Goal: Task Accomplishment & Management: Manage account settings

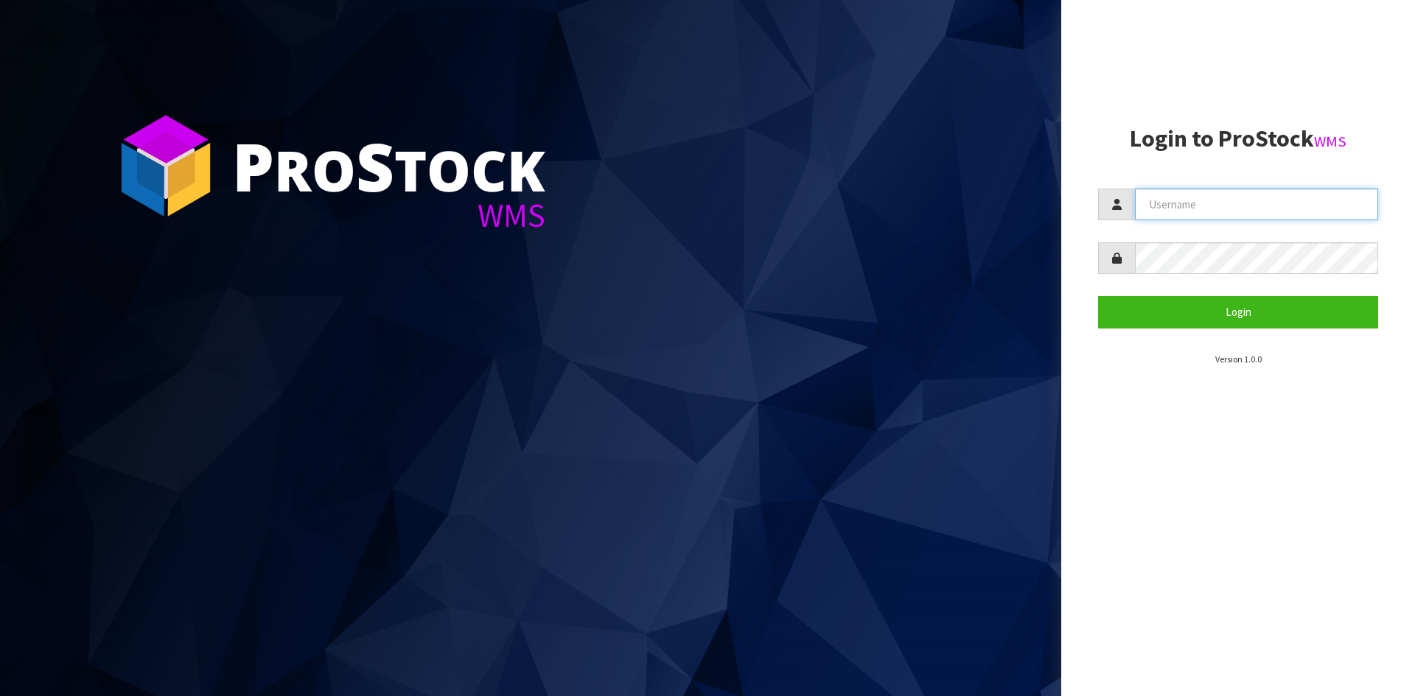
click at [1214, 206] on input "text" at bounding box center [1256, 205] width 243 height 32
type input "[PERSON_NAME][EMAIL_ADDRESS][DOMAIN_NAME]"
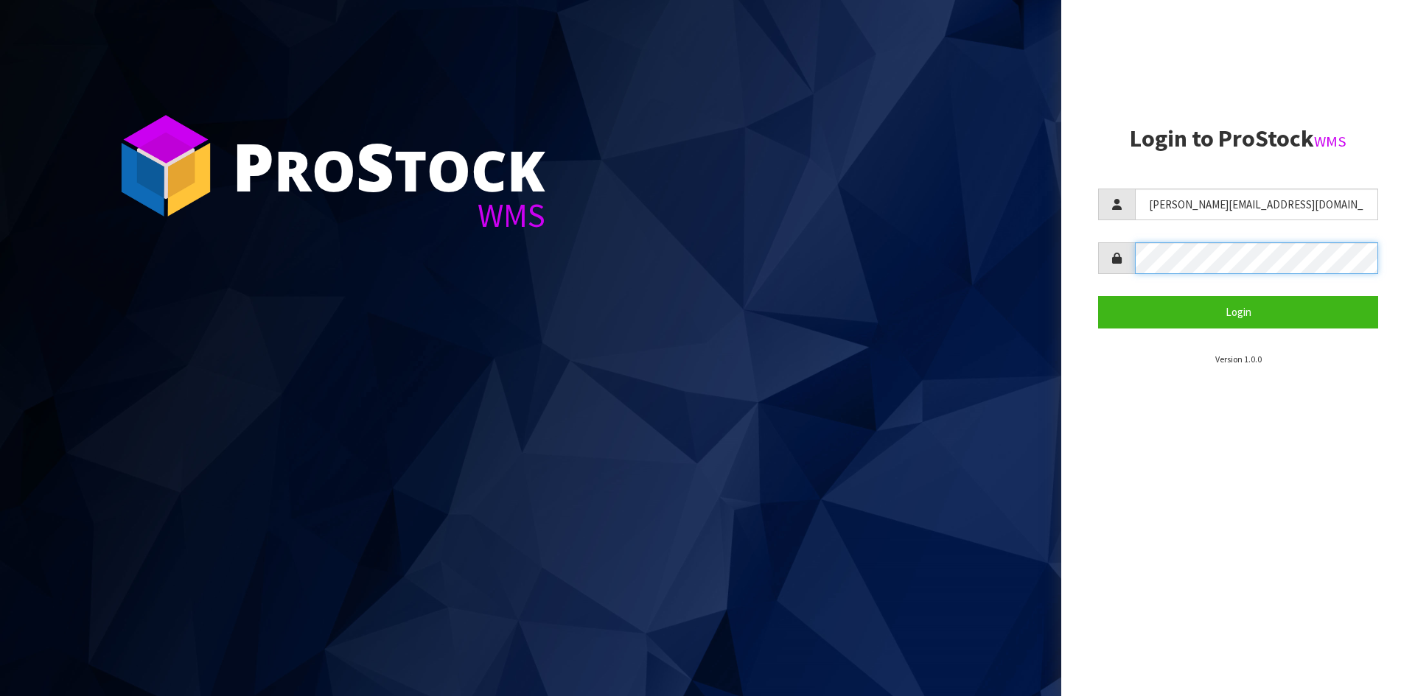
click at [1098, 296] on button "Login" at bounding box center [1238, 312] width 280 height 32
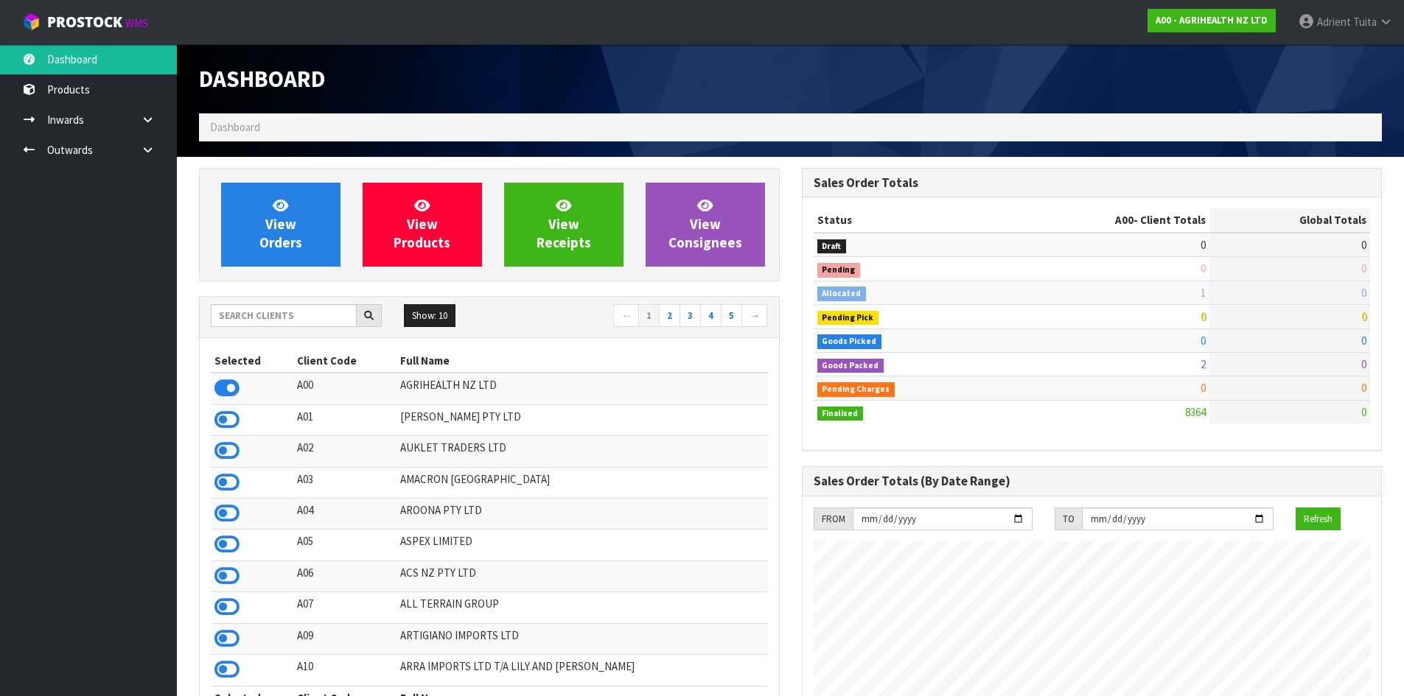
scroll to position [1116, 602]
drag, startPoint x: 331, startPoint y: 319, endPoint x: 335, endPoint y: 301, distance: 18.9
click at [331, 318] on input "text" at bounding box center [284, 315] width 146 height 23
click at [324, 311] on input "text" at bounding box center [284, 315] width 146 height 23
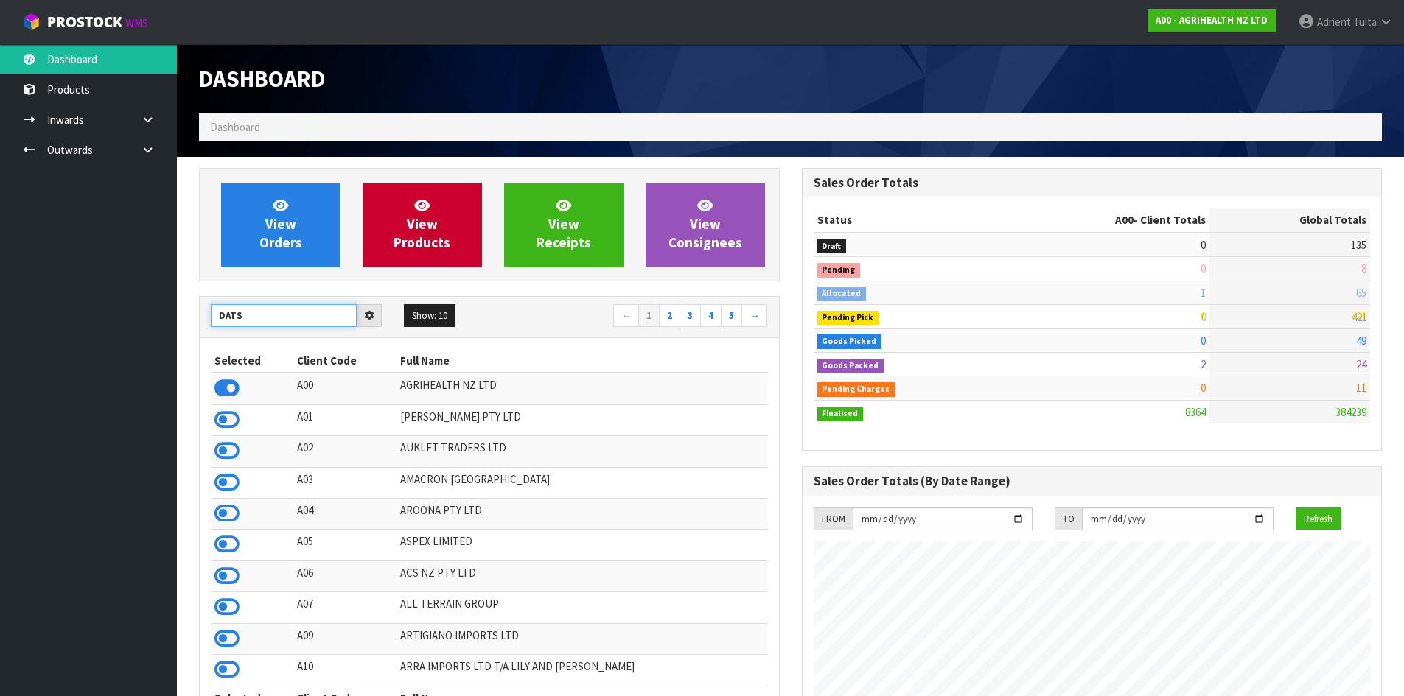
type input "DATS"
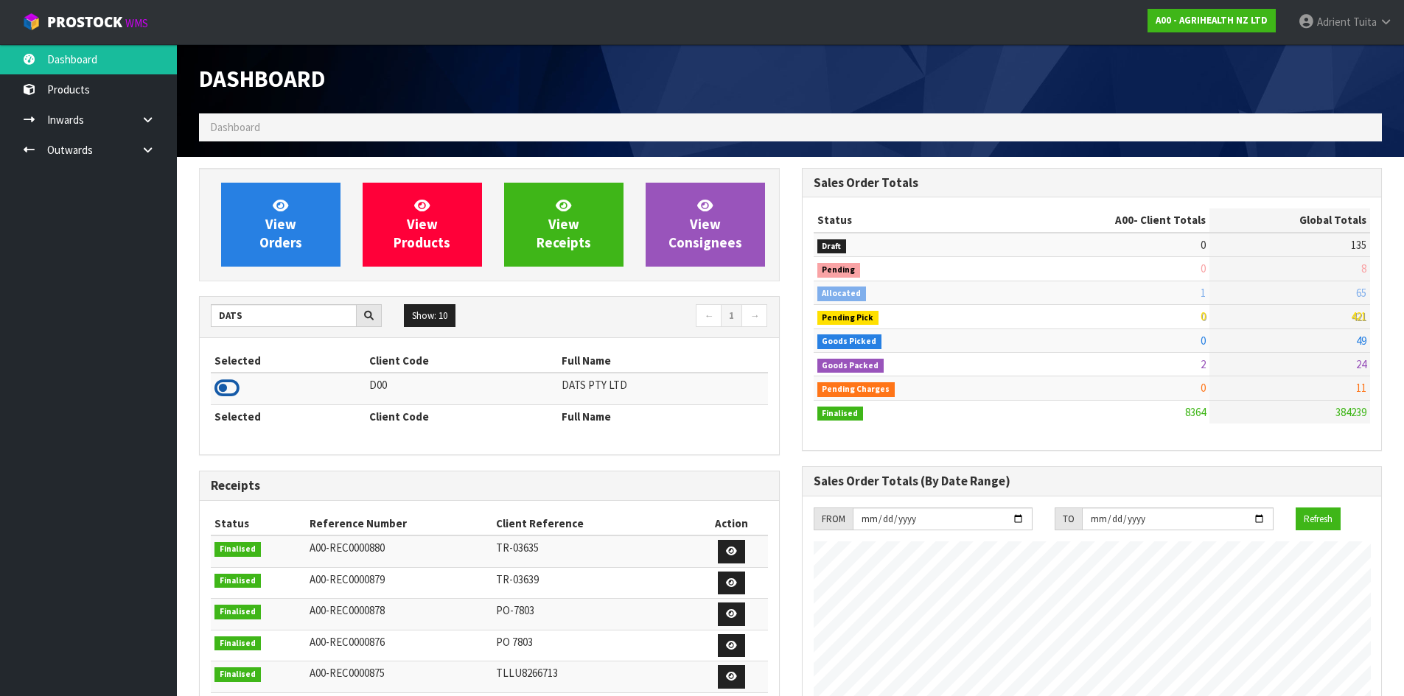
click at [233, 384] on icon at bounding box center [226, 388] width 25 height 22
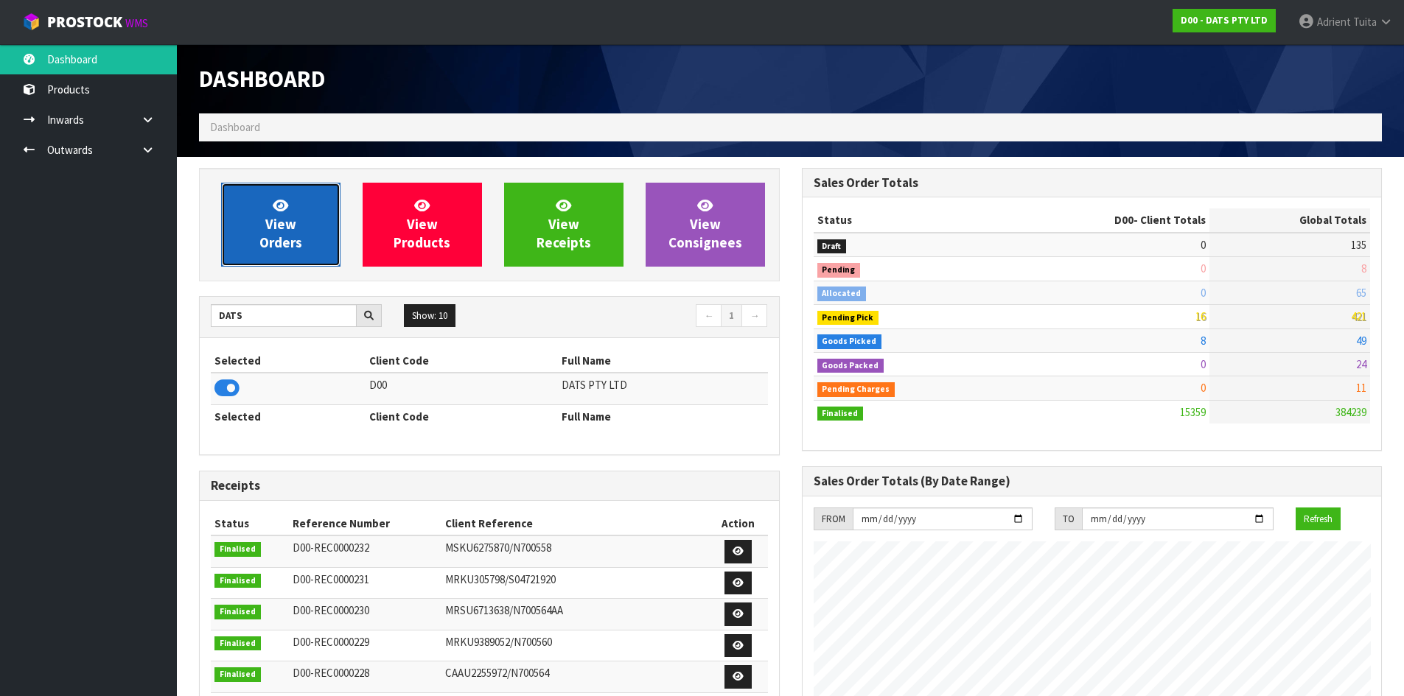
click at [252, 204] on link "View Orders" at bounding box center [280, 225] width 119 height 84
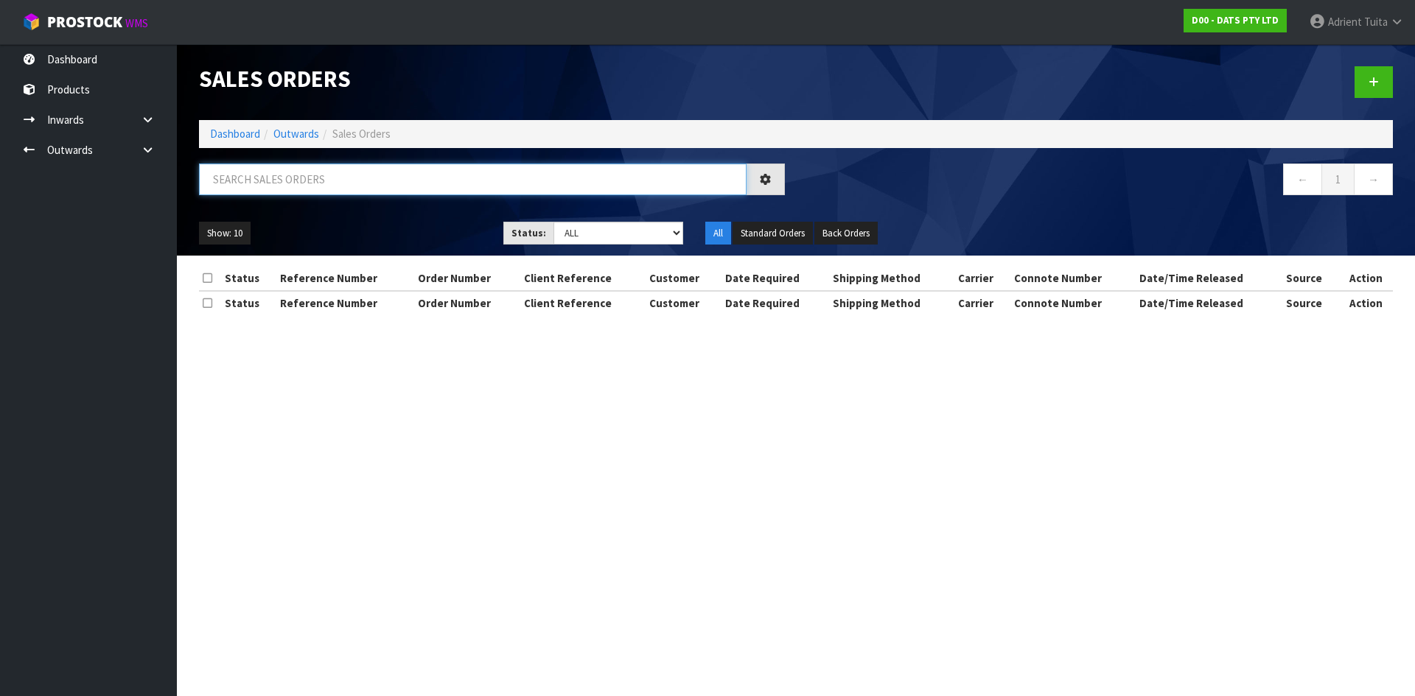
click at [259, 186] on input "text" at bounding box center [472, 180] width 547 height 32
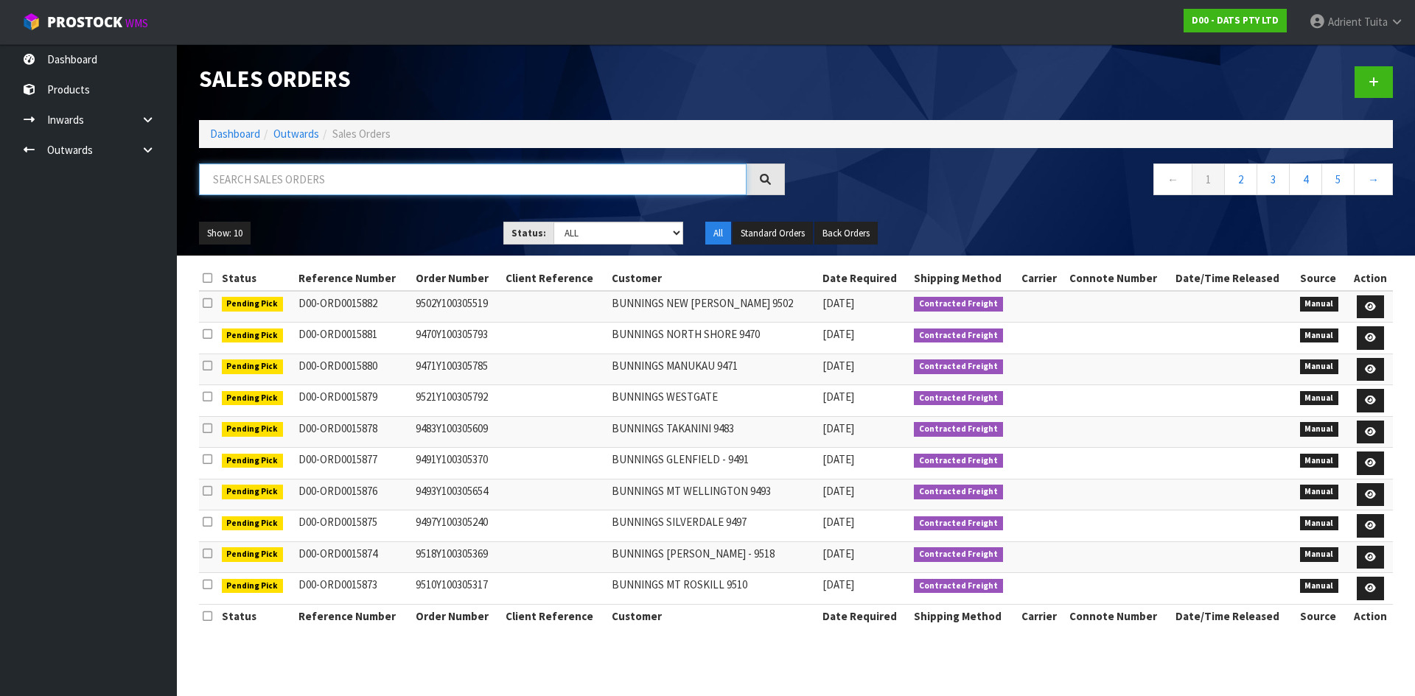
click at [259, 183] on input "text" at bounding box center [472, 180] width 547 height 32
click at [387, 197] on div at bounding box center [492, 185] width 608 height 43
click at [411, 175] on input "text" at bounding box center [472, 180] width 547 height 32
type input "8709"
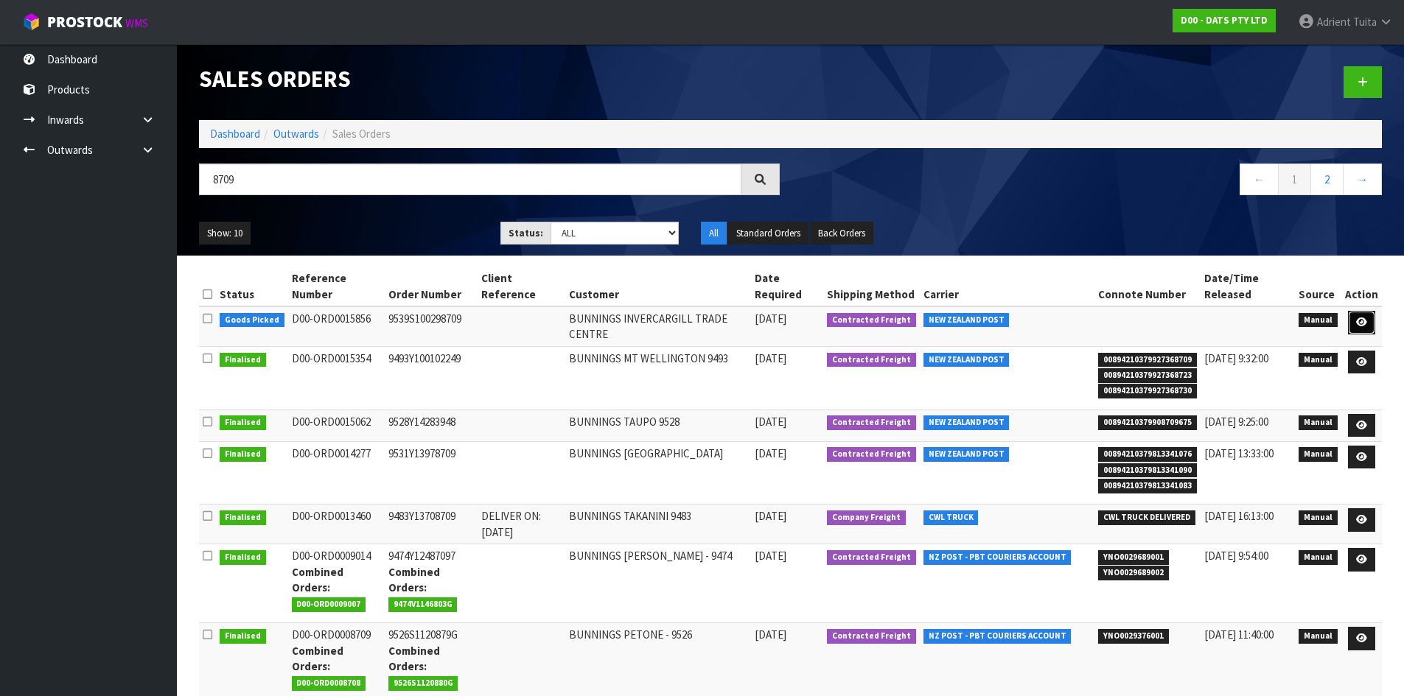
click at [1366, 319] on icon at bounding box center [1361, 323] width 11 height 10
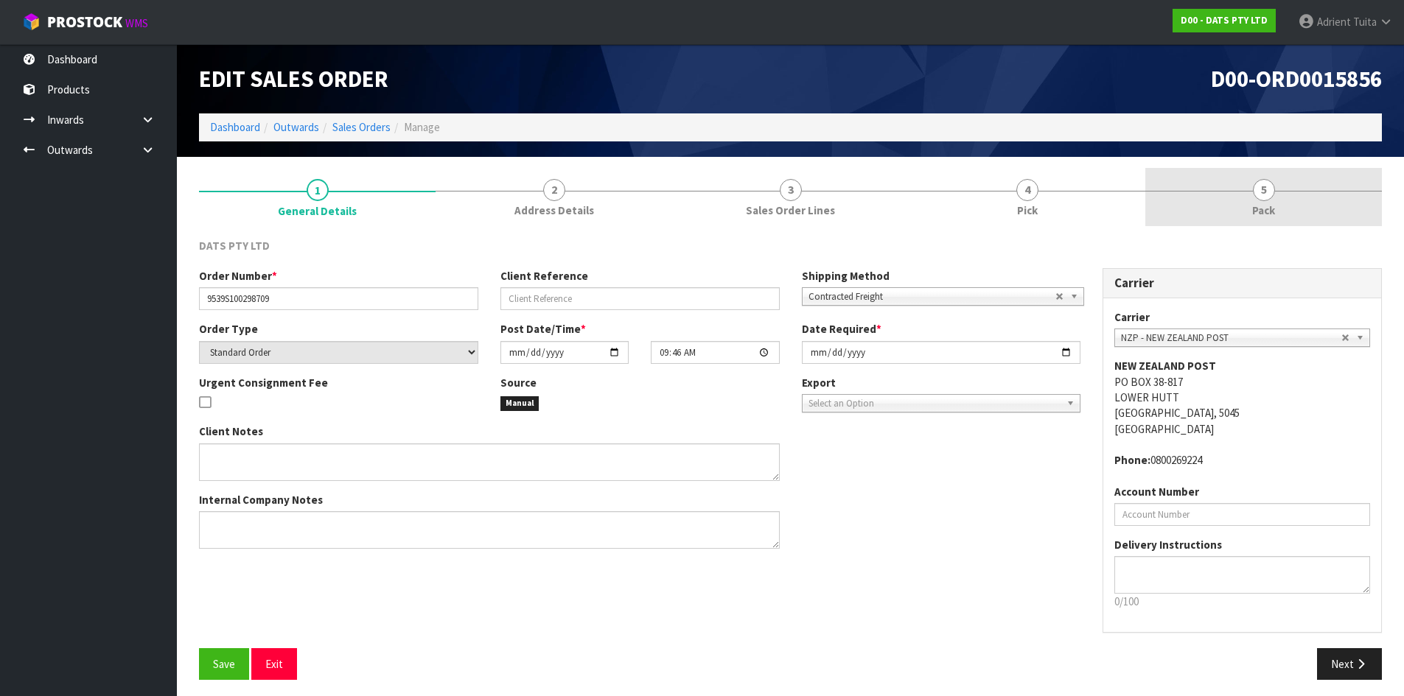
click at [1295, 214] on link "5 Pack" at bounding box center [1263, 197] width 237 height 58
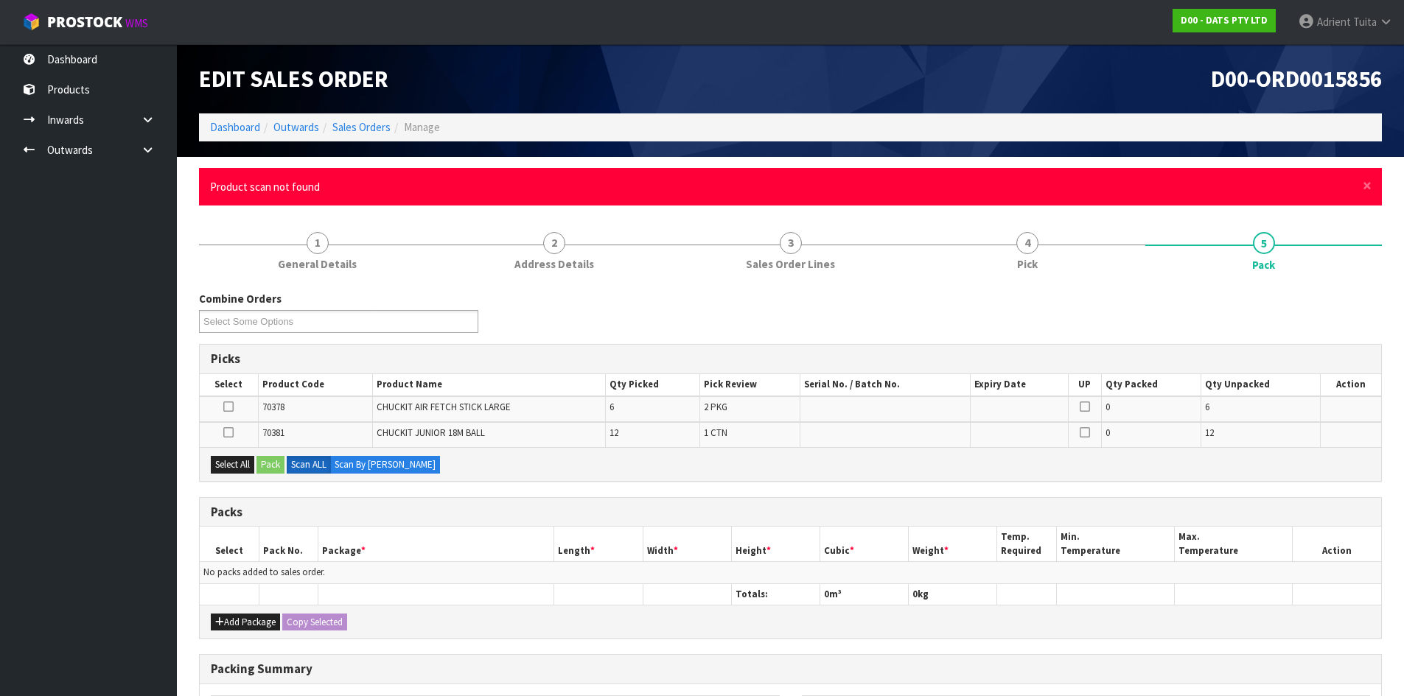
click at [1373, 179] on div "× Close Product scan not found" at bounding box center [790, 187] width 1183 height 38
click at [1370, 188] on span "×" at bounding box center [1366, 185] width 9 height 21
click at [1368, 180] on span "×" at bounding box center [1366, 185] width 9 height 21
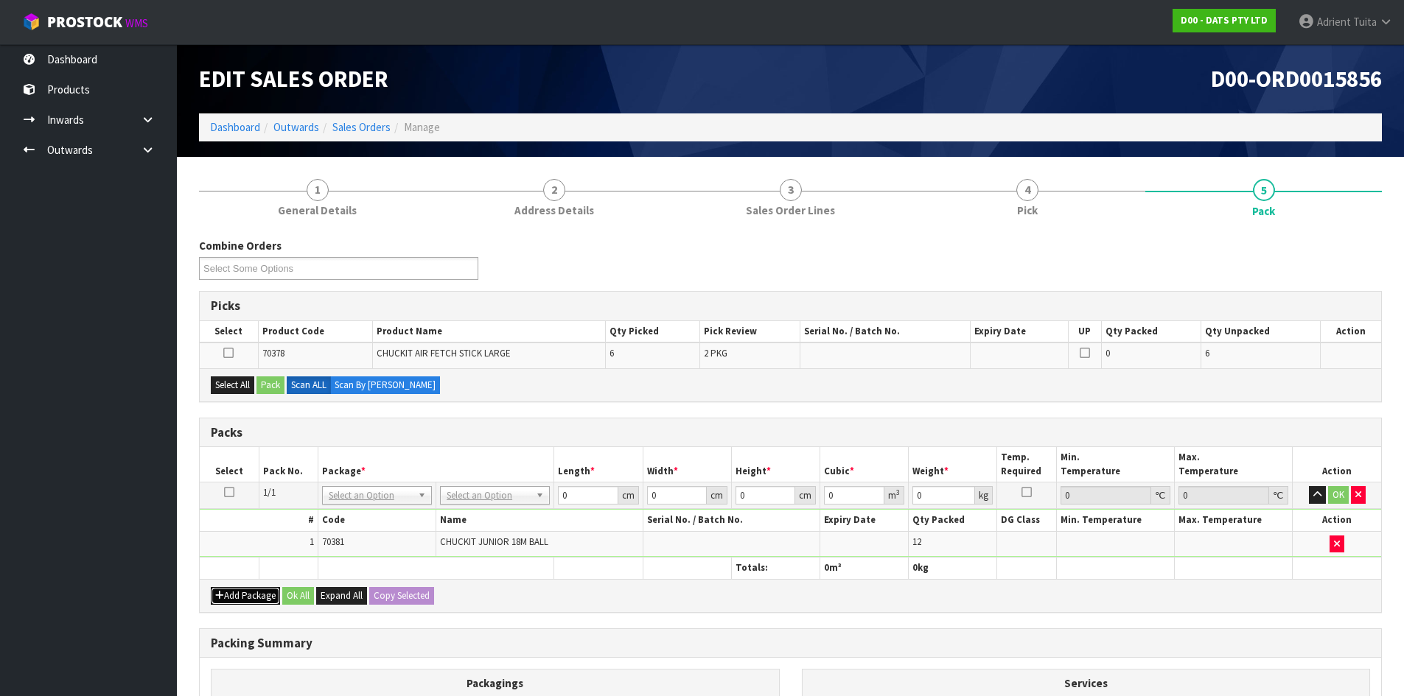
click at [241, 593] on button "Add Package" at bounding box center [245, 596] width 69 height 18
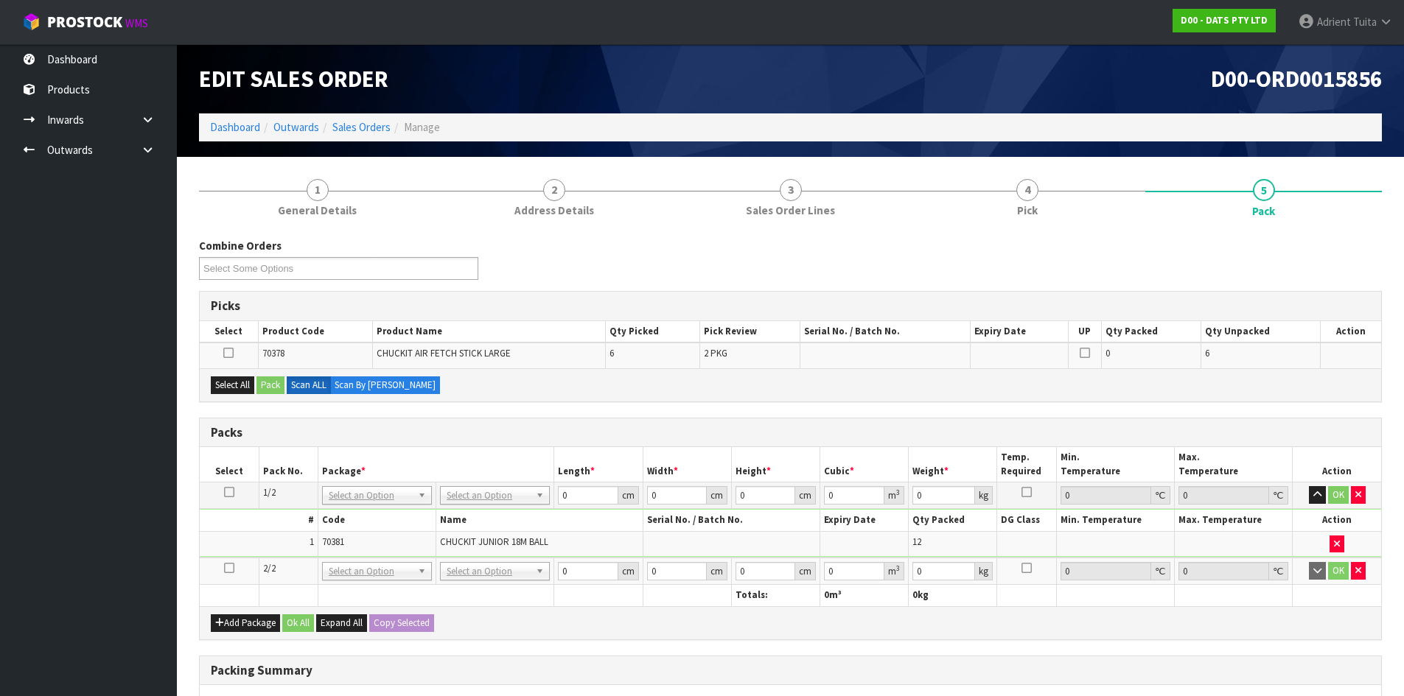
click at [231, 568] on icon at bounding box center [229, 568] width 10 height 1
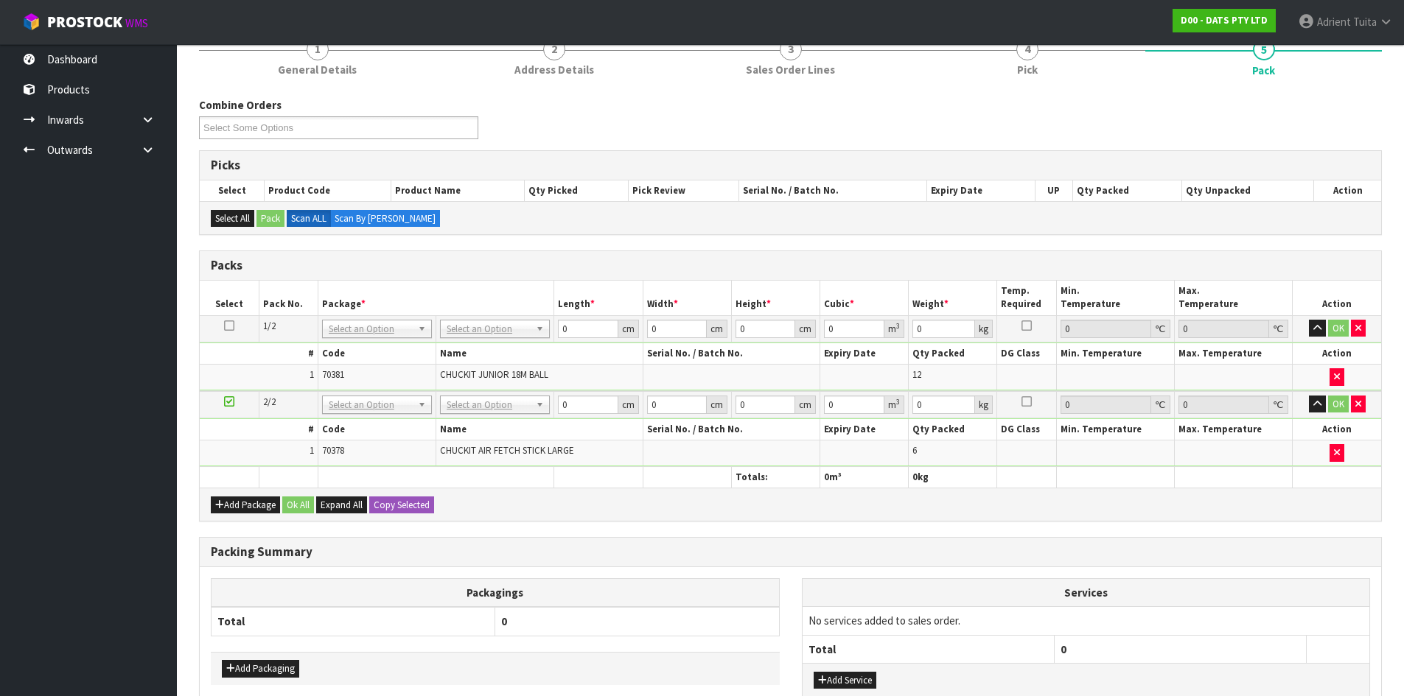
scroll to position [147, 0]
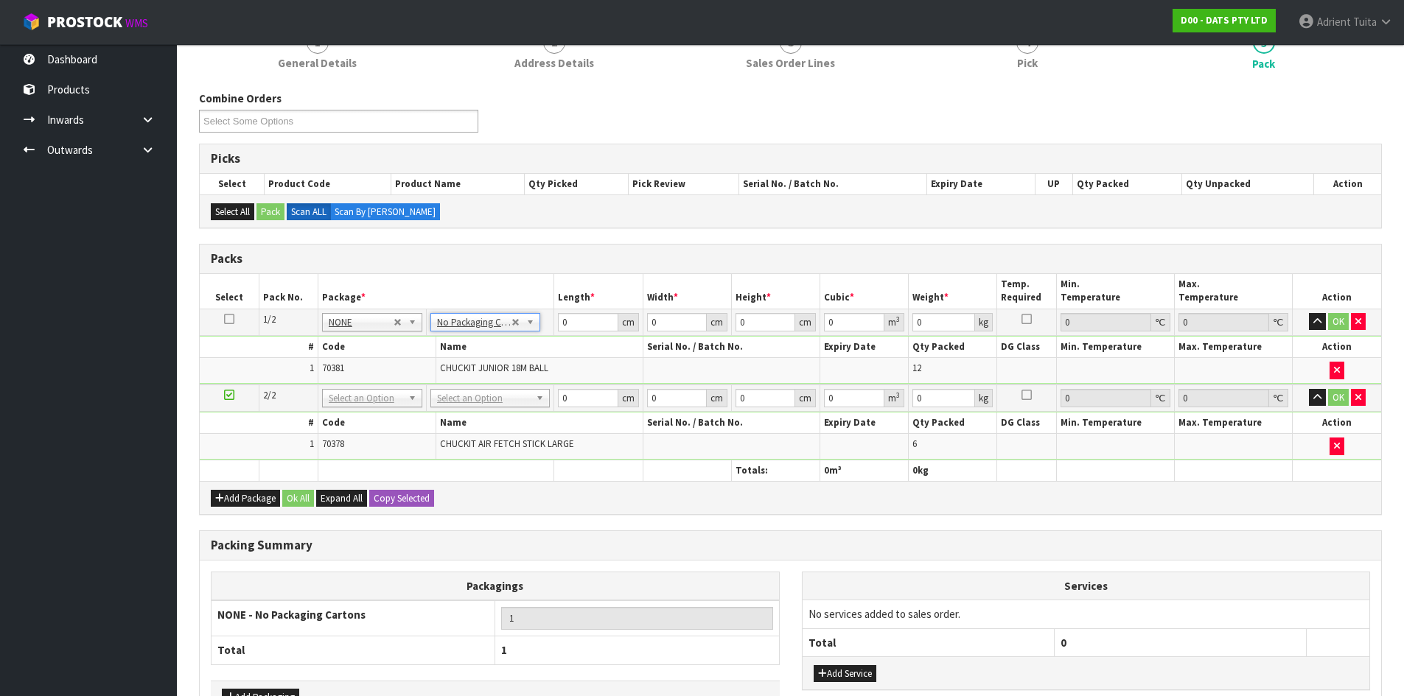
drag, startPoint x: 490, startPoint y: 392, endPoint x: 490, endPoint y: 405, distance: 13.3
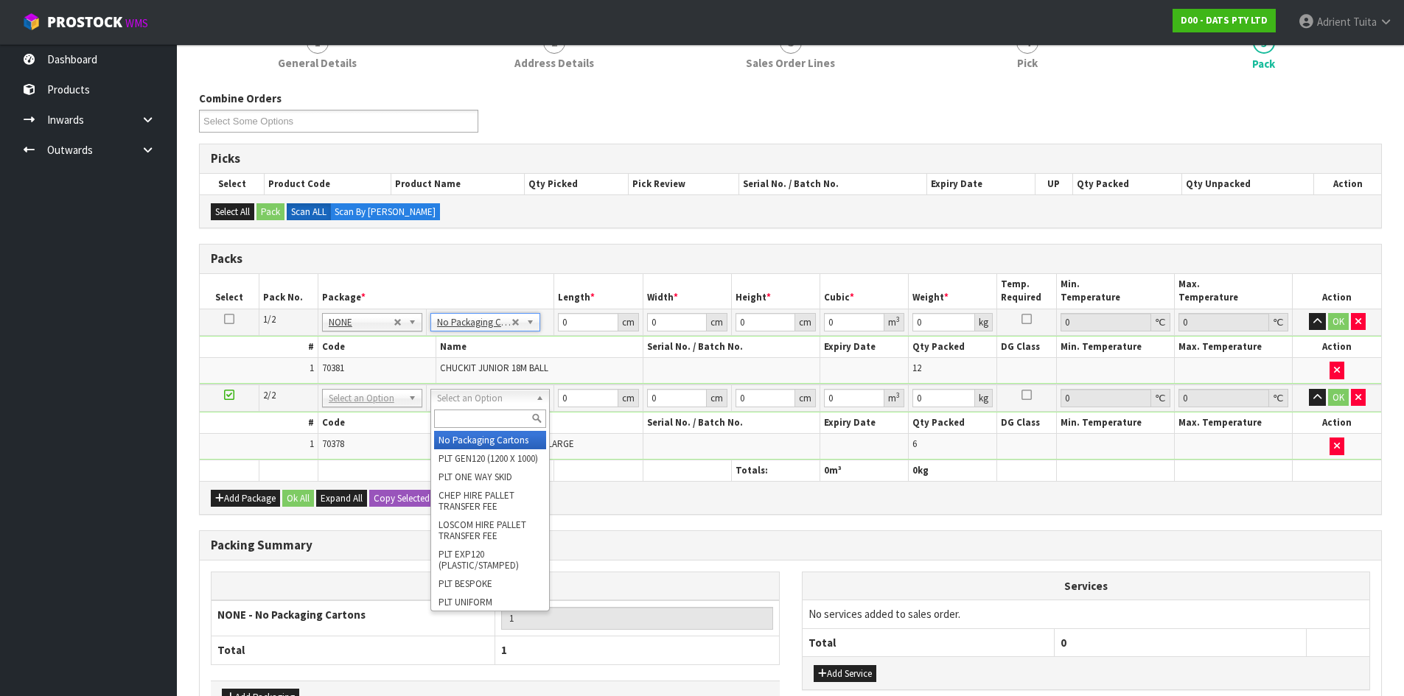
click at [490, 414] on input "text" at bounding box center [490, 419] width 112 height 18
type input "OC"
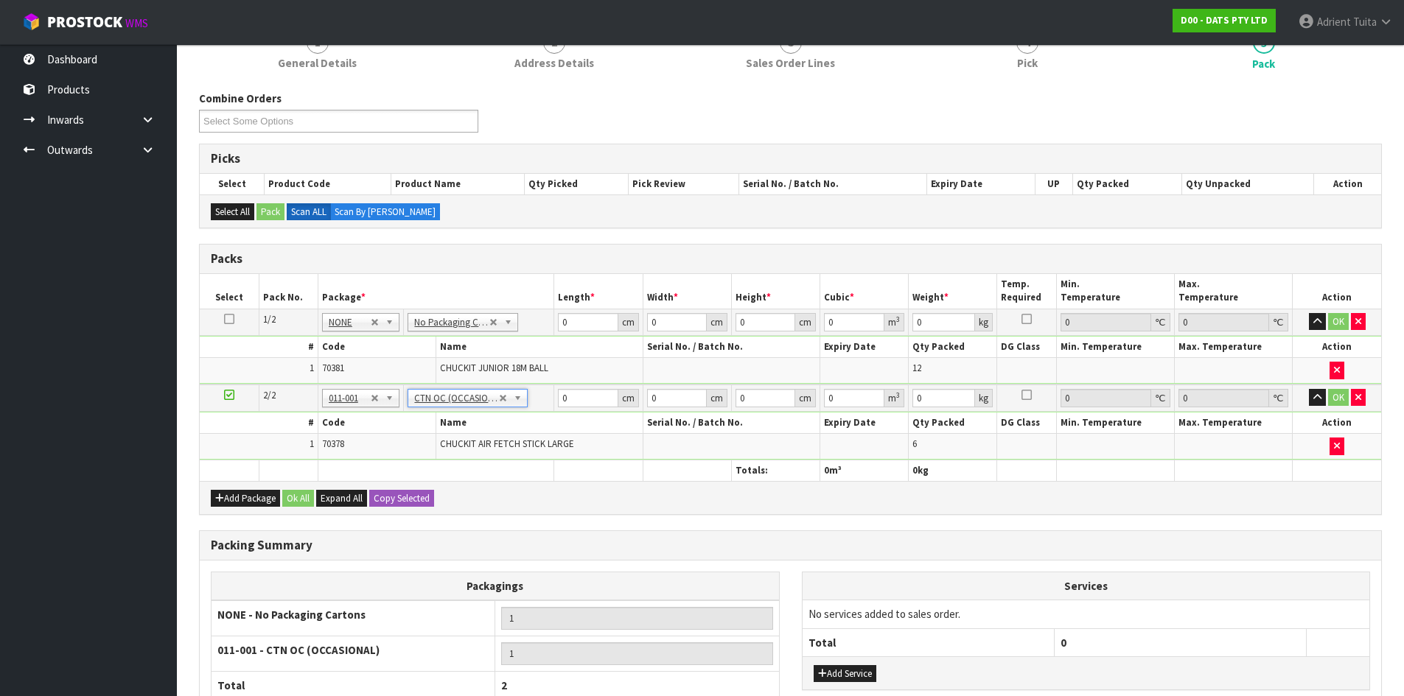
type input "1.02"
click at [576, 310] on td "0 cm" at bounding box center [598, 322] width 88 height 27
click at [588, 317] on input "0" at bounding box center [588, 322] width 60 height 18
type input "59"
type input "32"
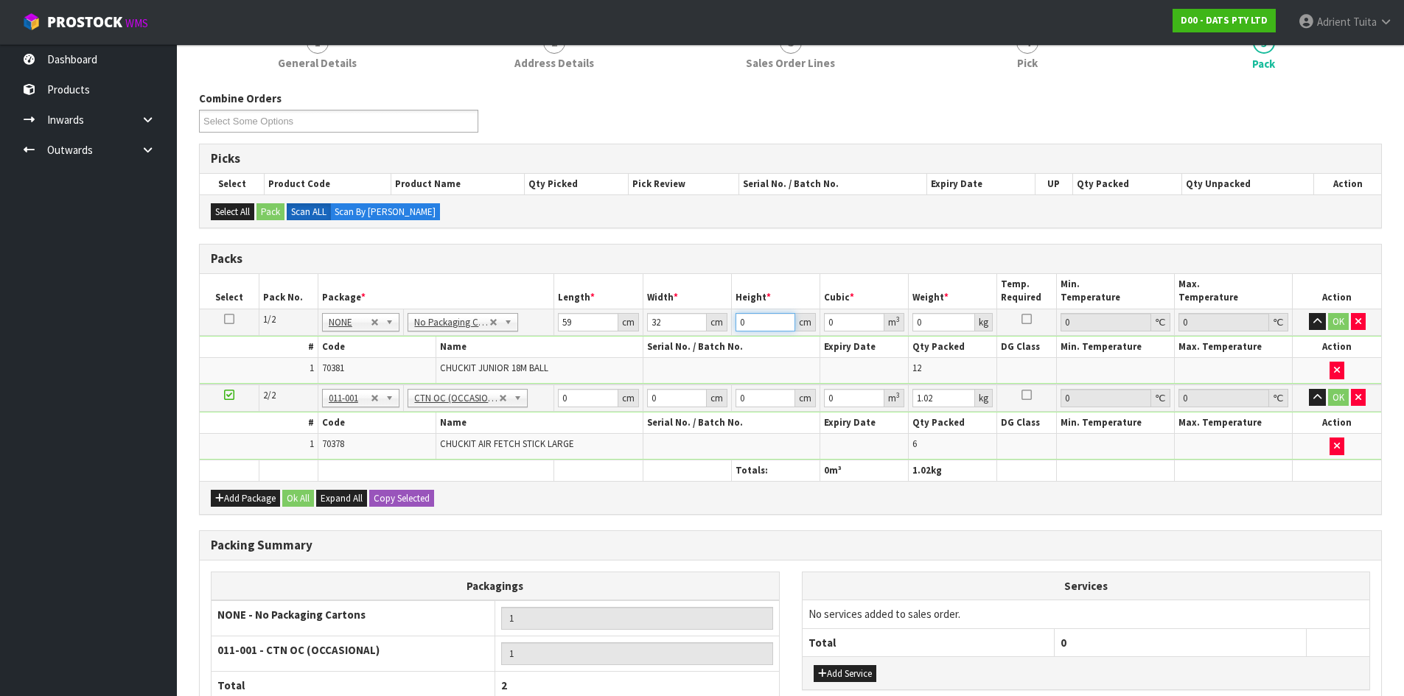
type input "1"
type input "0.001888"
type input "14"
type input "0.026432"
type input "14"
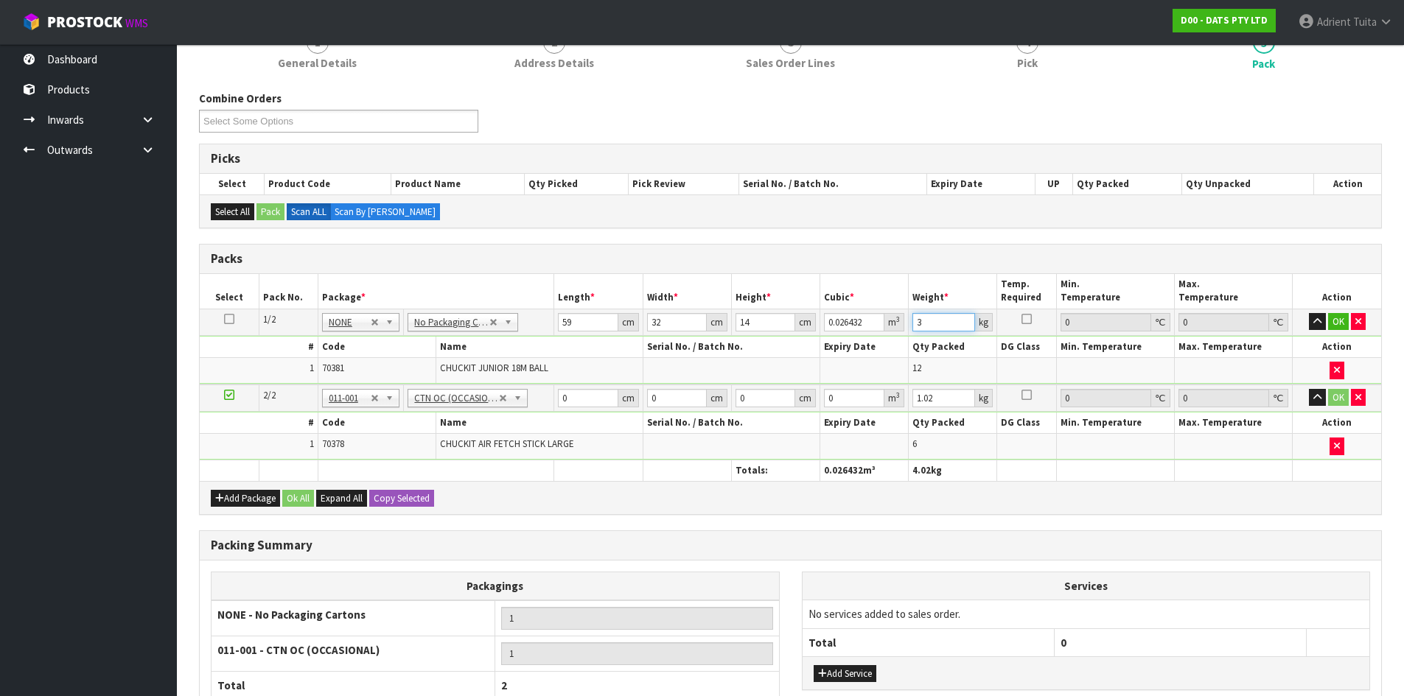
type input "3"
click at [579, 398] on input "0" at bounding box center [588, 398] width 60 height 18
type input "51"
type input "28"
type input "1"
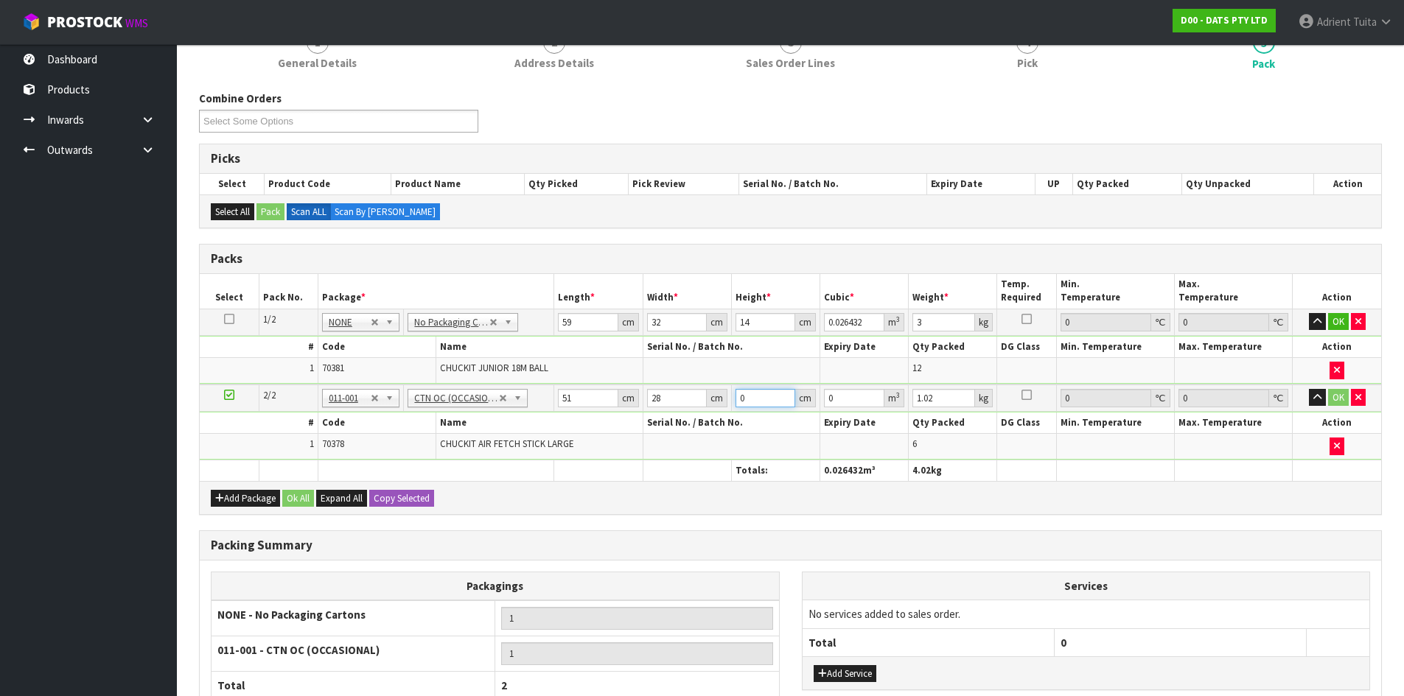
type input "0.001428"
type input "12"
type input "0.017136"
type input "12"
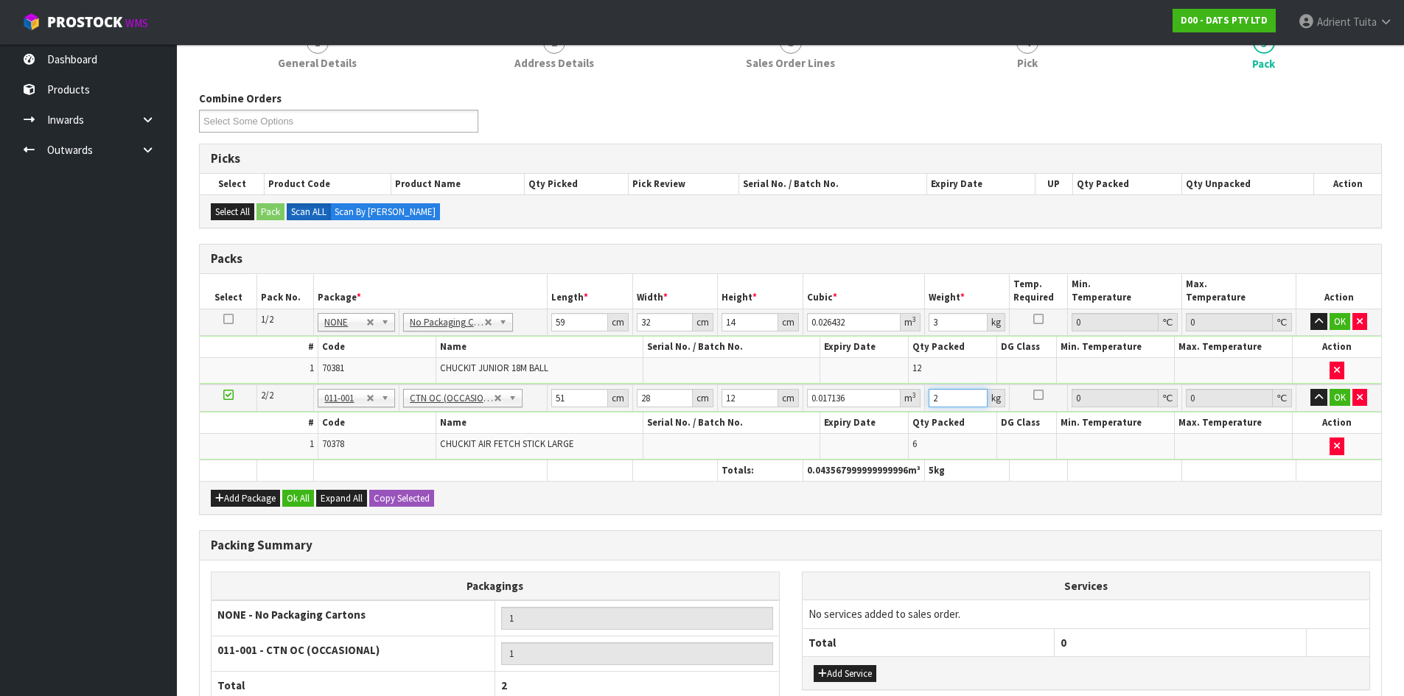
type input "2"
click at [1339, 333] on td "OK" at bounding box center [1338, 322] width 85 height 27
drag, startPoint x: 1345, startPoint y: 322, endPoint x: 1321, endPoint y: 357, distance: 42.3
click at [1345, 321] on button "OK" at bounding box center [1339, 322] width 21 height 18
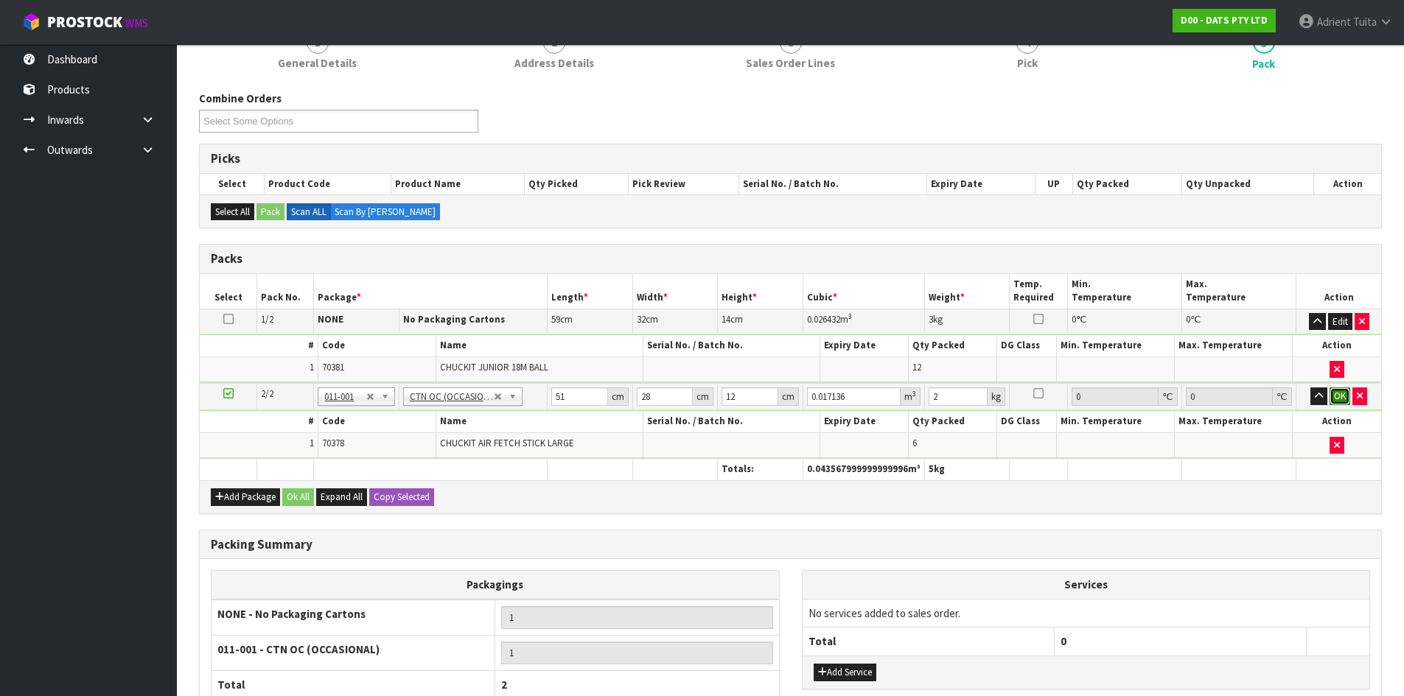
click at [1331, 397] on button "OK" at bounding box center [1339, 397] width 21 height 18
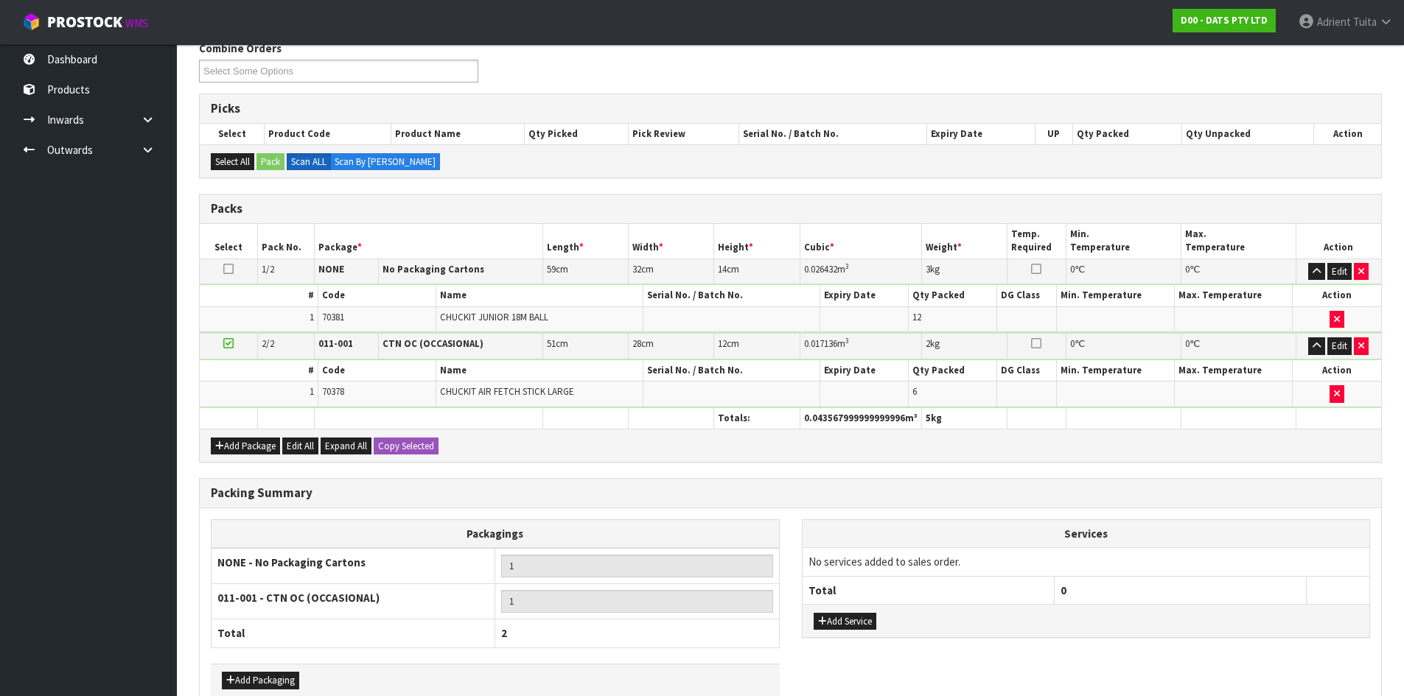
scroll to position [279, 0]
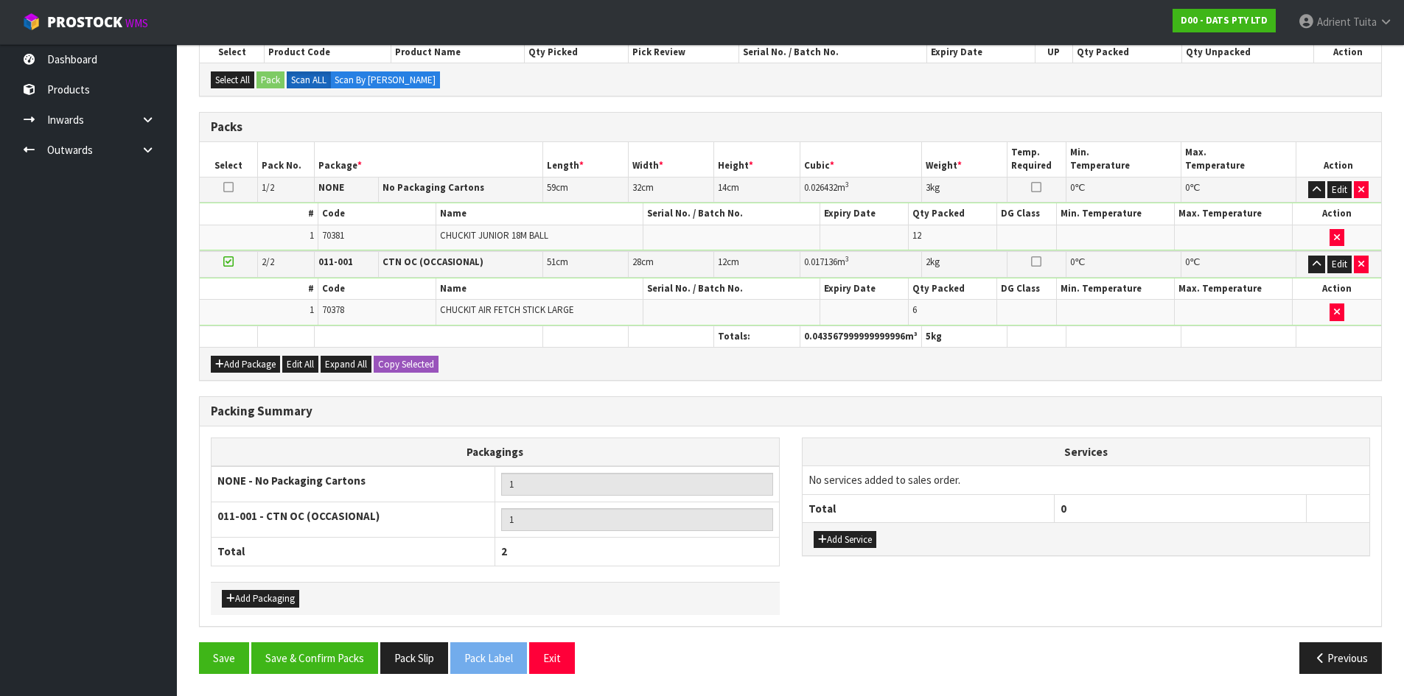
click at [301, 640] on div "Packing Summary Packagings NONE - No Packaging Cartons 1 011-001 - CTN OC (OCCA…" at bounding box center [790, 519] width 1205 height 246
drag, startPoint x: 298, startPoint y: 645, endPoint x: 293, endPoint y: 663, distance: 18.4
click at [298, 647] on button "Save & Confirm Packs" at bounding box center [314, 658] width 127 height 32
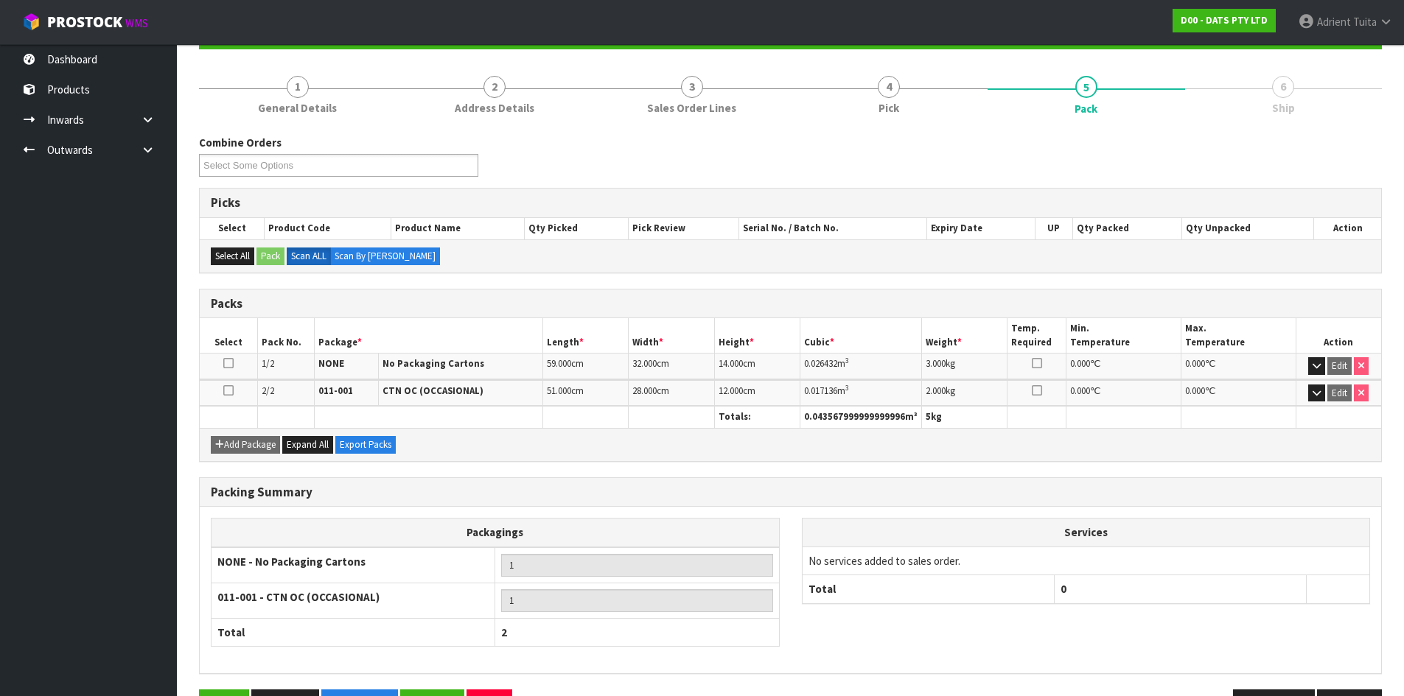
scroll to position [204, 0]
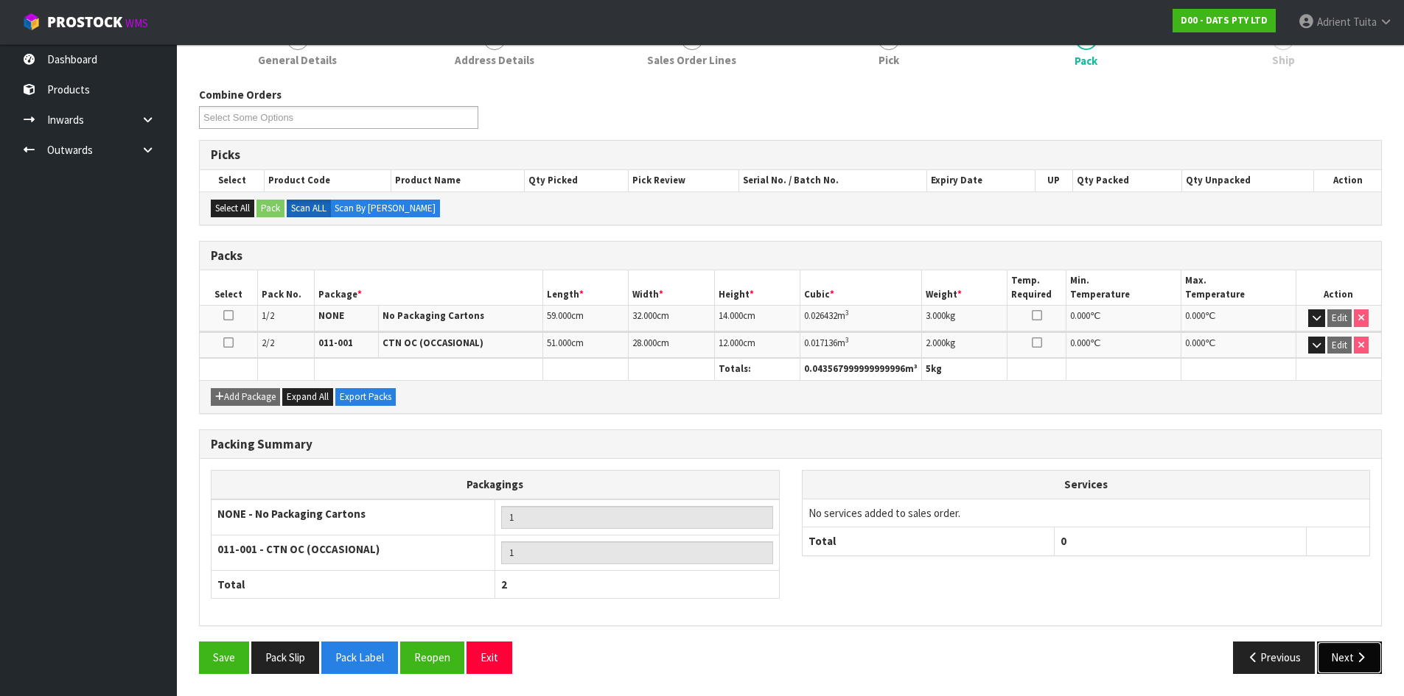
click at [1337, 644] on button "Next" at bounding box center [1349, 658] width 65 height 32
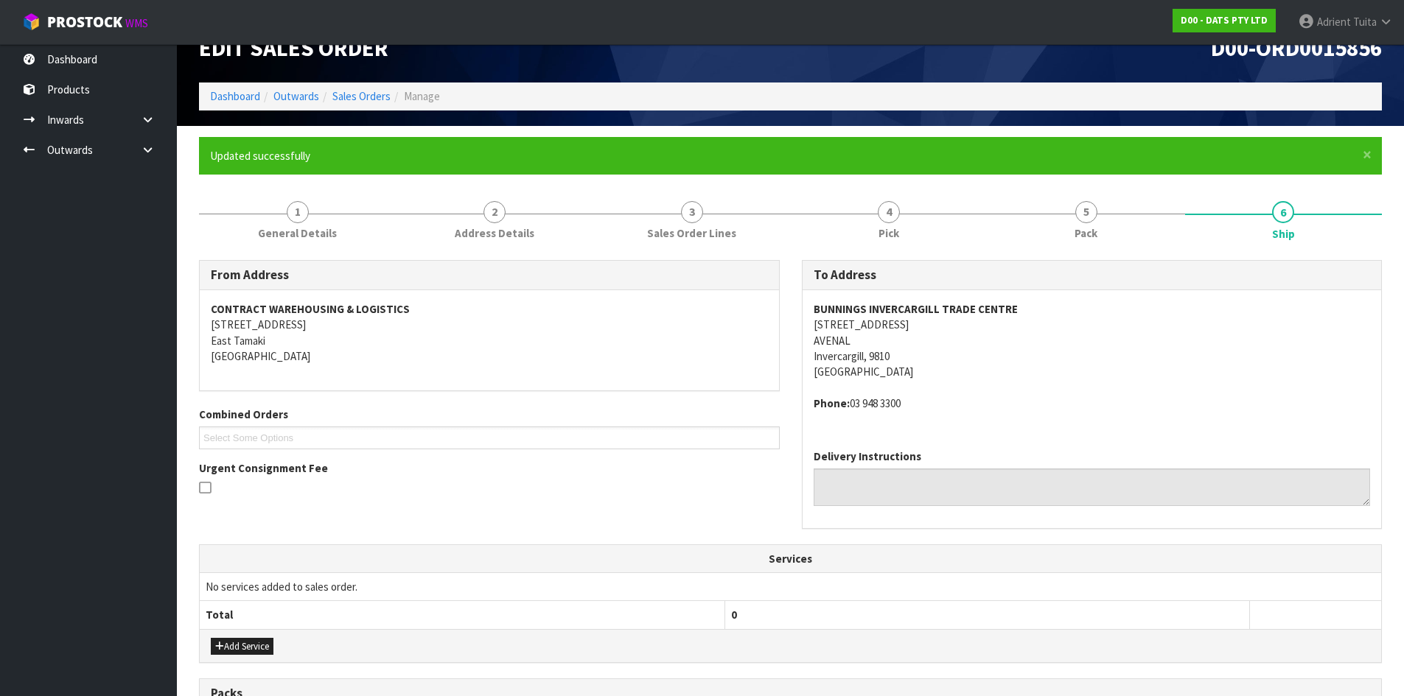
scroll to position [323, 0]
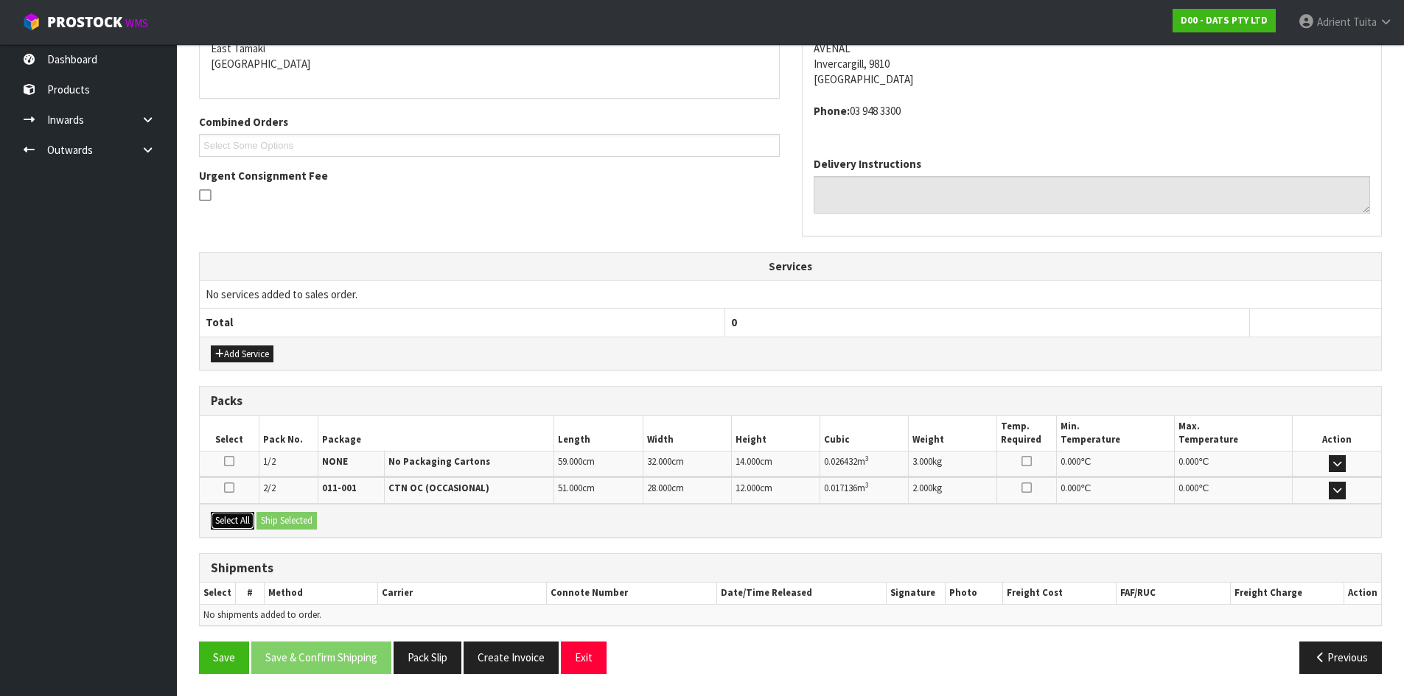
click at [231, 514] on button "Select All" at bounding box center [232, 521] width 43 height 18
click at [268, 516] on button "Ship Selected" at bounding box center [286, 521] width 60 height 18
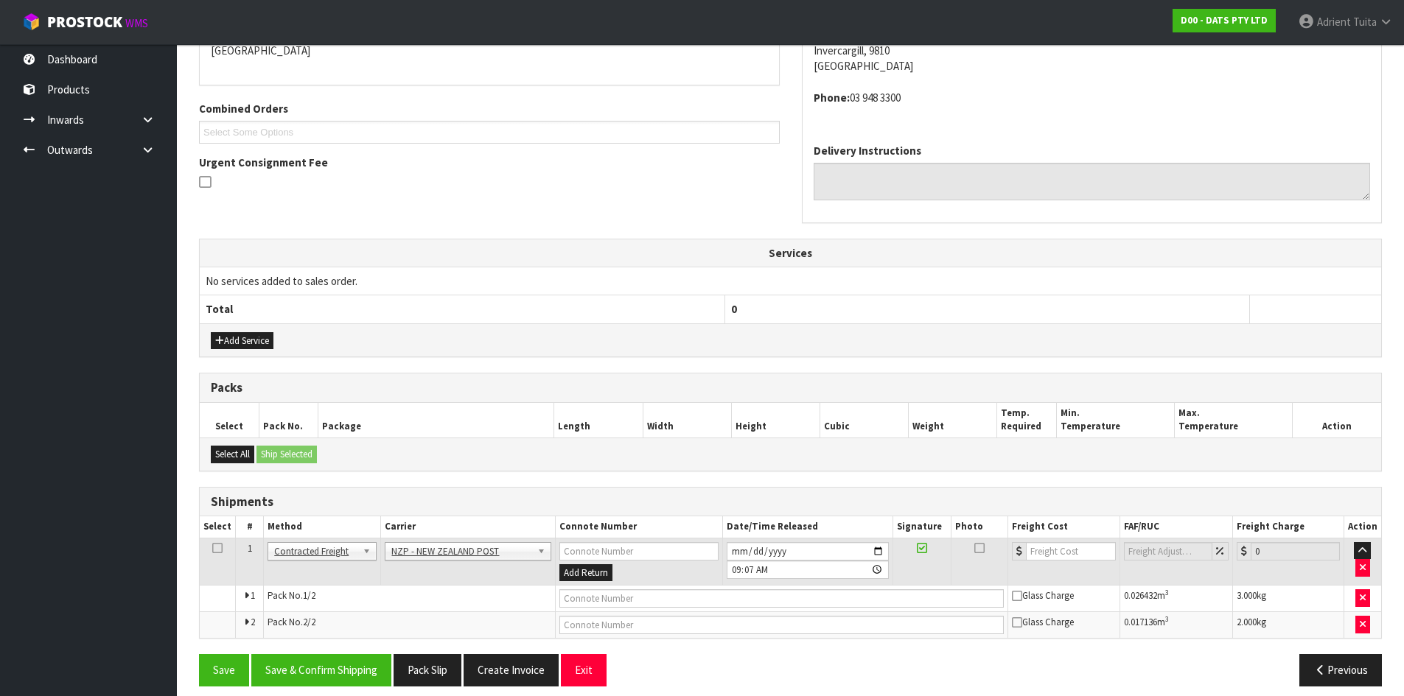
scroll to position [349, 0]
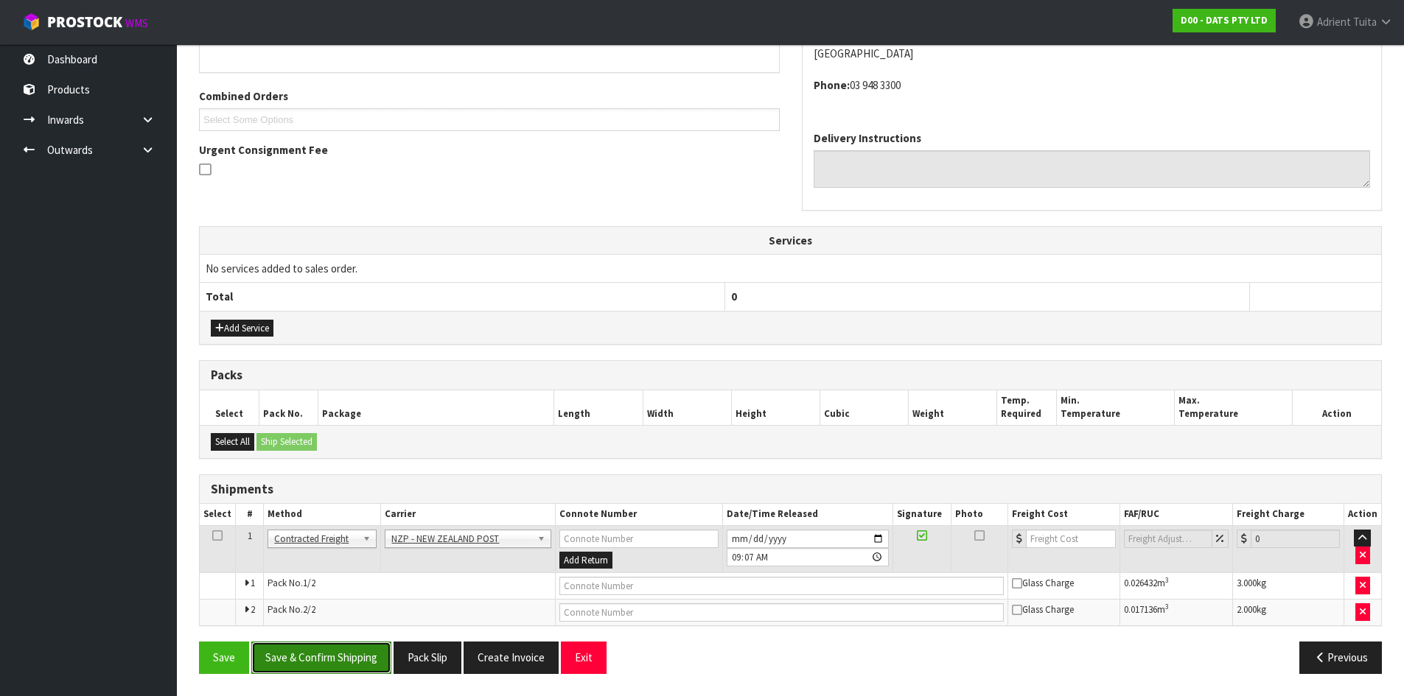
click at [283, 647] on button "Save & Confirm Shipping" at bounding box center [321, 658] width 140 height 32
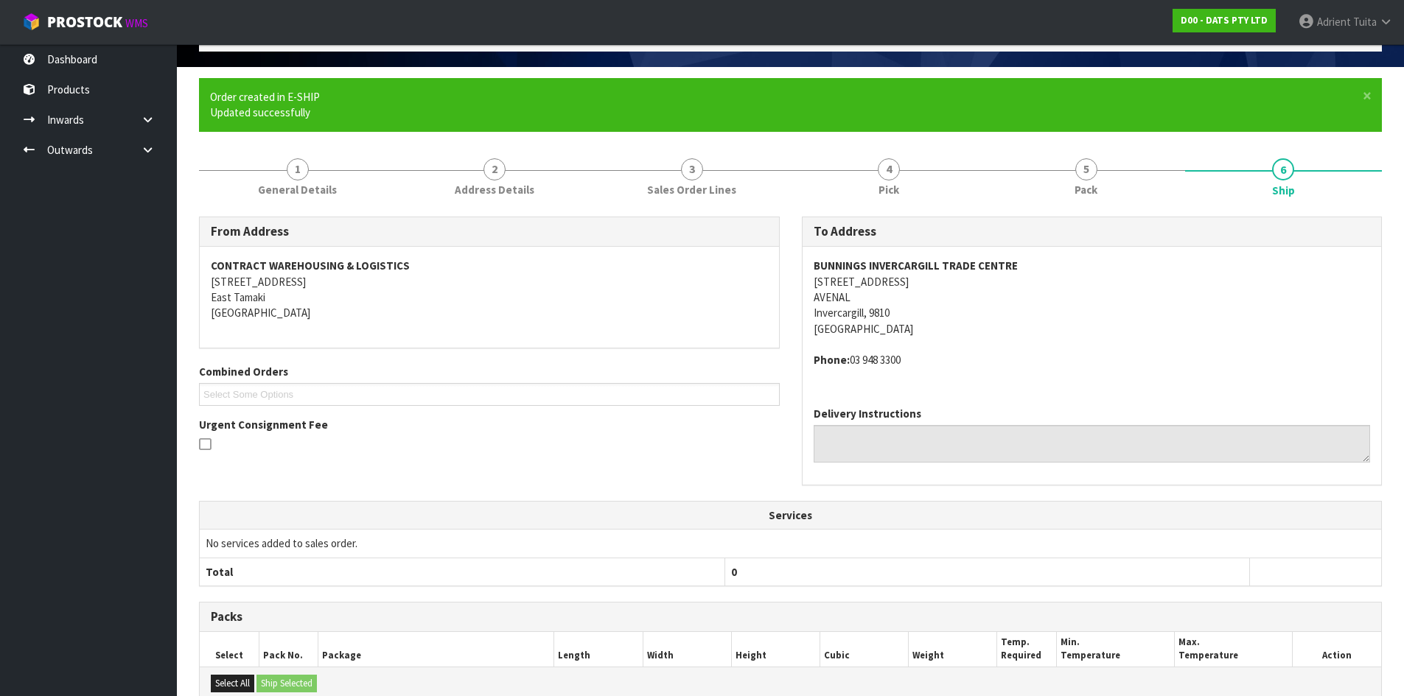
scroll to position [327, 0]
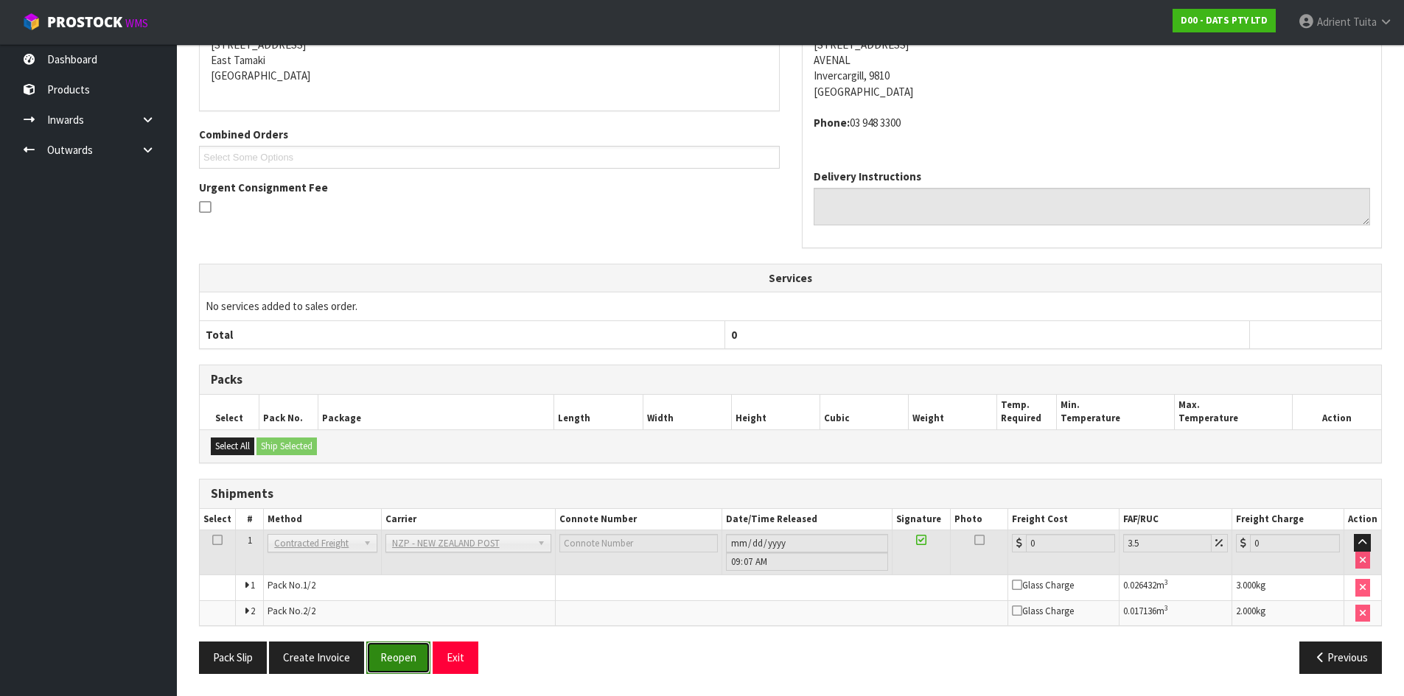
drag, startPoint x: 429, startPoint y: 662, endPoint x: 388, endPoint y: 646, distance: 44.1
click at [425, 658] on button "Reopen" at bounding box center [398, 658] width 64 height 32
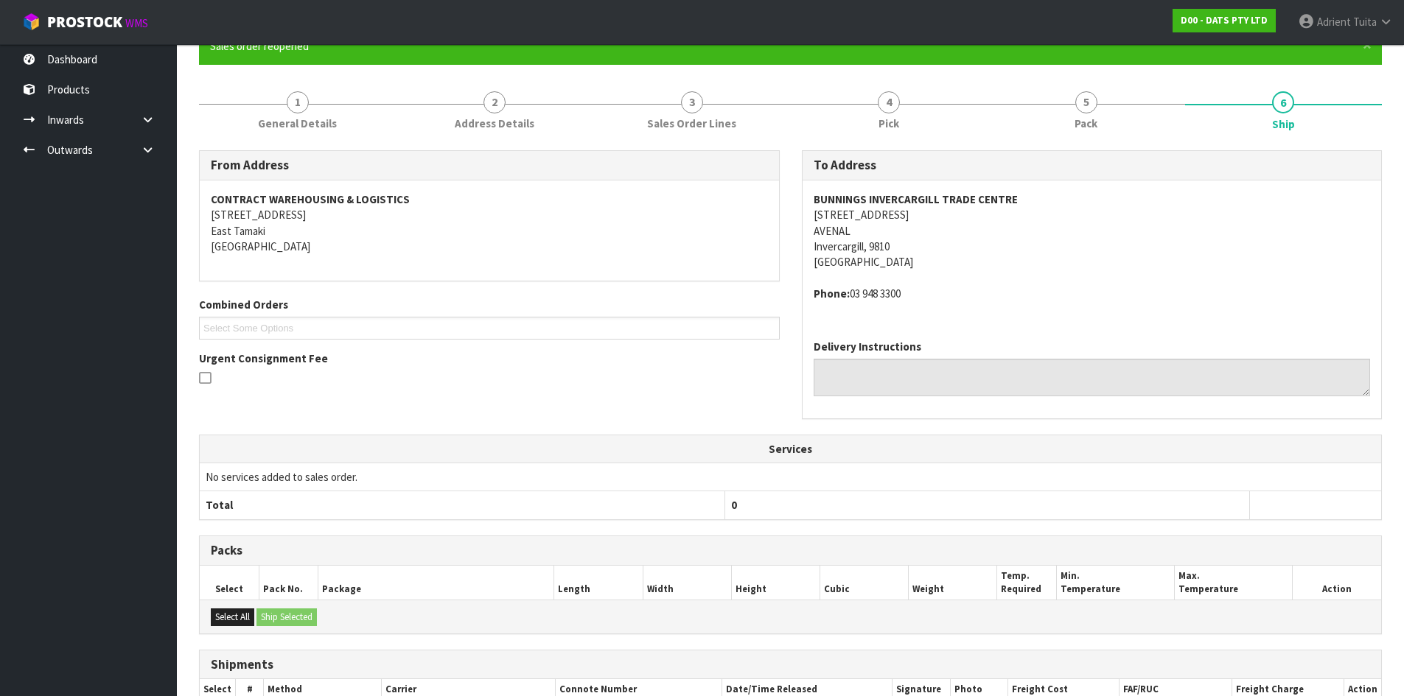
scroll to position [311, 0]
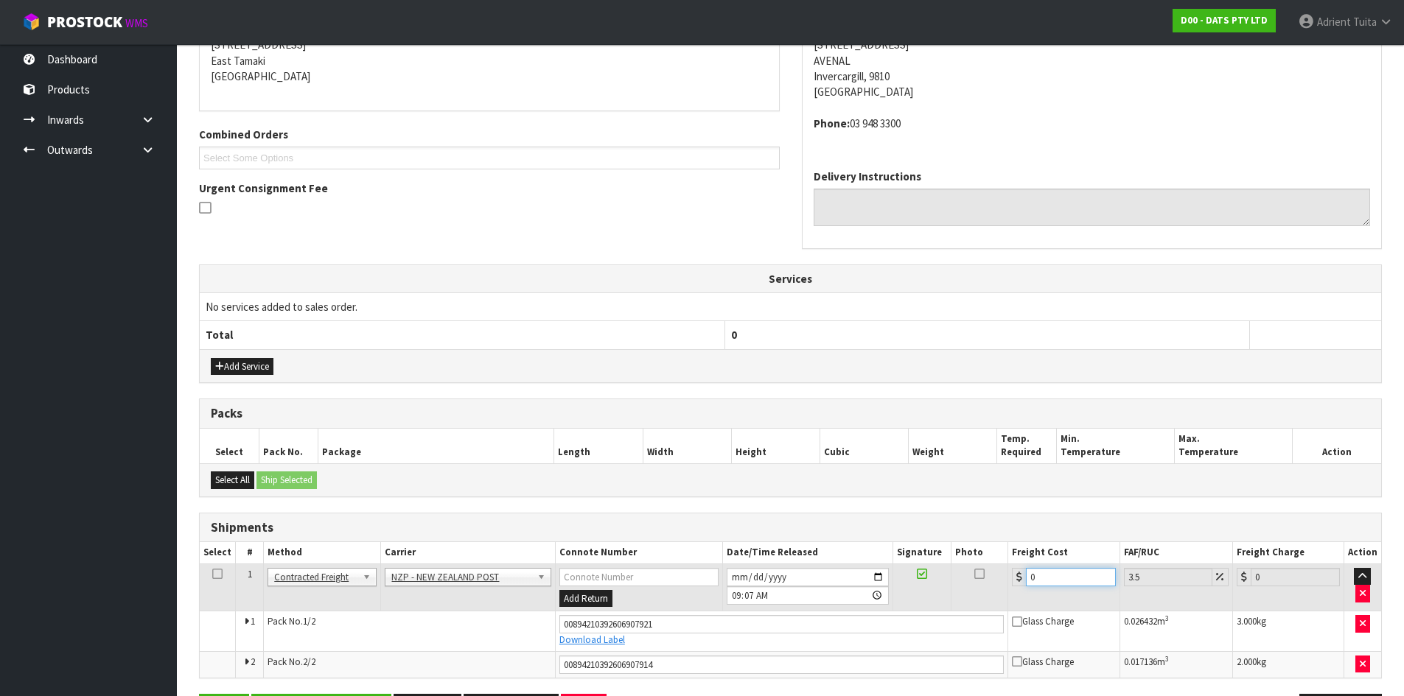
click at [1077, 571] on input "0" at bounding box center [1070, 577] width 89 height 18
type input "2"
type input "2.07"
type input "23"
type input "23.8"
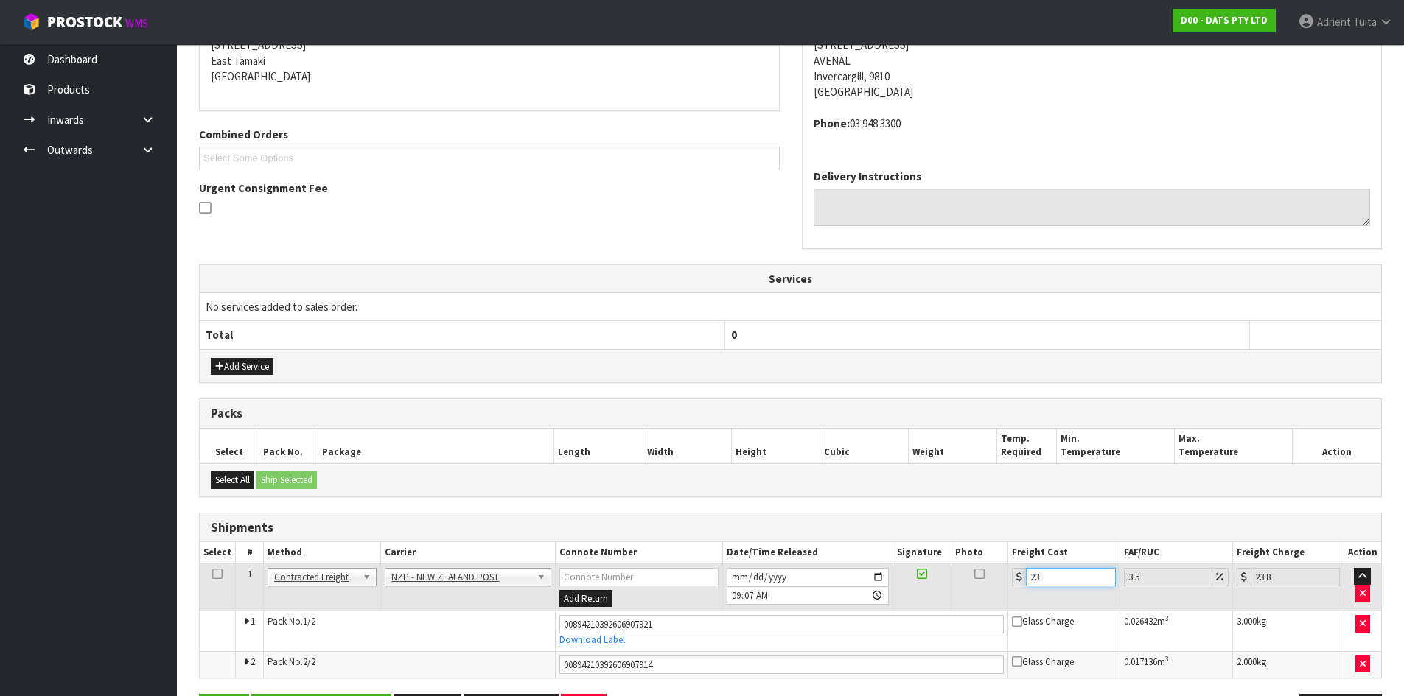
type input "23.2"
type input "24.01"
type input "23.22"
type input "24.03"
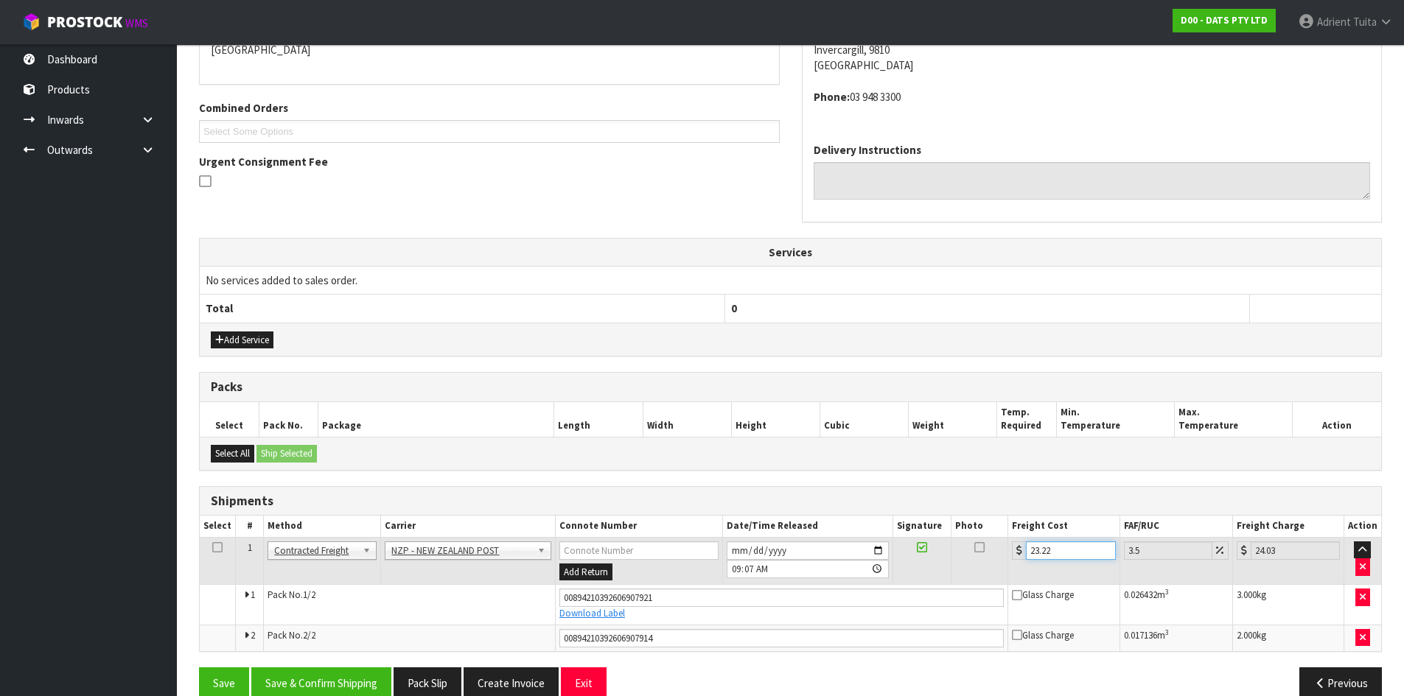
scroll to position [362, 0]
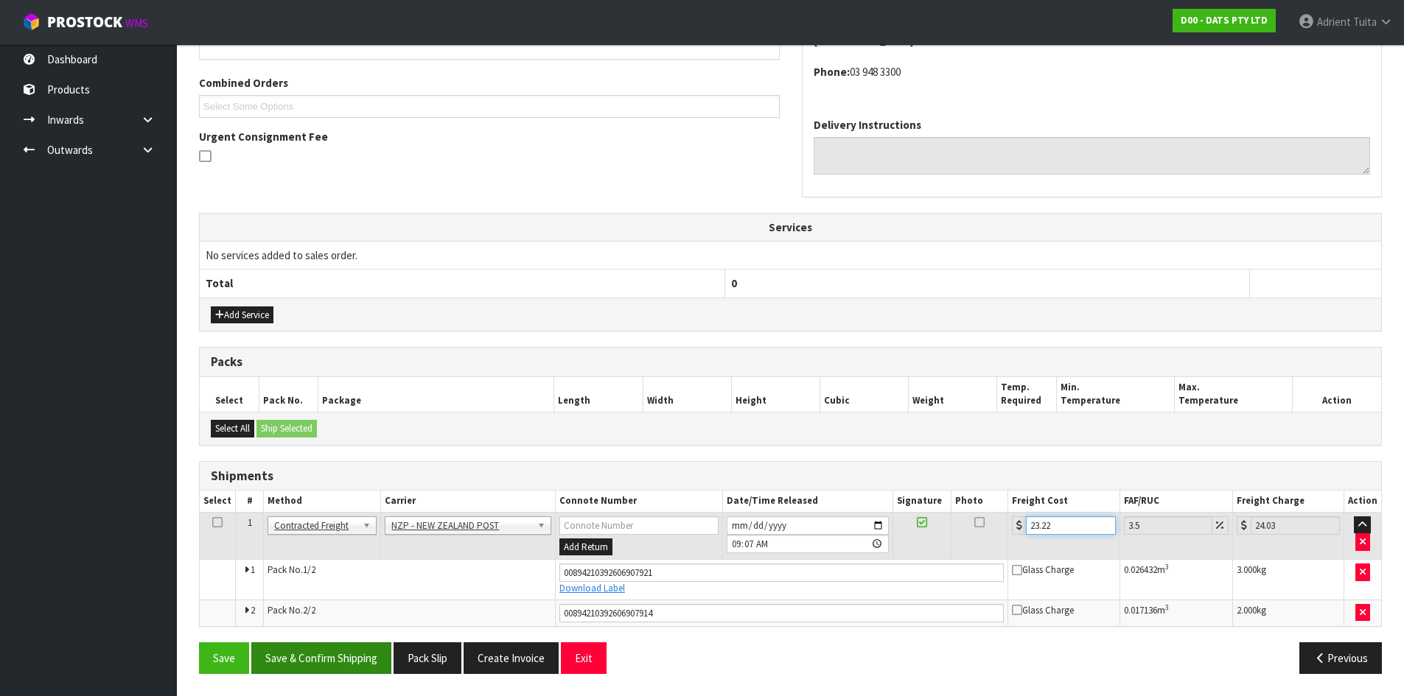
type input "23.22"
click at [337, 660] on button "Save & Confirm Shipping" at bounding box center [321, 658] width 140 height 32
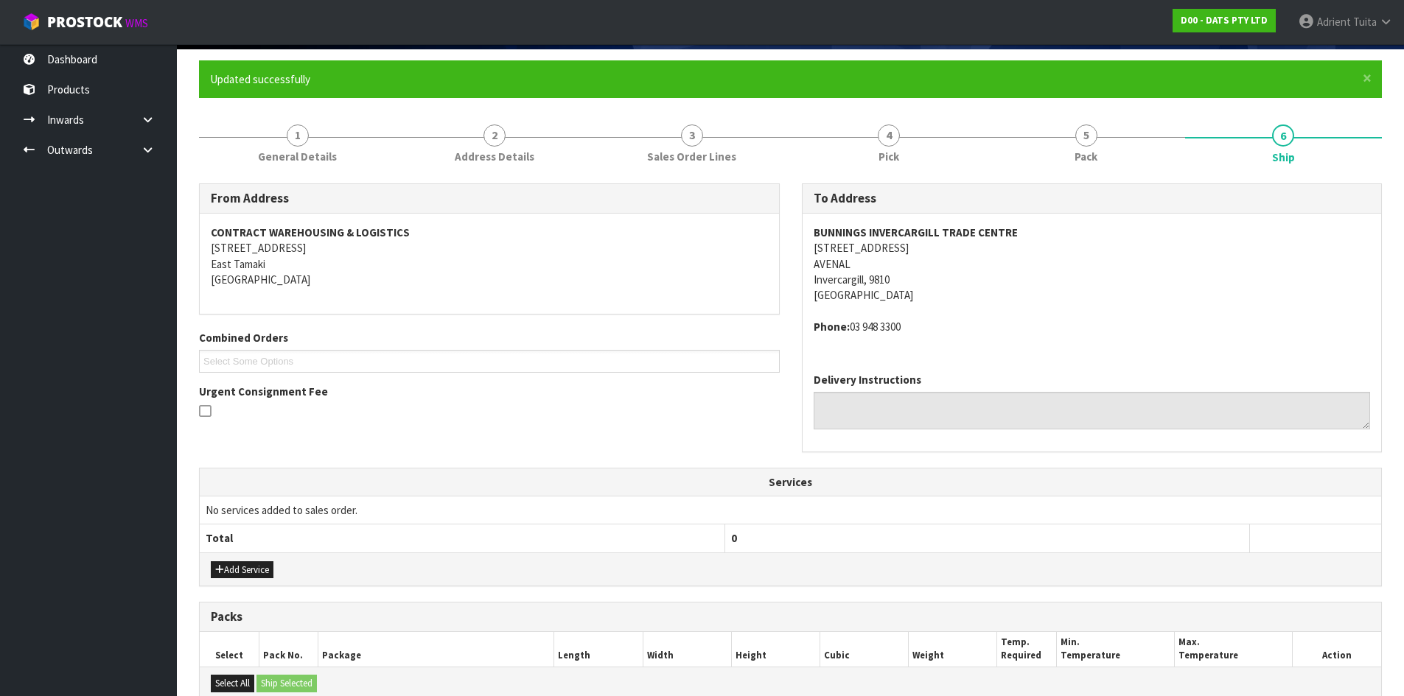
scroll to position [321, 0]
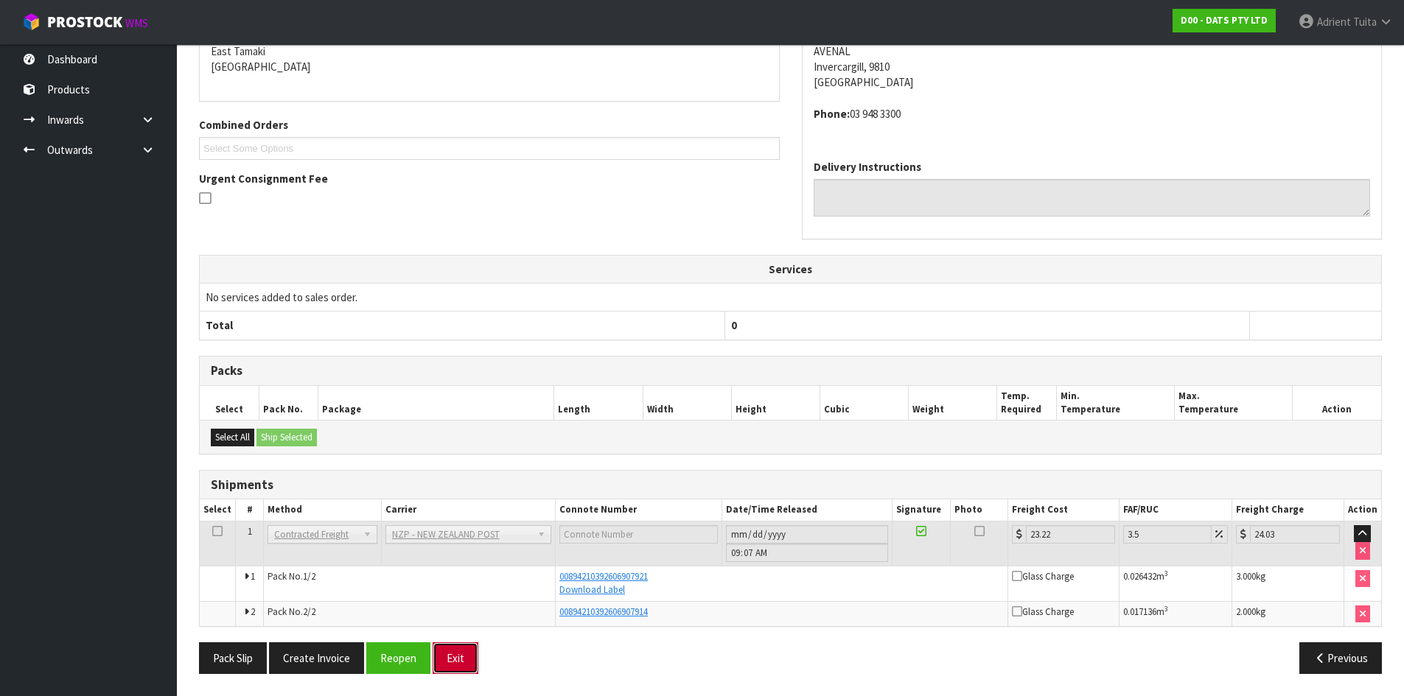
click at [441, 649] on button "Exit" at bounding box center [455, 658] width 46 height 32
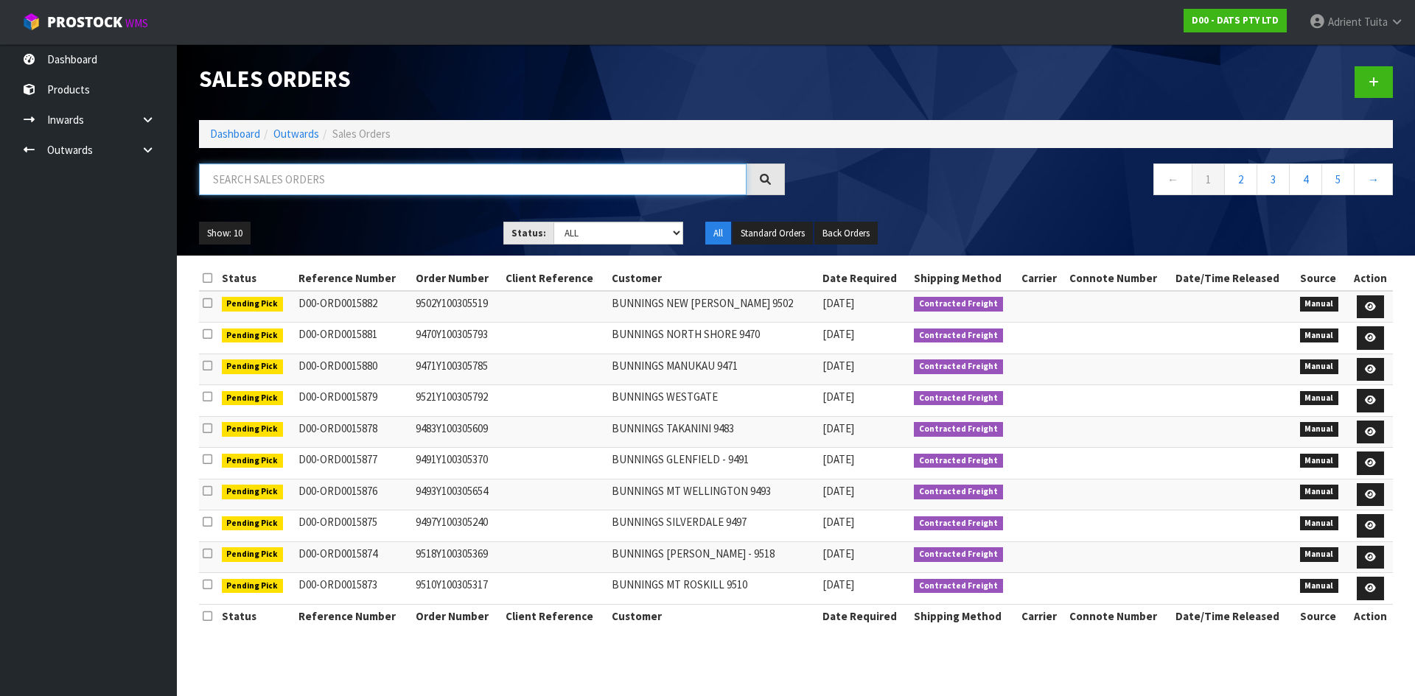
click at [350, 181] on input "text" at bounding box center [472, 180] width 547 height 32
type input "3201"
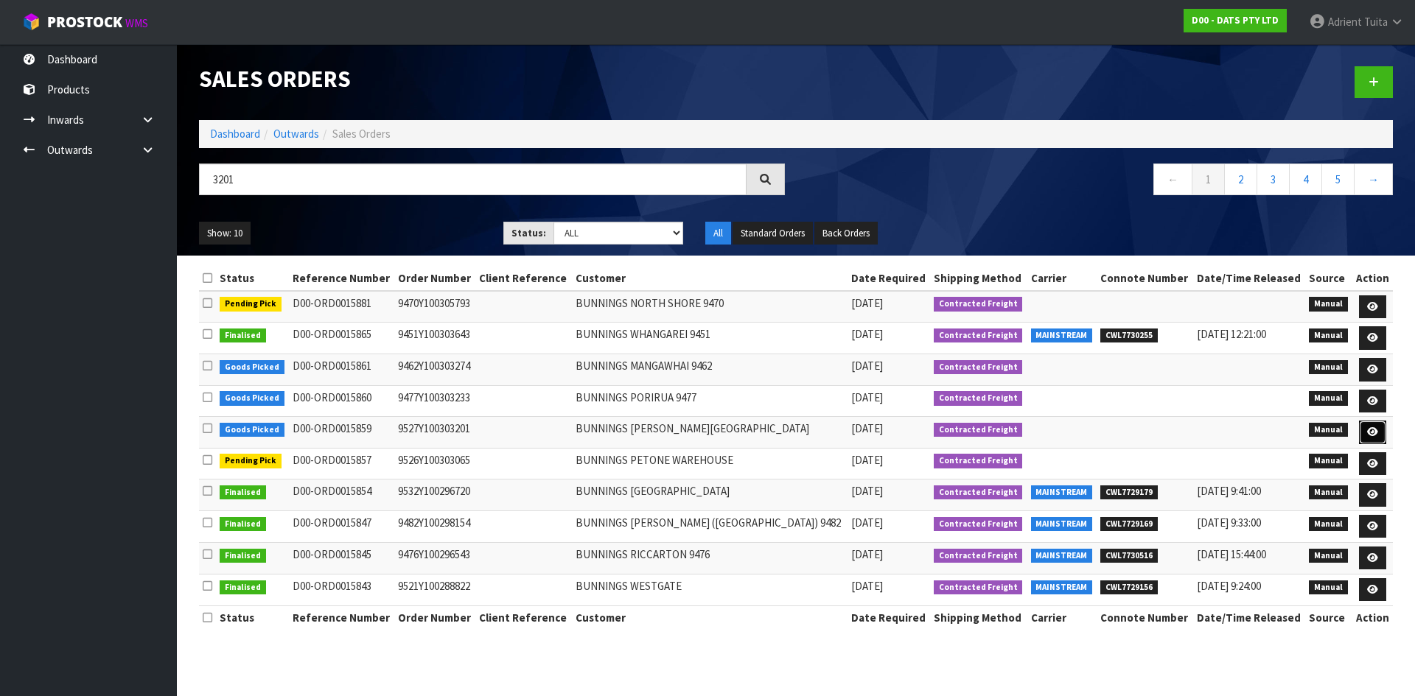
click at [1360, 436] on link at bounding box center [1372, 433] width 27 height 24
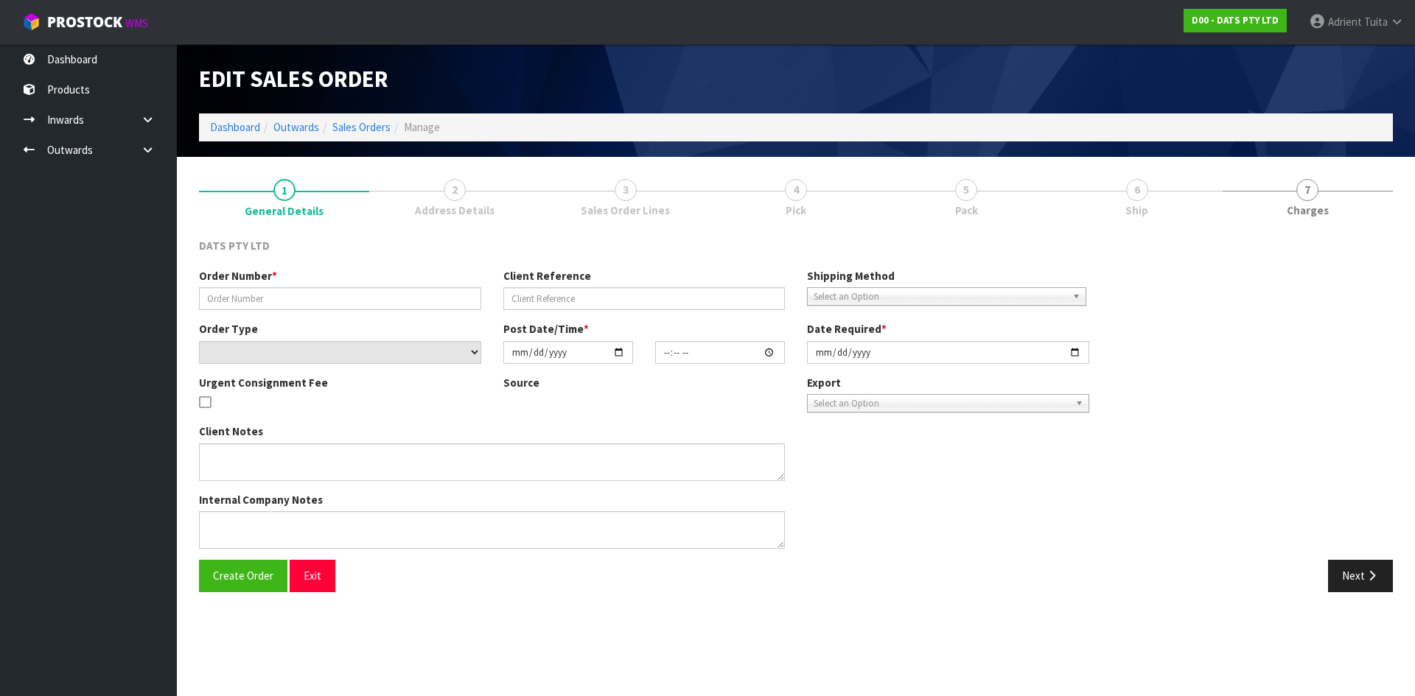
type input "9527Y100303201"
select select "number:0"
type input "[DATE]"
type input "10:19:00.000"
type input "[DATE]"
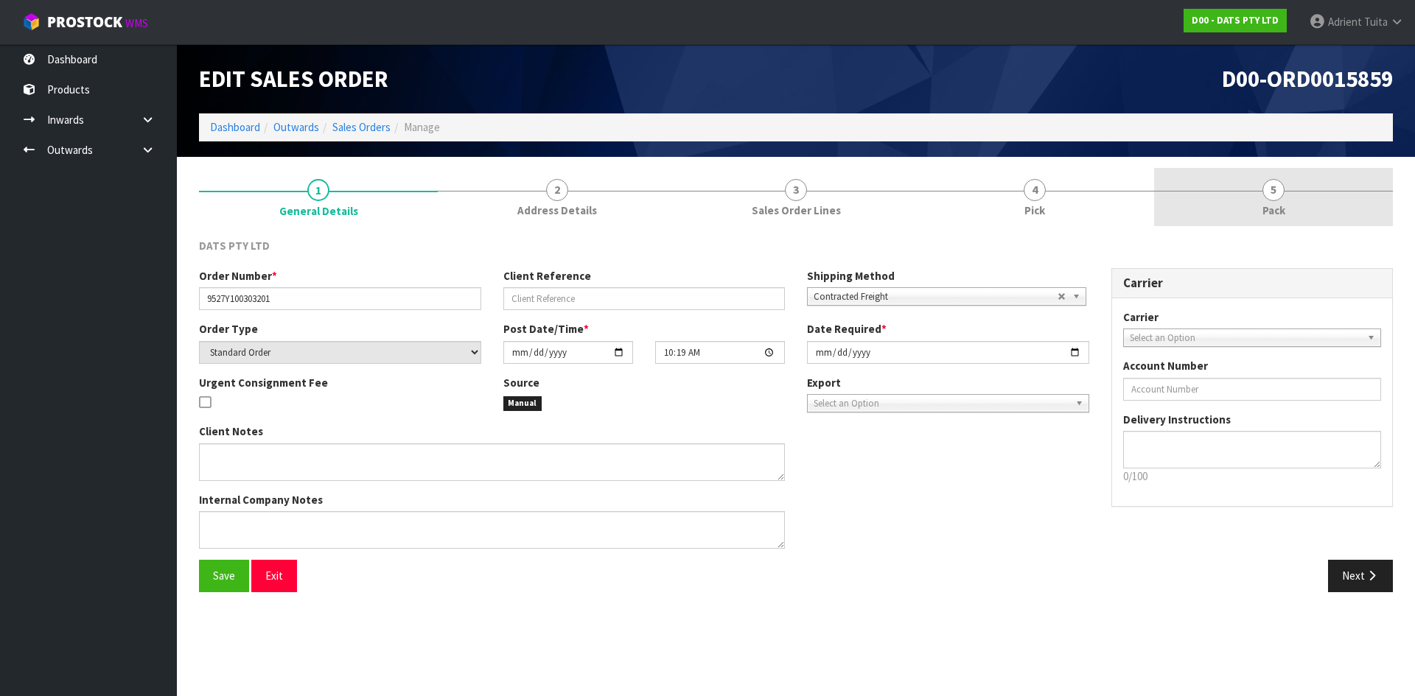
click at [1268, 220] on link "5 Pack" at bounding box center [1273, 197] width 239 height 58
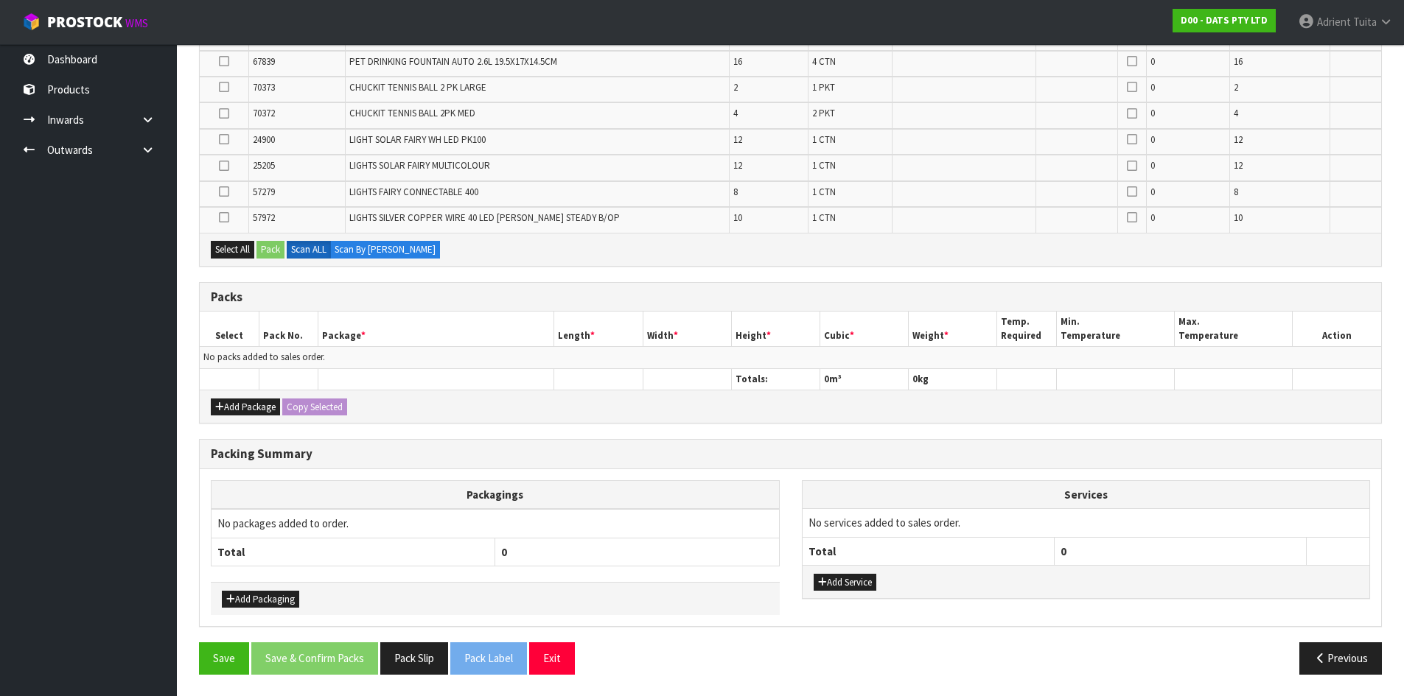
scroll to position [502, 0]
click at [229, 406] on button "Add Package" at bounding box center [245, 407] width 69 height 18
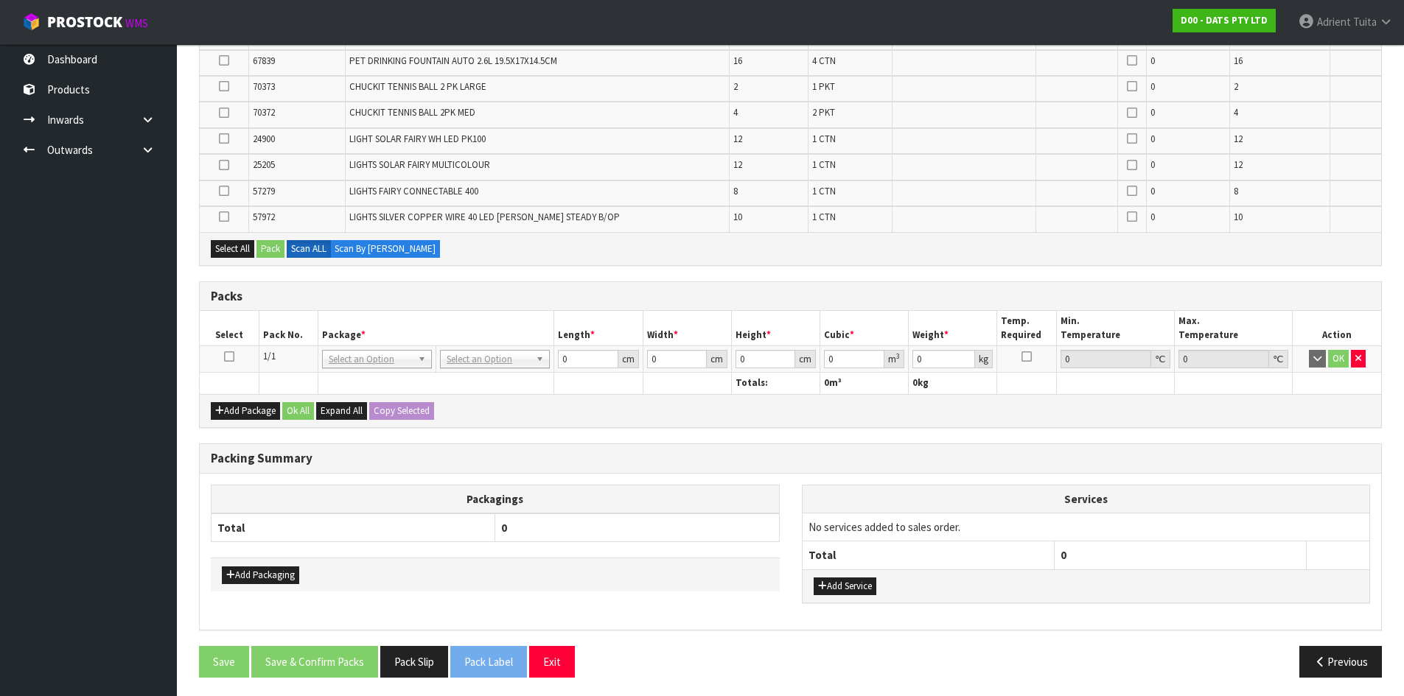
click at [228, 357] on icon at bounding box center [229, 357] width 10 height 1
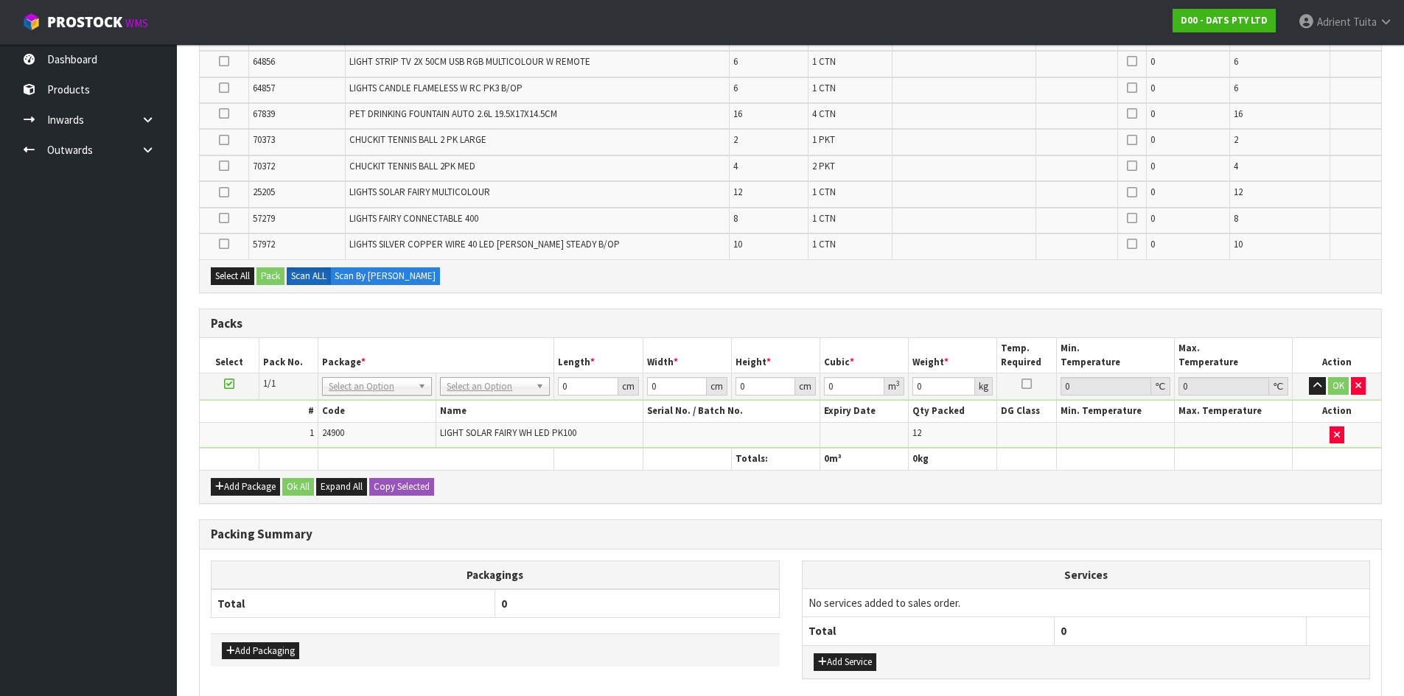
scroll to position [0, 0]
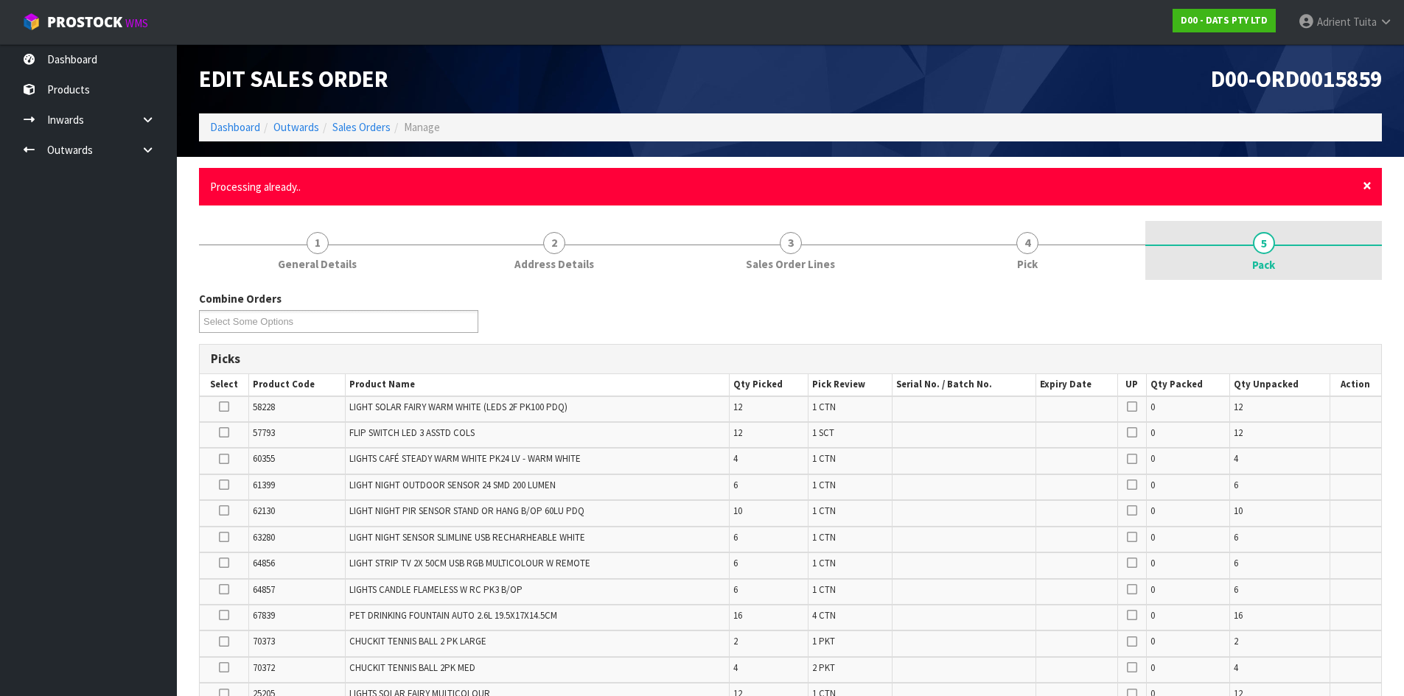
drag, startPoint x: 1365, startPoint y: 185, endPoint x: 1338, endPoint y: 197, distance: 29.7
click at [1365, 185] on span "×" at bounding box center [1366, 185] width 9 height 21
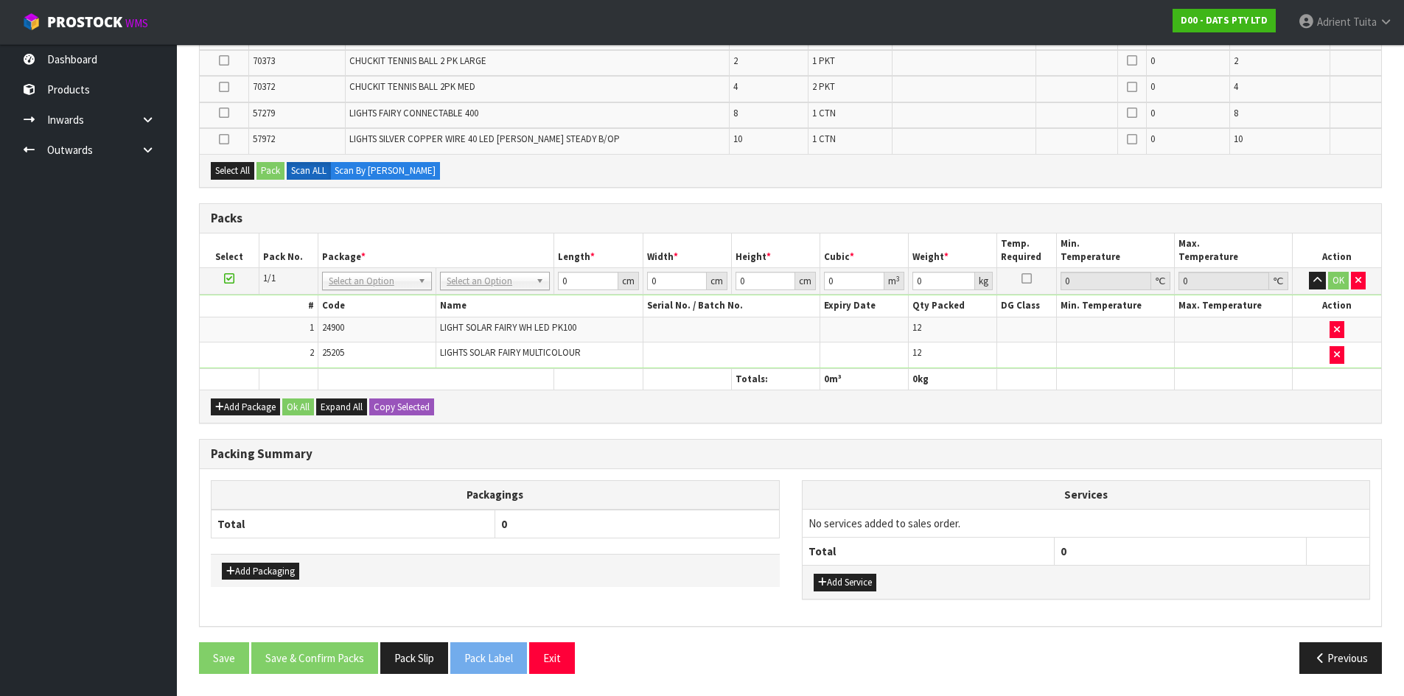
scroll to position [528, 0]
click at [228, 279] on icon at bounding box center [229, 279] width 10 height 1
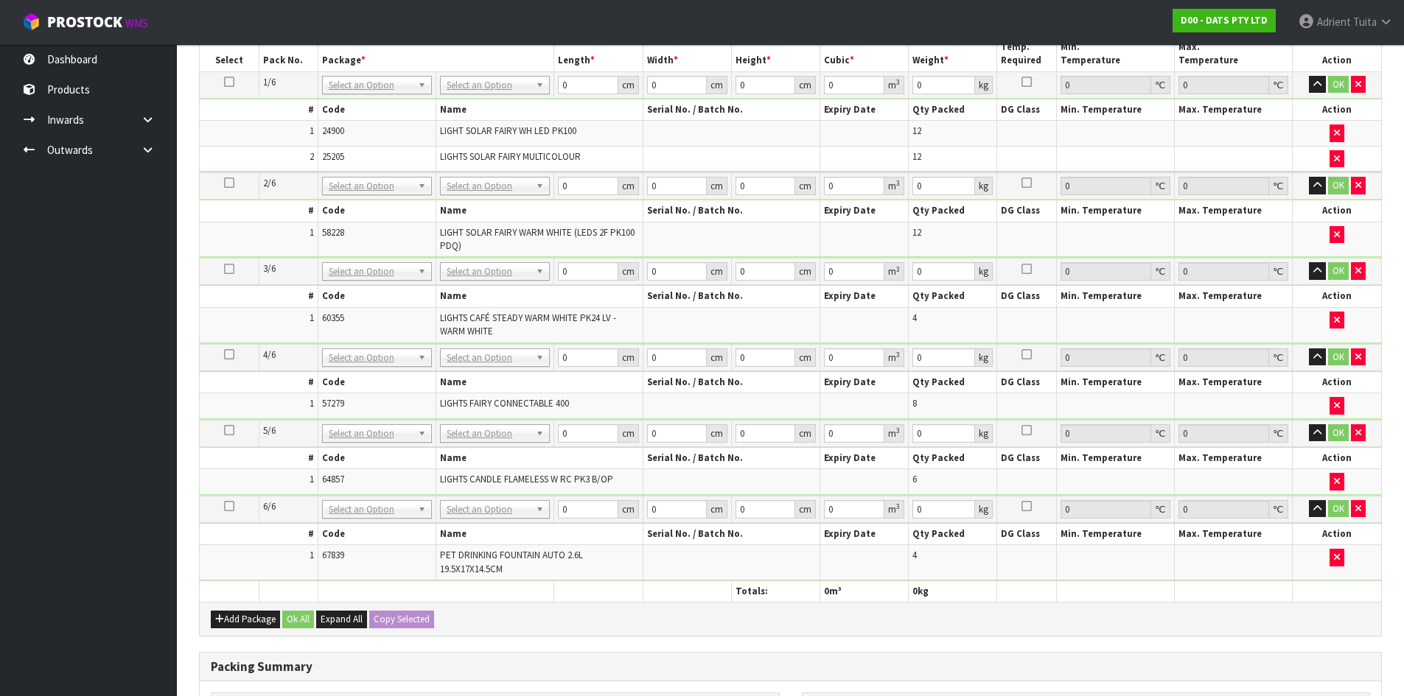
scroll to position [832, 0]
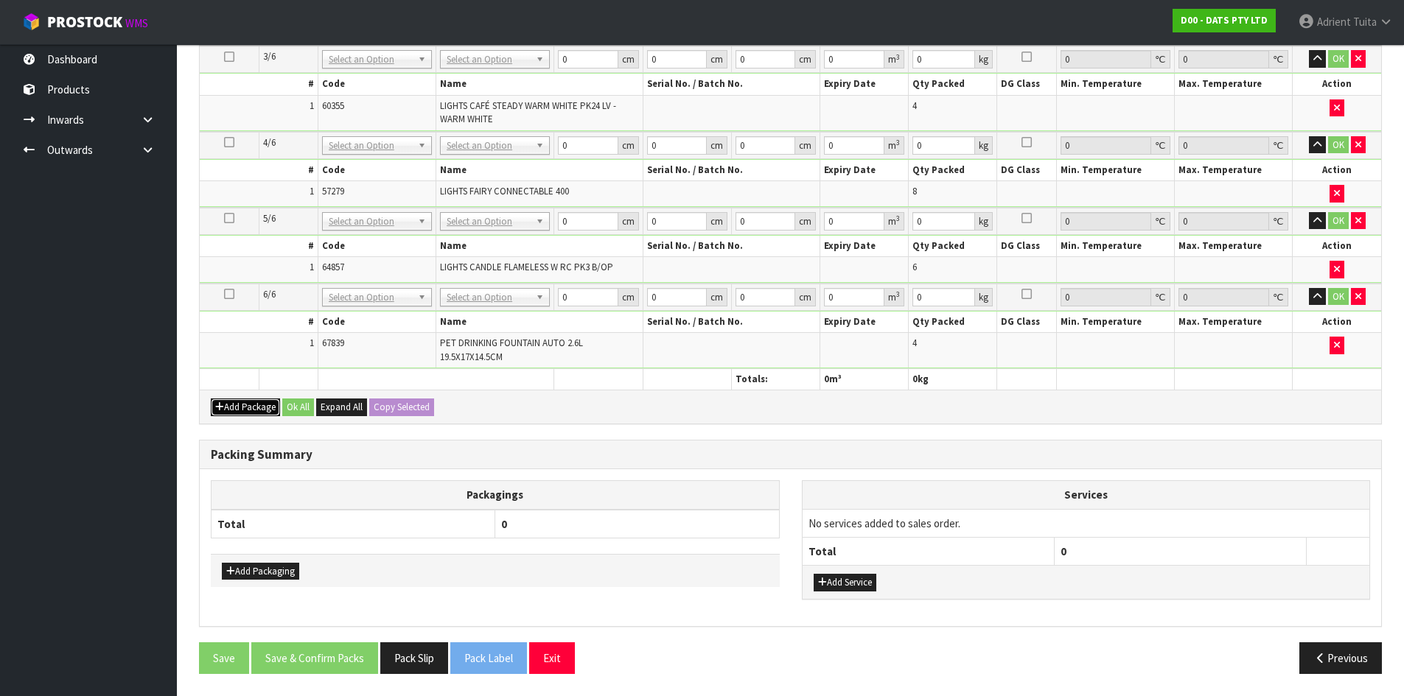
drag, startPoint x: 249, startPoint y: 406, endPoint x: 237, endPoint y: 396, distance: 15.2
click at [248, 406] on button "Add Package" at bounding box center [245, 408] width 69 height 18
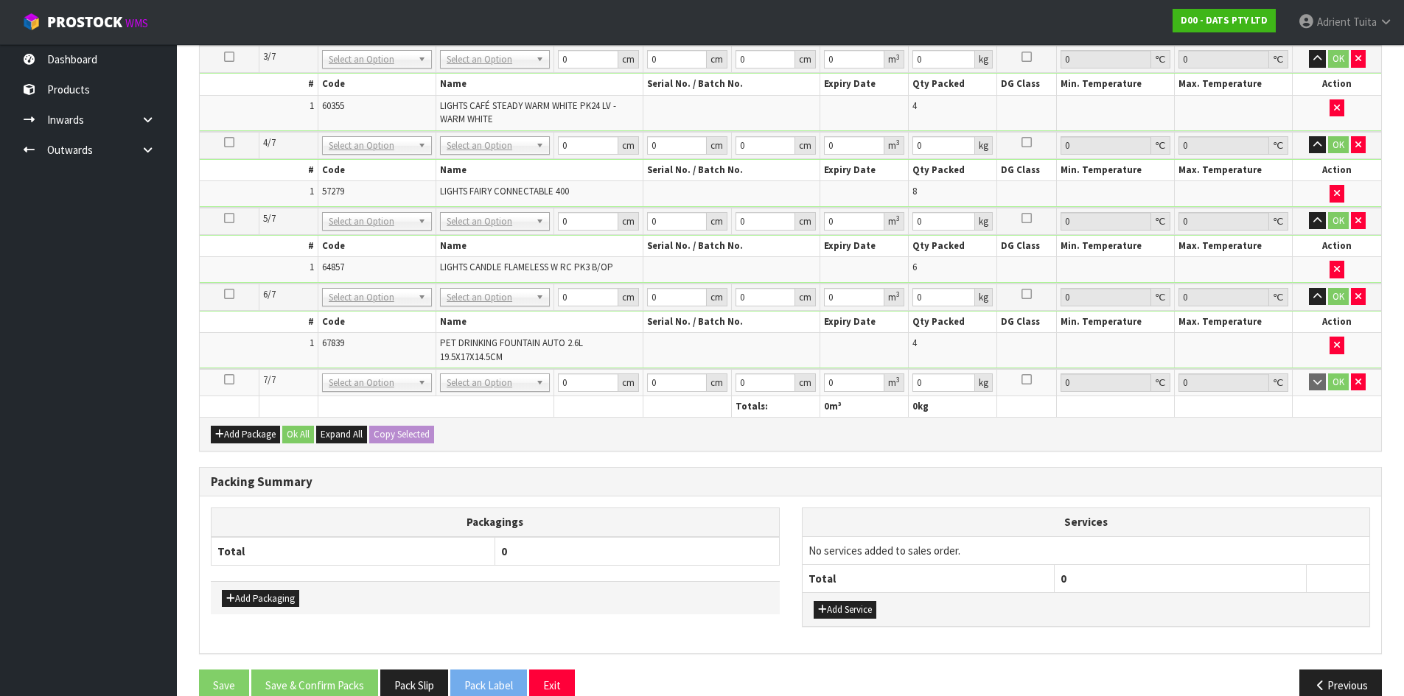
click at [230, 380] on icon at bounding box center [229, 379] width 10 height 1
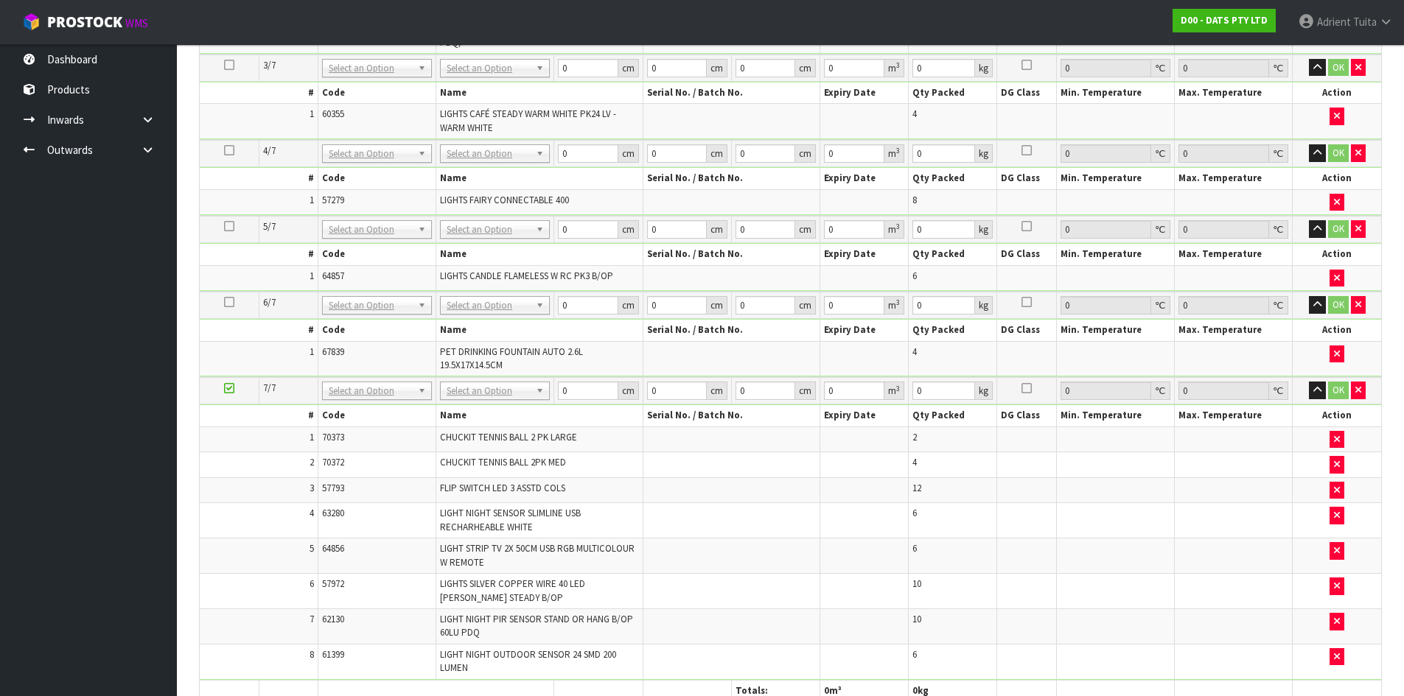
scroll to position [623, 0]
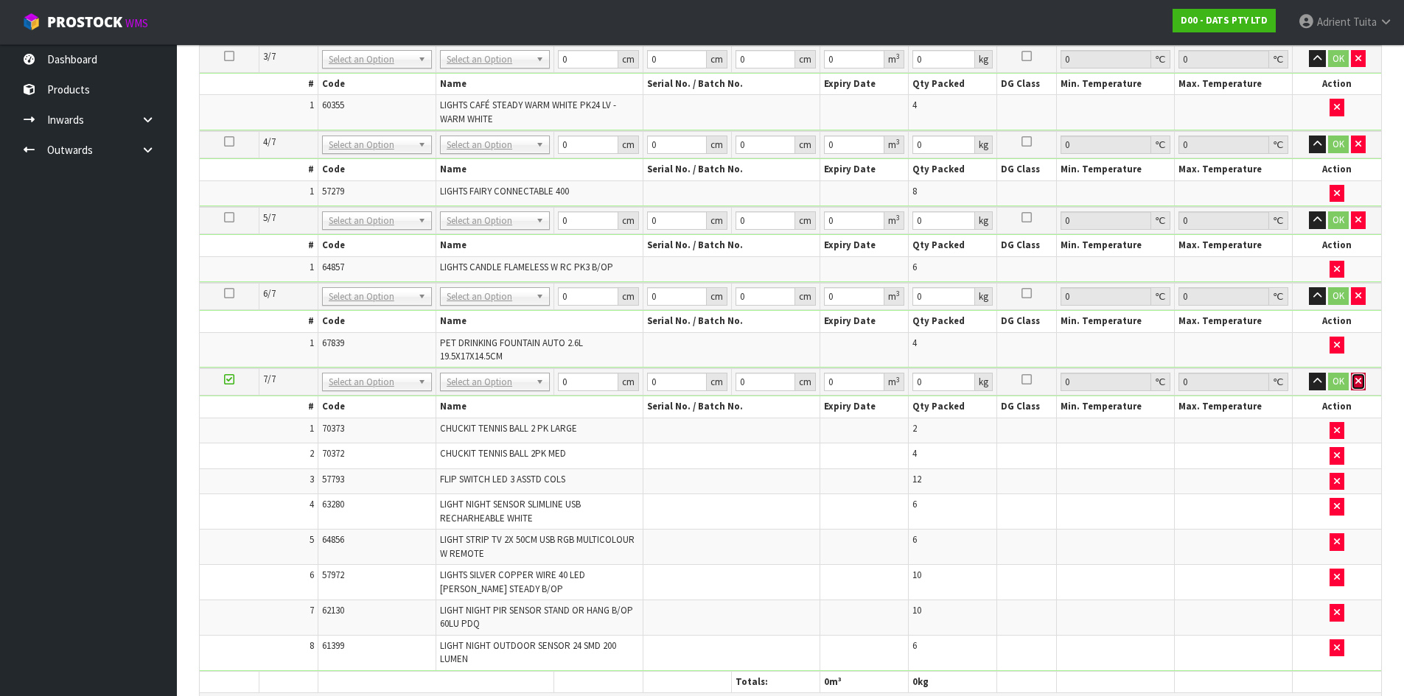
click at [1358, 382] on icon "button" at bounding box center [1358, 381] width 6 height 10
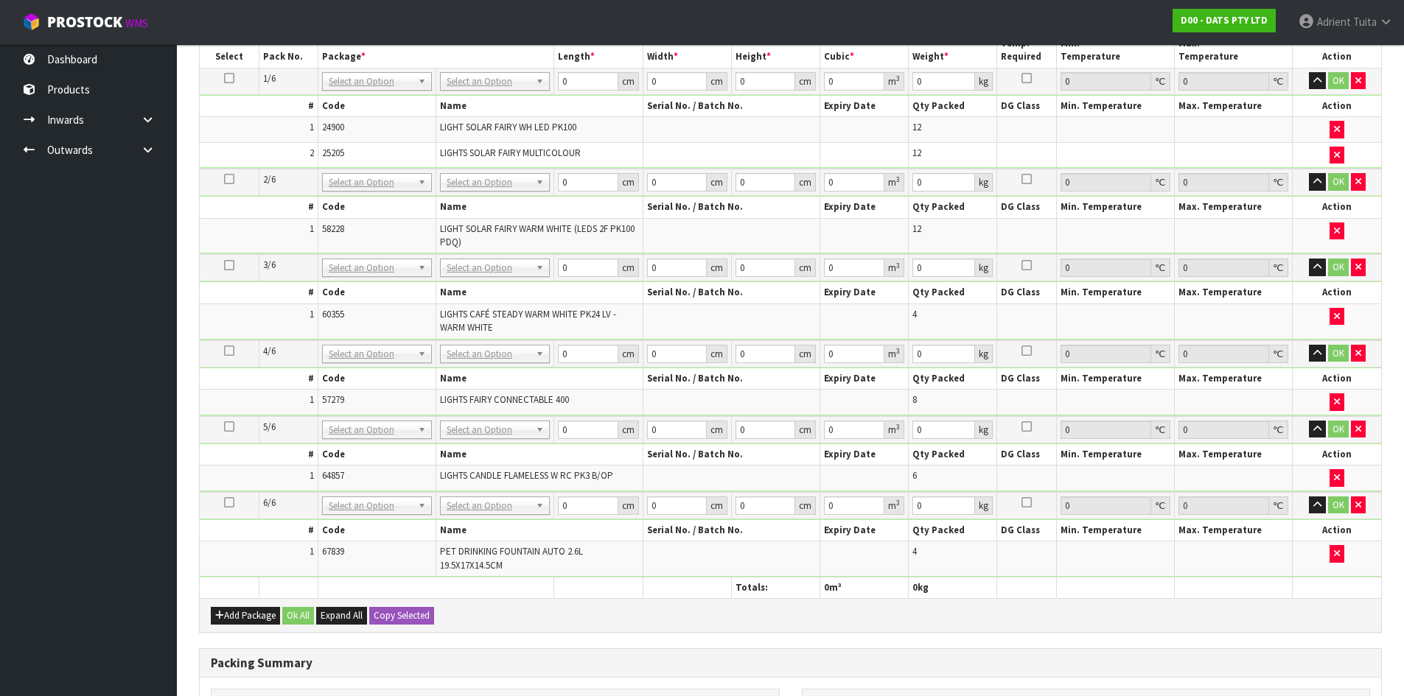
scroll to position [832, 0]
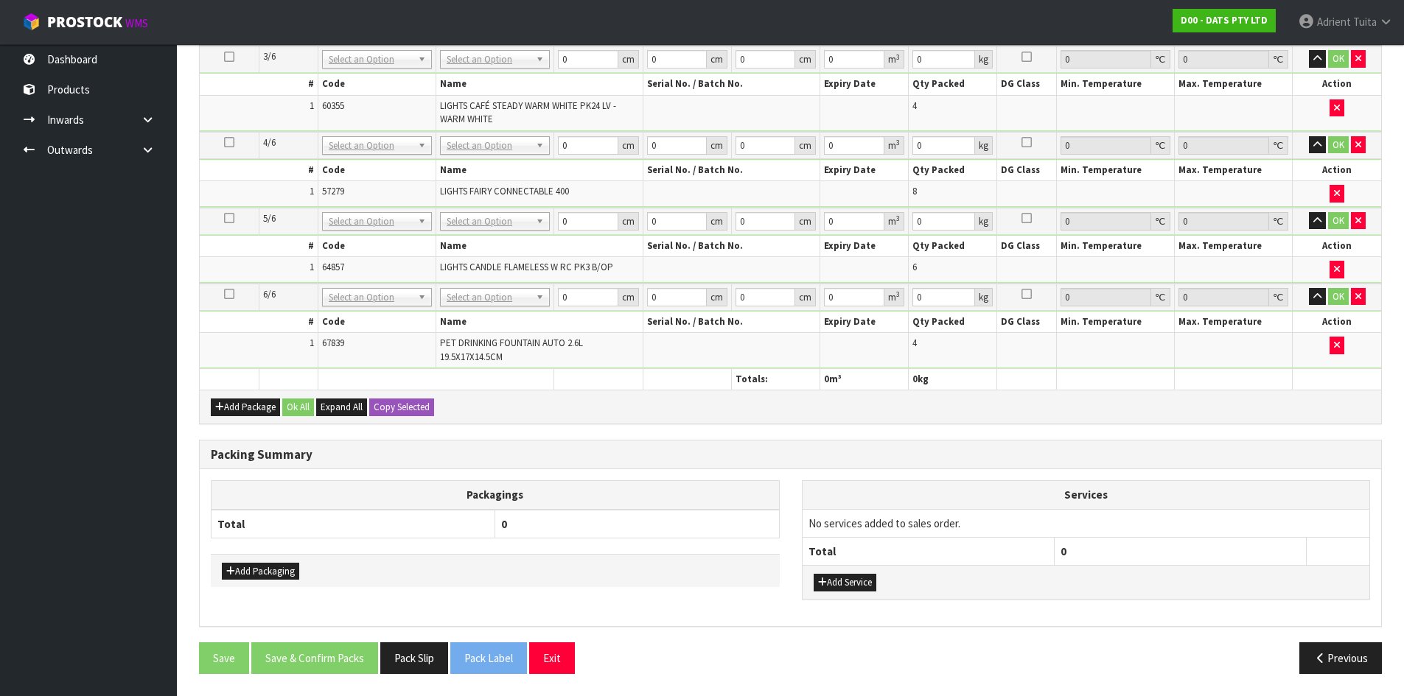
click at [229, 295] on icon at bounding box center [229, 294] width 10 height 1
drag, startPoint x: 217, startPoint y: 421, endPoint x: 218, endPoint y: 402, distance: 18.4
click at [217, 415] on div "Add Package Ok All Expand All Copy Selected" at bounding box center [790, 406] width 1181 height 33
click at [218, 399] on button "Add Package" at bounding box center [245, 408] width 69 height 18
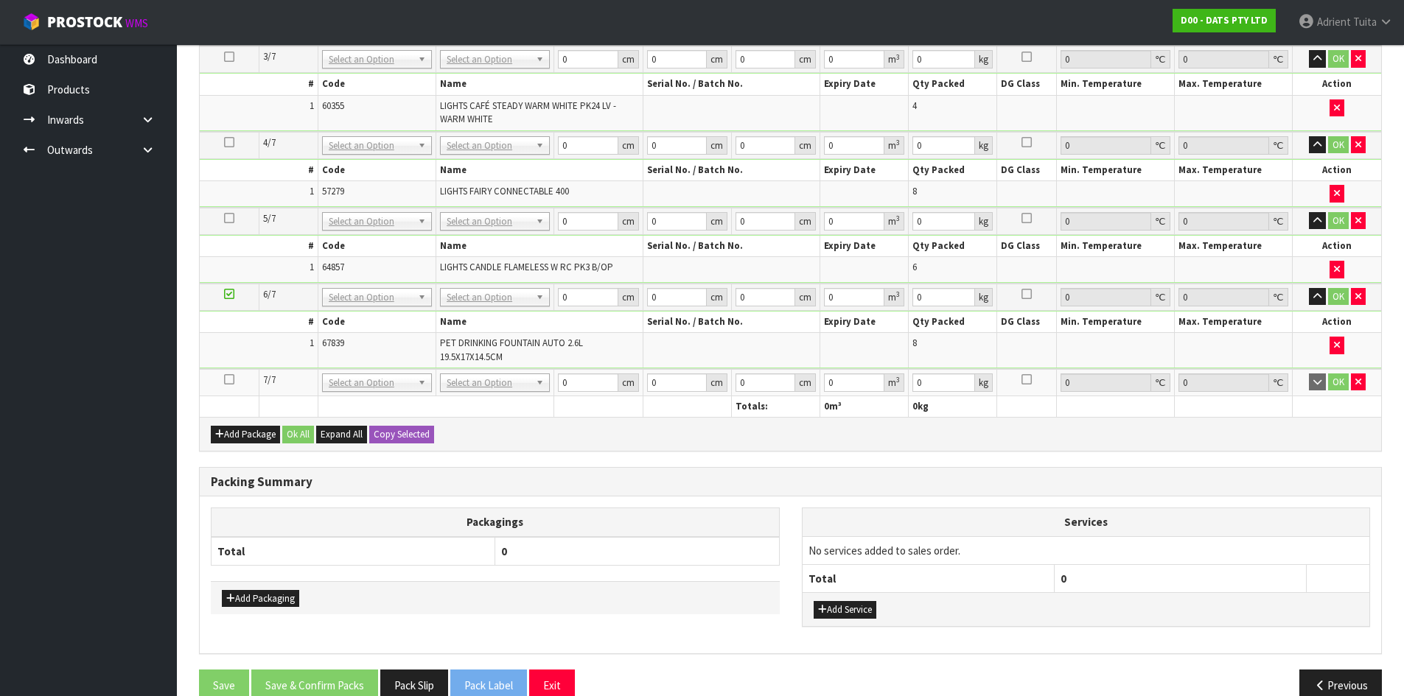
click at [221, 386] on td at bounding box center [229, 382] width 59 height 27
click at [227, 386] on td at bounding box center [229, 382] width 59 height 27
click at [231, 379] on icon at bounding box center [229, 379] width 10 height 1
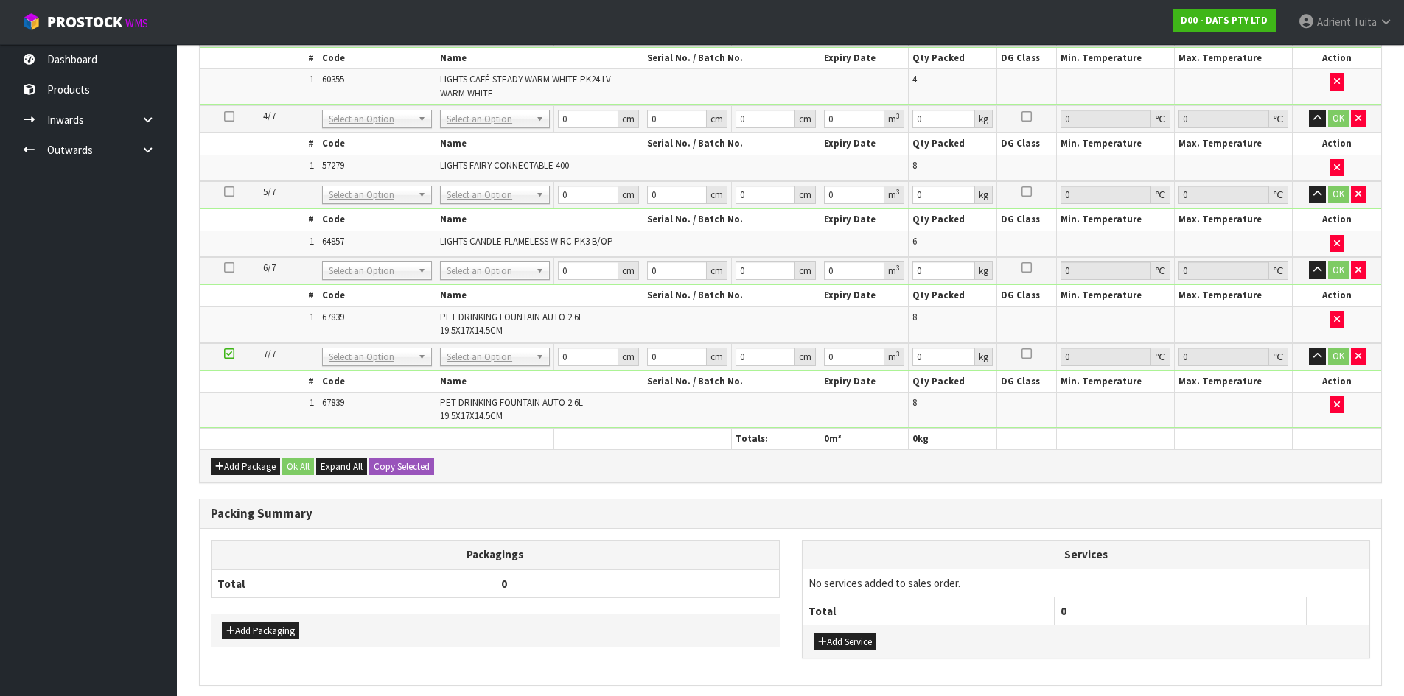
scroll to position [806, 0]
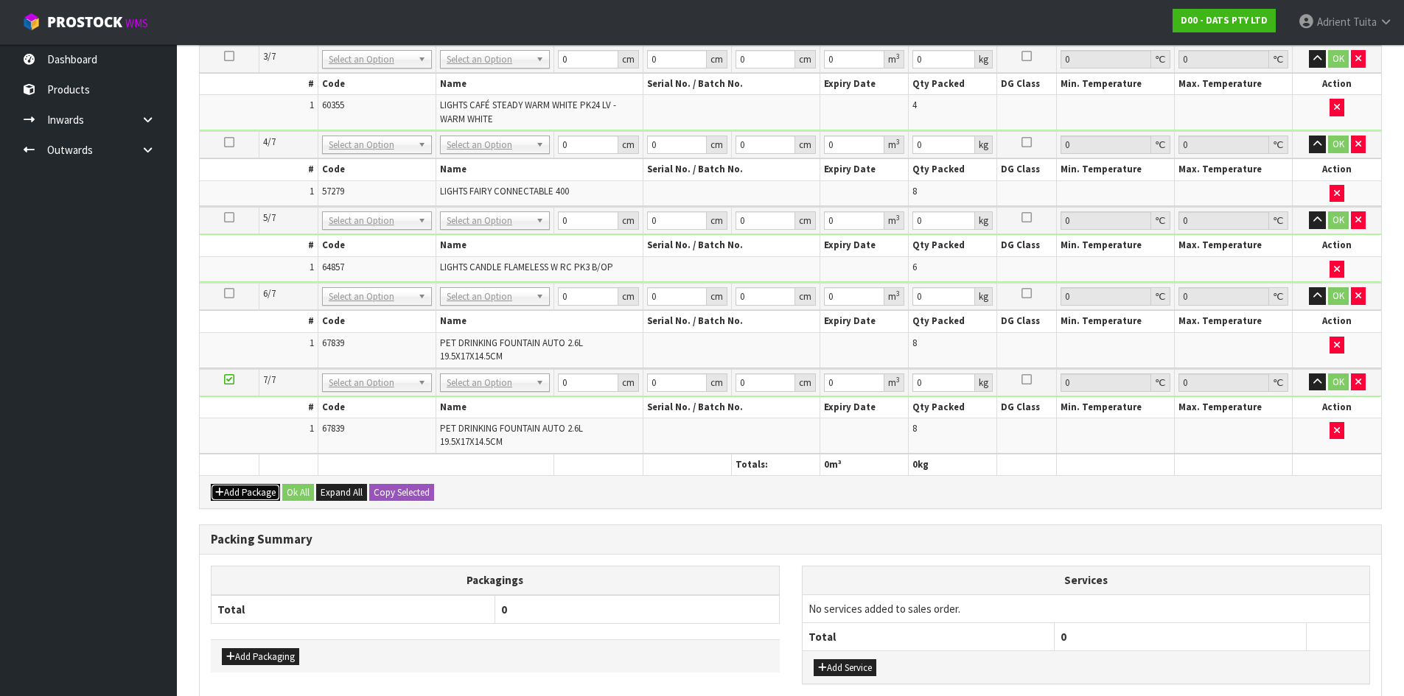
click at [229, 485] on button "Add Package" at bounding box center [245, 493] width 69 height 18
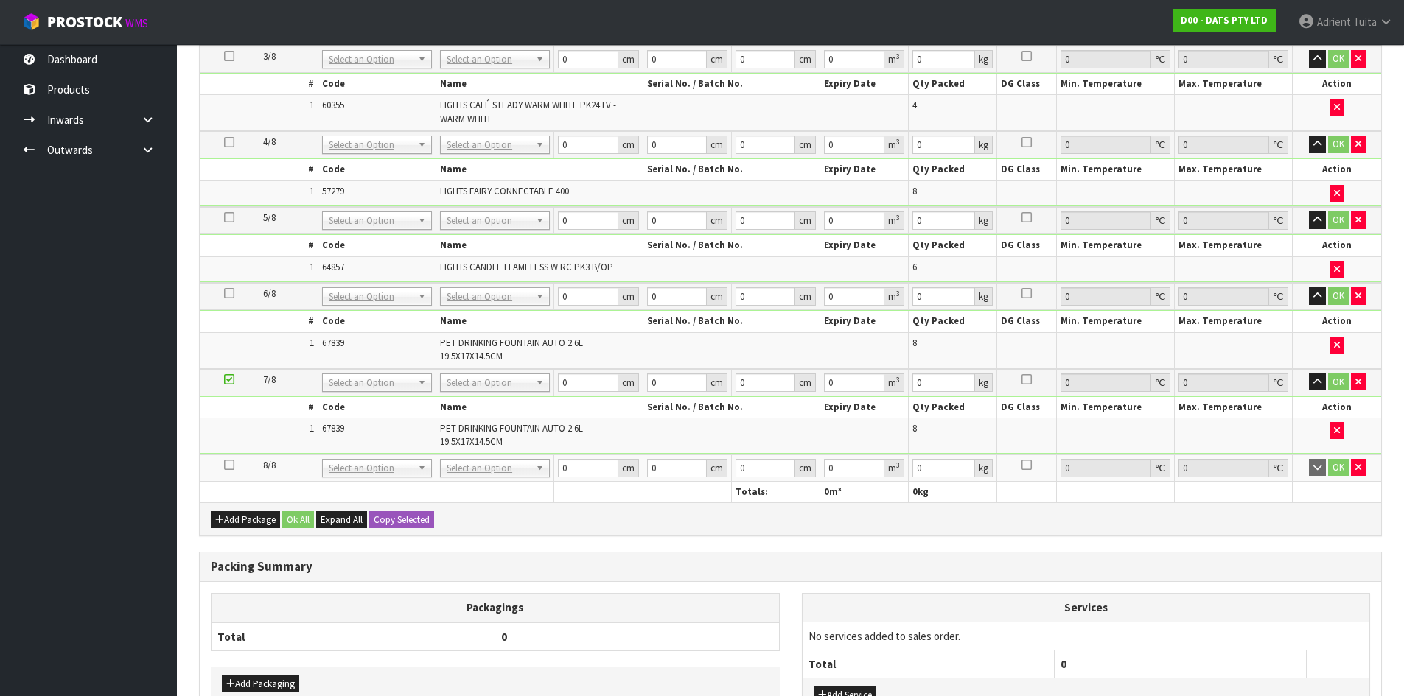
click at [230, 472] on td at bounding box center [229, 468] width 59 height 27
drag, startPoint x: 228, startPoint y: 467, endPoint x: 220, endPoint y: 459, distance: 12.0
click at [228, 466] on icon at bounding box center [229, 465] width 10 height 1
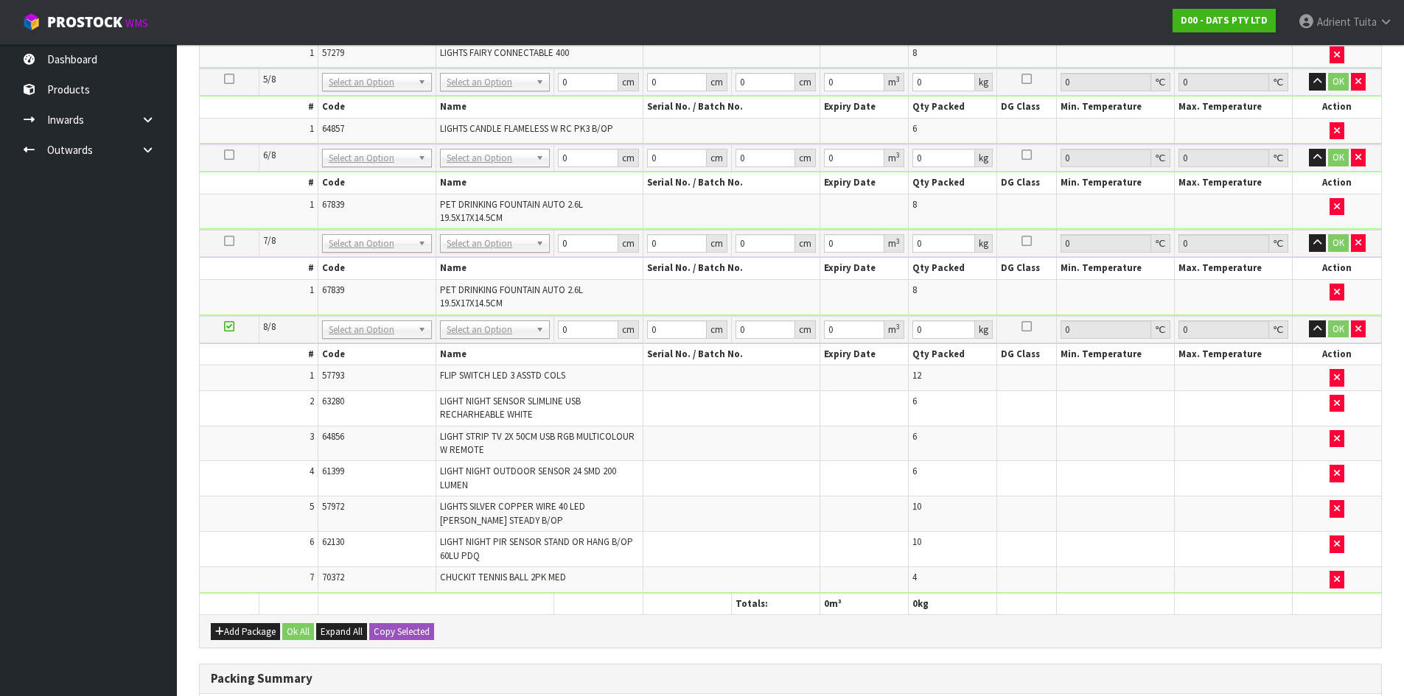
scroll to position [736, 0]
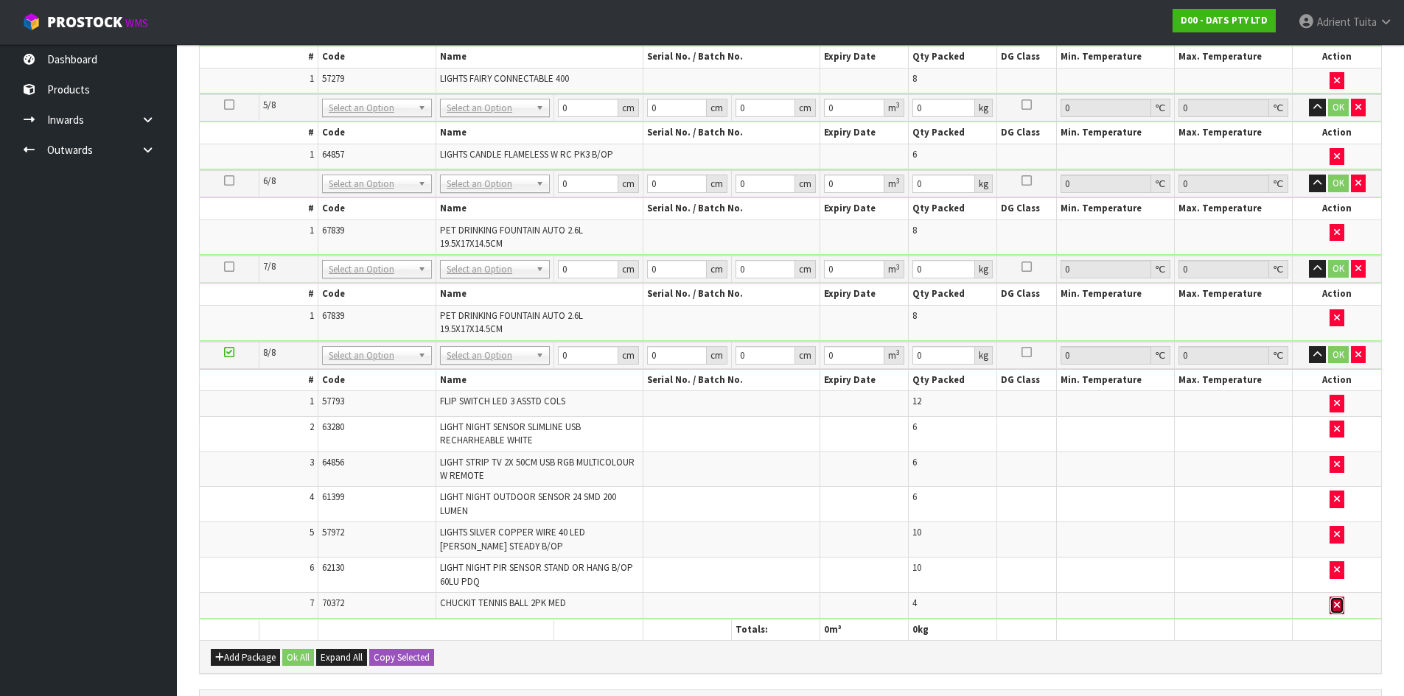
click at [1339, 607] on icon "button" at bounding box center [1337, 605] width 6 height 10
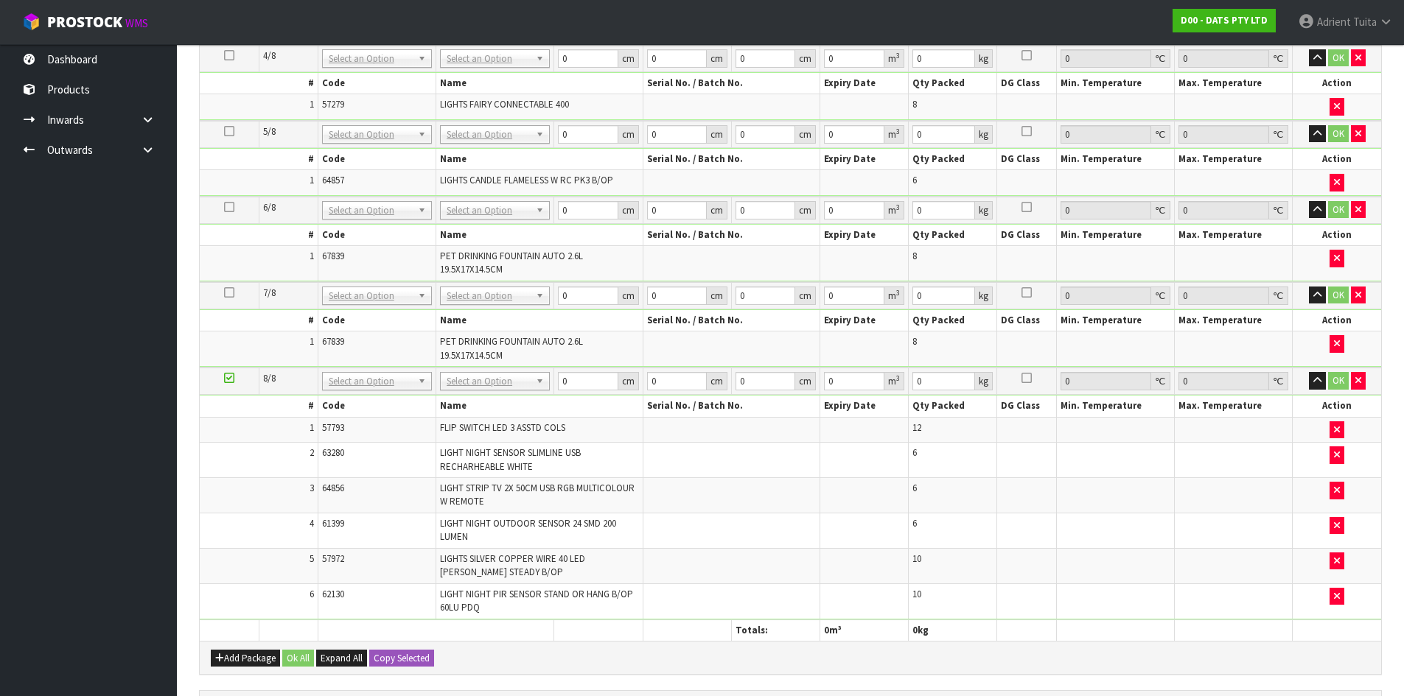
scroll to position [762, 0]
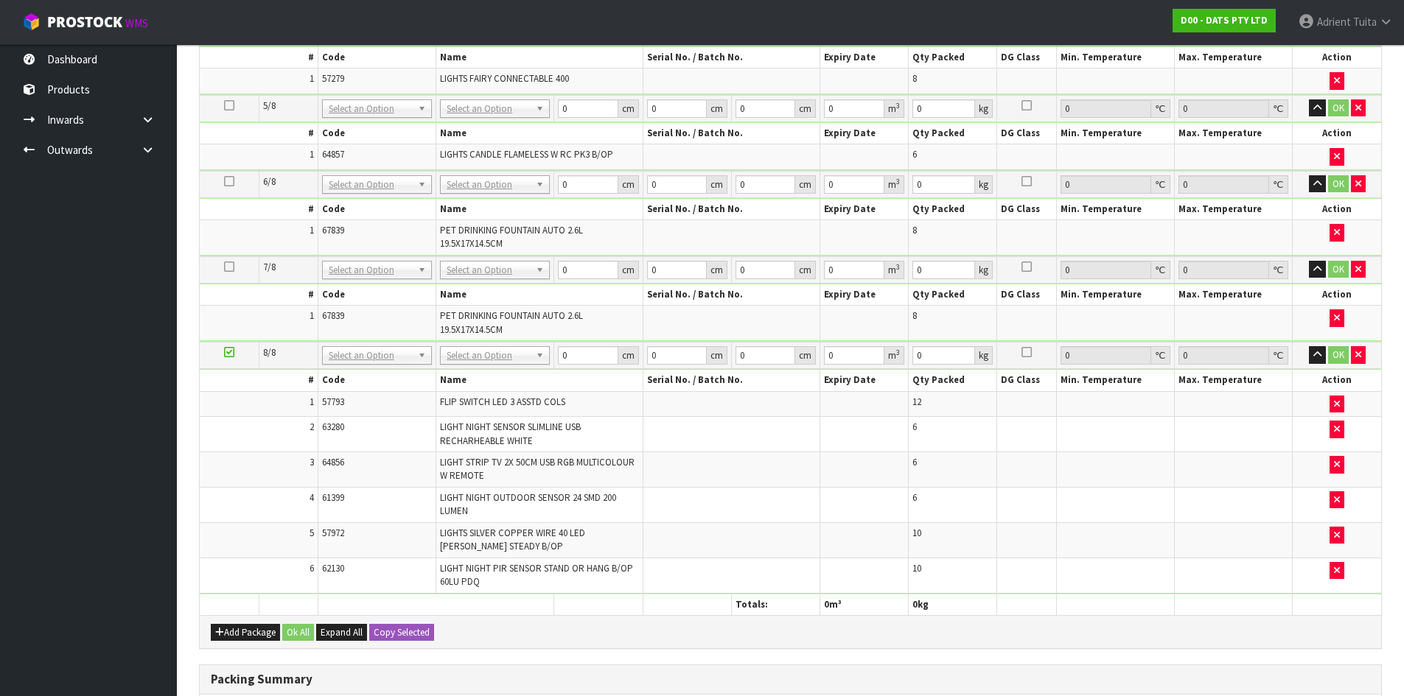
click at [1213, 597] on th at bounding box center [1233, 604] width 118 height 21
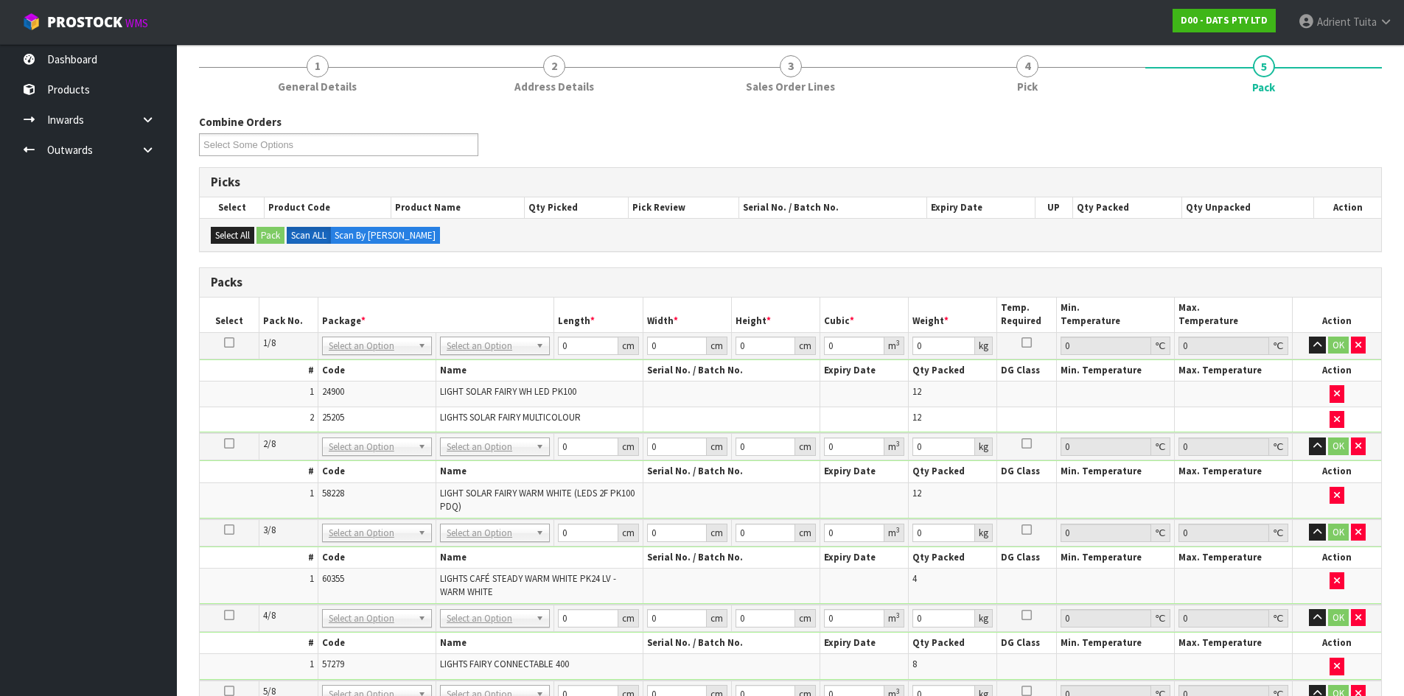
scroll to position [0, 0]
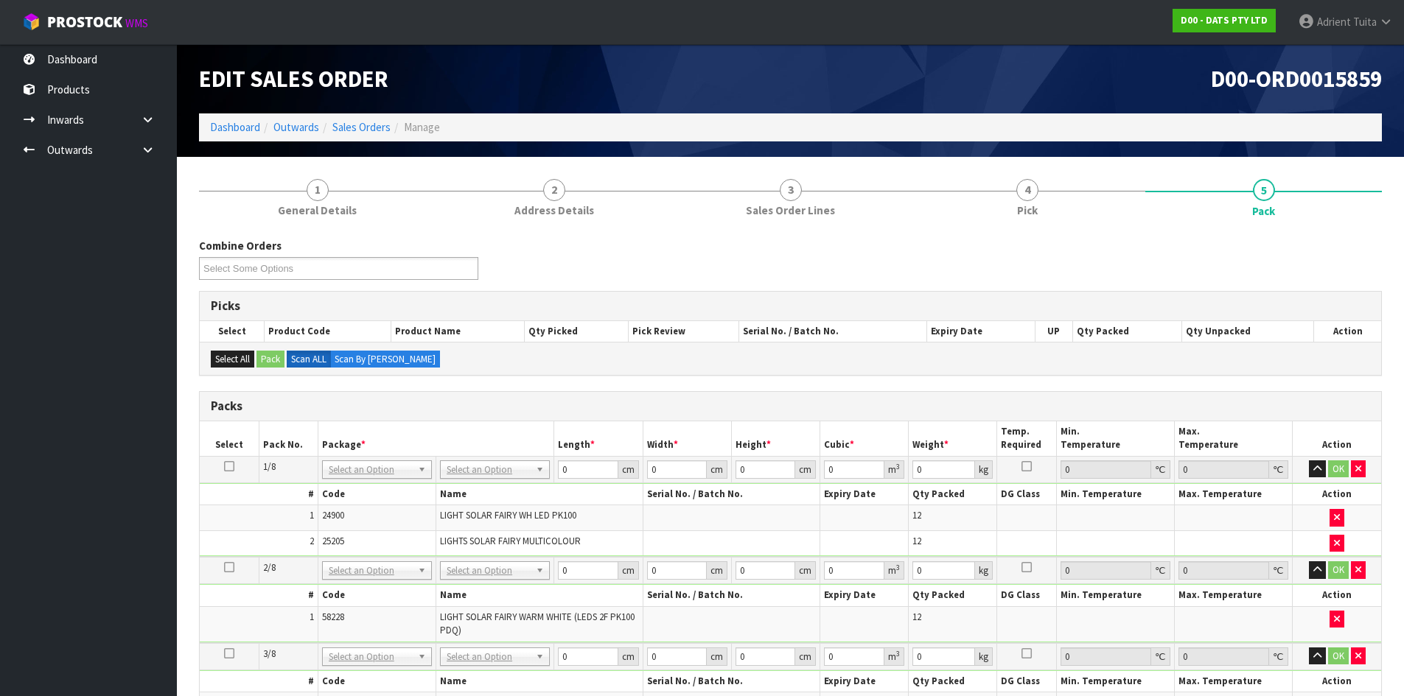
drag, startPoint x: 438, startPoint y: 520, endPoint x: 64, endPoint y: 354, distance: 409.0
click at [63, 354] on ul "Dashboard Products Categories Serial Numbers Kitsets Packagings Inwards Purchas…" at bounding box center [88, 370] width 177 height 652
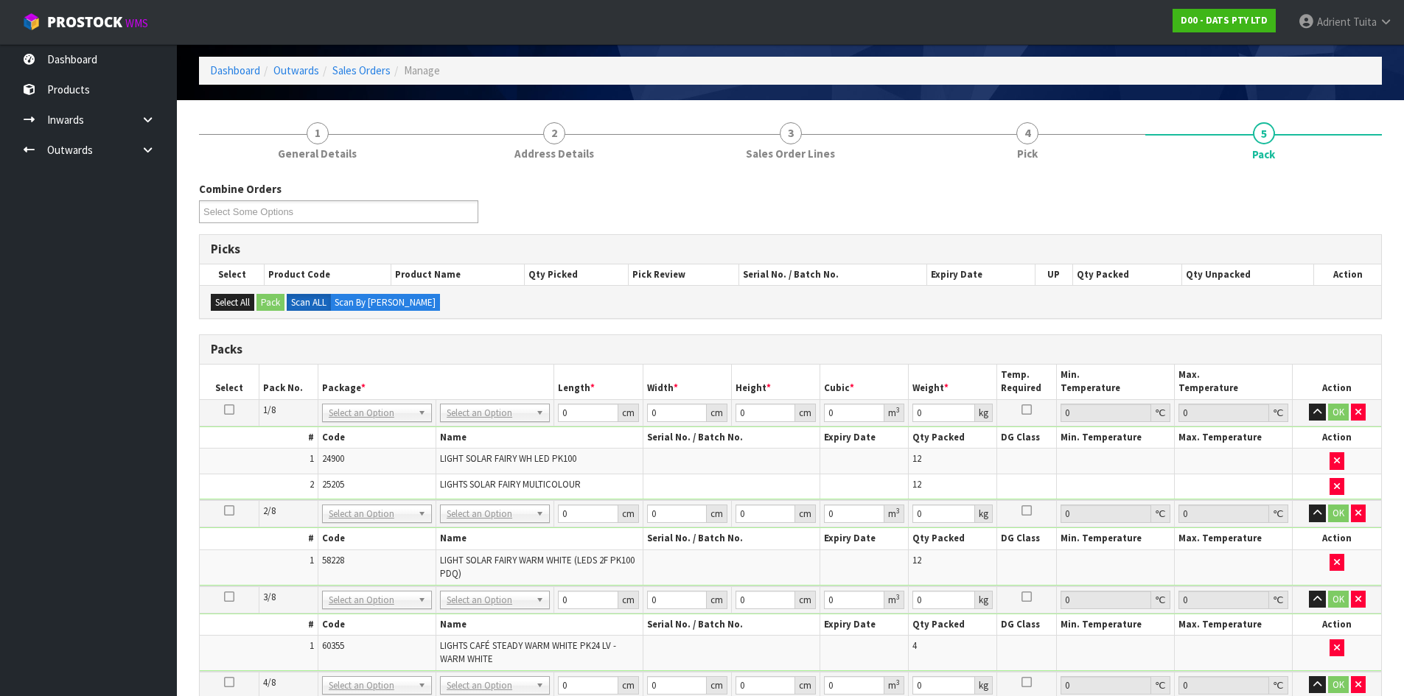
scroll to position [147, 0]
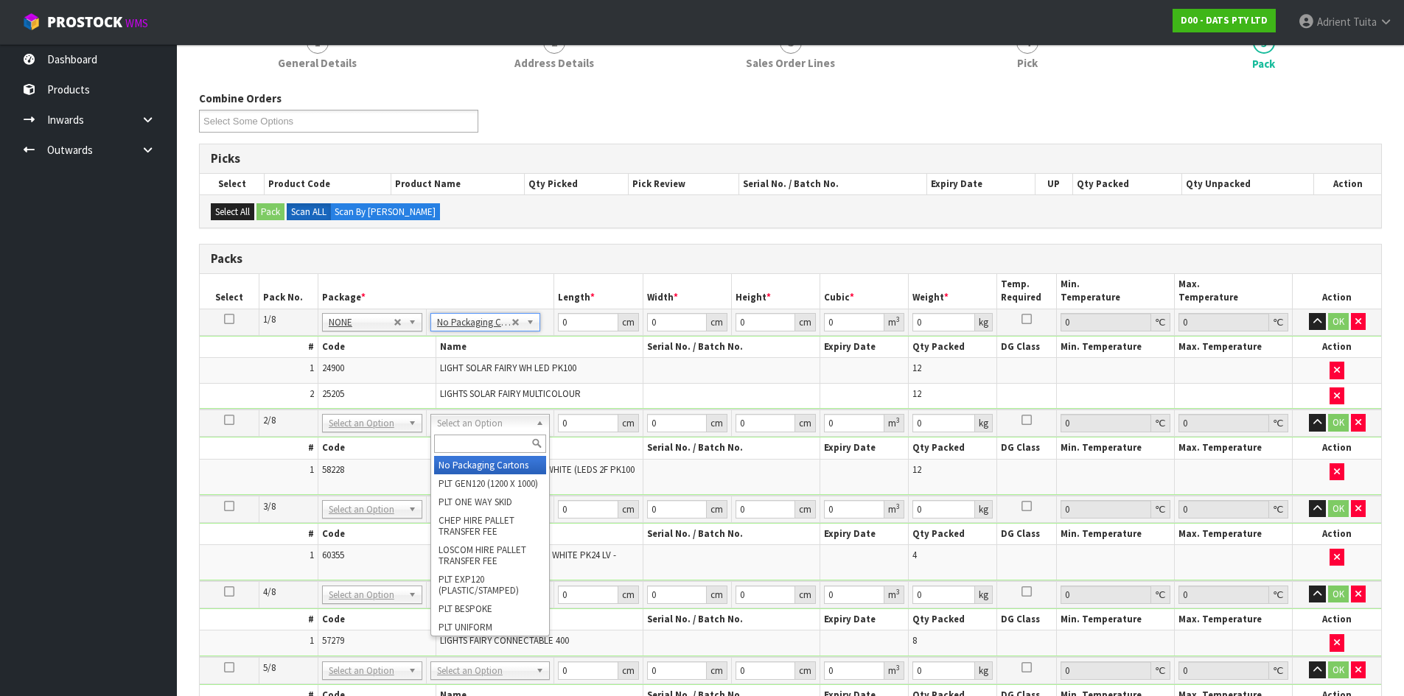
drag, startPoint x: 469, startPoint y: 419, endPoint x: 467, endPoint y: 452, distance: 32.5
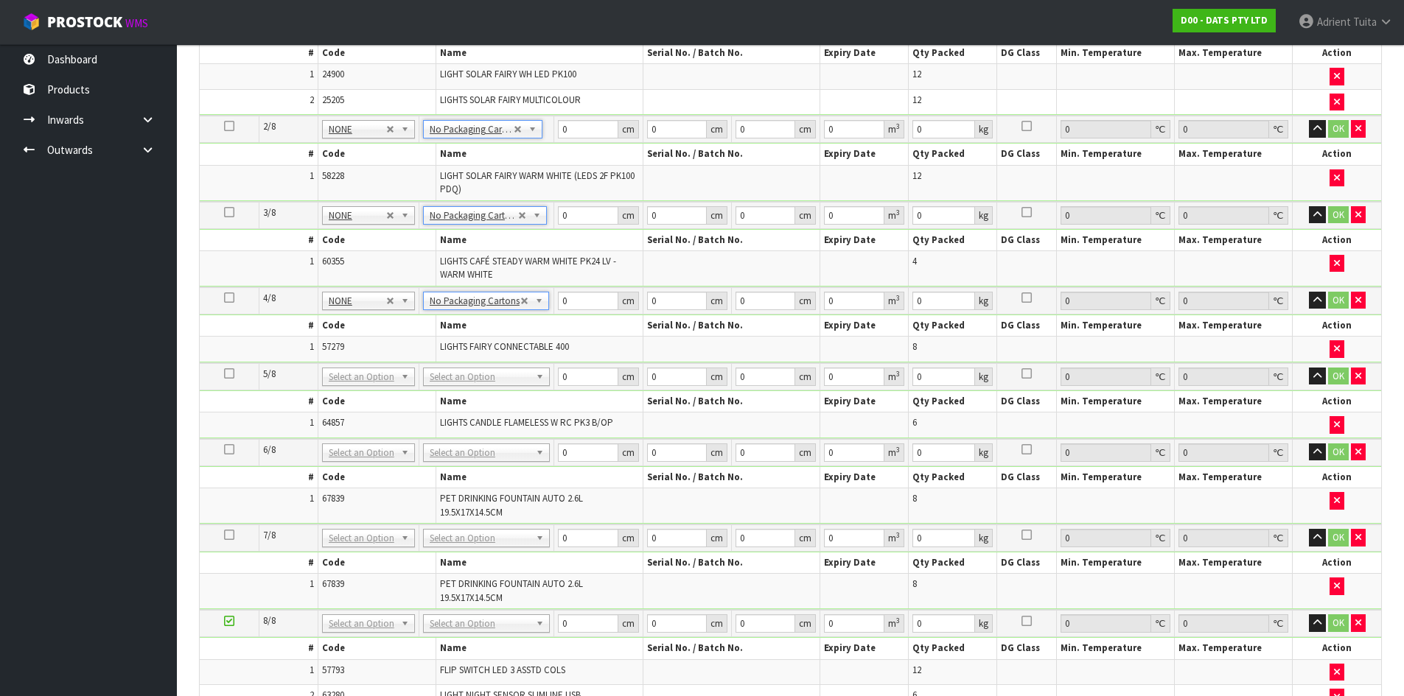
scroll to position [442, 0]
drag, startPoint x: 492, startPoint y: 366, endPoint x: 492, endPoint y: 392, distance: 25.8
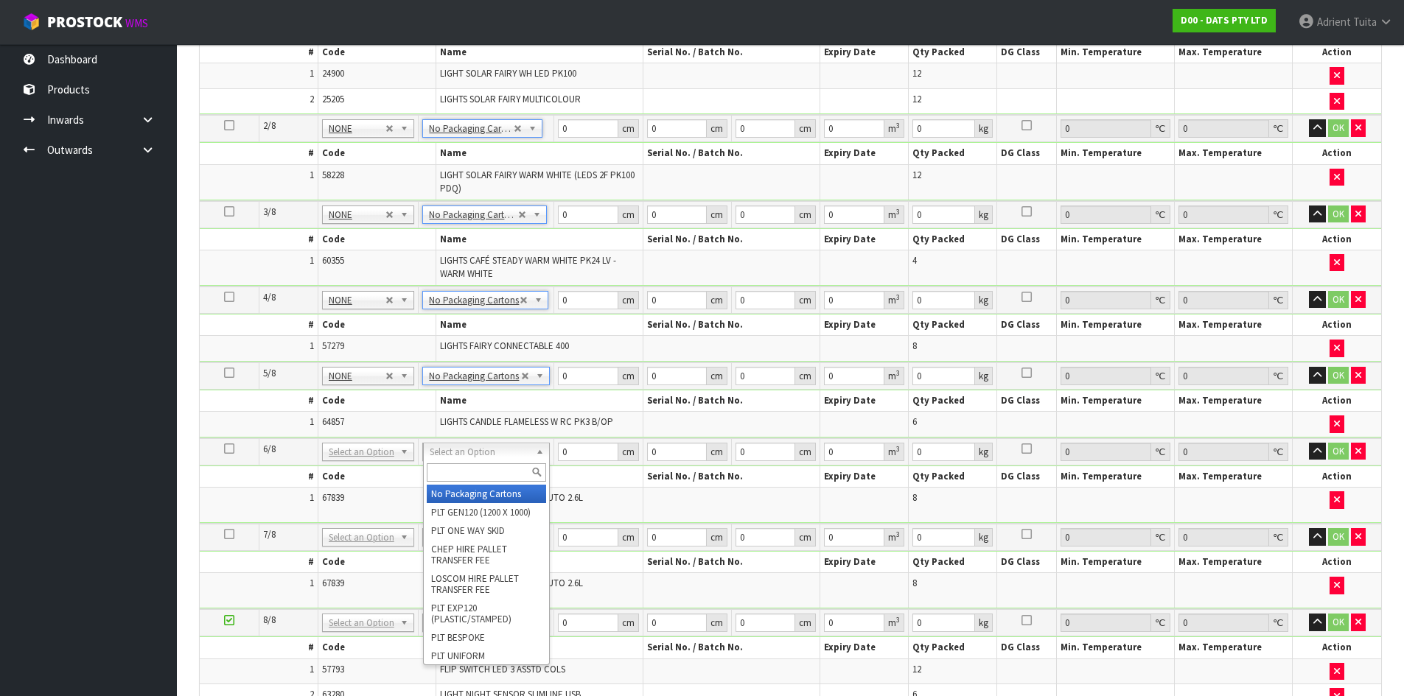
drag, startPoint x: 477, startPoint y: 480, endPoint x: 476, endPoint y: 492, distance: 12.6
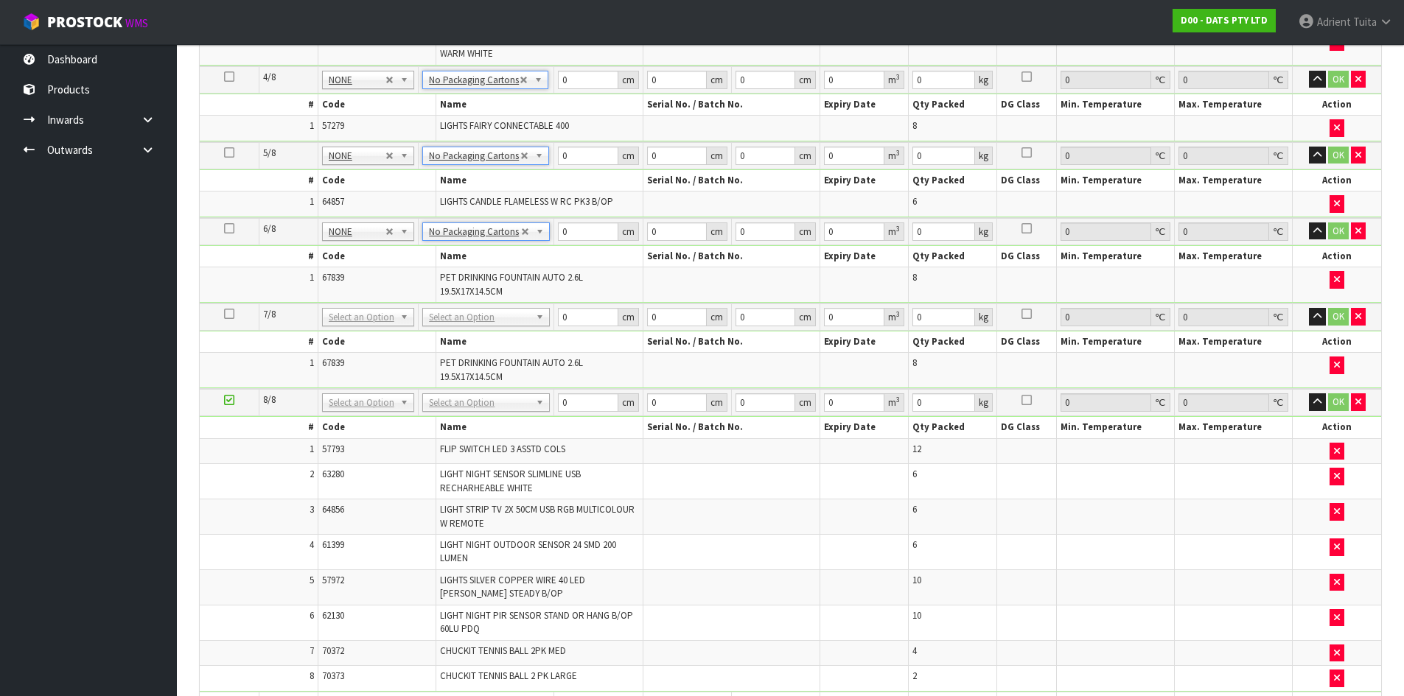
scroll to position [663, 0]
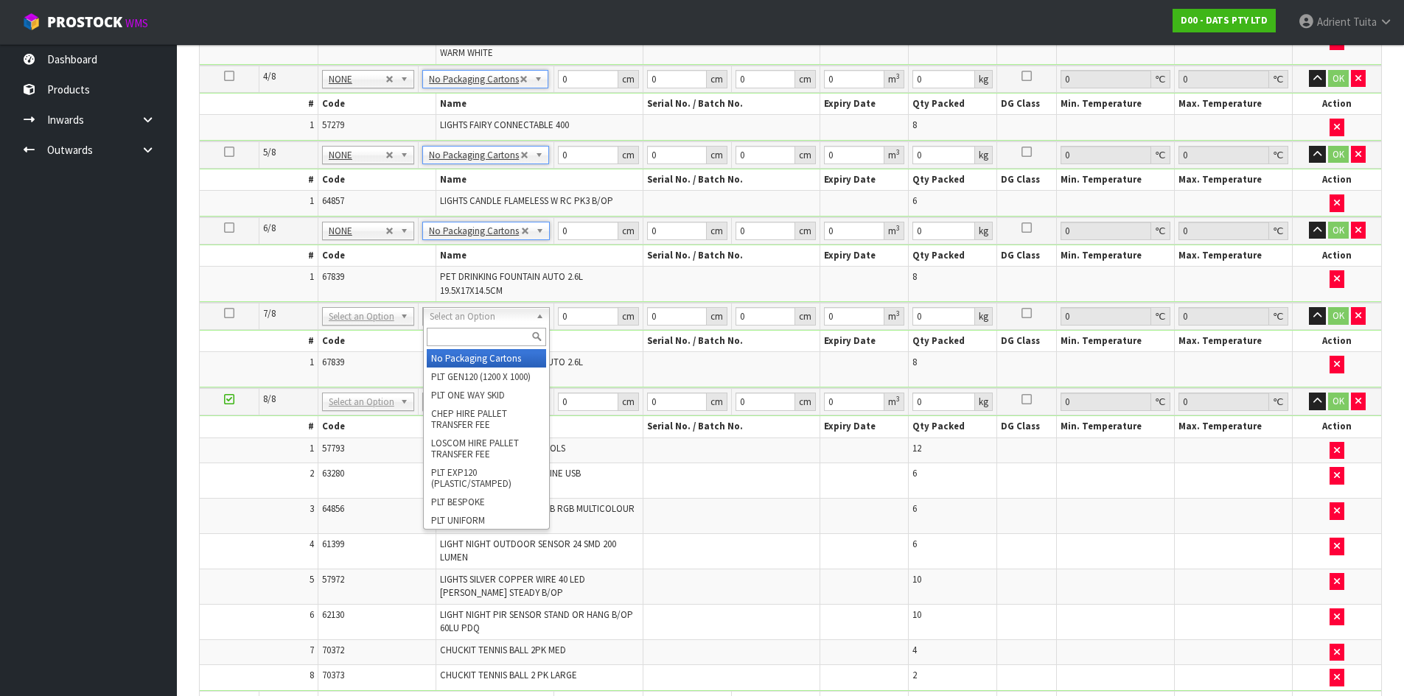
type input "7"
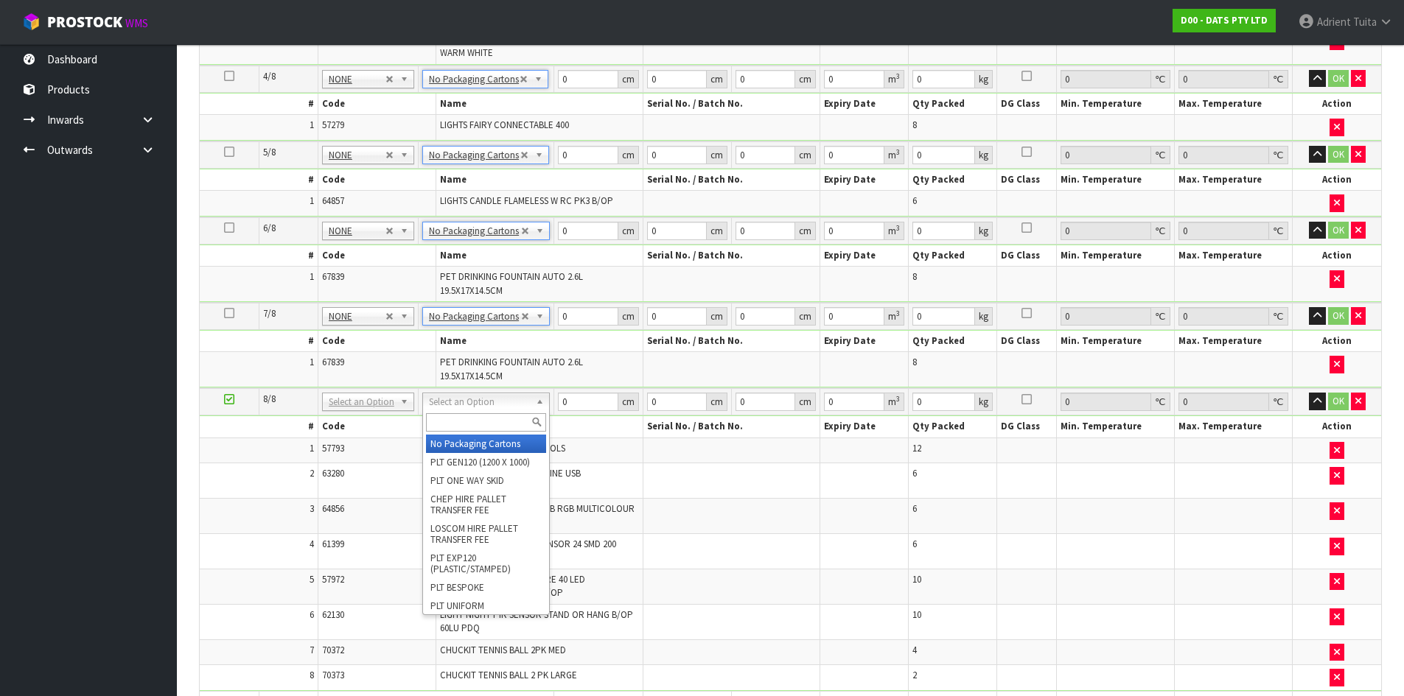
click at [482, 420] on input "text" at bounding box center [486, 422] width 120 height 18
type input "CTN9"
type input "51"
type input "38"
type input "58.5"
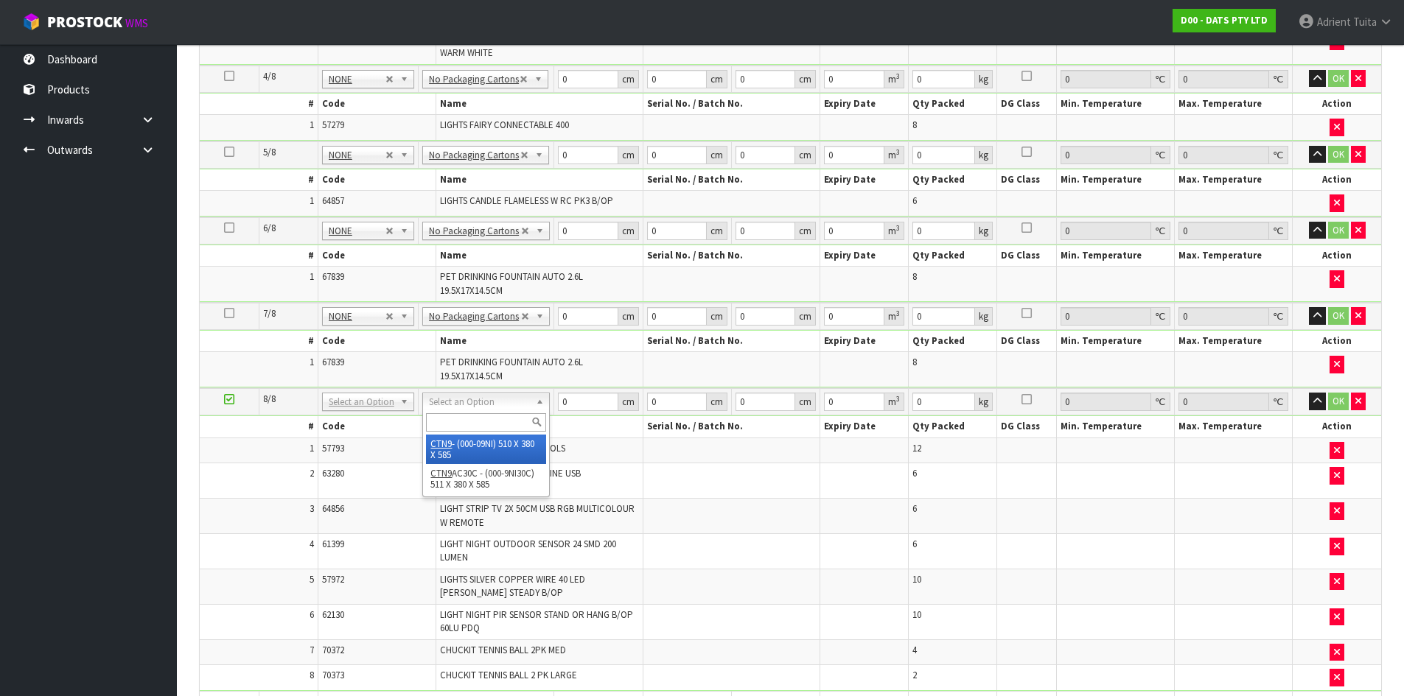
type input "0.113373"
type input "11.09"
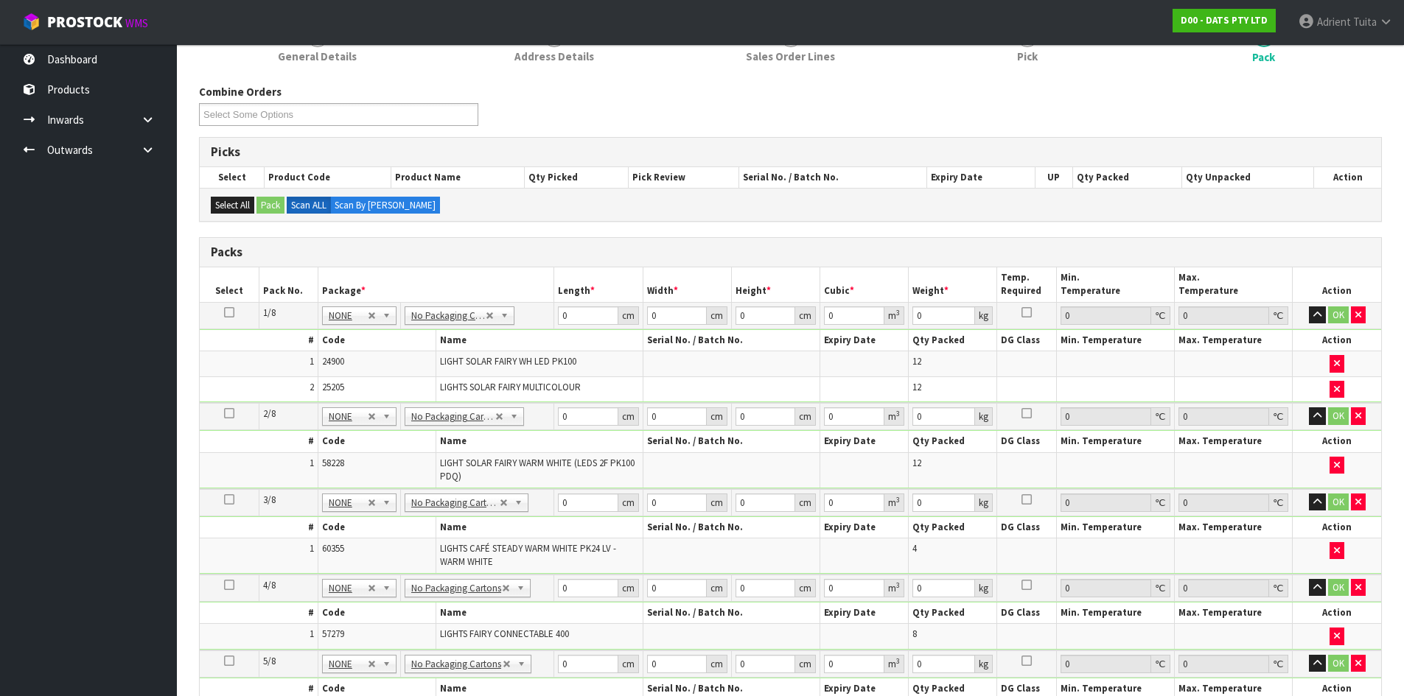
scroll to position [147, 0]
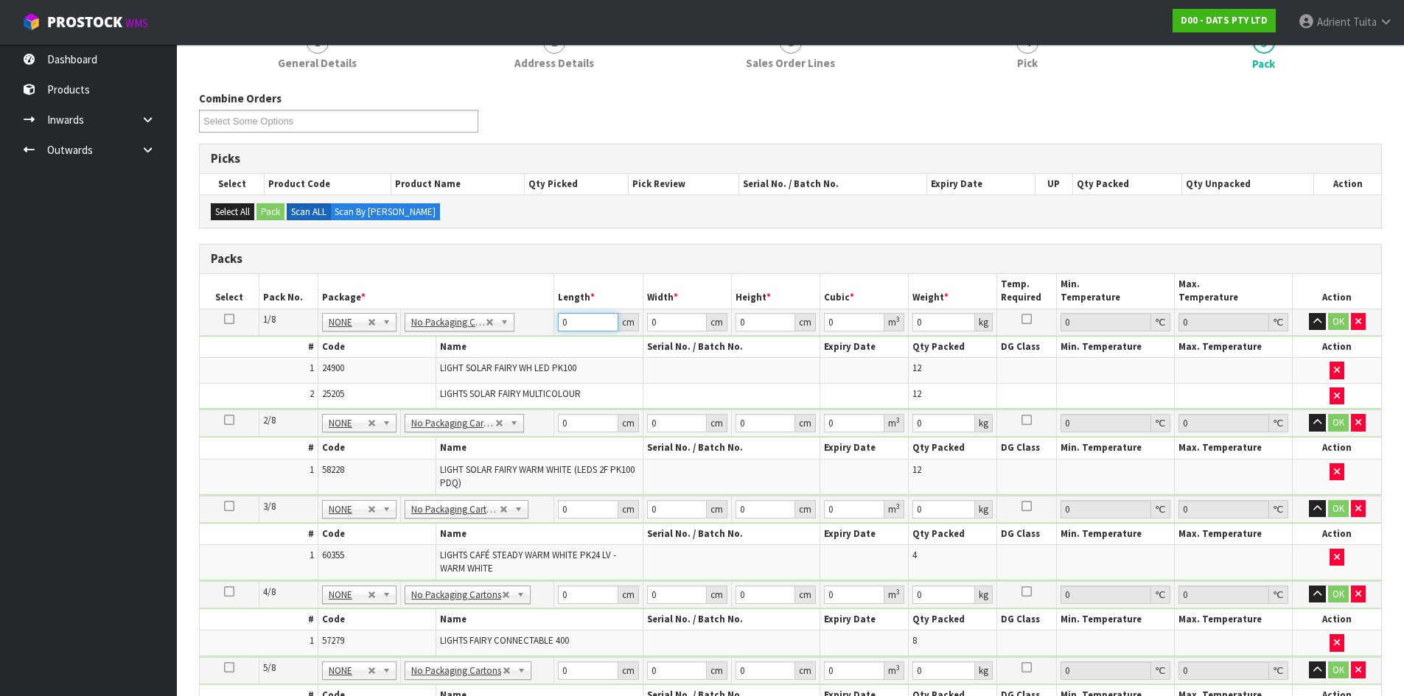
click at [575, 328] on input "0" at bounding box center [588, 322] width 60 height 18
type input "46"
type input "37"
type input "2"
type input "0.003404"
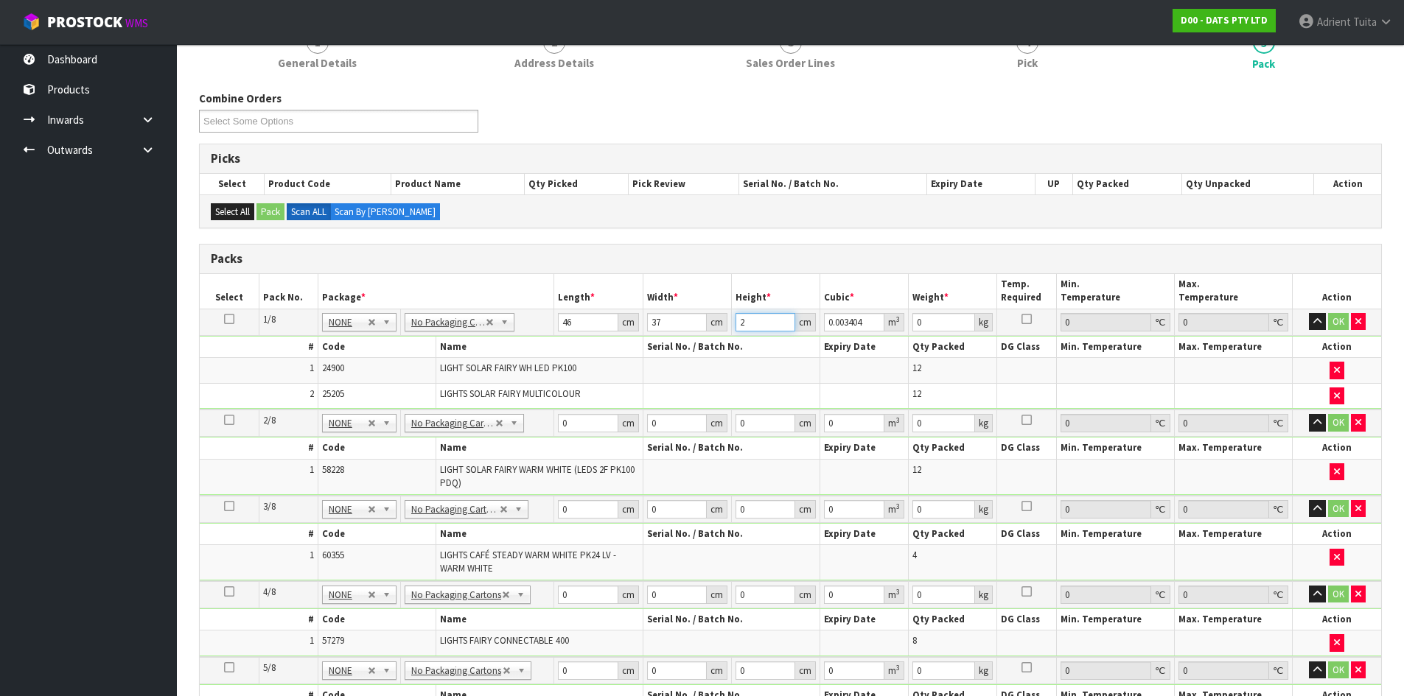
type input "24"
type input "0.040848"
type input "24"
type input "6"
click at [1333, 323] on button "OK" at bounding box center [1338, 322] width 21 height 18
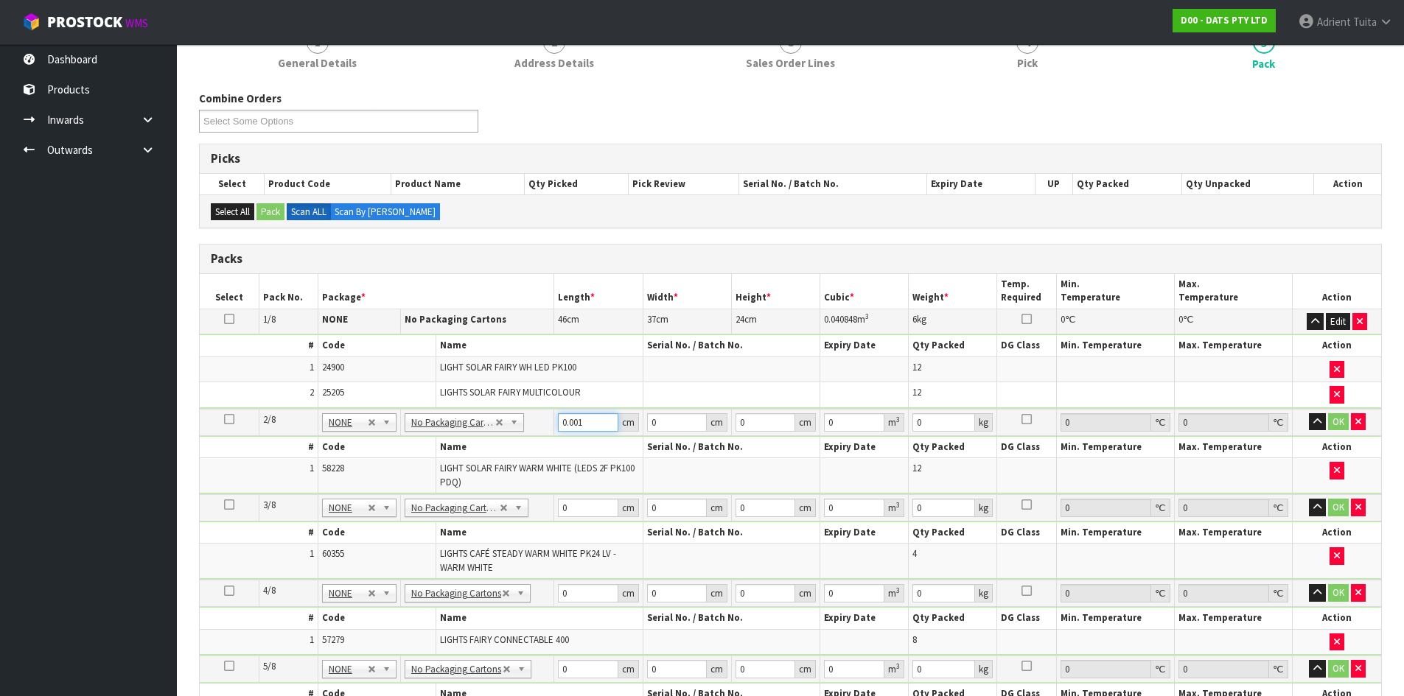
click at [606, 420] on input "0.001" at bounding box center [588, 422] width 60 height 18
click at [553, 424] on td "No Packaging Cartons PLT GEN120 (1200 X 1000) PLT ONE WAY SKID CHEP HIRE PALLET…" at bounding box center [476, 422] width 153 height 27
click at [570, 422] on input "0.001" at bounding box center [588, 422] width 60 height 18
type input "64"
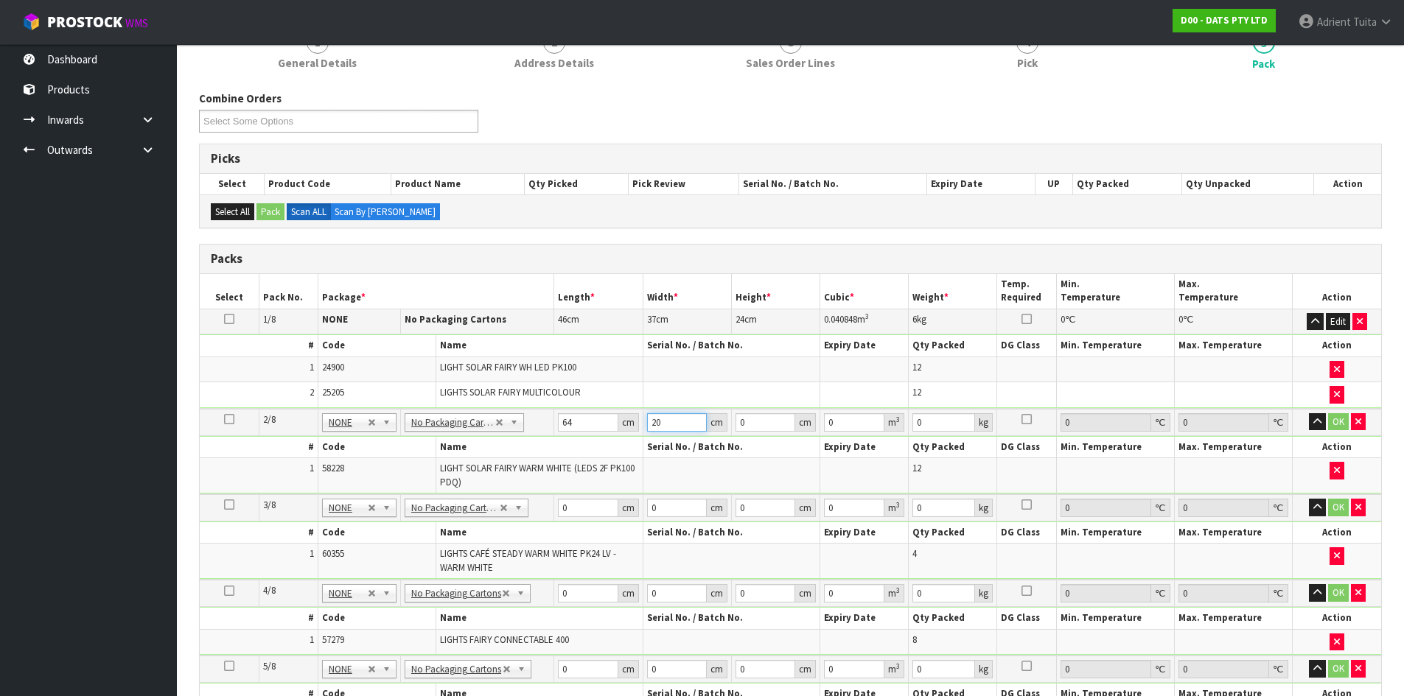
type input "20"
type input "1"
type input "0.00128"
type input "17"
type input "0.02176"
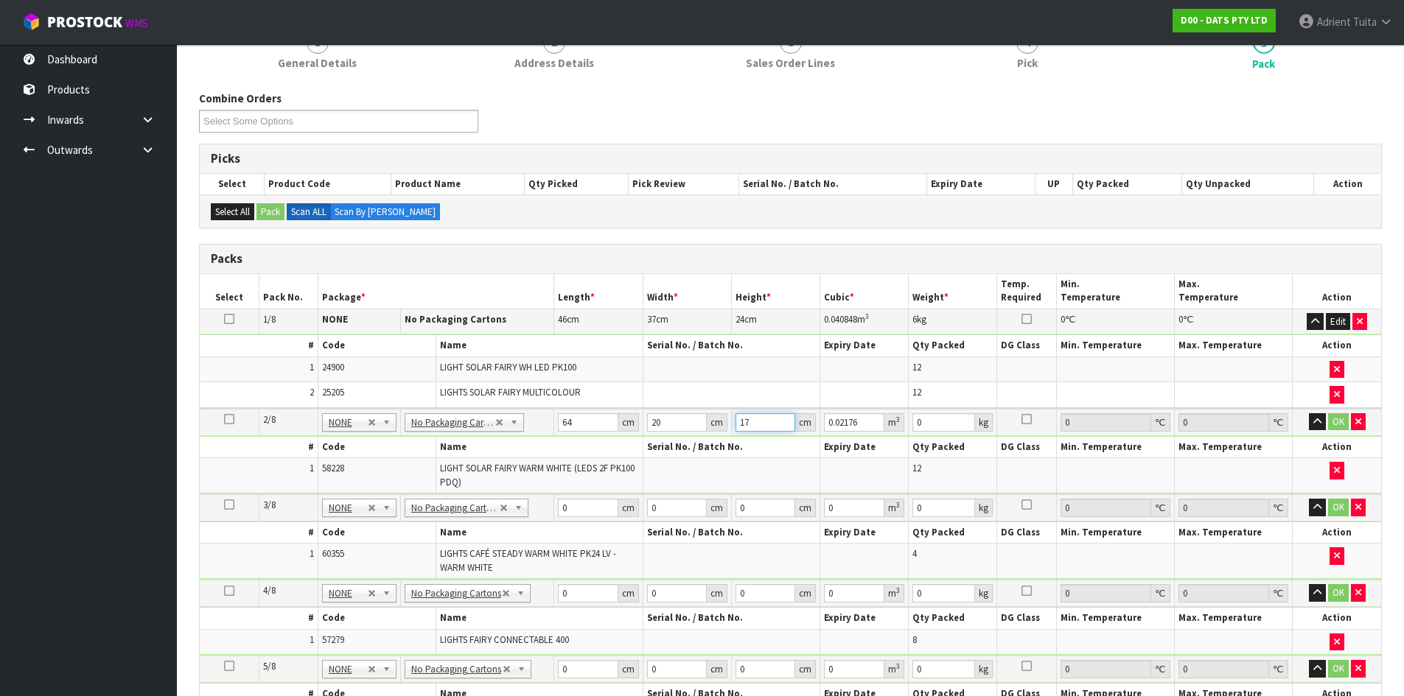
type input "17"
type input "3"
click at [1334, 418] on button "OK" at bounding box center [1338, 422] width 21 height 18
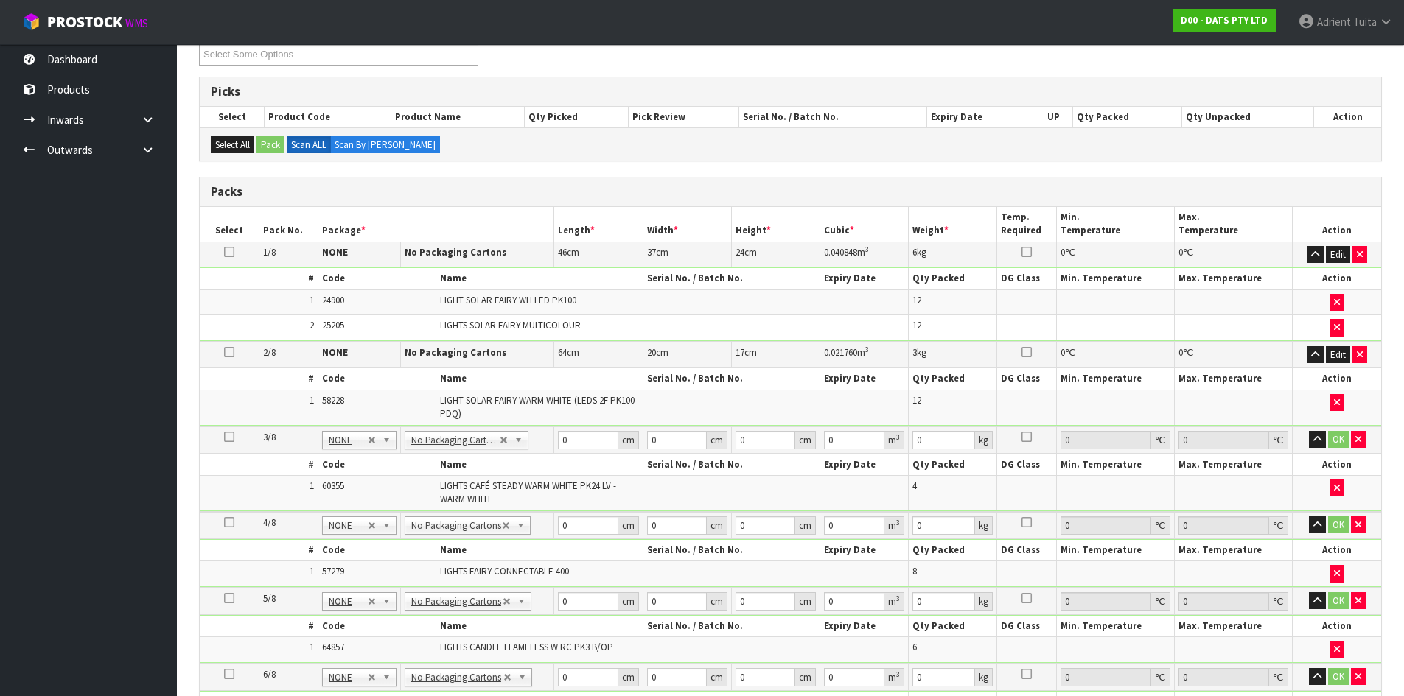
scroll to position [295, 0]
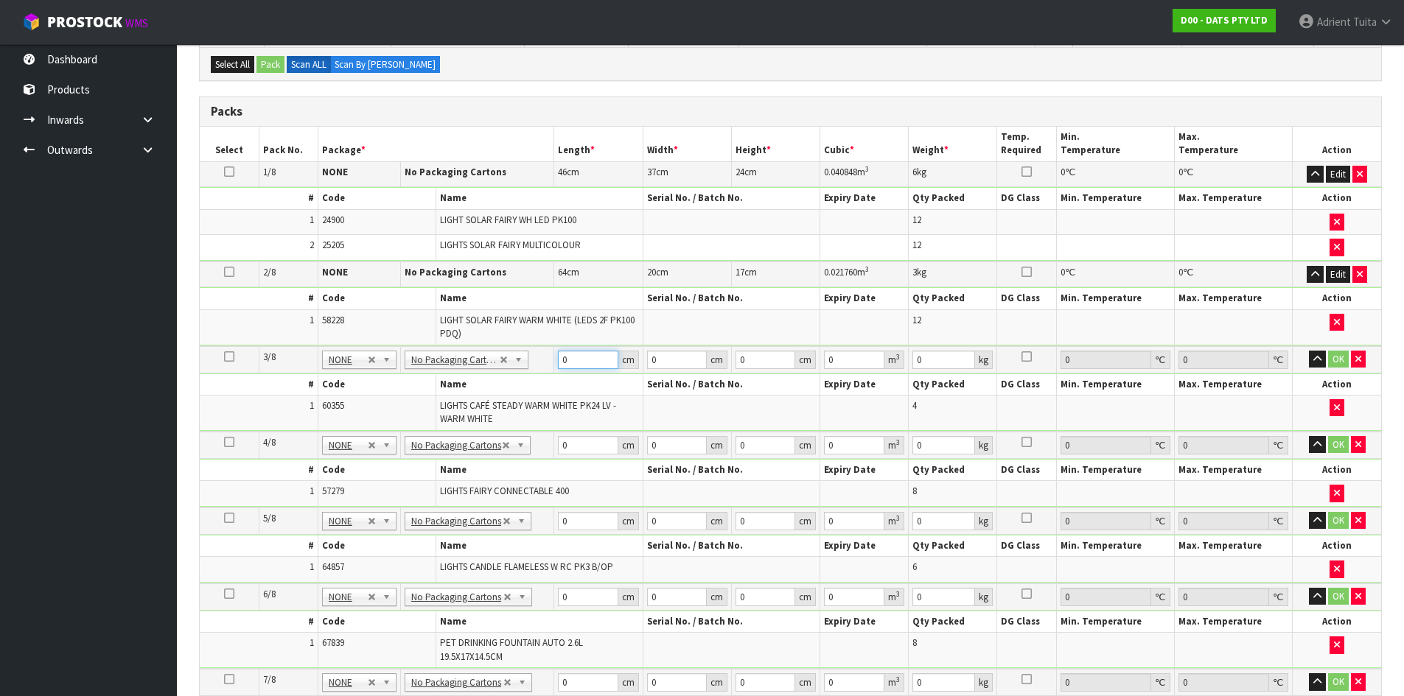
click at [582, 360] on input "0" at bounding box center [588, 360] width 60 height 18
type input "52"
type input "27"
type input "2"
type input "0.002808"
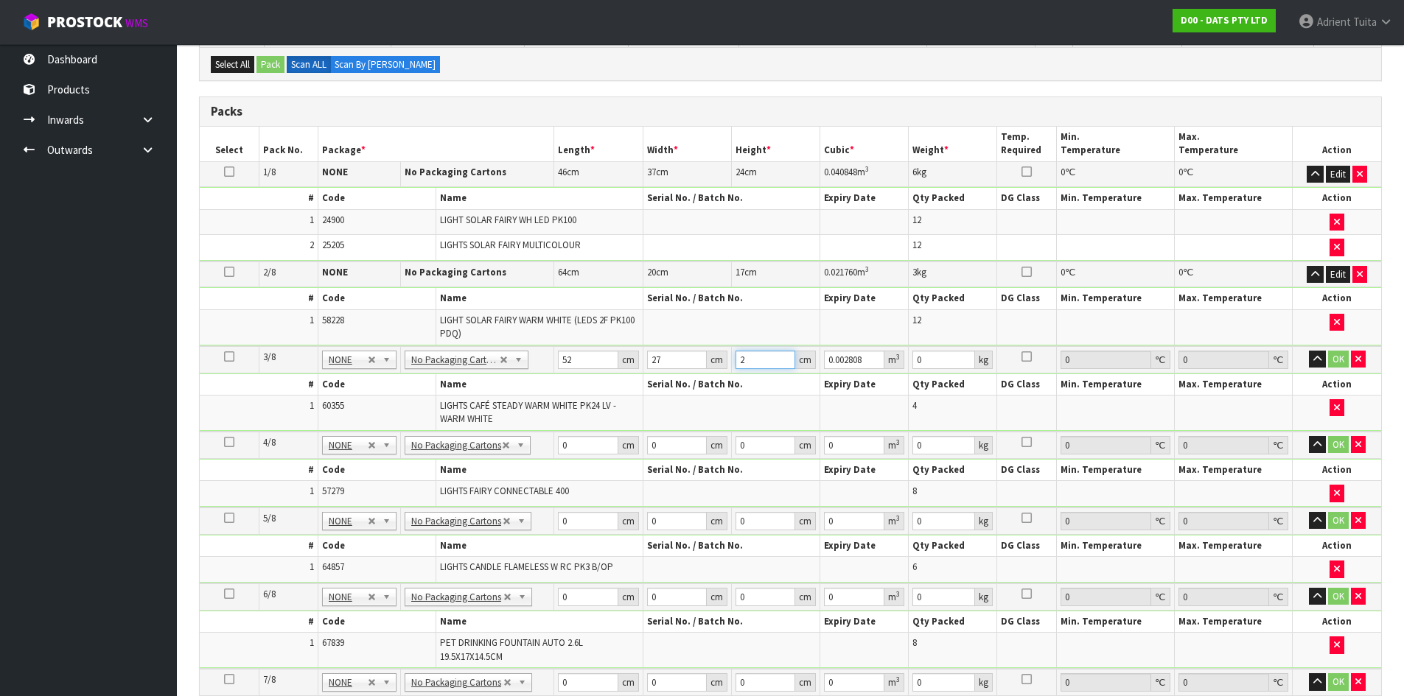
type input "28"
type input "0.039312"
type input "28"
type input "10"
click at [1339, 358] on button "OK" at bounding box center [1338, 360] width 21 height 18
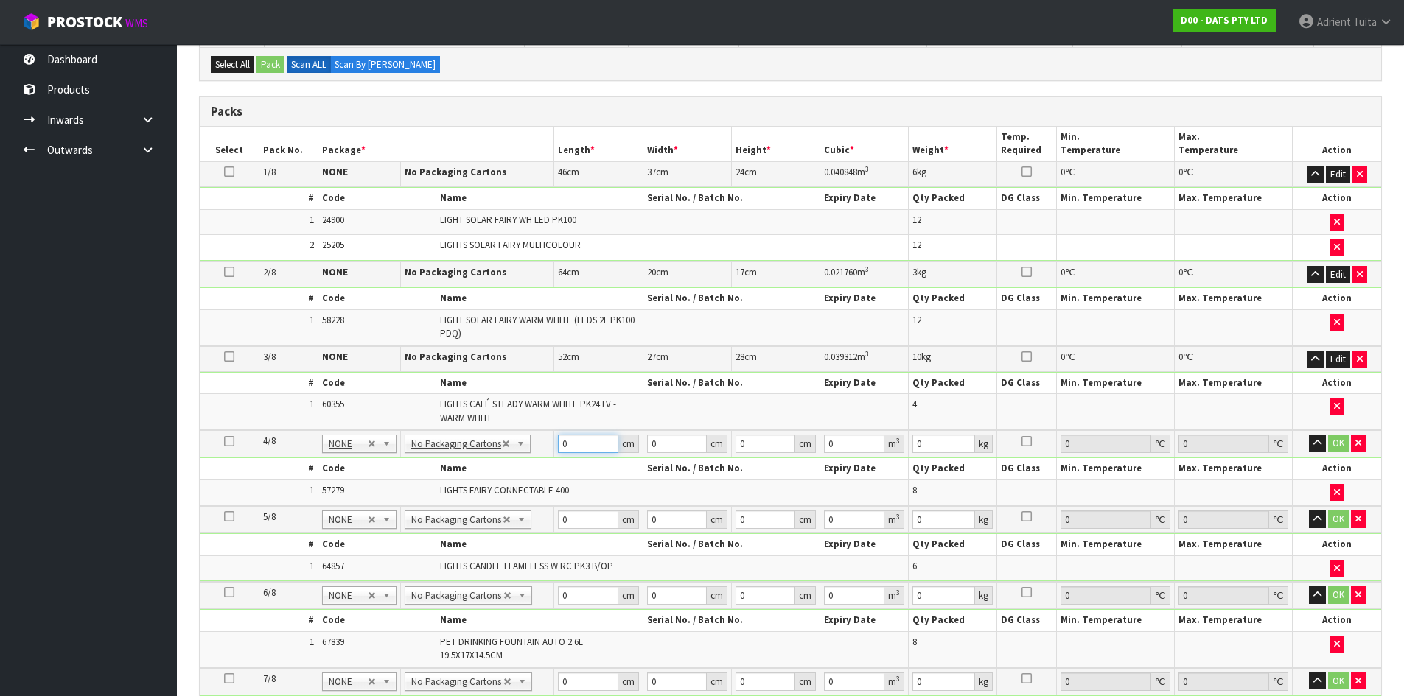
click at [603, 445] on input "0" at bounding box center [588, 444] width 60 height 18
type input "51"
type input "23"
type input "3"
type input "0.003519"
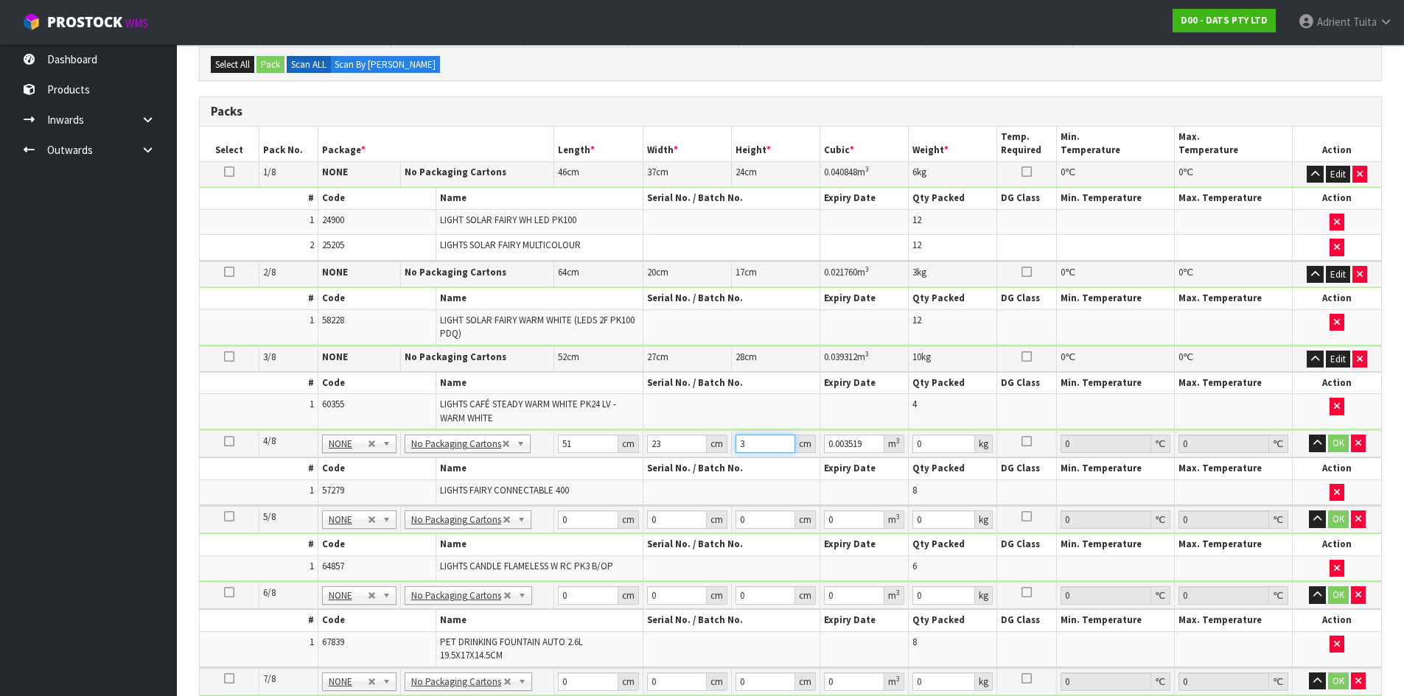
type input "37"
type input "0.043401"
type input "37"
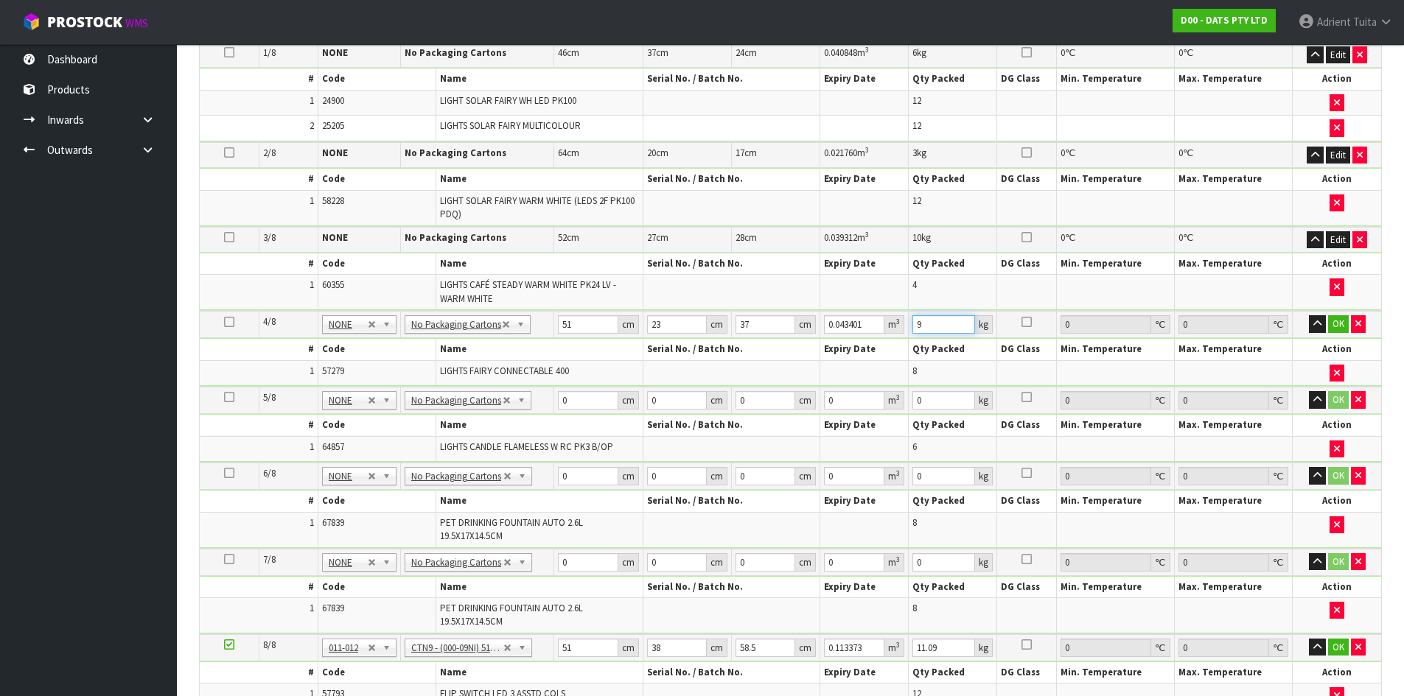
scroll to position [442, 0]
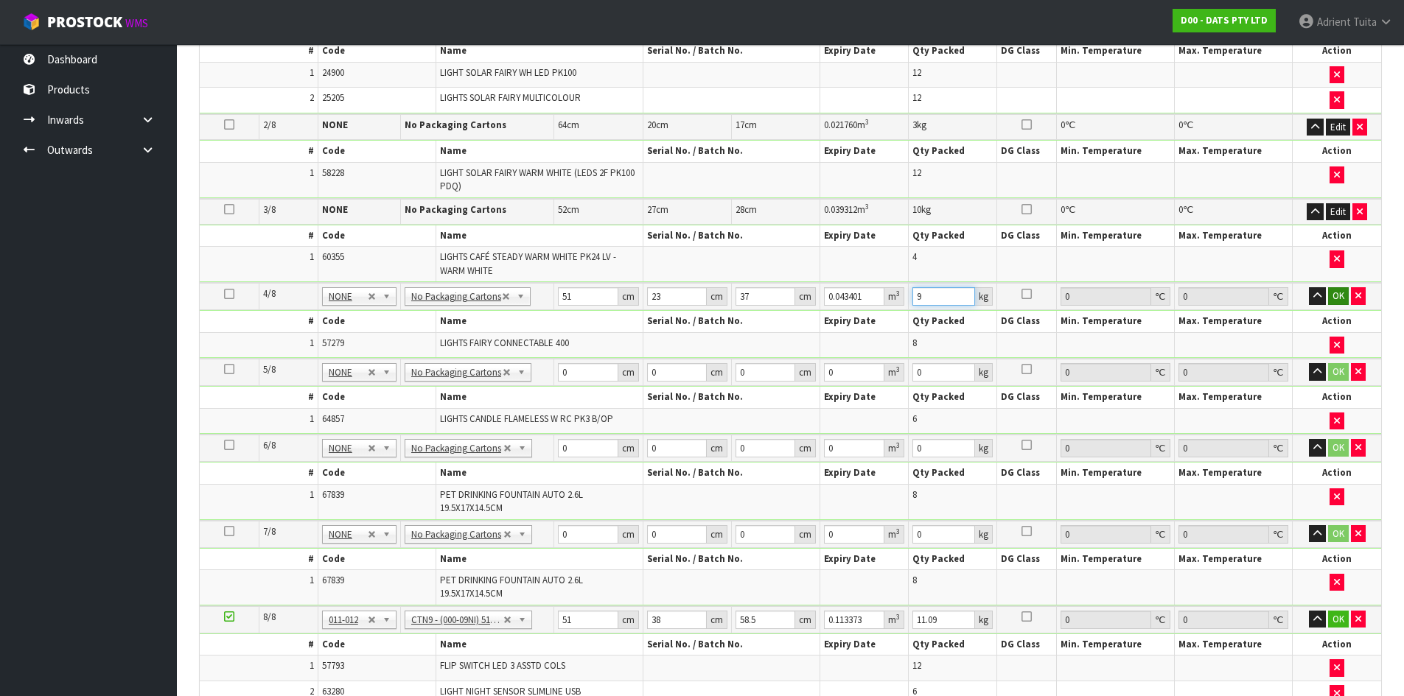
type input "9"
click at [1334, 297] on button "OK" at bounding box center [1338, 296] width 21 height 18
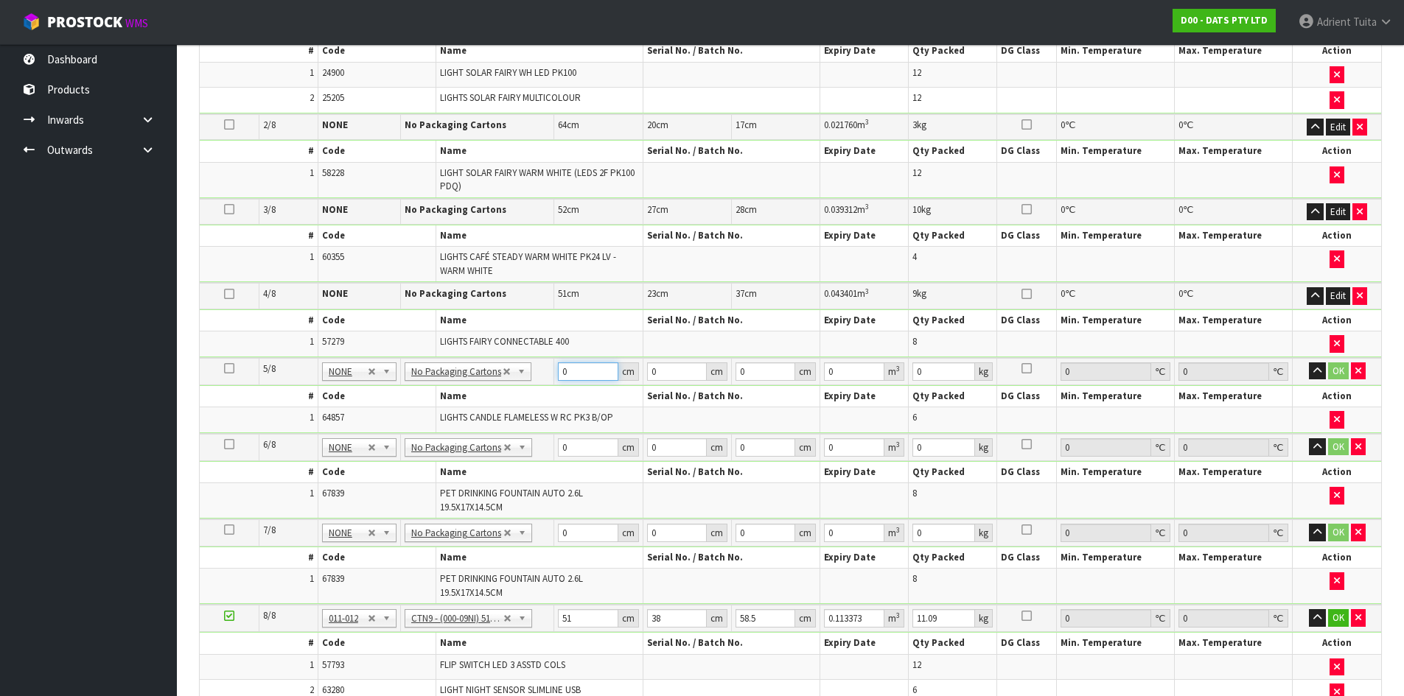
click at [579, 380] on input "0" at bounding box center [588, 371] width 60 height 18
type input "30"
type input "28"
type input "3"
type input "0.00252"
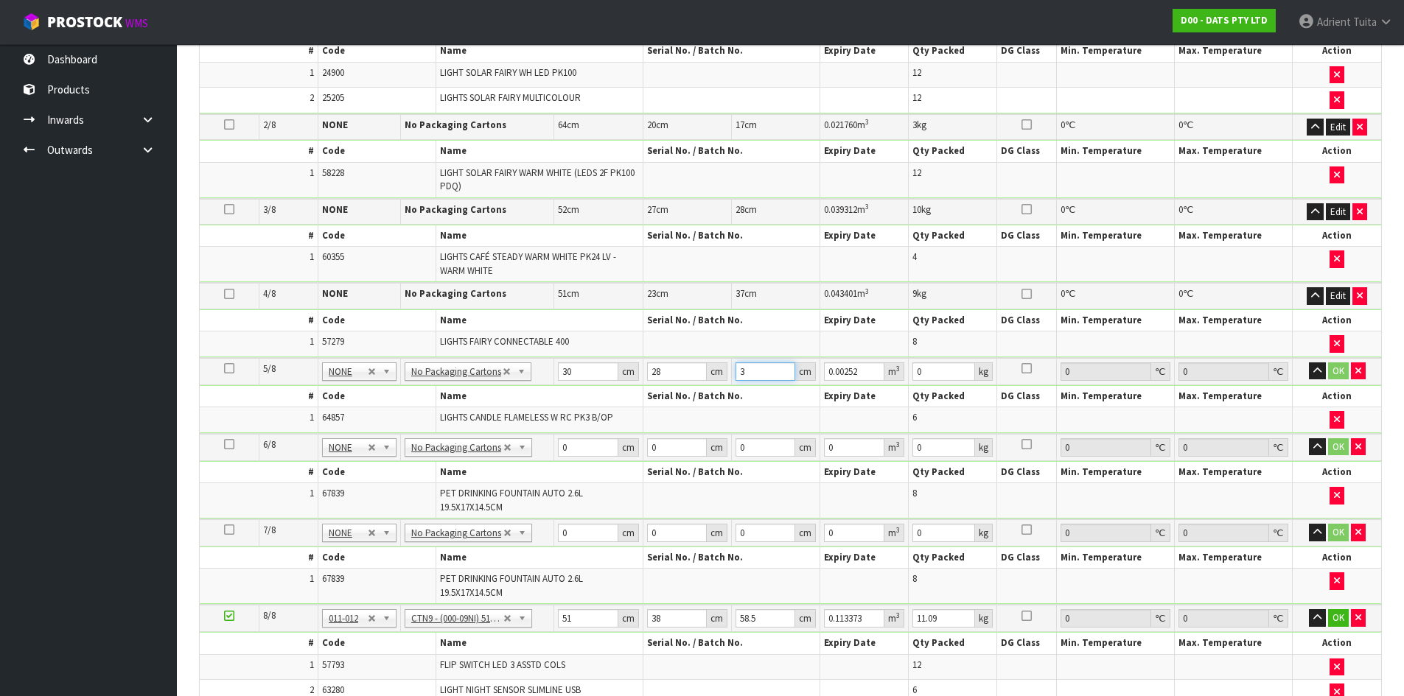
type input "36"
type input "0.03024"
type input "36"
type input "6"
click at [1337, 366] on button "OK" at bounding box center [1338, 371] width 21 height 18
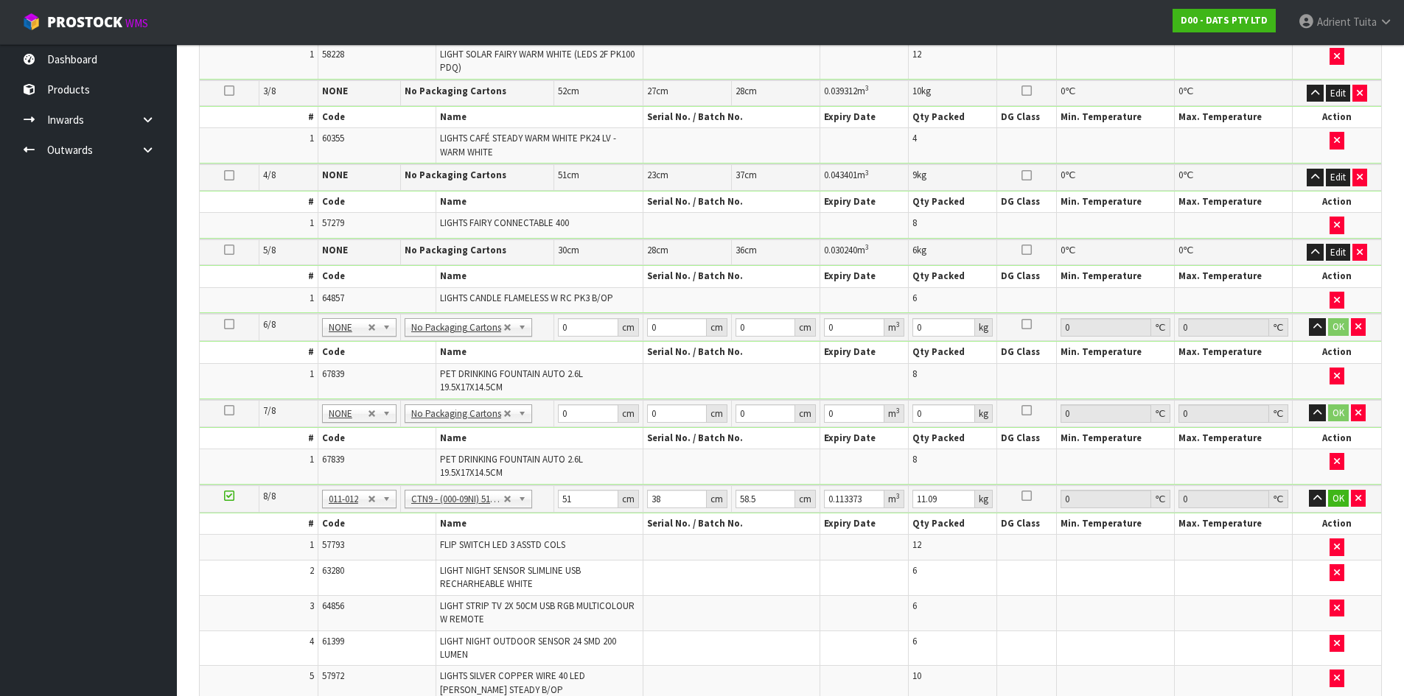
scroll to position [589, 0]
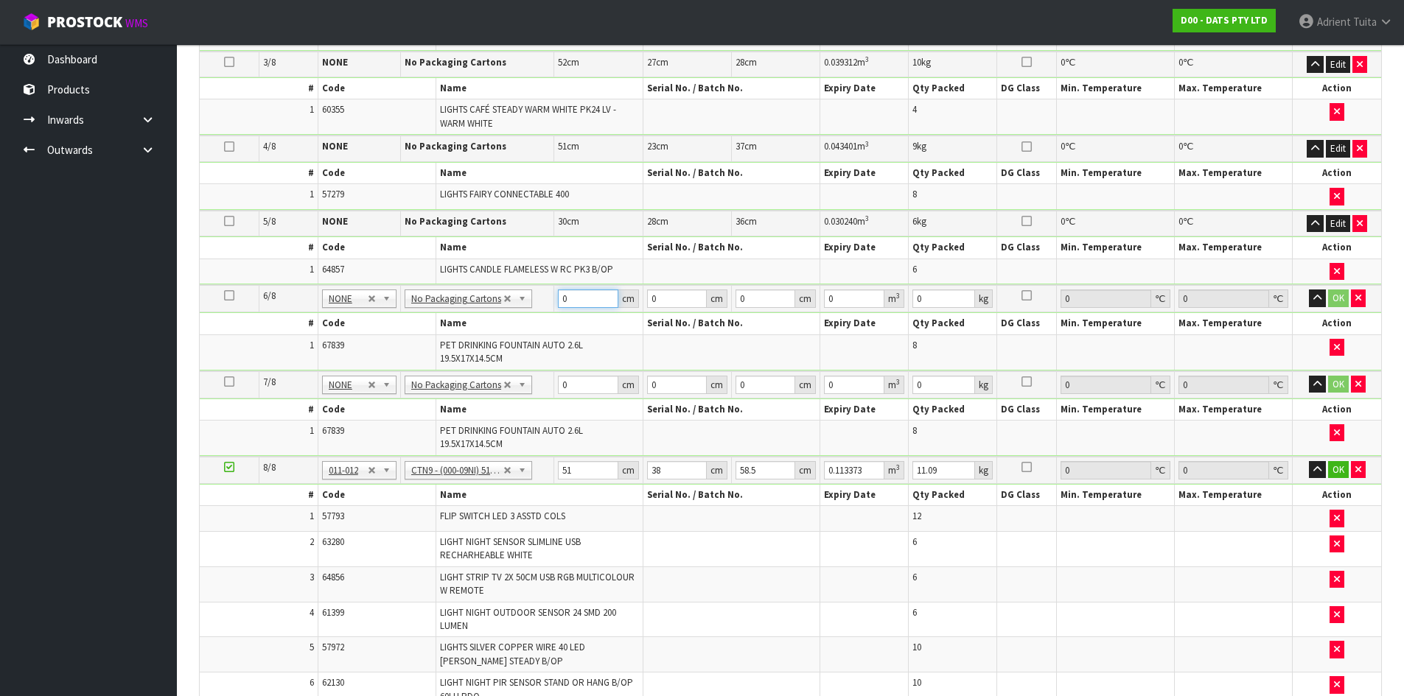
click at [594, 306] on input "0" at bounding box center [588, 299] width 60 height 18
type input "42"
type input "39"
type input "3"
type input "0.004914"
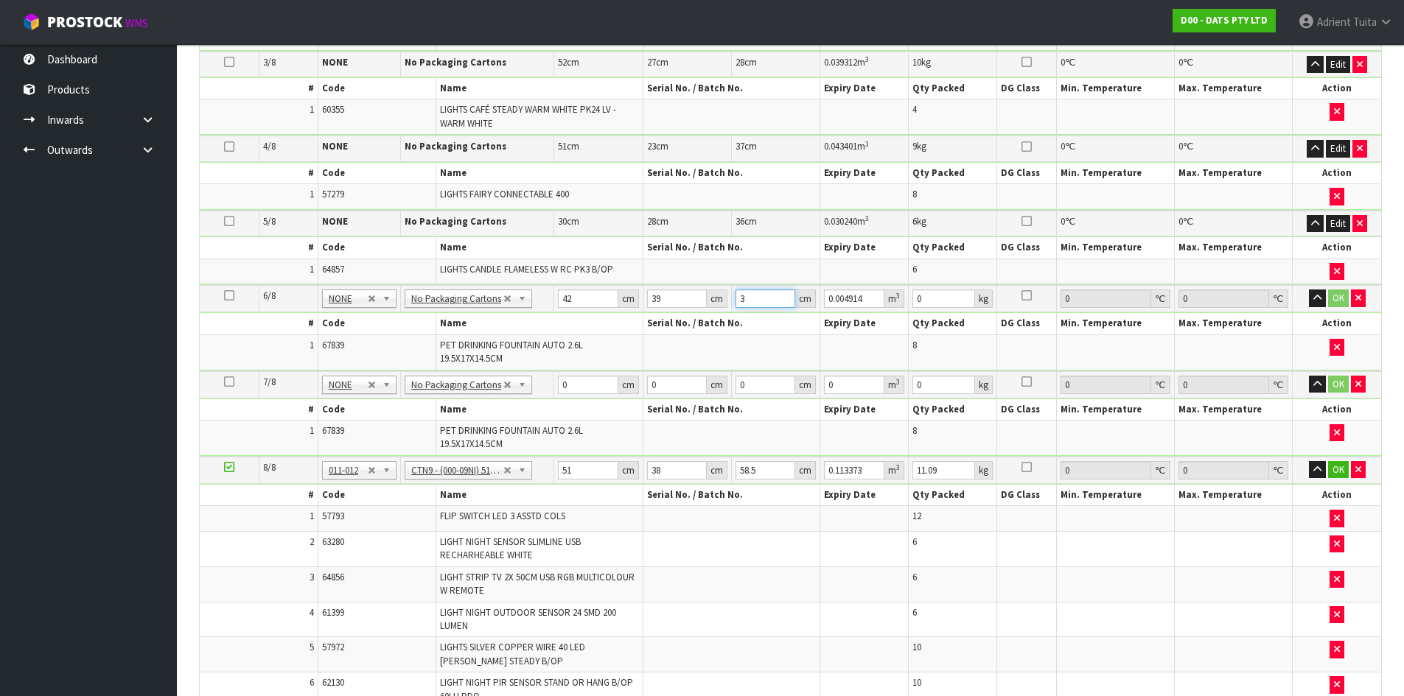
type input "36"
type input "0.058968"
type input "36"
type input "7"
click at [1342, 298] on button "OK" at bounding box center [1338, 299] width 21 height 18
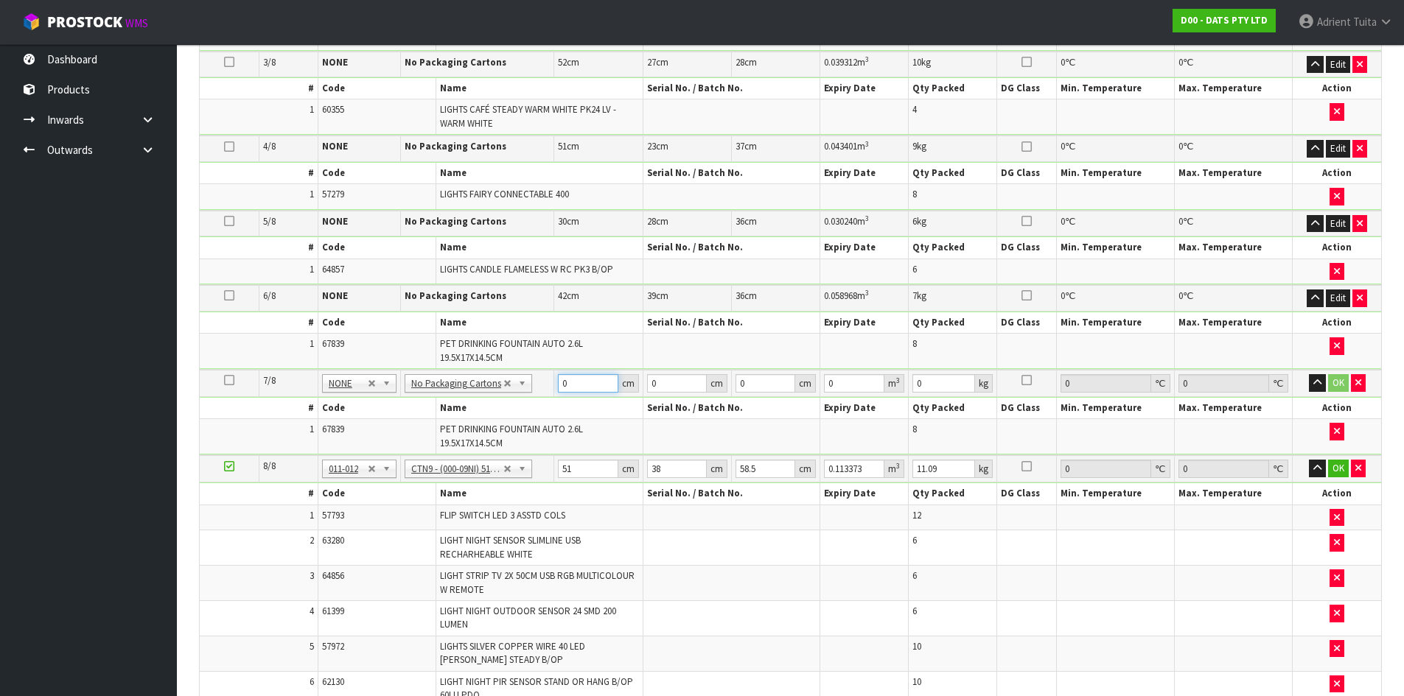
click at [584, 377] on input "0" at bounding box center [588, 383] width 60 height 18
type input "42"
type input "39"
type input "3"
type input "0.004914"
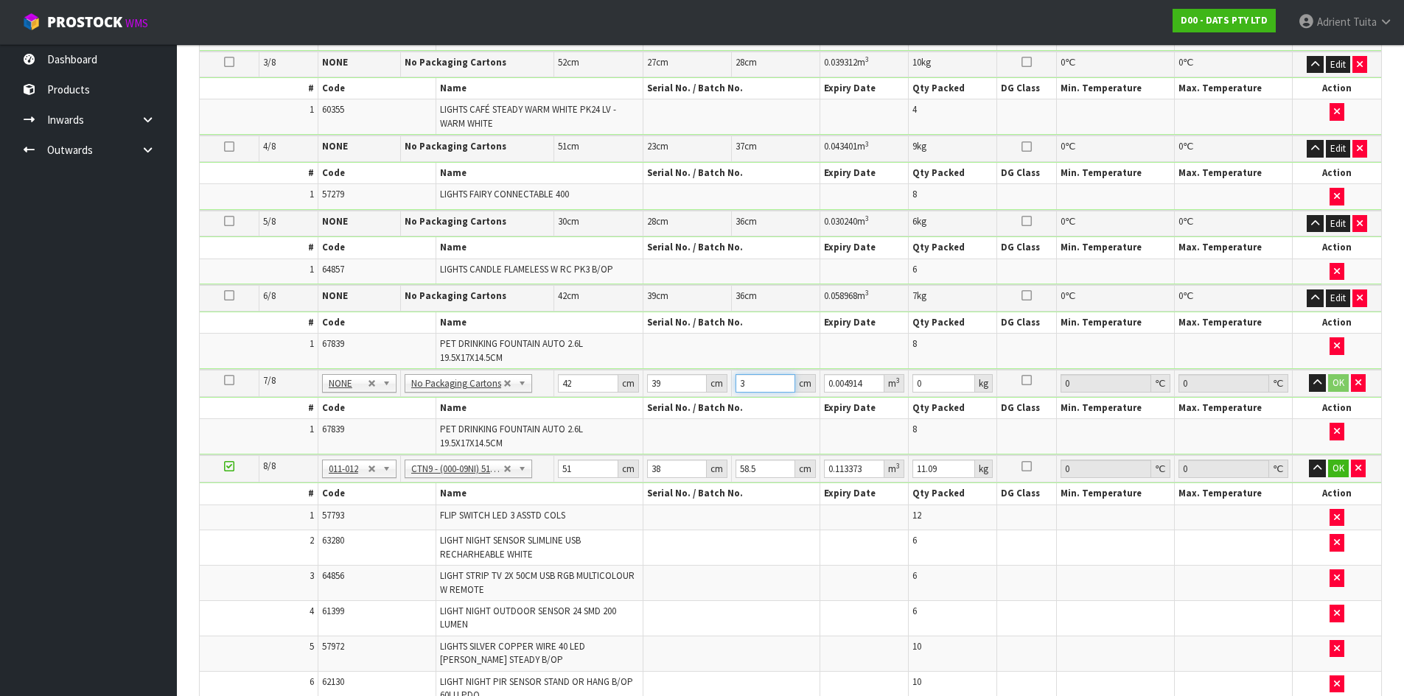
type input "36"
type input "0.058968"
type input "36"
type input "7"
click at [1335, 384] on button "OK" at bounding box center [1338, 383] width 21 height 18
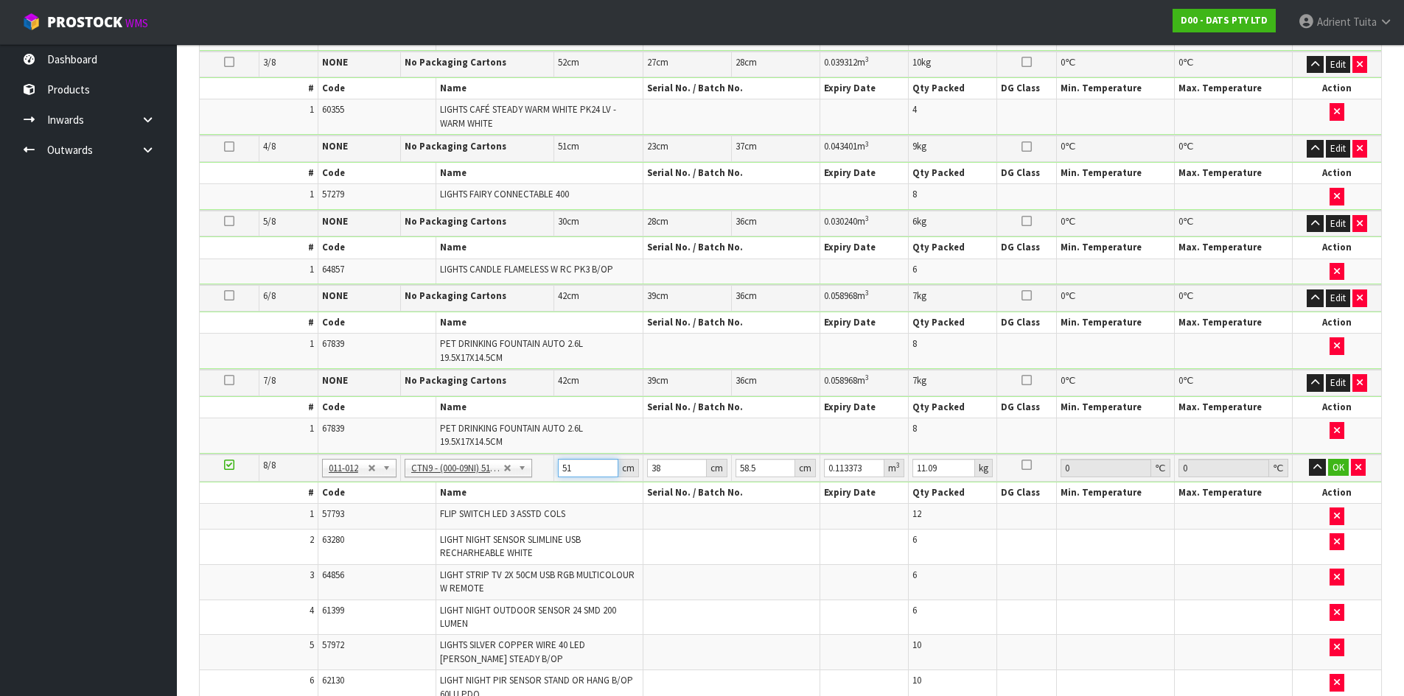
click at [587, 476] on input "51" at bounding box center [588, 468] width 60 height 18
type input "5"
type input "0.011115"
type input "0"
type input "5"
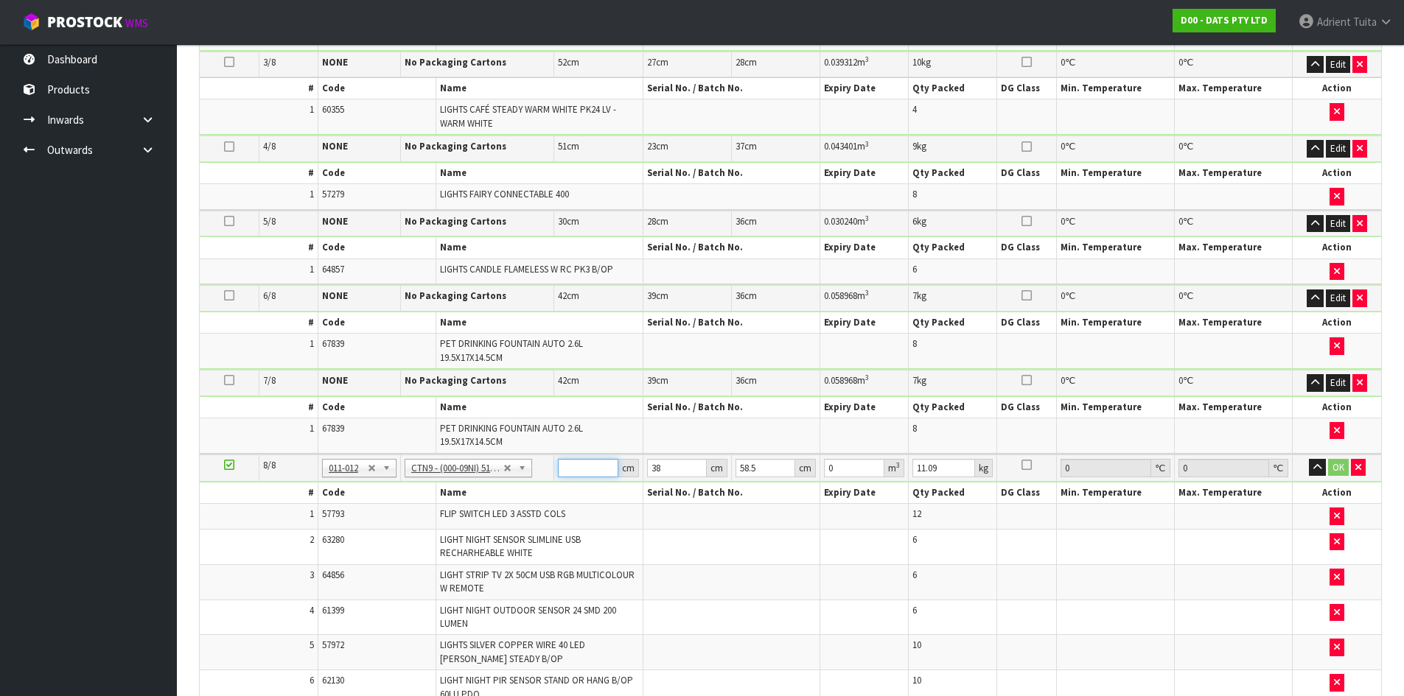
type input "0.011115"
type input "52"
type input "0.115596"
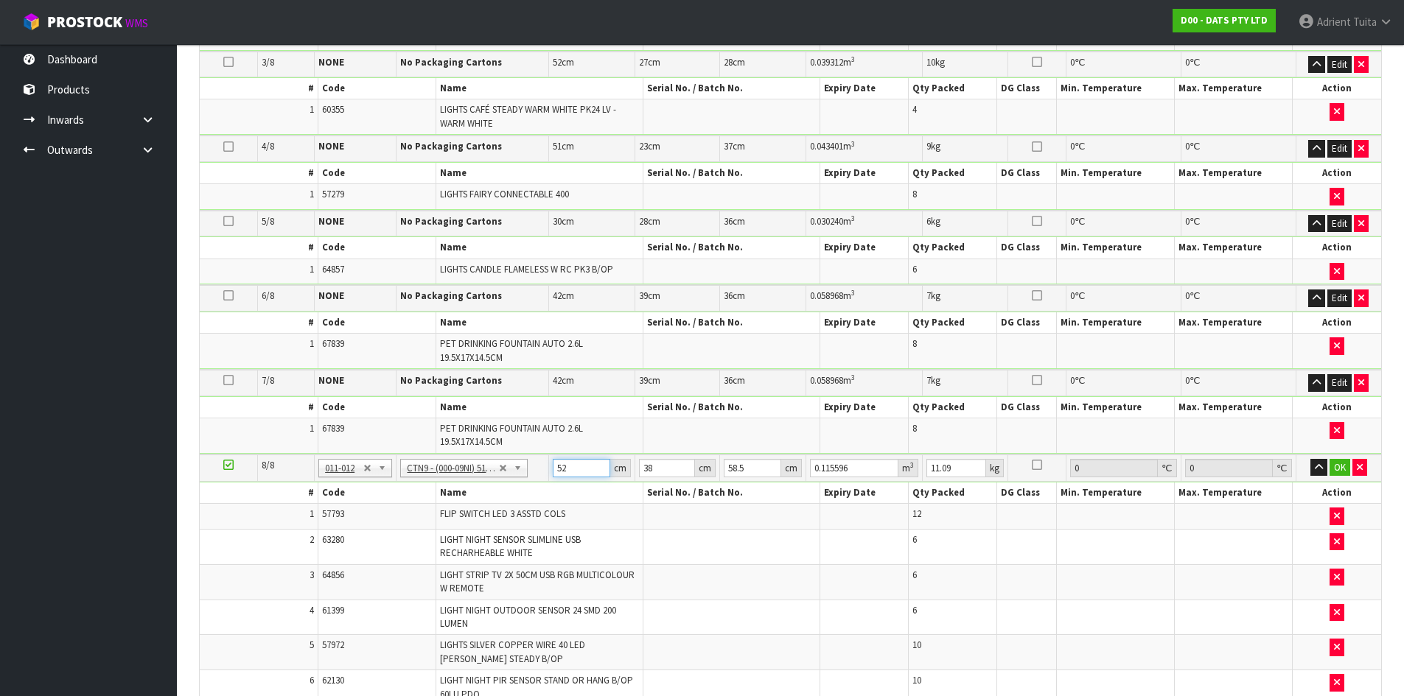
type input "52"
type input "4"
type input "0.012168"
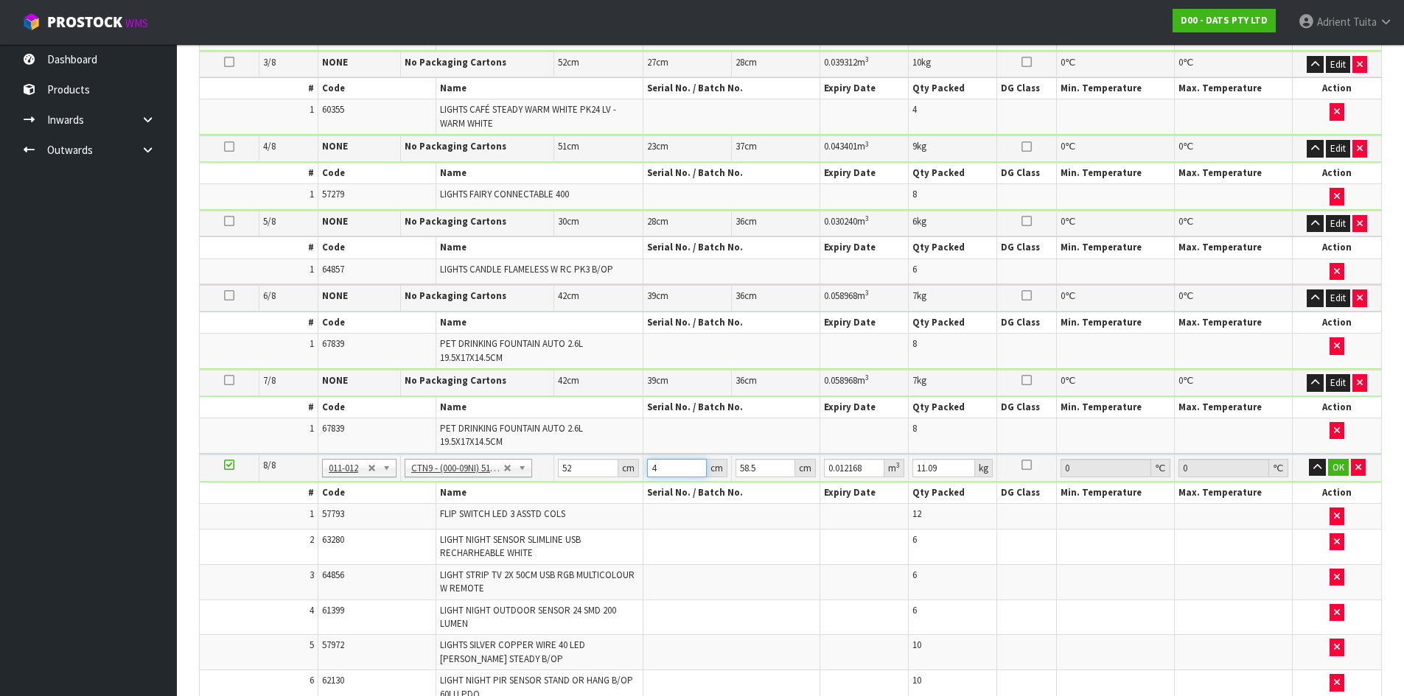
type input "40"
type input "0.12168"
type input "40"
type input "5"
type input "0.0104"
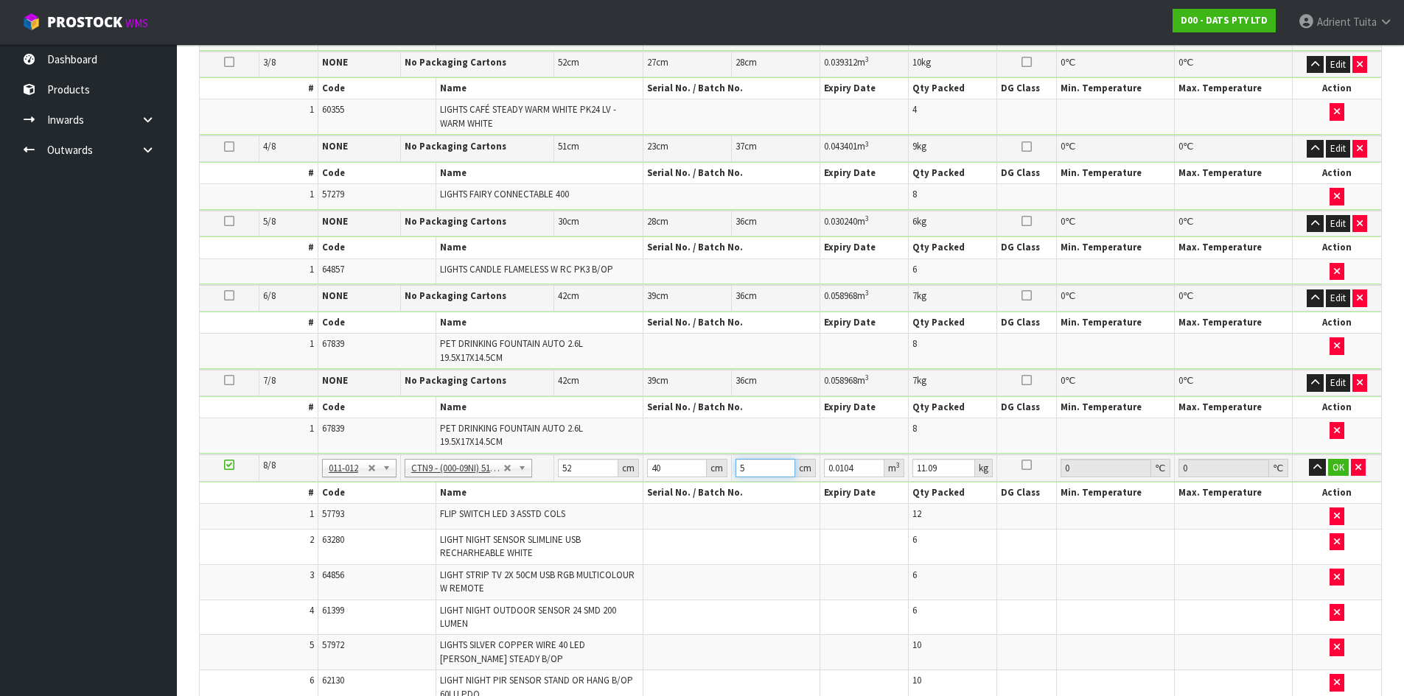
type input "56"
type input "0.11648"
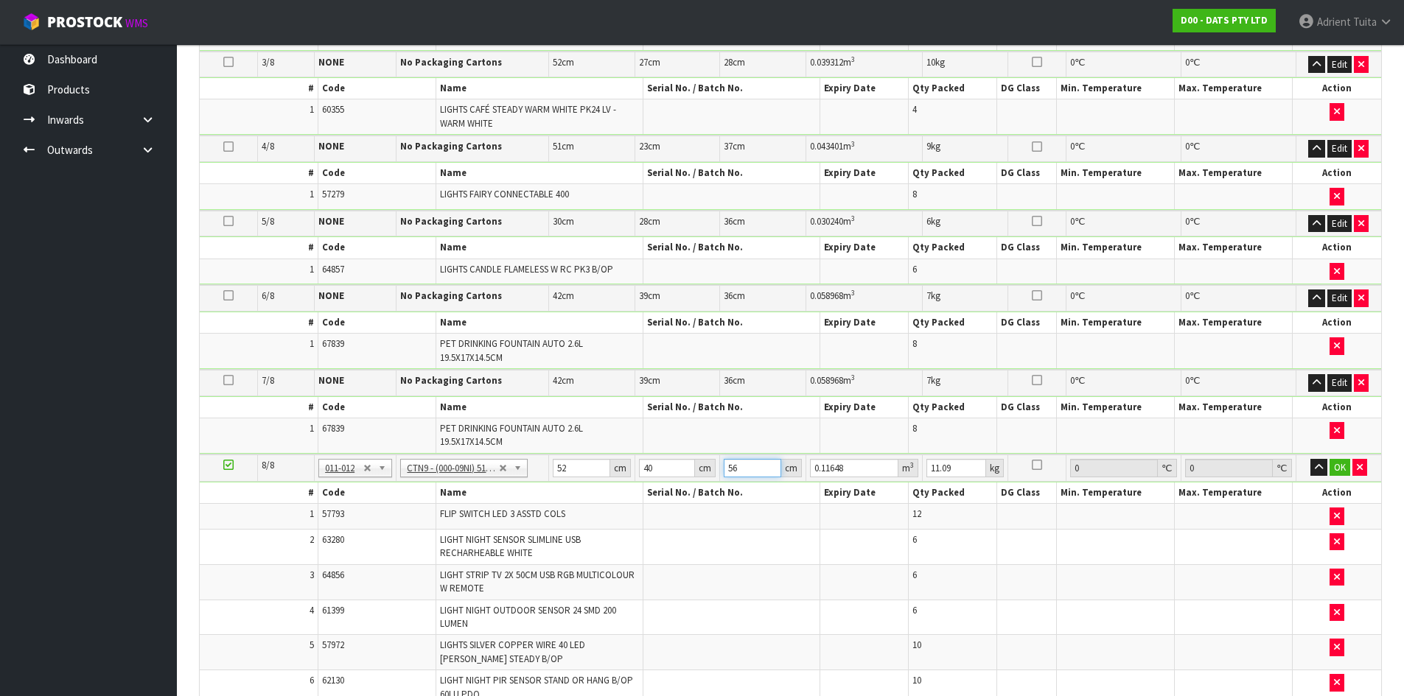
type input "56"
type input "12"
click at [1334, 469] on button "OK" at bounding box center [1339, 468] width 21 height 18
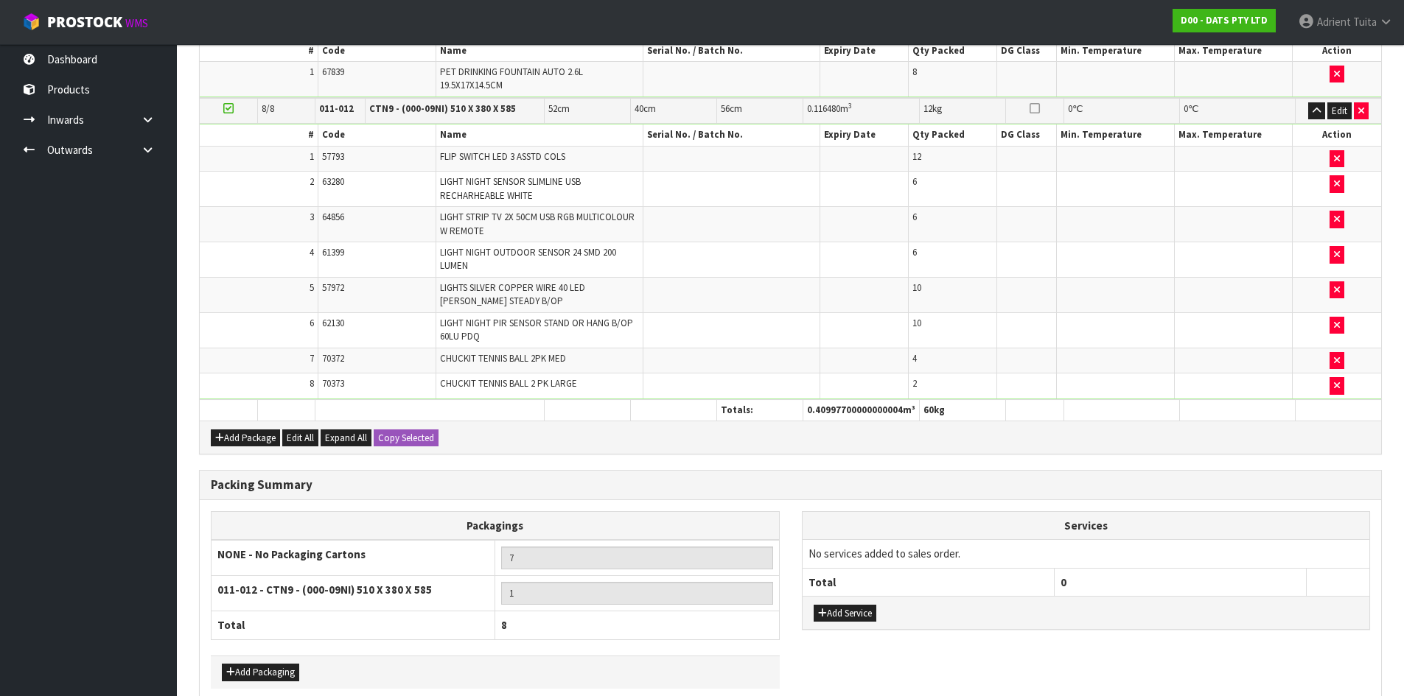
scroll to position [1020, 0]
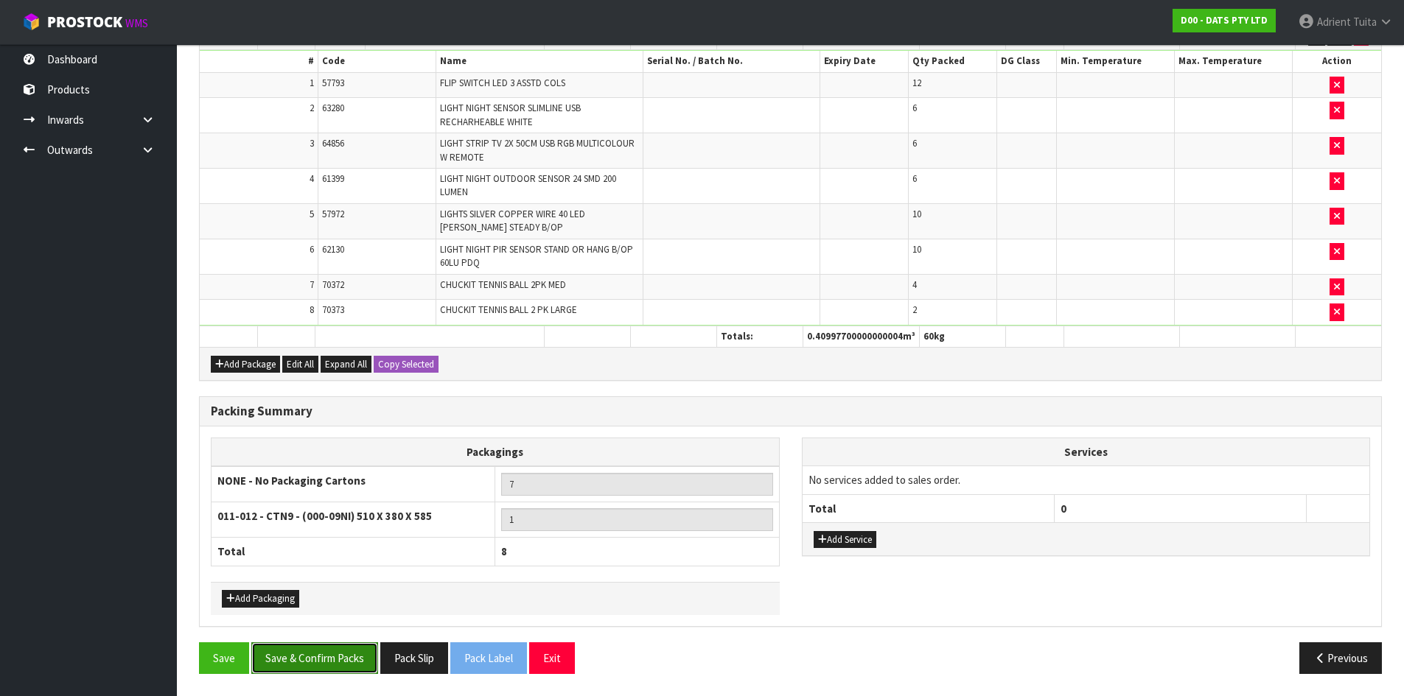
click at [317, 654] on button "Save & Confirm Packs" at bounding box center [314, 658] width 127 height 32
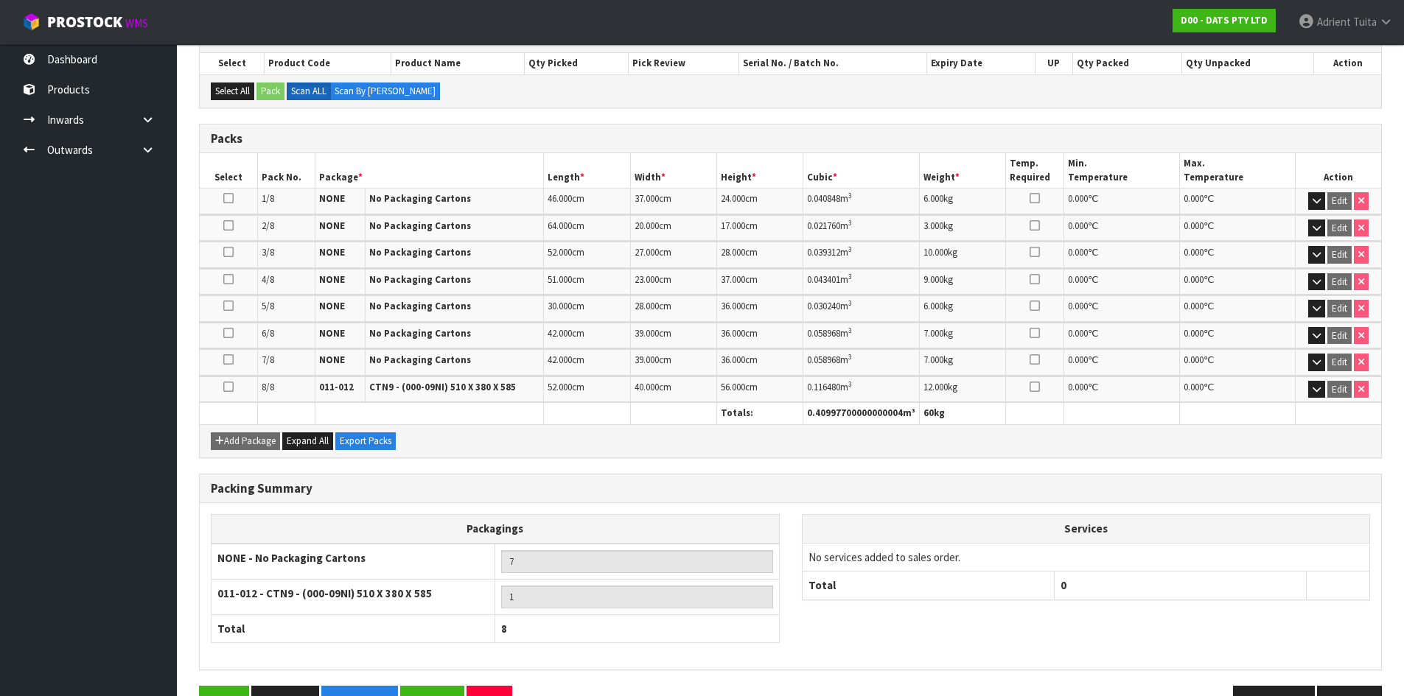
scroll to position [365, 0]
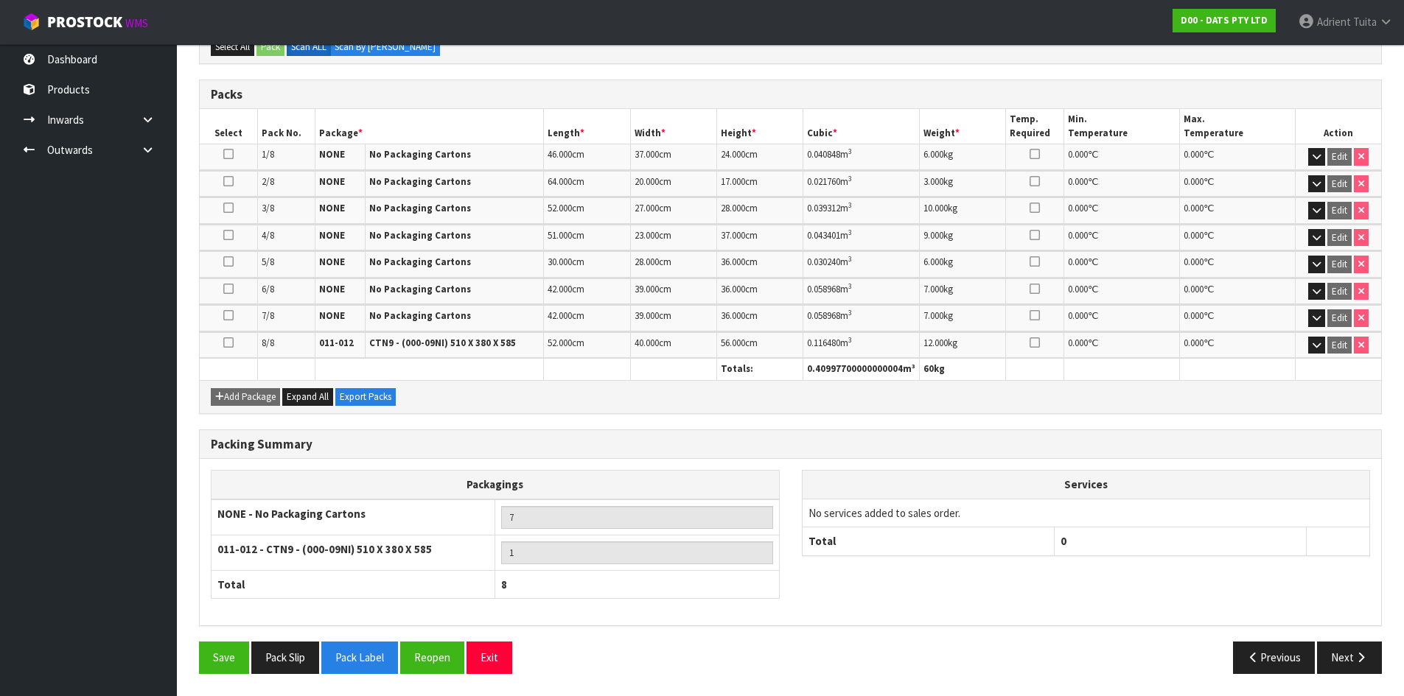
click at [502, 682] on div "Save Pack Slip Pack Label Reopen Exit Previous Next" at bounding box center [790, 663] width 1205 height 43
click at [499, 662] on button "Exit" at bounding box center [489, 658] width 46 height 32
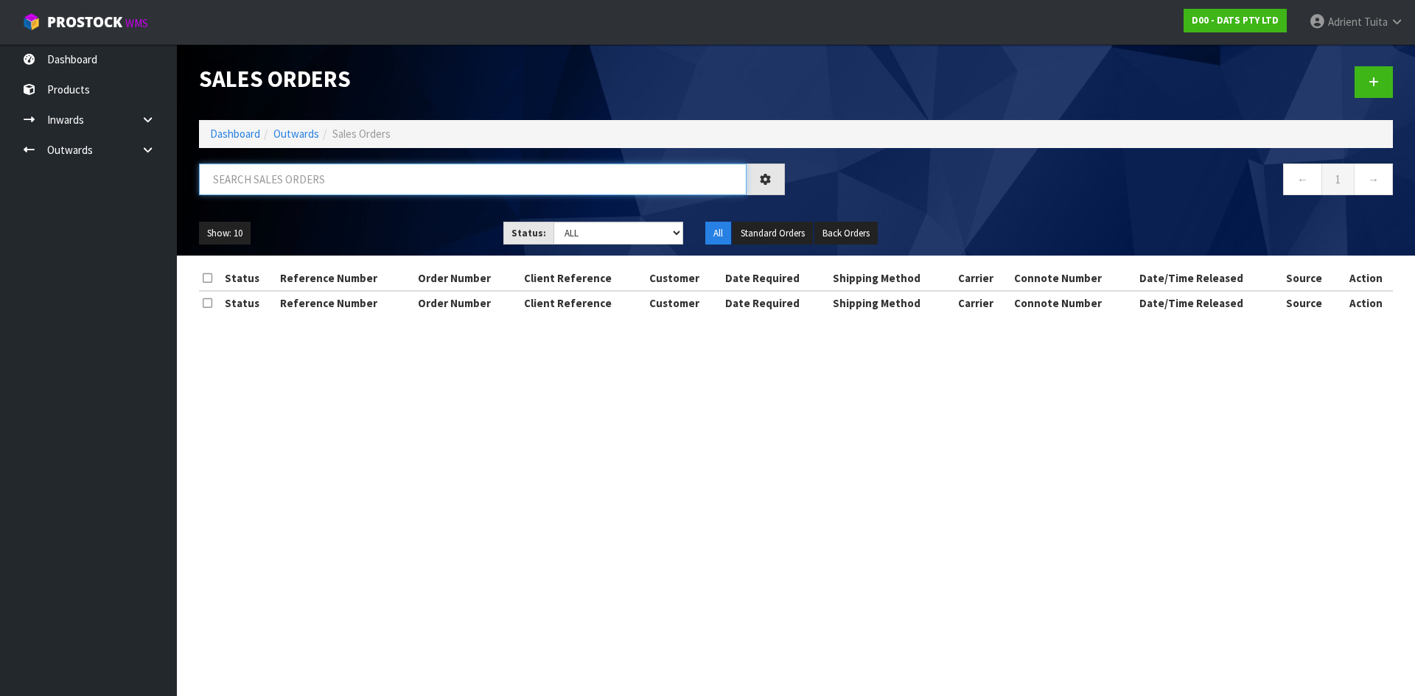
click at [304, 181] on input "text" at bounding box center [472, 180] width 547 height 32
type input "3067"
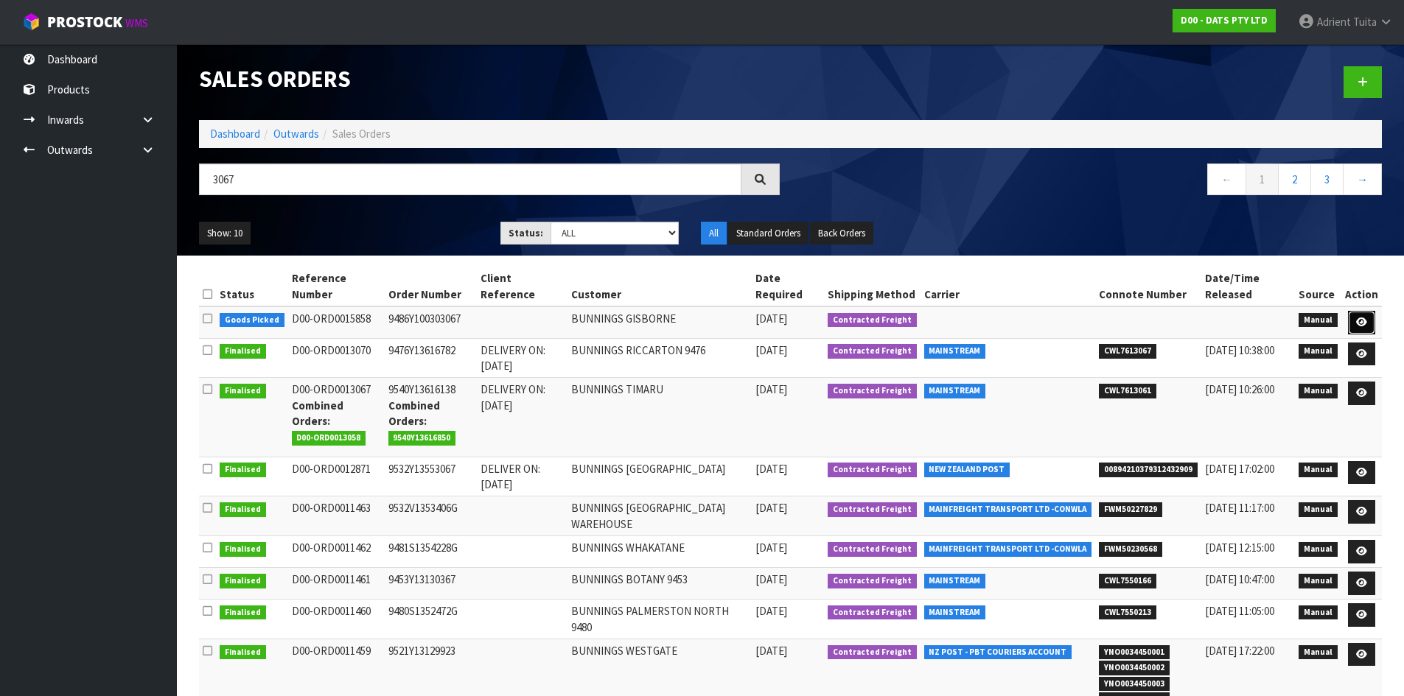
click at [1351, 315] on link at bounding box center [1361, 323] width 27 height 24
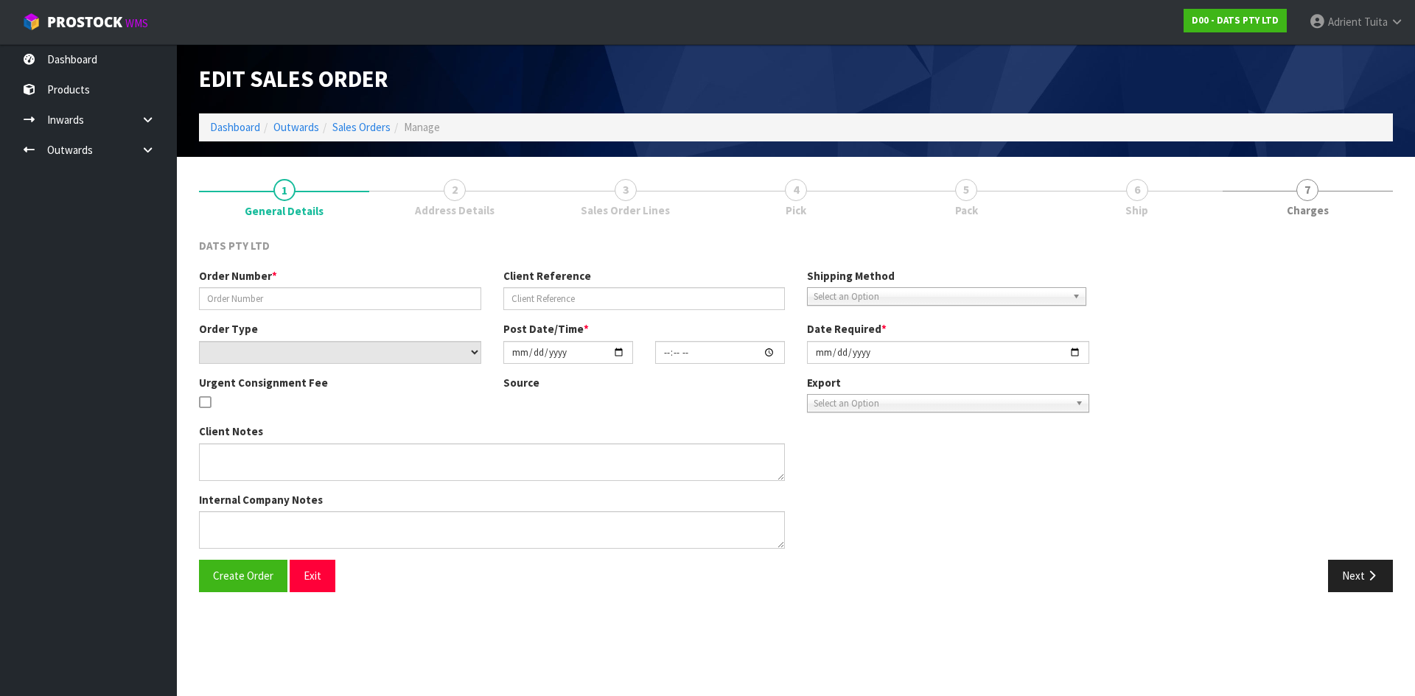
type input "9486Y100303067"
select select "number:0"
type input "[DATE]"
type input "09:55:00.000"
type input "[DATE]"
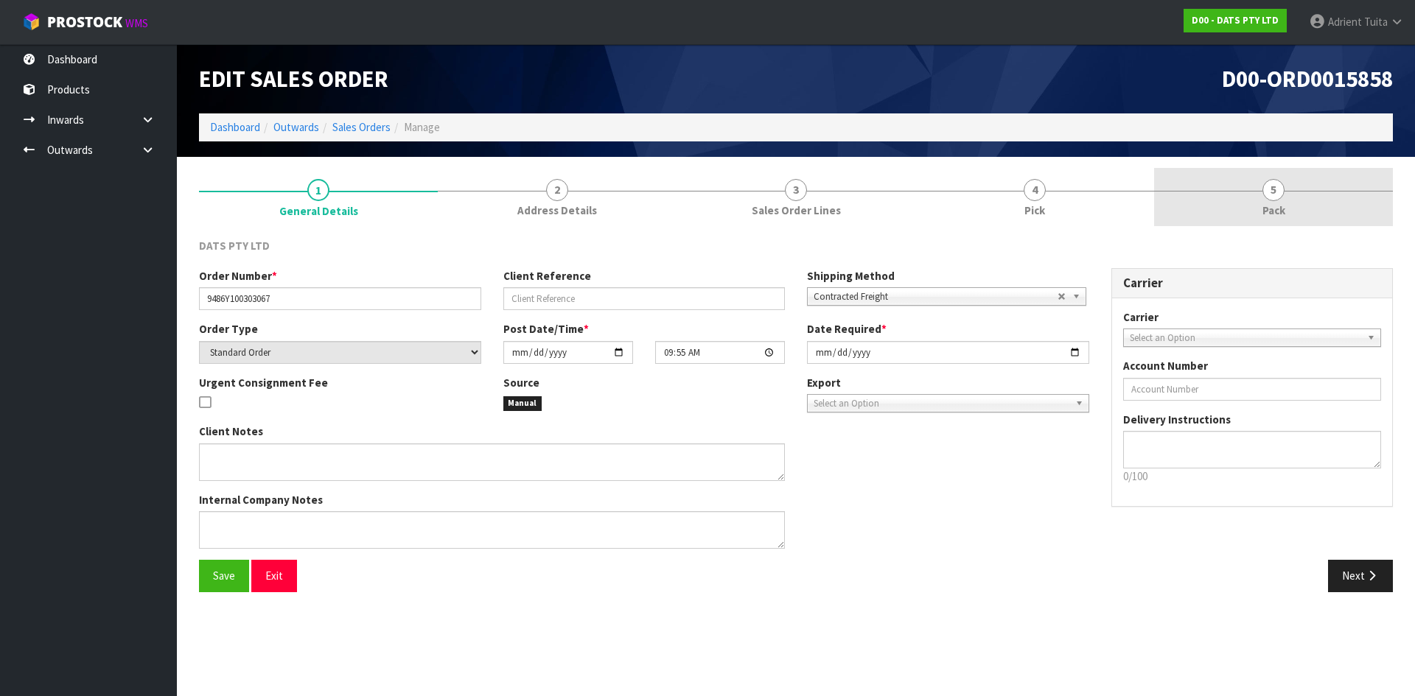
click at [1292, 190] on link "5 Pack" at bounding box center [1273, 197] width 239 height 58
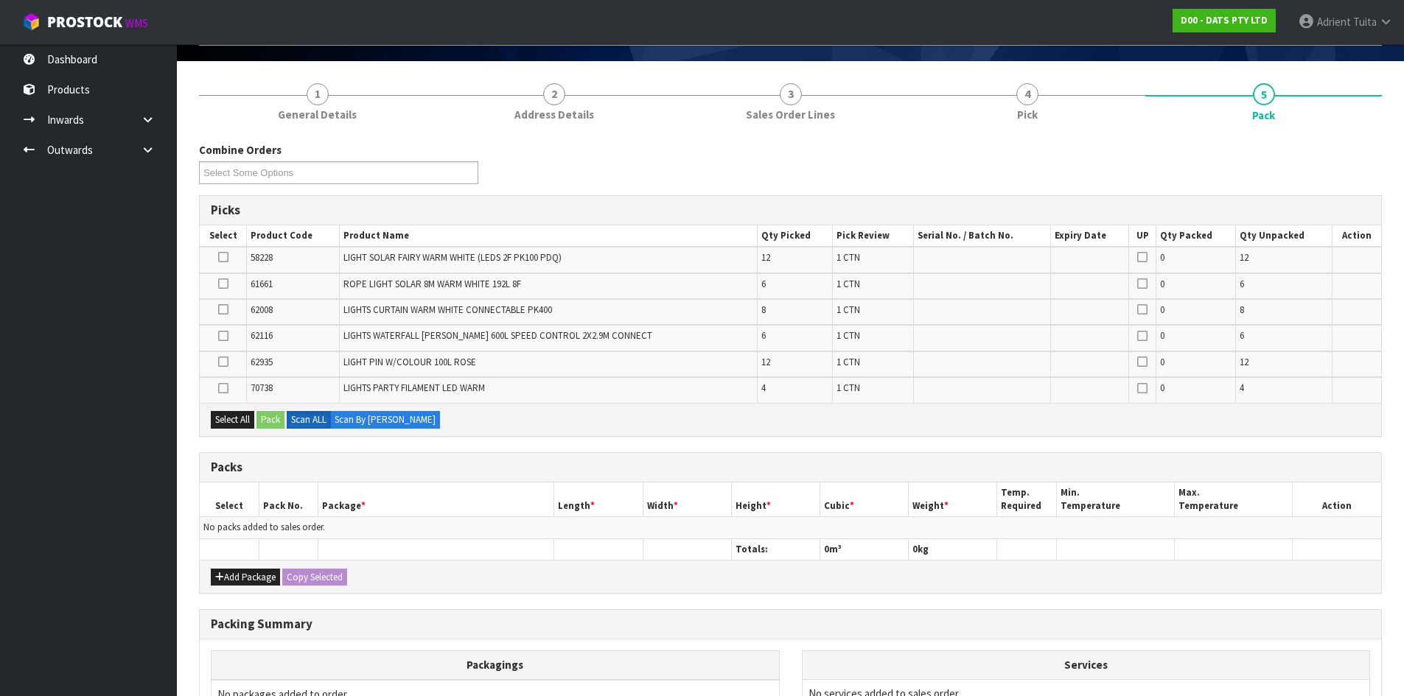
scroll to position [267, 0]
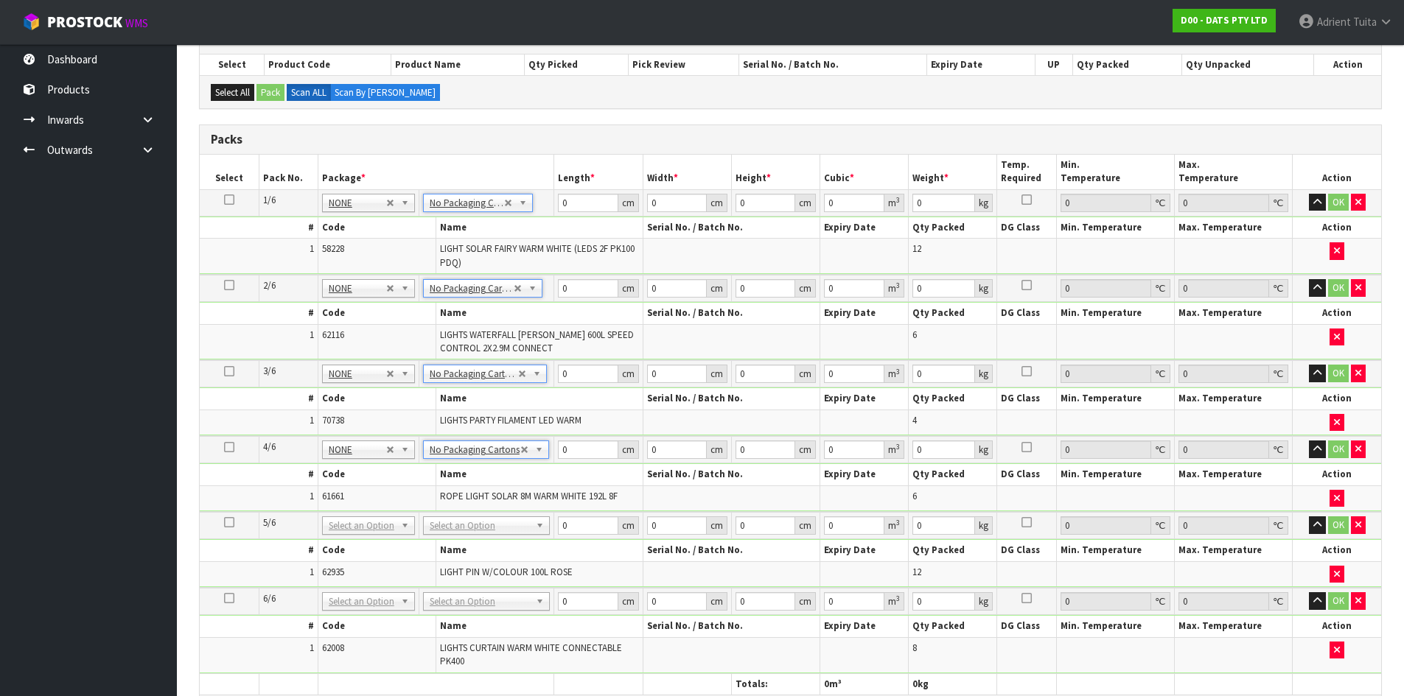
click at [453, 511] on td "ROPE LIGHT SOLAR 8M WARM WHITE 192L 8F" at bounding box center [539, 498] width 207 height 25
type input "6"
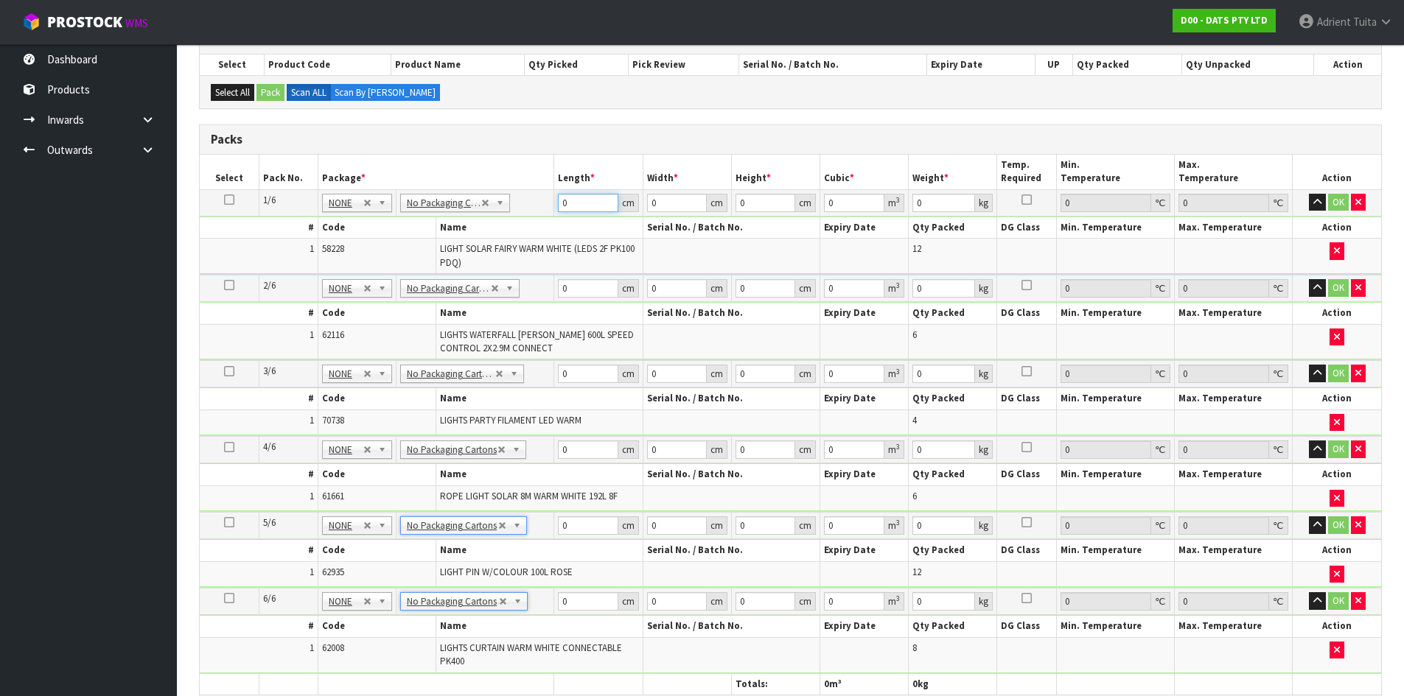
click at [579, 201] on input "0" at bounding box center [588, 203] width 60 height 18
type input "64"
type input "20"
type input "1"
type input "0.00128"
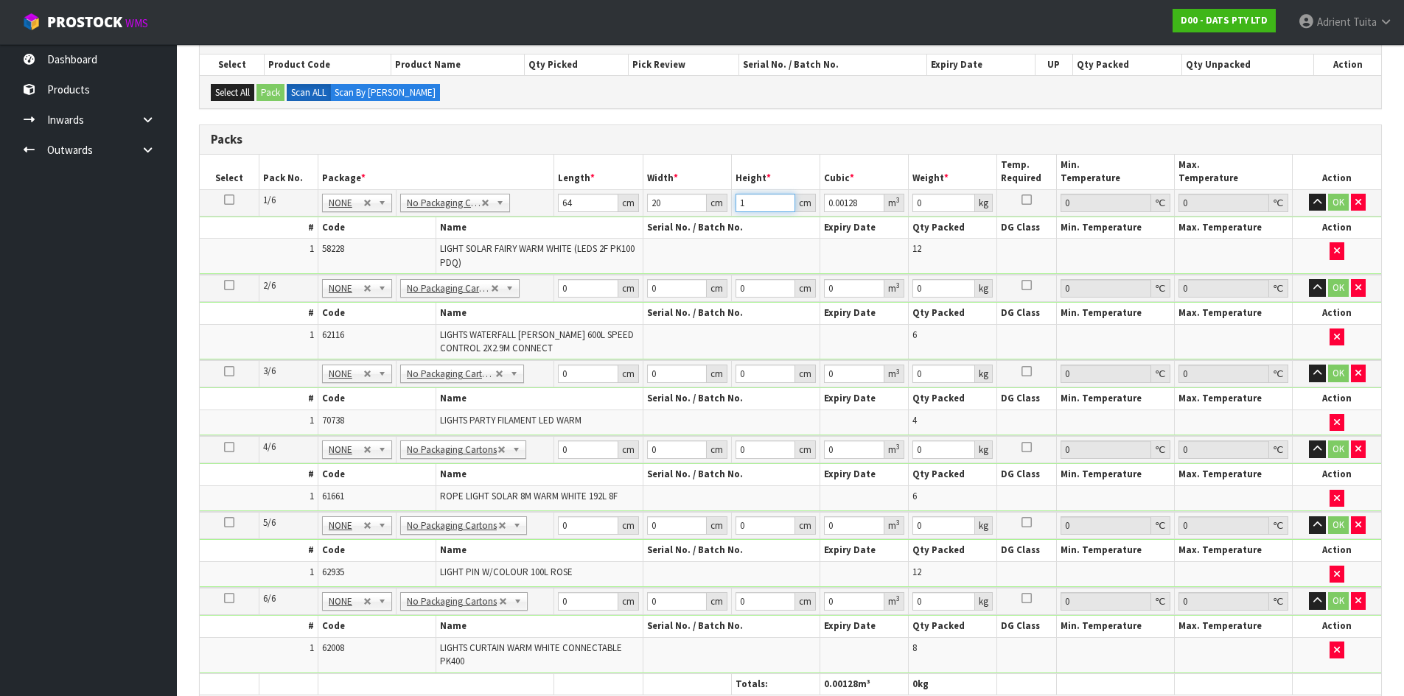
type input "16"
type input "0.02048"
type input "16"
type input "3"
drag, startPoint x: 1336, startPoint y: 205, endPoint x: 802, endPoint y: 234, distance: 534.9
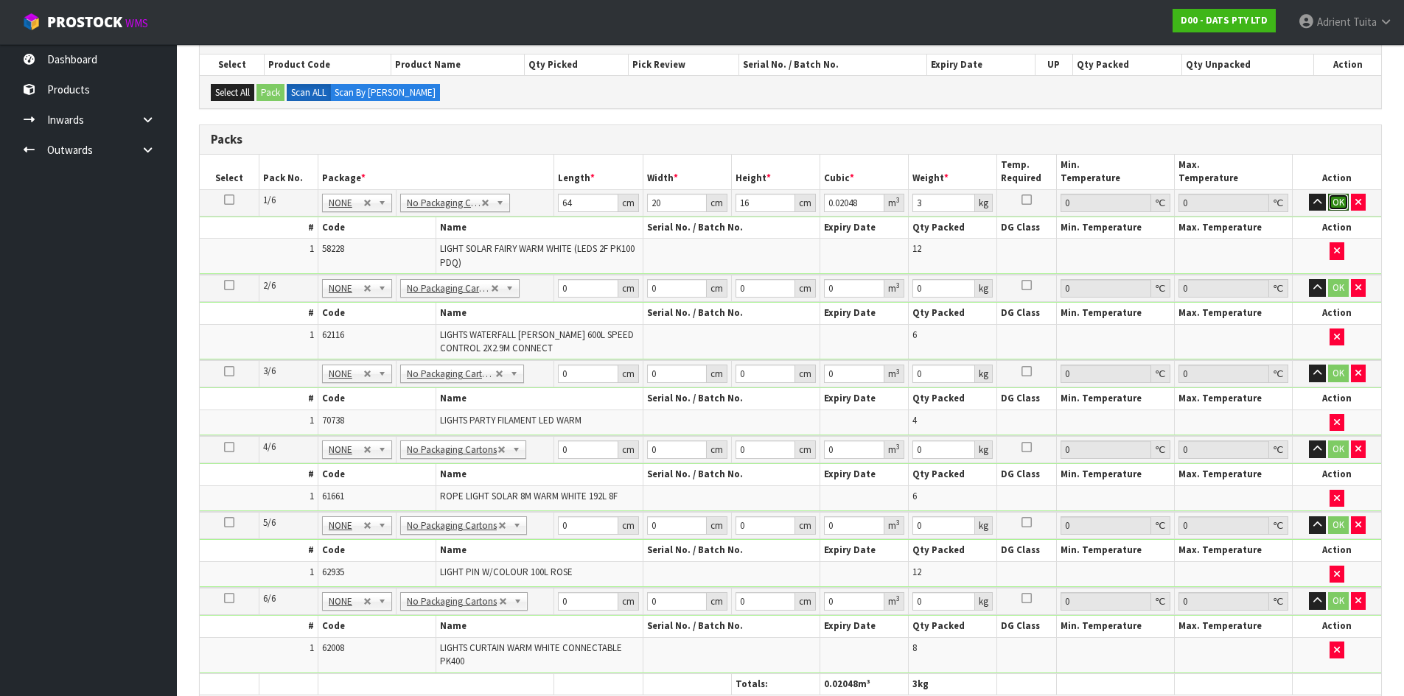
click at [1334, 205] on button "OK" at bounding box center [1338, 203] width 21 height 18
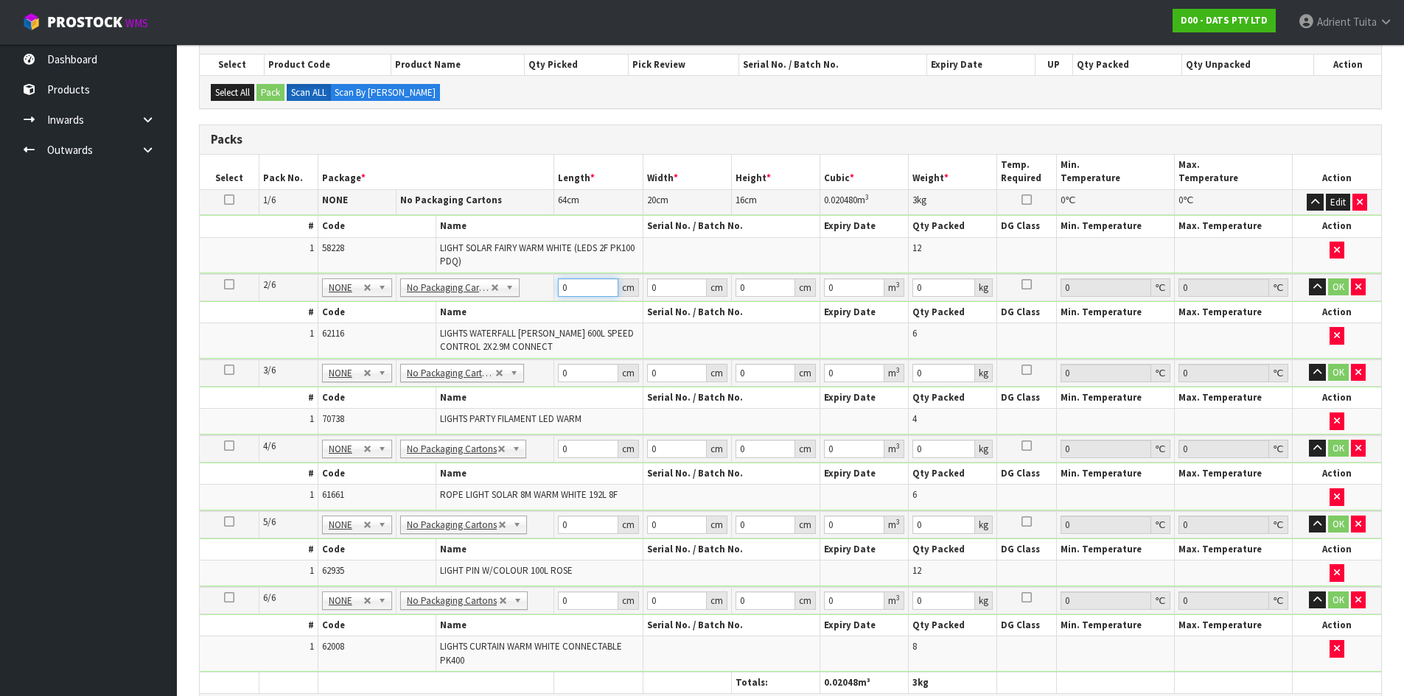
click at [571, 291] on input "0" at bounding box center [588, 288] width 60 height 18
type input "44"
type input "39"
type input "2"
type input "0.003432"
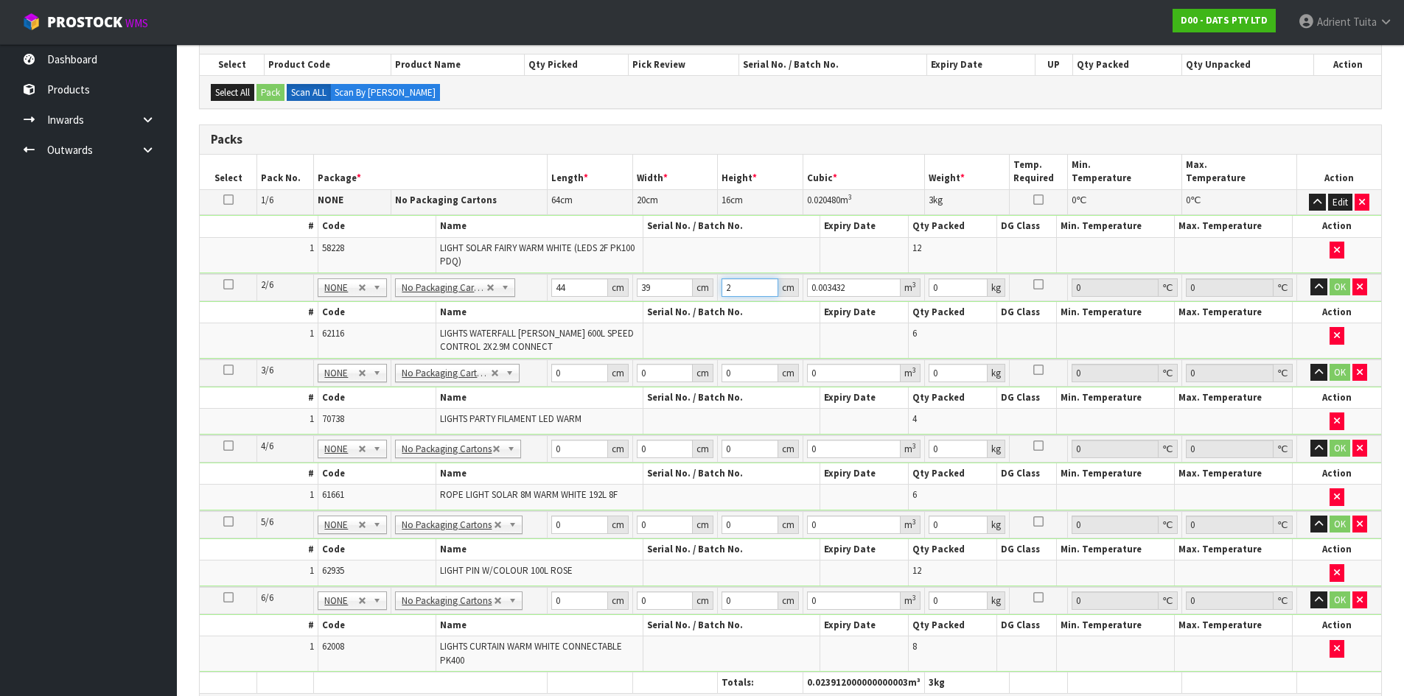
type input "25"
type input "0.0429"
type input "25"
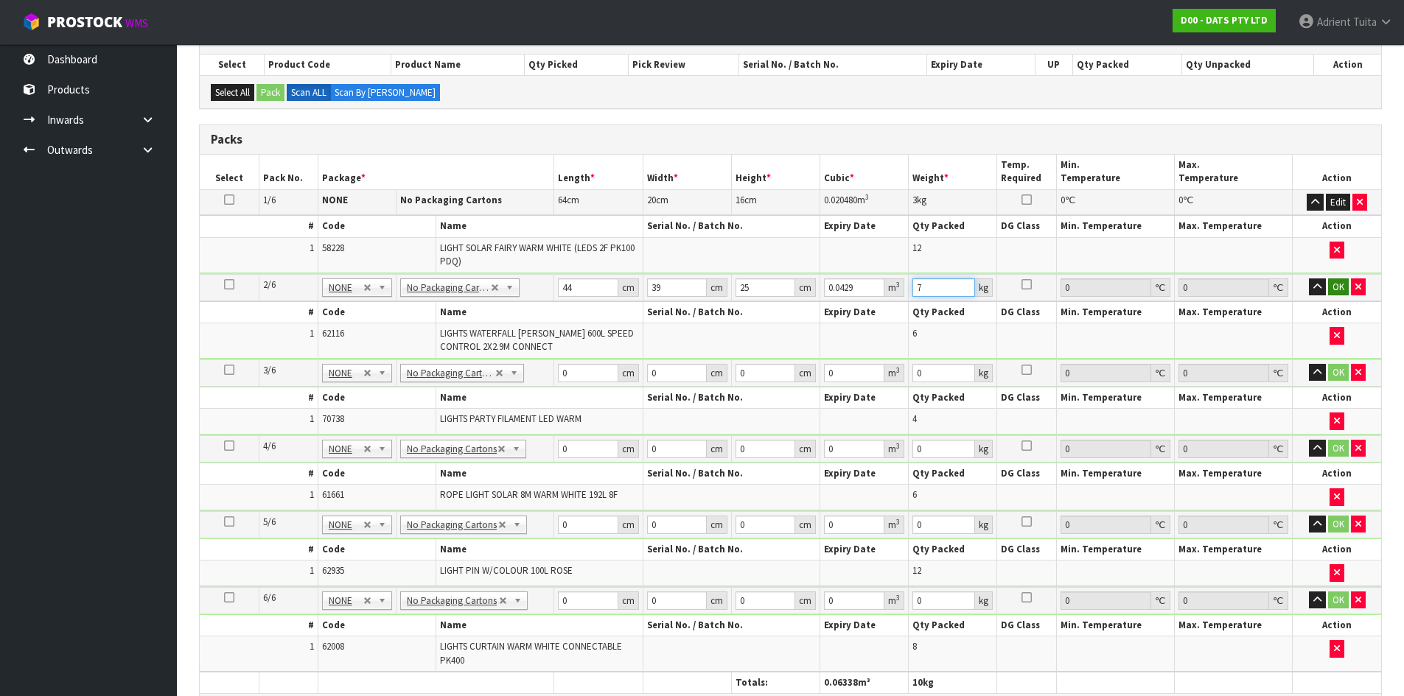
type input "7"
click at [1339, 282] on button "OK" at bounding box center [1338, 288] width 21 height 18
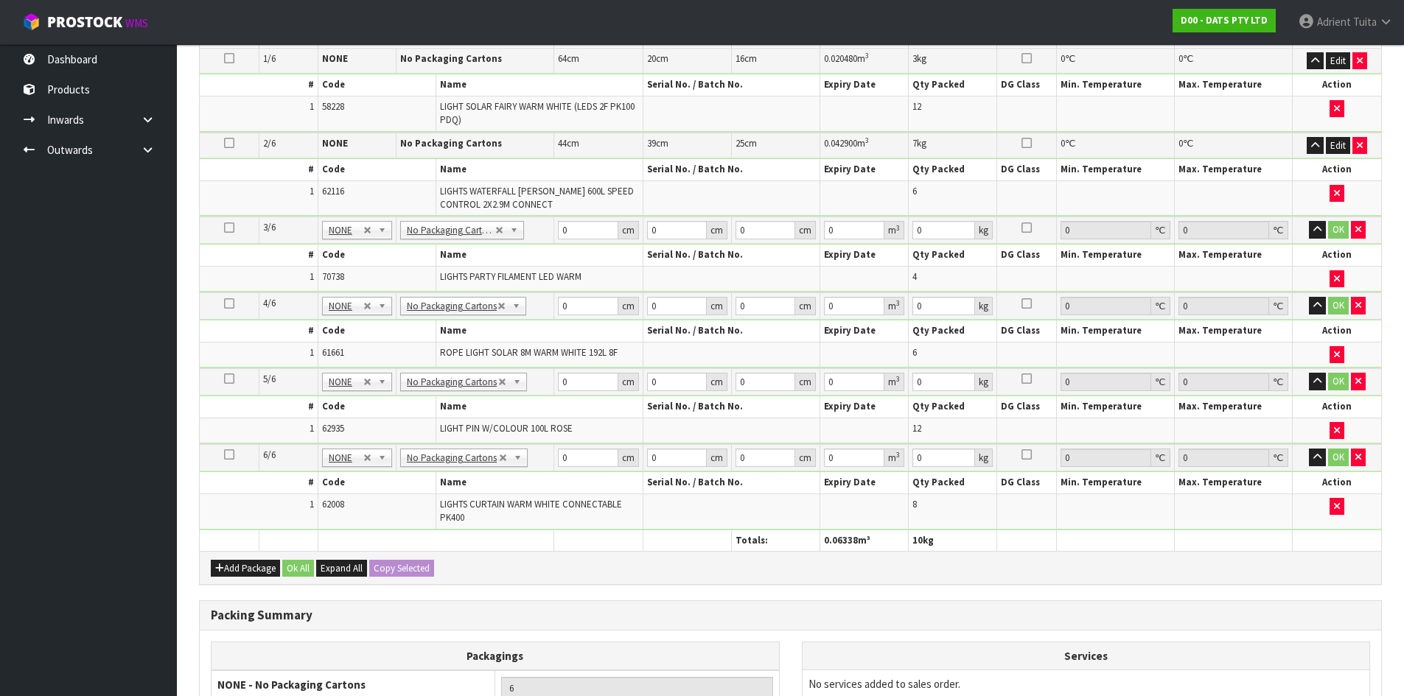
scroll to position [414, 0]
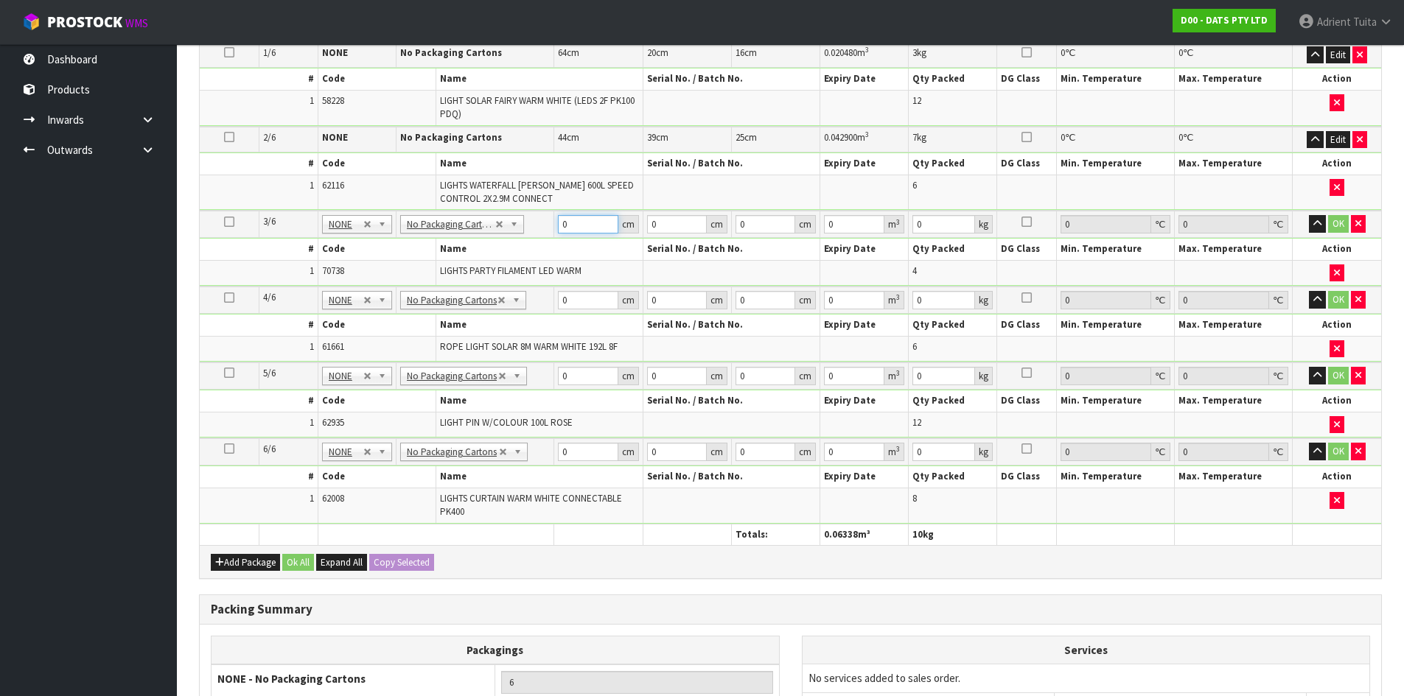
click at [582, 220] on input "0" at bounding box center [588, 224] width 60 height 18
type input "55"
type input "37"
type input "3"
type input "0.006105"
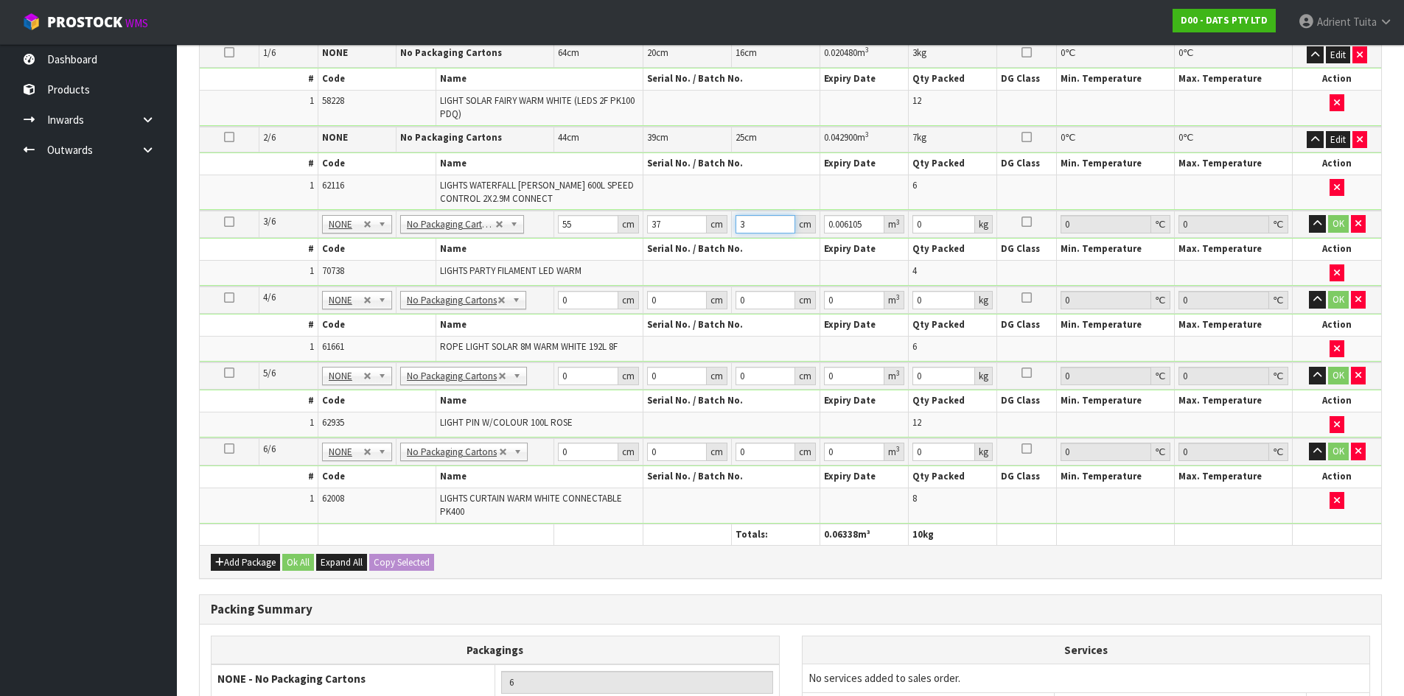
type input "37"
type input "0.075295"
type input "37"
type input "9"
click at [1335, 223] on button "OK" at bounding box center [1338, 224] width 21 height 18
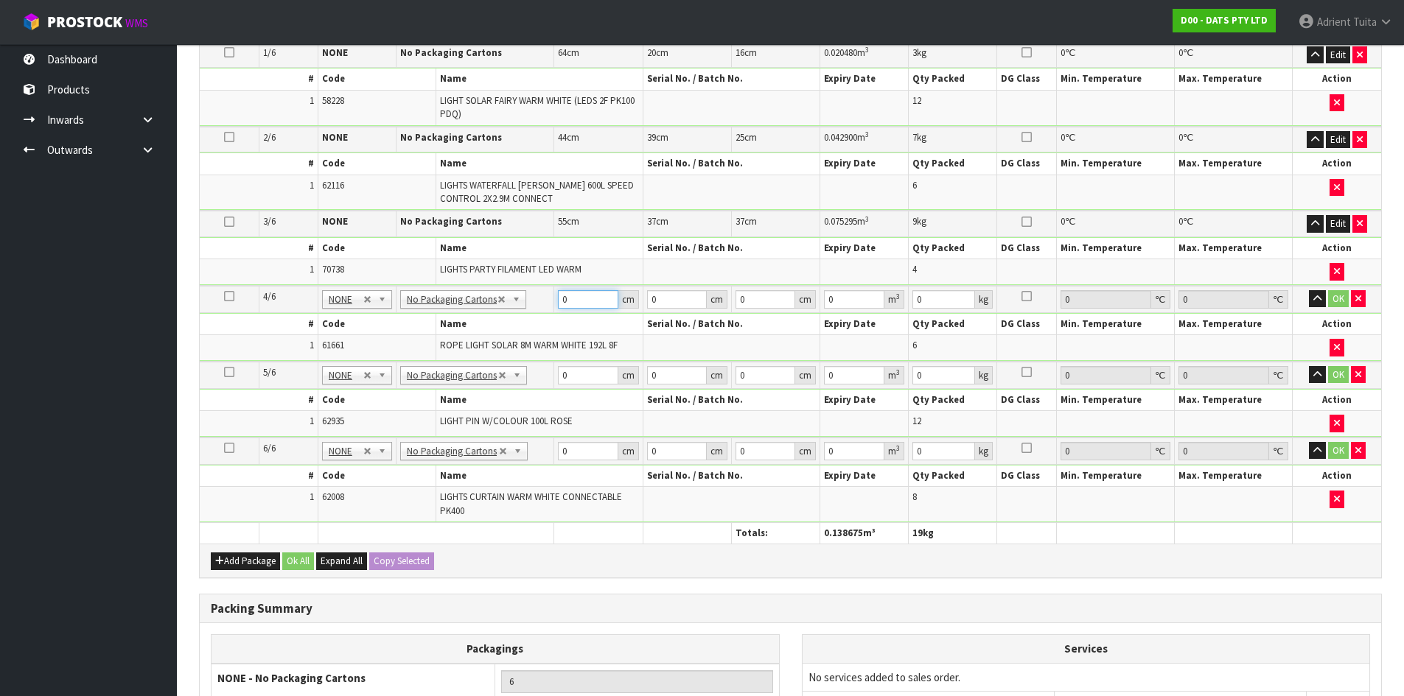
click at [594, 293] on input "0" at bounding box center [588, 299] width 60 height 18
type input "51"
type input "23"
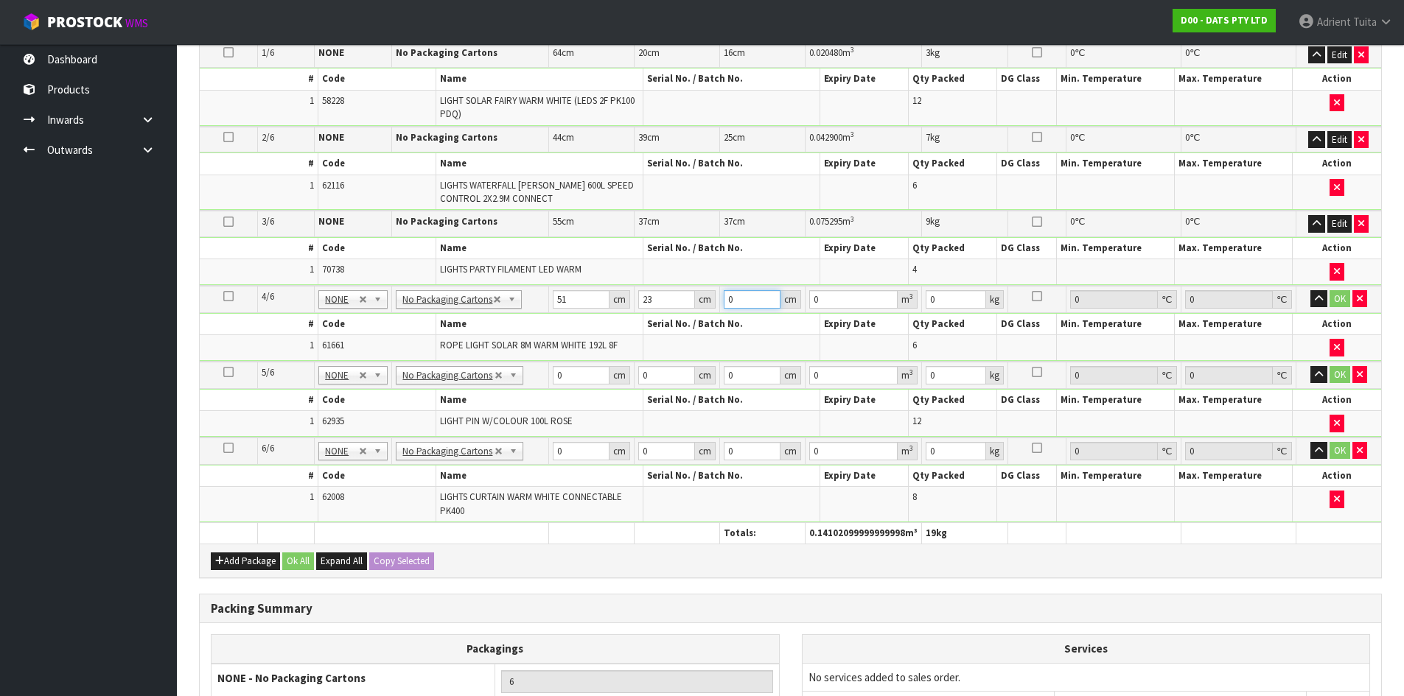
type input "2"
type input "0.002346"
type input "22"
type input "0.025806"
type input "22"
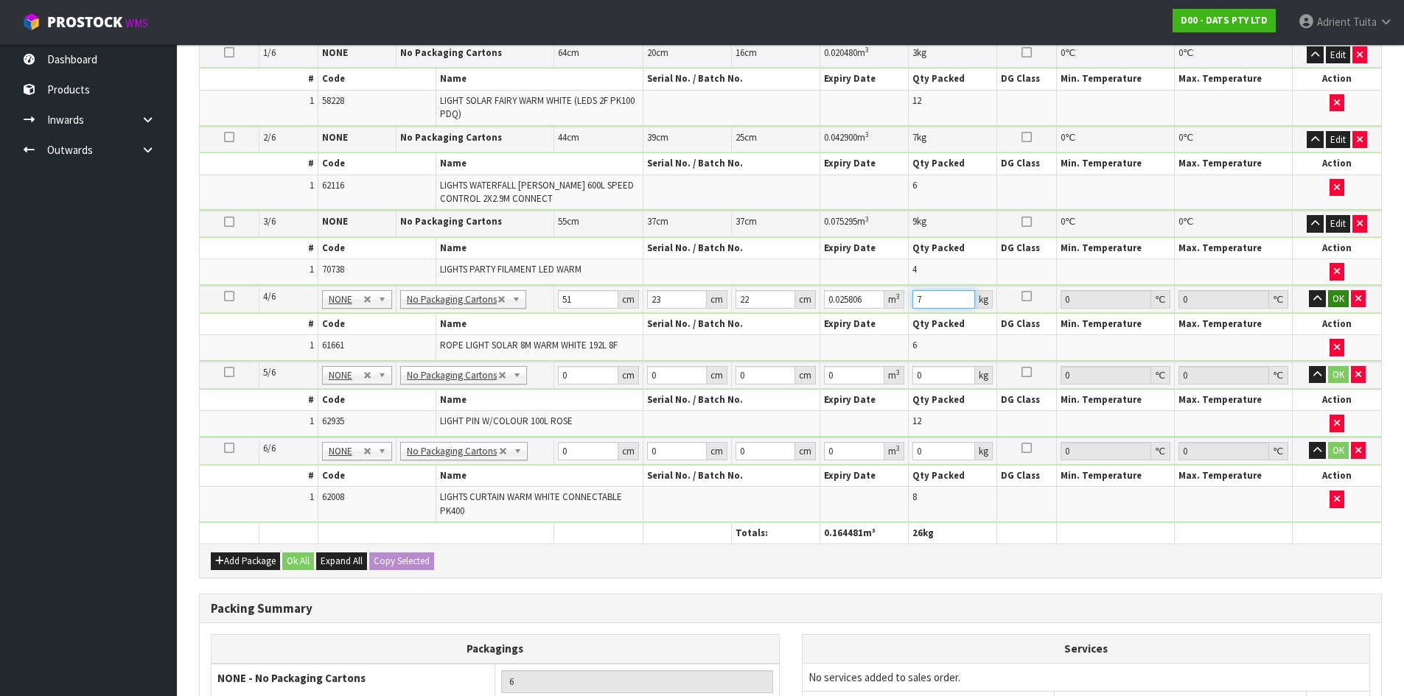
type input "7"
click at [1335, 293] on button "OK" at bounding box center [1338, 299] width 21 height 18
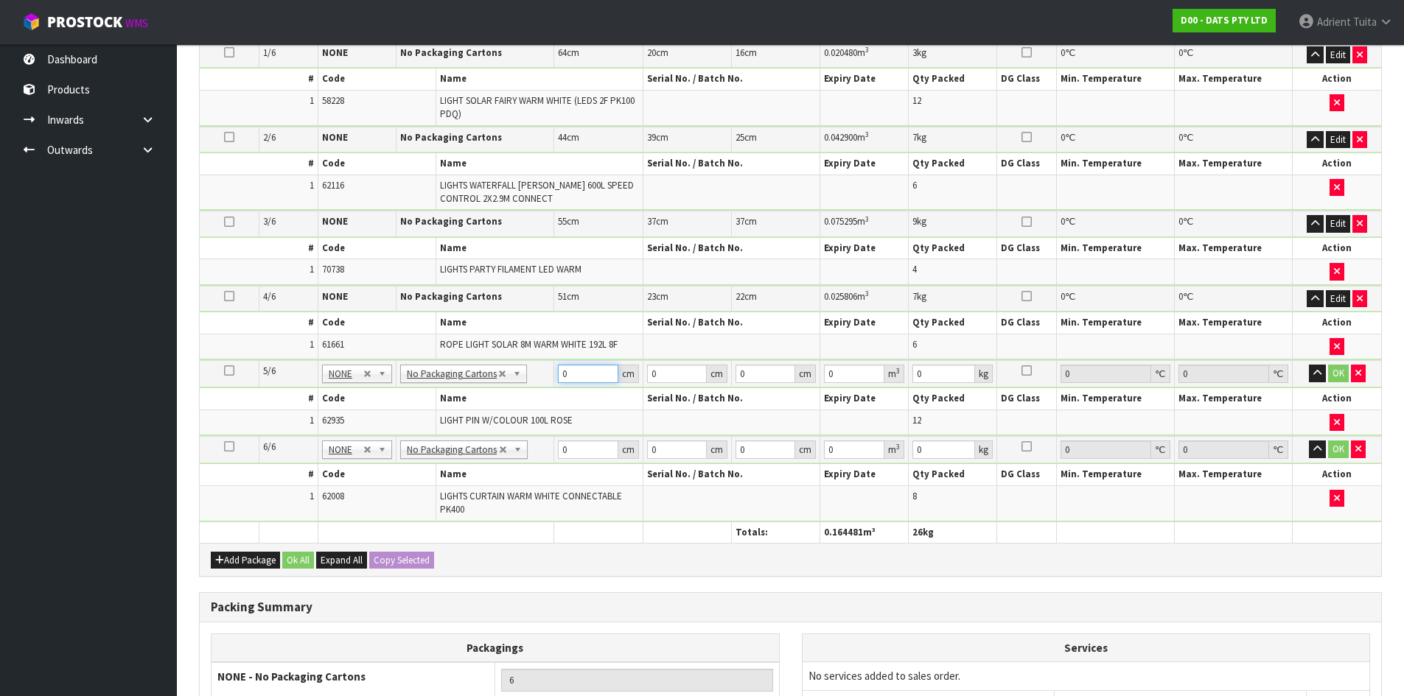
click at [561, 376] on input "0" at bounding box center [588, 374] width 60 height 18
click at [571, 376] on input "0" at bounding box center [588, 374] width 60 height 18
type input "51"
type input "23"
type input "2"
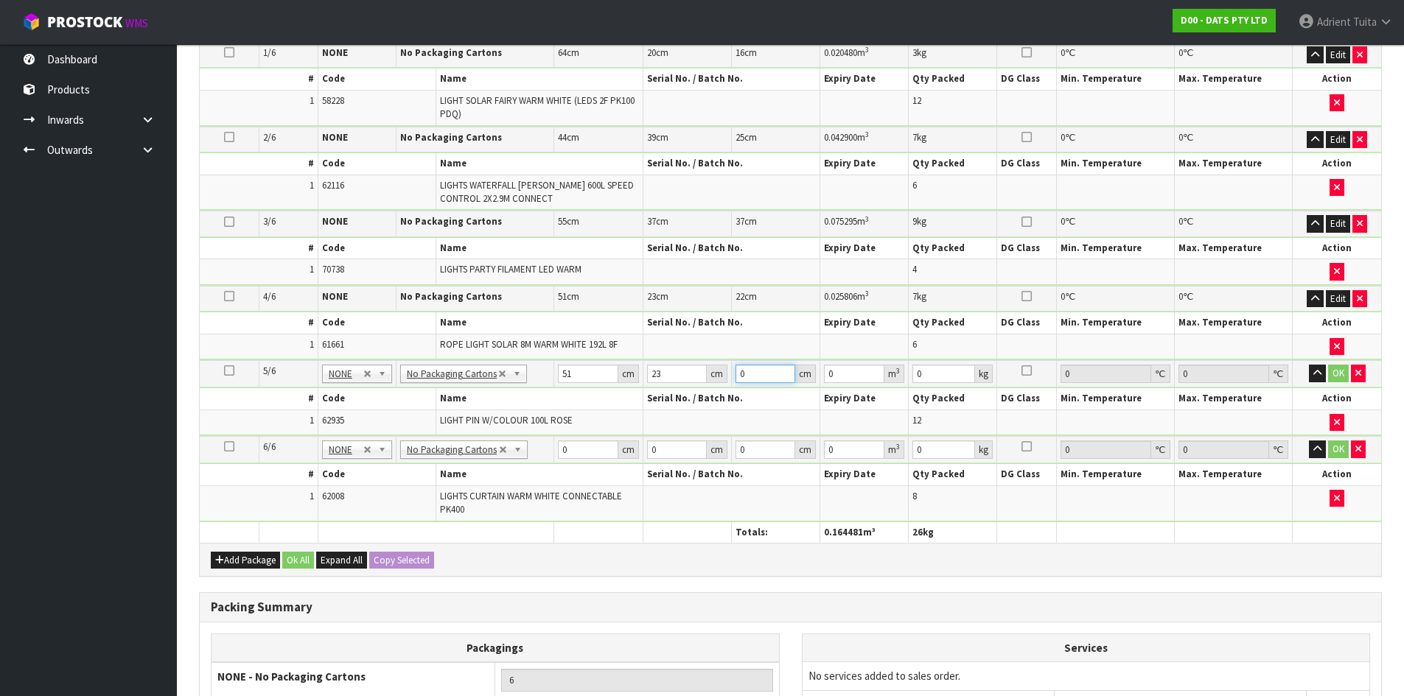
type input "0.002346"
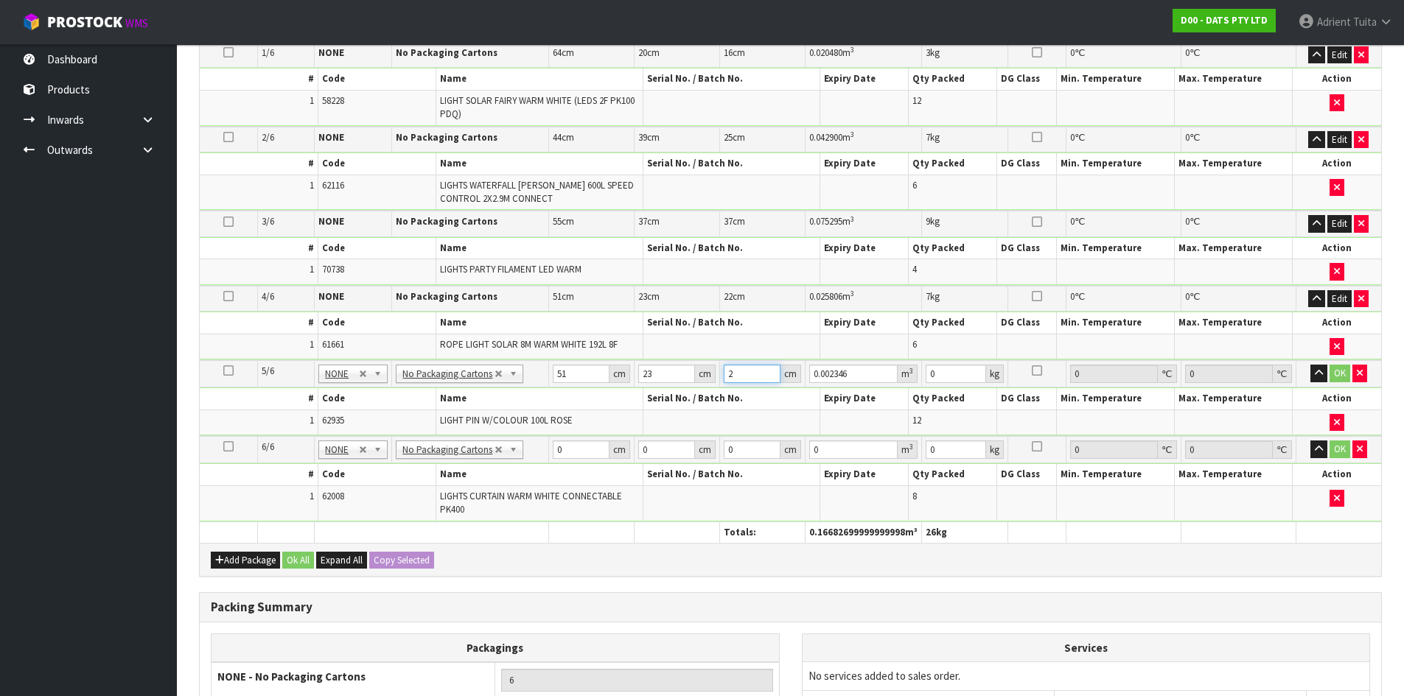
type input "22"
type input "0.025806"
type input "22"
type input "7"
click at [561, 379] on input "51" at bounding box center [581, 374] width 57 height 18
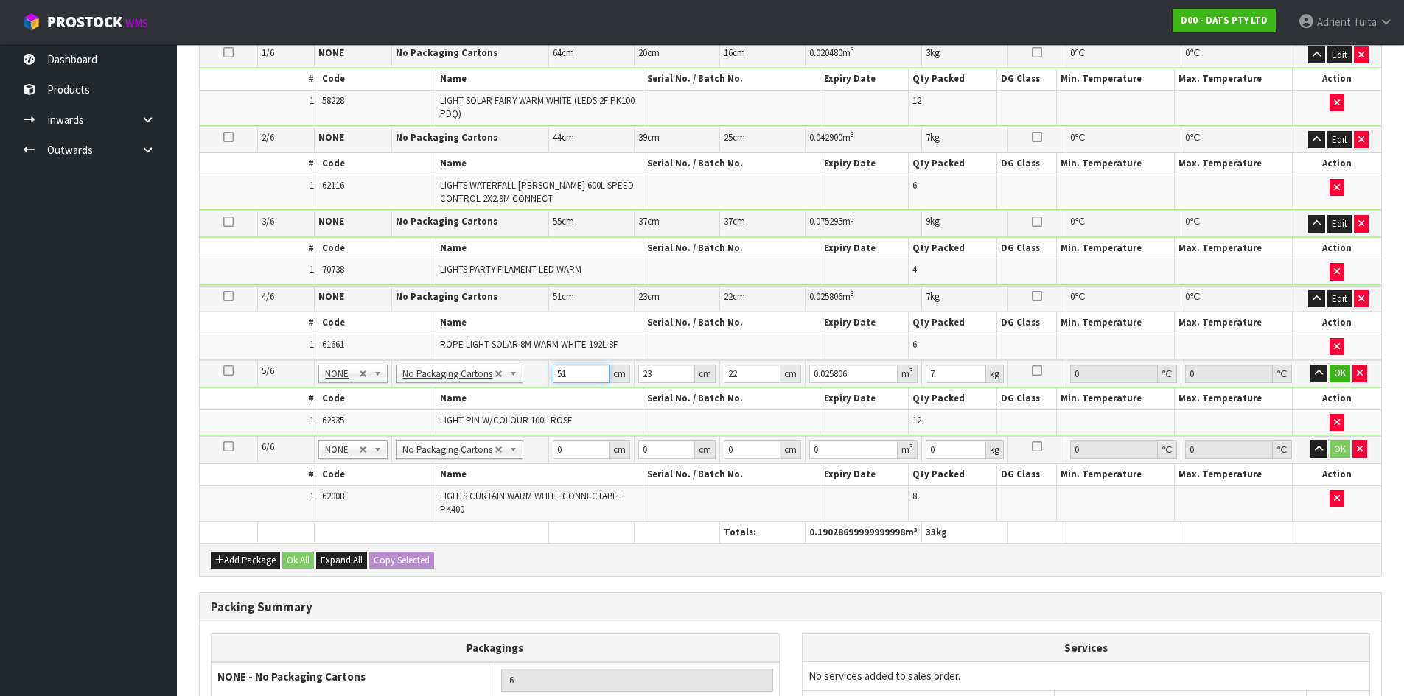
click at [561, 379] on input "51" at bounding box center [581, 374] width 57 height 18
type input "4"
type input "0.002024"
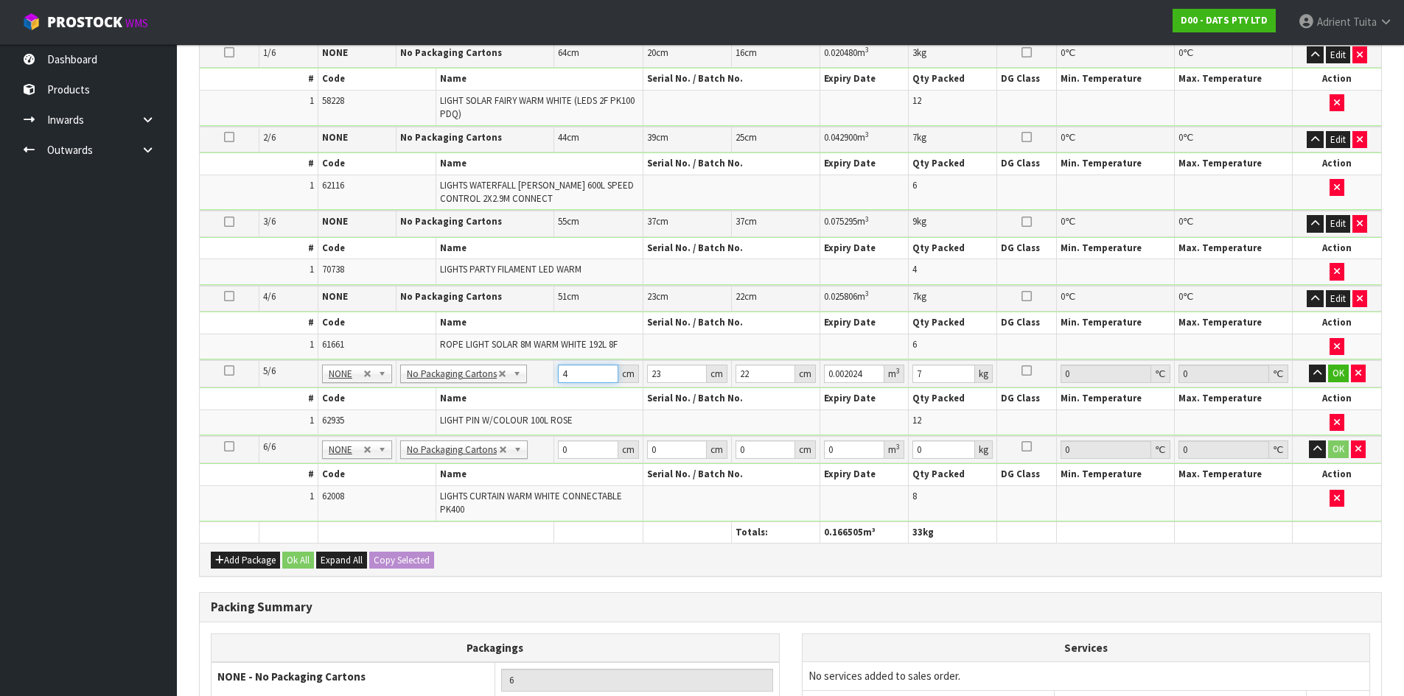
type input "40"
type input "0.02024"
type input "40"
type input "3"
type input "0.00264"
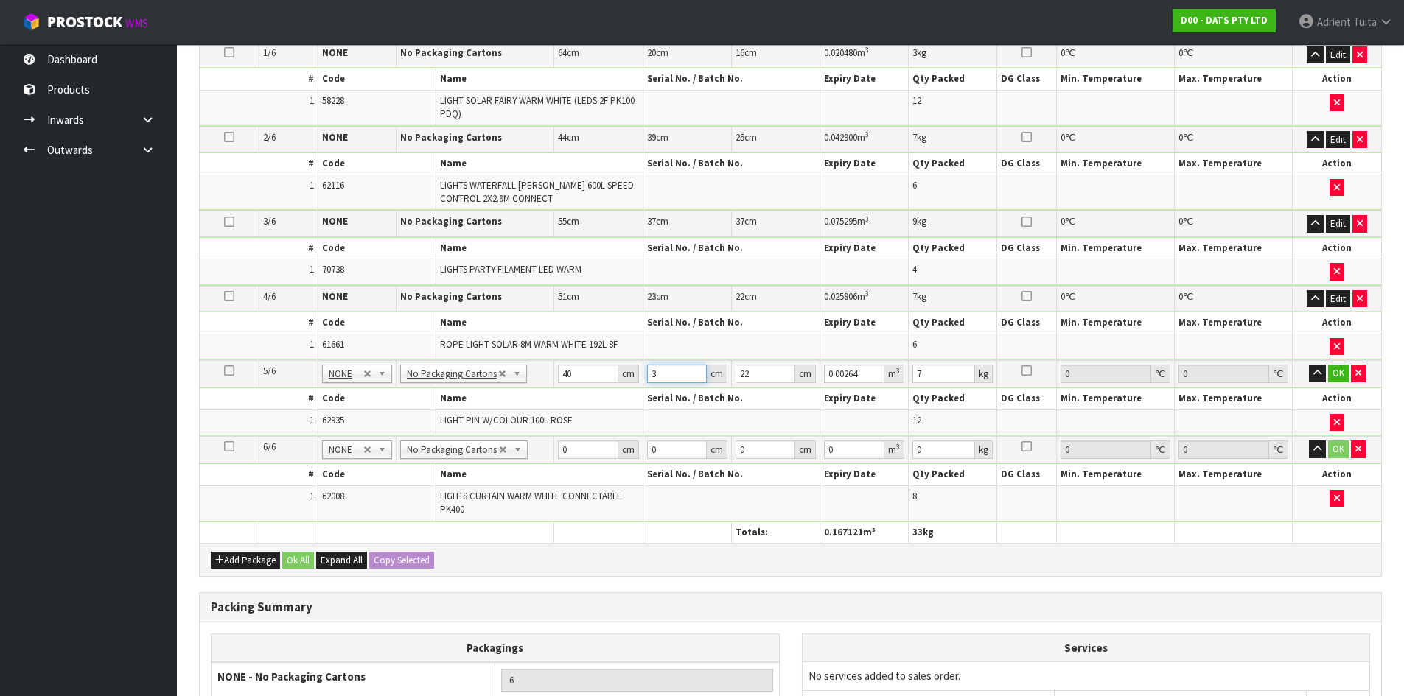
type input "31"
type input "0.02728"
type input "31"
type input "1"
type input "0.00124"
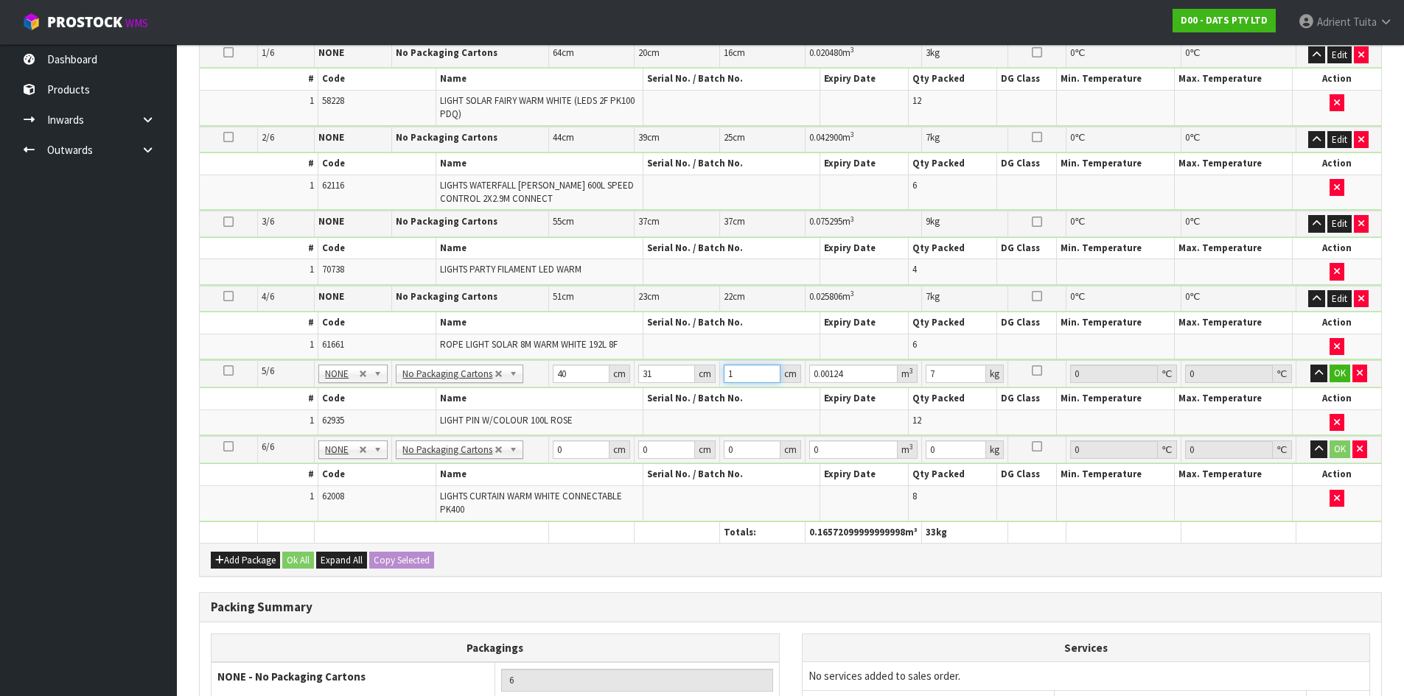
type input "13"
type input "0.01612"
type input "13"
type input "2"
click at [1341, 379] on button "OK" at bounding box center [1339, 374] width 21 height 18
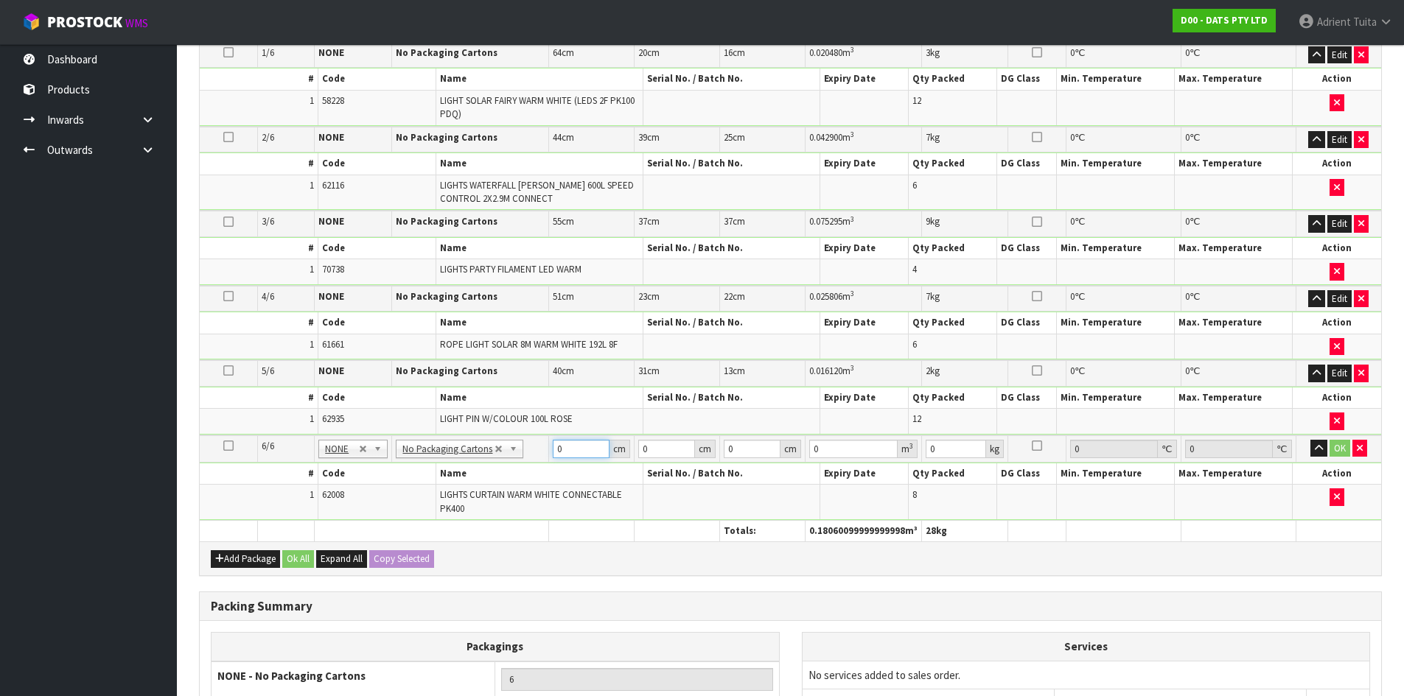
click at [580, 452] on input "0" at bounding box center [581, 449] width 57 height 18
type input "43"
type input "27"
type input "2"
type input "0.002322"
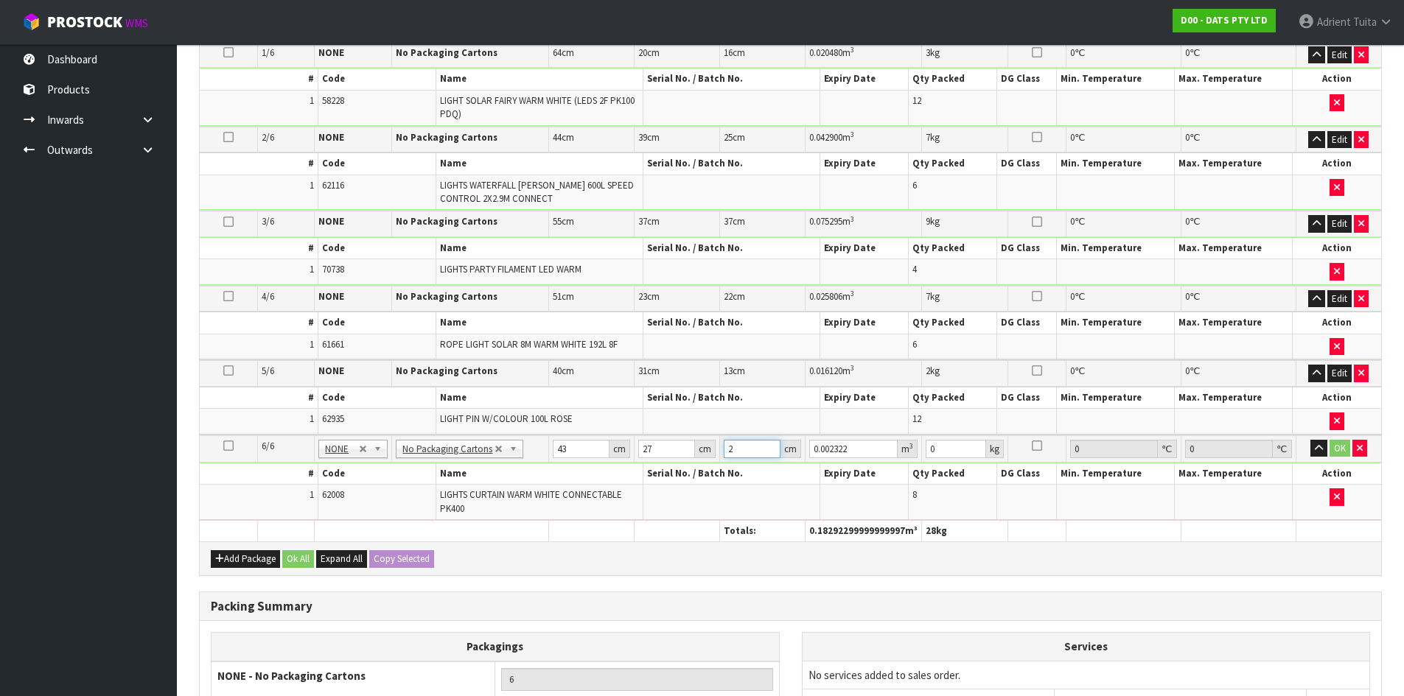
type input "26"
type input "0.030186"
type input "26"
type input "6"
click at [1345, 448] on button "OK" at bounding box center [1339, 449] width 21 height 18
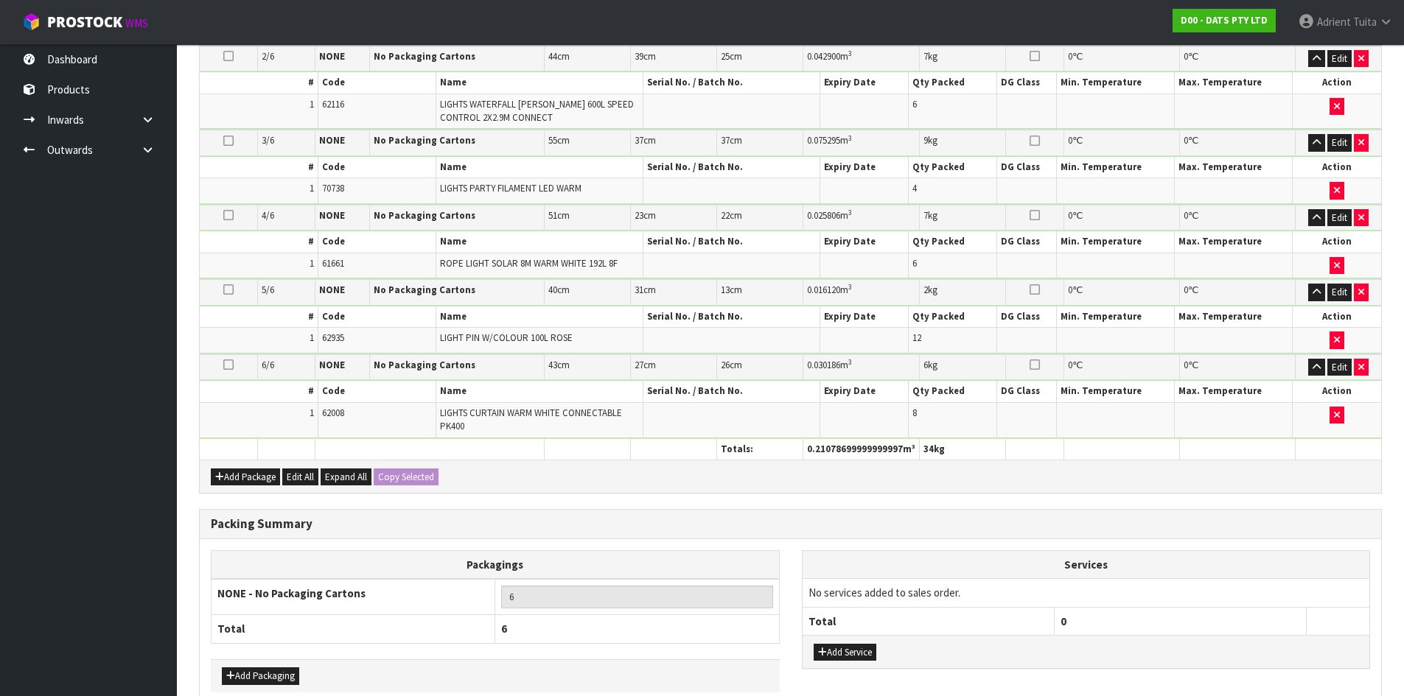
scroll to position [572, 0]
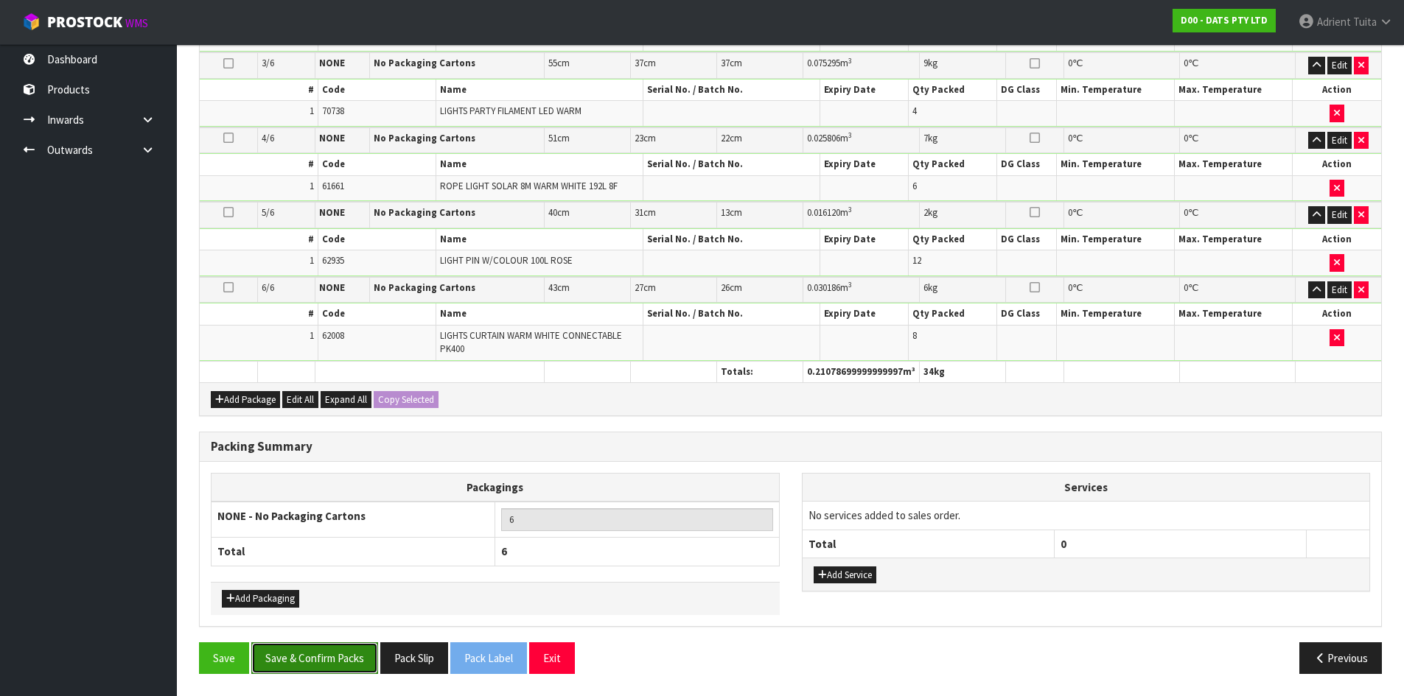
drag, startPoint x: 278, startPoint y: 656, endPoint x: 180, endPoint y: 648, distance: 98.3
click at [264, 651] on button "Save & Confirm Packs" at bounding box center [314, 658] width 127 height 32
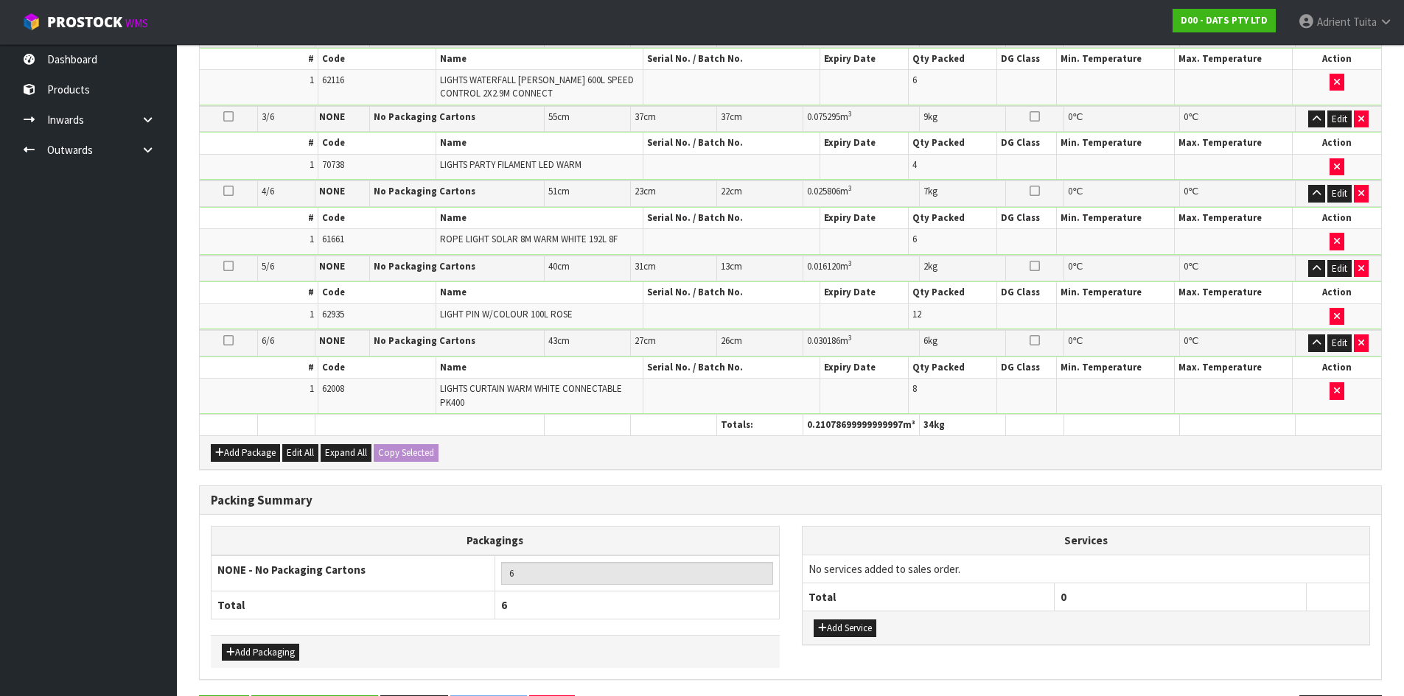
scroll to position [0, 0]
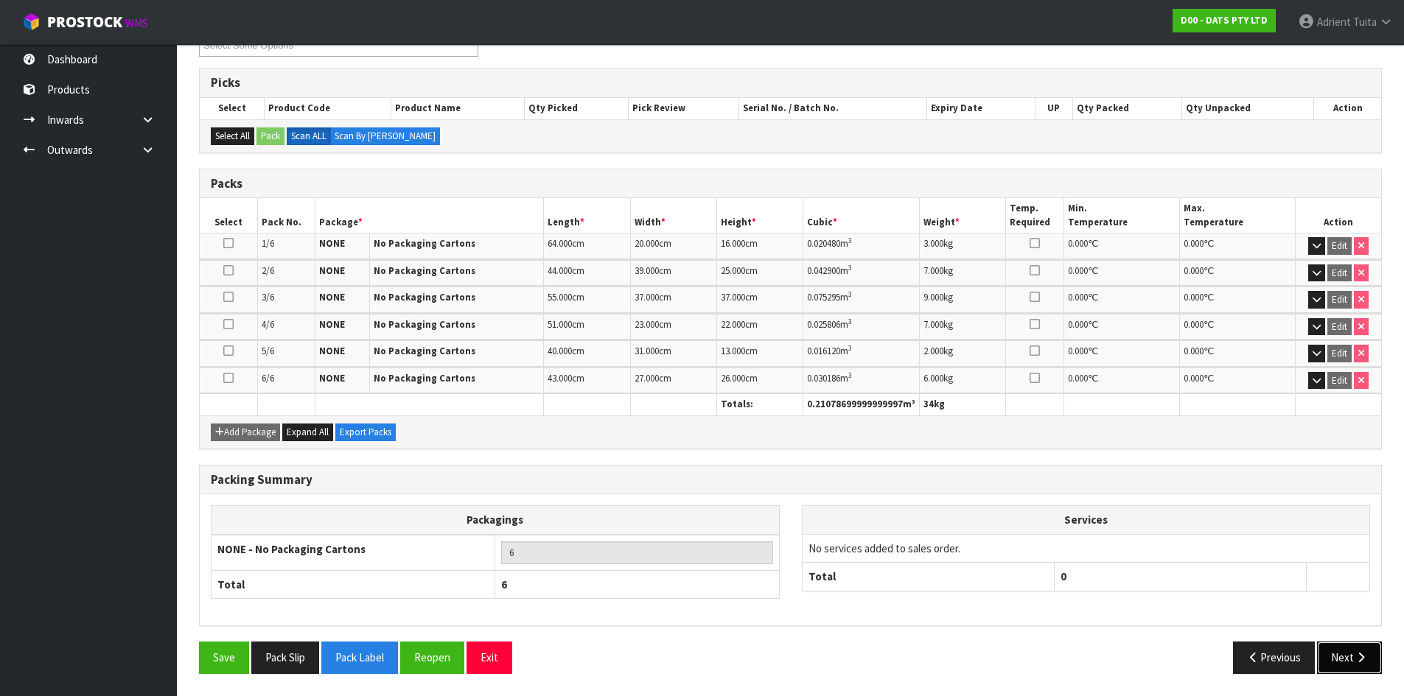
click at [1370, 647] on button "Next" at bounding box center [1349, 658] width 65 height 32
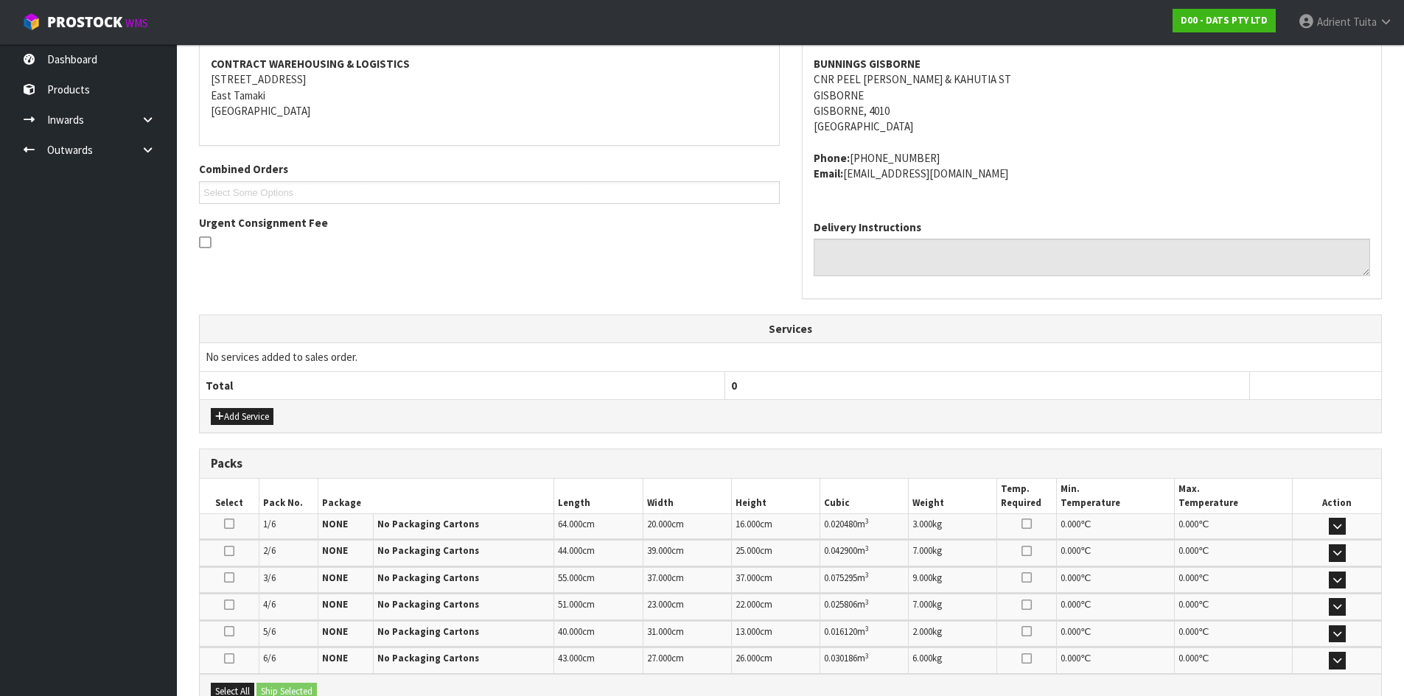
scroll to position [446, 0]
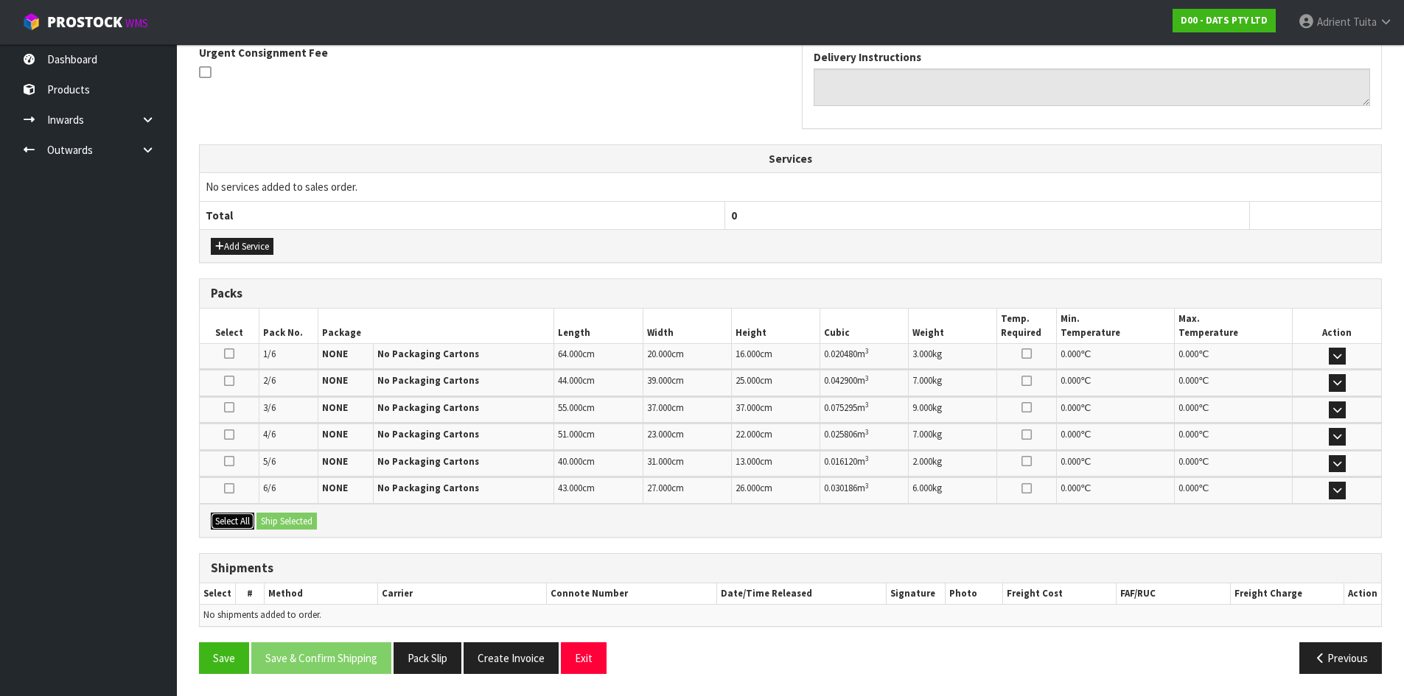
click at [239, 521] on button "Select All" at bounding box center [232, 522] width 43 height 18
click at [265, 522] on button "Ship Selected" at bounding box center [286, 522] width 60 height 18
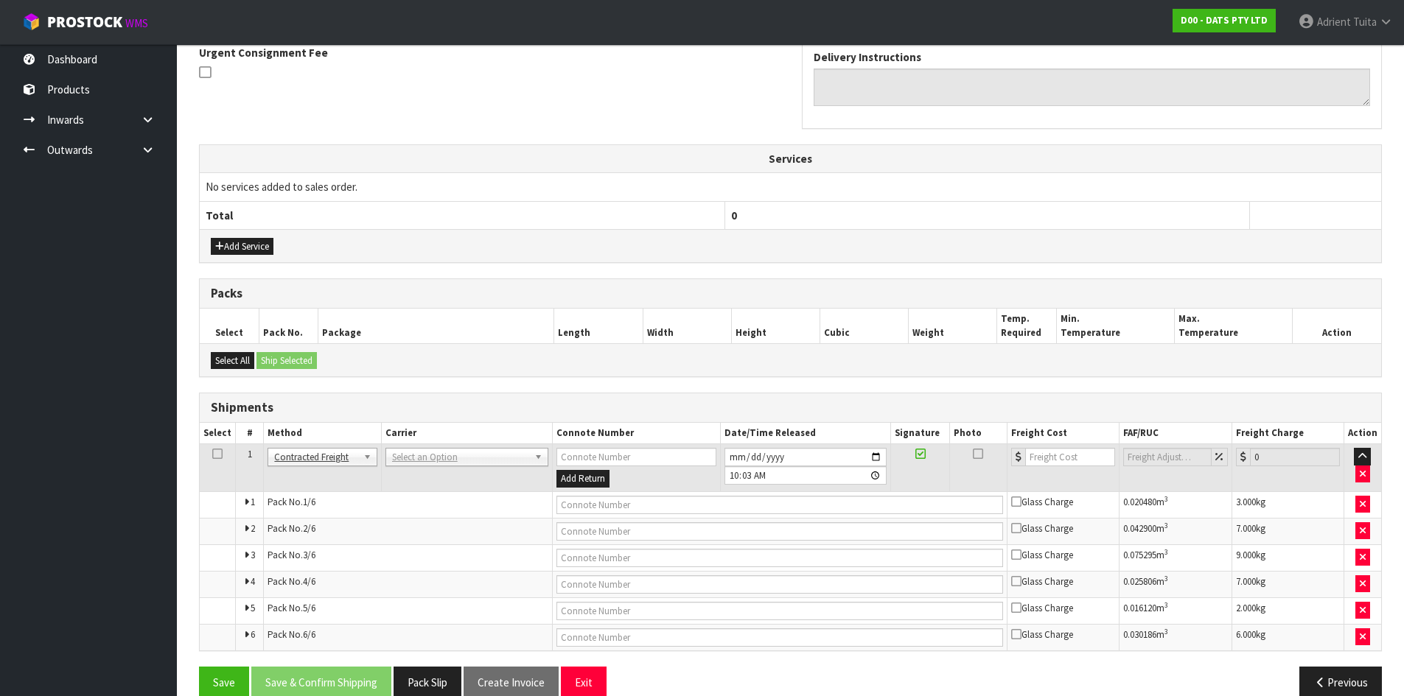
scroll to position [471, 0]
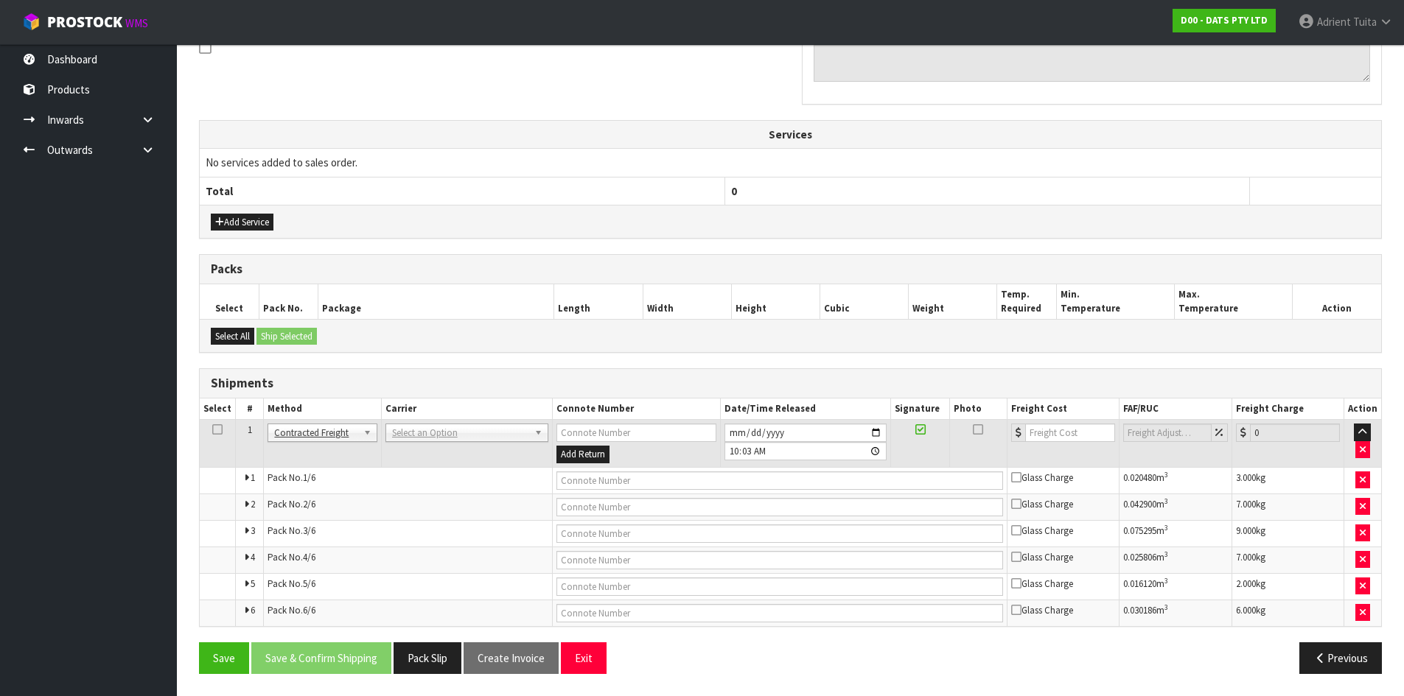
drag, startPoint x: 416, startPoint y: 433, endPoint x: 419, endPoint y: 446, distance: 13.6
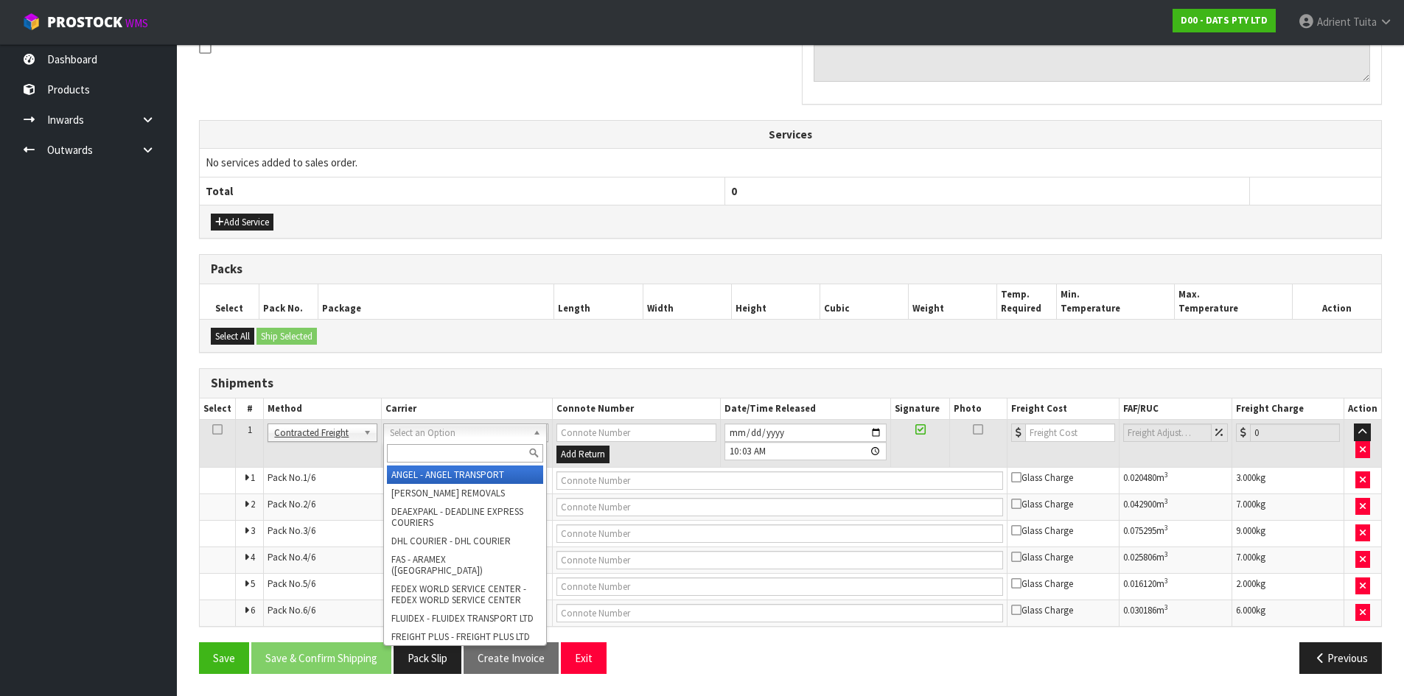
click at [419, 446] on input "text" at bounding box center [465, 453] width 156 height 18
type input "NZP"
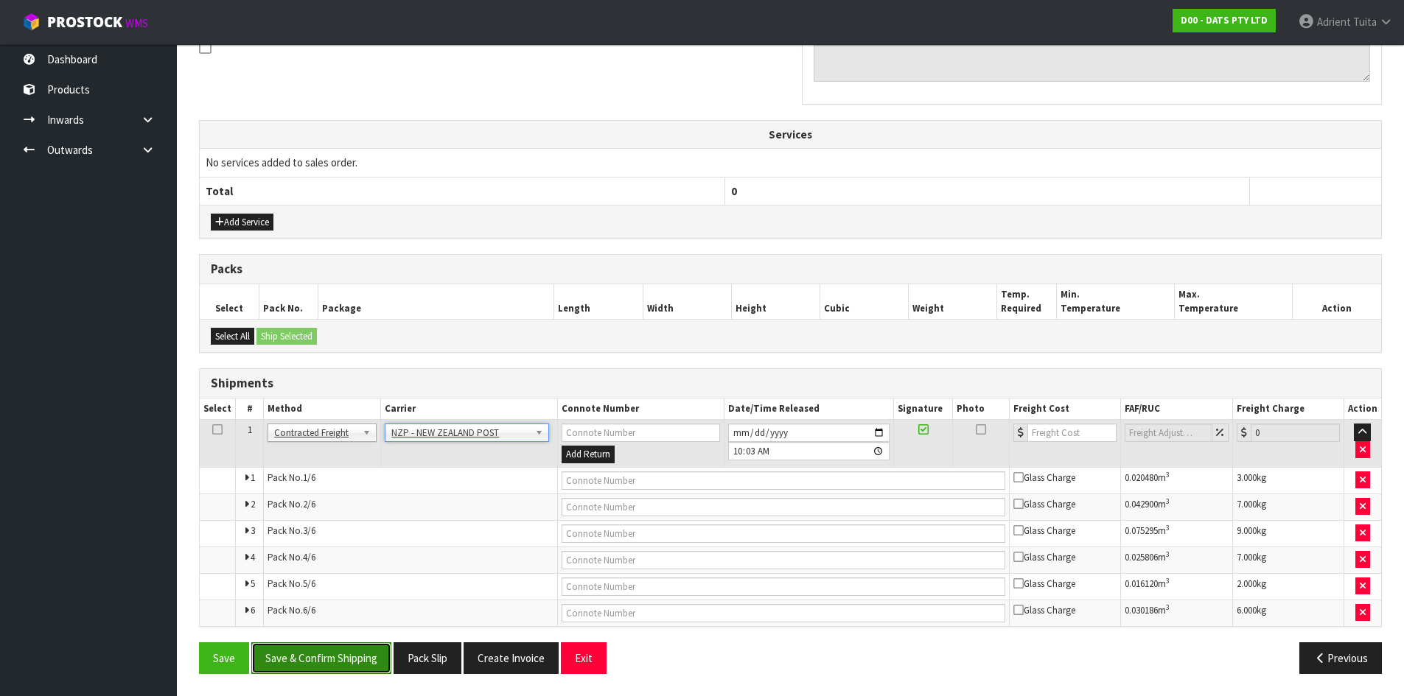
click at [327, 648] on button "Save & Confirm Shipping" at bounding box center [321, 658] width 140 height 32
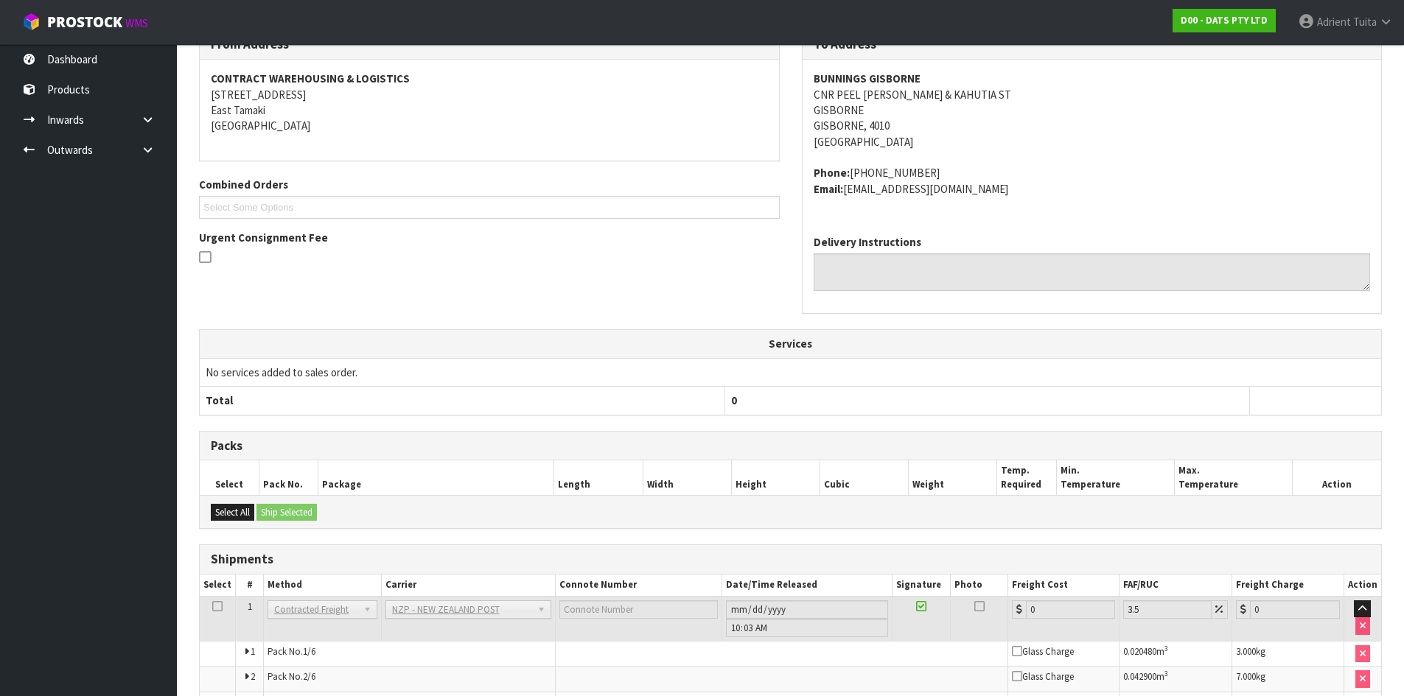
scroll to position [444, 0]
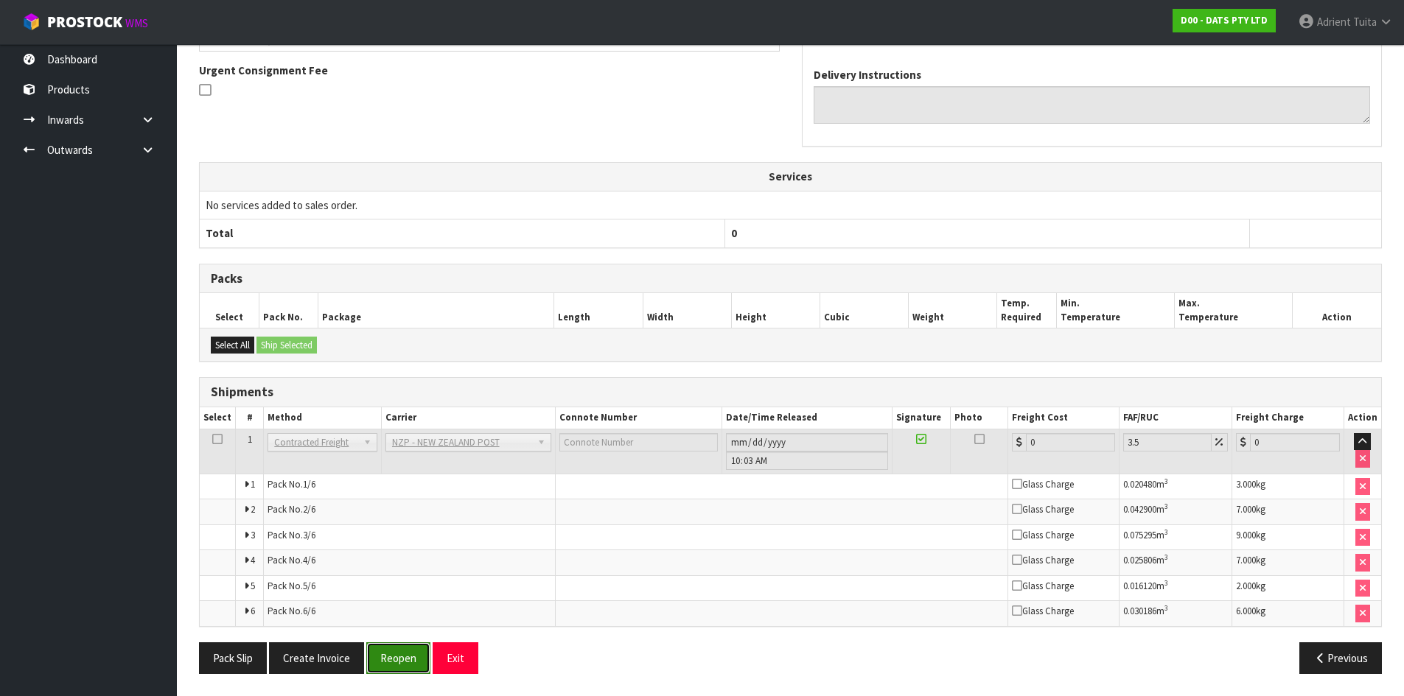
drag, startPoint x: 385, startPoint y: 655, endPoint x: 393, endPoint y: 644, distance: 13.3
click at [385, 655] on button "Reopen" at bounding box center [398, 658] width 64 height 32
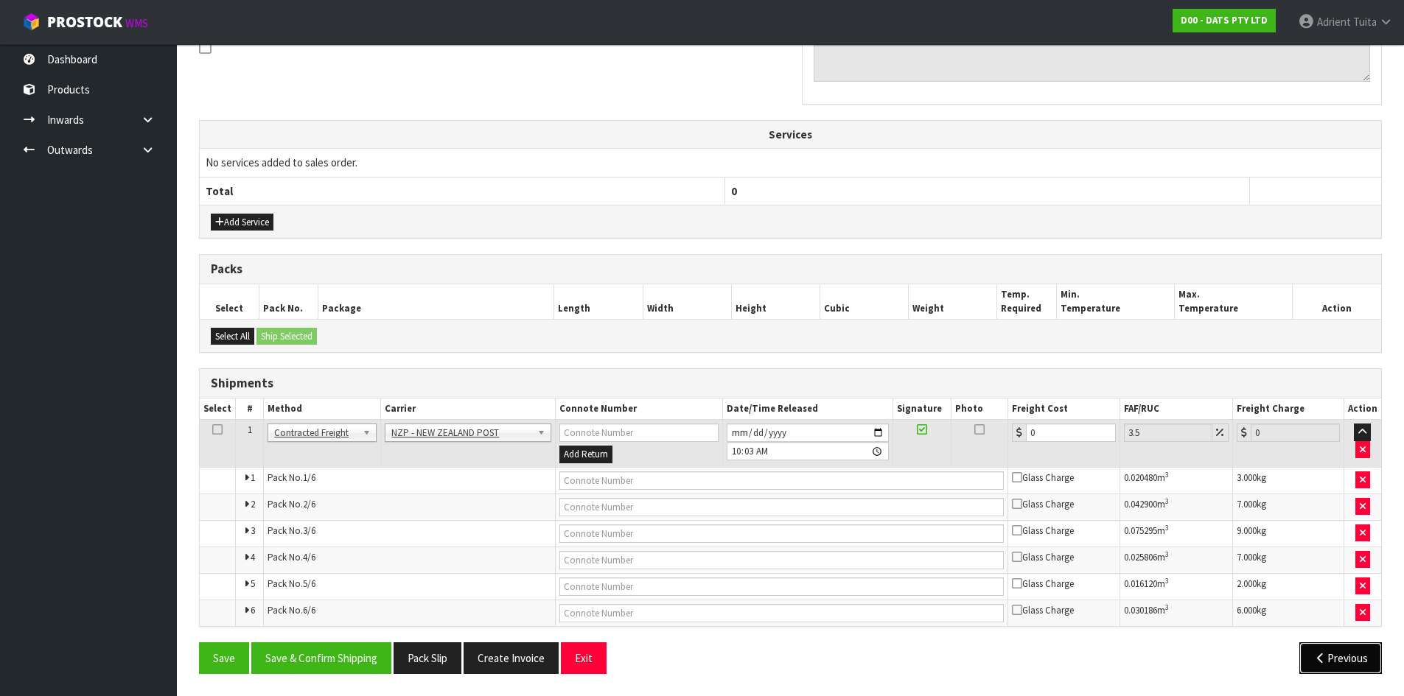
click at [1345, 666] on button "Previous" at bounding box center [1340, 658] width 83 height 32
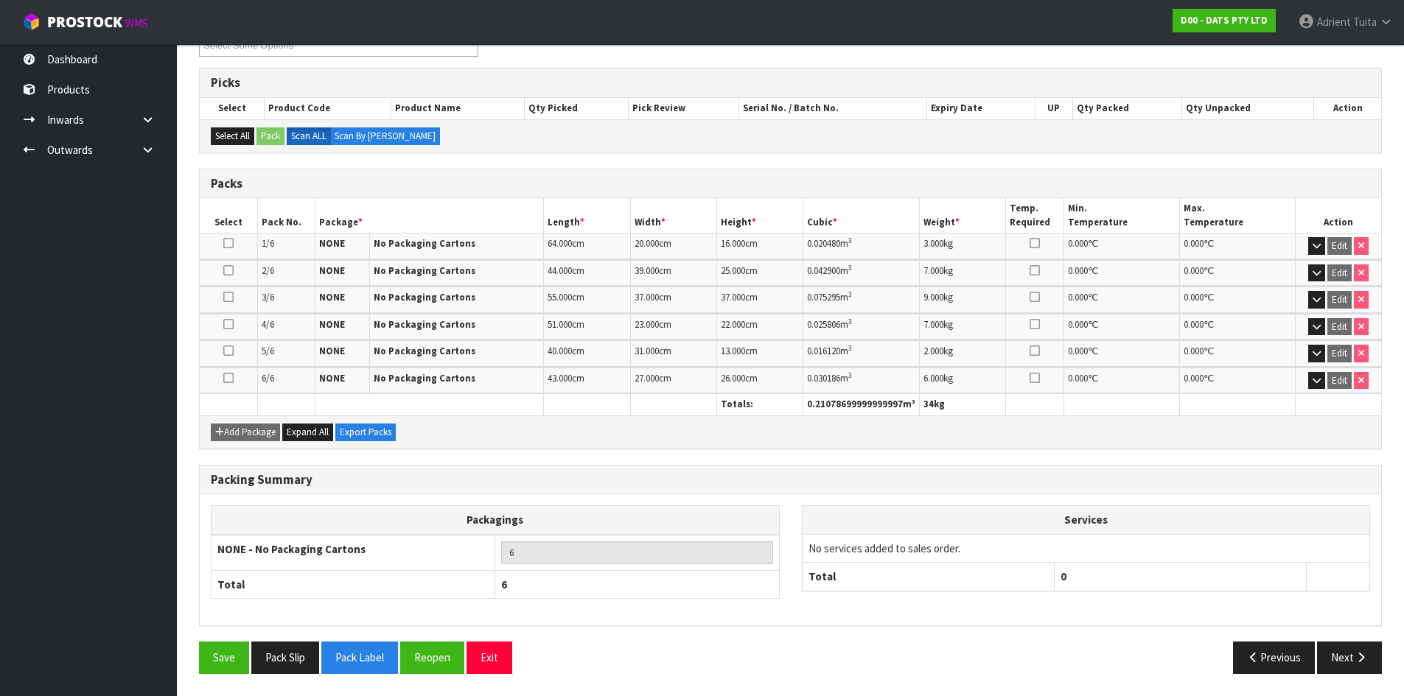
scroll to position [276, 0]
click at [427, 657] on button "Reopen" at bounding box center [432, 658] width 64 height 32
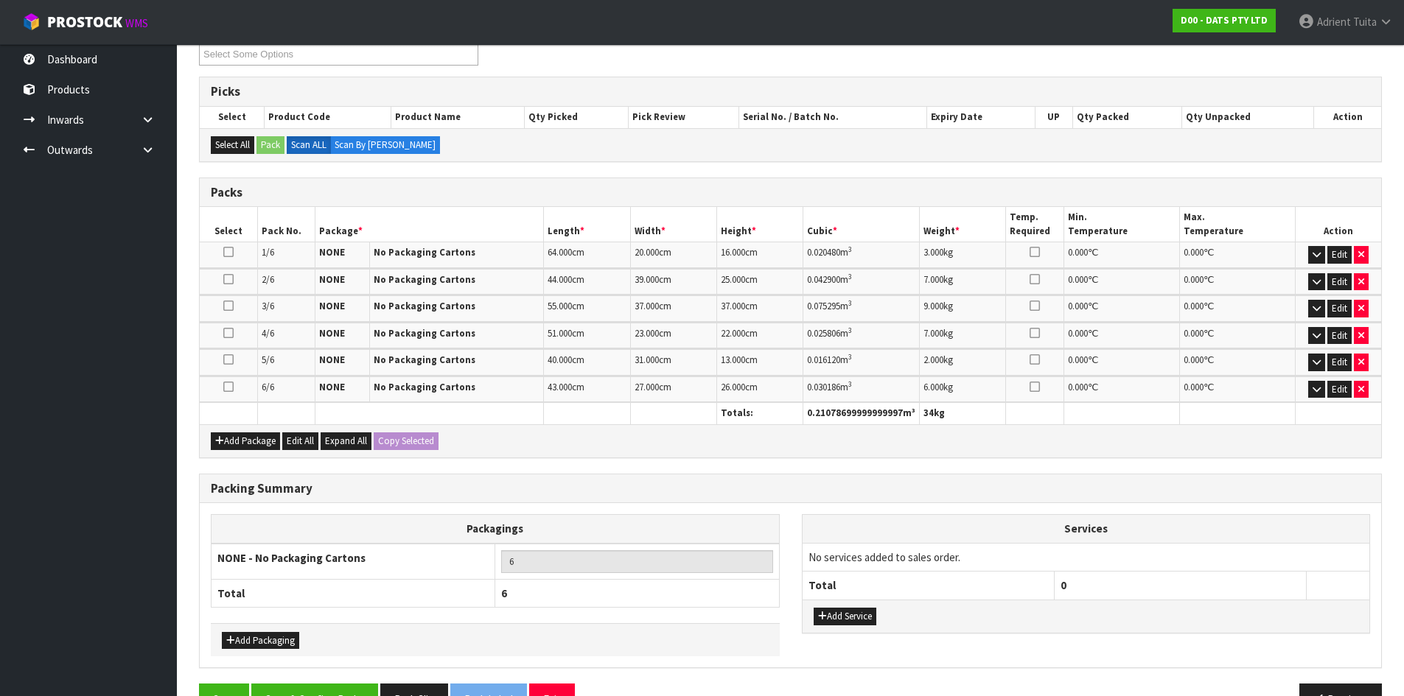
scroll to position [309, 0]
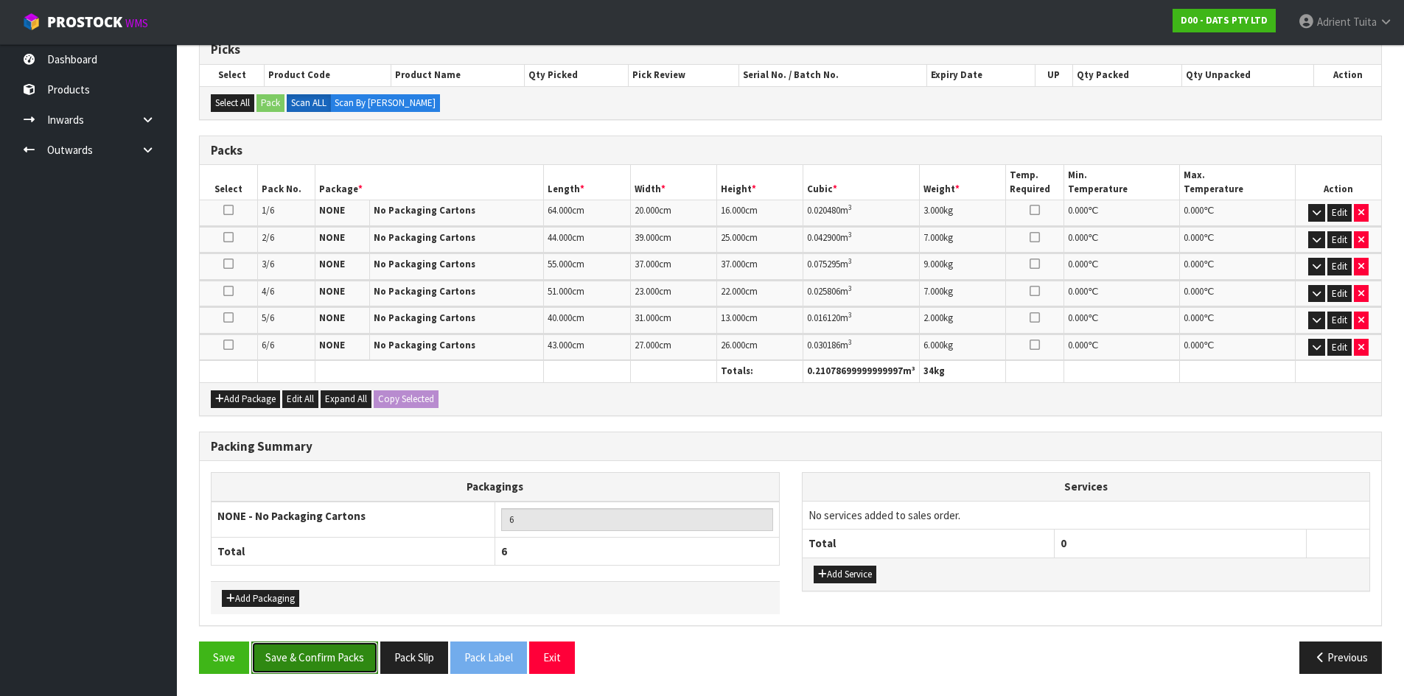
click at [348, 652] on button "Save & Confirm Packs" at bounding box center [314, 658] width 127 height 32
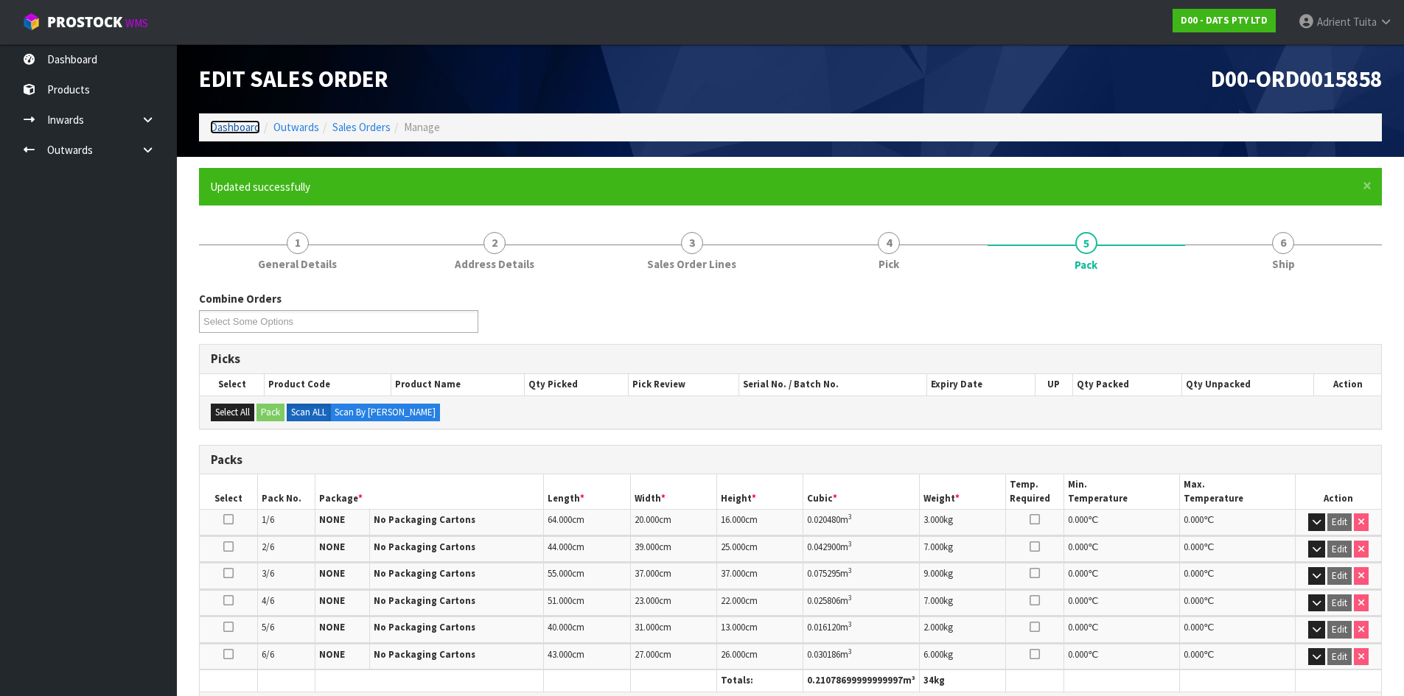
click at [227, 126] on link "Dashboard" at bounding box center [235, 127] width 50 height 14
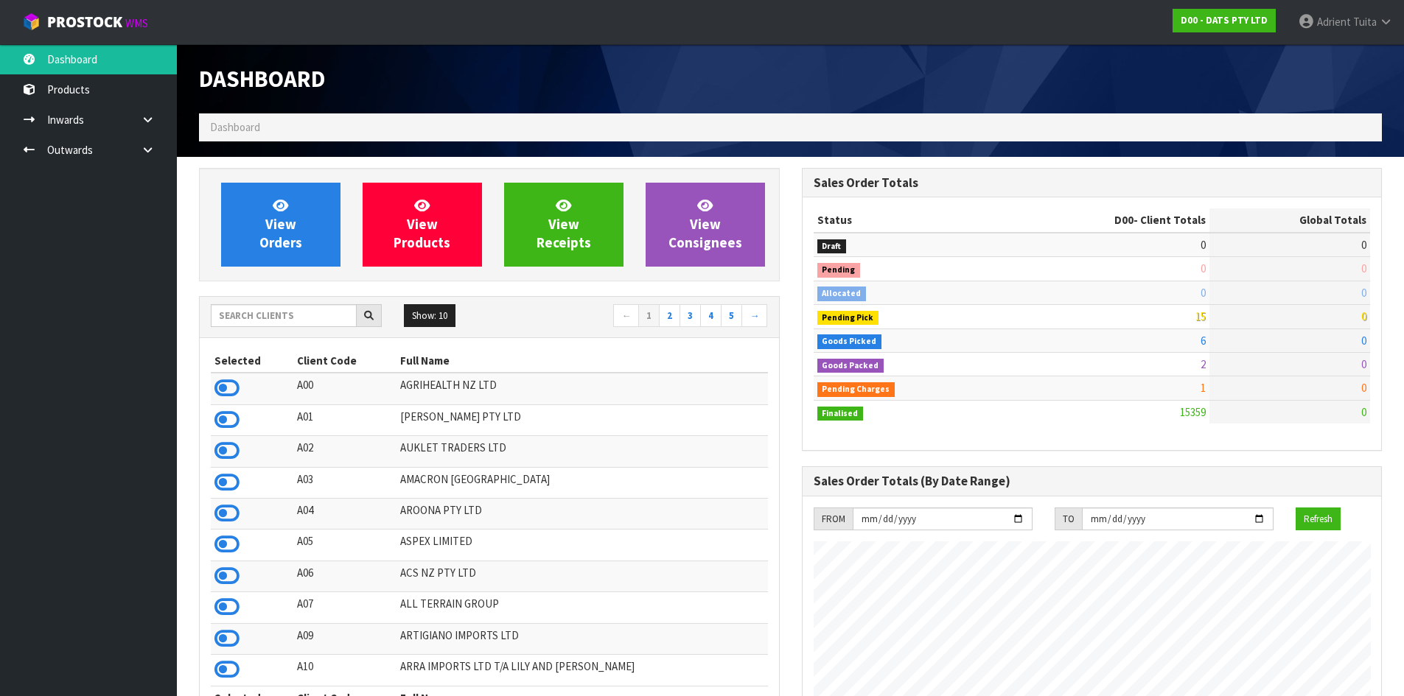
scroll to position [919, 602]
click at [250, 319] on input "text" at bounding box center [284, 315] width 146 height 23
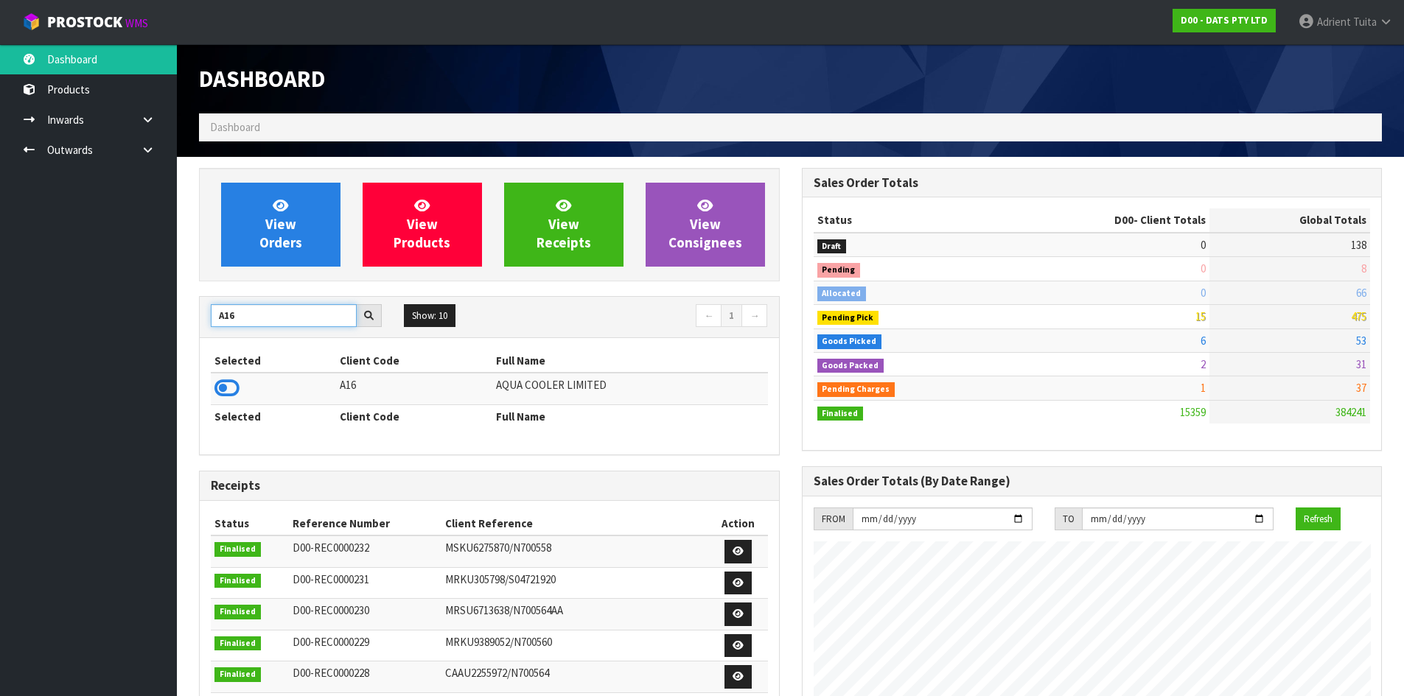
type input "A16"
click at [233, 385] on icon at bounding box center [226, 388] width 25 height 22
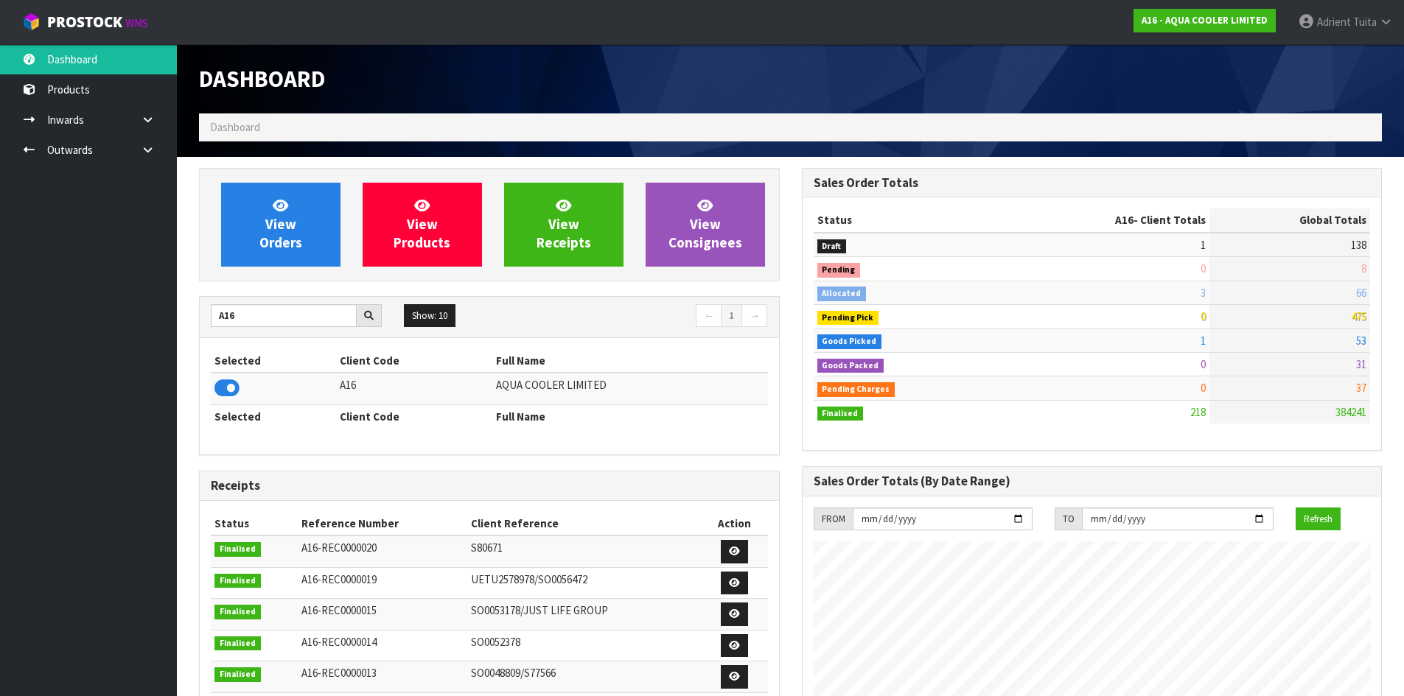
scroll to position [1028, 602]
click at [292, 223] on span "View Orders" at bounding box center [280, 224] width 43 height 55
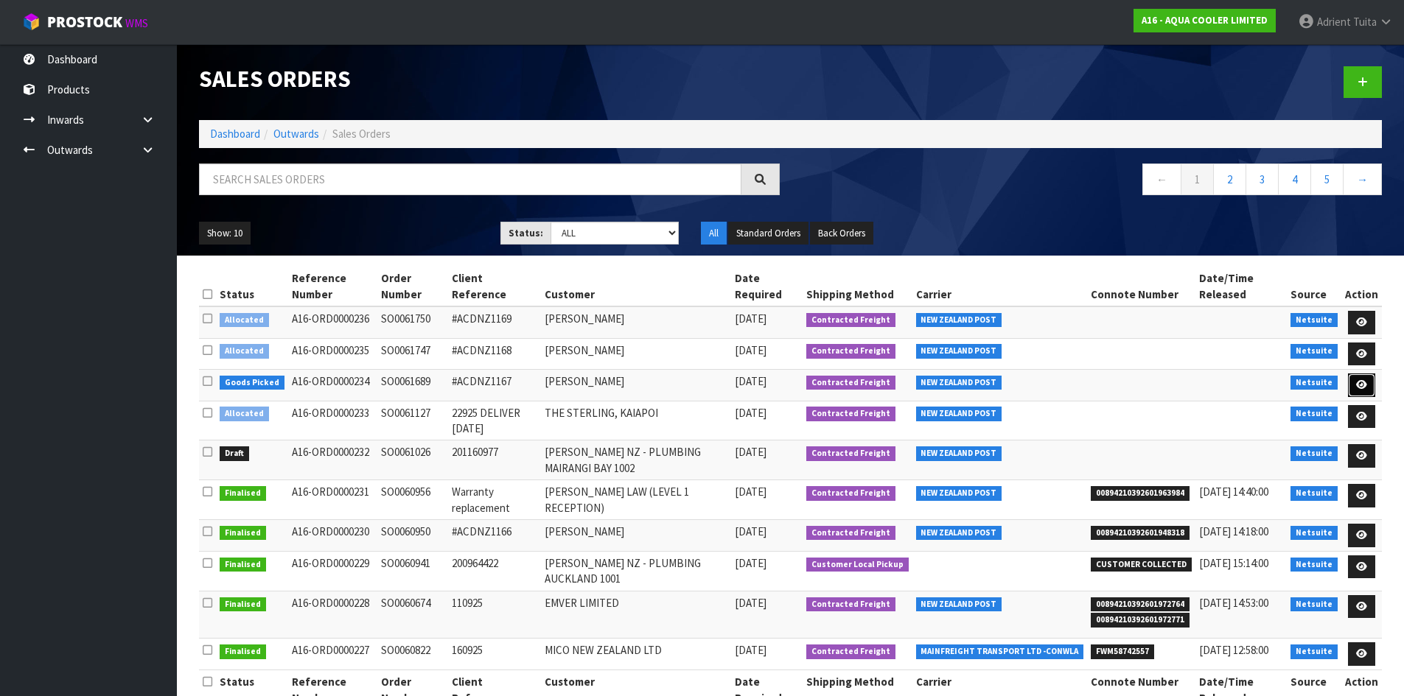
click at [1365, 394] on link at bounding box center [1361, 386] width 27 height 24
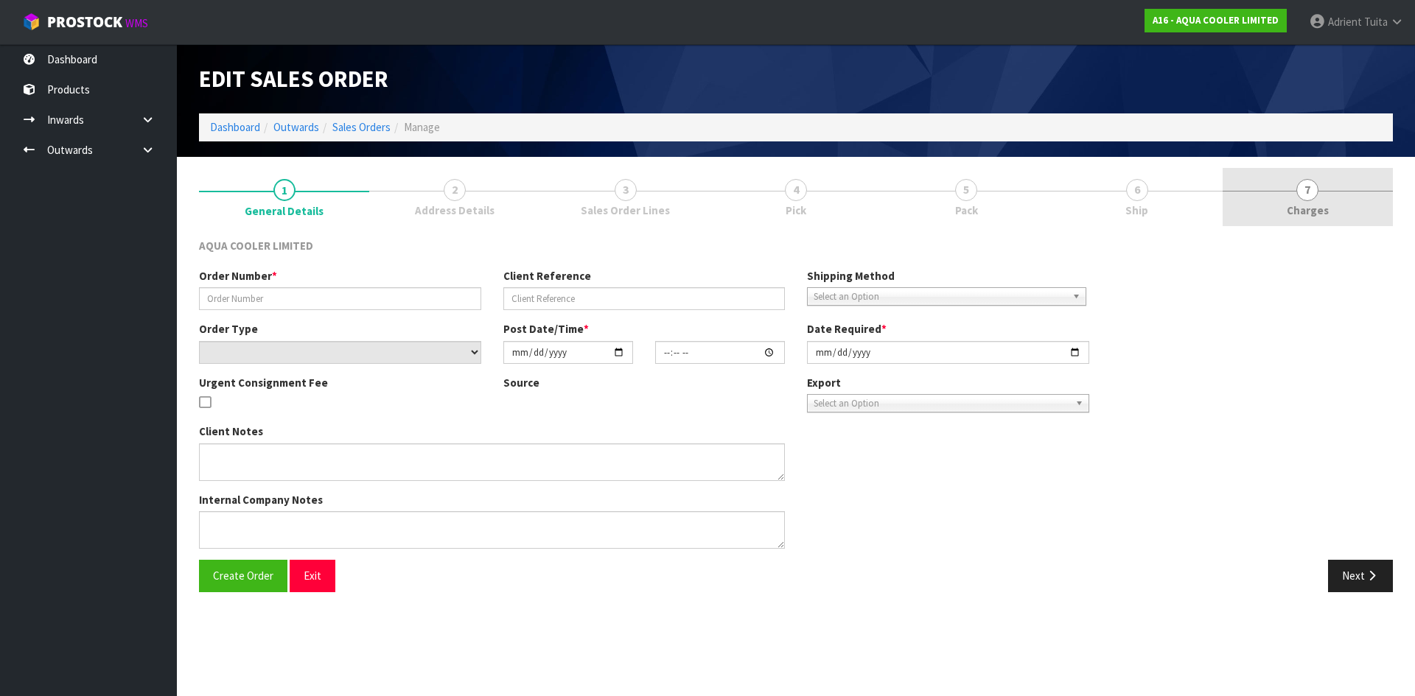
type input "SO0061689"
type input "#ACDNZ1167"
select select "number:0"
type input "[DATE]"
type input "11:00:09.000"
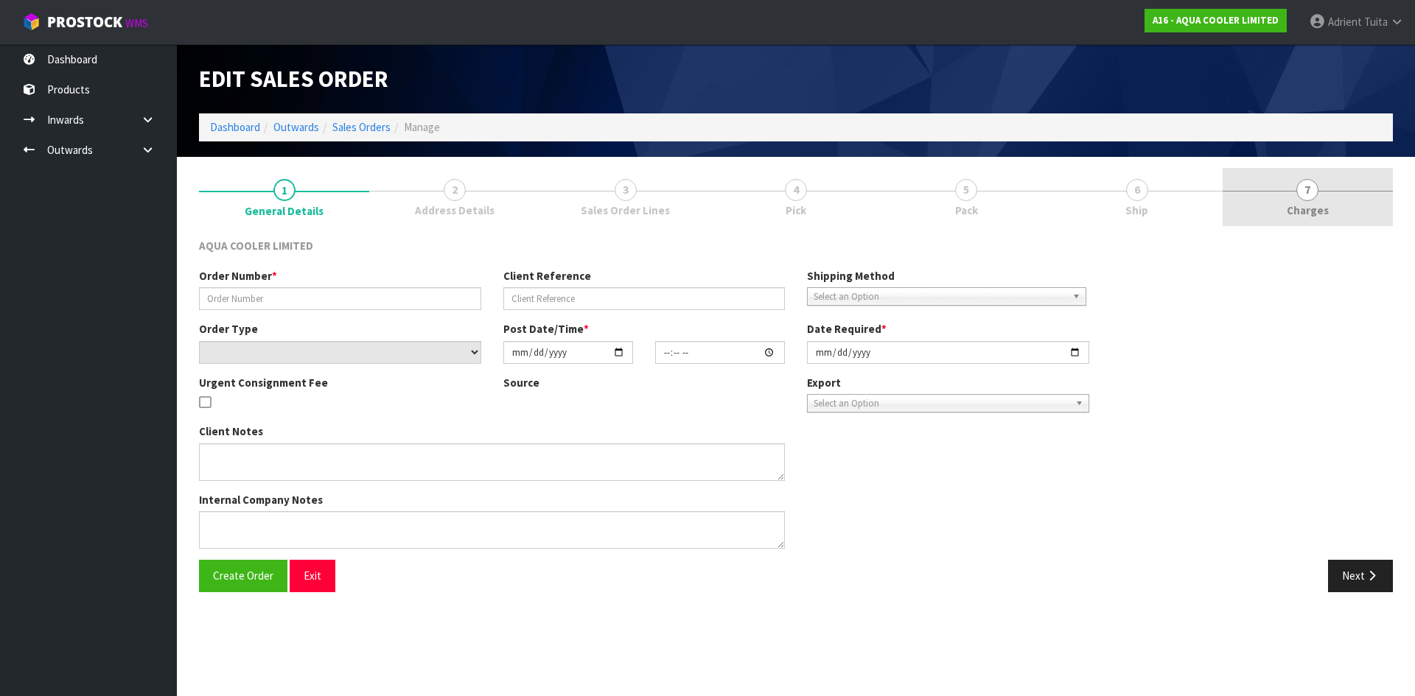
type input "[DATE]"
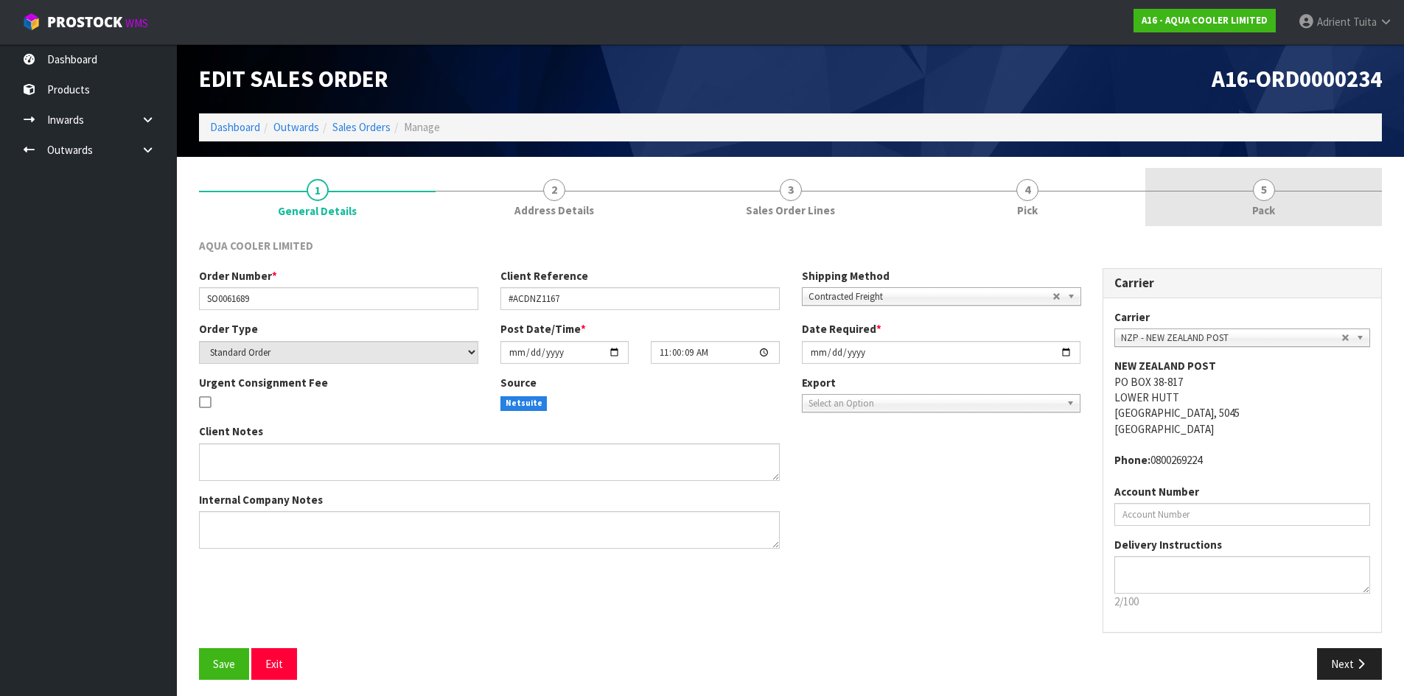
click at [1271, 200] on link "5 Pack" at bounding box center [1263, 197] width 237 height 58
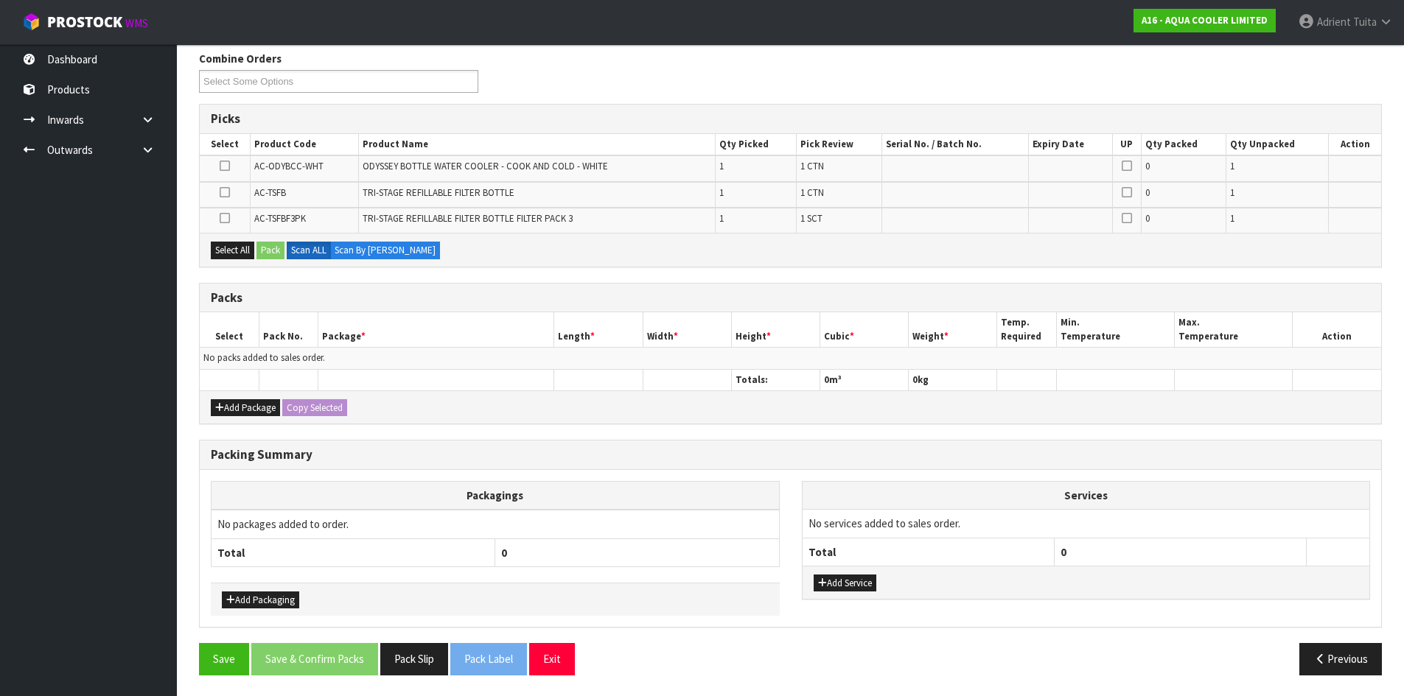
scroll to position [189, 0]
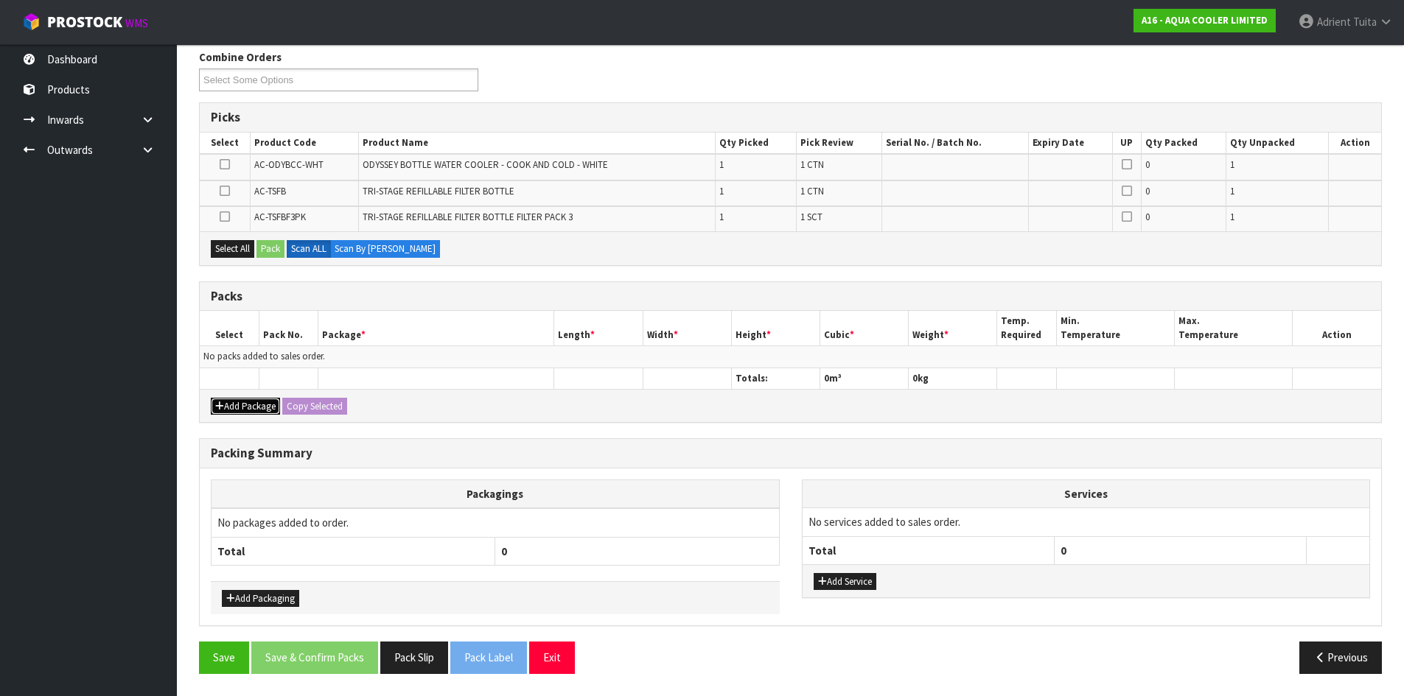
click at [251, 407] on button "Add Package" at bounding box center [245, 407] width 69 height 18
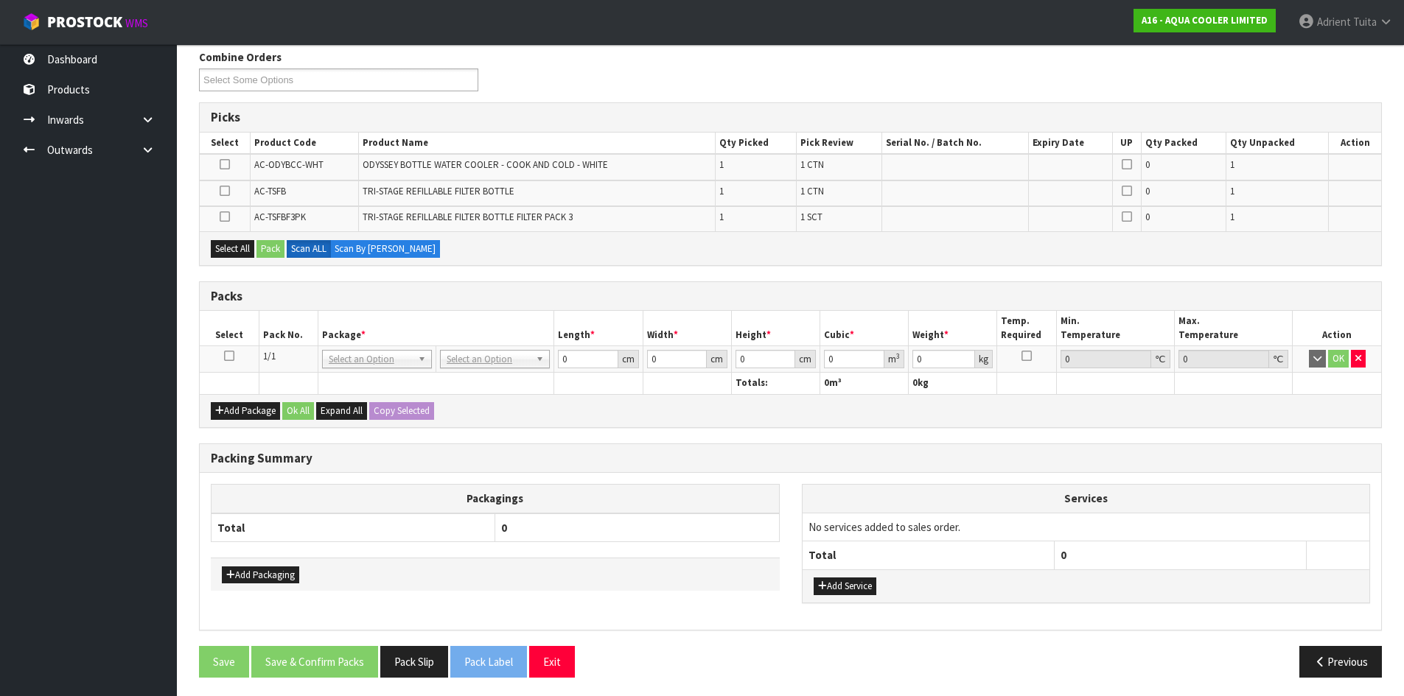
click at [231, 356] on icon at bounding box center [229, 356] width 10 height 1
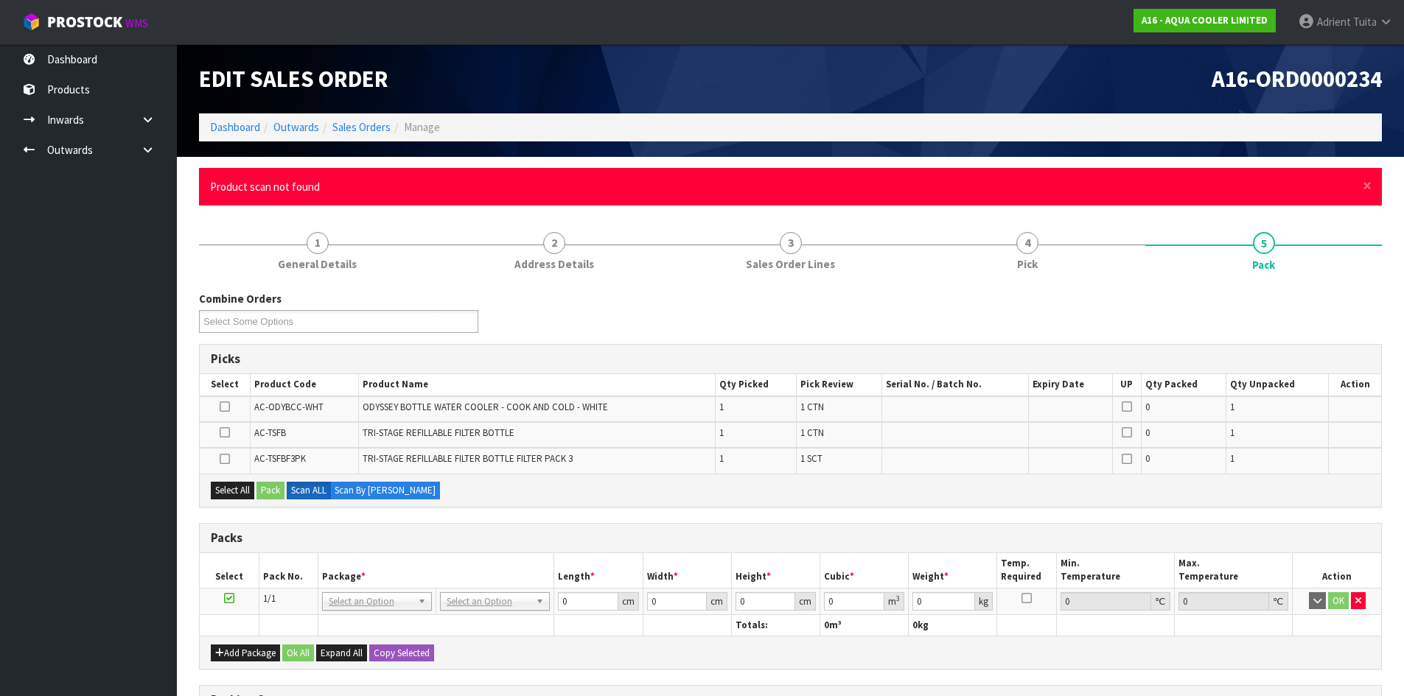
click at [1362, 192] on div "× Close Product scan not found" at bounding box center [790, 187] width 1183 height 38
click at [1362, 191] on div "× Close Product scan not found" at bounding box center [790, 187] width 1183 height 38
click at [1371, 186] on div "× Close Product scan not found" at bounding box center [790, 187] width 1183 height 38
click at [1365, 191] on span "×" at bounding box center [1366, 185] width 9 height 21
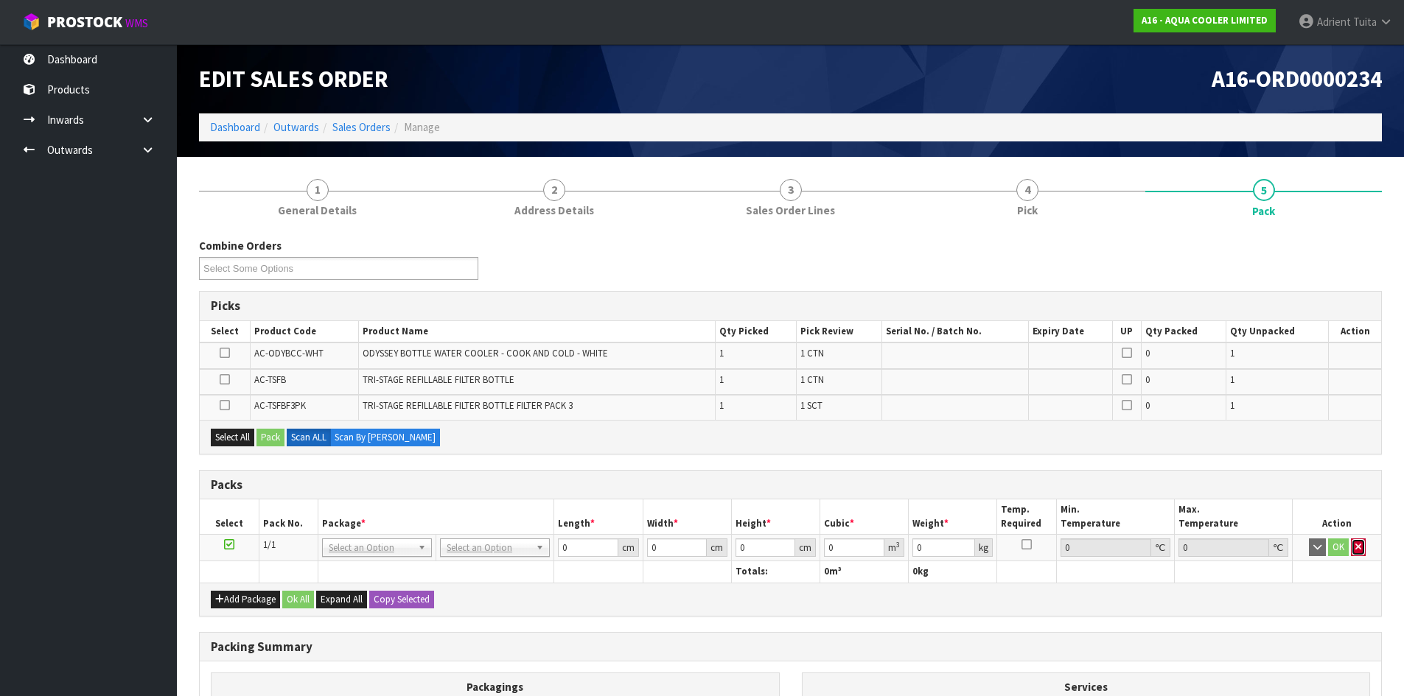
click at [1353, 544] on button "button" at bounding box center [1358, 548] width 15 height 18
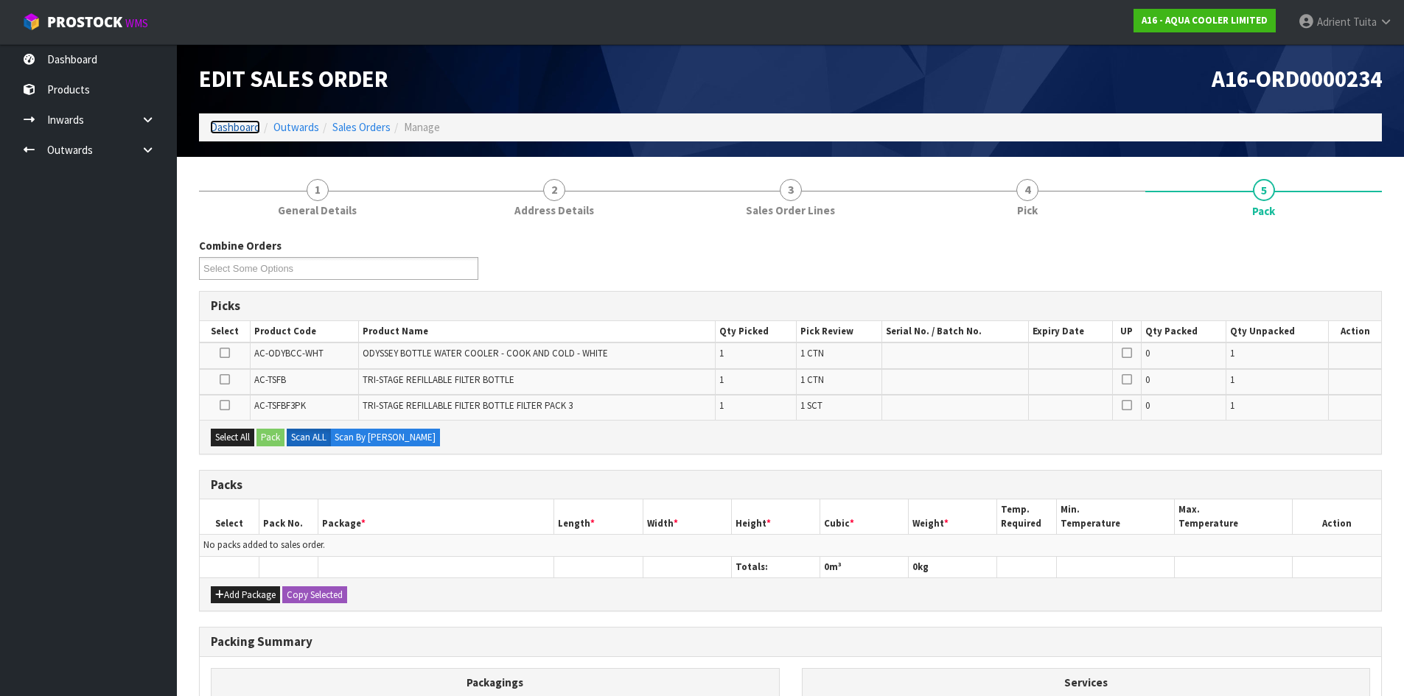
click at [238, 127] on link "Dashboard" at bounding box center [235, 127] width 50 height 14
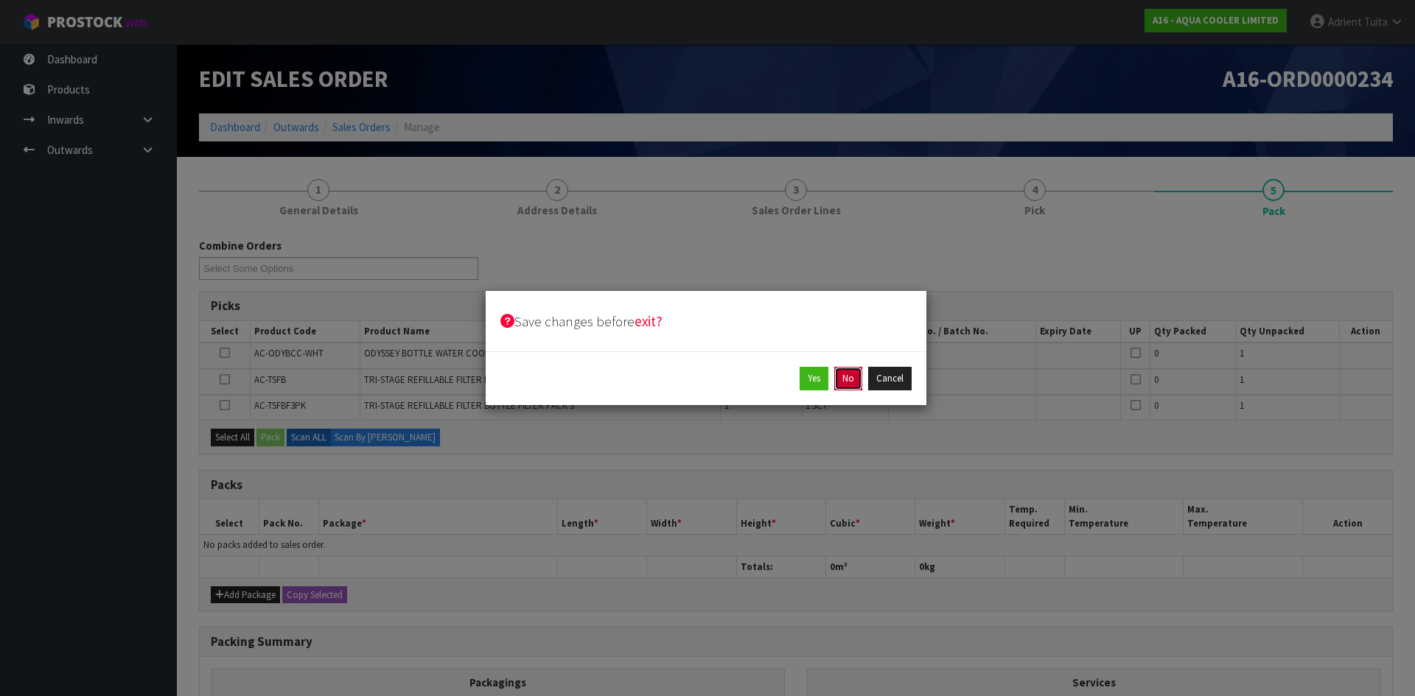
click at [840, 386] on button "No" at bounding box center [848, 379] width 28 height 24
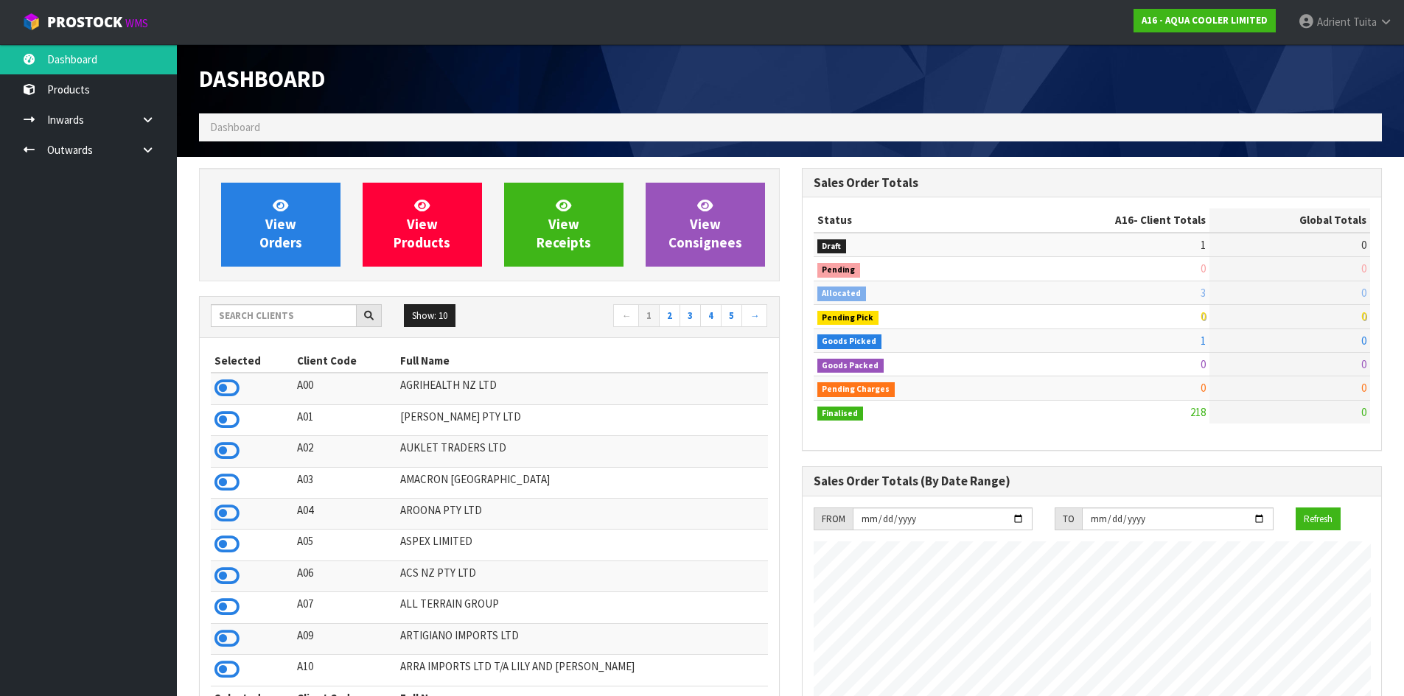
scroll to position [1028, 602]
click at [262, 312] on input "text" at bounding box center [284, 315] width 146 height 23
type input "C11"
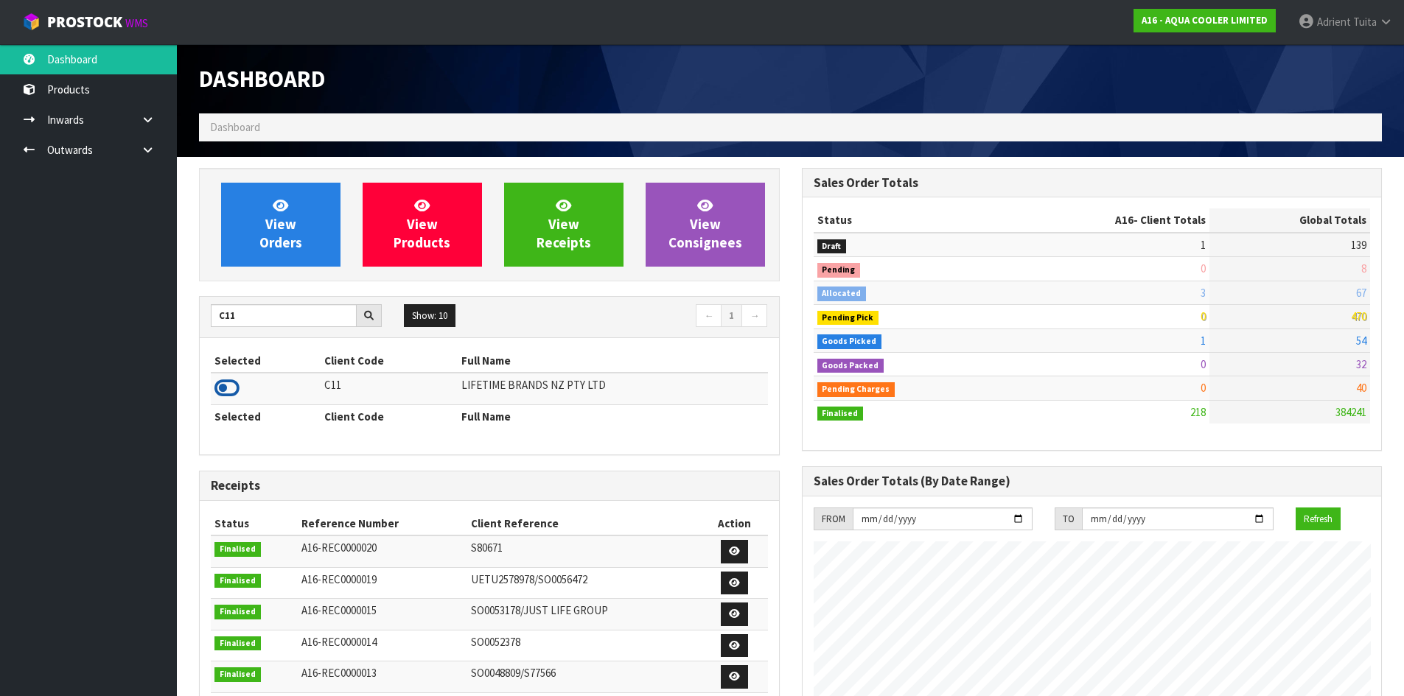
click at [234, 377] on td at bounding box center [266, 389] width 110 height 32
click at [232, 378] on icon at bounding box center [226, 388] width 25 height 22
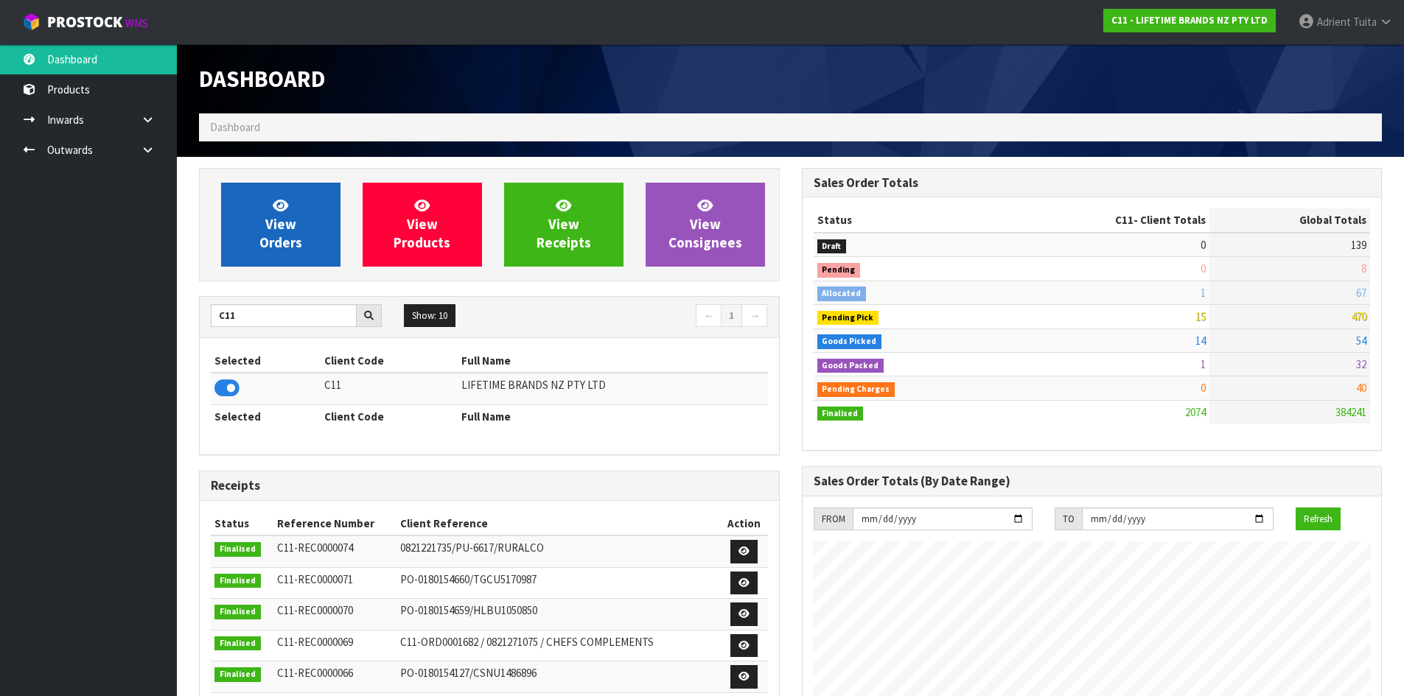
scroll to position [1116, 602]
click at [270, 238] on span "View Orders" at bounding box center [280, 224] width 43 height 55
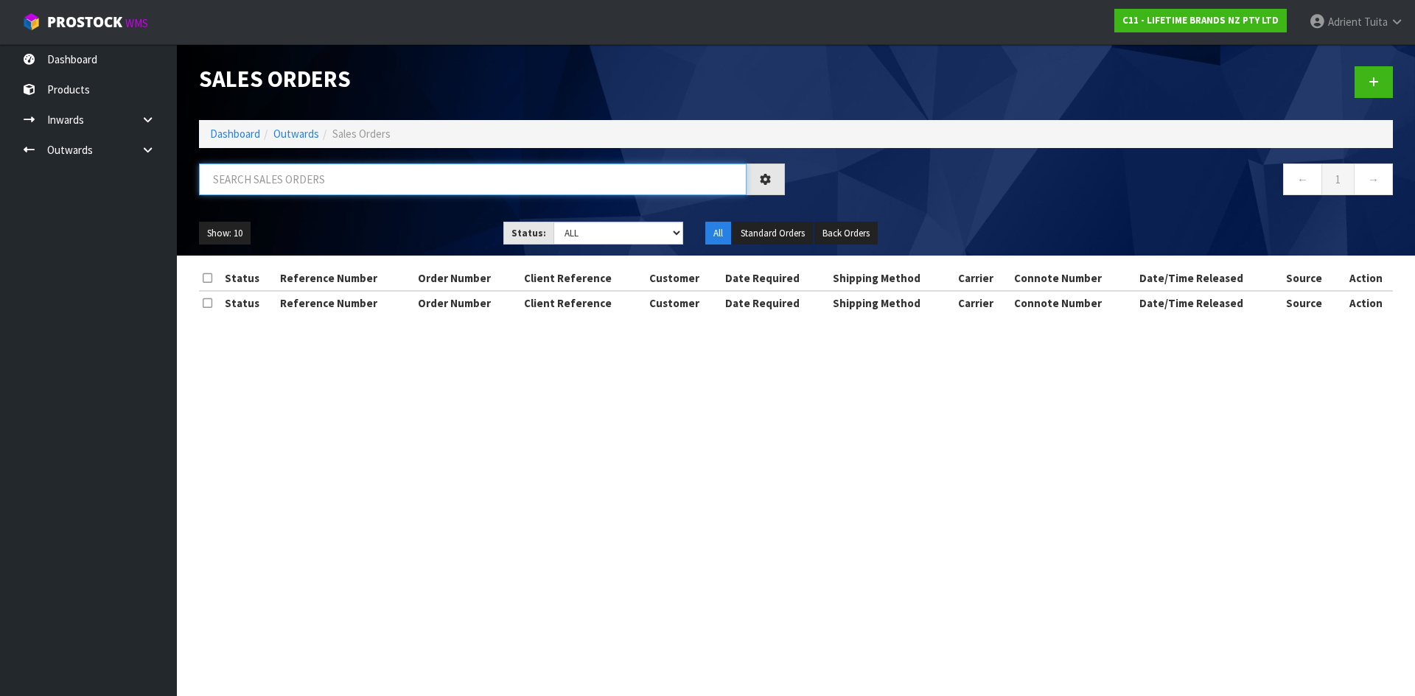
click at [312, 182] on input "text" at bounding box center [472, 180] width 547 height 32
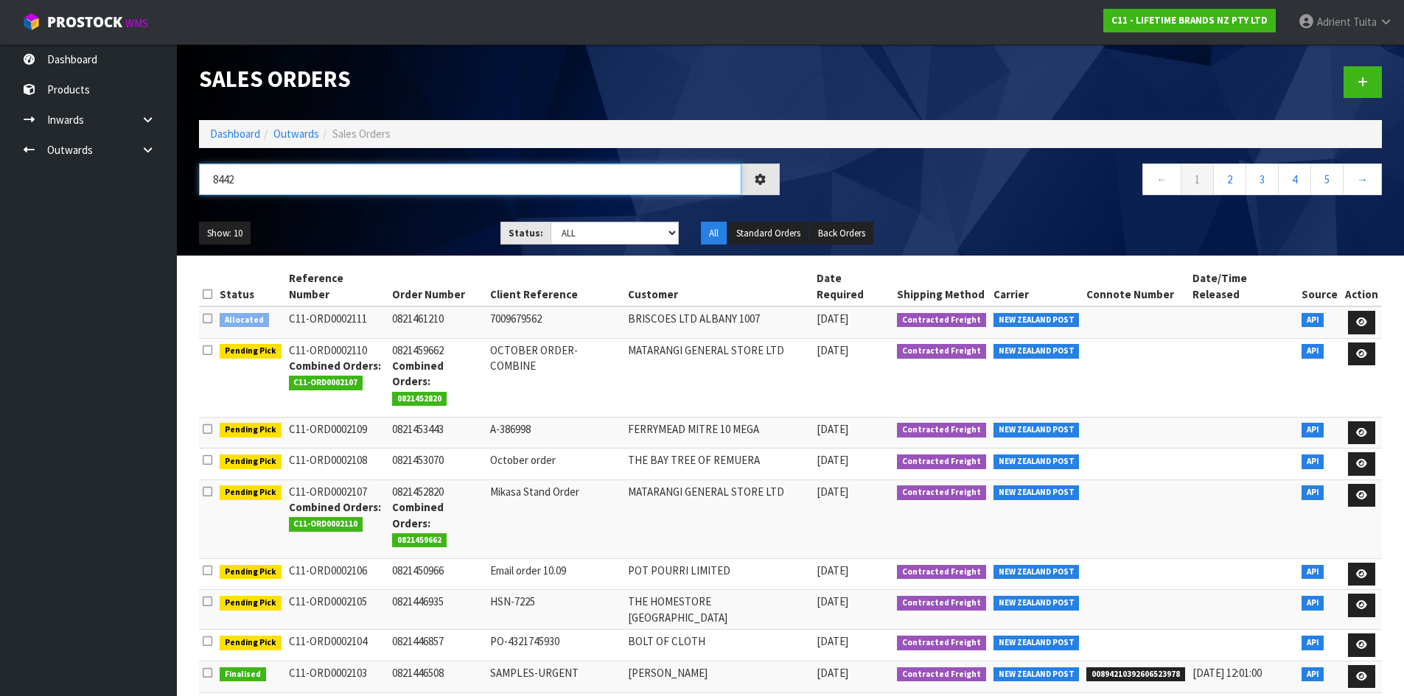
type input "8442"
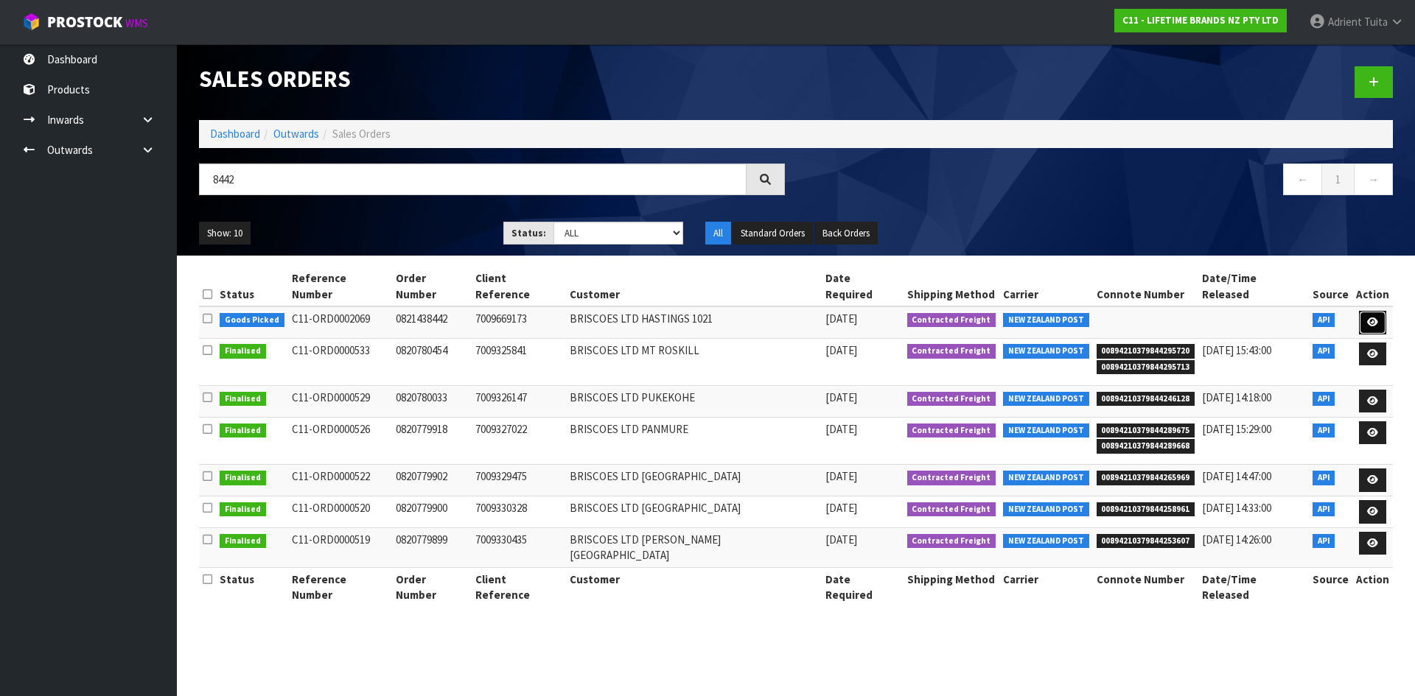
drag, startPoint x: 1369, startPoint y: 304, endPoint x: 1355, endPoint y: 308, distance: 14.5
click at [1370, 318] on icon at bounding box center [1372, 323] width 11 height 10
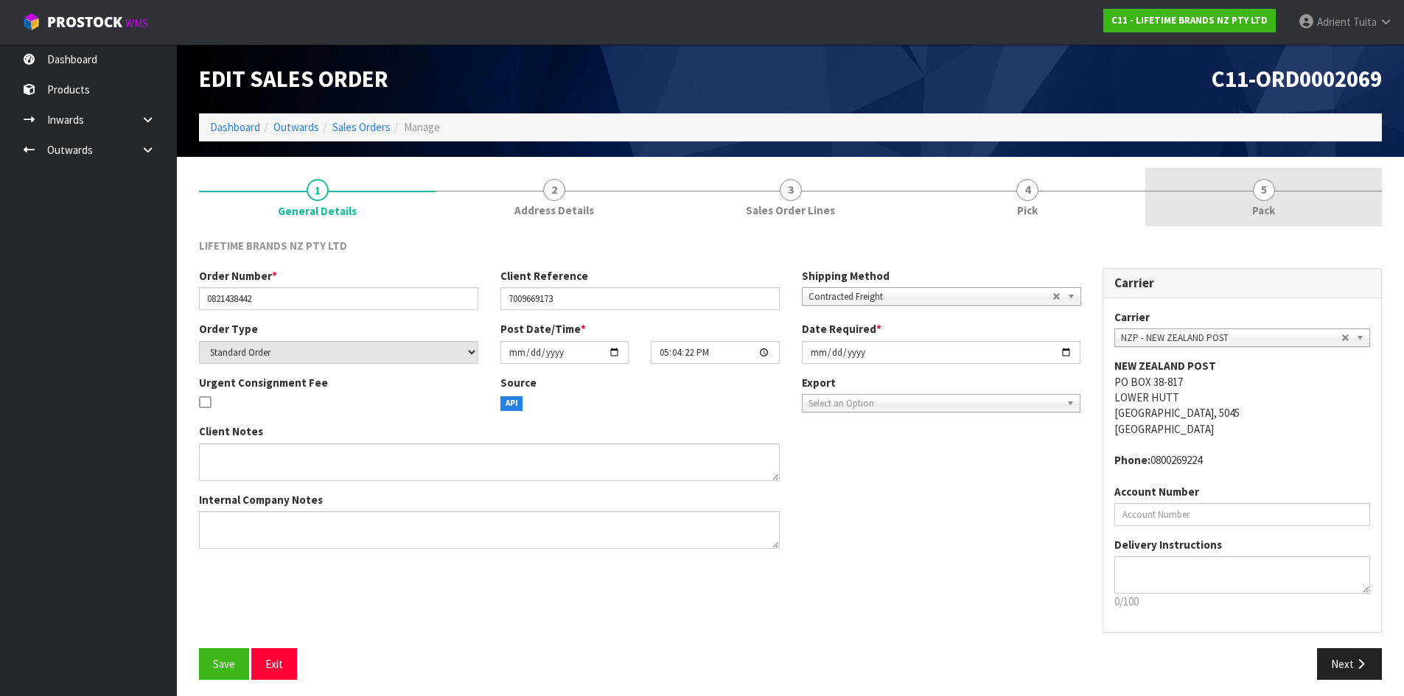
drag, startPoint x: 1255, startPoint y: 192, endPoint x: 1180, endPoint y: 220, distance: 81.1
click at [1256, 192] on span "5" at bounding box center [1264, 190] width 22 height 22
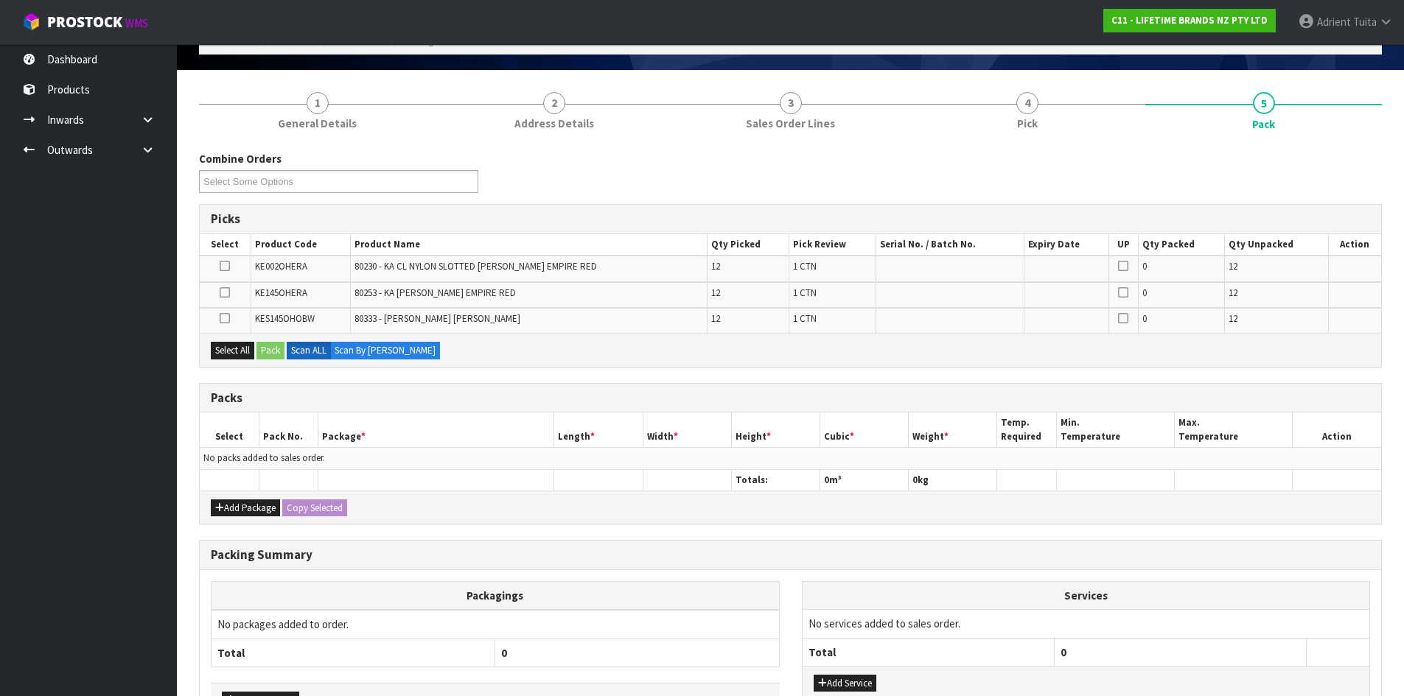
scroll to position [189, 0]
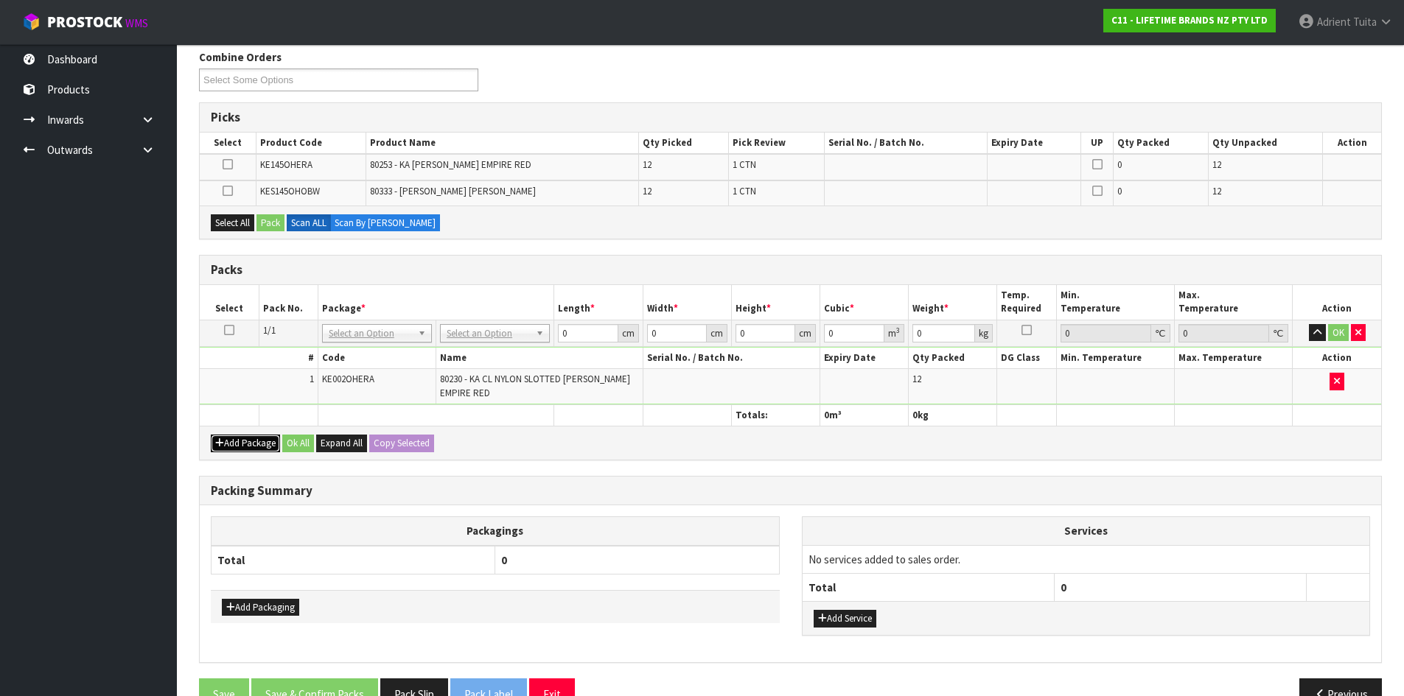
click at [211, 442] on button "Add Package" at bounding box center [245, 444] width 69 height 18
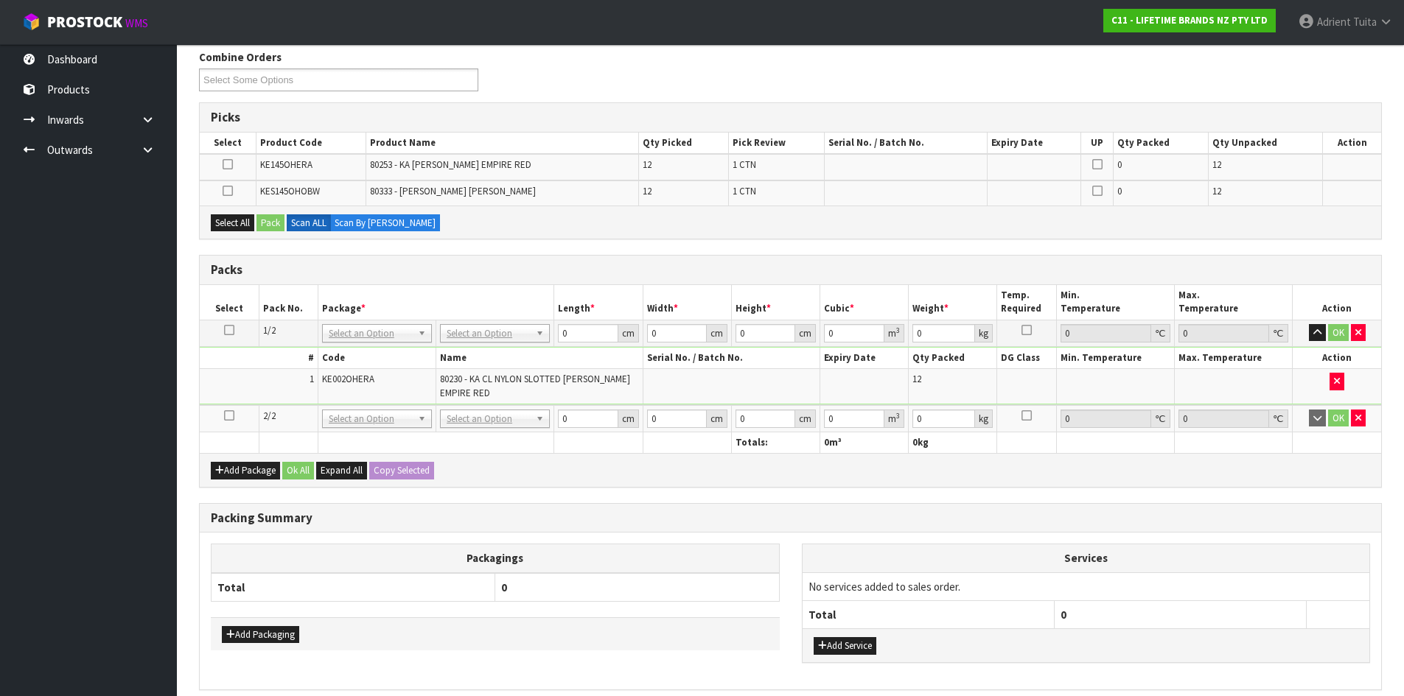
click at [232, 416] on icon at bounding box center [229, 416] width 10 height 1
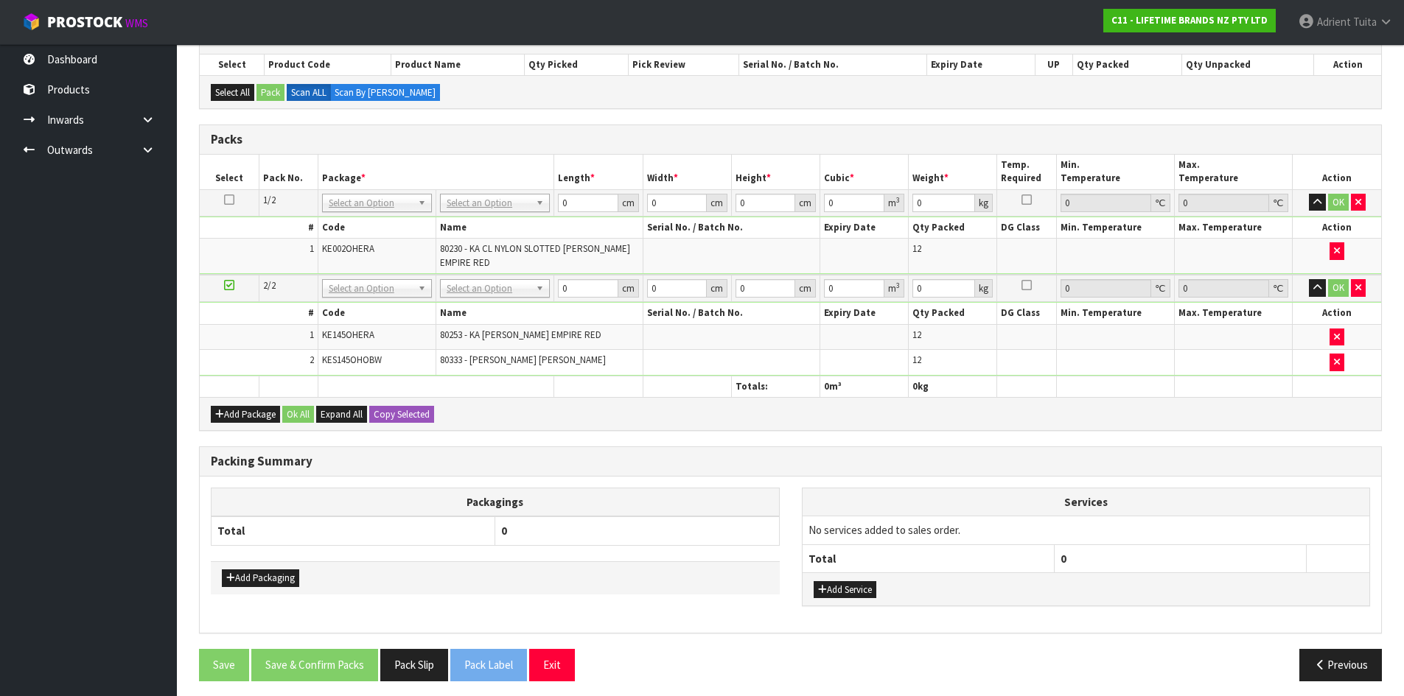
scroll to position [274, 0]
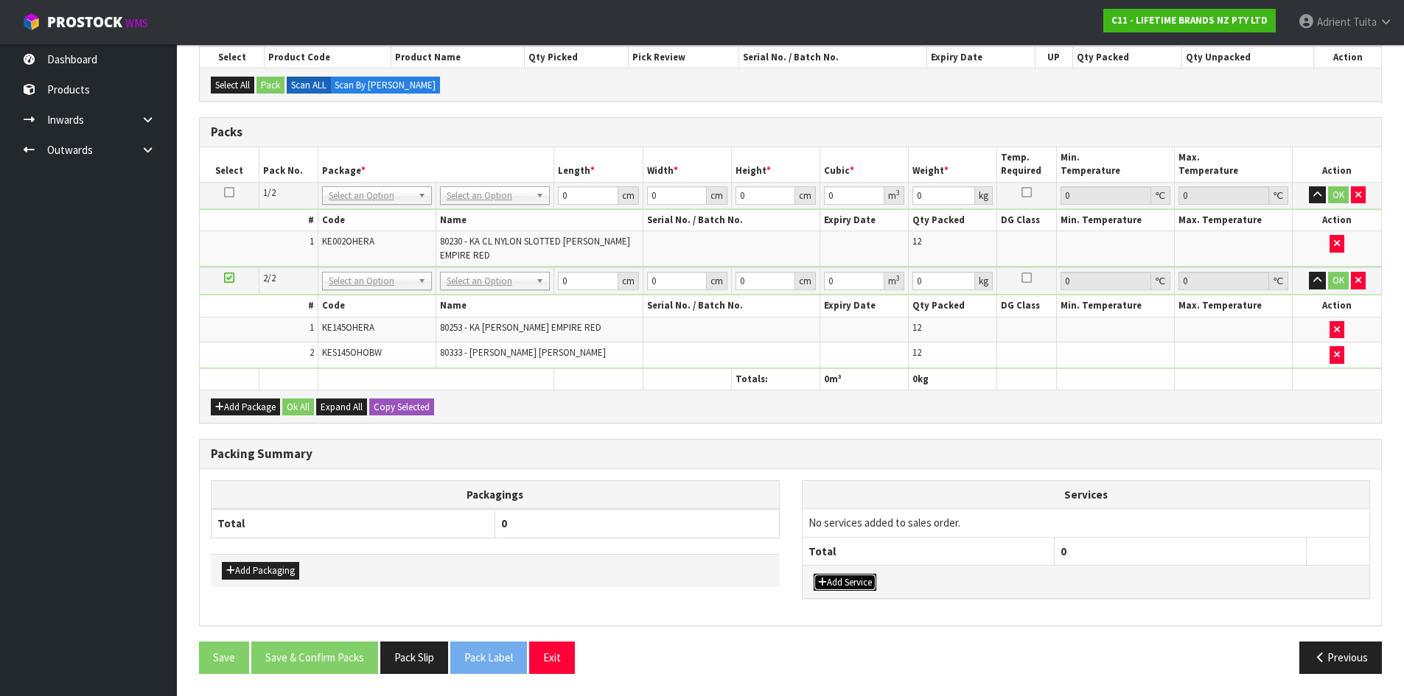
click at [834, 581] on button "Add Service" at bounding box center [844, 583] width 63 height 18
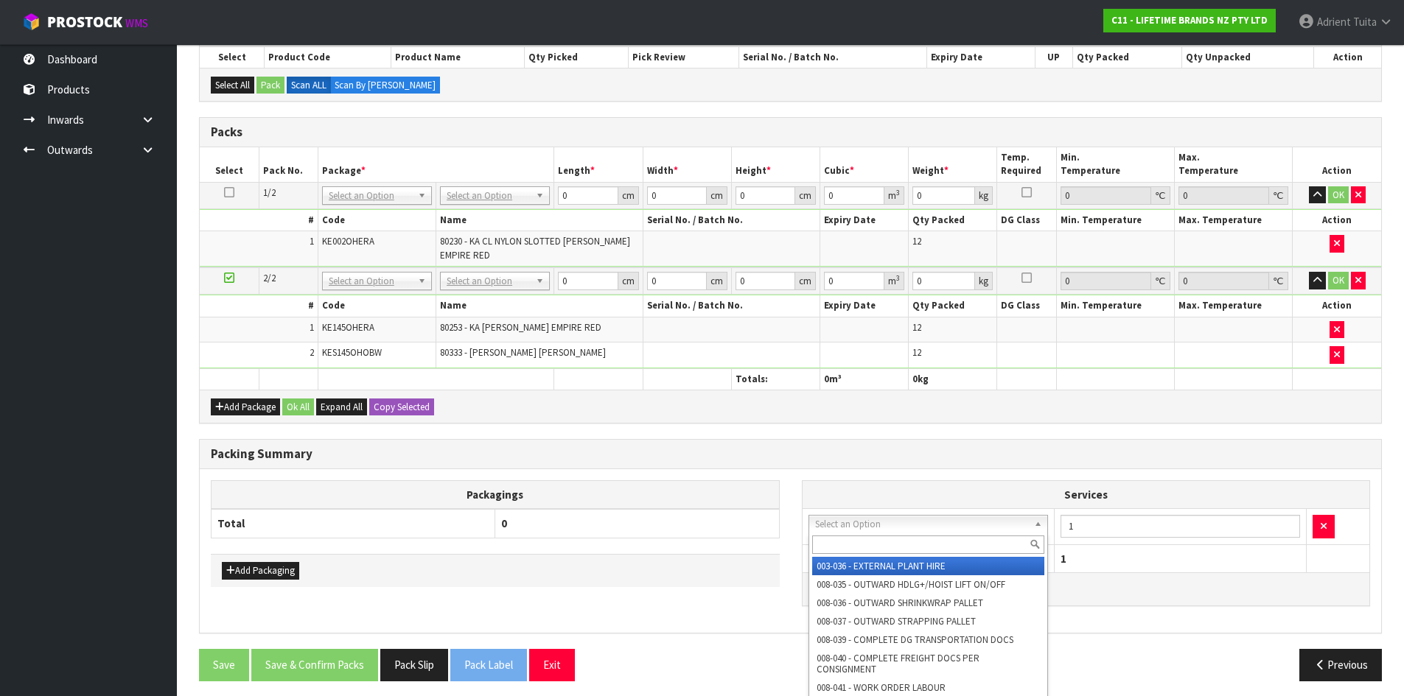
drag, startPoint x: 844, startPoint y: 529, endPoint x: 836, endPoint y: 547, distance: 20.1
click at [836, 545] on input "text" at bounding box center [928, 545] width 233 height 18
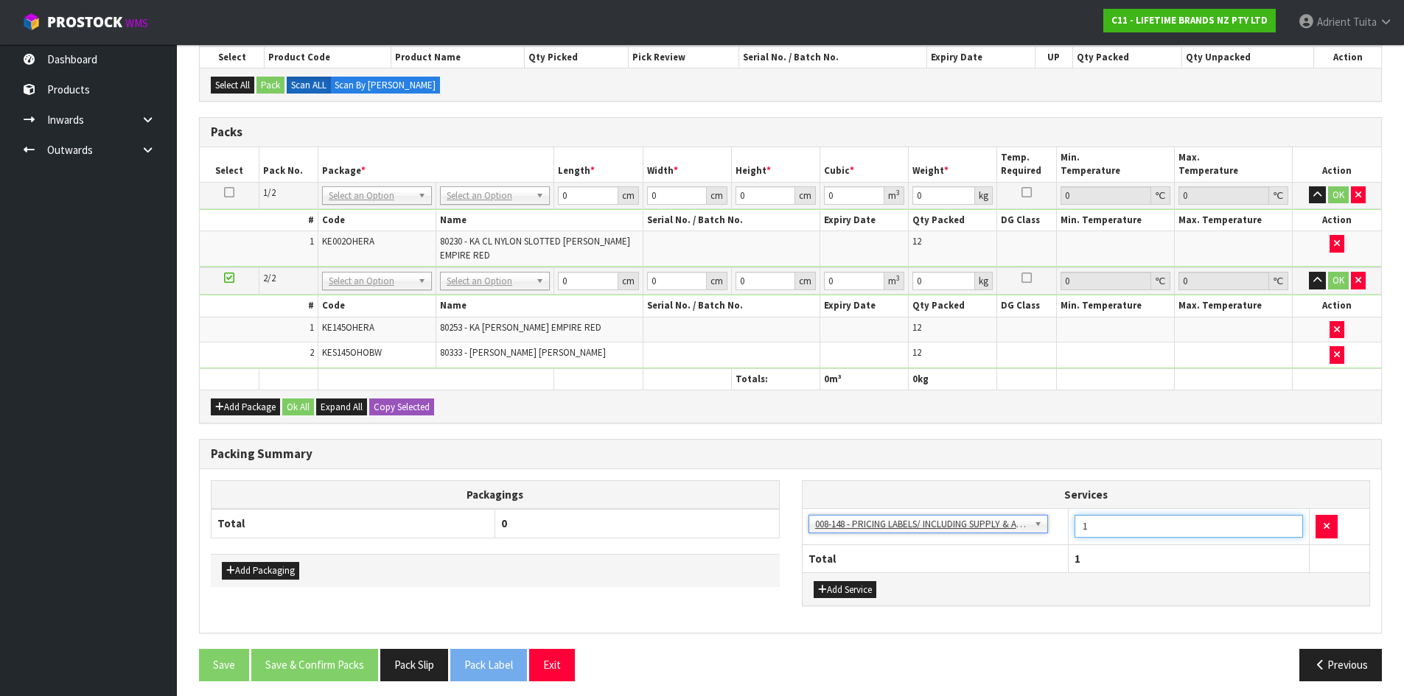
click at [1160, 530] on input "1" at bounding box center [1188, 526] width 228 height 23
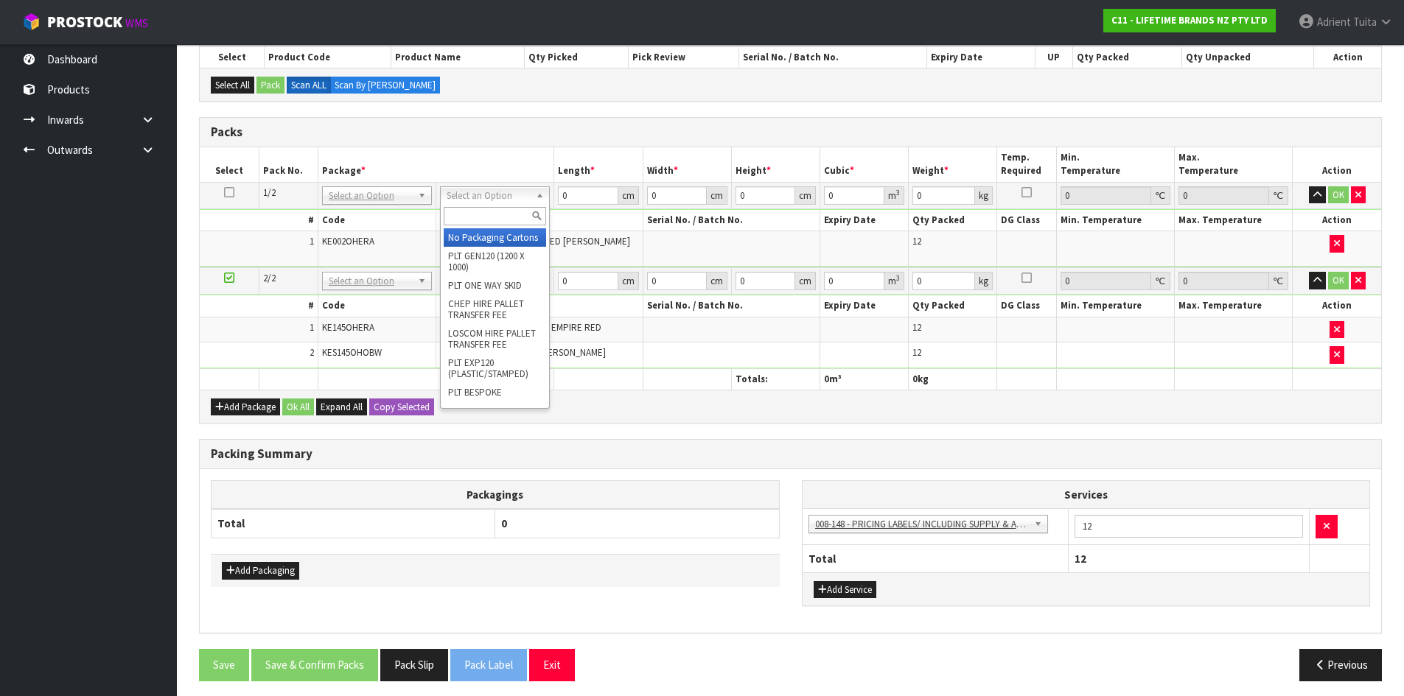
drag, startPoint x: 500, startPoint y: 246, endPoint x: 489, endPoint y: 266, distance: 22.4
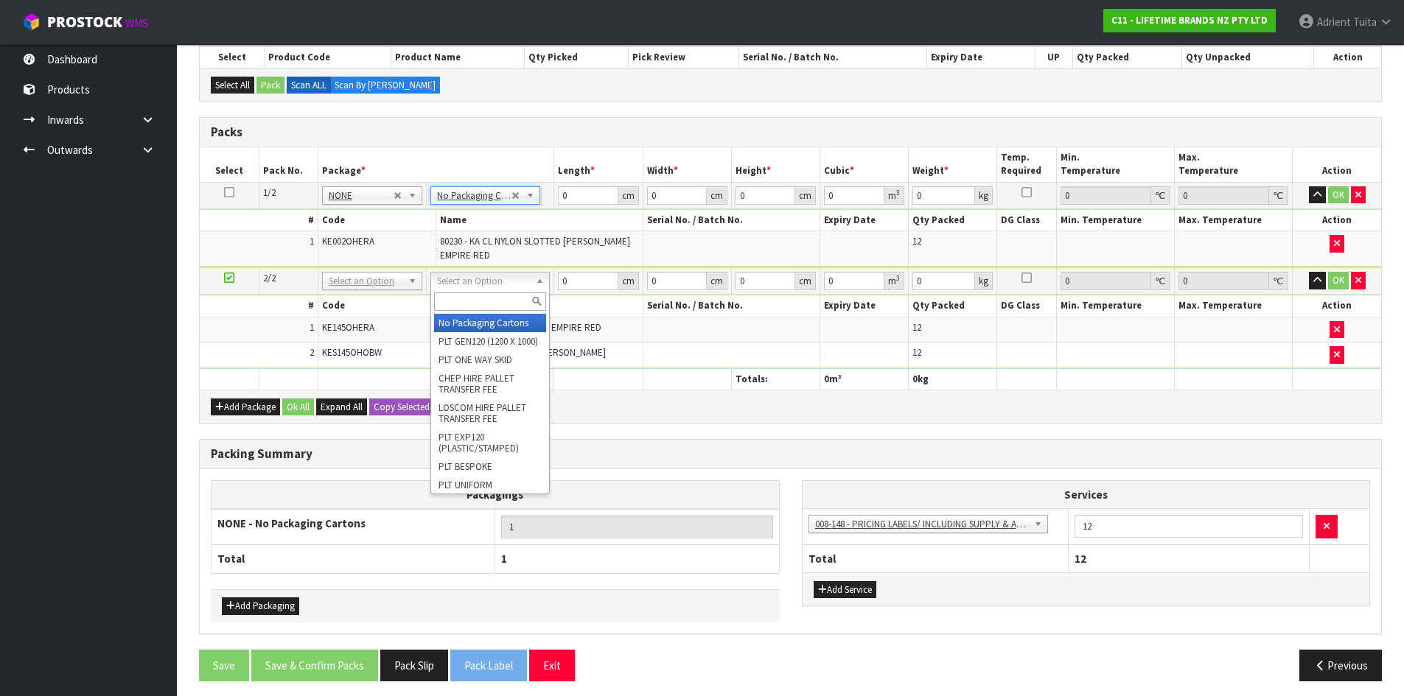
click at [470, 290] on div at bounding box center [490, 302] width 118 height 24
click at [474, 304] on input "text" at bounding box center [490, 302] width 112 height 18
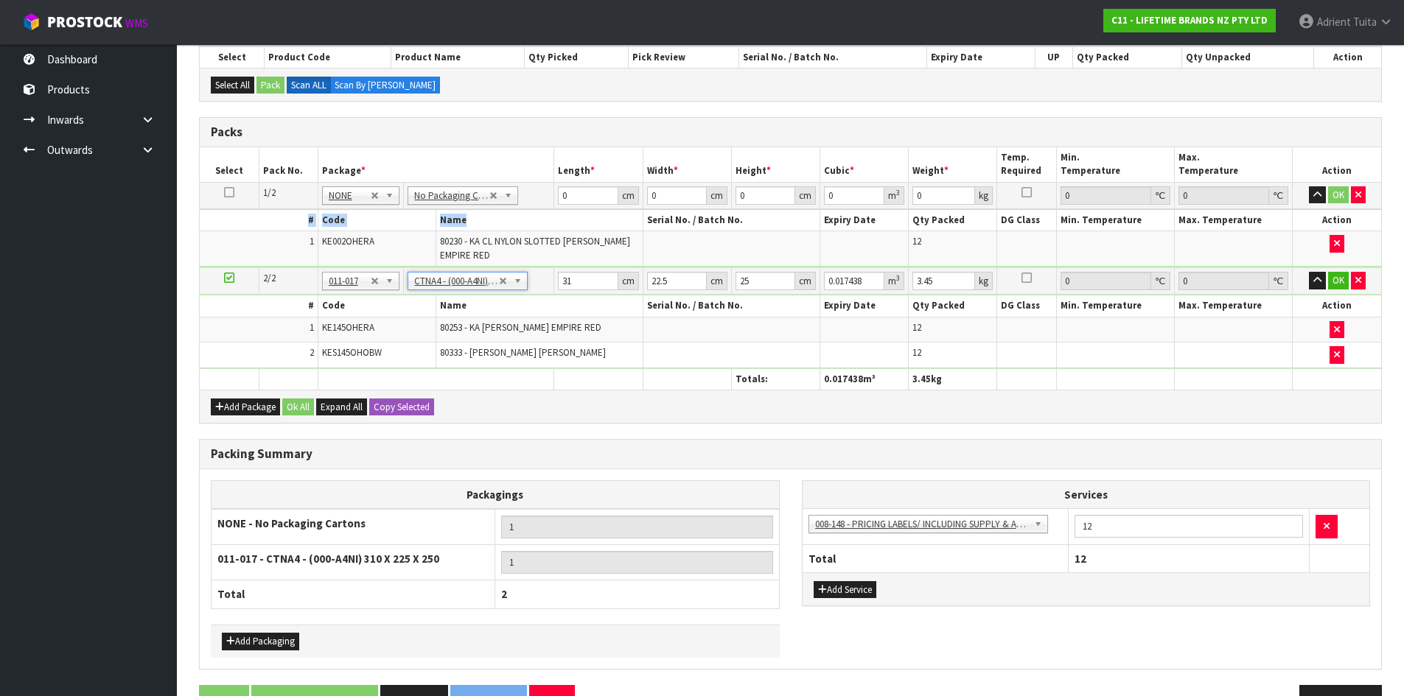
drag, startPoint x: 586, startPoint y: 209, endPoint x: 585, endPoint y: 197, distance: 12.5
click at [586, 209] on div "# Code Name Serial No. / Batch No. Expiry Date Qty Packed DG Class Min. Tempera…" at bounding box center [790, 237] width 1181 height 57
click at [585, 194] on input "0" at bounding box center [588, 195] width 60 height 18
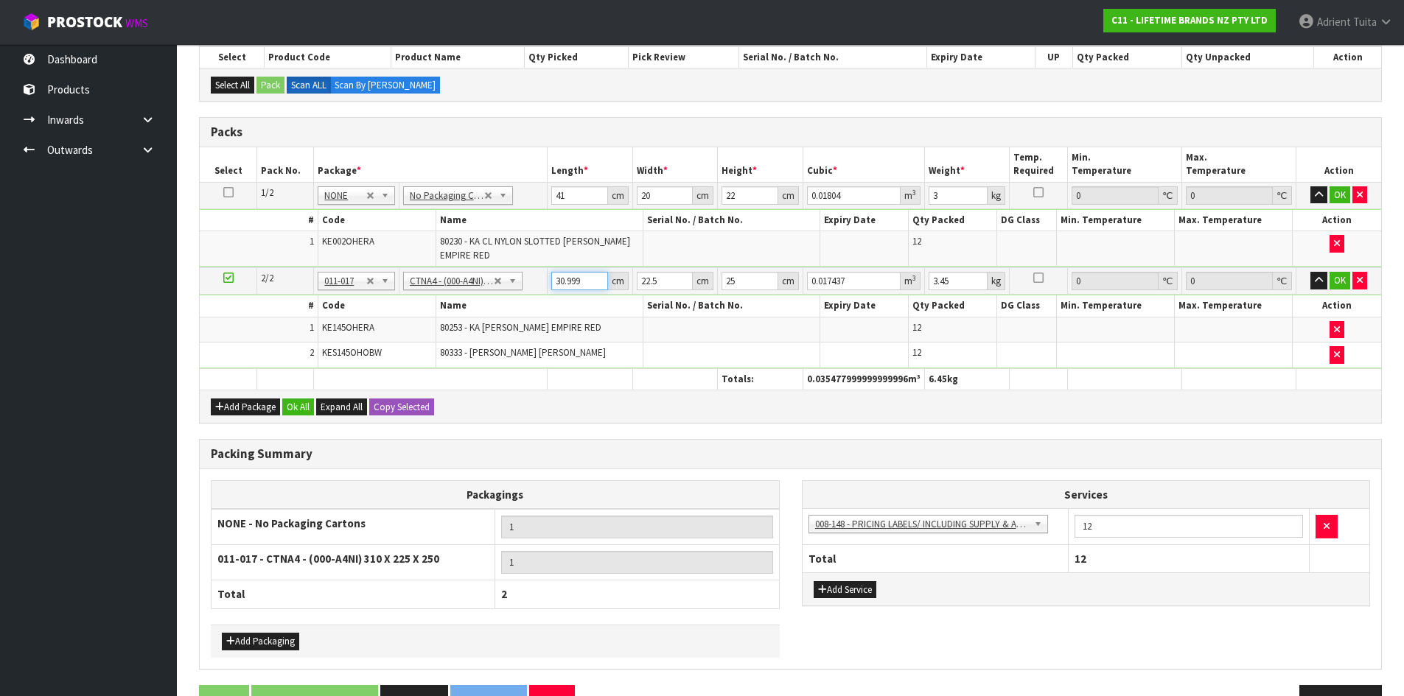
click at [596, 284] on input "30.999" at bounding box center [579, 281] width 57 height 18
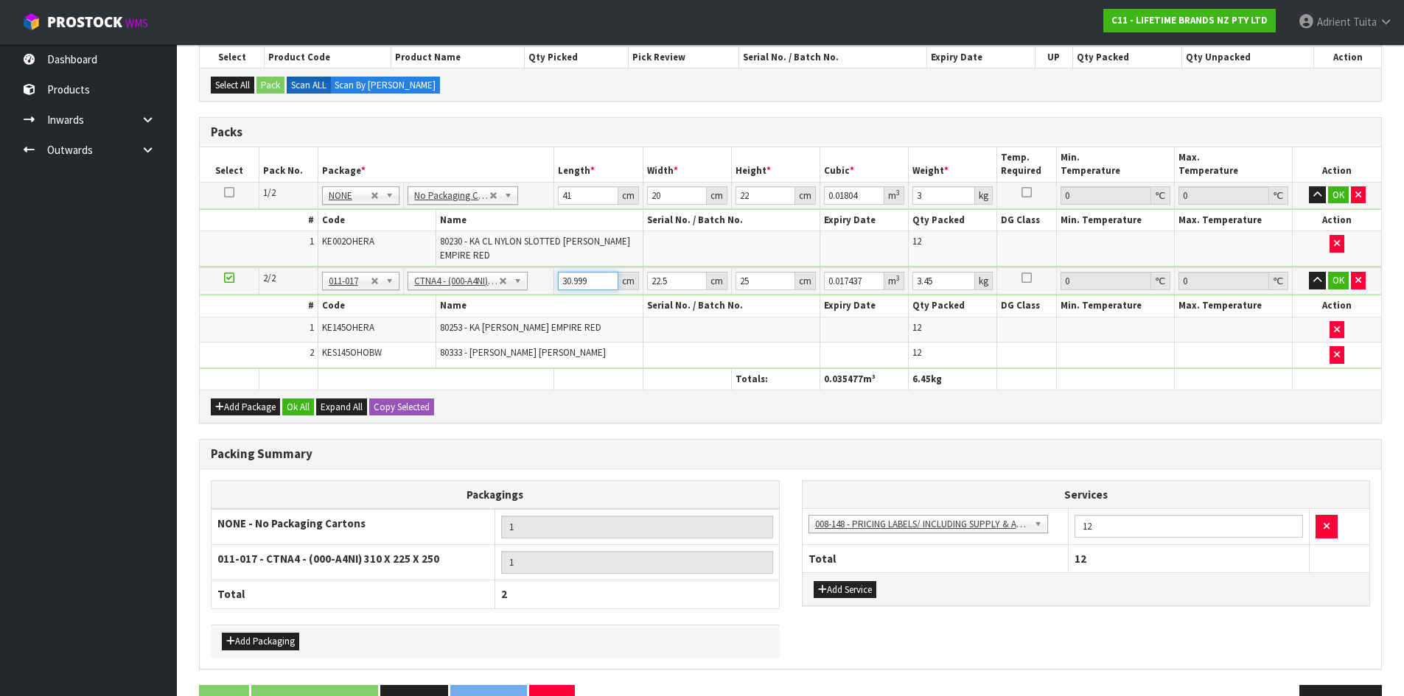
click at [581, 282] on input "30.999" at bounding box center [588, 281] width 60 height 18
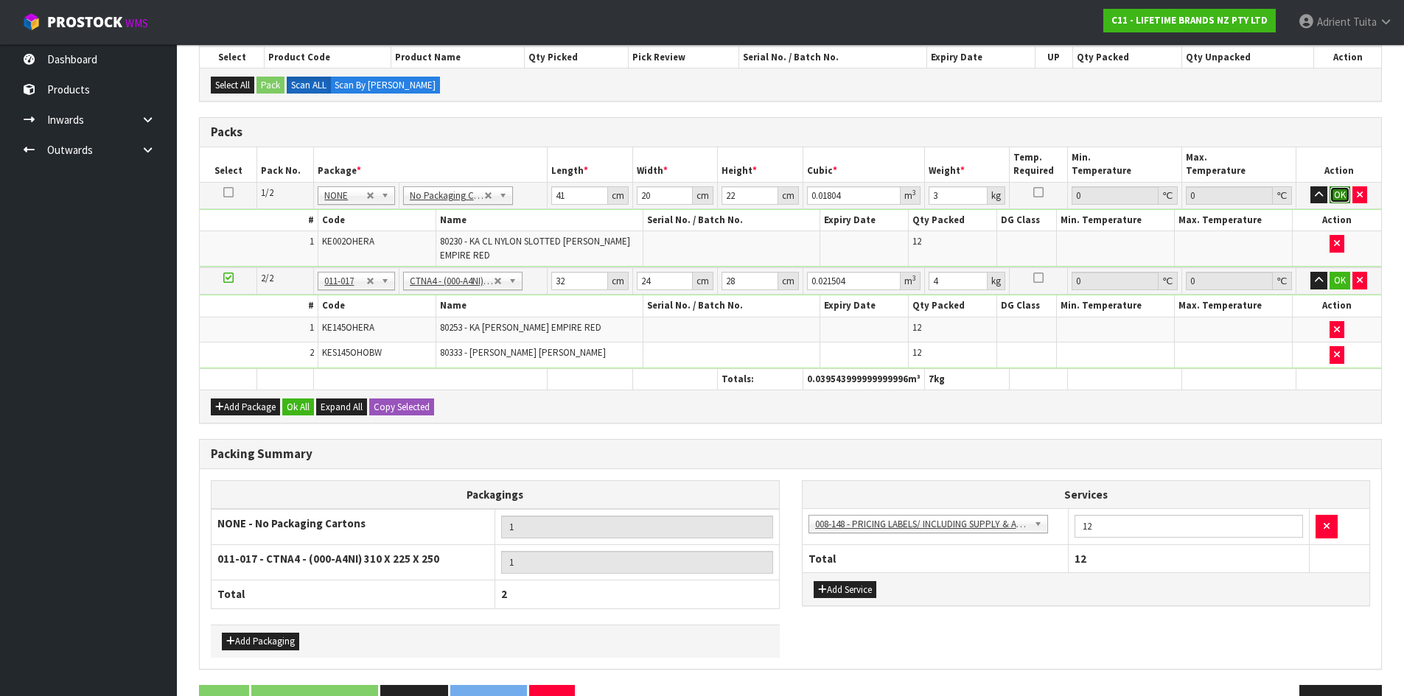
click at [1342, 189] on button "OK" at bounding box center [1339, 195] width 21 height 18
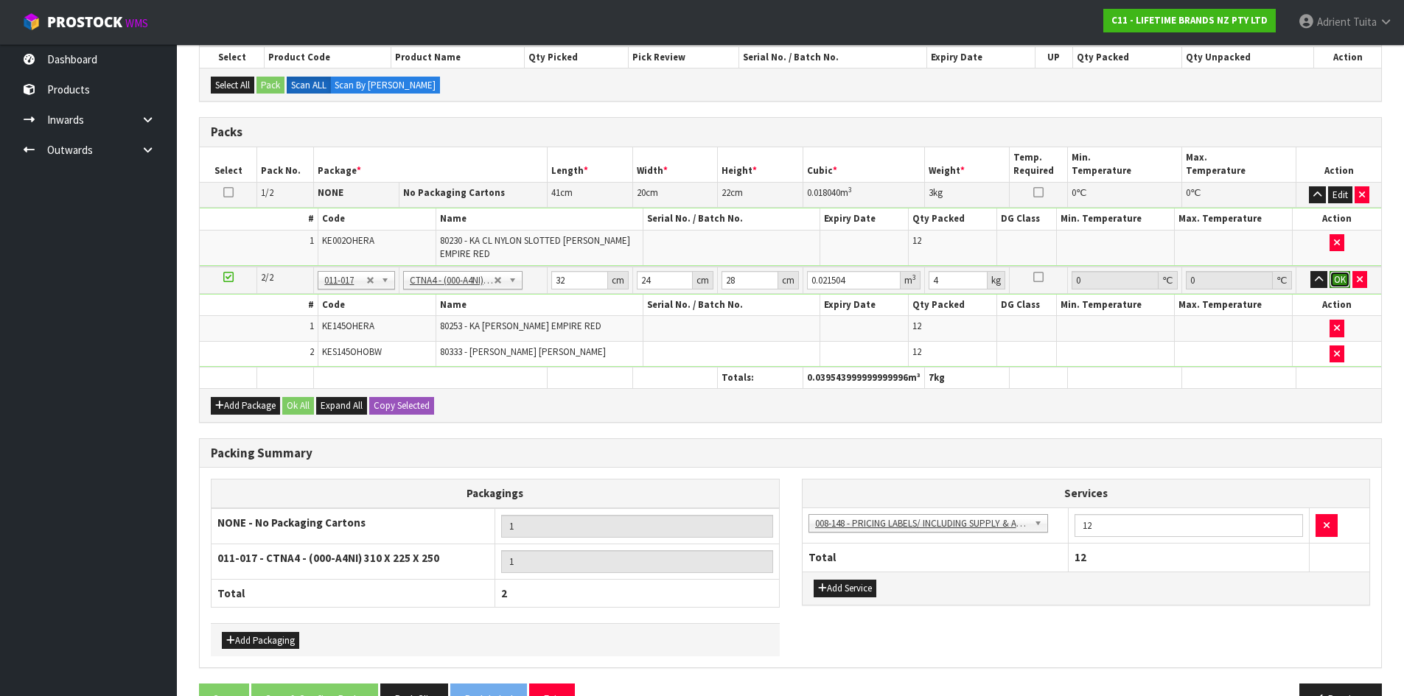
click at [1339, 284] on button "OK" at bounding box center [1339, 280] width 21 height 18
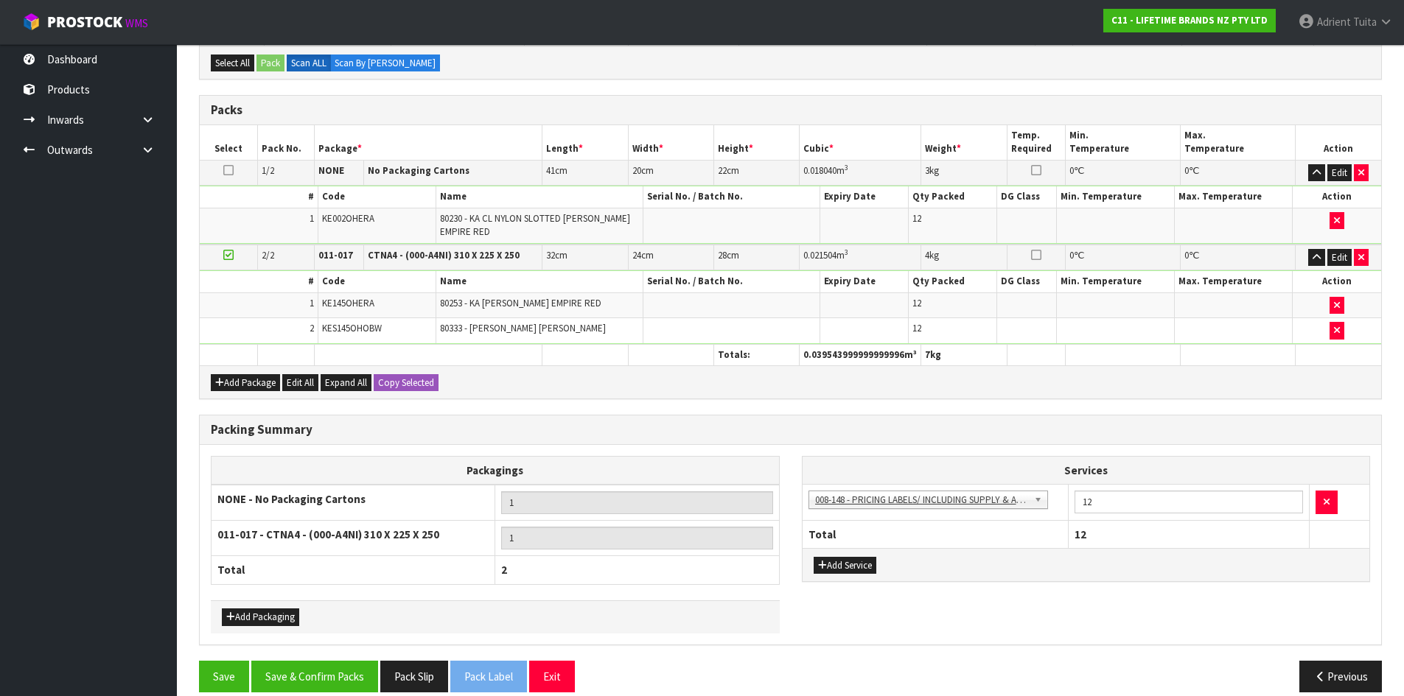
scroll to position [315, 0]
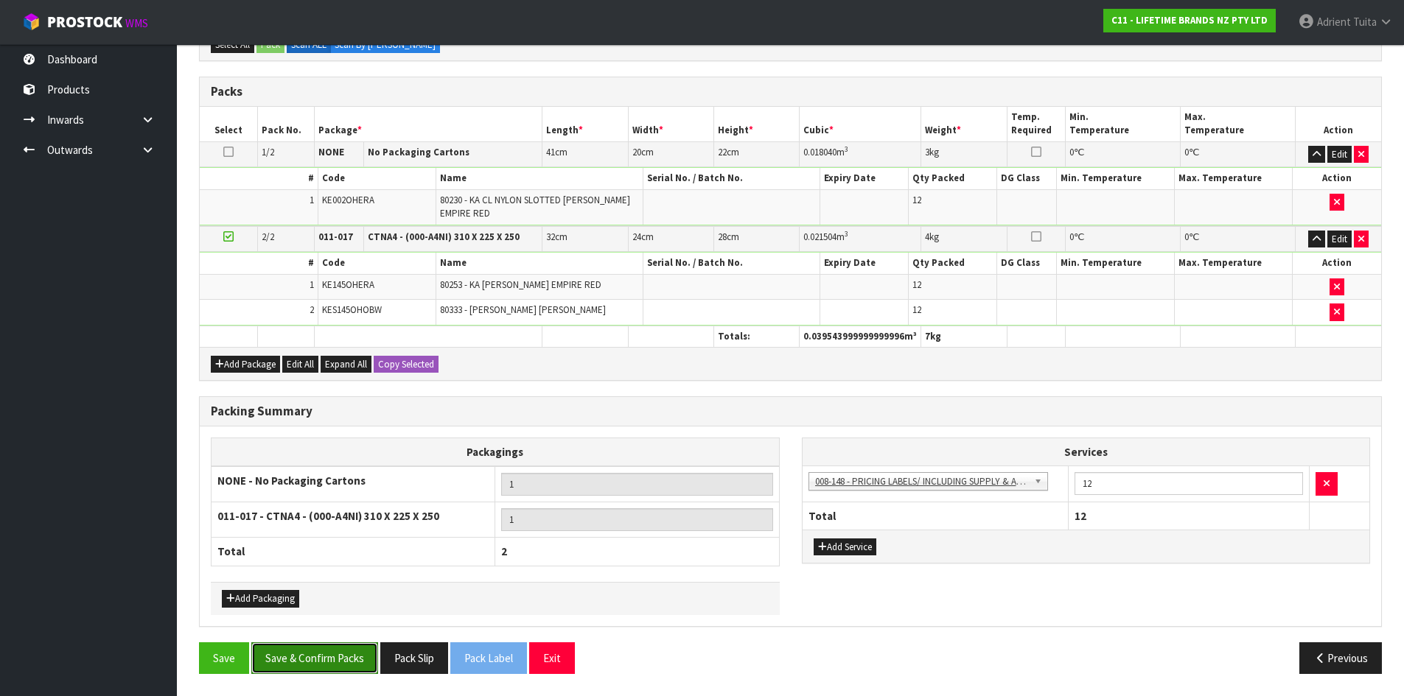
click at [335, 659] on button "Save & Confirm Packs" at bounding box center [314, 658] width 127 height 32
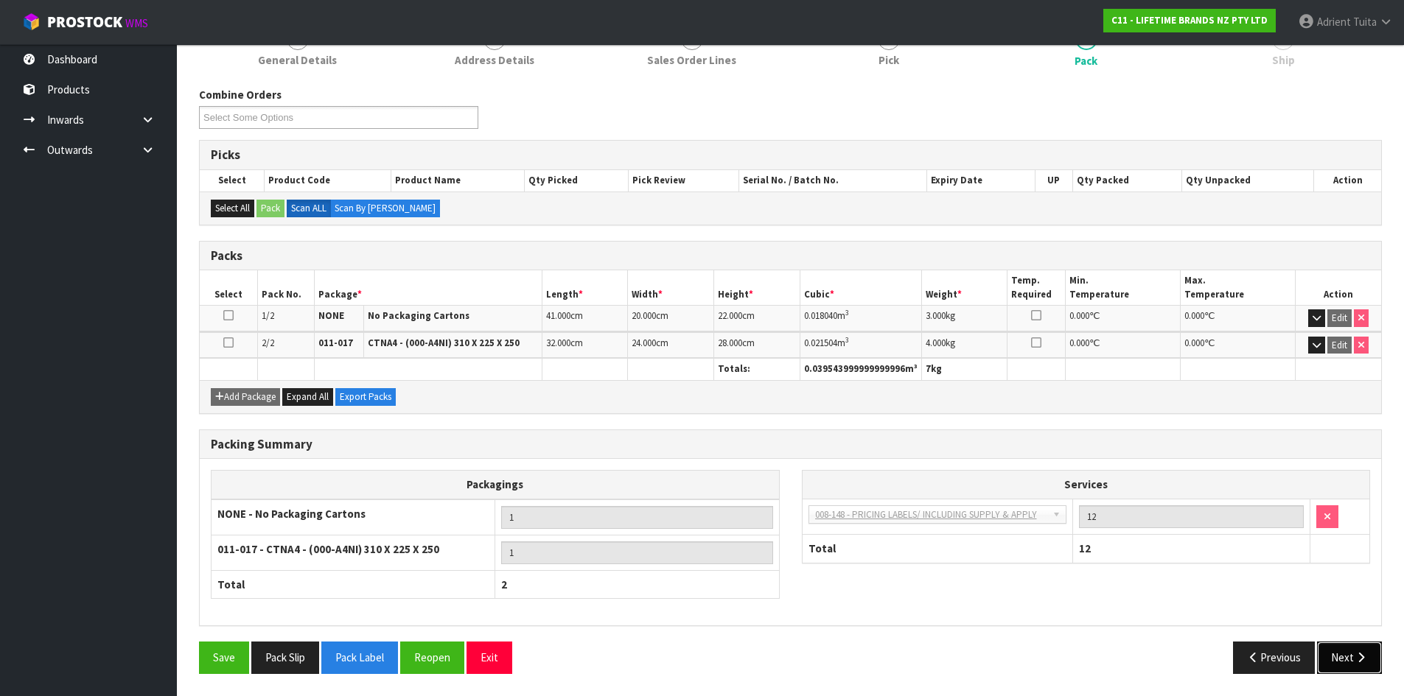
click at [1371, 659] on button "Next" at bounding box center [1349, 658] width 65 height 32
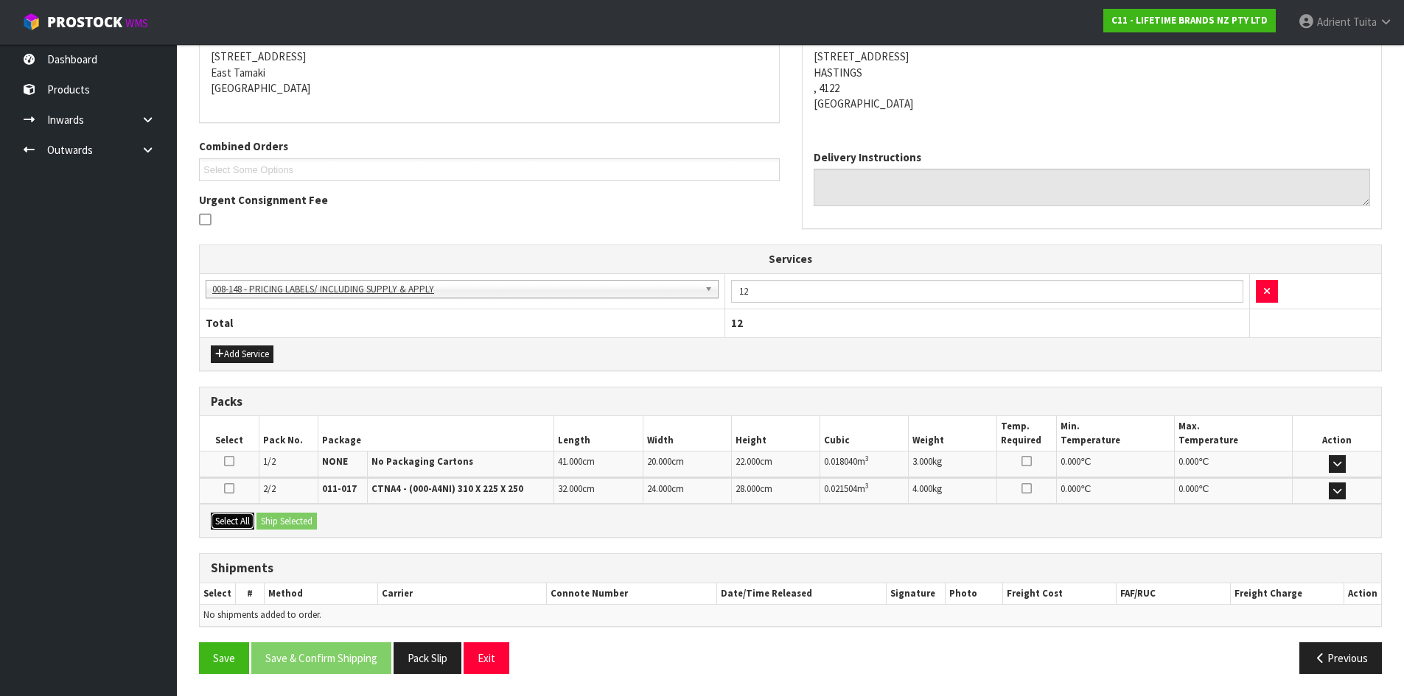
click at [245, 518] on button "Select All" at bounding box center [232, 522] width 43 height 18
click at [275, 518] on button "Ship Selected" at bounding box center [286, 522] width 60 height 18
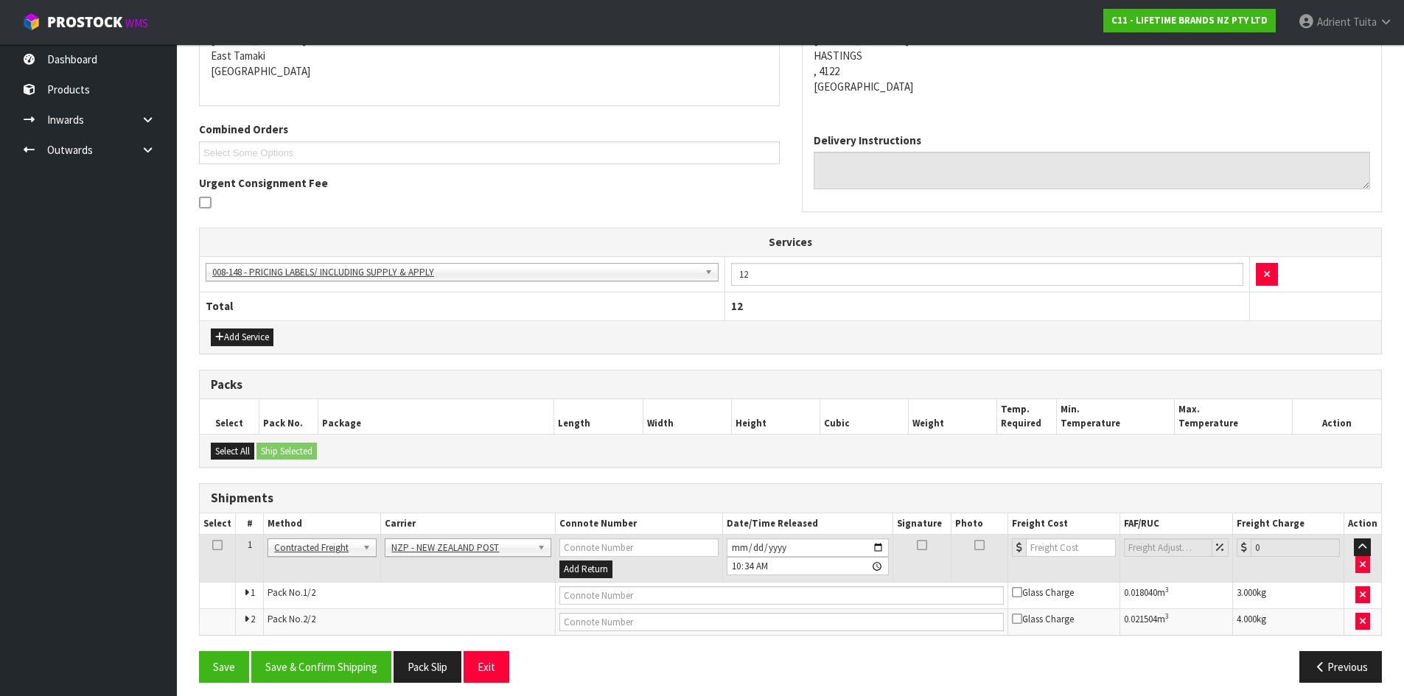
scroll to position [325, 0]
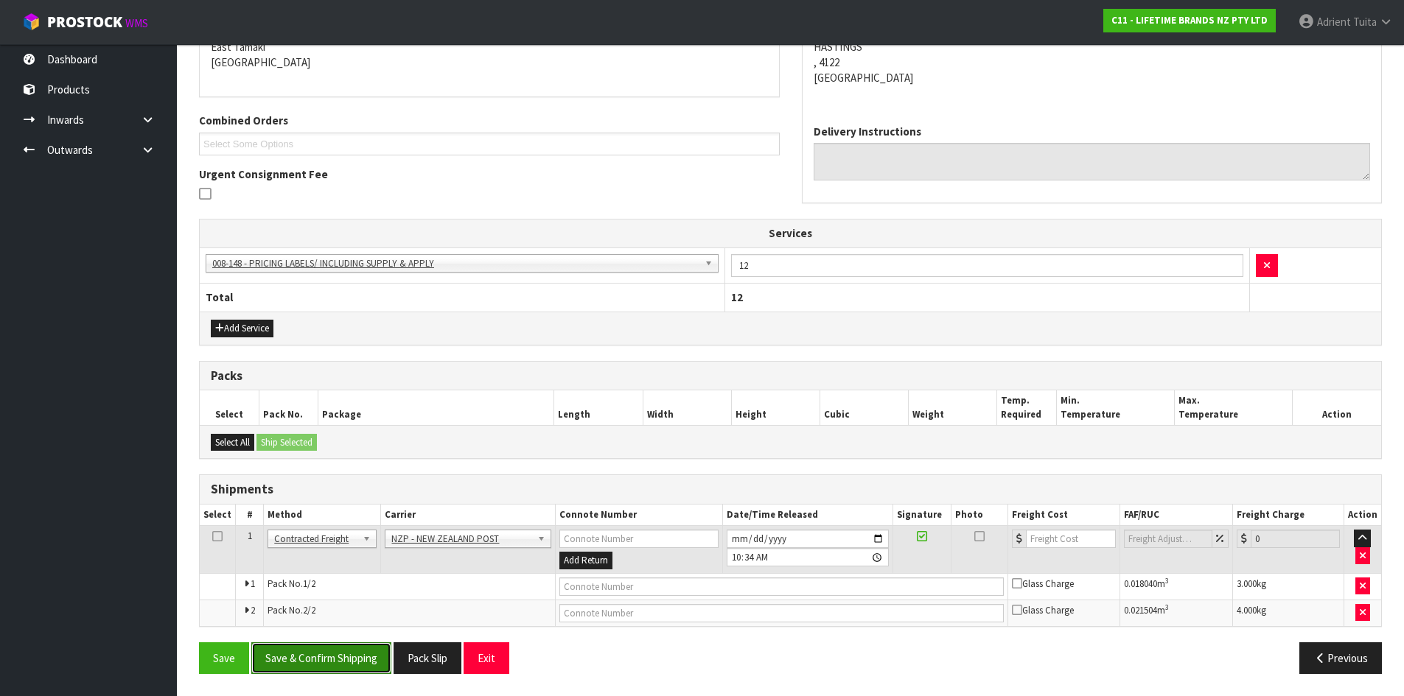
click at [330, 653] on button "Save & Confirm Shipping" at bounding box center [321, 658] width 140 height 32
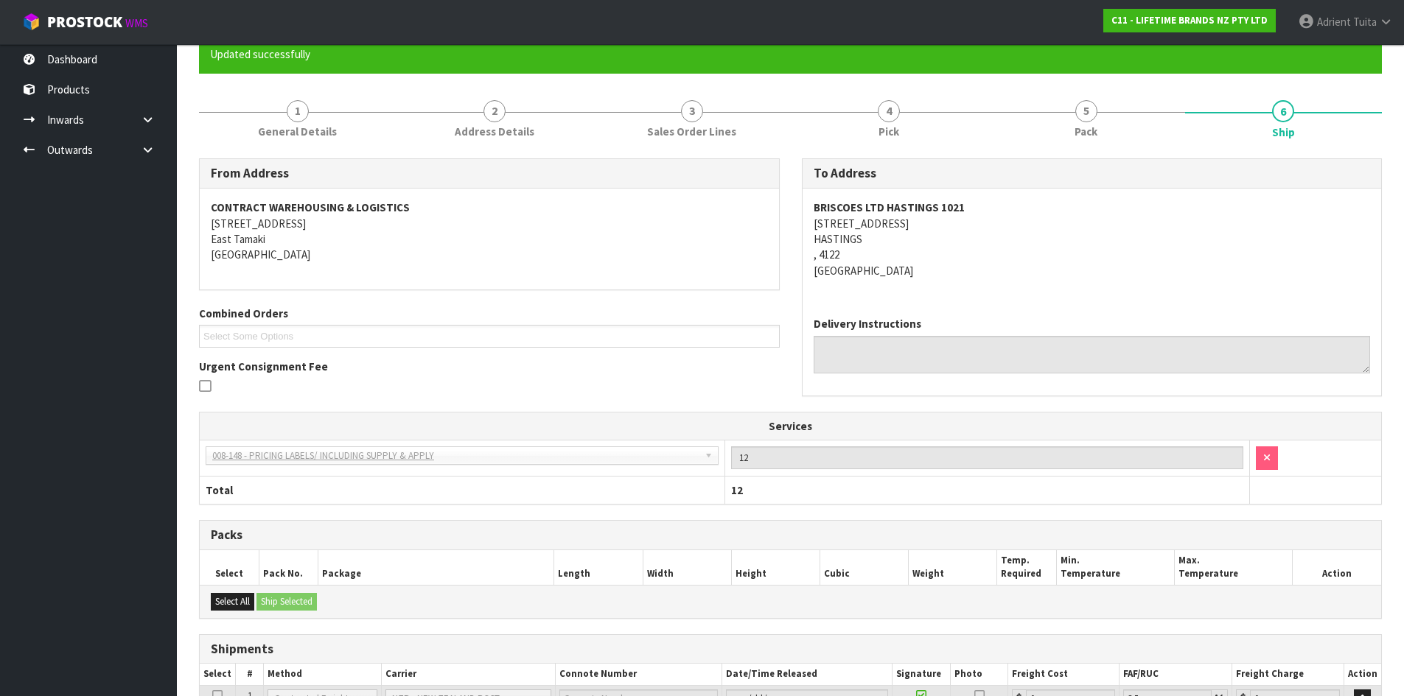
scroll to position [303, 0]
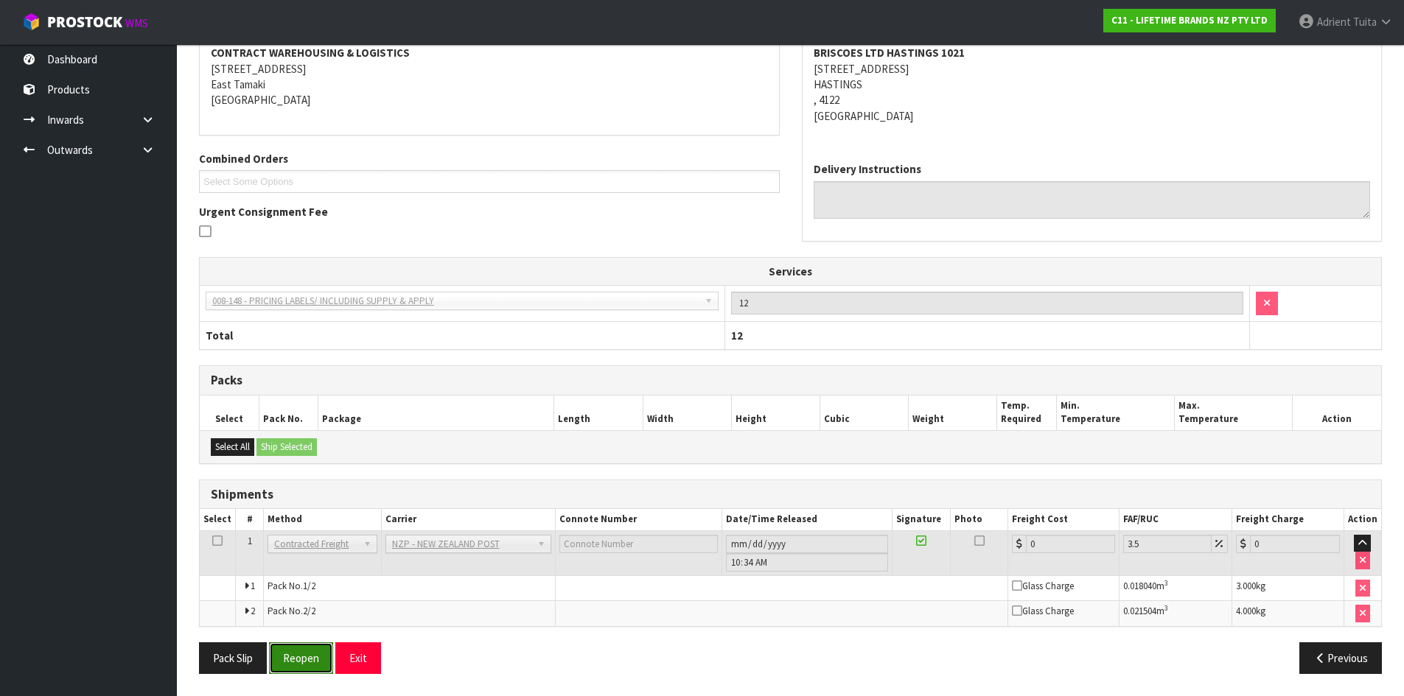
click at [313, 657] on button "Reopen" at bounding box center [301, 658] width 64 height 32
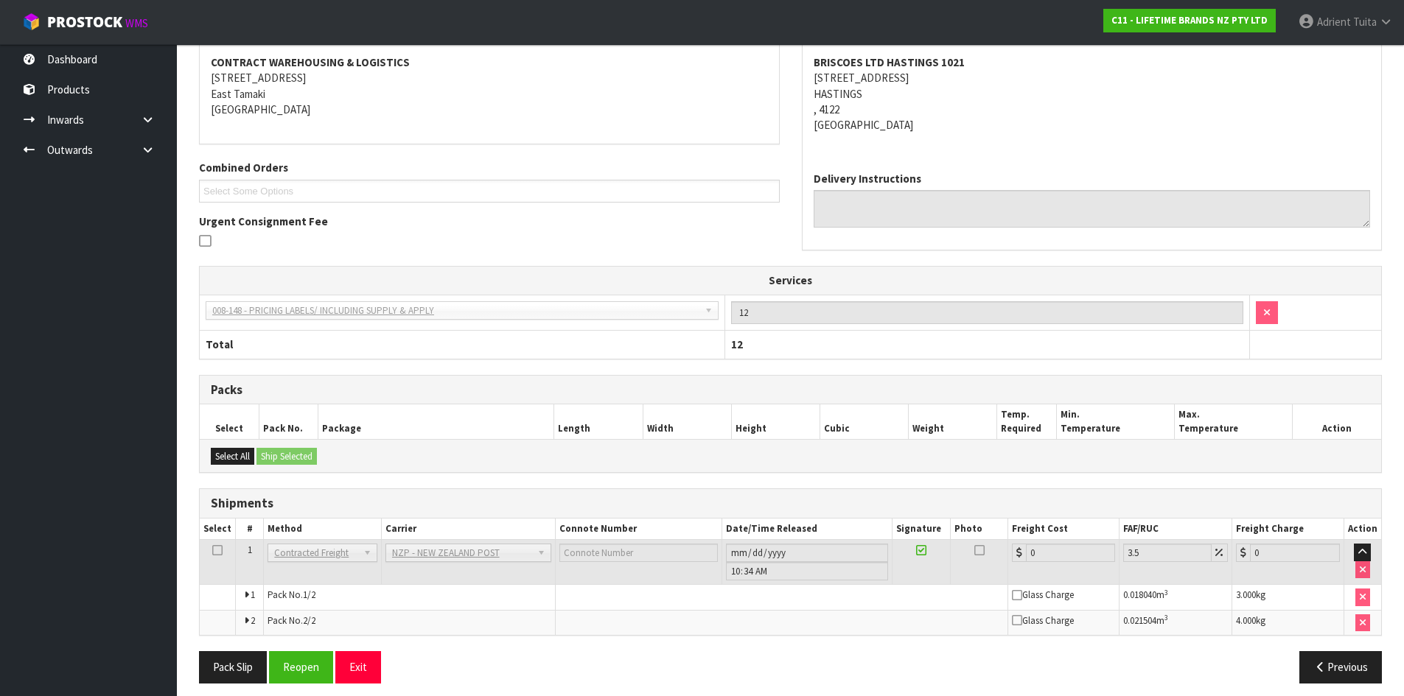
scroll to position [287, 0]
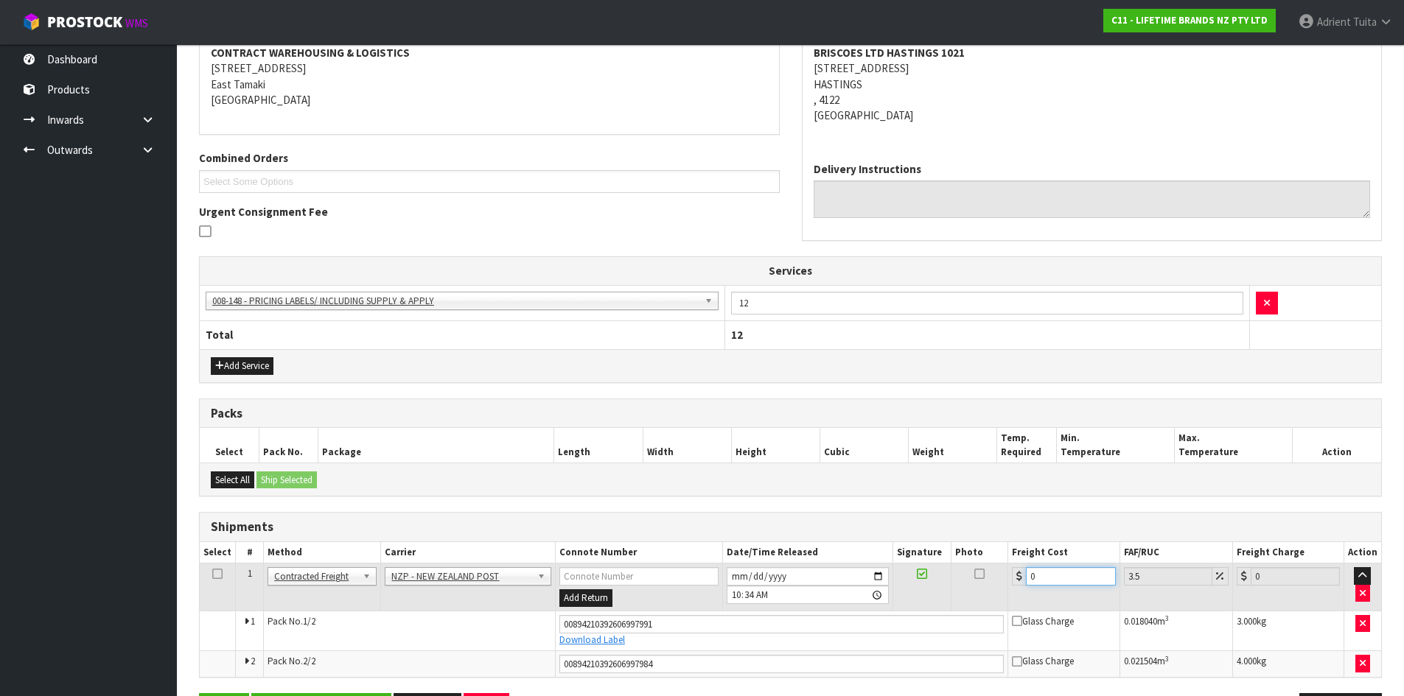
click at [1065, 583] on input "0" at bounding box center [1070, 576] width 89 height 18
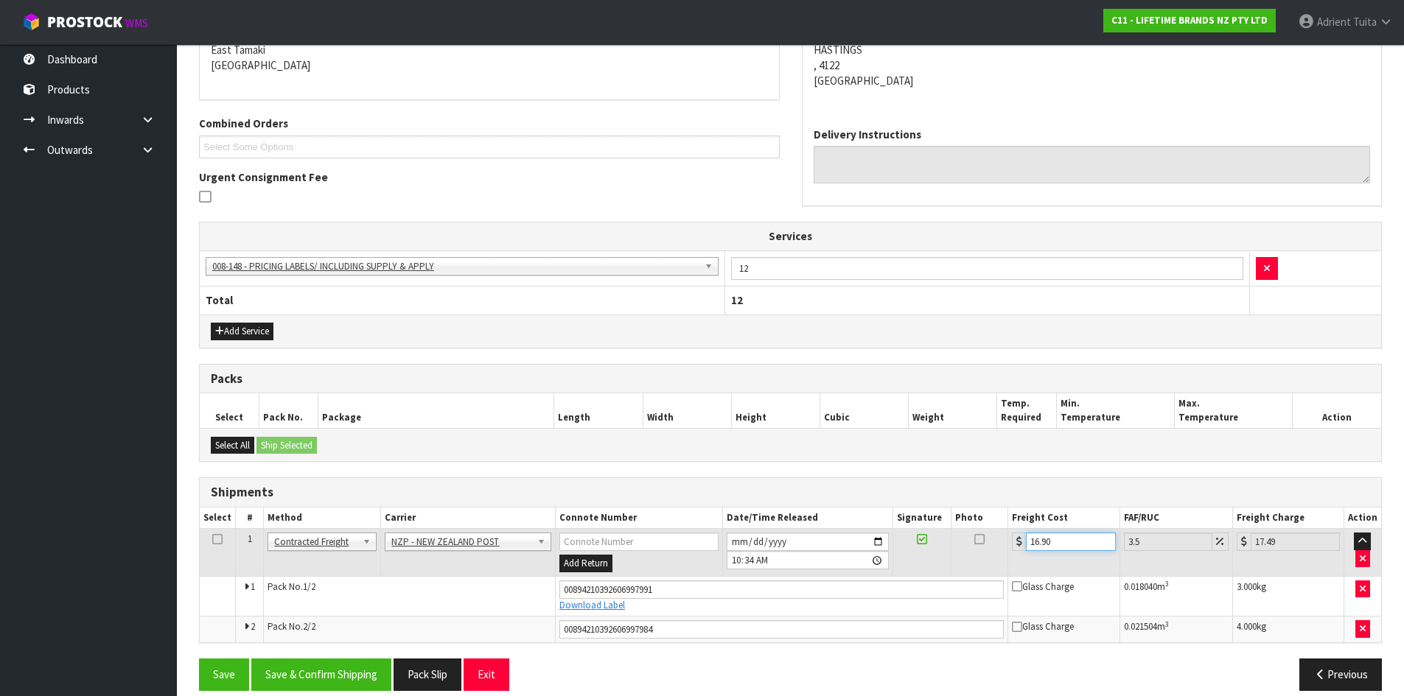
scroll to position [339, 0]
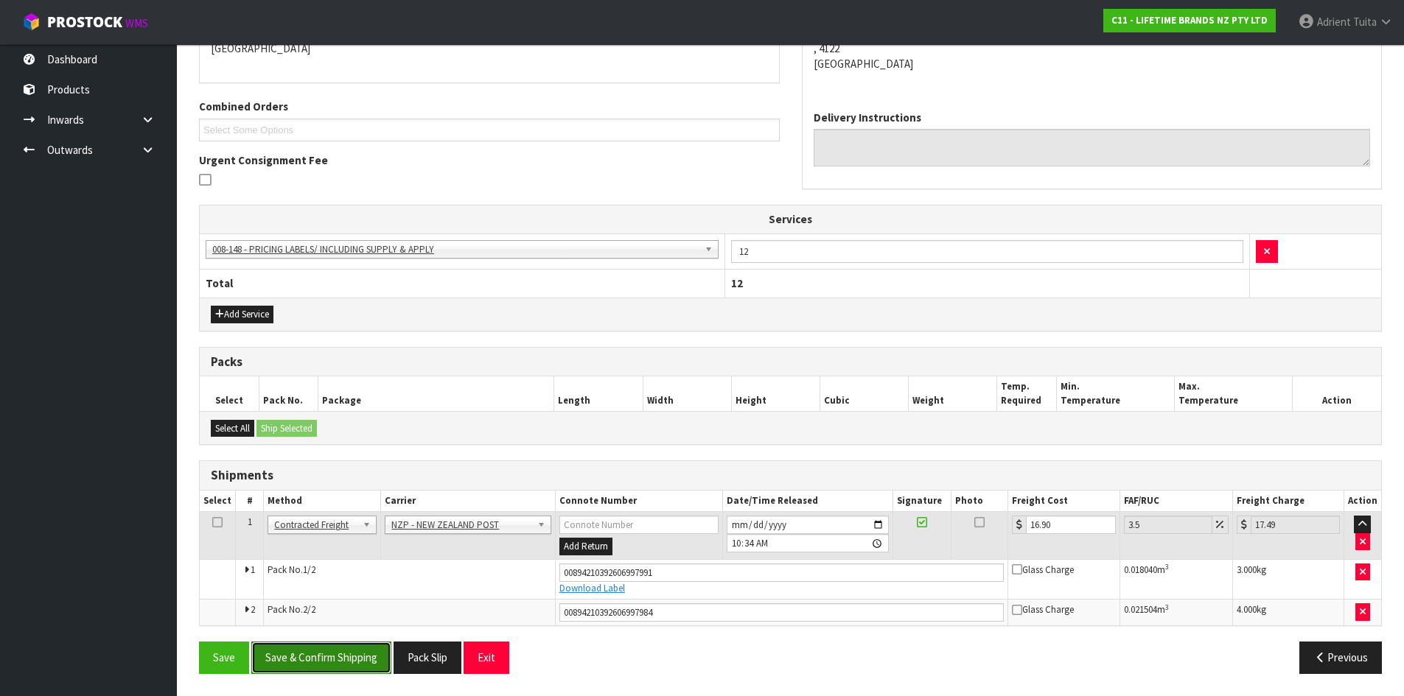
click at [357, 651] on button "Save & Confirm Shipping" at bounding box center [321, 658] width 140 height 32
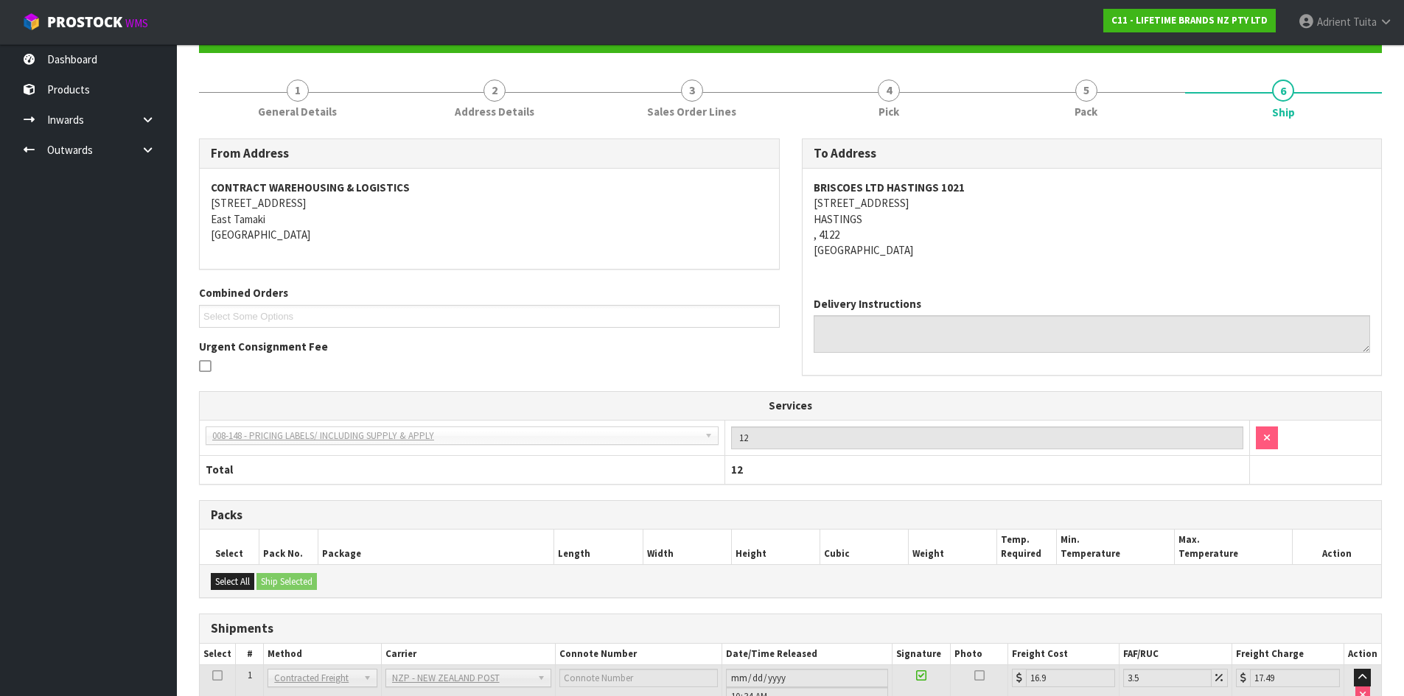
scroll to position [297, 0]
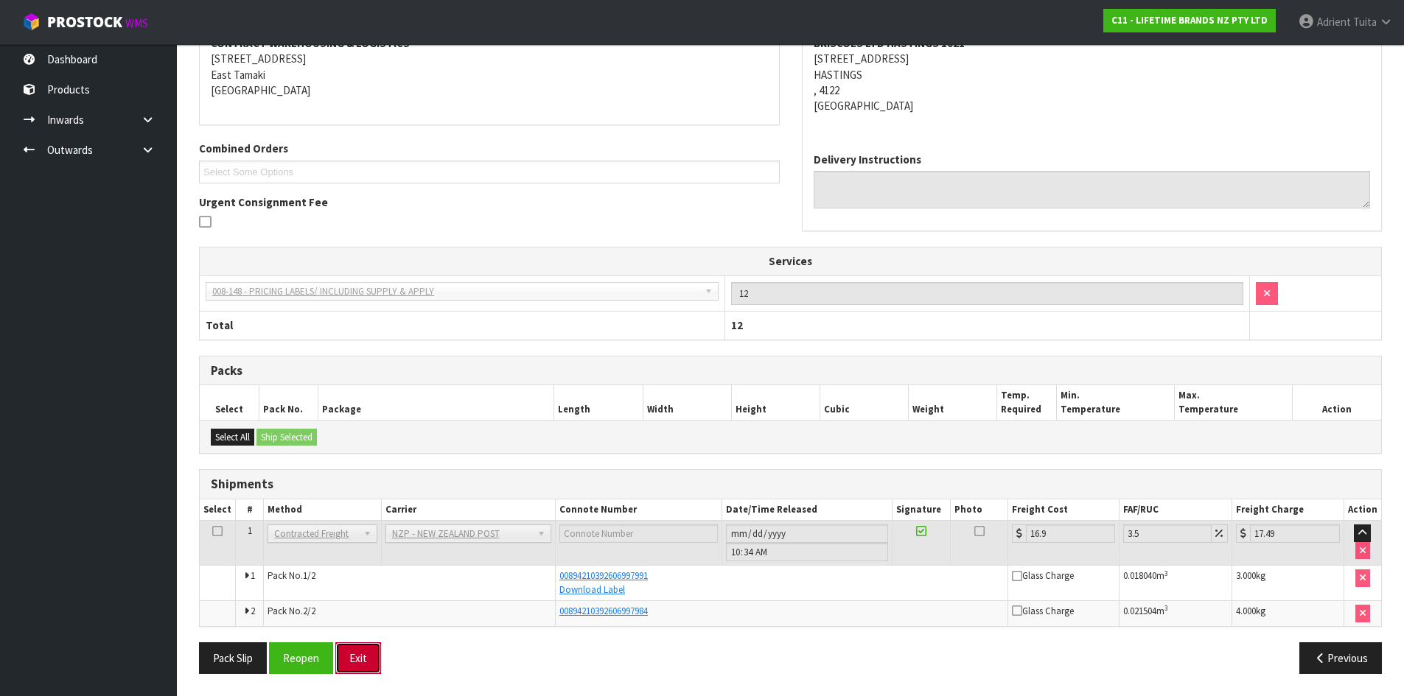
click at [346, 667] on button "Exit" at bounding box center [358, 658] width 46 height 32
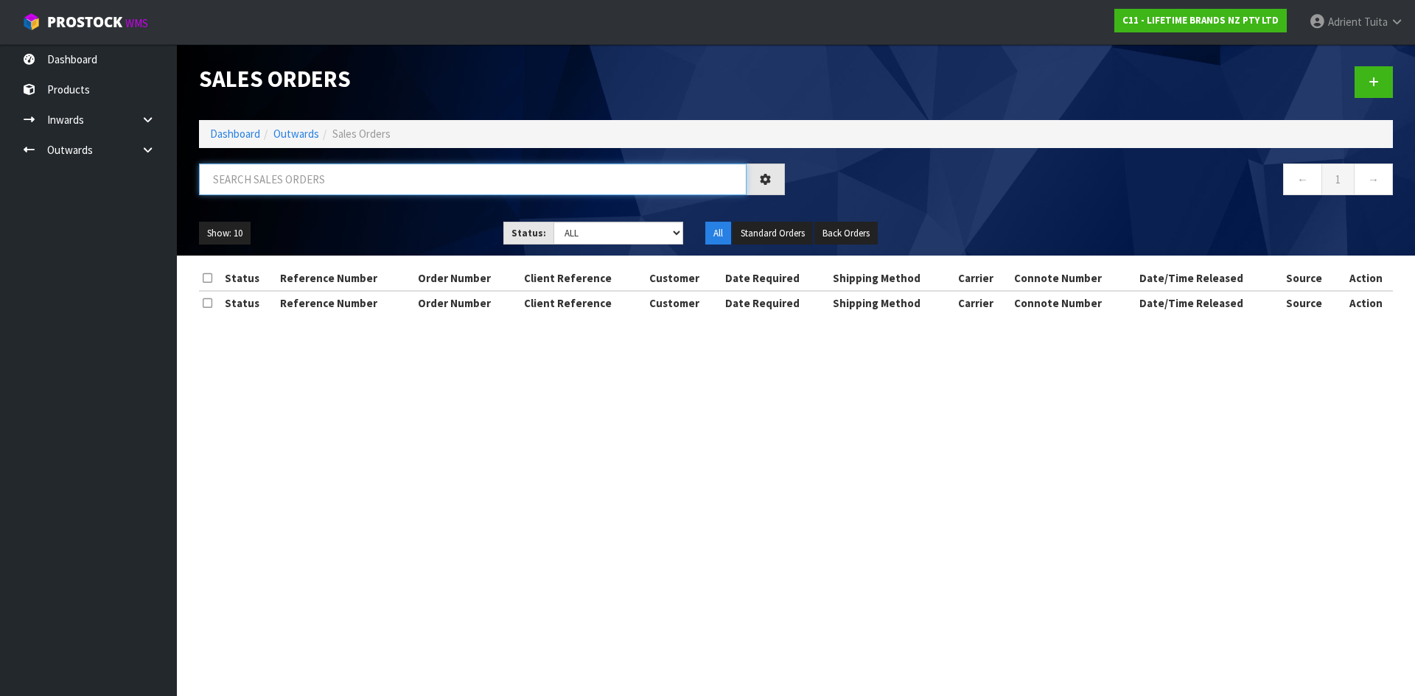
drag, startPoint x: 332, startPoint y: 168, endPoint x: 332, endPoint y: 181, distance: 12.5
click at [332, 167] on input "text" at bounding box center [472, 180] width 547 height 32
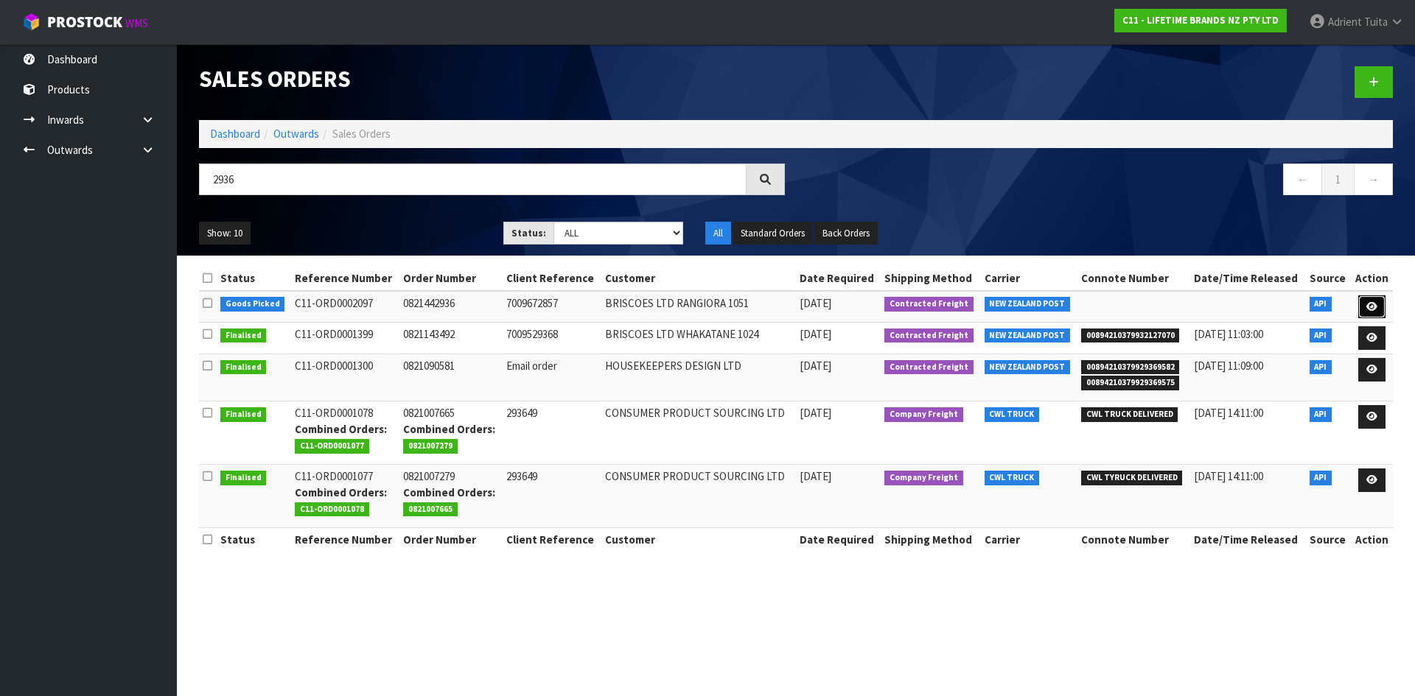
click at [1364, 312] on link at bounding box center [1371, 307] width 27 height 24
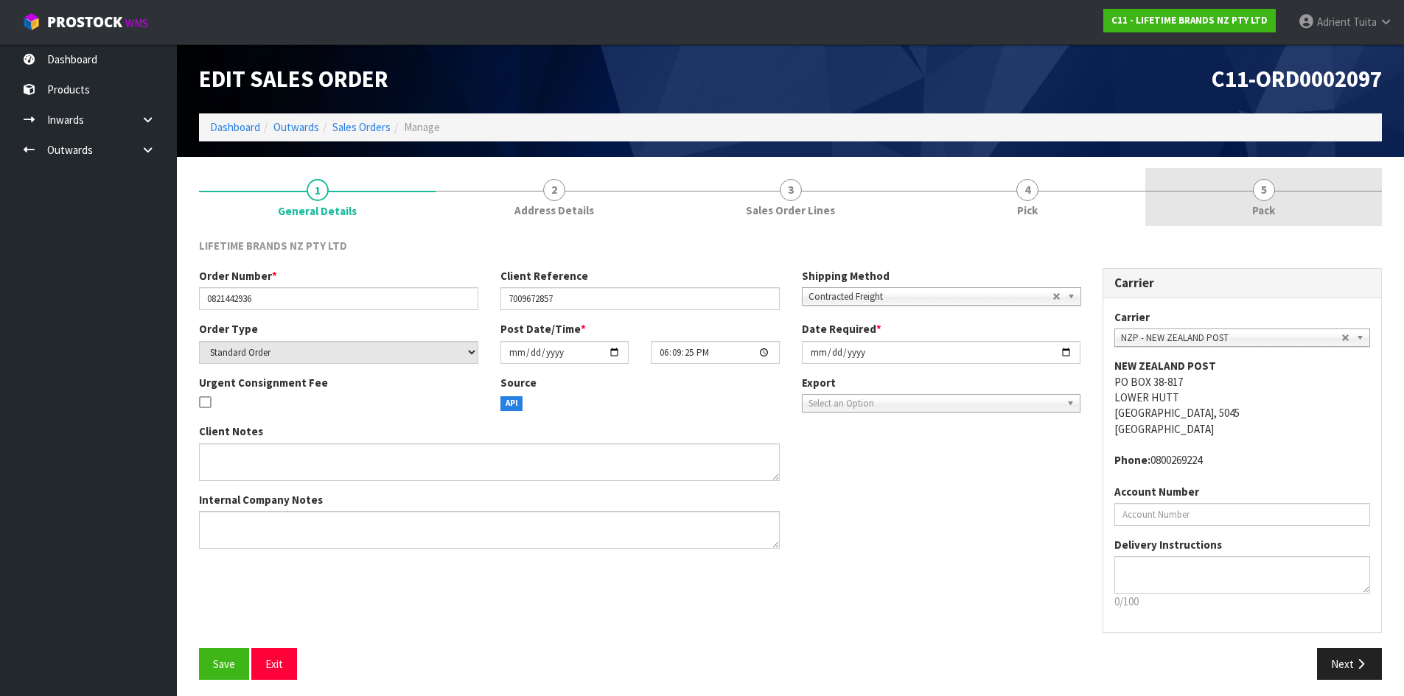
click at [1306, 209] on link "5 Pack" at bounding box center [1263, 197] width 237 height 58
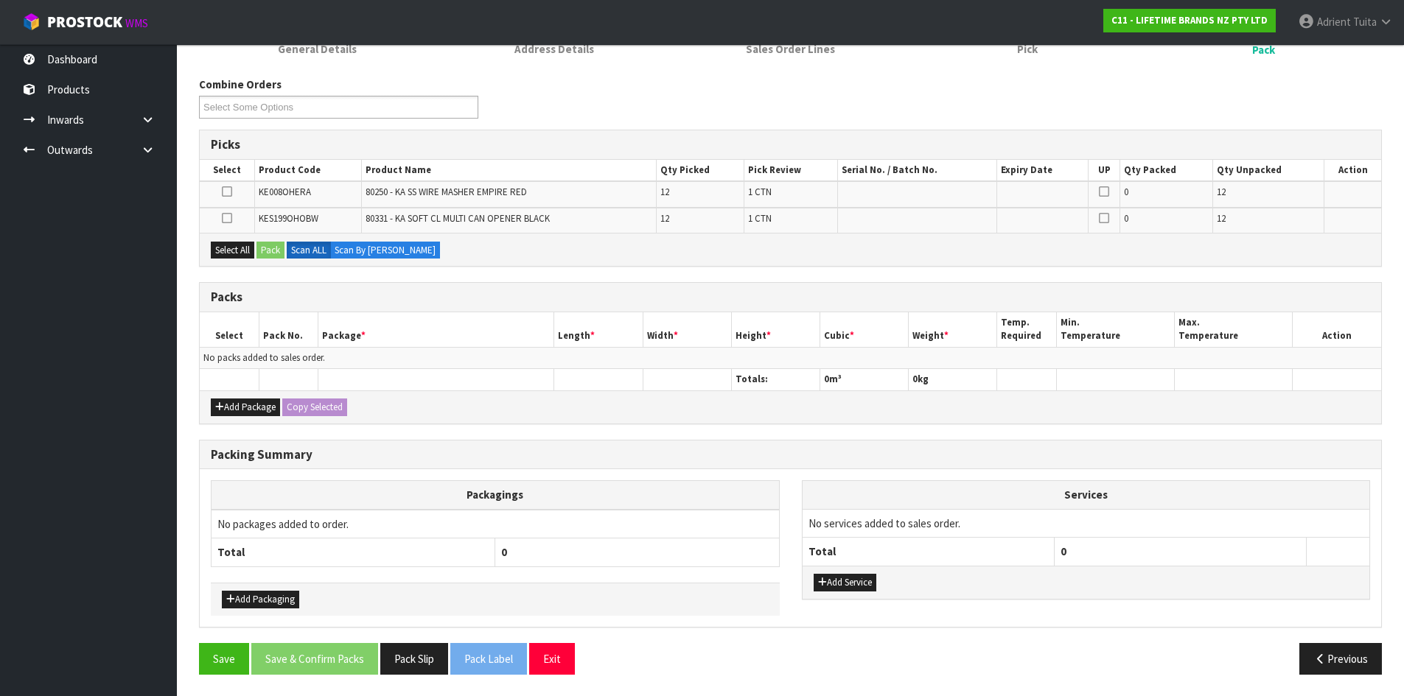
scroll to position [162, 0]
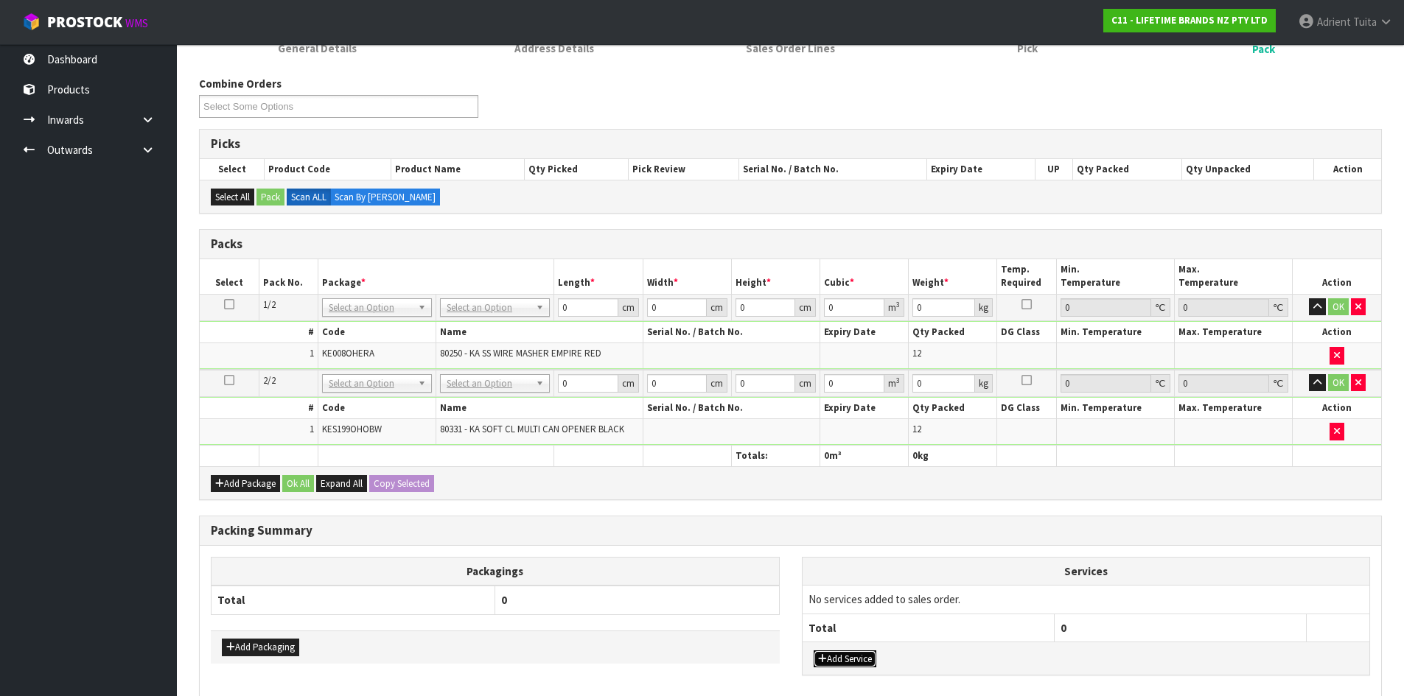
click at [833, 654] on button "Add Service" at bounding box center [844, 660] width 63 height 18
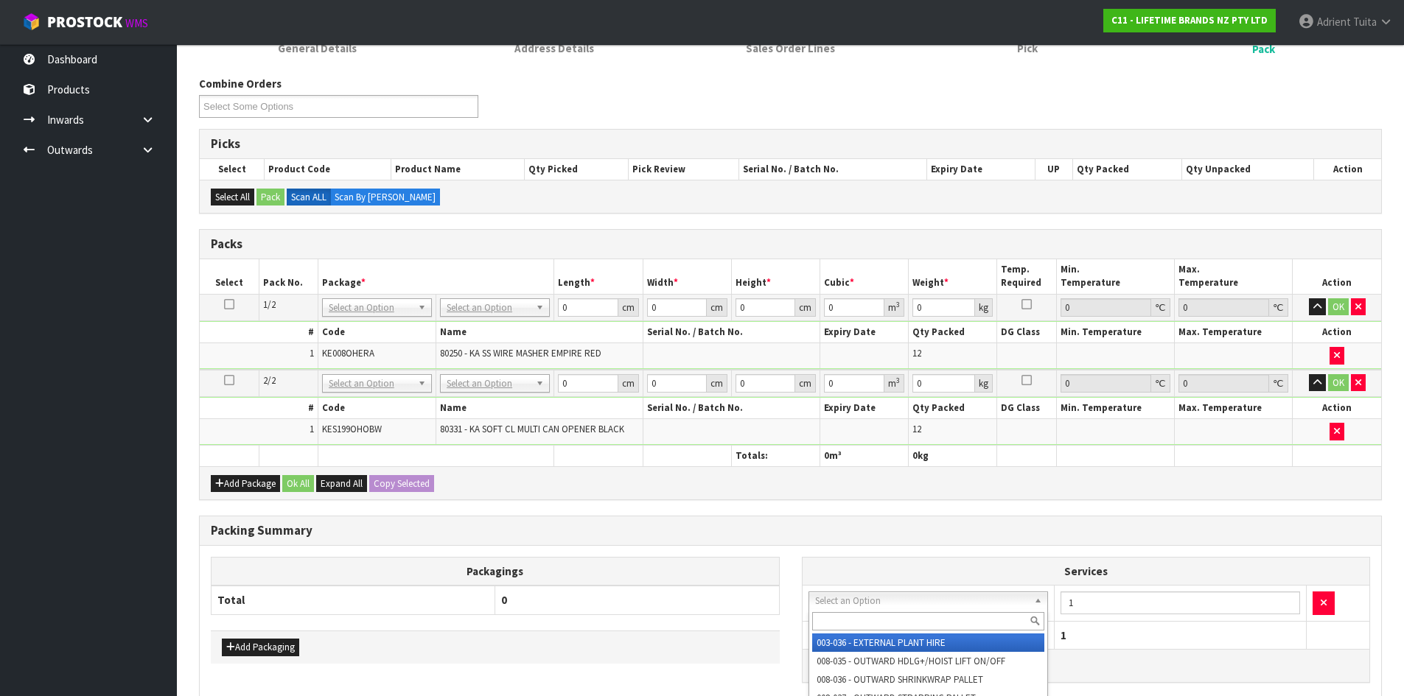
click at [847, 617] on input "text" at bounding box center [928, 621] width 233 height 18
drag, startPoint x: 843, startPoint y: 640, endPoint x: 980, endPoint y: 630, distance: 137.4
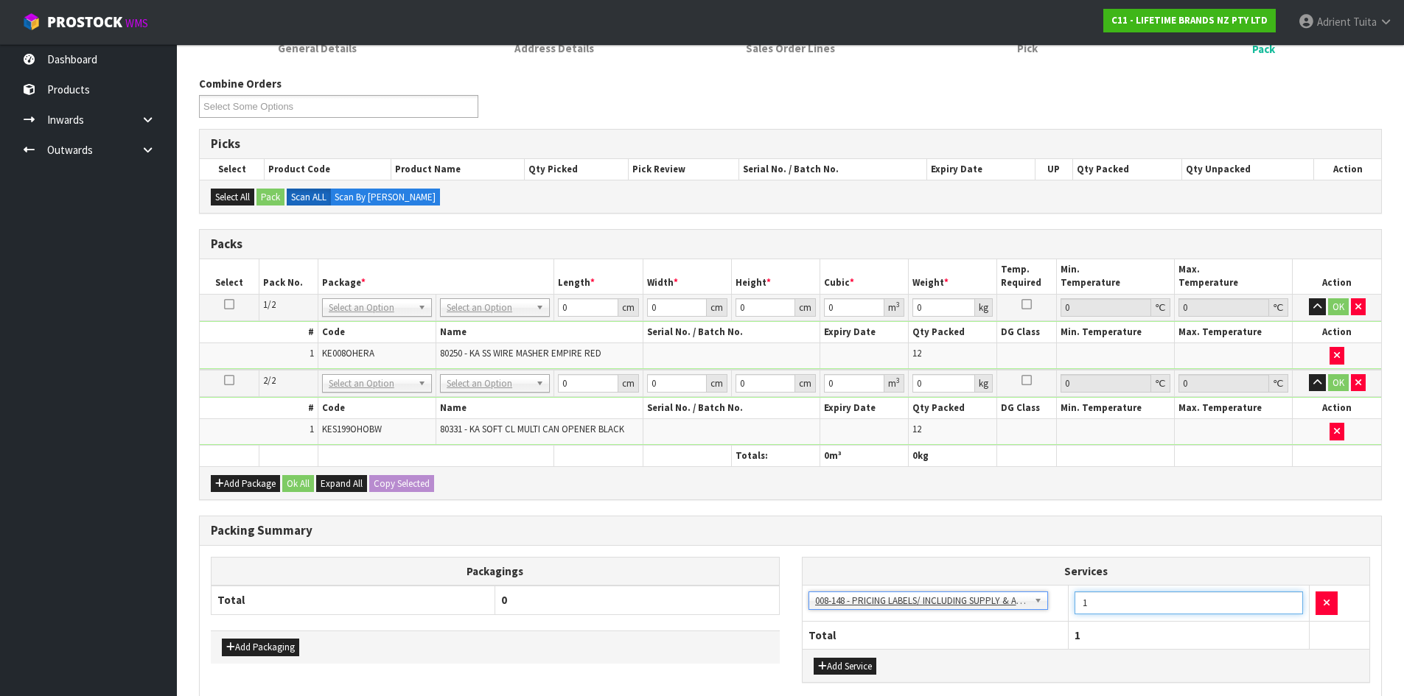
click at [1124, 595] on input "1" at bounding box center [1188, 603] width 228 height 23
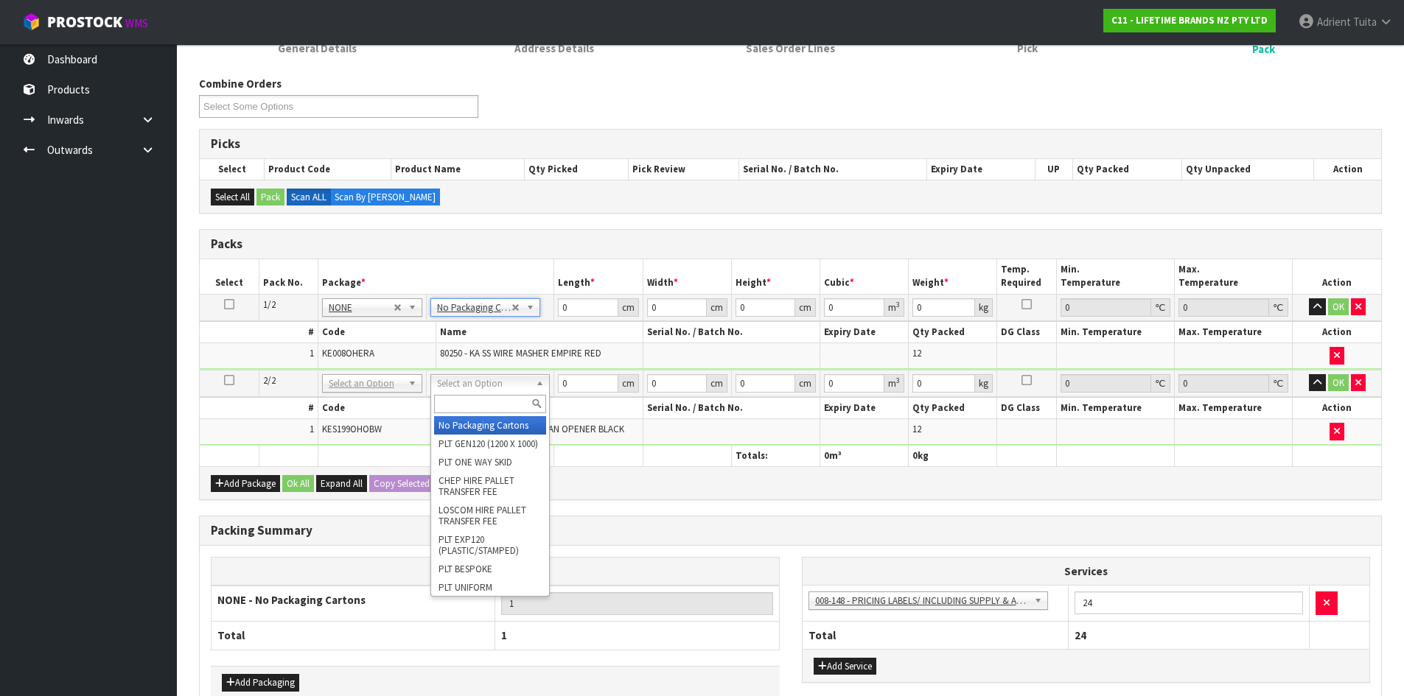
drag, startPoint x: 481, startPoint y: 382, endPoint x: 479, endPoint y: 406, distance: 23.7
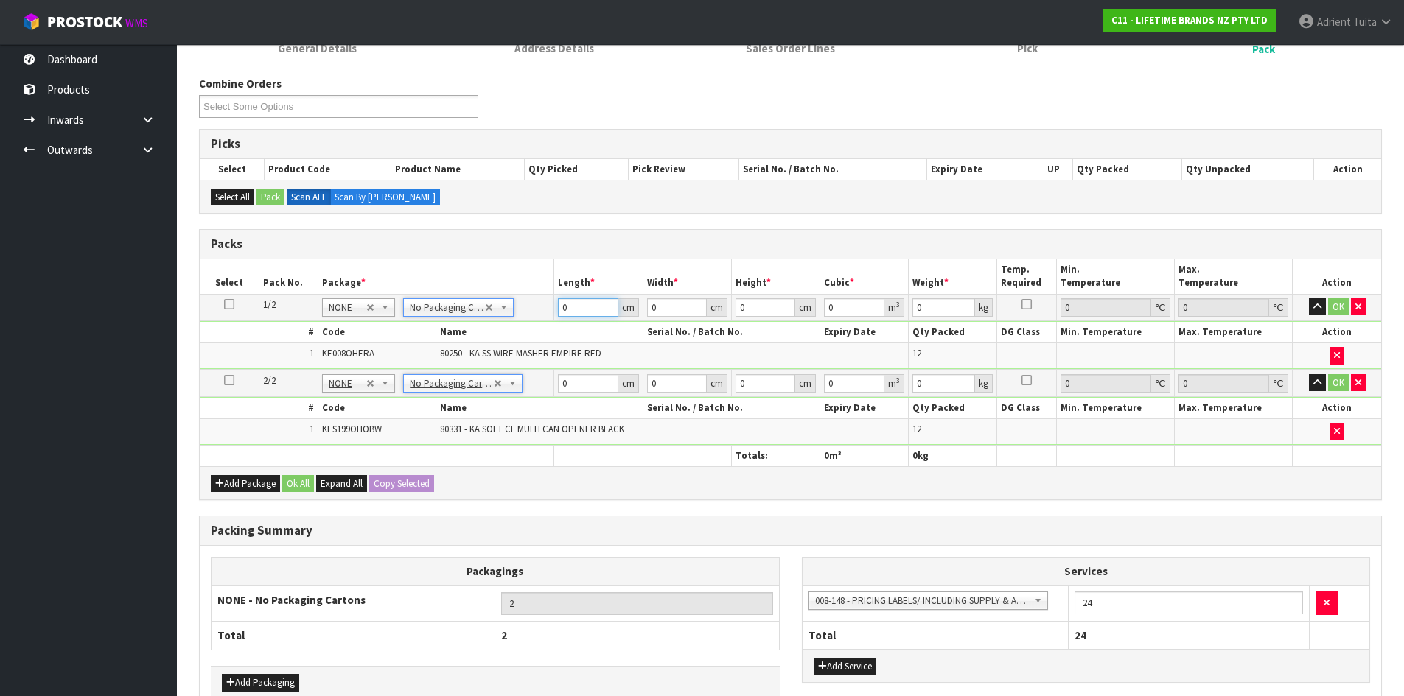
click at [591, 298] on input "0" at bounding box center [588, 307] width 60 height 18
drag, startPoint x: 581, startPoint y: 382, endPoint x: 582, endPoint y: 357, distance: 24.4
click at [581, 382] on input "0" at bounding box center [588, 383] width 60 height 18
click at [1334, 307] on button "OK" at bounding box center [1338, 307] width 21 height 18
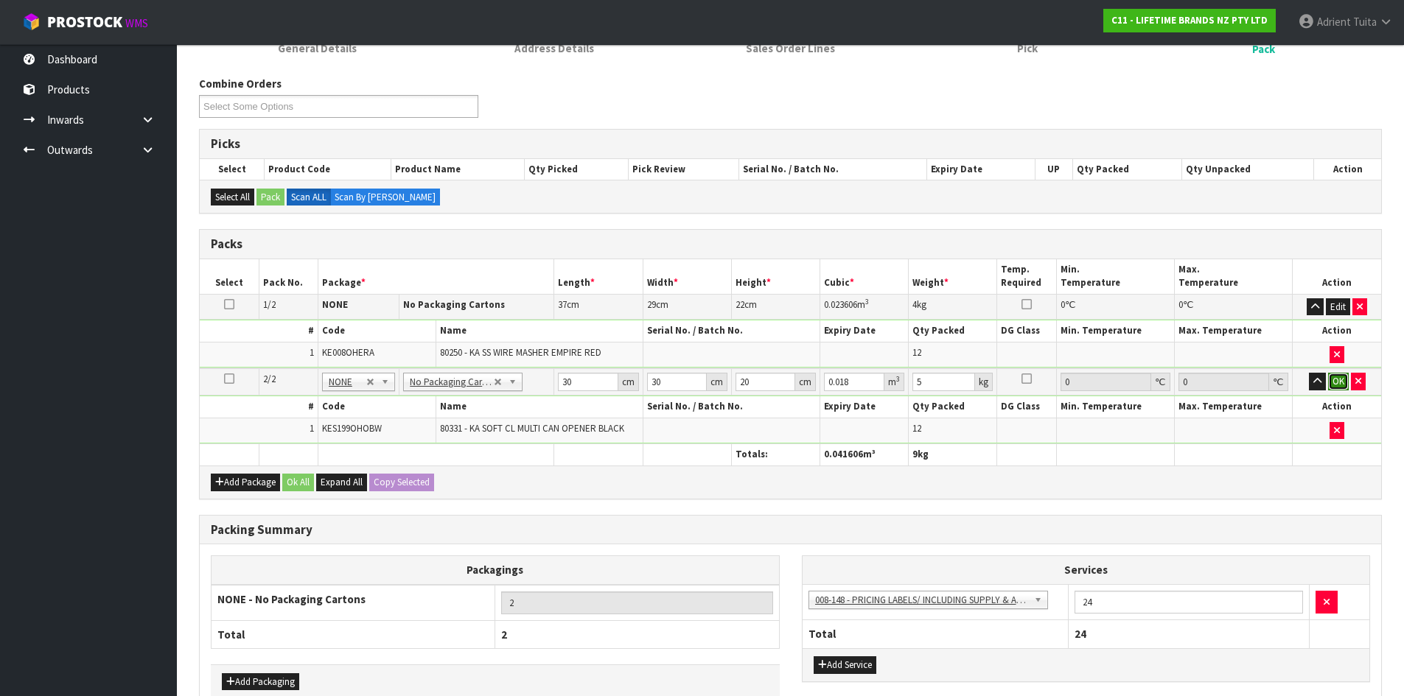
click at [1337, 380] on button "OK" at bounding box center [1338, 382] width 21 height 18
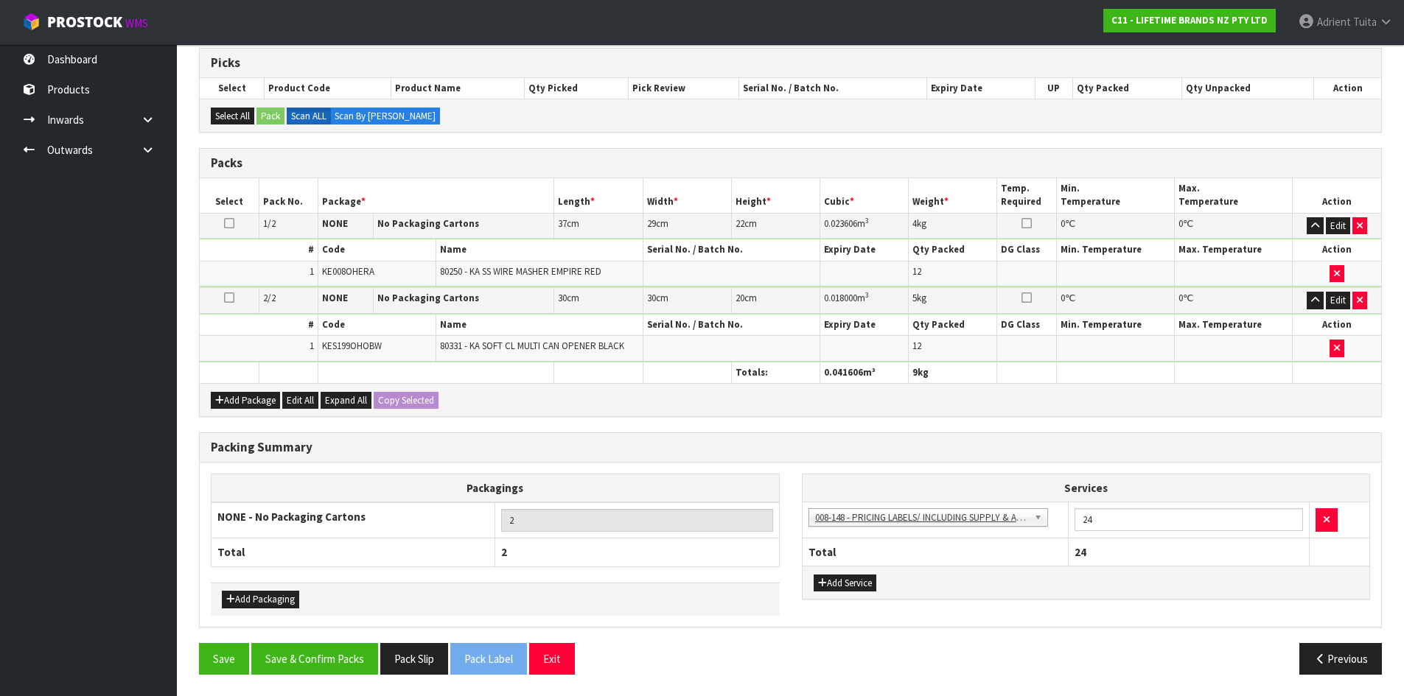
scroll to position [244, 0]
click at [319, 659] on button "Save & Confirm Packs" at bounding box center [314, 658] width 127 height 32
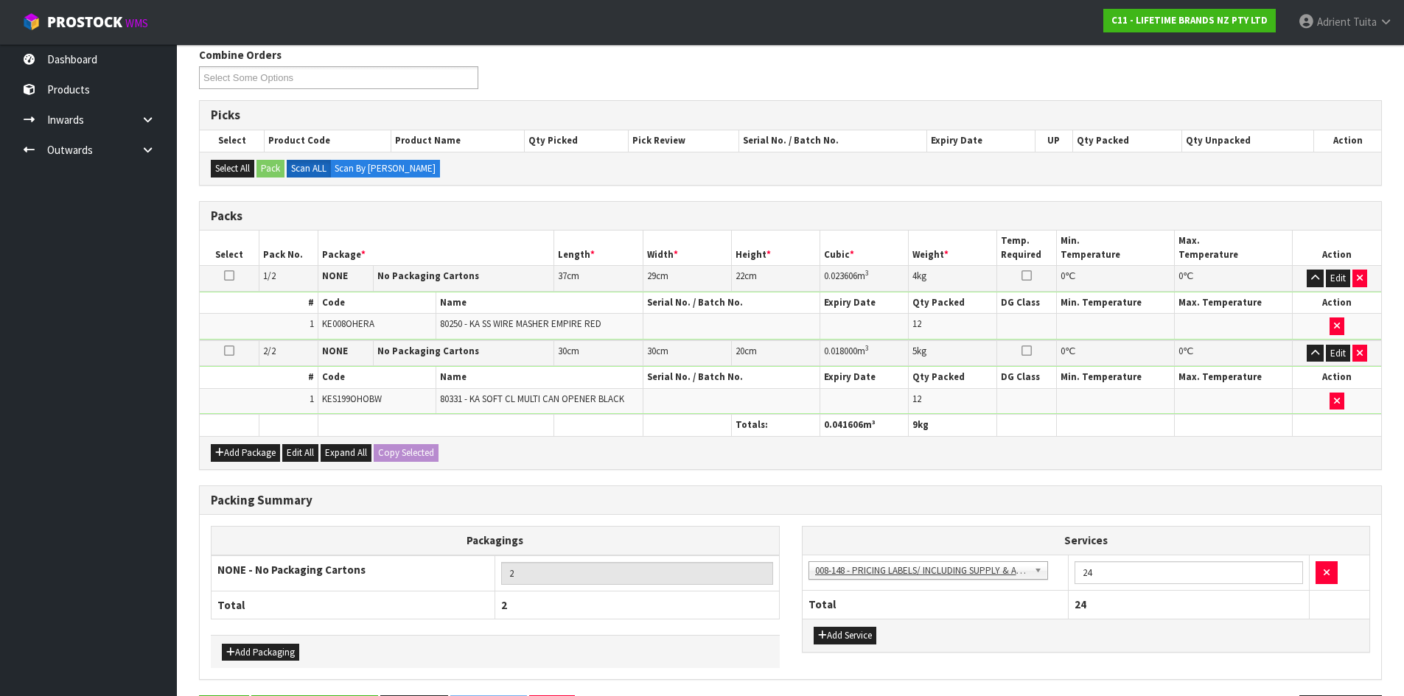
scroll to position [0, 0]
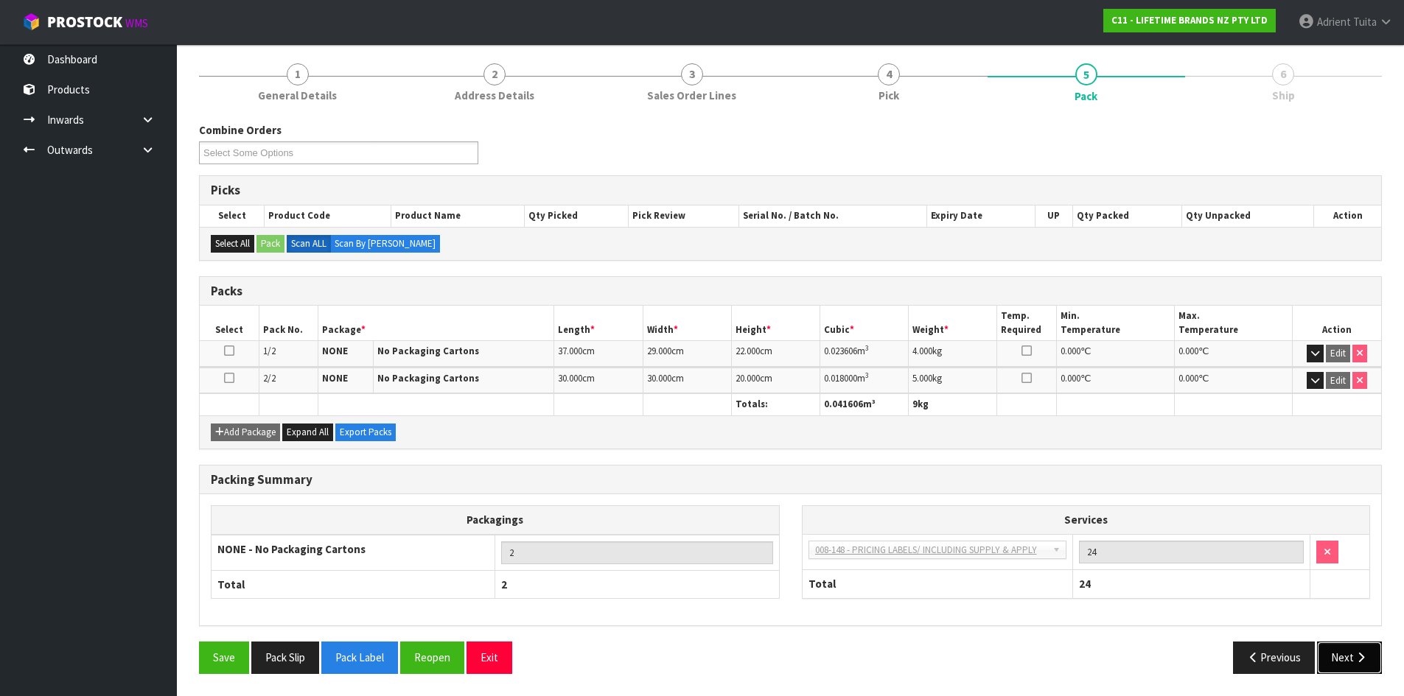
click at [1332, 650] on button "Next" at bounding box center [1349, 658] width 65 height 32
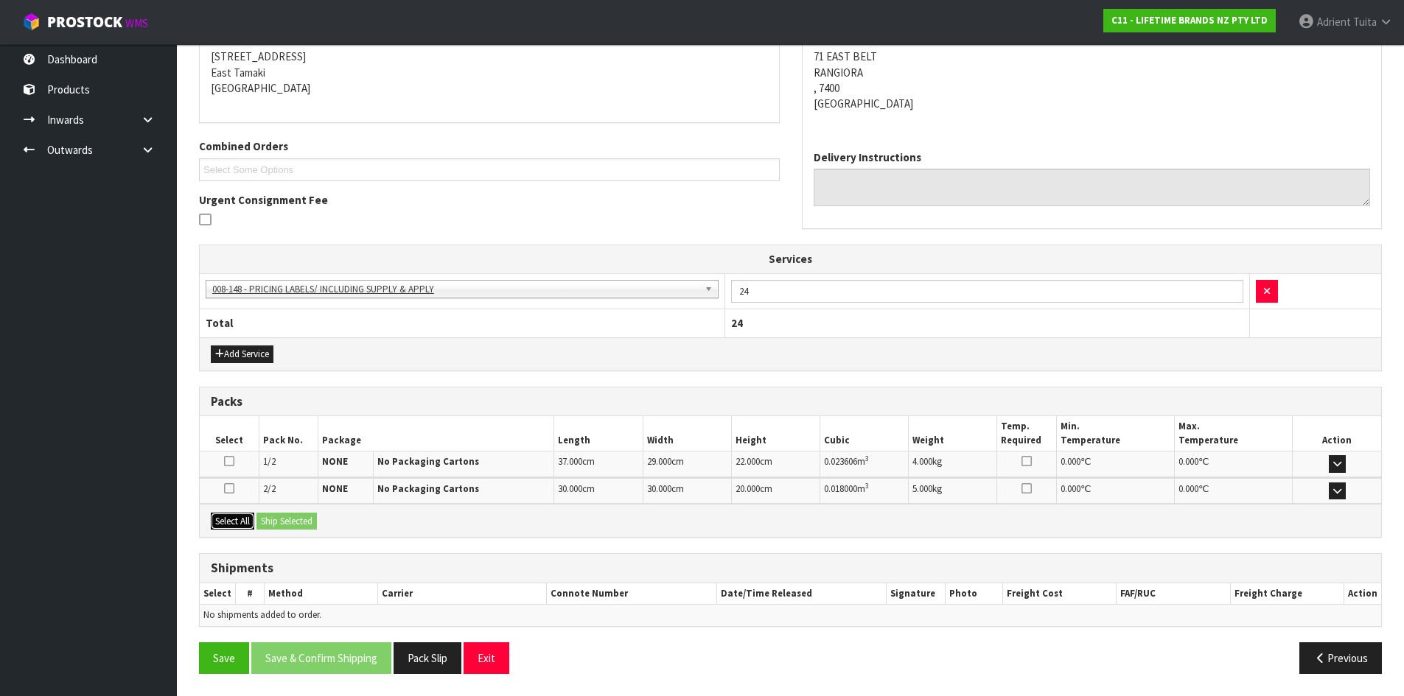
drag, startPoint x: 237, startPoint y: 528, endPoint x: 262, endPoint y: 522, distance: 24.9
click at [245, 525] on button "Select All" at bounding box center [232, 522] width 43 height 18
click at [267, 521] on button "Ship Selected" at bounding box center [286, 522] width 60 height 18
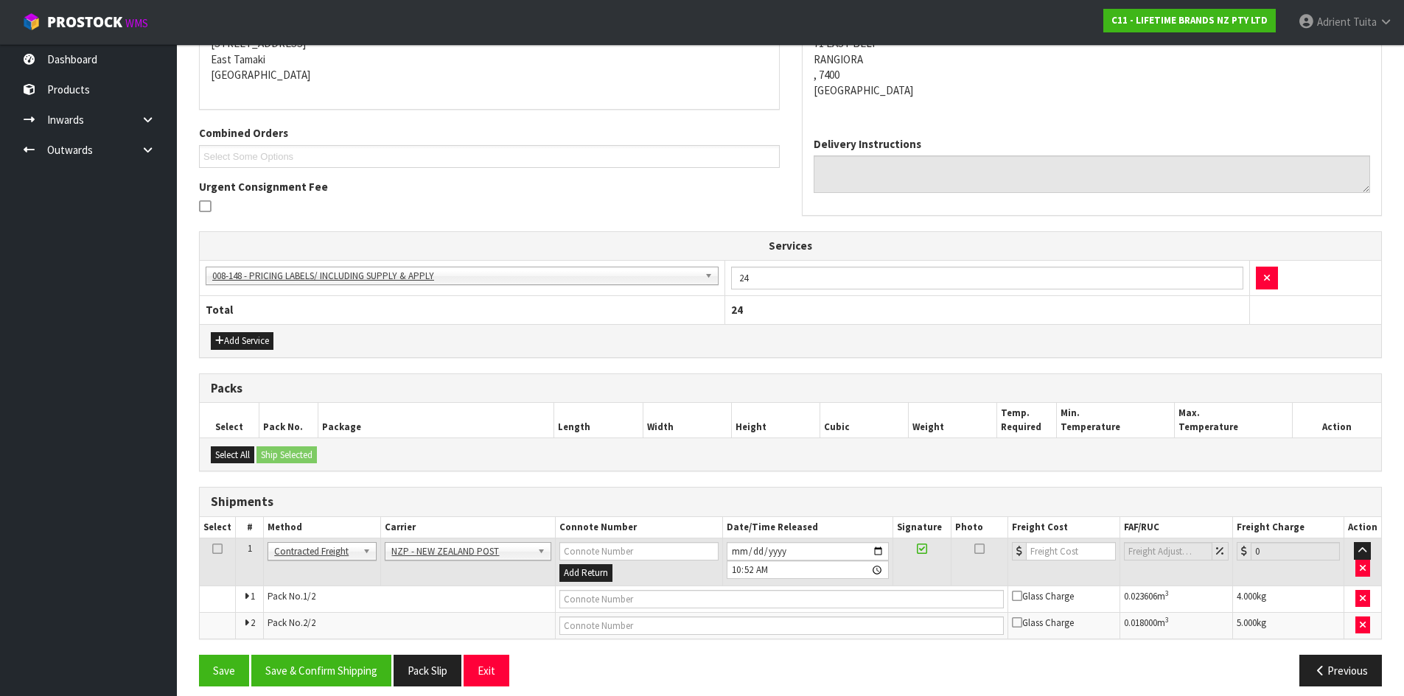
scroll to position [325, 0]
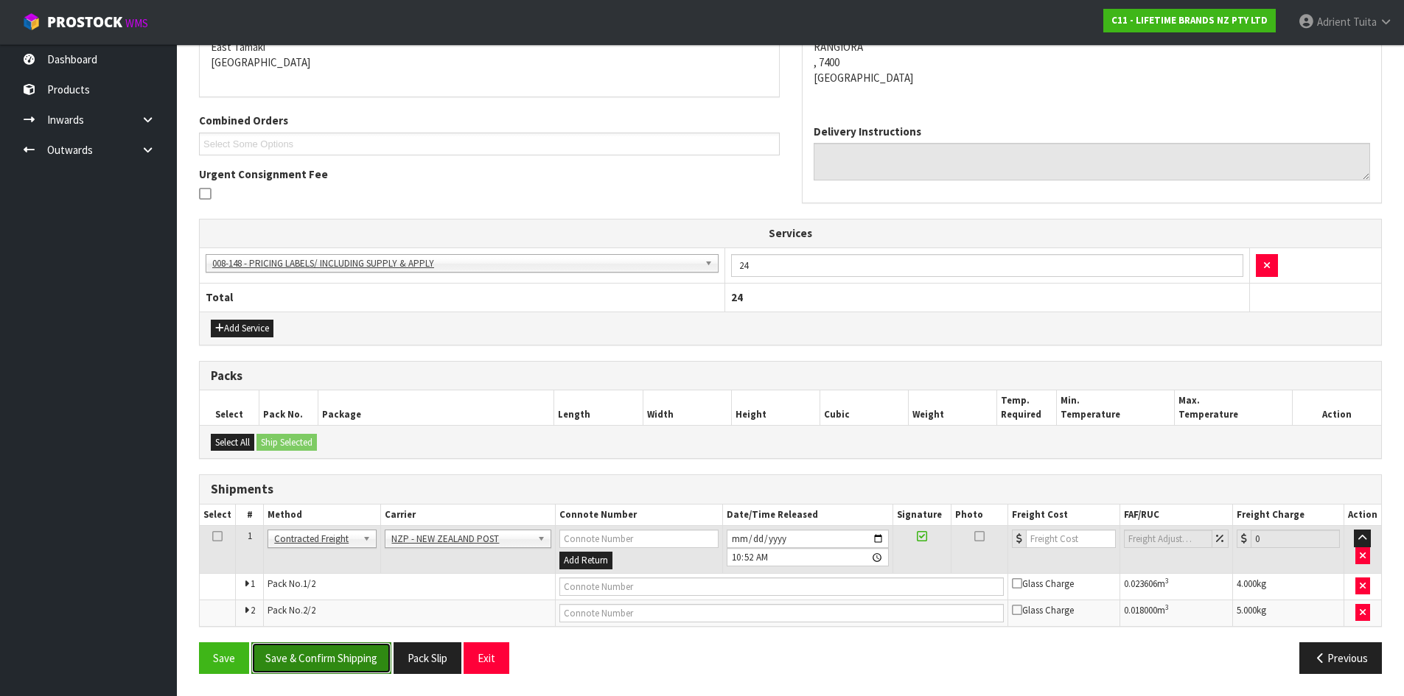
click at [351, 653] on button "Save & Confirm Shipping" at bounding box center [321, 658] width 140 height 32
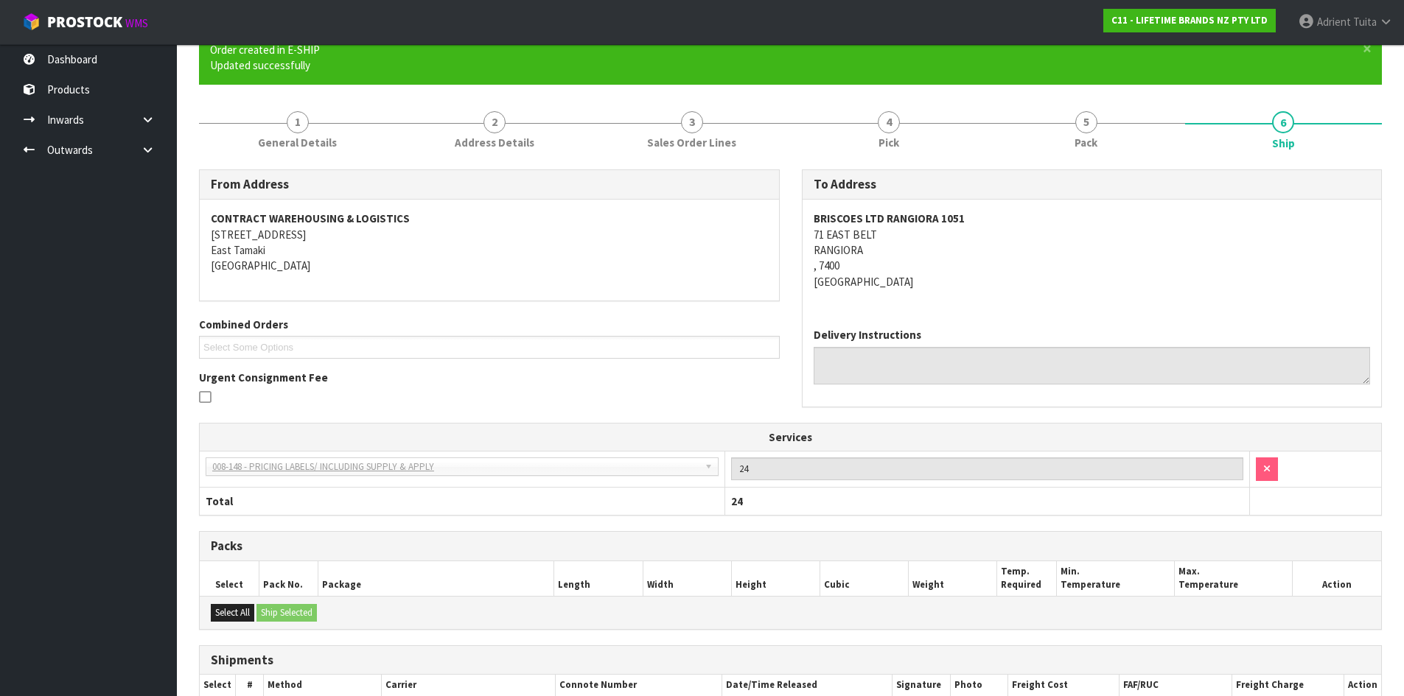
scroll to position [303, 0]
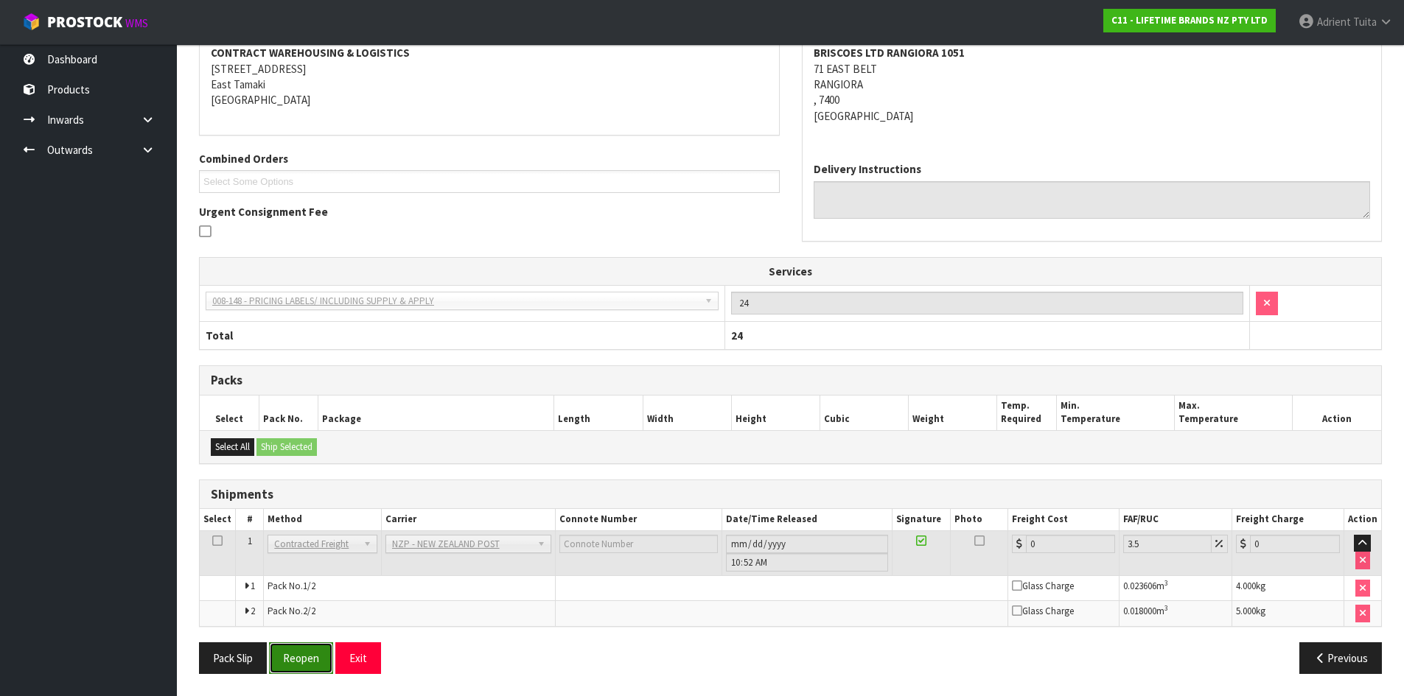
click at [312, 663] on button "Reopen" at bounding box center [301, 658] width 64 height 32
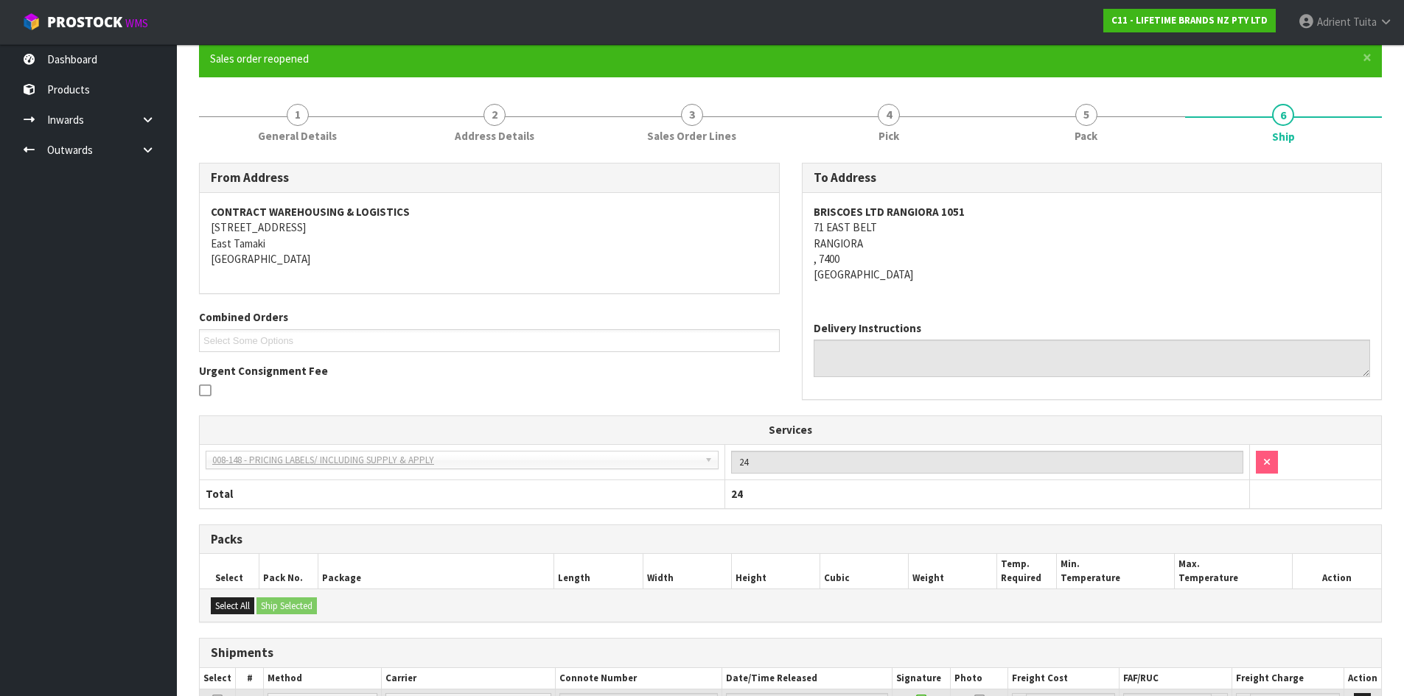
scroll to position [287, 0]
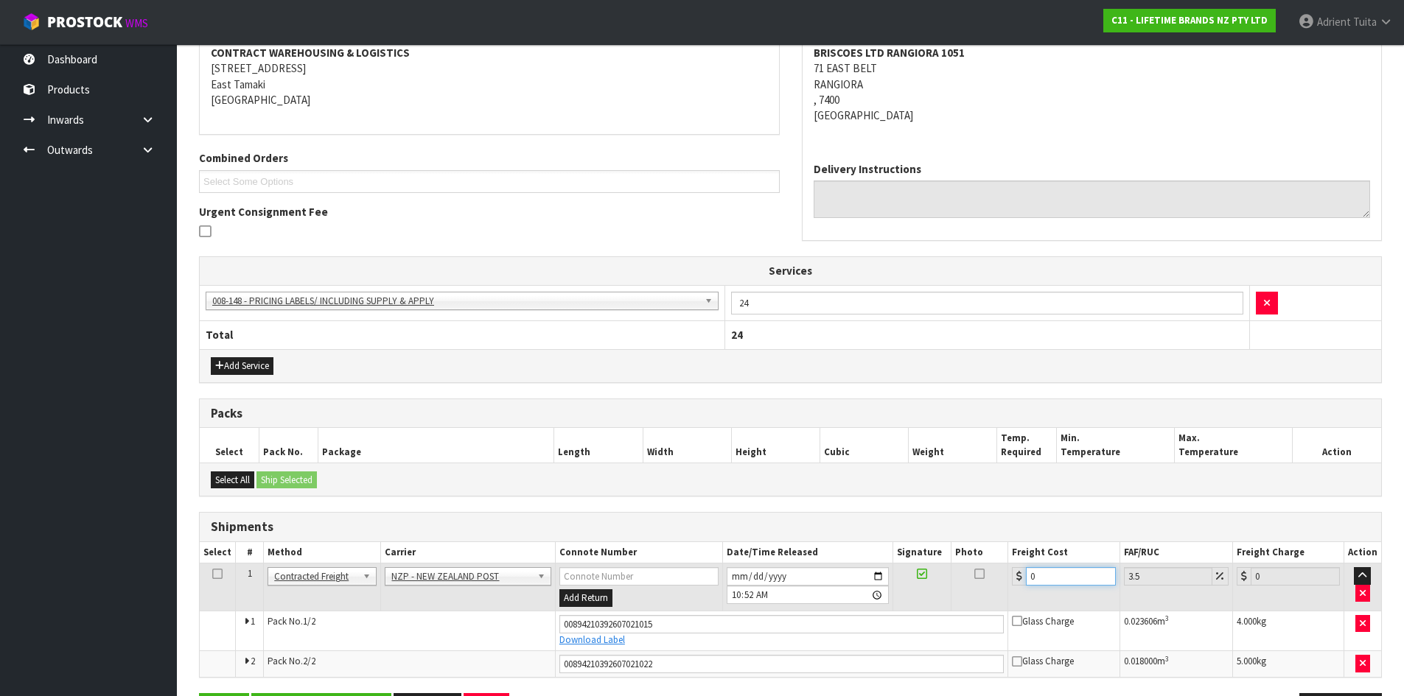
click at [1072, 573] on input "0" at bounding box center [1070, 576] width 89 height 18
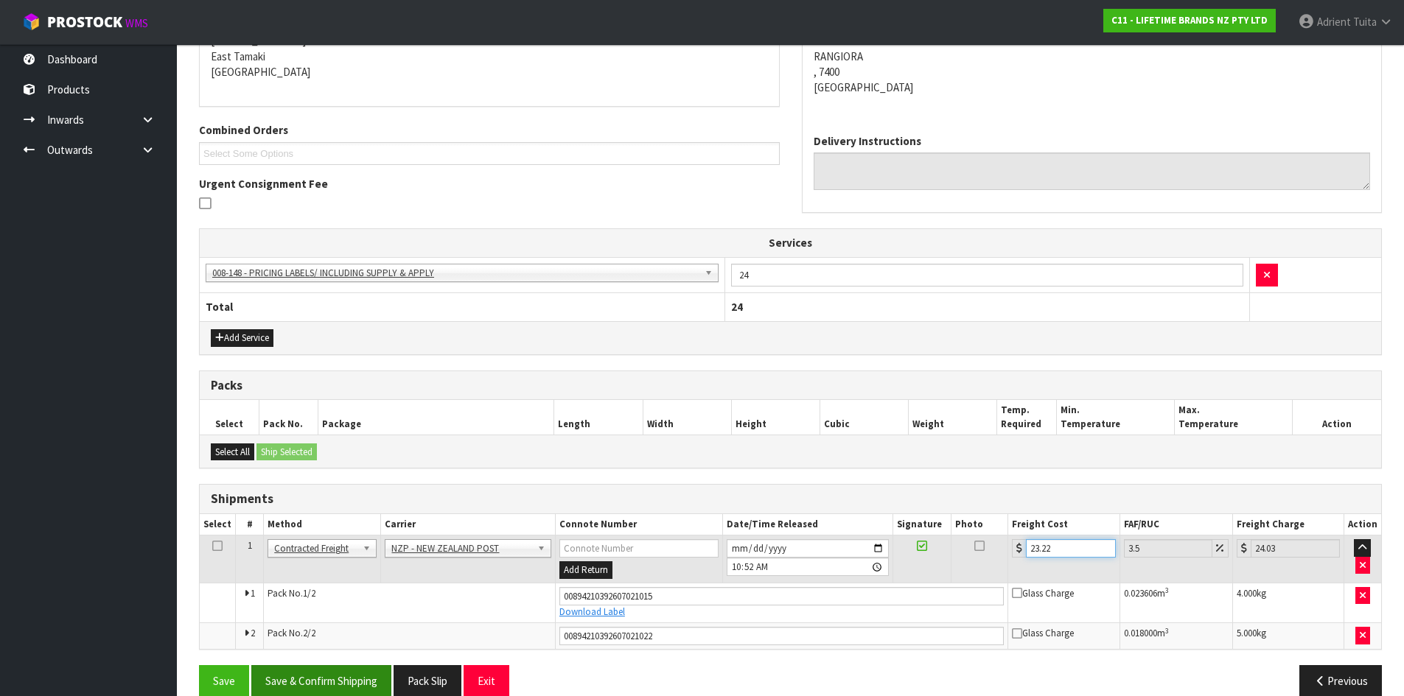
scroll to position [339, 0]
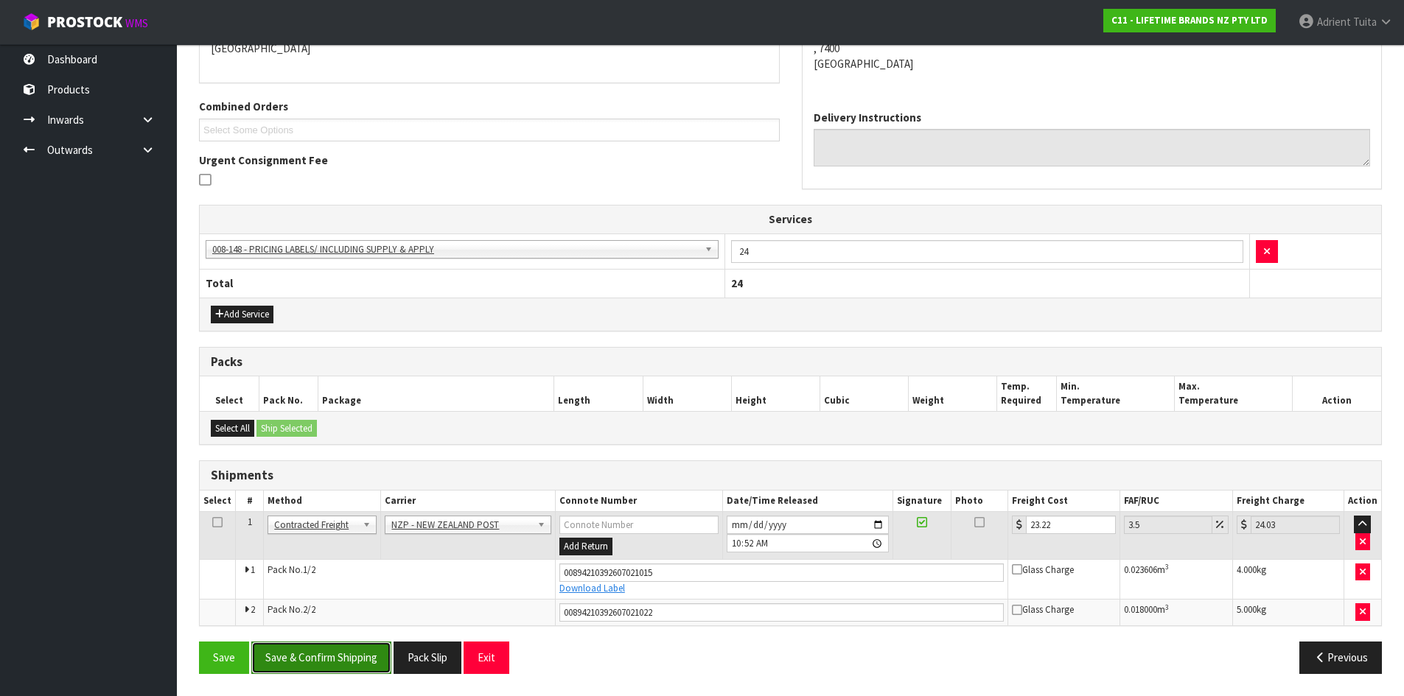
click at [347, 646] on button "Save & Confirm Shipping" at bounding box center [321, 658] width 140 height 32
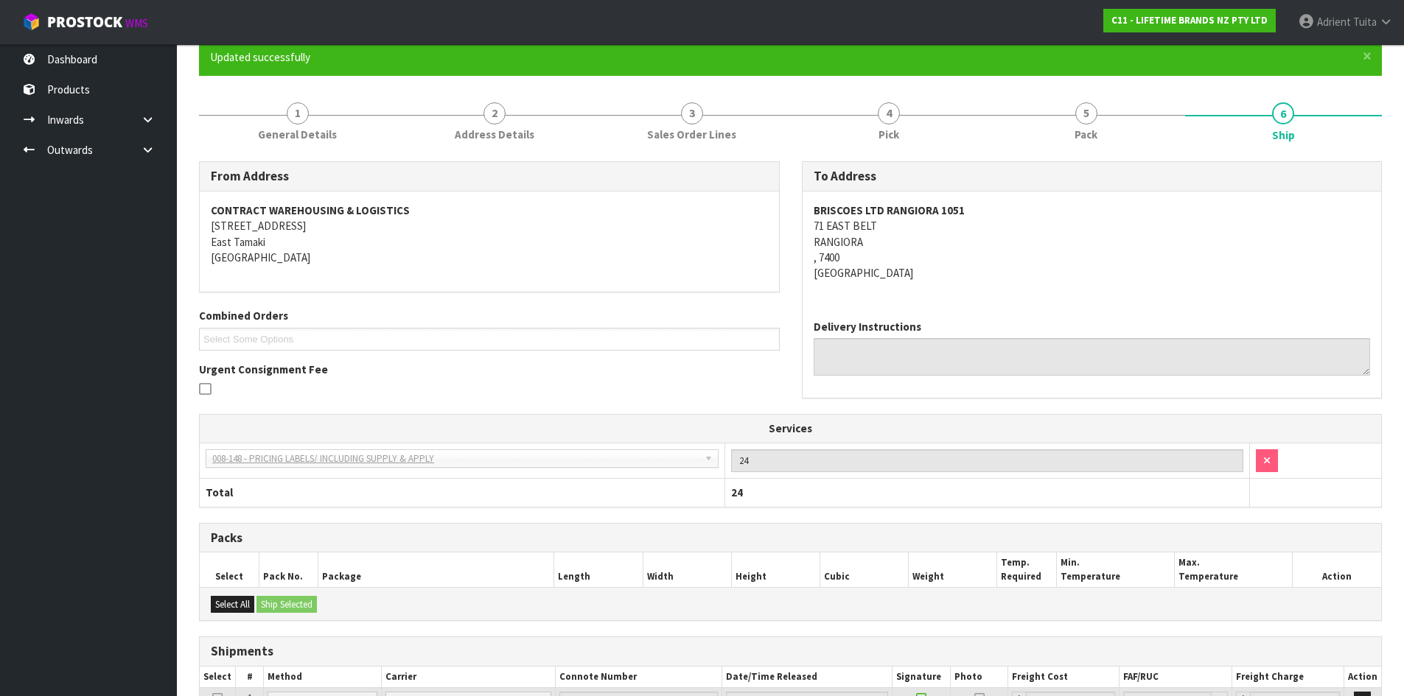
scroll to position [297, 0]
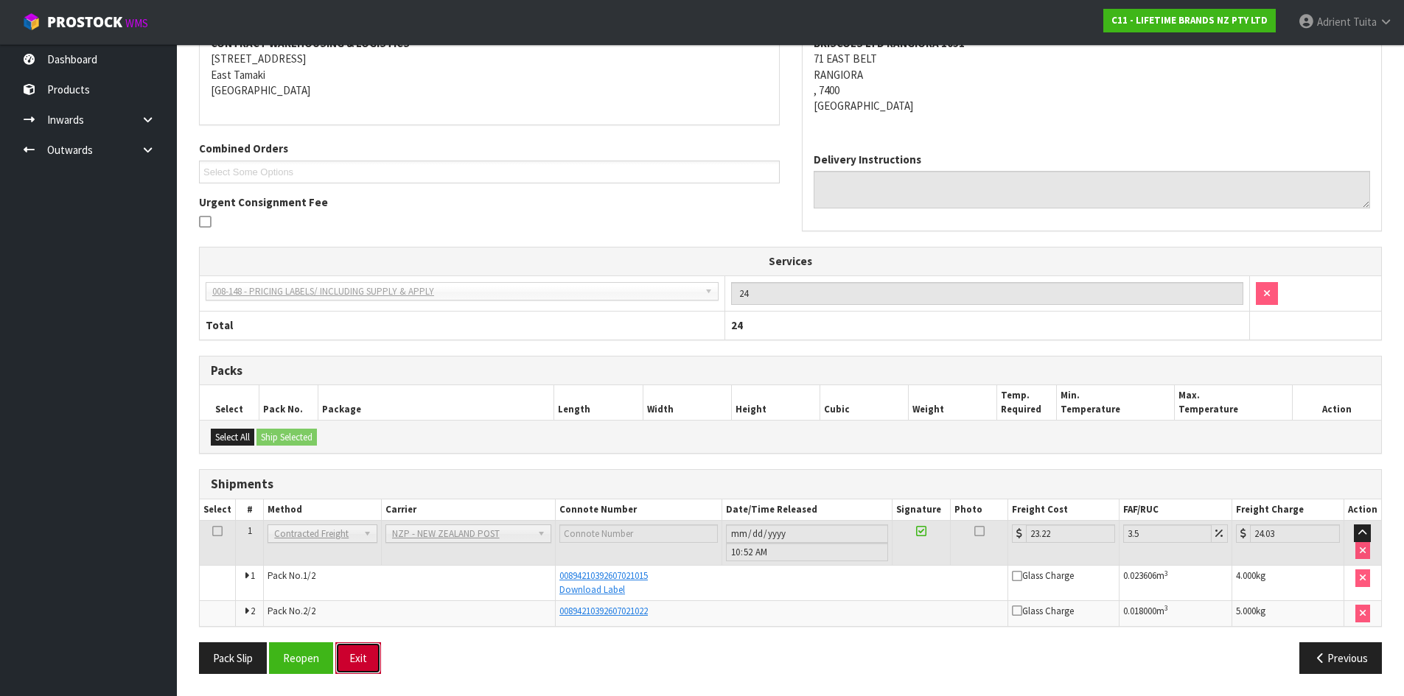
click at [350, 670] on button "Exit" at bounding box center [358, 658] width 46 height 32
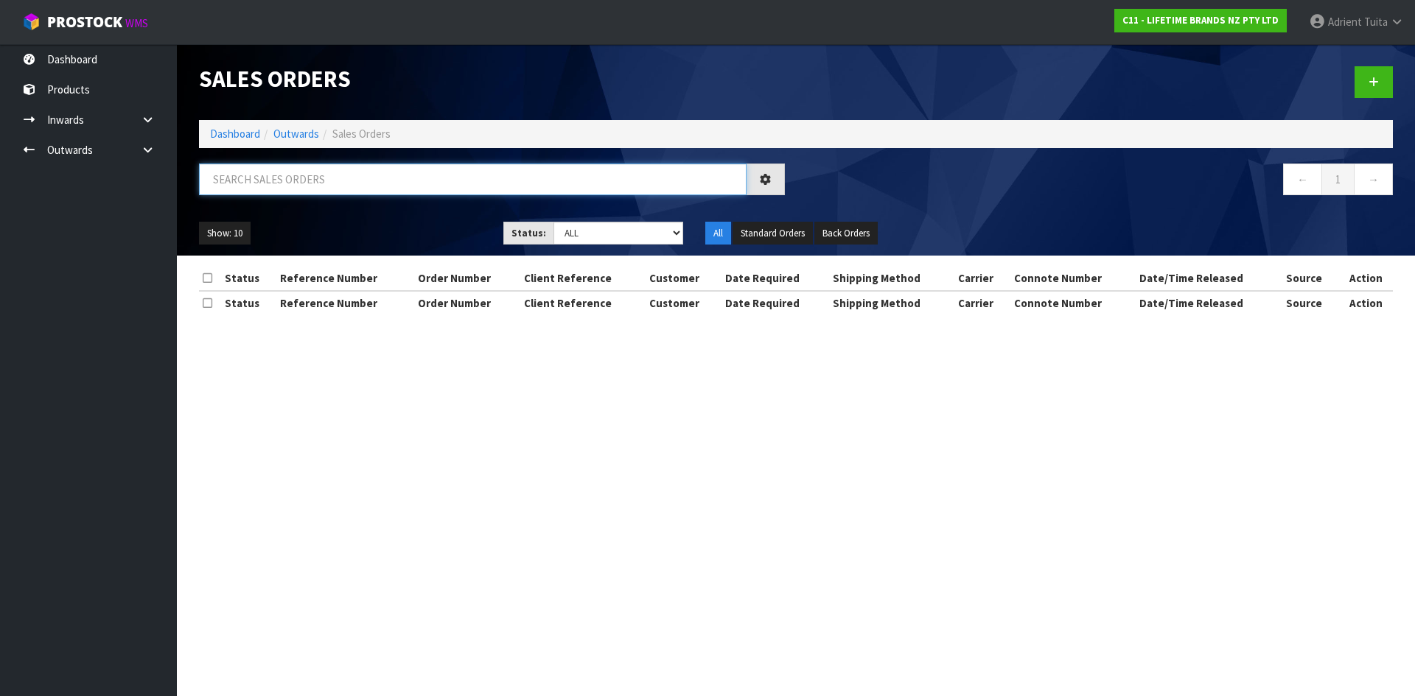
click at [242, 186] on input "text" at bounding box center [472, 180] width 547 height 32
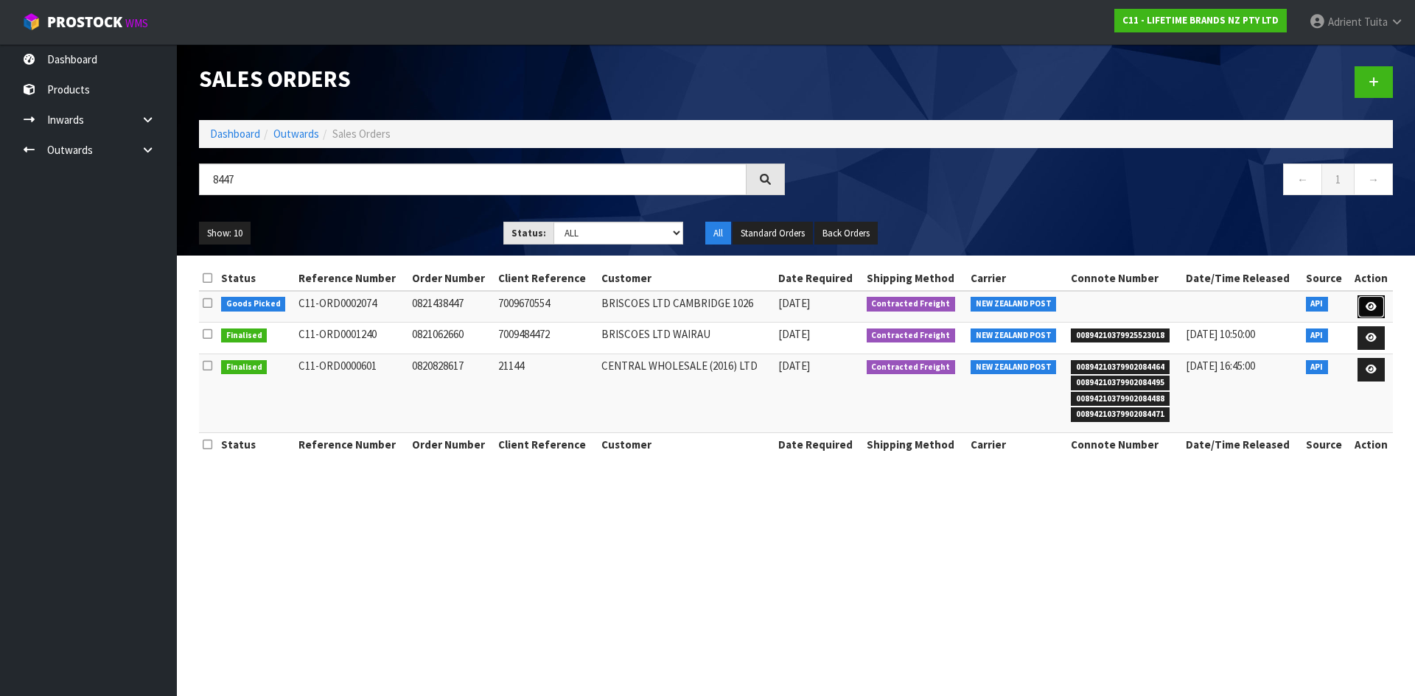
click at [1360, 307] on link at bounding box center [1370, 307] width 27 height 24
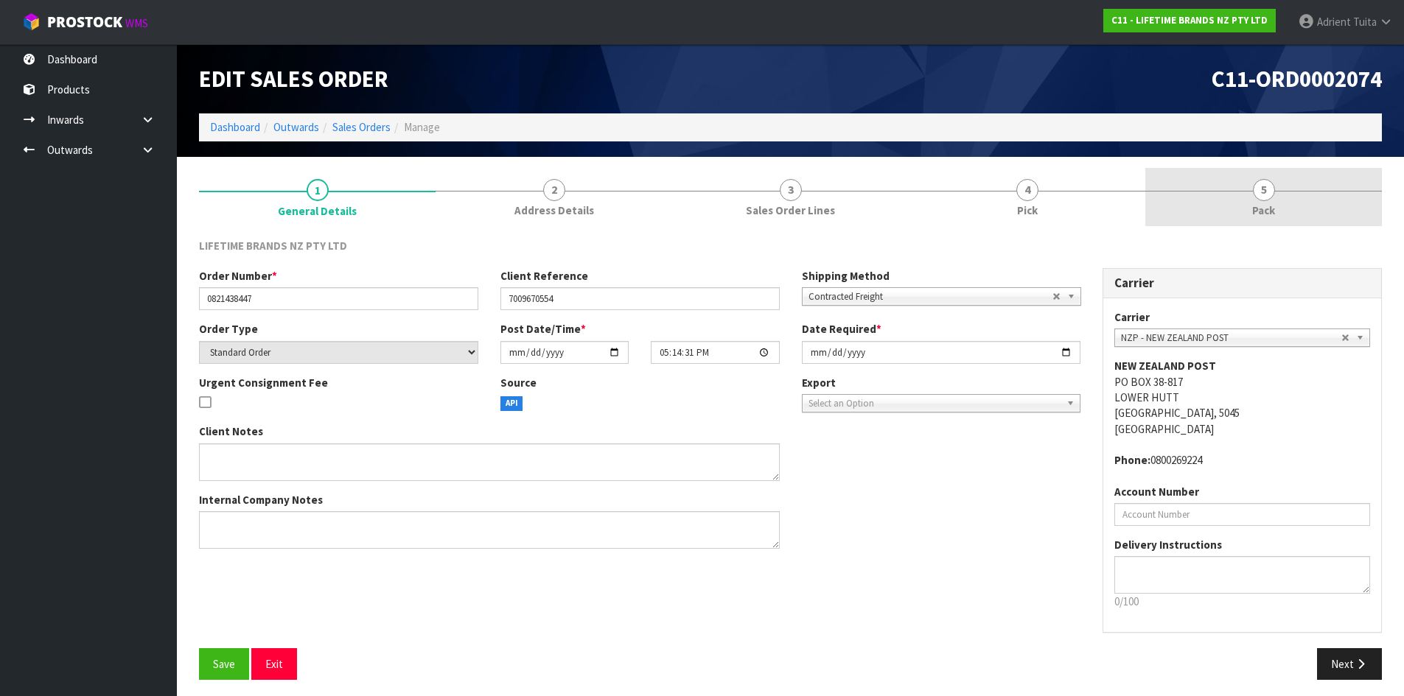
click at [1250, 198] on link "5 Pack" at bounding box center [1263, 197] width 237 height 58
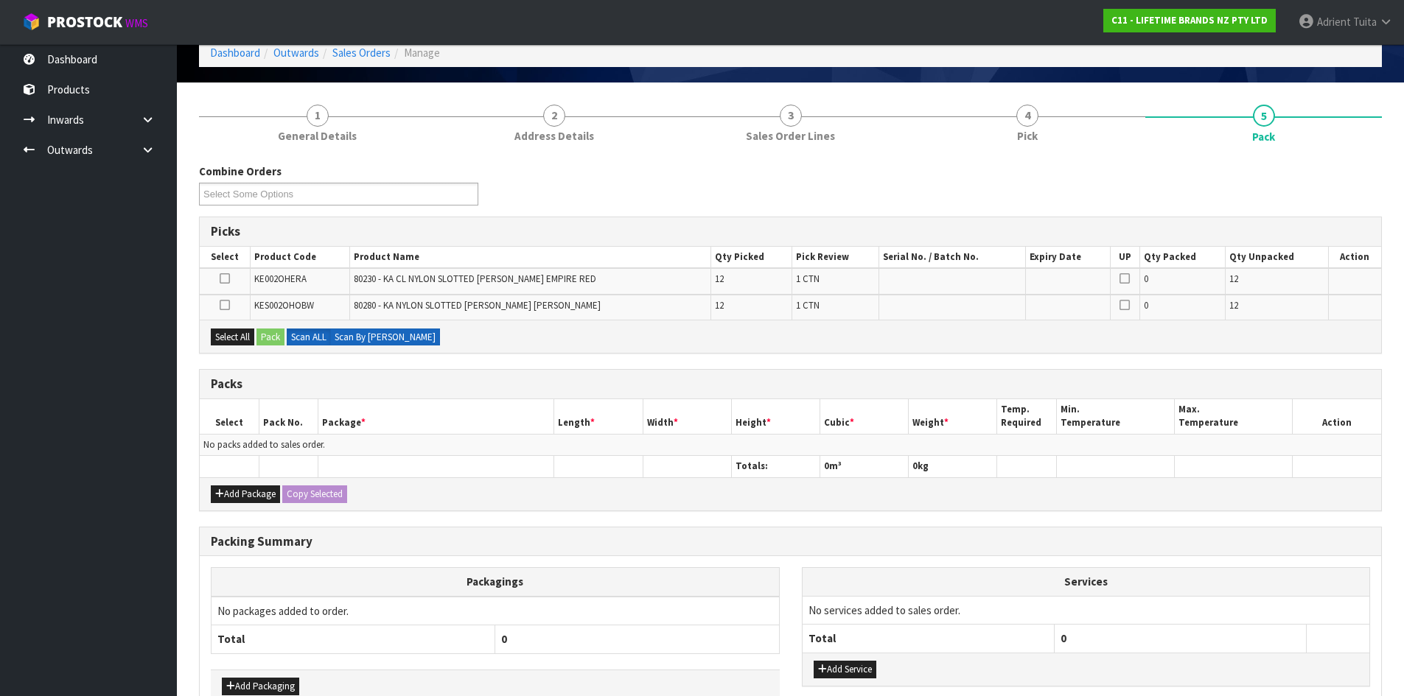
scroll to position [162, 0]
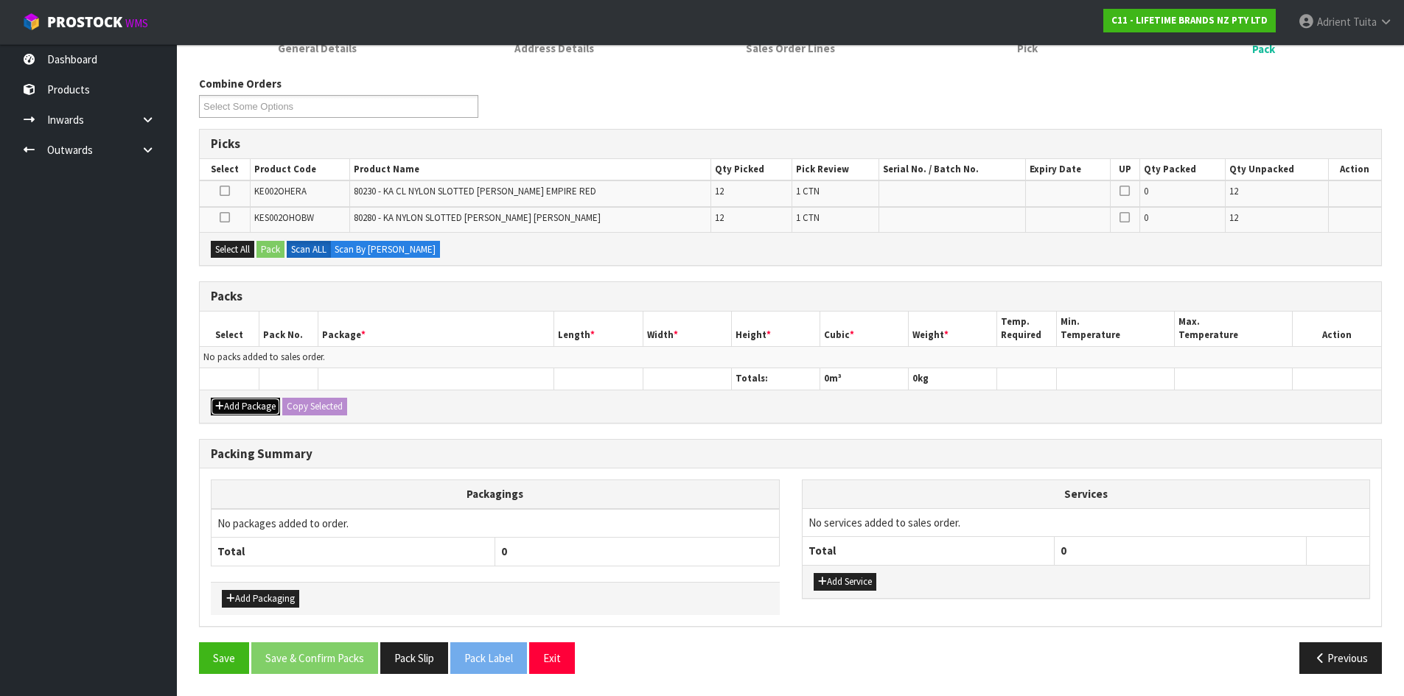
drag, startPoint x: 228, startPoint y: 412, endPoint x: 231, endPoint y: 400, distance: 12.0
click at [229, 411] on button "Add Package" at bounding box center [245, 407] width 69 height 18
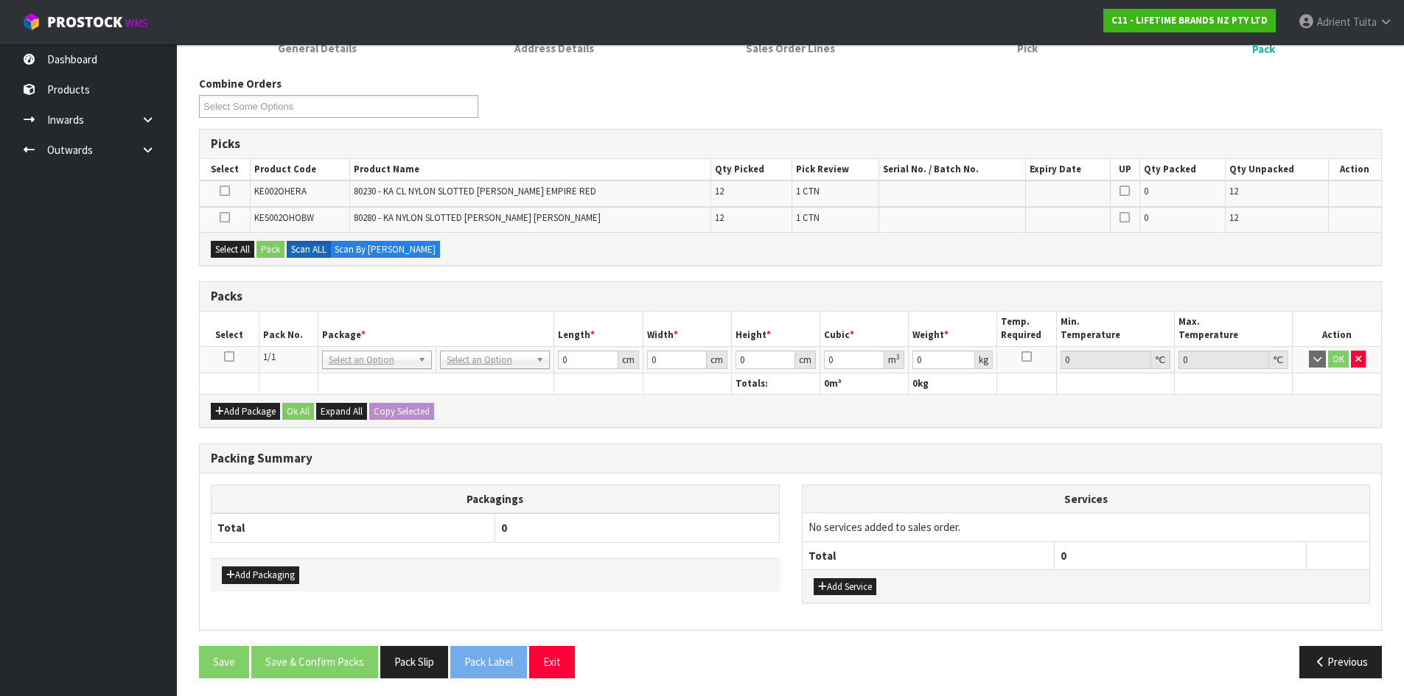
click at [229, 357] on icon at bounding box center [229, 357] width 10 height 1
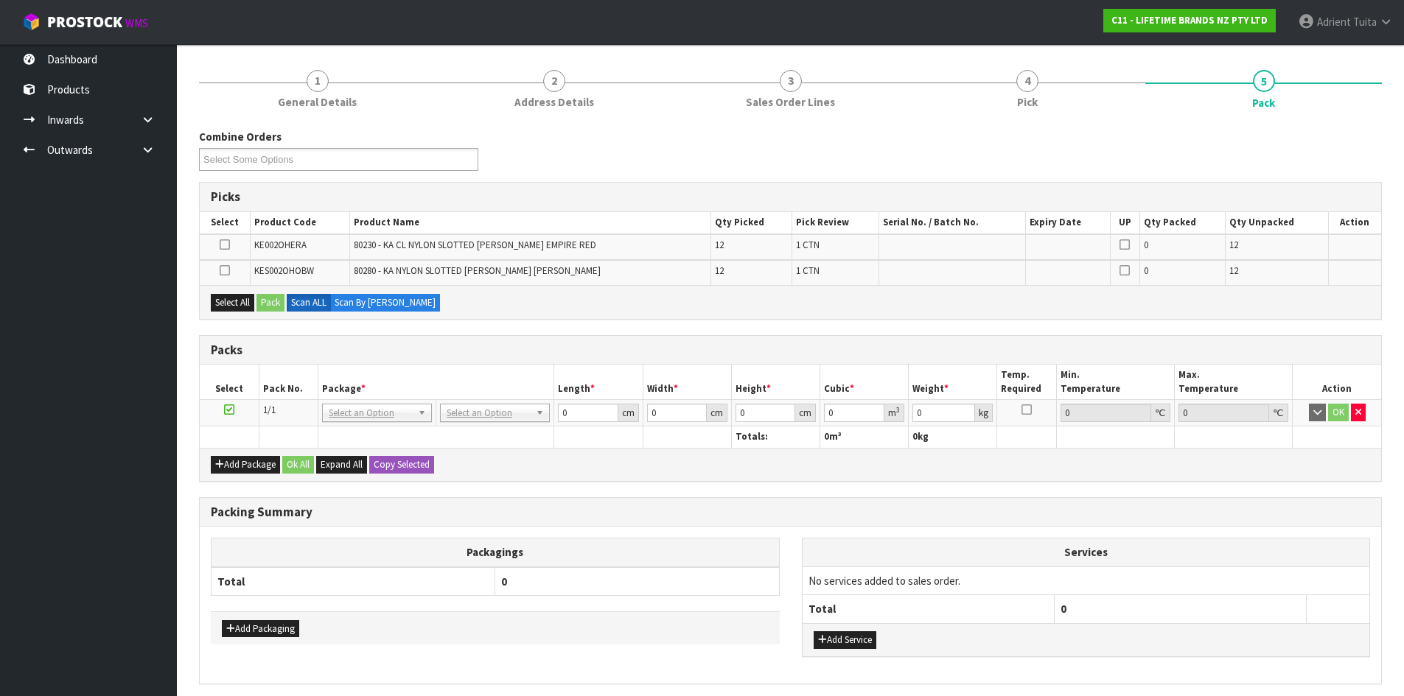
scroll to position [0, 0]
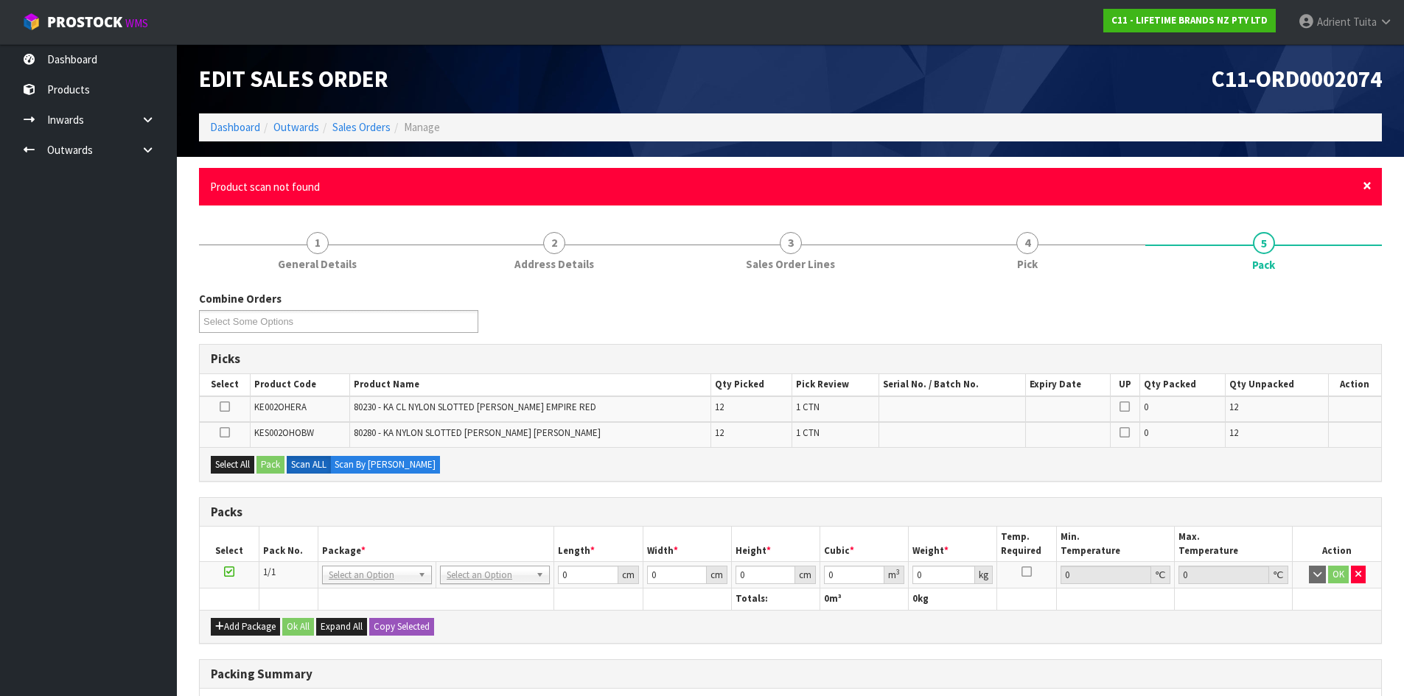
click at [1365, 186] on span "×" at bounding box center [1366, 185] width 9 height 21
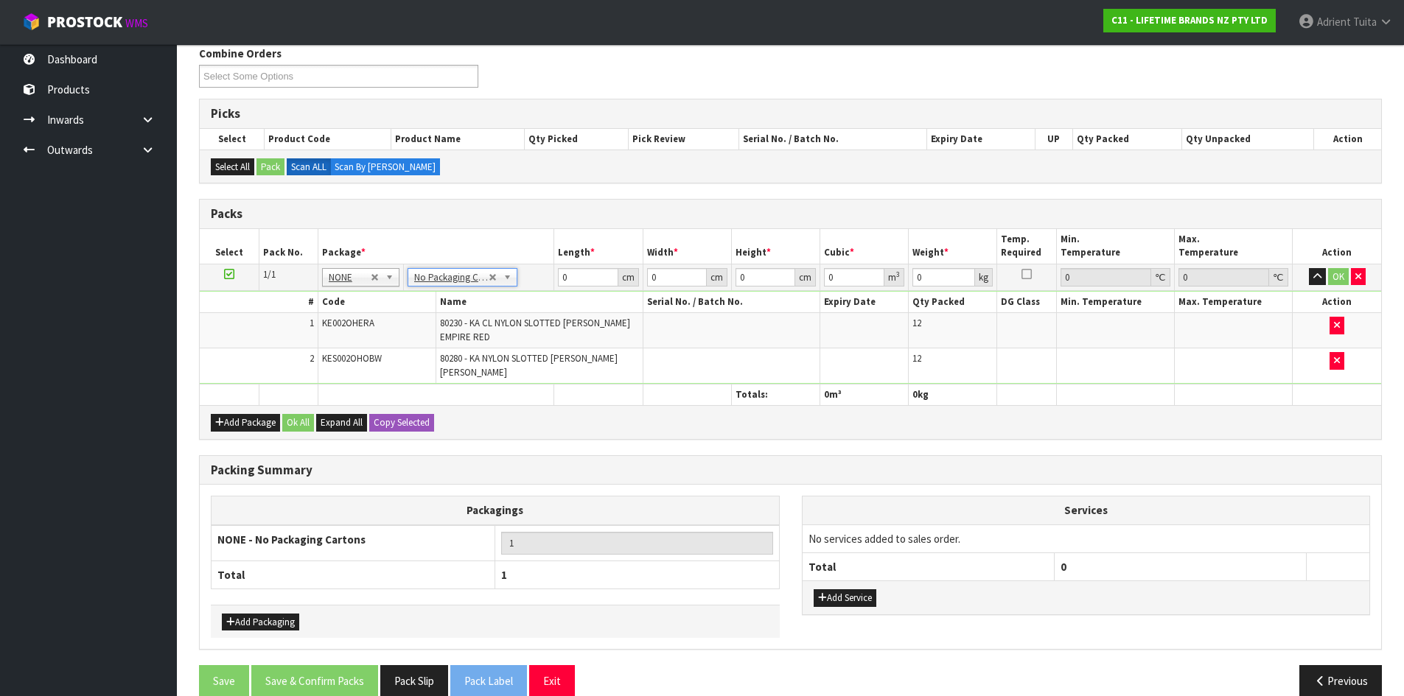
scroll to position [206, 0]
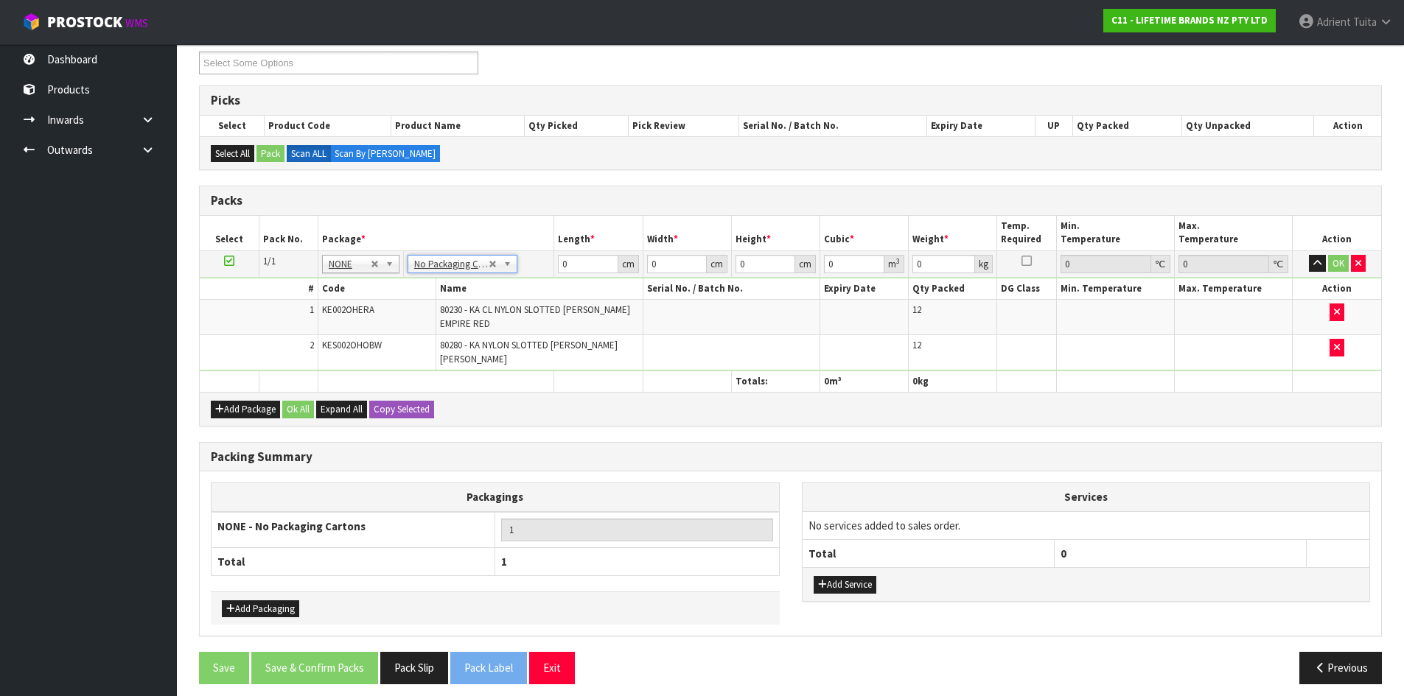
drag, startPoint x: 838, startPoint y: 565, endPoint x: 850, endPoint y: 548, distance: 20.6
click at [838, 567] on div "Add Service" at bounding box center [1085, 583] width 567 height 33
click at [840, 576] on button "Add Service" at bounding box center [844, 585] width 63 height 18
drag, startPoint x: 848, startPoint y: 538, endPoint x: 852, endPoint y: 531, distance: 8.0
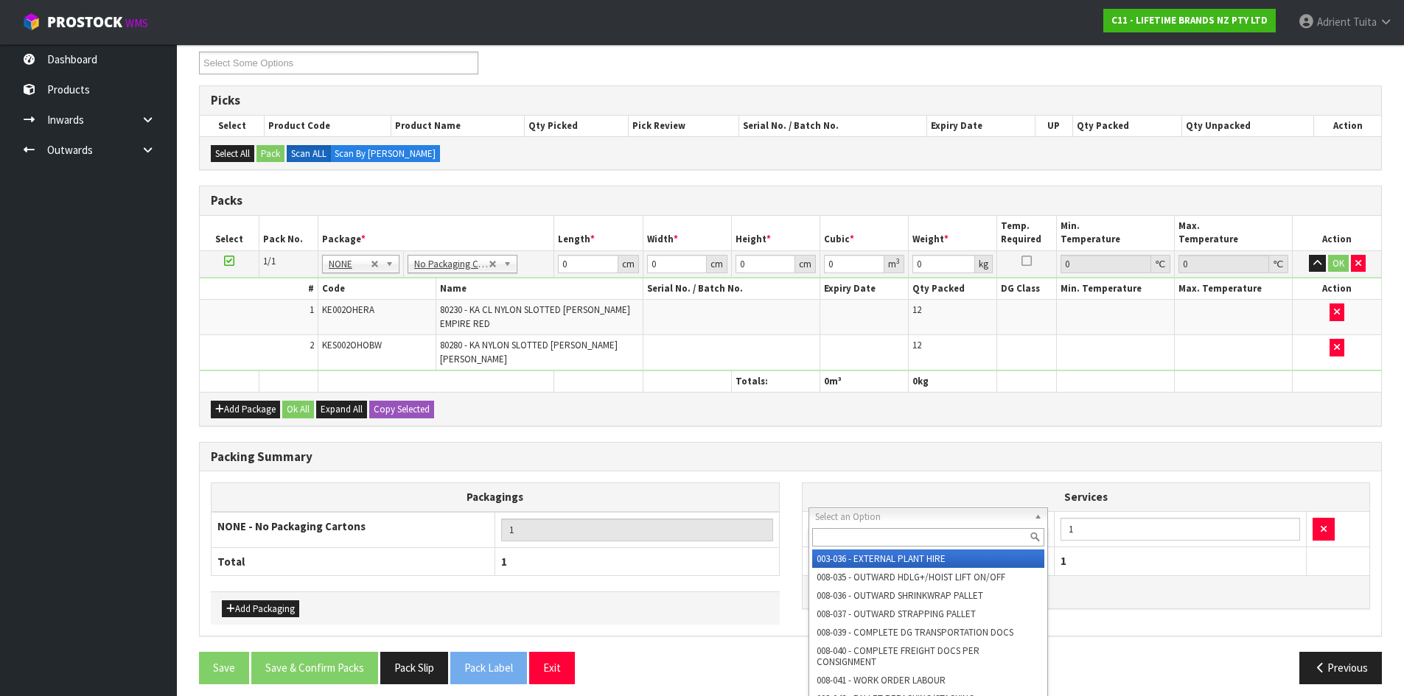
click at [852, 531] on input "text" at bounding box center [928, 537] width 233 height 18
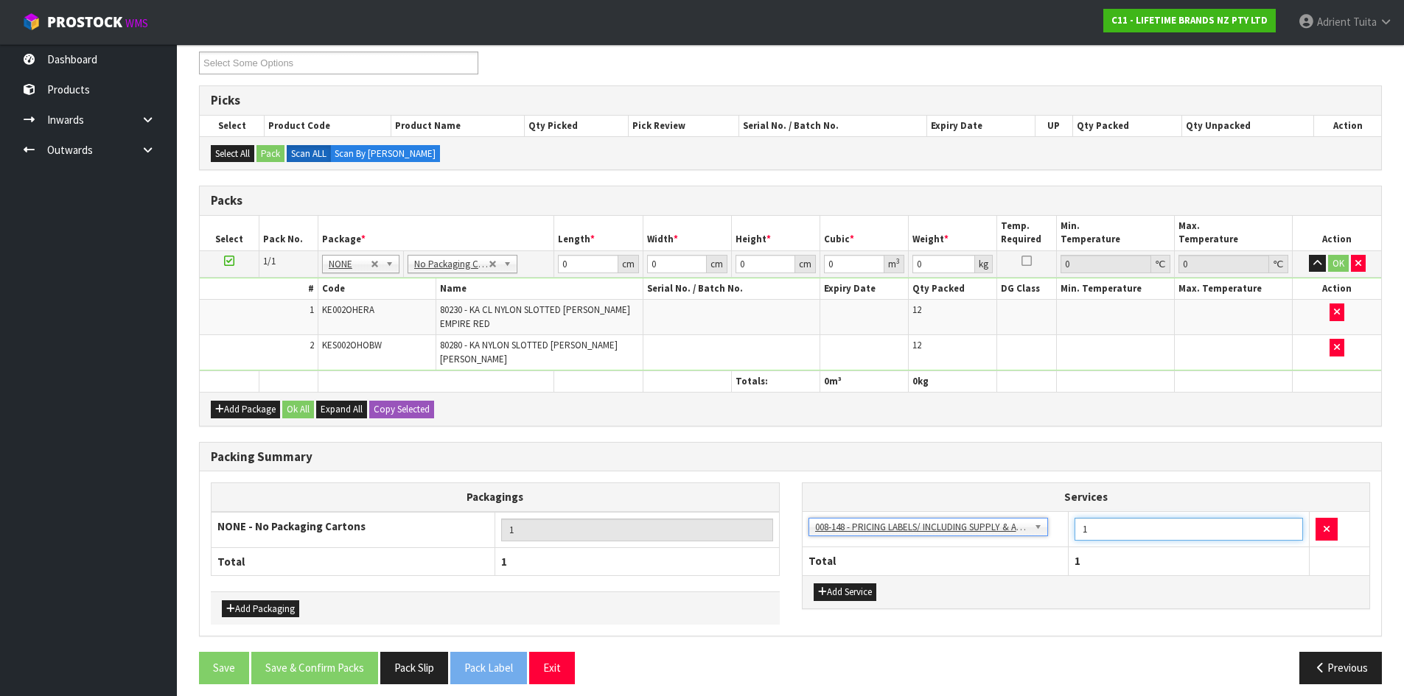
click at [1098, 522] on input "1" at bounding box center [1188, 529] width 228 height 23
click at [588, 275] on td "0 cm" at bounding box center [598, 264] width 88 height 27
click at [600, 265] on input "0" at bounding box center [588, 264] width 60 height 18
click at [1337, 266] on button "OK" at bounding box center [1338, 264] width 21 height 18
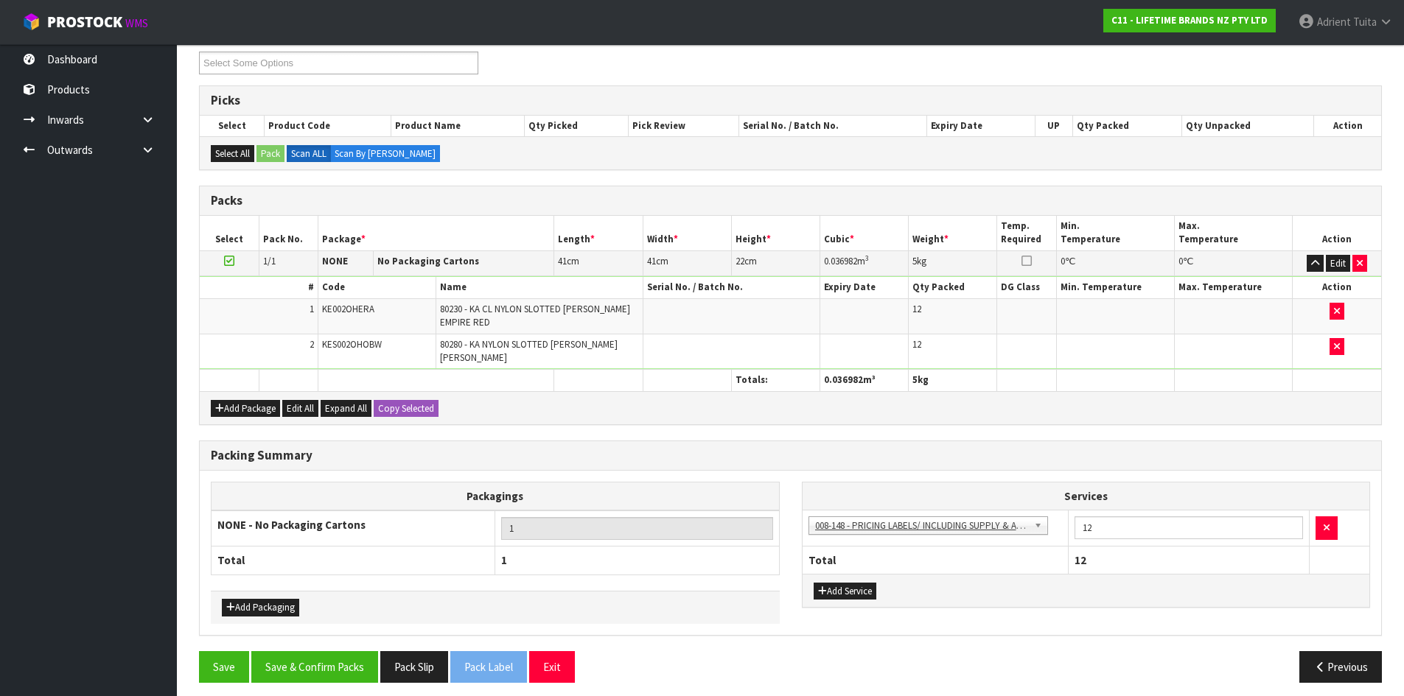
scroll to position [205, 0]
click at [281, 652] on button "Save & Confirm Packs" at bounding box center [314, 668] width 127 height 32
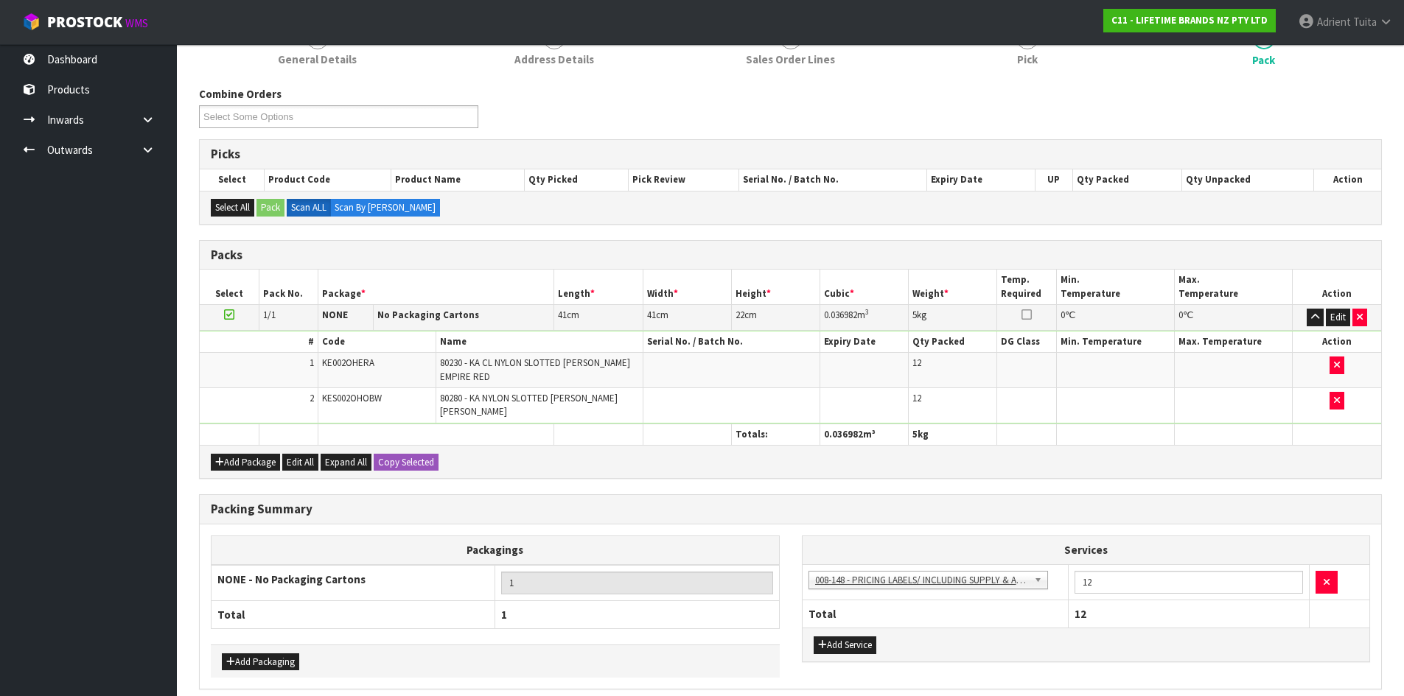
scroll to position [0, 0]
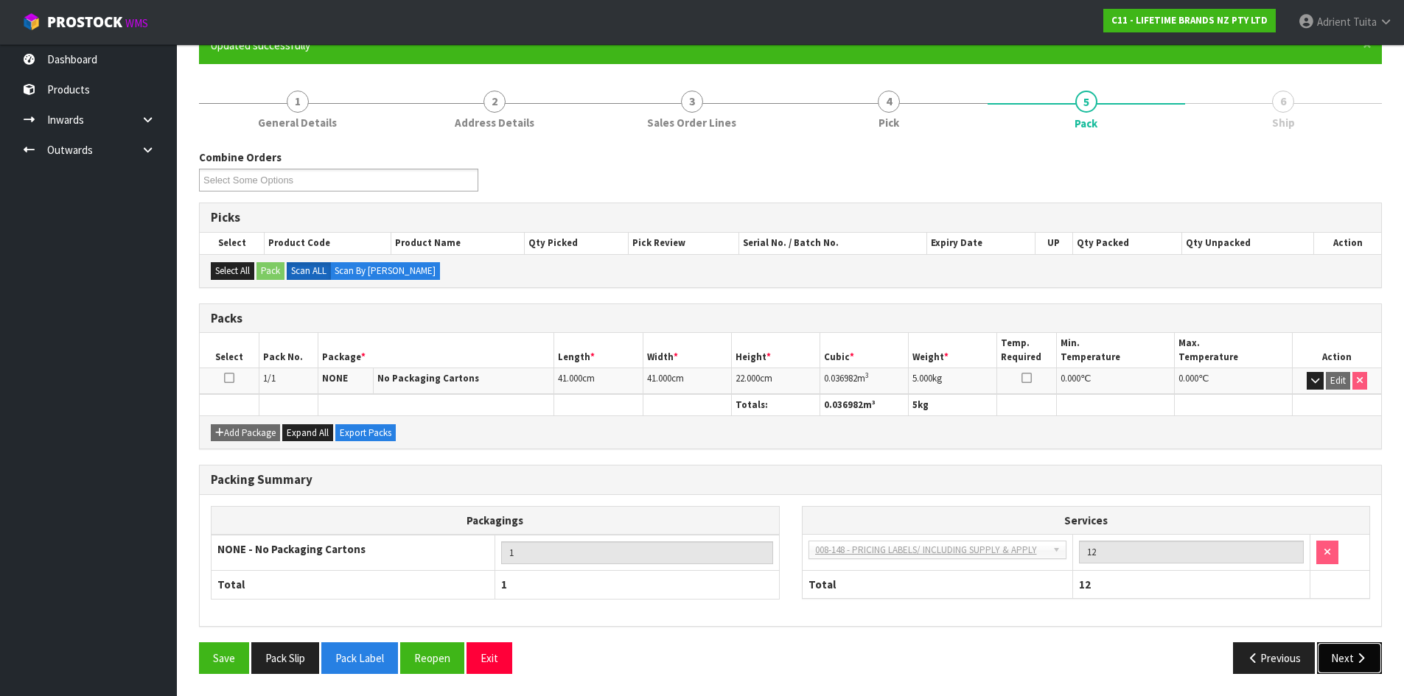
click at [1339, 653] on button "Next" at bounding box center [1349, 658] width 65 height 32
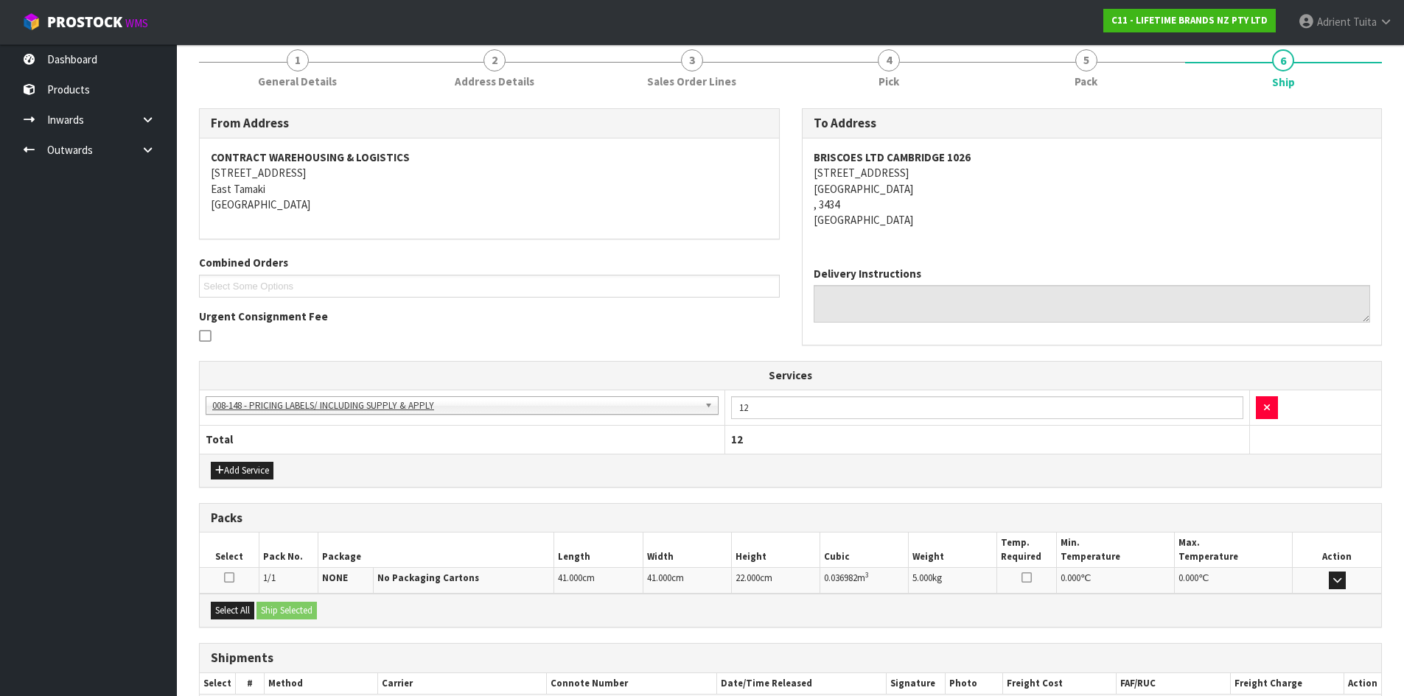
scroll to position [273, 0]
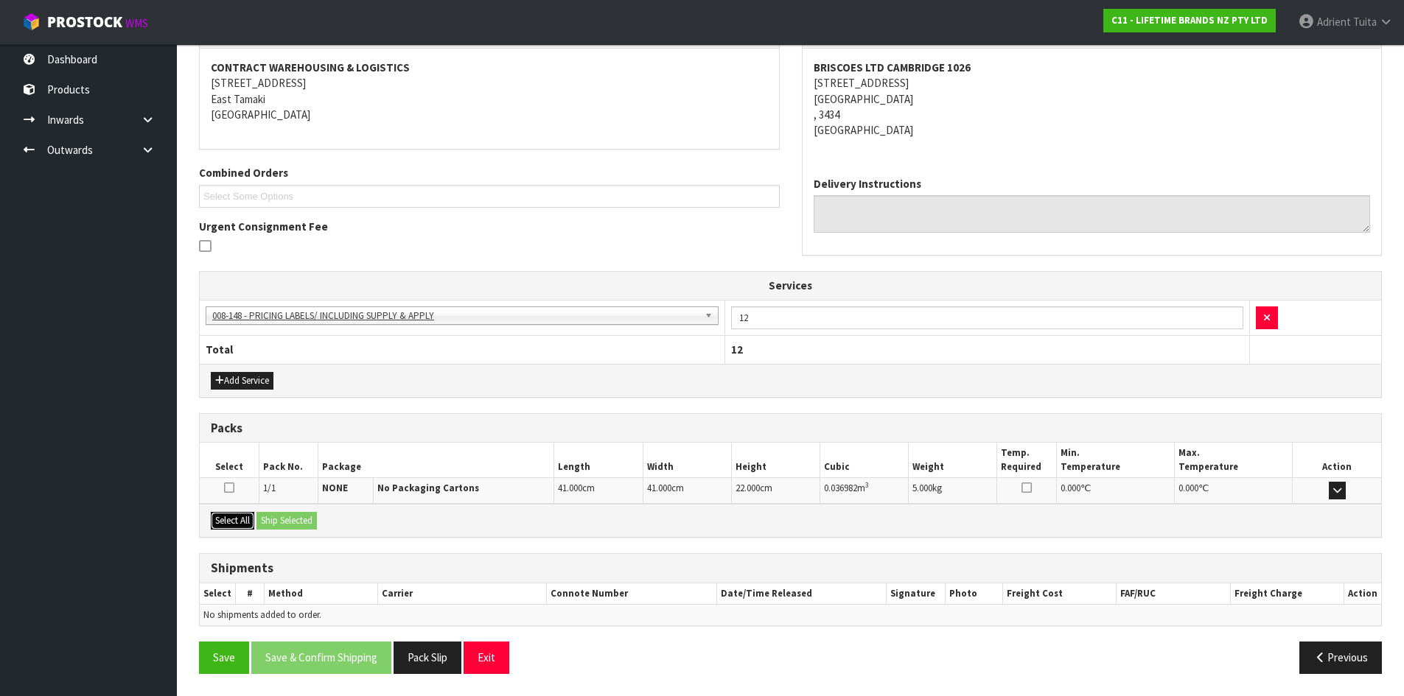
drag, startPoint x: 228, startPoint y: 517, endPoint x: 253, endPoint y: 519, distance: 25.1
click at [230, 517] on button "Select All" at bounding box center [232, 521] width 43 height 18
click at [265, 518] on button "Ship Selected" at bounding box center [286, 521] width 60 height 18
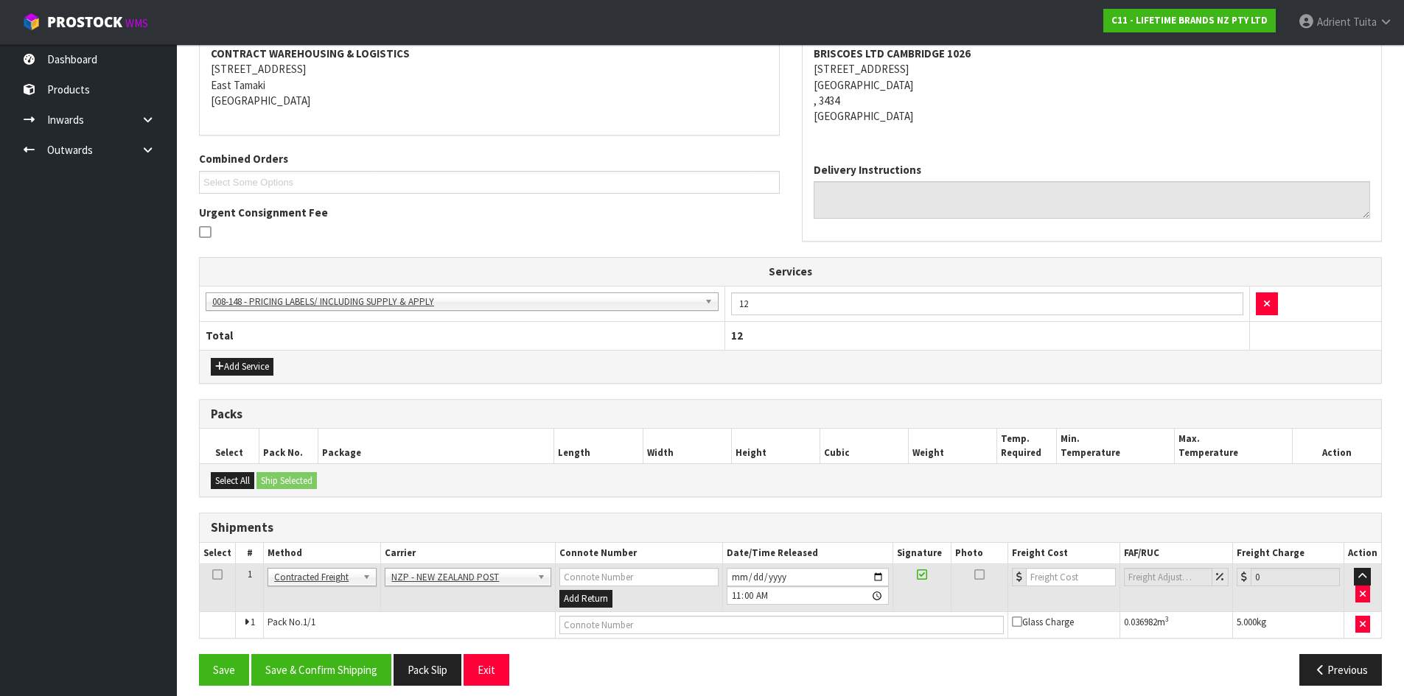
scroll to position [298, 0]
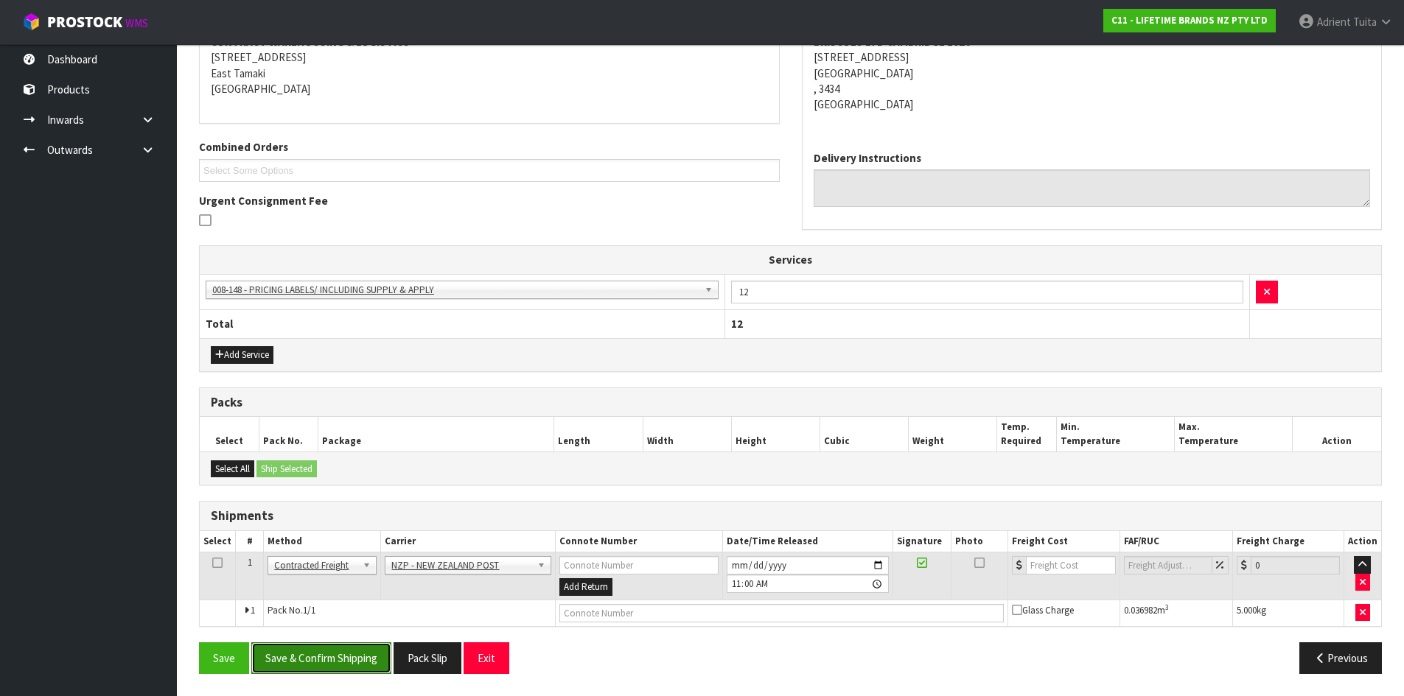
click at [340, 671] on button "Save & Confirm Shipping" at bounding box center [321, 658] width 140 height 32
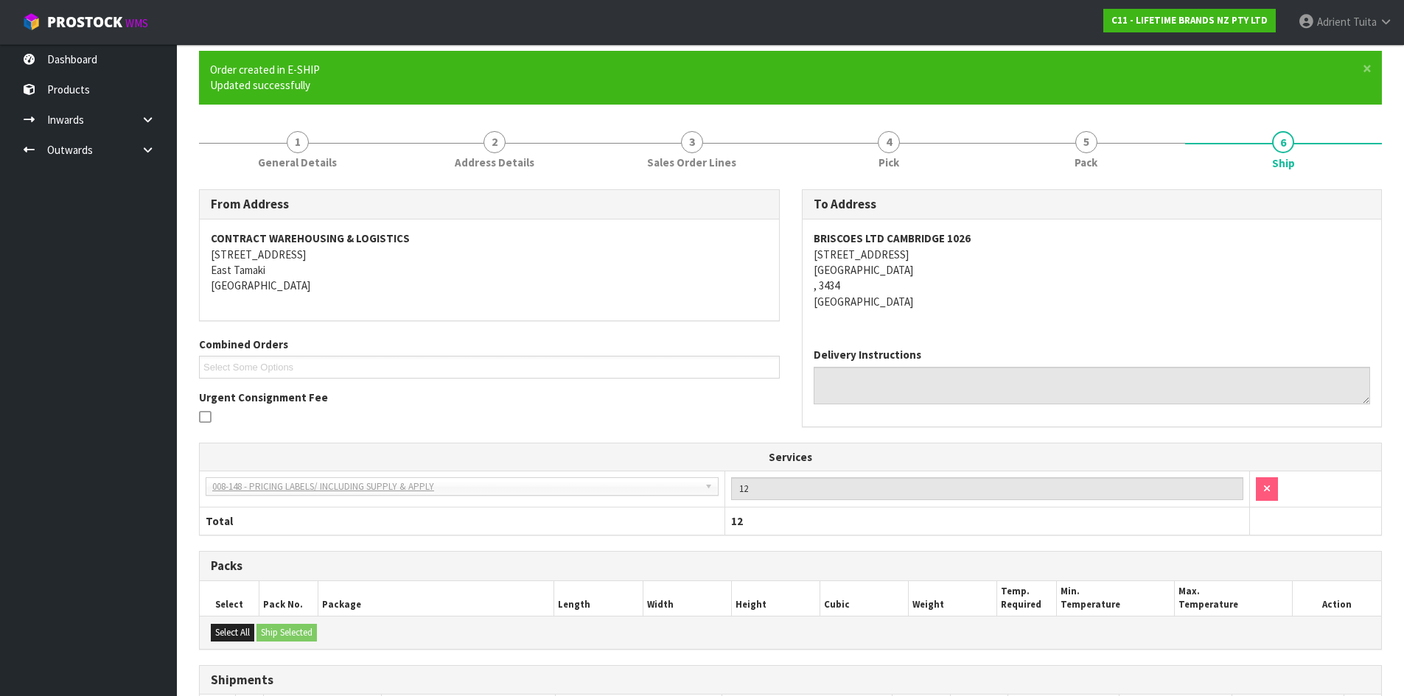
scroll to position [278, 0]
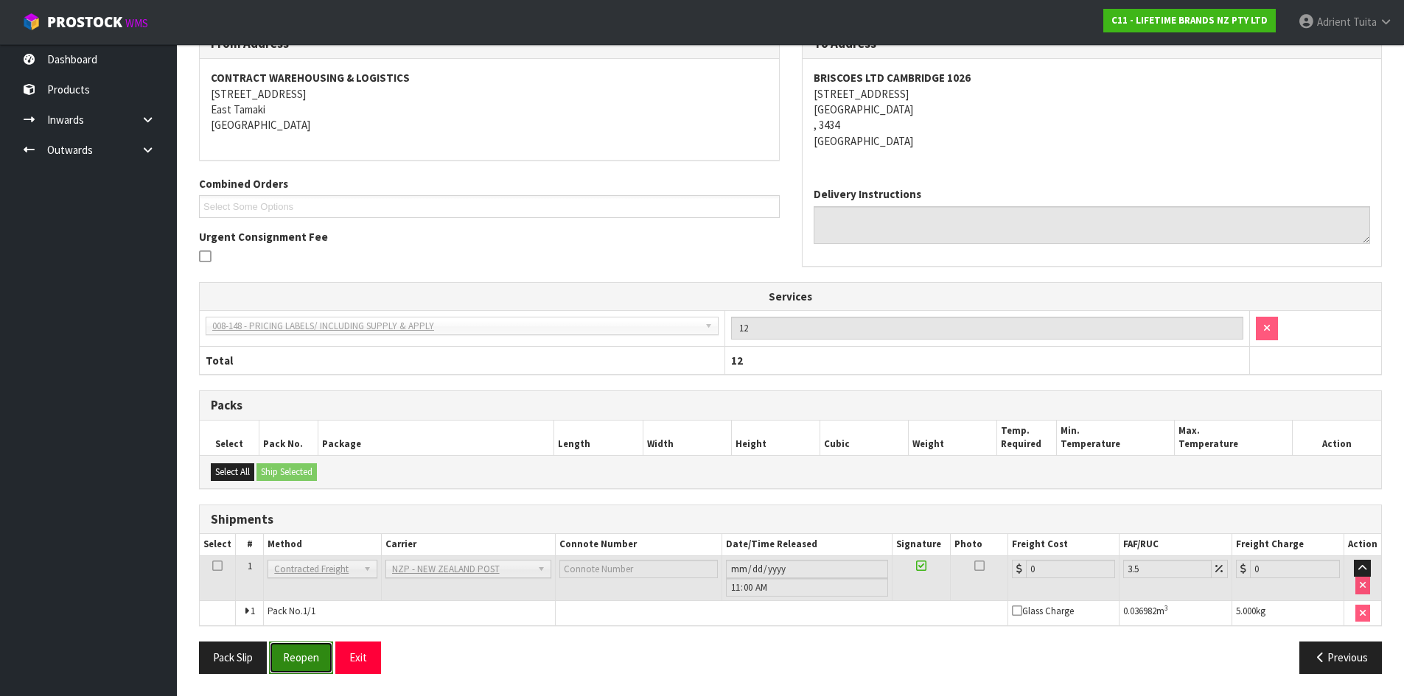
click at [320, 655] on button "Reopen" at bounding box center [301, 658] width 64 height 32
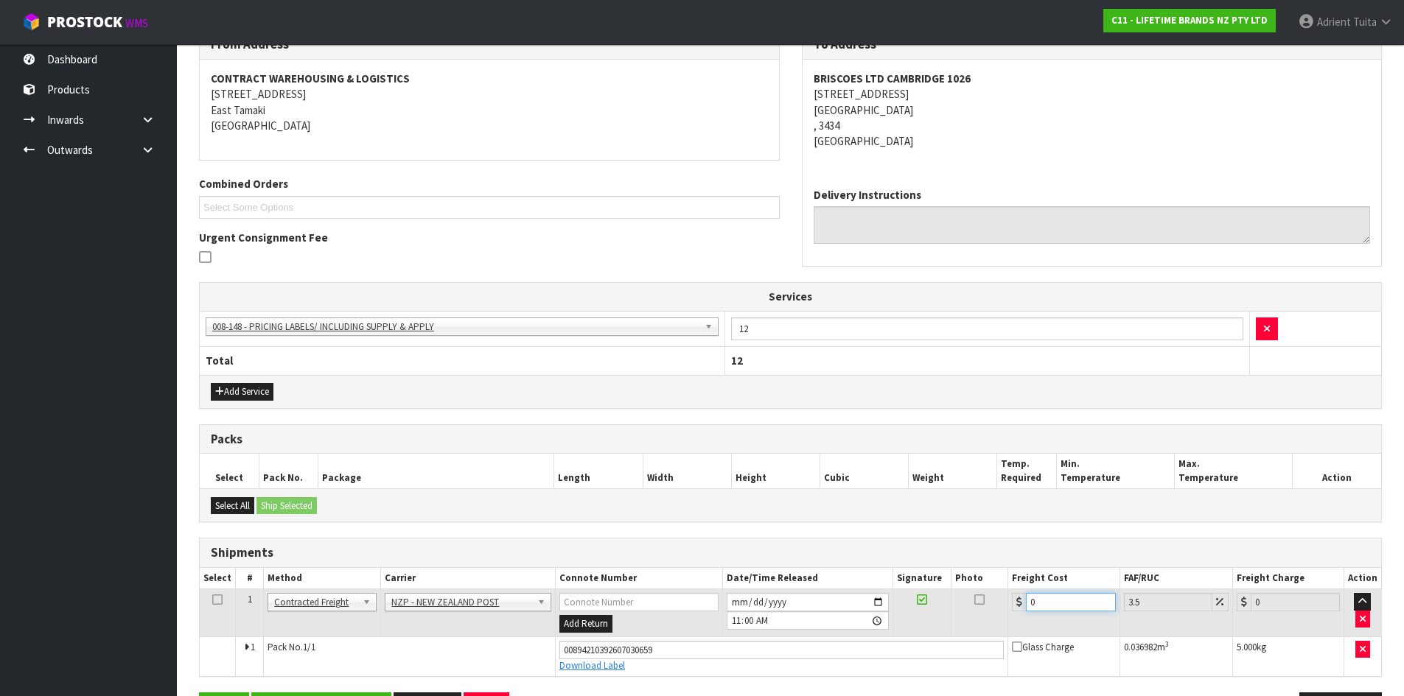
click at [1040, 603] on input "0" at bounding box center [1070, 602] width 89 height 18
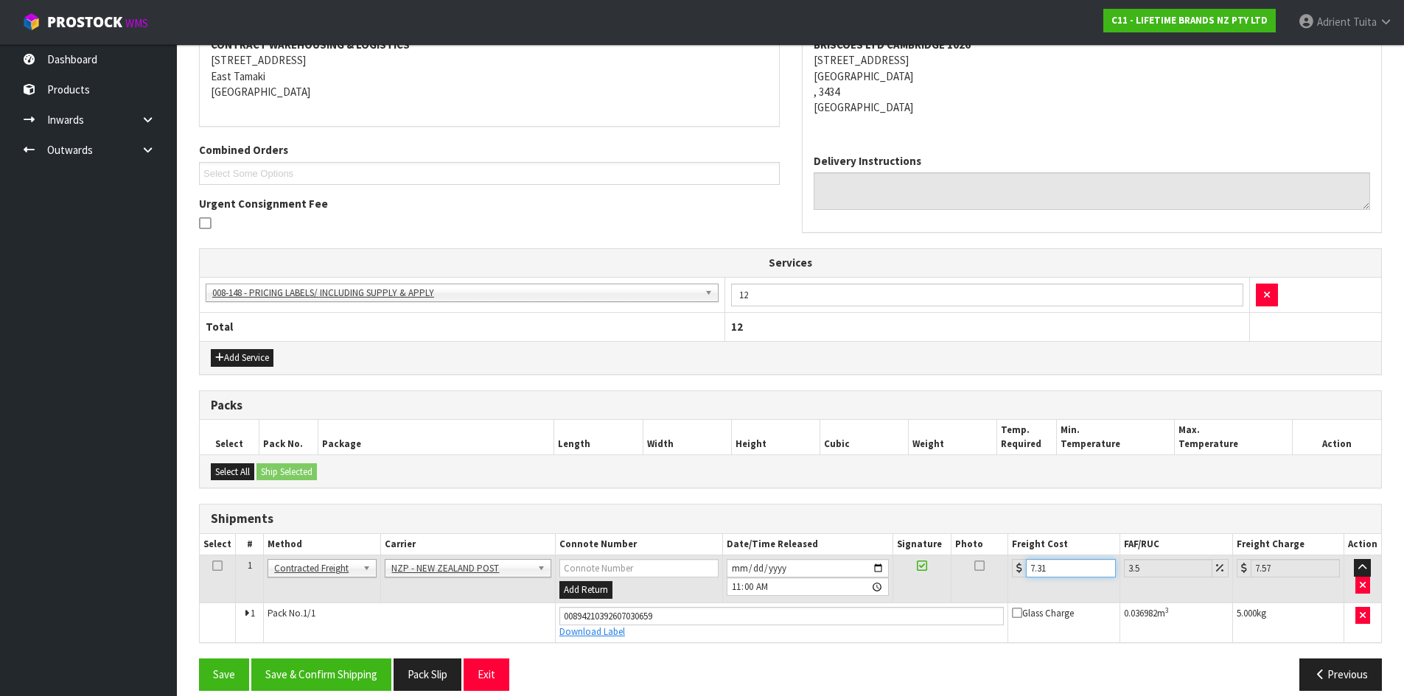
scroll to position [312, 0]
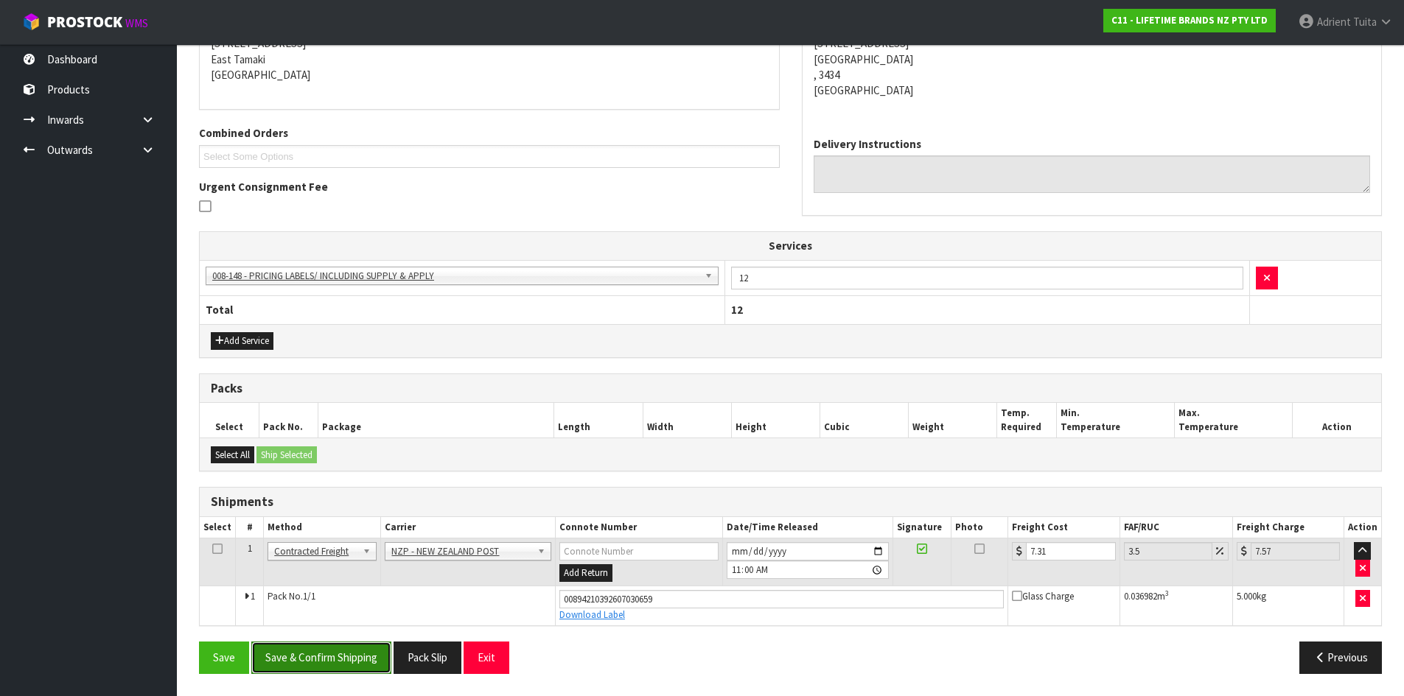
click at [288, 671] on button "Save & Confirm Shipping" at bounding box center [321, 658] width 140 height 32
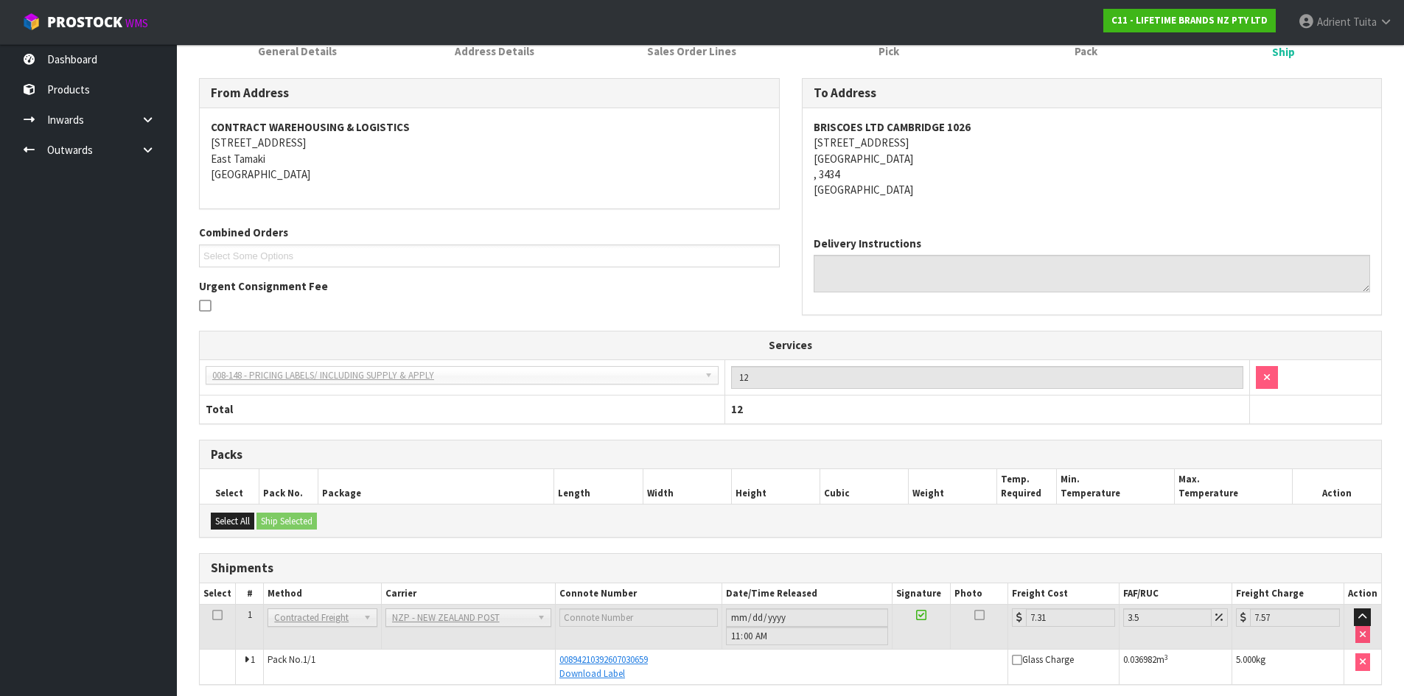
scroll to position [272, 0]
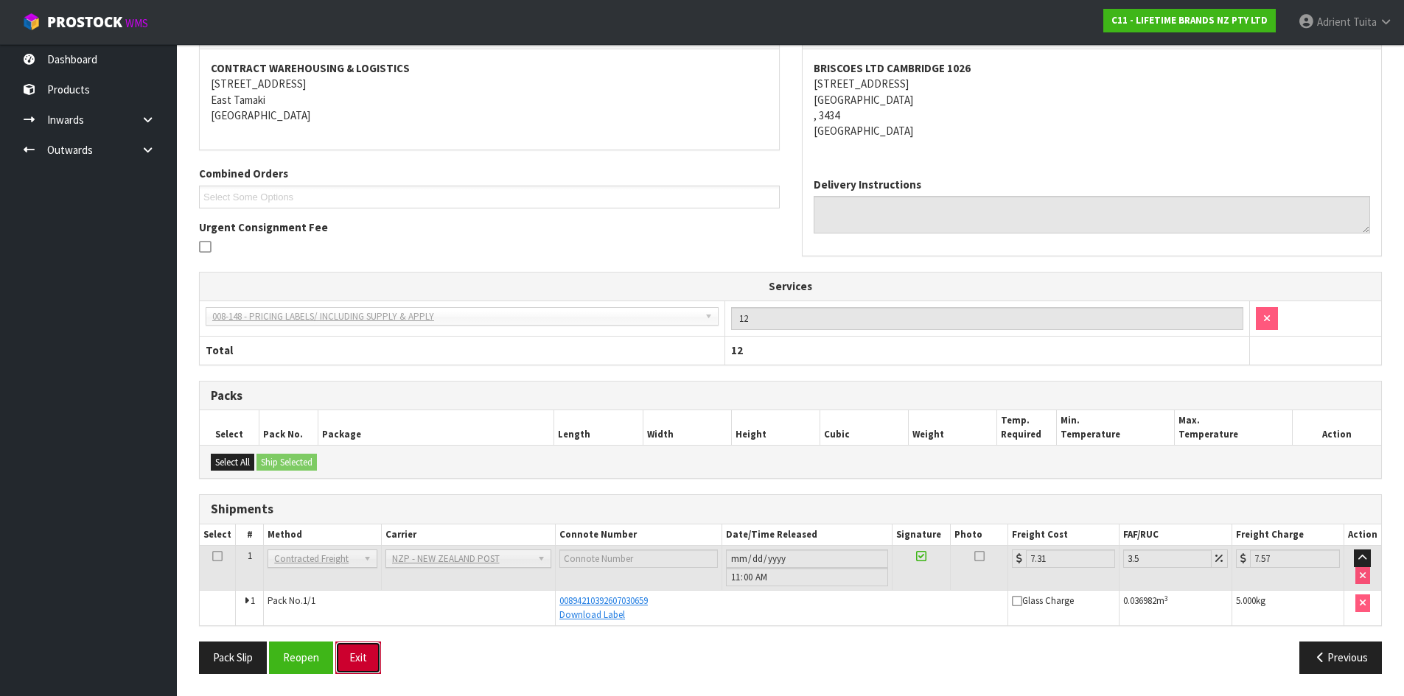
click at [376, 665] on button "Exit" at bounding box center [358, 658] width 46 height 32
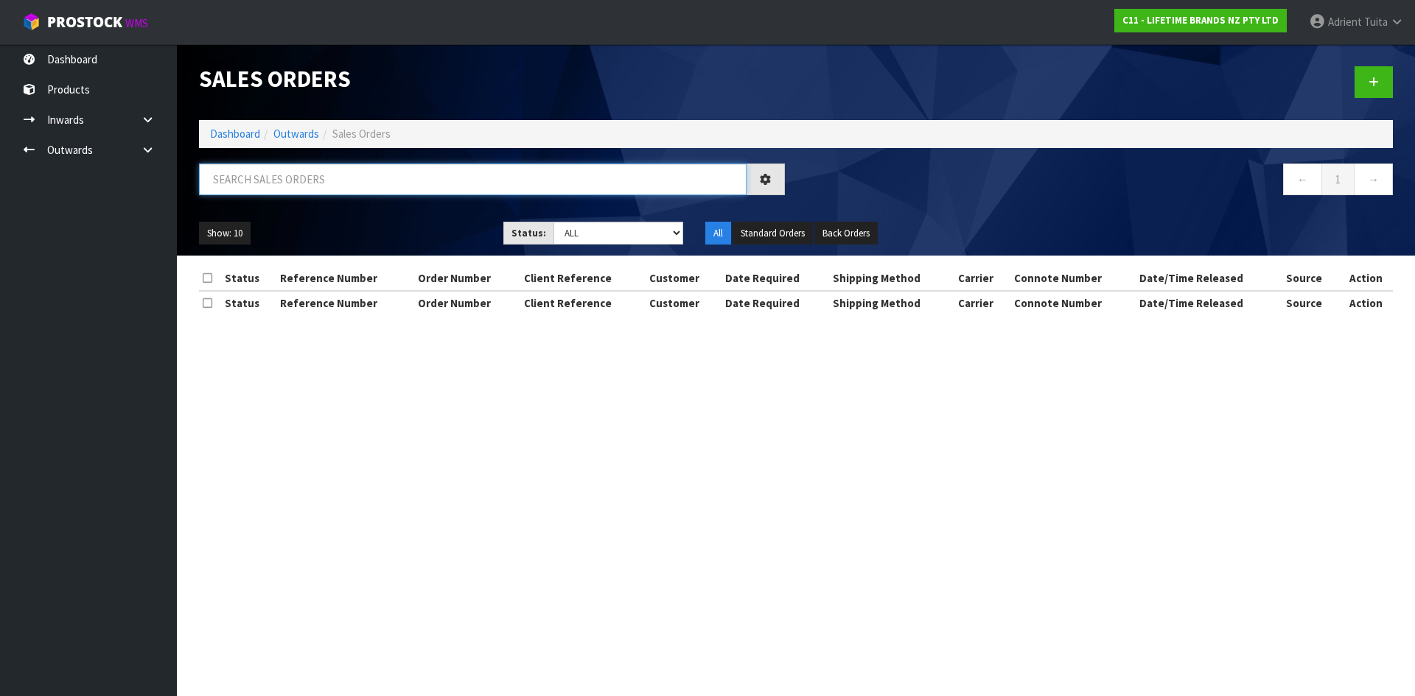
click at [281, 183] on input "text" at bounding box center [472, 180] width 547 height 32
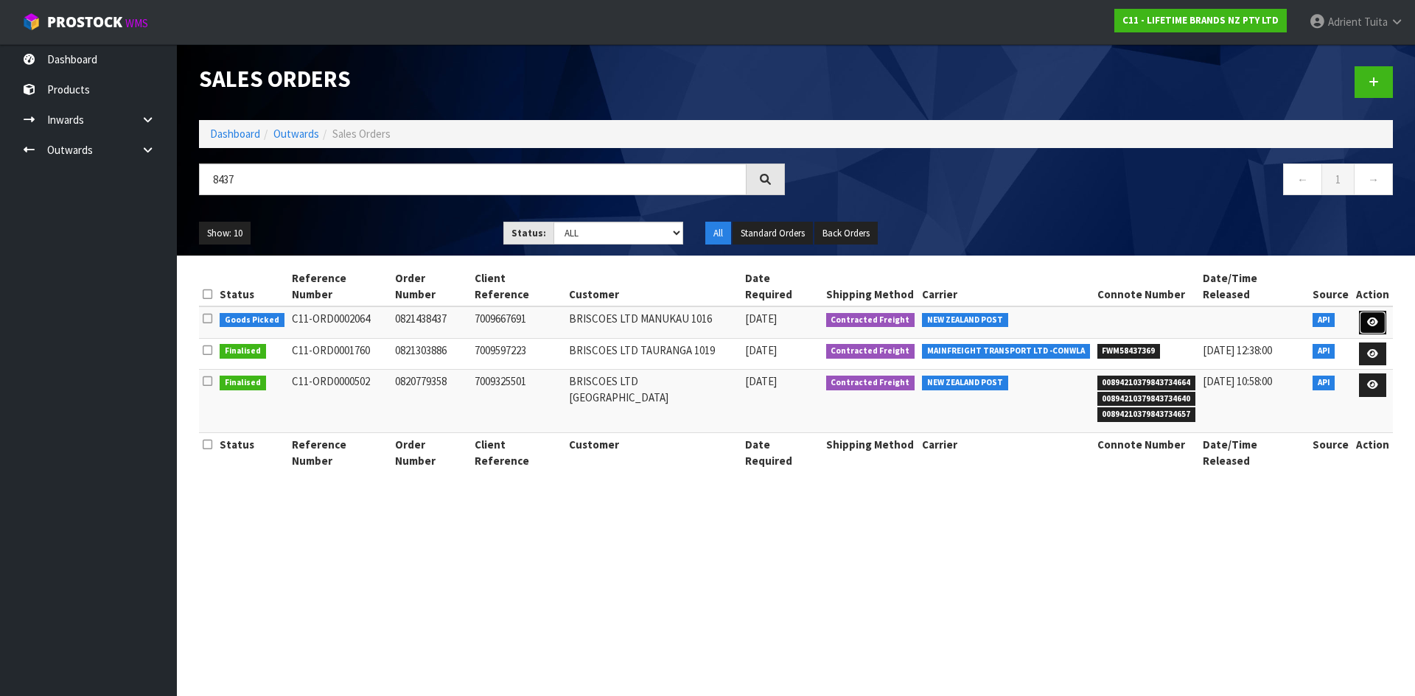
click at [1379, 311] on link at bounding box center [1372, 323] width 27 height 24
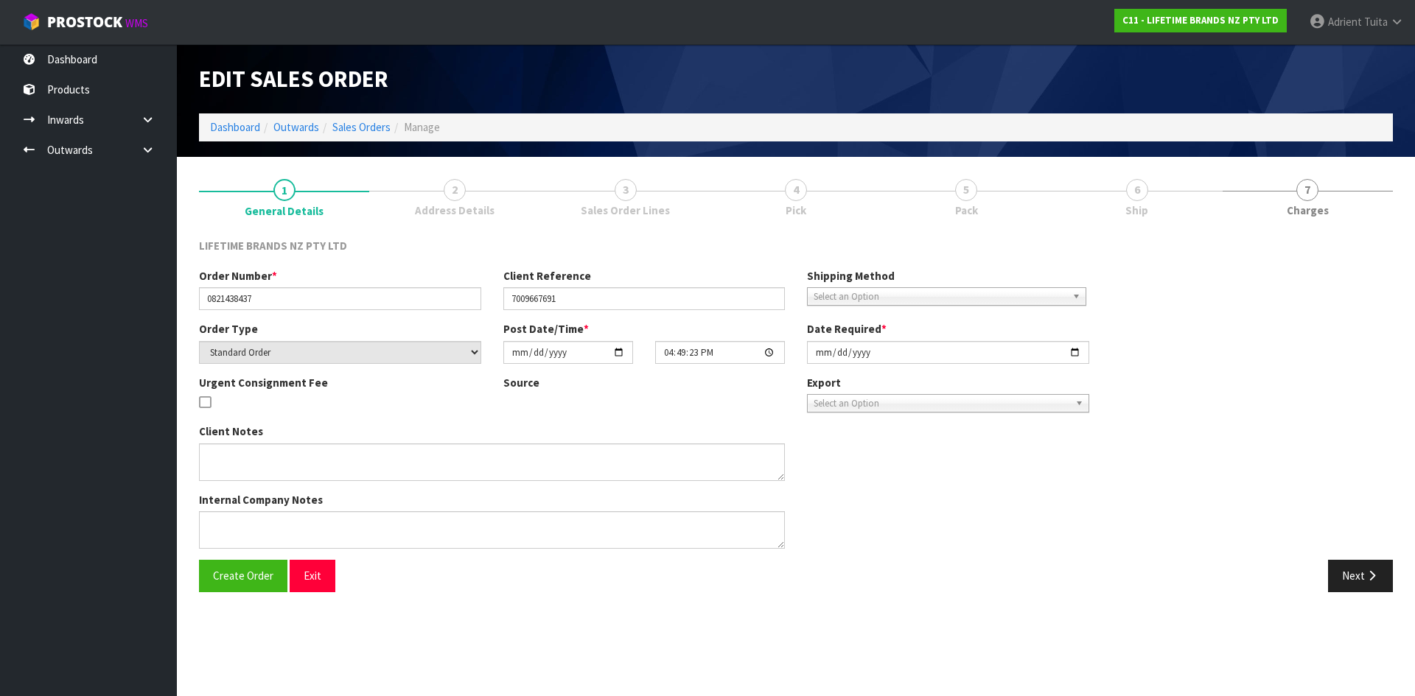
click at [1051, 191] on link "5 Pack" at bounding box center [966, 197] width 170 height 58
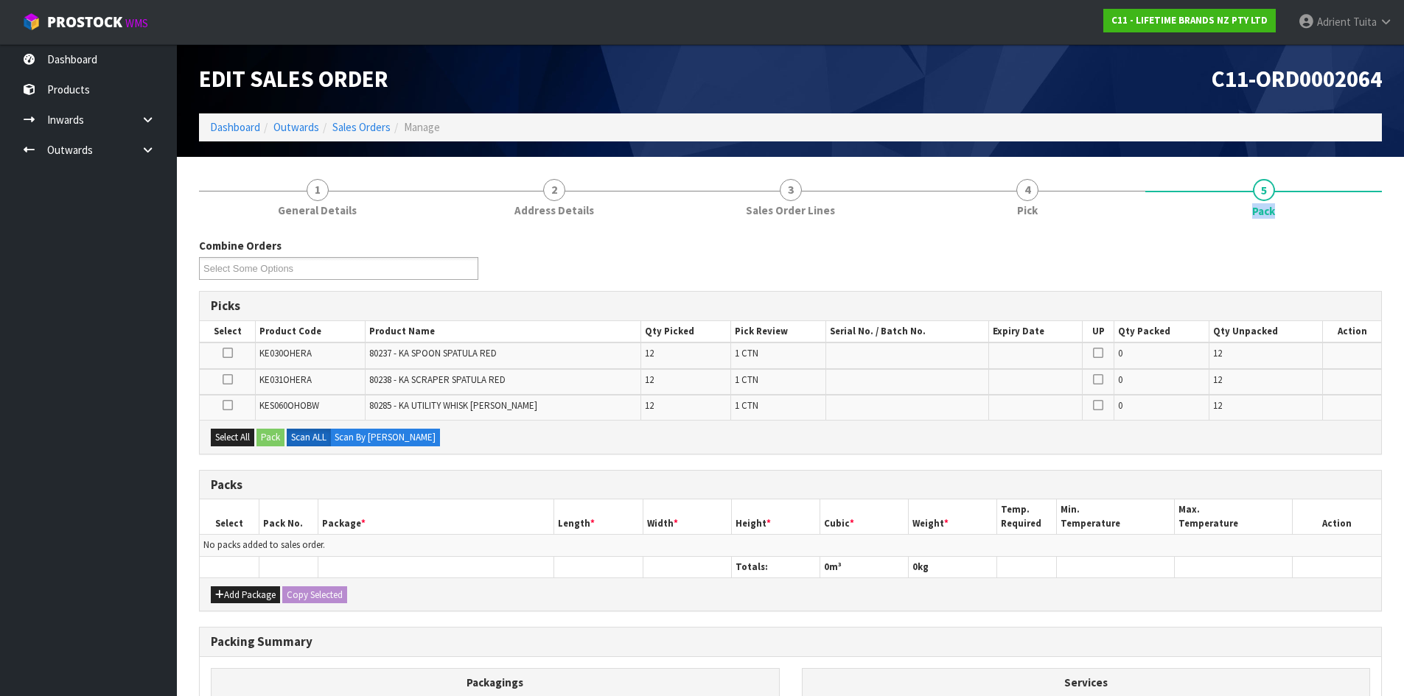
scroll to position [189, 0]
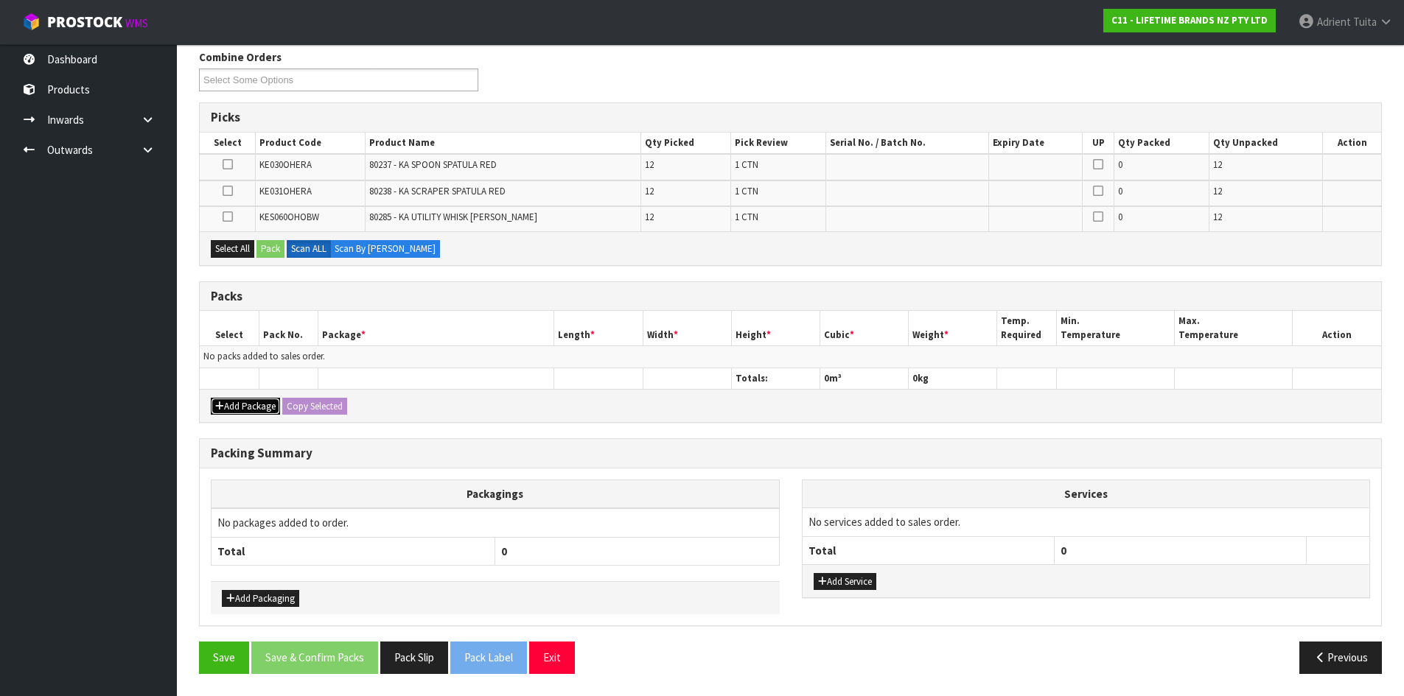
click at [214, 414] on button "Add Package" at bounding box center [245, 407] width 69 height 18
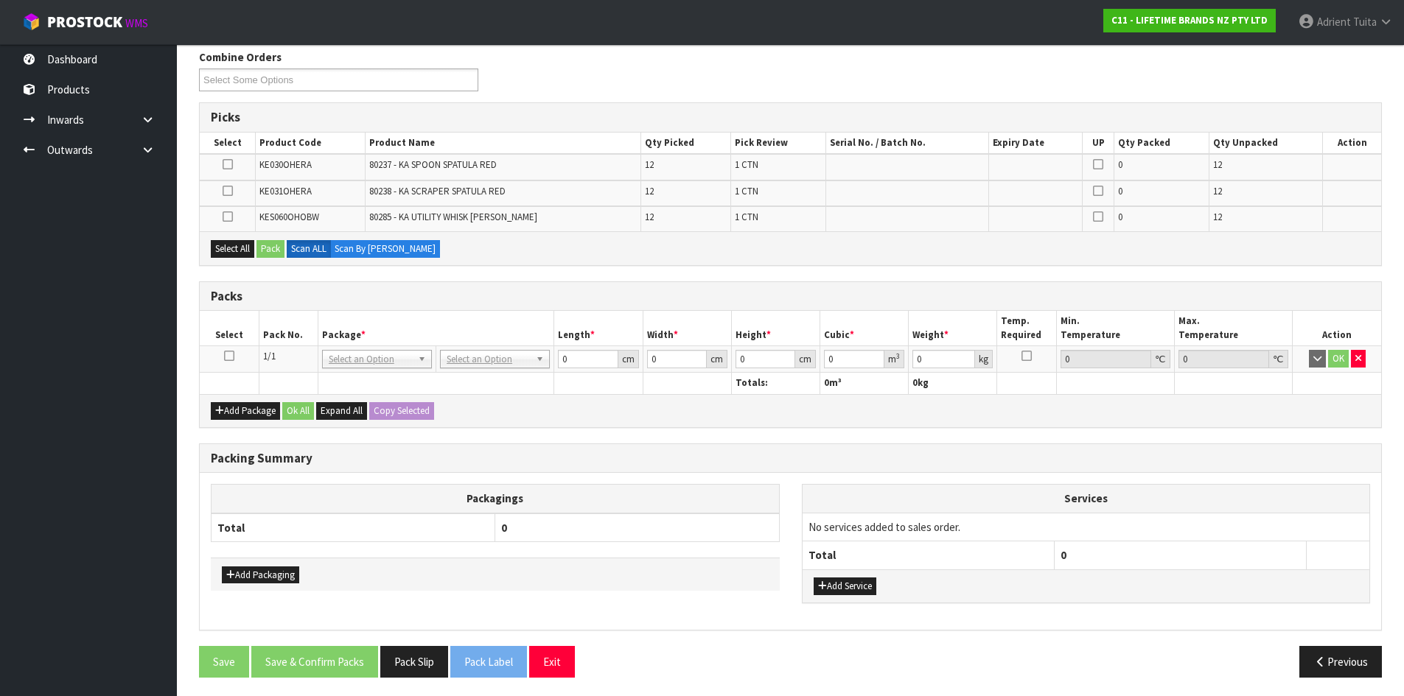
click at [232, 357] on icon at bounding box center [229, 356] width 10 height 1
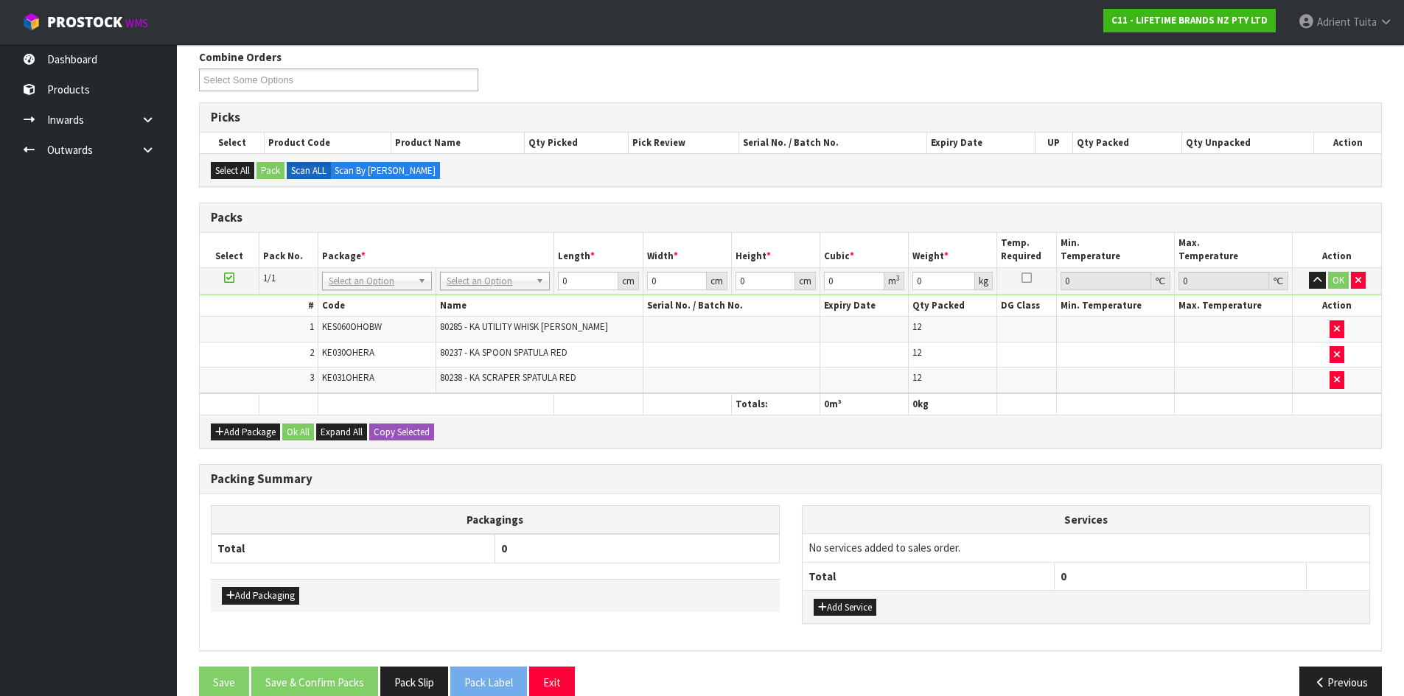
drag, startPoint x: 452, startPoint y: 281, endPoint x: 460, endPoint y: 290, distance: 12.0
click at [461, 291] on div at bounding box center [495, 302] width 108 height 24
click at [462, 295] on input "text" at bounding box center [495, 302] width 102 height 18
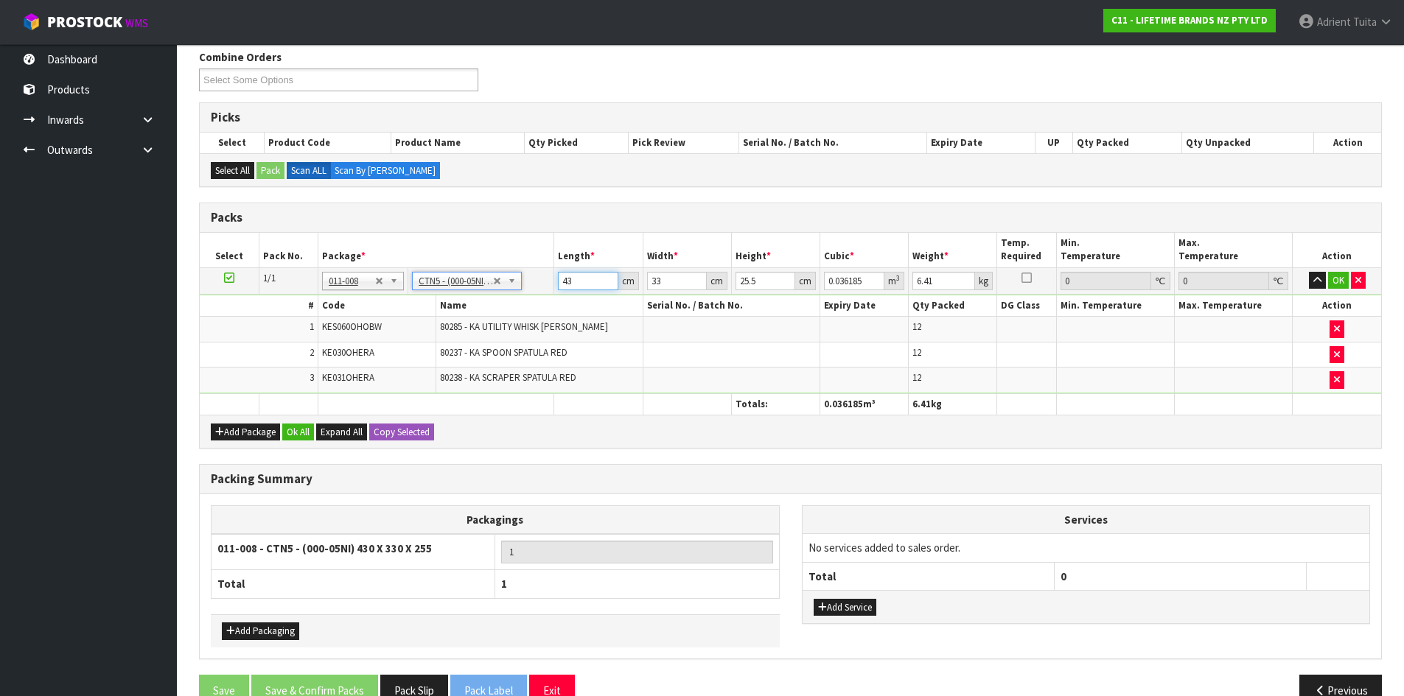
click at [567, 277] on input "43" at bounding box center [588, 281] width 60 height 18
click at [1336, 281] on button "OK" at bounding box center [1338, 281] width 21 height 18
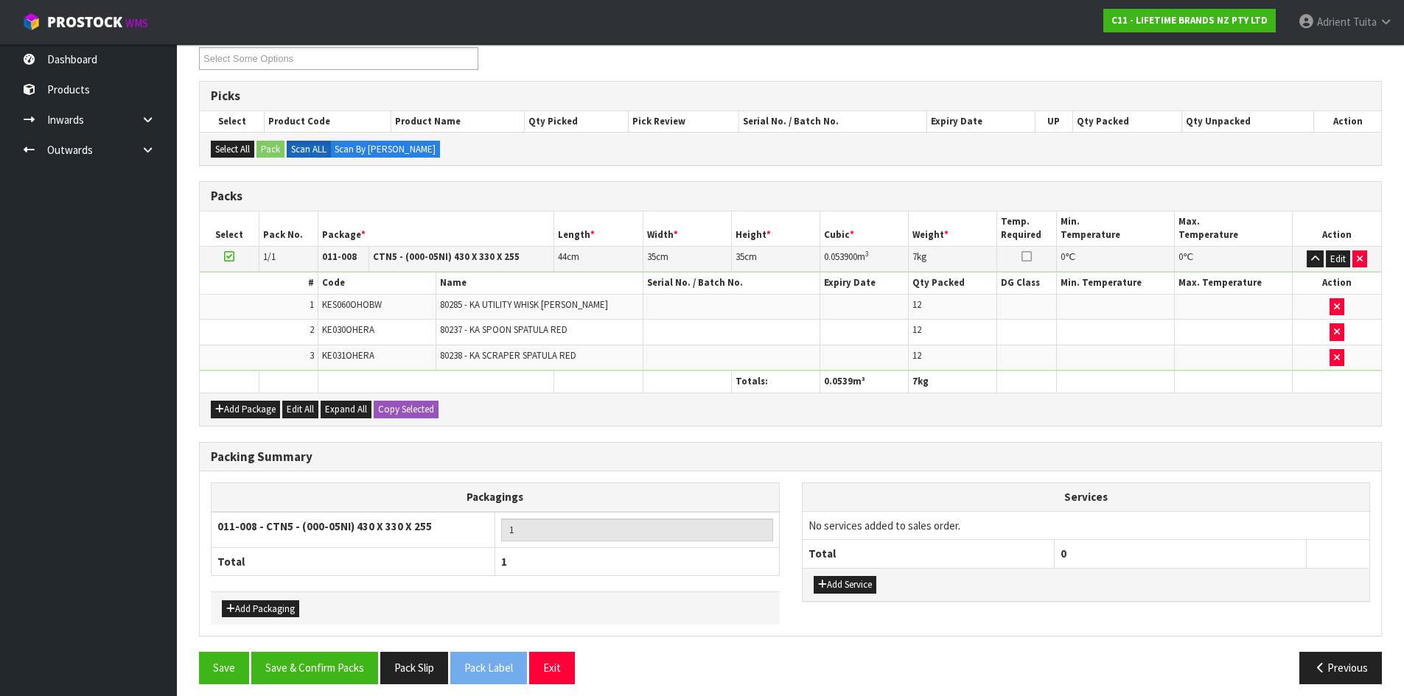
scroll to position [220, 0]
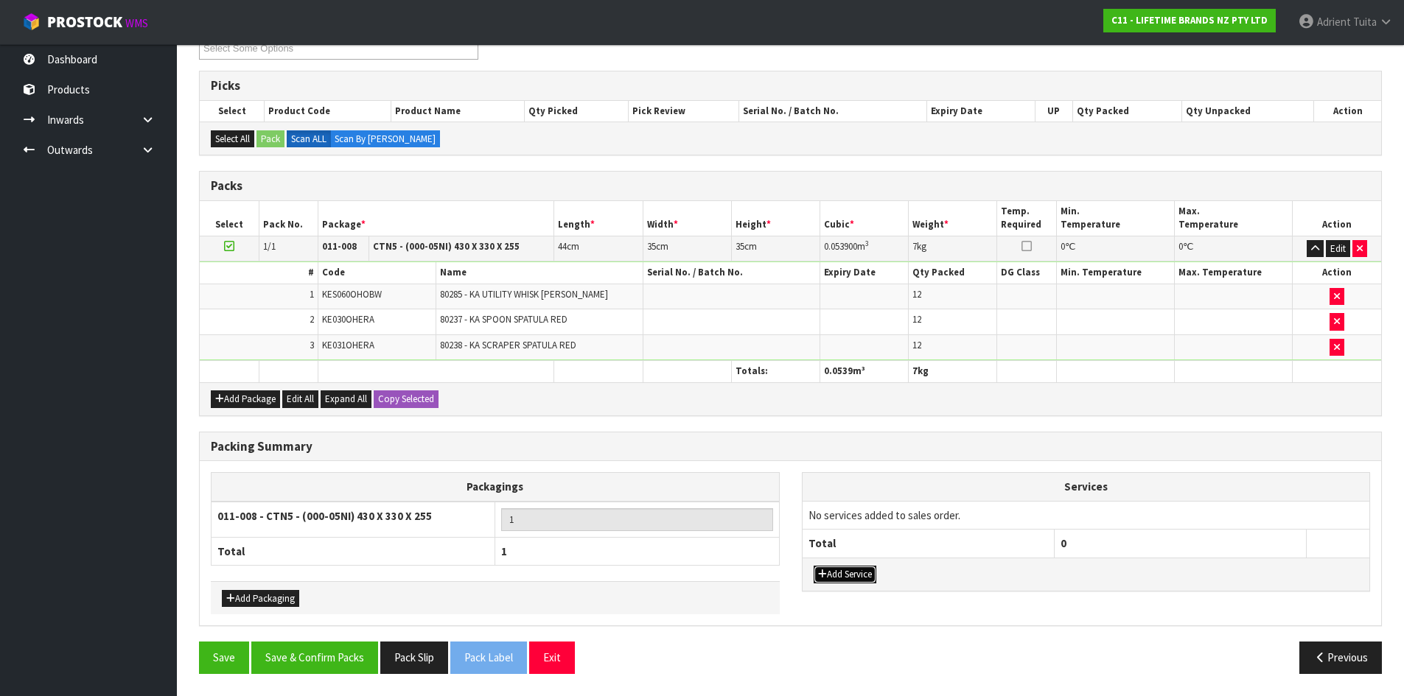
click at [836, 571] on button "Add Service" at bounding box center [844, 575] width 63 height 18
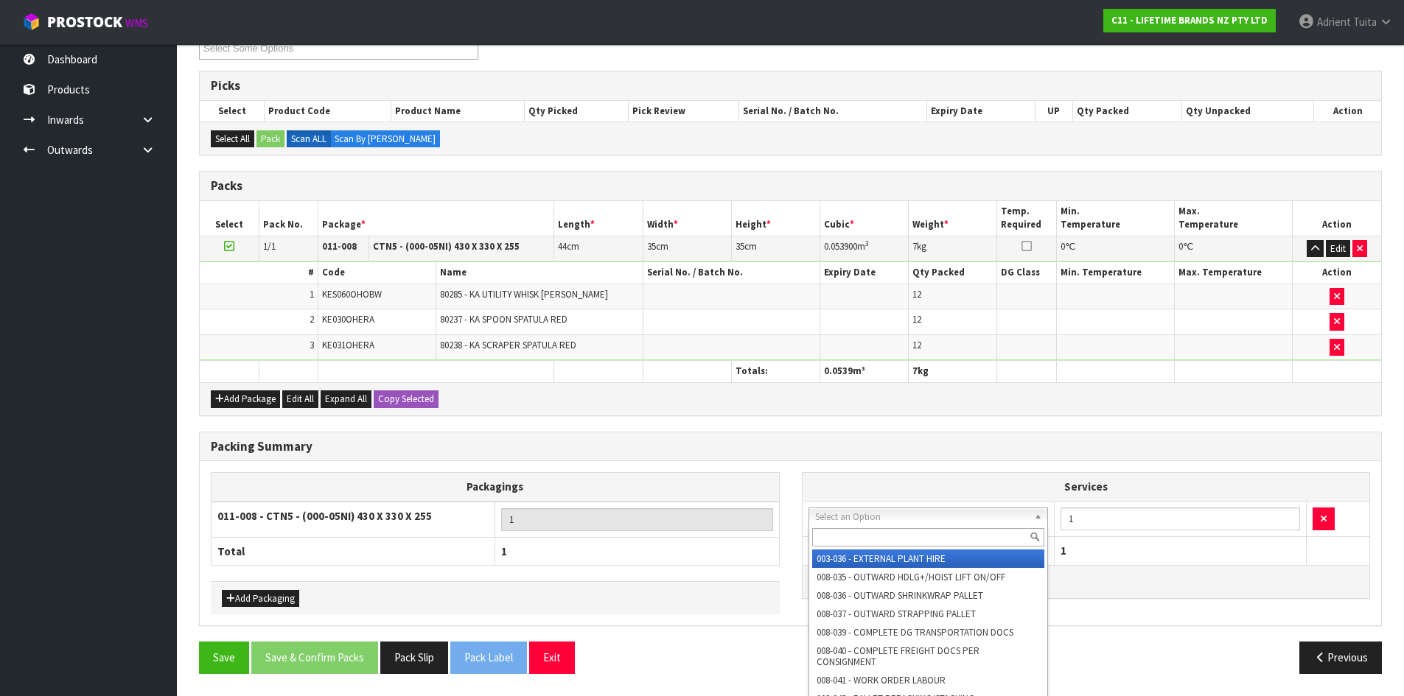
drag, startPoint x: 850, startPoint y: 524, endPoint x: 848, endPoint y: 541, distance: 17.0
click at [848, 541] on input "text" at bounding box center [928, 537] width 233 height 18
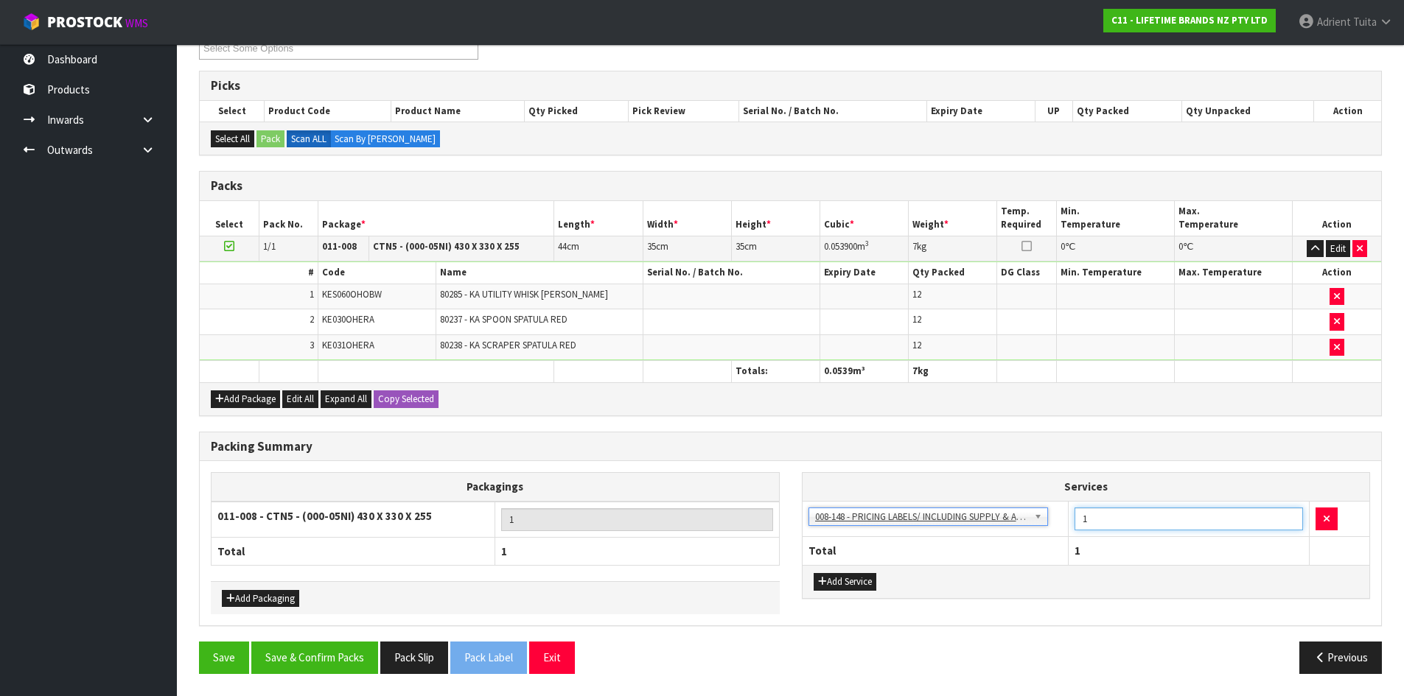
click at [1109, 516] on input "1" at bounding box center [1188, 519] width 228 height 23
drag, startPoint x: 340, startPoint y: 664, endPoint x: 343, endPoint y: 656, distance: 8.9
click at [340, 661] on button "Save & Confirm Packs" at bounding box center [314, 658] width 127 height 32
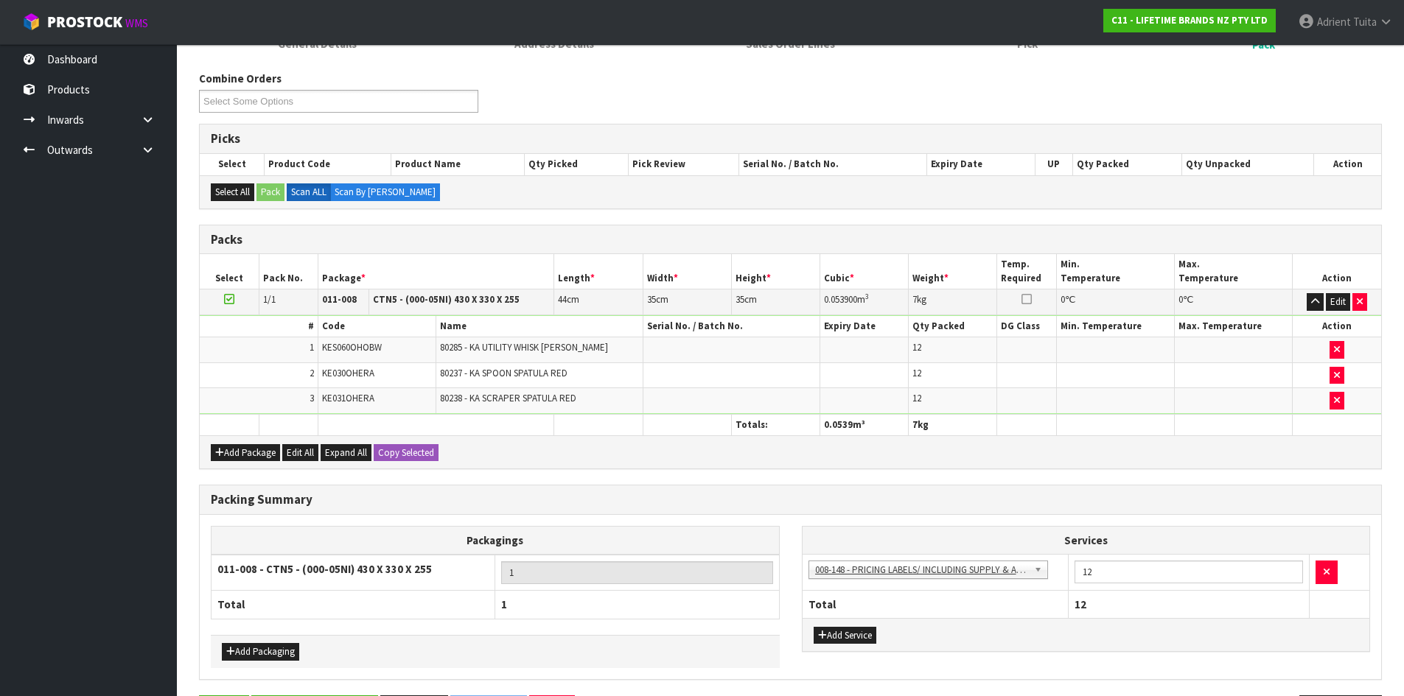
scroll to position [0, 0]
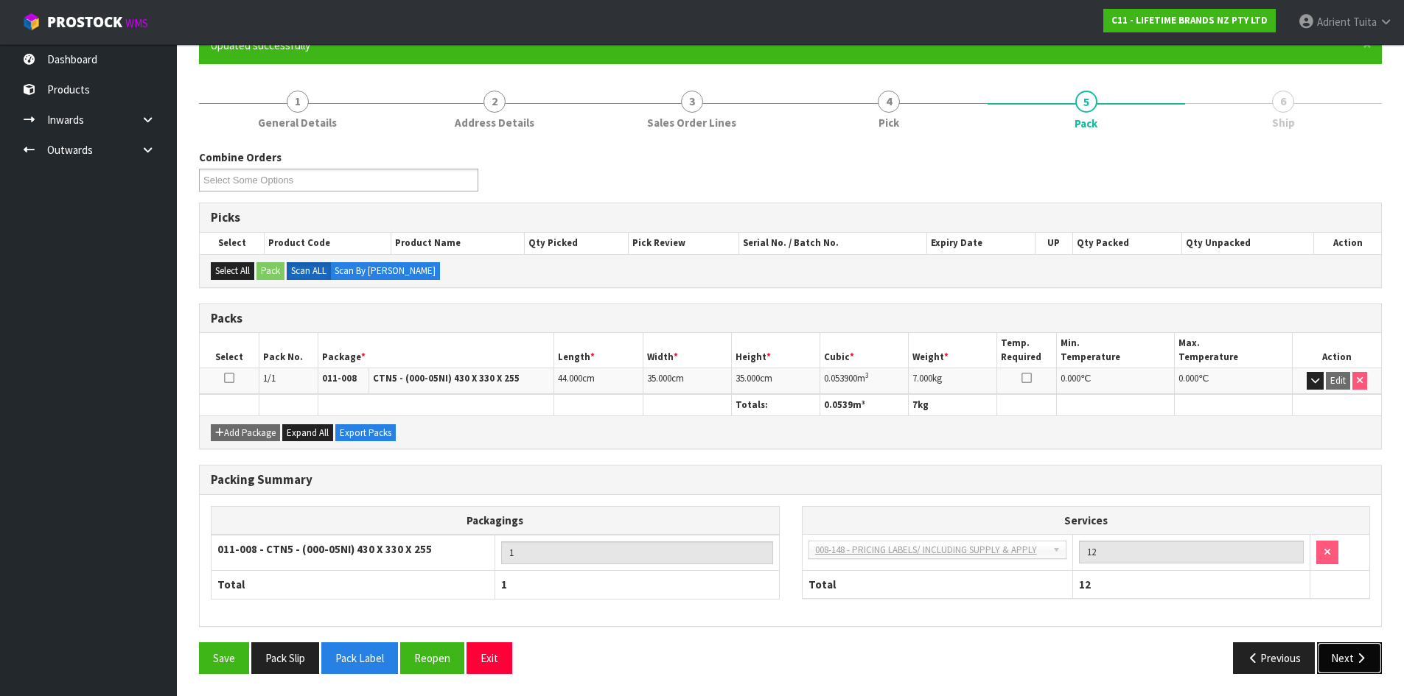
click at [1353, 648] on button "Next" at bounding box center [1349, 658] width 65 height 32
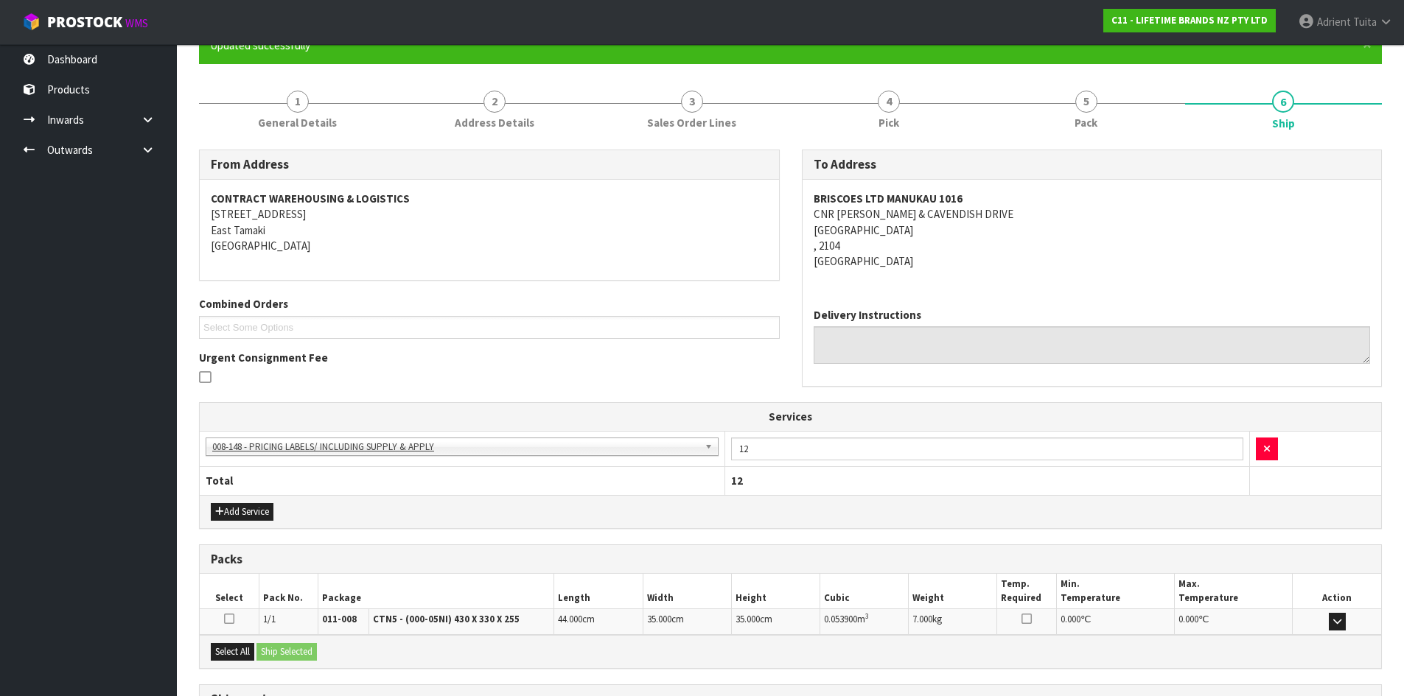
scroll to position [273, 0]
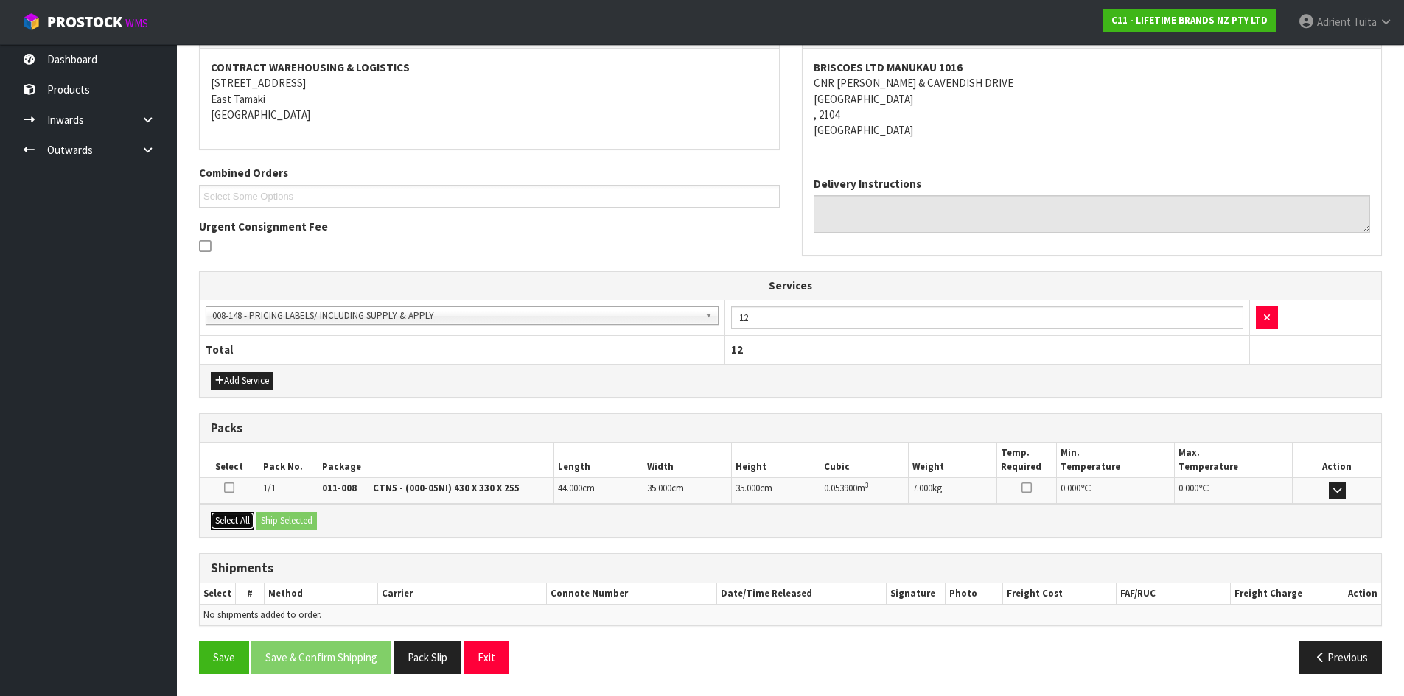
click at [232, 523] on button "Select All" at bounding box center [232, 521] width 43 height 18
click at [267, 523] on button "Ship Selected" at bounding box center [286, 521] width 60 height 18
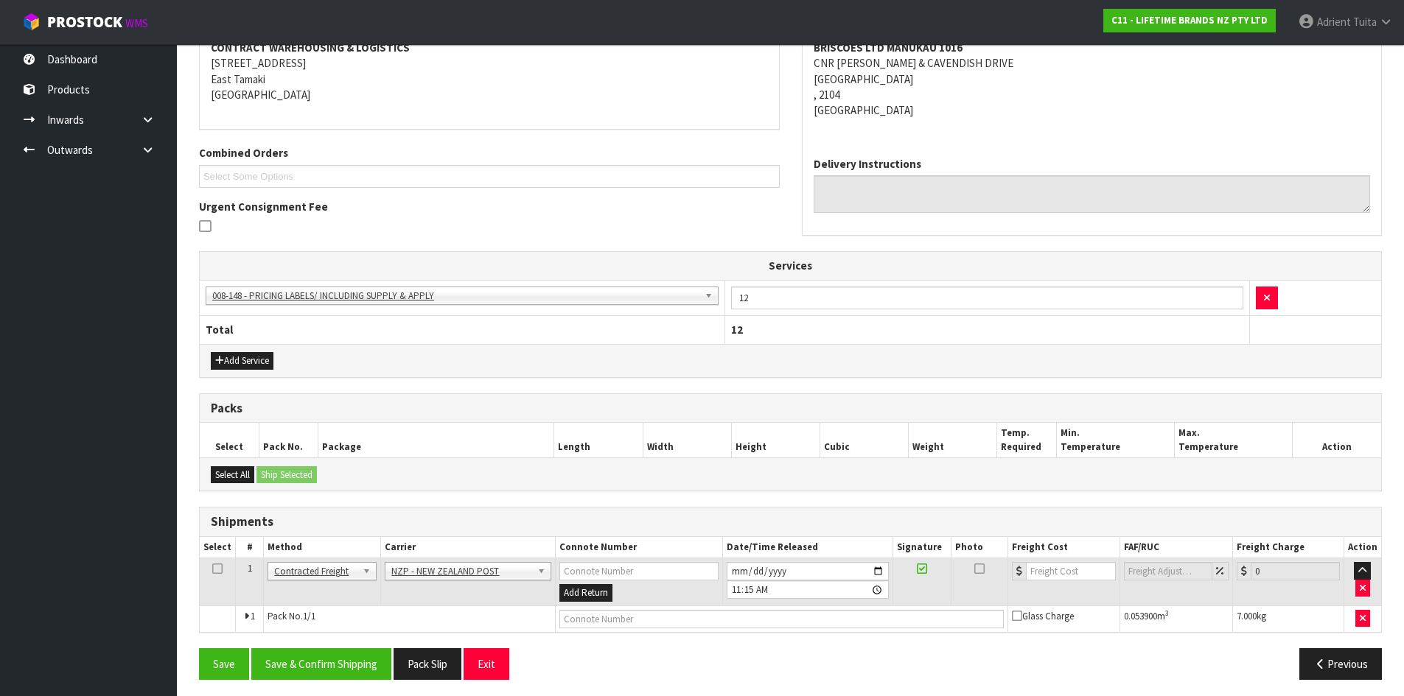
scroll to position [298, 0]
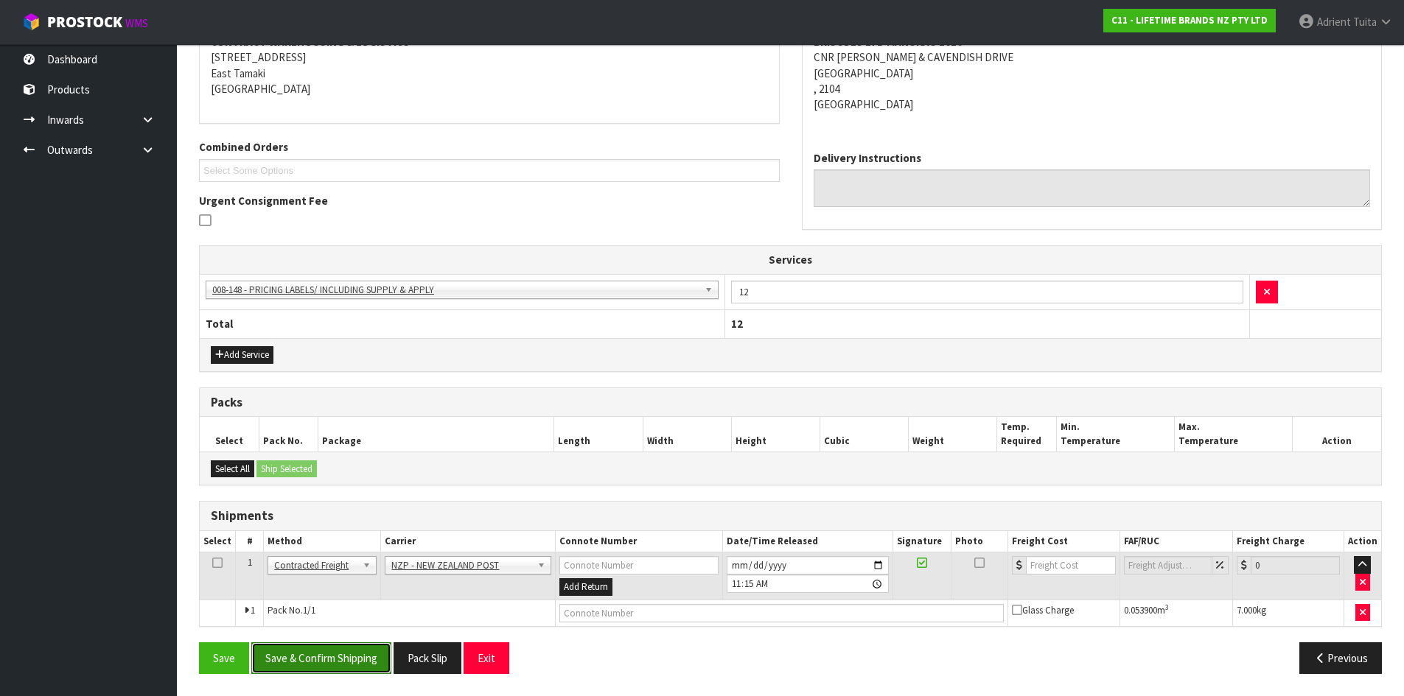
click at [360, 654] on button "Save & Confirm Shipping" at bounding box center [321, 658] width 140 height 32
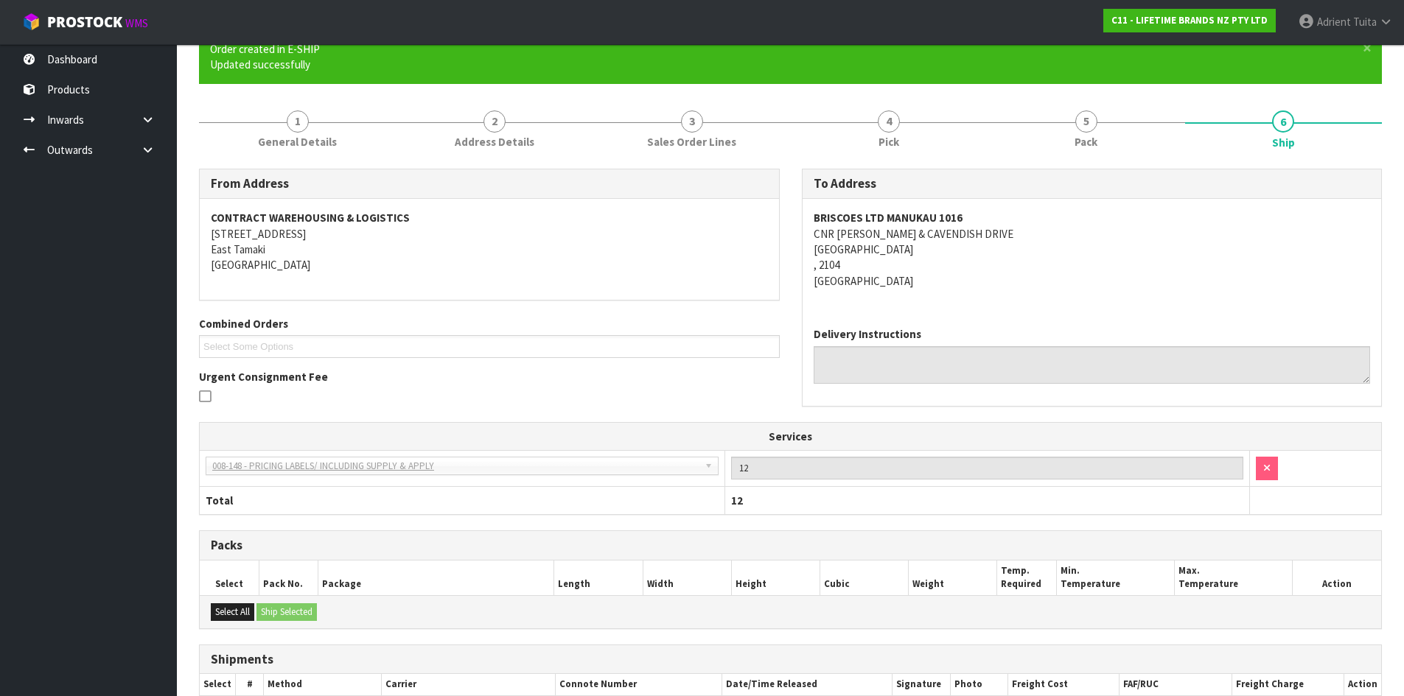
scroll to position [278, 0]
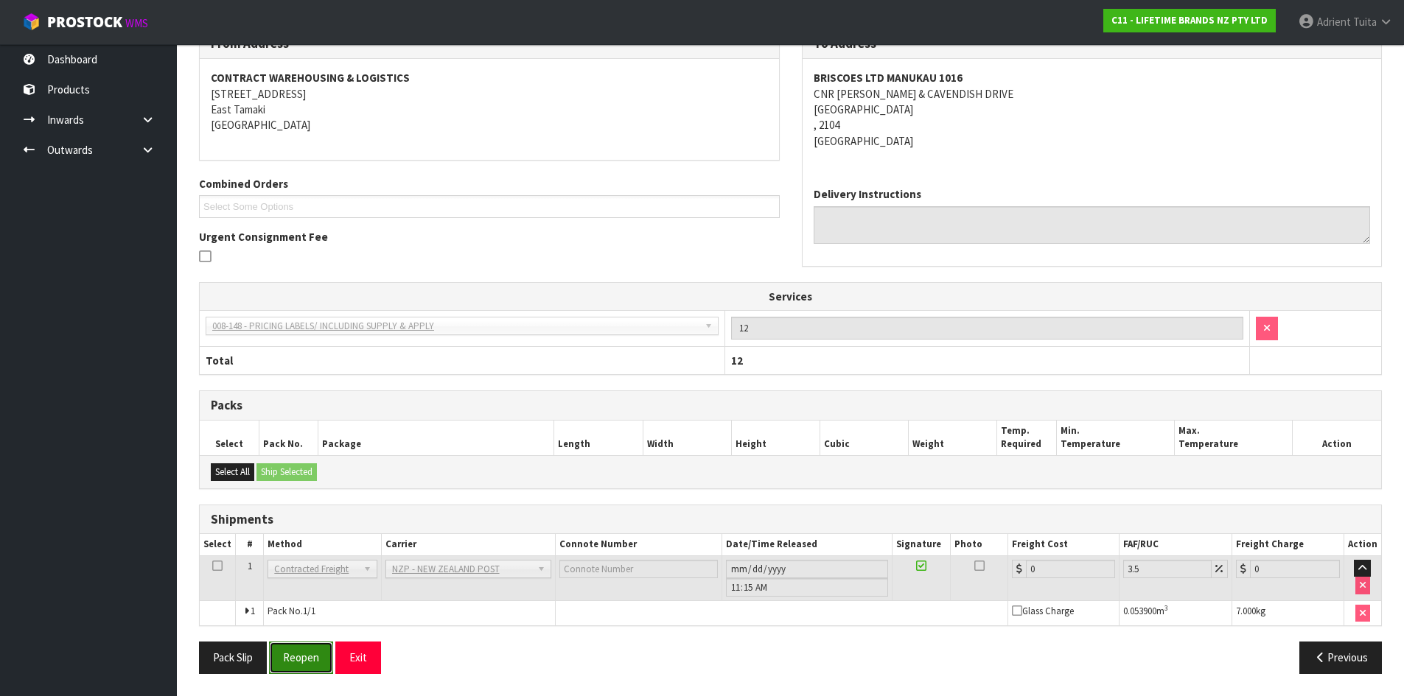
click at [318, 648] on button "Reopen" at bounding box center [301, 658] width 64 height 32
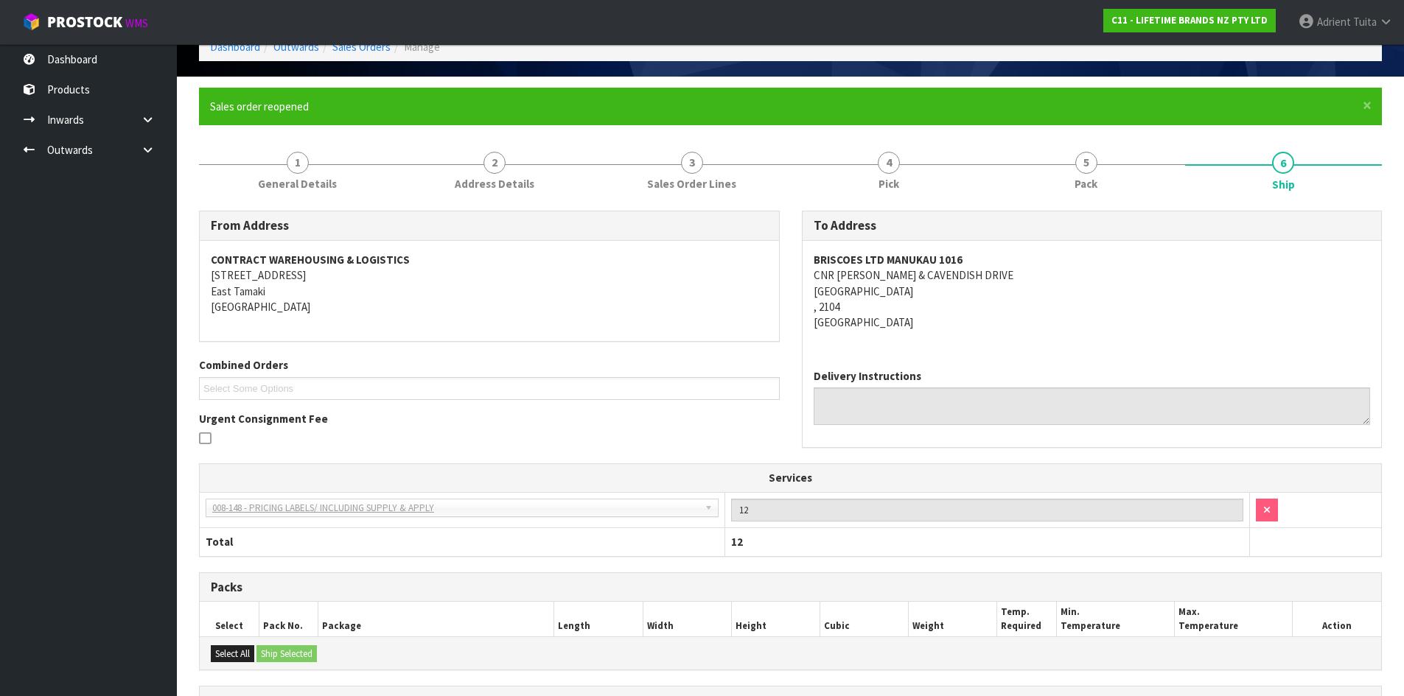
scroll to position [262, 0]
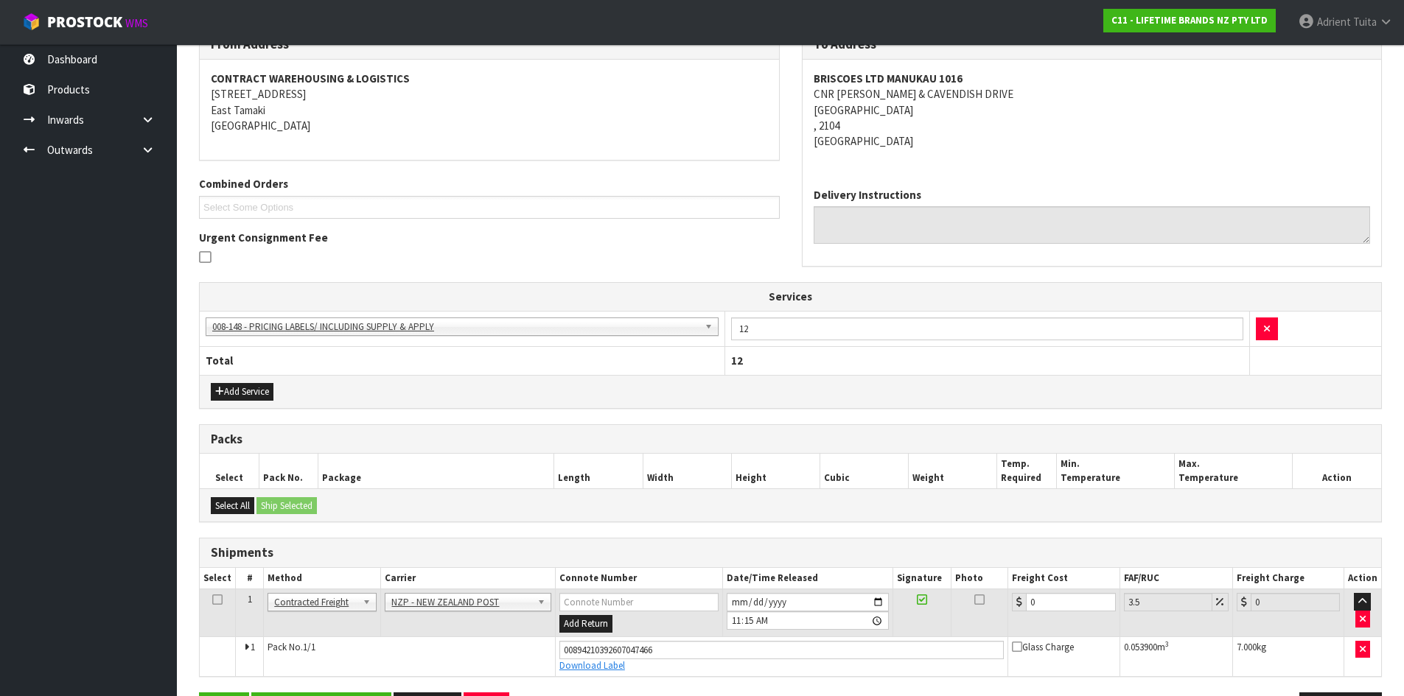
click at [1057, 612] on td "0" at bounding box center [1063, 613] width 111 height 48
click at [1068, 613] on td "0" at bounding box center [1063, 613] width 111 height 48
click at [1068, 608] on input "0" at bounding box center [1070, 602] width 89 height 18
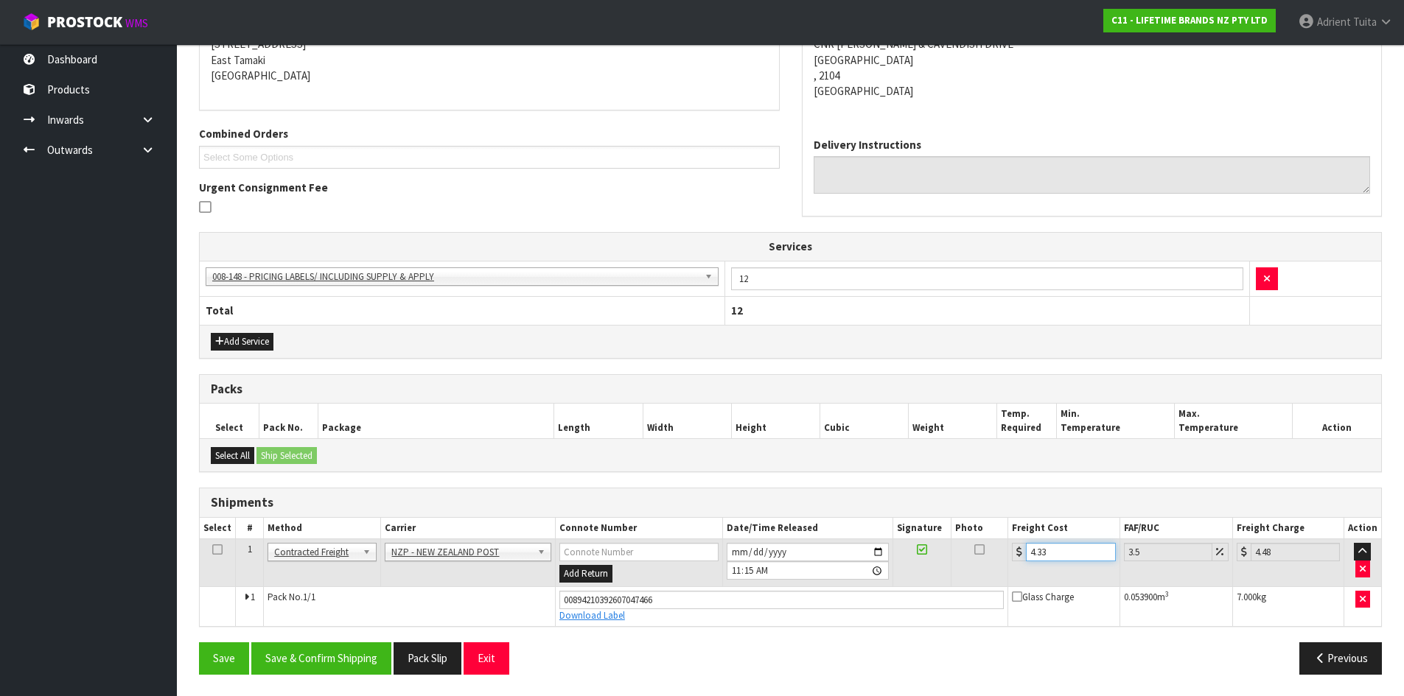
scroll to position [312, 0]
click at [340, 659] on button "Save & Confirm Shipping" at bounding box center [321, 658] width 140 height 32
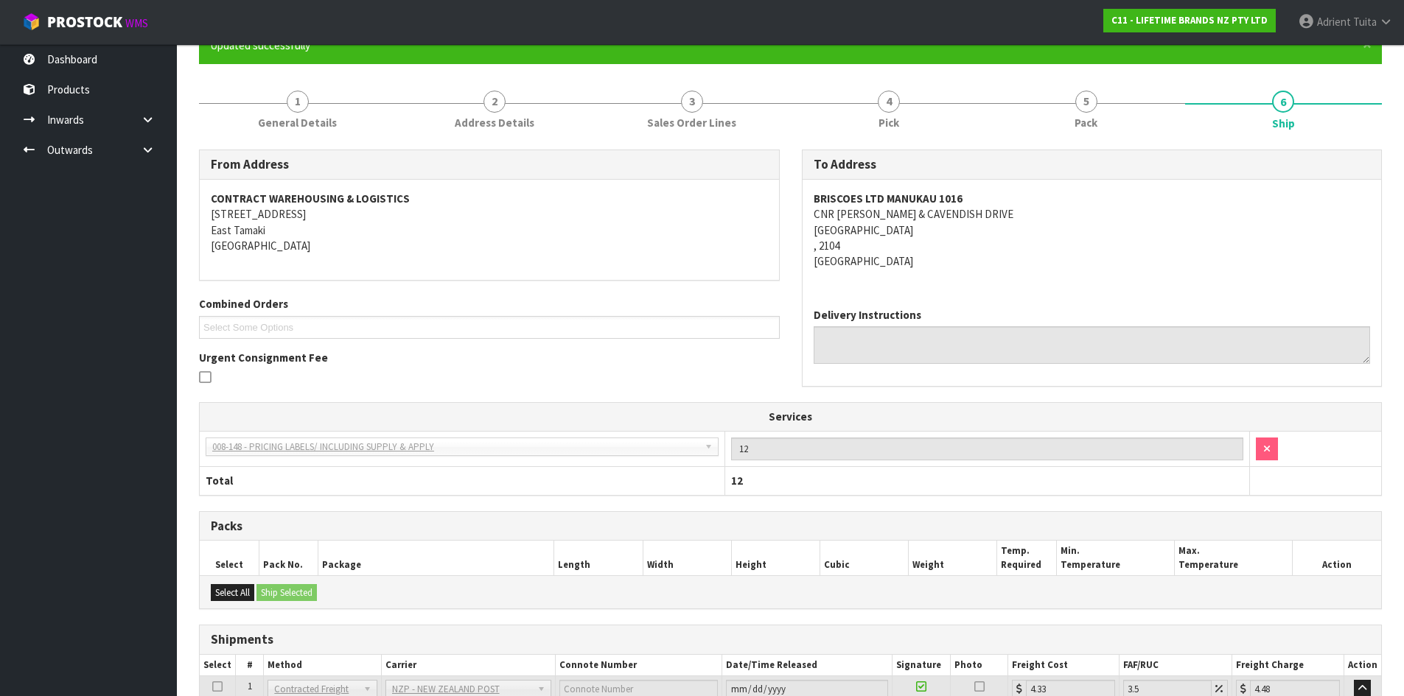
scroll to position [272, 0]
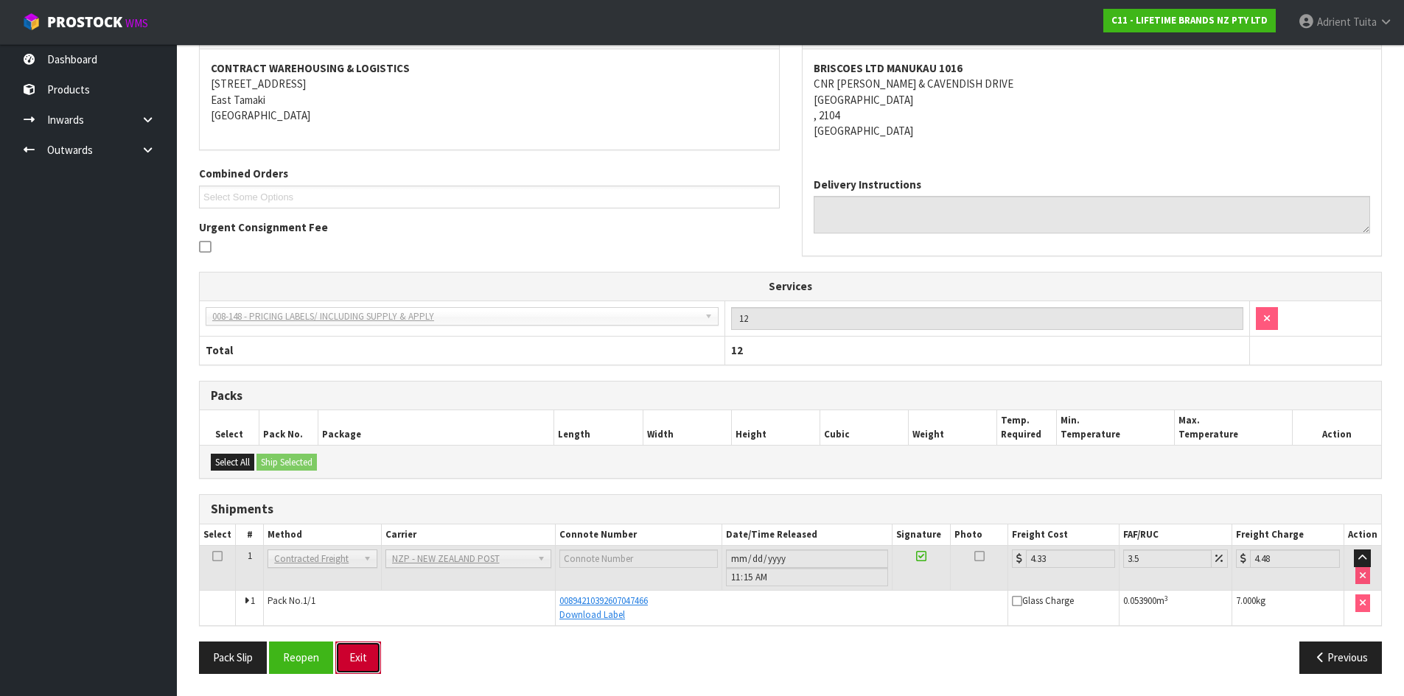
click at [346, 666] on button "Exit" at bounding box center [358, 658] width 46 height 32
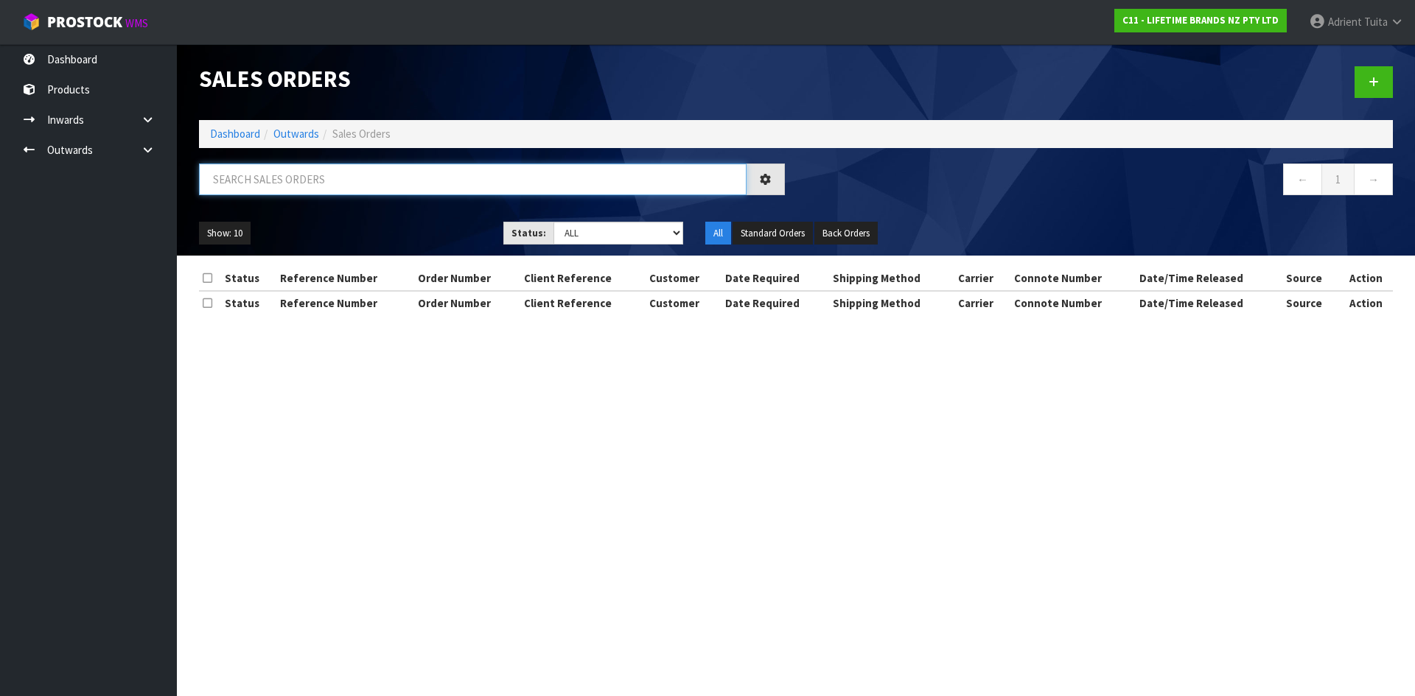
click at [267, 184] on input "text" at bounding box center [472, 180] width 547 height 32
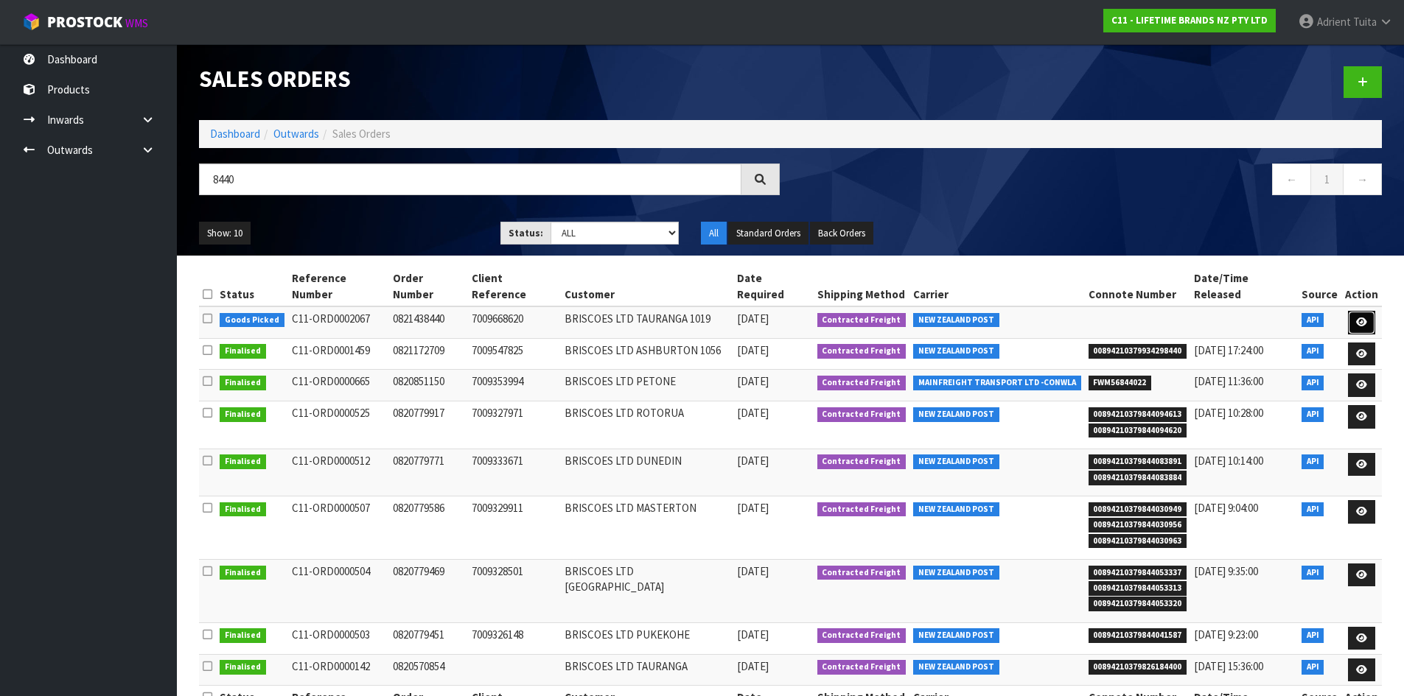
click at [1374, 311] on link at bounding box center [1361, 323] width 27 height 24
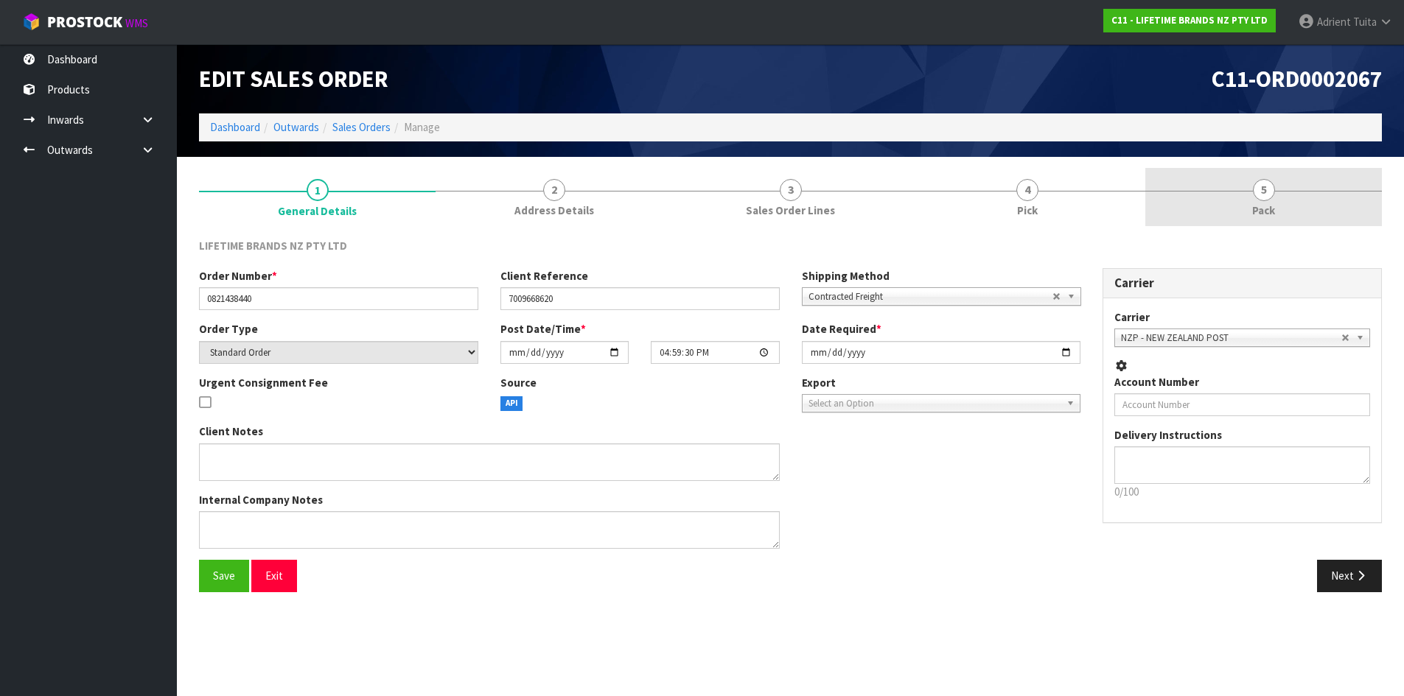
click at [1328, 221] on link "5 Pack" at bounding box center [1263, 197] width 237 height 58
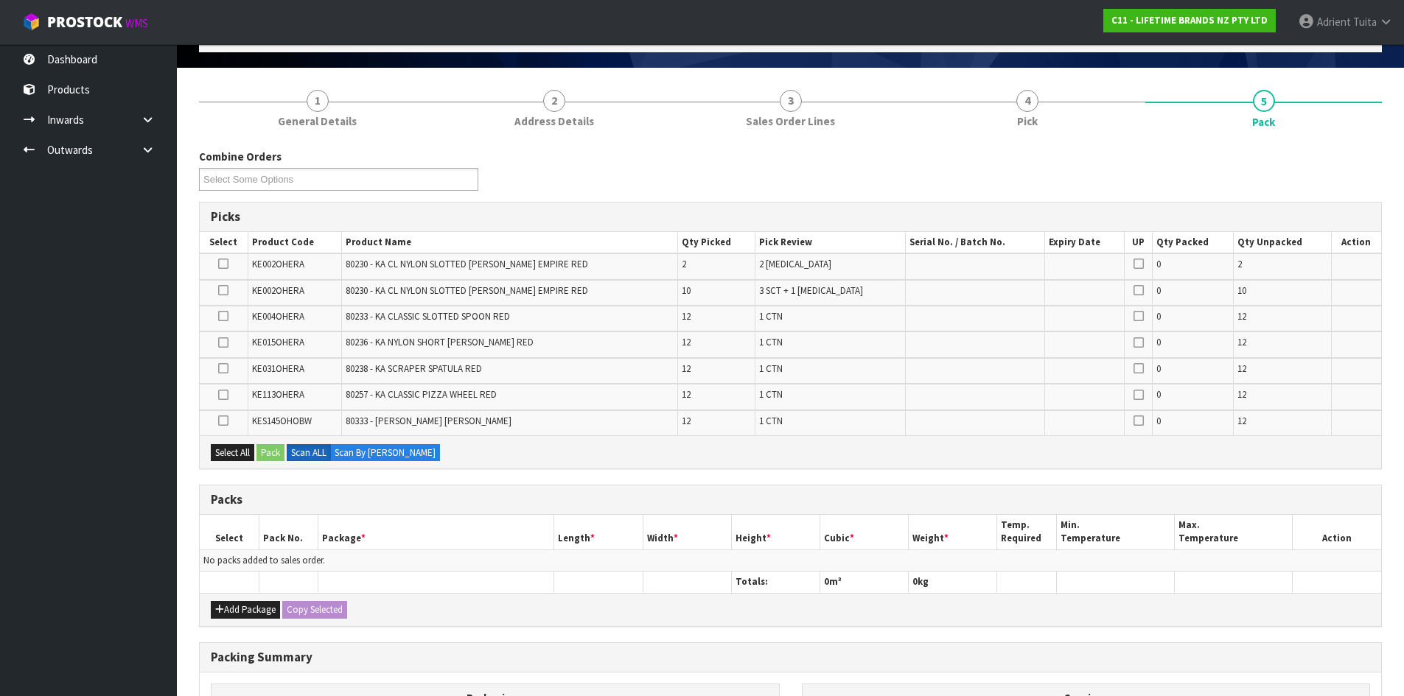
scroll to position [293, 0]
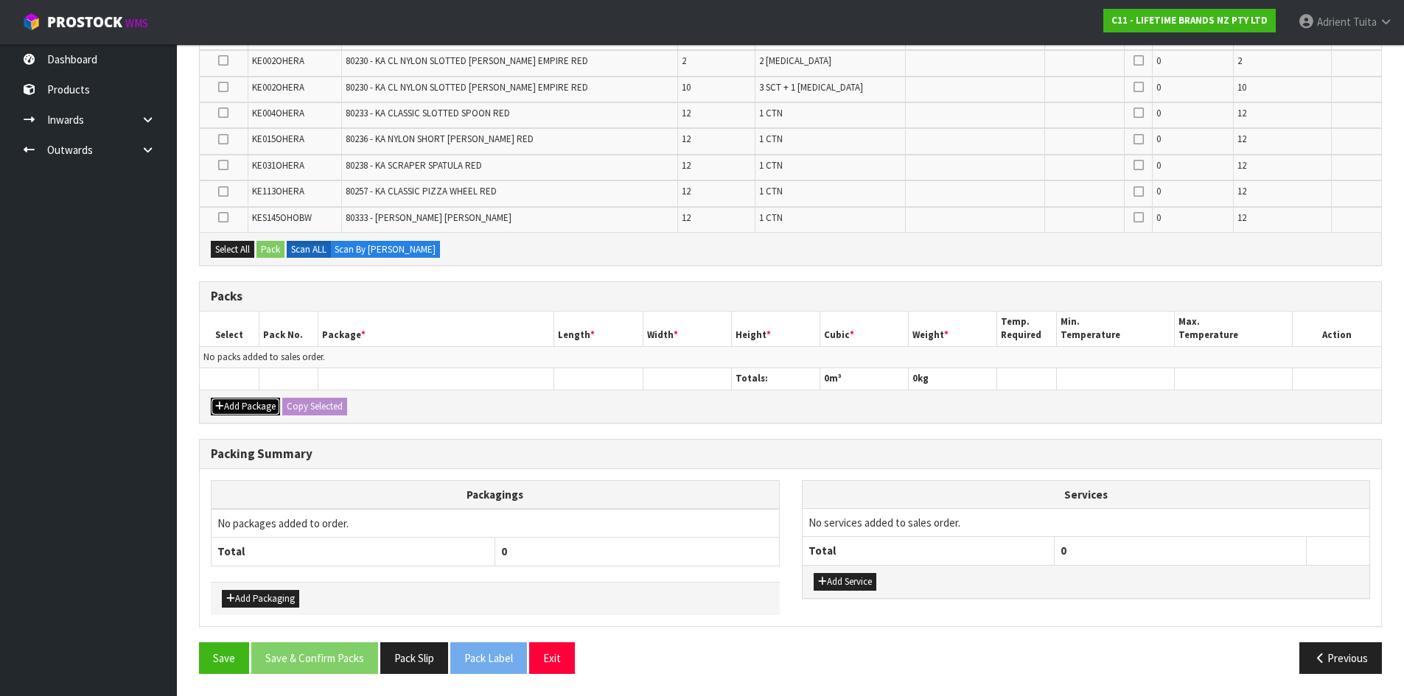
click at [222, 401] on button "Add Package" at bounding box center [245, 407] width 69 height 18
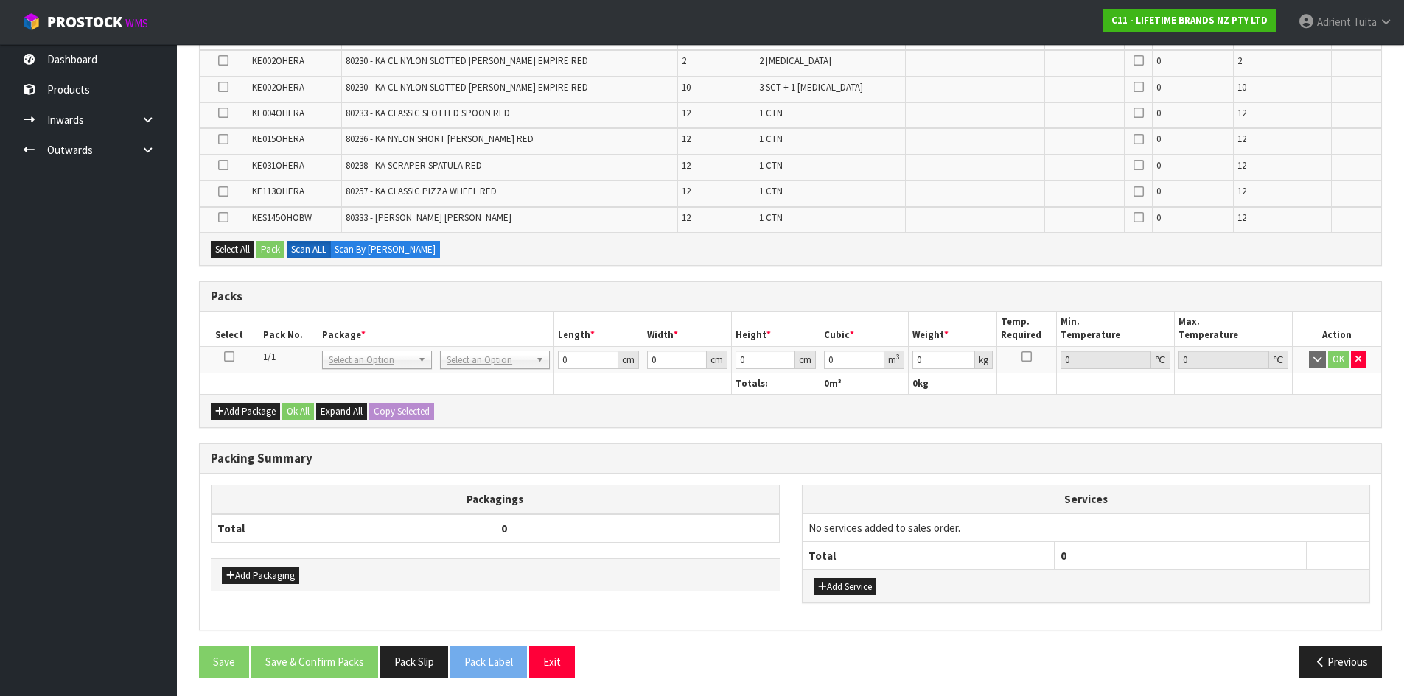
click at [231, 357] on icon at bounding box center [229, 357] width 10 height 1
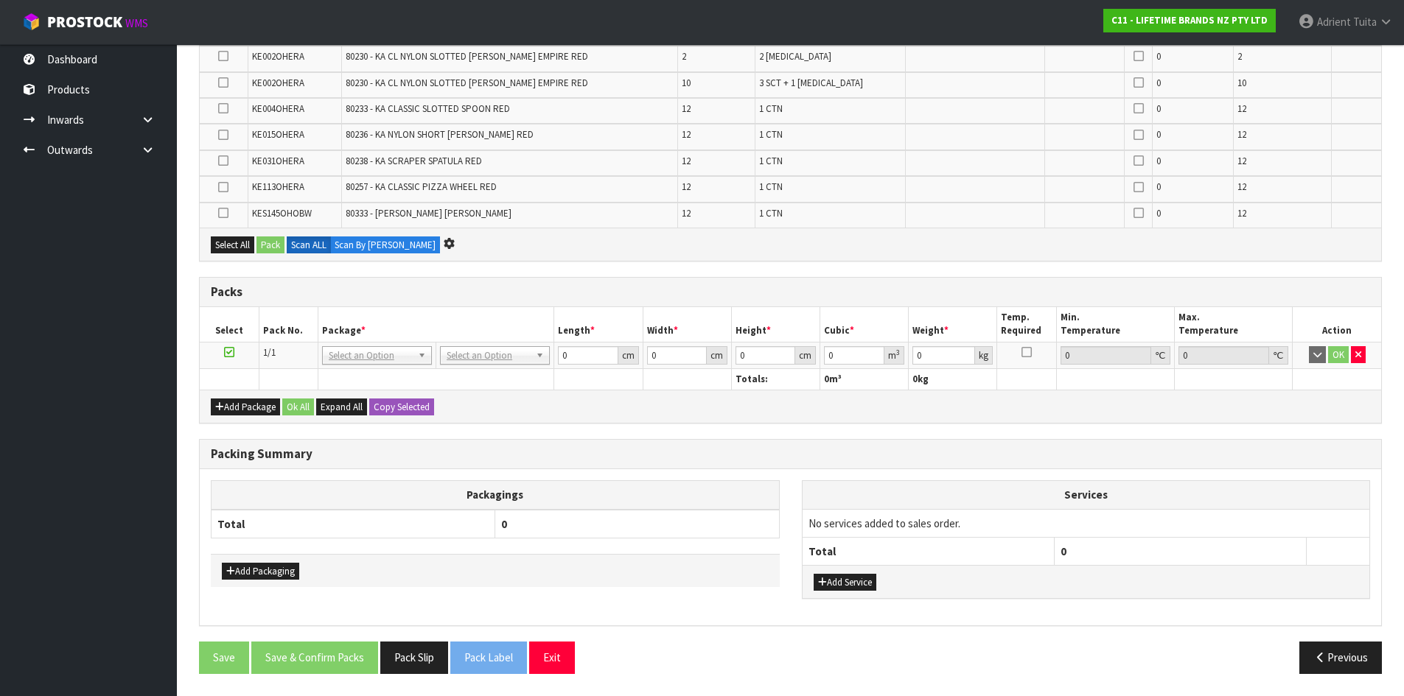
scroll to position [0, 0]
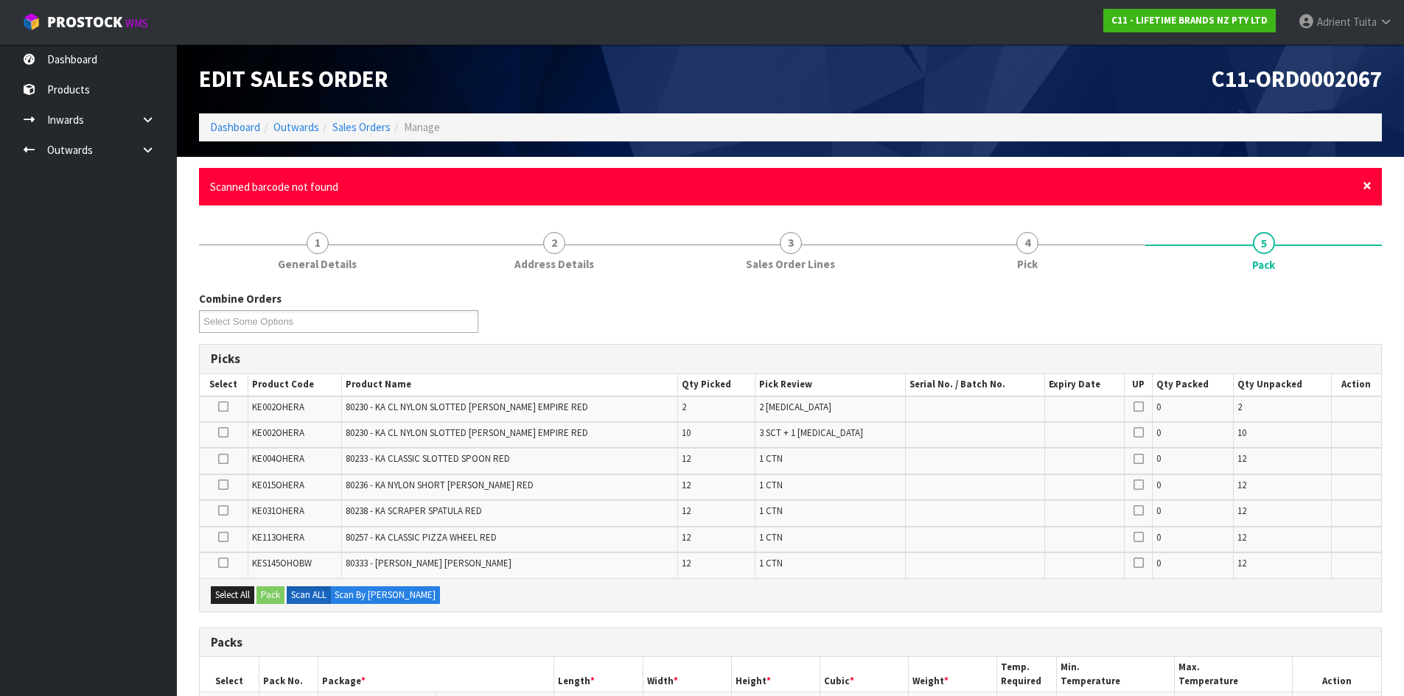
click at [1367, 178] on span "×" at bounding box center [1366, 185] width 9 height 21
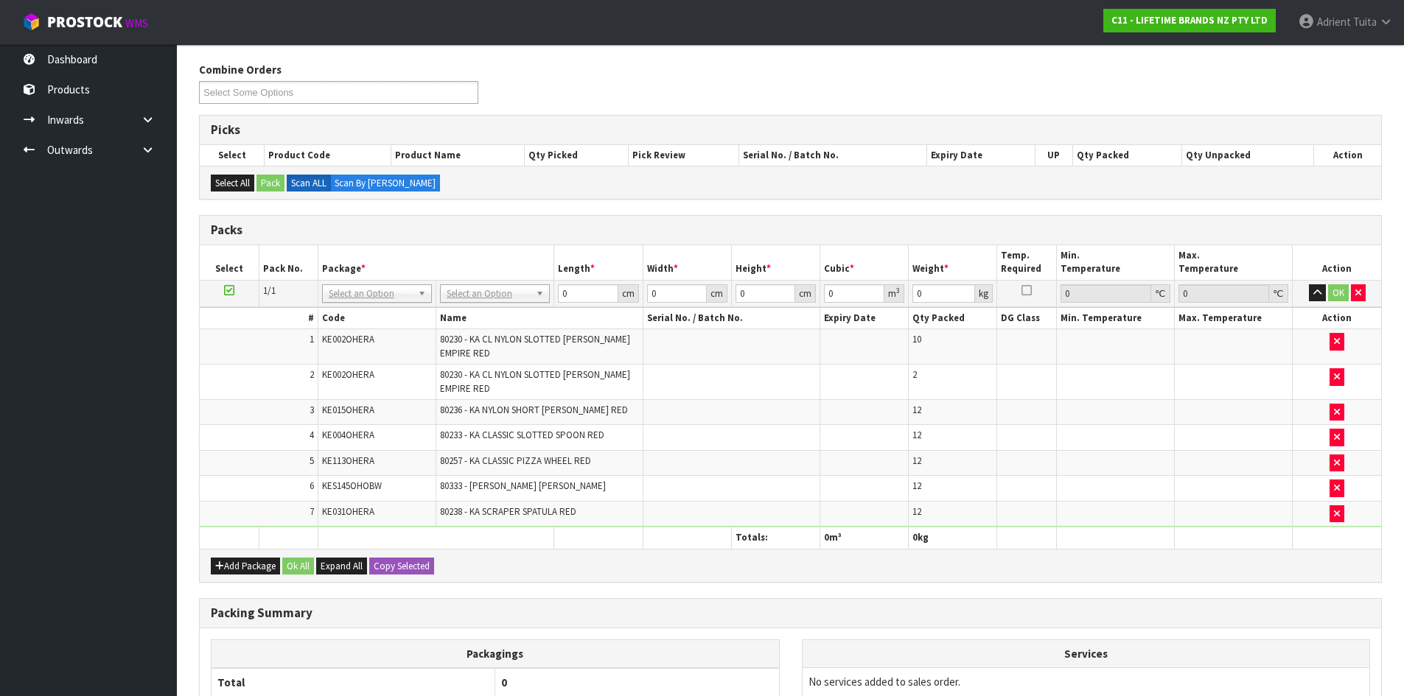
scroll to position [335, 0]
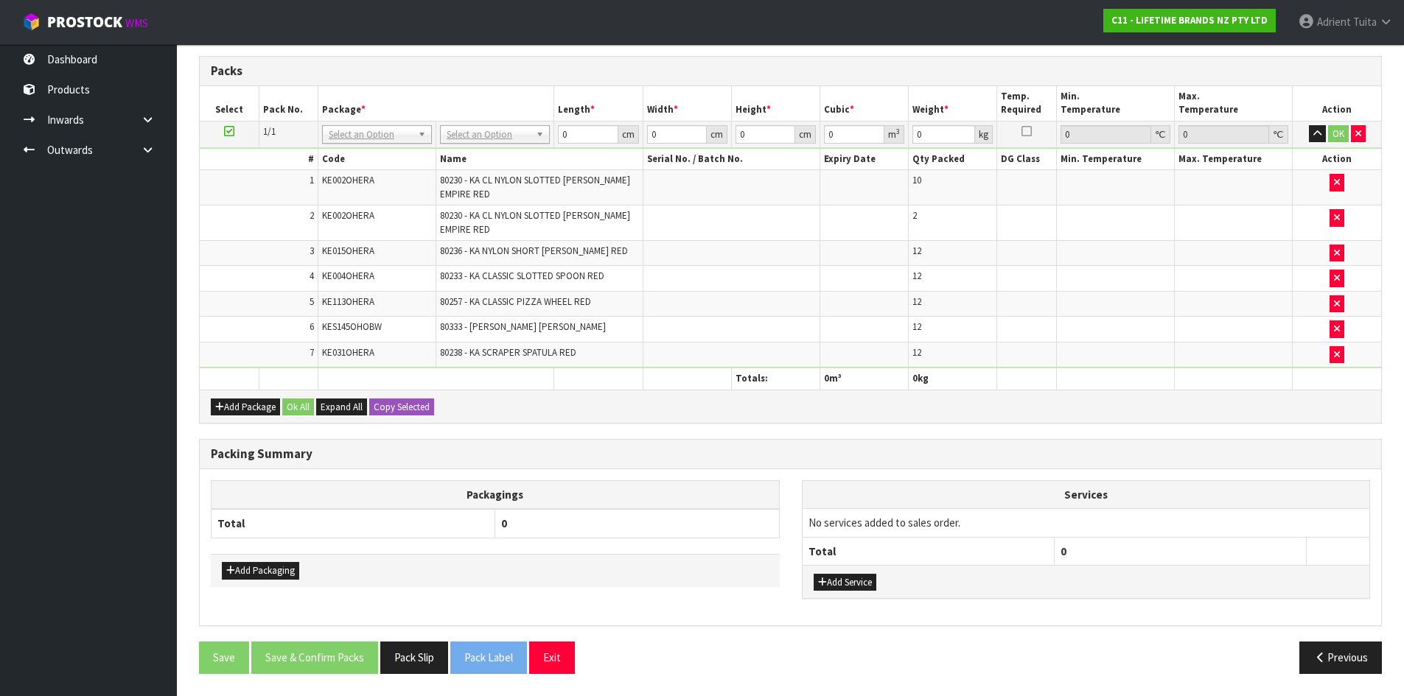
click at [496, 144] on td "No Packaging Cartons PLT GEN120 (1200 X 1000) PLT ONE WAY SKID CHEP HIRE PALLET…" at bounding box center [495, 134] width 118 height 27
drag, startPoint x: 494, startPoint y: 139, endPoint x: 491, endPoint y: 150, distance: 12.4
click at [497, 150] on input "text" at bounding box center [495, 155] width 102 height 18
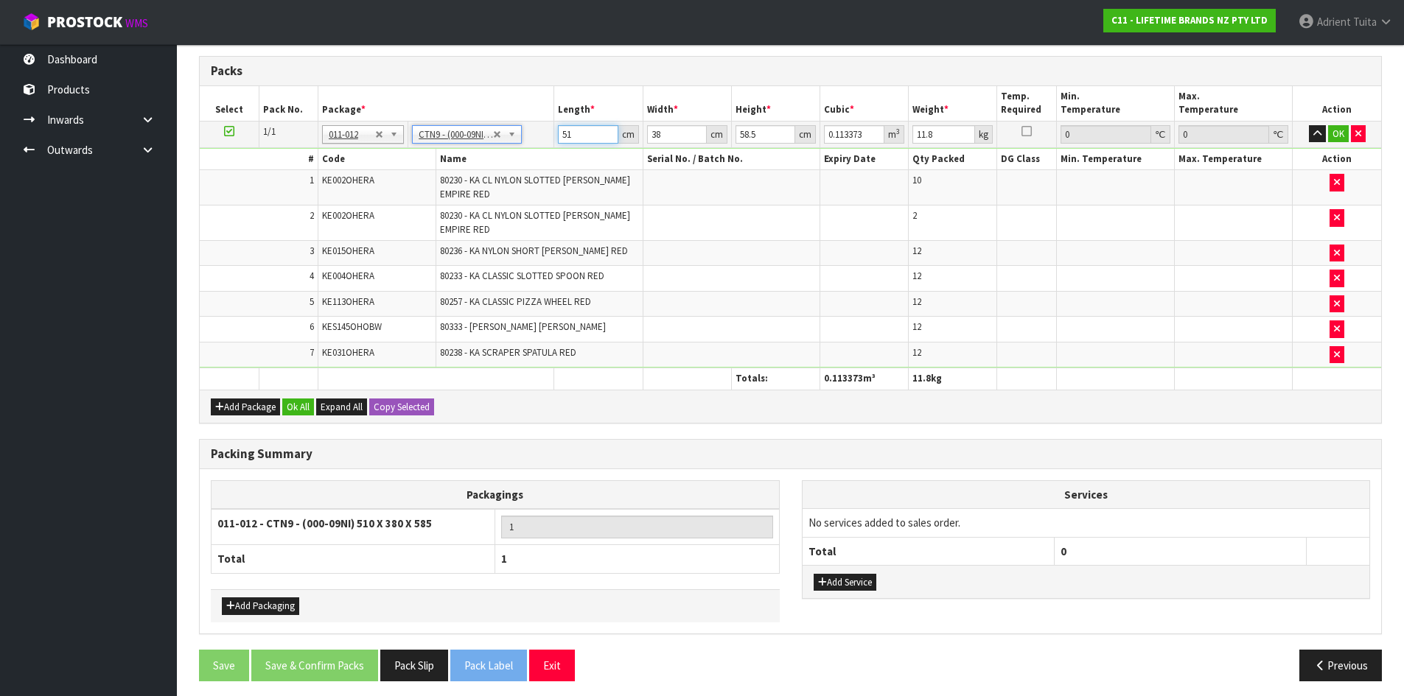
click at [559, 134] on input "51" at bounding box center [588, 134] width 60 height 18
click at [1334, 134] on button "OK" at bounding box center [1338, 134] width 21 height 18
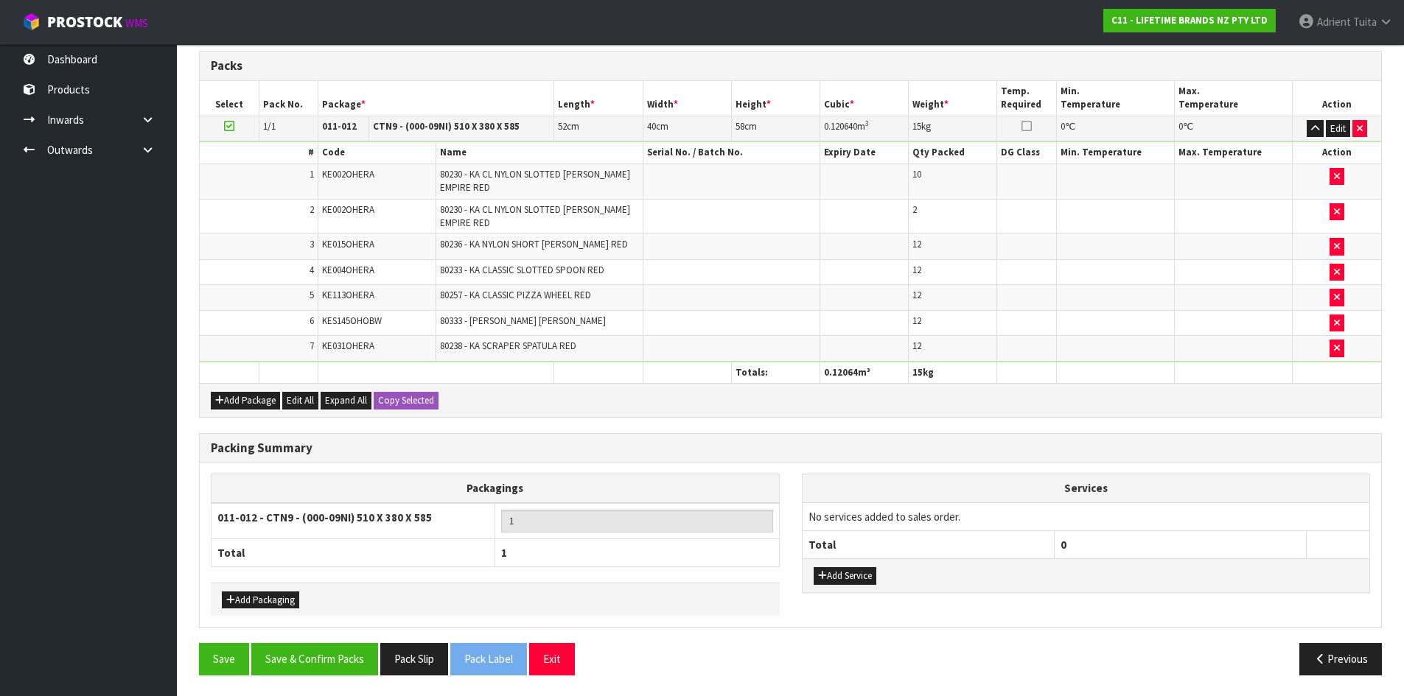
scroll to position [342, 0]
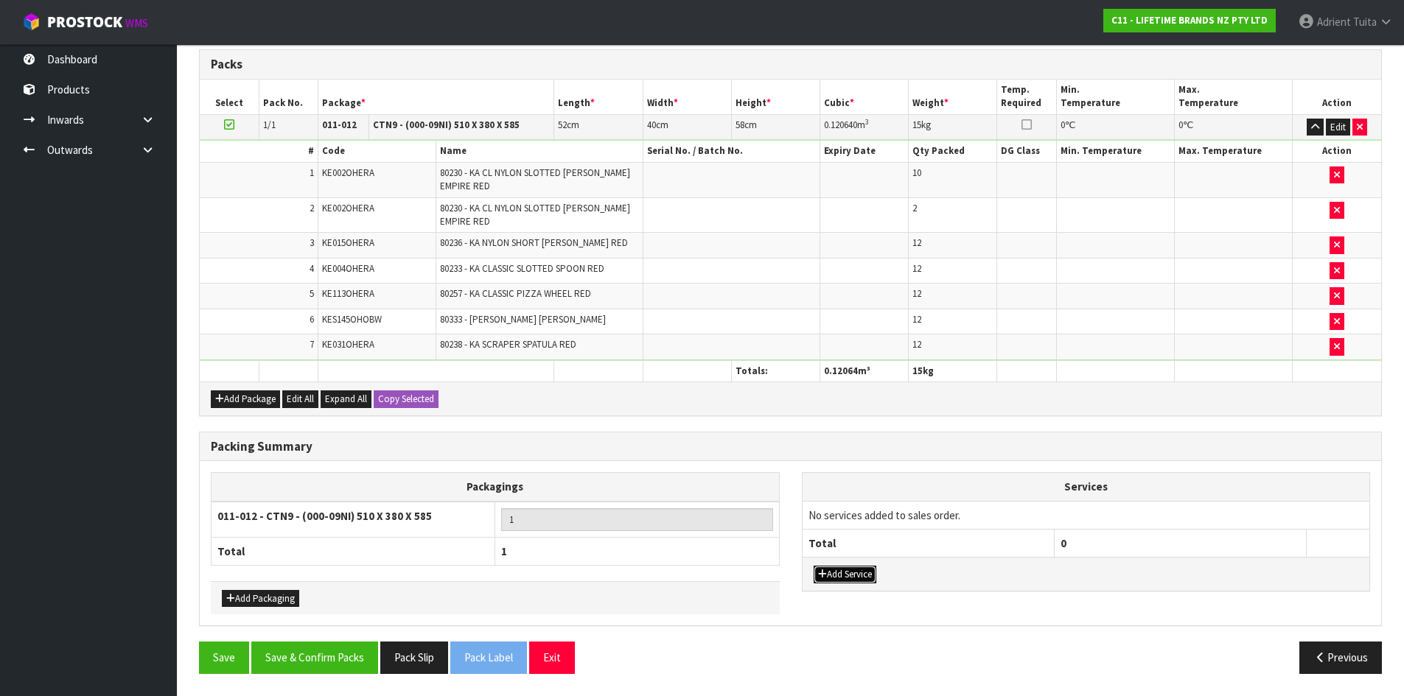
click at [833, 575] on button "Add Service" at bounding box center [844, 575] width 63 height 18
drag, startPoint x: 857, startPoint y: 515, endPoint x: 857, endPoint y: 533, distance: 17.7
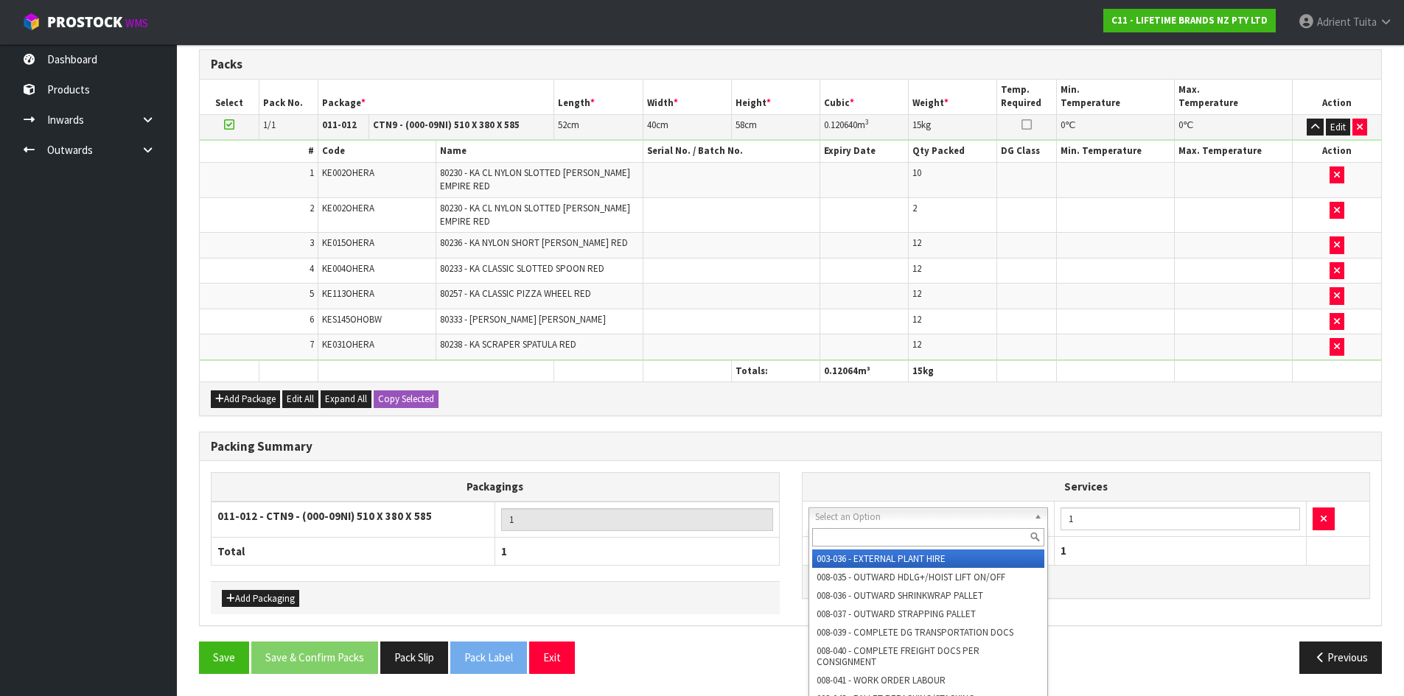
click at [857, 533] on input "text" at bounding box center [928, 537] width 233 height 18
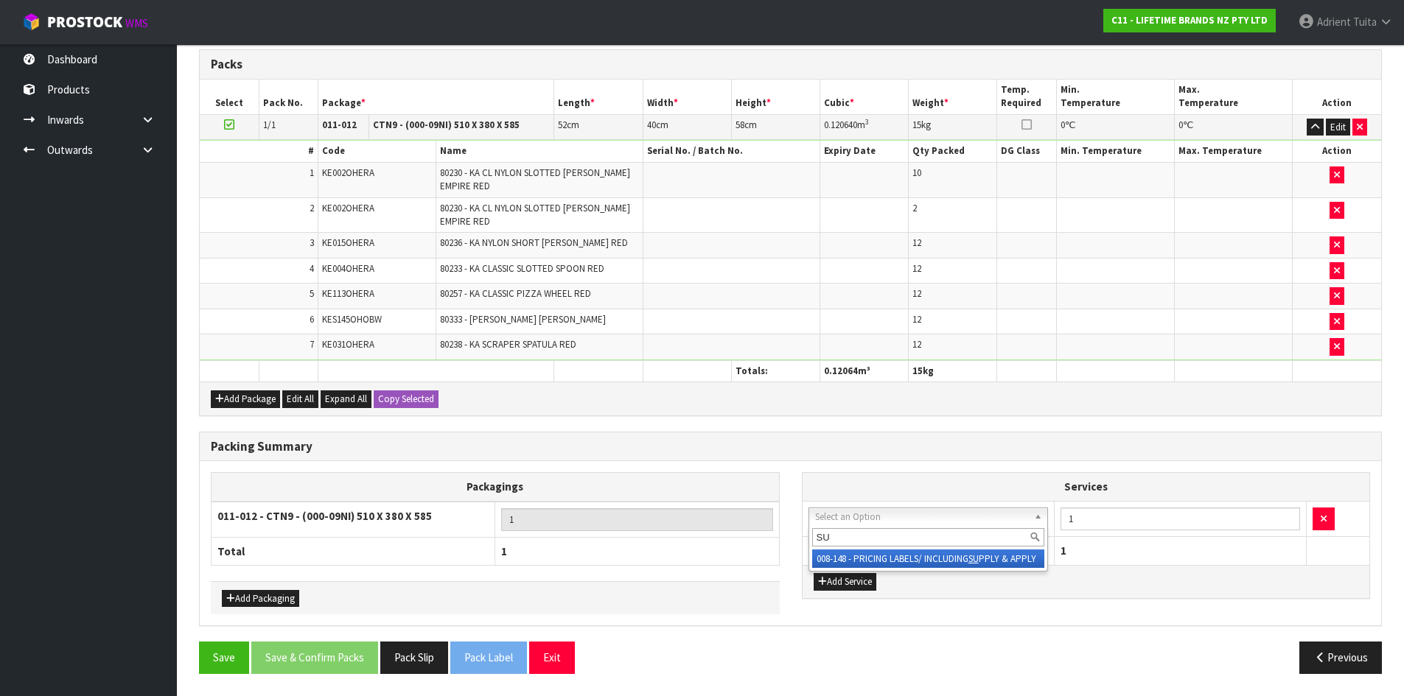
drag, startPoint x: 855, startPoint y: 561, endPoint x: 1058, endPoint y: 533, distance: 204.4
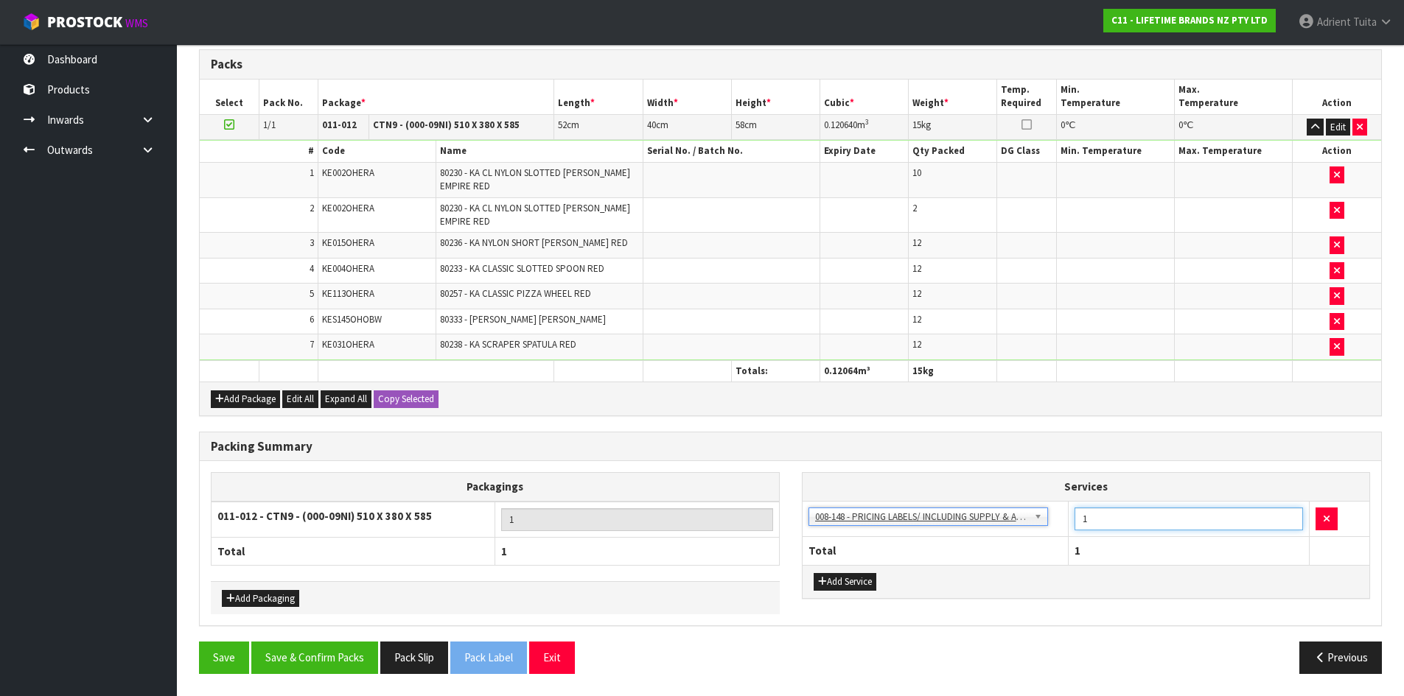
click at [1093, 517] on input "1" at bounding box center [1188, 519] width 228 height 23
click at [333, 659] on button "Save & Confirm Packs" at bounding box center [314, 658] width 127 height 32
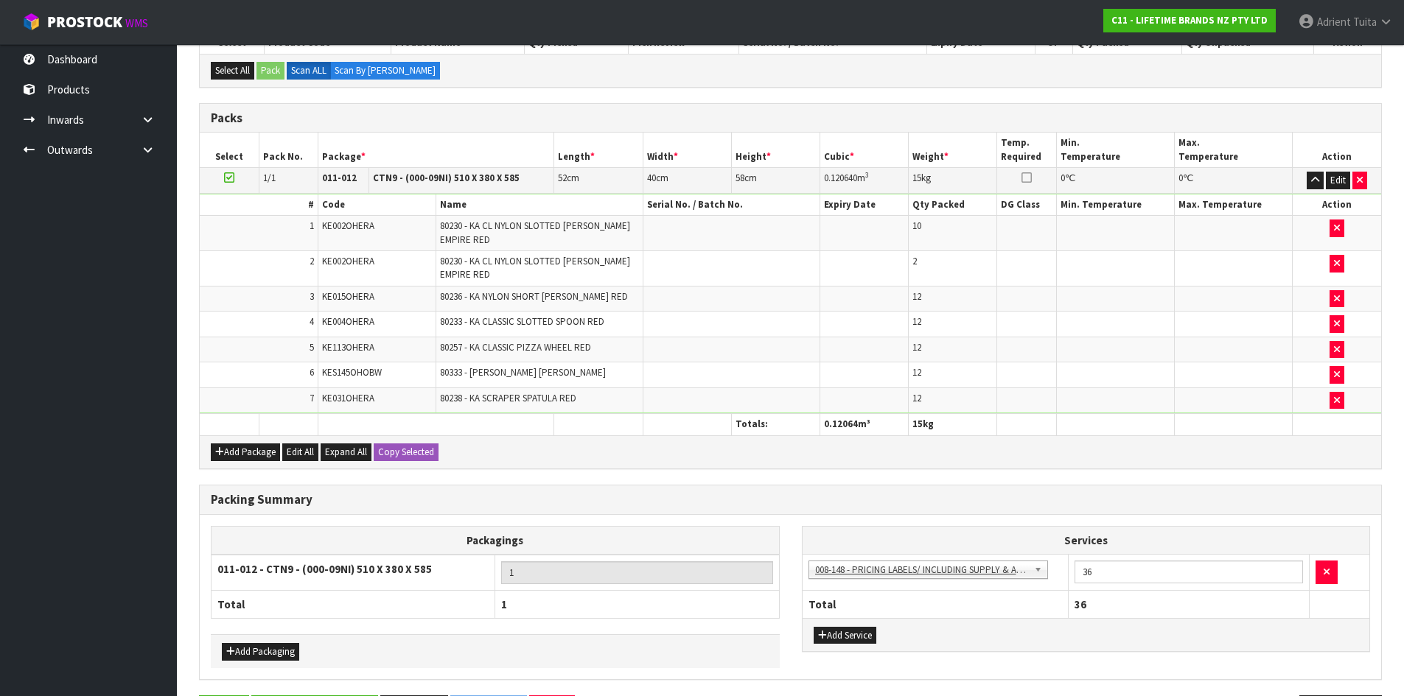
scroll to position [0, 0]
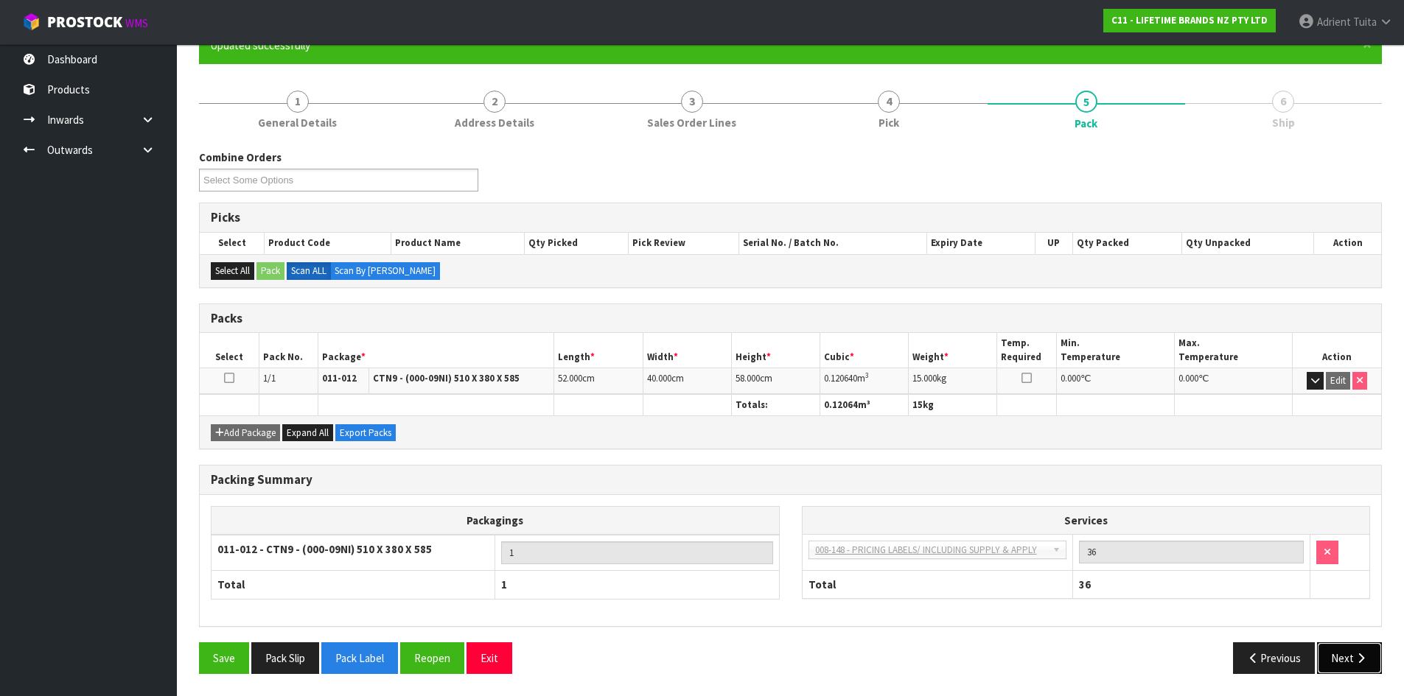
click at [1342, 651] on button "Next" at bounding box center [1349, 658] width 65 height 32
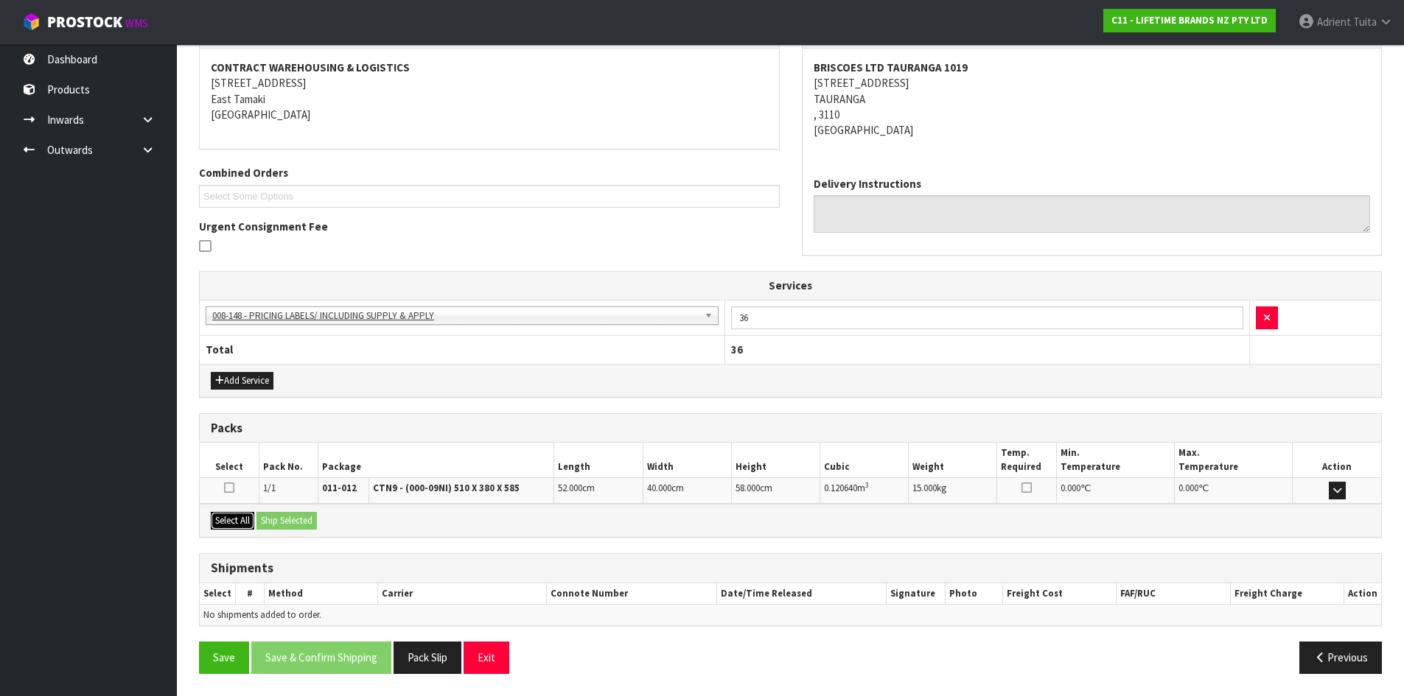
drag, startPoint x: 237, startPoint y: 514, endPoint x: 276, endPoint y: 520, distance: 38.9
click at [245, 514] on button "Select All" at bounding box center [232, 521] width 43 height 18
click at [279, 520] on button "Ship Selected" at bounding box center [286, 521] width 60 height 18
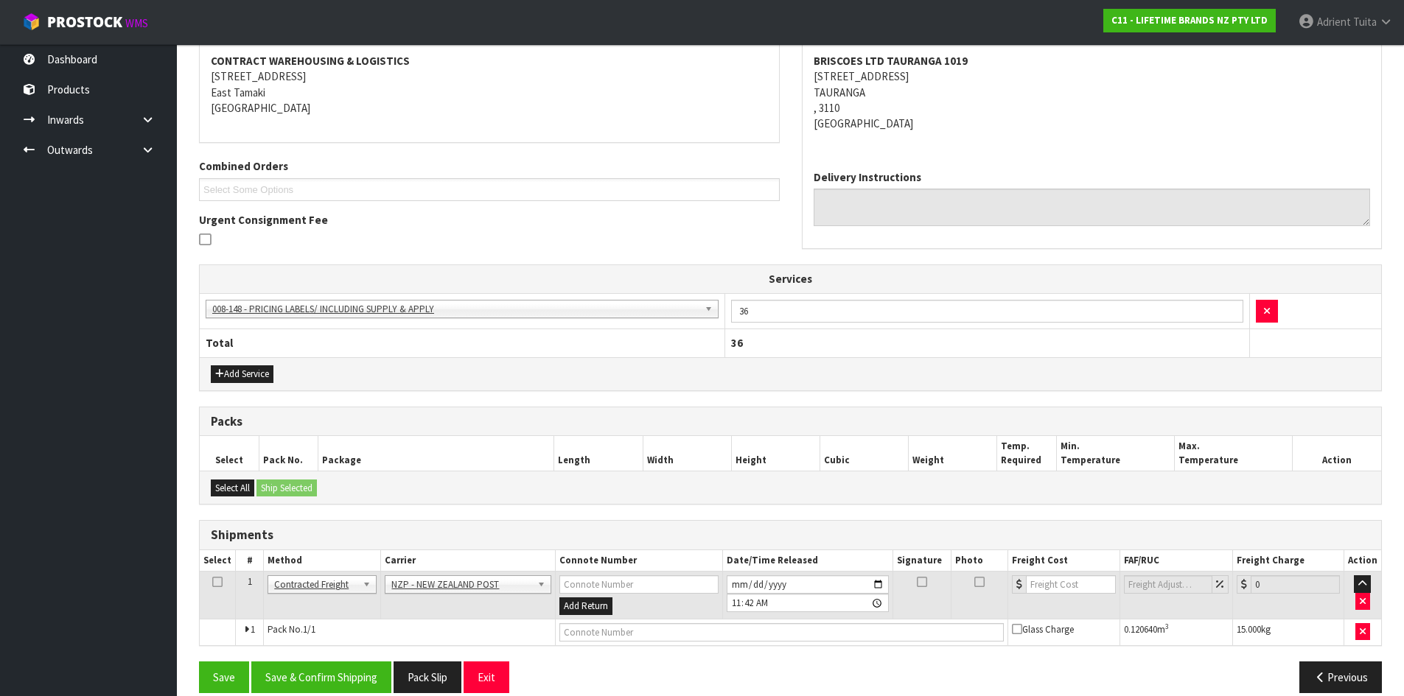
scroll to position [298, 0]
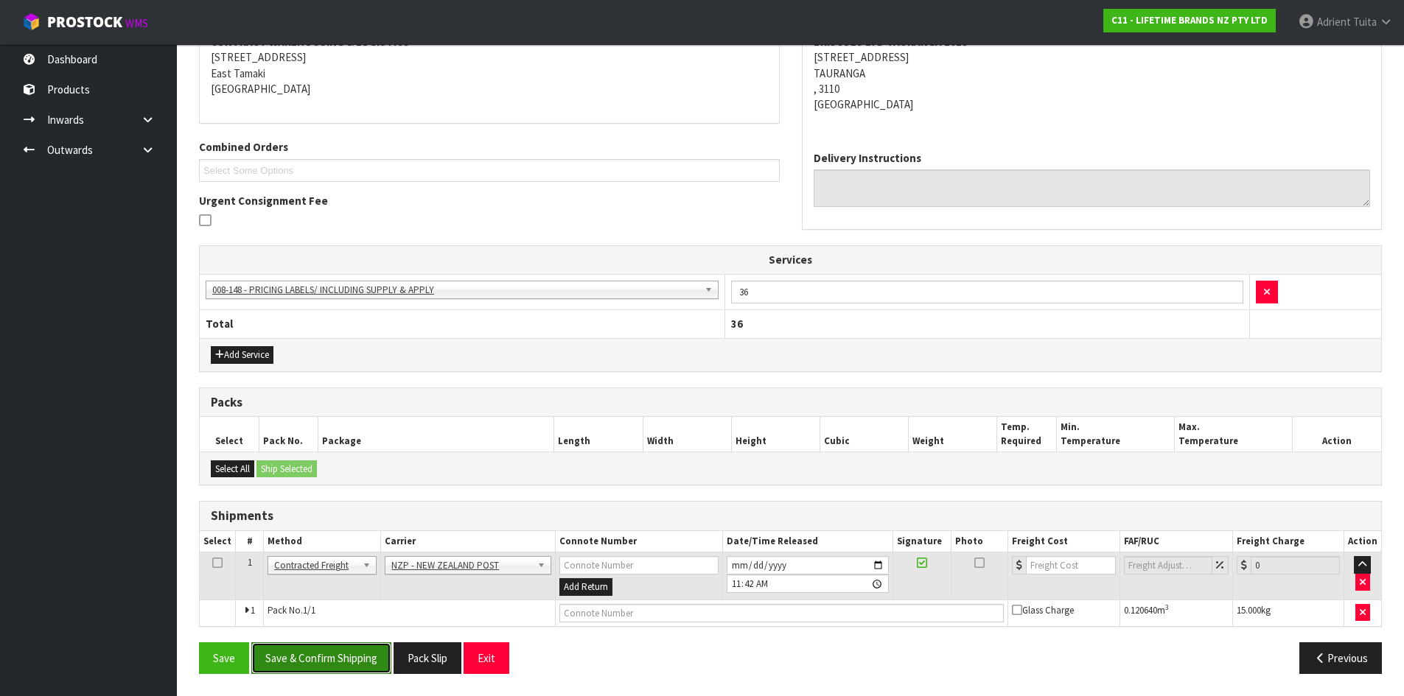
click at [343, 645] on button "Save & Confirm Shipping" at bounding box center [321, 658] width 140 height 32
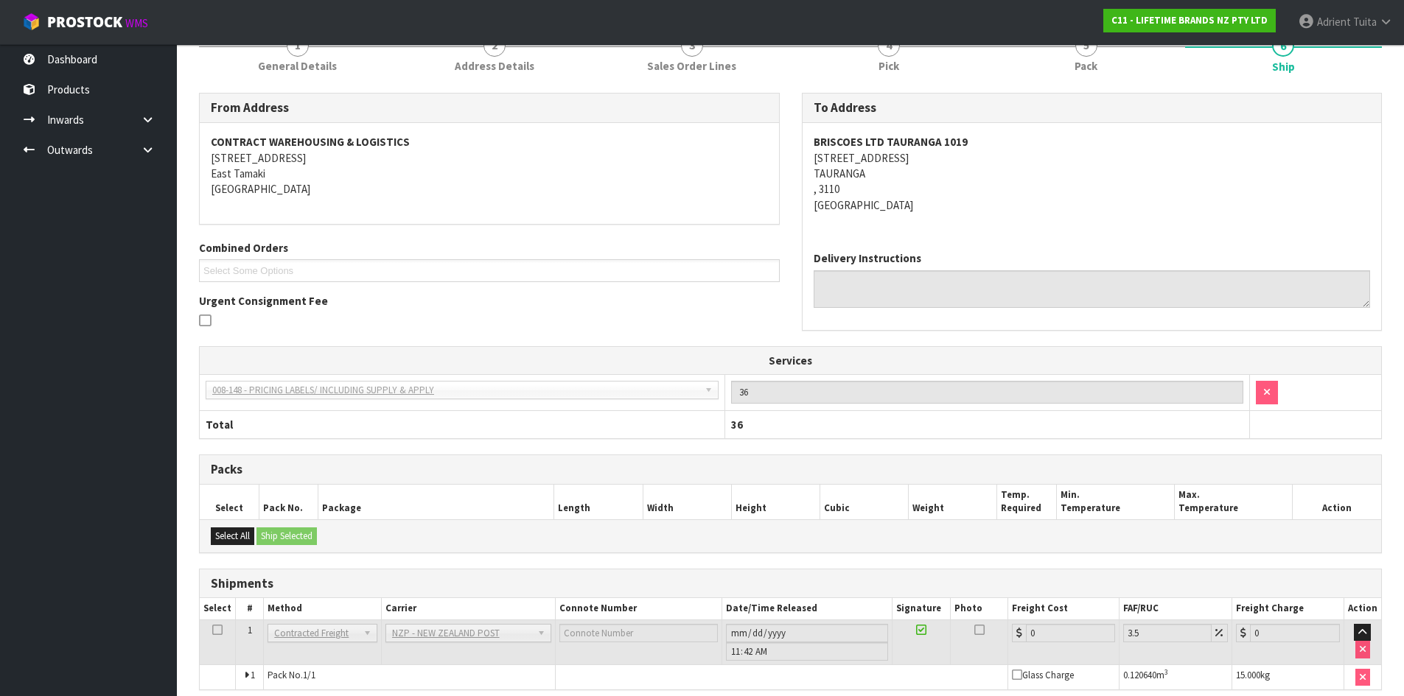
scroll to position [278, 0]
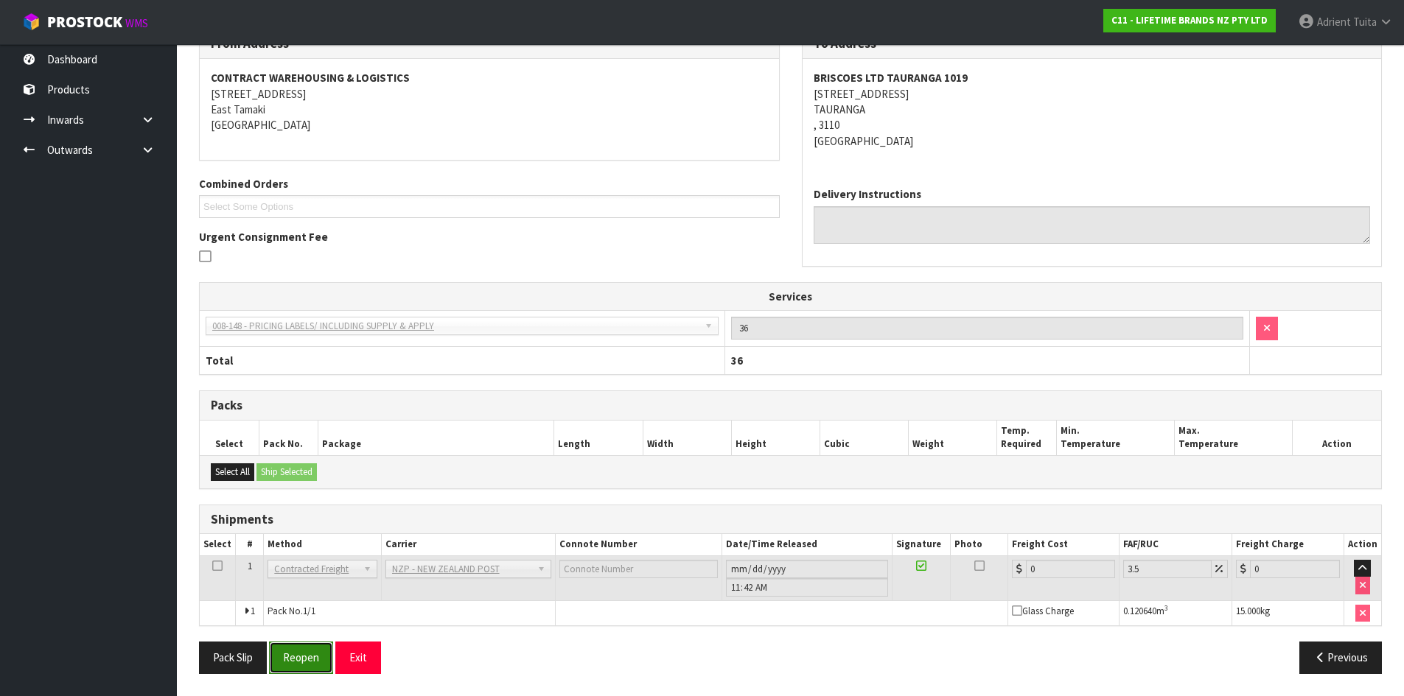
click at [284, 654] on button "Reopen" at bounding box center [301, 658] width 64 height 32
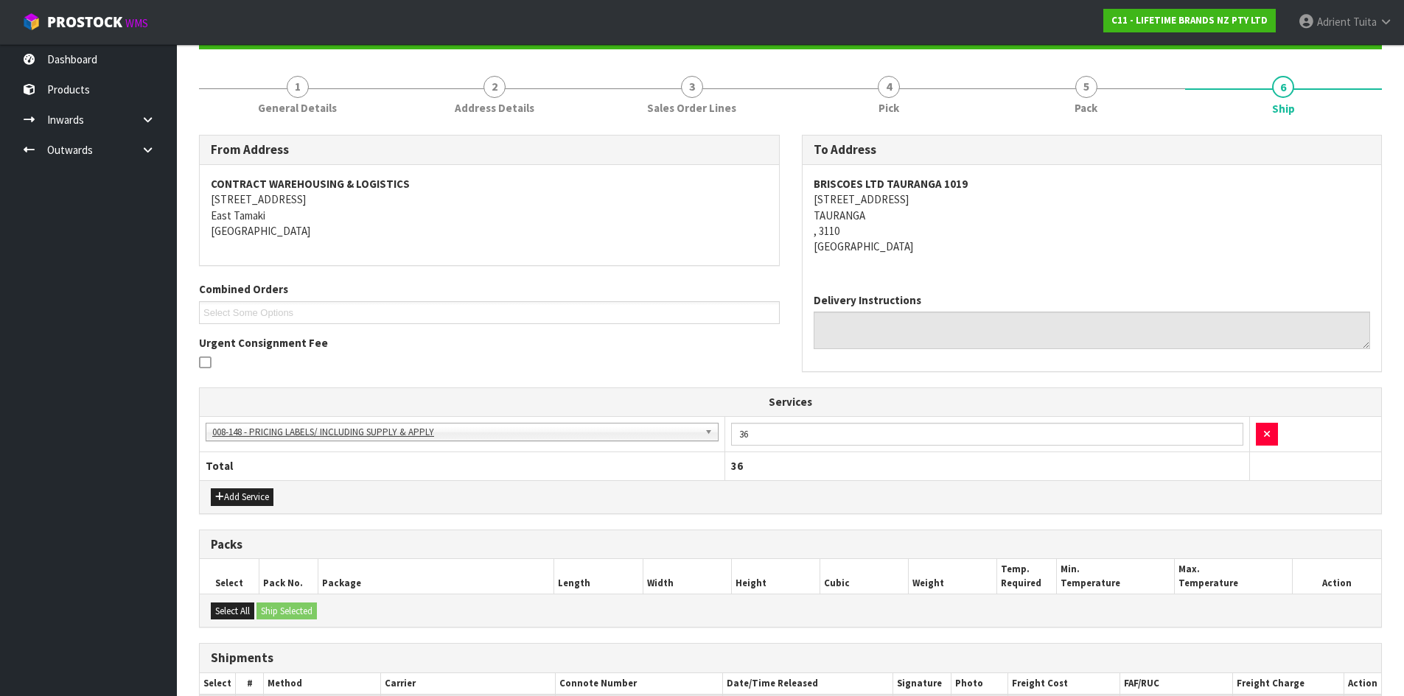
scroll to position [262, 0]
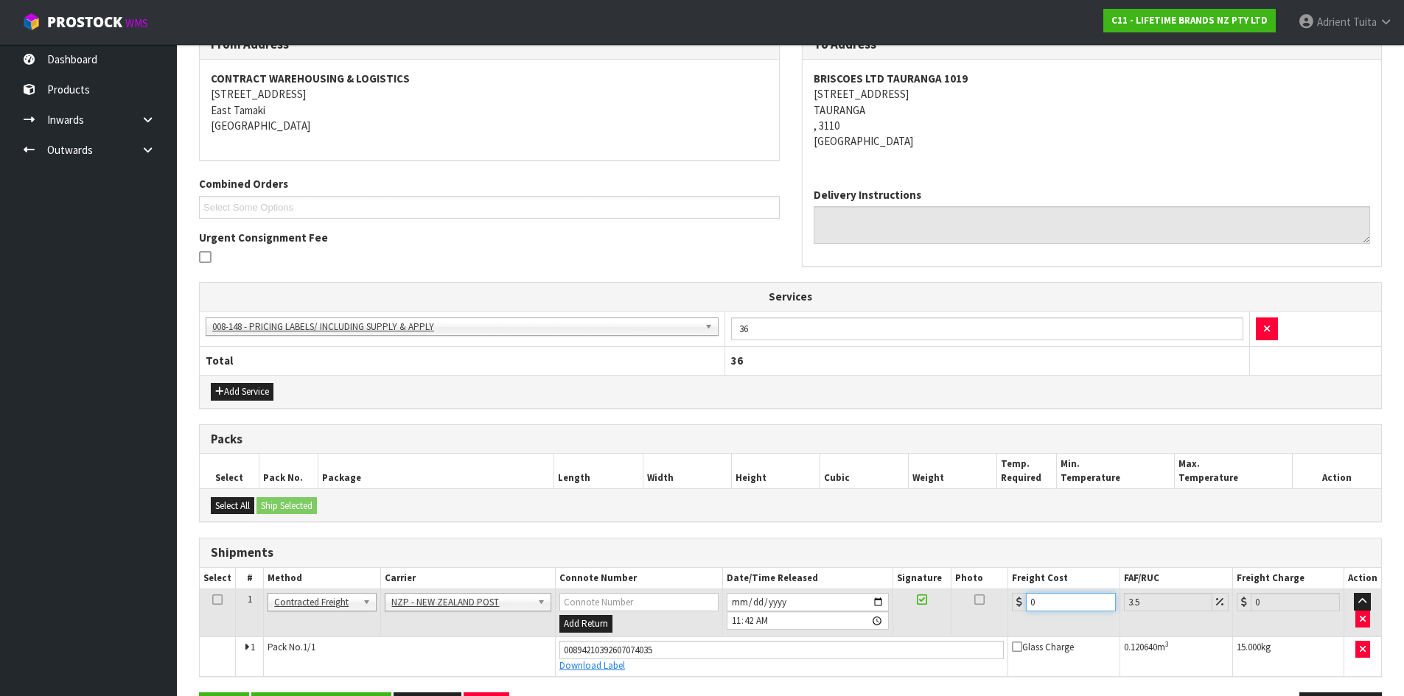
click at [1047, 598] on input "0" at bounding box center [1070, 602] width 89 height 18
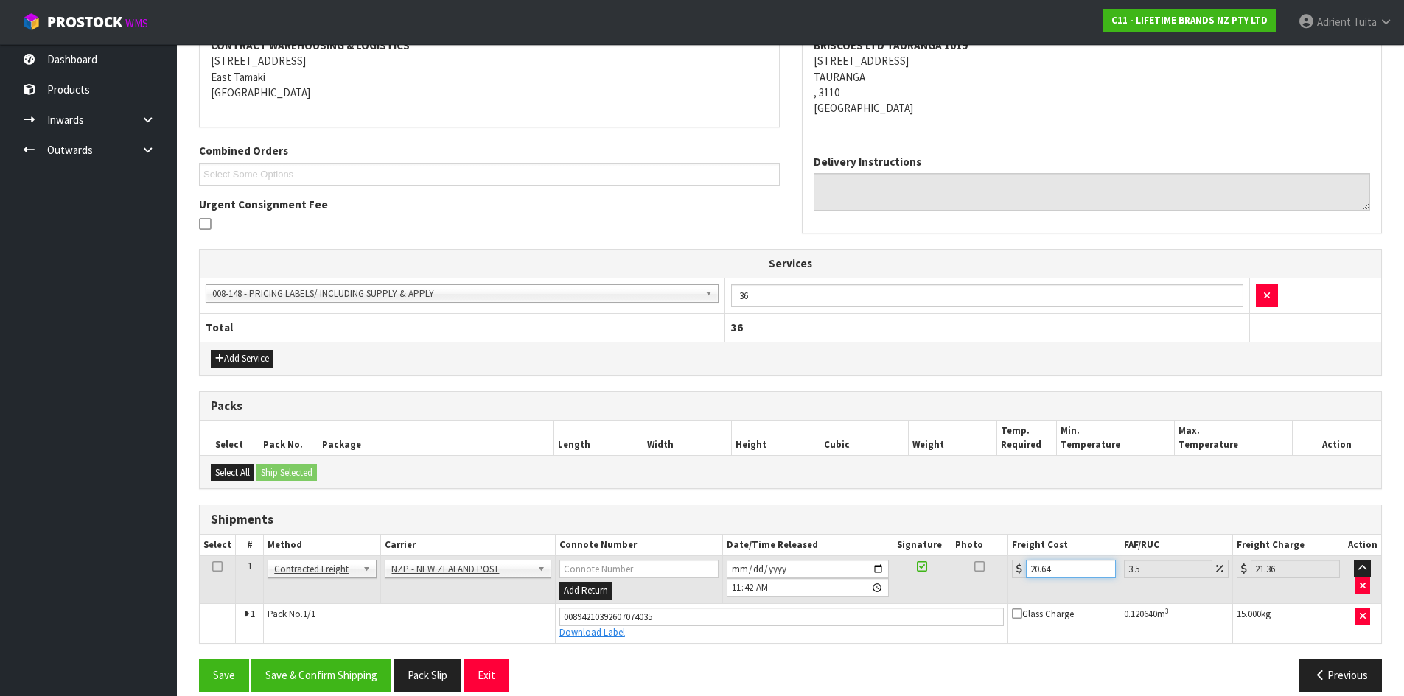
scroll to position [312, 0]
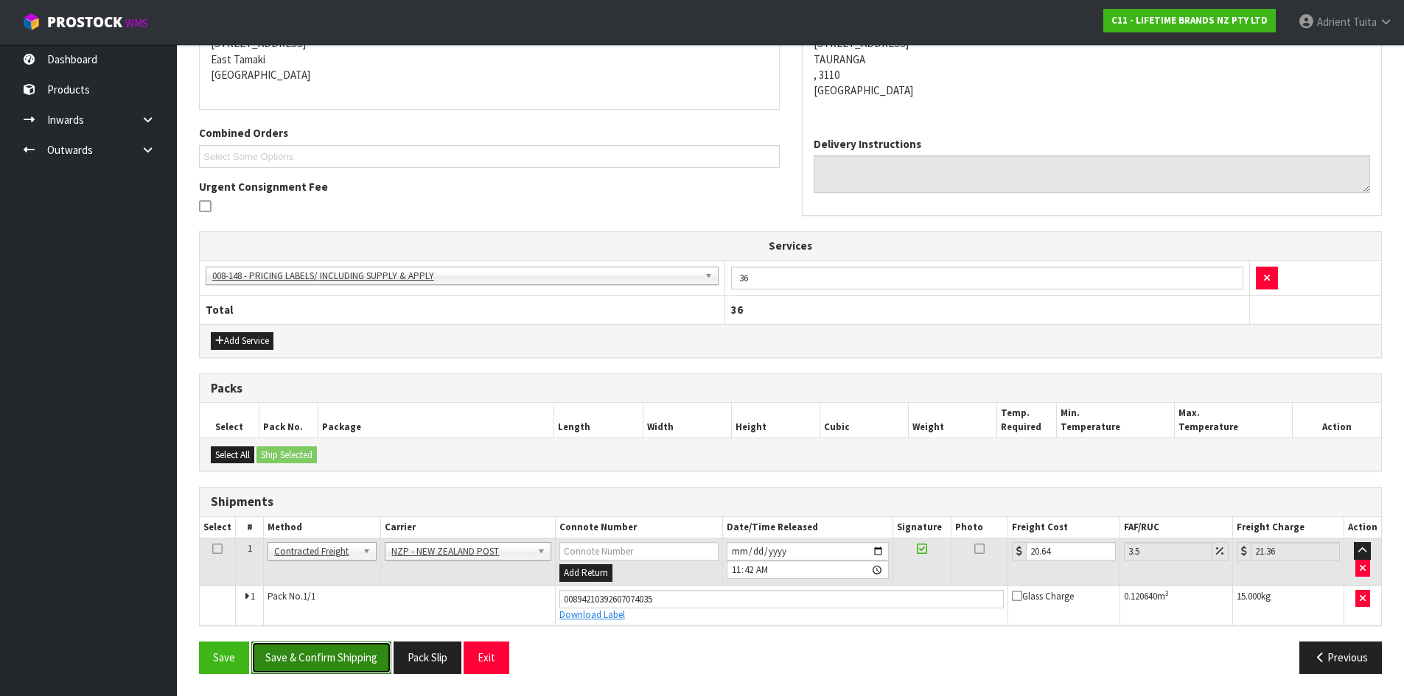
click at [328, 663] on button "Save & Confirm Shipping" at bounding box center [321, 658] width 140 height 32
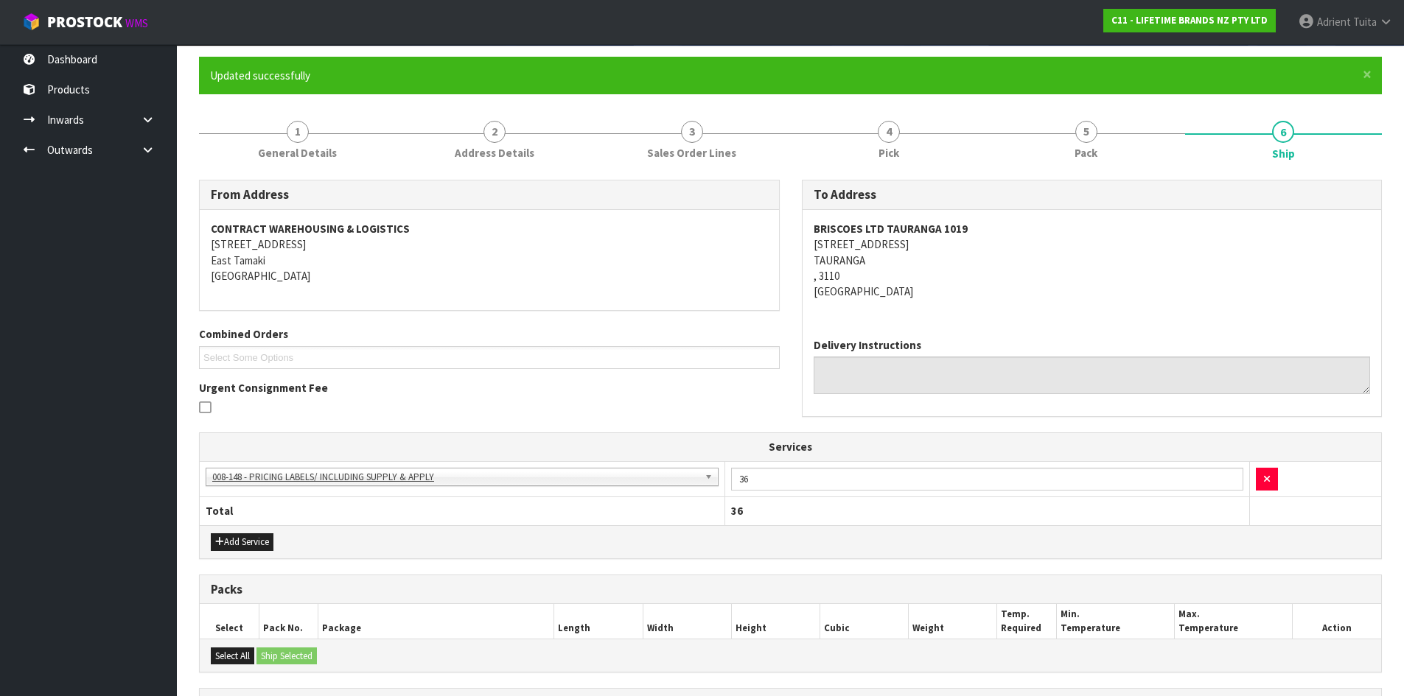
scroll to position [272, 0]
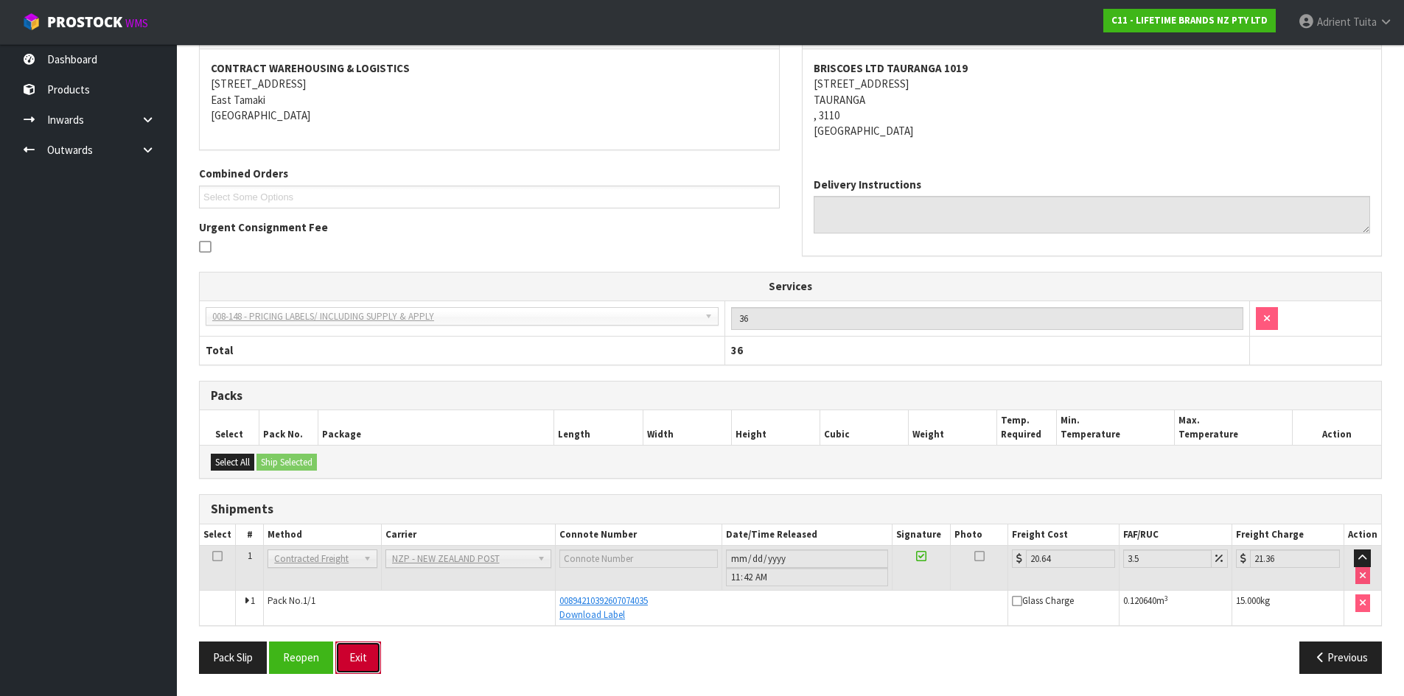
click at [368, 662] on button "Exit" at bounding box center [358, 658] width 46 height 32
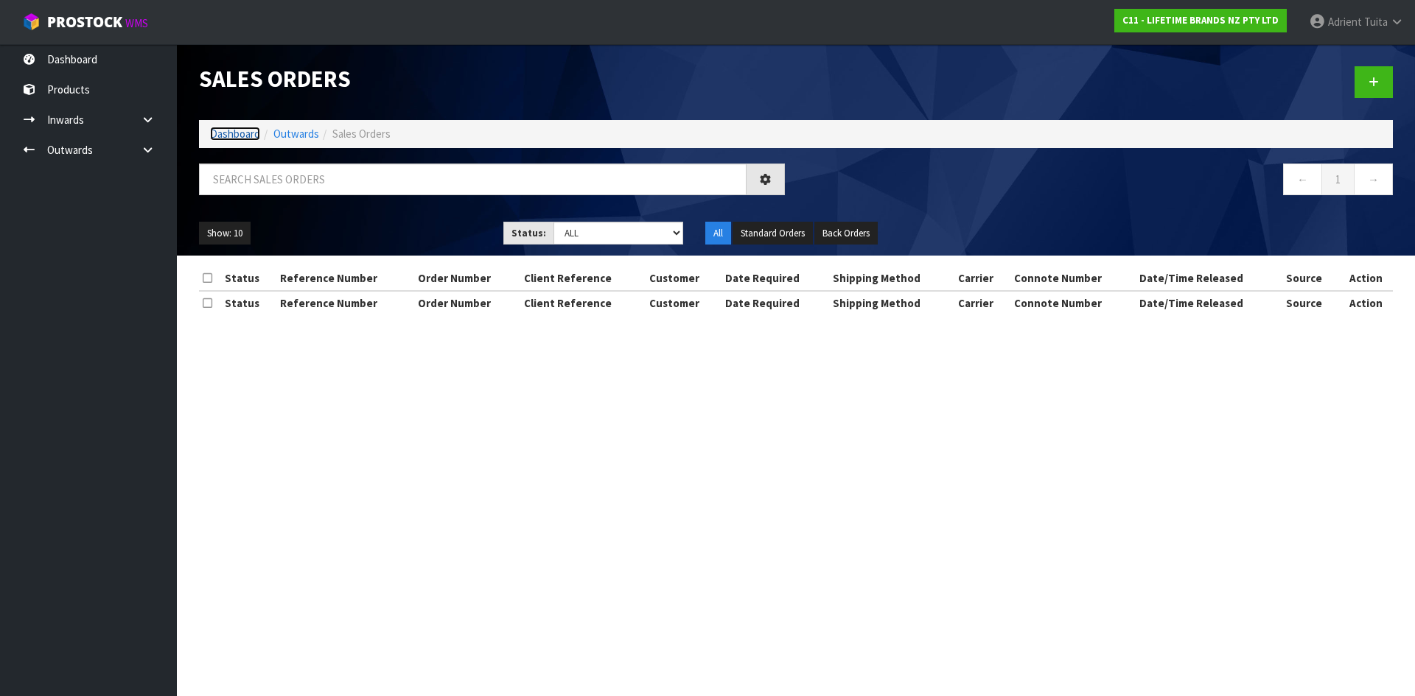
click at [242, 133] on link "Dashboard" at bounding box center [235, 134] width 50 height 14
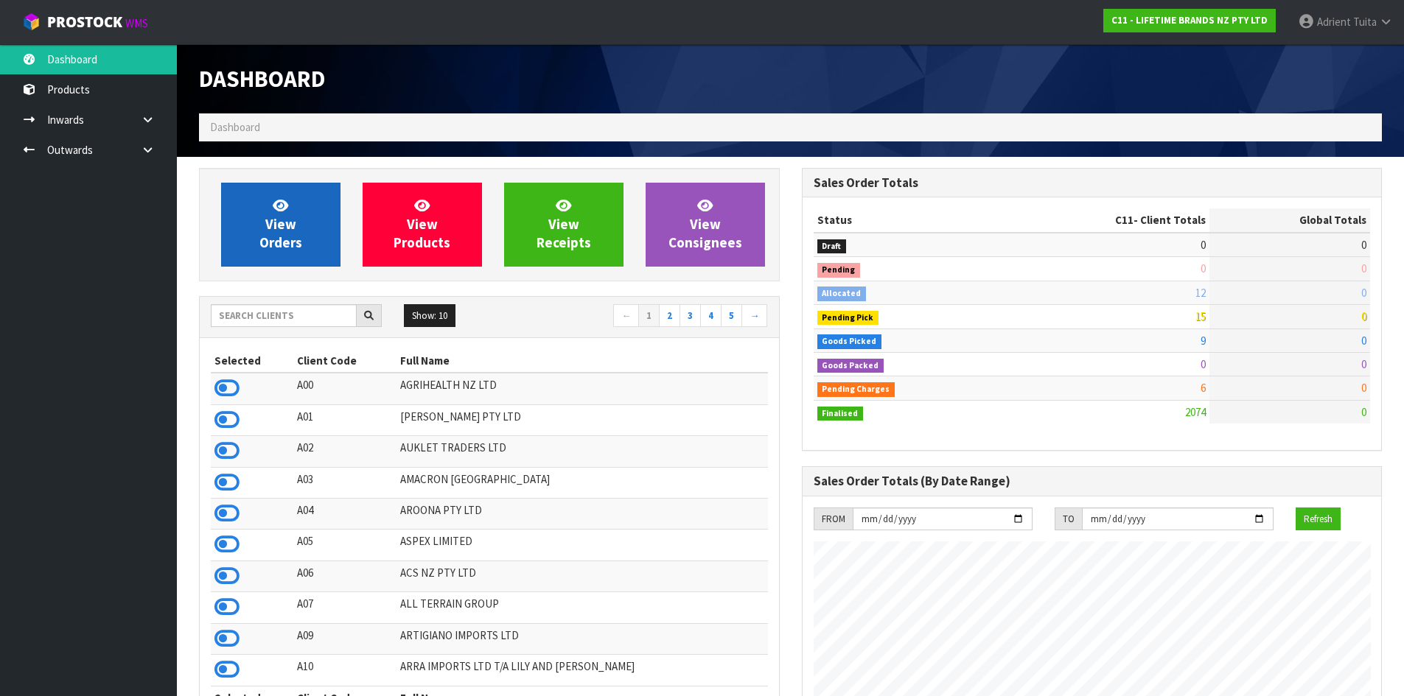
scroll to position [1116, 602]
click at [290, 248] on span "View Orders" at bounding box center [280, 224] width 43 height 55
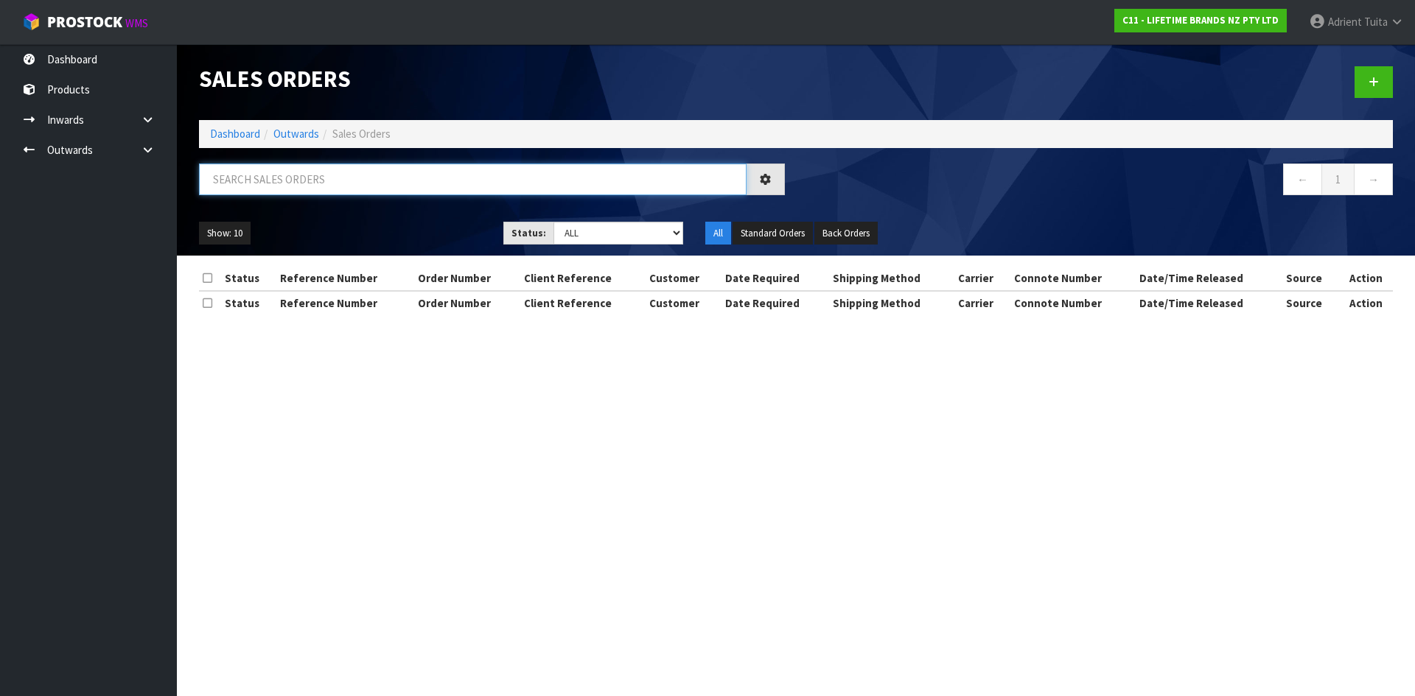
click at [310, 186] on input "text" at bounding box center [472, 180] width 547 height 32
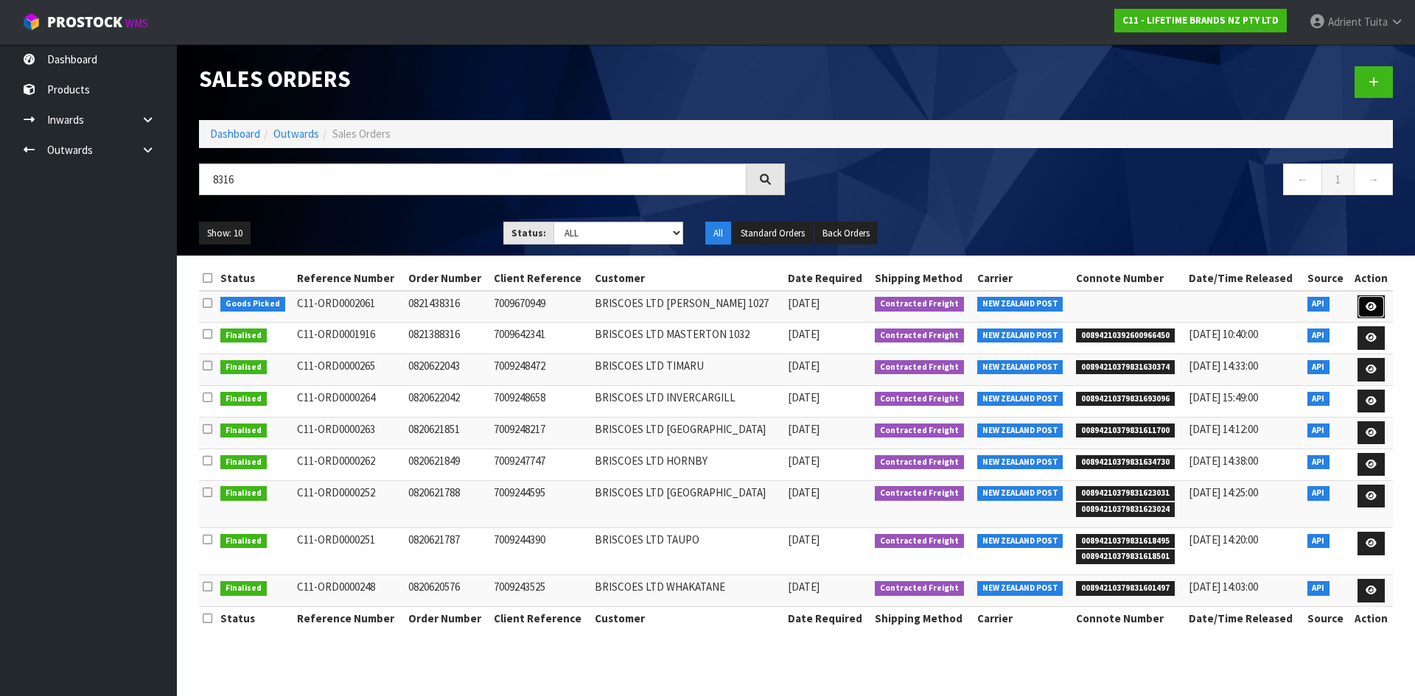
click at [1374, 298] on link at bounding box center [1370, 307] width 27 height 24
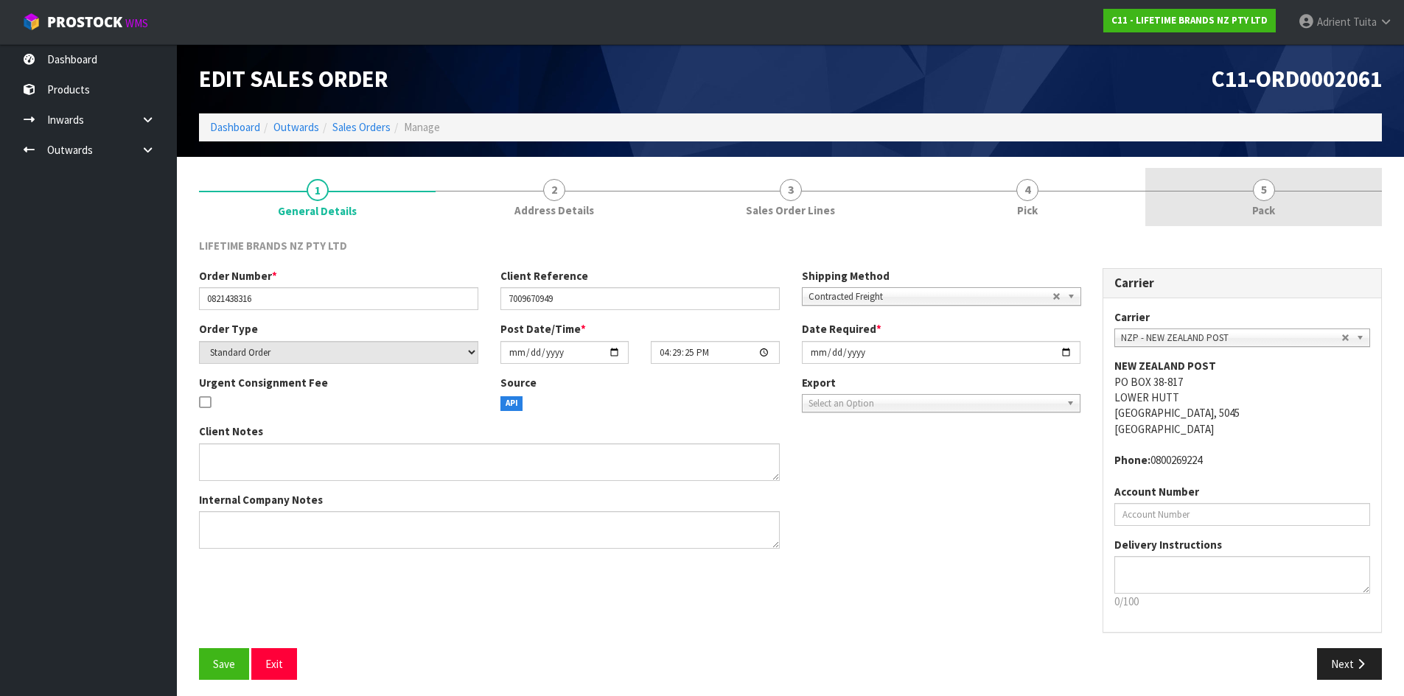
click at [1312, 193] on link "5 Pack" at bounding box center [1263, 197] width 237 height 58
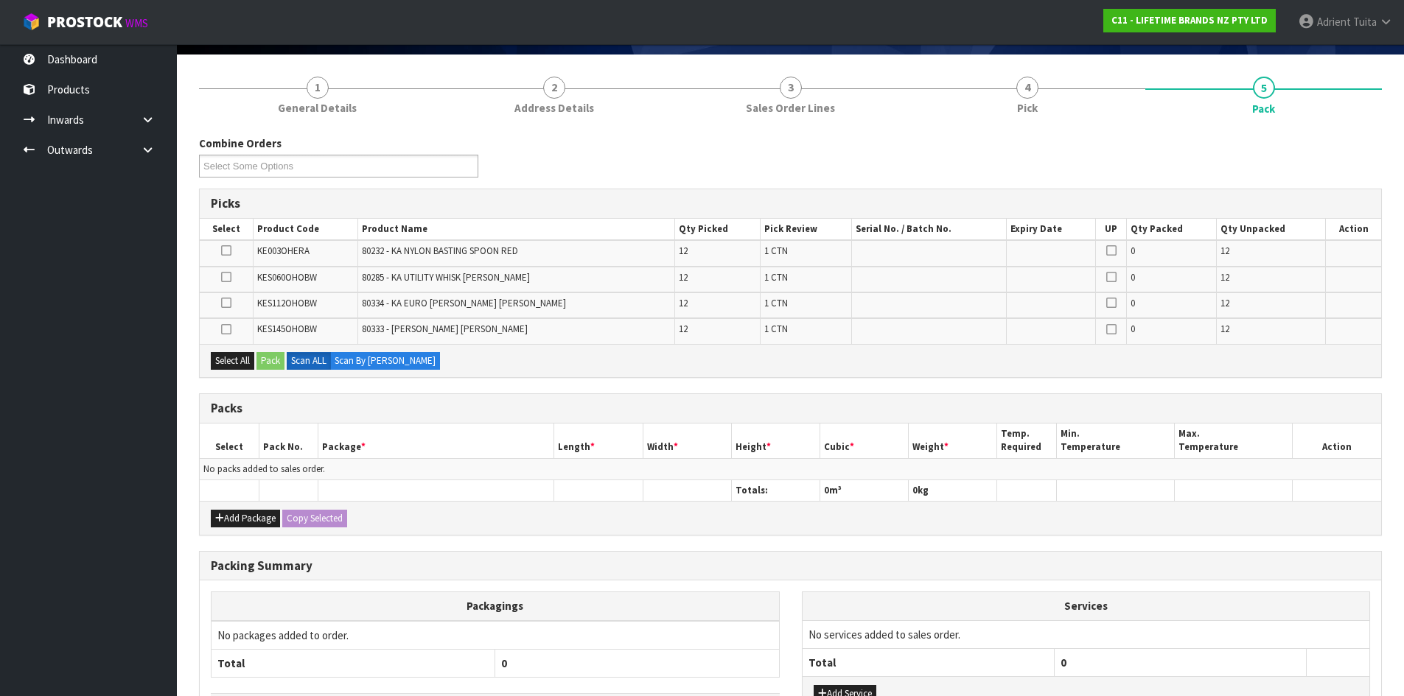
scroll to position [214, 0]
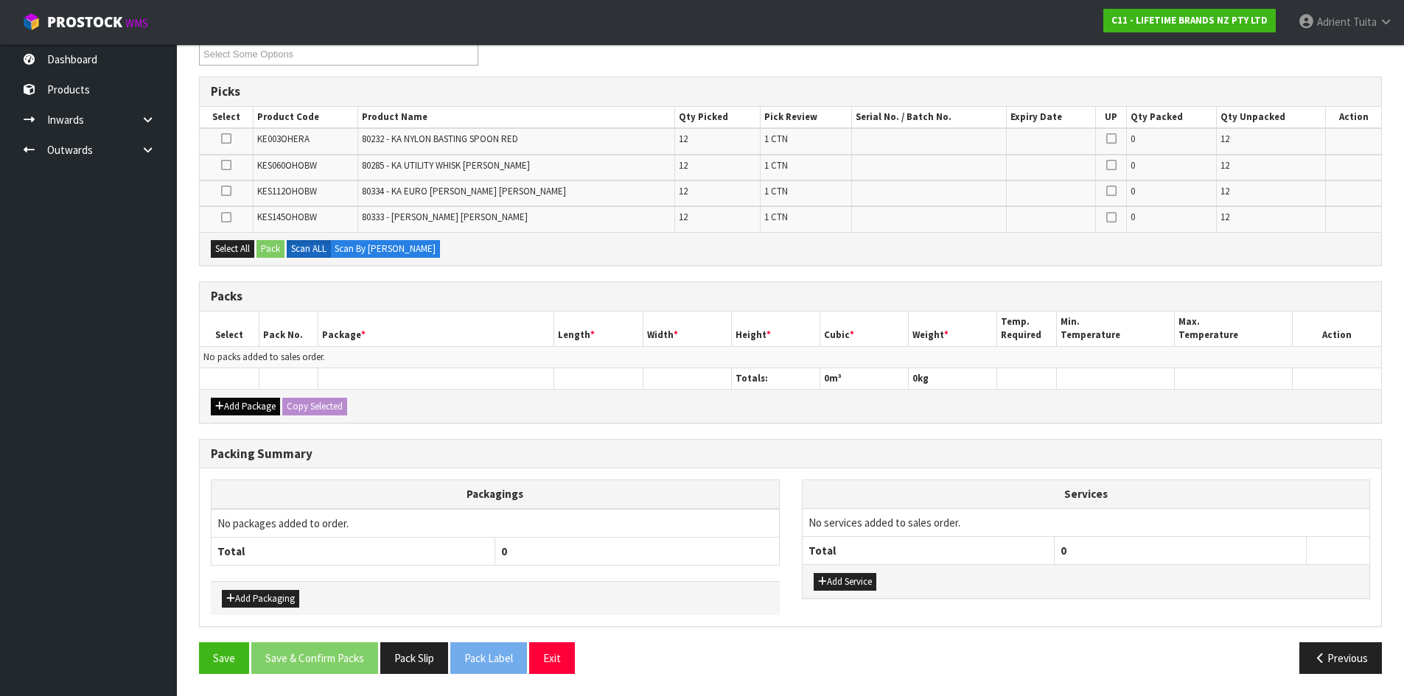
click at [231, 391] on div "Packs Select Pack No. Package * Length * Width * Height * Cubic * Weight * Temp…" at bounding box center [790, 352] width 1183 height 142
click at [225, 399] on button "Add Package" at bounding box center [245, 407] width 69 height 18
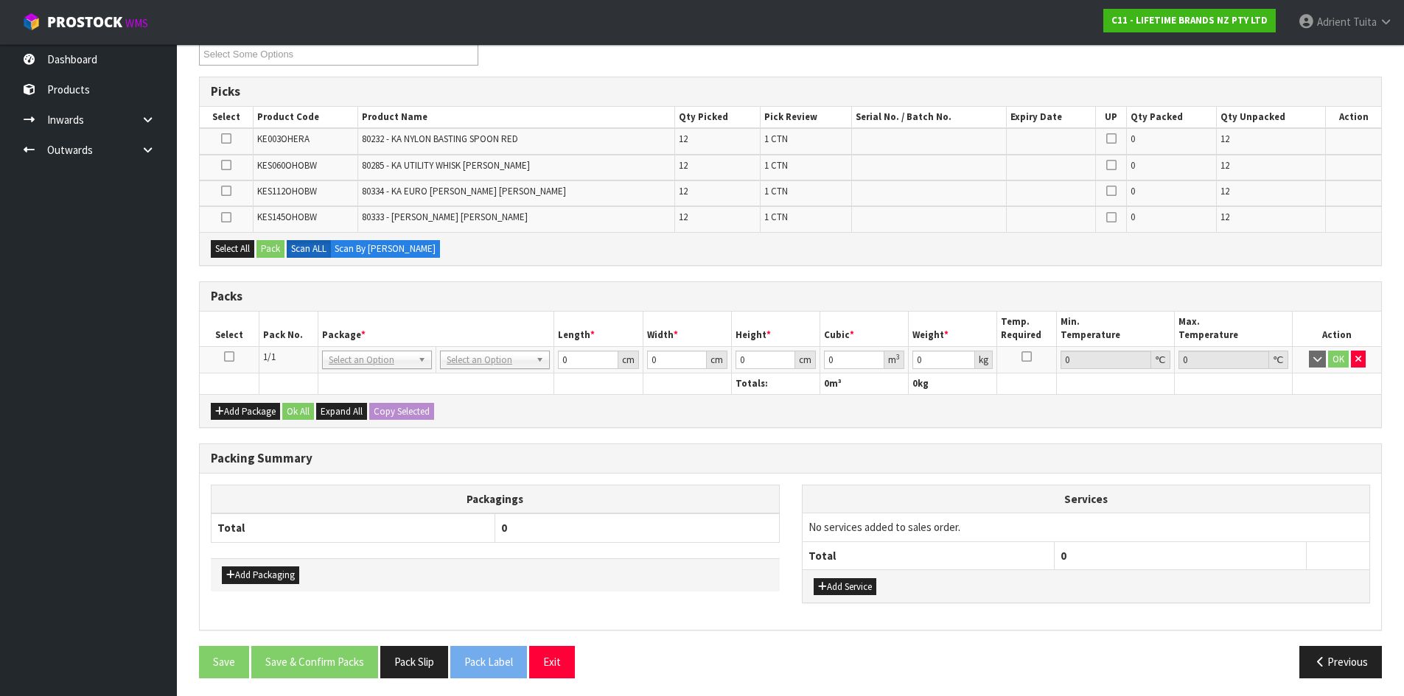
click at [233, 357] on icon at bounding box center [229, 357] width 10 height 1
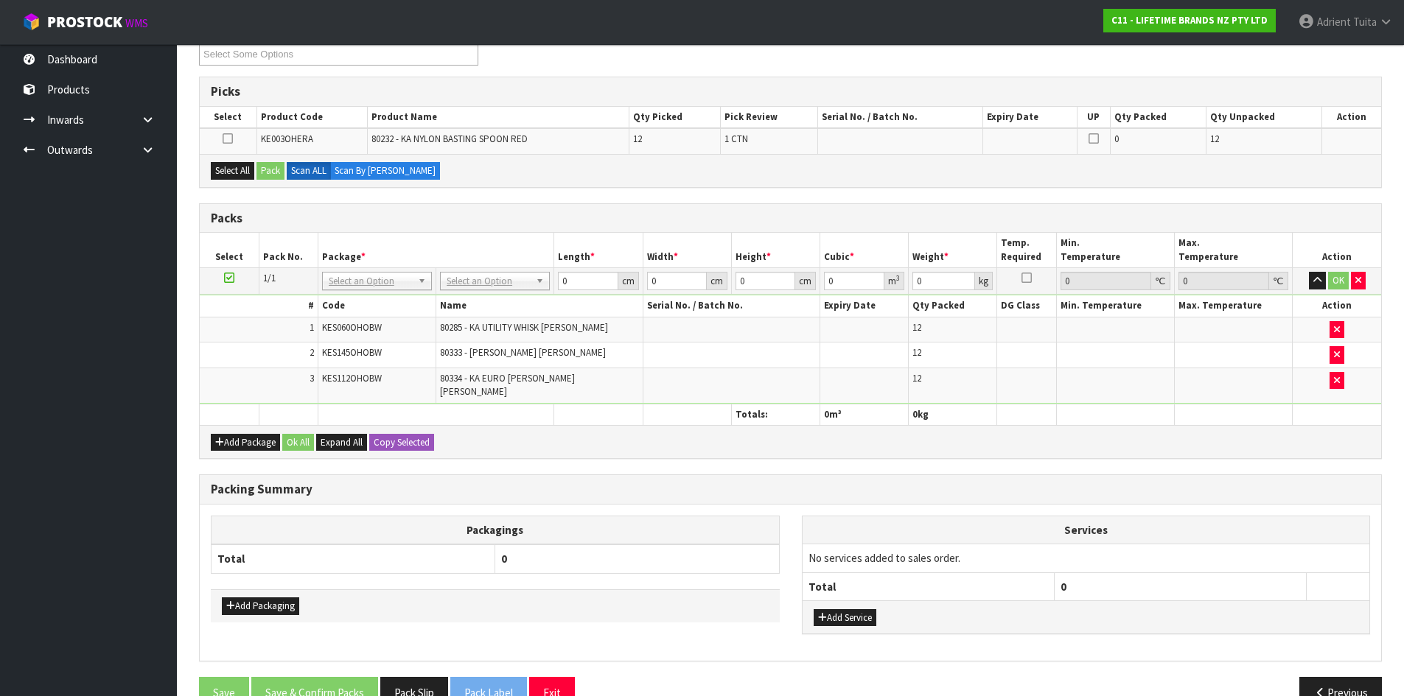
click at [234, 279] on icon at bounding box center [229, 278] width 10 height 1
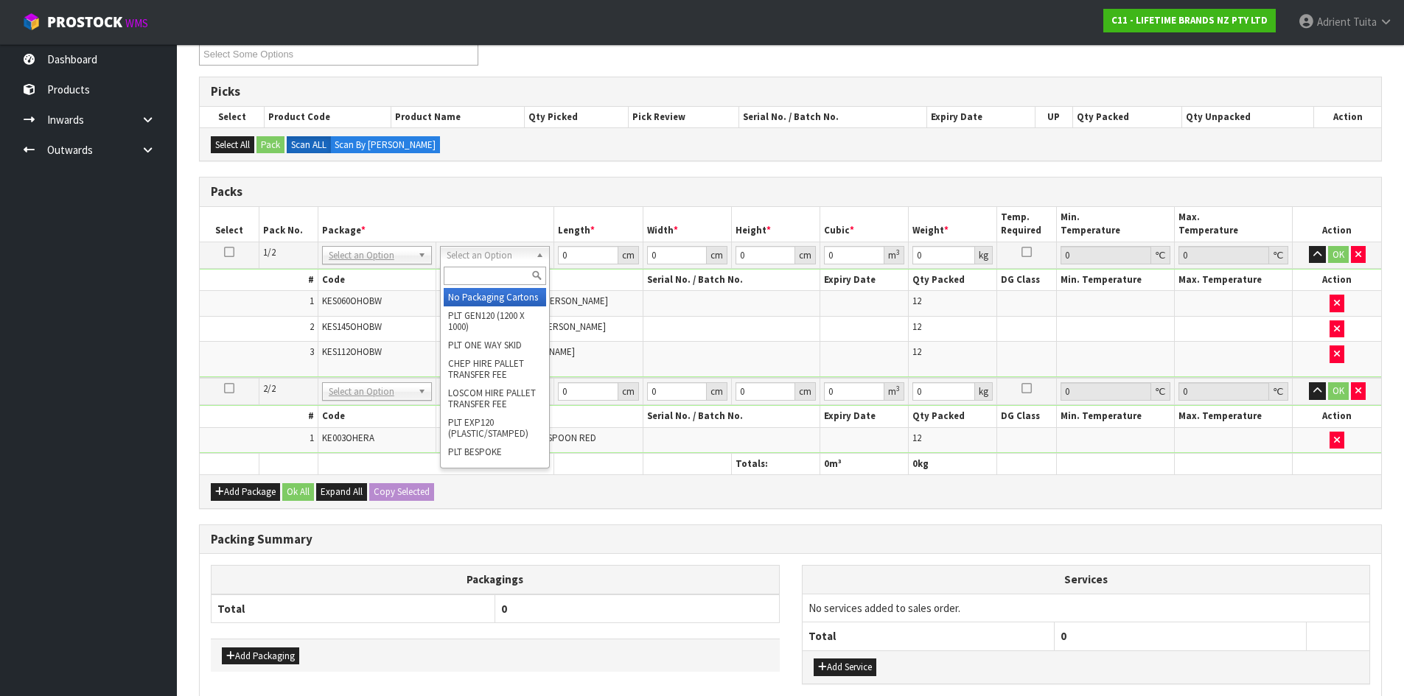
drag, startPoint x: 463, startPoint y: 252, endPoint x: 465, endPoint y: 276, distance: 24.4
click at [465, 276] on input "text" at bounding box center [495, 276] width 102 height 18
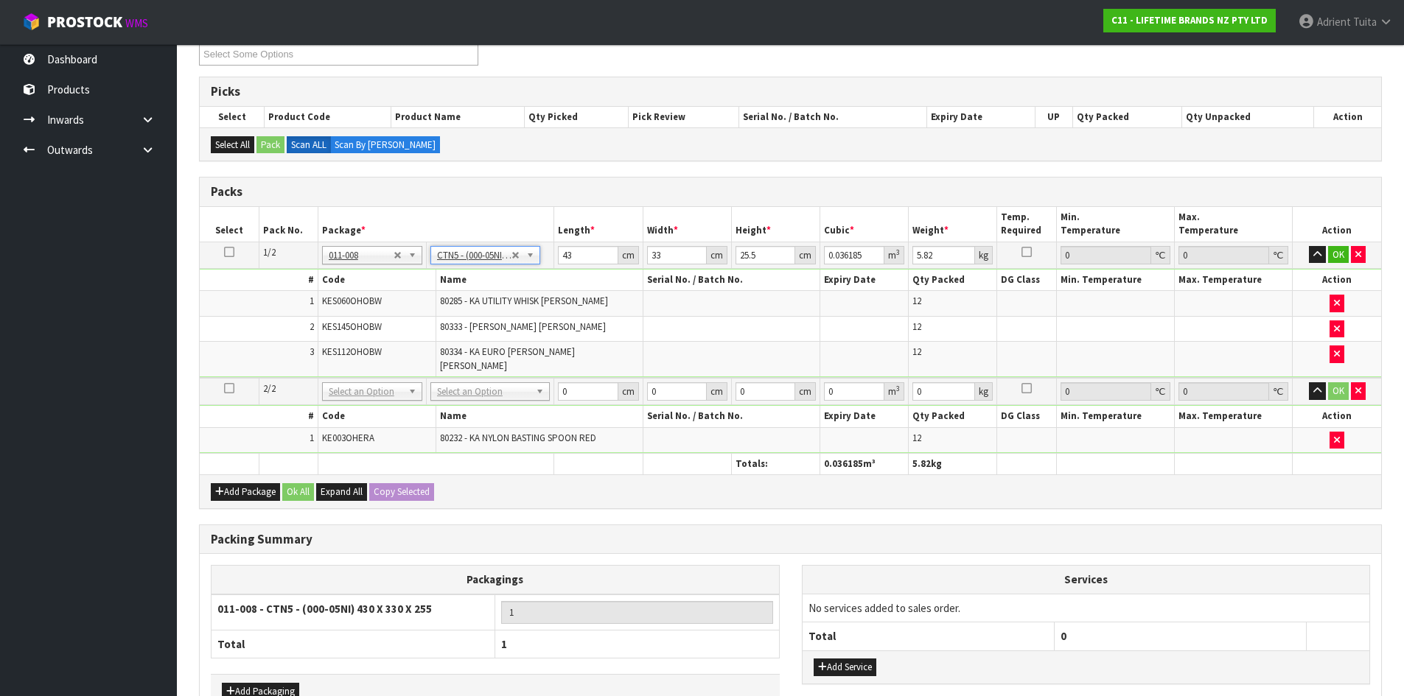
drag, startPoint x: 464, startPoint y: 385, endPoint x: 464, endPoint y: 396, distance: 11.1
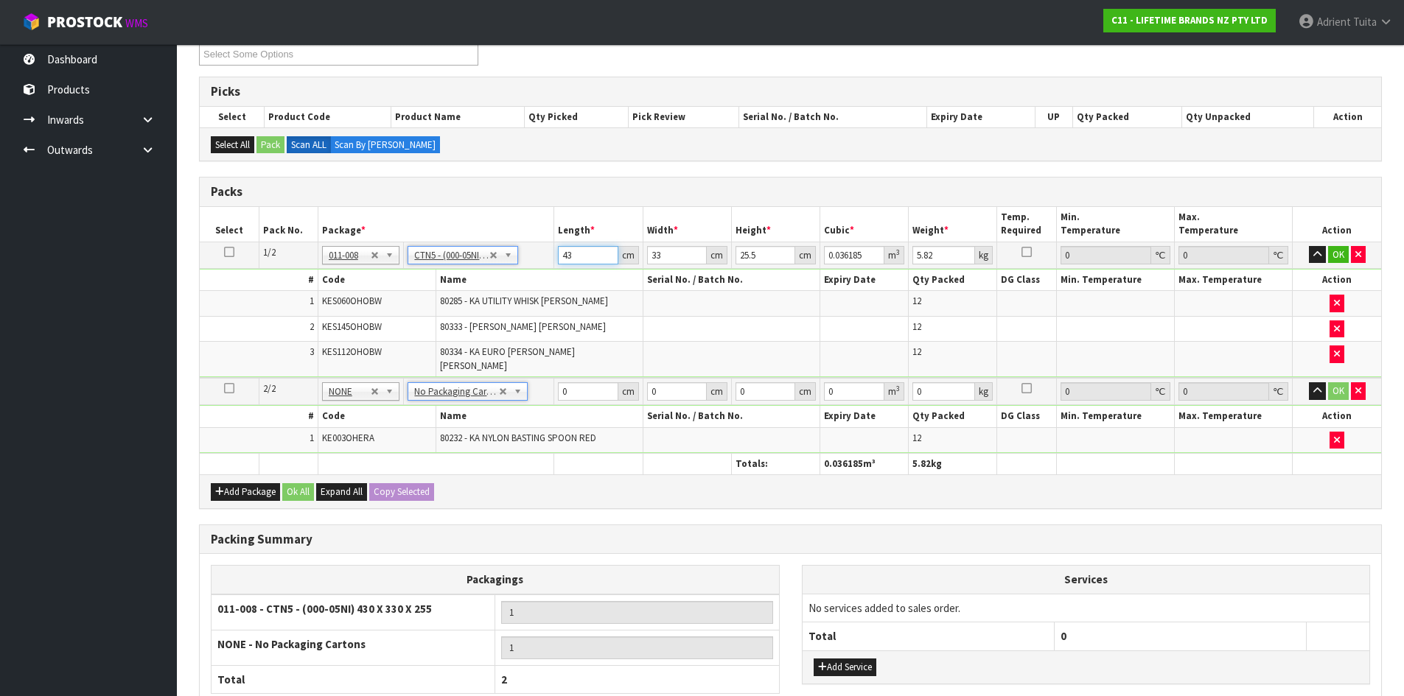
click at [575, 248] on input "43" at bounding box center [588, 255] width 60 height 18
click at [582, 382] on input "0" at bounding box center [588, 391] width 60 height 18
click at [1334, 257] on button "OK" at bounding box center [1338, 255] width 21 height 18
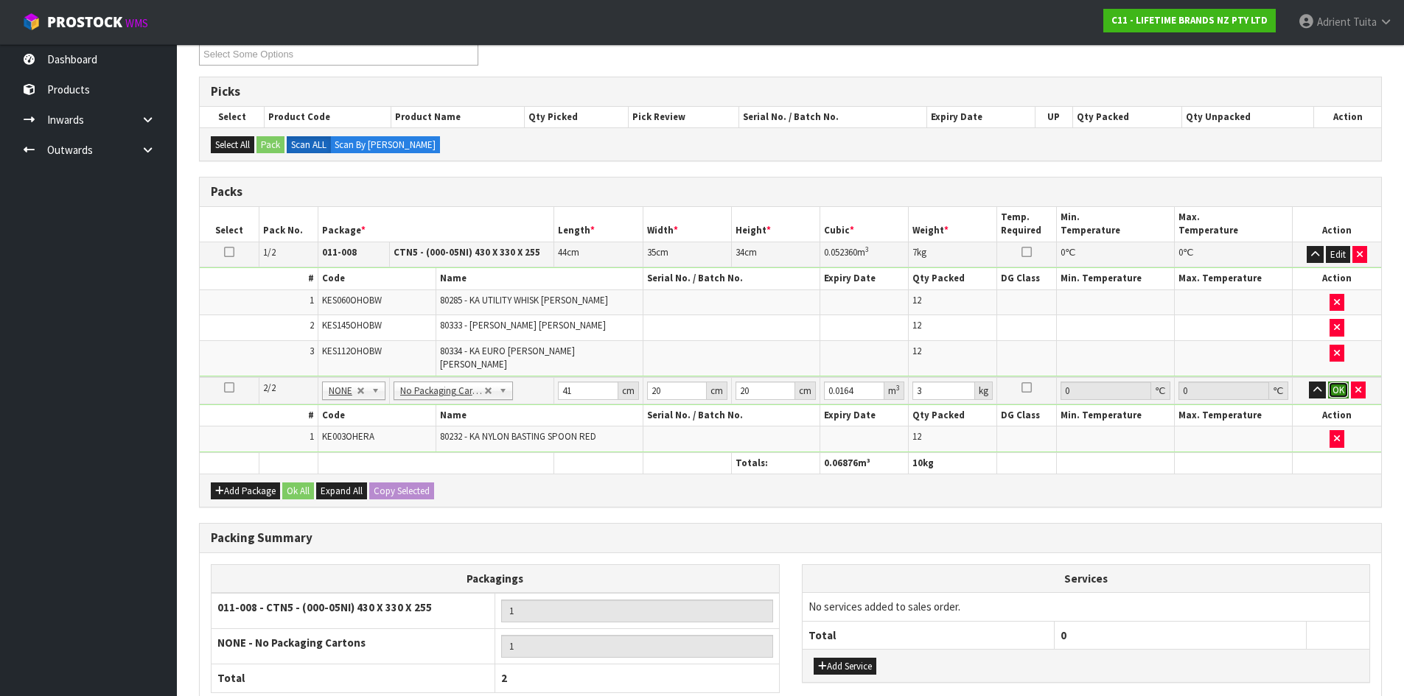
click at [1338, 382] on button "OK" at bounding box center [1338, 391] width 21 height 18
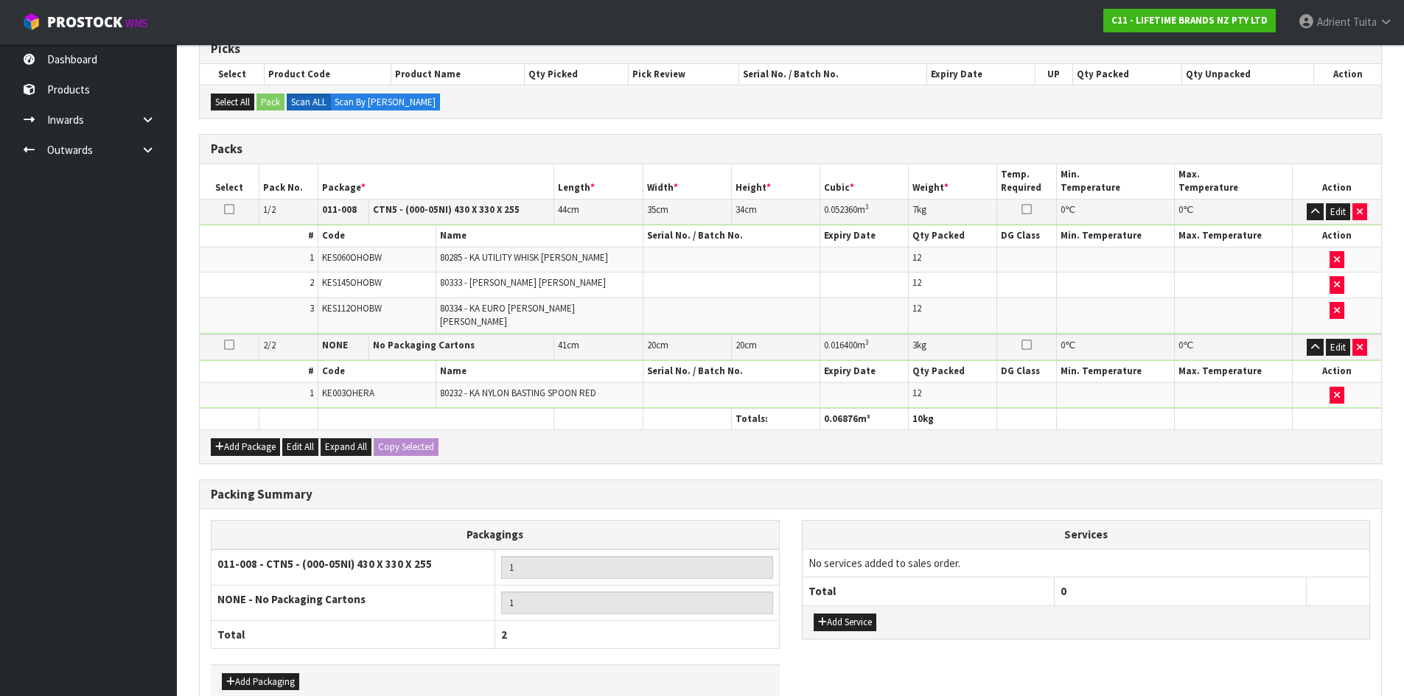
scroll to position [330, 0]
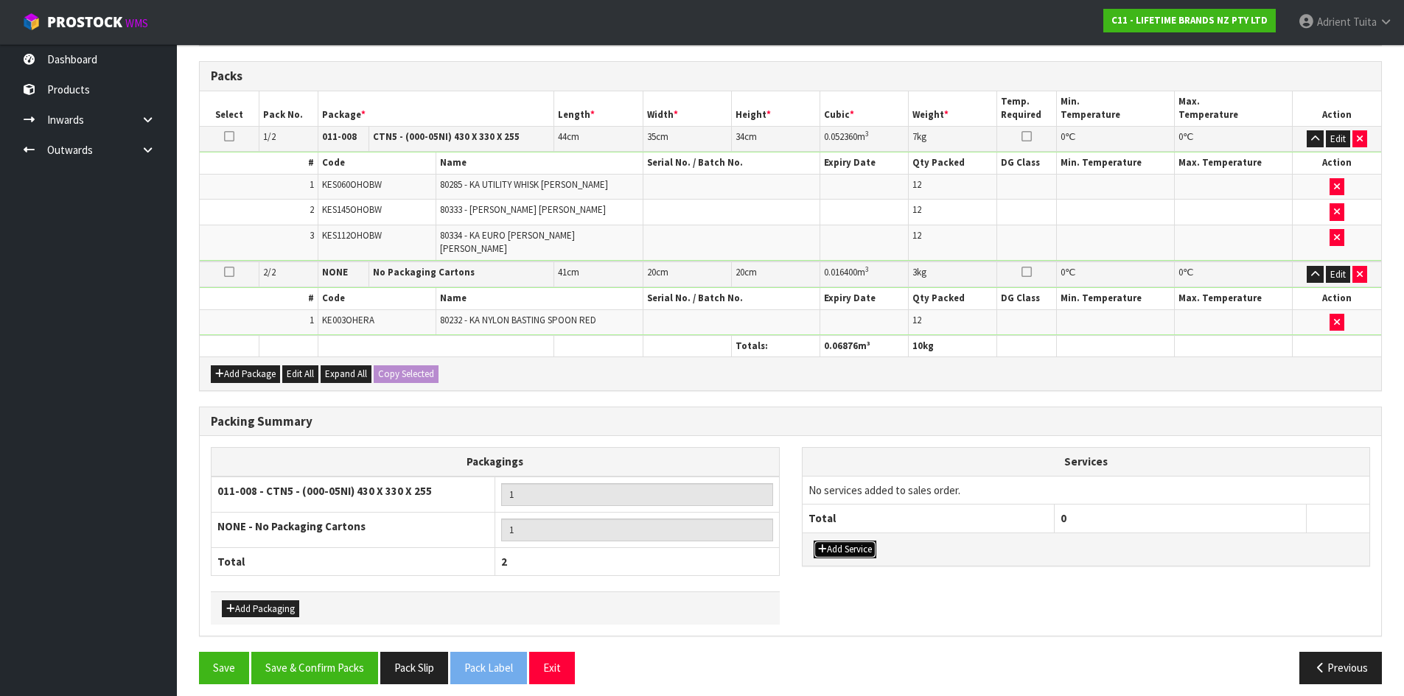
click at [856, 541] on button "Add Service" at bounding box center [844, 550] width 63 height 18
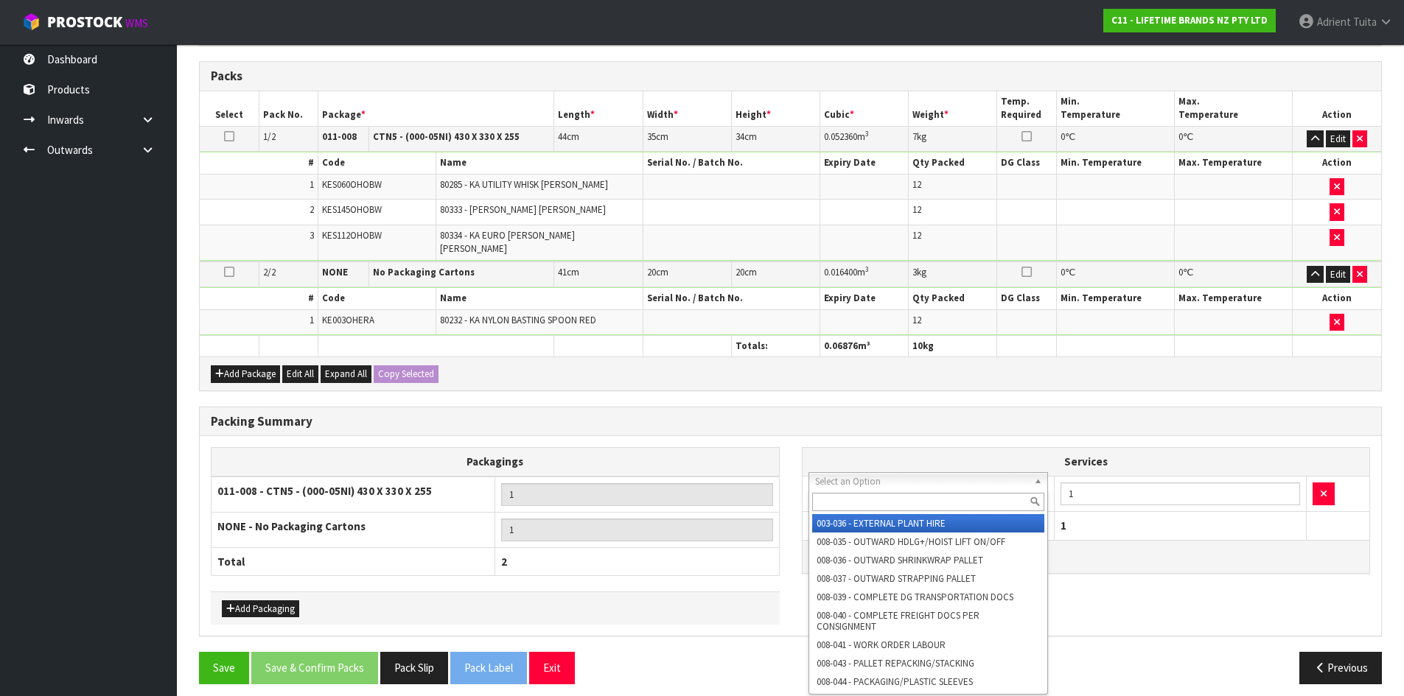
drag, startPoint x: 852, startPoint y: 477, endPoint x: 852, endPoint y: 508, distance: 31.0
click at [851, 508] on input "text" at bounding box center [928, 502] width 233 height 18
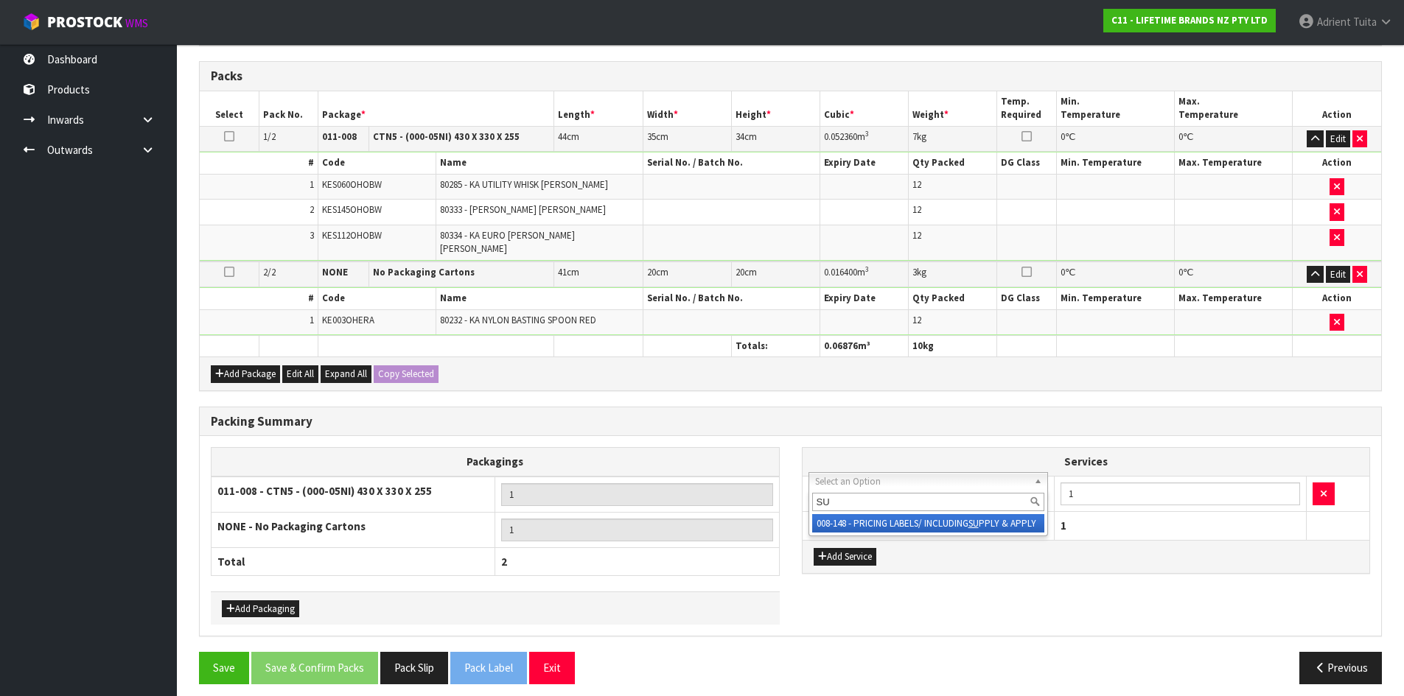
drag, startPoint x: 875, startPoint y: 518, endPoint x: 1045, endPoint y: 497, distance: 170.7
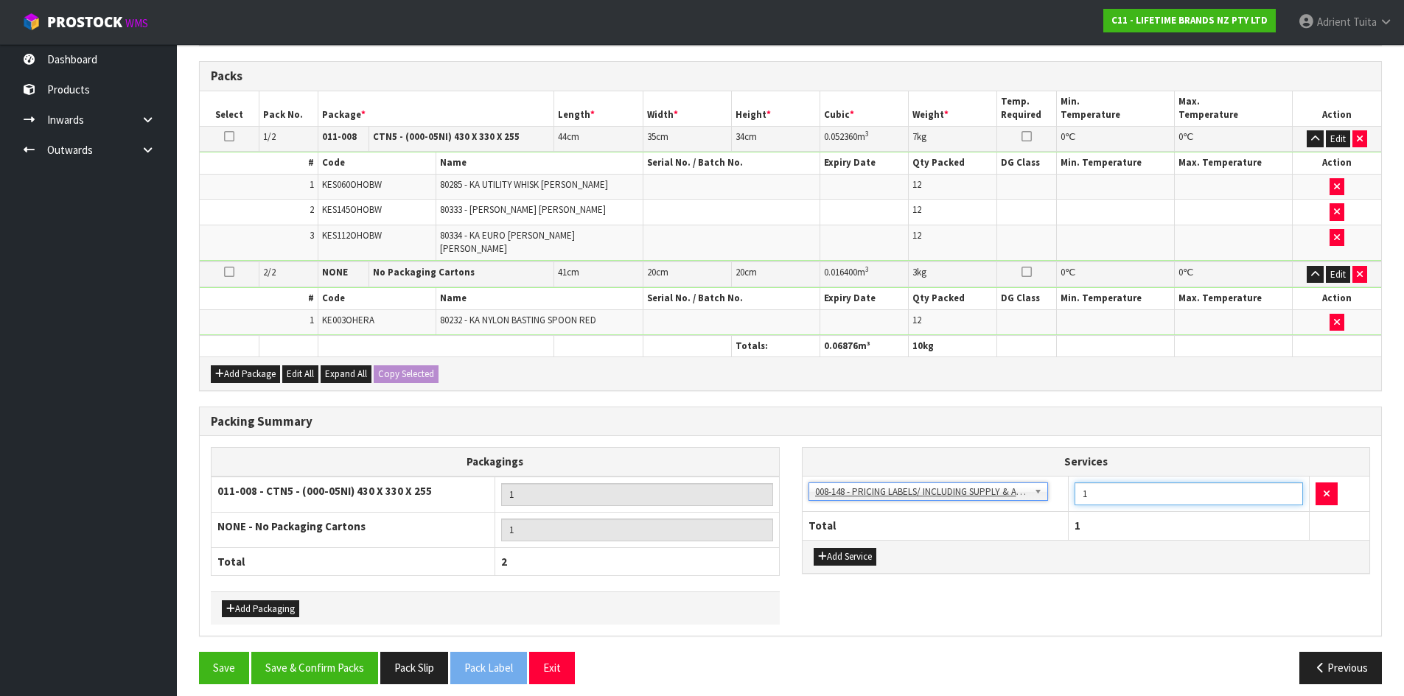
click at [1088, 484] on input "1" at bounding box center [1188, 494] width 228 height 23
click at [312, 653] on button "Save & Confirm Packs" at bounding box center [314, 668] width 127 height 32
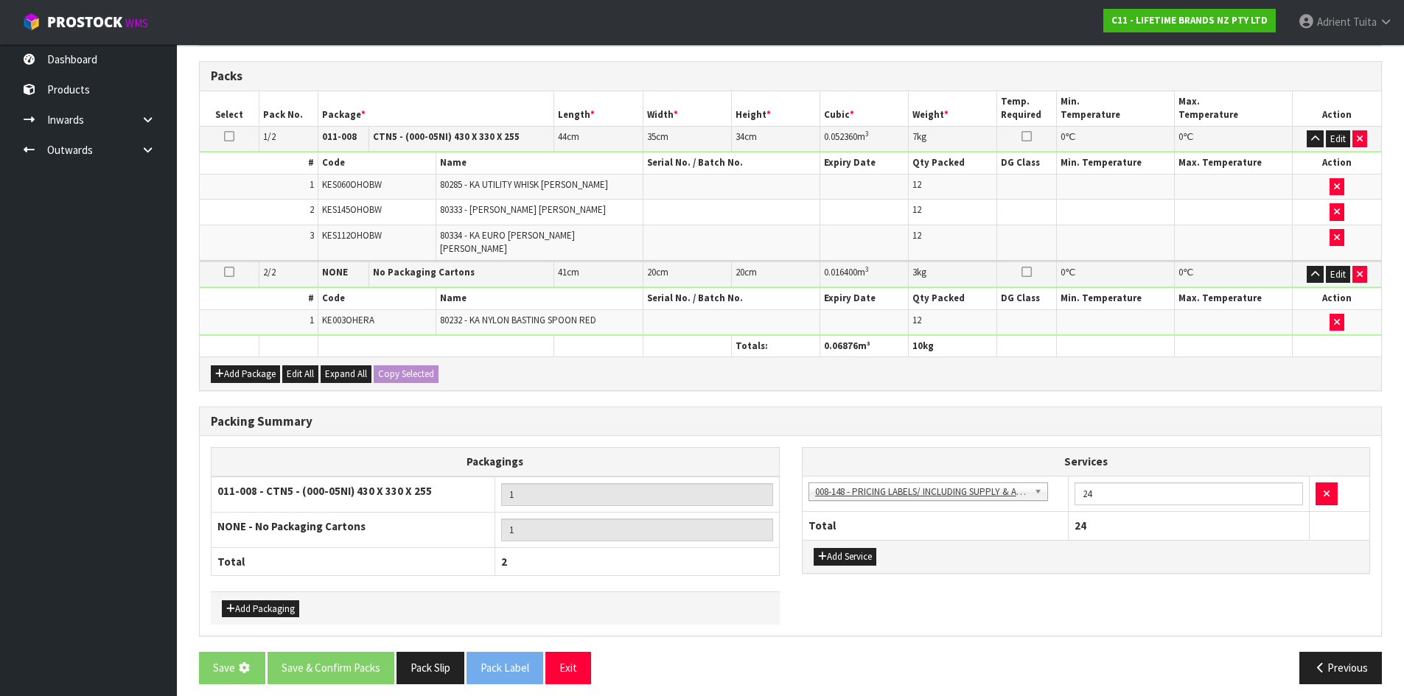
scroll to position [0, 0]
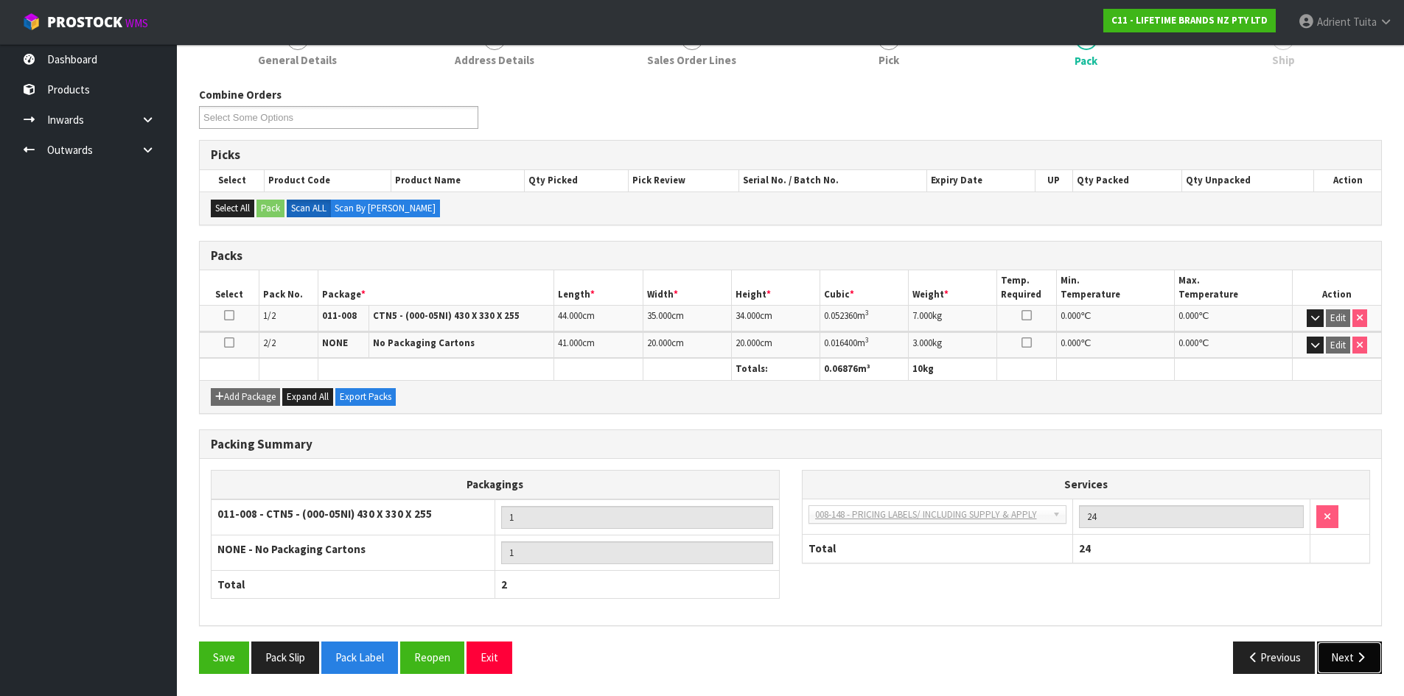
click at [1356, 669] on button "Next" at bounding box center [1349, 658] width 65 height 32
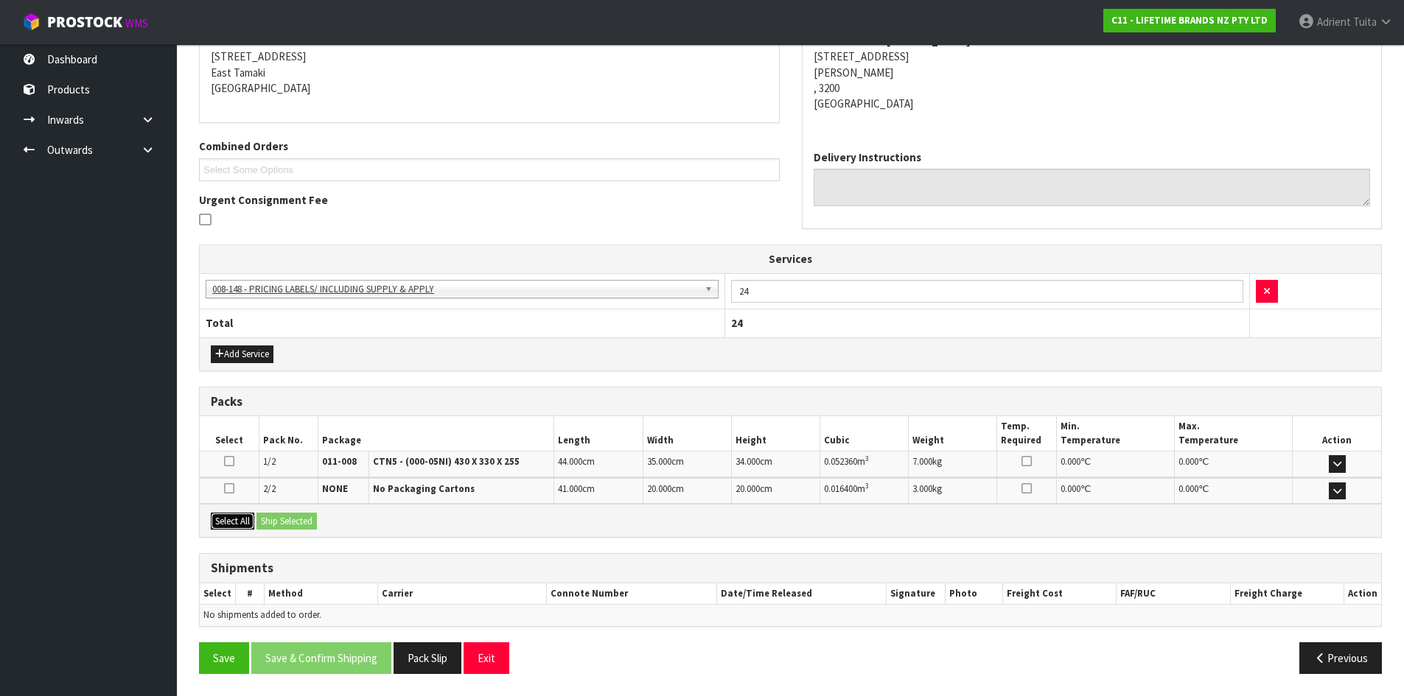
click at [253, 514] on button "Select All" at bounding box center [232, 522] width 43 height 18
click at [283, 517] on button "Ship Selected" at bounding box center [286, 522] width 60 height 18
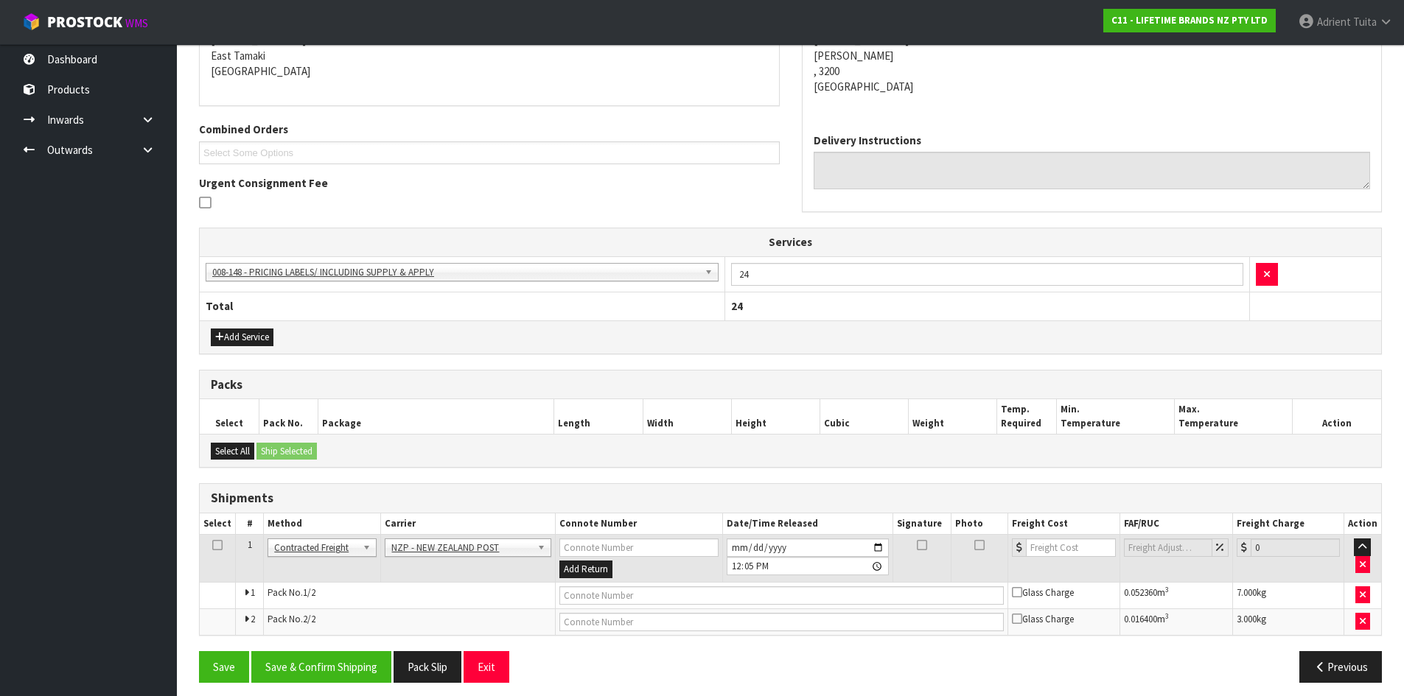
scroll to position [325, 0]
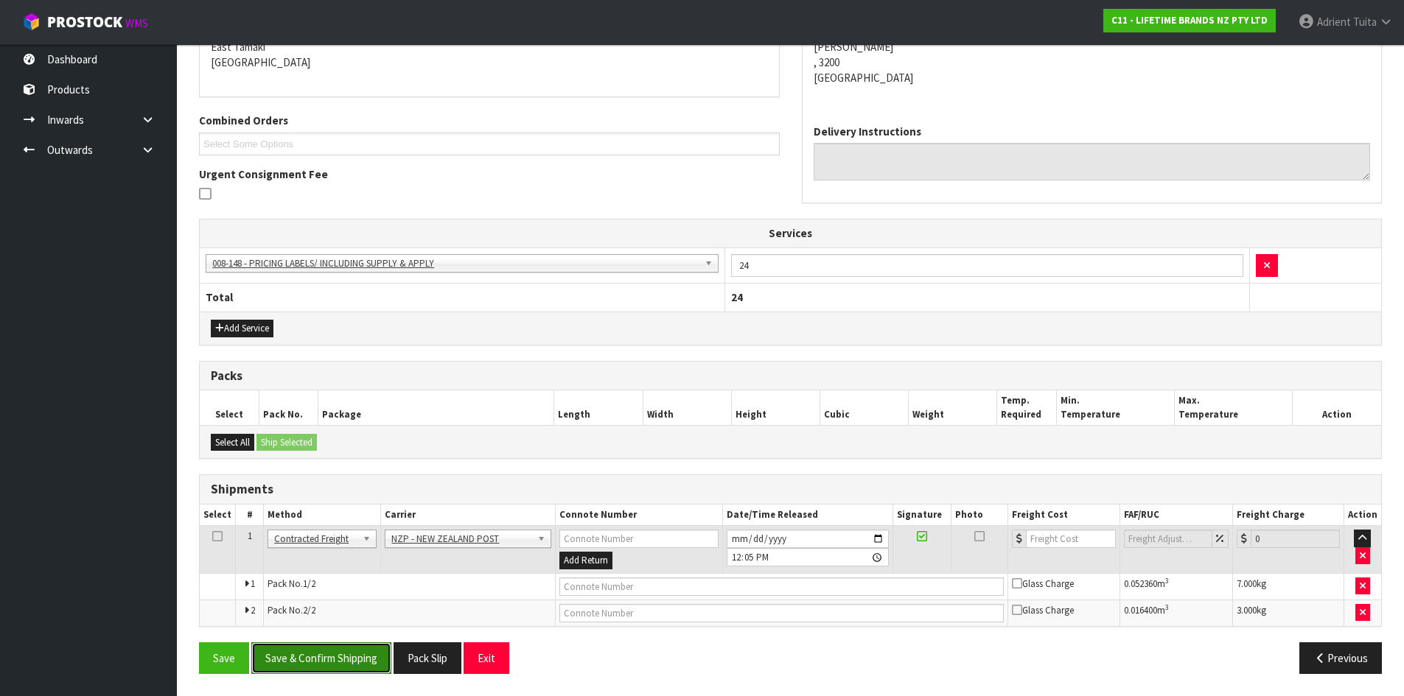
click at [352, 669] on button "Save & Confirm Shipping" at bounding box center [321, 658] width 140 height 32
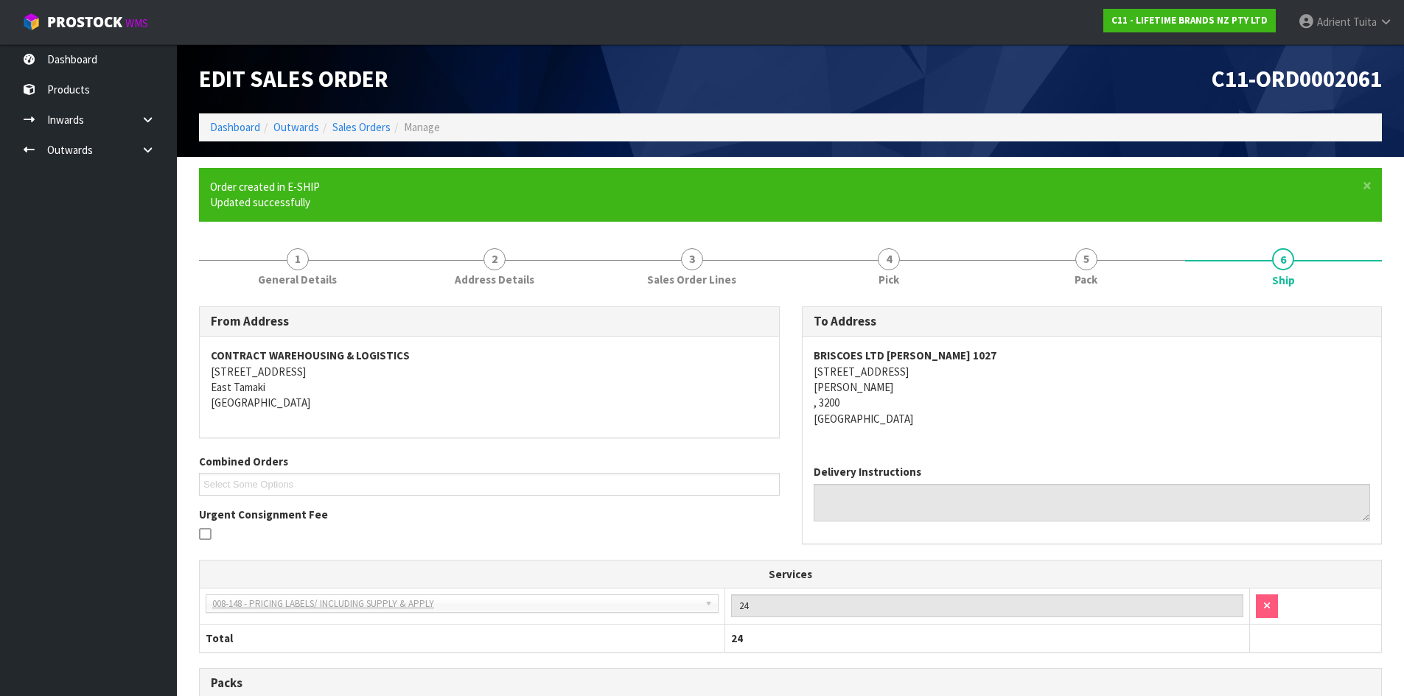
scroll to position [303, 0]
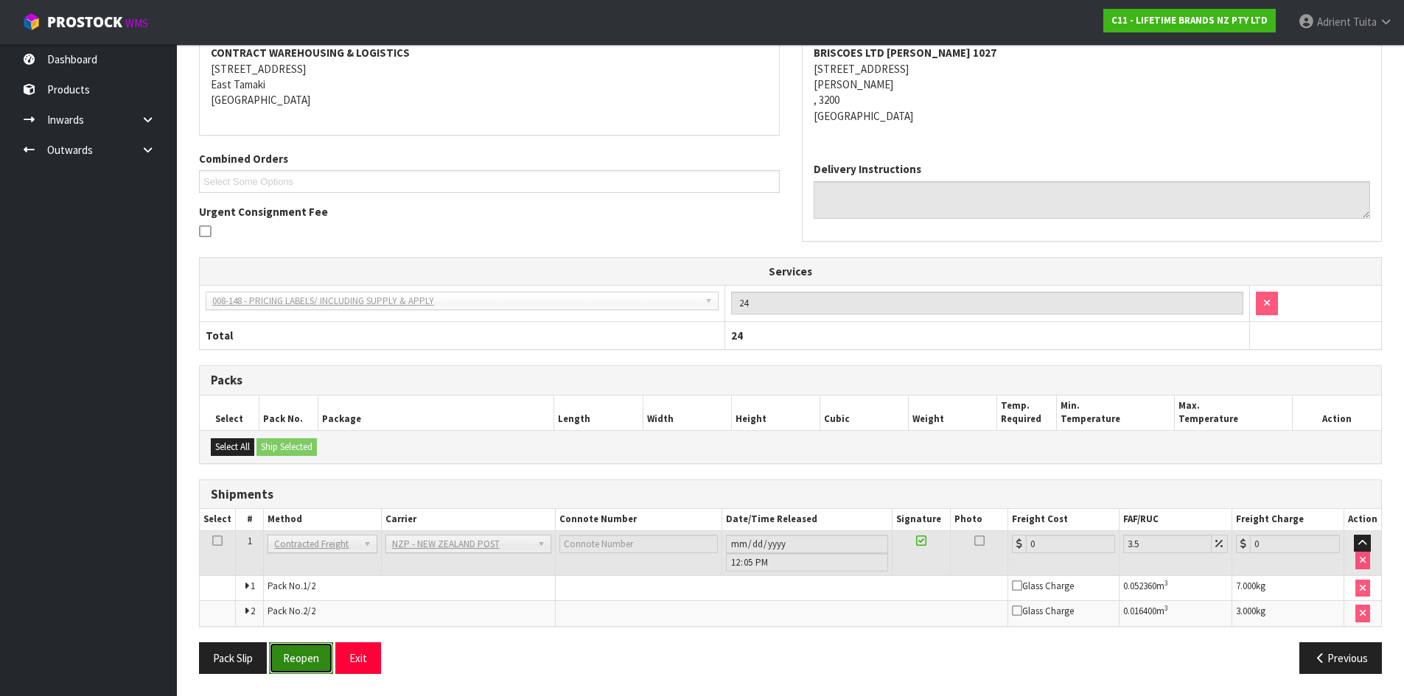
drag, startPoint x: 289, startPoint y: 660, endPoint x: 299, endPoint y: 654, distance: 11.9
click at [290, 659] on button "Reopen" at bounding box center [301, 658] width 64 height 32
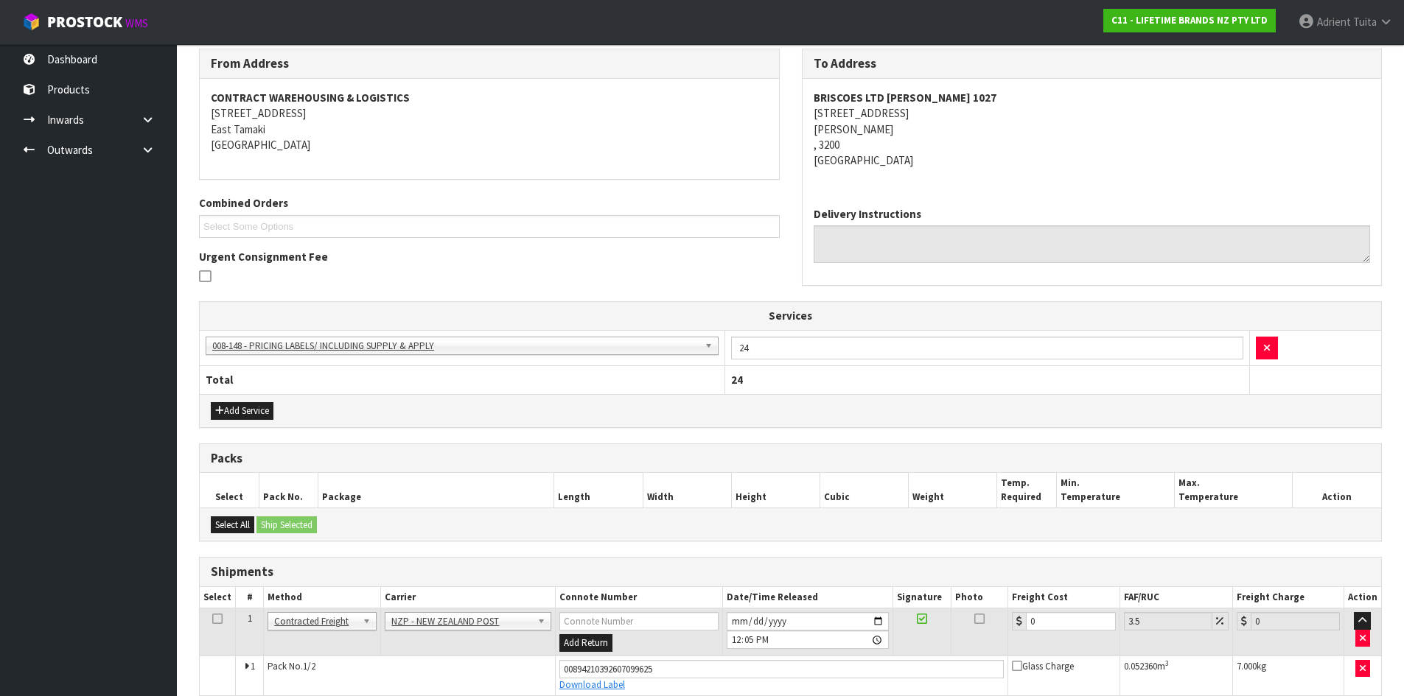
scroll to position [287, 0]
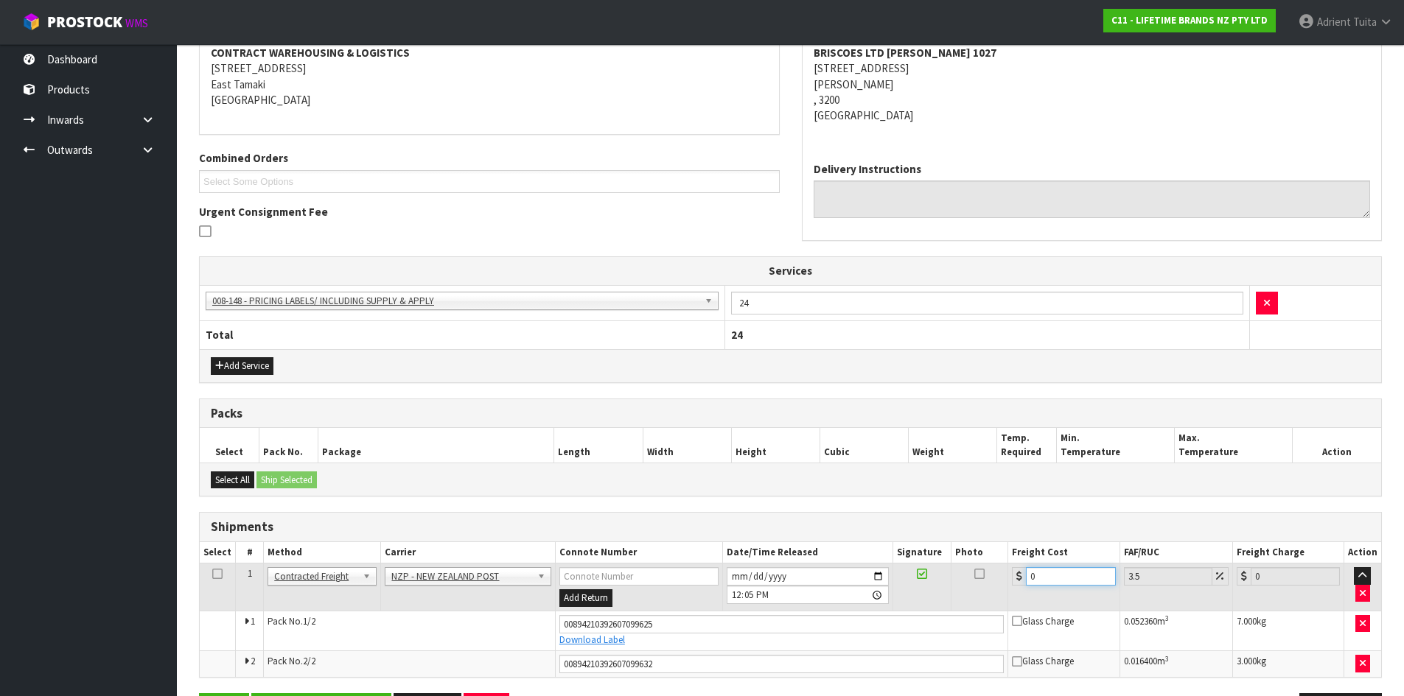
click at [1043, 572] on input "0" at bounding box center [1070, 576] width 89 height 18
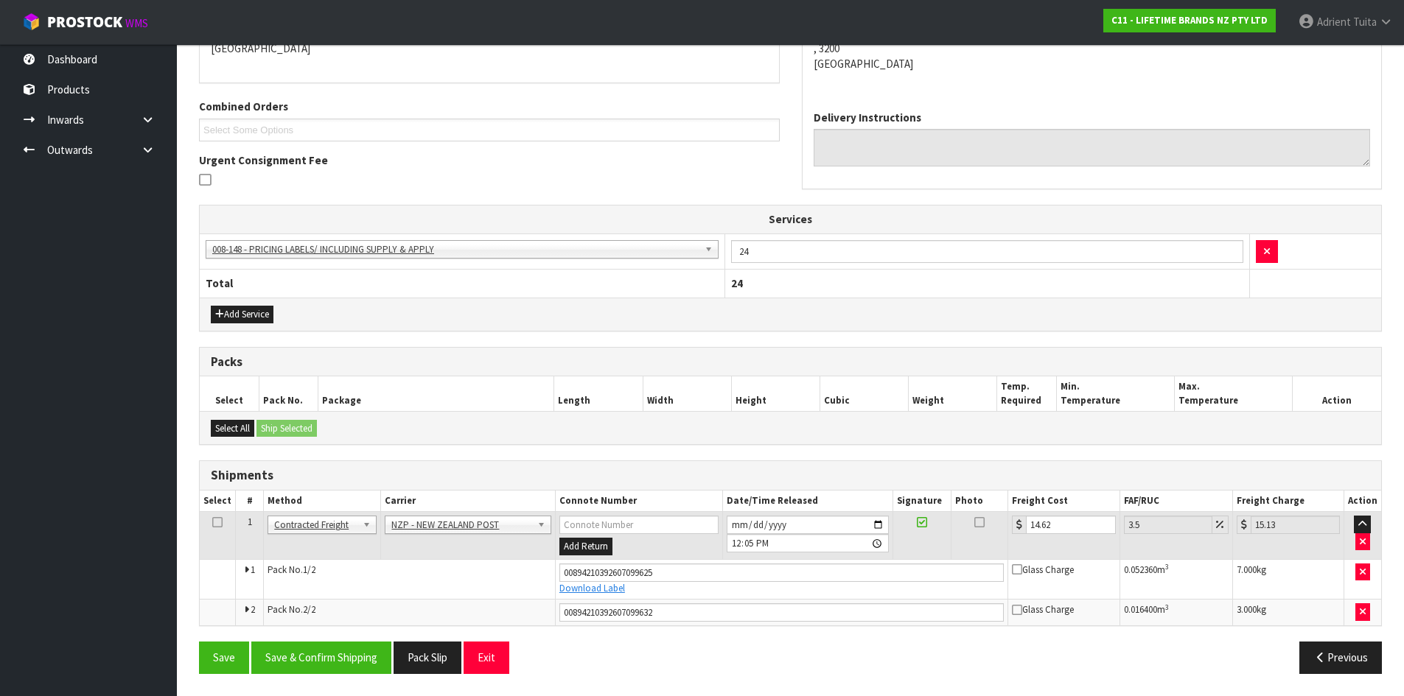
click at [341, 640] on div "From Address CONTRACT WAREHOUSING & LOGISTICS [STREET_ADDRESS] Combined Orders …" at bounding box center [790, 318] width 1183 height 733
click at [341, 642] on button "Save & Confirm Shipping" at bounding box center [321, 658] width 140 height 32
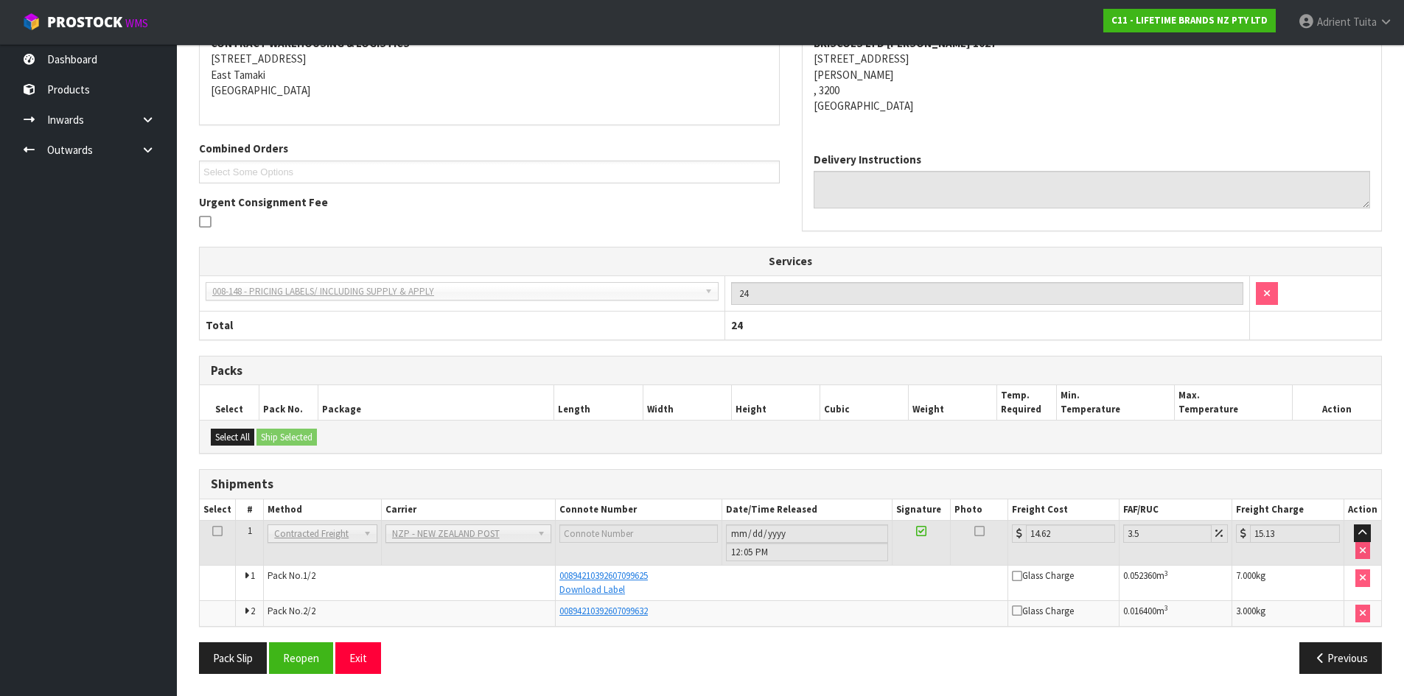
scroll to position [0, 0]
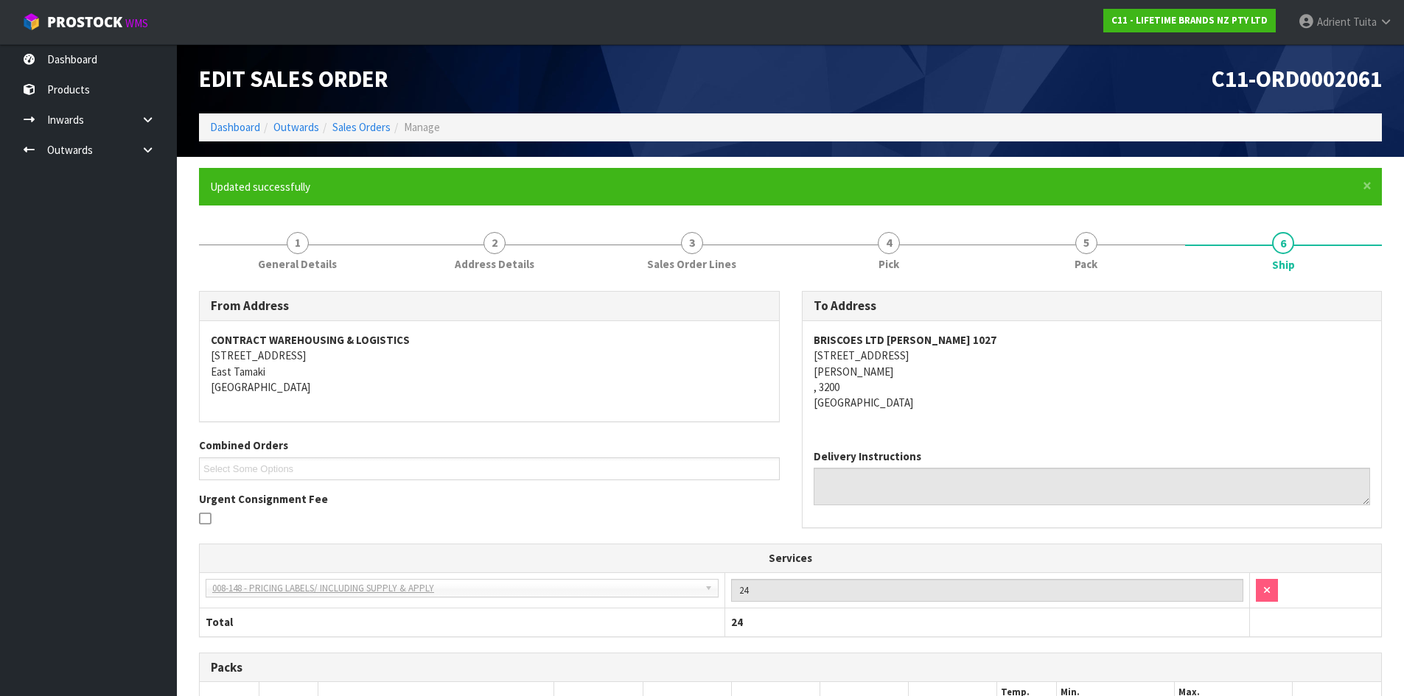
click at [1128, 390] on address "BRISCOES LTD [PERSON_NAME] [STREET_ADDRESS][PERSON_NAME]" at bounding box center [1091, 371] width 557 height 79
click at [1130, 361] on address "BRISCOES LTD [PERSON_NAME] [STREET_ADDRESS][PERSON_NAME]" at bounding box center [1091, 371] width 557 height 79
click at [242, 125] on link "Dashboard" at bounding box center [235, 127] width 50 height 14
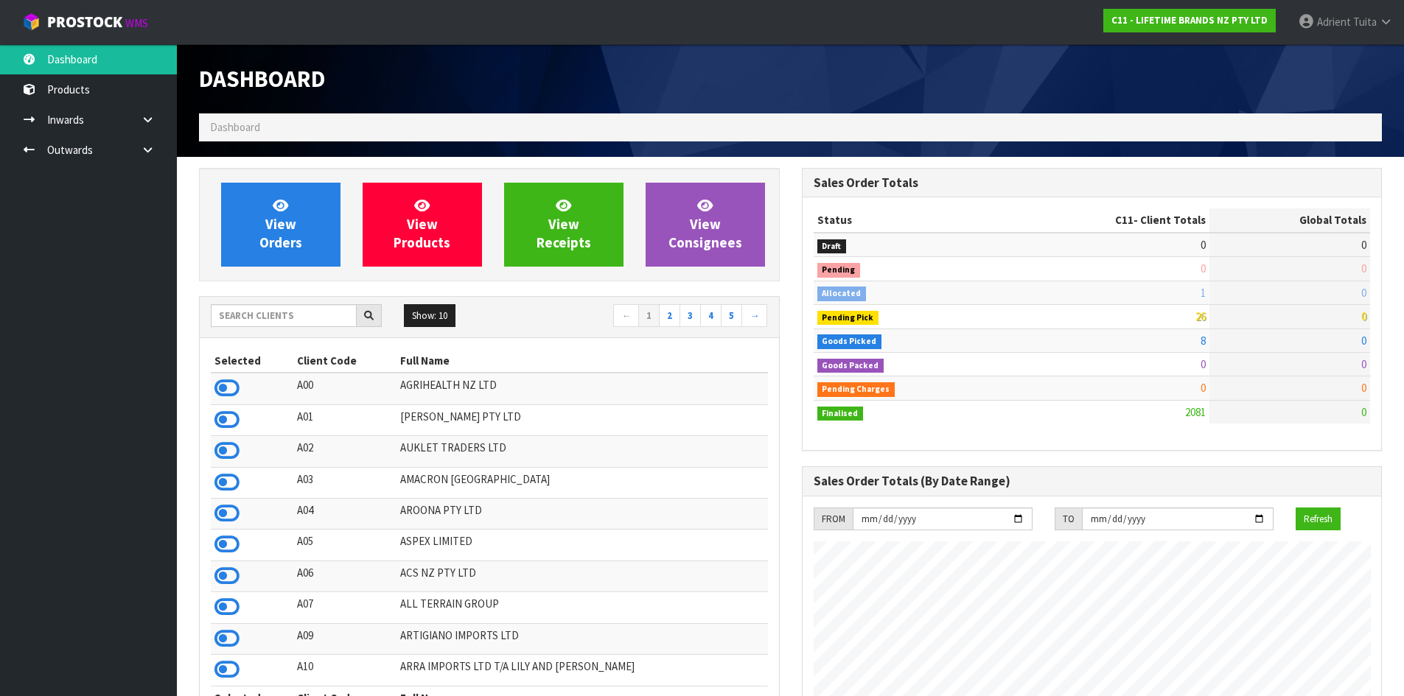
scroll to position [1116, 602]
click at [272, 232] on span "View Orders" at bounding box center [280, 224] width 43 height 55
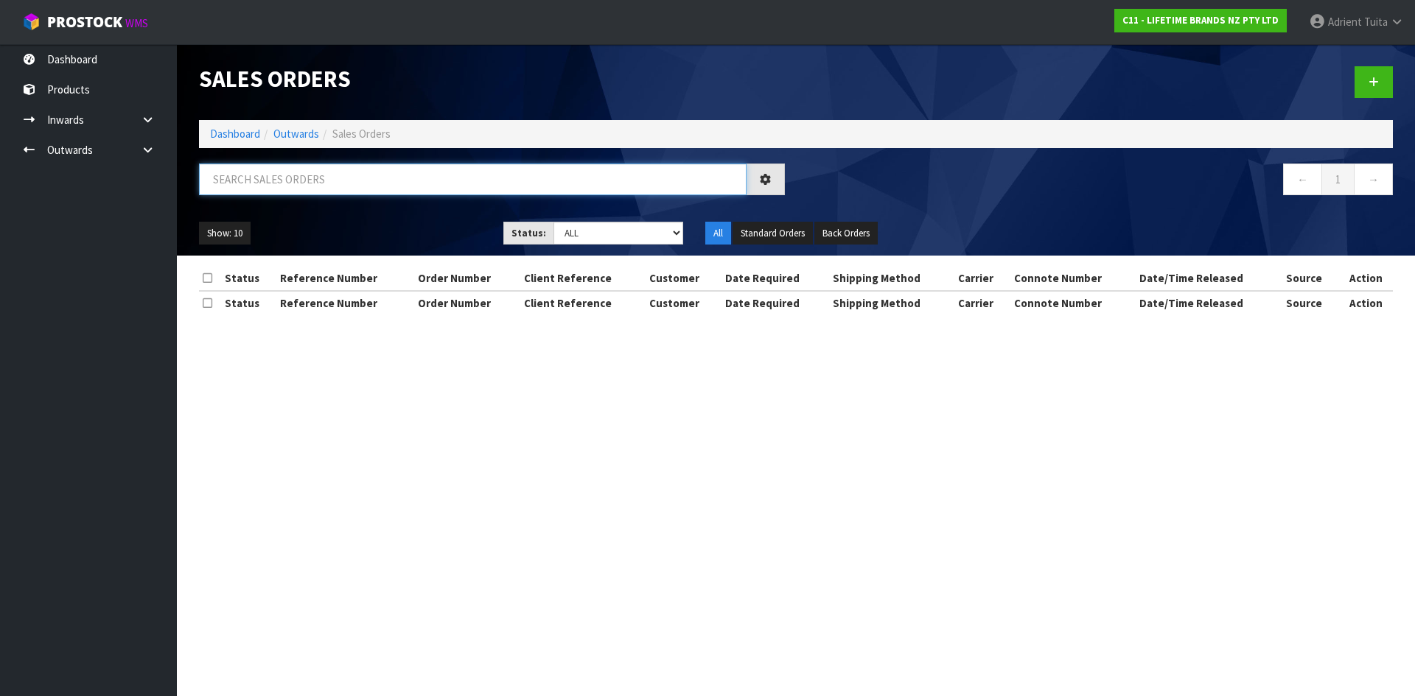
click at [281, 192] on input "text" at bounding box center [472, 180] width 547 height 32
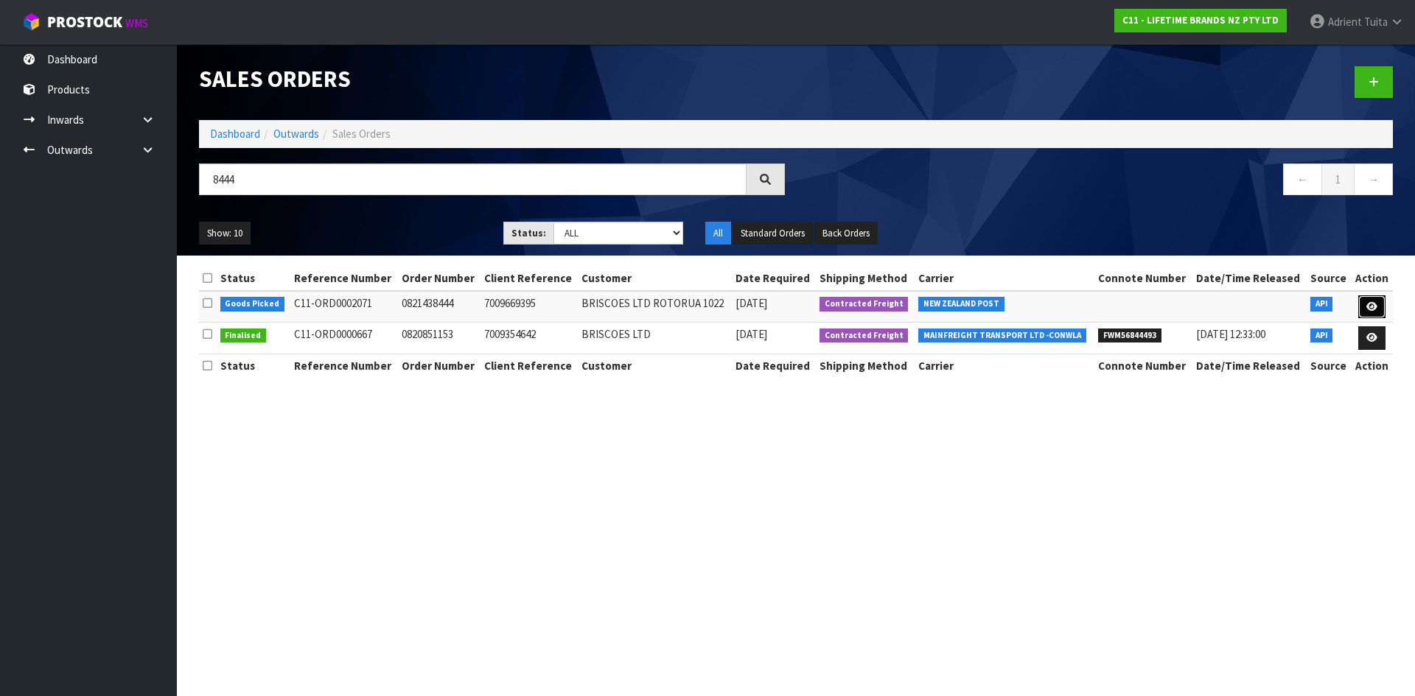
click at [1365, 307] on link at bounding box center [1371, 307] width 27 height 24
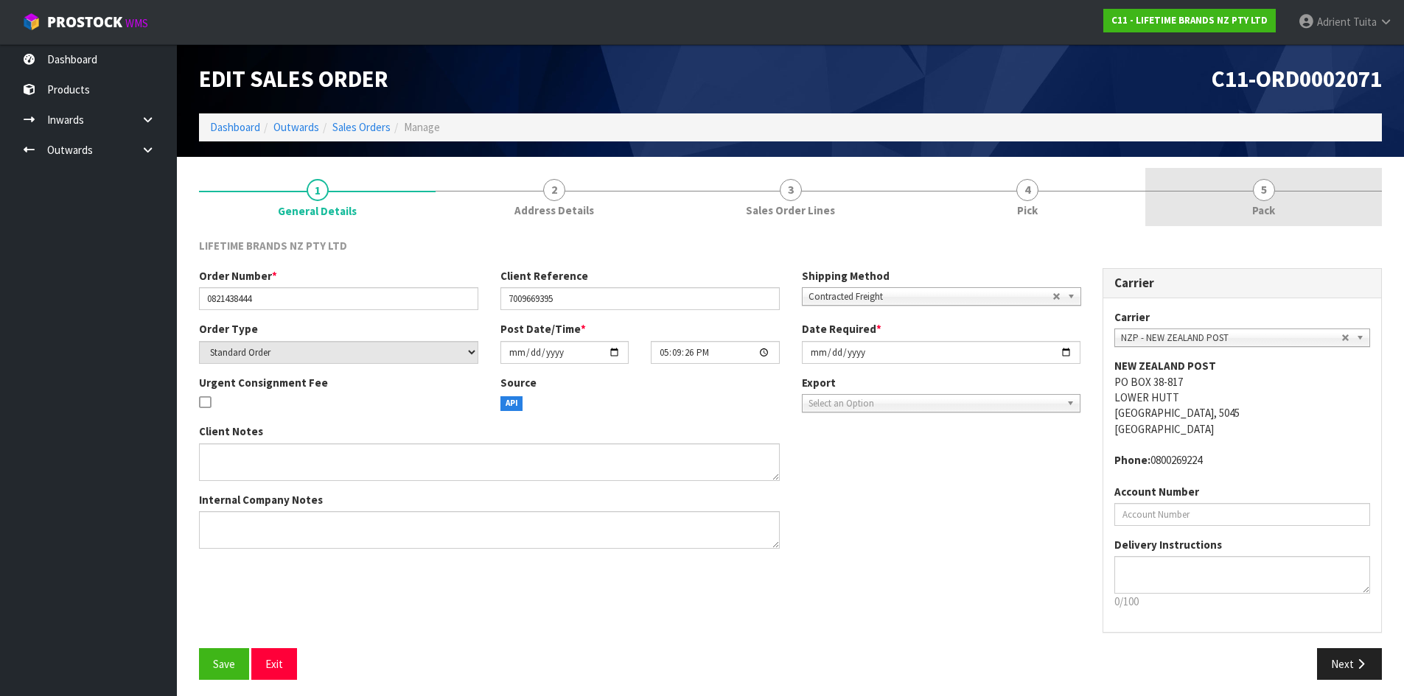
click at [1304, 186] on link "5 Pack" at bounding box center [1263, 197] width 237 height 58
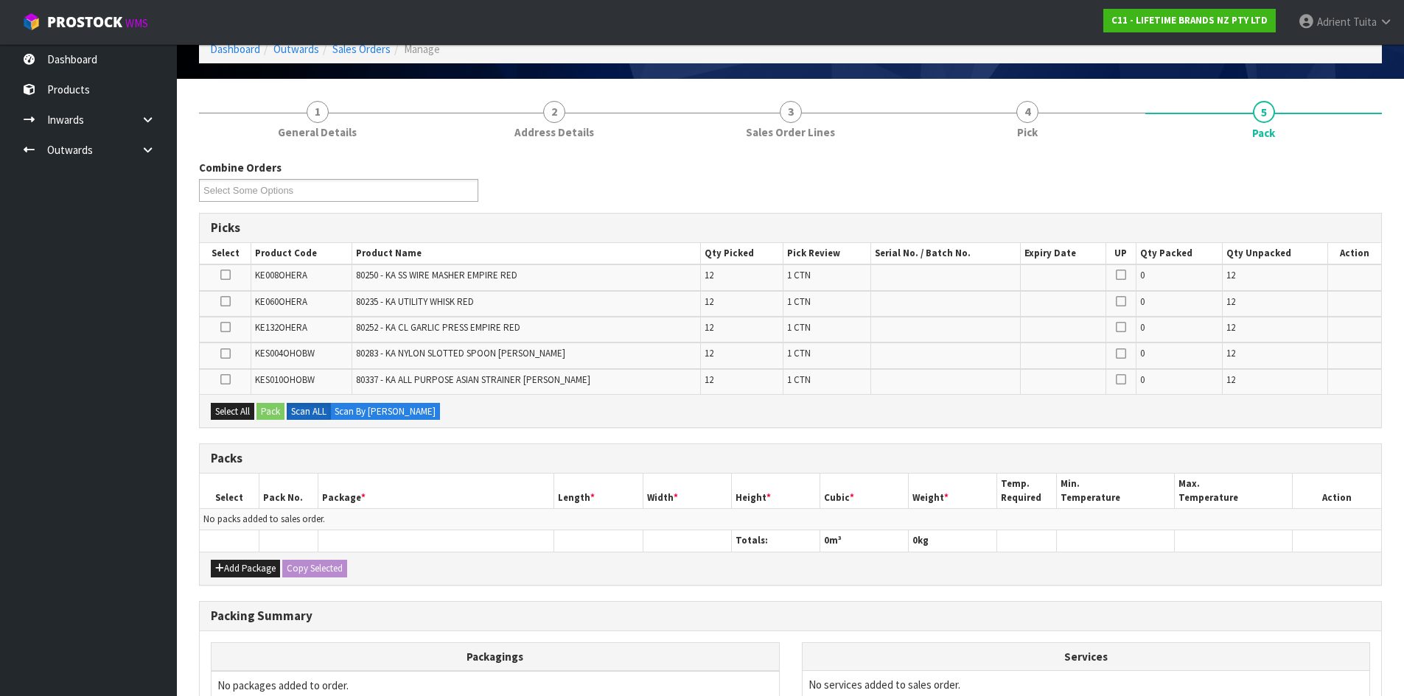
scroll to position [240, 0]
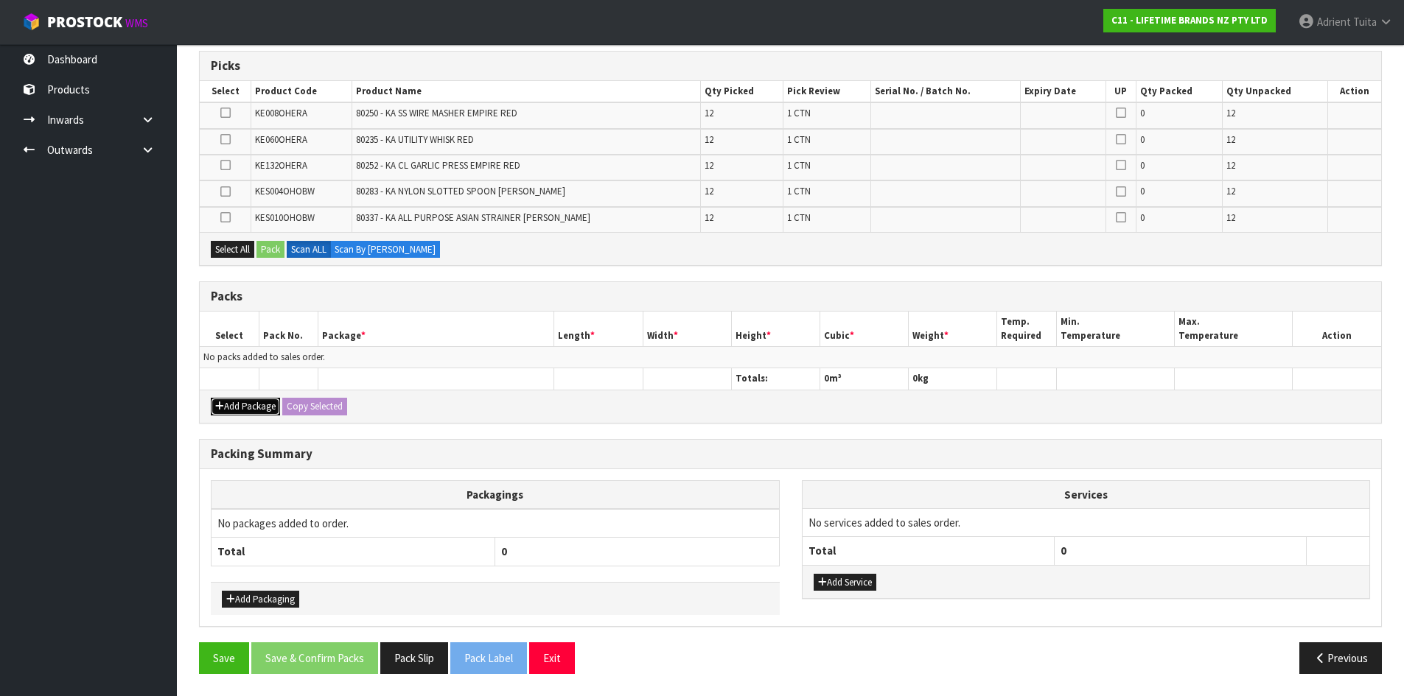
click at [232, 404] on button "Add Package" at bounding box center [245, 407] width 69 height 18
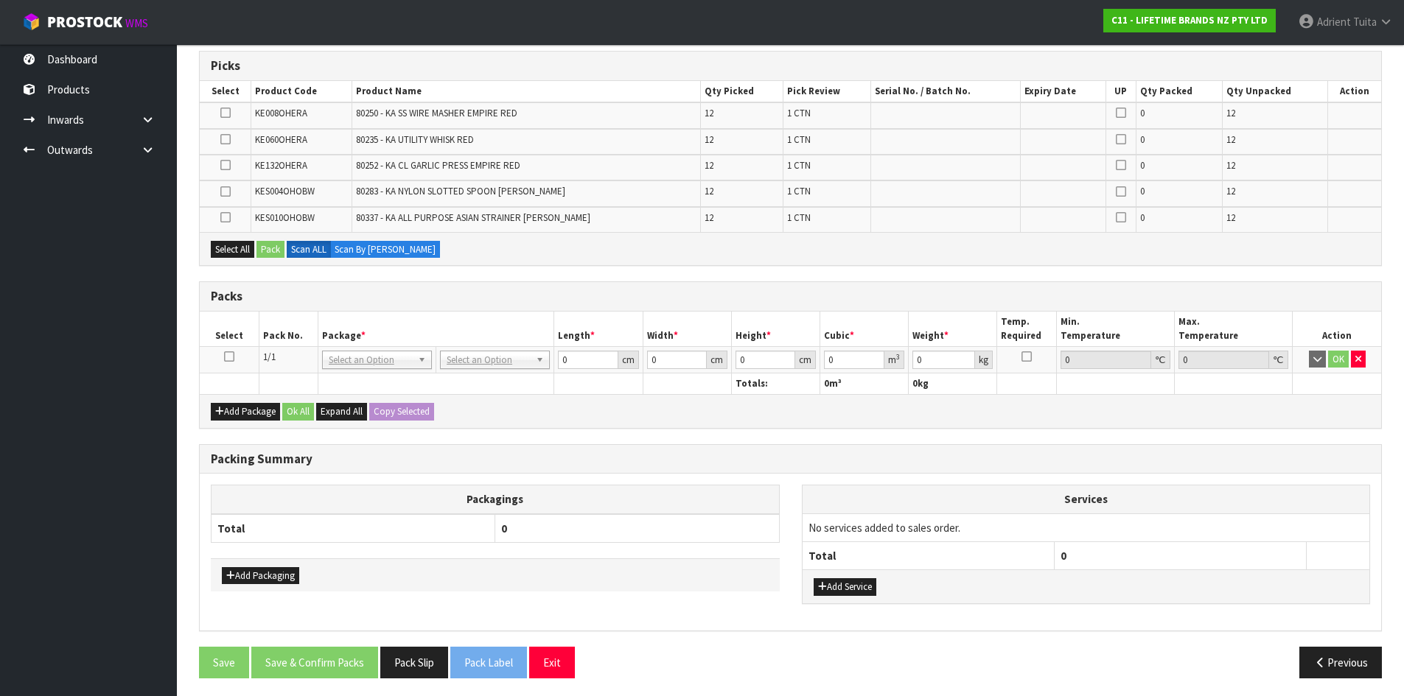
click at [232, 357] on icon at bounding box center [229, 357] width 10 height 1
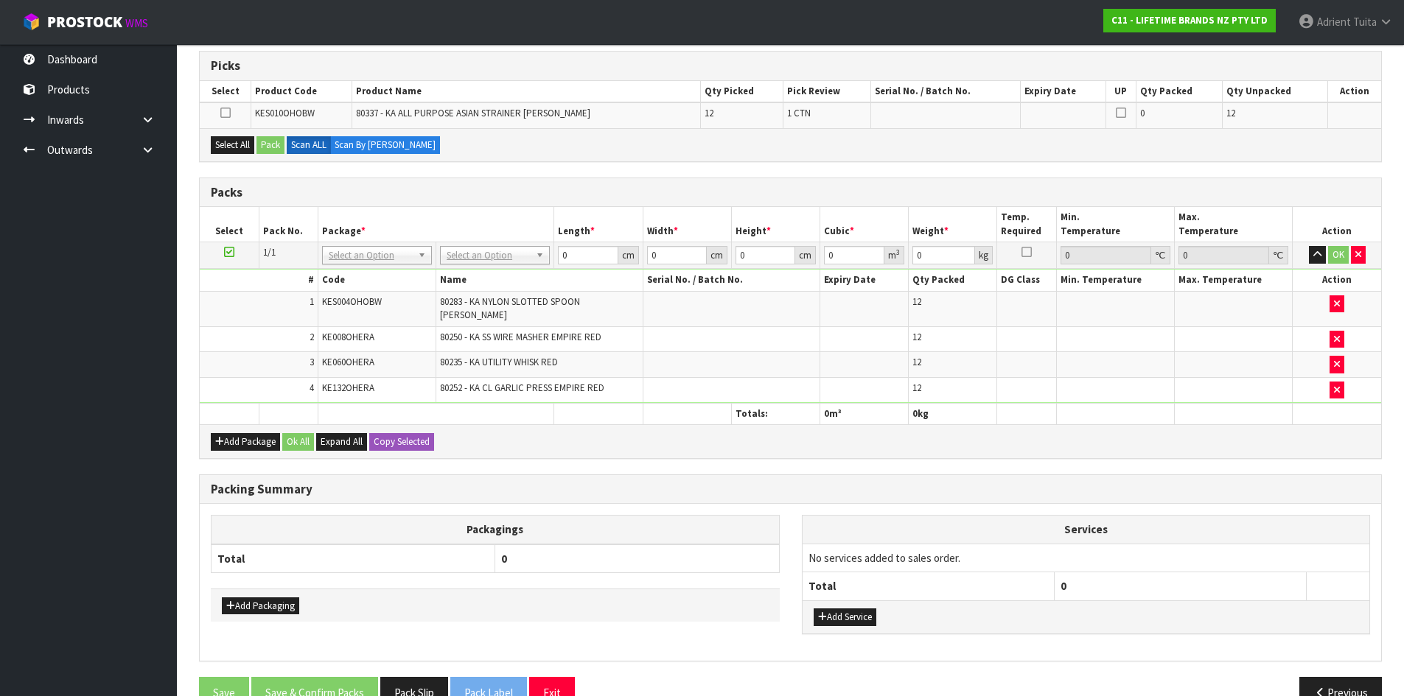
click at [228, 253] on icon at bounding box center [229, 252] width 10 height 1
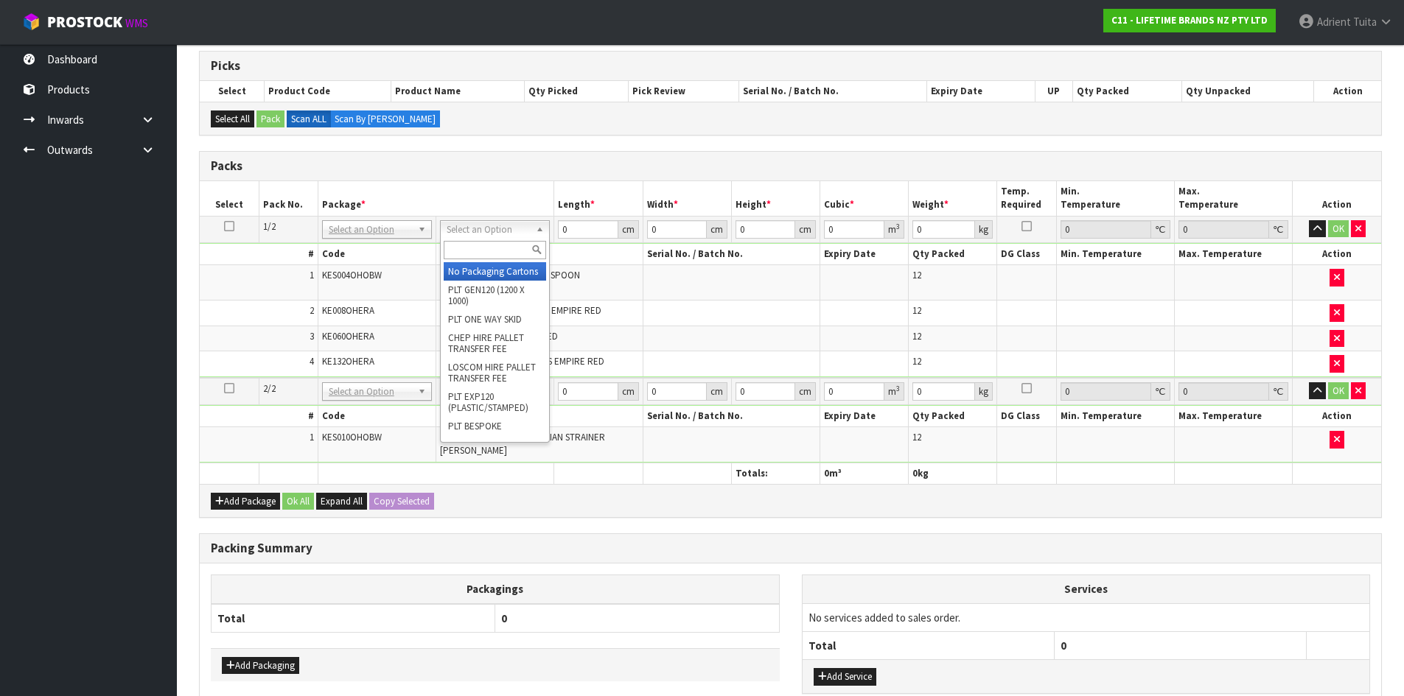
click at [483, 245] on input "text" at bounding box center [495, 250] width 102 height 18
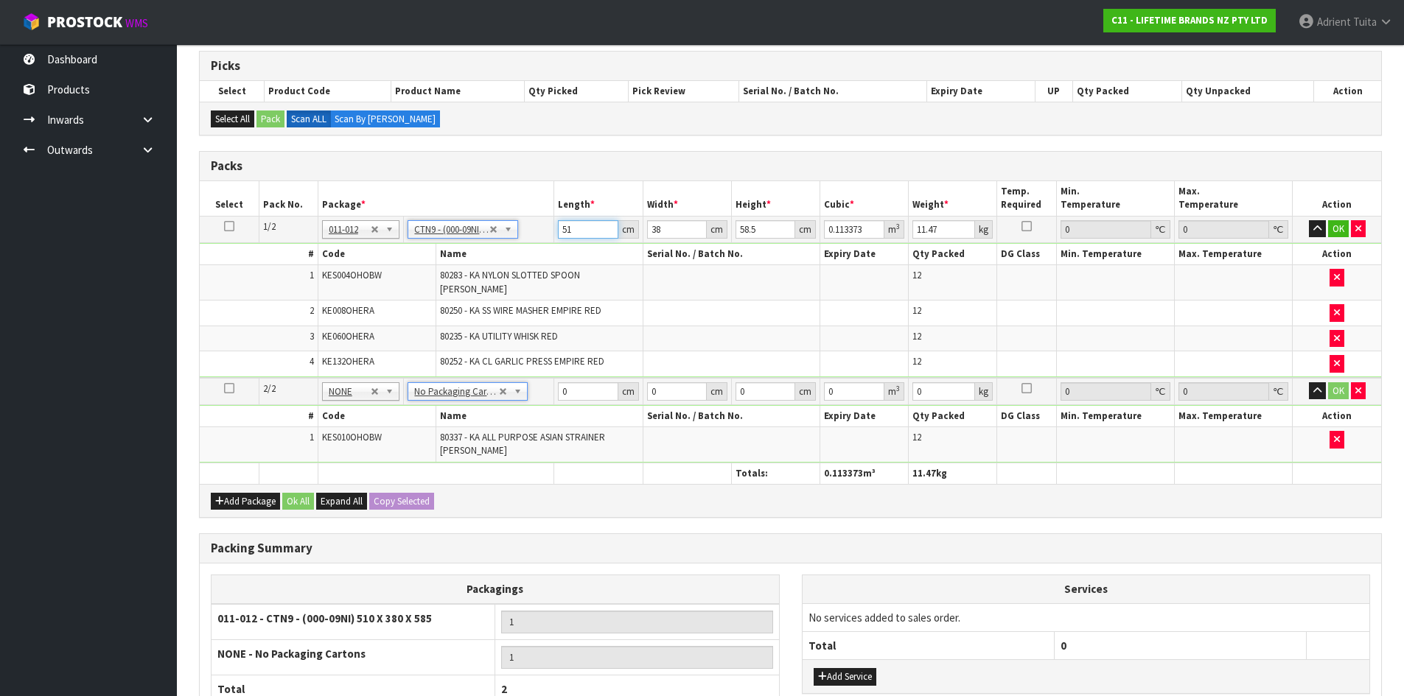
click at [589, 224] on input "51" at bounding box center [588, 229] width 60 height 18
click at [584, 384] on input "0" at bounding box center [588, 391] width 60 height 18
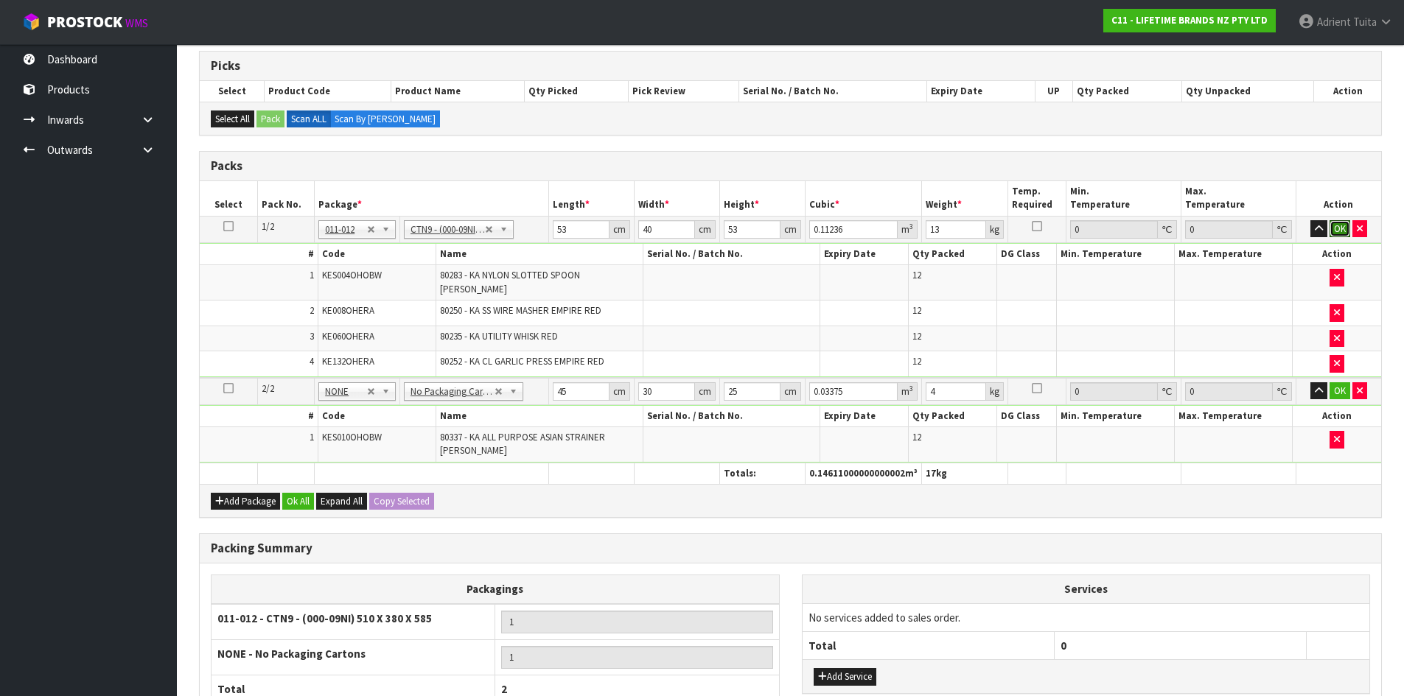
drag, startPoint x: 1342, startPoint y: 220, endPoint x: 1337, endPoint y: 242, distance: 22.5
click at [1339, 234] on button "OK" at bounding box center [1339, 229] width 21 height 18
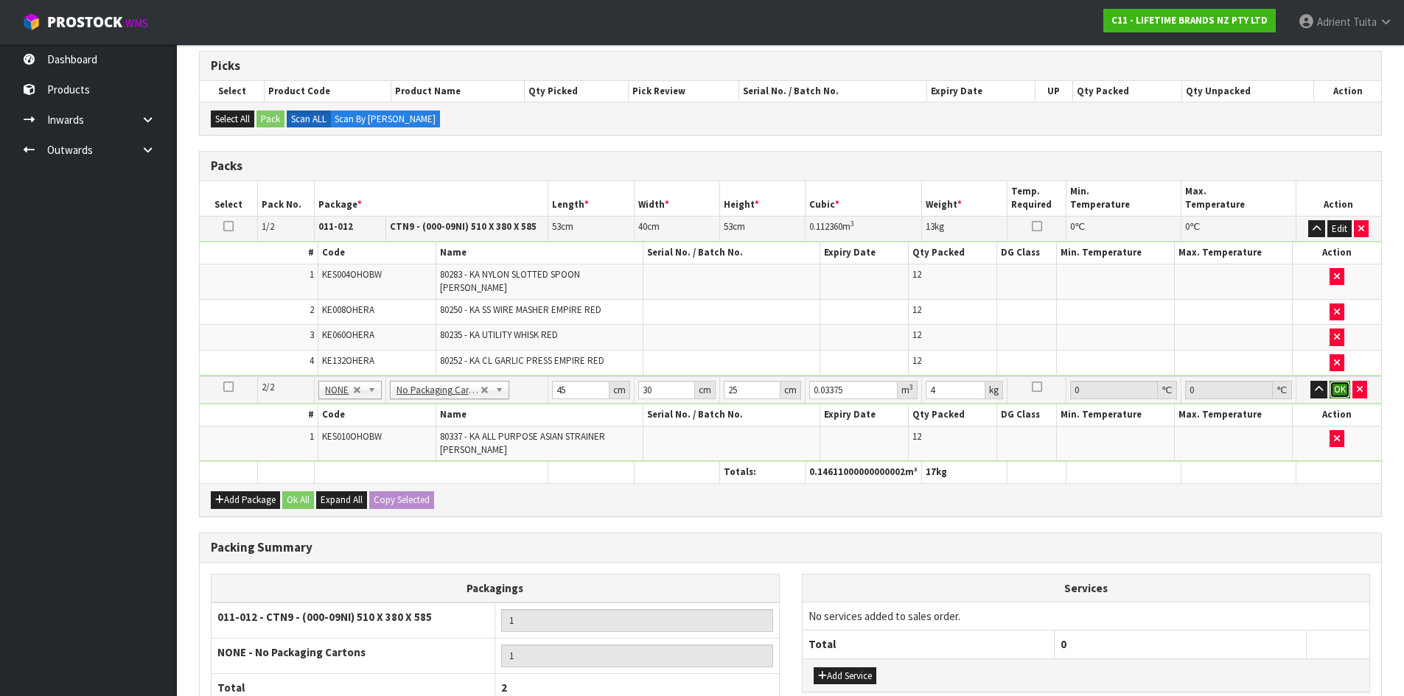
click at [1335, 381] on button "OK" at bounding box center [1339, 390] width 21 height 18
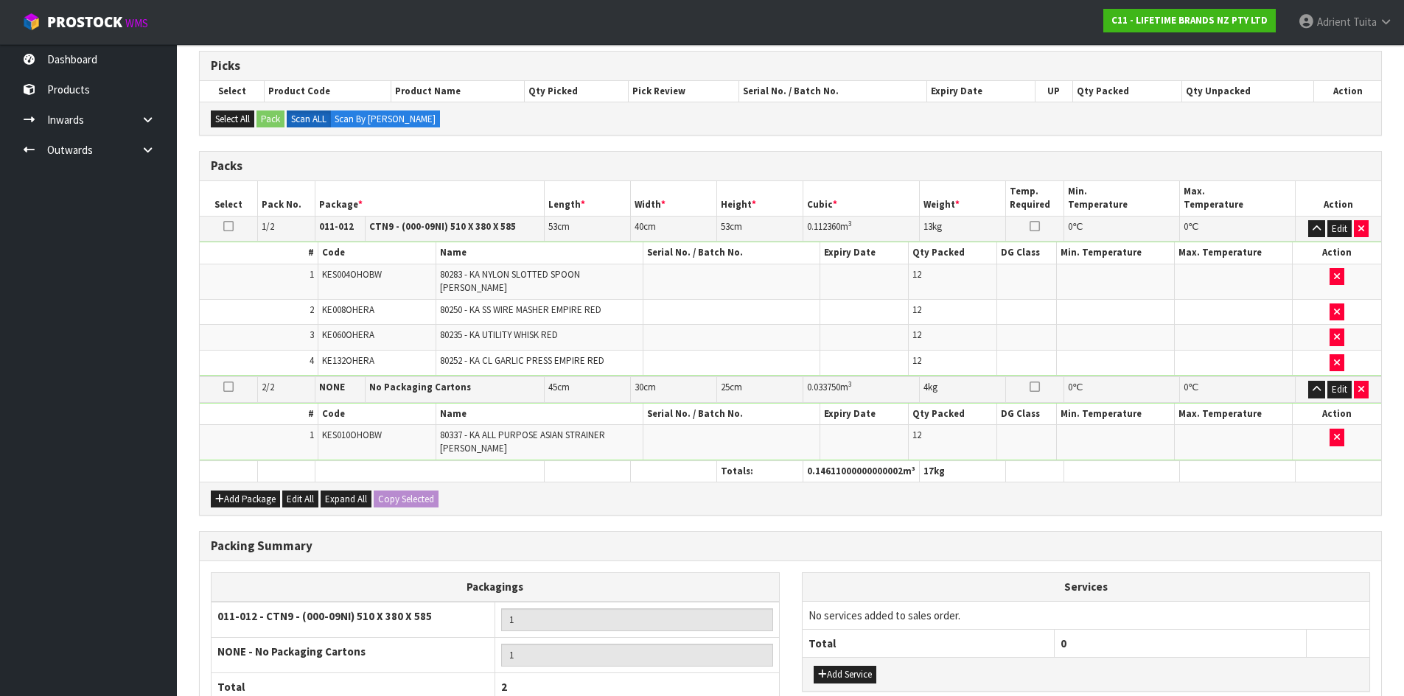
scroll to position [365, 0]
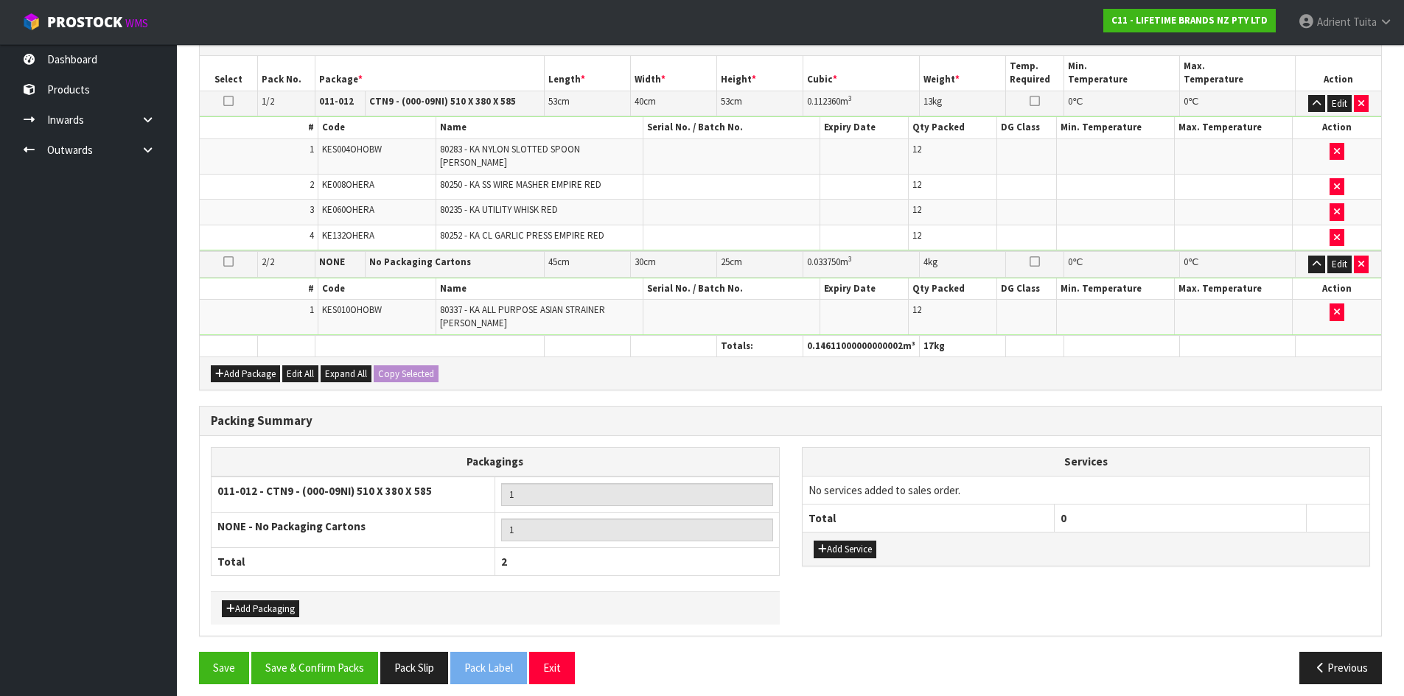
click at [843, 522] on th "Total" at bounding box center [928, 518] width 252 height 28
drag, startPoint x: 841, startPoint y: 534, endPoint x: 843, endPoint y: 503, distance: 31.0
click at [841, 541] on button "Add Service" at bounding box center [844, 550] width 63 height 18
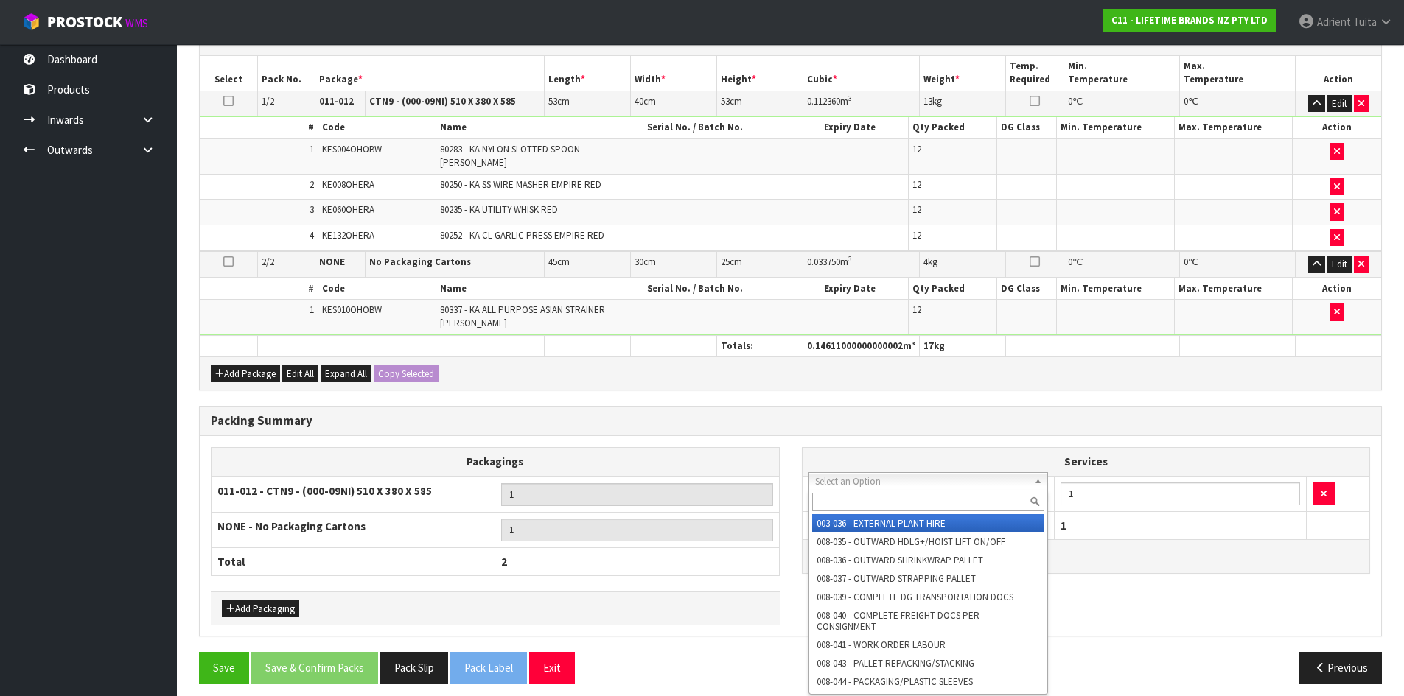
drag, startPoint x: 846, startPoint y: 486, endPoint x: 852, endPoint y: 500, distance: 15.2
click at [852, 500] on input "S" at bounding box center [928, 502] width 233 height 18
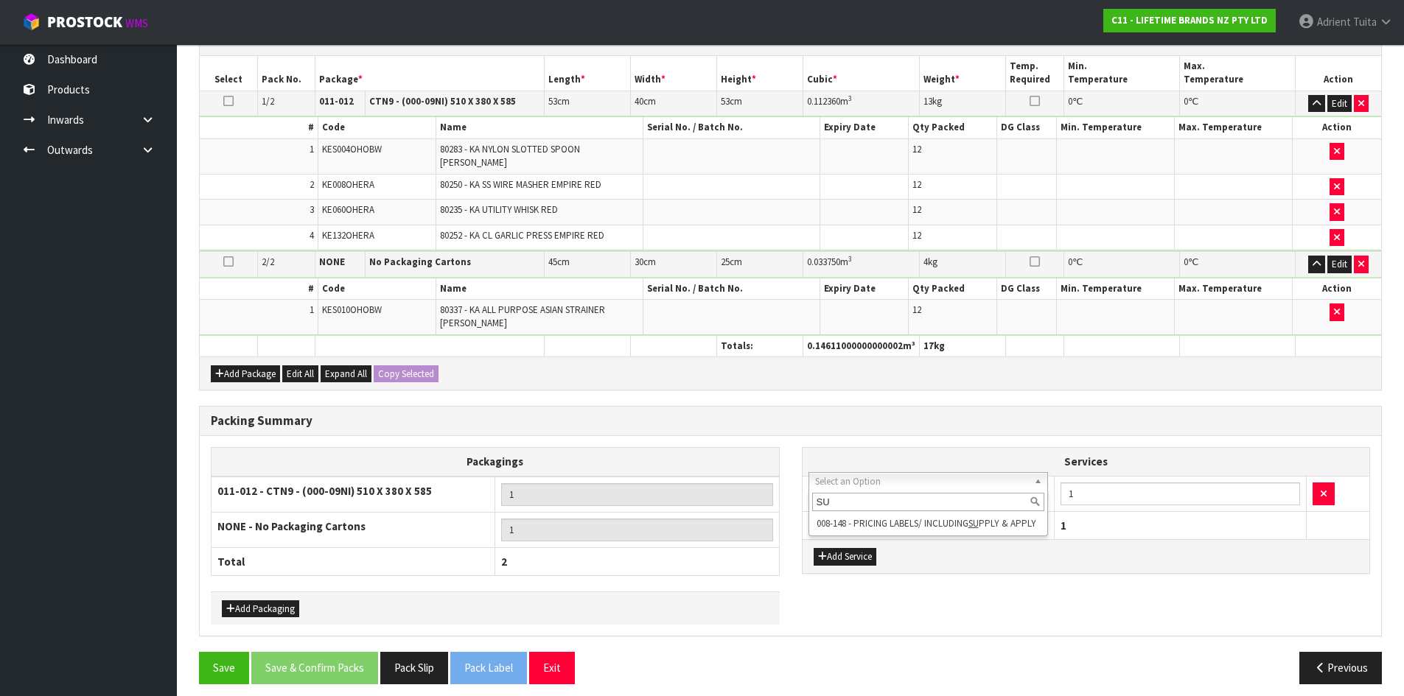
drag, startPoint x: 860, startPoint y: 535, endPoint x: 976, endPoint y: 517, distance: 117.0
click at [863, 535] on div "SU 008-148 - PRICING LABELS/ INCLUDING SU PPLY & APPLY" at bounding box center [928, 513] width 240 height 46
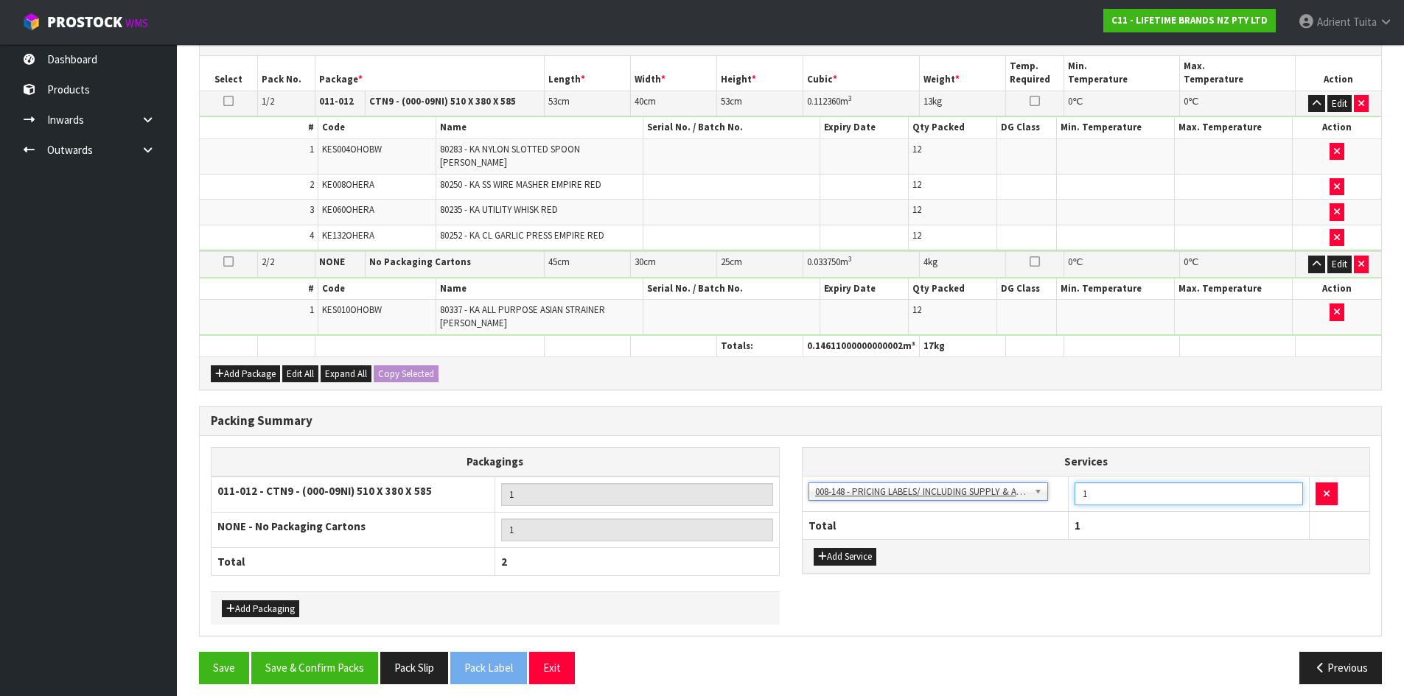
click at [1104, 492] on input "1" at bounding box center [1188, 494] width 228 height 23
click at [292, 665] on button "Save & Confirm Packs" at bounding box center [314, 668] width 127 height 32
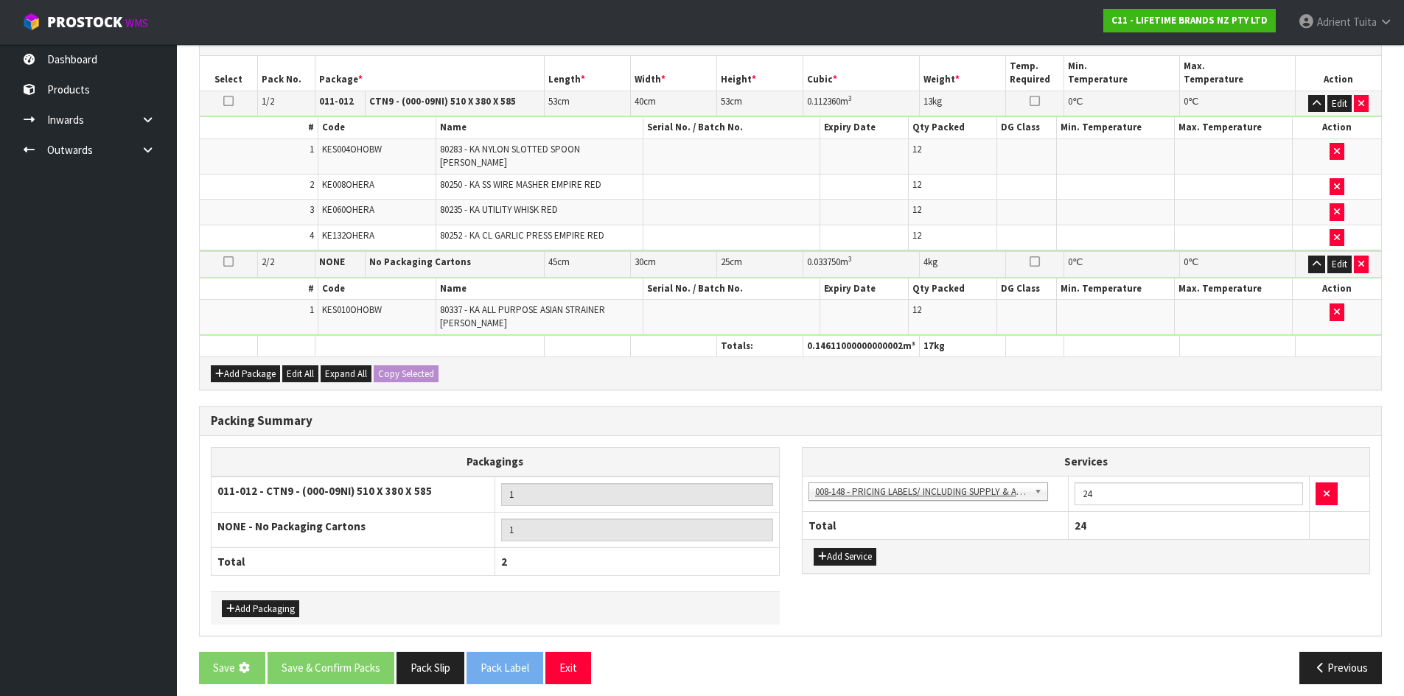
scroll to position [0, 0]
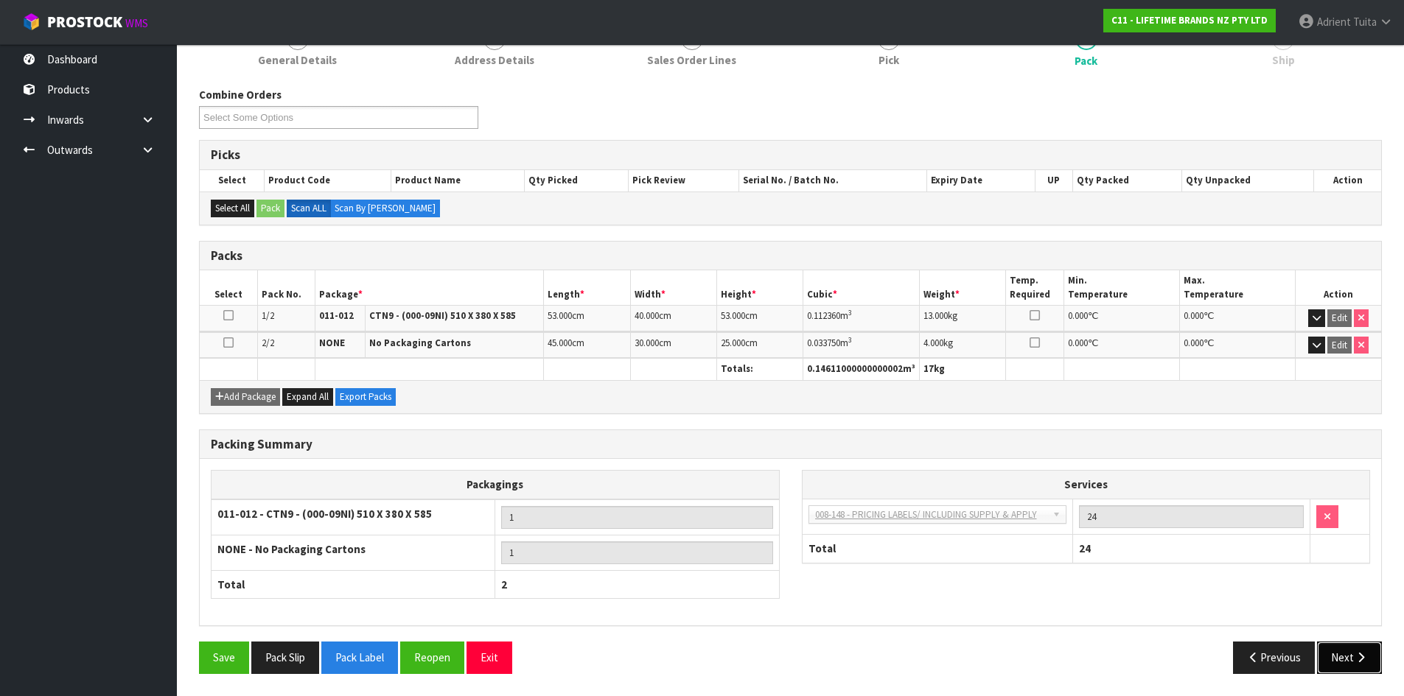
click at [1363, 647] on button "Next" at bounding box center [1349, 658] width 65 height 32
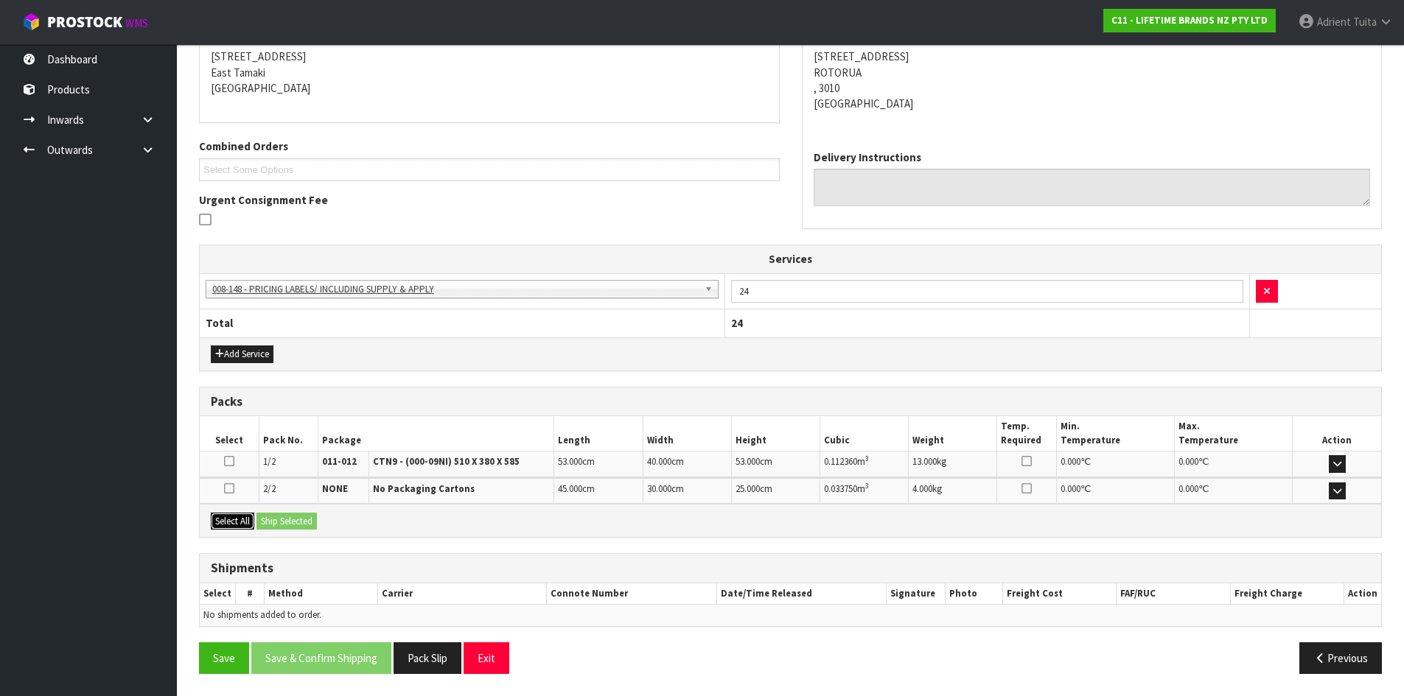
click at [252, 528] on button "Select All" at bounding box center [232, 522] width 43 height 18
click at [265, 524] on button "Ship Selected" at bounding box center [286, 522] width 60 height 18
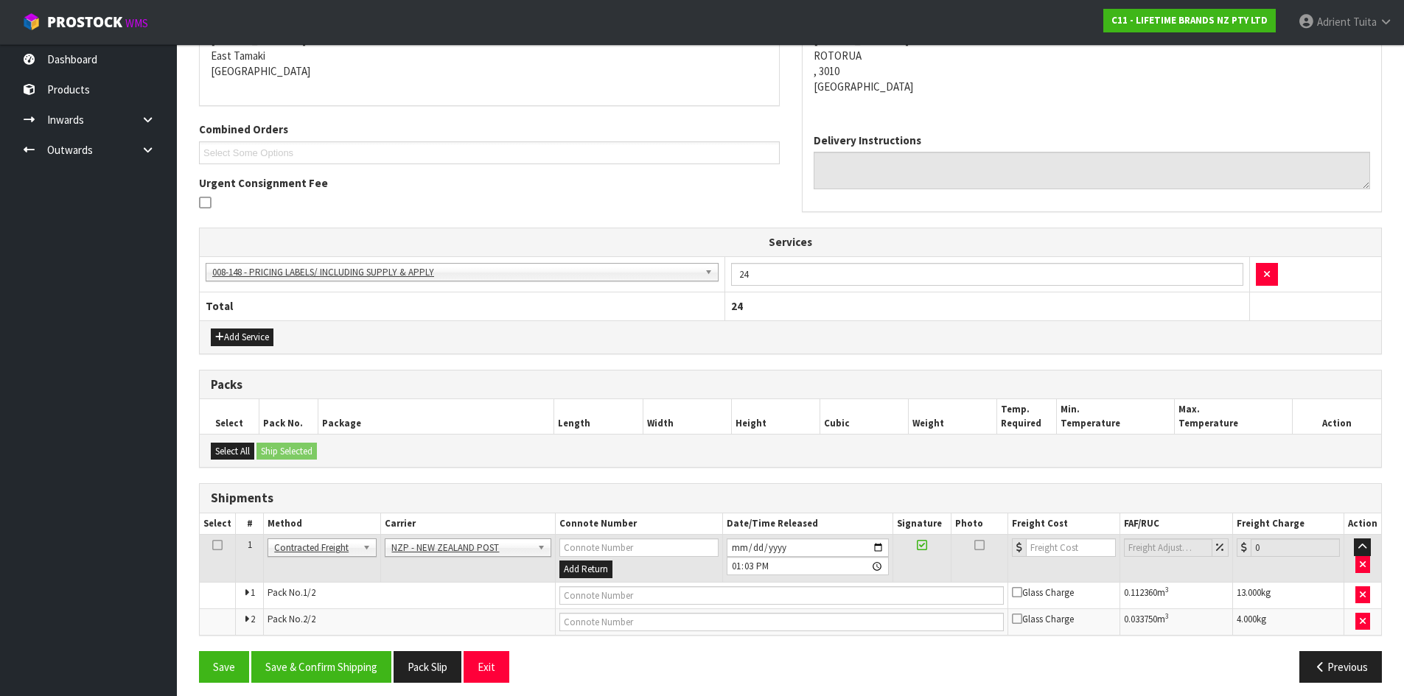
scroll to position [325, 0]
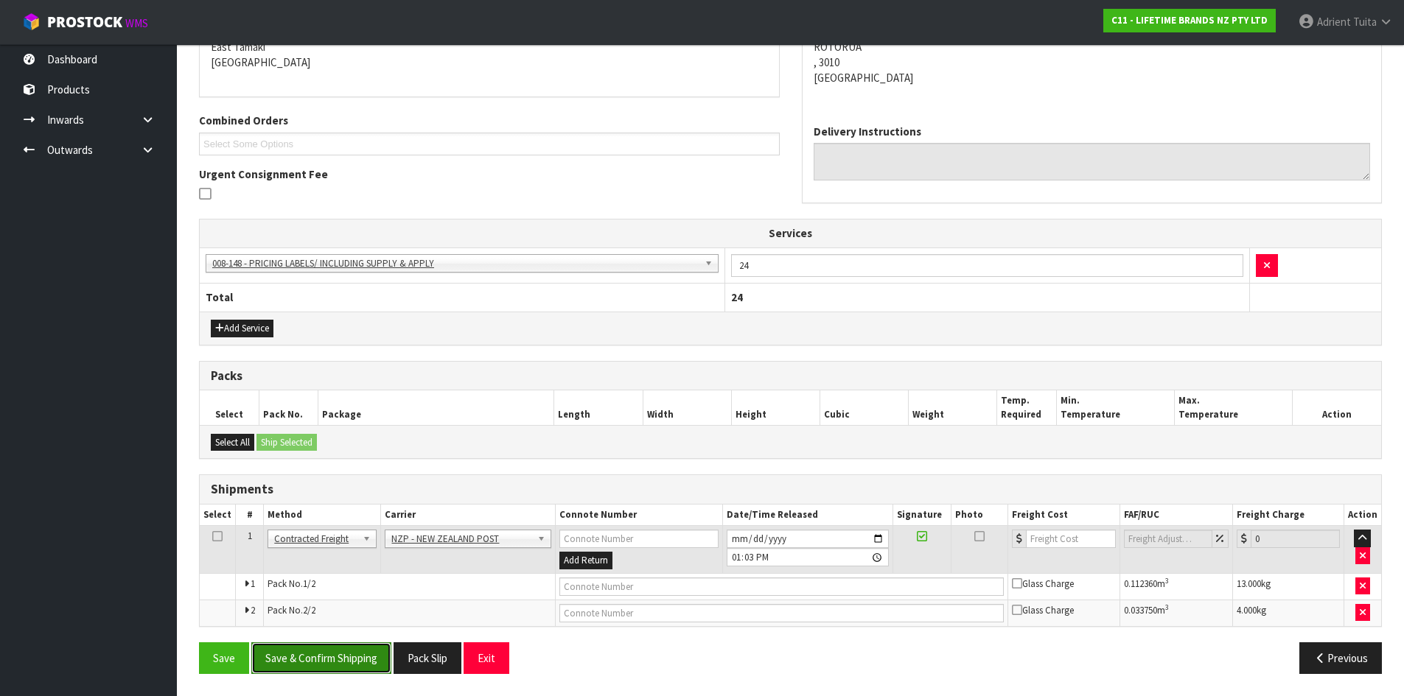
click at [329, 656] on button "Save & Confirm Shipping" at bounding box center [321, 658] width 140 height 32
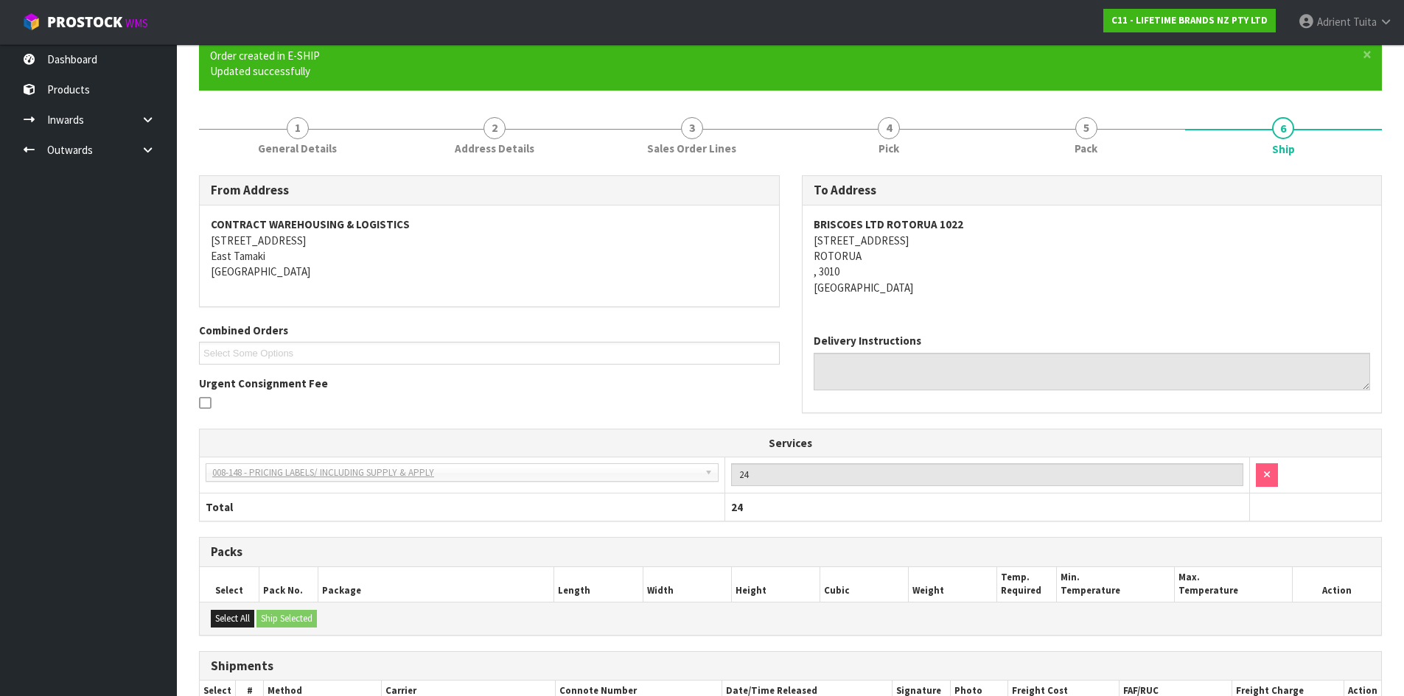
scroll to position [303, 0]
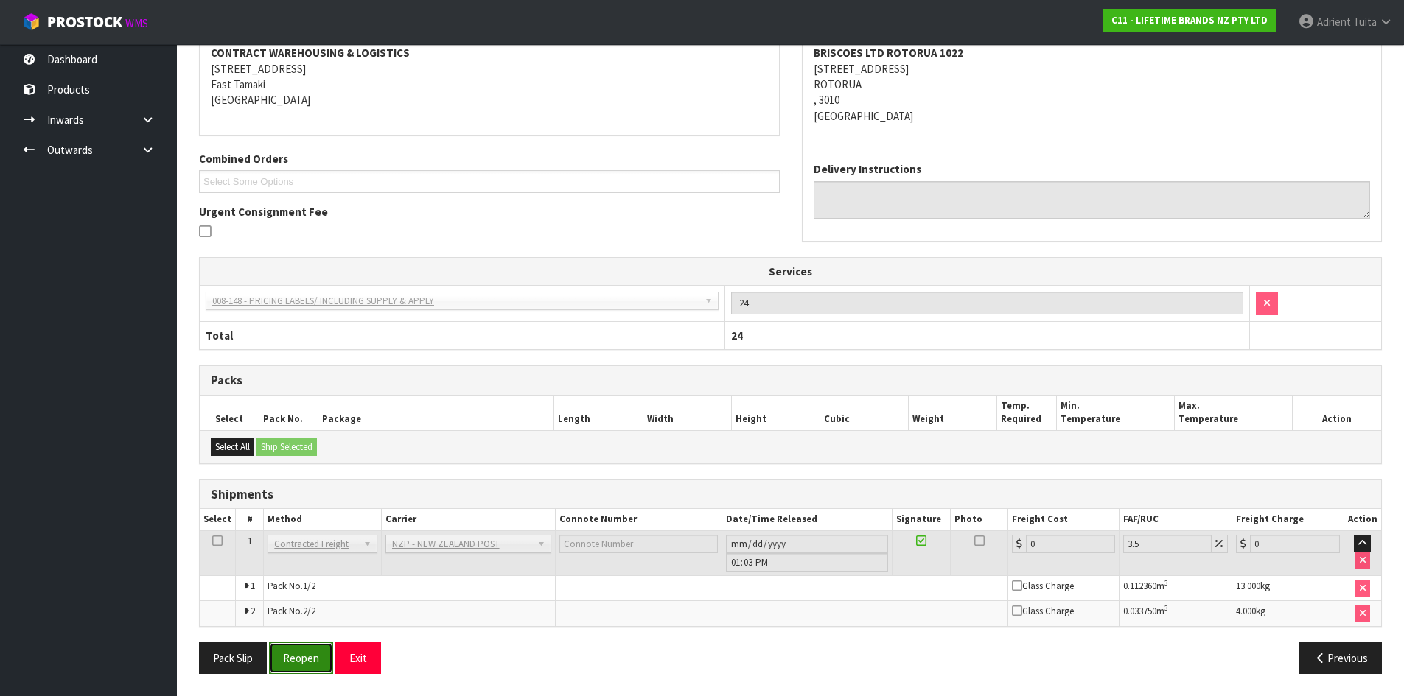
click at [301, 660] on button "Reopen" at bounding box center [301, 658] width 64 height 32
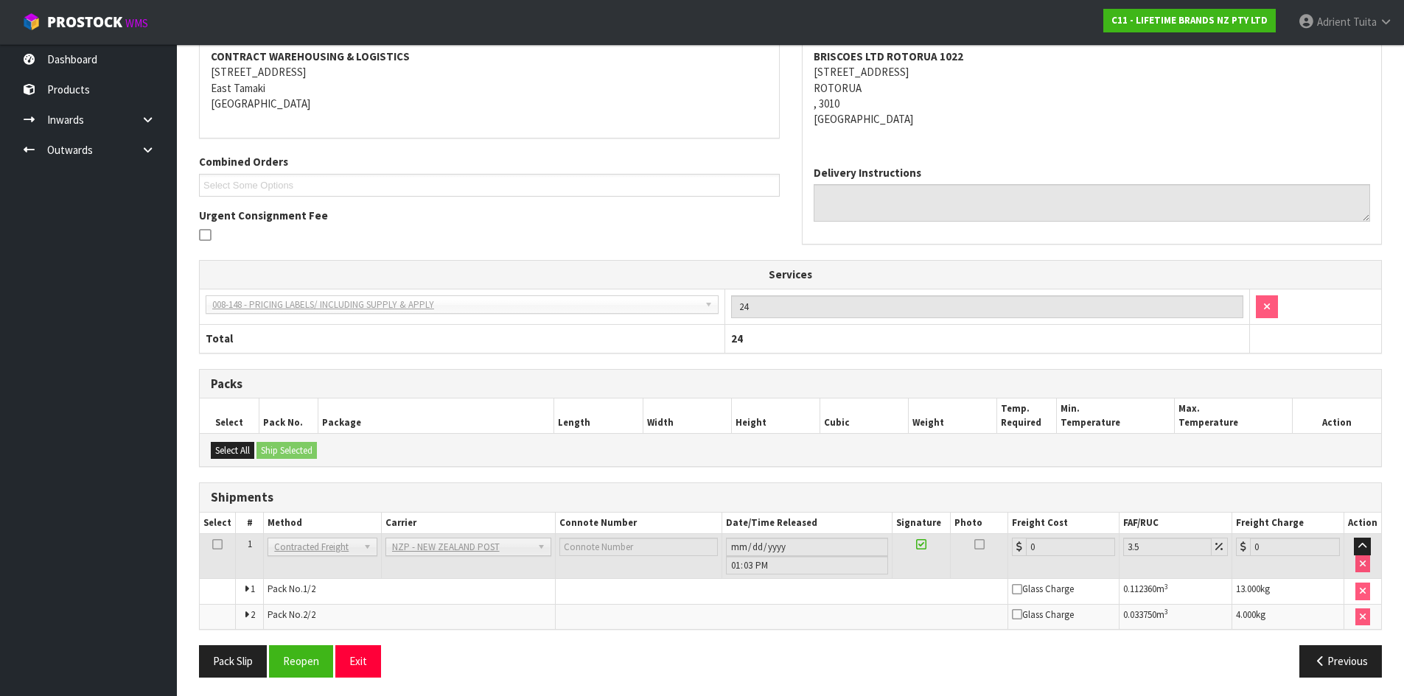
scroll to position [287, 0]
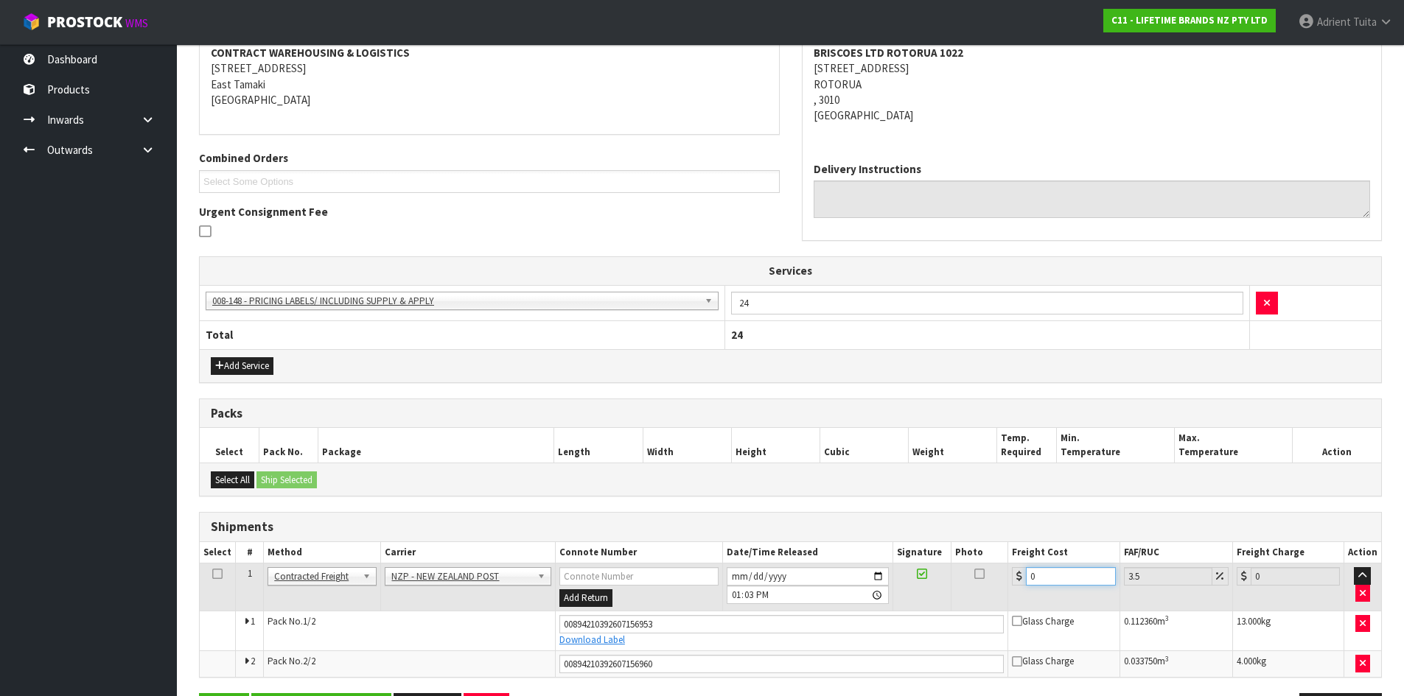
click at [1085, 576] on input "0" at bounding box center [1070, 576] width 89 height 18
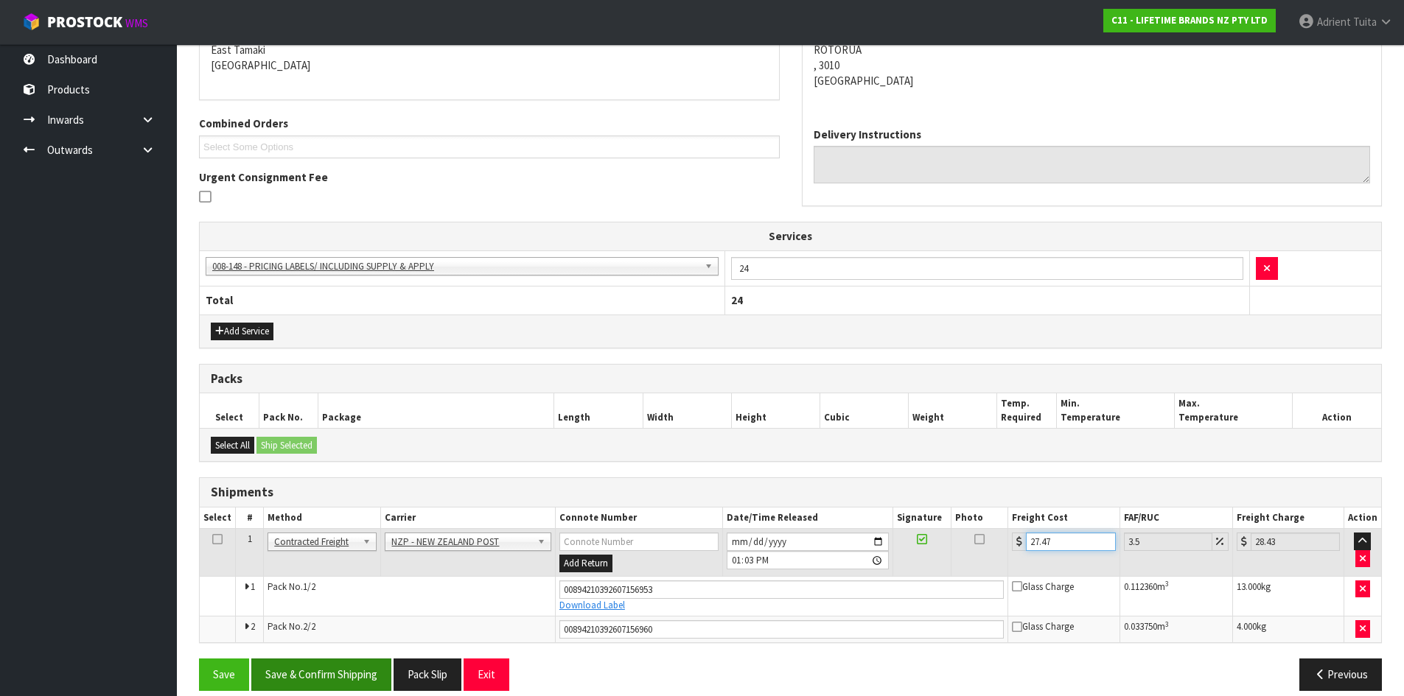
scroll to position [339, 0]
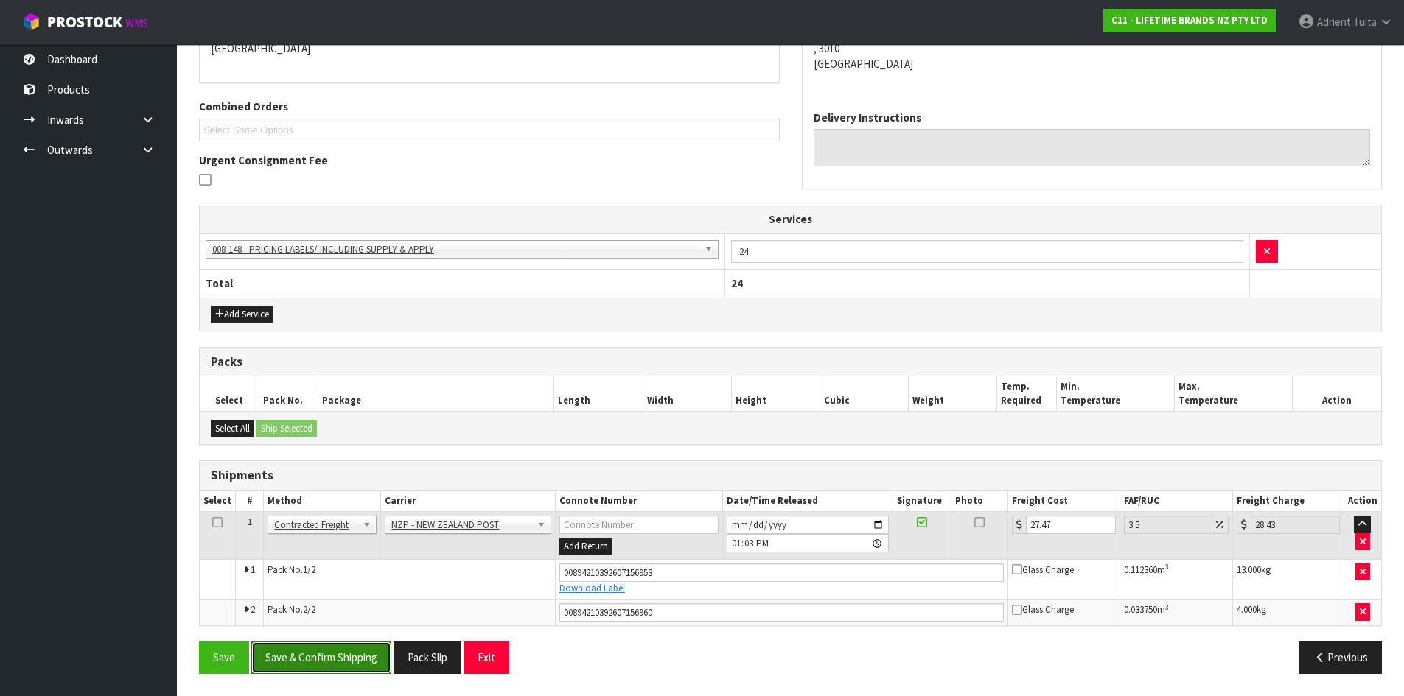
click at [342, 643] on button "Save & Confirm Shipping" at bounding box center [321, 658] width 140 height 32
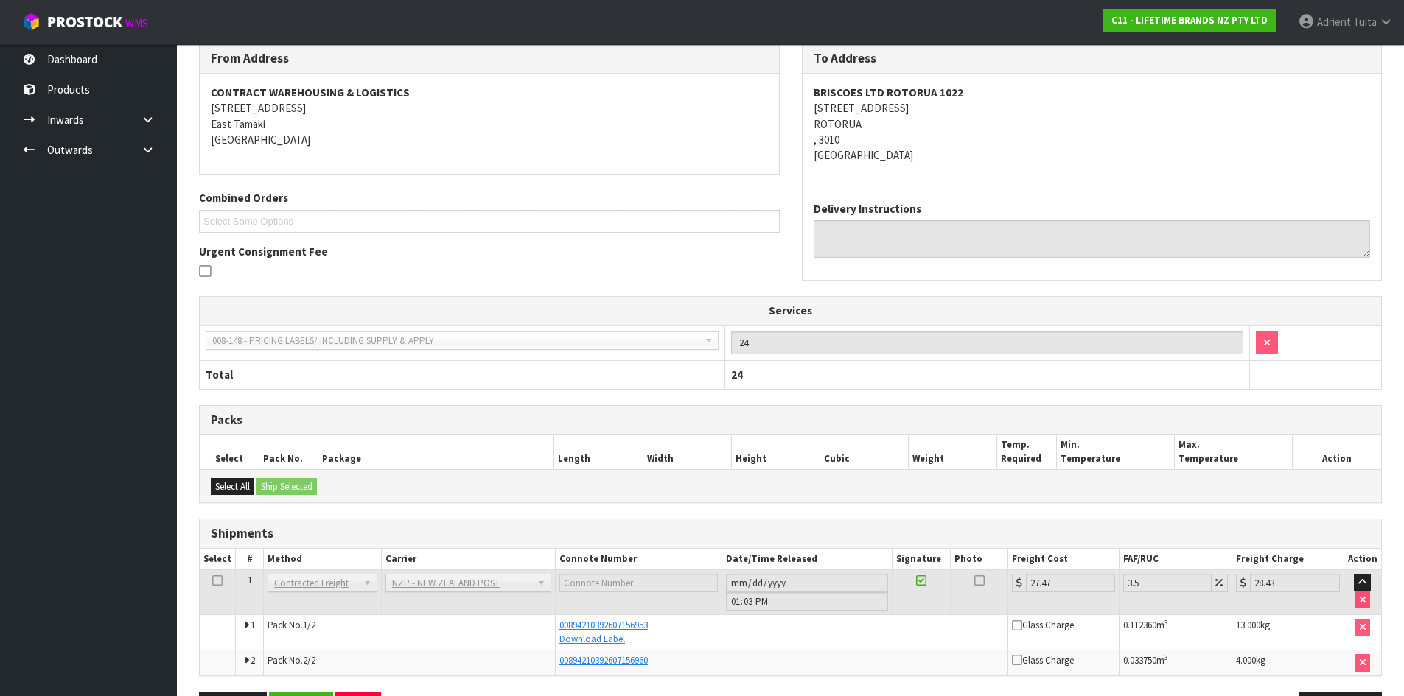
scroll to position [297, 0]
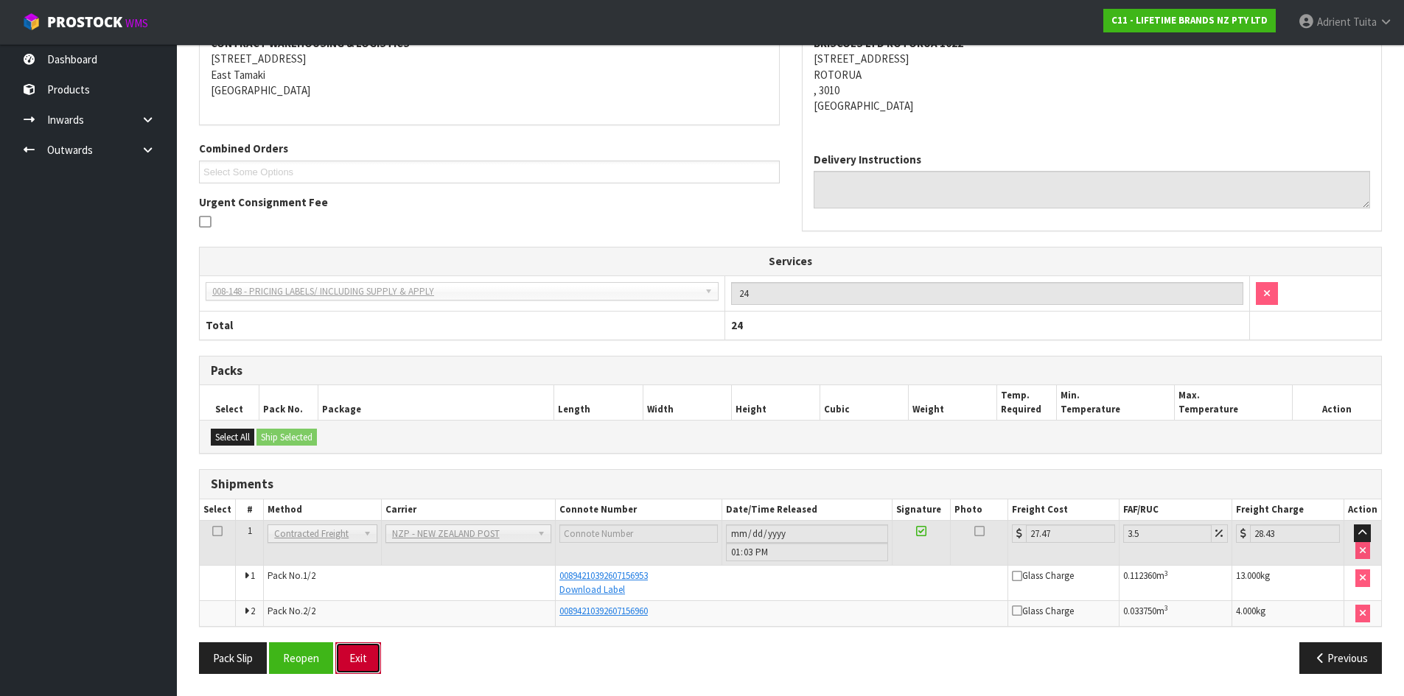
click at [354, 662] on button "Exit" at bounding box center [358, 658] width 46 height 32
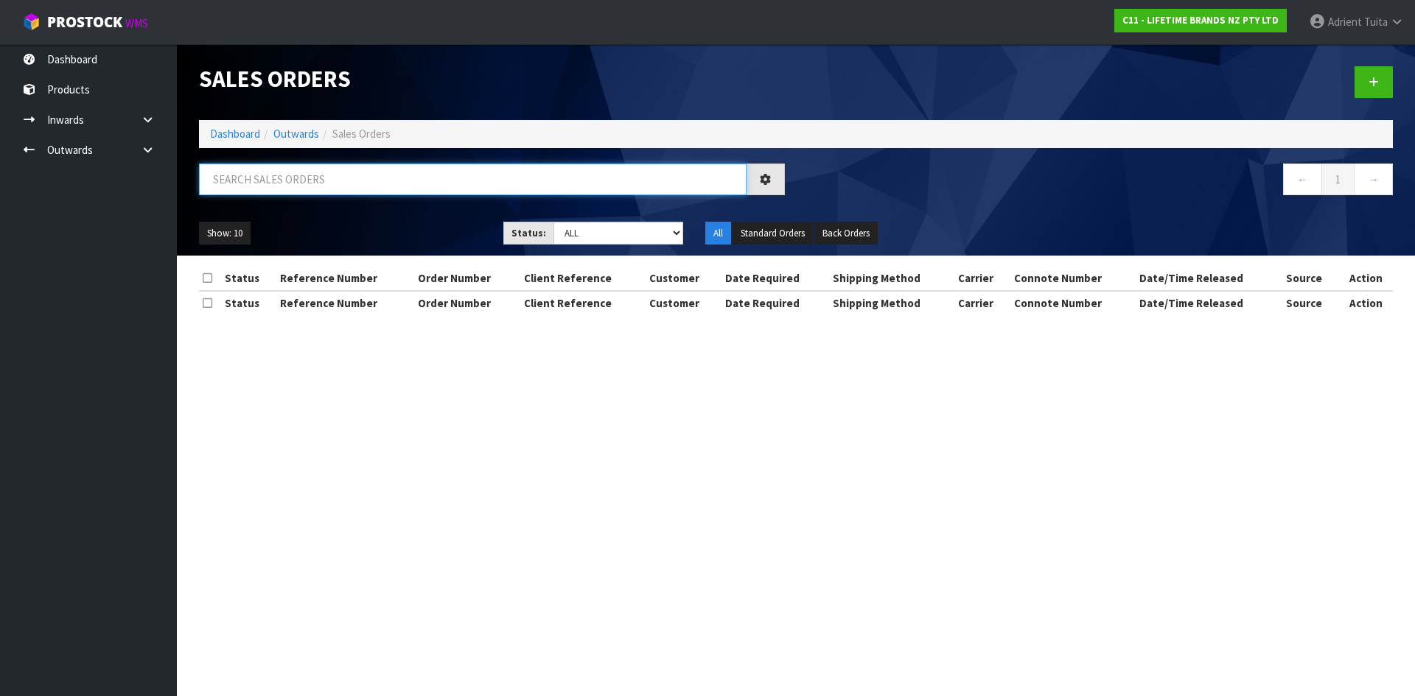
click at [251, 180] on input "text" at bounding box center [472, 180] width 547 height 32
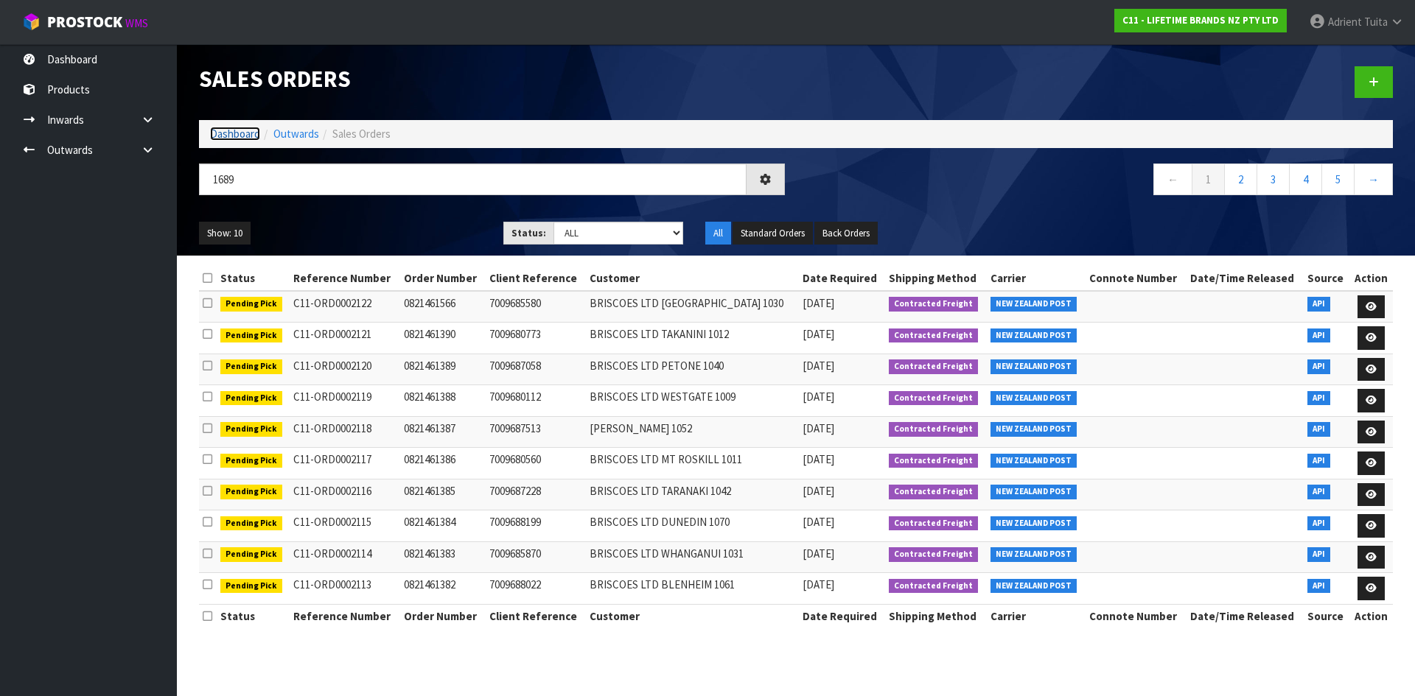
click at [252, 135] on link "Dashboard" at bounding box center [235, 134] width 50 height 14
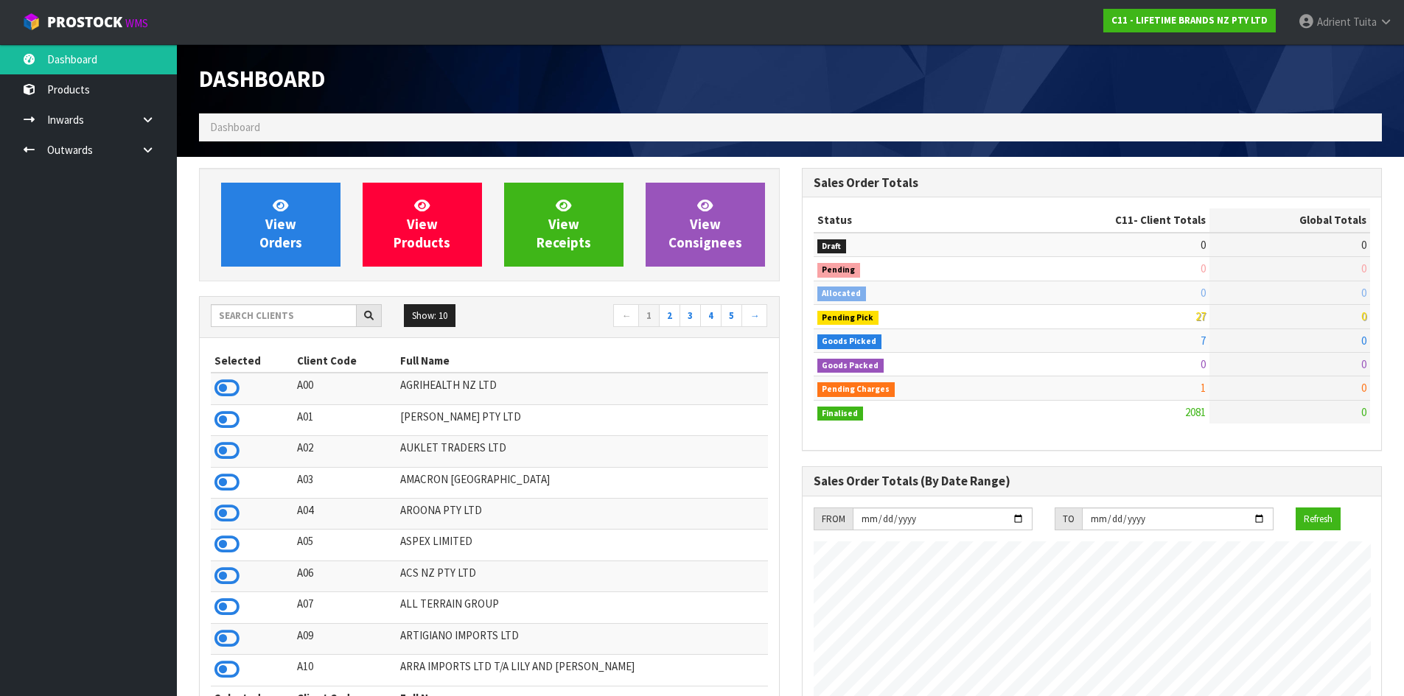
scroll to position [1116, 602]
click at [266, 320] on input "text" at bounding box center [284, 315] width 146 height 23
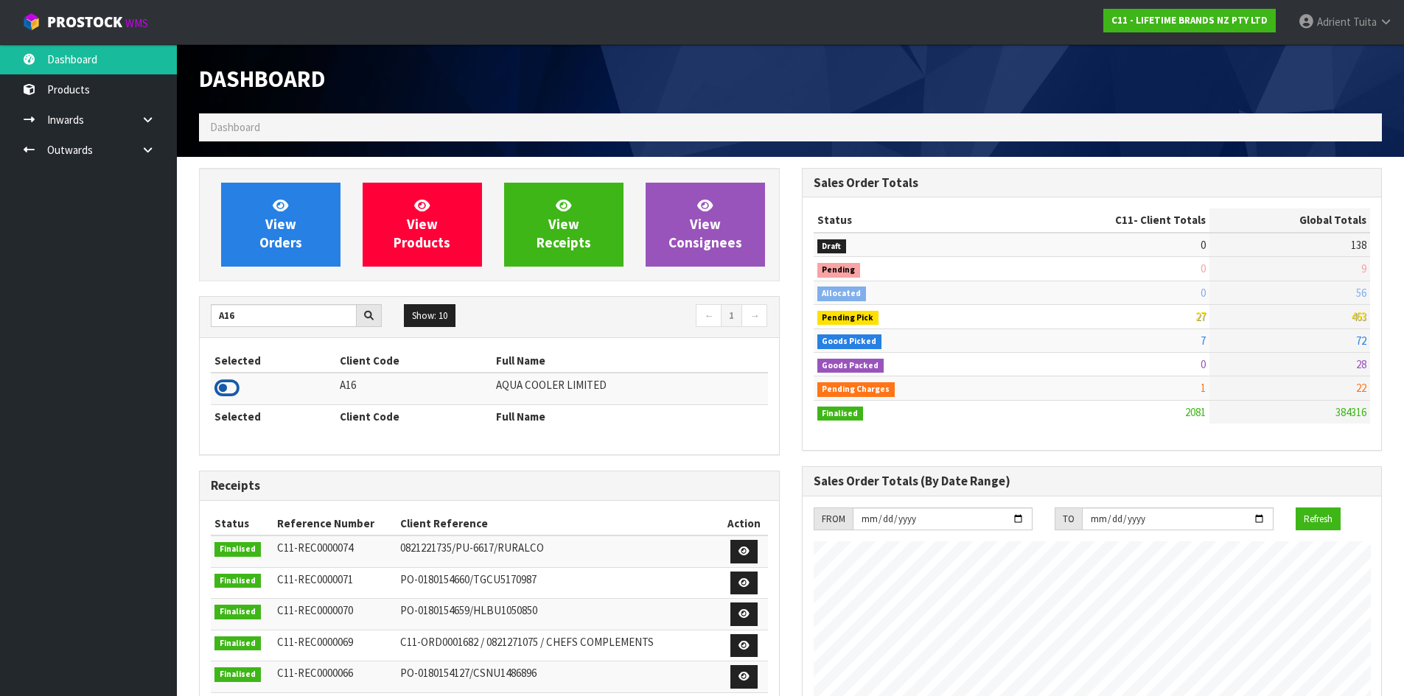
click at [237, 385] on icon at bounding box center [226, 388] width 25 height 22
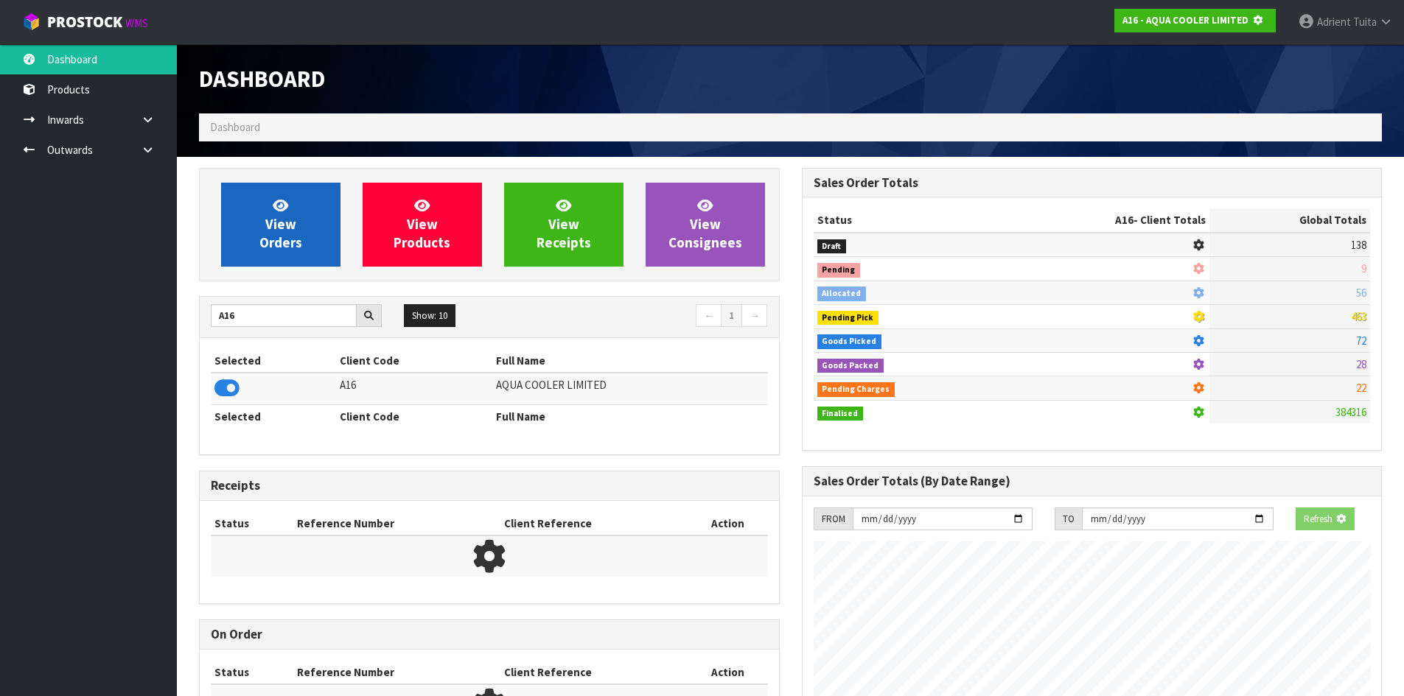
scroll to position [919, 602]
click at [279, 230] on span "View Orders" at bounding box center [280, 224] width 43 height 55
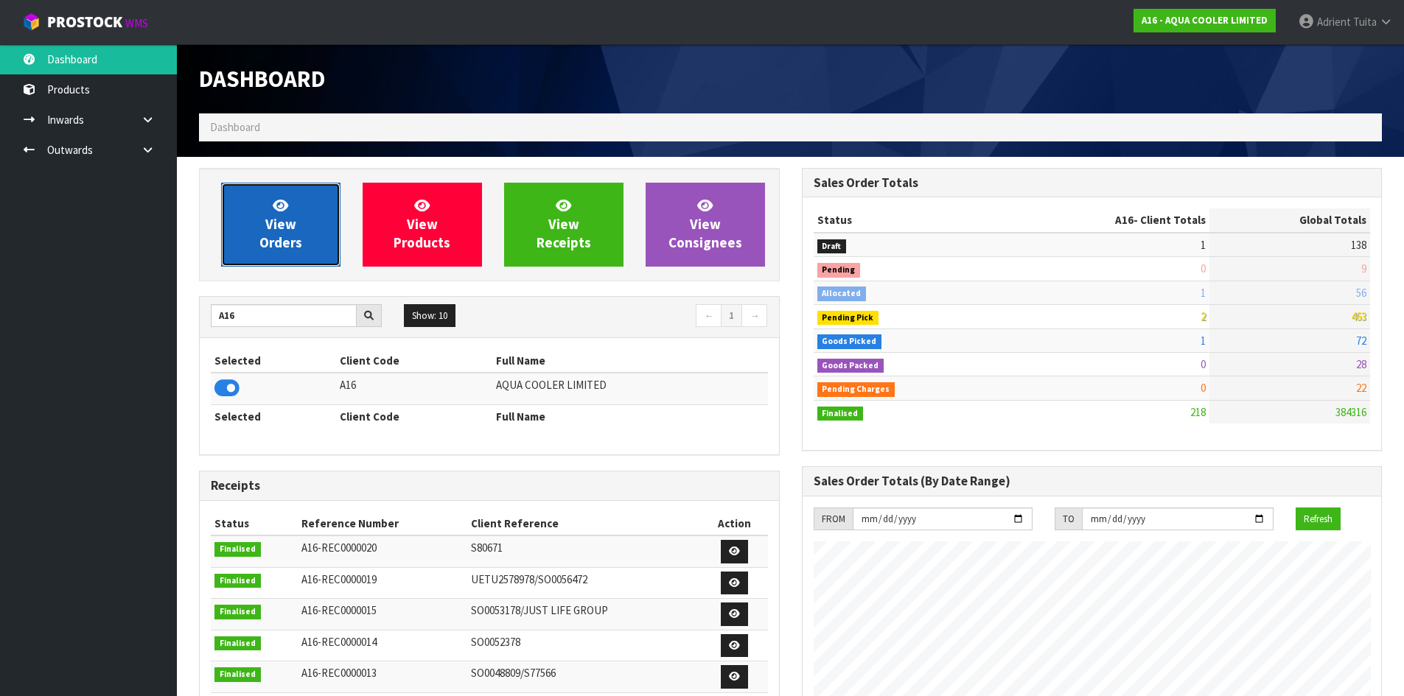
scroll to position [1028, 602]
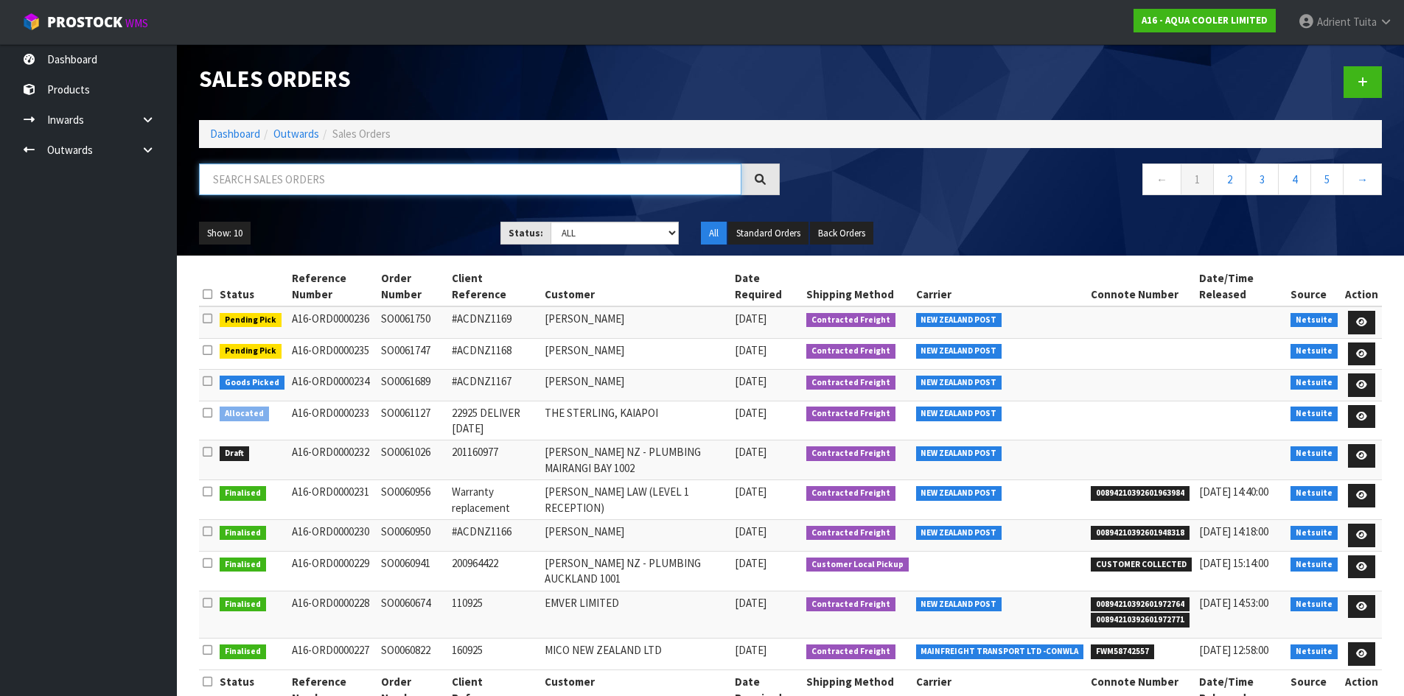
click at [318, 186] on input "text" at bounding box center [470, 180] width 542 height 32
click at [1365, 393] on link at bounding box center [1361, 386] width 27 height 24
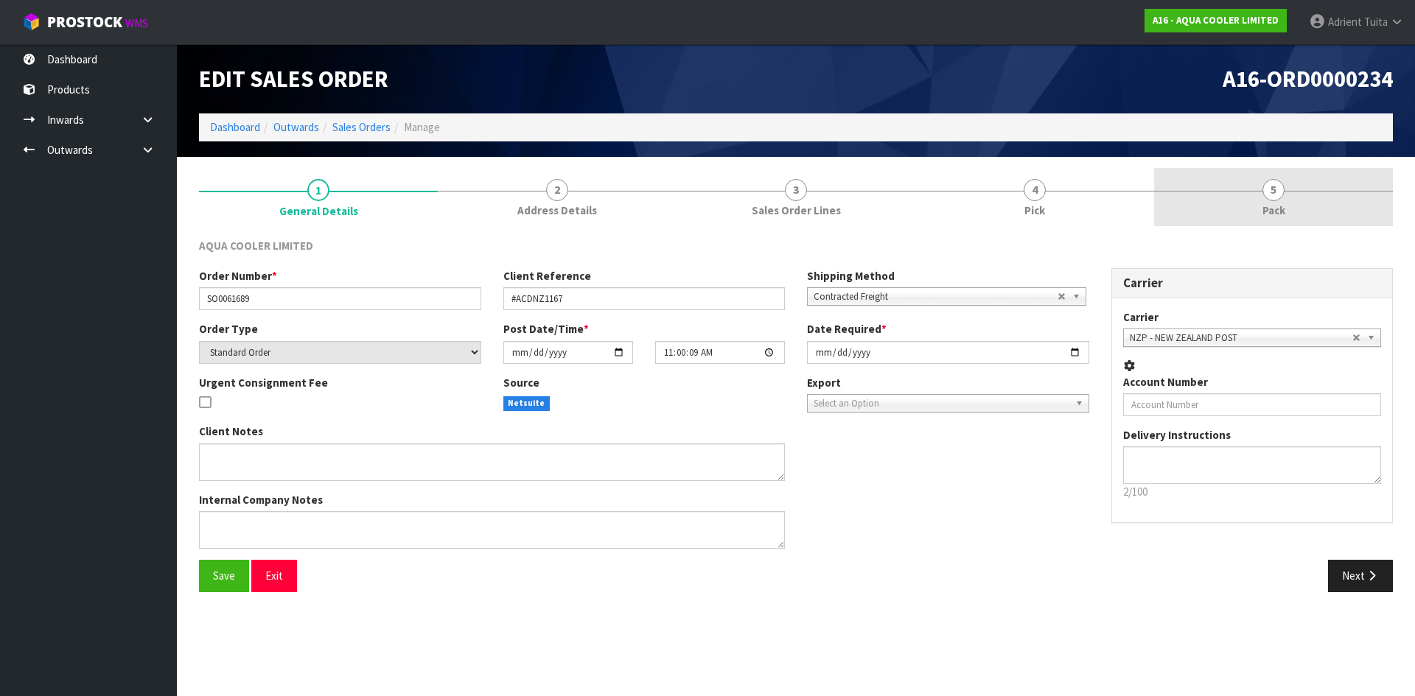
click at [1298, 211] on link "5 Pack" at bounding box center [1273, 197] width 239 height 58
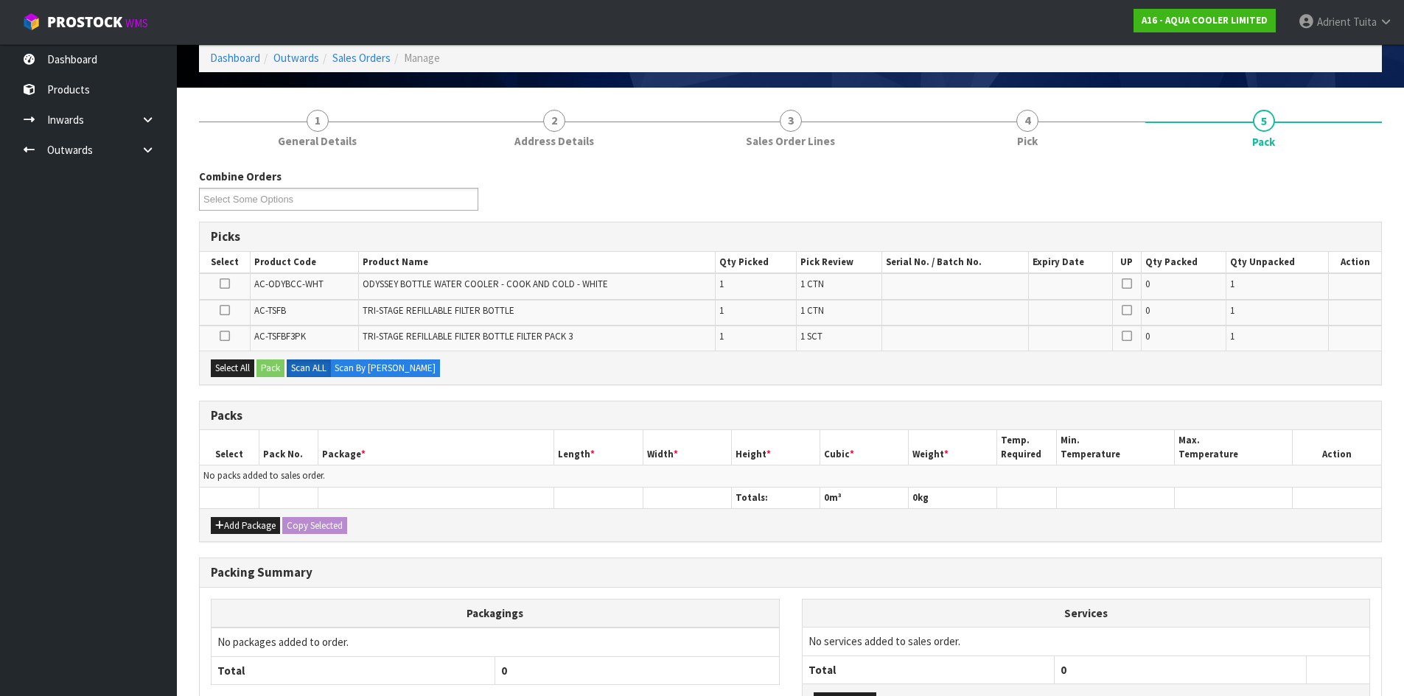
scroll to position [189, 0]
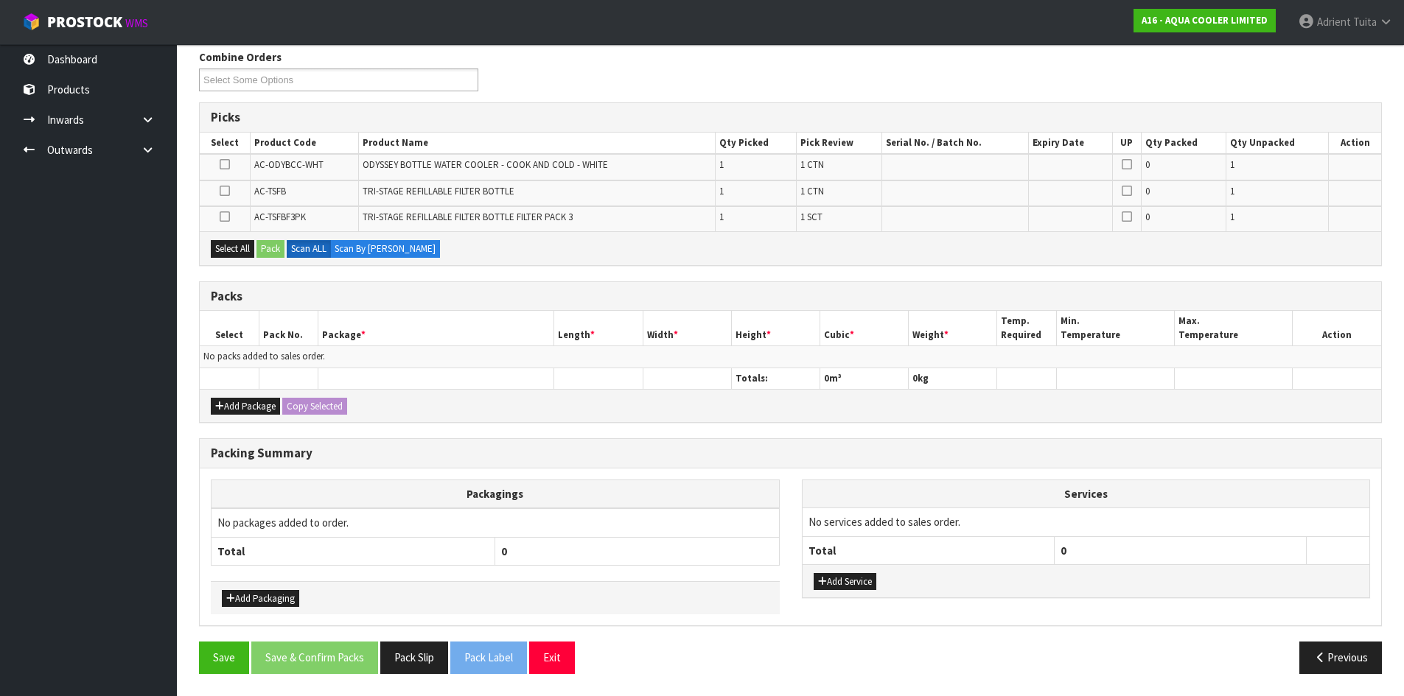
drag, startPoint x: 224, startPoint y: 162, endPoint x: 237, endPoint y: 235, distance: 74.1
click at [224, 170] on label at bounding box center [225, 164] width 10 height 13
click at [0, 0] on input "checkbox" at bounding box center [0, 0] width 0 height 0
click at [273, 255] on button "Pack" at bounding box center [270, 249] width 28 height 18
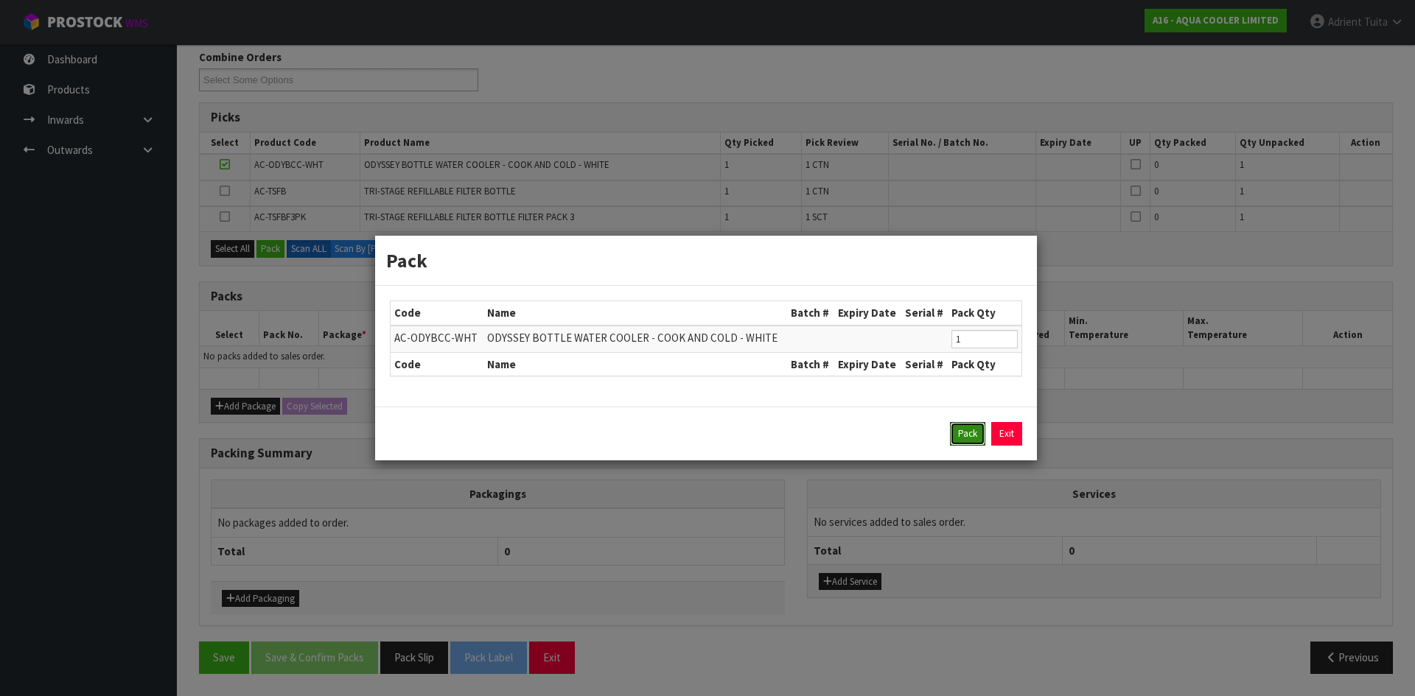
click at [963, 425] on button "Pack" at bounding box center [967, 434] width 35 height 24
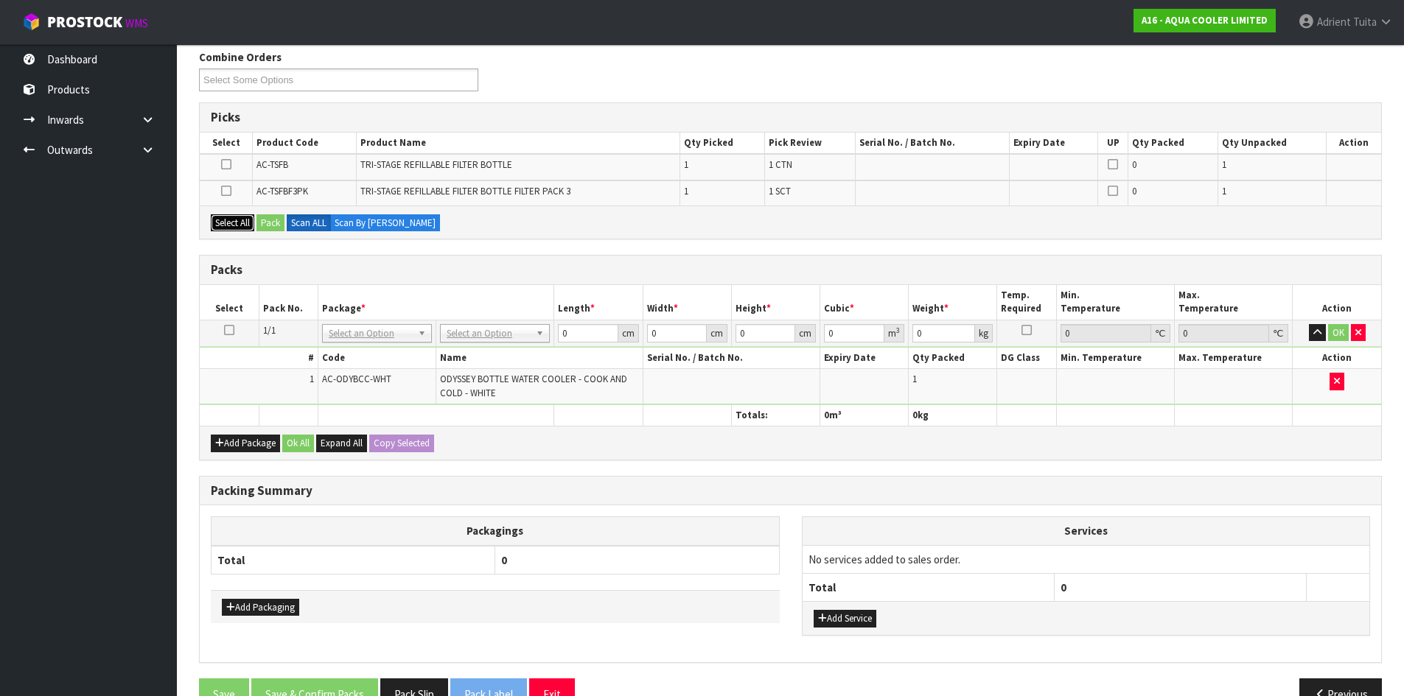
drag, startPoint x: 239, startPoint y: 226, endPoint x: 255, endPoint y: 223, distance: 15.8
click at [242, 226] on button "Select All" at bounding box center [232, 223] width 43 height 18
click at [254, 223] on button "Select All" at bounding box center [232, 223] width 43 height 18
click at [272, 223] on button "Pack" at bounding box center [270, 223] width 28 height 18
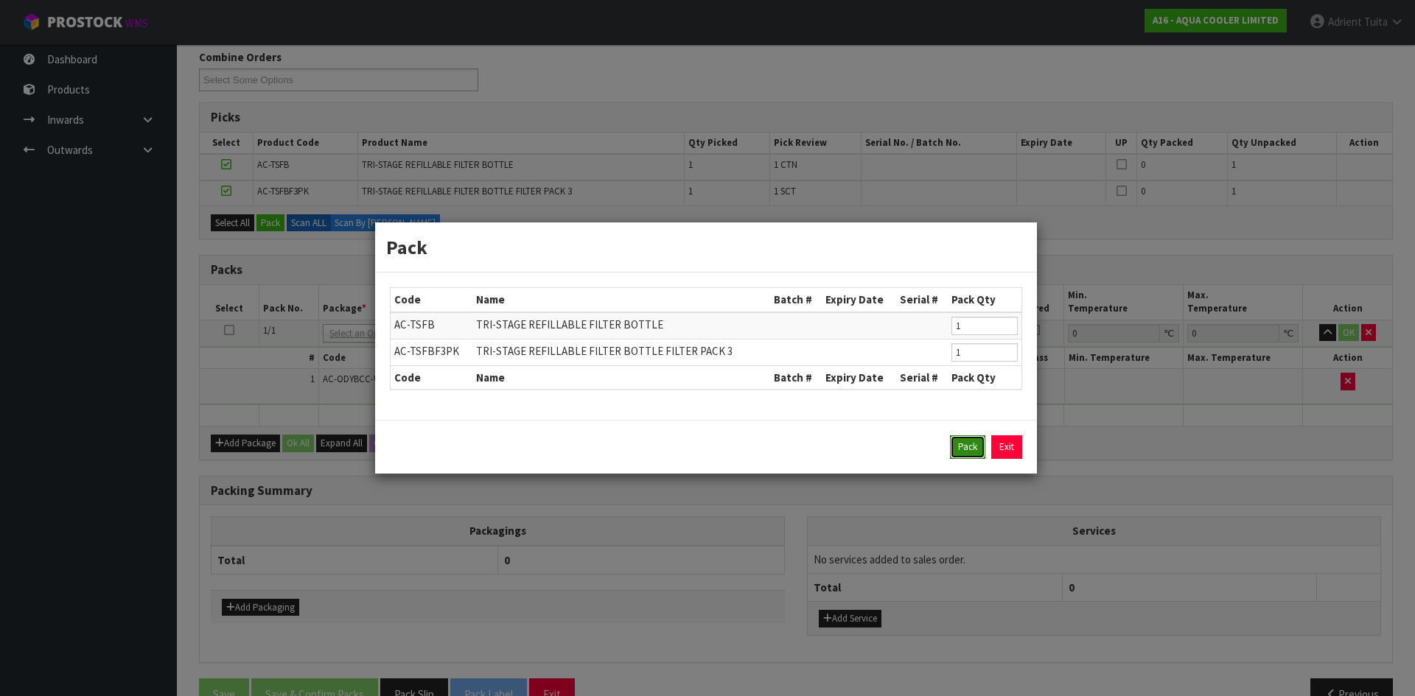
click at [956, 442] on button "Pack" at bounding box center [967, 447] width 35 height 24
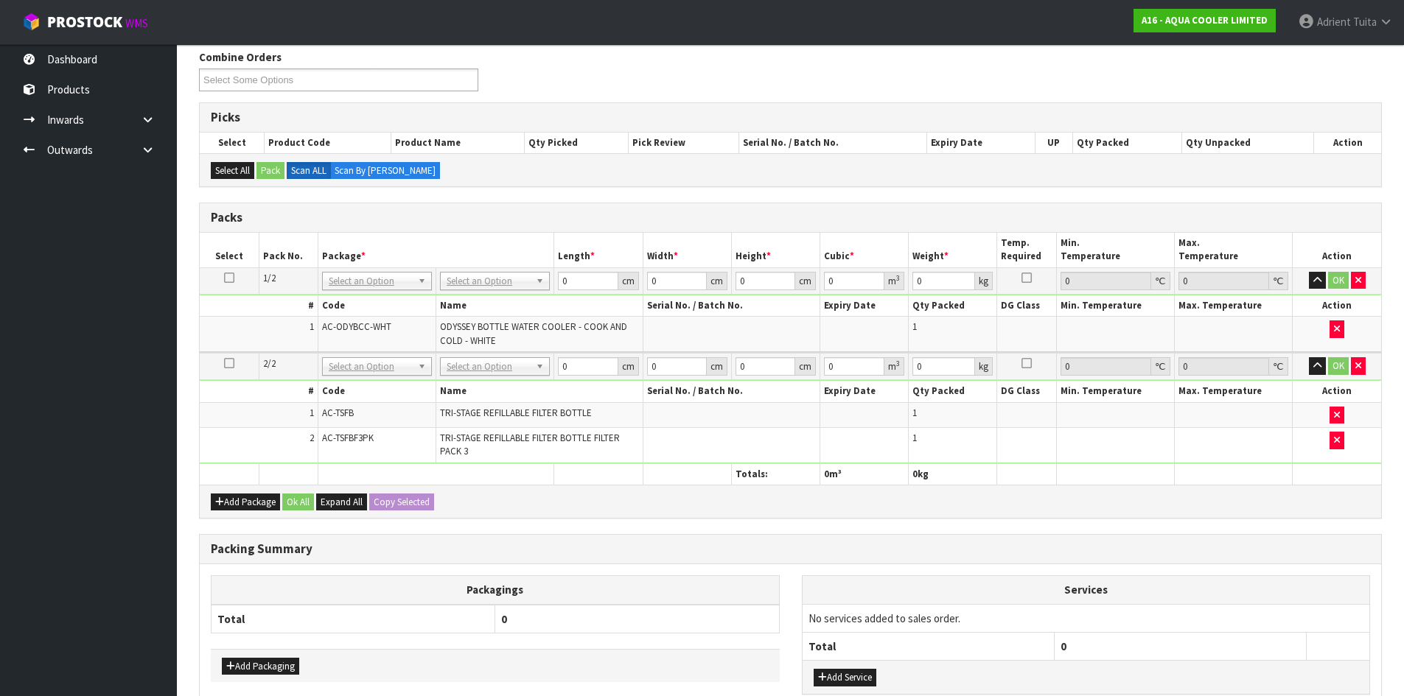
click at [957, 442] on td "1" at bounding box center [952, 445] width 88 height 35
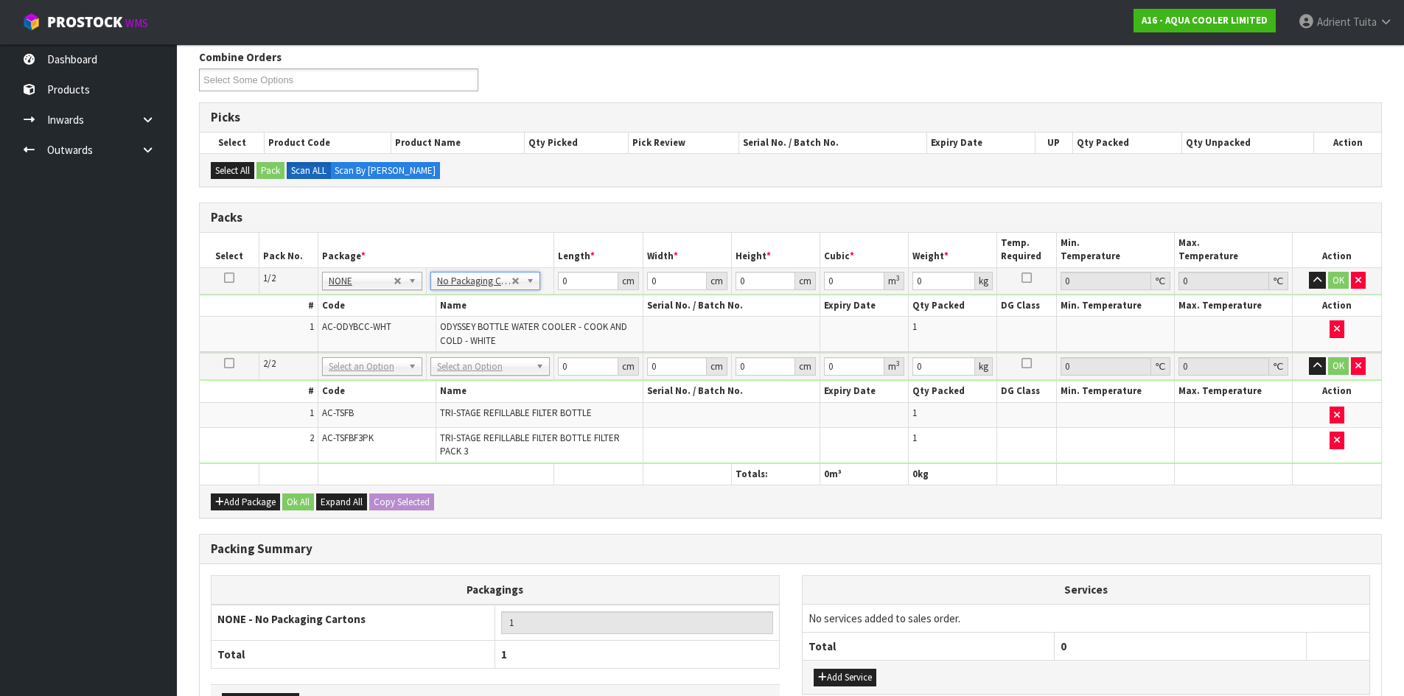
drag, startPoint x: 482, startPoint y: 365, endPoint x: 478, endPoint y: 382, distance: 18.1
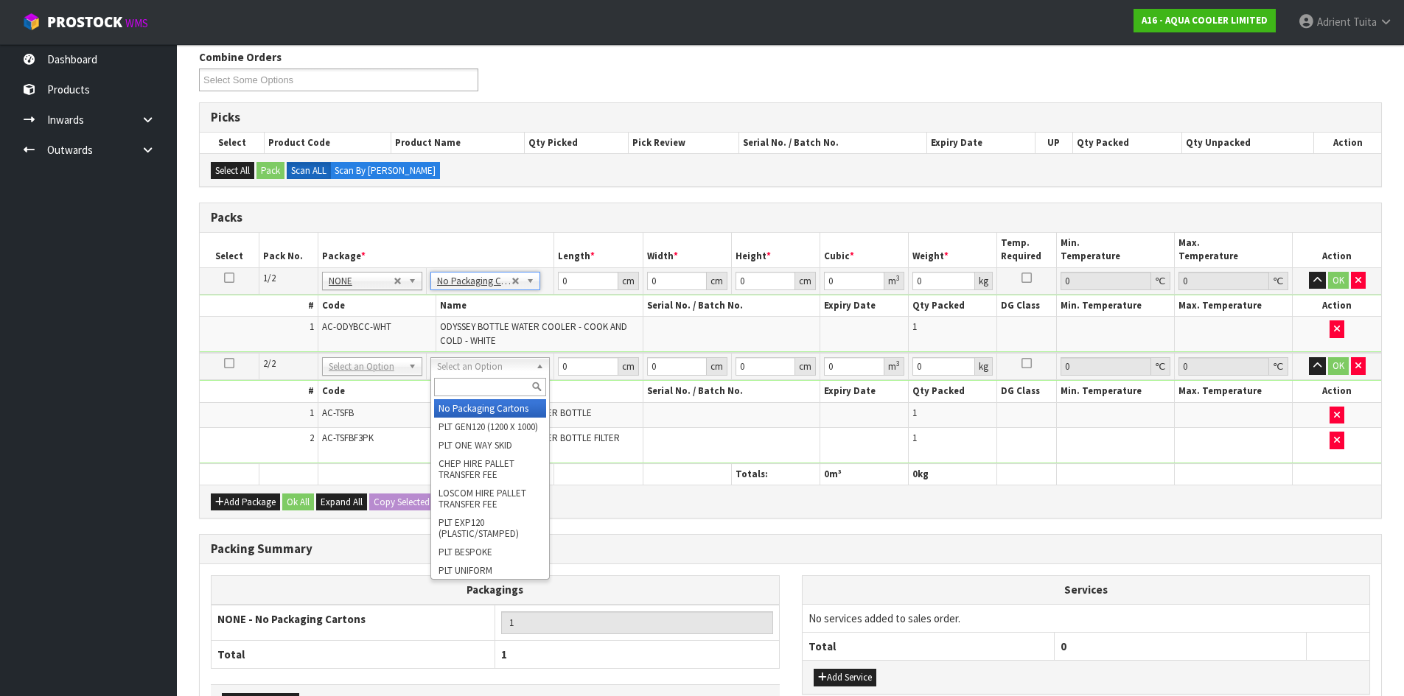
click at [478, 382] on input "text" at bounding box center [490, 387] width 112 height 18
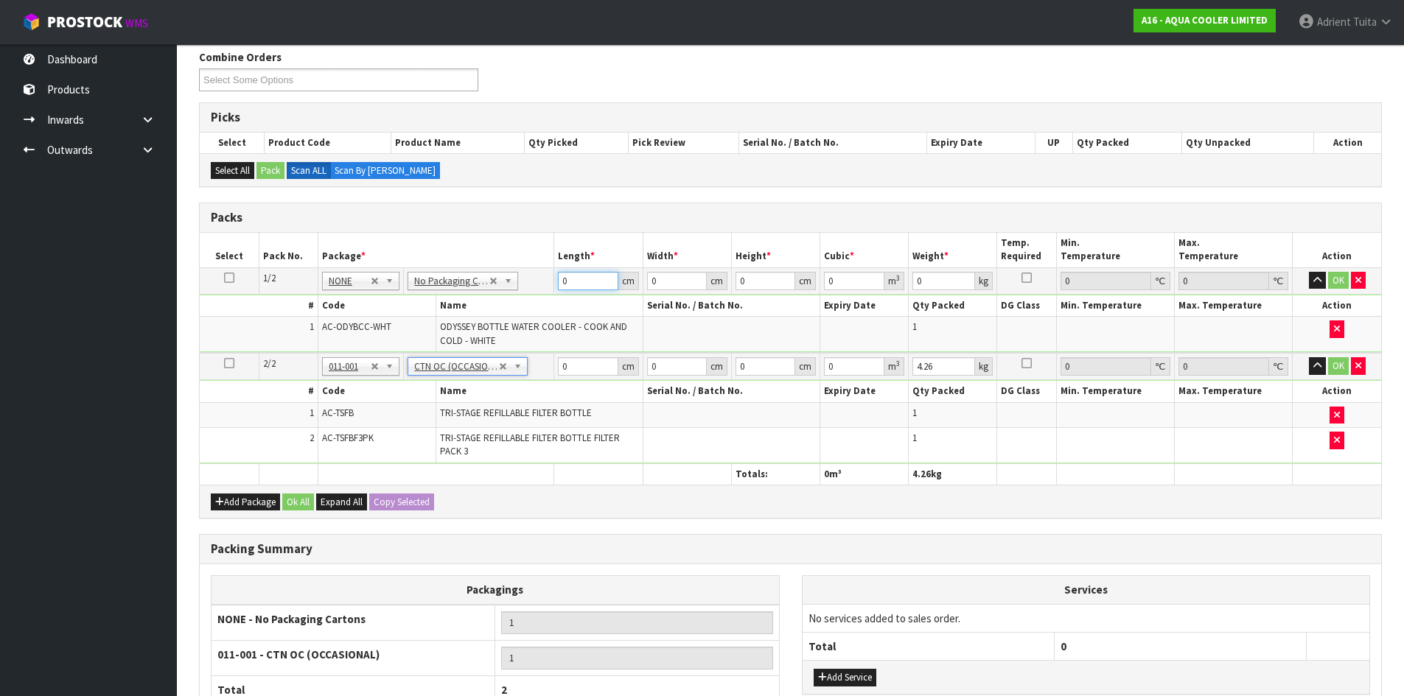
click at [575, 279] on input "0" at bounding box center [588, 281] width 60 height 18
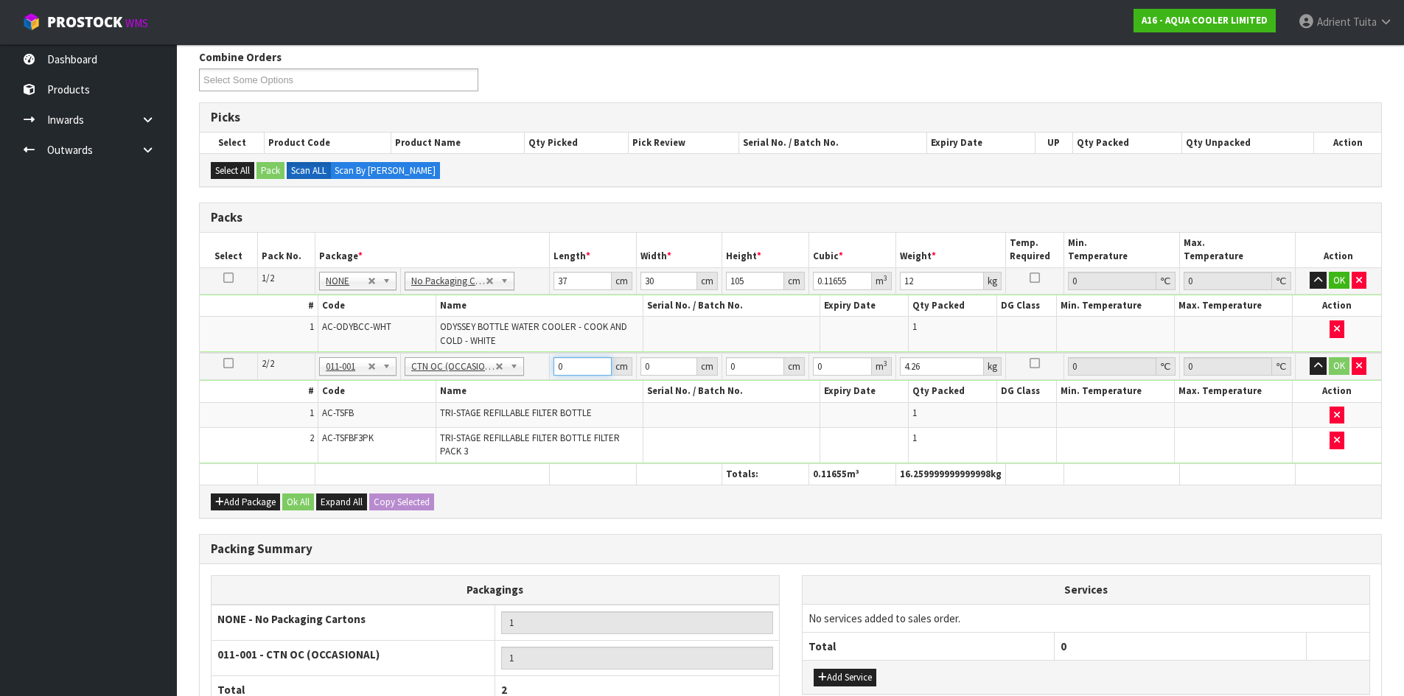
drag, startPoint x: 571, startPoint y: 374, endPoint x: 562, endPoint y: 365, distance: 12.5
click at [571, 376] on input "0" at bounding box center [581, 366] width 57 height 18
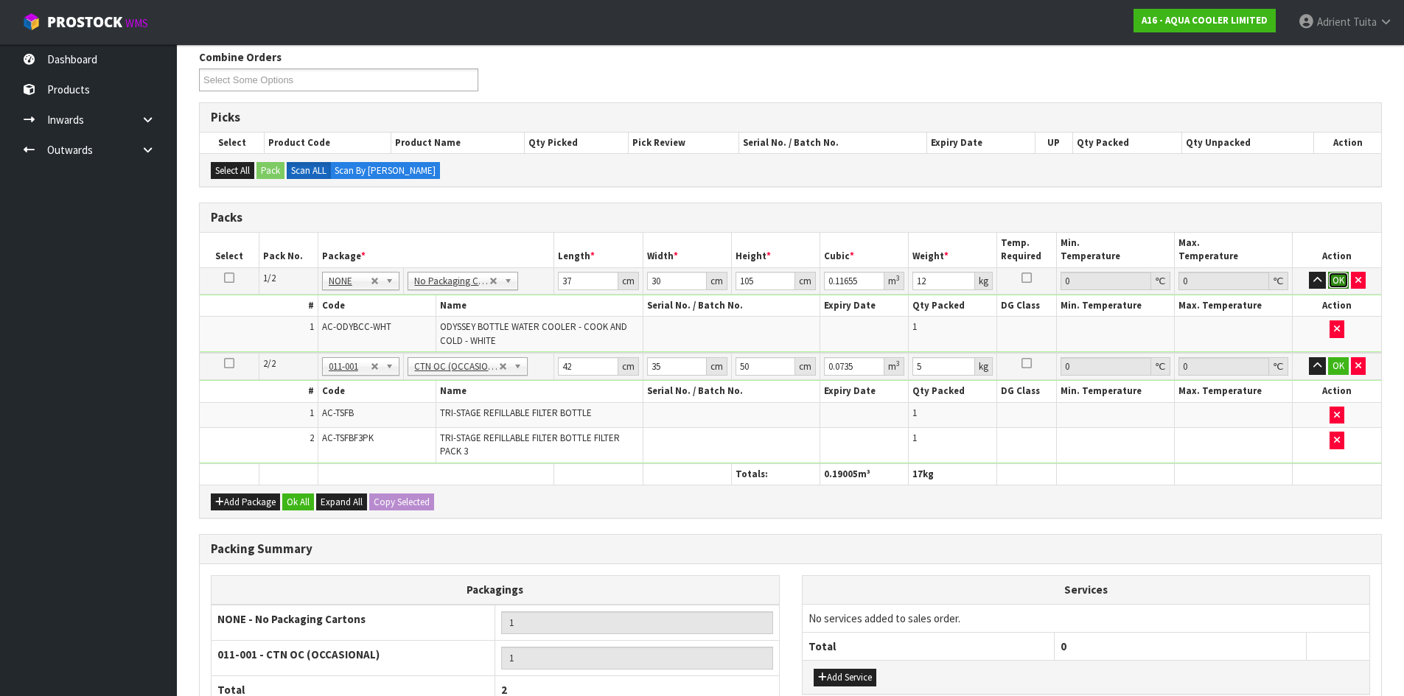
click at [1336, 279] on button "OK" at bounding box center [1338, 281] width 21 height 18
click at [1334, 365] on button "OK" at bounding box center [1338, 366] width 21 height 18
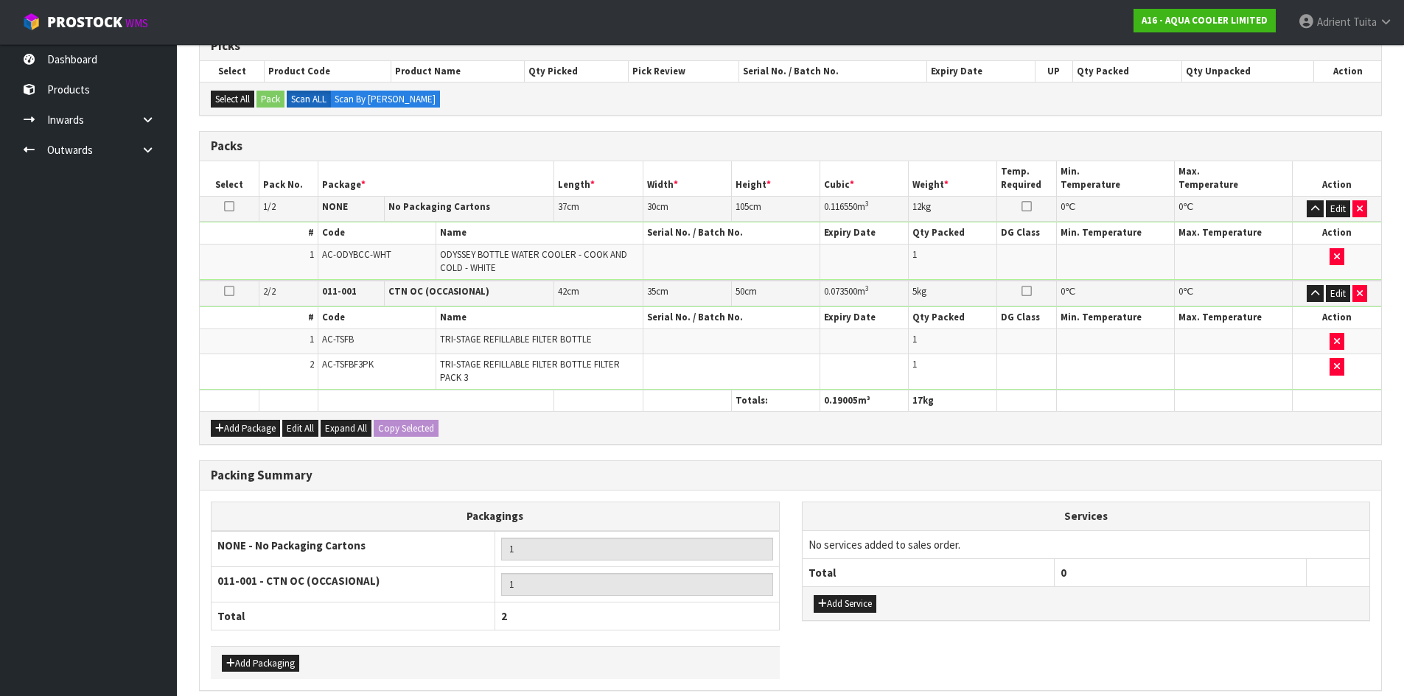
scroll to position [325, 0]
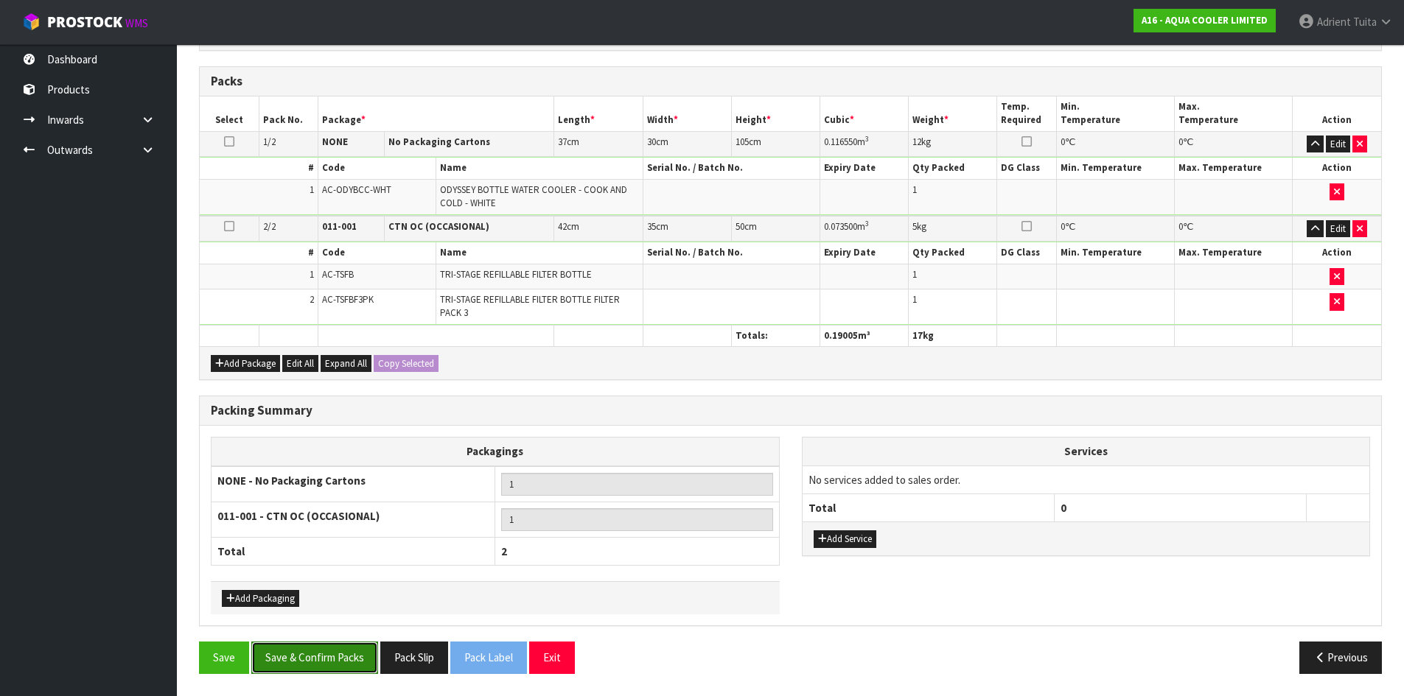
click at [329, 654] on button "Save & Confirm Packs" at bounding box center [314, 658] width 127 height 32
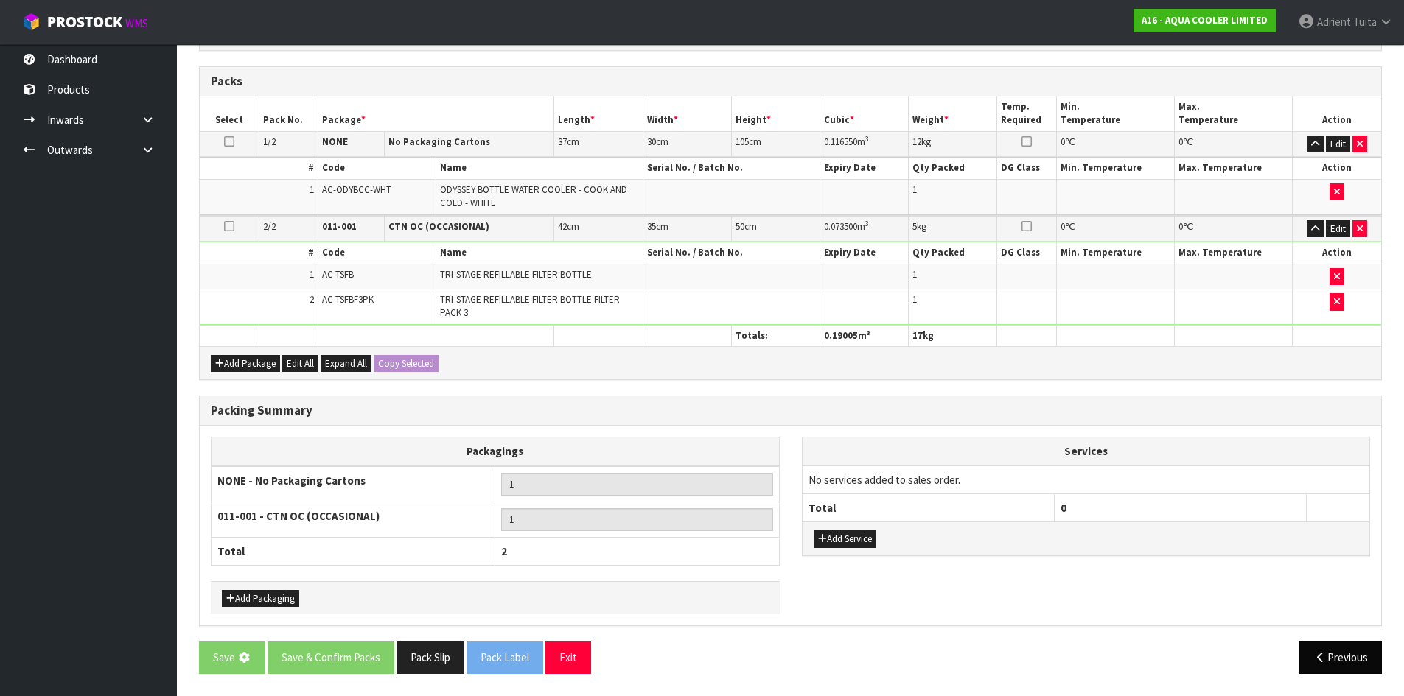
scroll to position [0, 0]
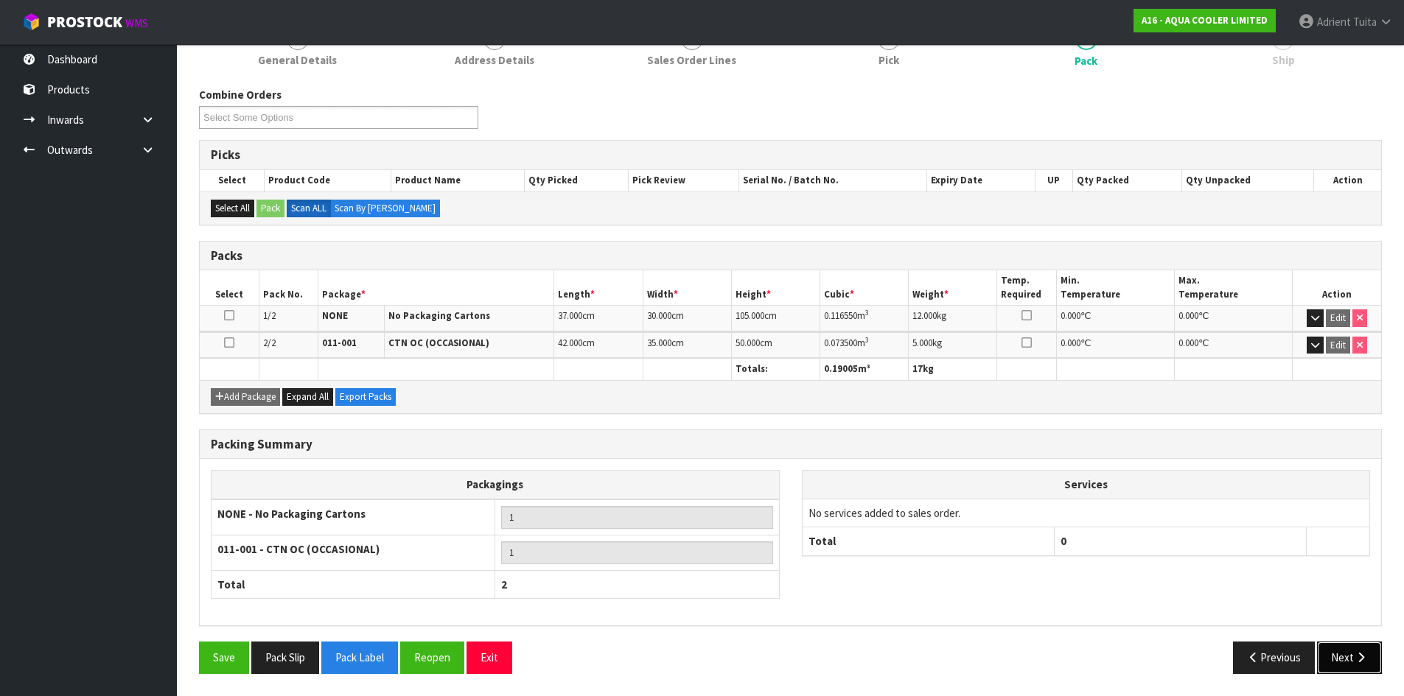
click at [1326, 659] on button "Next" at bounding box center [1349, 658] width 65 height 32
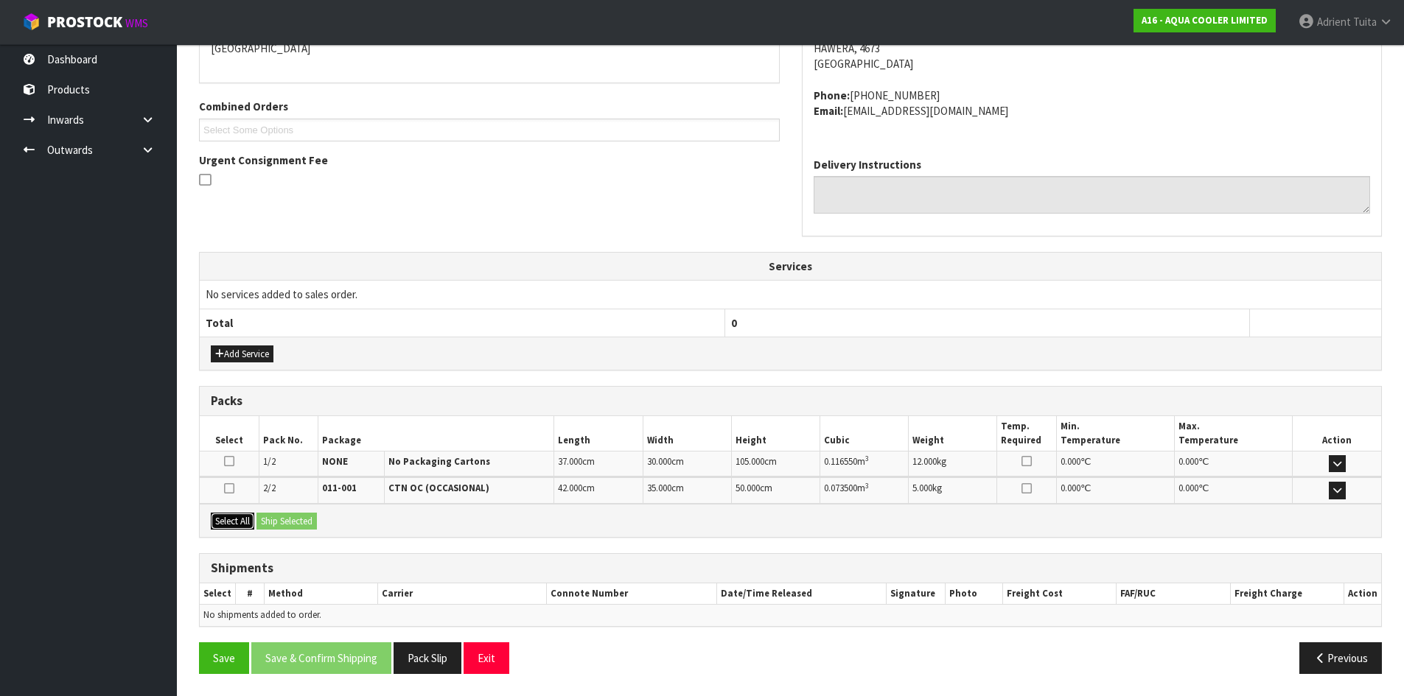
click at [254, 524] on button "Select All" at bounding box center [232, 522] width 43 height 18
click at [267, 524] on button "Ship Selected" at bounding box center [286, 522] width 60 height 18
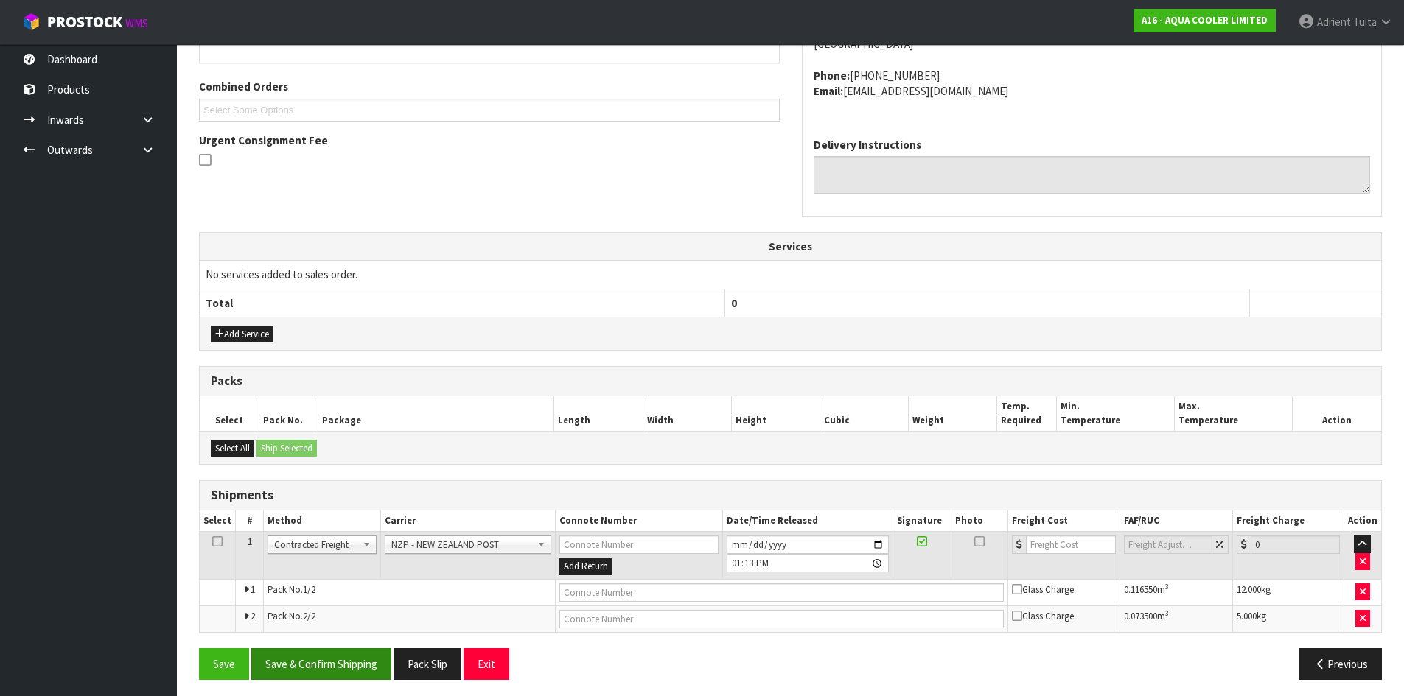
scroll to position [365, 0]
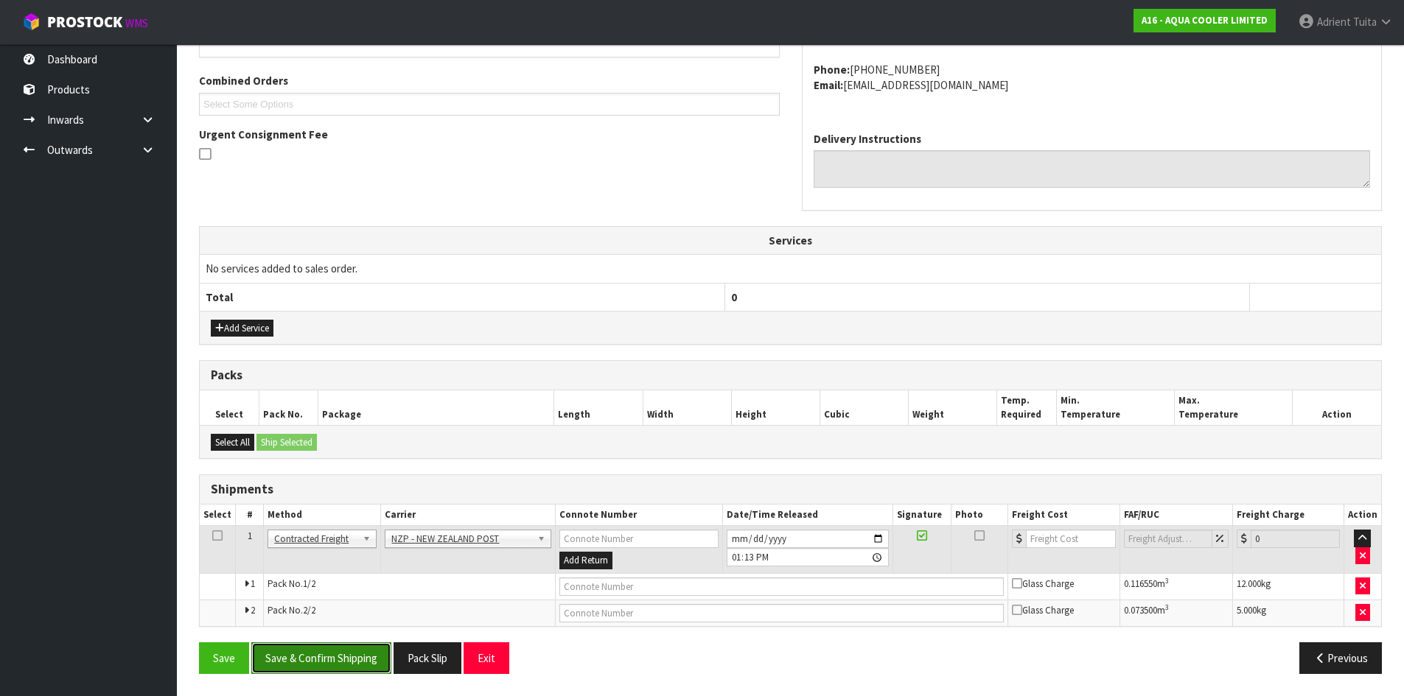
click at [343, 668] on button "Save & Confirm Shipping" at bounding box center [321, 658] width 140 height 32
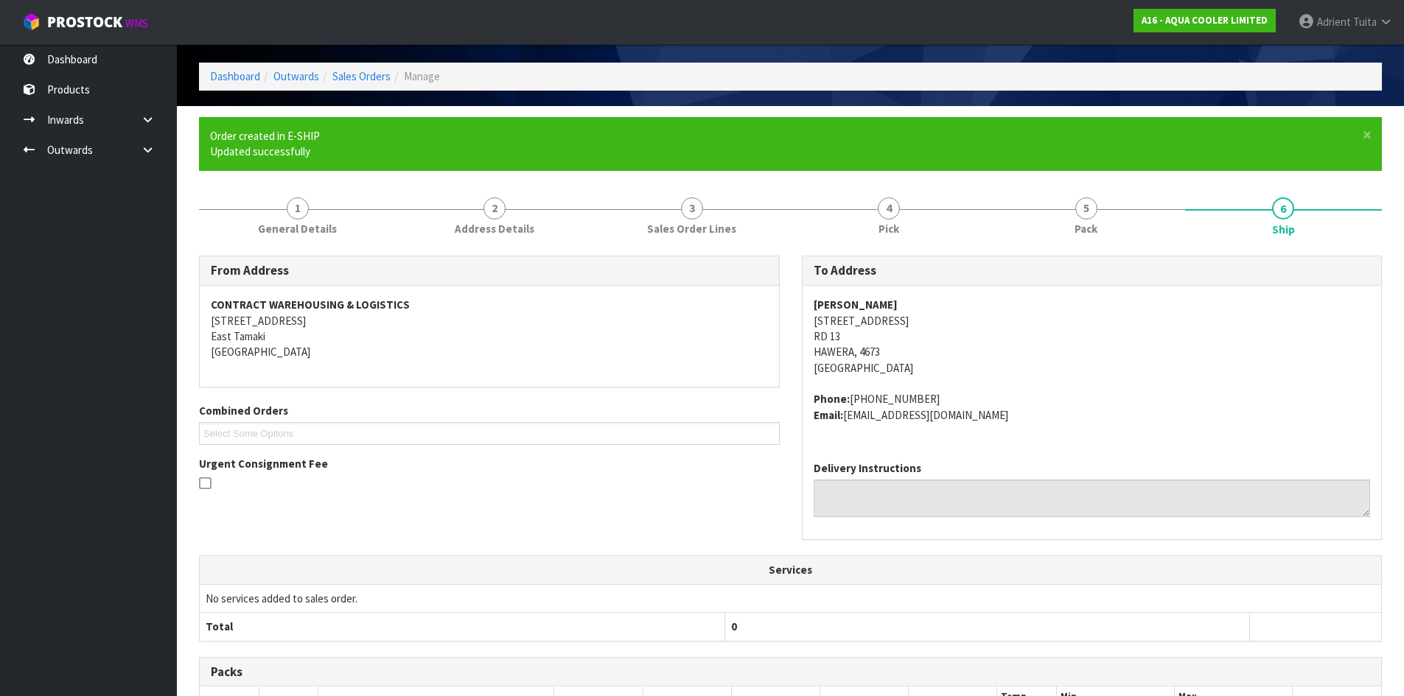
scroll to position [343, 0]
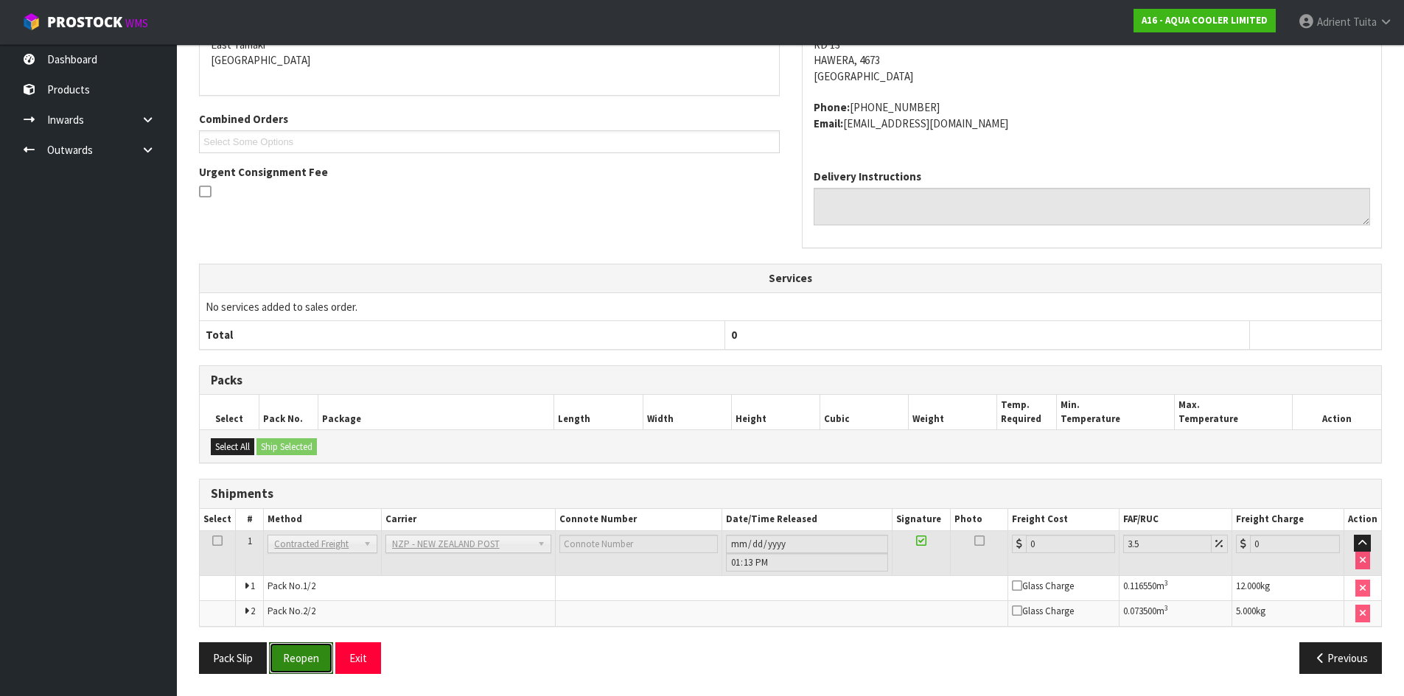
drag, startPoint x: 317, startPoint y: 650, endPoint x: 326, endPoint y: 609, distance: 42.2
click at [317, 650] on button "Reopen" at bounding box center [301, 658] width 64 height 32
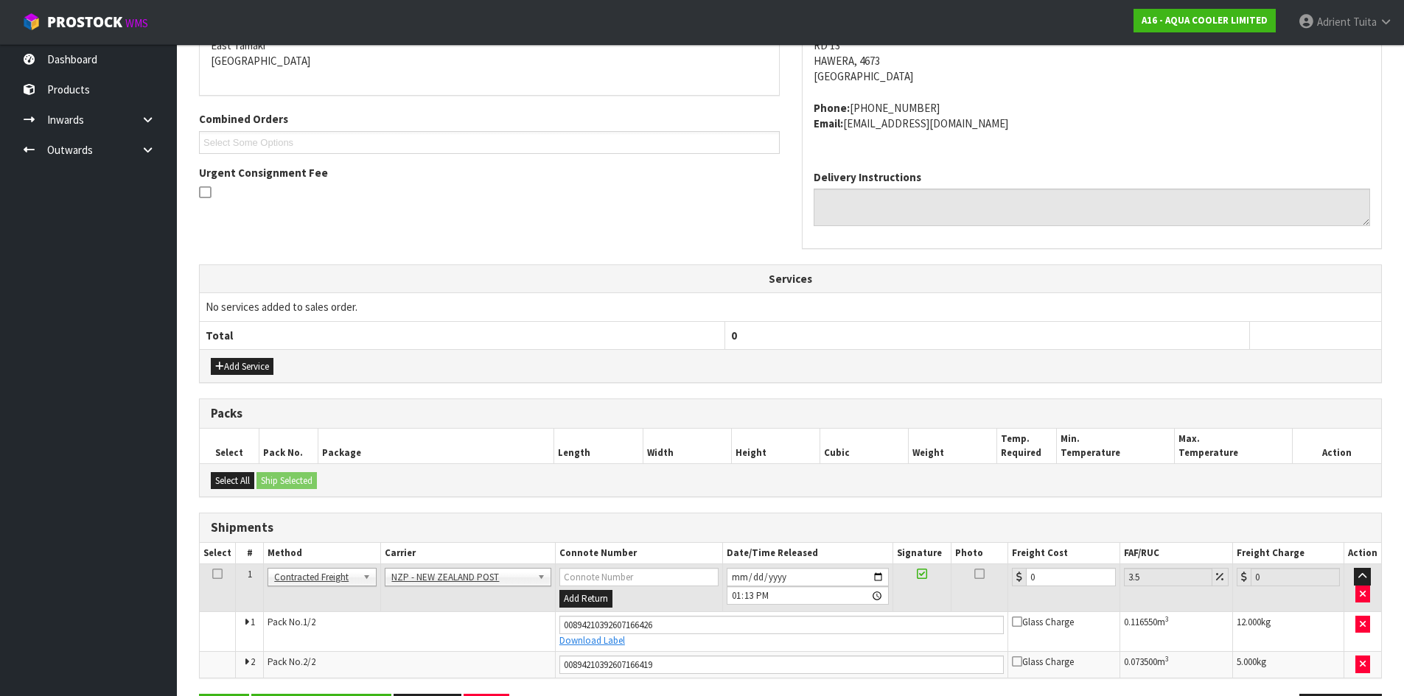
scroll to position [327, 0]
click at [1066, 573] on input "0" at bounding box center [1070, 576] width 89 height 18
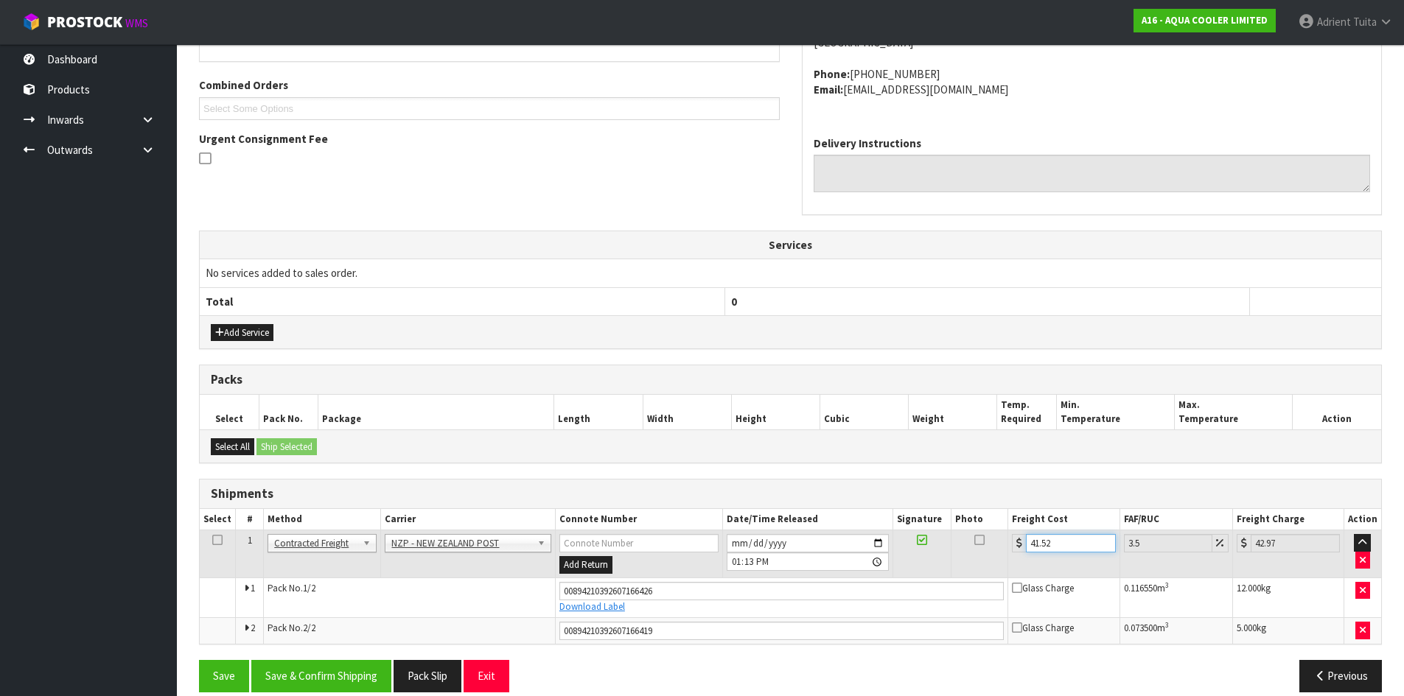
scroll to position [379, 0]
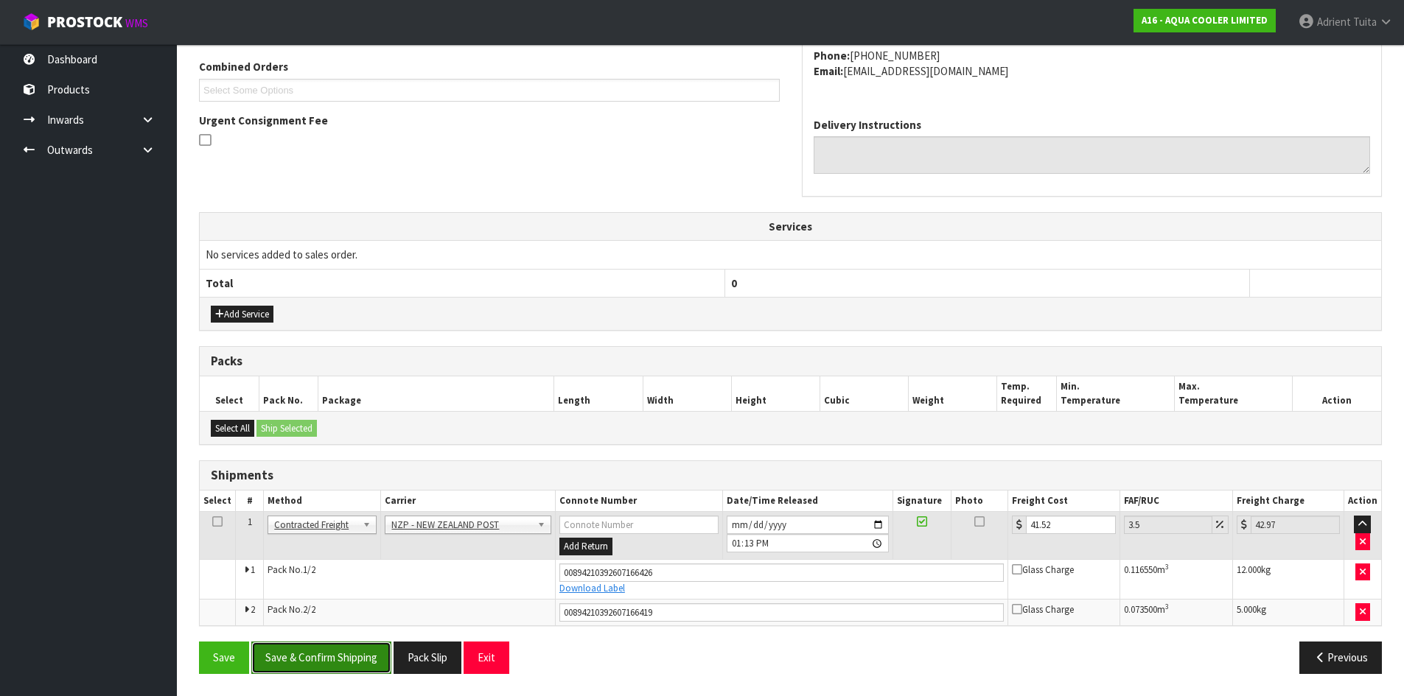
click at [276, 663] on button "Save & Confirm Shipping" at bounding box center [321, 658] width 140 height 32
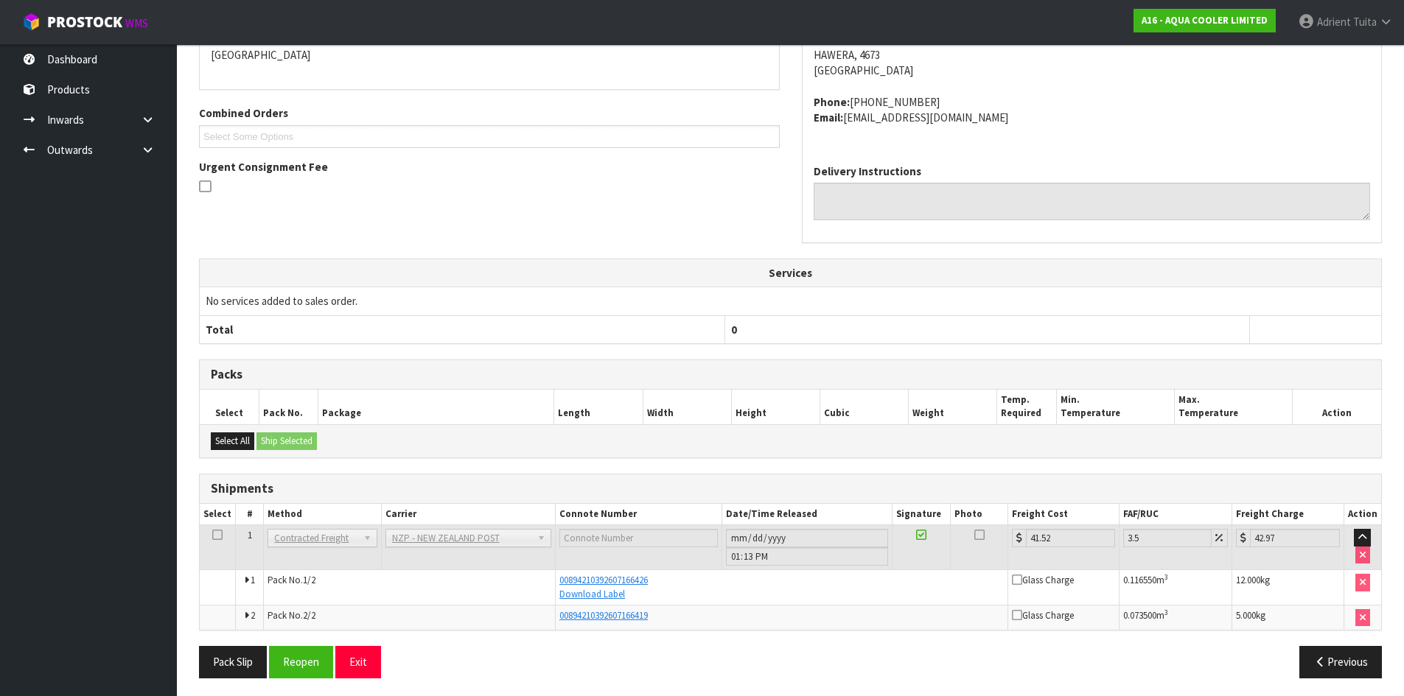
scroll to position [337, 0]
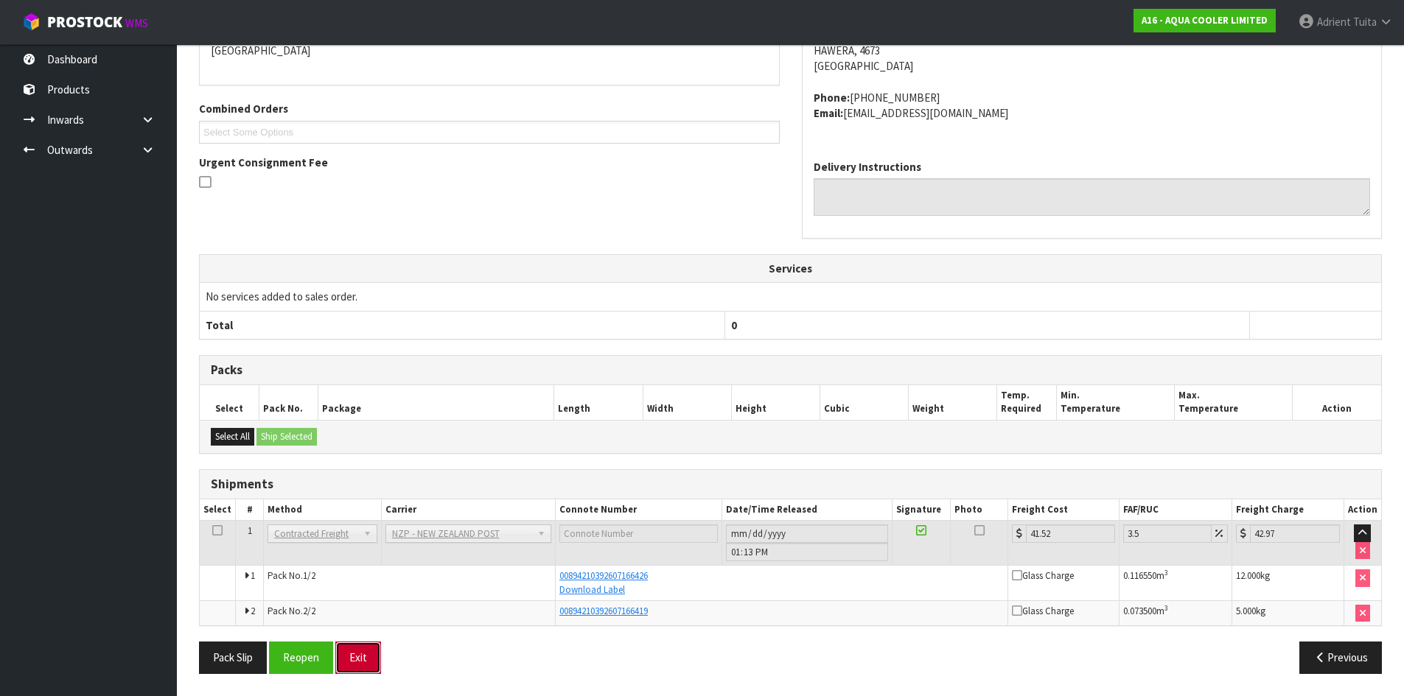
click at [353, 671] on button "Exit" at bounding box center [358, 658] width 46 height 32
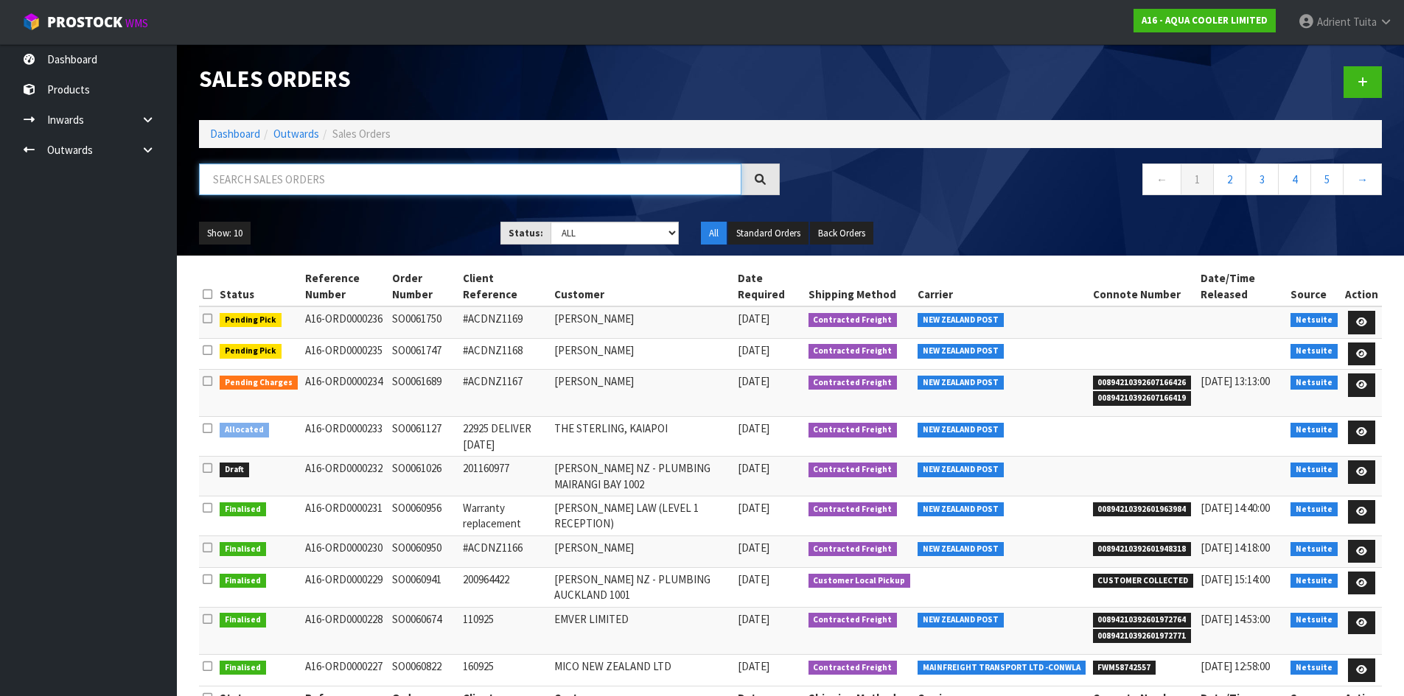
click at [312, 186] on input "text" at bounding box center [470, 180] width 542 height 32
click at [217, 146] on ol "Dashboard Outwards Sales Orders" at bounding box center [790, 133] width 1183 height 27
click at [239, 134] on link "Dashboard" at bounding box center [235, 134] width 50 height 14
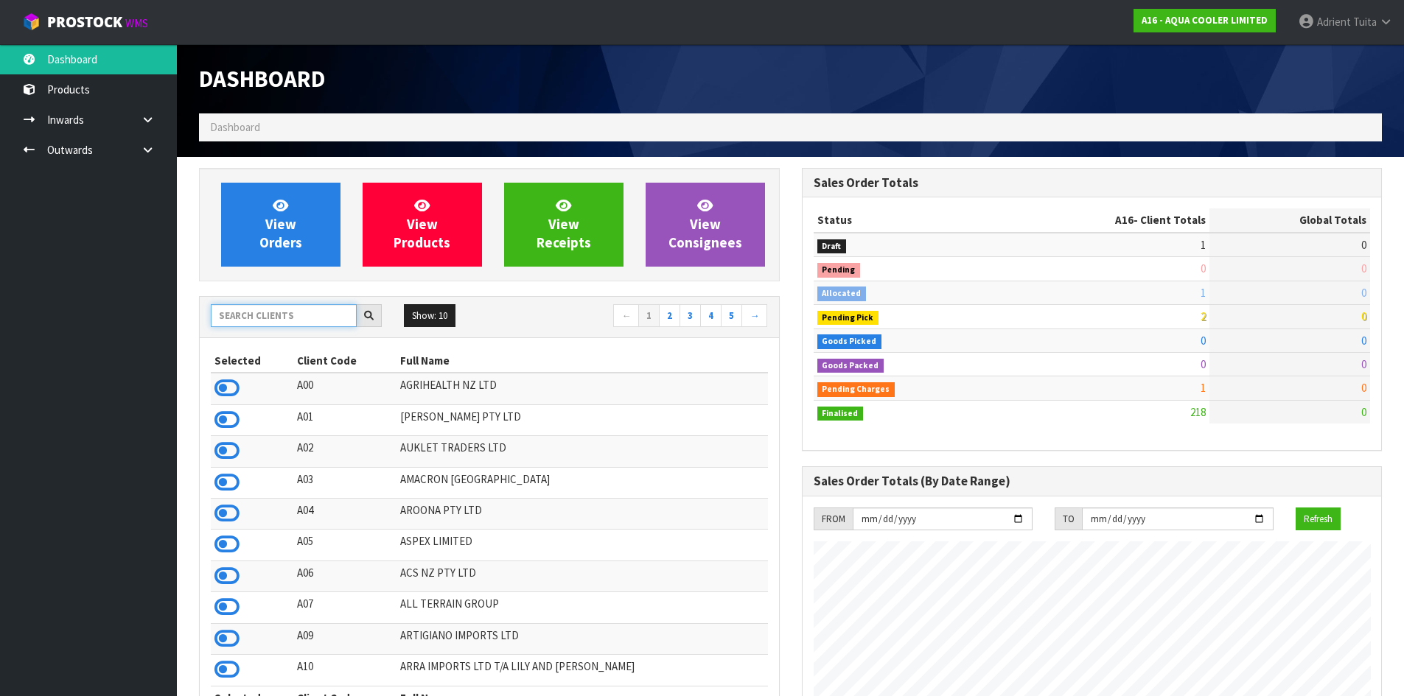
click at [224, 318] on input "text" at bounding box center [284, 315] width 146 height 23
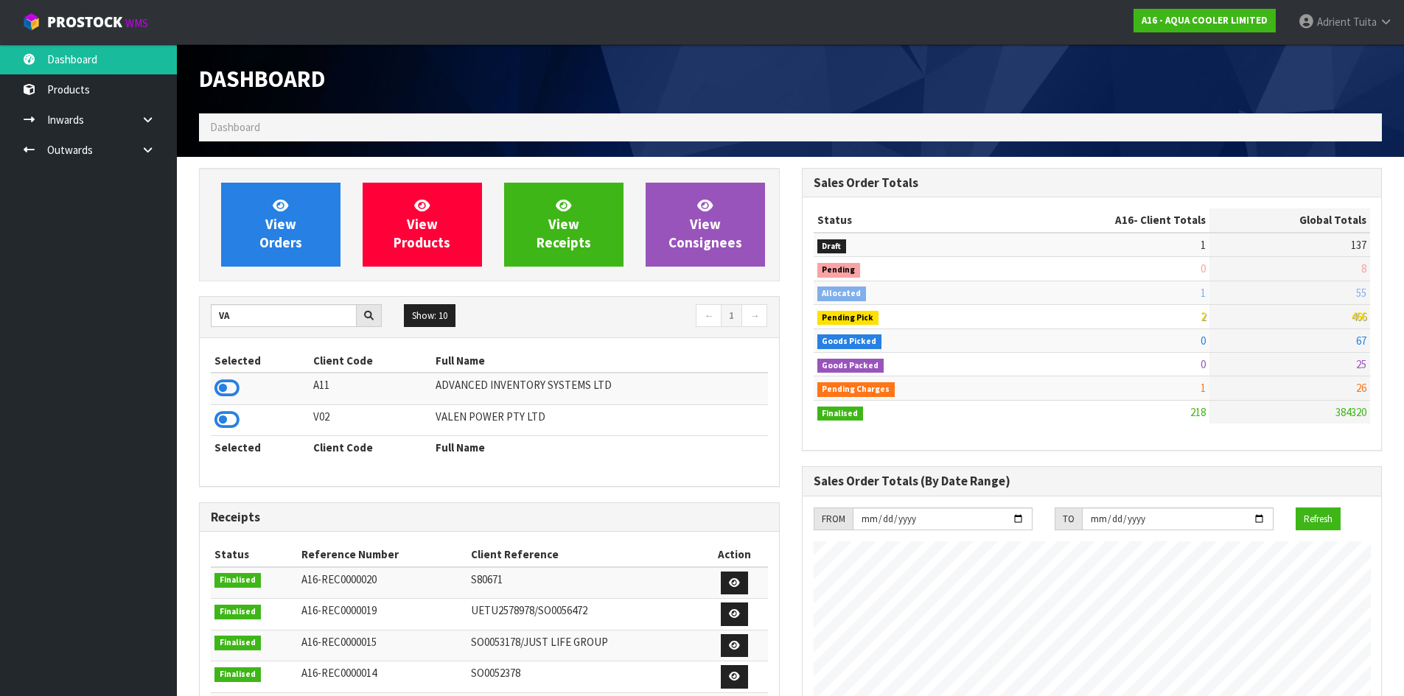
click at [230, 385] on icon at bounding box center [226, 388] width 25 height 22
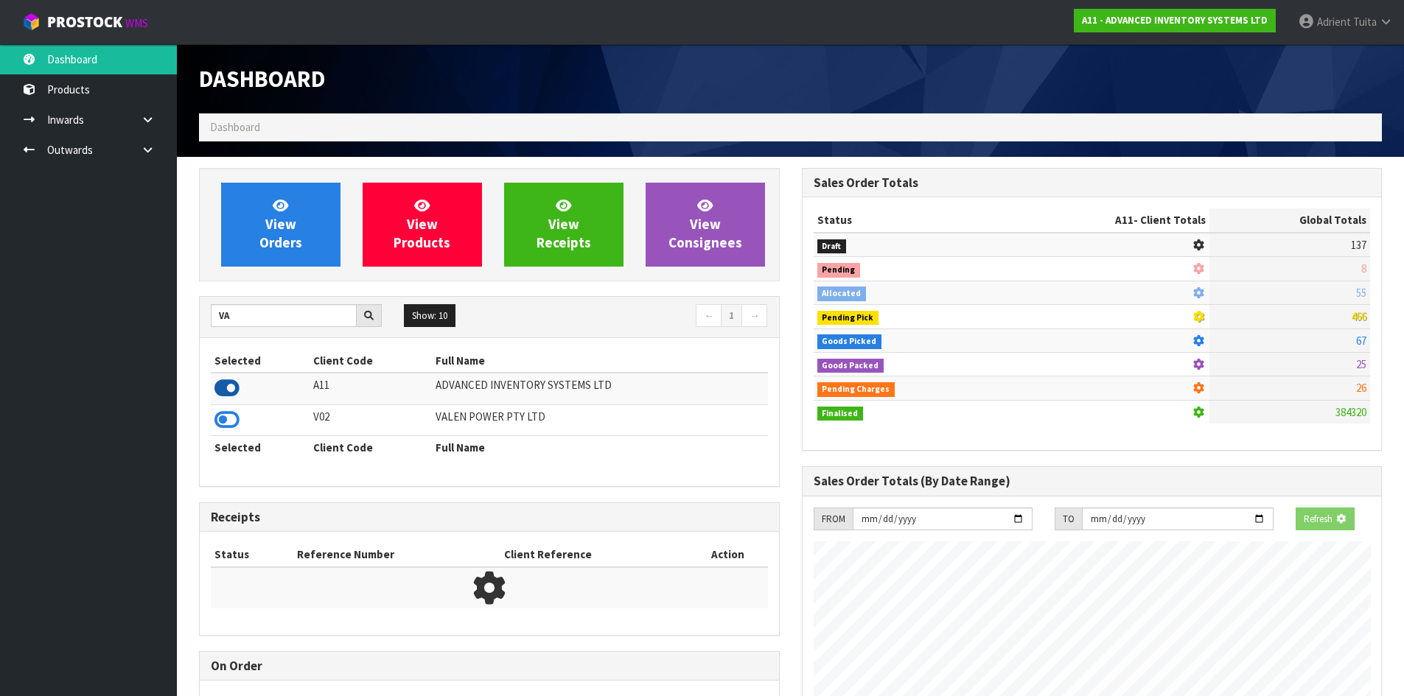
scroll to position [735869, 736186]
click at [237, 415] on icon at bounding box center [226, 420] width 25 height 22
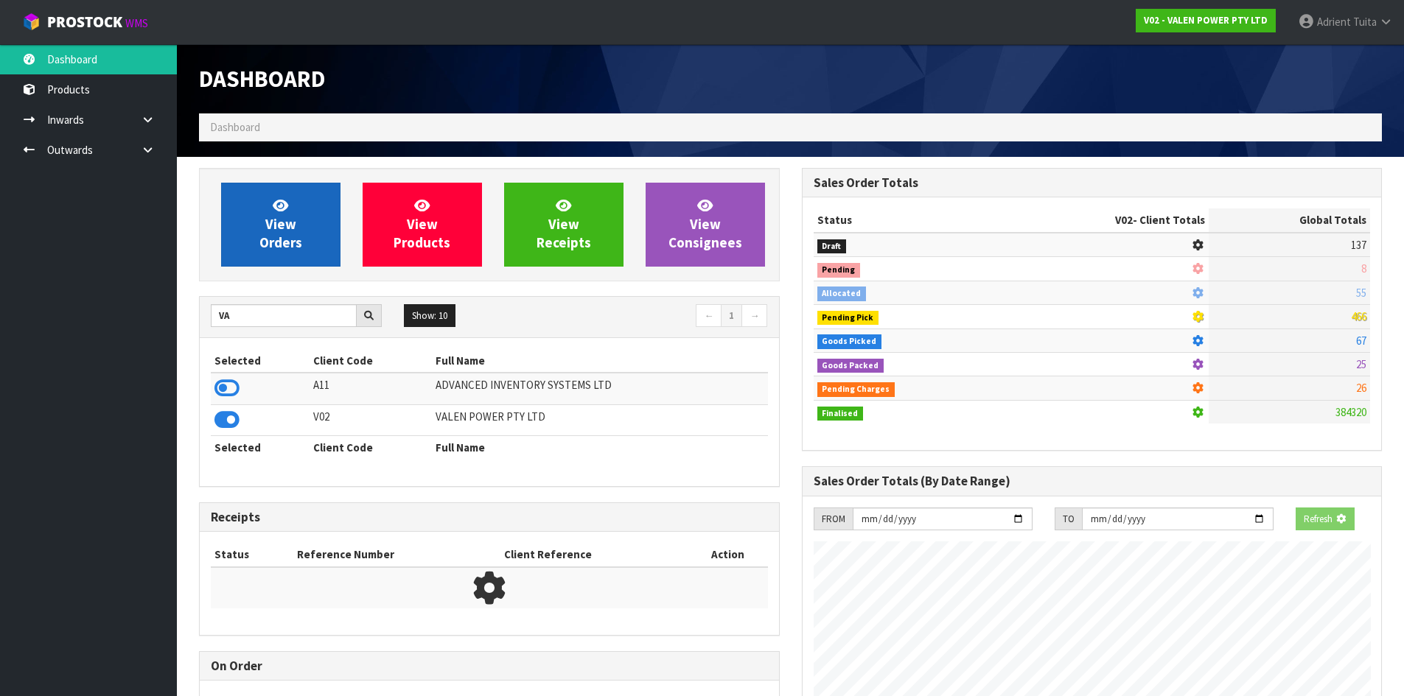
scroll to position [919, 602]
click at [269, 243] on span "View Orders" at bounding box center [280, 224] width 43 height 55
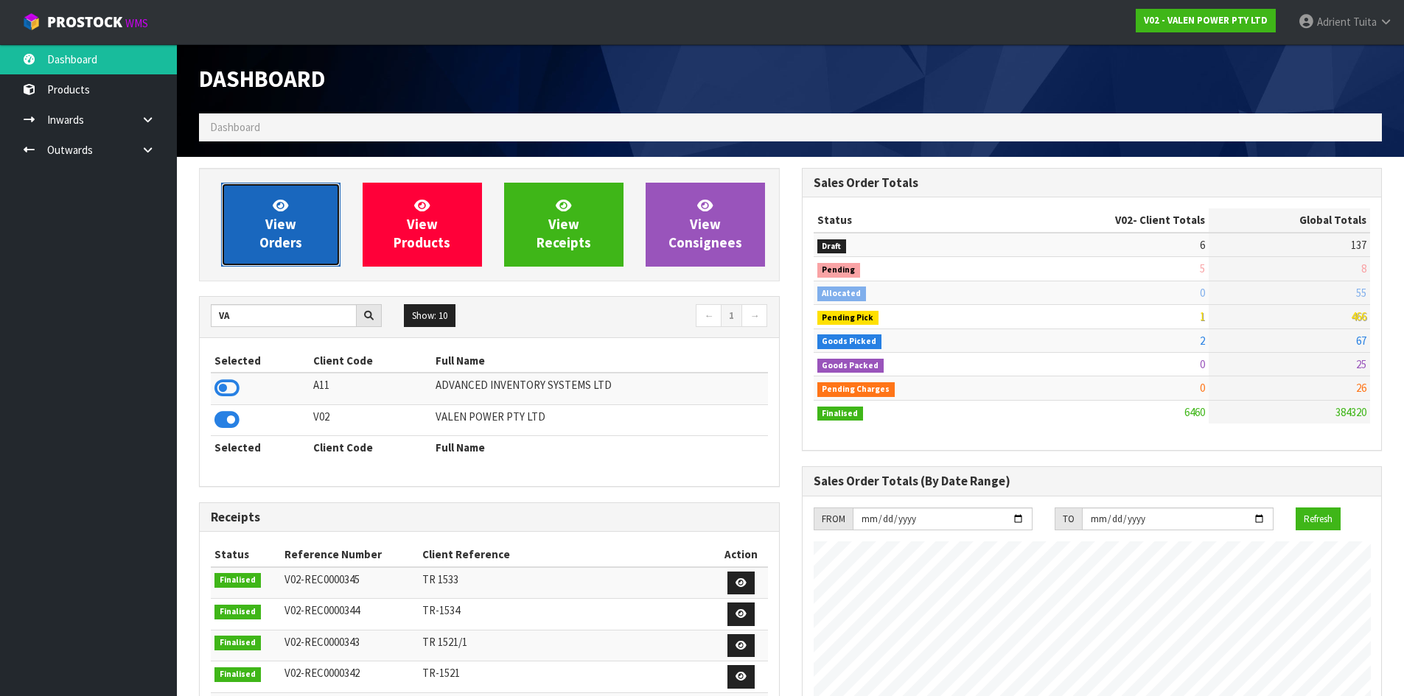
scroll to position [1116, 602]
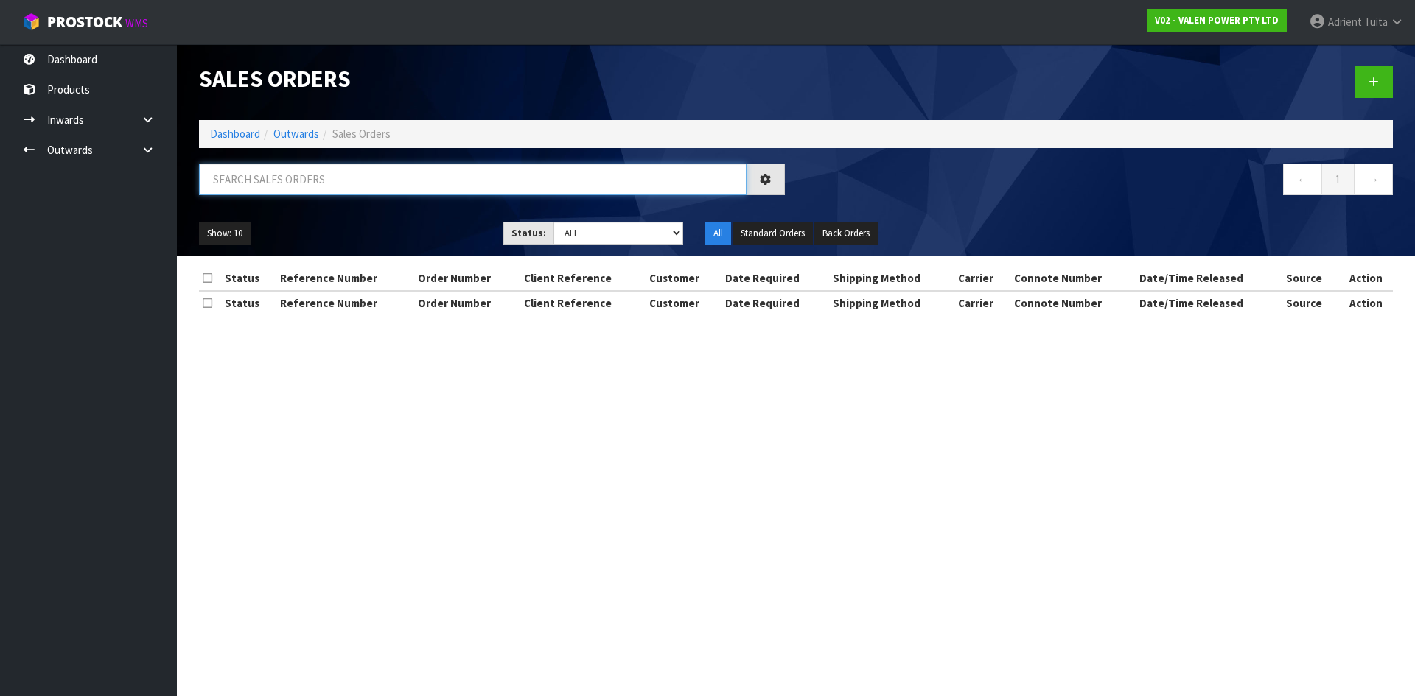
click at [301, 170] on input "text" at bounding box center [472, 180] width 547 height 32
click at [301, 174] on input "text" at bounding box center [472, 180] width 547 height 32
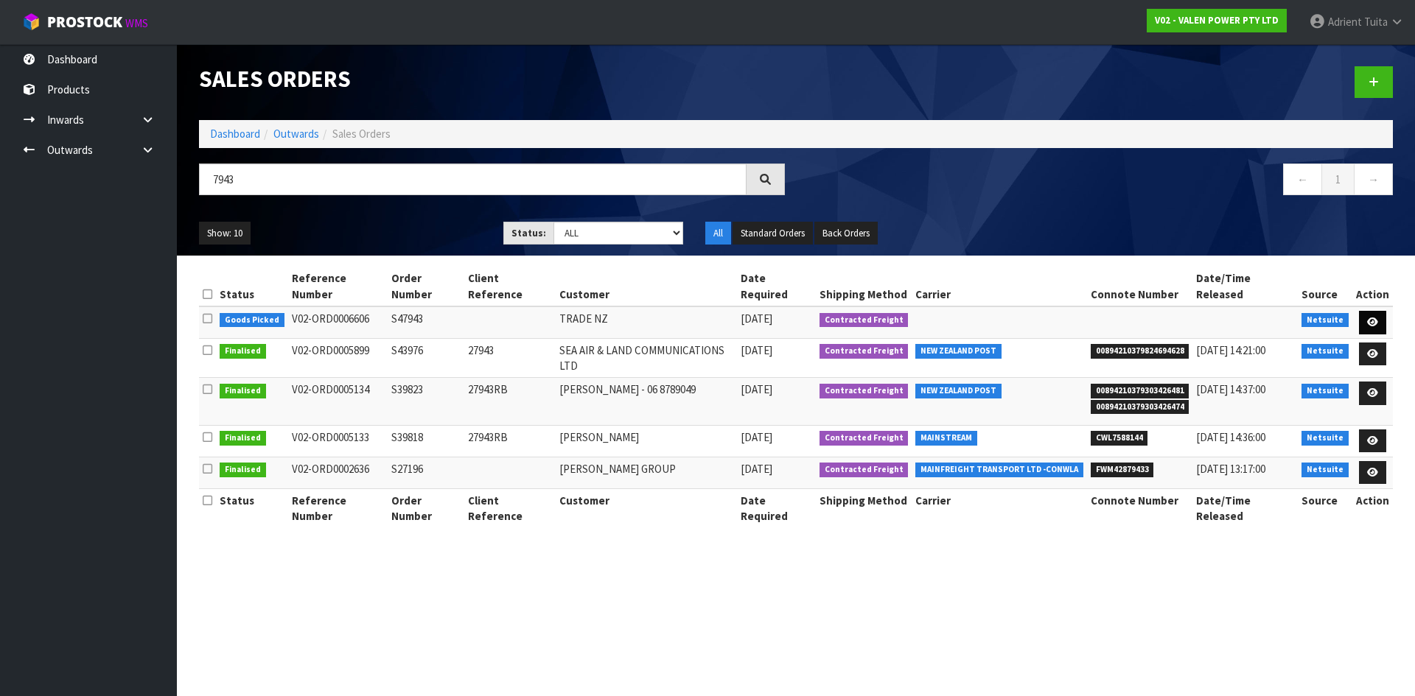
drag, startPoint x: 1380, startPoint y: 290, endPoint x: 1379, endPoint y: 307, distance: 17.0
click at [1379, 307] on td at bounding box center [1372, 323] width 41 height 32
click at [1379, 311] on link at bounding box center [1372, 323] width 27 height 24
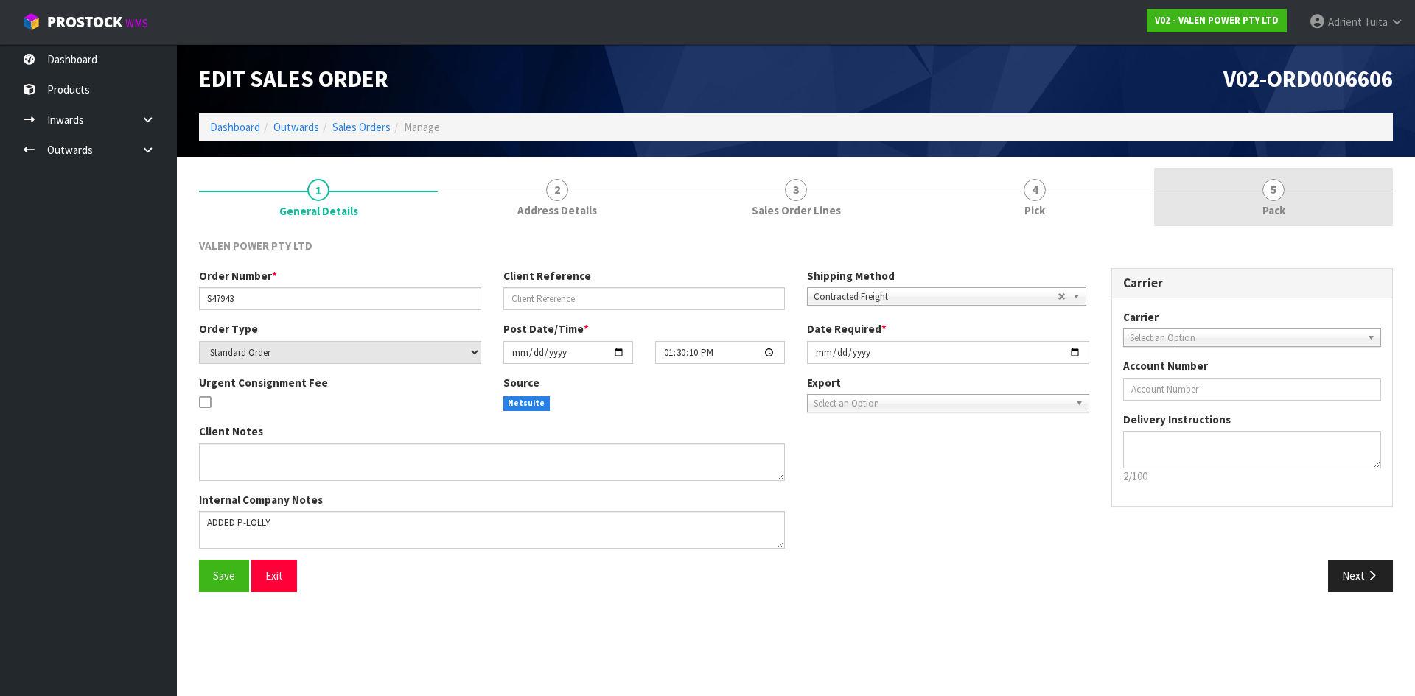
click at [1300, 200] on link "5 Pack" at bounding box center [1273, 197] width 239 height 58
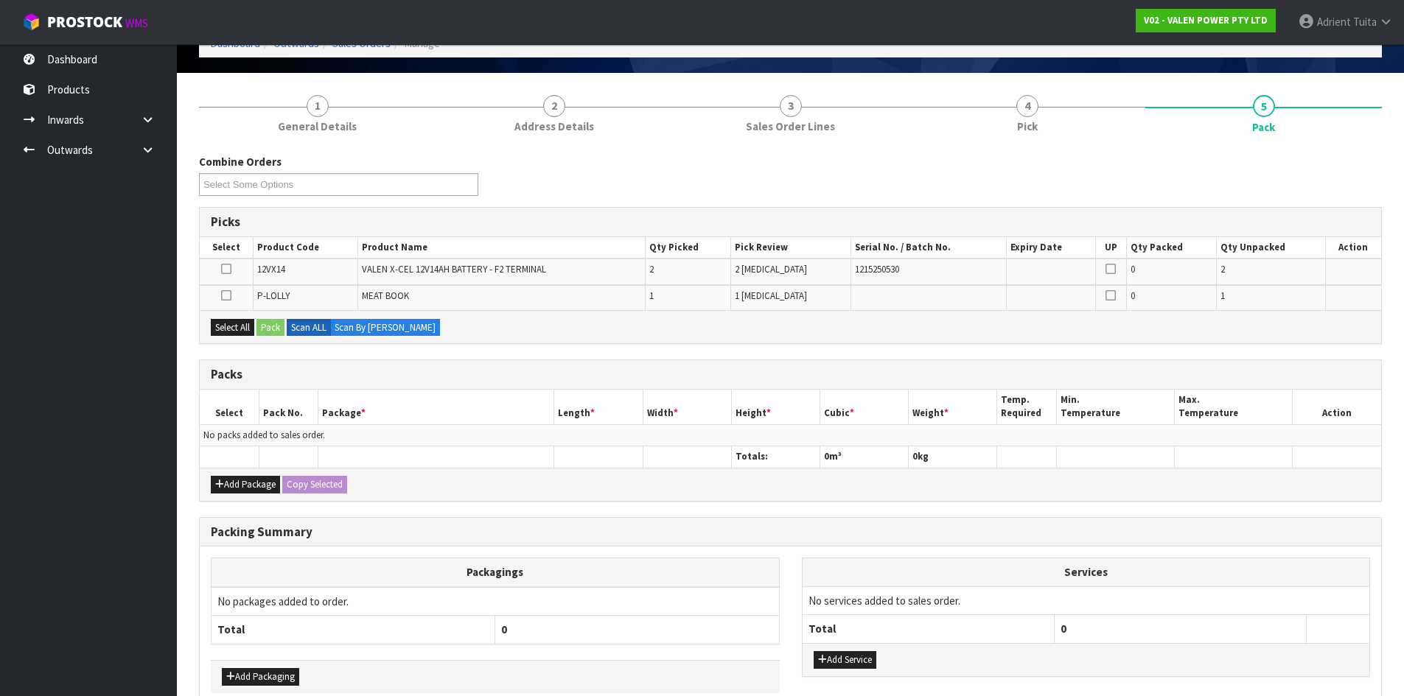
scroll to position [162, 0]
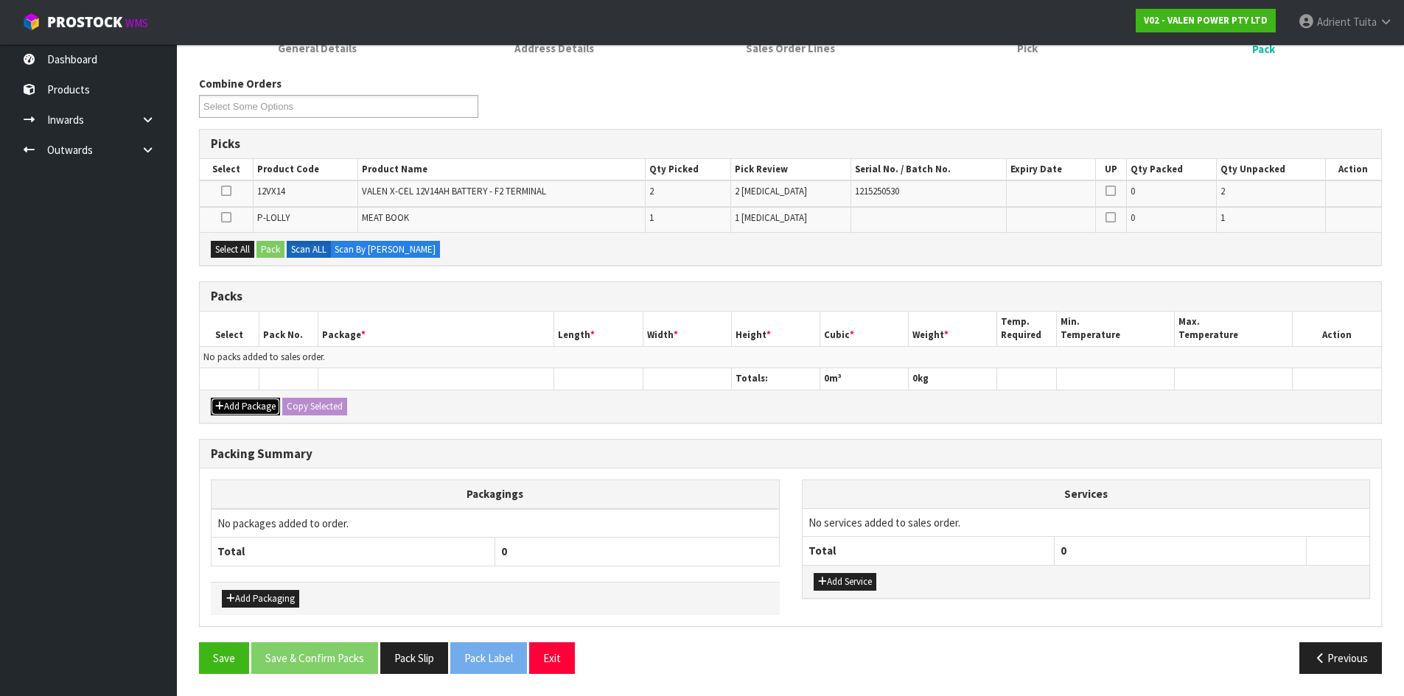
click at [237, 402] on button "Add Package" at bounding box center [245, 407] width 69 height 18
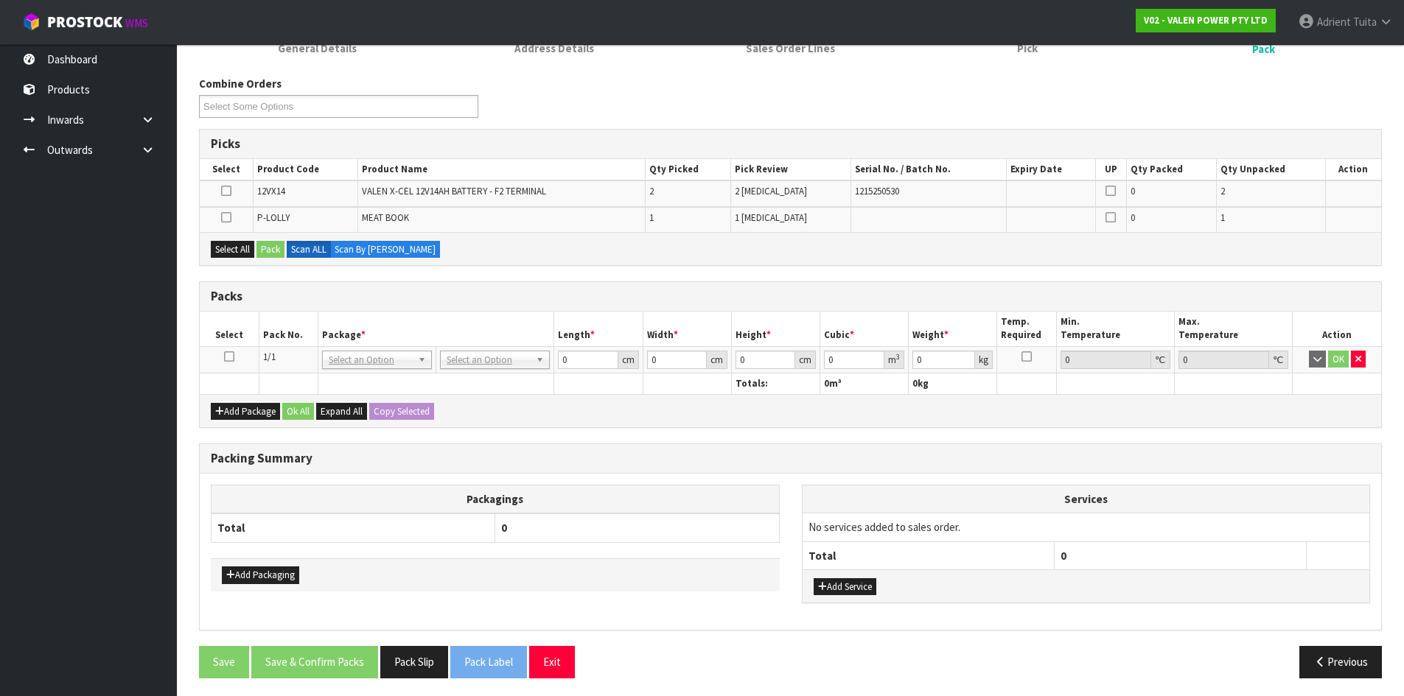
click at [228, 357] on icon at bounding box center [229, 357] width 10 height 1
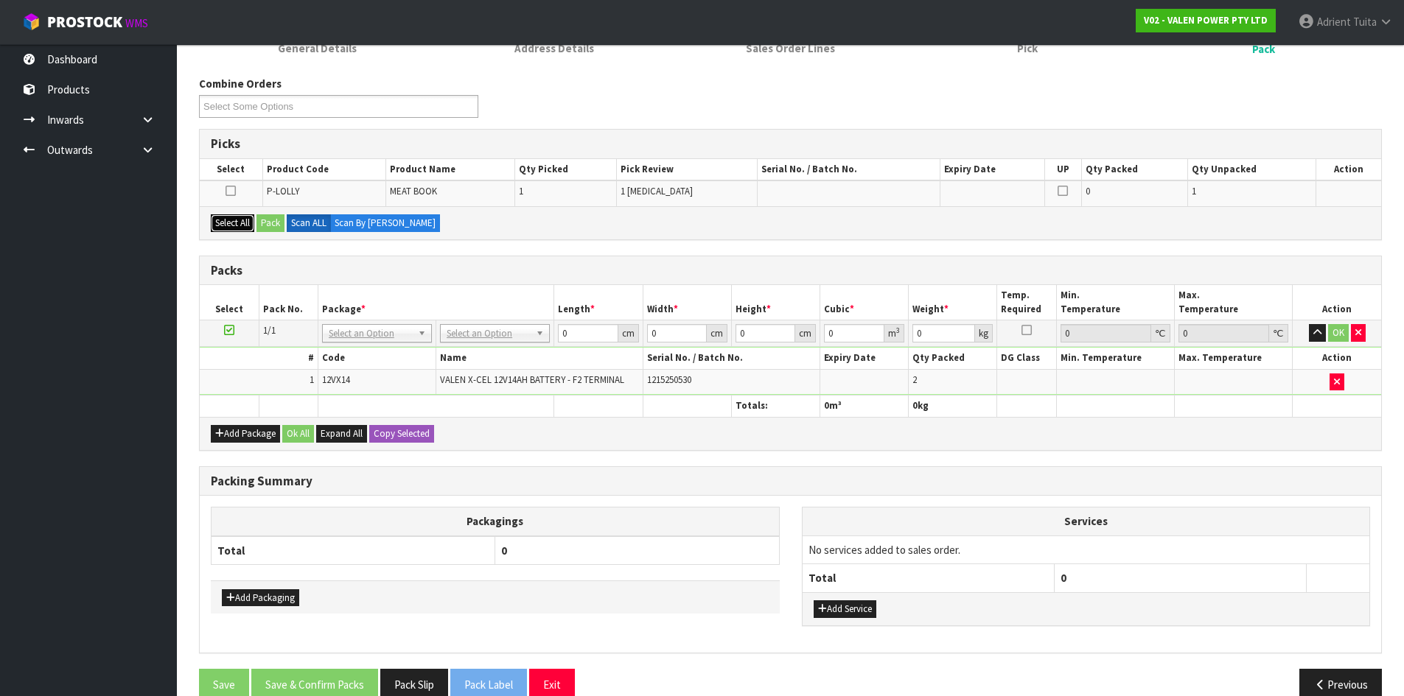
click at [230, 220] on button "Select All" at bounding box center [232, 223] width 43 height 18
click at [265, 217] on button "Pack" at bounding box center [270, 223] width 28 height 18
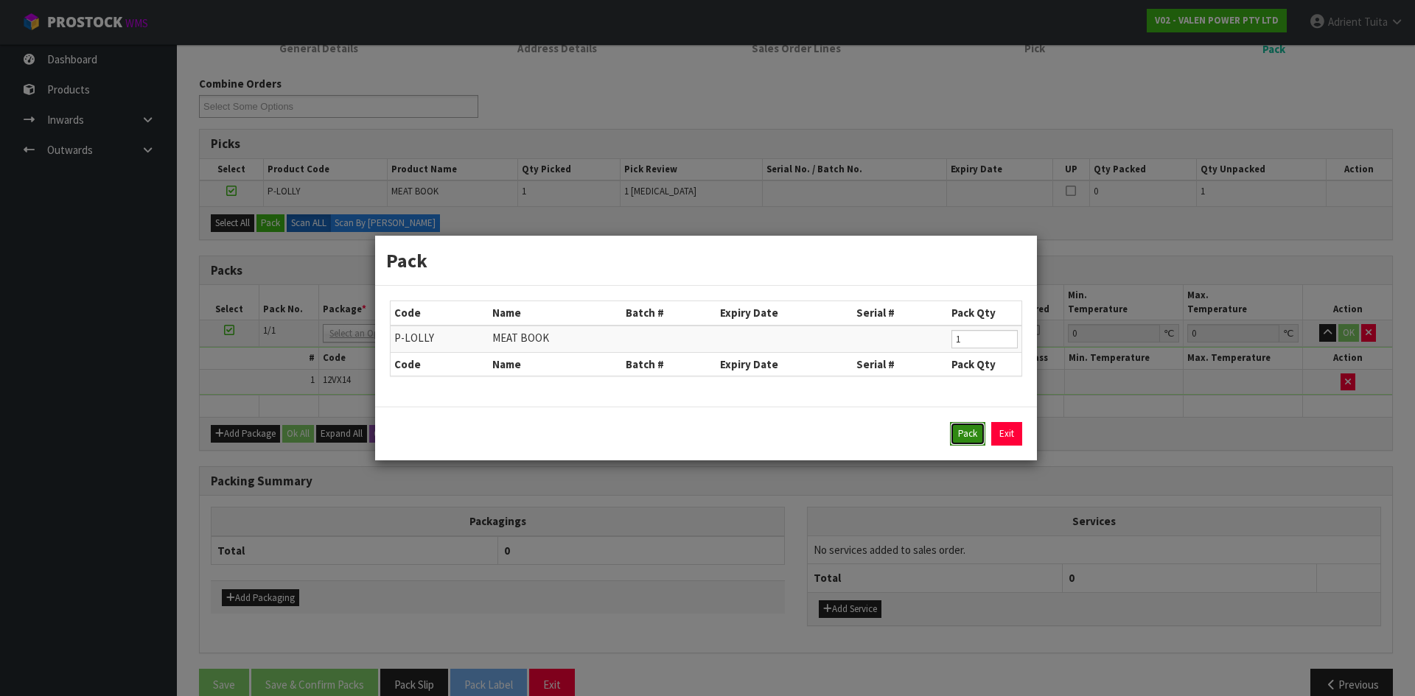
click at [977, 441] on button "Pack" at bounding box center [967, 434] width 35 height 24
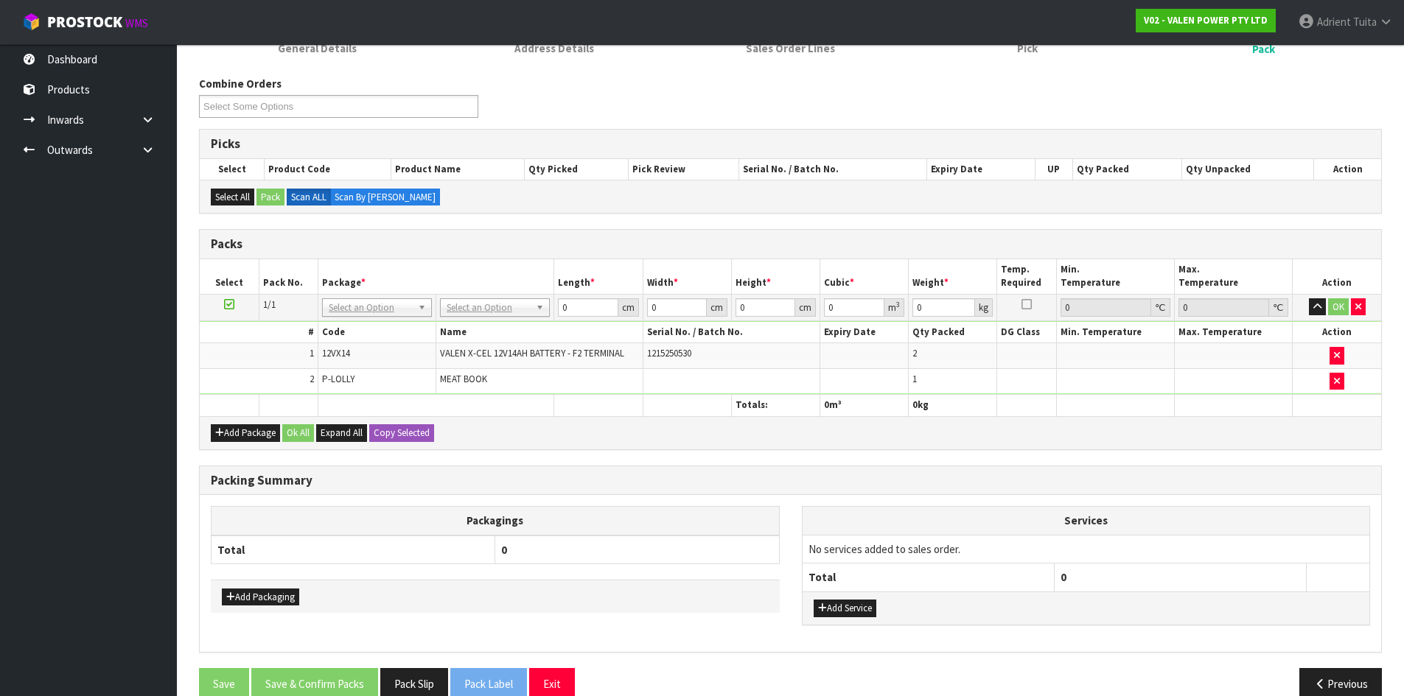
drag, startPoint x: 836, startPoint y: 623, endPoint x: 838, endPoint y: 593, distance: 29.6
click at [836, 620] on div "Add Service" at bounding box center [1085, 608] width 567 height 33
drag, startPoint x: 838, startPoint y: 598, endPoint x: 834, endPoint y: 606, distance: 8.6
click at [838, 599] on div "Add Service" at bounding box center [1085, 608] width 567 height 33
click at [834, 609] on button "Add Service" at bounding box center [844, 609] width 63 height 18
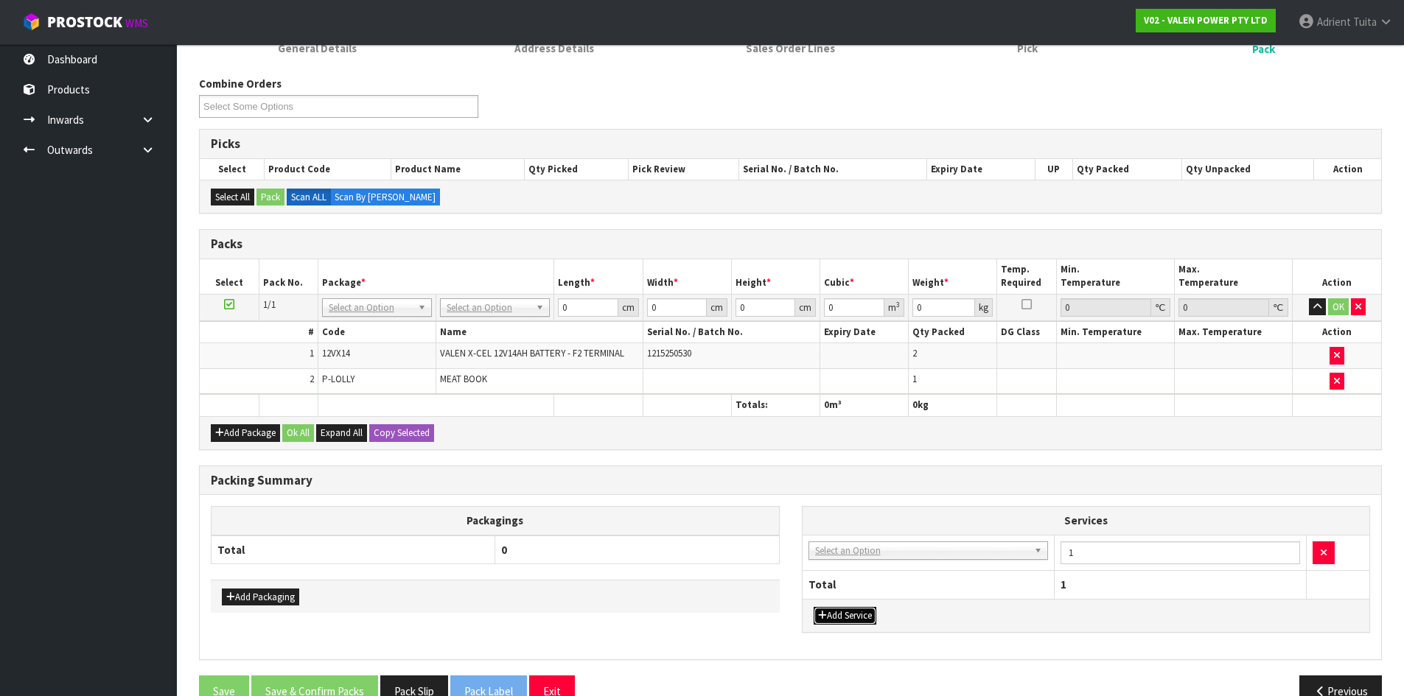
drag, startPoint x: 838, startPoint y: 553, endPoint x: 839, endPoint y: 571, distance: 18.4
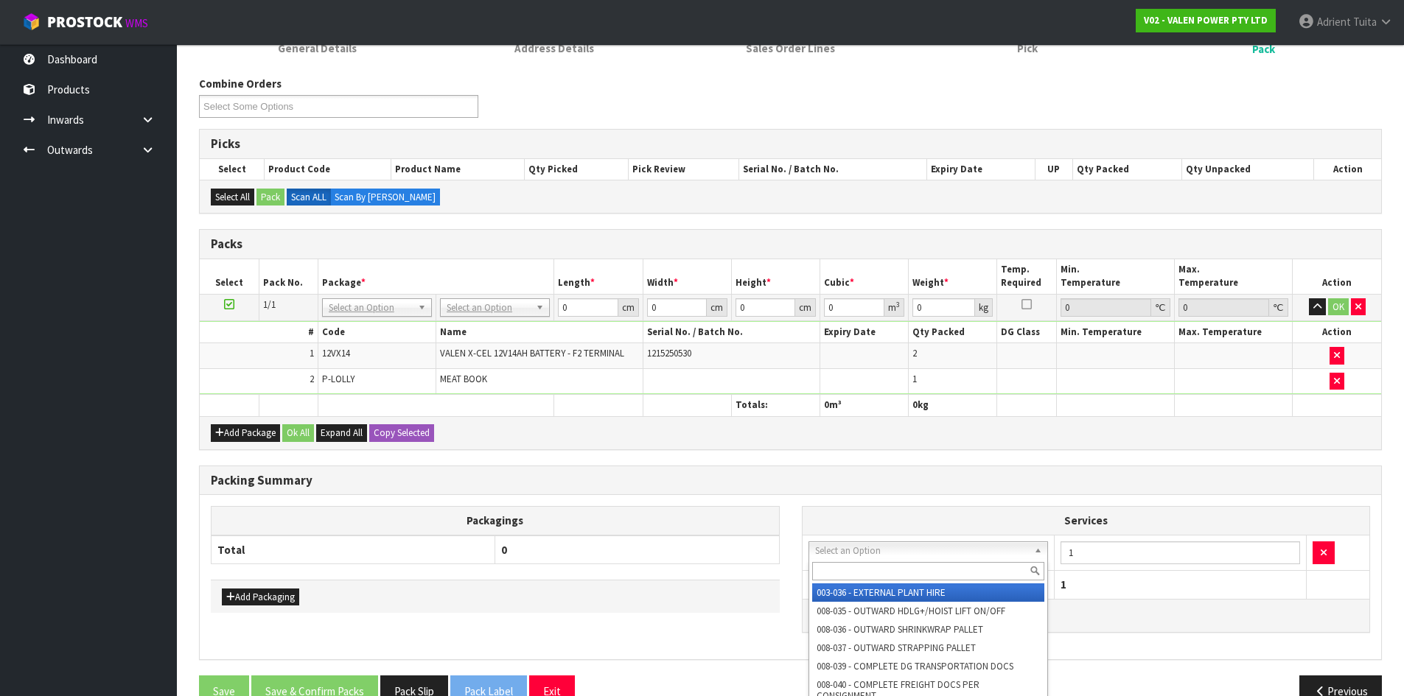
click at [839, 571] on input "text" at bounding box center [928, 571] width 233 height 18
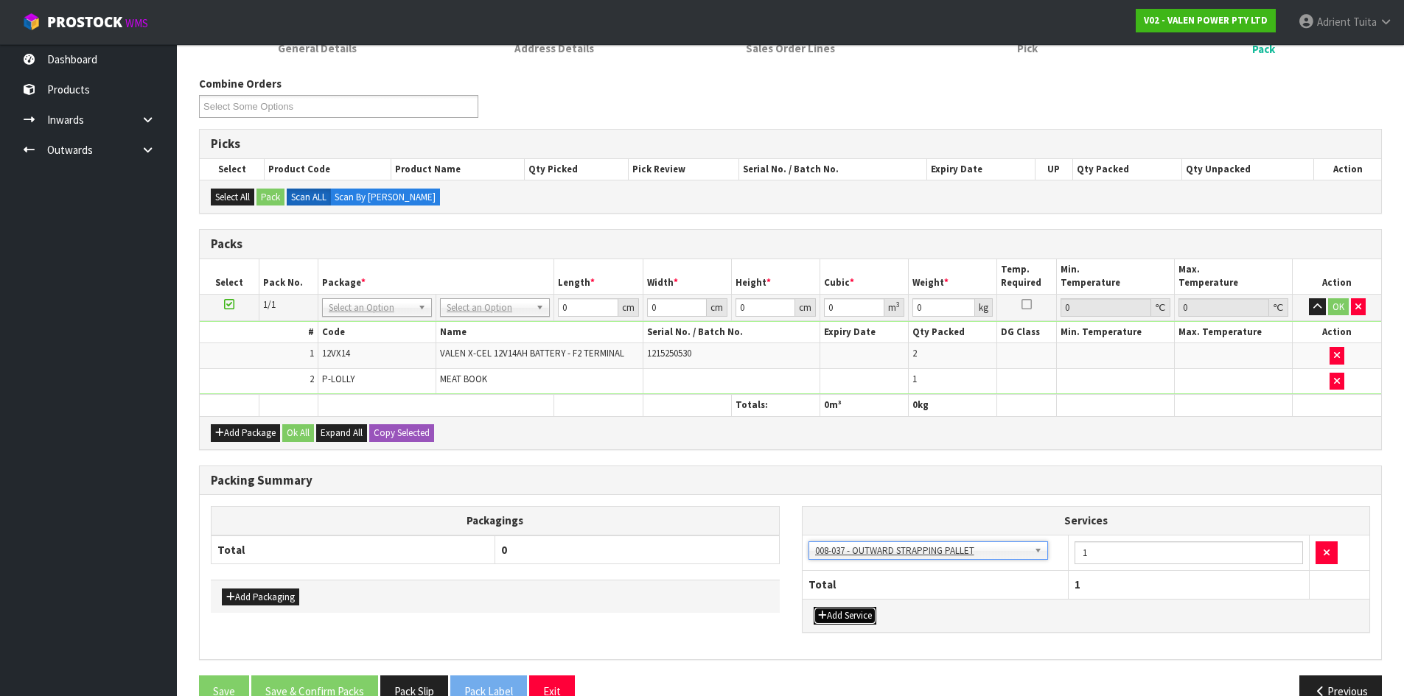
click at [835, 612] on button "Add Service" at bounding box center [844, 616] width 63 height 18
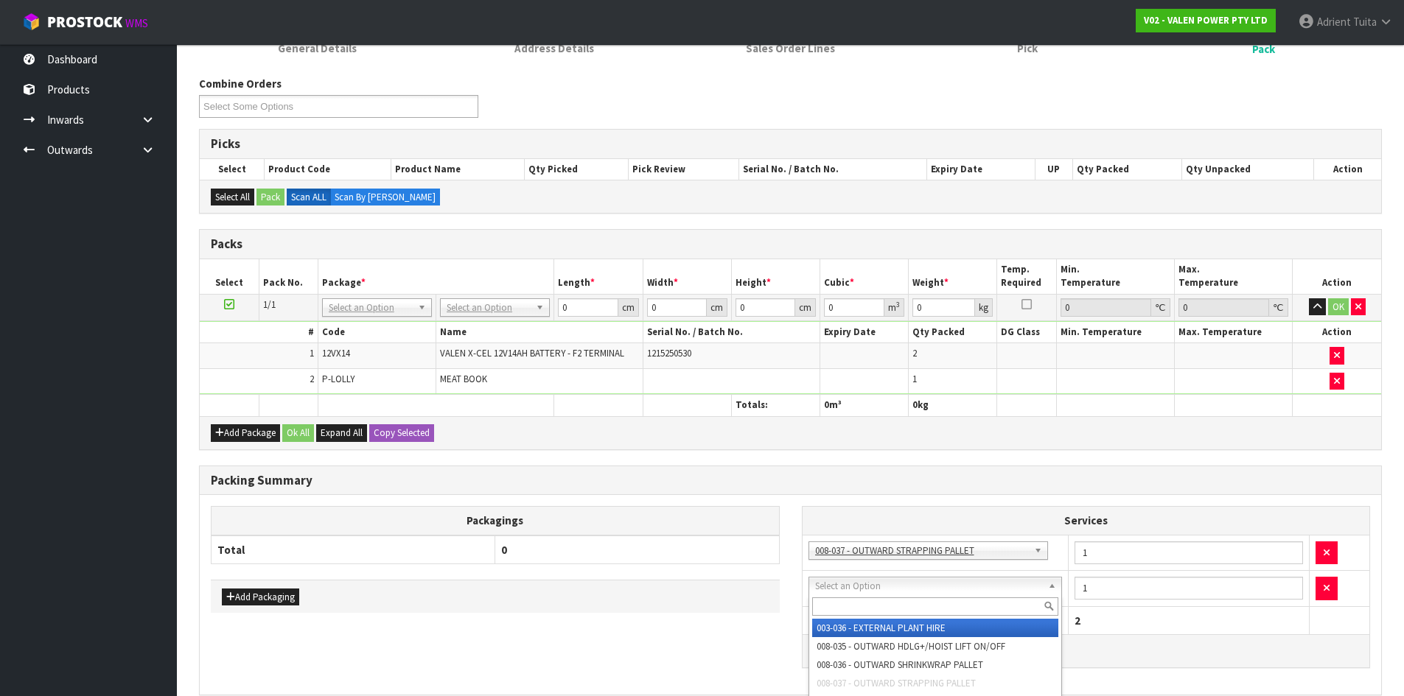
click at [846, 600] on input "text" at bounding box center [935, 607] width 247 height 18
drag, startPoint x: 859, startPoint y: 628, endPoint x: 523, endPoint y: 556, distance: 343.6
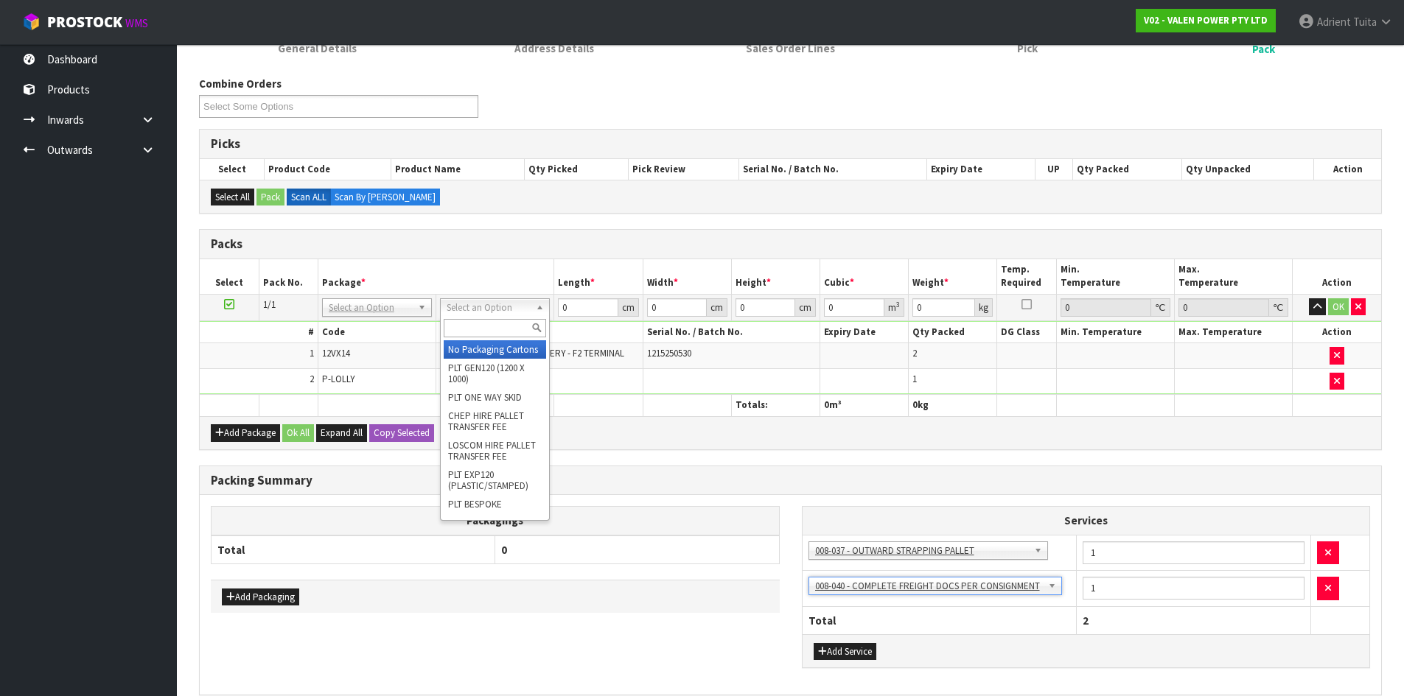
click at [485, 326] on input "text" at bounding box center [495, 328] width 102 height 18
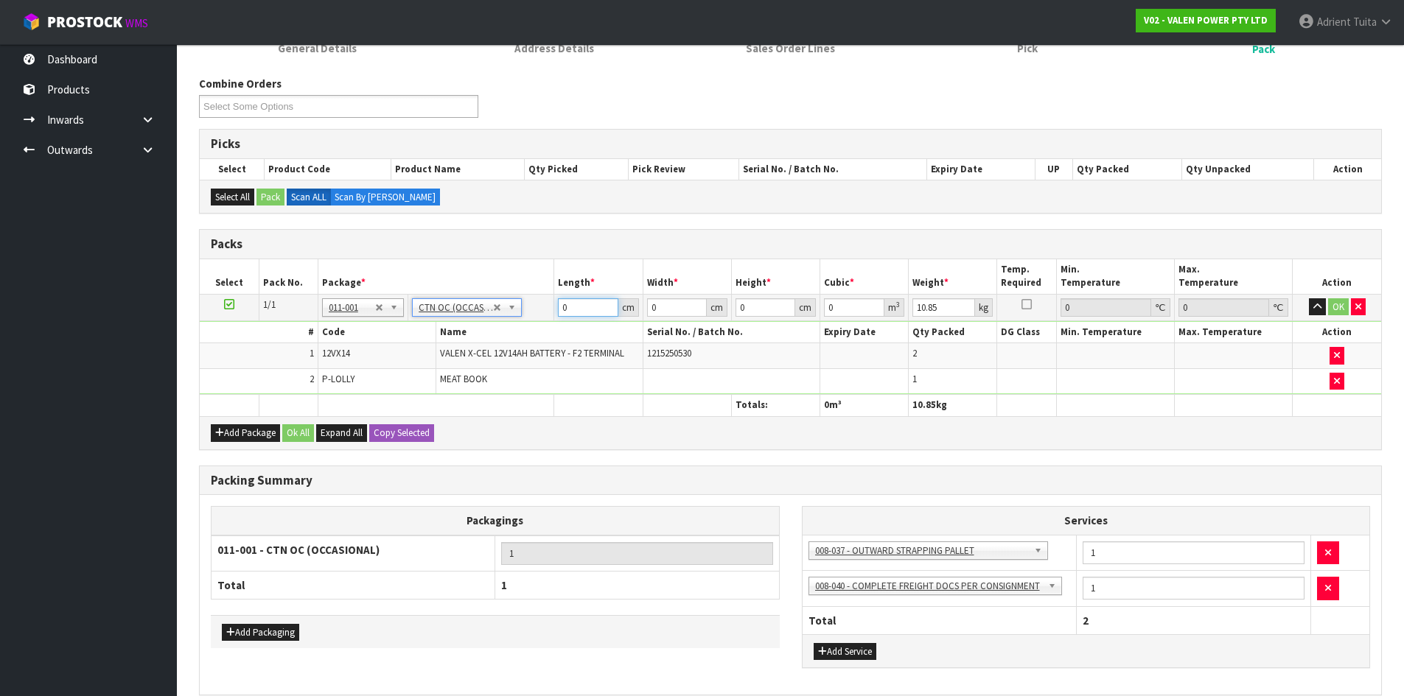
click at [577, 308] on input "0" at bounding box center [588, 307] width 60 height 18
click at [1339, 306] on button "OK" at bounding box center [1338, 307] width 21 height 18
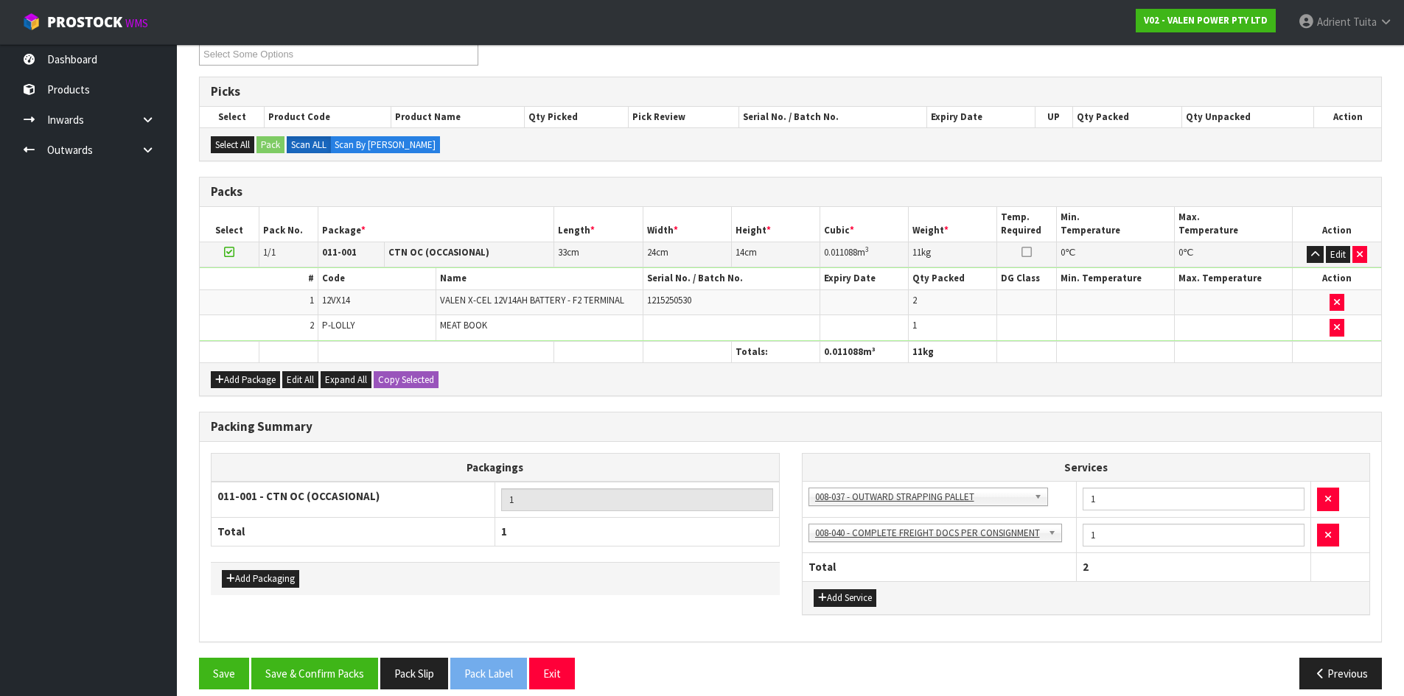
scroll to position [230, 0]
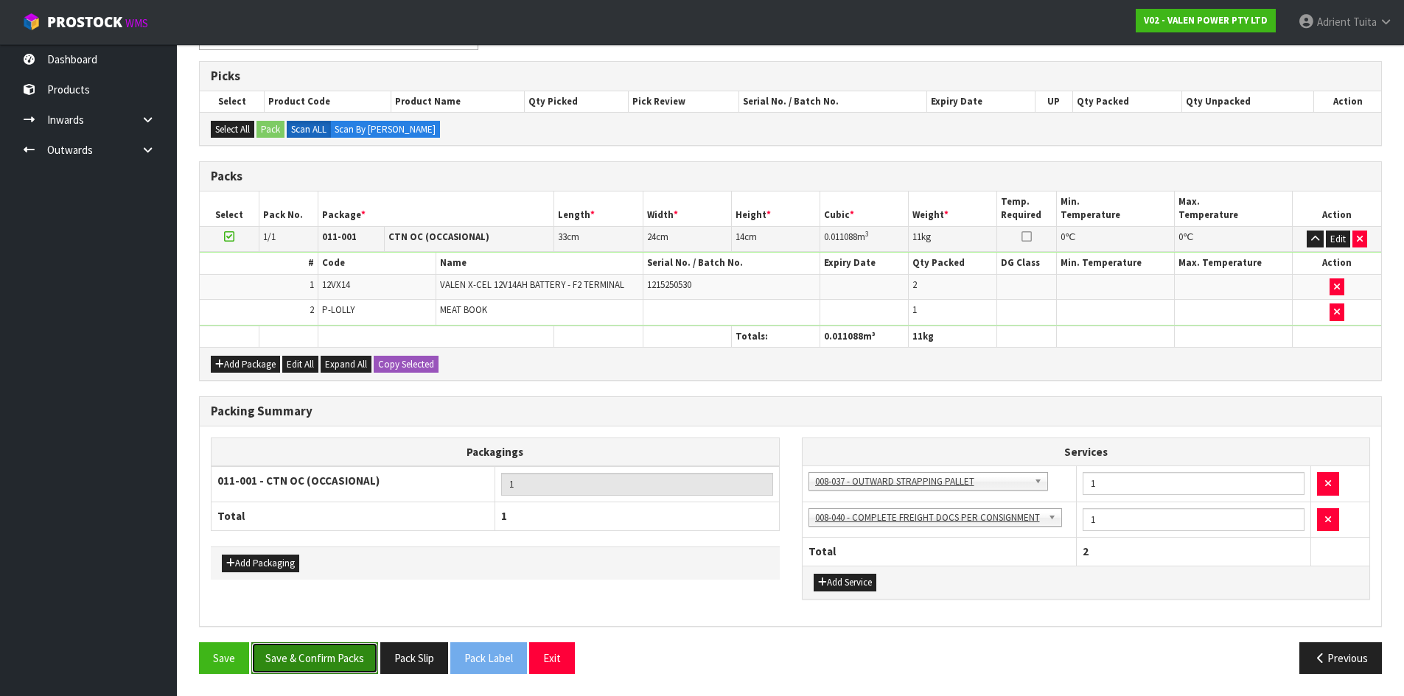
click at [332, 658] on button "Save & Confirm Packs" at bounding box center [314, 658] width 127 height 32
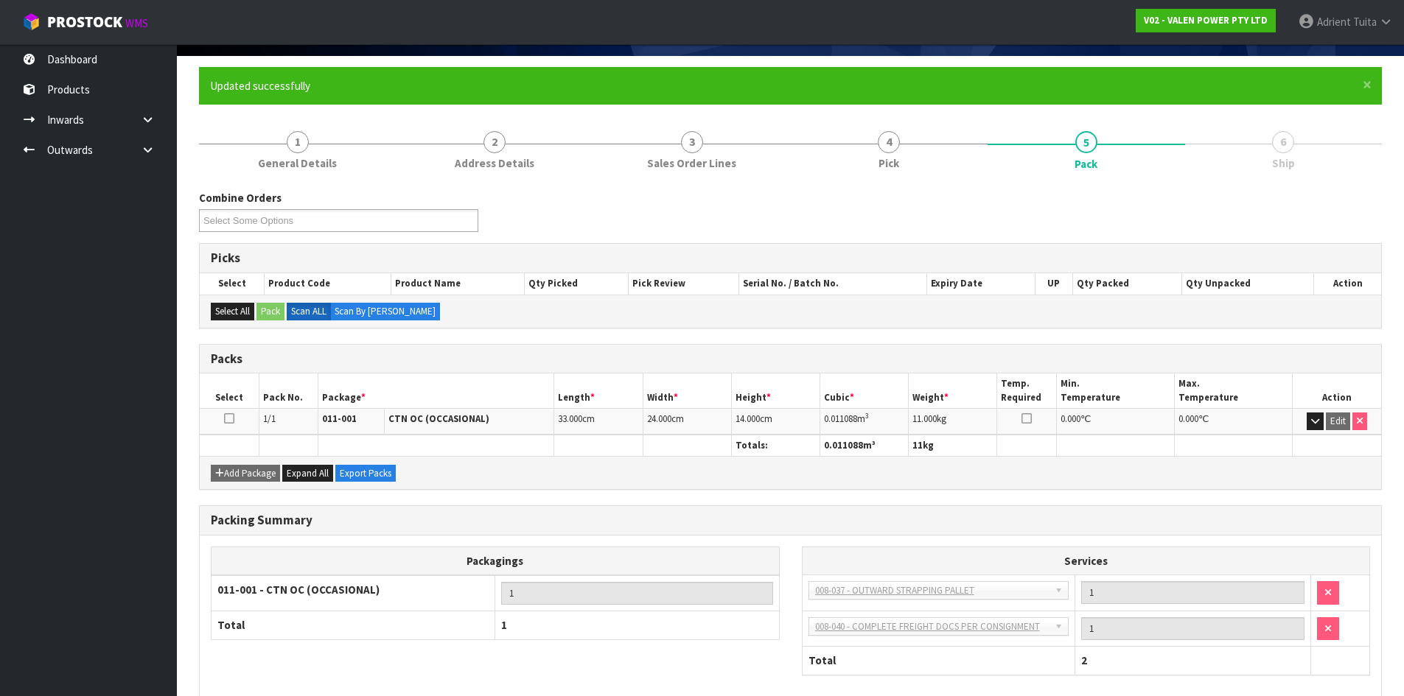
scroll to position [177, 0]
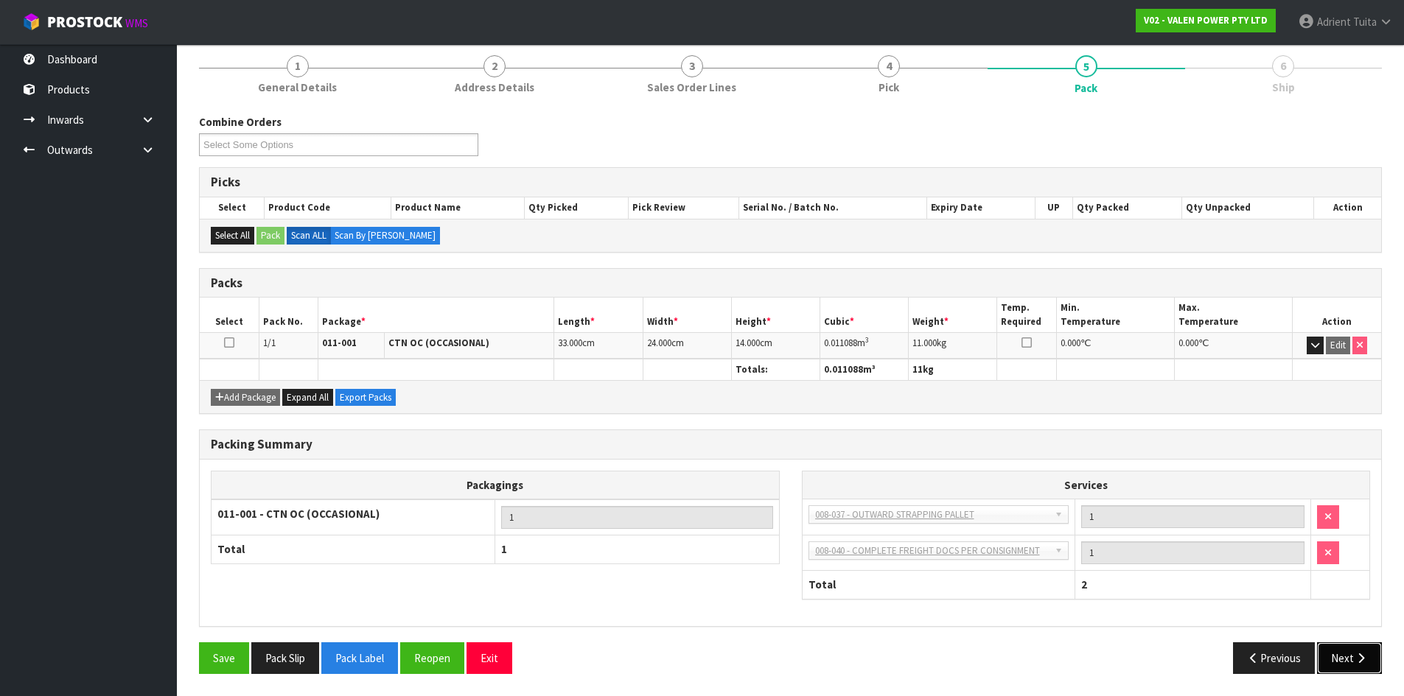
click at [1376, 663] on button "Next" at bounding box center [1349, 658] width 65 height 32
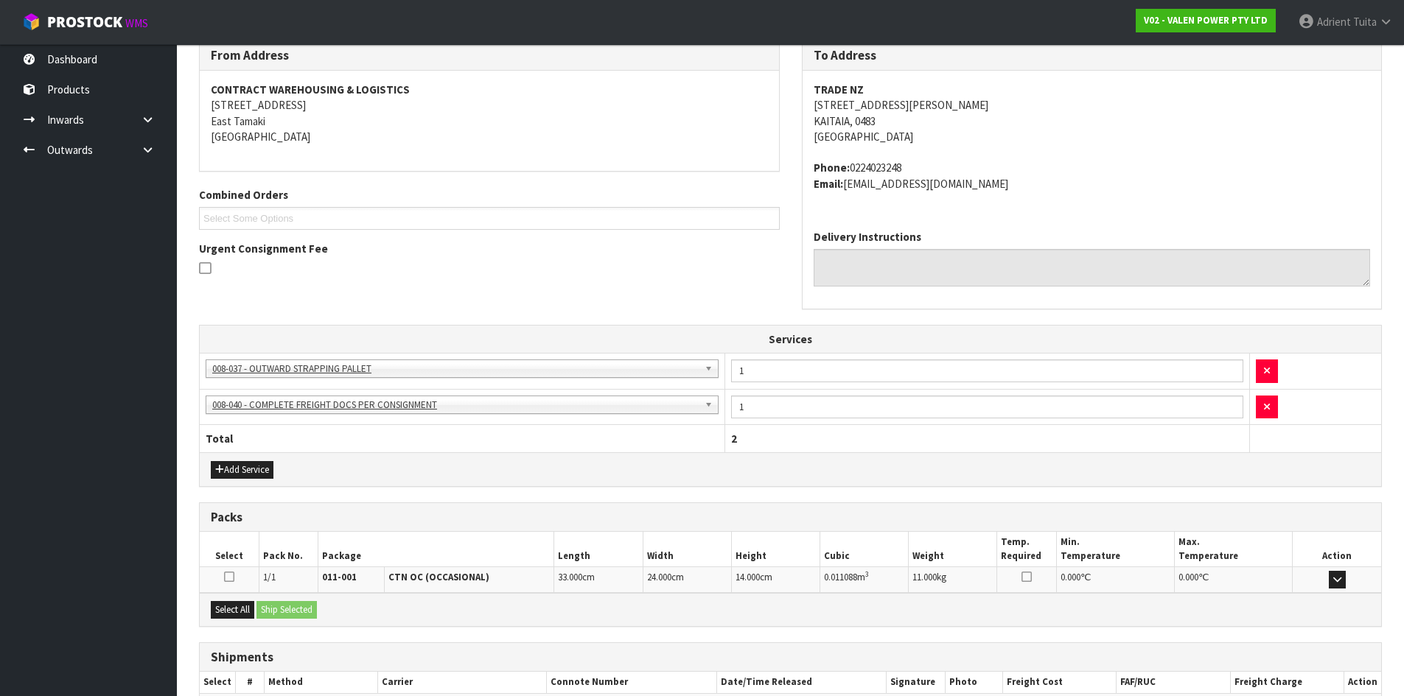
scroll to position [340, 0]
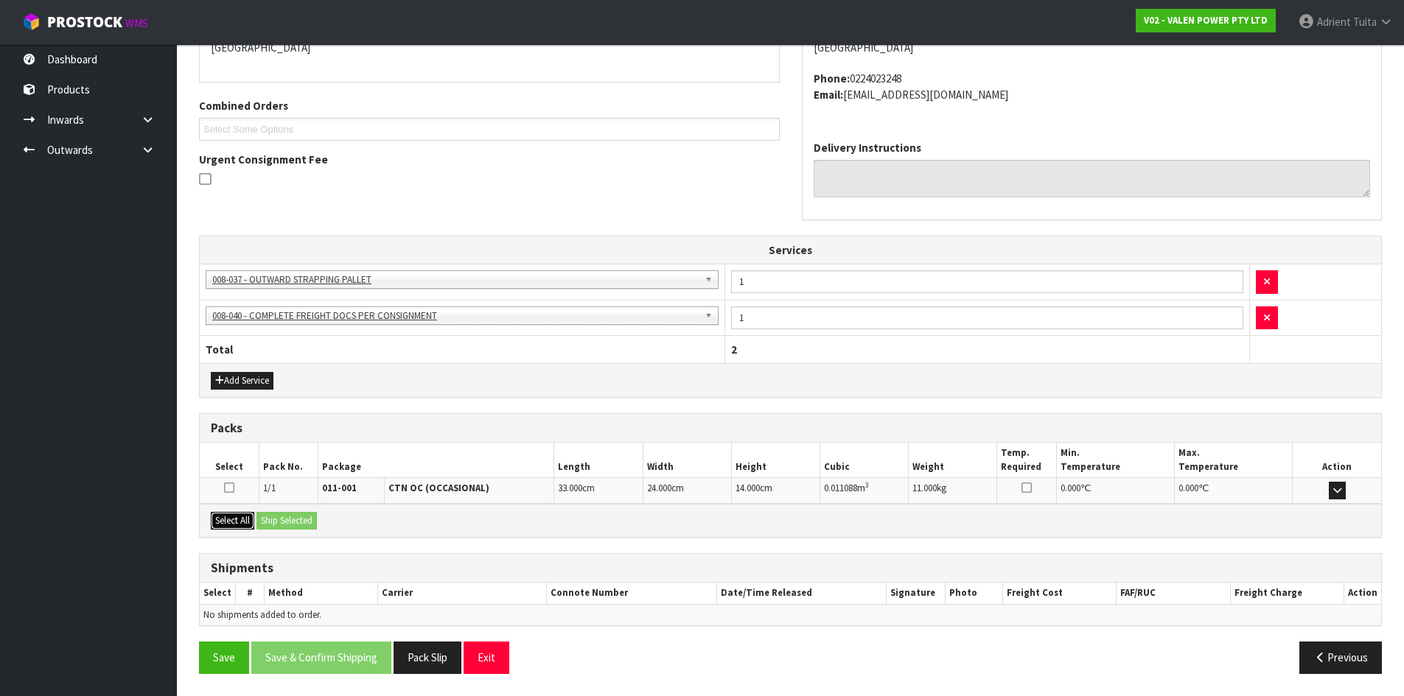
click at [240, 523] on button "Select All" at bounding box center [232, 521] width 43 height 18
click at [268, 517] on button "Ship Selected" at bounding box center [286, 521] width 60 height 18
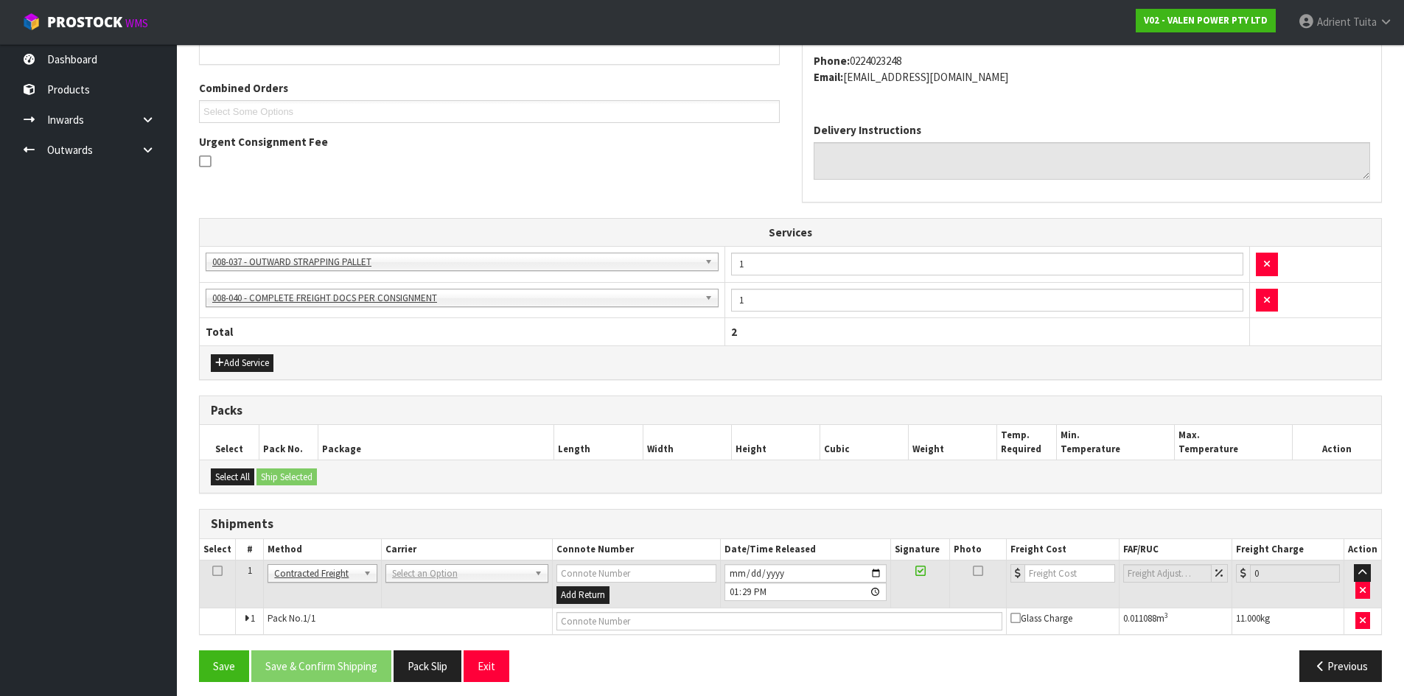
scroll to position [365, 0]
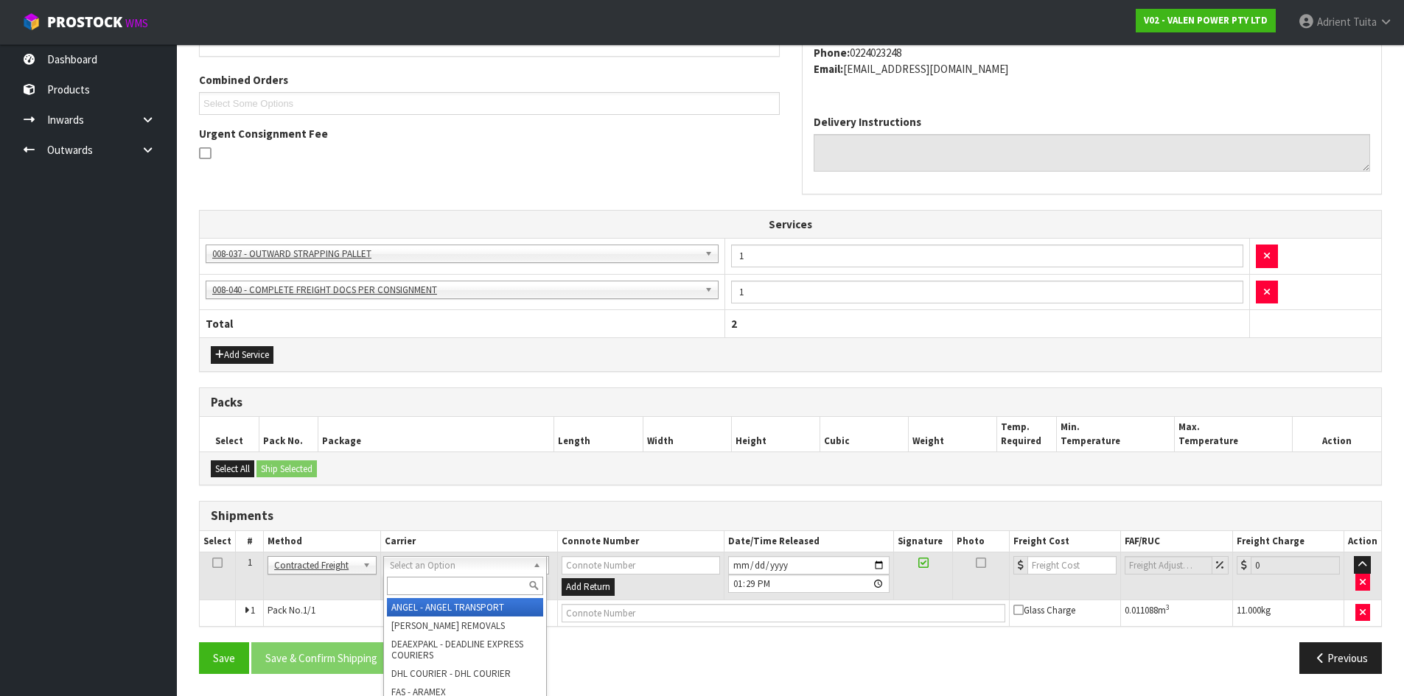
click at [427, 586] on input "text" at bounding box center [465, 586] width 156 height 18
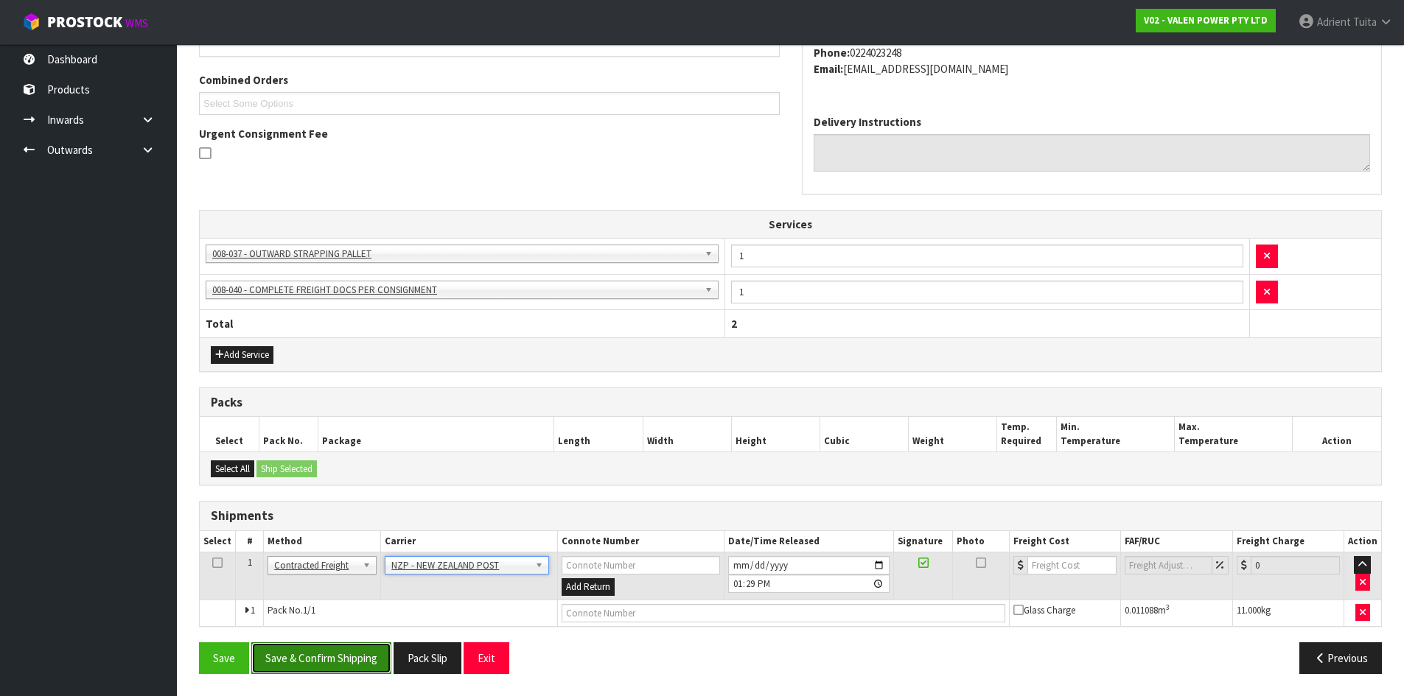
drag, startPoint x: 316, startPoint y: 645, endPoint x: 315, endPoint y: 654, distance: 8.9
click at [316, 647] on button "Save & Confirm Shipping" at bounding box center [321, 658] width 140 height 32
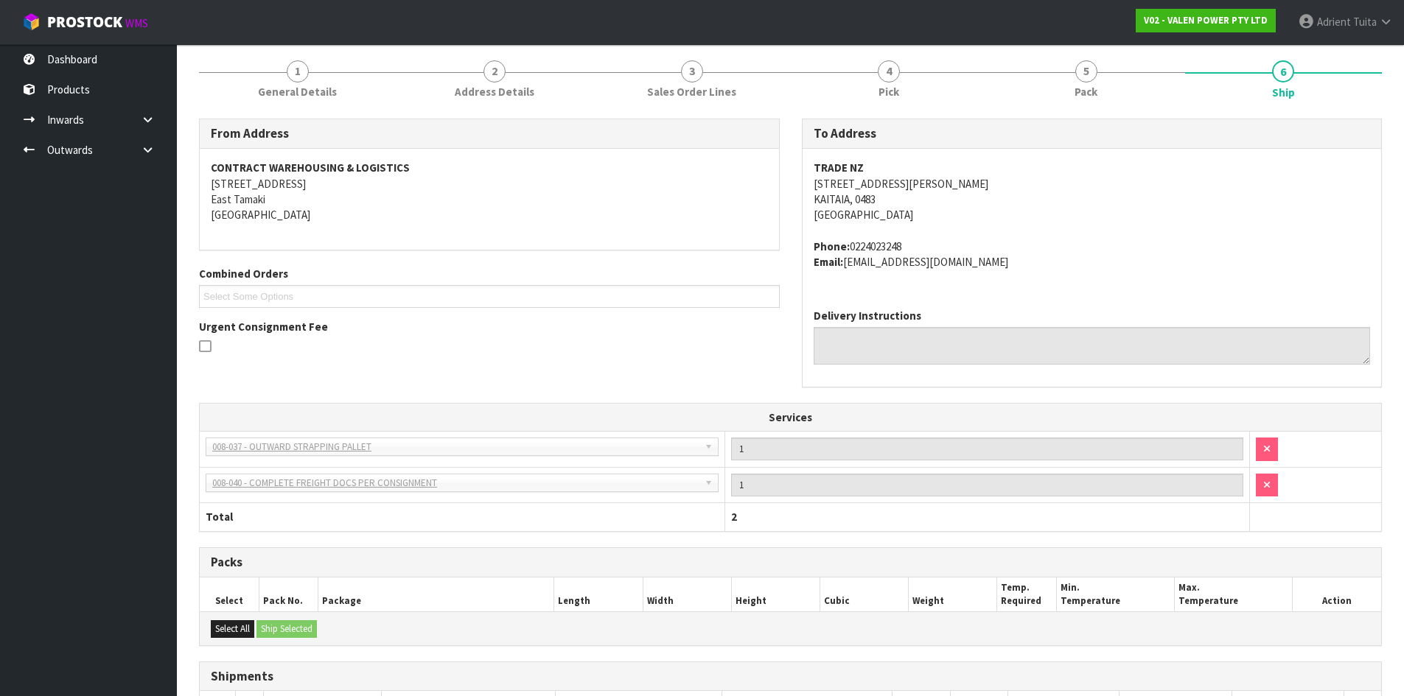
scroll to position [345, 0]
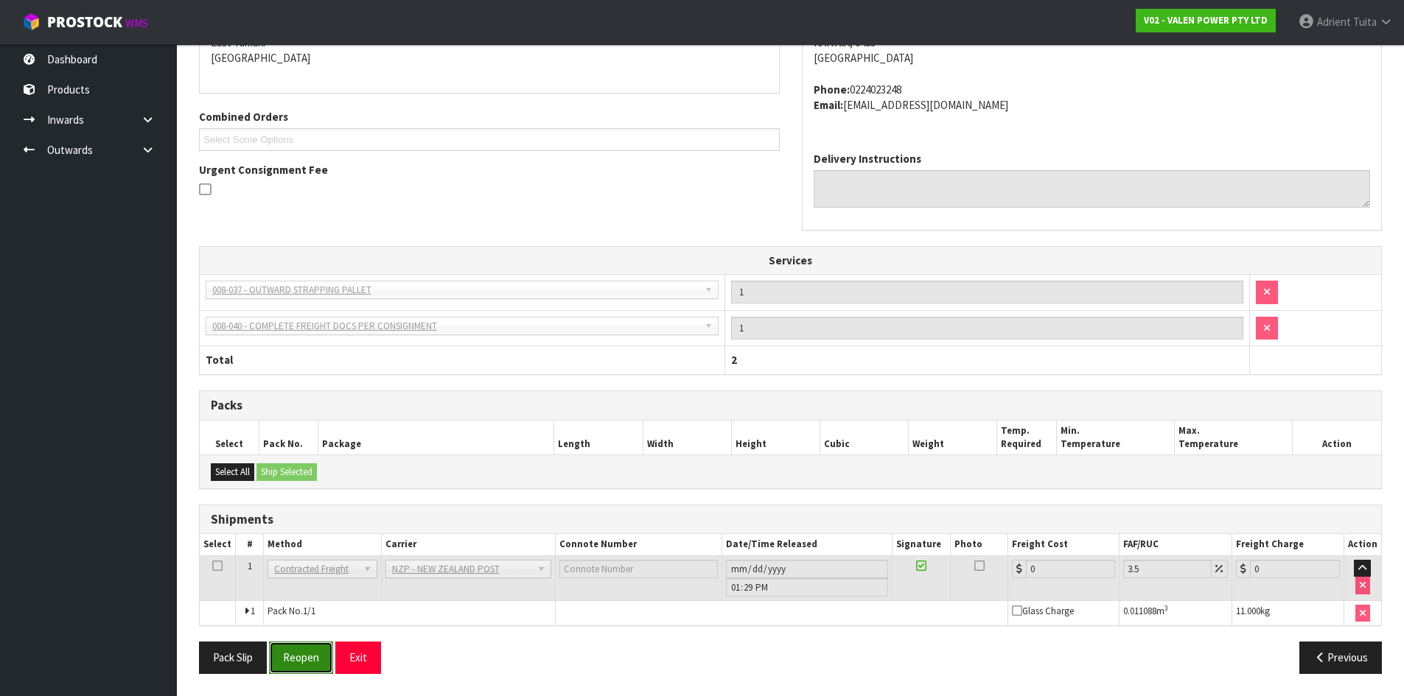
click at [321, 651] on button "Reopen" at bounding box center [301, 658] width 64 height 32
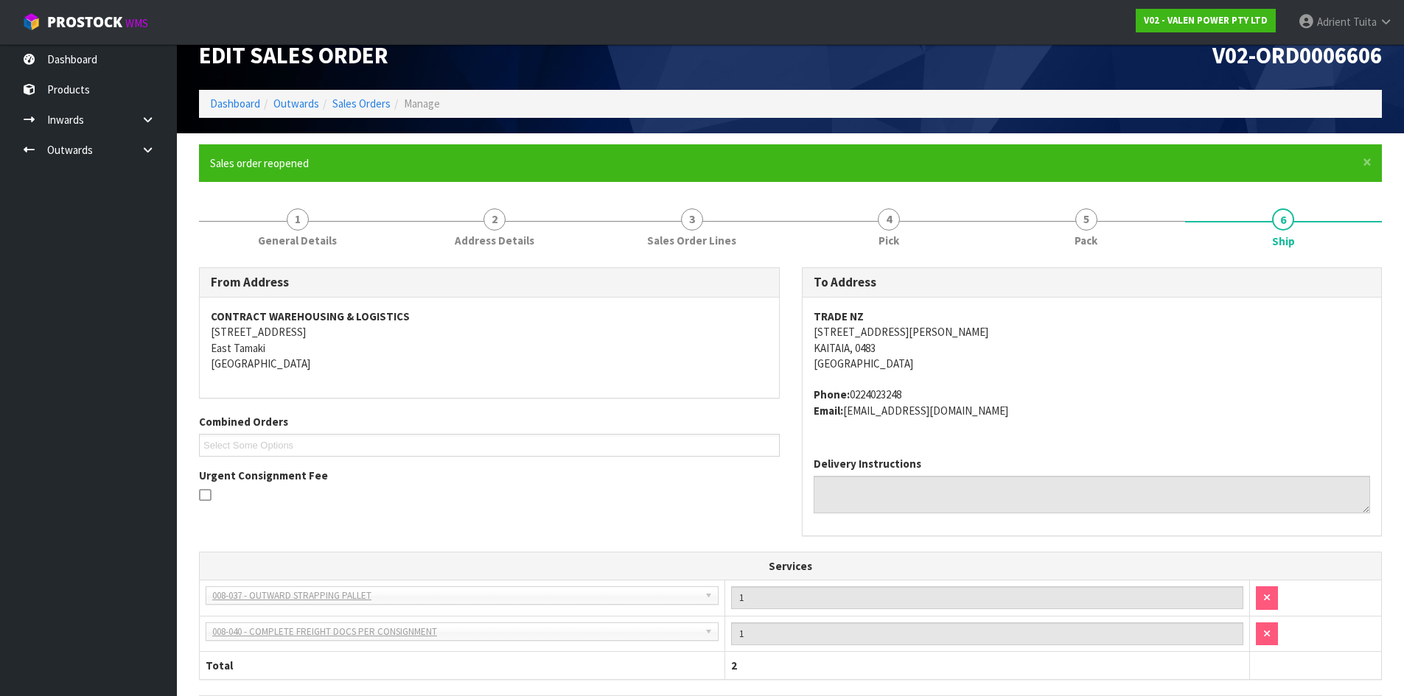
scroll to position [329, 0]
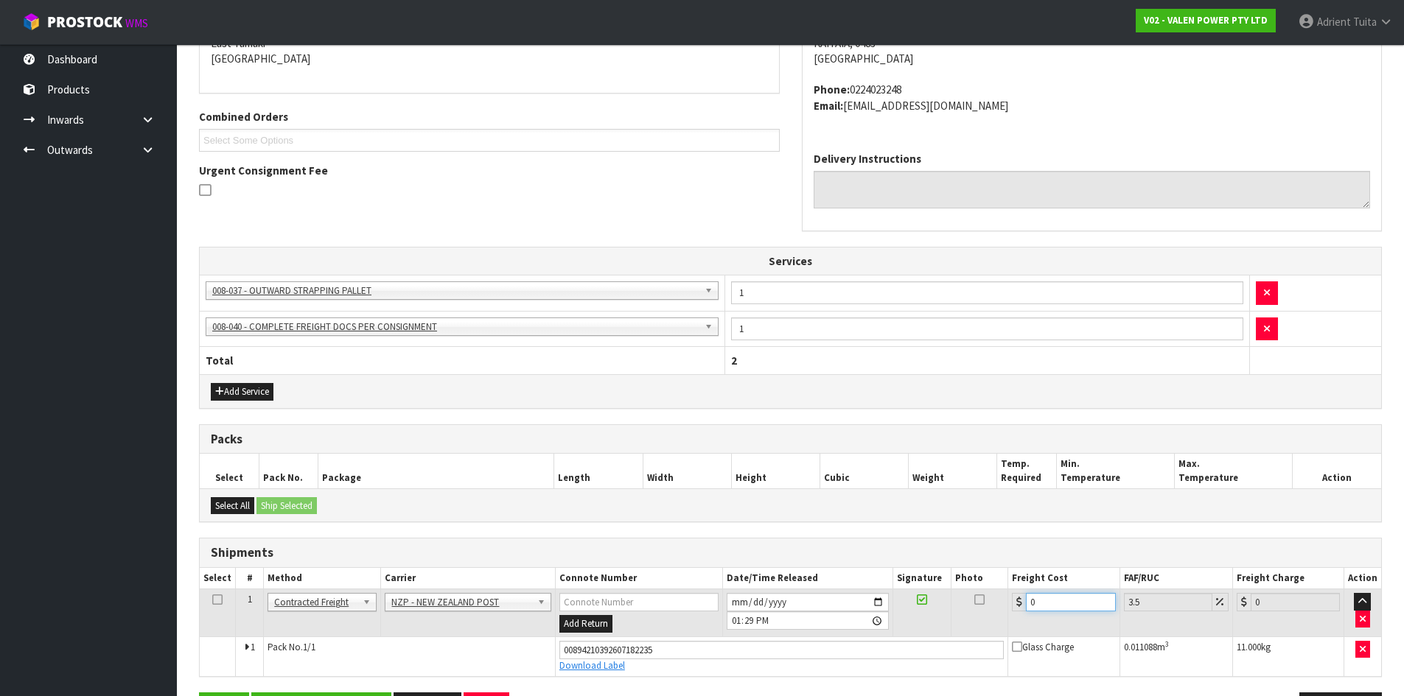
click at [1042, 603] on input "0" at bounding box center [1070, 602] width 89 height 18
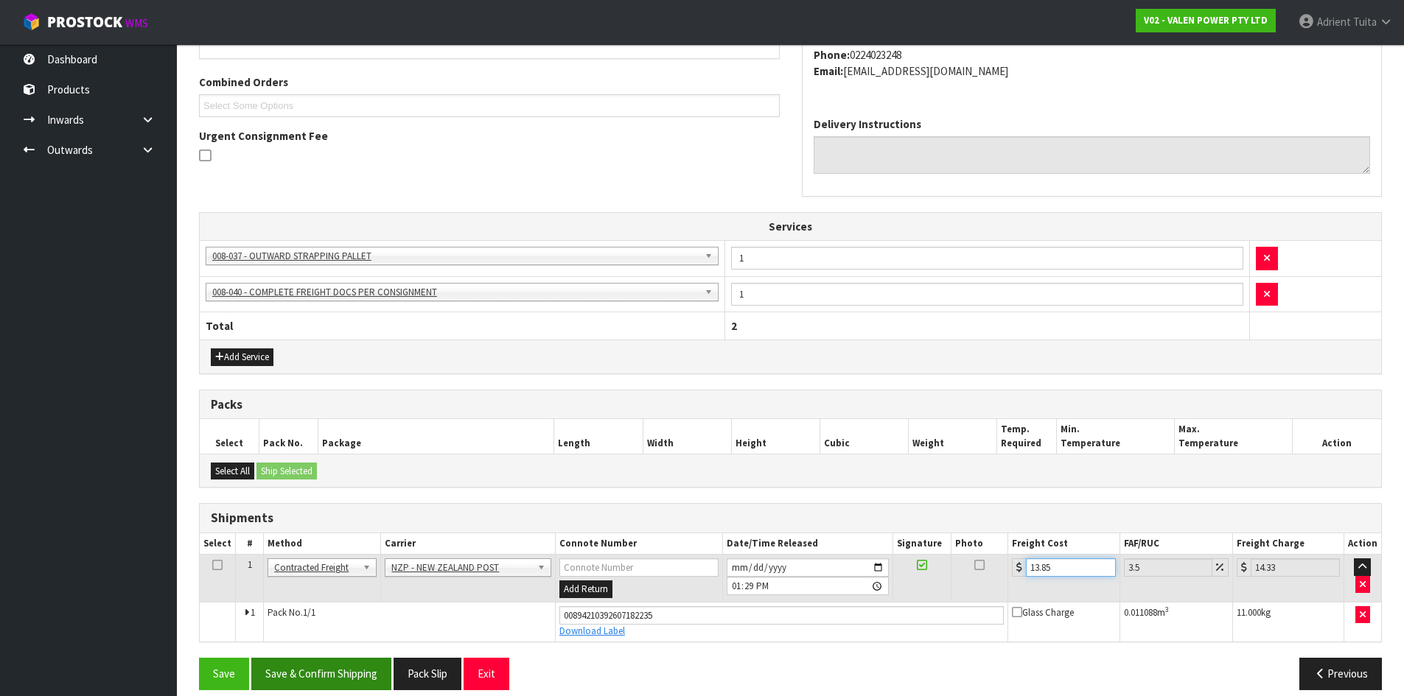
scroll to position [379, 0]
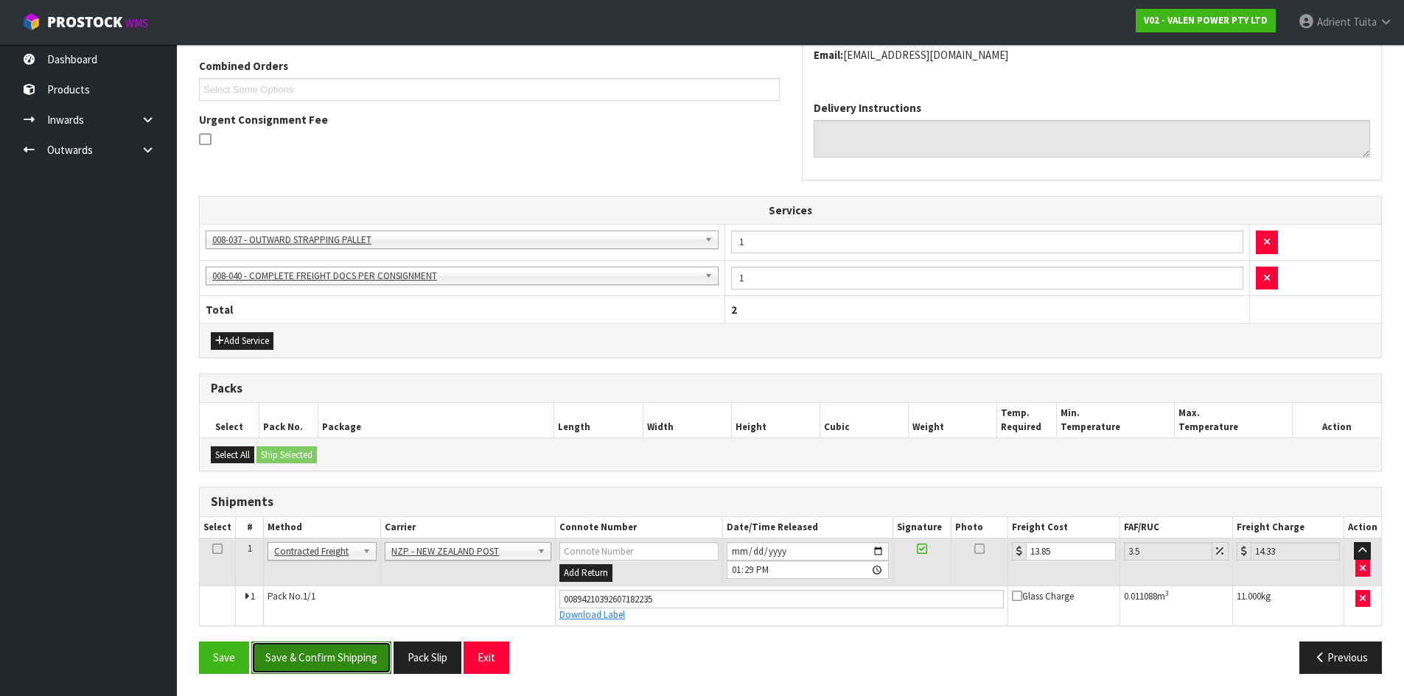
click at [329, 665] on button "Save & Confirm Shipping" at bounding box center [321, 658] width 140 height 32
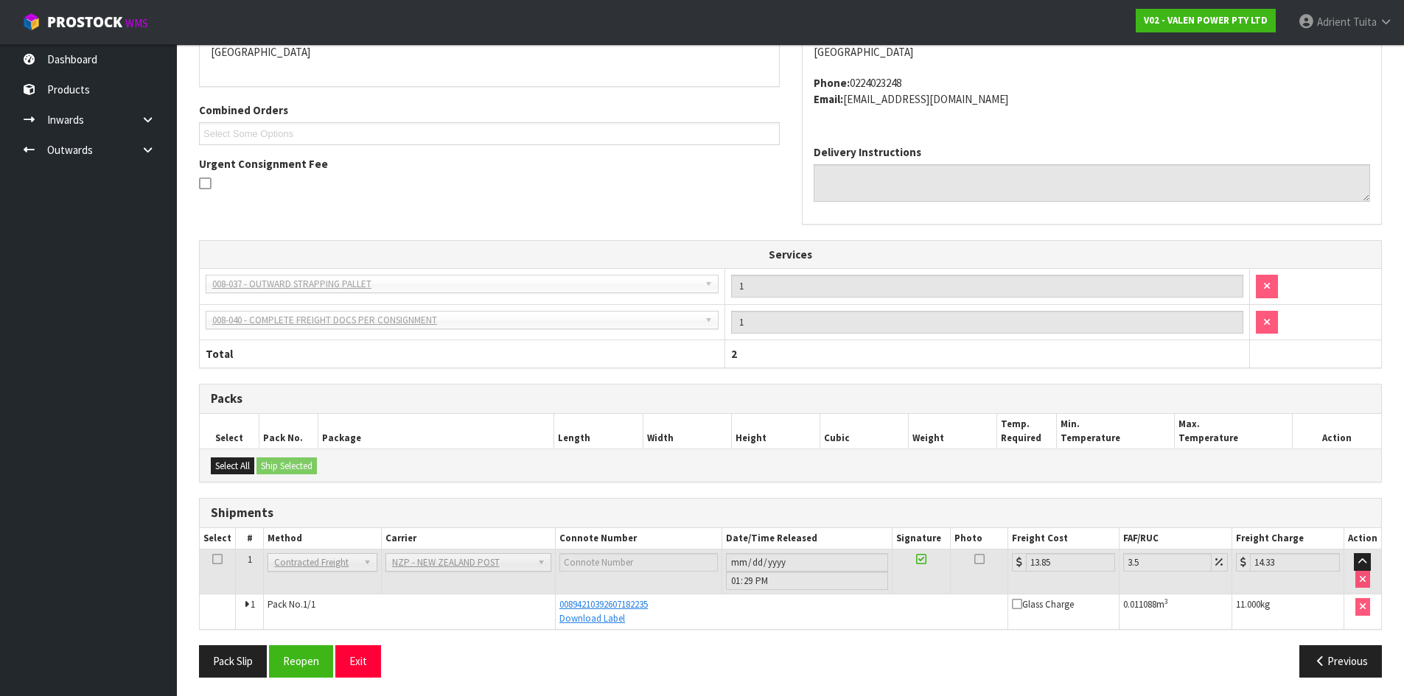
scroll to position [339, 0]
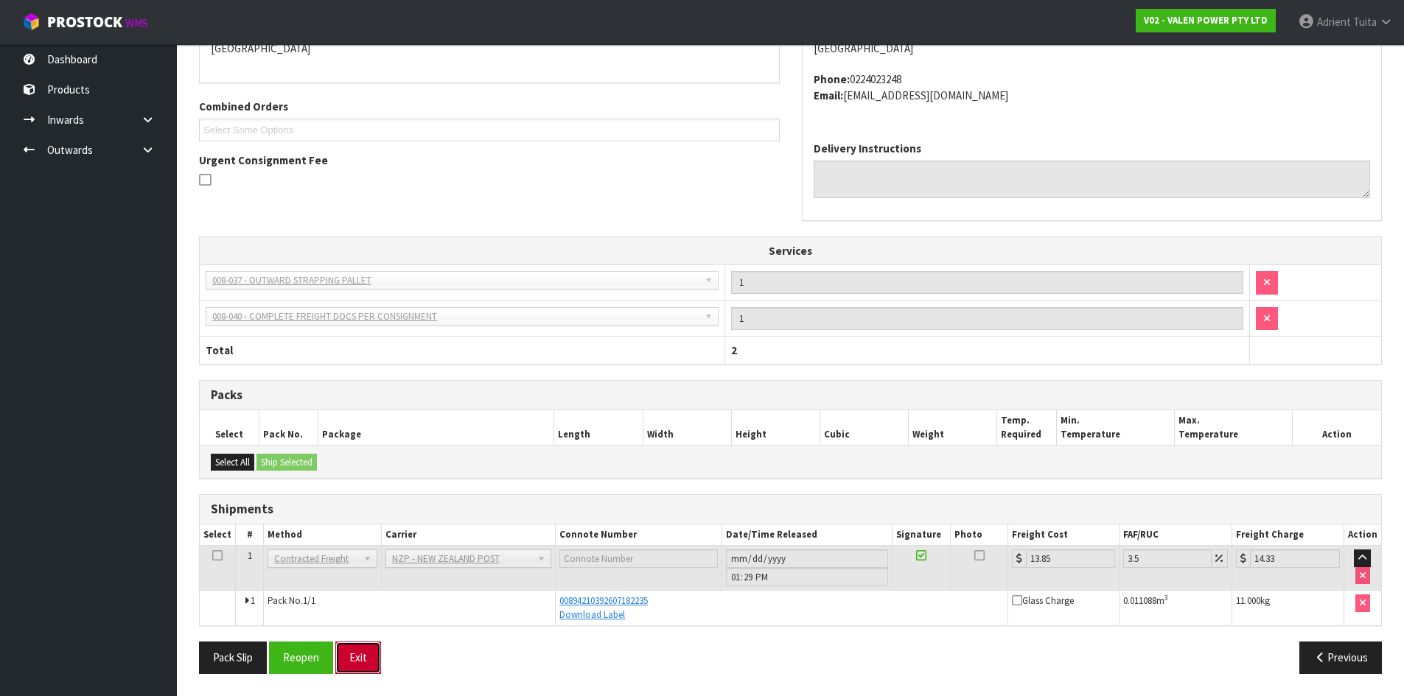
click at [346, 648] on button "Exit" at bounding box center [358, 658] width 46 height 32
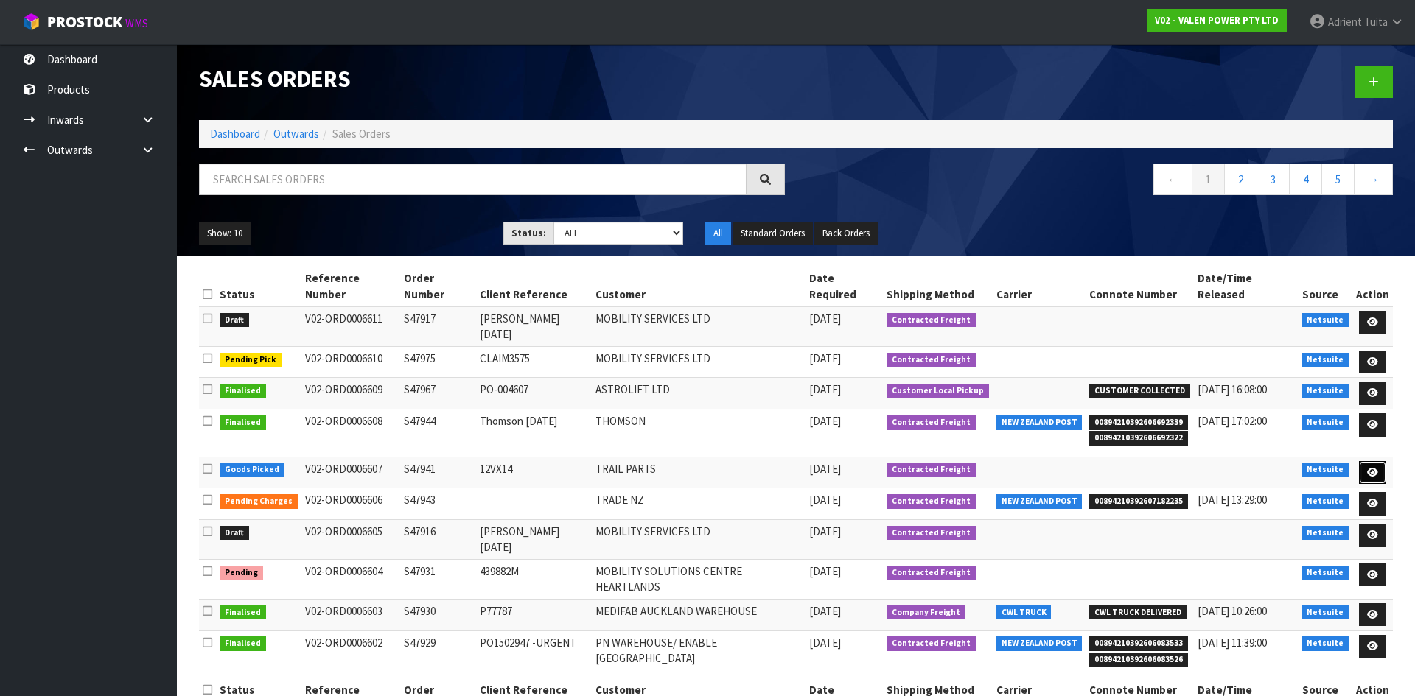
click at [1372, 468] on icon at bounding box center [1372, 473] width 11 height 10
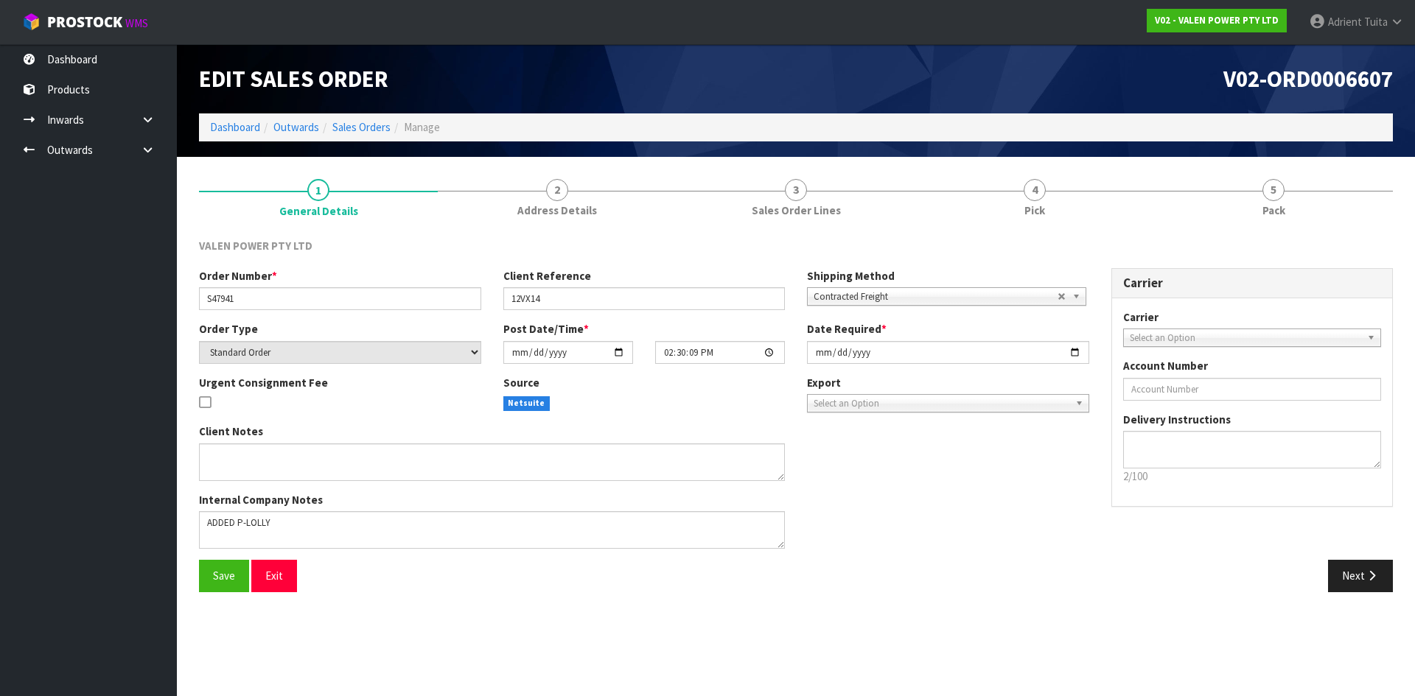
click at [1343, 207] on link "5 Pack" at bounding box center [1273, 197] width 239 height 58
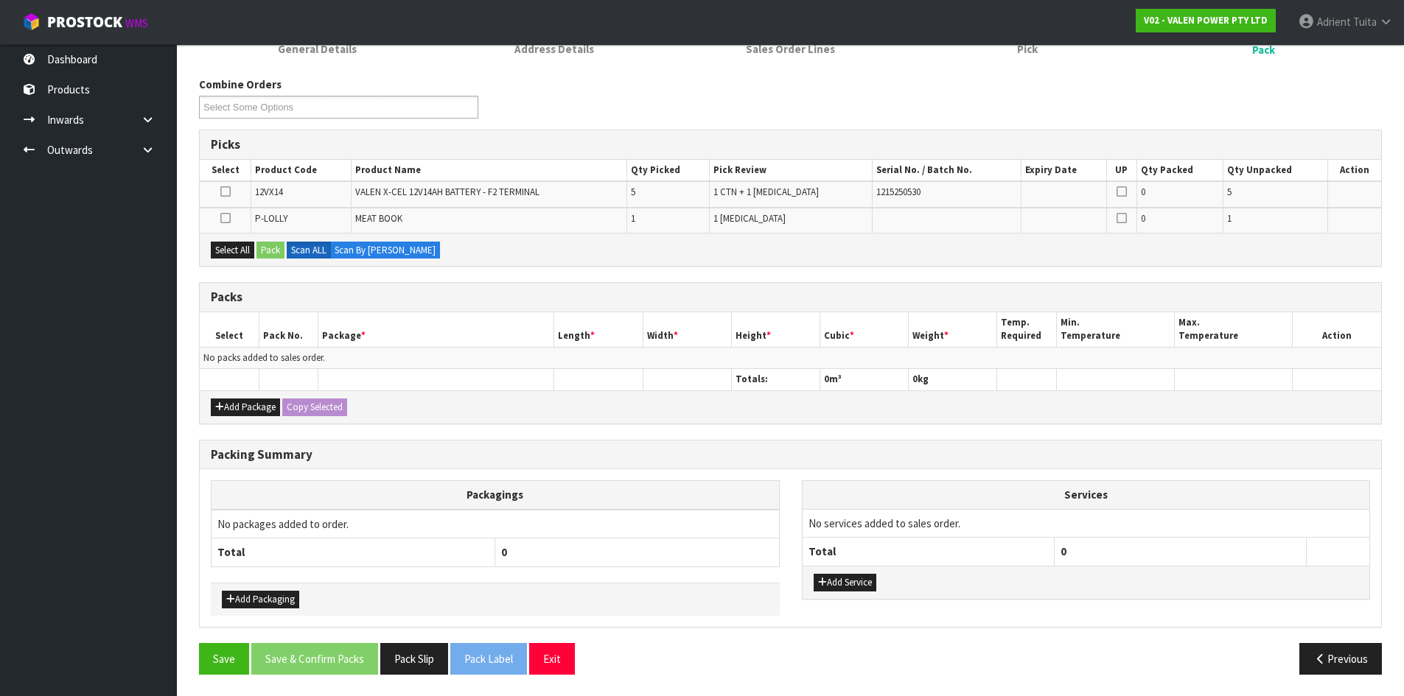
scroll to position [162, 0]
click at [224, 405] on button "Add Package" at bounding box center [245, 407] width 69 height 18
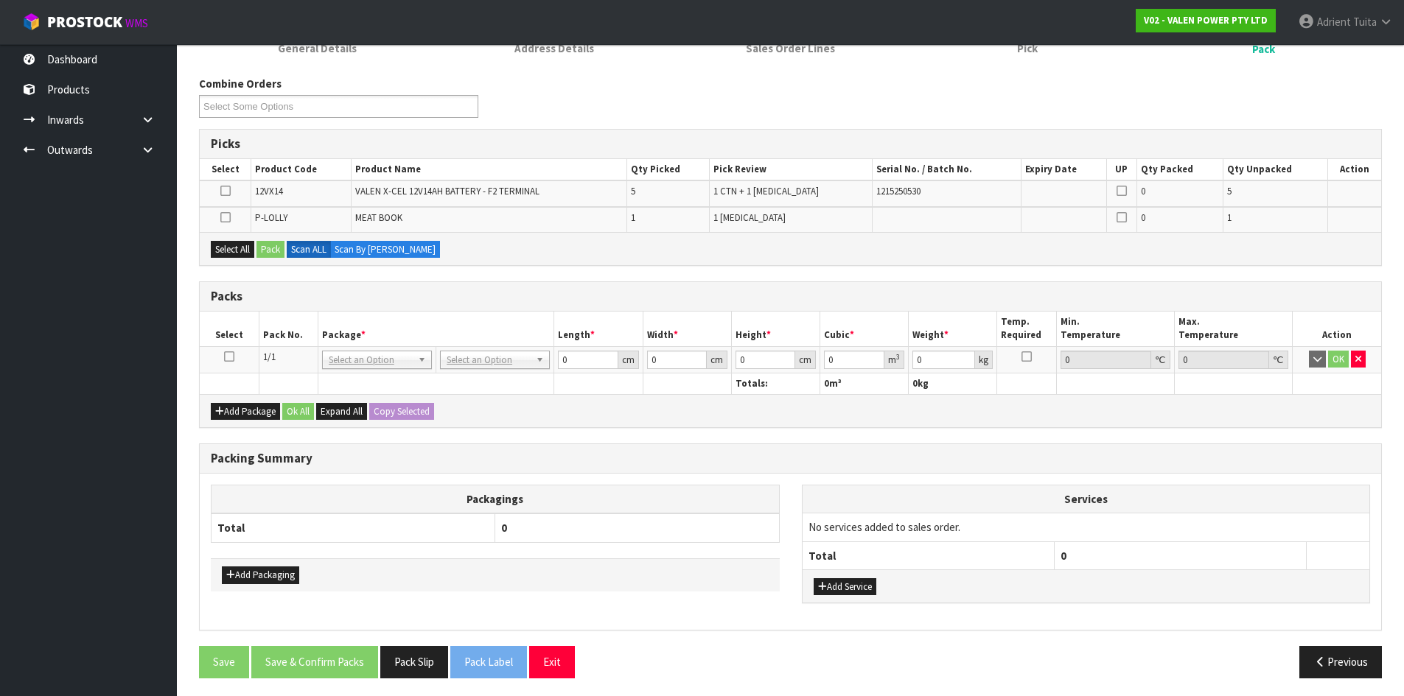
click at [230, 362] on link at bounding box center [229, 357] width 10 height 13
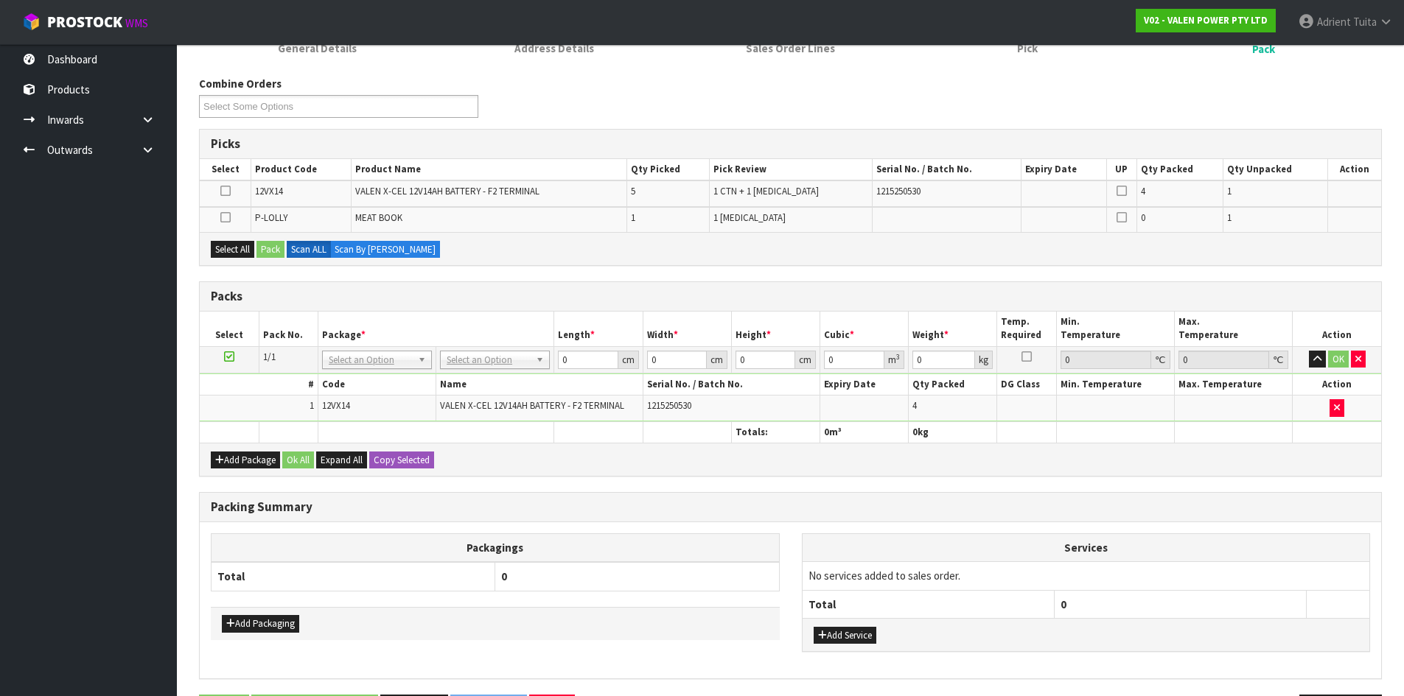
click at [613, 323] on th "Length *" at bounding box center [598, 329] width 88 height 35
click at [232, 455] on button "Add Package" at bounding box center [245, 461] width 69 height 18
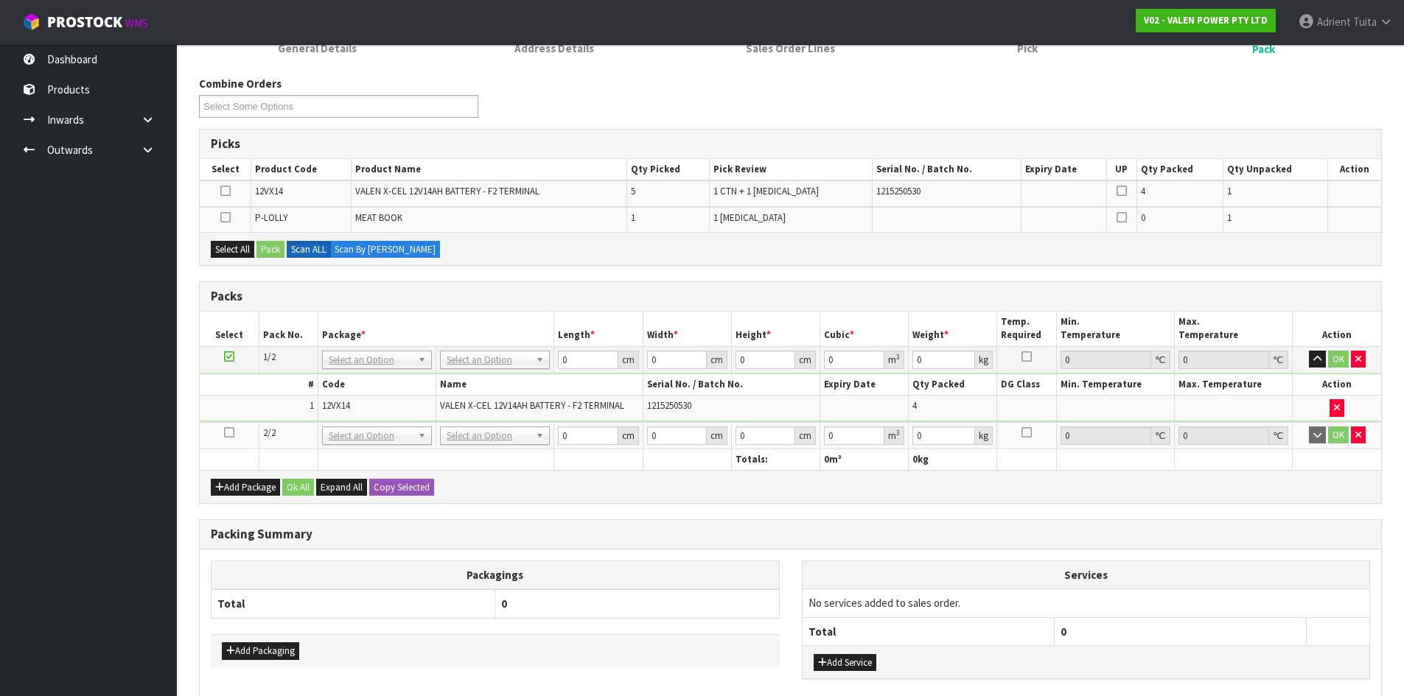
click at [231, 433] on icon at bounding box center [229, 432] width 10 height 1
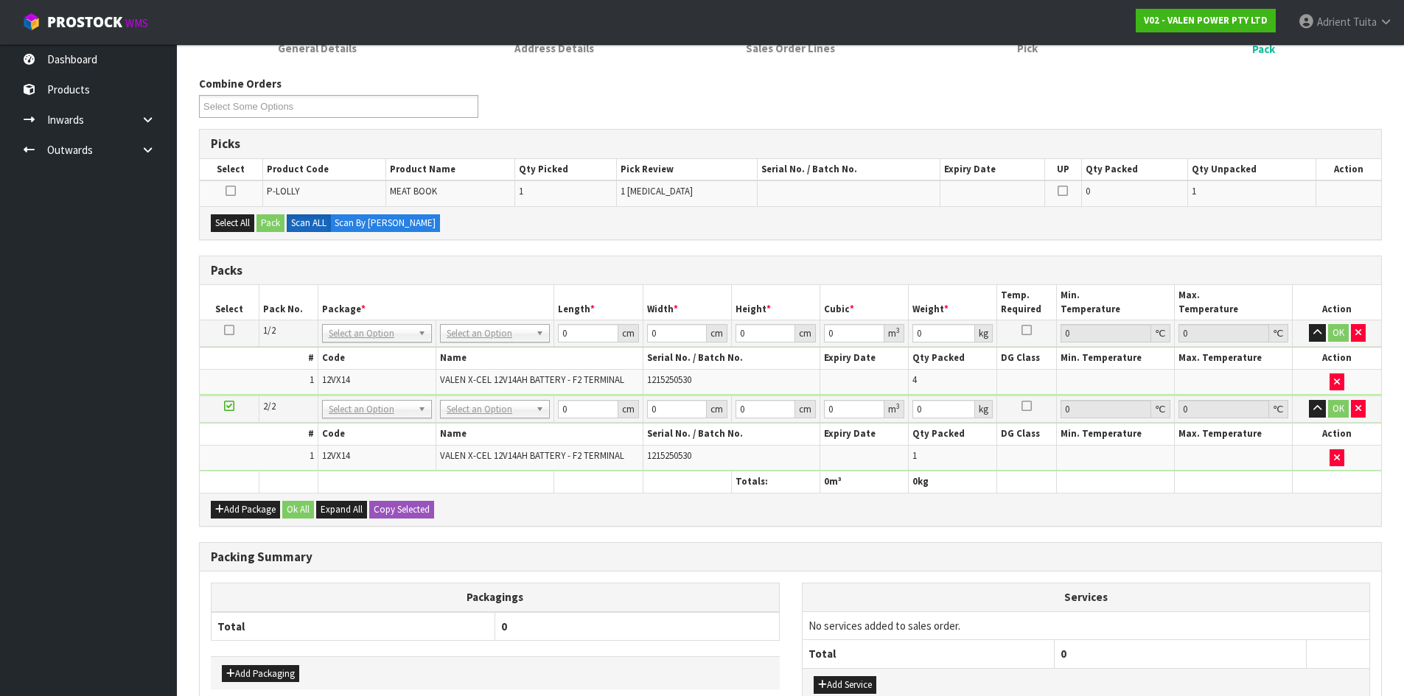
click at [229, 407] on icon at bounding box center [229, 406] width 10 height 1
click at [245, 226] on button "Select All" at bounding box center [232, 223] width 43 height 18
click at [228, 407] on icon at bounding box center [229, 406] width 10 height 1
click at [266, 236] on div "Select All Pack Scan ALL Scan By [PERSON_NAME]" at bounding box center [790, 222] width 1181 height 33
click at [269, 226] on button "Pack" at bounding box center [270, 223] width 28 height 18
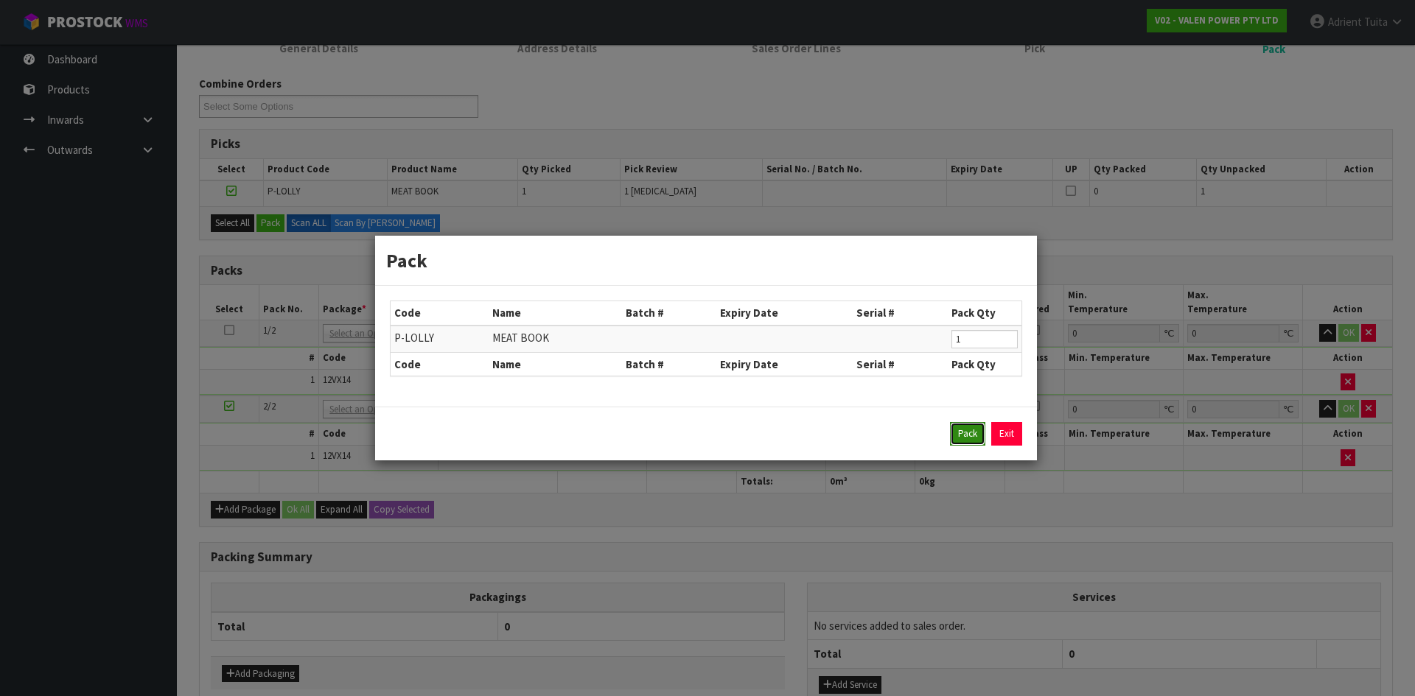
click at [962, 432] on button "Pack" at bounding box center [967, 434] width 35 height 24
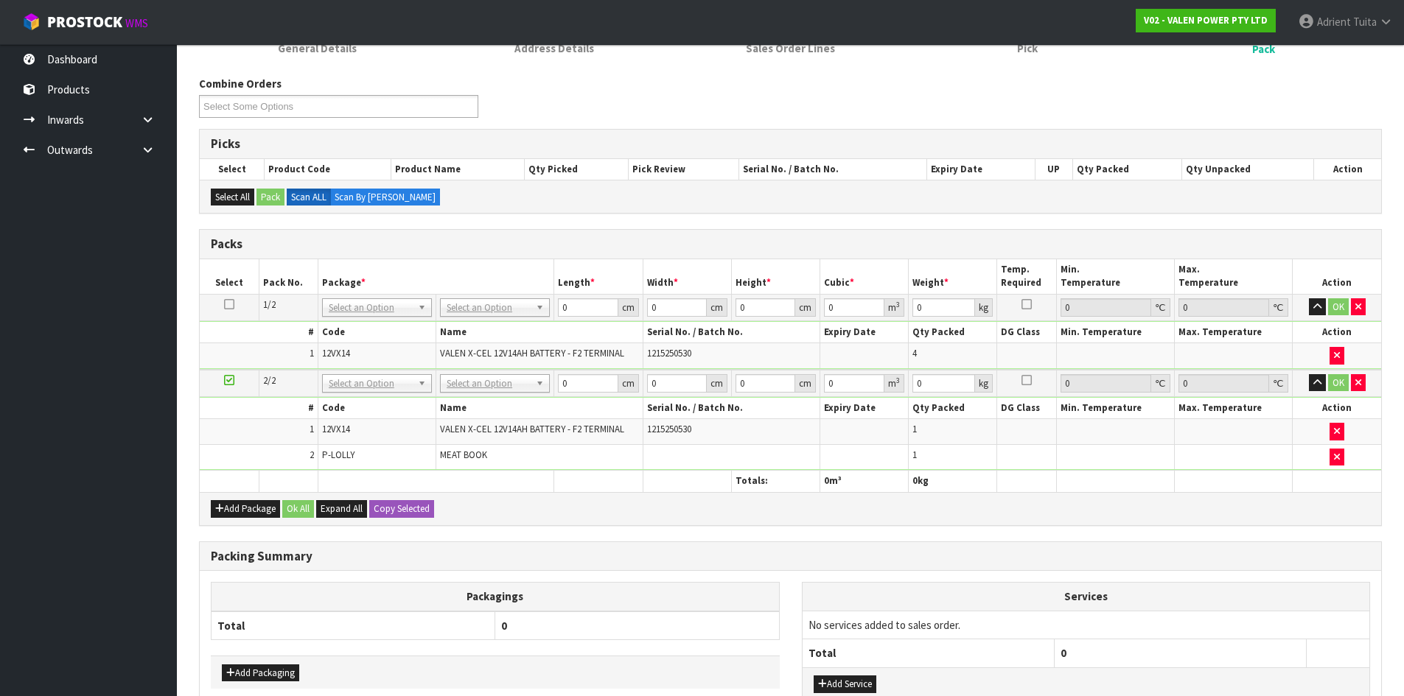
drag, startPoint x: 810, startPoint y: 360, endPoint x: 514, endPoint y: 320, distance: 298.1
drag, startPoint x: 514, startPoint y: 320, endPoint x: 0, endPoint y: 731, distance: 658.4
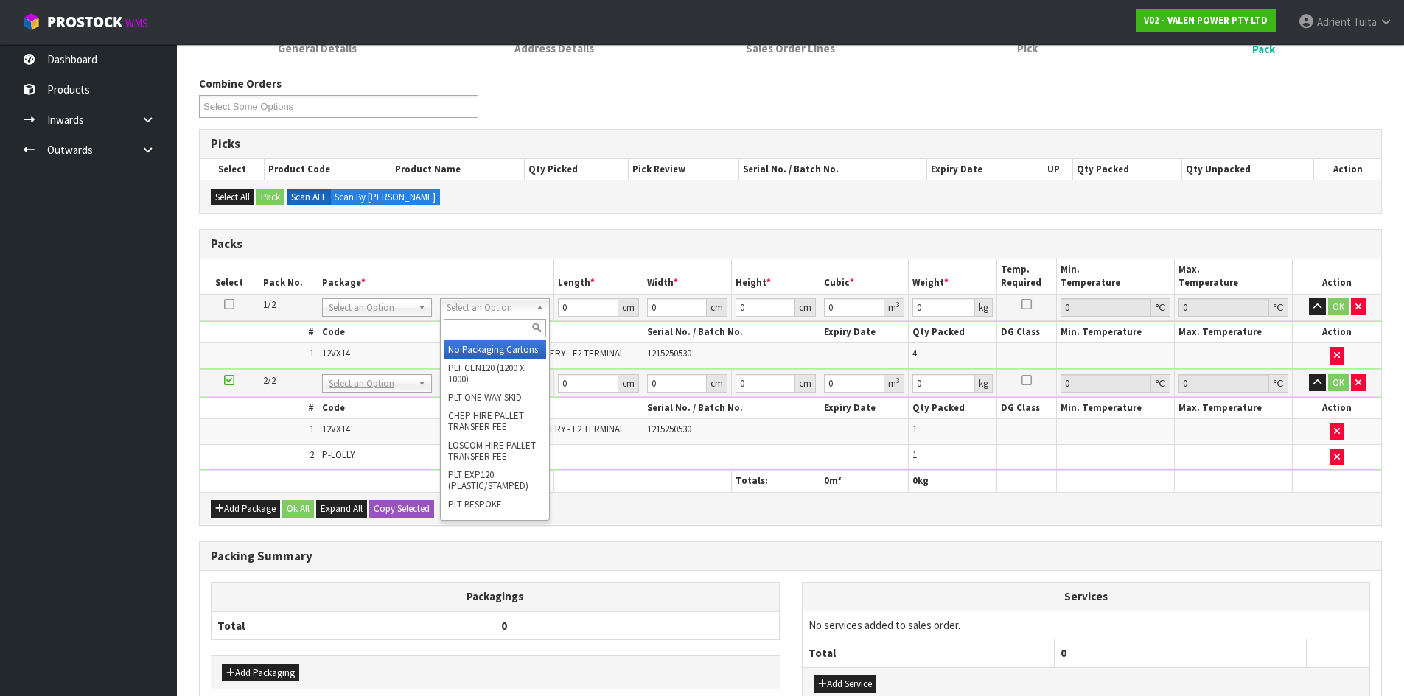
drag, startPoint x: 0, startPoint y: 731, endPoint x: 500, endPoint y: 340, distance: 634.1
drag, startPoint x: 495, startPoint y: 346, endPoint x: 483, endPoint y: 392, distance: 47.2
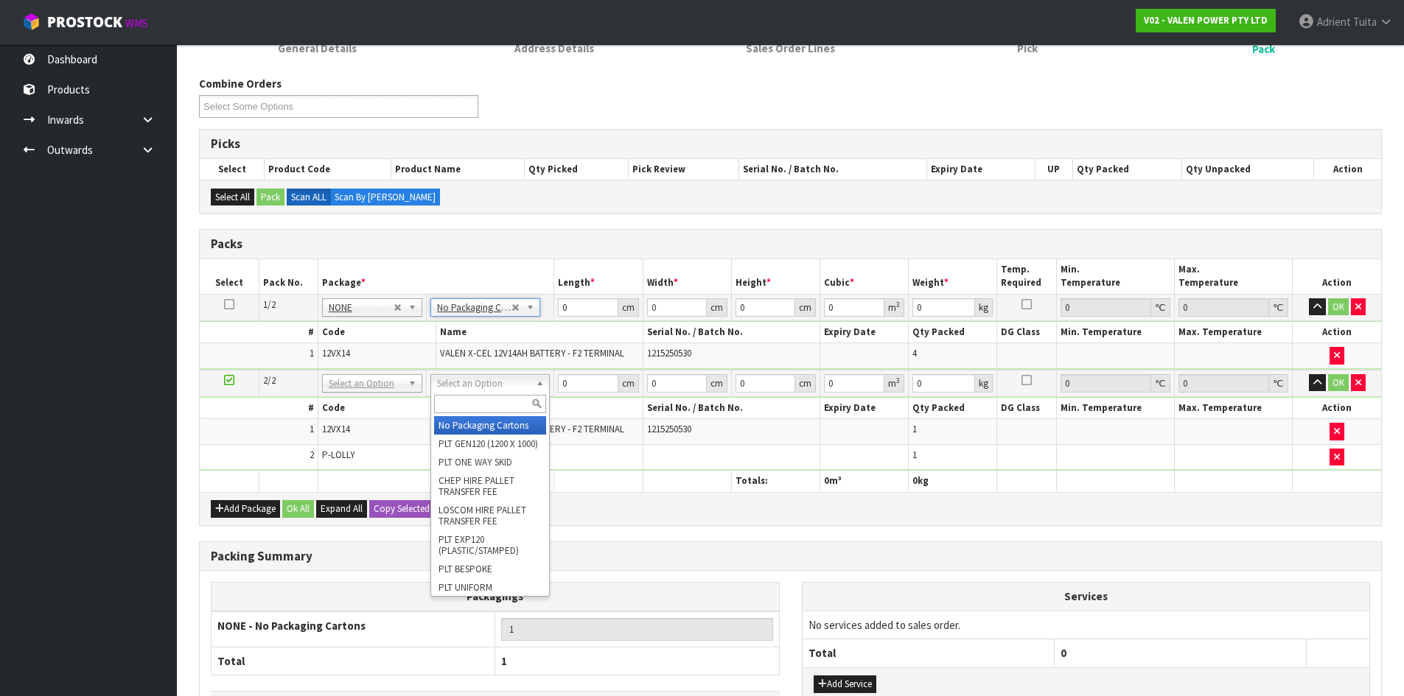
click at [483, 399] on input "text" at bounding box center [490, 404] width 112 height 18
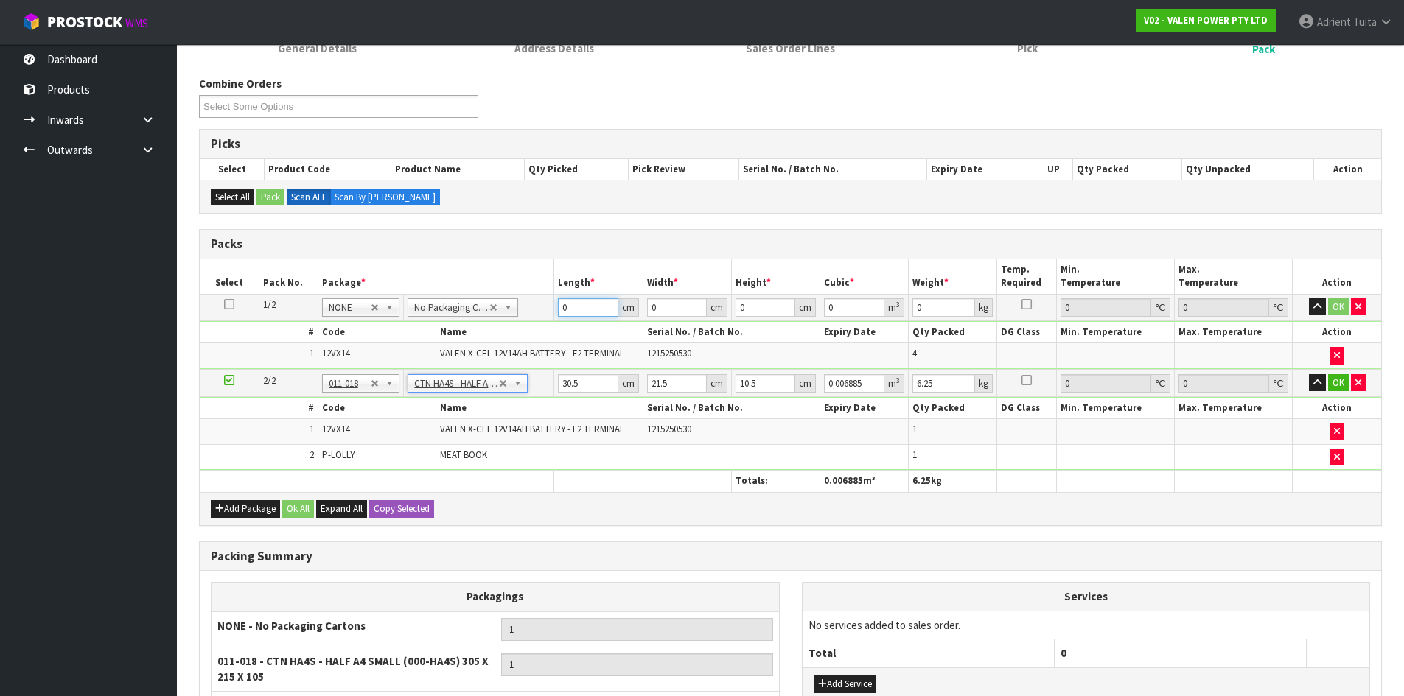
click at [577, 312] on input "0" at bounding box center [588, 307] width 60 height 18
click at [570, 384] on input "30.5" at bounding box center [588, 383] width 60 height 18
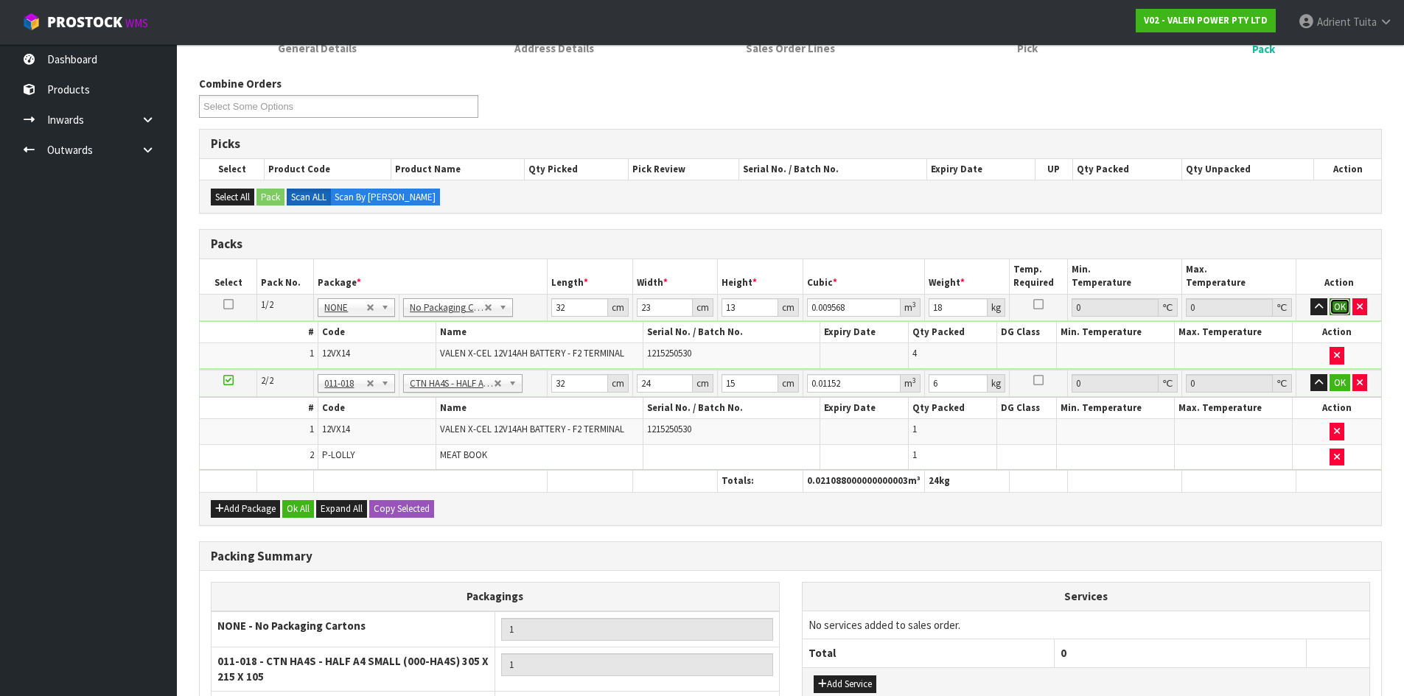
click at [1342, 313] on button "OK" at bounding box center [1339, 307] width 21 height 18
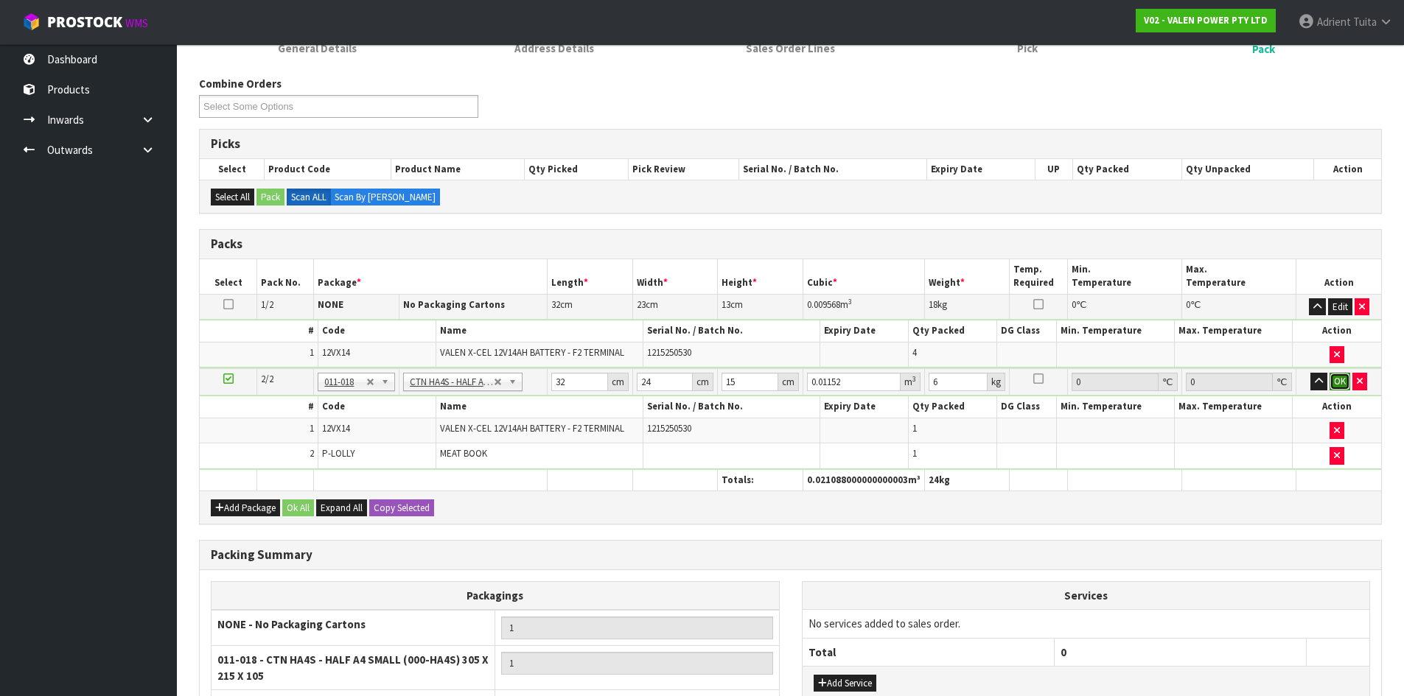
click at [1344, 388] on button "OK" at bounding box center [1339, 382] width 21 height 18
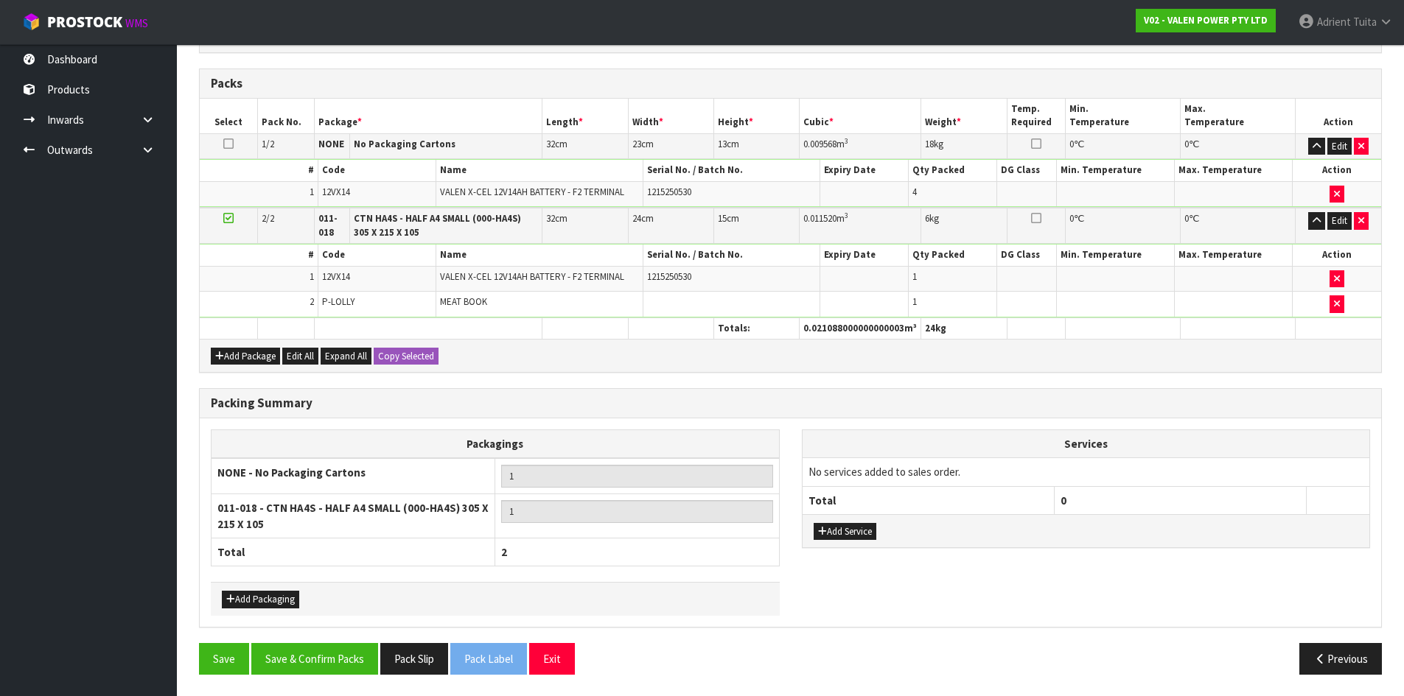
scroll to position [323, 0]
drag, startPoint x: 841, startPoint y: 533, endPoint x: 844, endPoint y: 524, distance: 10.0
click at [843, 525] on button "Add Service" at bounding box center [844, 531] width 63 height 18
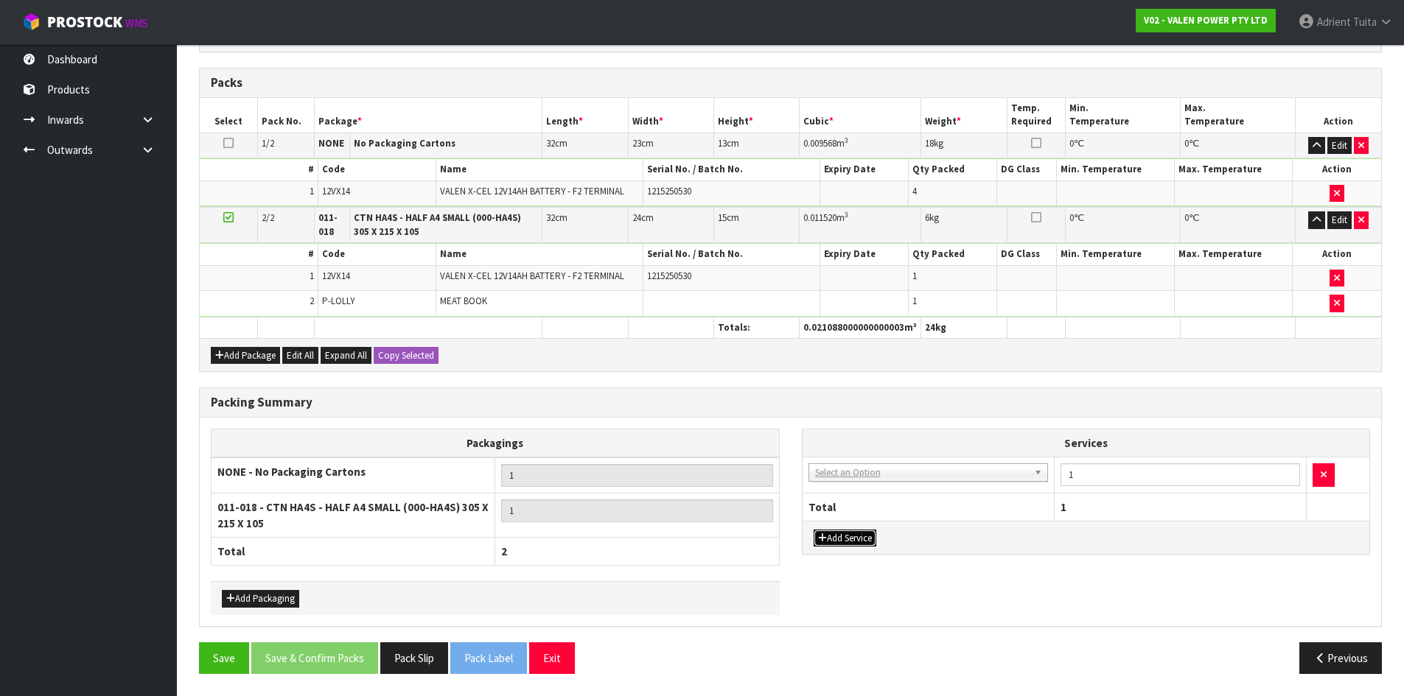
drag, startPoint x: 863, startPoint y: 474, endPoint x: 864, endPoint y: 494, distance: 20.7
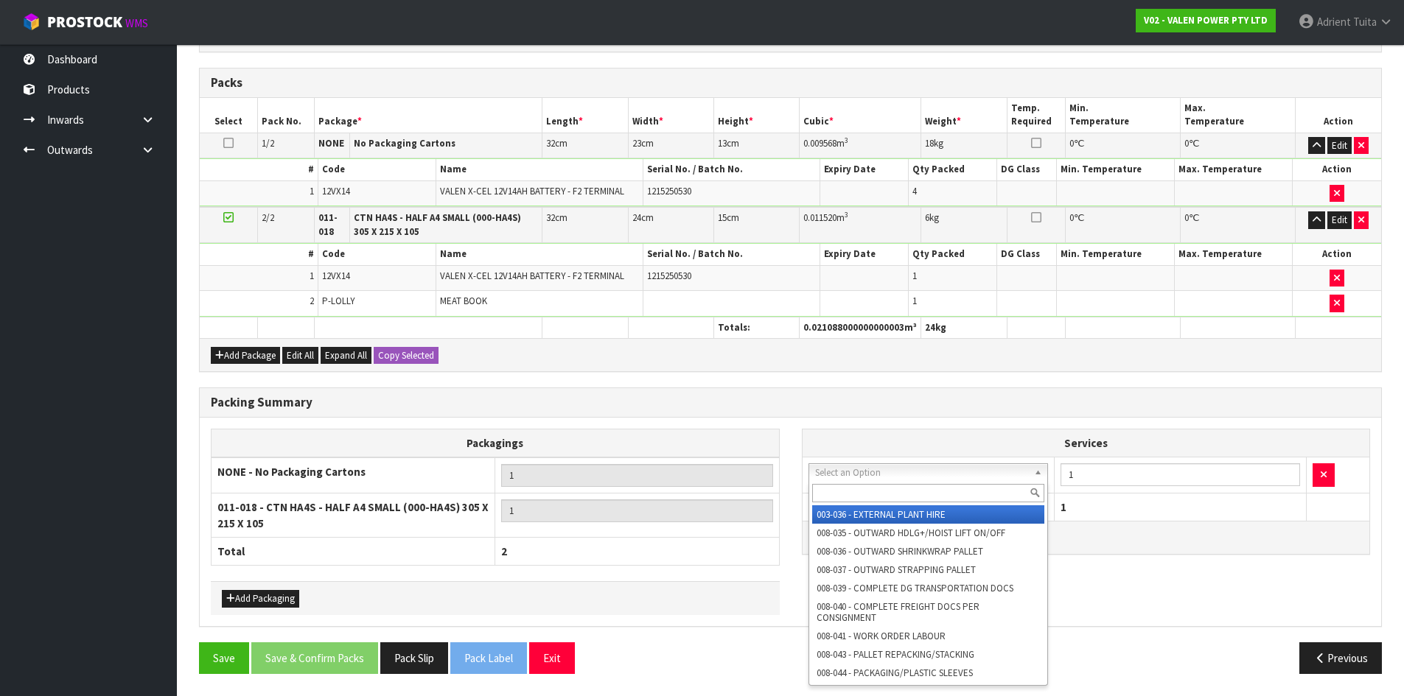
click at [866, 499] on input "text" at bounding box center [928, 493] width 233 height 18
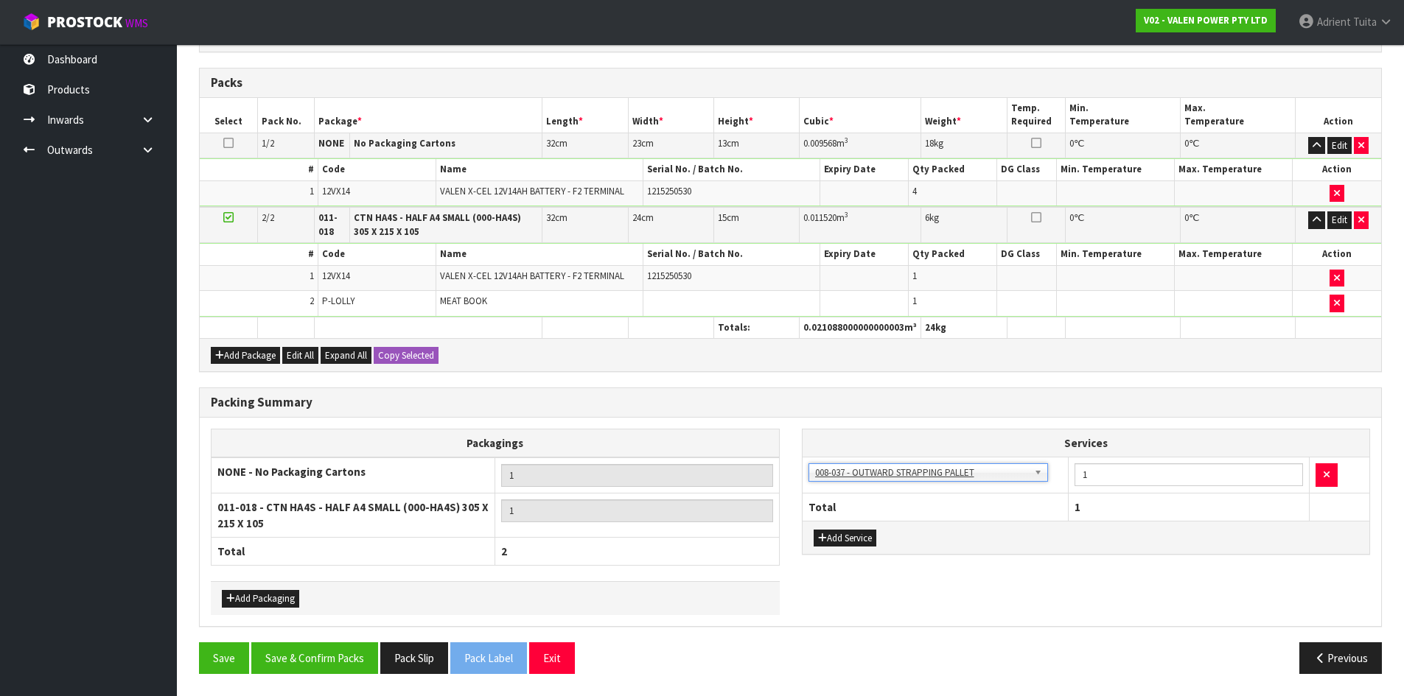
click at [1181, 456] on th "Services" at bounding box center [1085, 444] width 567 height 28
click at [1180, 466] on input "1" at bounding box center [1188, 474] width 228 height 23
click at [805, 533] on div "Add Service" at bounding box center [1085, 537] width 567 height 33
click at [824, 531] on button "Add Service" at bounding box center [844, 539] width 63 height 18
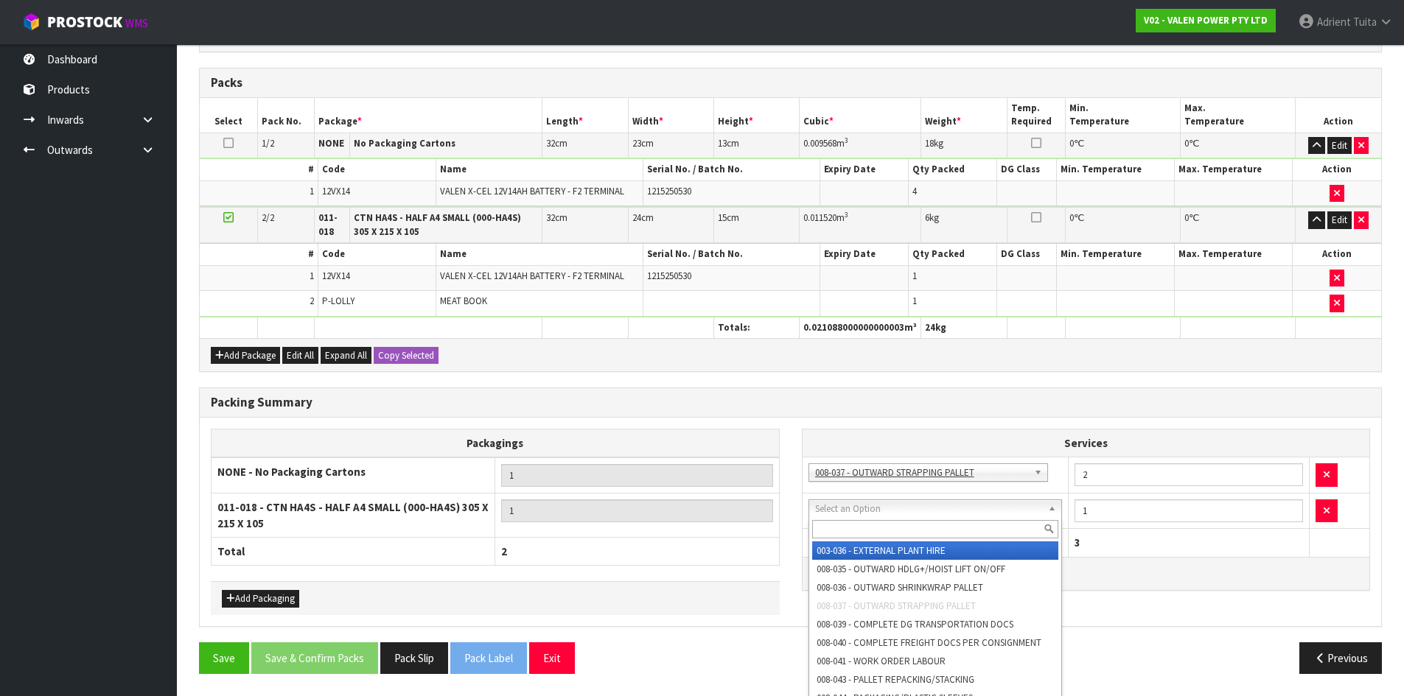
drag, startPoint x: 833, startPoint y: 506, endPoint x: 835, endPoint y: 526, distance: 19.9
click at [835, 526] on input "text" at bounding box center [935, 529] width 247 height 18
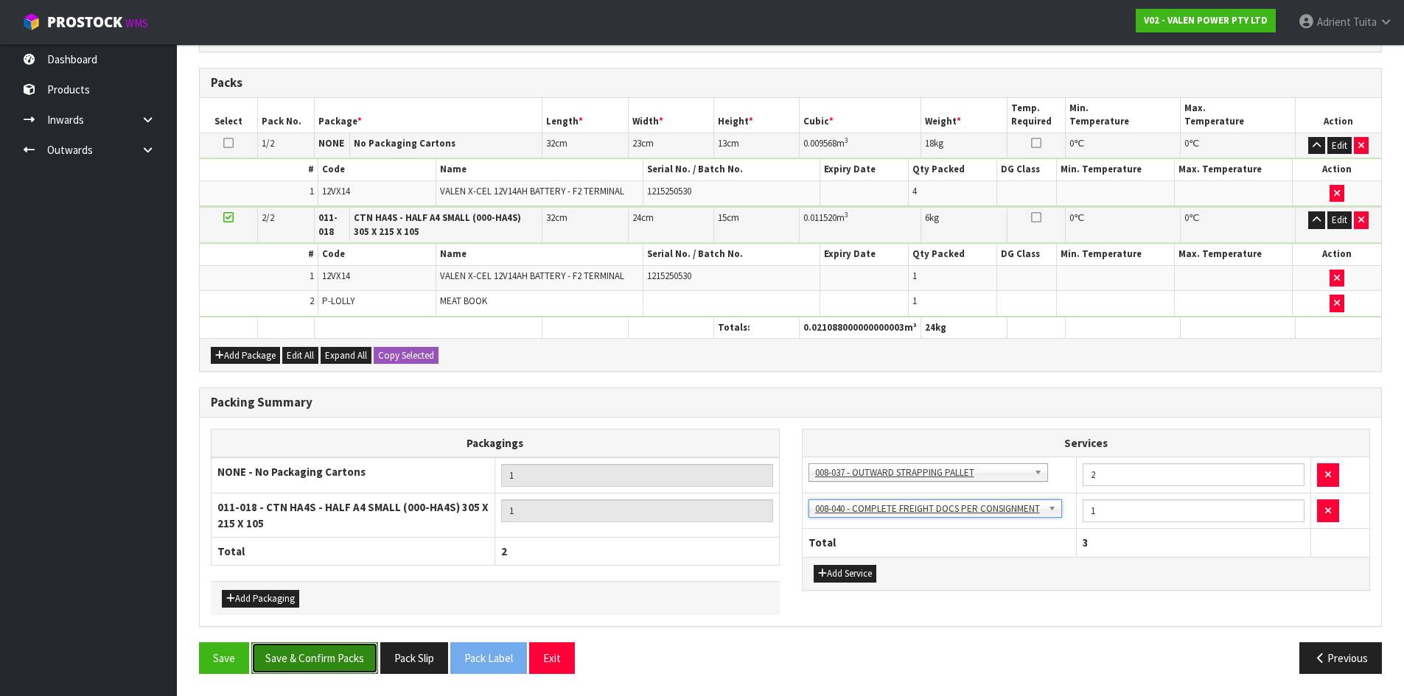
click at [329, 655] on button "Save & Confirm Packs" at bounding box center [314, 658] width 127 height 32
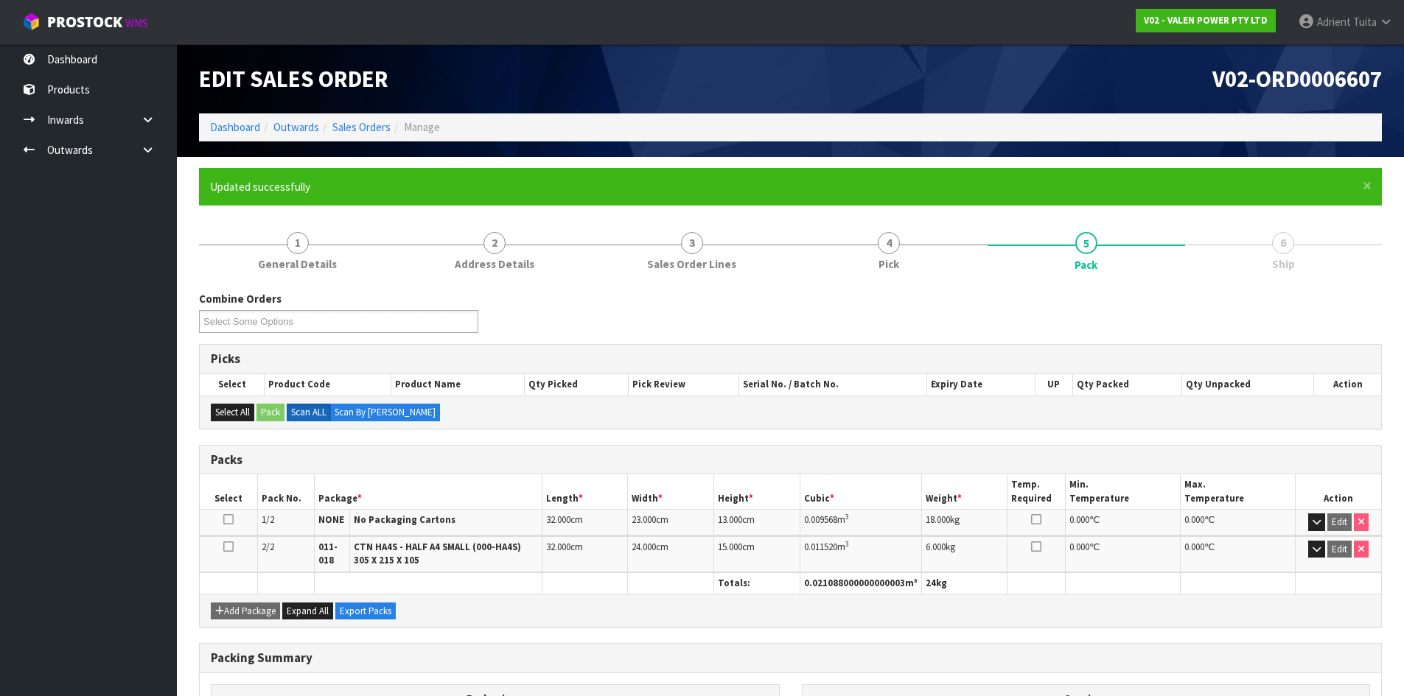
scroll to position [223, 0]
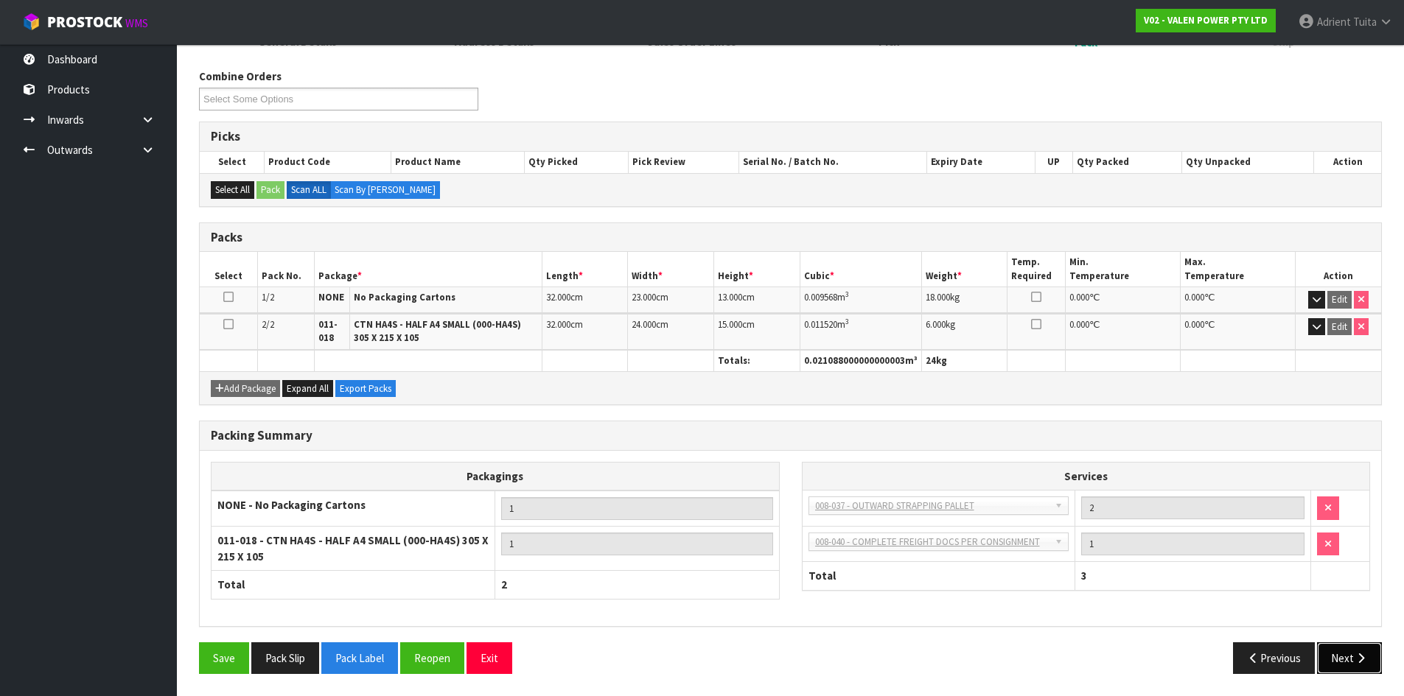
click at [1349, 673] on button "Next" at bounding box center [1349, 658] width 65 height 32
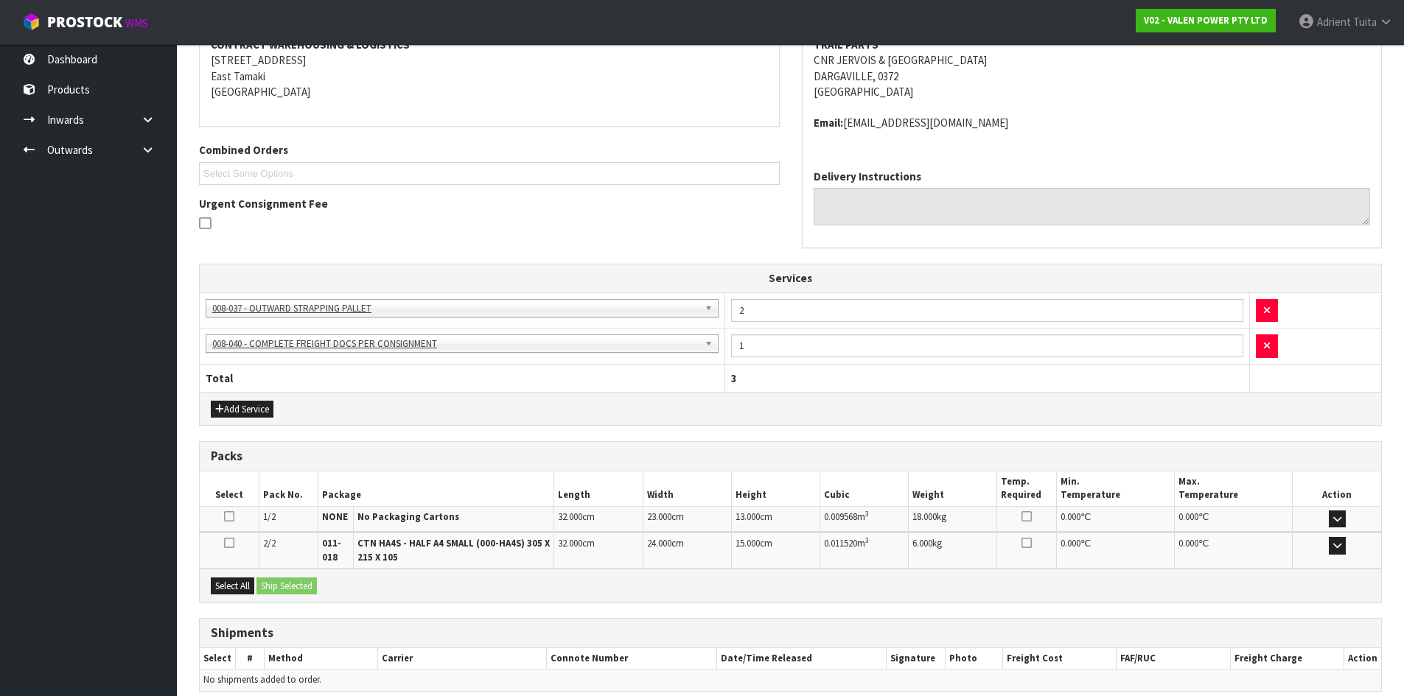
scroll to position [360, 0]
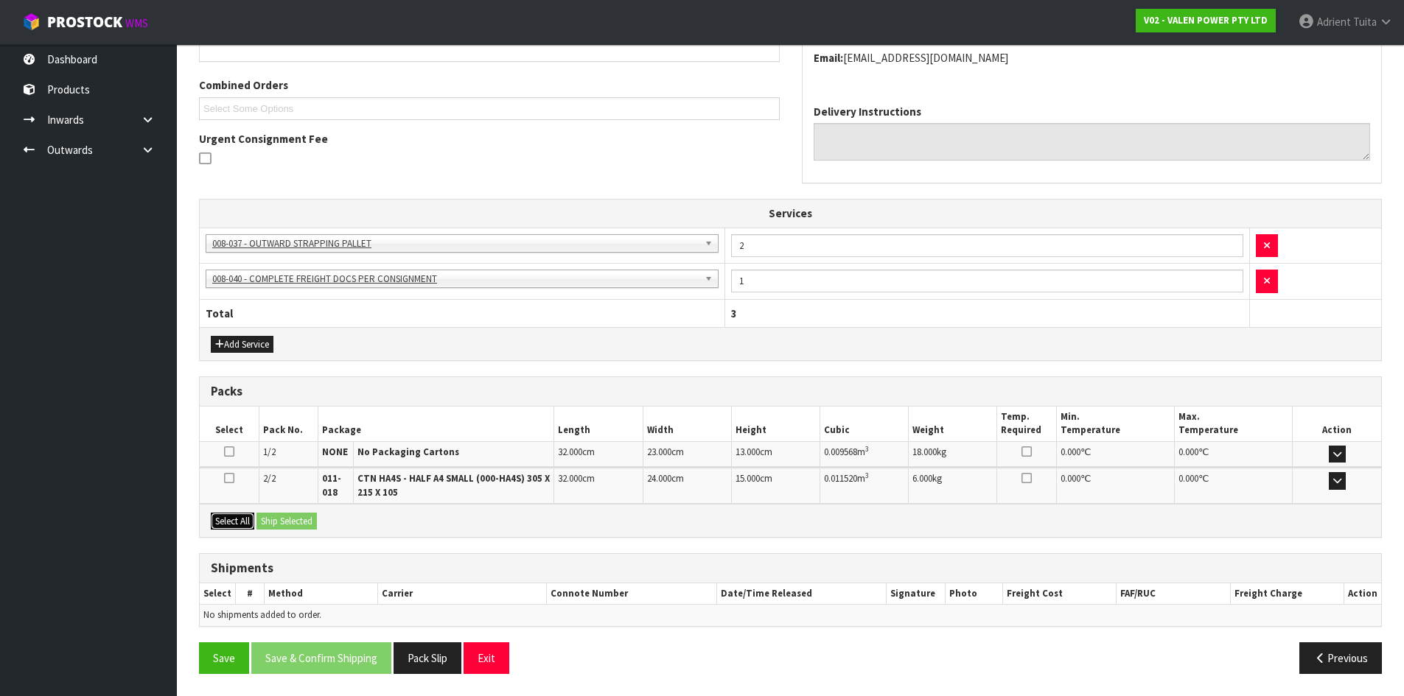
click at [245, 528] on button "Select All" at bounding box center [232, 522] width 43 height 18
click at [281, 516] on button "Ship Selected" at bounding box center [286, 522] width 60 height 18
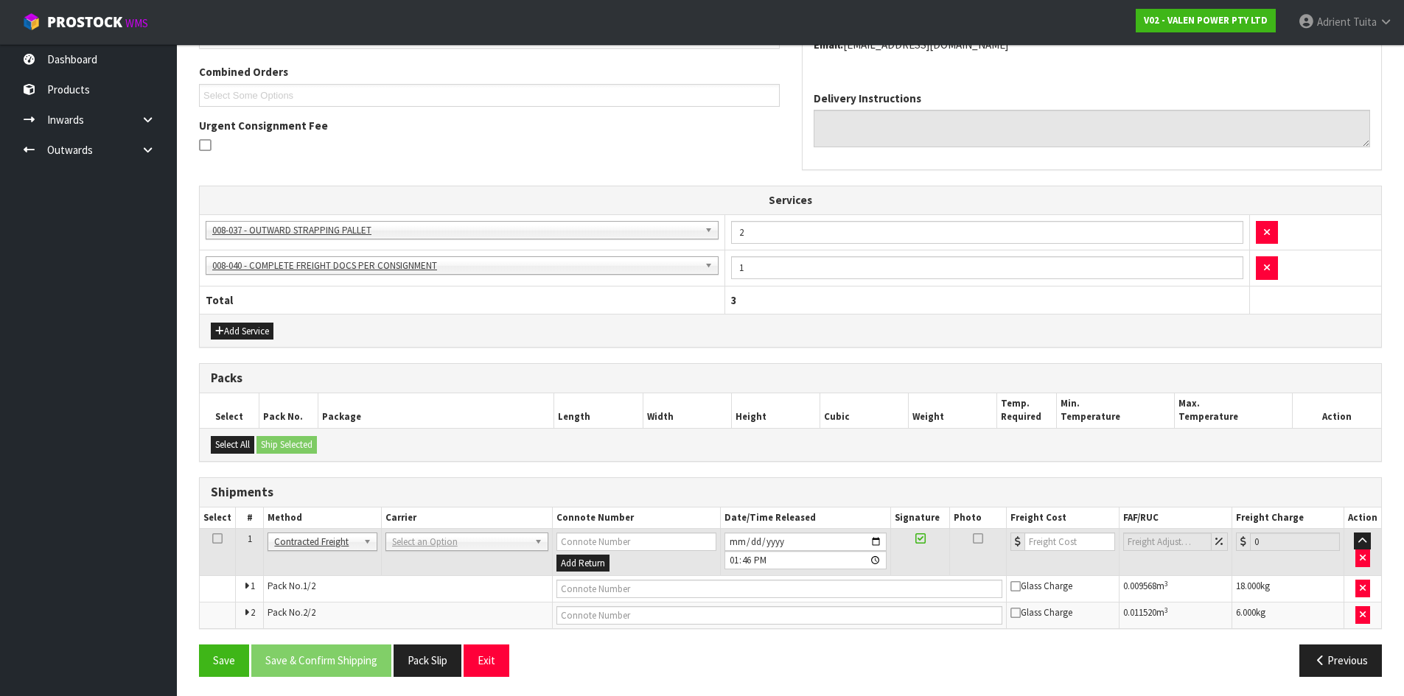
scroll to position [376, 0]
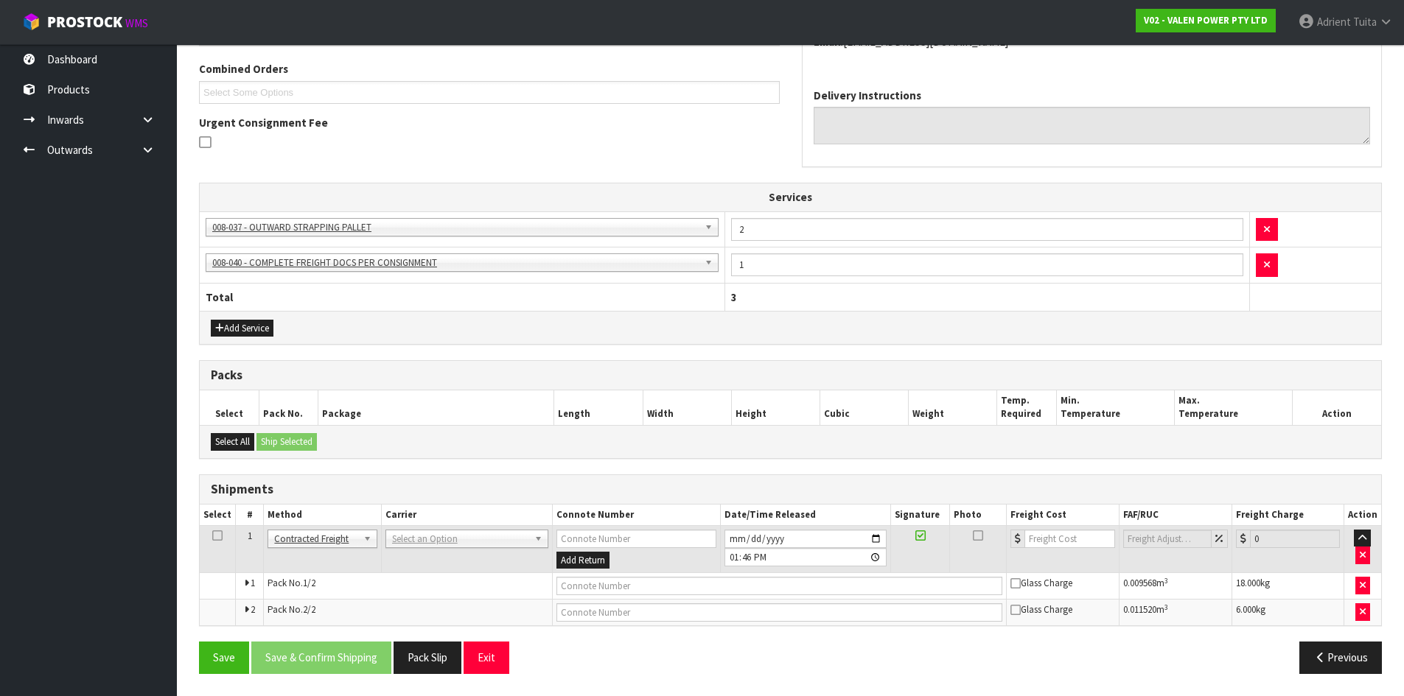
drag, startPoint x: 429, startPoint y: 540, endPoint x: 428, endPoint y: 548, distance: 8.1
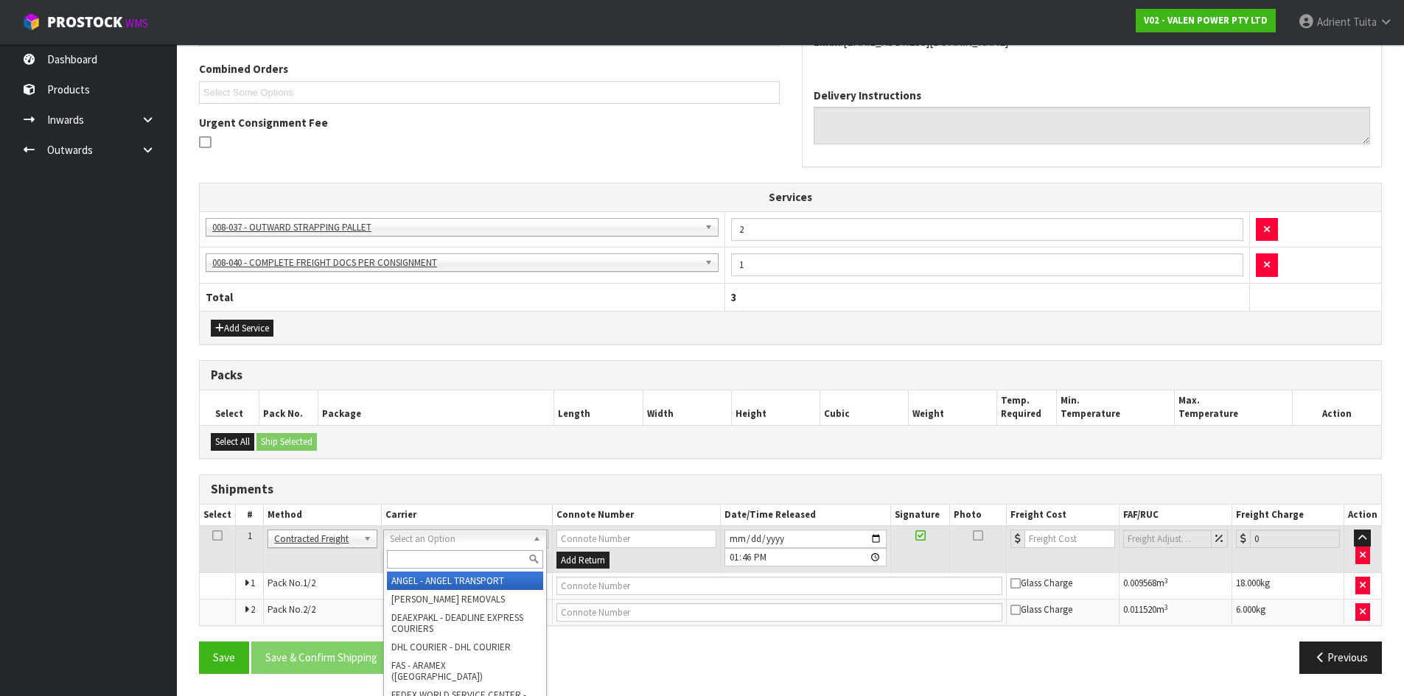
click at [428, 548] on div at bounding box center [465, 559] width 162 height 24
click at [430, 551] on input "text" at bounding box center [465, 559] width 156 height 18
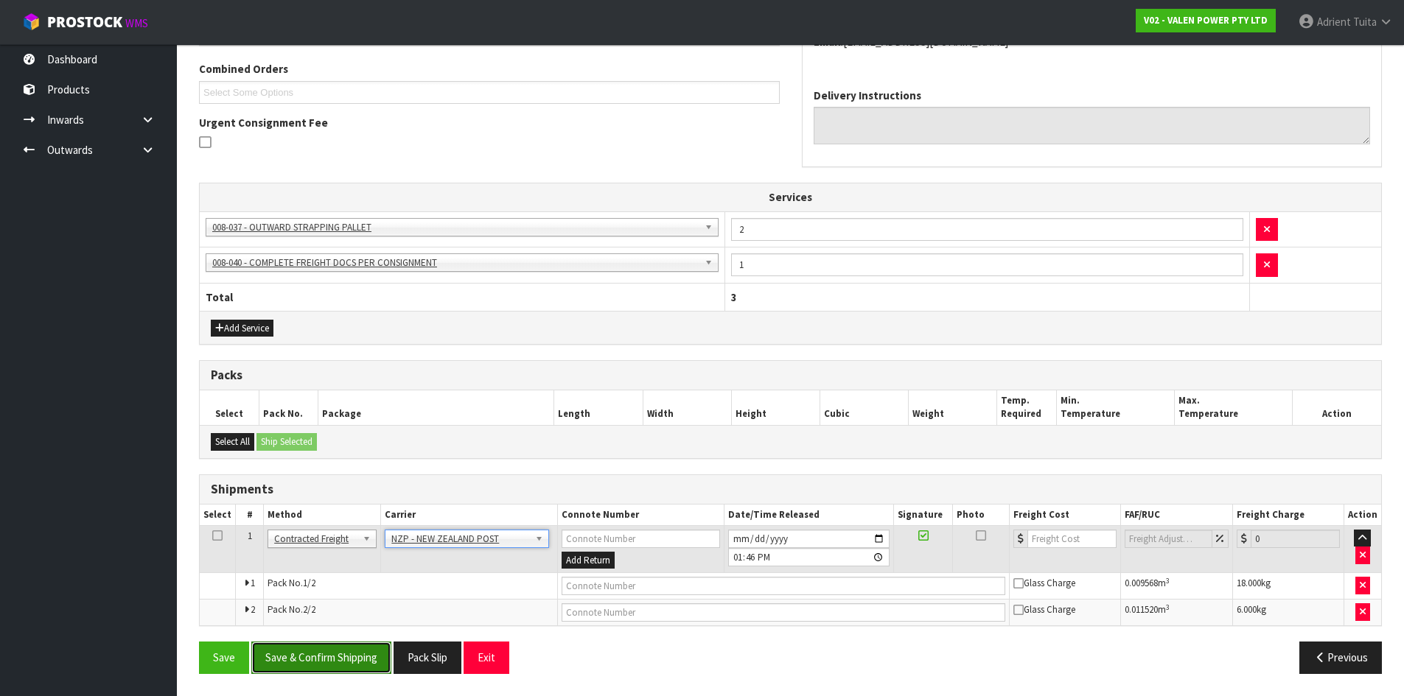
click at [314, 656] on button "Save & Confirm Shipping" at bounding box center [321, 658] width 140 height 32
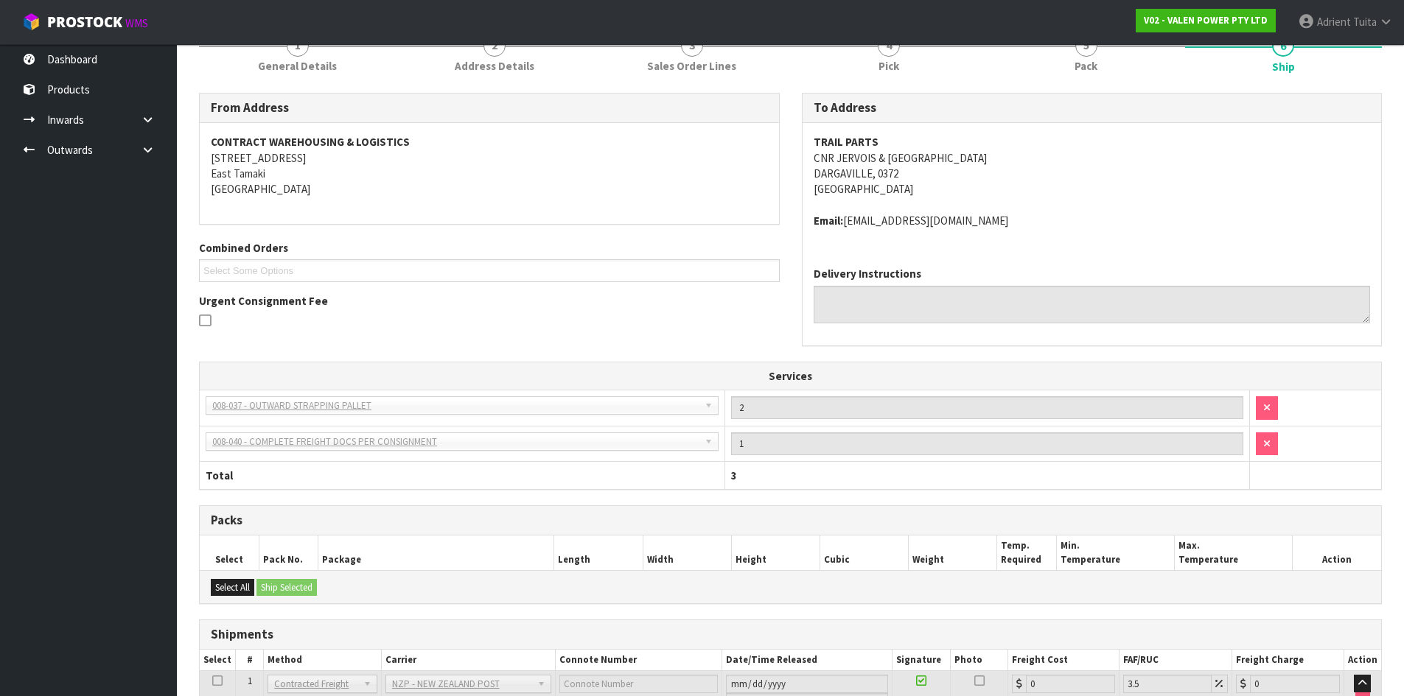
scroll to position [354, 0]
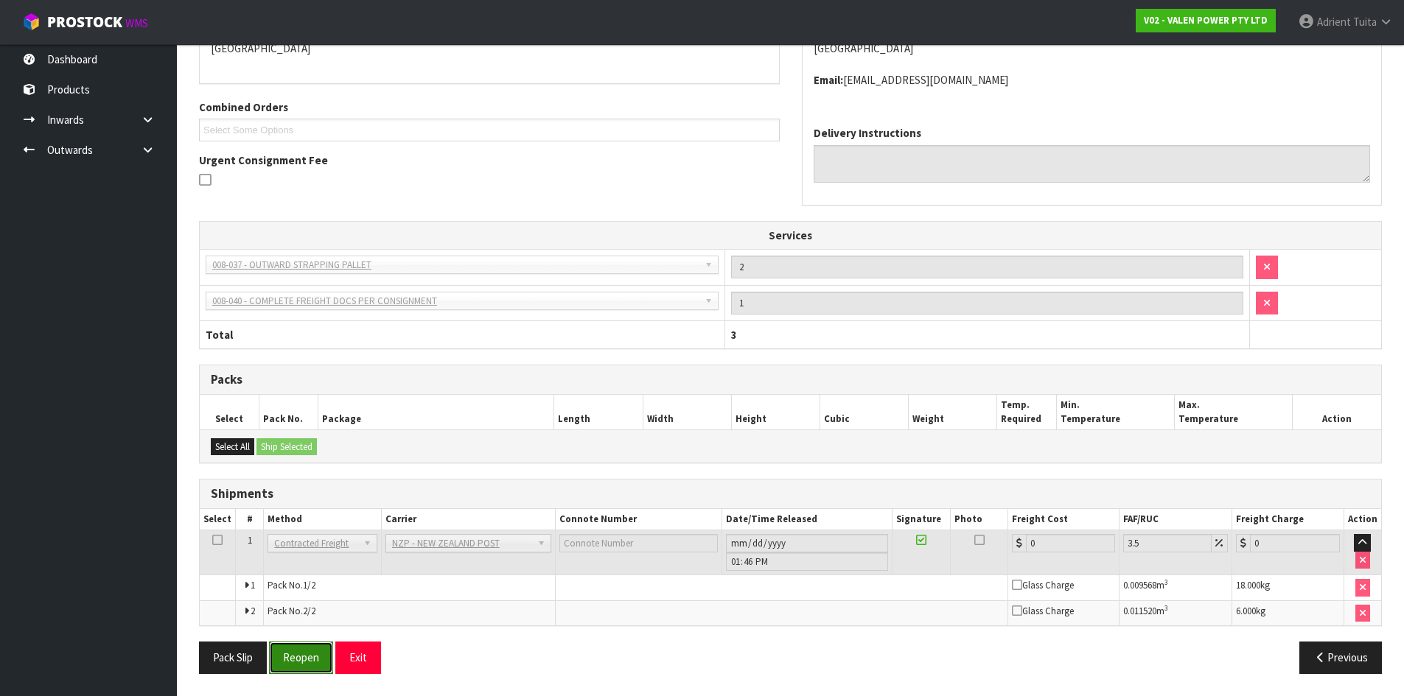
click at [306, 665] on button "Reopen" at bounding box center [301, 658] width 64 height 32
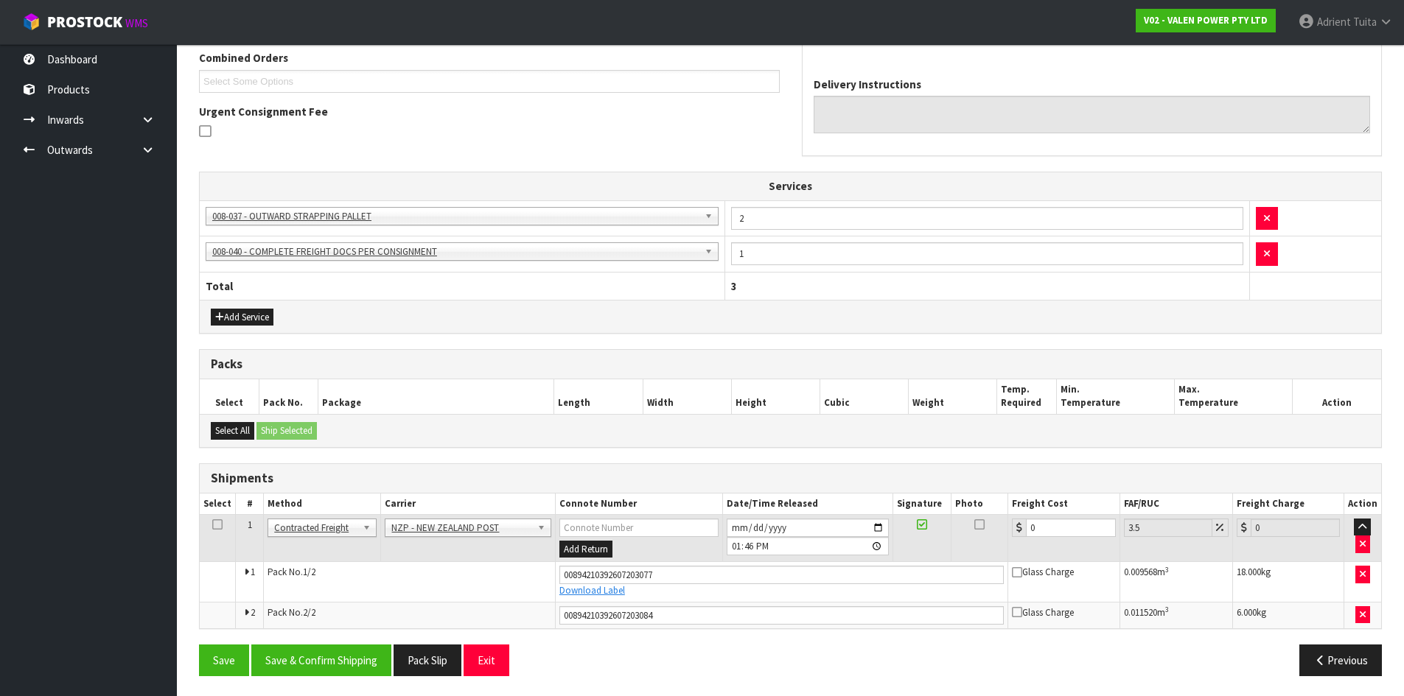
scroll to position [390, 0]
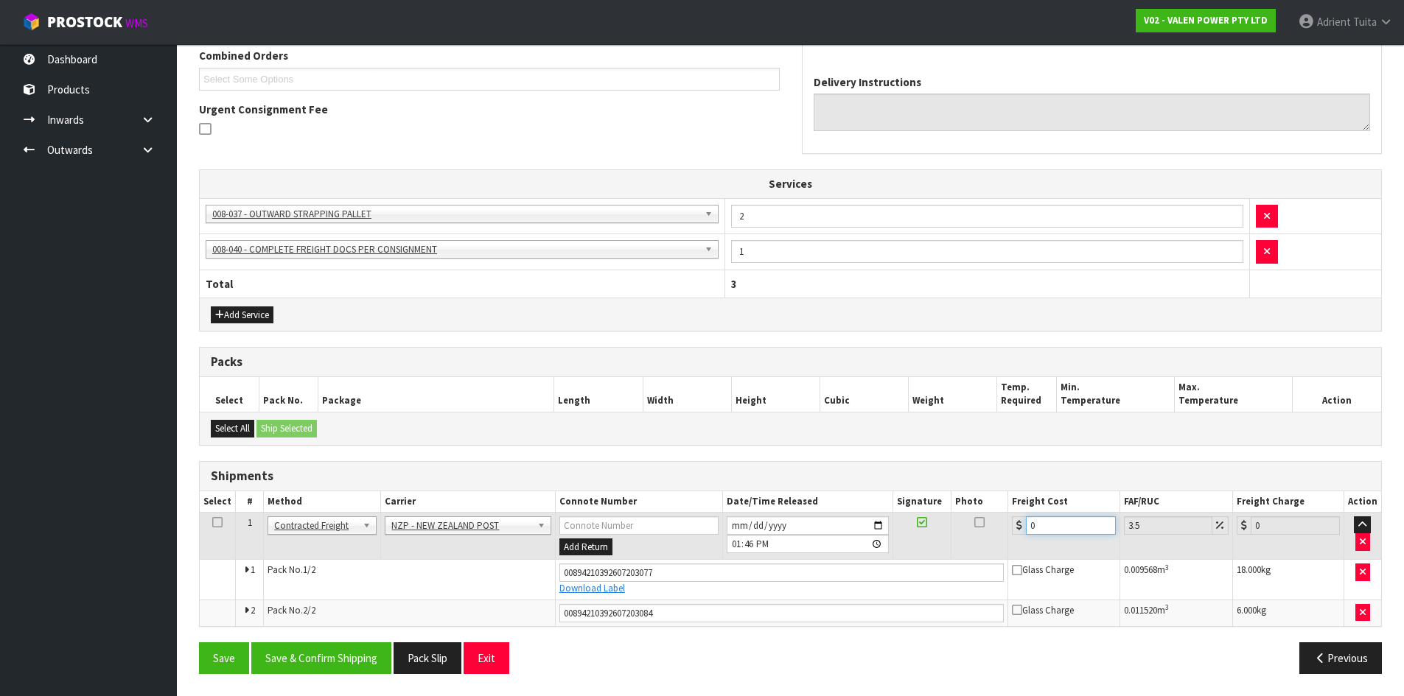
click at [1086, 529] on input "0" at bounding box center [1070, 525] width 89 height 18
click at [313, 665] on button "Save & Confirm Shipping" at bounding box center [321, 658] width 140 height 32
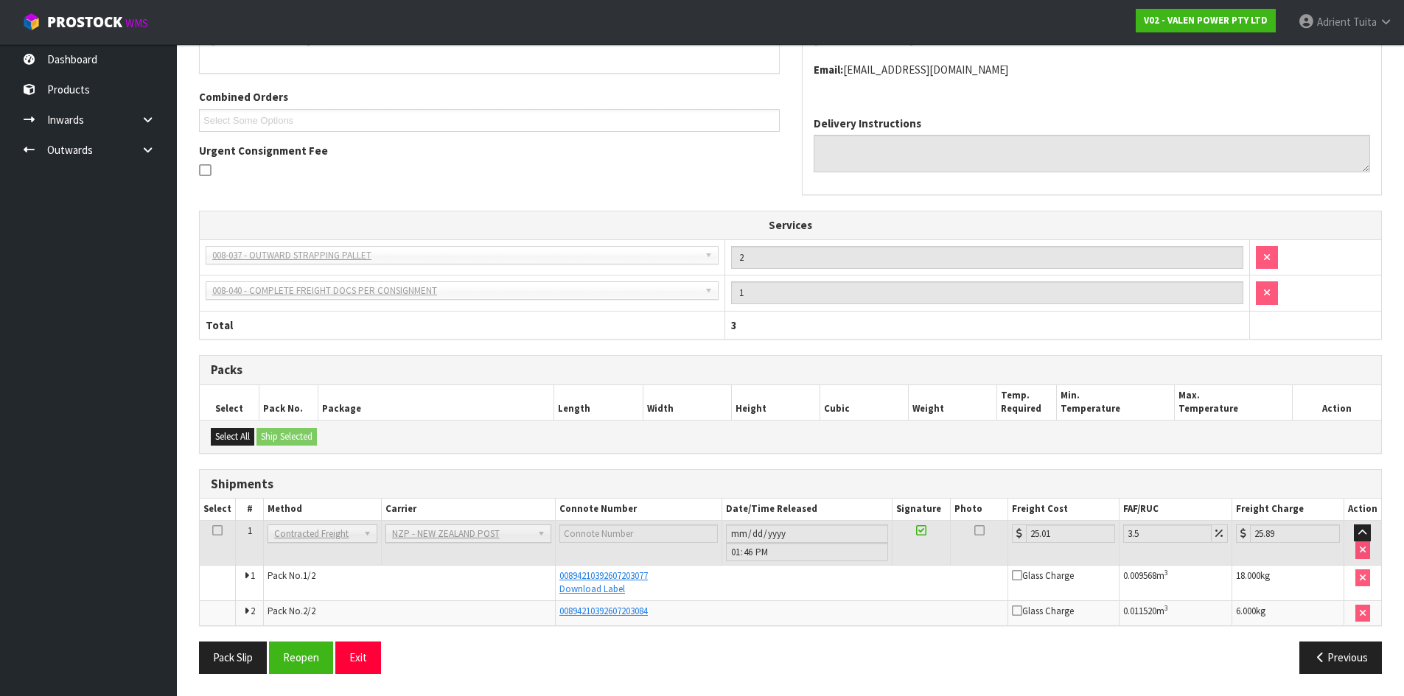
scroll to position [0, 0]
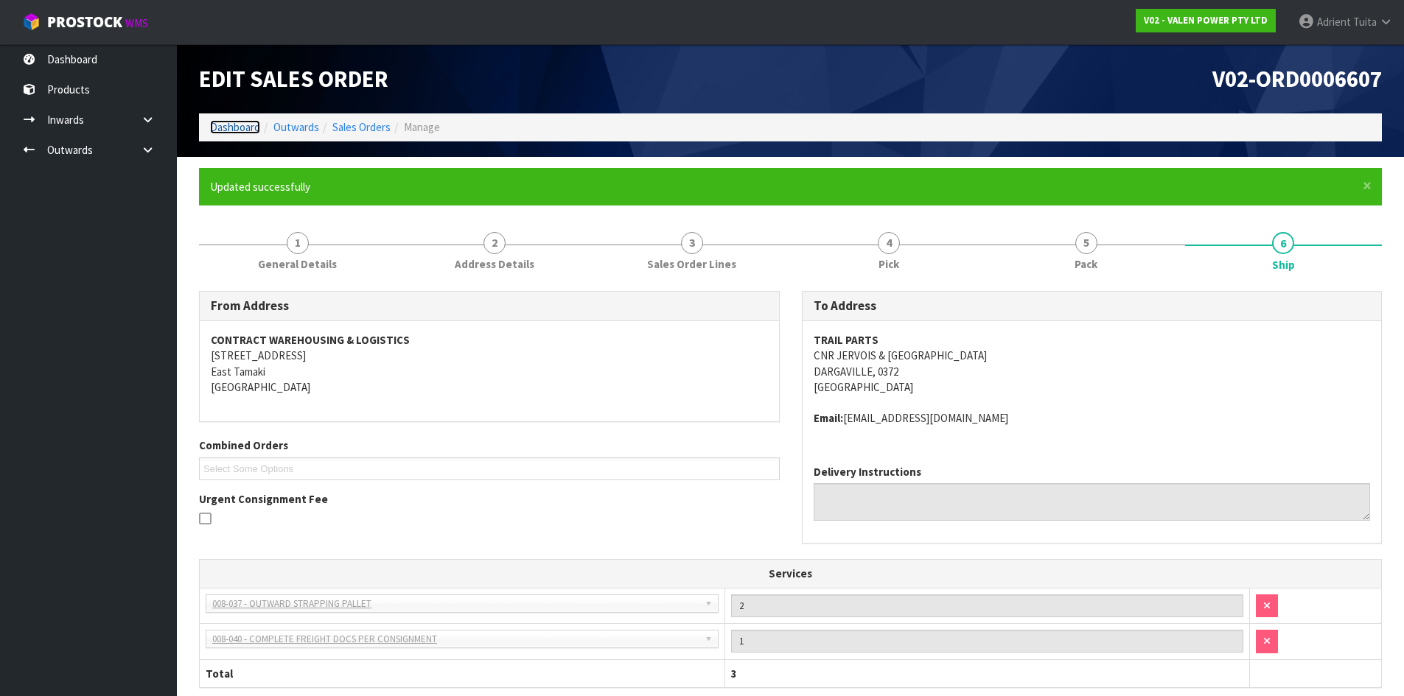
click at [239, 128] on link "Dashboard" at bounding box center [235, 127] width 50 height 14
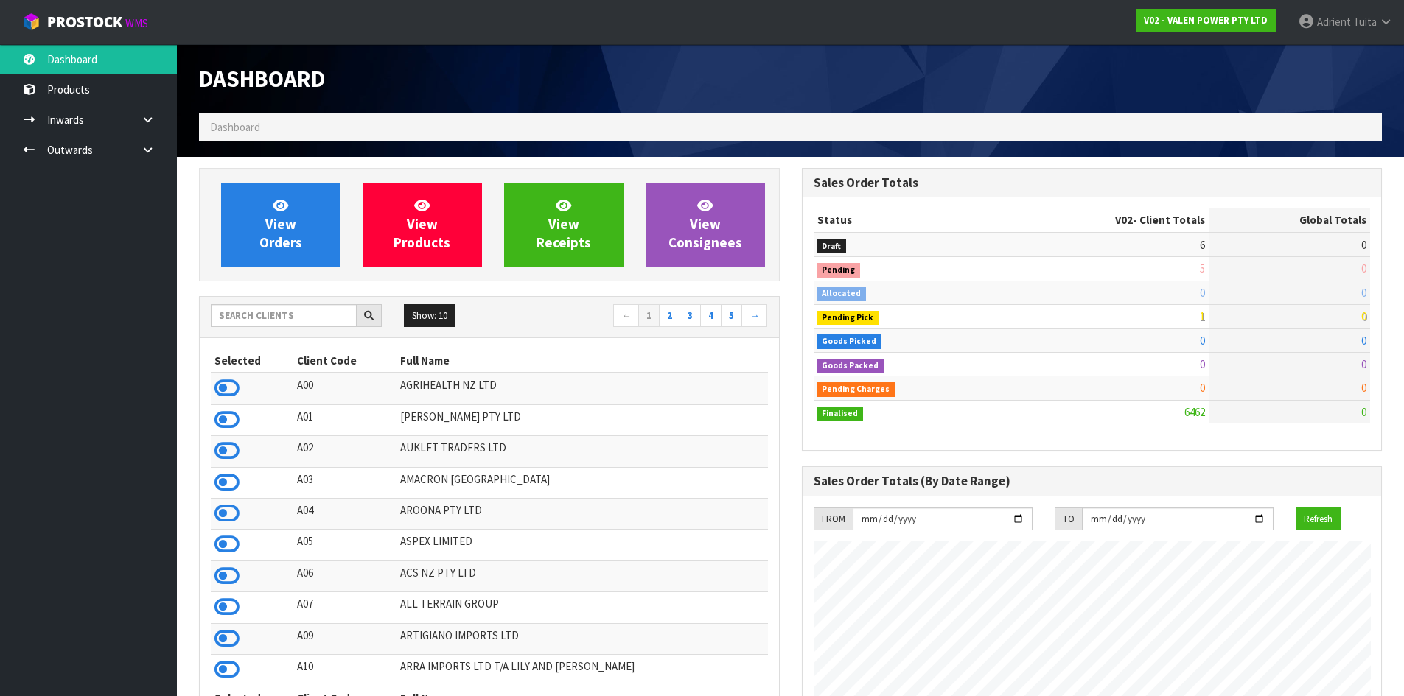
scroll to position [1116, 602]
click at [286, 315] on input "text" at bounding box center [284, 315] width 146 height 23
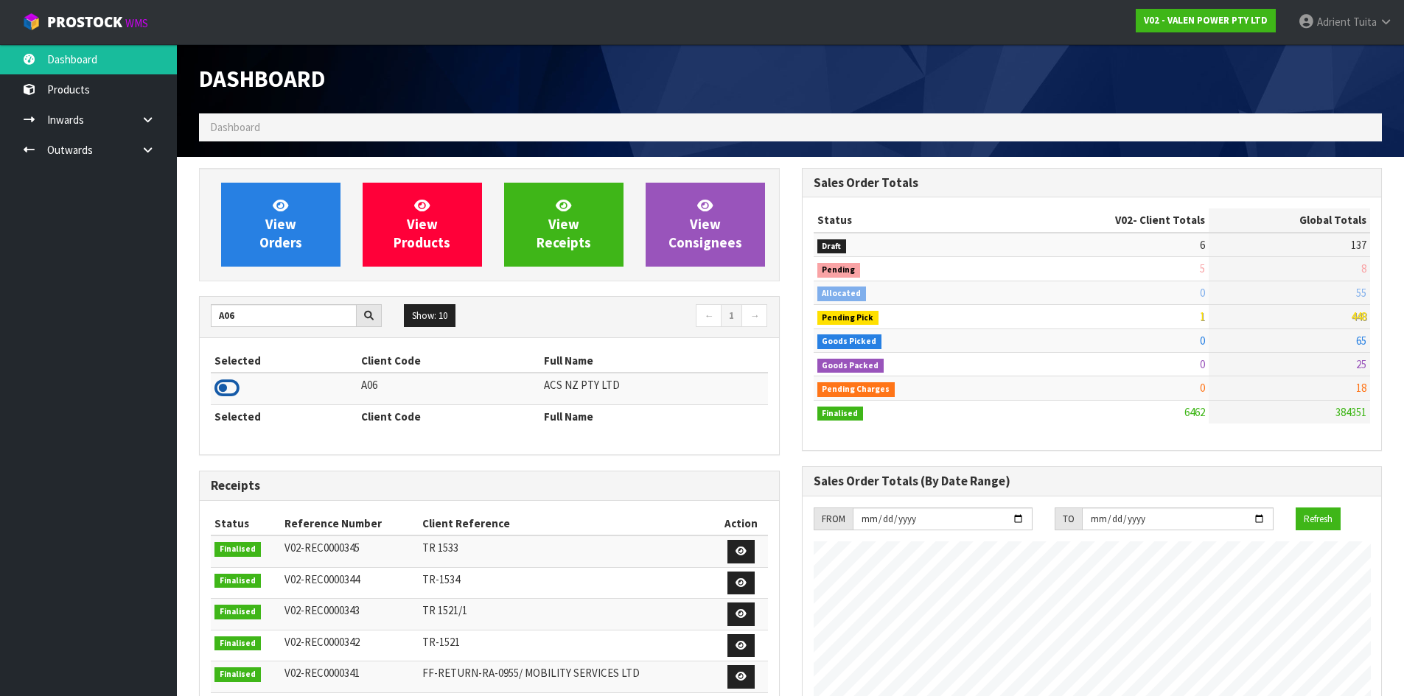
click at [225, 384] on icon at bounding box center [226, 388] width 25 height 22
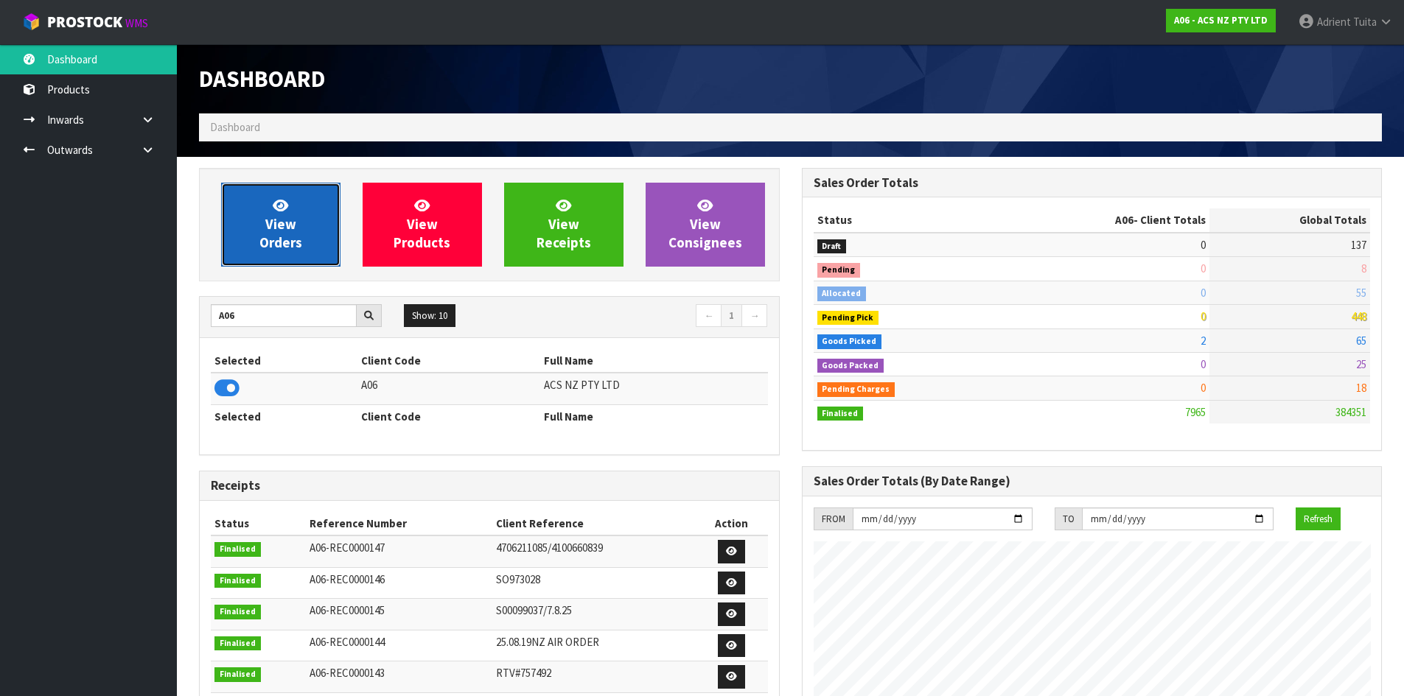
click at [270, 209] on link "View Orders" at bounding box center [280, 225] width 119 height 84
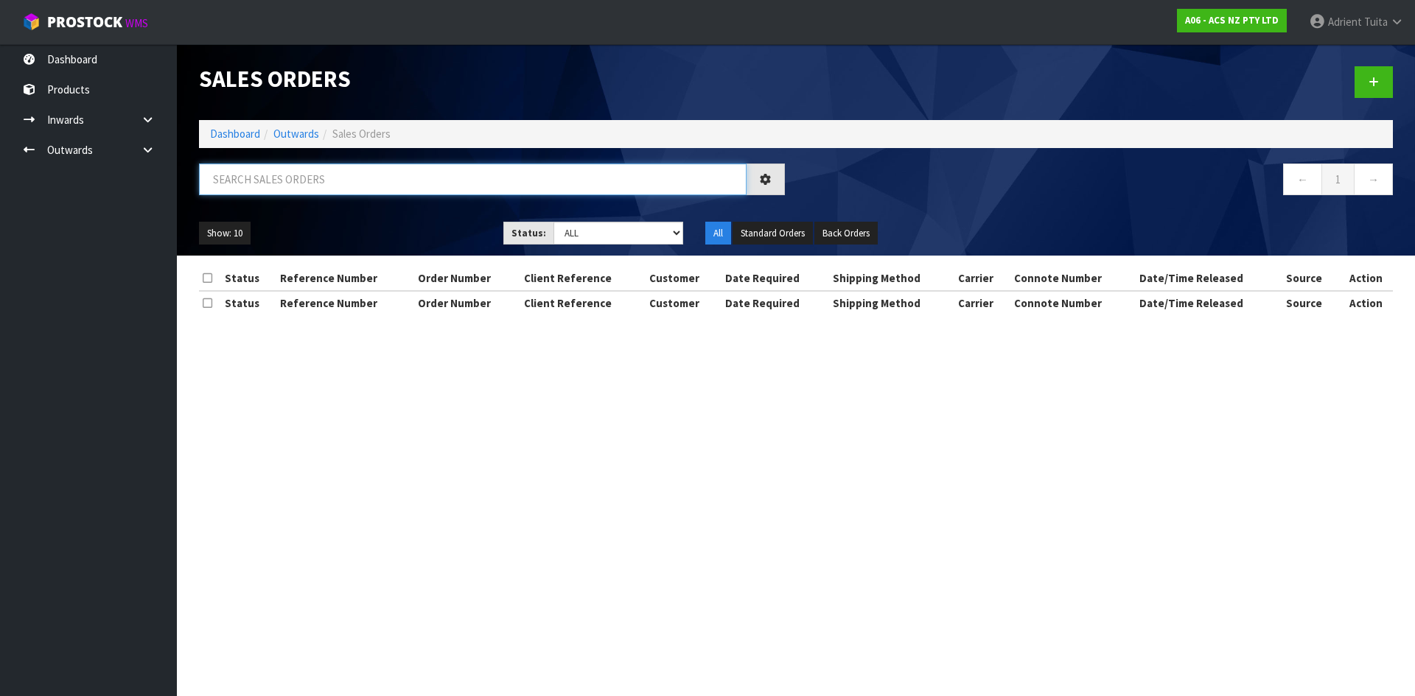
click at [281, 181] on input "text" at bounding box center [472, 180] width 547 height 32
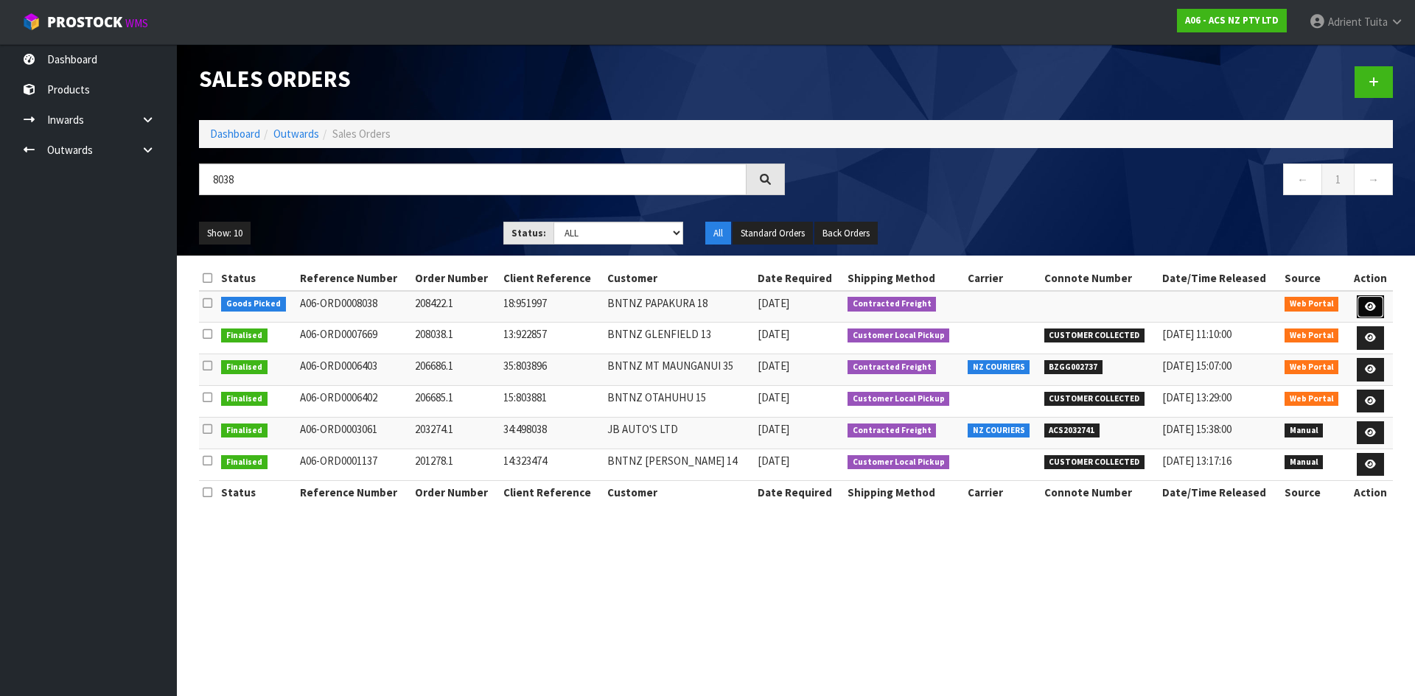
click at [1373, 302] on icon at bounding box center [1370, 307] width 11 height 10
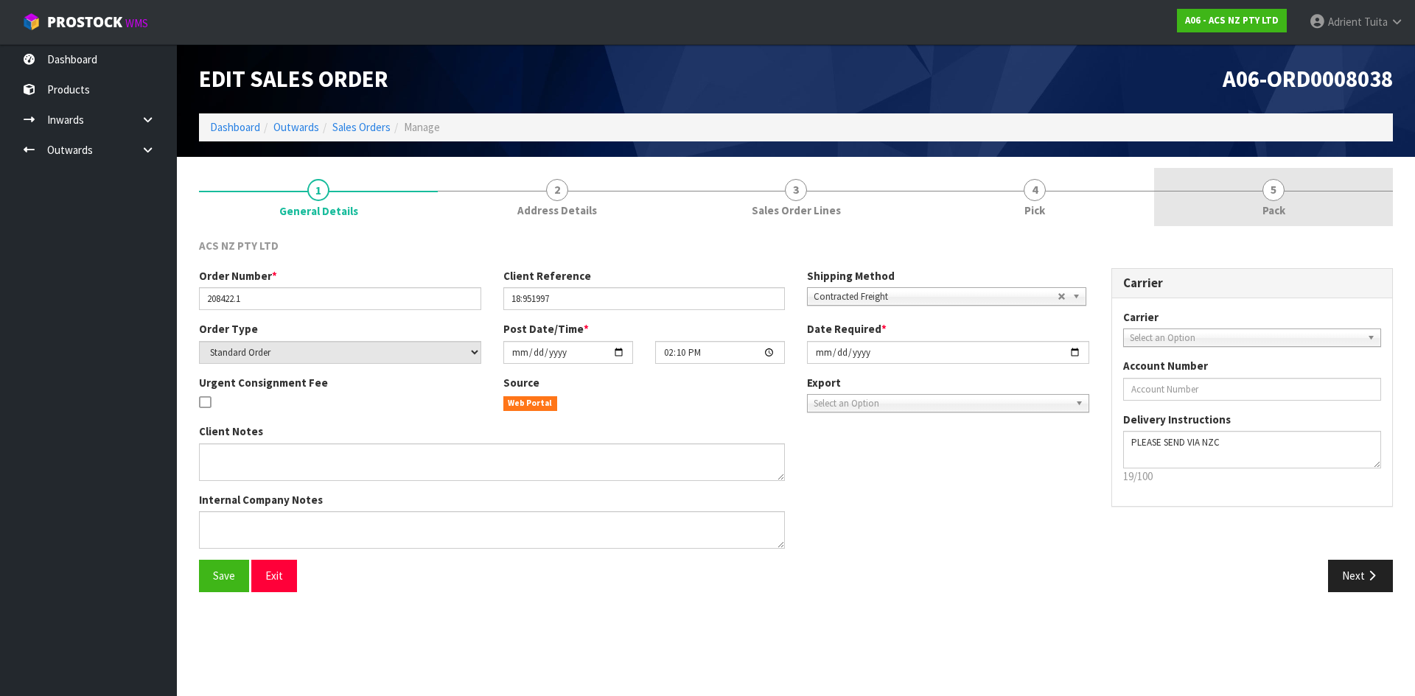
click at [1293, 217] on link "5 Pack" at bounding box center [1273, 197] width 239 height 58
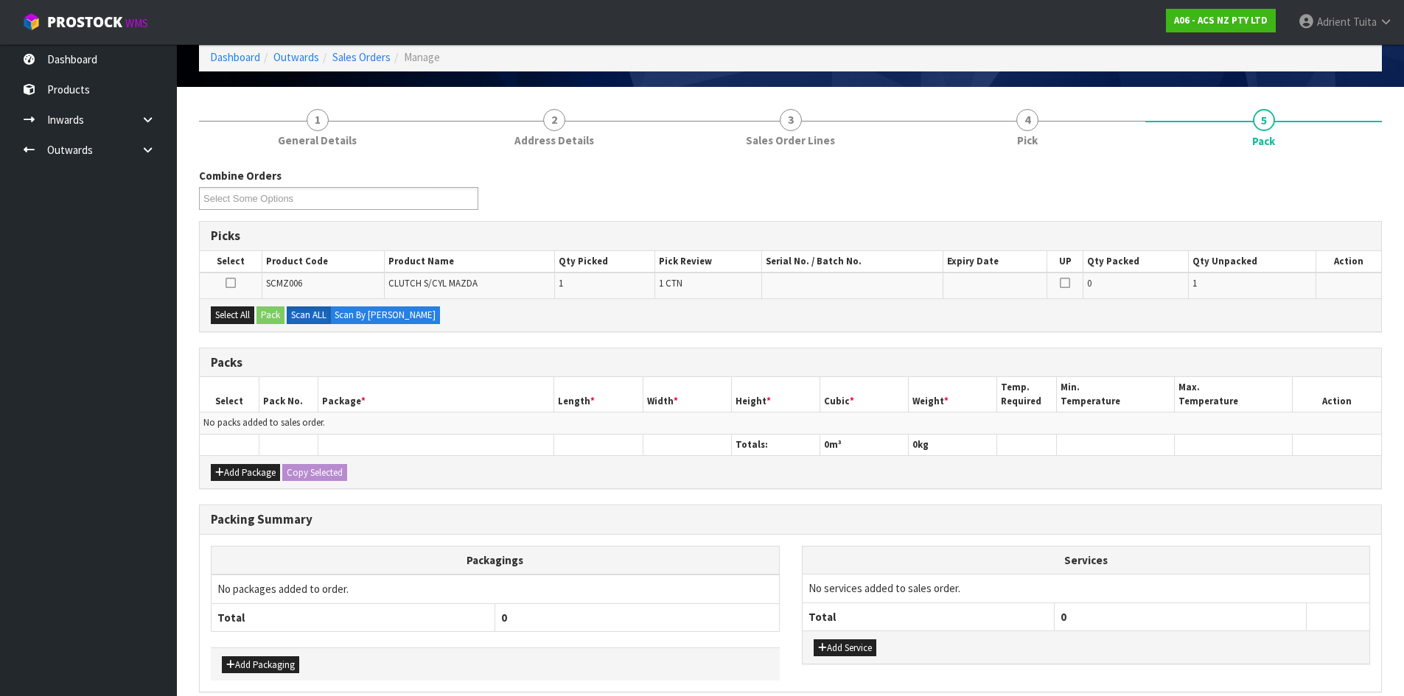
scroll to position [136, 0]
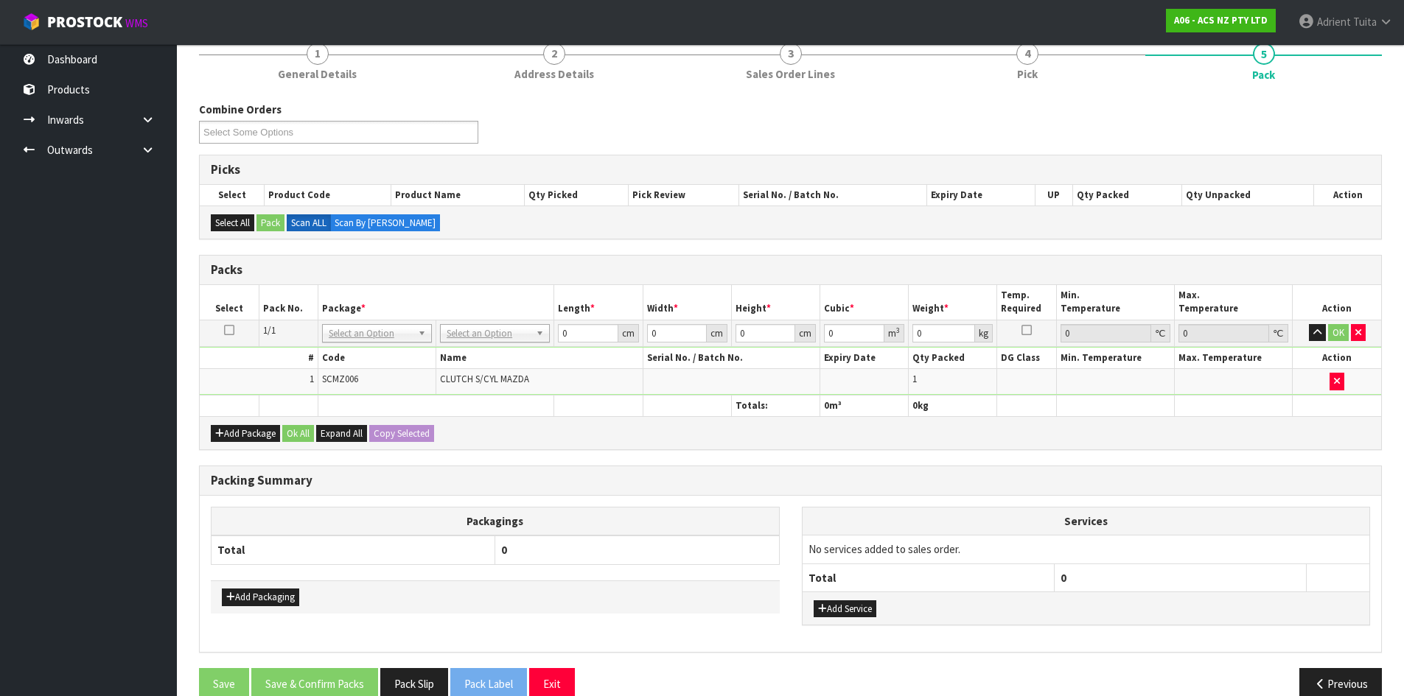
click at [472, 323] on td "No Packaging Cartons PLT GEN120 (1200 X 1000) PLT ONE WAY SKID CHEP HIRE PALLET…" at bounding box center [495, 333] width 118 height 27
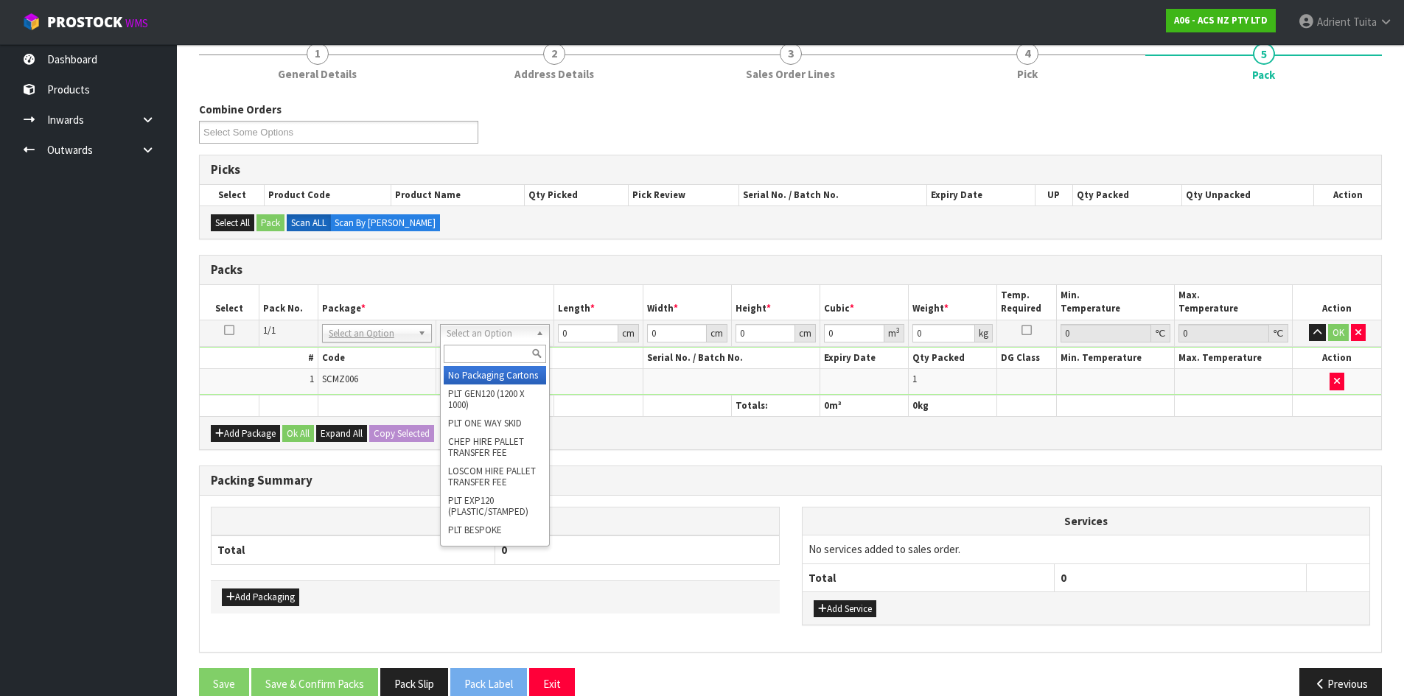
drag, startPoint x: 472, startPoint y: 337, endPoint x: 471, endPoint y: 351, distance: 14.8
click at [471, 351] on input "text" at bounding box center [495, 354] width 102 height 18
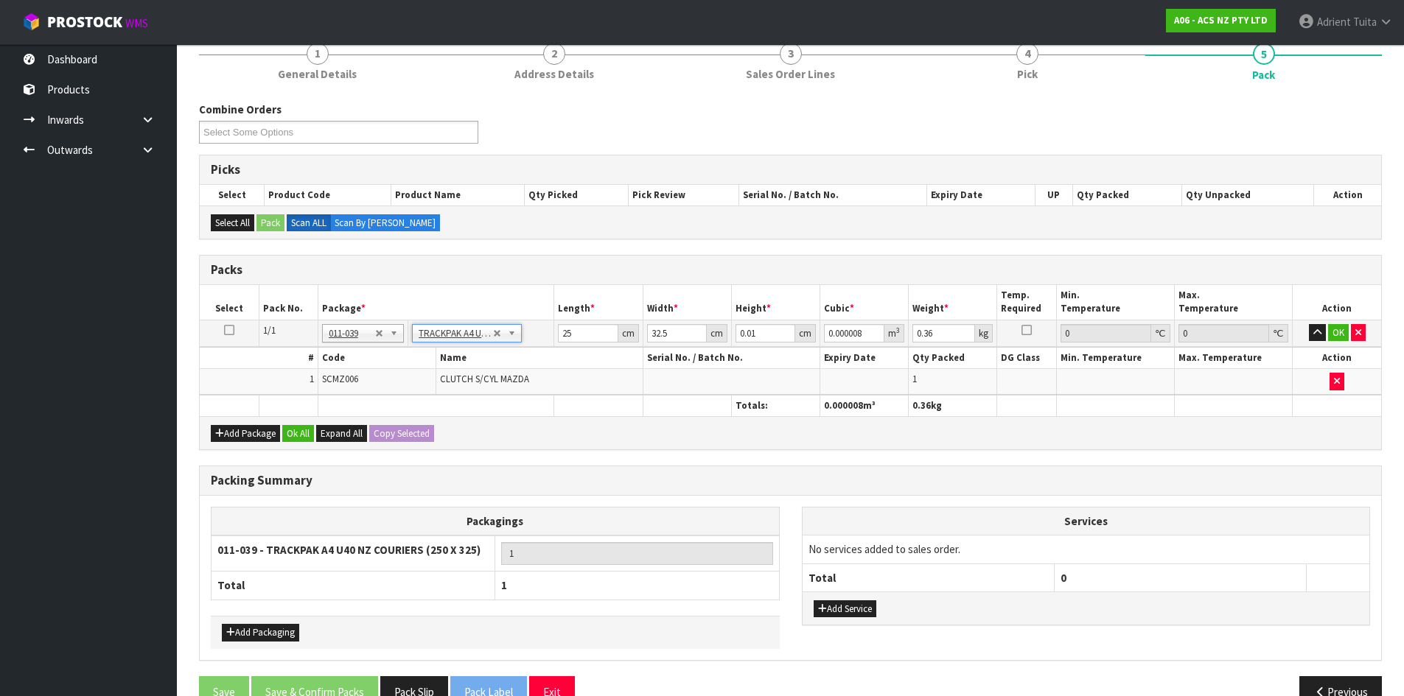
scroll to position [0, 0]
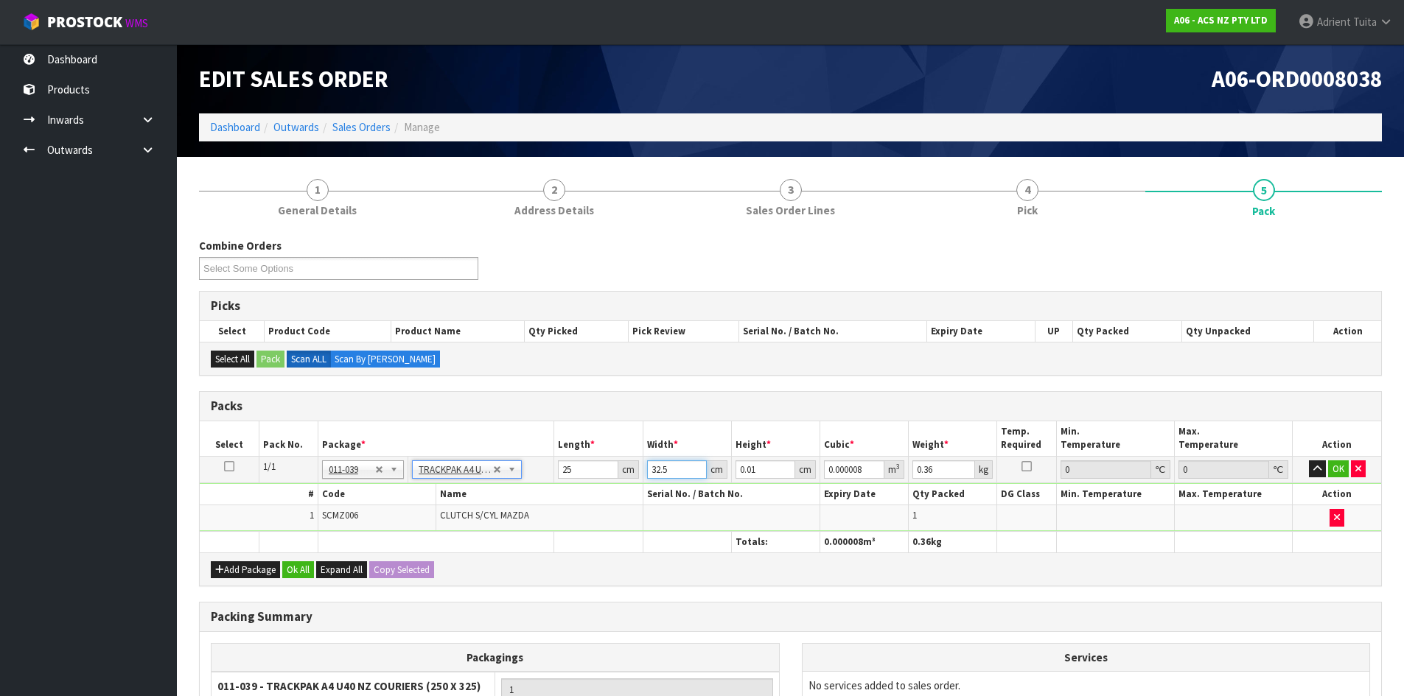
click at [651, 469] on input "32.5" at bounding box center [677, 469] width 60 height 18
click at [1339, 466] on button "OK" at bounding box center [1338, 469] width 21 height 18
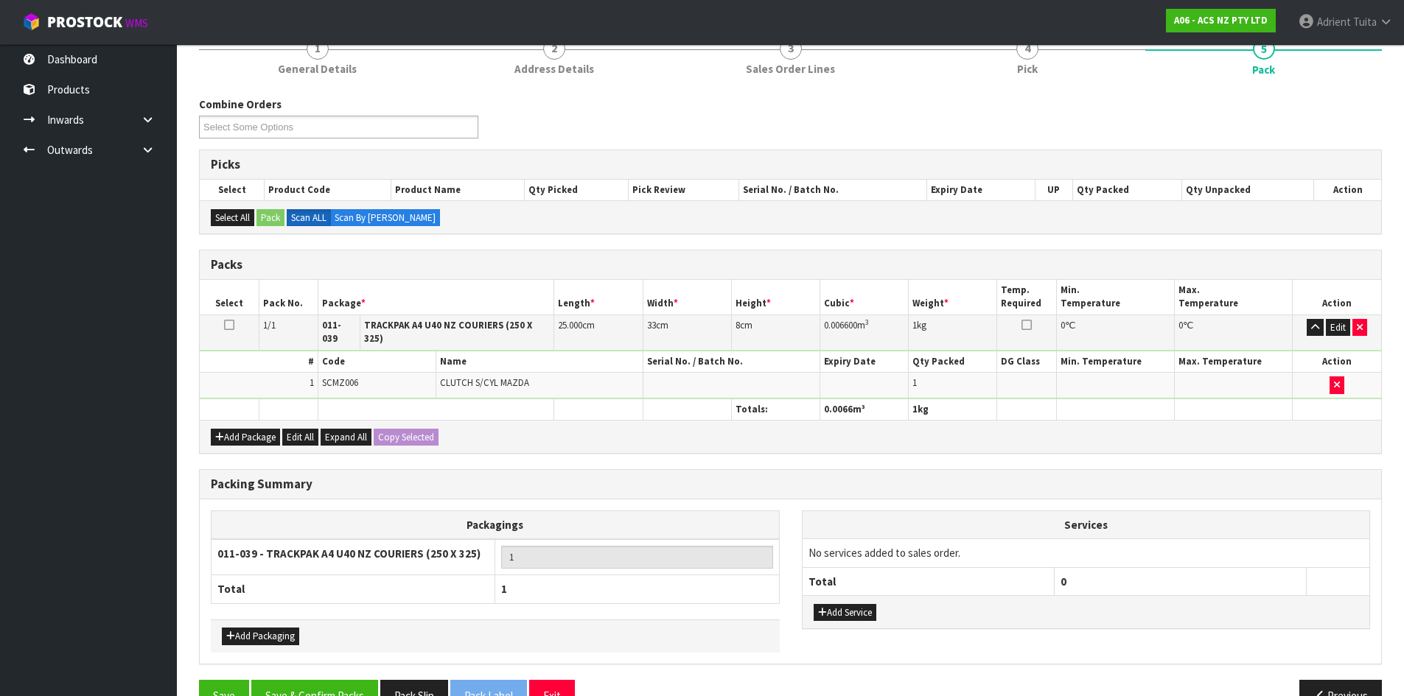
scroll to position [147, 0]
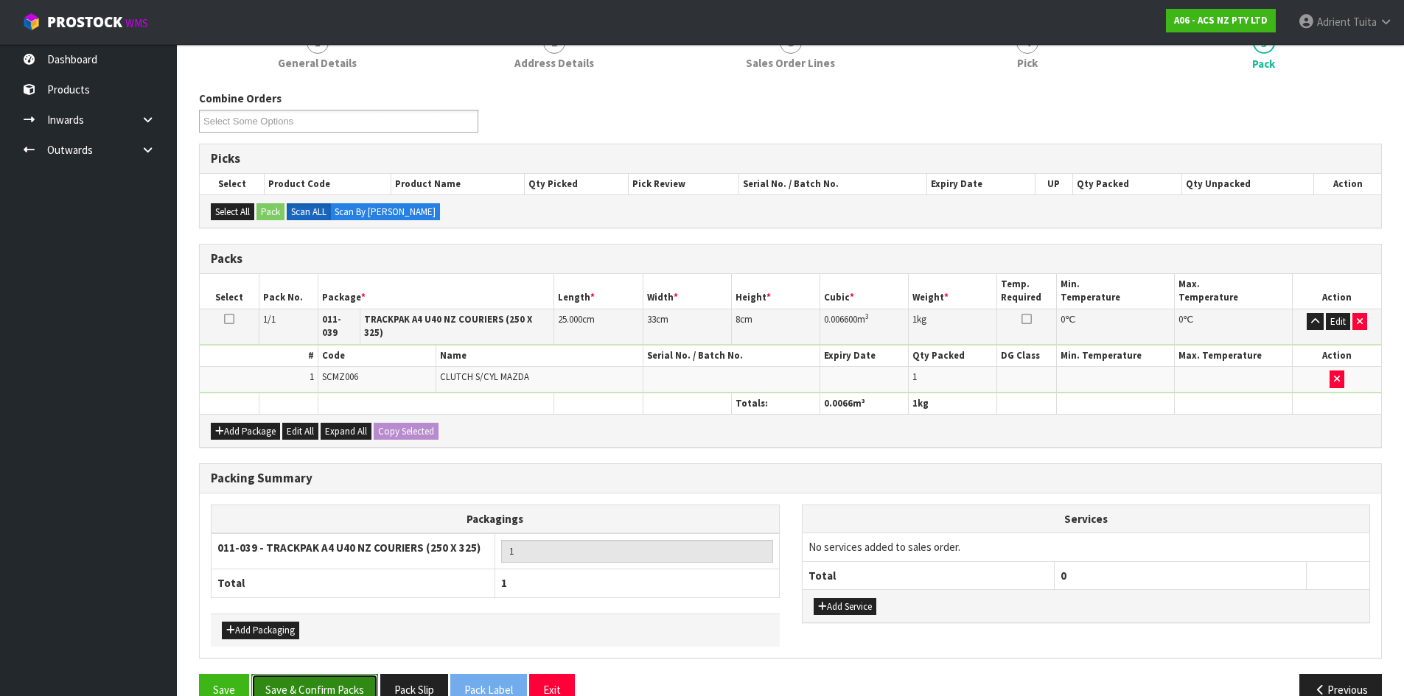
click at [328, 674] on button "Save & Confirm Packs" at bounding box center [314, 690] width 127 height 32
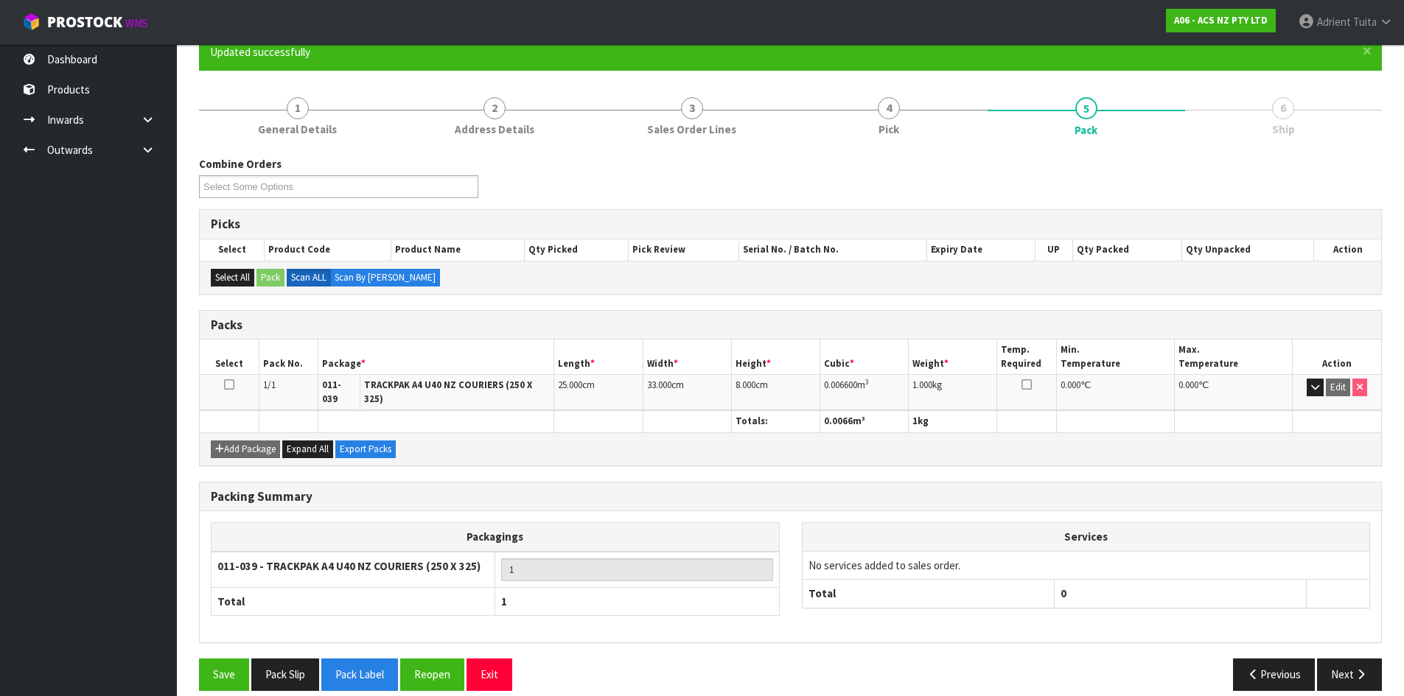
scroll to position [141, 0]
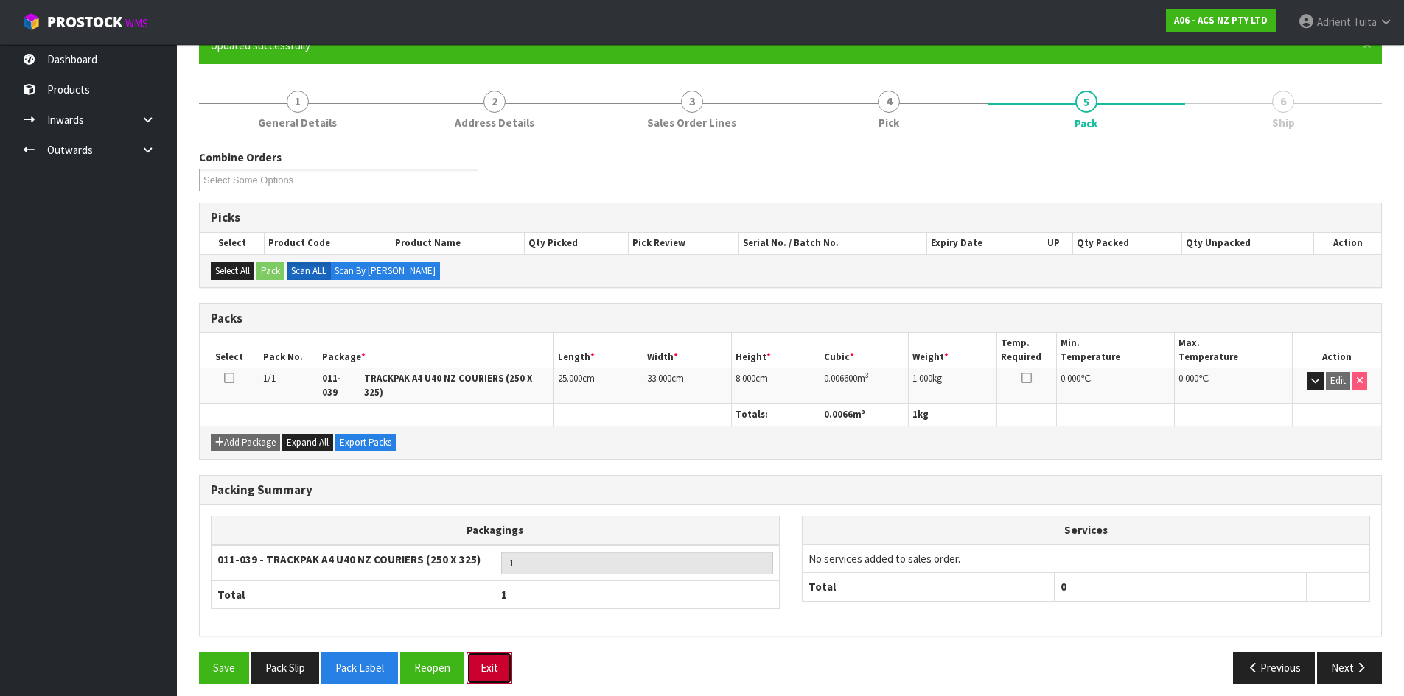
click at [491, 652] on button "Exit" at bounding box center [489, 668] width 46 height 32
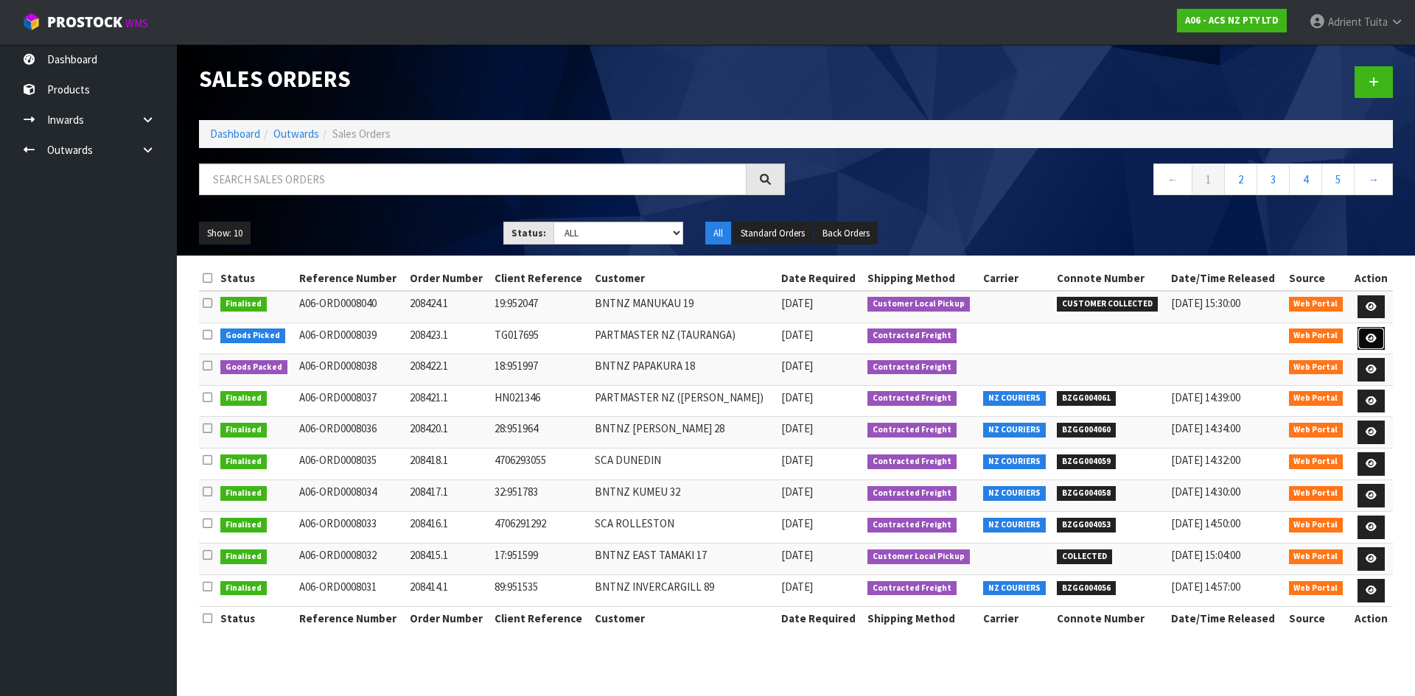
click at [1375, 334] on icon at bounding box center [1370, 339] width 11 height 10
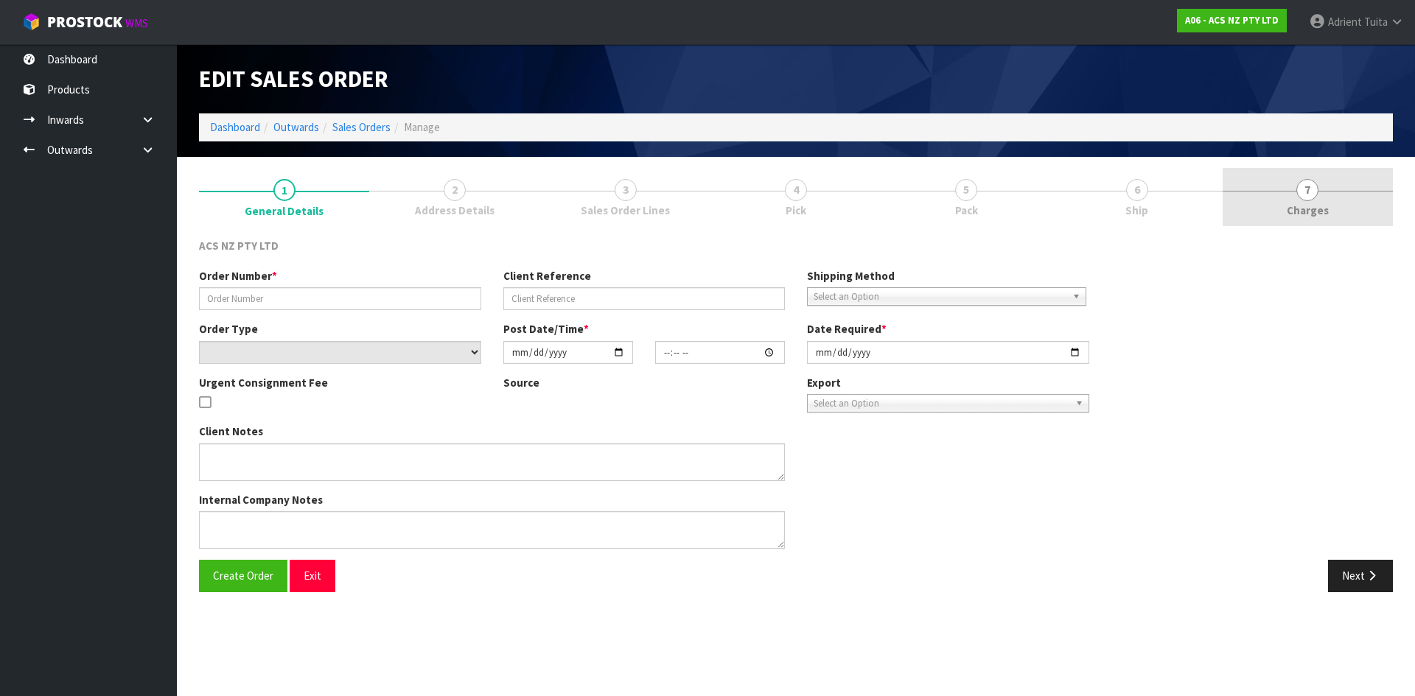
click at [1328, 203] on link "7 [GEOGRAPHIC_DATA]" at bounding box center [1307, 197] width 170 height 58
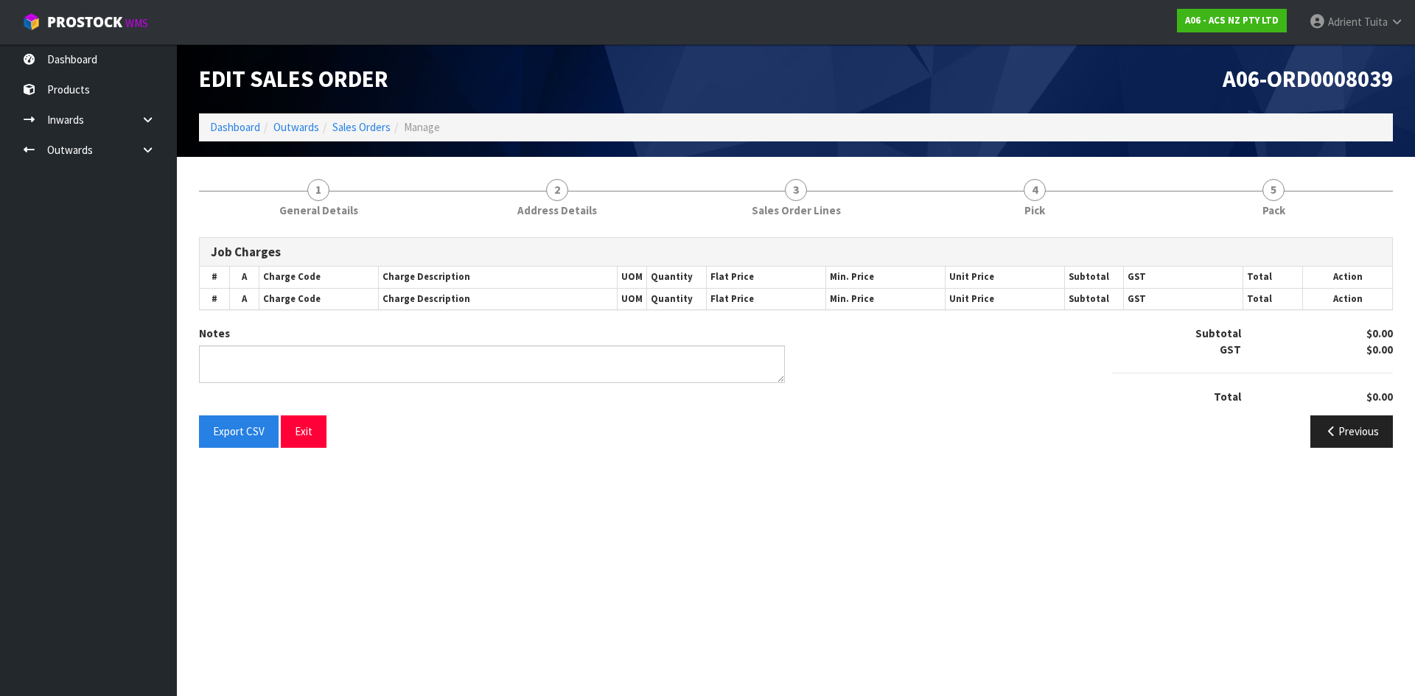
click at [1328, 203] on link "5 Pack" at bounding box center [1273, 197] width 239 height 58
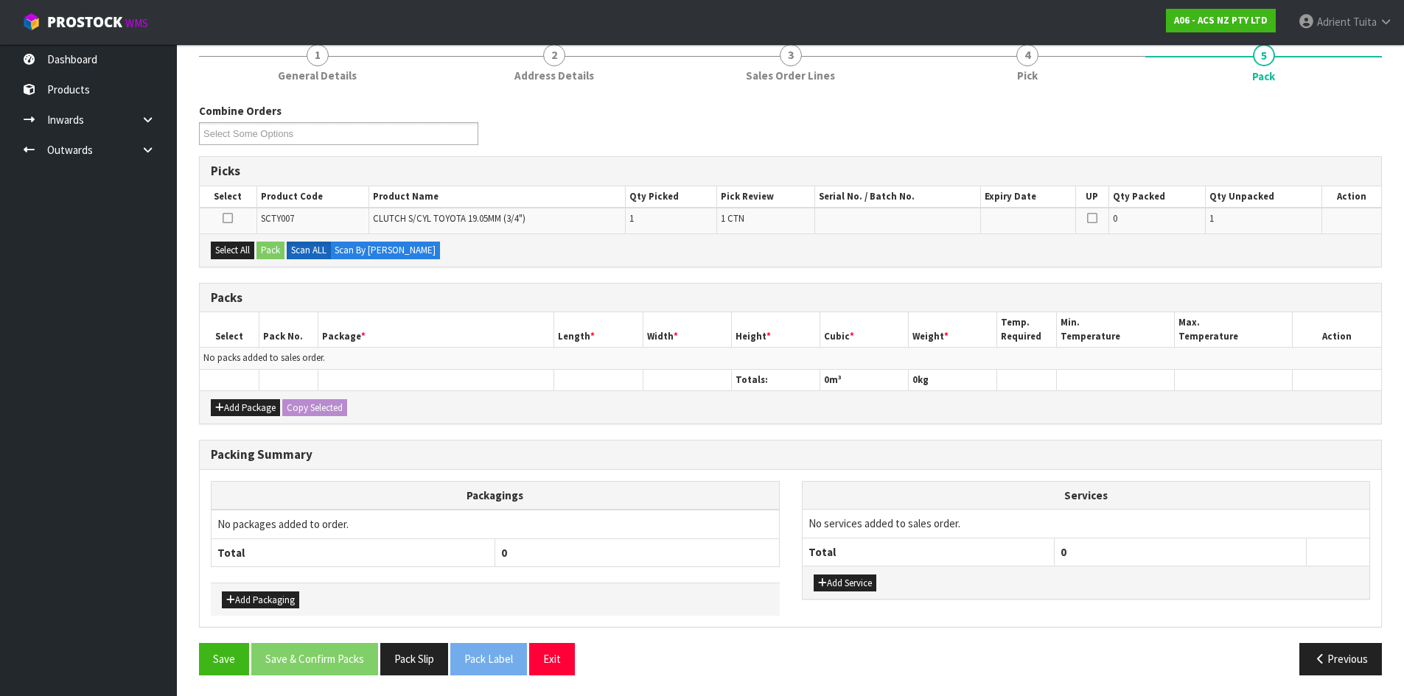
scroll to position [136, 0]
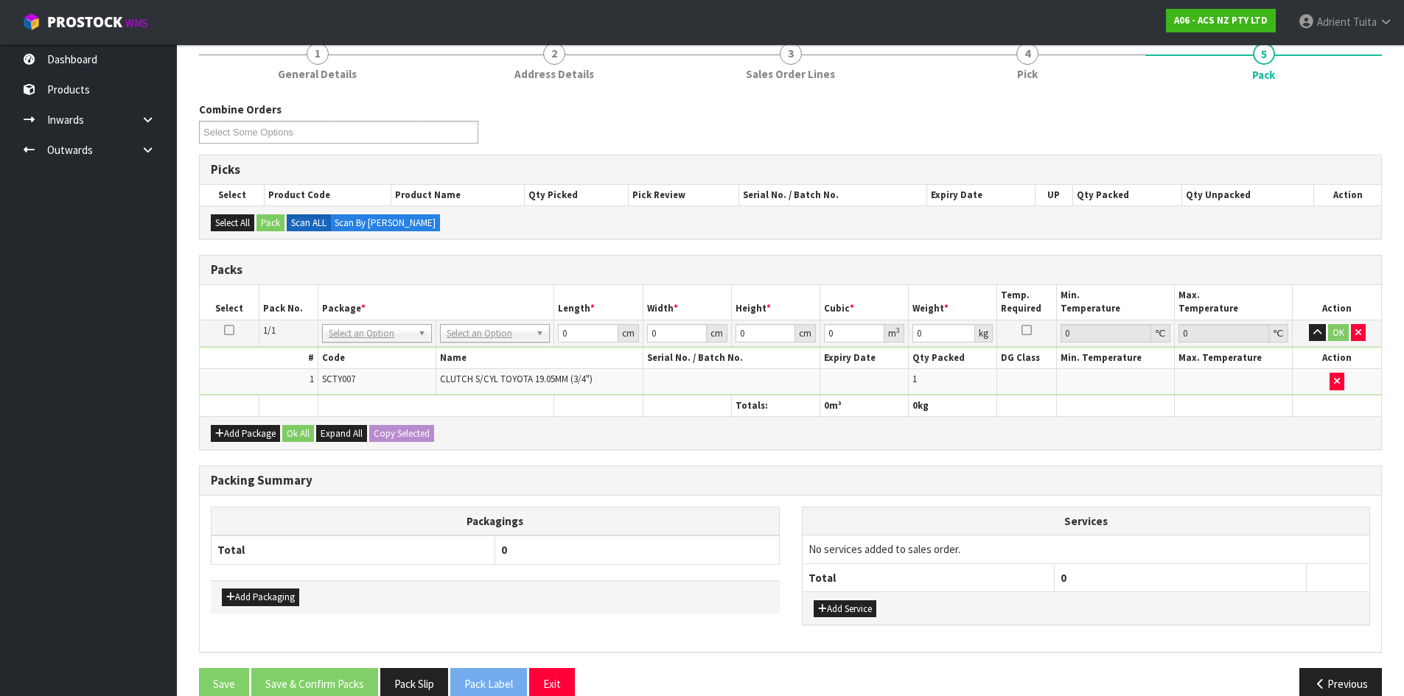
drag, startPoint x: 497, startPoint y: 325, endPoint x: 496, endPoint y: 346, distance: 20.7
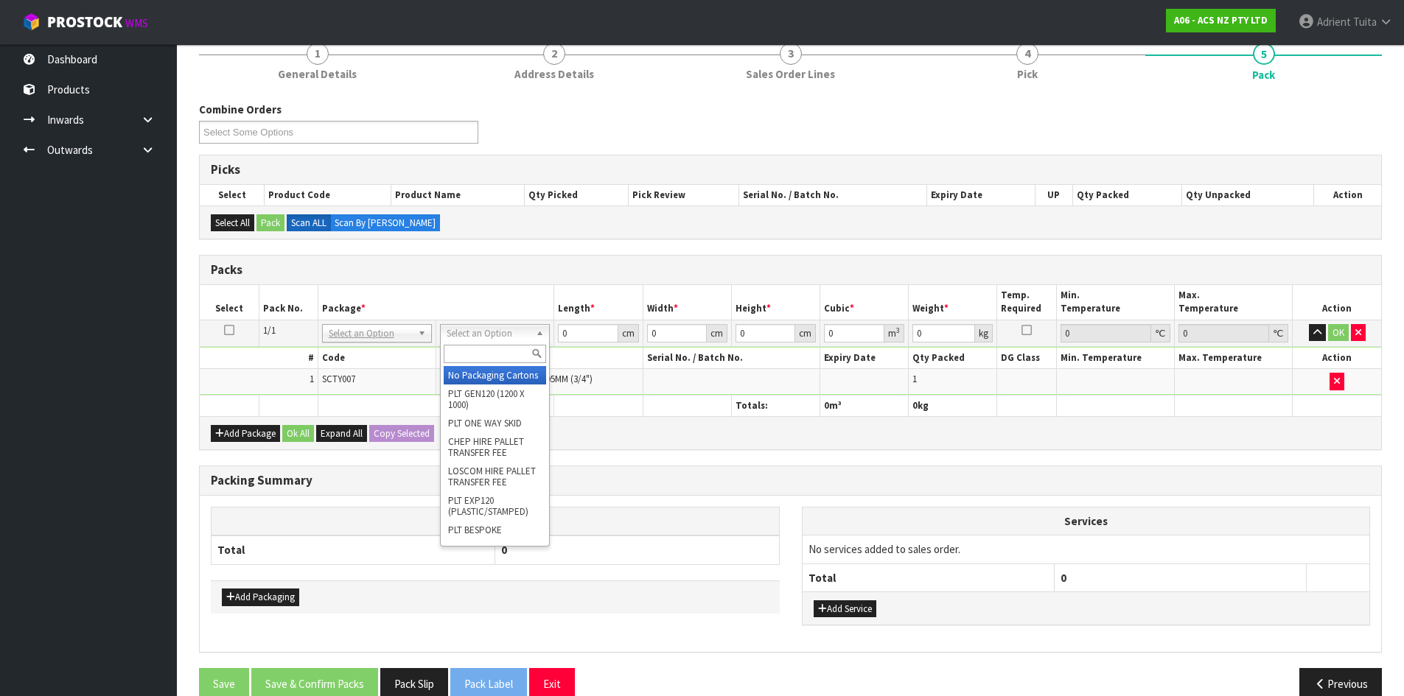
click at [493, 360] on input "text" at bounding box center [495, 354] width 102 height 18
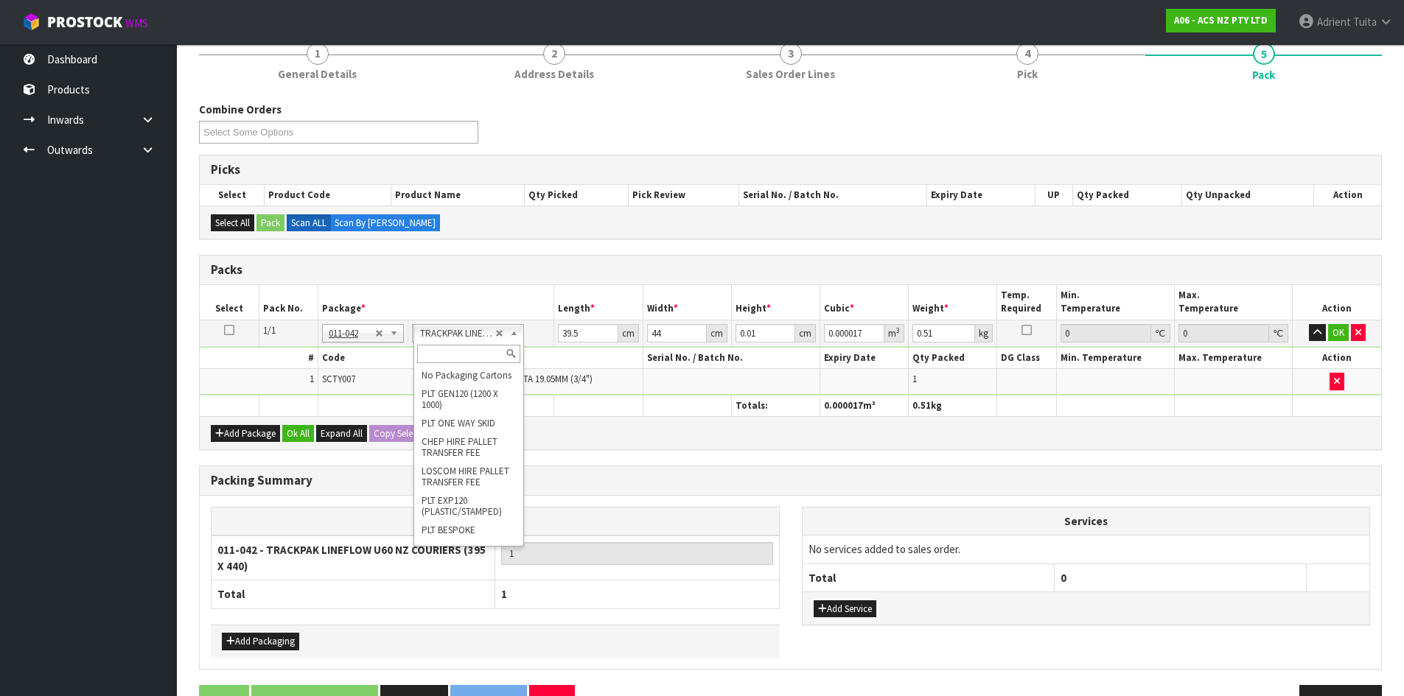
click at [473, 350] on input "text" at bounding box center [468, 354] width 102 height 18
click at [567, 335] on input "39.5" at bounding box center [588, 333] width 60 height 18
click at [1332, 328] on button "OK" at bounding box center [1338, 333] width 21 height 18
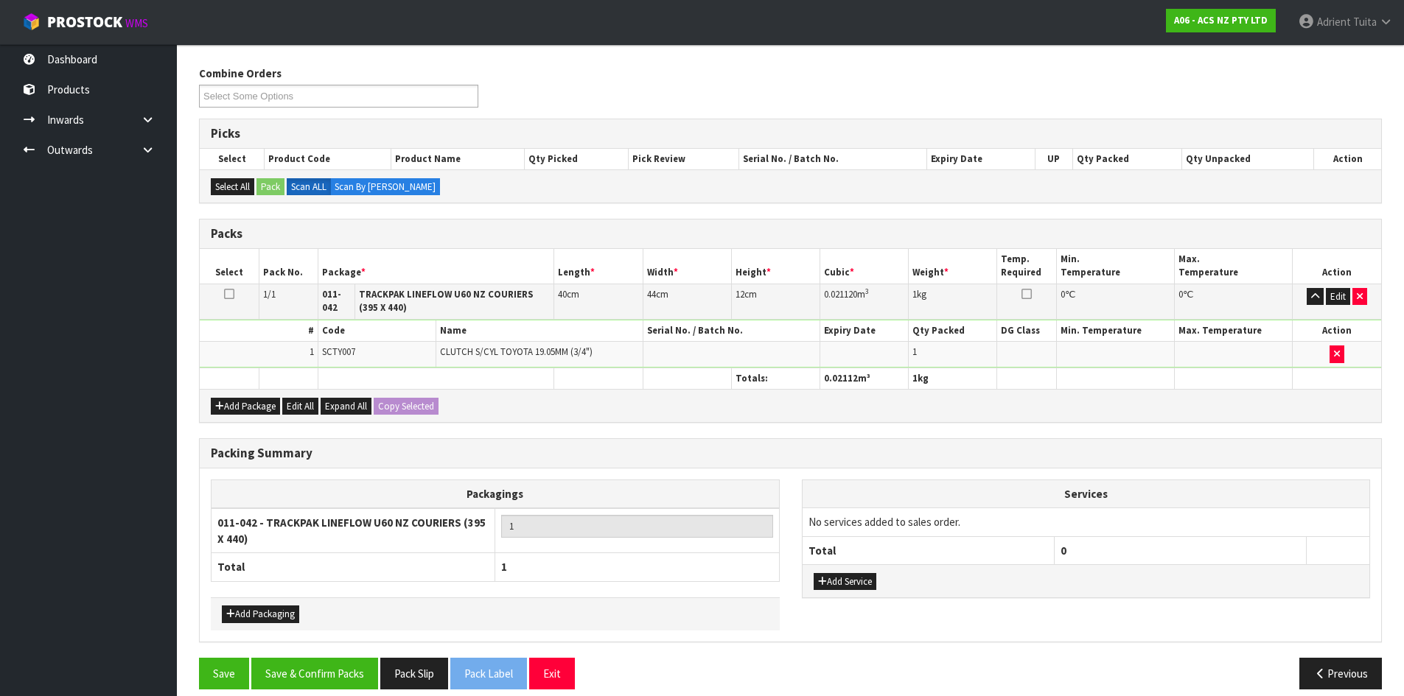
scroll to position [188, 0]
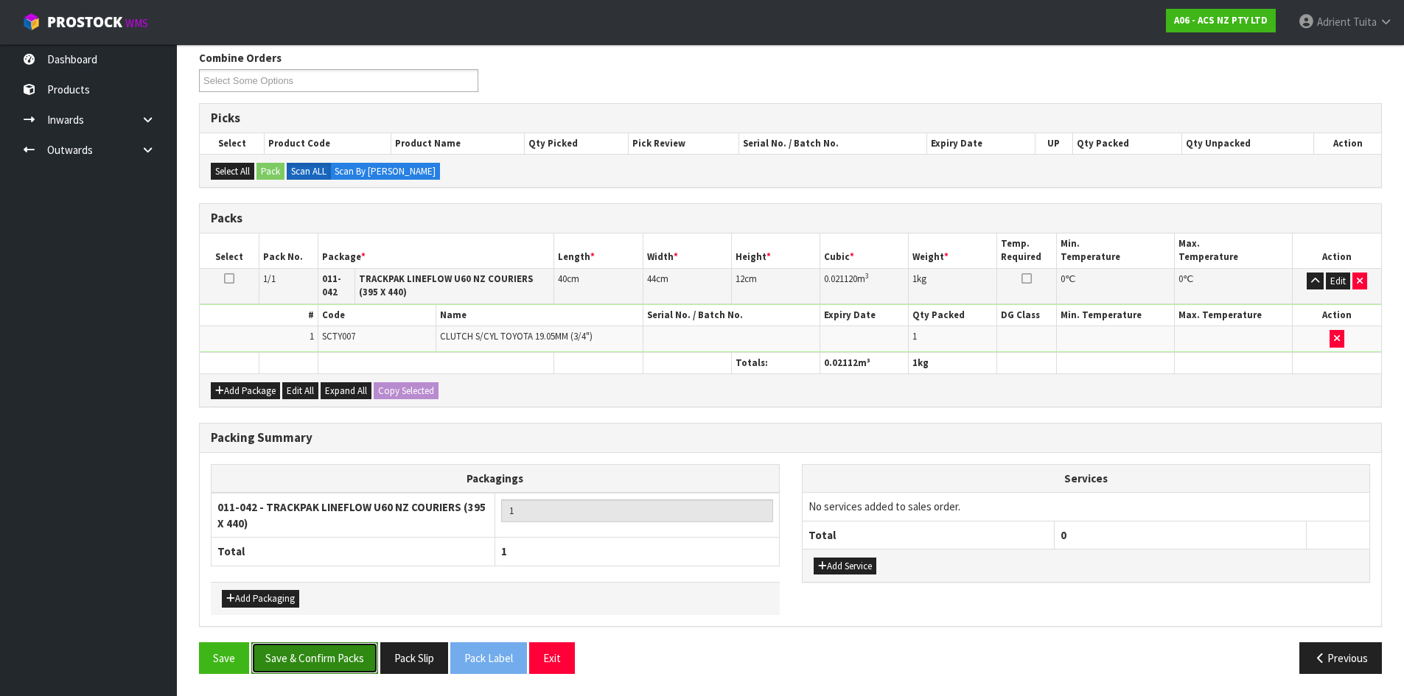
click at [311, 661] on button "Save & Confirm Packs" at bounding box center [314, 658] width 127 height 32
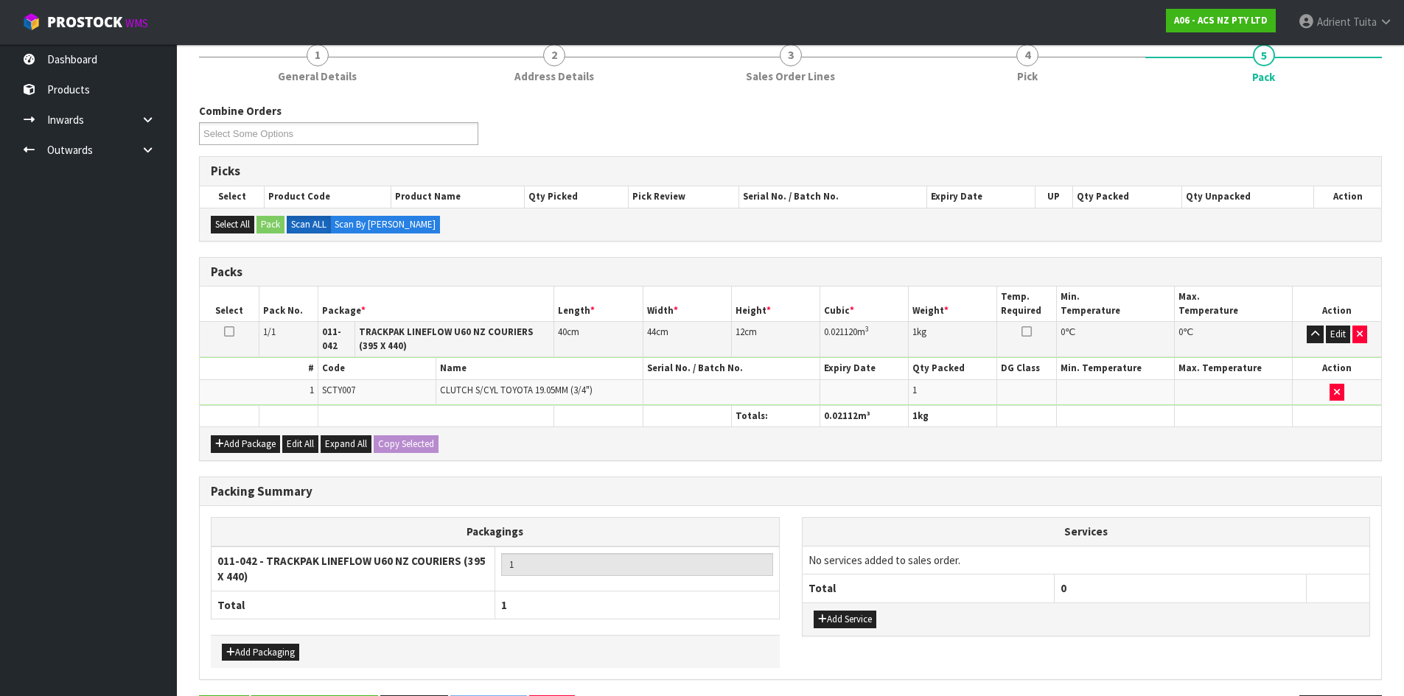
scroll to position [0, 0]
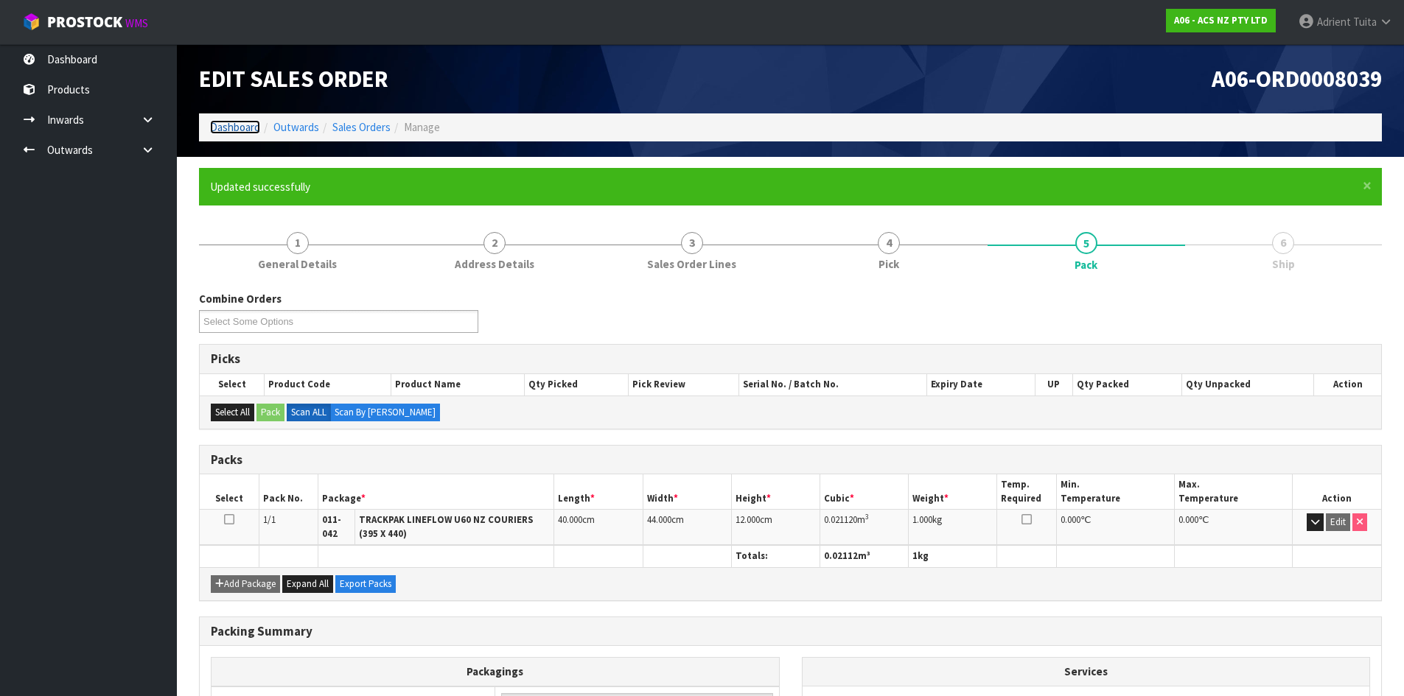
click at [231, 125] on link "Dashboard" at bounding box center [235, 127] width 50 height 14
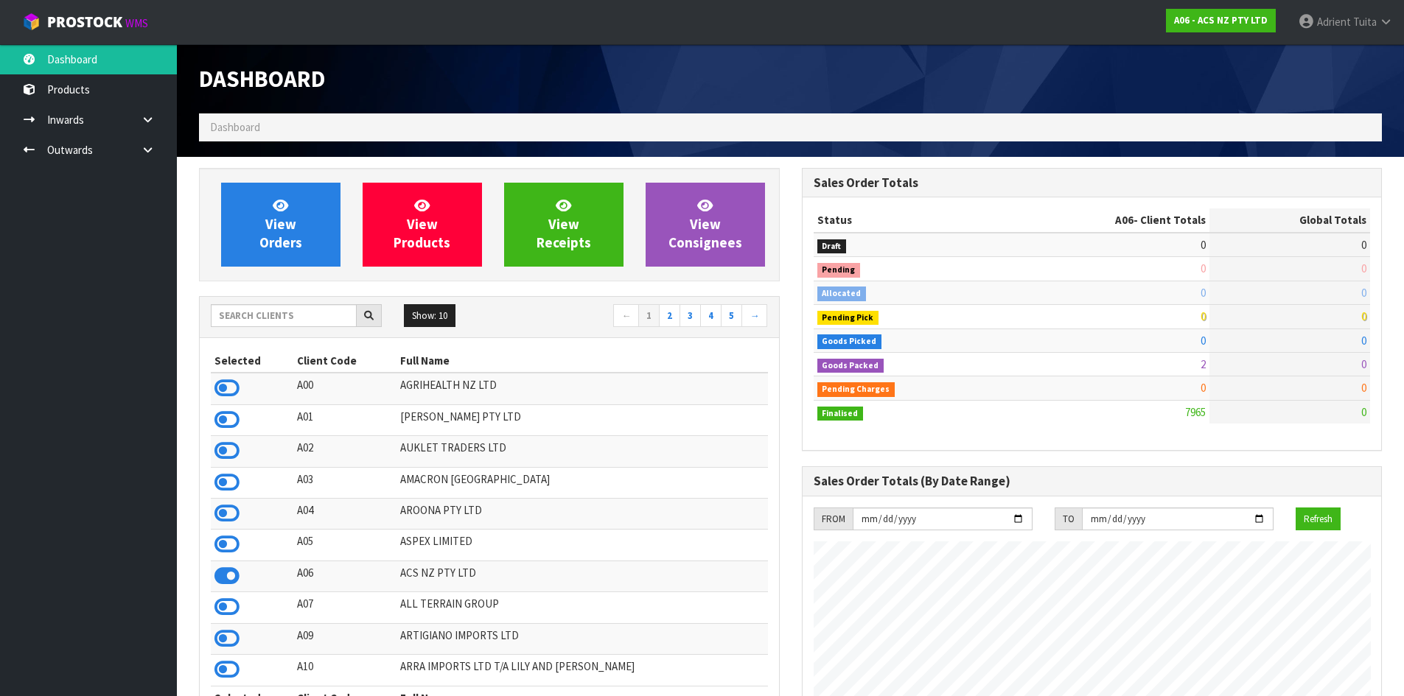
scroll to position [1116, 602]
click at [225, 390] on icon at bounding box center [226, 388] width 25 height 22
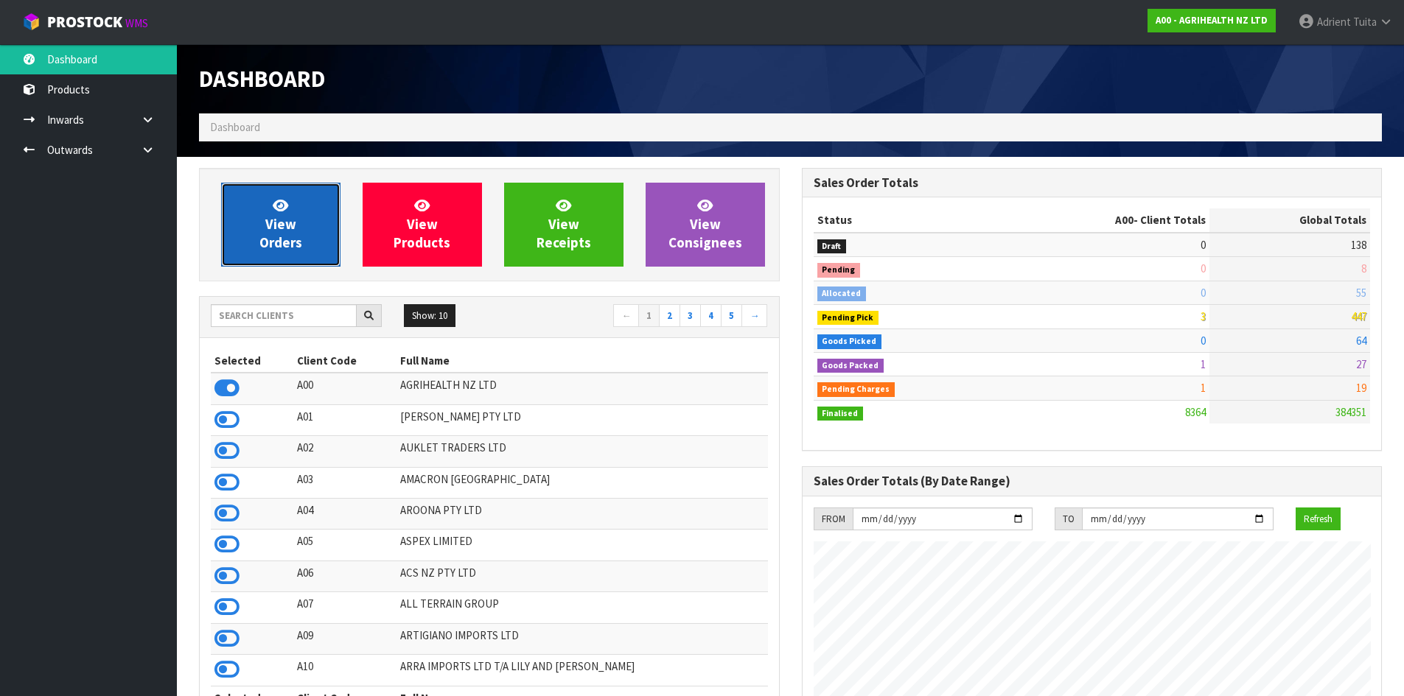
click at [256, 239] on link "View Orders" at bounding box center [280, 225] width 119 height 84
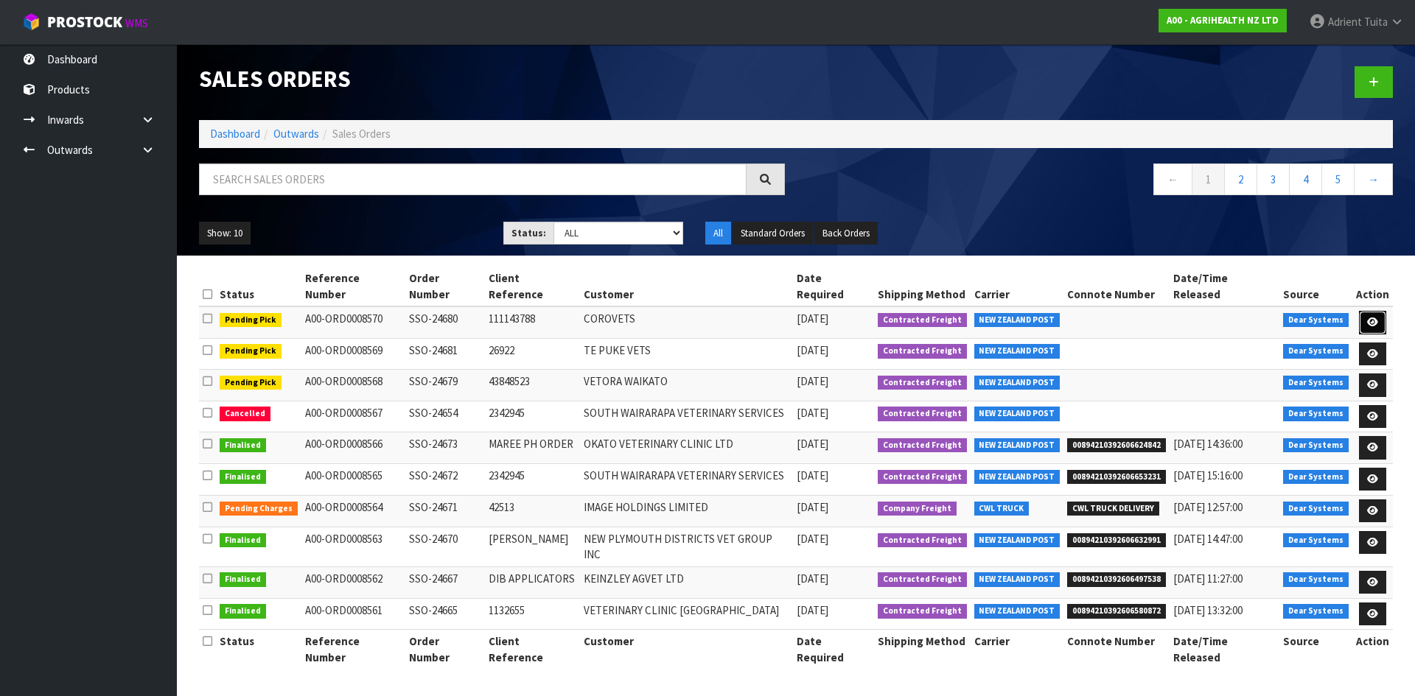
click at [1374, 318] on icon at bounding box center [1372, 323] width 11 height 10
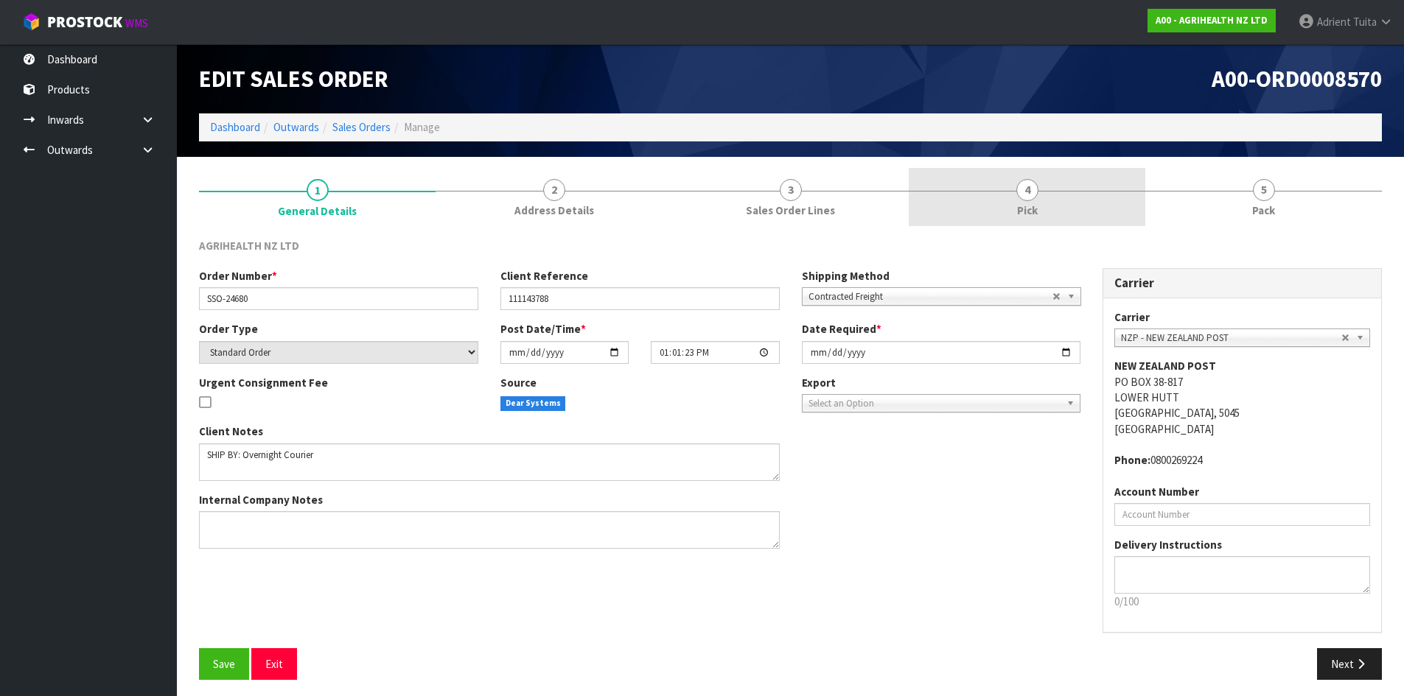
click at [1076, 178] on link "4 Pick" at bounding box center [1026, 197] width 237 height 58
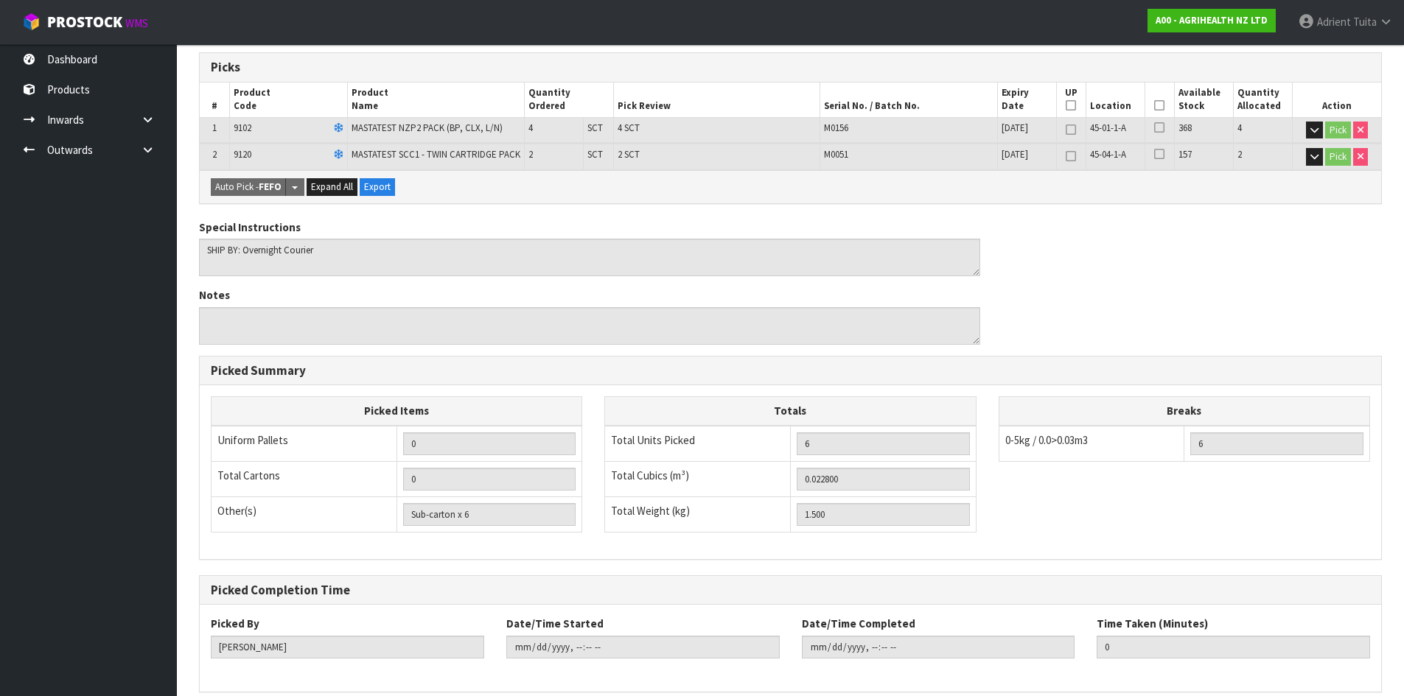
scroll to position [304, 0]
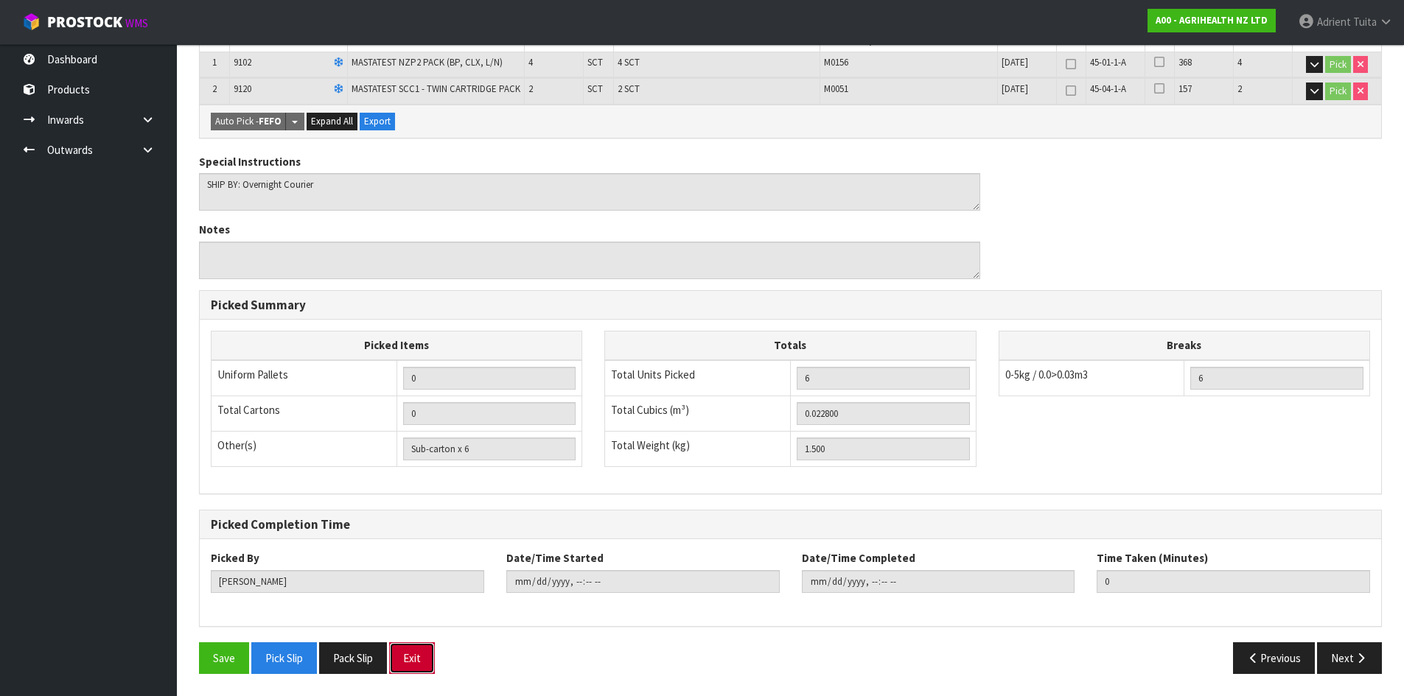
click at [404, 654] on button "Exit" at bounding box center [412, 658] width 46 height 32
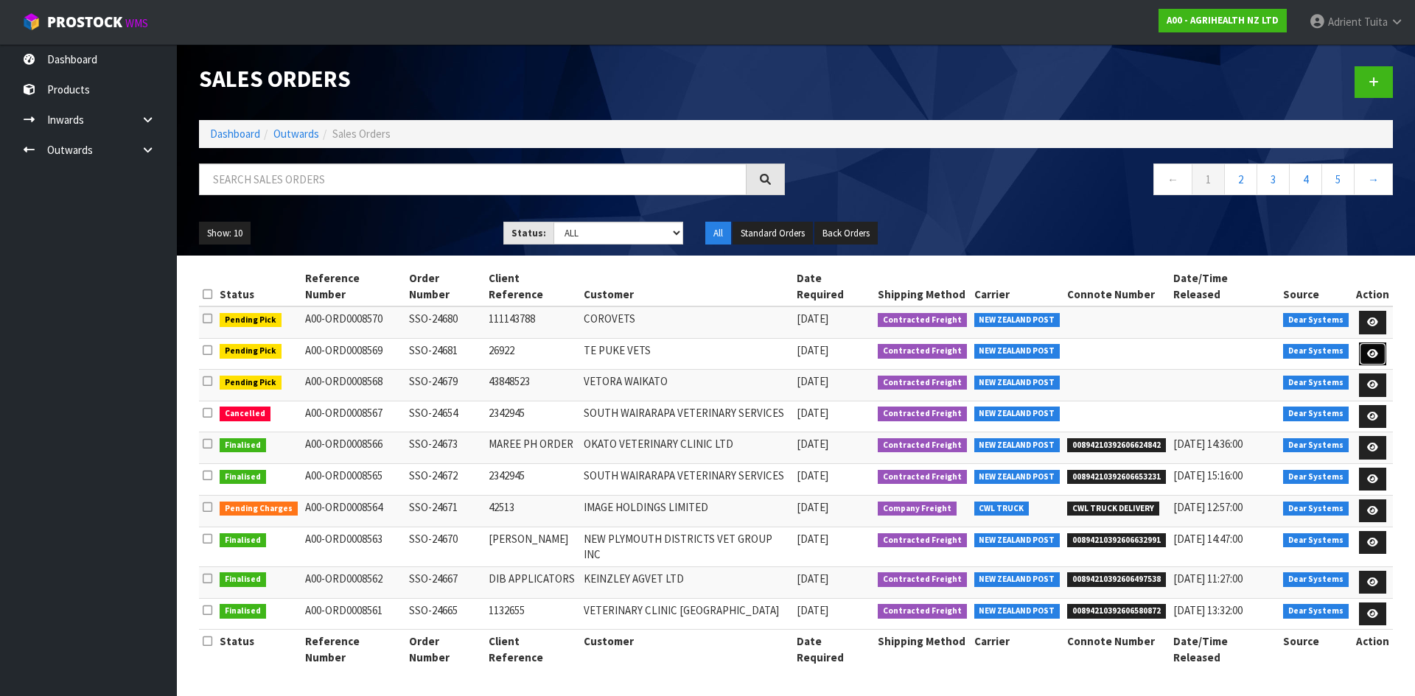
click at [1364, 343] on link at bounding box center [1372, 355] width 27 height 24
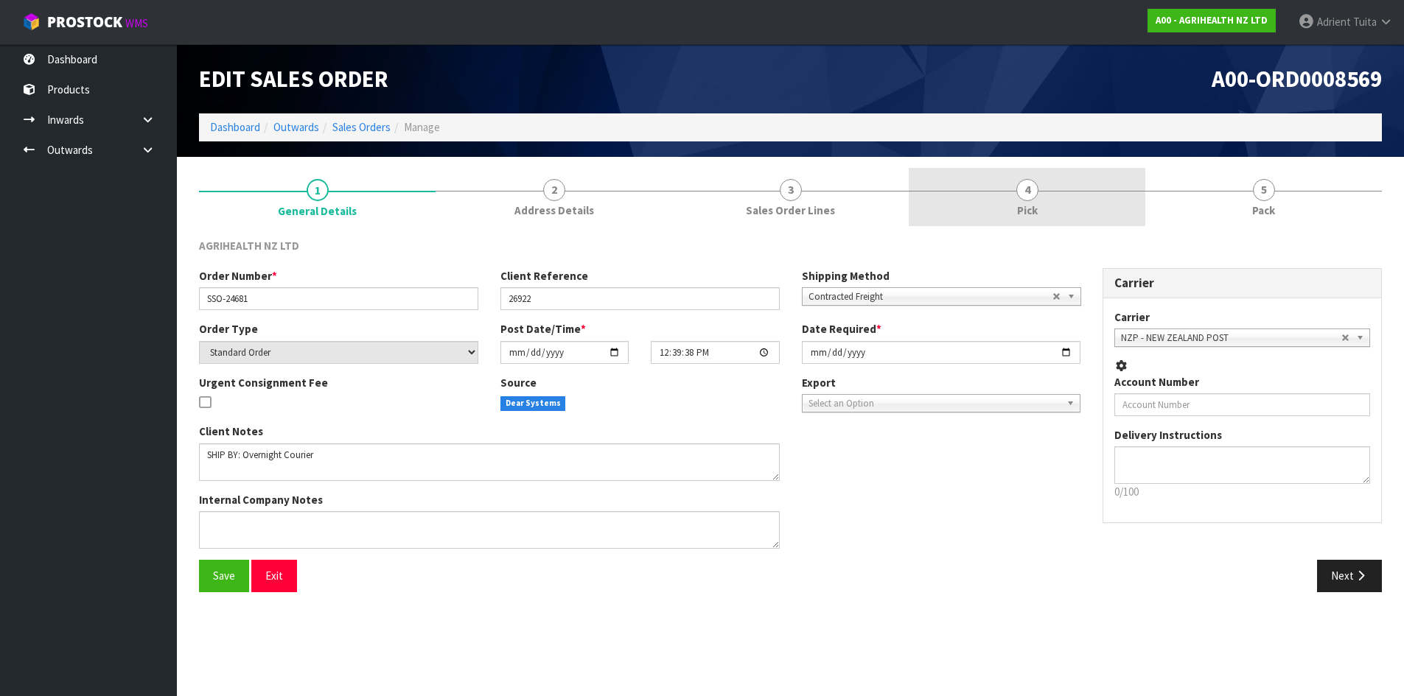
click at [1037, 194] on link "4 Pick" at bounding box center [1026, 197] width 237 height 58
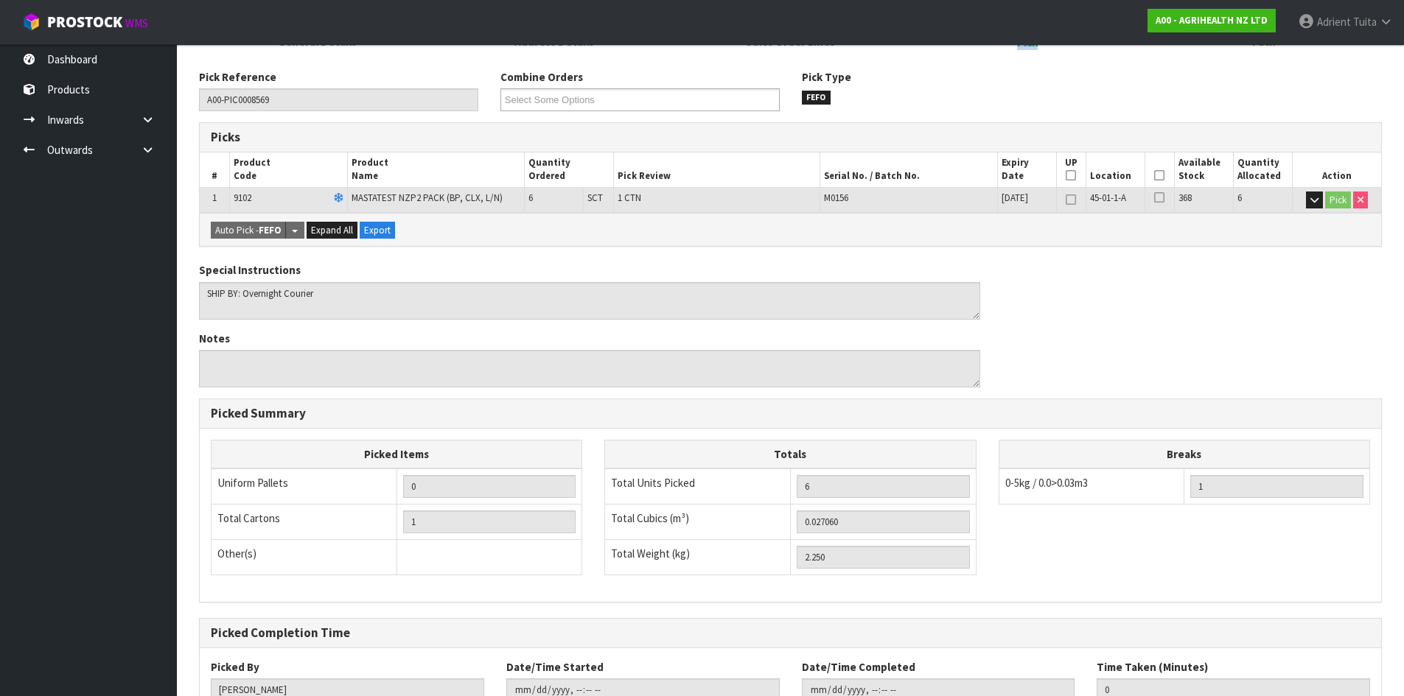
scroll to position [278, 0]
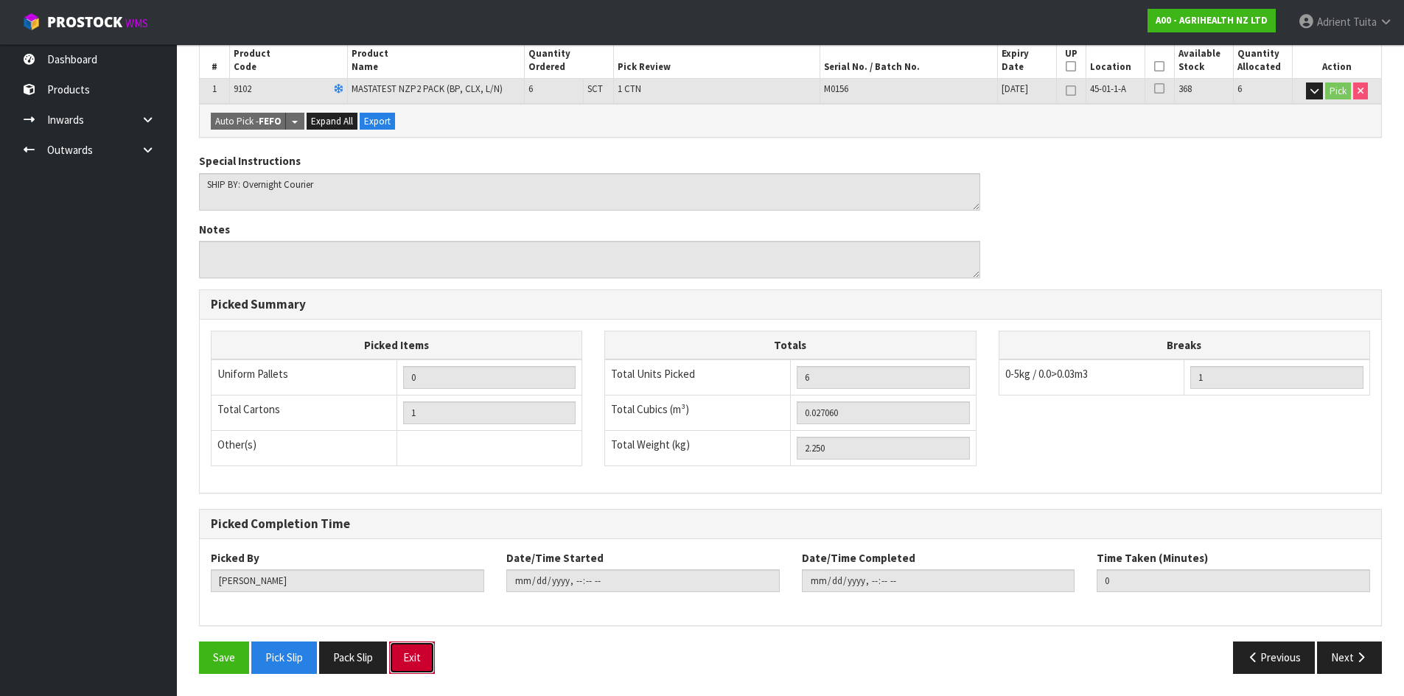
click at [413, 654] on button "Exit" at bounding box center [412, 658] width 46 height 32
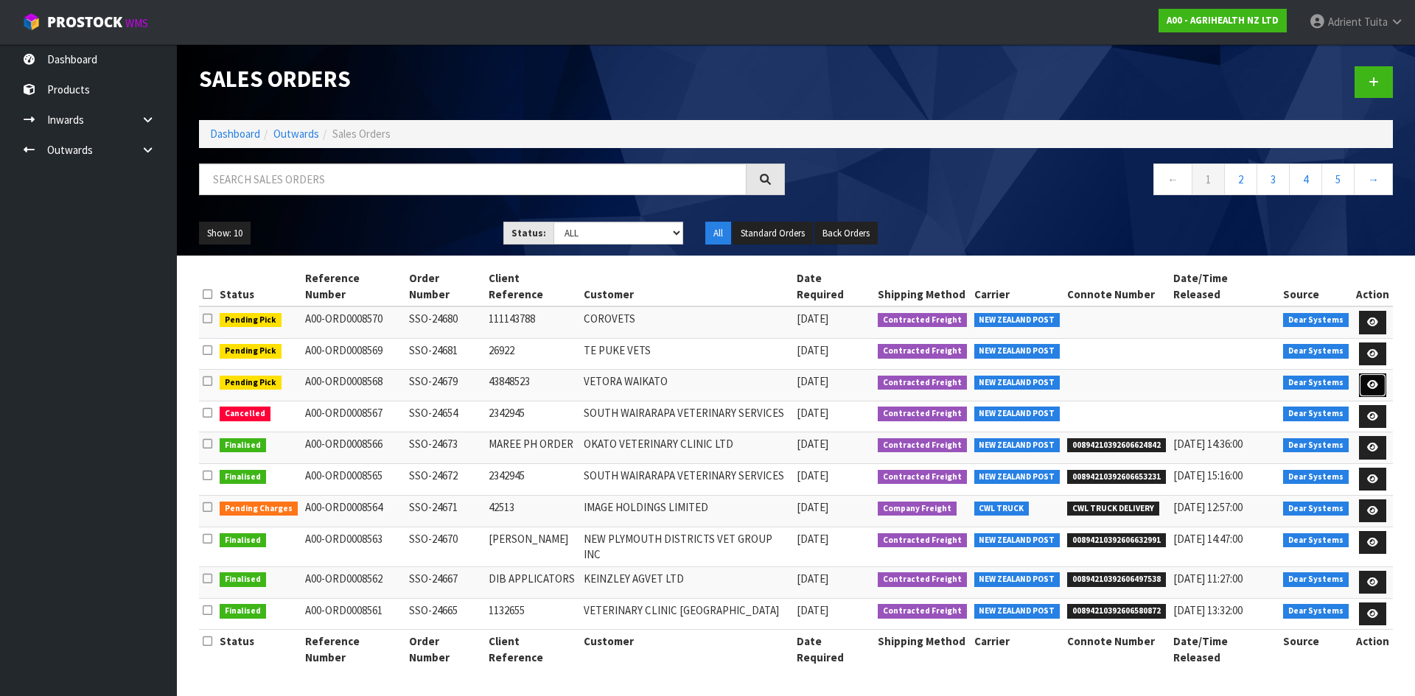
click at [1364, 374] on link at bounding box center [1372, 386] width 27 height 24
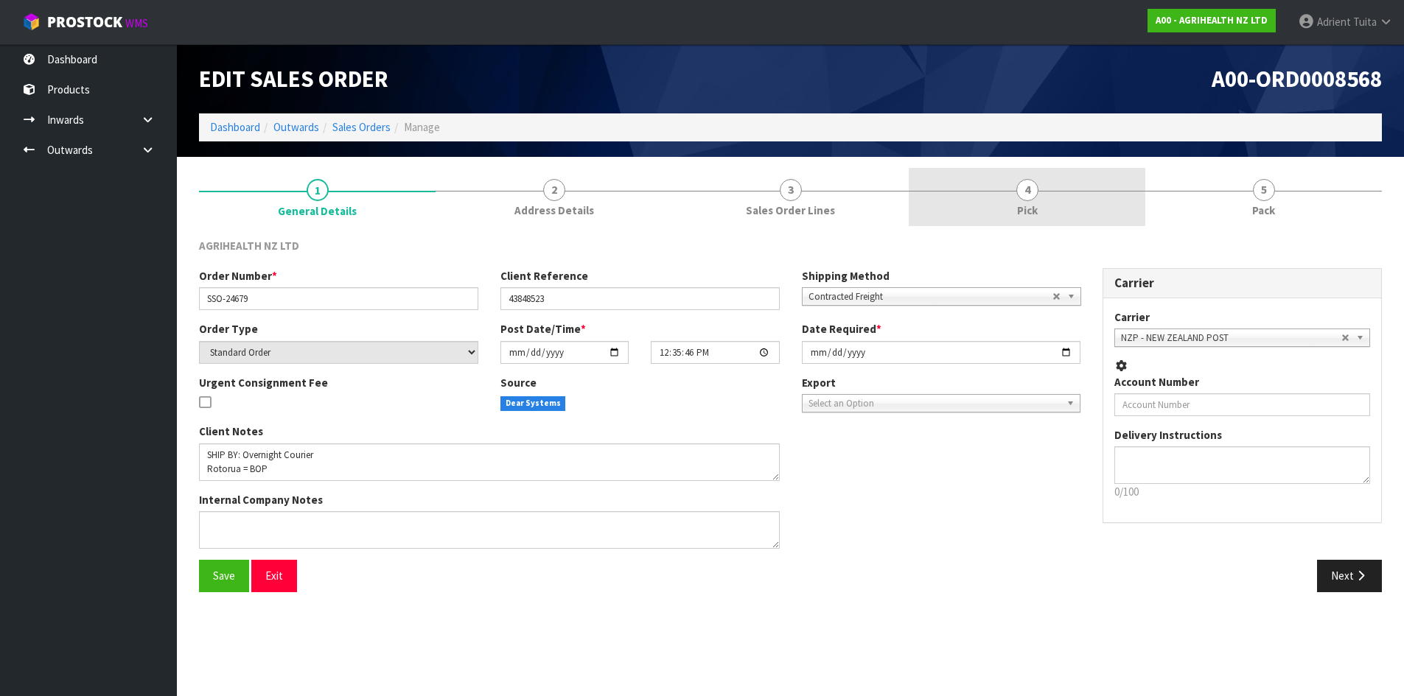
click at [1035, 209] on span "Pick" at bounding box center [1027, 210] width 21 height 15
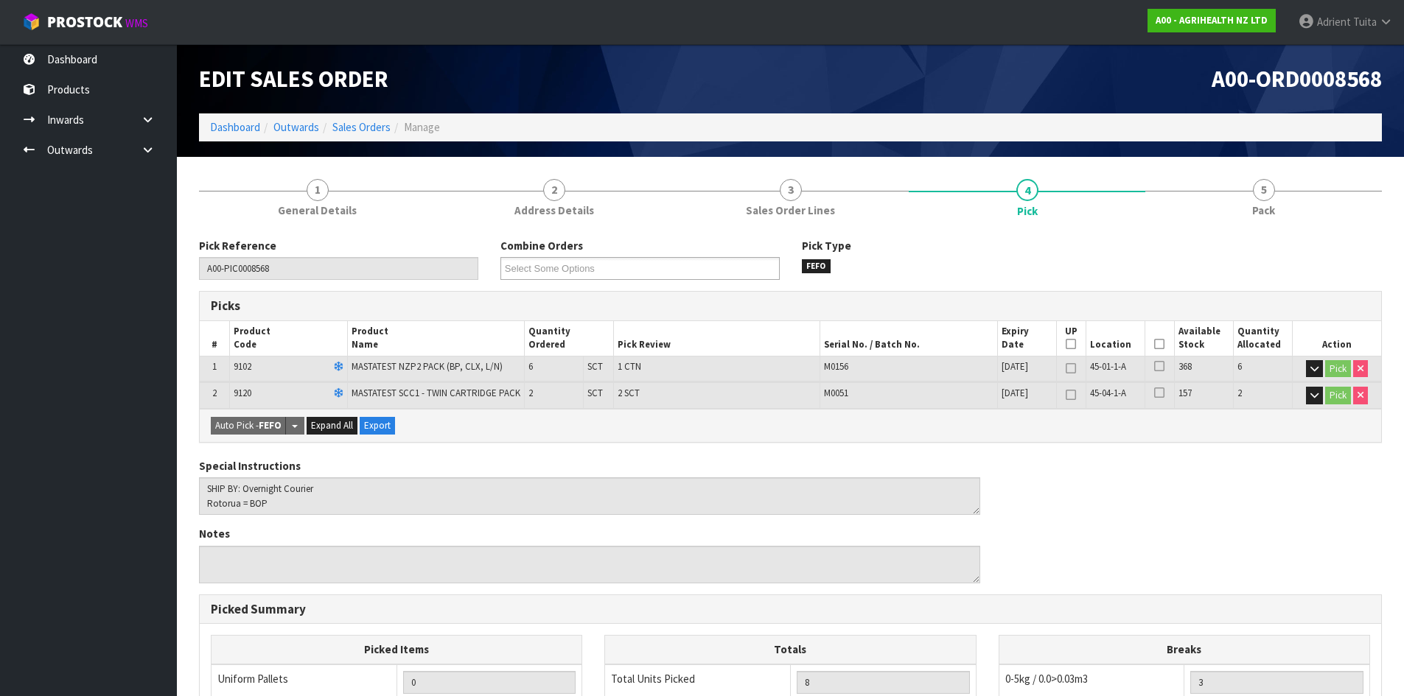
click at [237, 116] on ol "Dashboard Outwards Sales Orders Manage" at bounding box center [790, 126] width 1183 height 27
click at [239, 126] on link "Dashboard" at bounding box center [235, 127] width 50 height 14
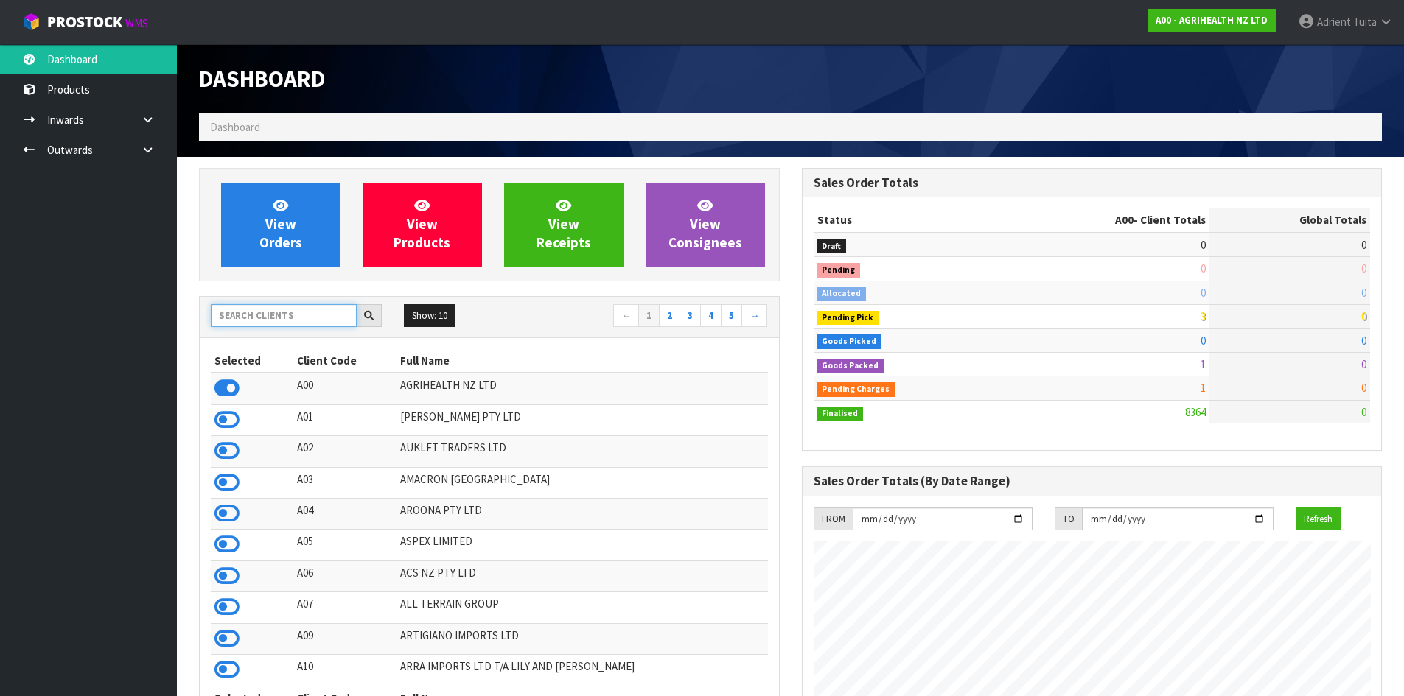
scroll to position [1116, 602]
click at [284, 315] on input "text" at bounding box center [284, 315] width 146 height 23
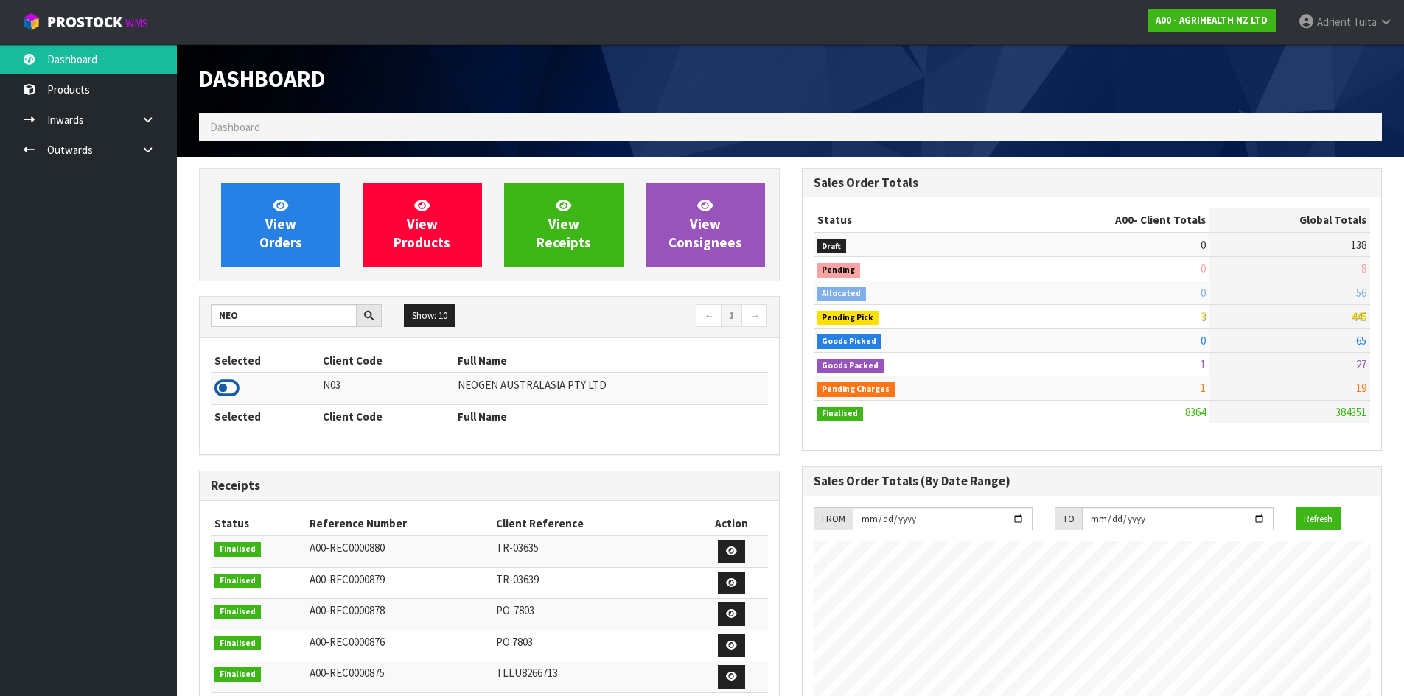
click at [223, 396] on icon at bounding box center [226, 388] width 25 height 22
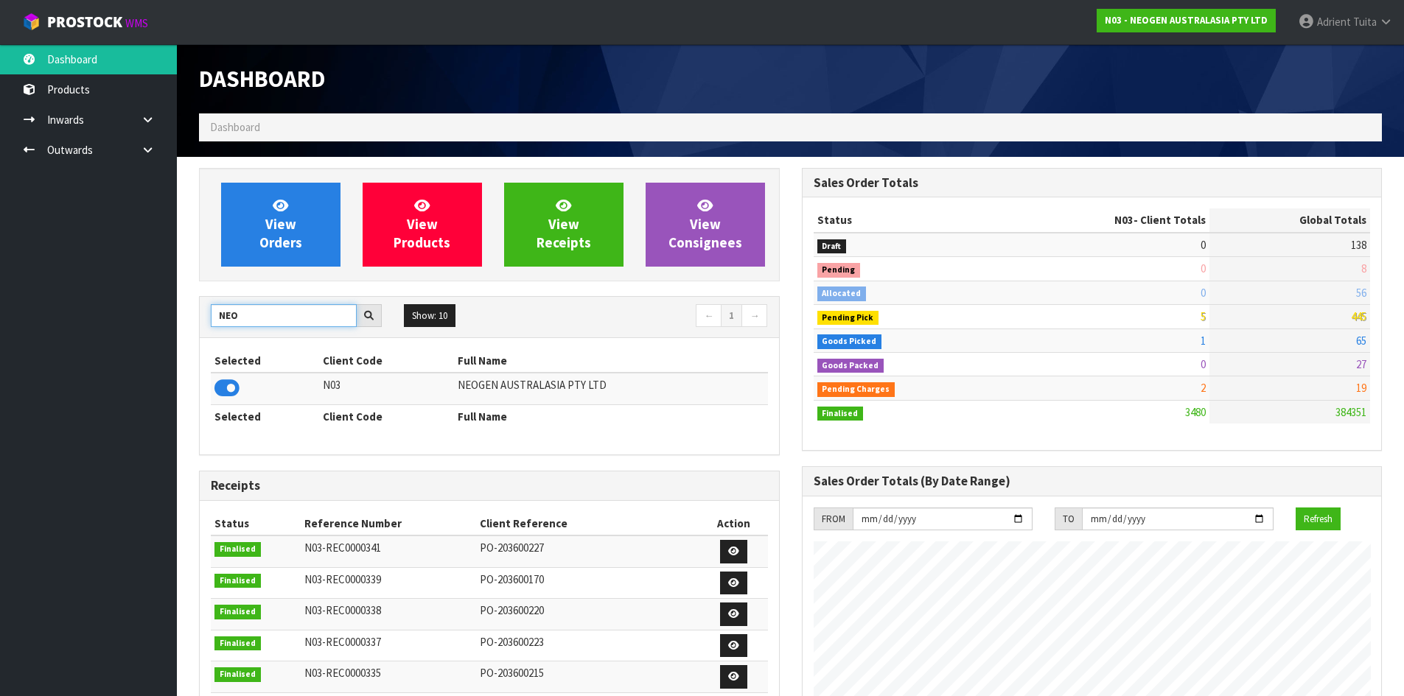
click at [233, 315] on input "NEO" at bounding box center [284, 315] width 146 height 23
click at [234, 393] on icon at bounding box center [226, 388] width 25 height 22
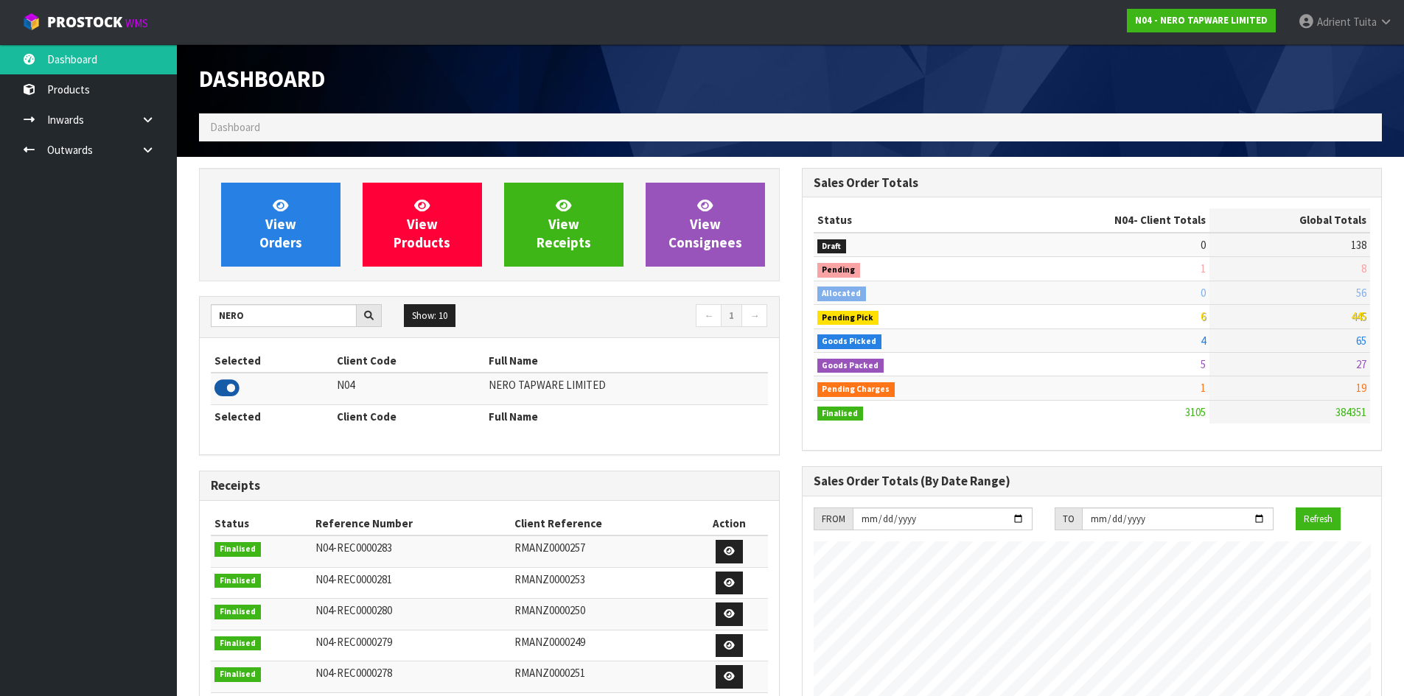
scroll to position [1148, 602]
click at [230, 320] on input "NERO" at bounding box center [284, 315] width 146 height 23
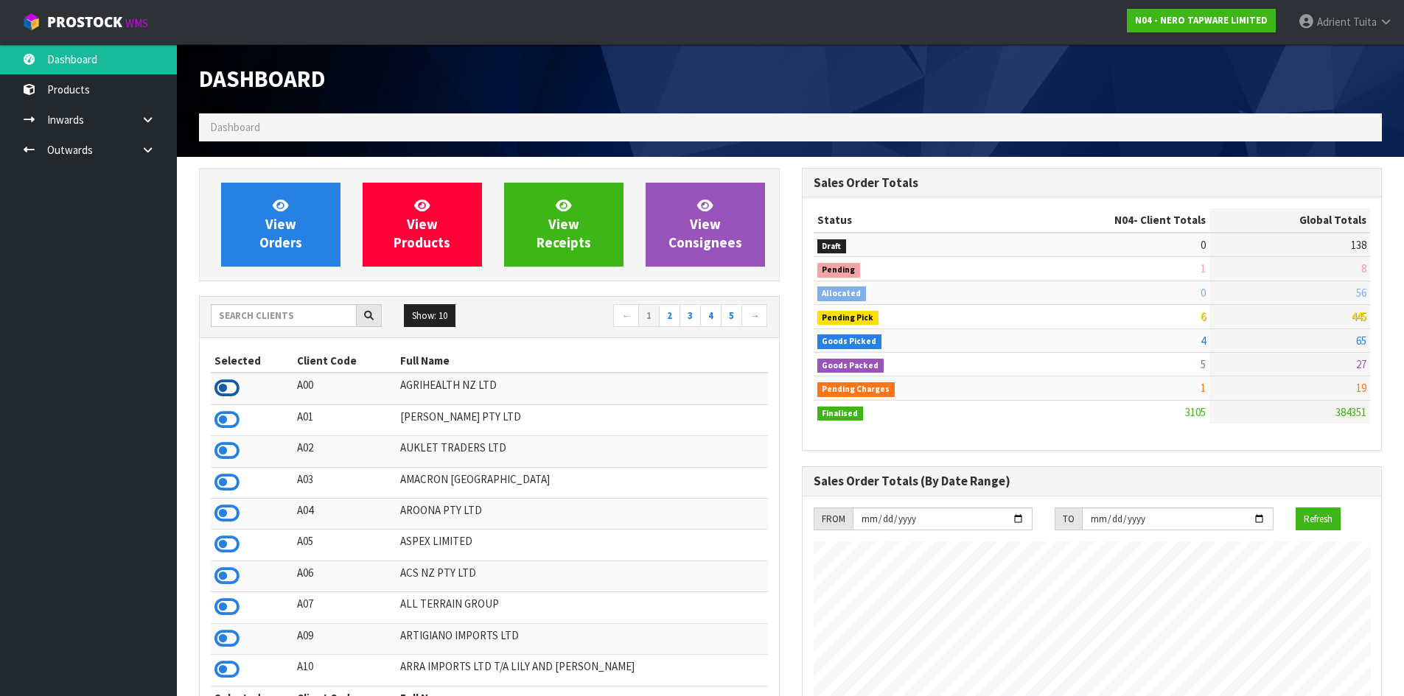
click at [222, 396] on icon at bounding box center [226, 388] width 25 height 22
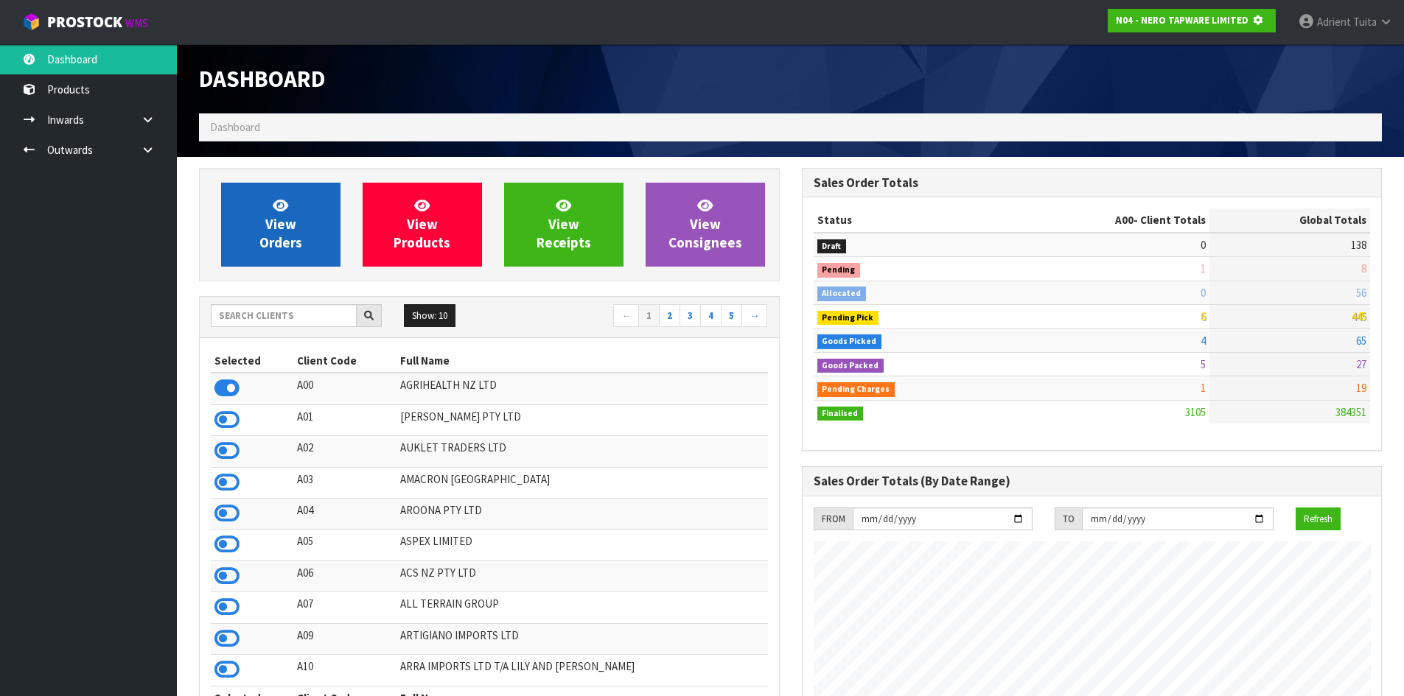
scroll to position [735869, 736186]
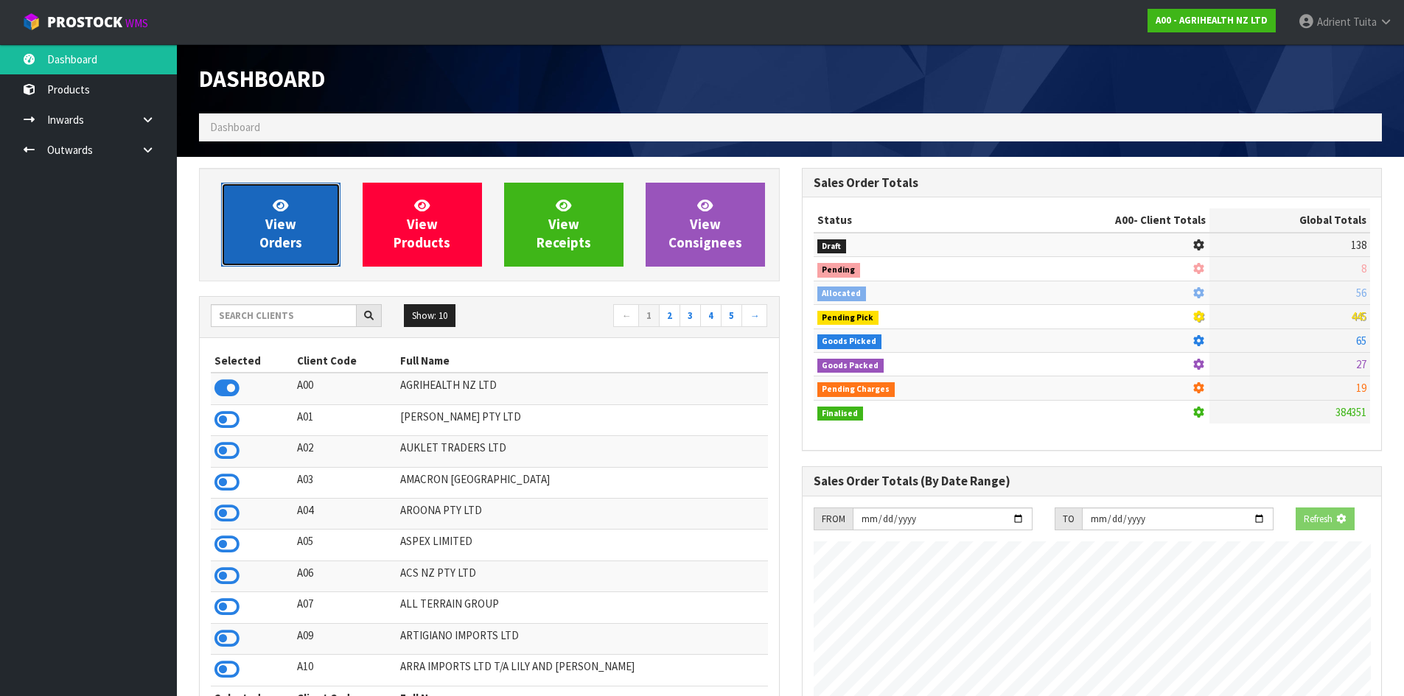
click at [263, 216] on link "View Orders" at bounding box center [280, 225] width 119 height 84
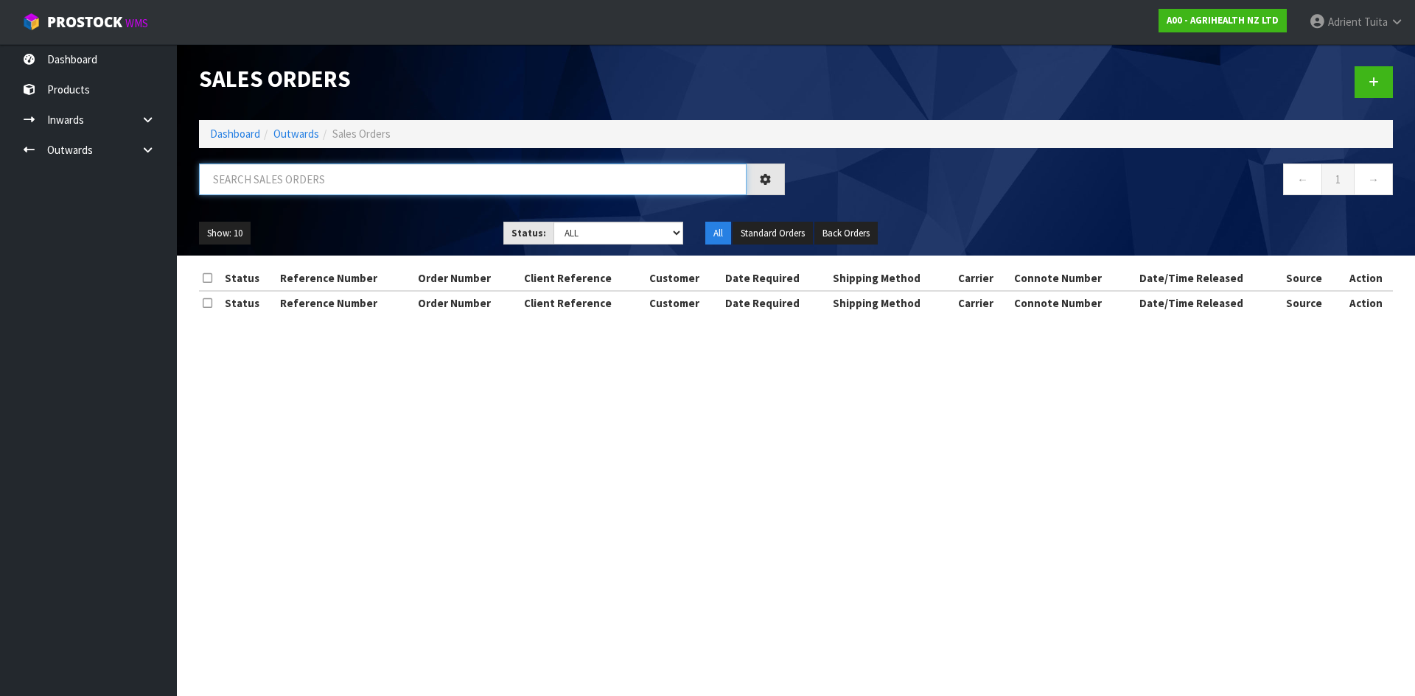
click at [293, 174] on input "text" at bounding box center [472, 180] width 547 height 32
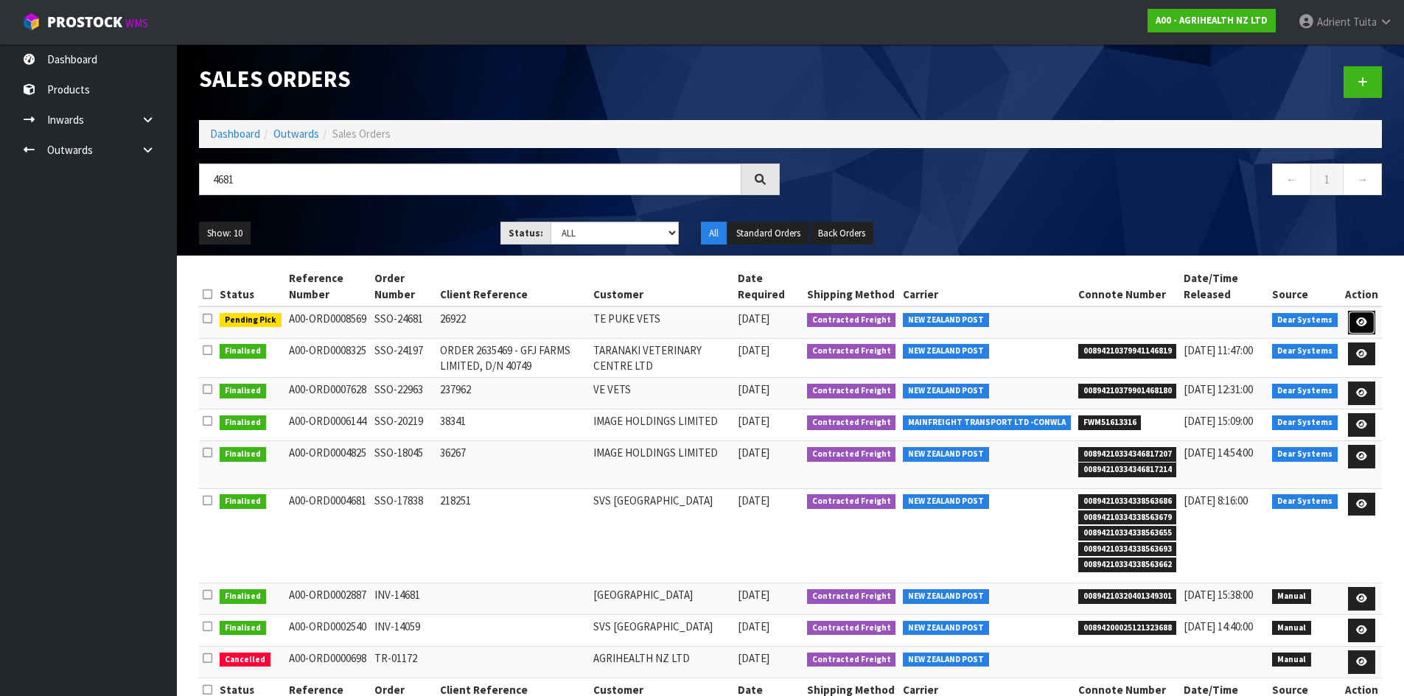
click at [1364, 314] on link at bounding box center [1361, 323] width 27 height 24
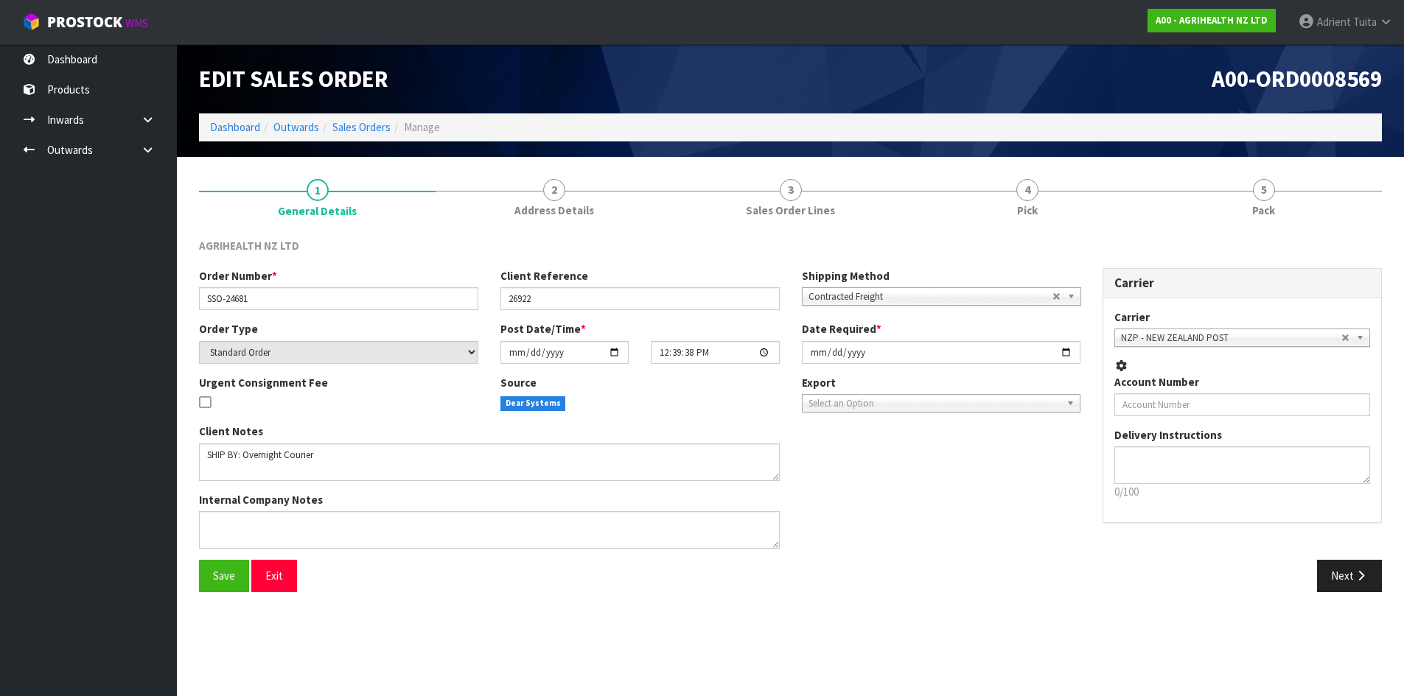
click at [1054, 194] on link "4 Pick" at bounding box center [1026, 197] width 237 height 58
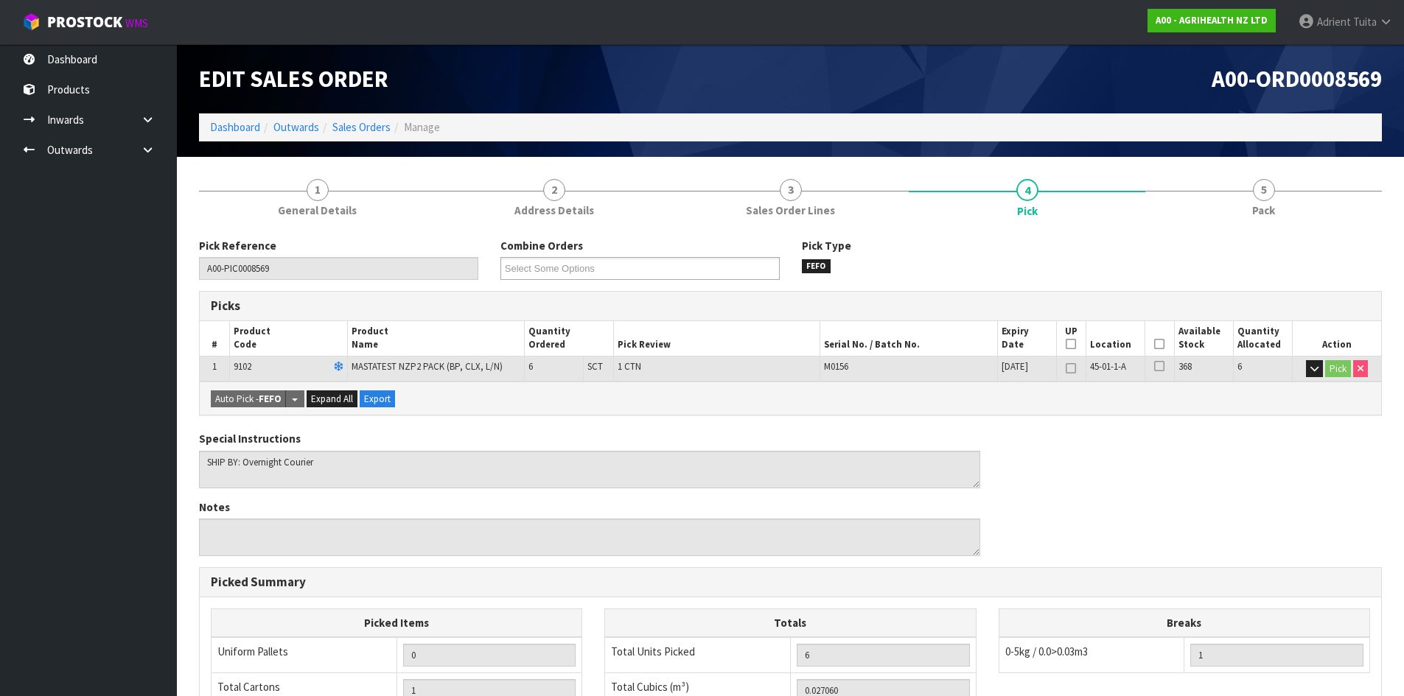
click at [1166, 342] on th "Picked" at bounding box center [1158, 338] width 29 height 35
click at [1152, 346] on th "Picked" at bounding box center [1158, 338] width 29 height 35
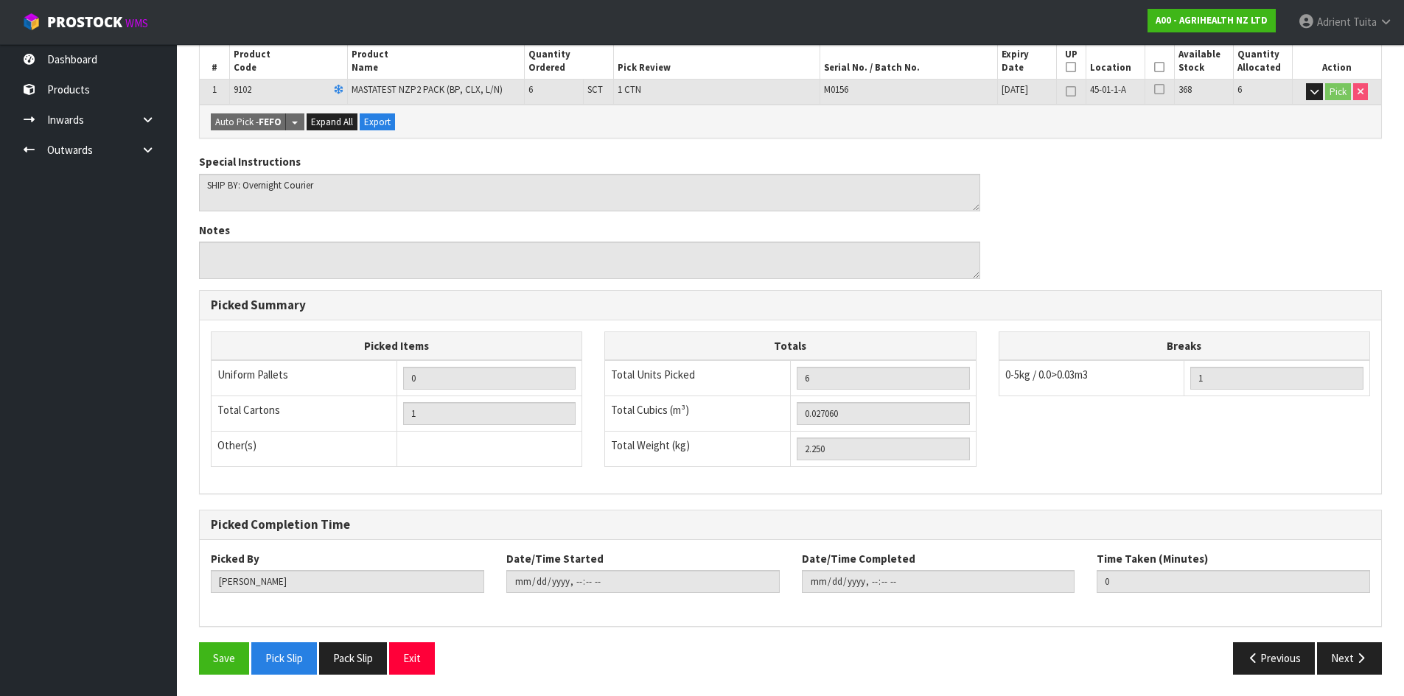
scroll to position [278, 0]
click at [218, 666] on button "Save" at bounding box center [224, 658] width 50 height 32
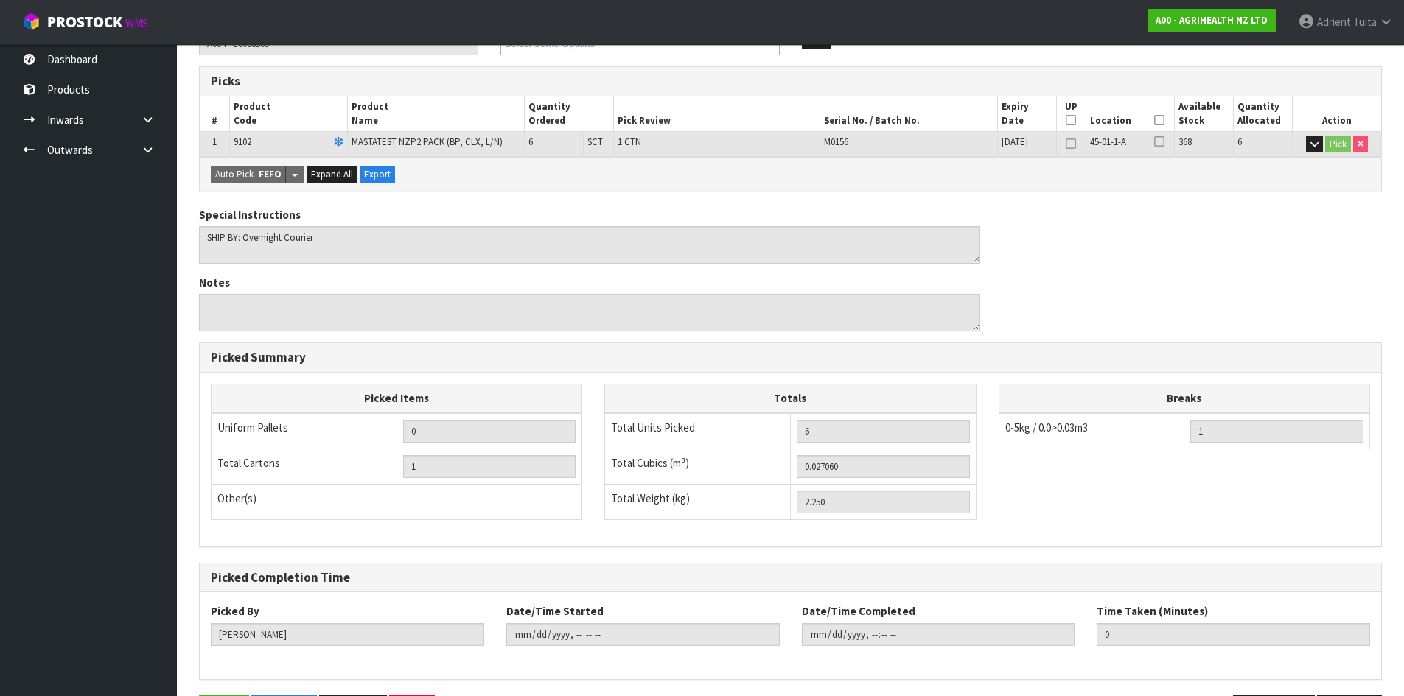
scroll to position [0, 0]
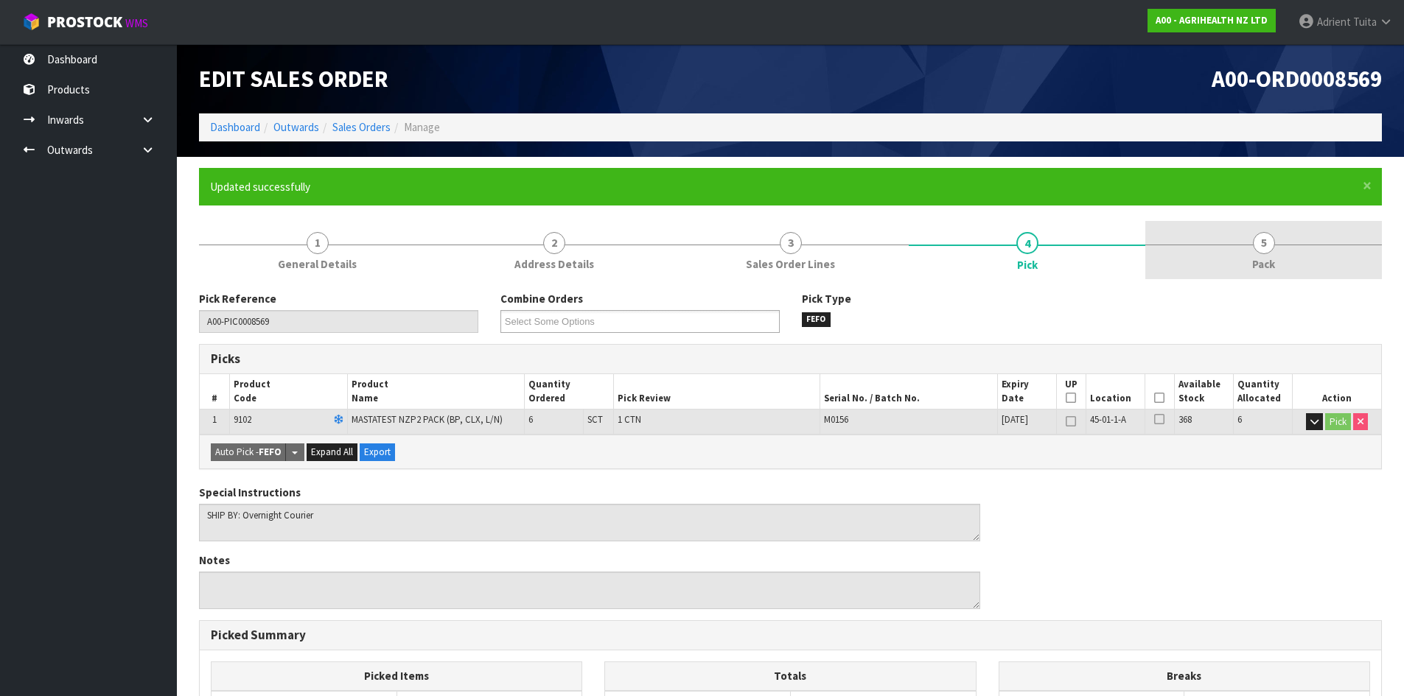
drag, startPoint x: 1353, startPoint y: 230, endPoint x: 1339, endPoint y: 235, distance: 14.9
click at [1351, 232] on link "5 Pack" at bounding box center [1263, 250] width 237 height 58
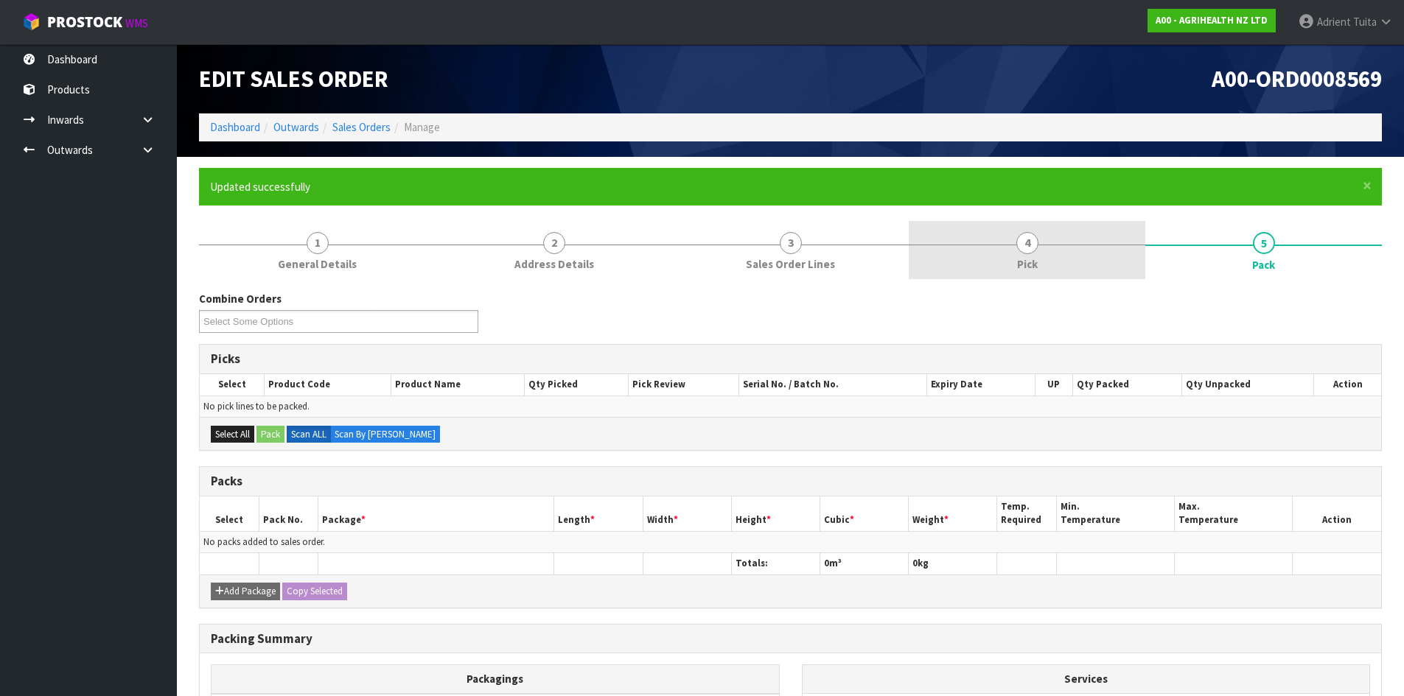
click at [1042, 228] on link "4 Pick" at bounding box center [1026, 250] width 237 height 58
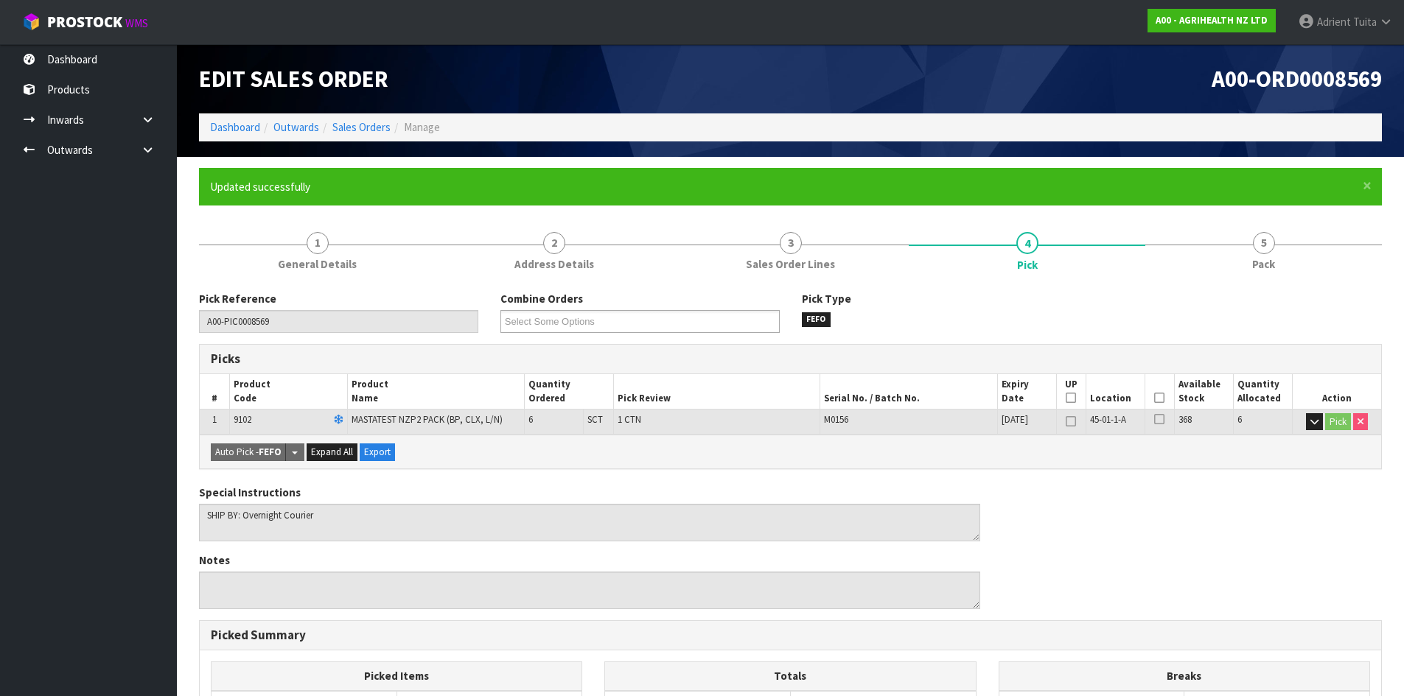
click at [1162, 398] on icon at bounding box center [1159, 398] width 10 height 1
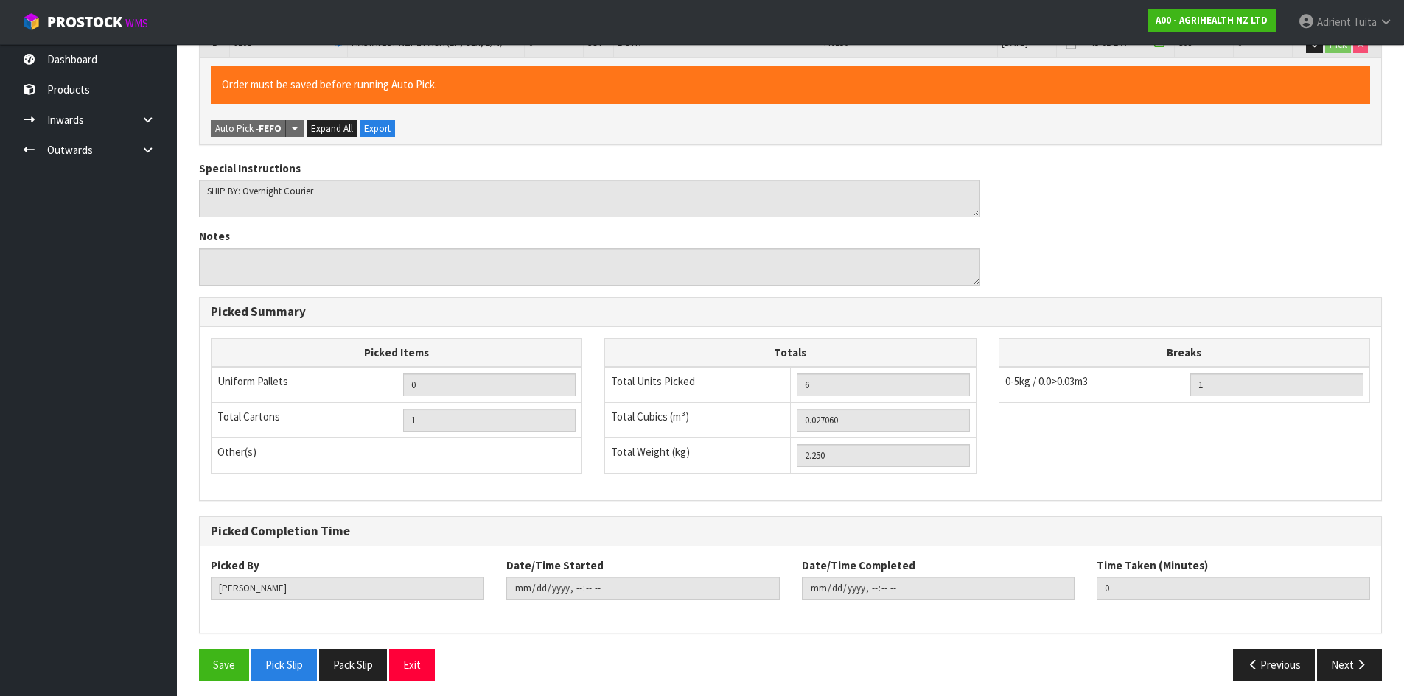
scroll to position [384, 0]
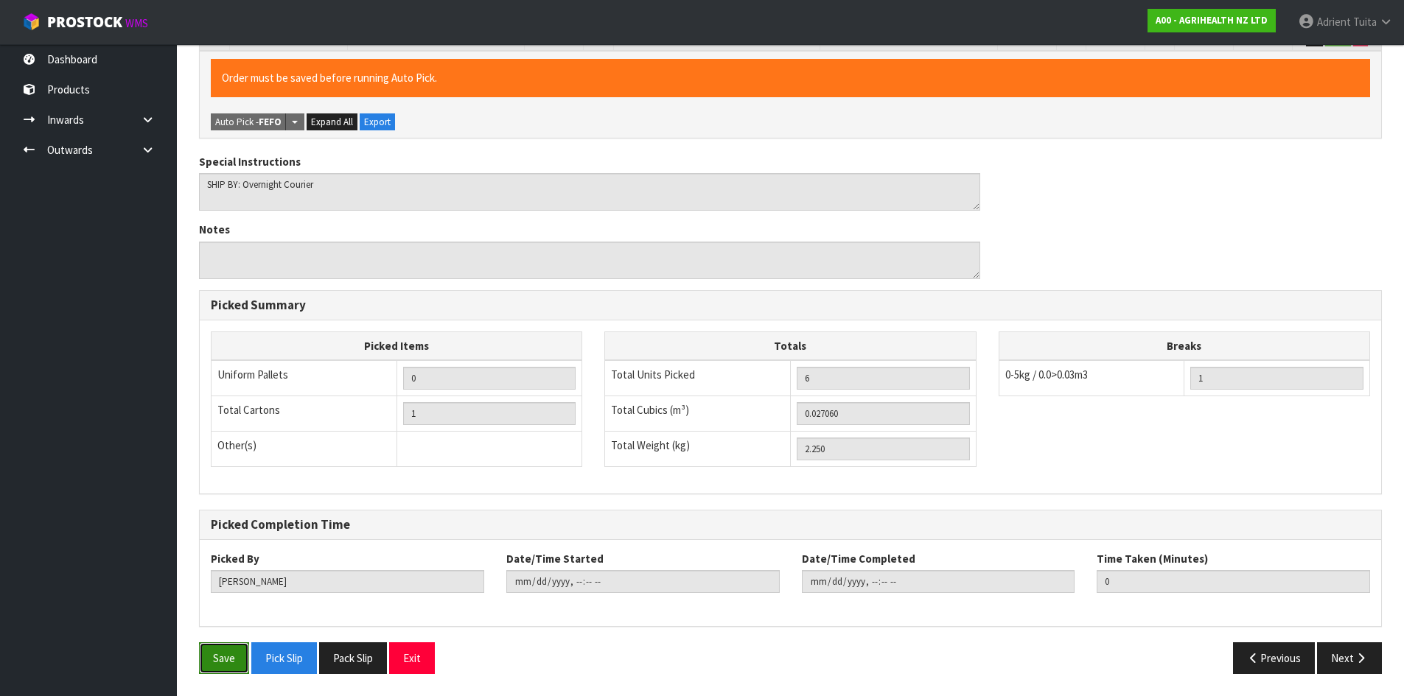
click at [232, 648] on button "Save" at bounding box center [224, 658] width 50 height 32
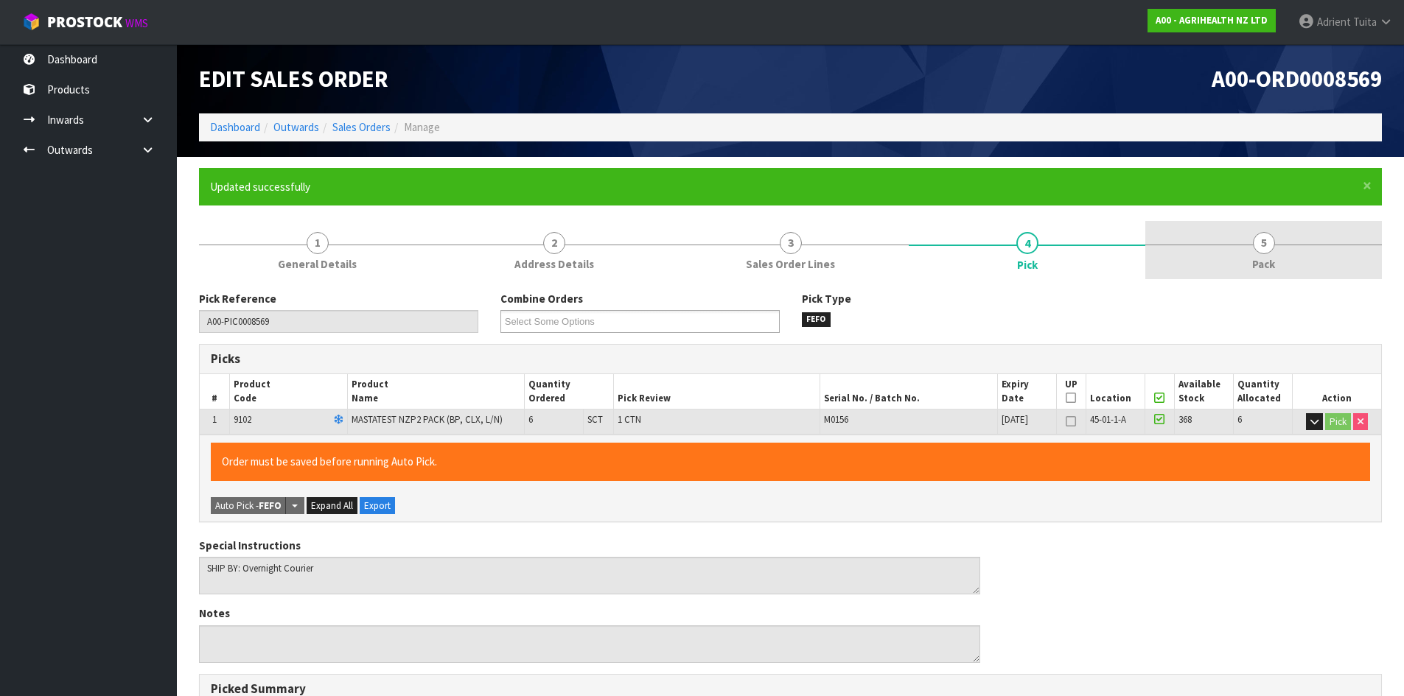
click at [1261, 225] on link "5 Pack" at bounding box center [1263, 250] width 237 height 58
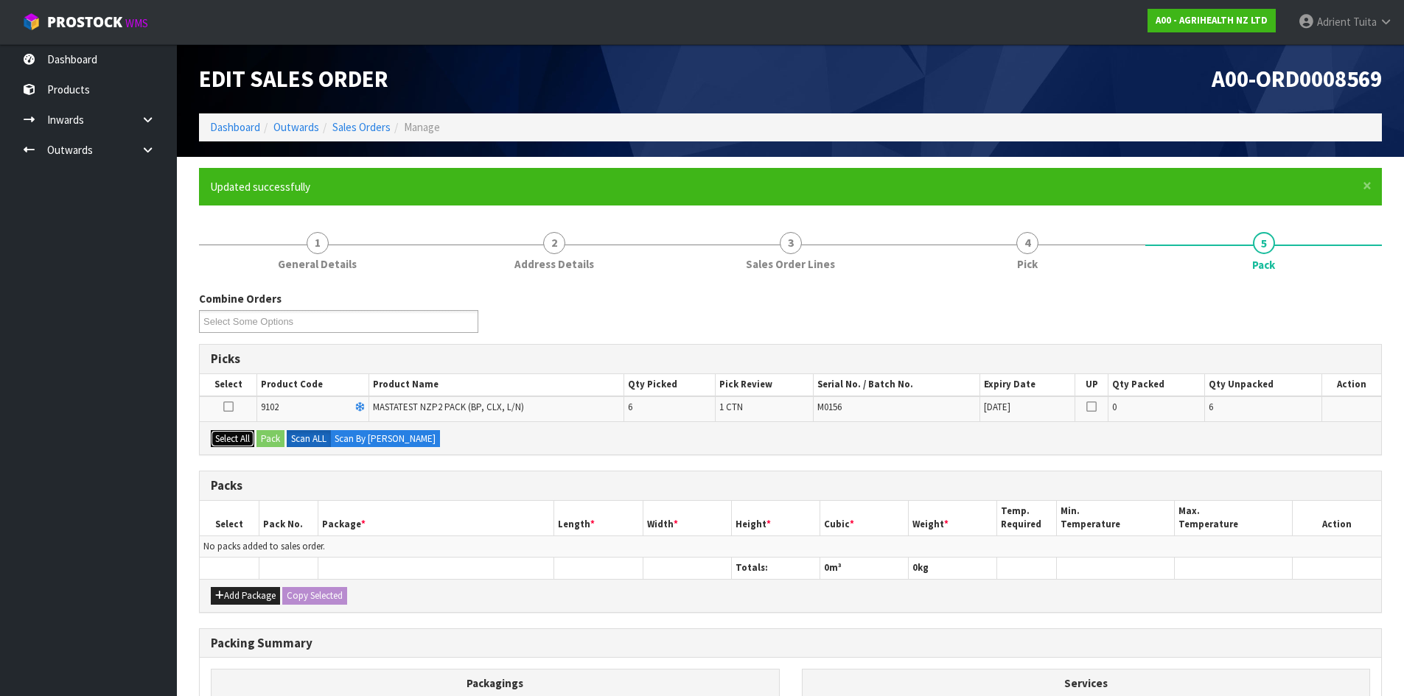
click at [243, 441] on button "Select All" at bounding box center [232, 439] width 43 height 18
click at [260, 441] on button "Pack" at bounding box center [270, 439] width 28 height 18
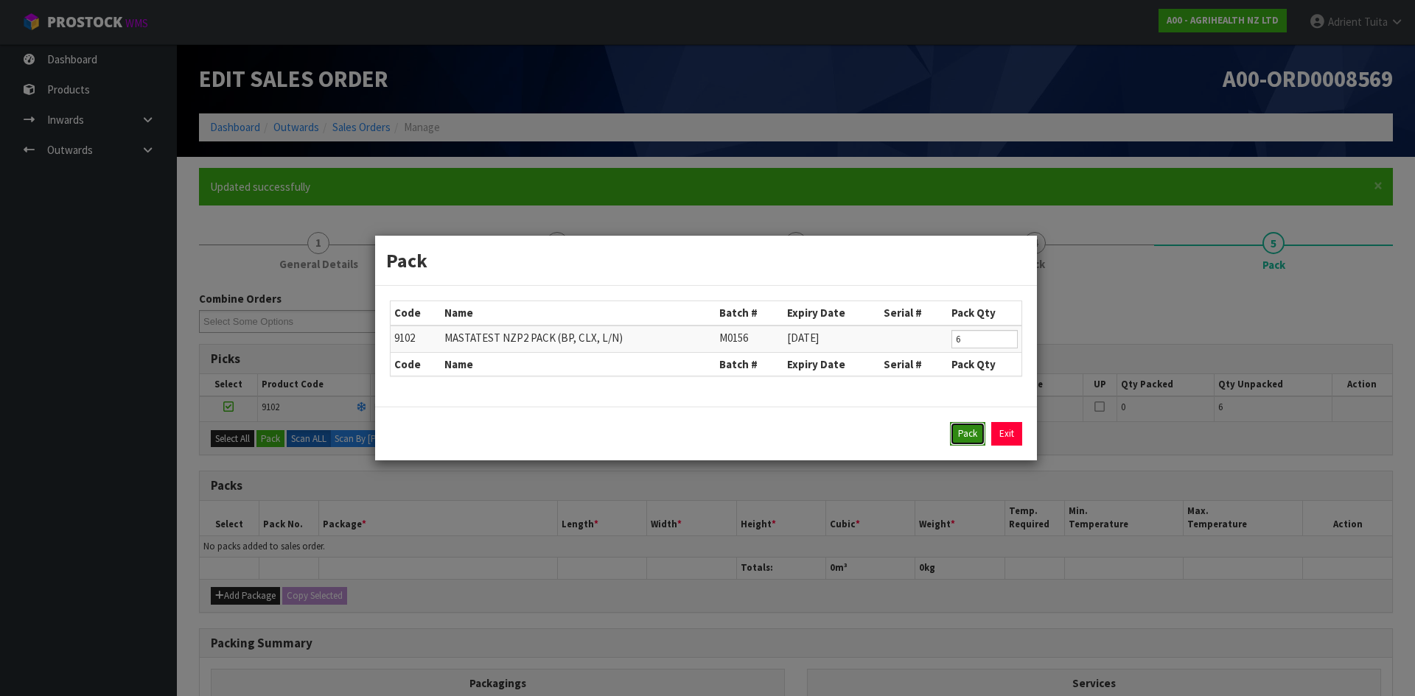
click at [959, 432] on button "Pack" at bounding box center [967, 434] width 35 height 24
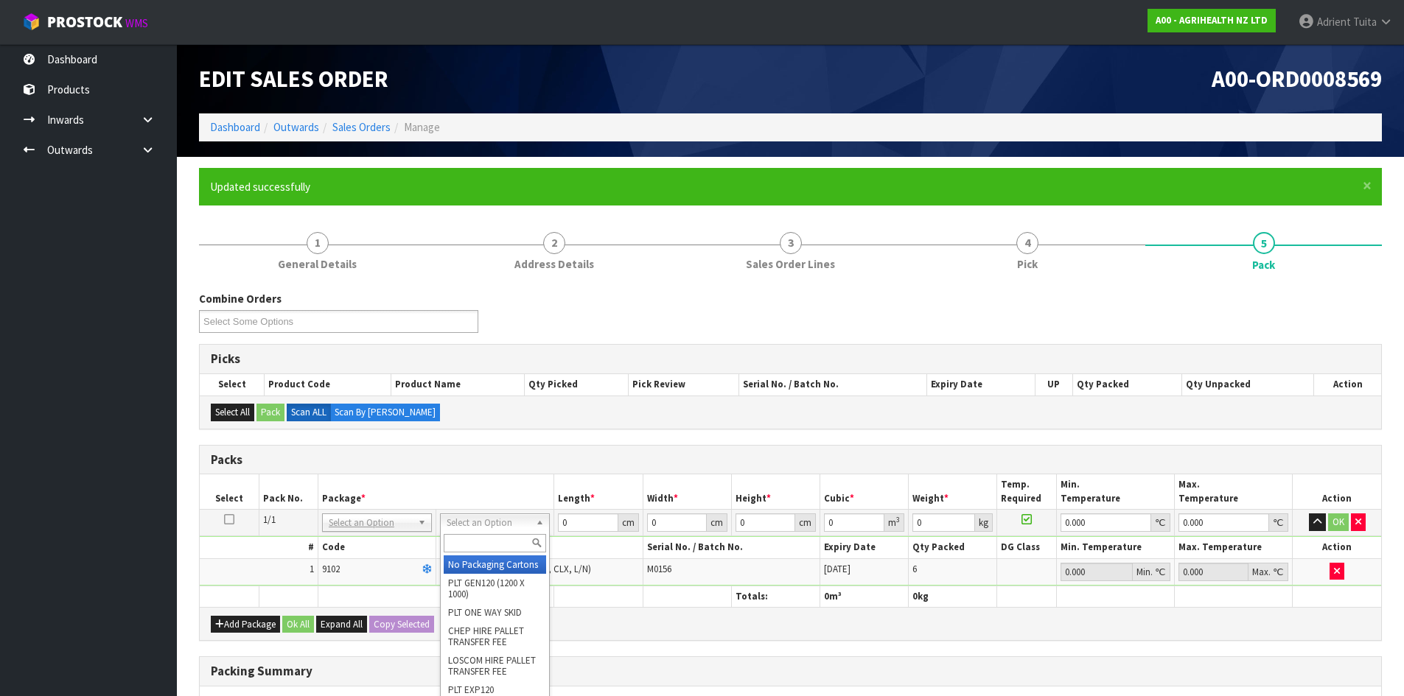
drag, startPoint x: 492, startPoint y: 518, endPoint x: 488, endPoint y: 550, distance: 32.7
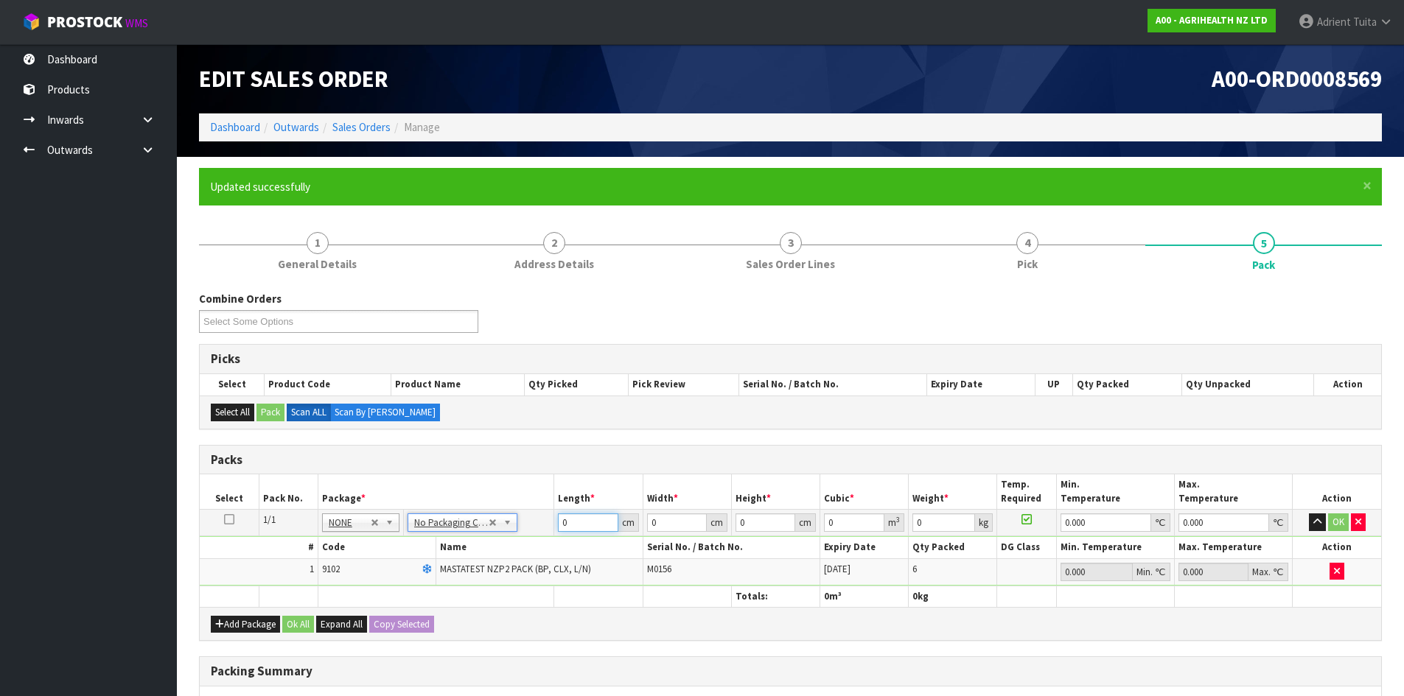
drag, startPoint x: 587, startPoint y: 525, endPoint x: 586, endPoint y: 518, distance: 7.4
click at [587, 524] on input "0" at bounding box center [588, 523] width 60 height 18
click at [1331, 526] on button "OK" at bounding box center [1338, 523] width 21 height 18
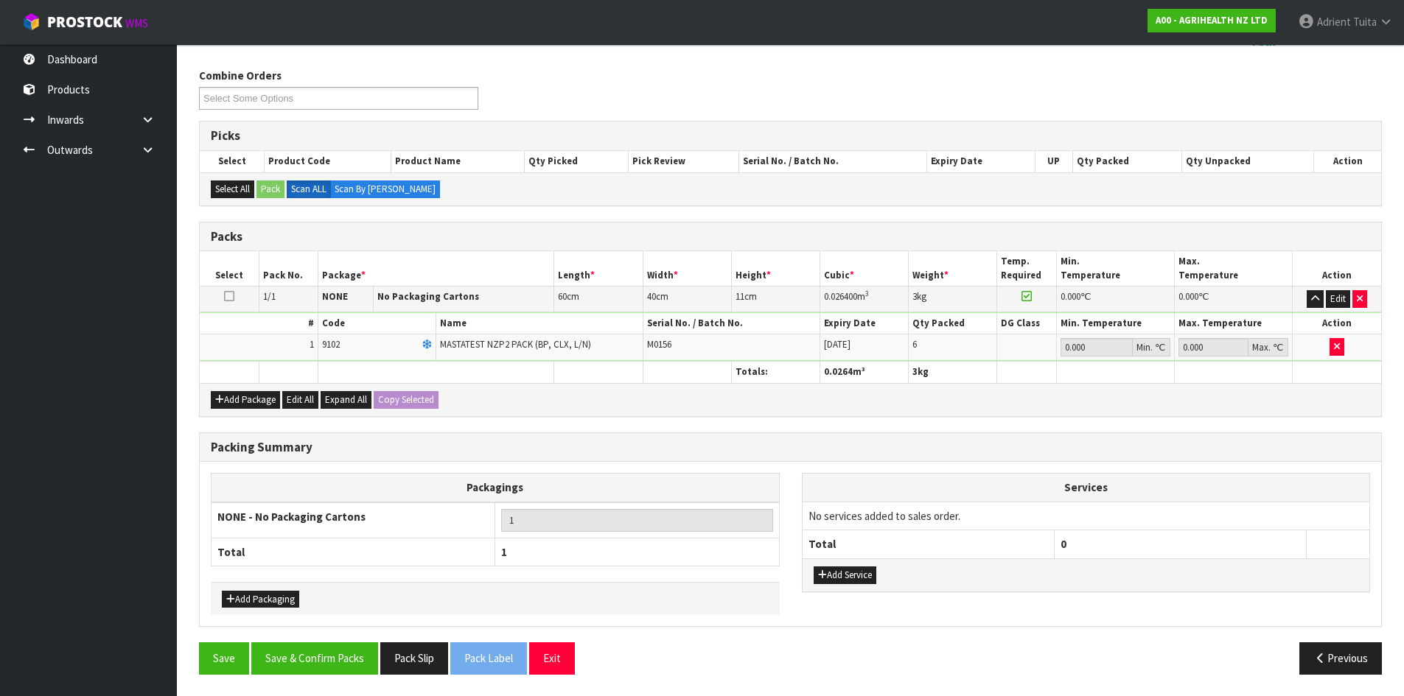
scroll to position [224, 0]
drag, startPoint x: 358, startPoint y: 678, endPoint x: 357, endPoint y: 666, distance: 11.9
click at [358, 677] on div "Save Save & Confirm Packs Pack Slip Pack Label Exit Previous" at bounding box center [790, 663] width 1205 height 43
drag, startPoint x: 357, startPoint y: 666, endPoint x: 360, endPoint y: 655, distance: 11.6
click at [357, 665] on button "Save & Confirm Packs" at bounding box center [314, 658] width 127 height 32
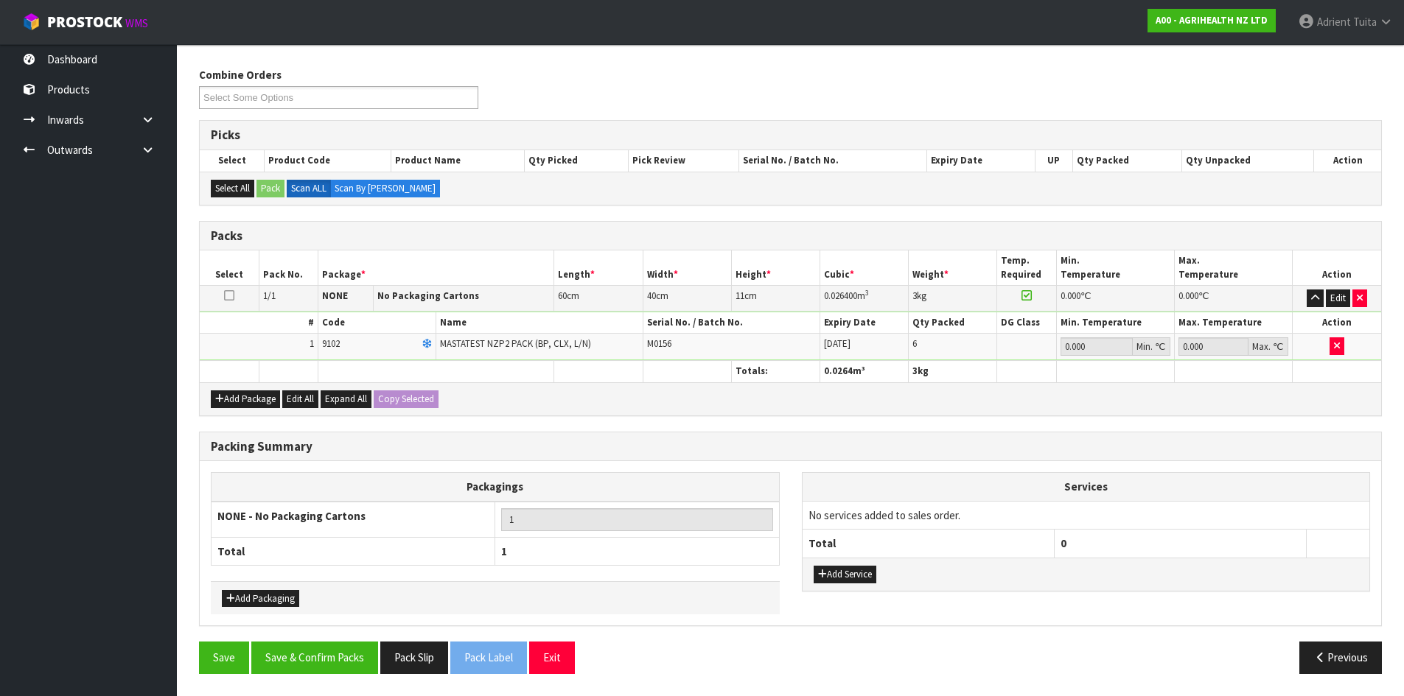
scroll to position [0, 0]
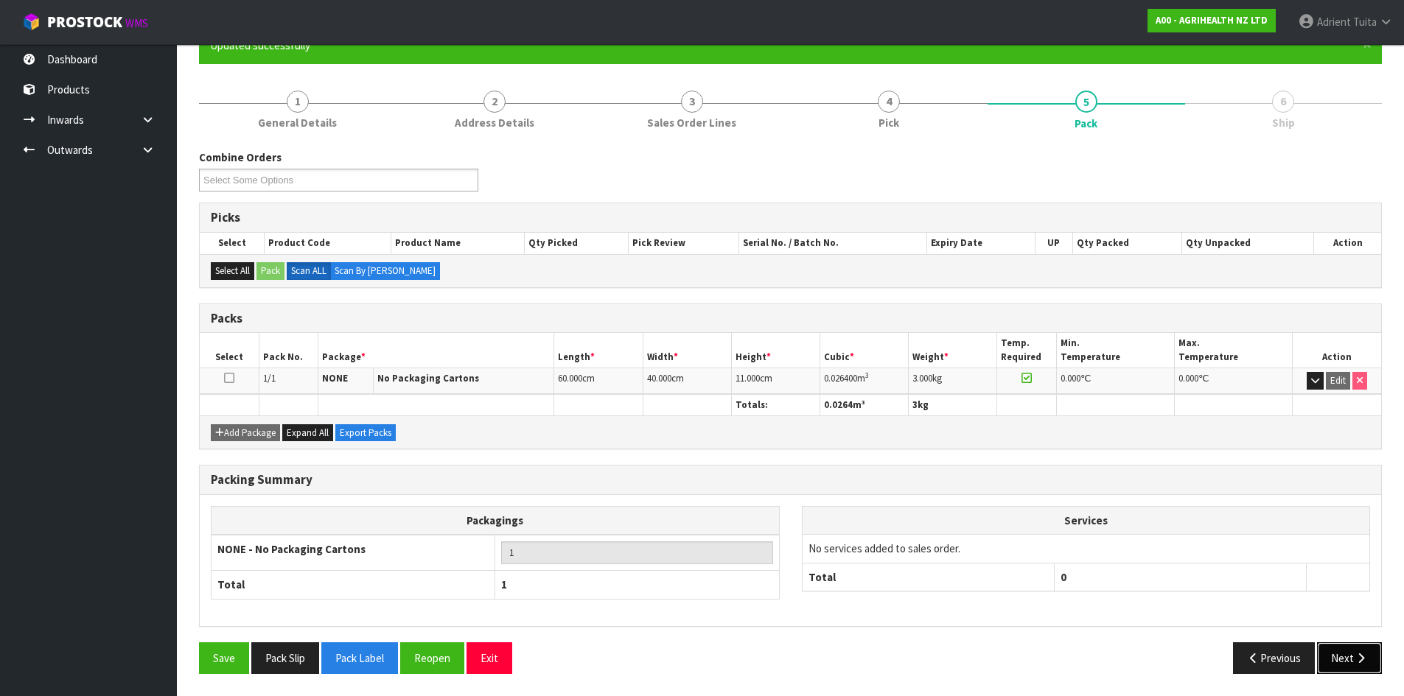
click at [1327, 651] on button "Next" at bounding box center [1349, 658] width 65 height 32
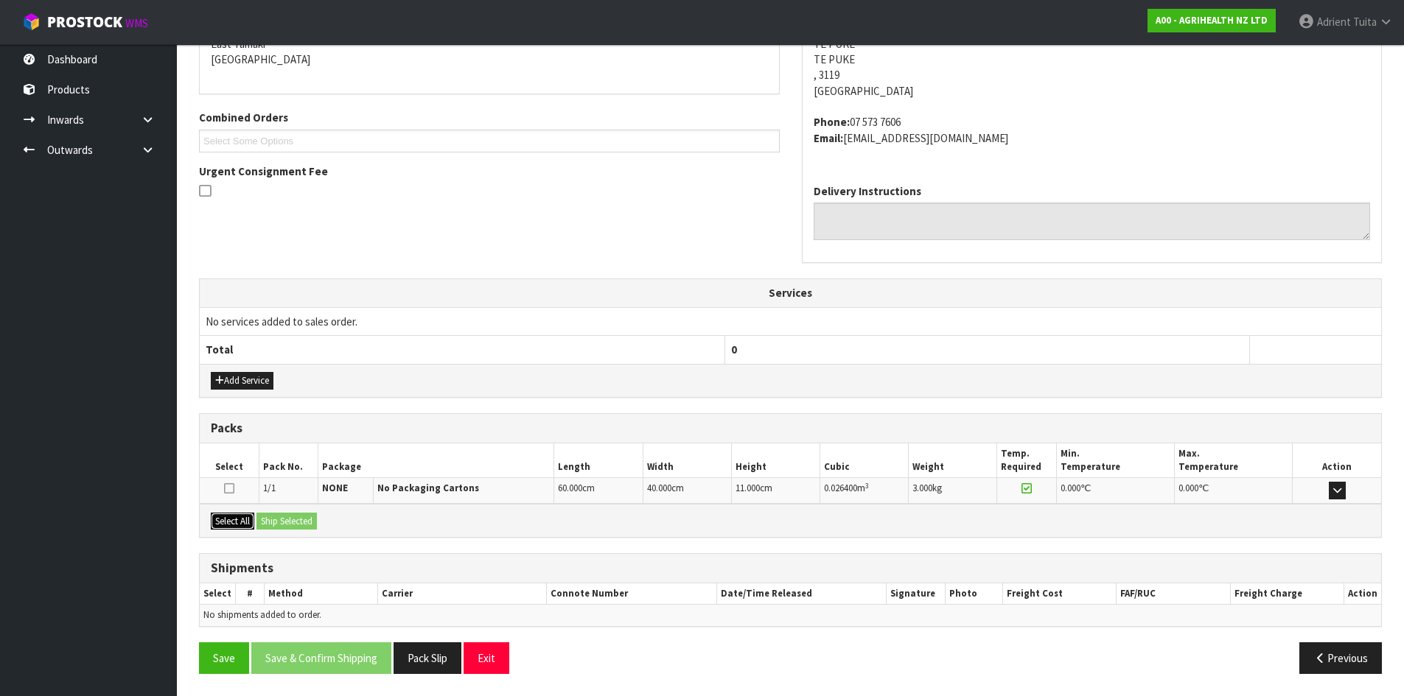
drag, startPoint x: 240, startPoint y: 526, endPoint x: 278, endPoint y: 526, distance: 37.6
click at [245, 526] on button "Select All" at bounding box center [232, 522] width 43 height 18
click at [279, 526] on button "Ship Selected" at bounding box center [286, 522] width 60 height 18
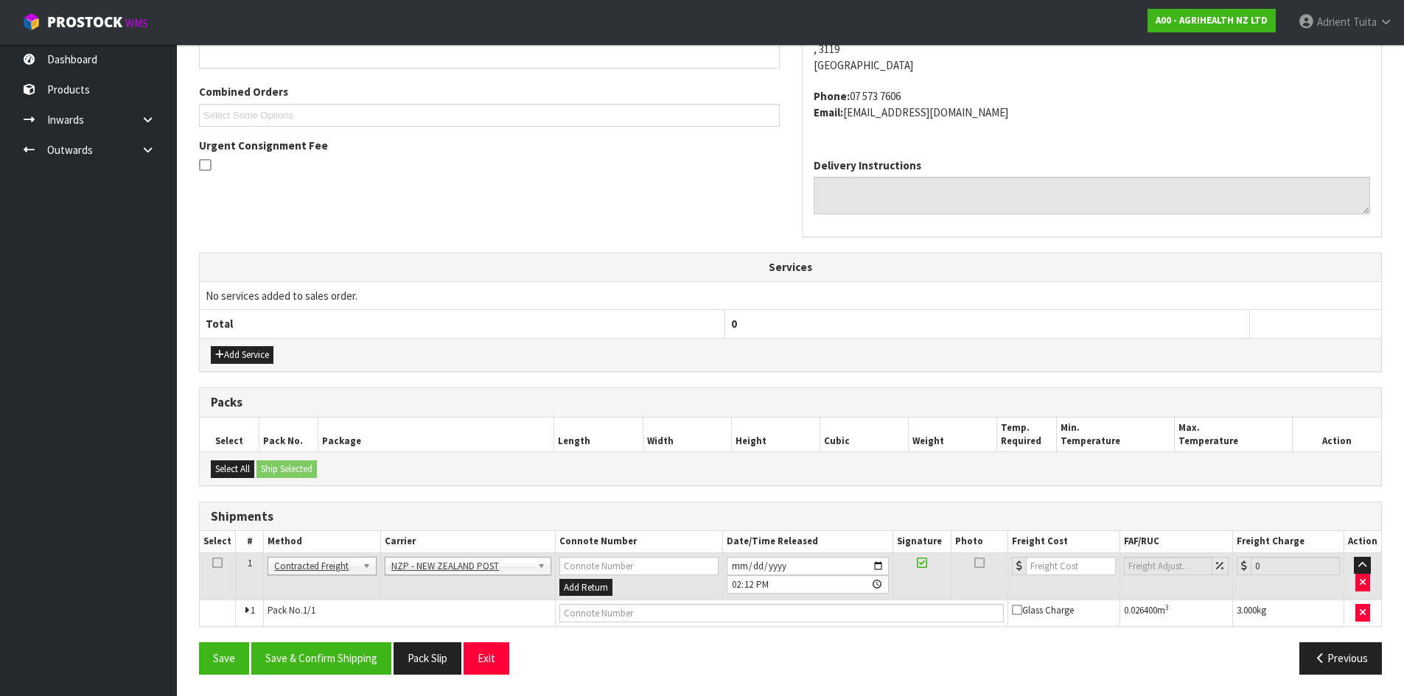
scroll to position [354, 0]
click at [388, 648] on button "Save & Confirm Shipping" at bounding box center [321, 658] width 140 height 32
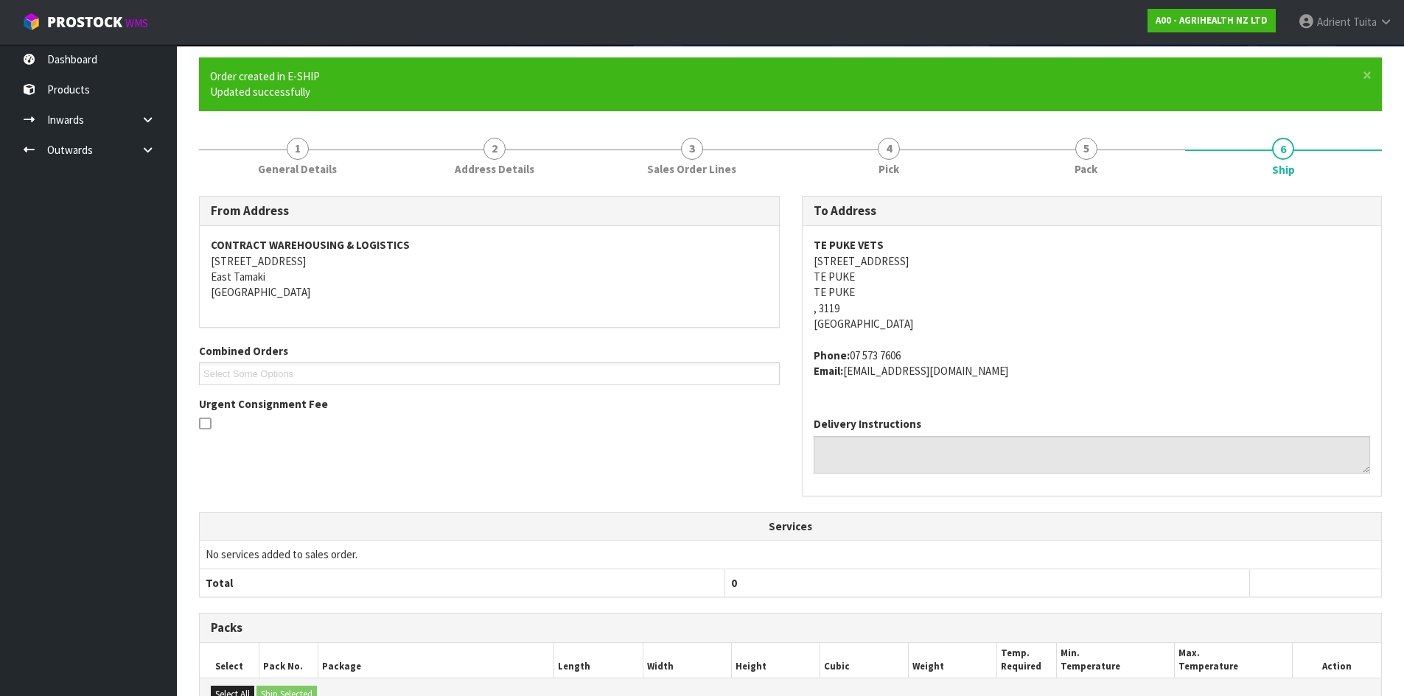
scroll to position [333, 0]
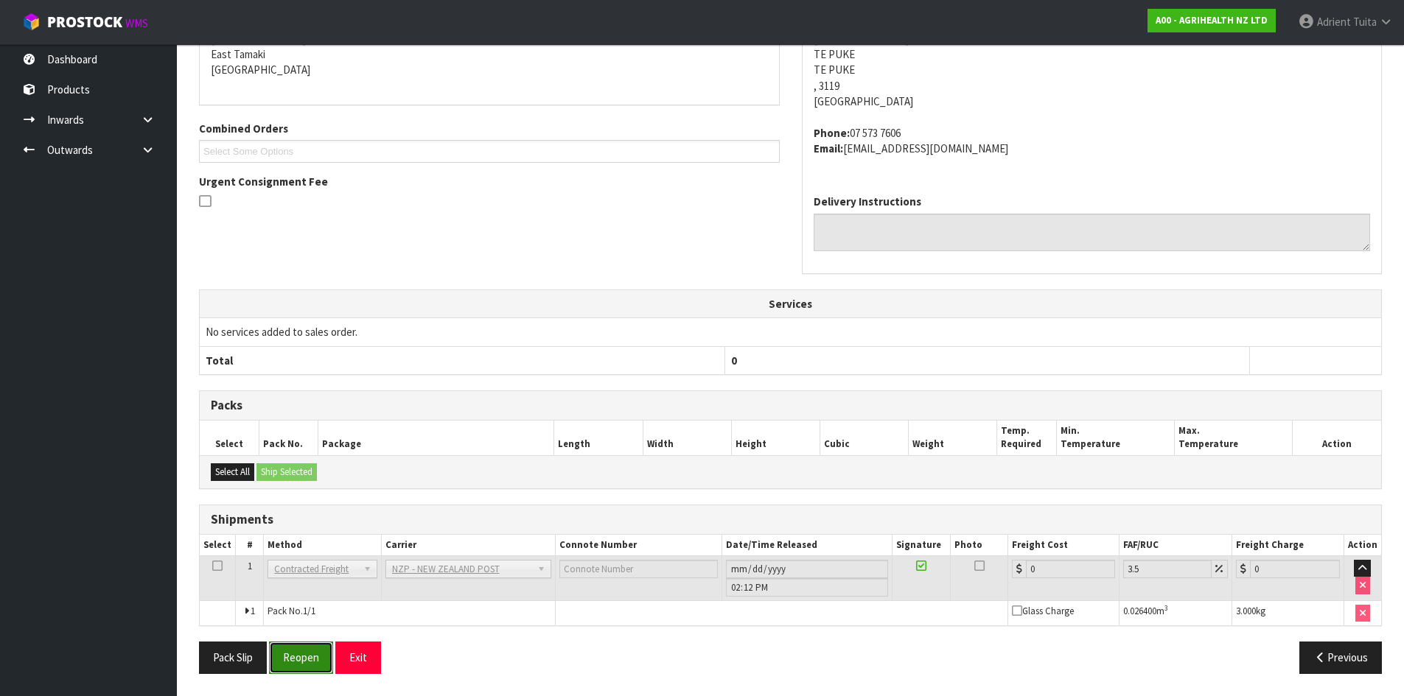
click at [287, 655] on button "Reopen" at bounding box center [301, 658] width 64 height 32
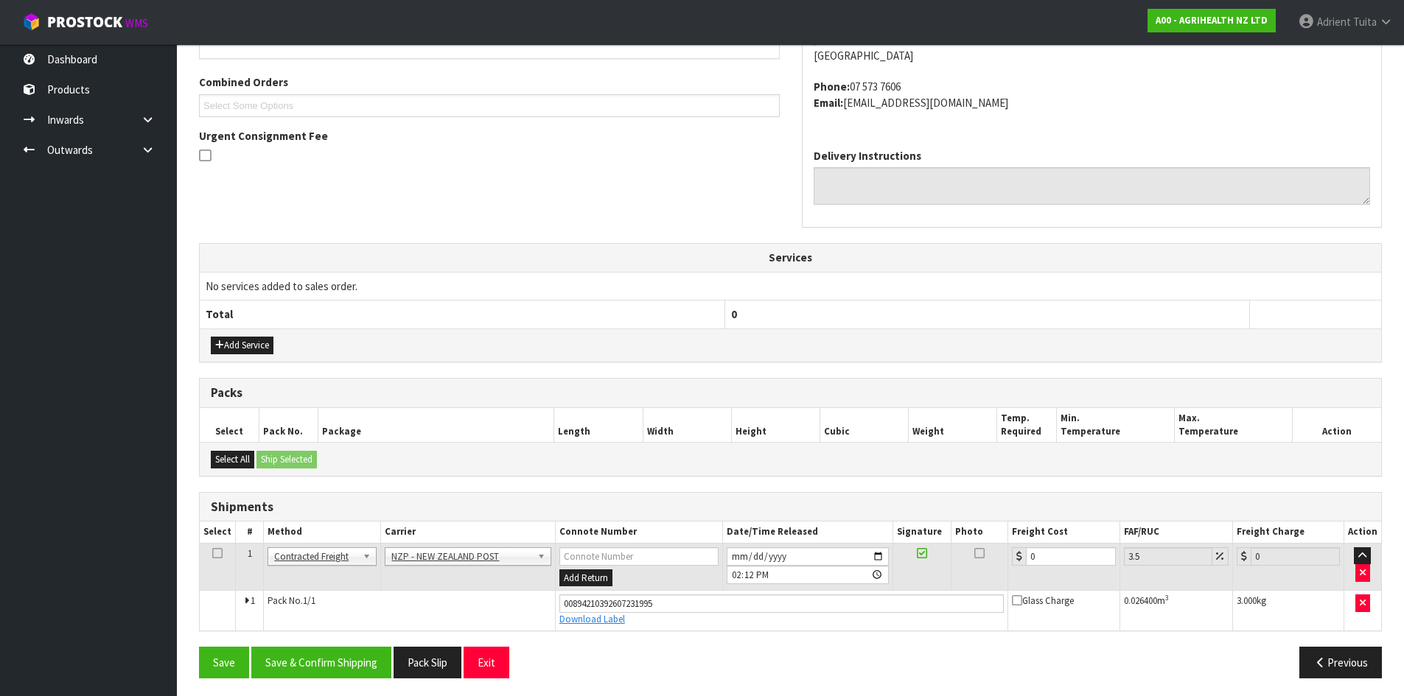
scroll to position [368, 0]
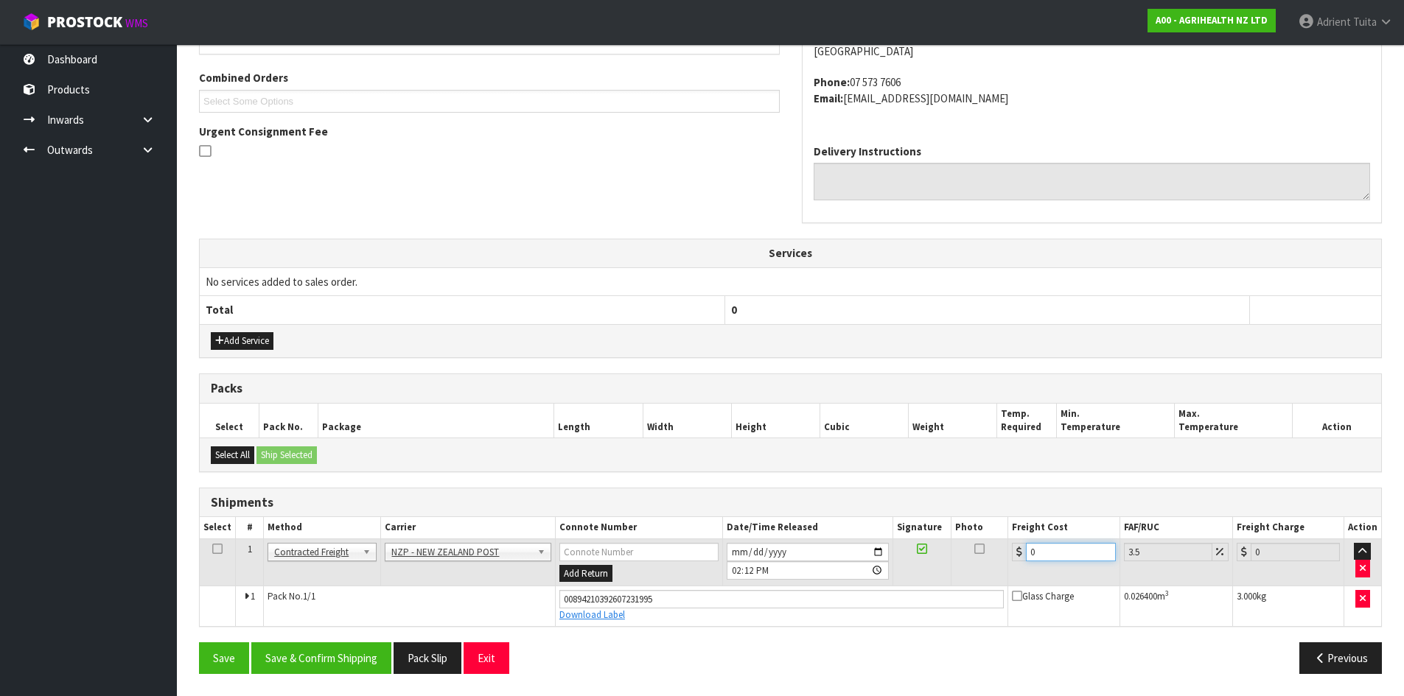
click at [1046, 549] on input "0" at bounding box center [1070, 552] width 89 height 18
click at [324, 648] on button "Save & Confirm Shipping" at bounding box center [321, 658] width 140 height 32
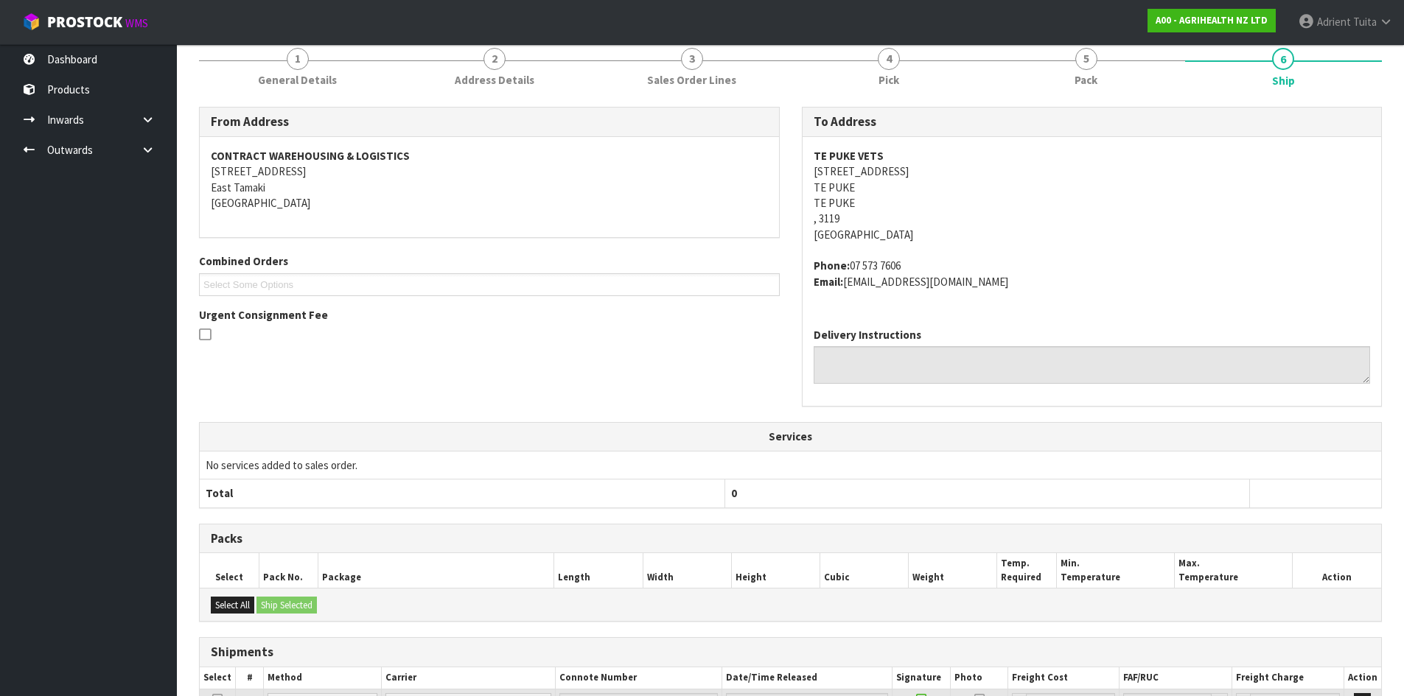
scroll to position [327, 0]
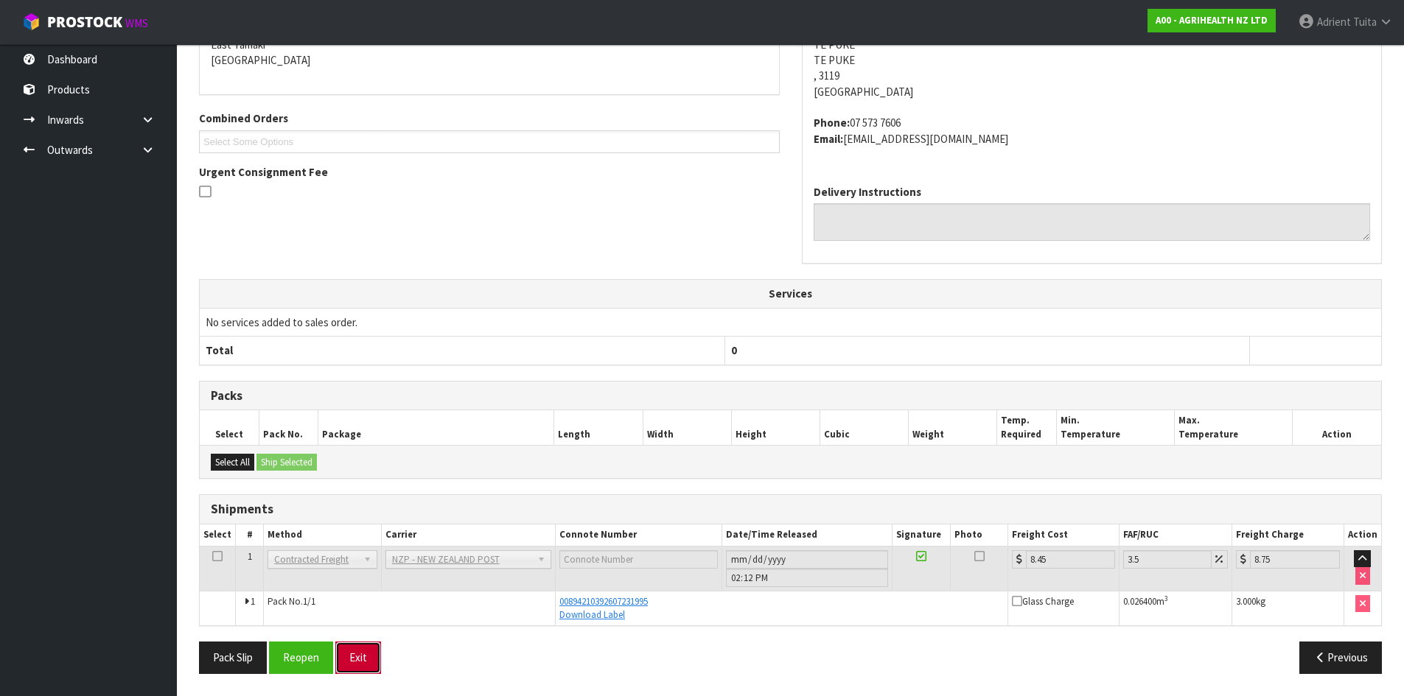
click at [357, 658] on button "Exit" at bounding box center [358, 658] width 46 height 32
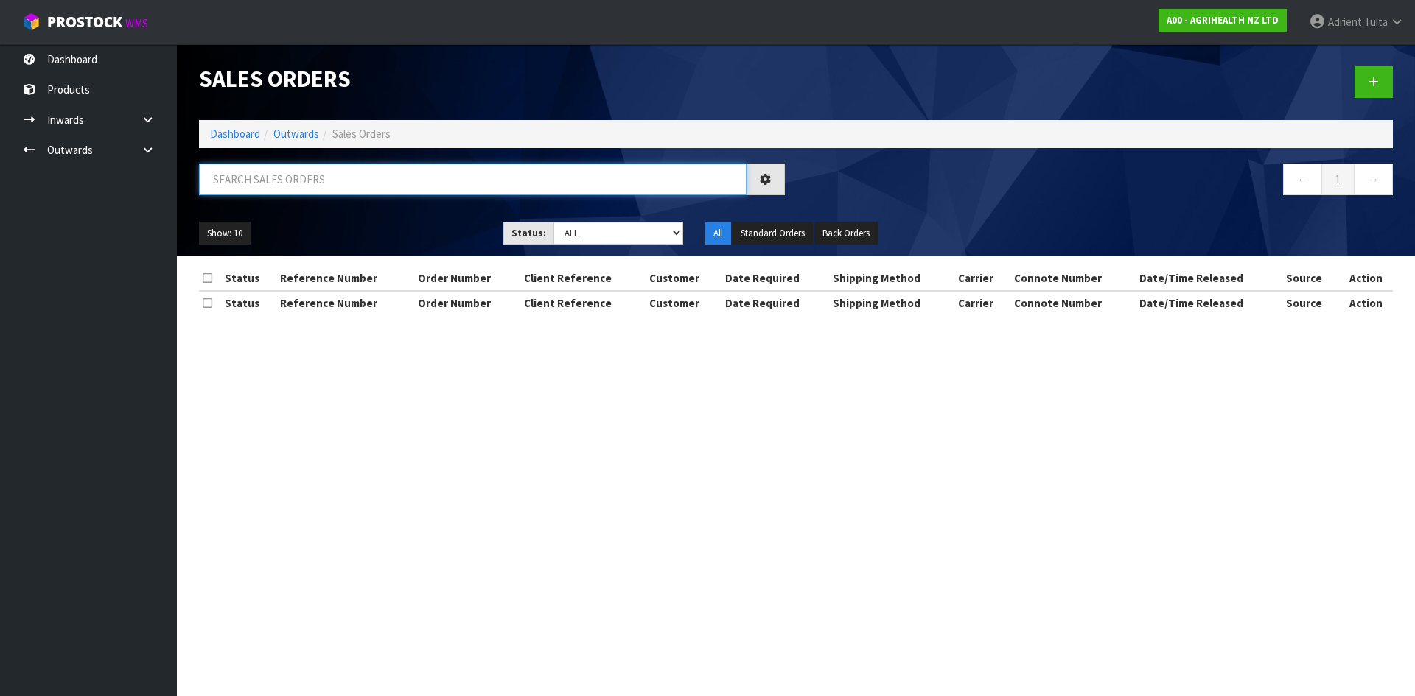
click at [375, 190] on input "text" at bounding box center [472, 180] width 547 height 32
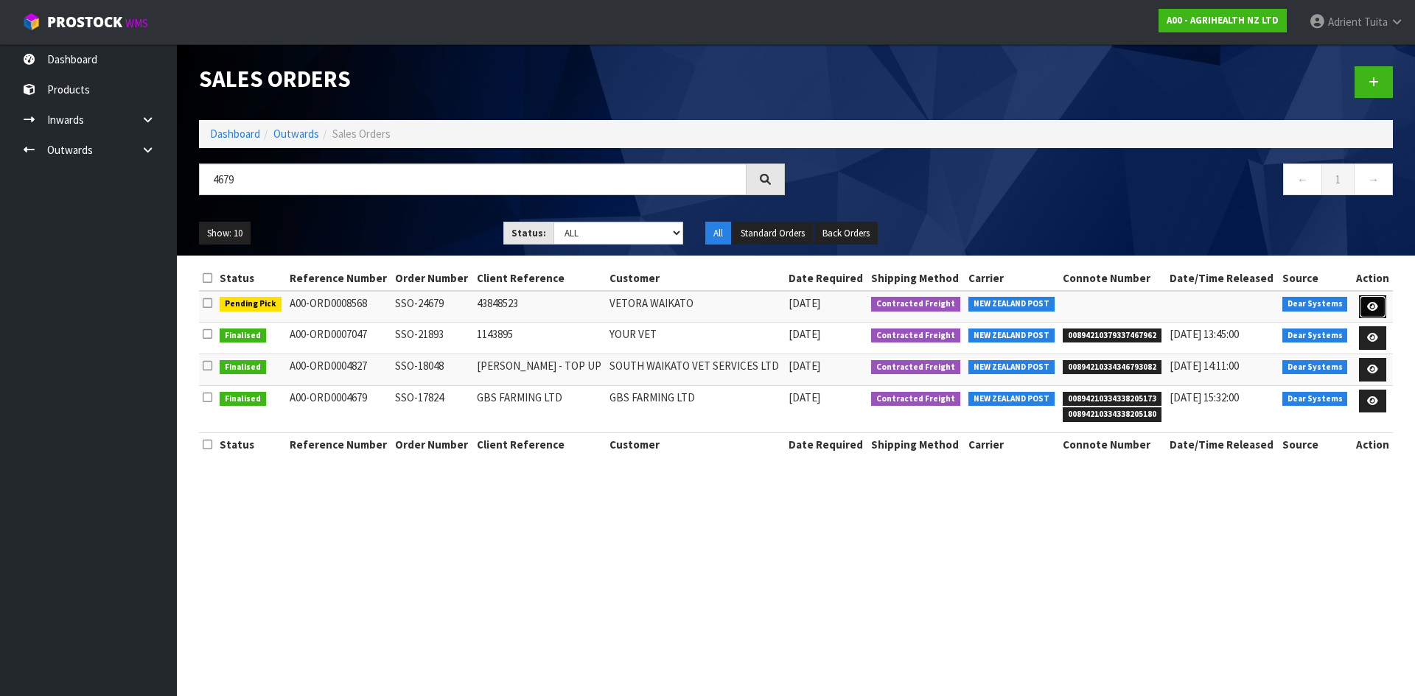
click at [1373, 310] on icon at bounding box center [1372, 307] width 11 height 10
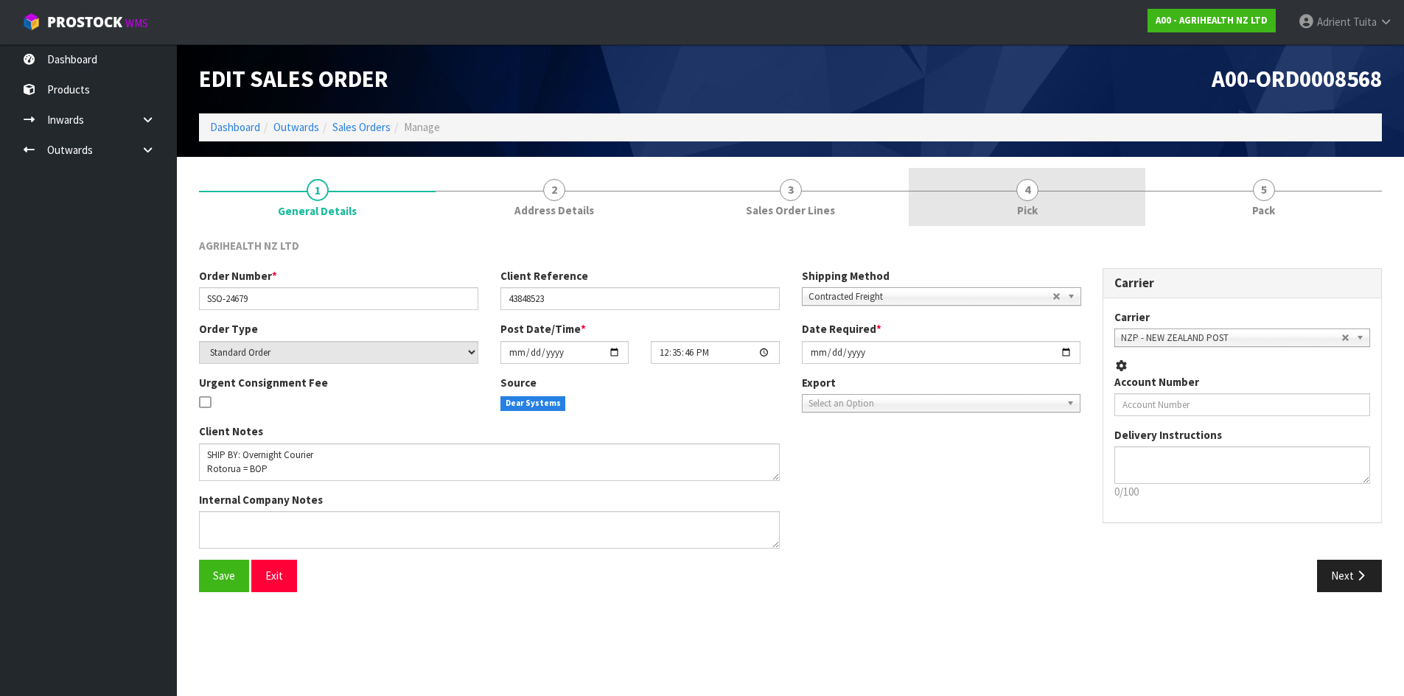
click at [990, 196] on link "4 Pick" at bounding box center [1026, 197] width 237 height 58
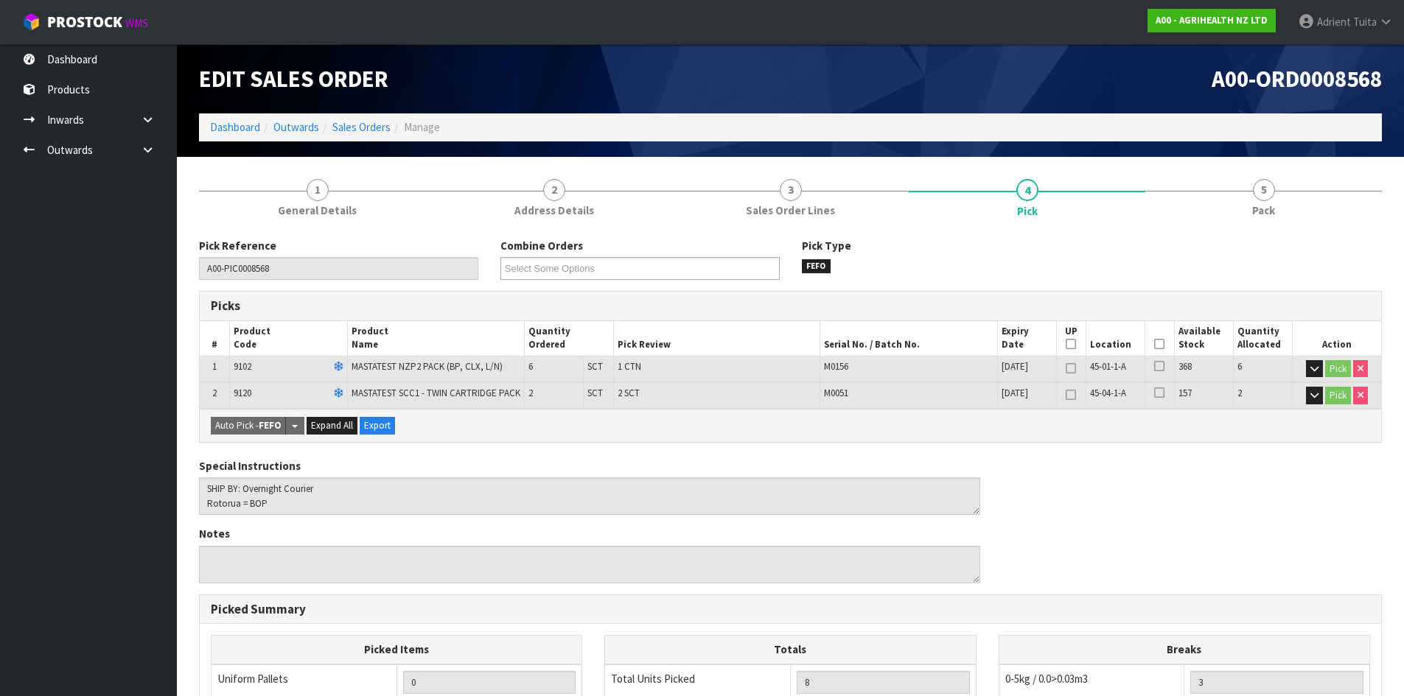
click at [1163, 350] on th "Picked" at bounding box center [1158, 338] width 29 height 35
click at [1163, 345] on icon at bounding box center [1159, 344] width 10 height 1
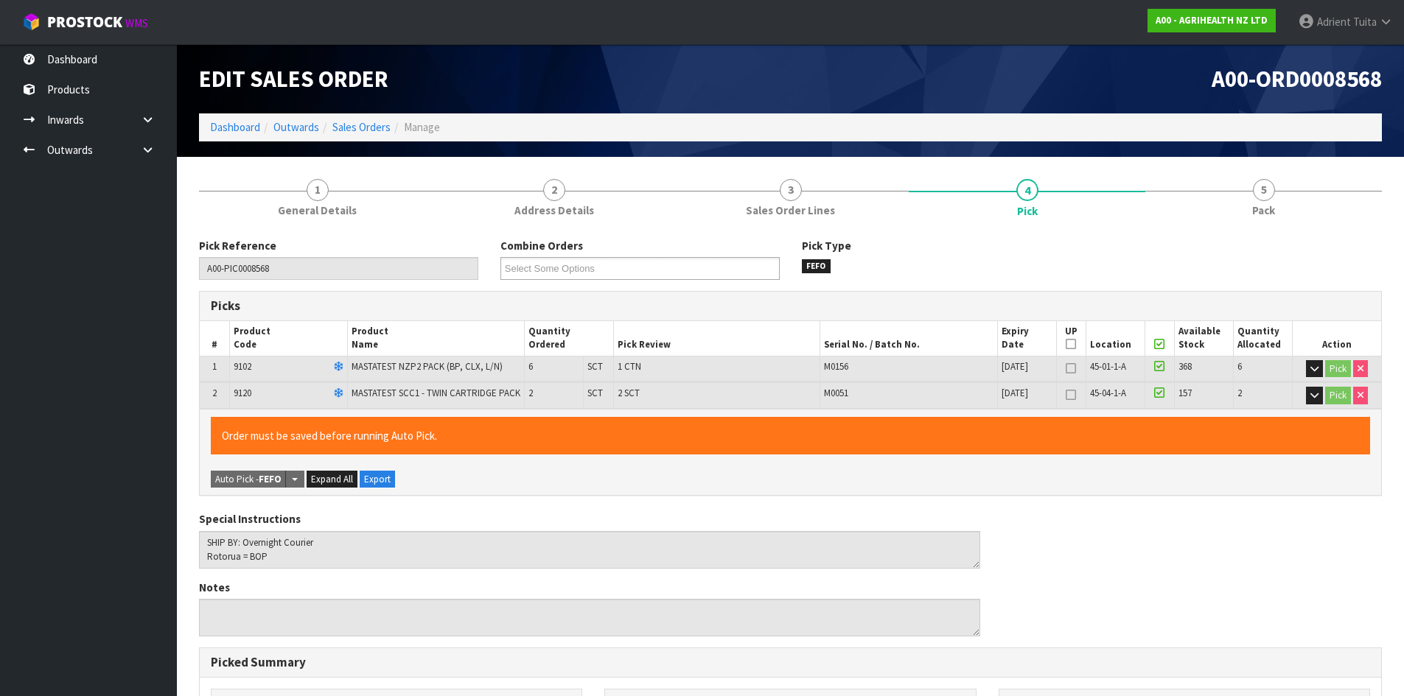
scroll to position [358, 0]
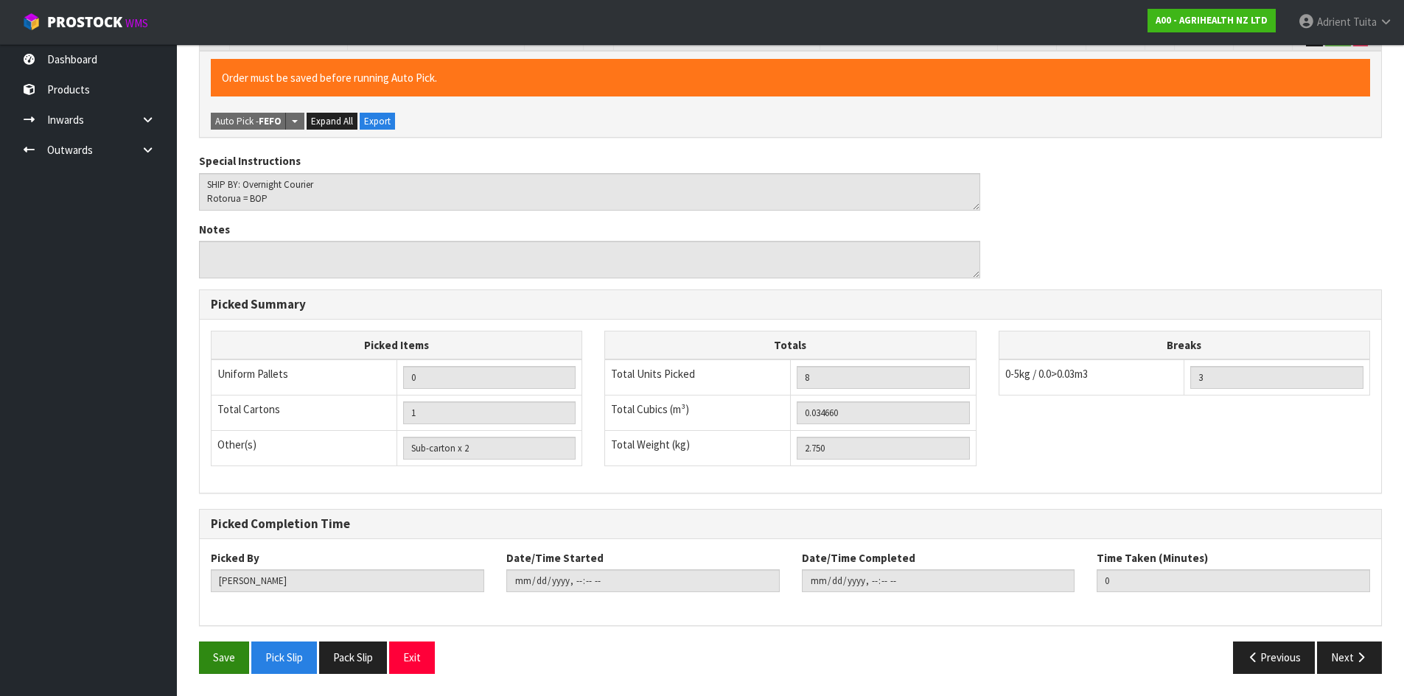
drag, startPoint x: 193, startPoint y: 647, endPoint x: 206, endPoint y: 652, distance: 14.2
click at [199, 650] on div "Save Pick Slip Pack Slip Exit" at bounding box center [489, 658] width 603 height 32
drag, startPoint x: 206, startPoint y: 652, endPoint x: 315, endPoint y: 627, distance: 111.9
click at [207, 652] on button "Save" at bounding box center [224, 658] width 50 height 32
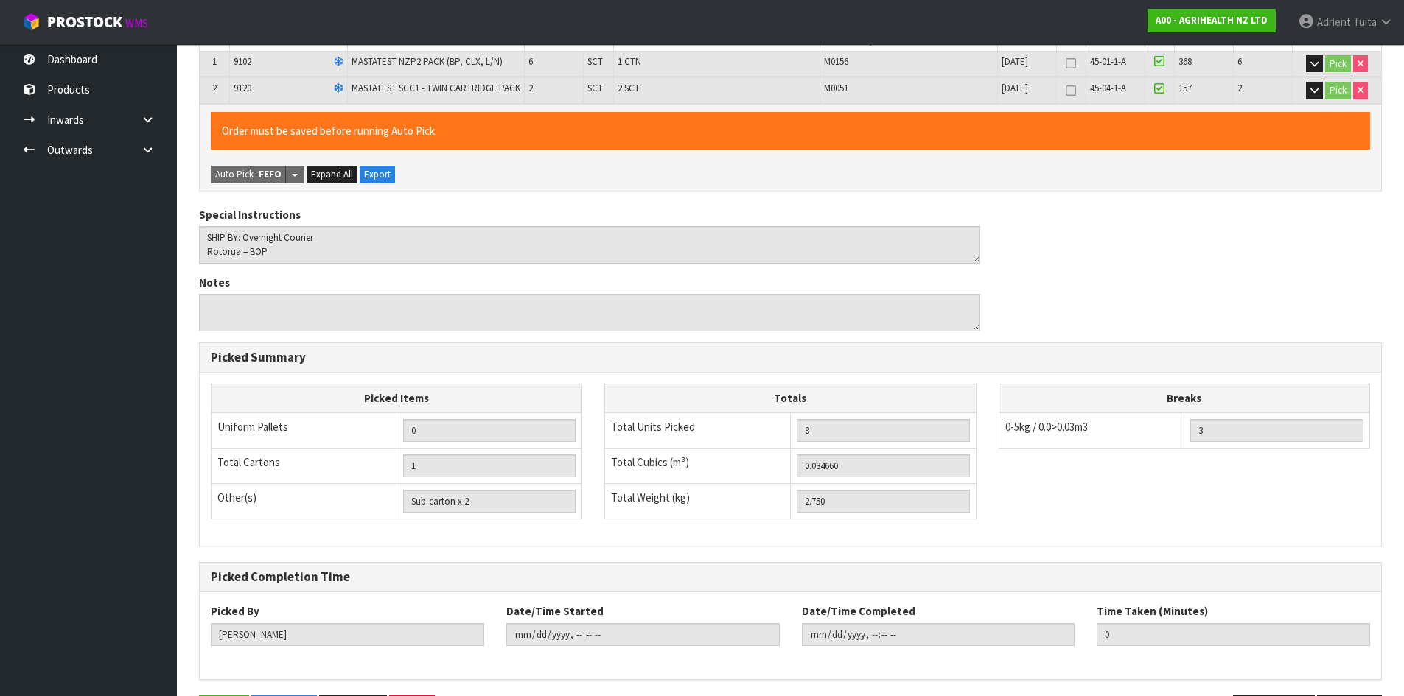
scroll to position [0, 0]
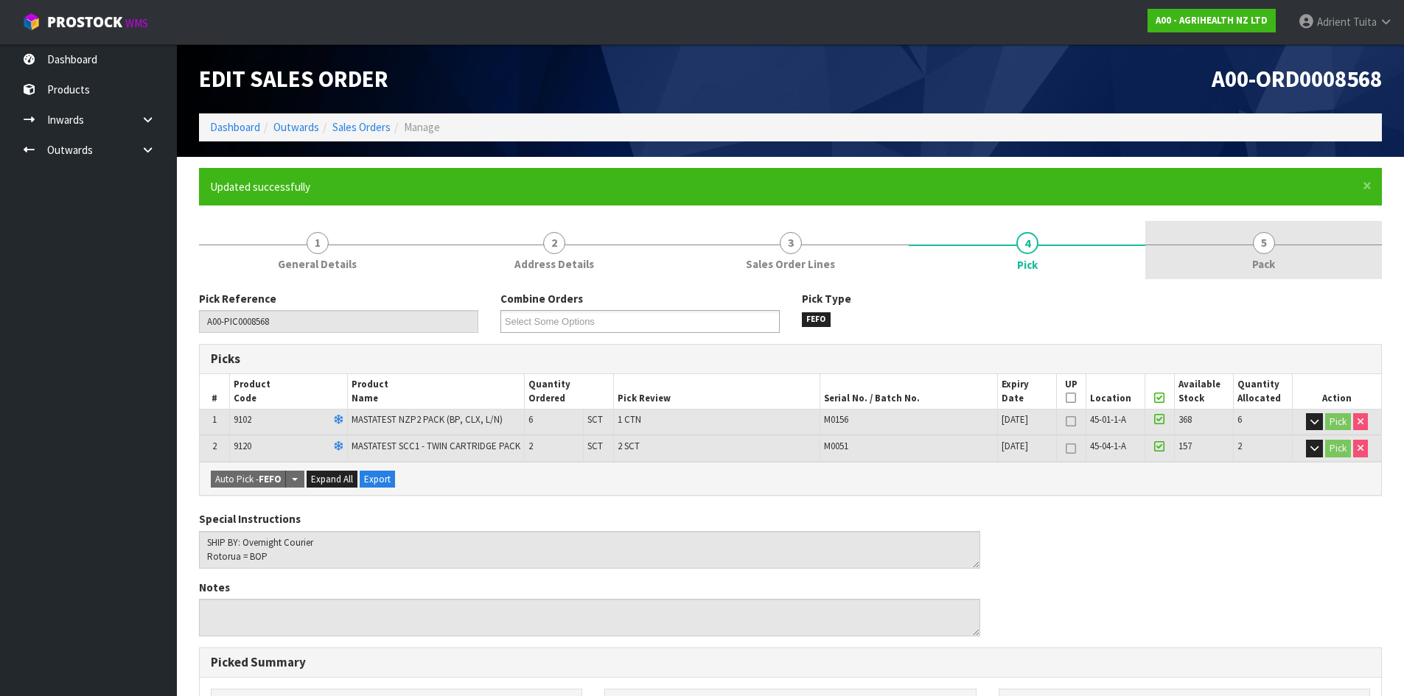
click at [1258, 246] on span "5" at bounding box center [1264, 243] width 22 height 22
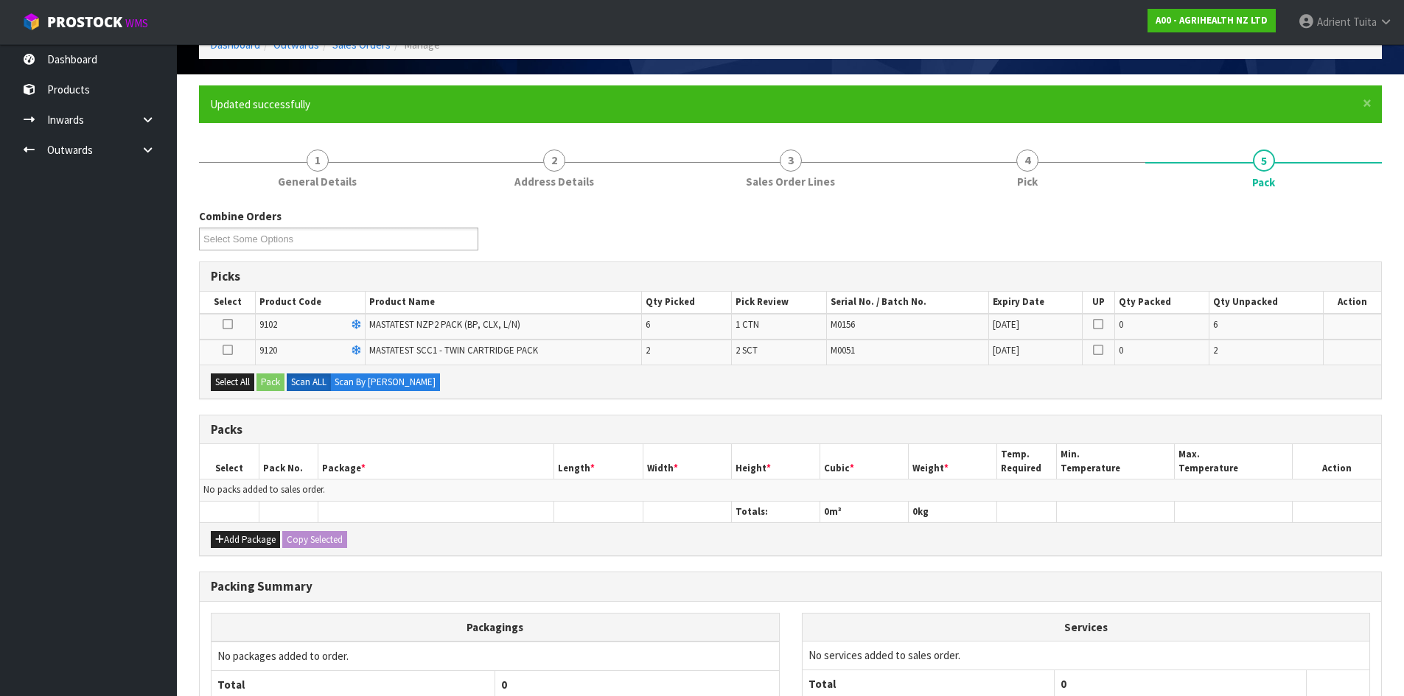
scroll to position [216, 0]
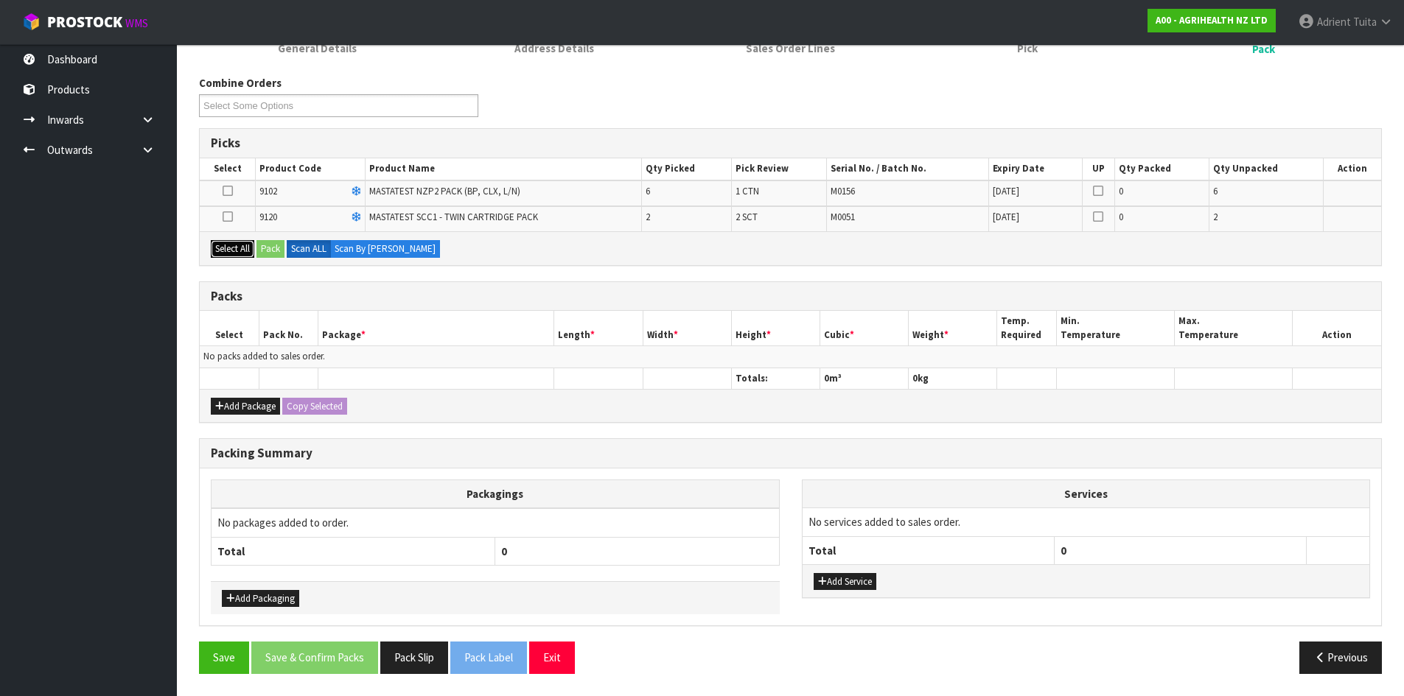
click at [243, 257] on button "Select All" at bounding box center [232, 249] width 43 height 18
click at [262, 249] on button "Pack" at bounding box center [270, 249] width 28 height 18
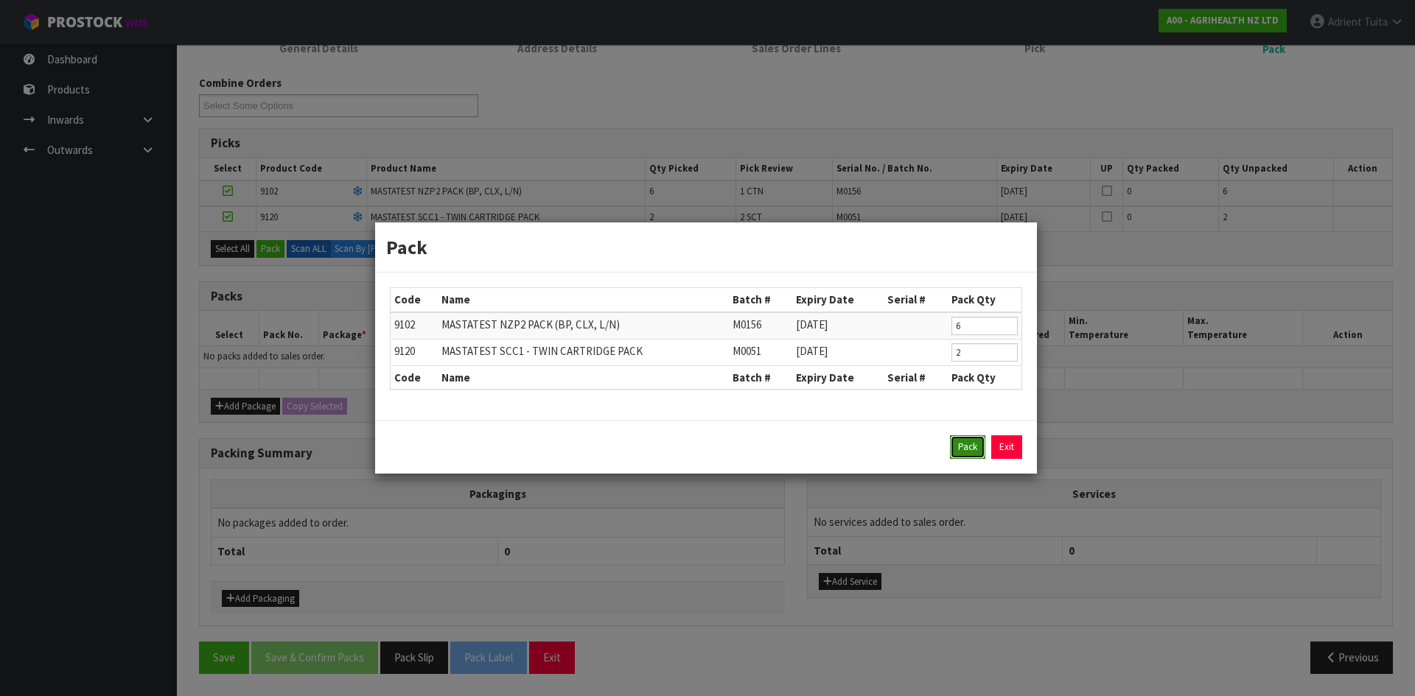
click at [974, 448] on button "Pack" at bounding box center [967, 447] width 35 height 24
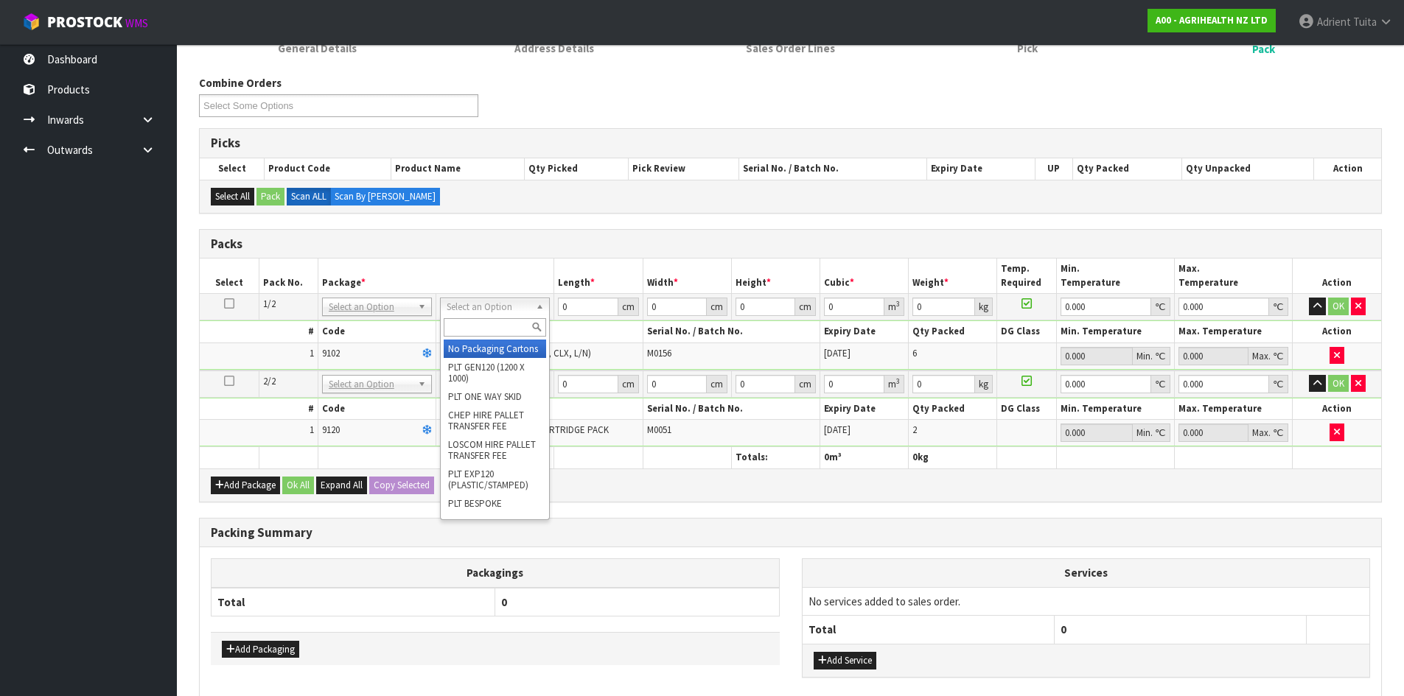
drag, startPoint x: 522, startPoint y: 342, endPoint x: 519, endPoint y: 368, distance: 26.0
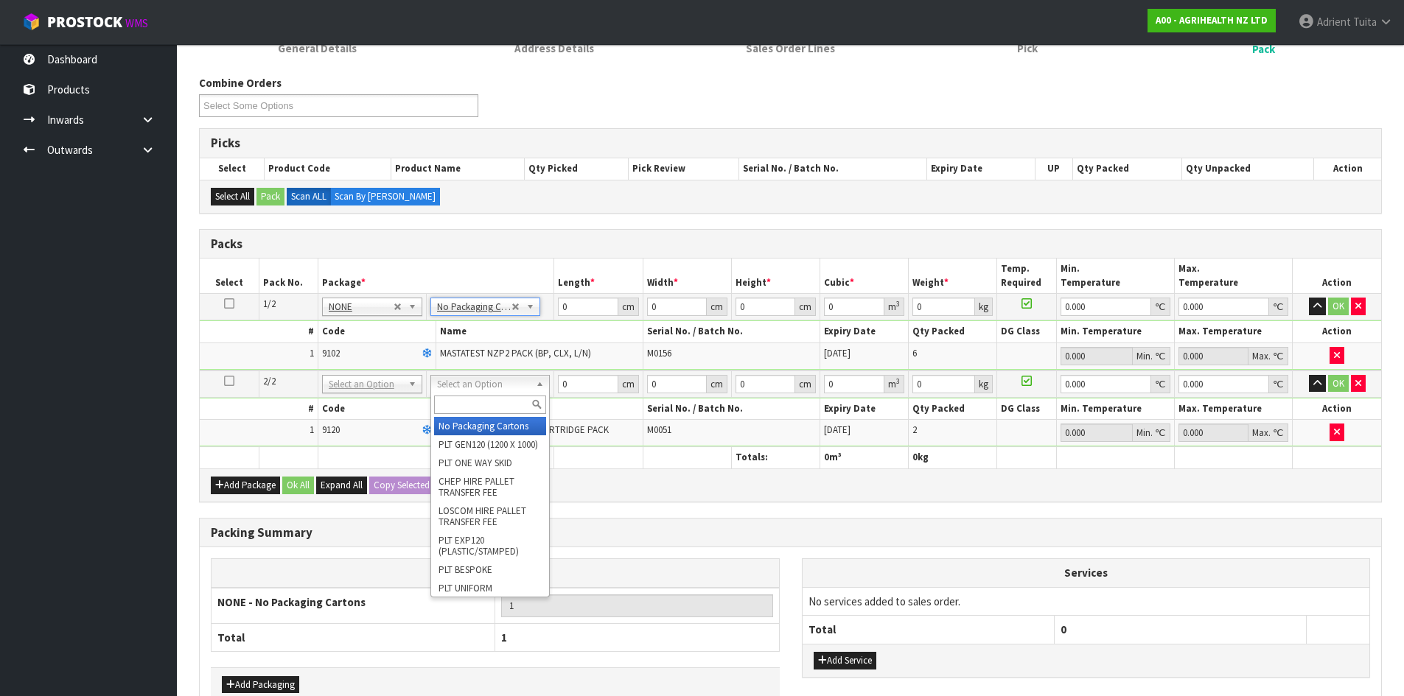
click at [509, 407] on input "text" at bounding box center [490, 405] width 112 height 18
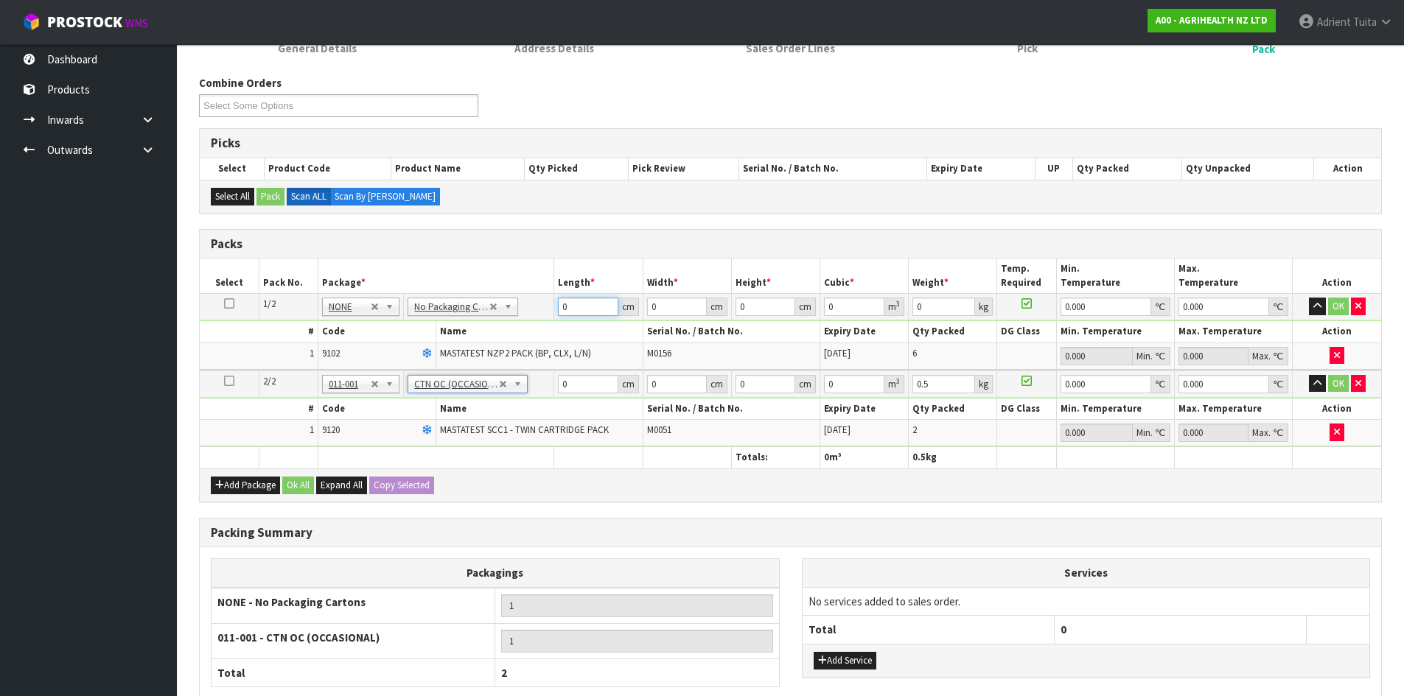
click at [584, 305] on input "0" at bounding box center [588, 307] width 60 height 18
drag, startPoint x: 585, startPoint y: 382, endPoint x: 588, endPoint y: 375, distance: 7.9
click at [585, 382] on input "0" at bounding box center [588, 384] width 60 height 18
click at [1328, 306] on button "OK" at bounding box center [1338, 307] width 21 height 18
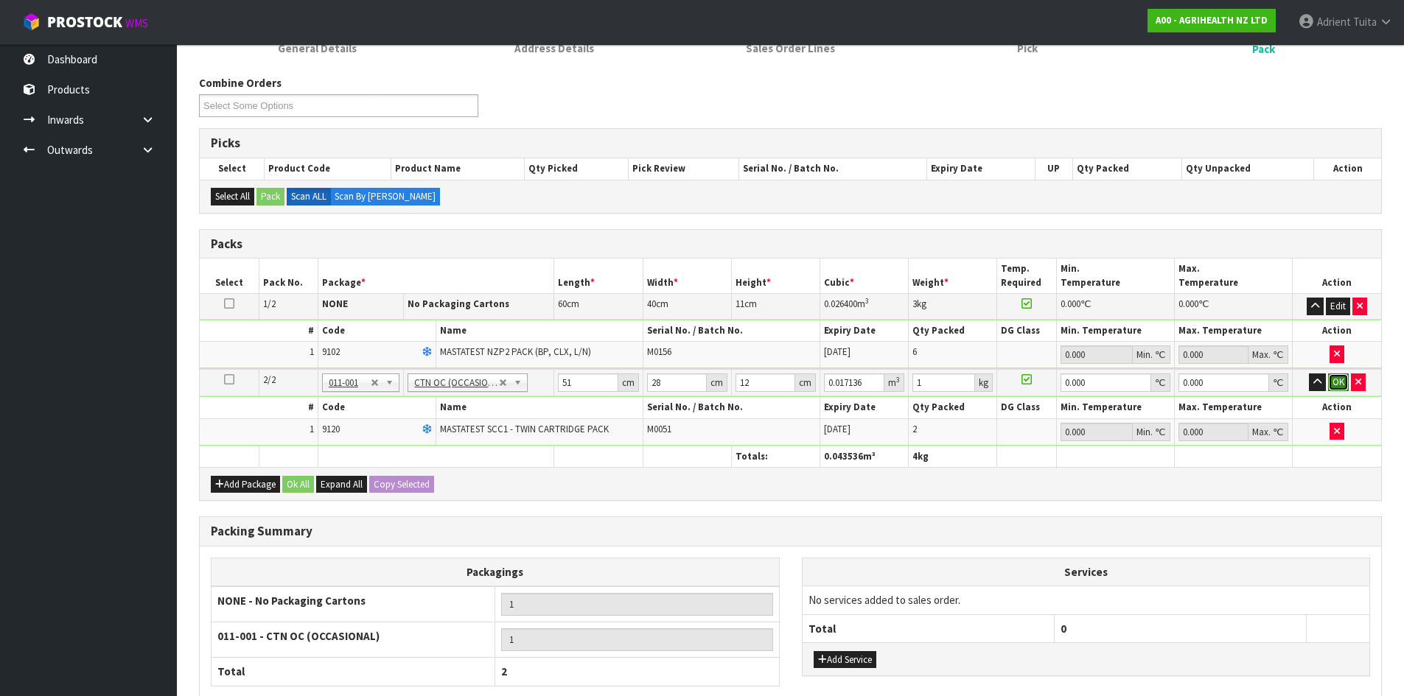
click at [1334, 385] on button "OK" at bounding box center [1338, 383] width 21 height 18
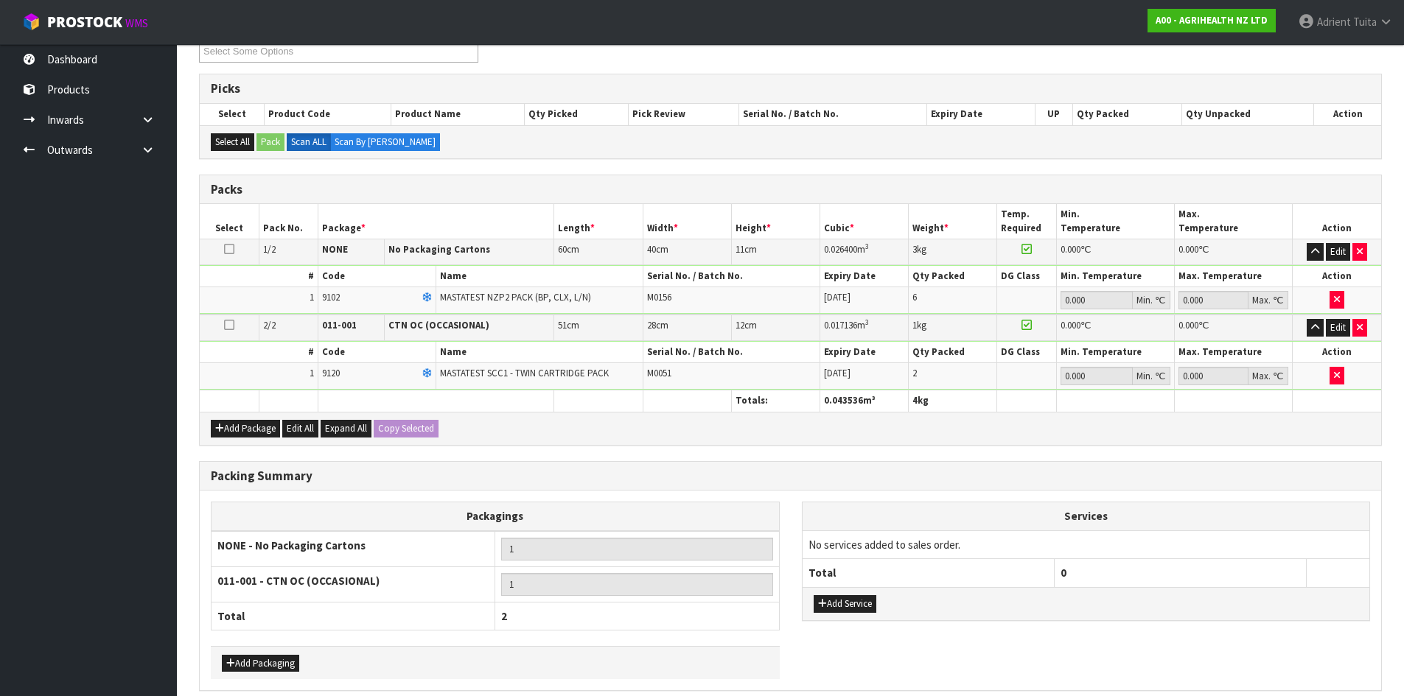
scroll to position [335, 0]
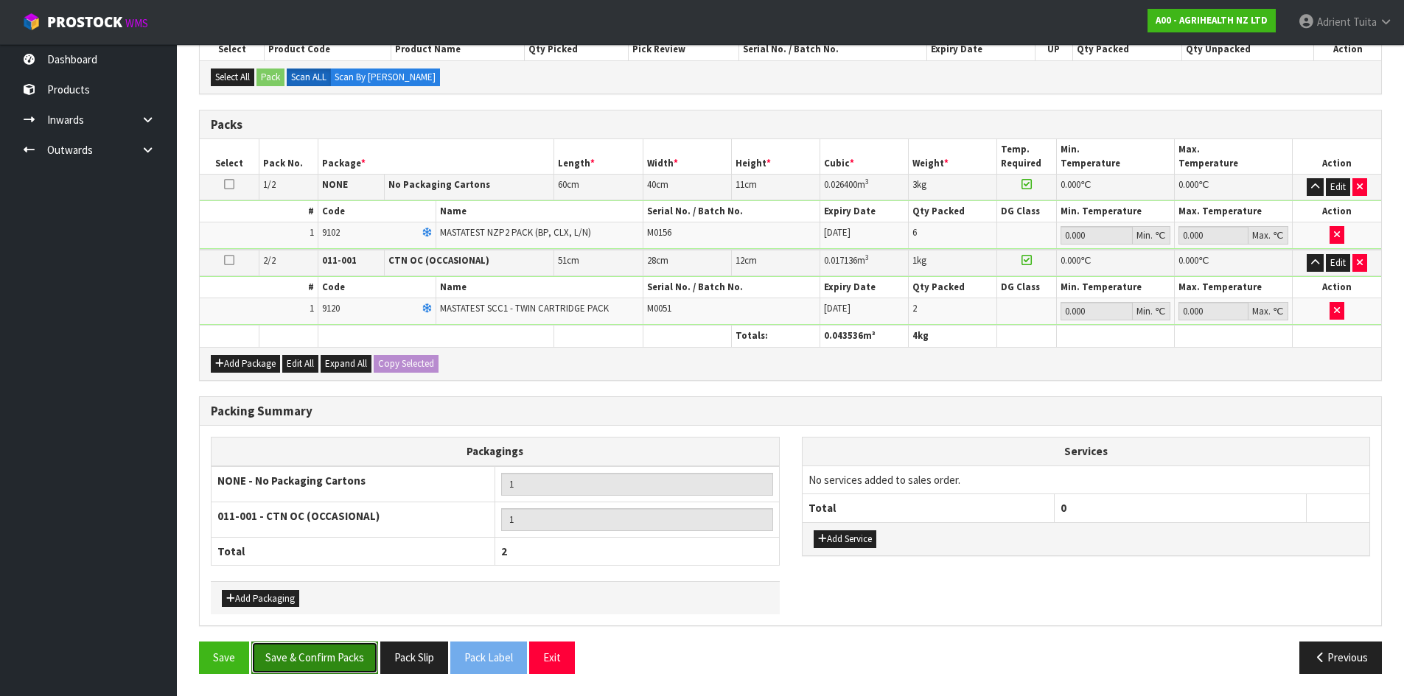
click at [281, 654] on button "Save & Confirm Packs" at bounding box center [314, 658] width 127 height 32
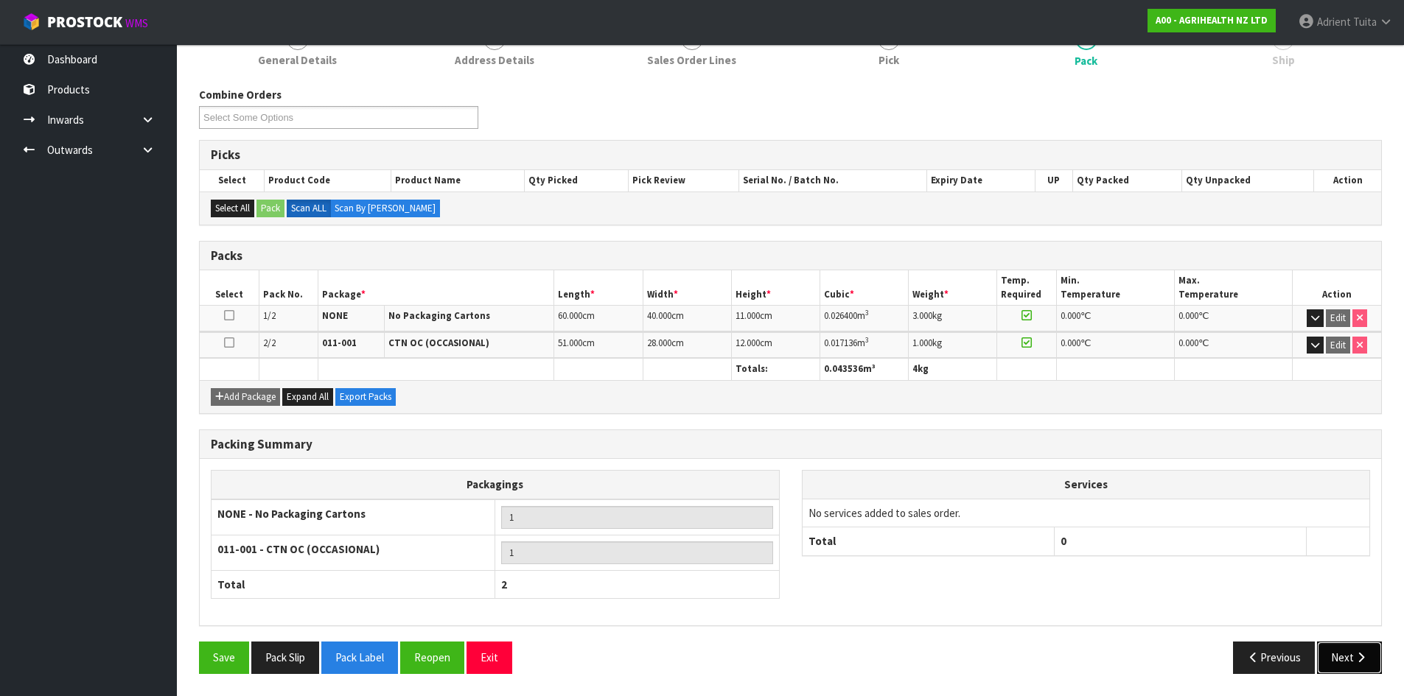
click at [1341, 648] on button "Next" at bounding box center [1349, 658] width 65 height 32
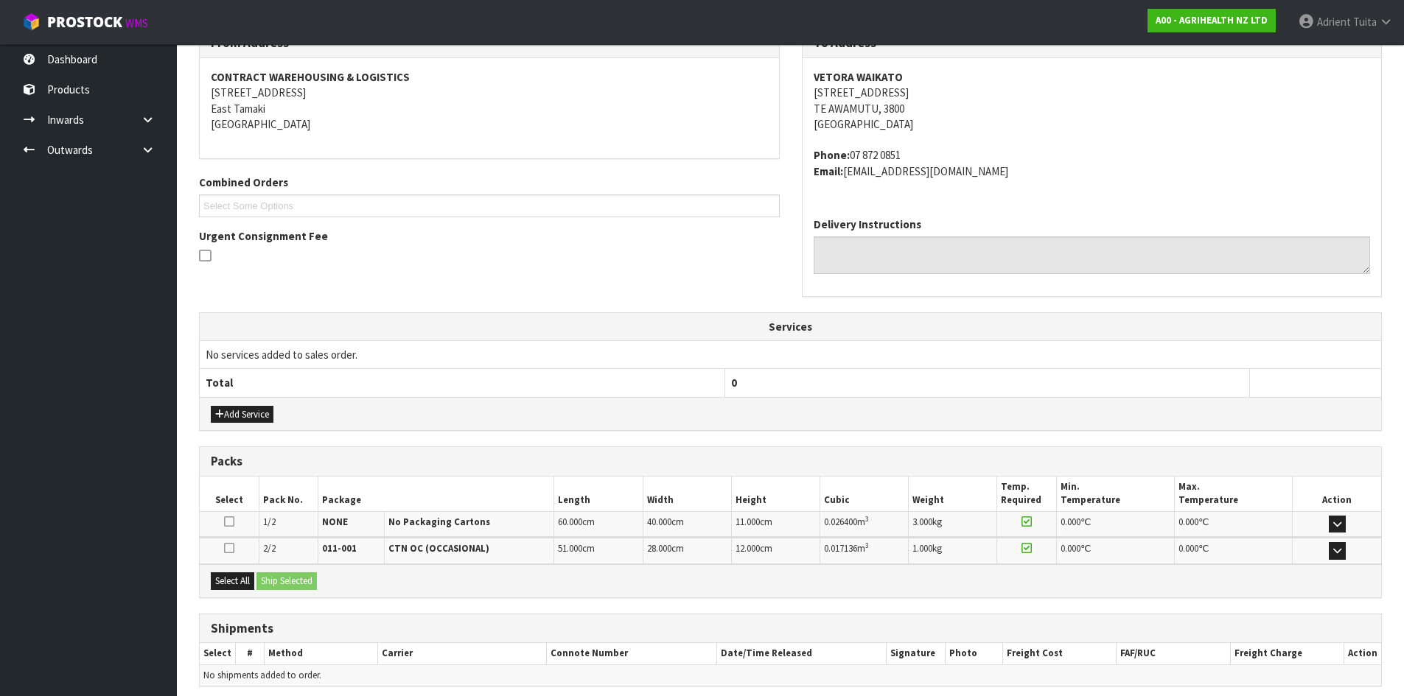
scroll to position [323, 0]
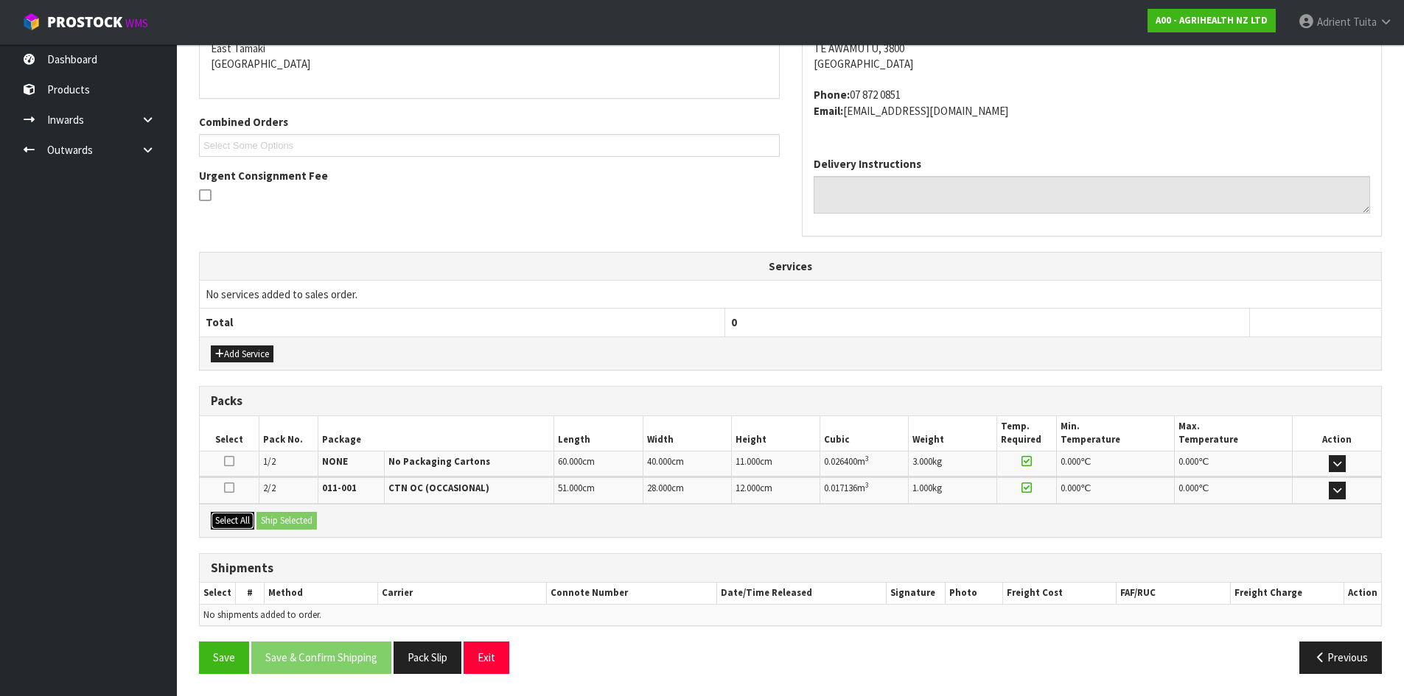
click at [264, 524] on div "Select All Ship Selected" at bounding box center [790, 520] width 1181 height 33
drag, startPoint x: 247, startPoint y: 525, endPoint x: 287, endPoint y: 525, distance: 40.5
click at [250, 525] on button "Select All" at bounding box center [232, 521] width 43 height 18
drag, startPoint x: 294, startPoint y: 523, endPoint x: 328, endPoint y: 518, distance: 34.3
click at [298, 519] on button "Ship Selected" at bounding box center [286, 521] width 60 height 18
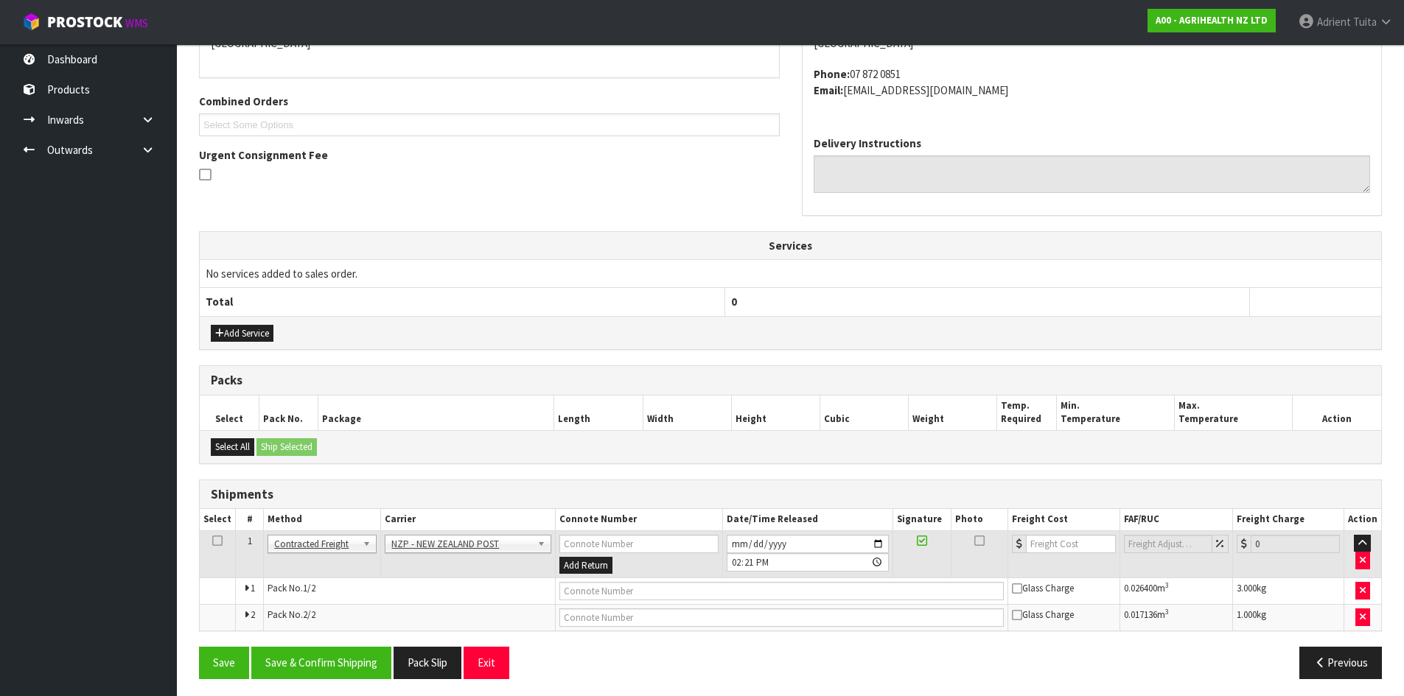
scroll to position [349, 0]
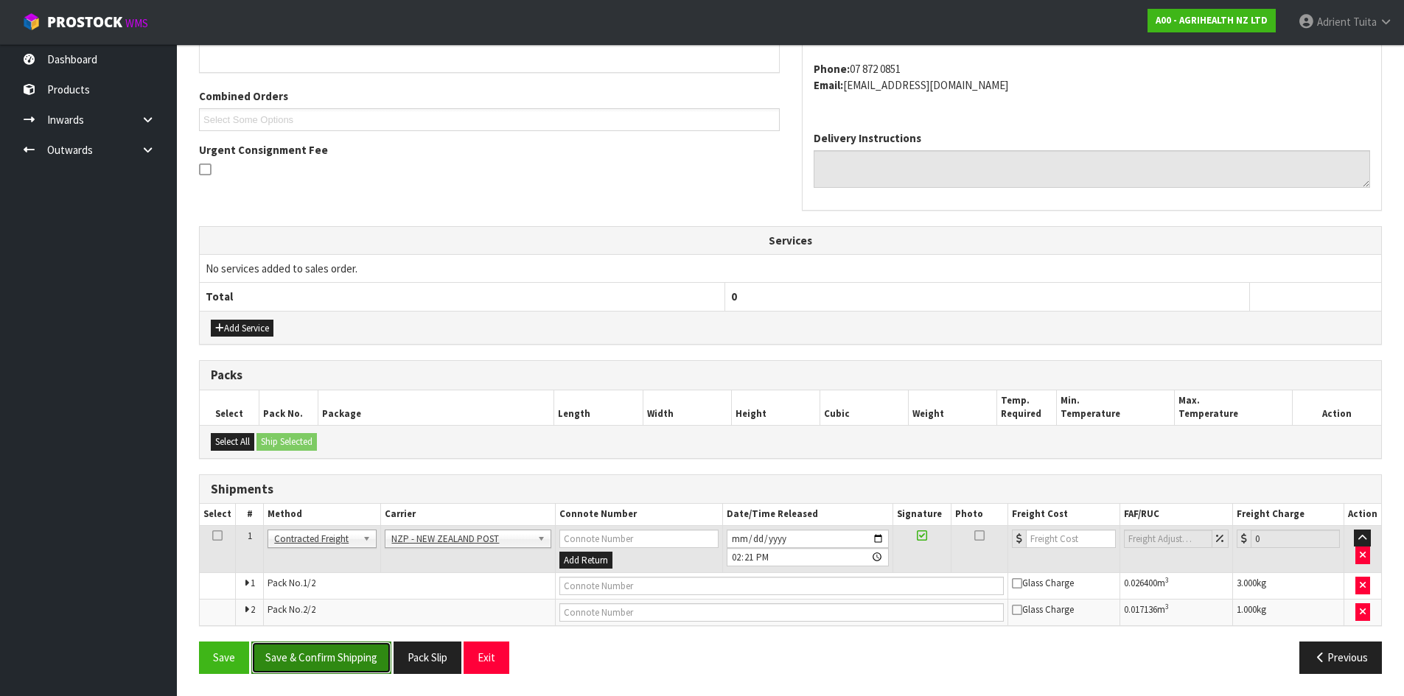
click at [338, 665] on button "Save & Confirm Shipping" at bounding box center [321, 658] width 140 height 32
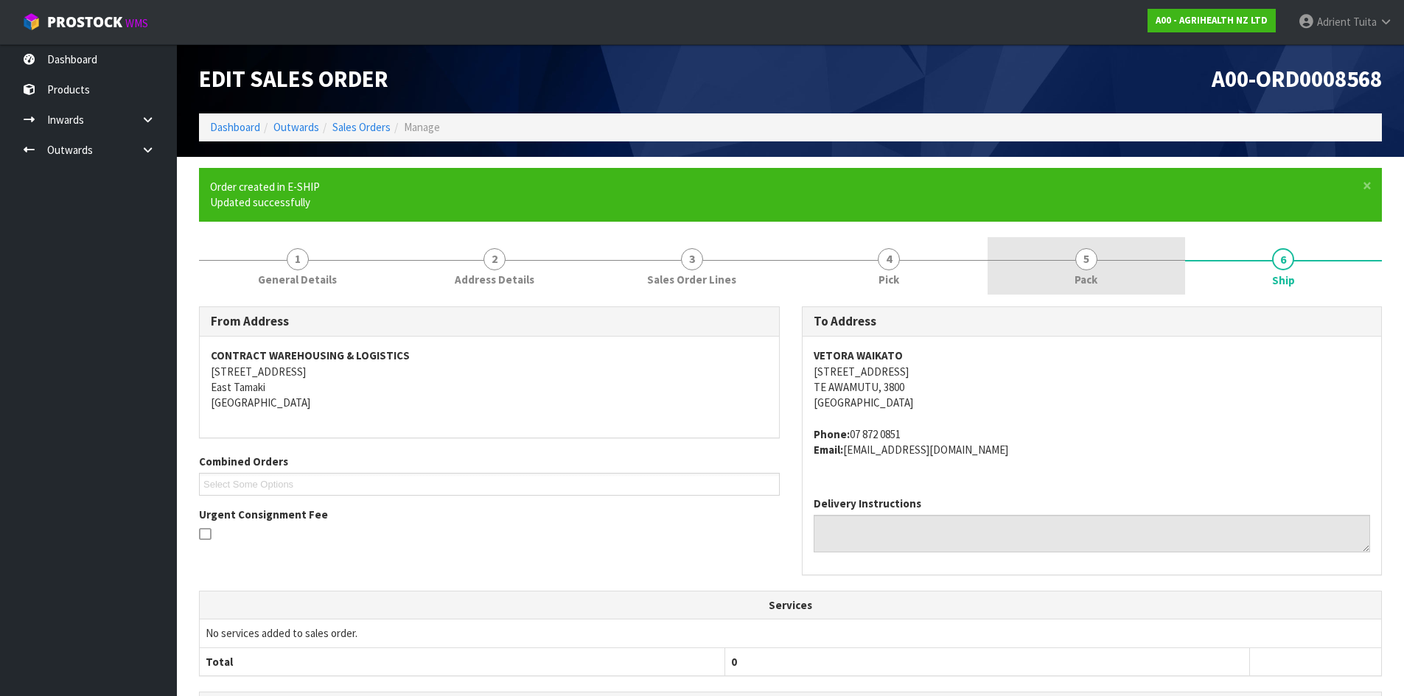
click at [1032, 245] on link "5 Pack" at bounding box center [1085, 266] width 197 height 58
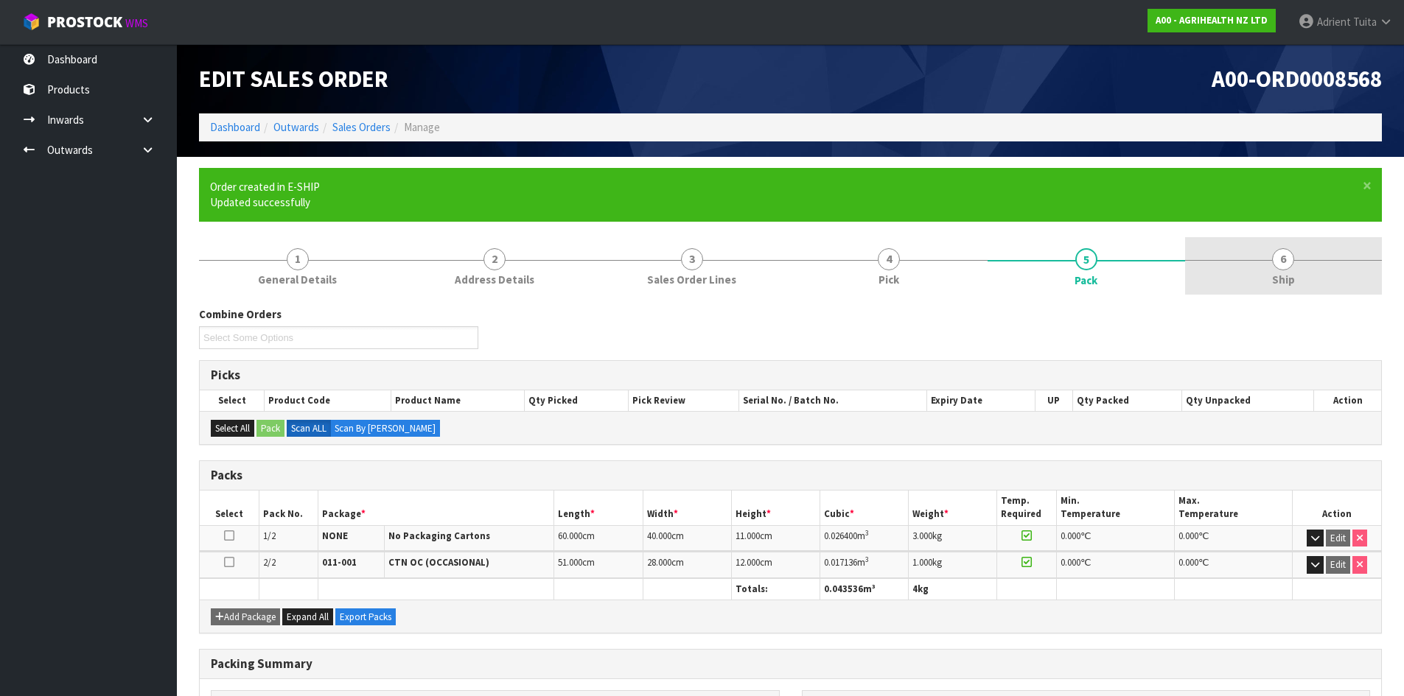
click at [1306, 270] on link "6 Ship" at bounding box center [1283, 266] width 197 height 58
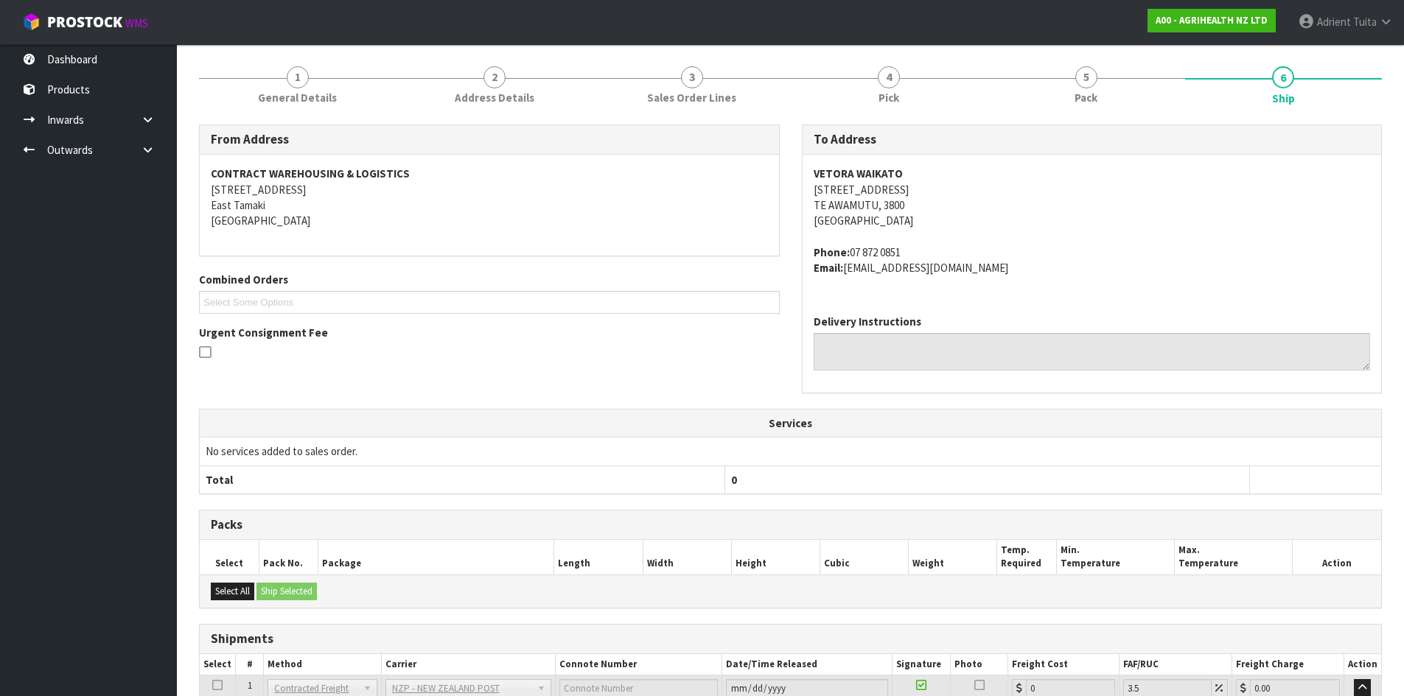
scroll to position [327, 0]
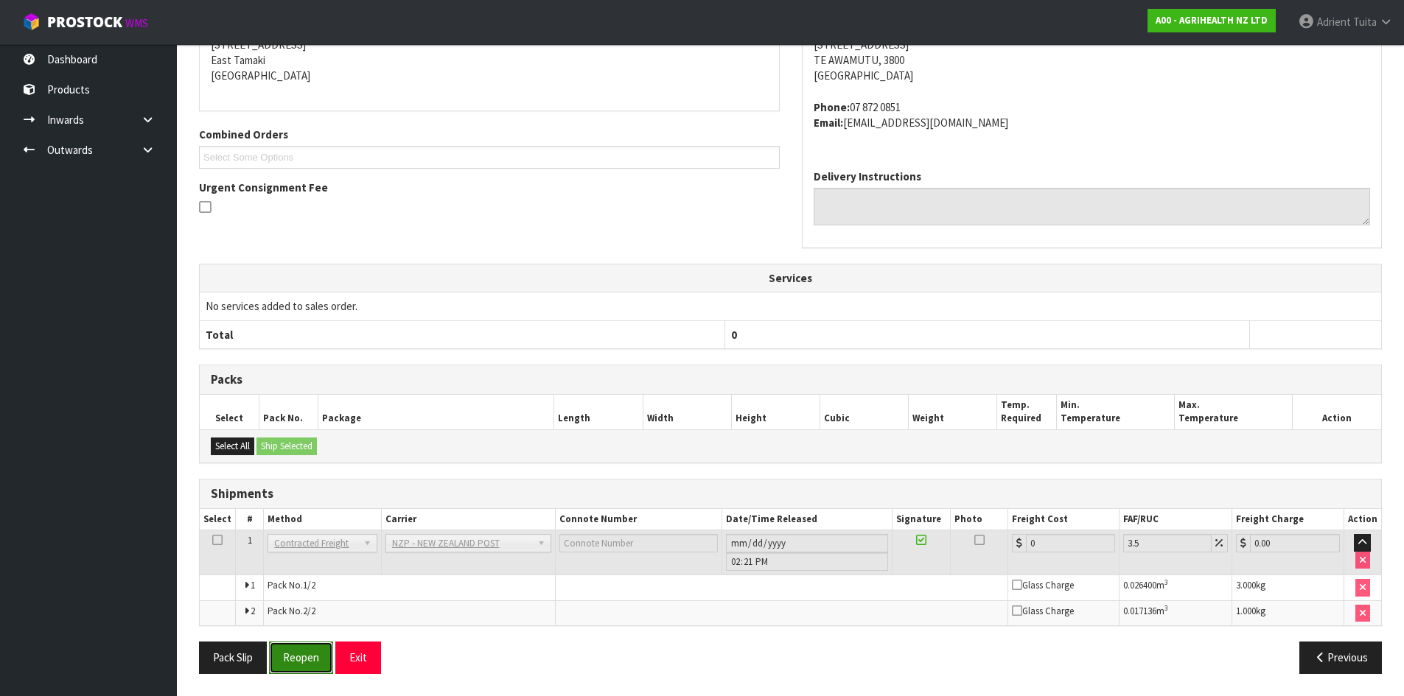
click at [306, 663] on button "Reopen" at bounding box center [301, 658] width 64 height 32
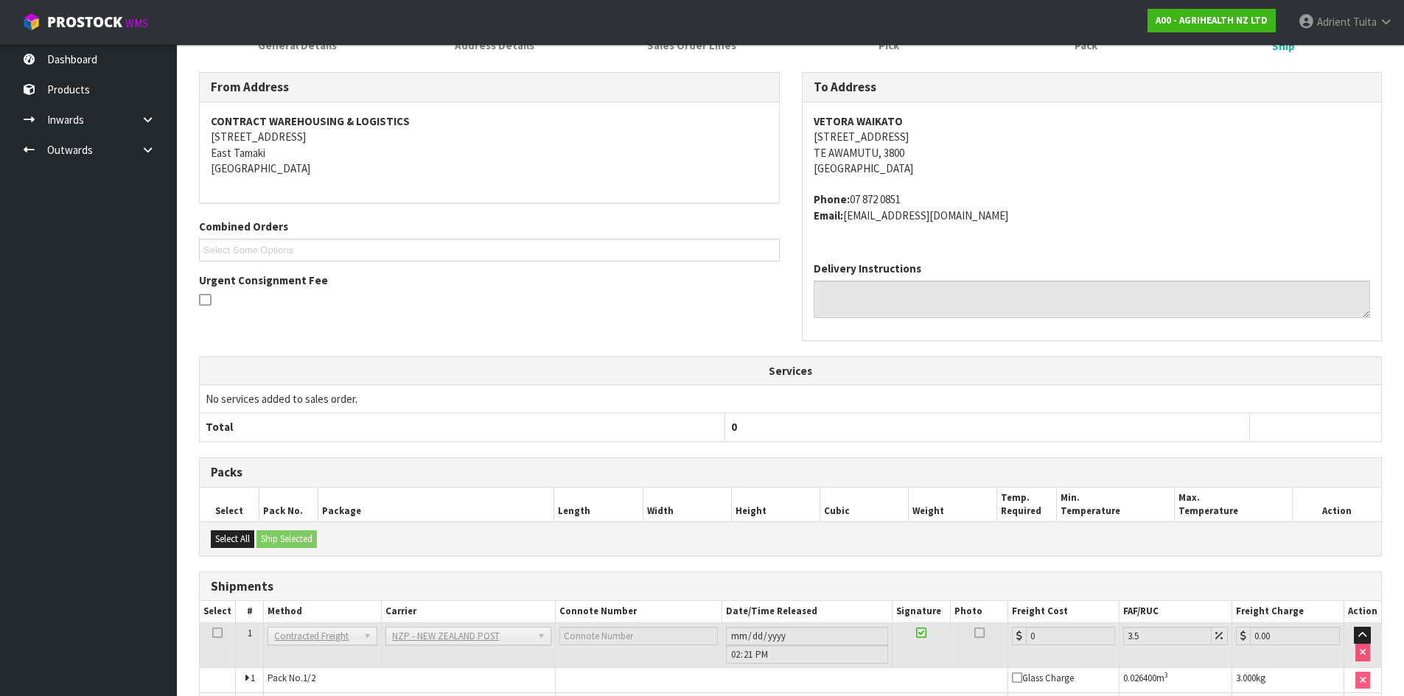
scroll to position [311, 0]
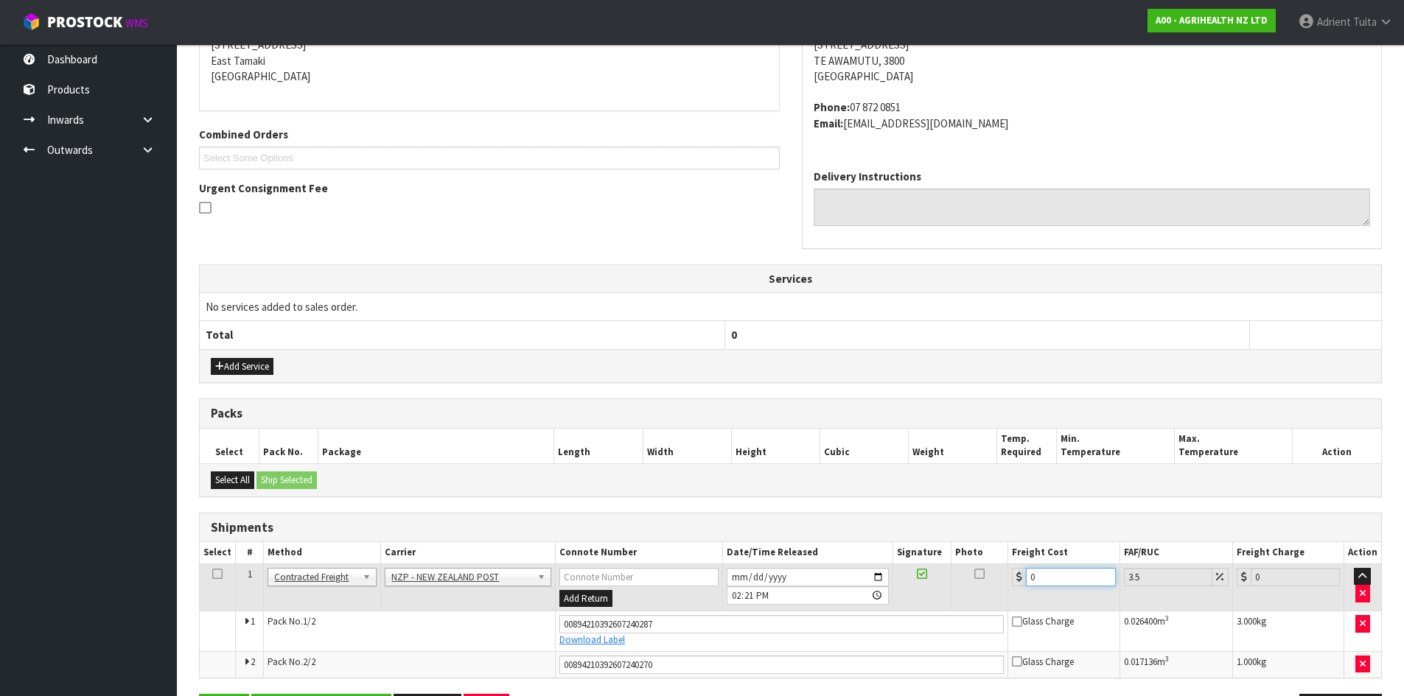
drag, startPoint x: 1051, startPoint y: 578, endPoint x: 1044, endPoint y: 529, distance: 49.1
click at [1055, 575] on input "0" at bounding box center [1070, 577] width 89 height 18
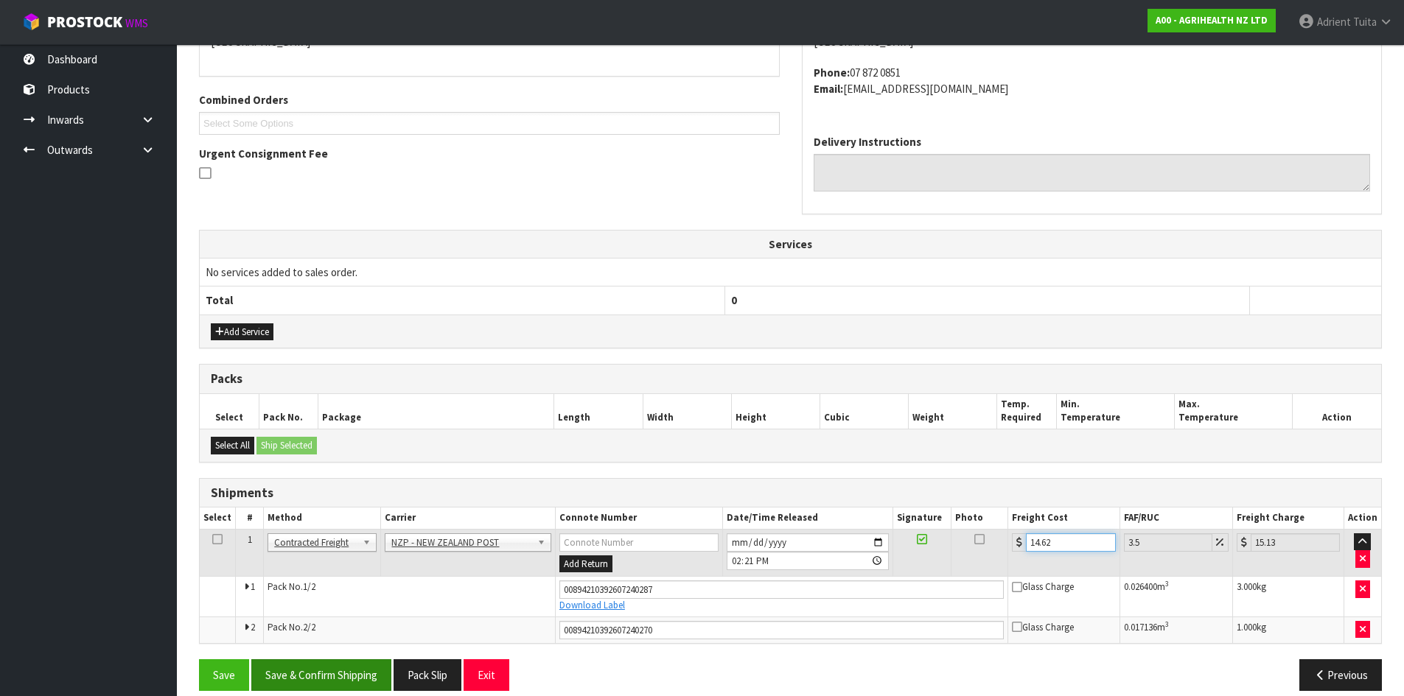
scroll to position [362, 0]
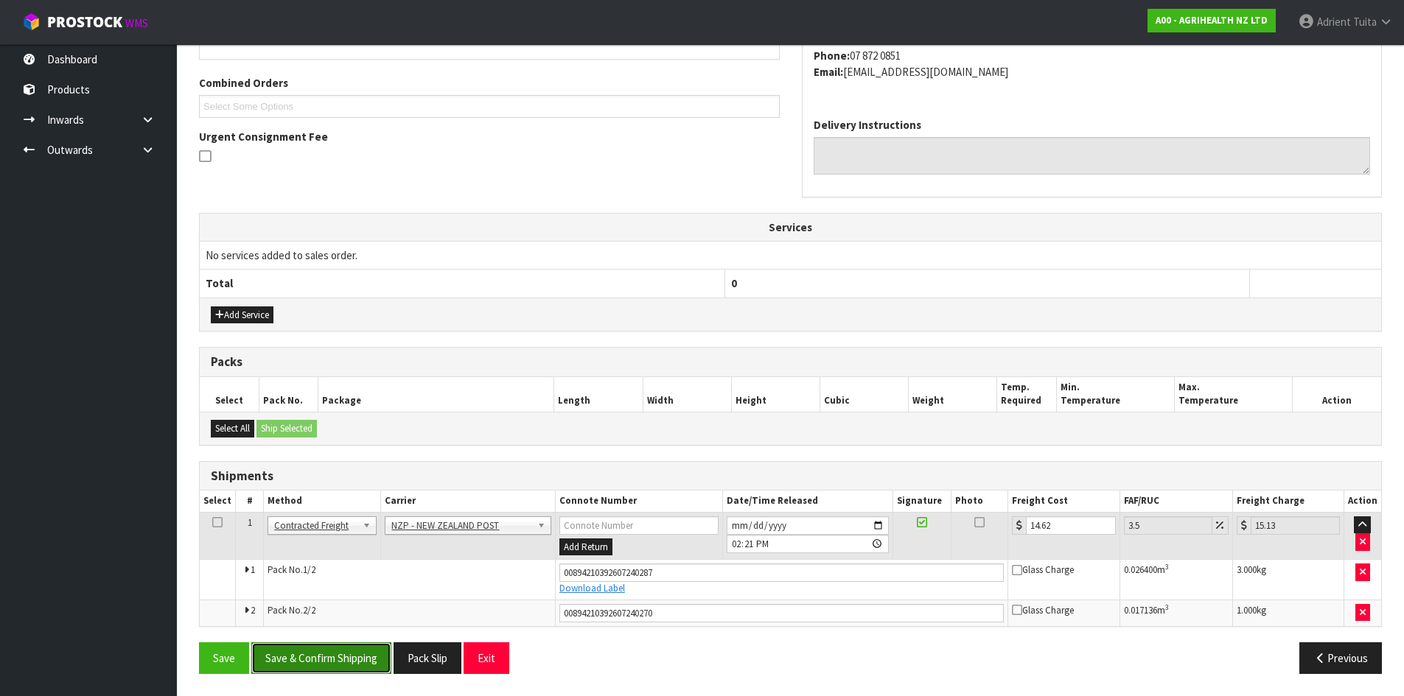
click at [365, 654] on button "Save & Confirm Shipping" at bounding box center [321, 658] width 140 height 32
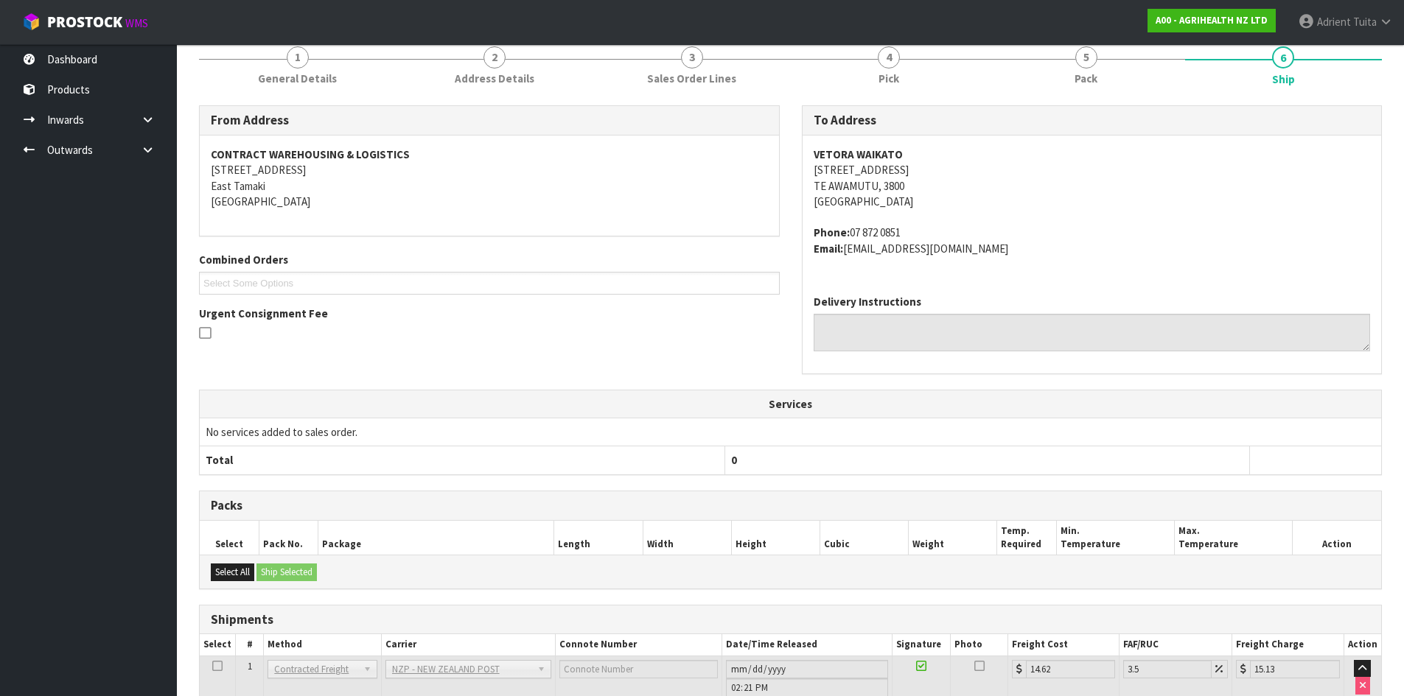
scroll to position [321, 0]
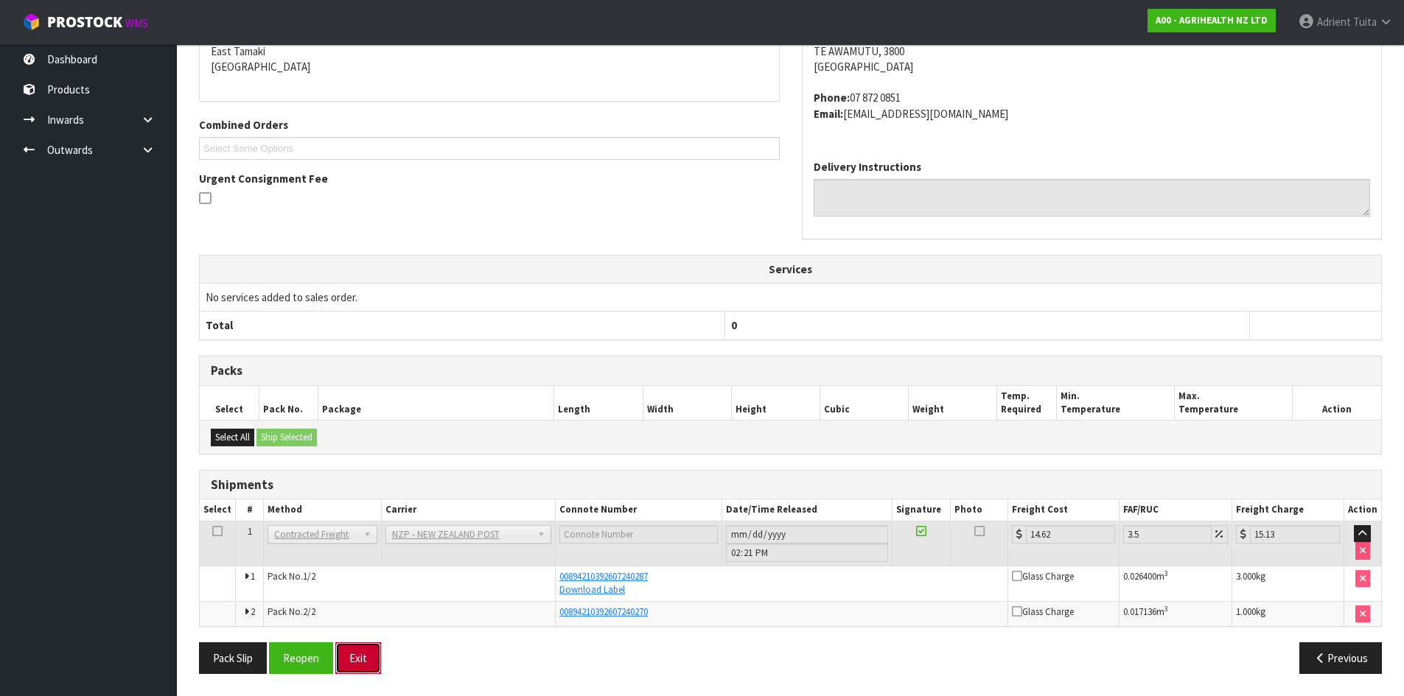
click at [357, 661] on button "Exit" at bounding box center [358, 658] width 46 height 32
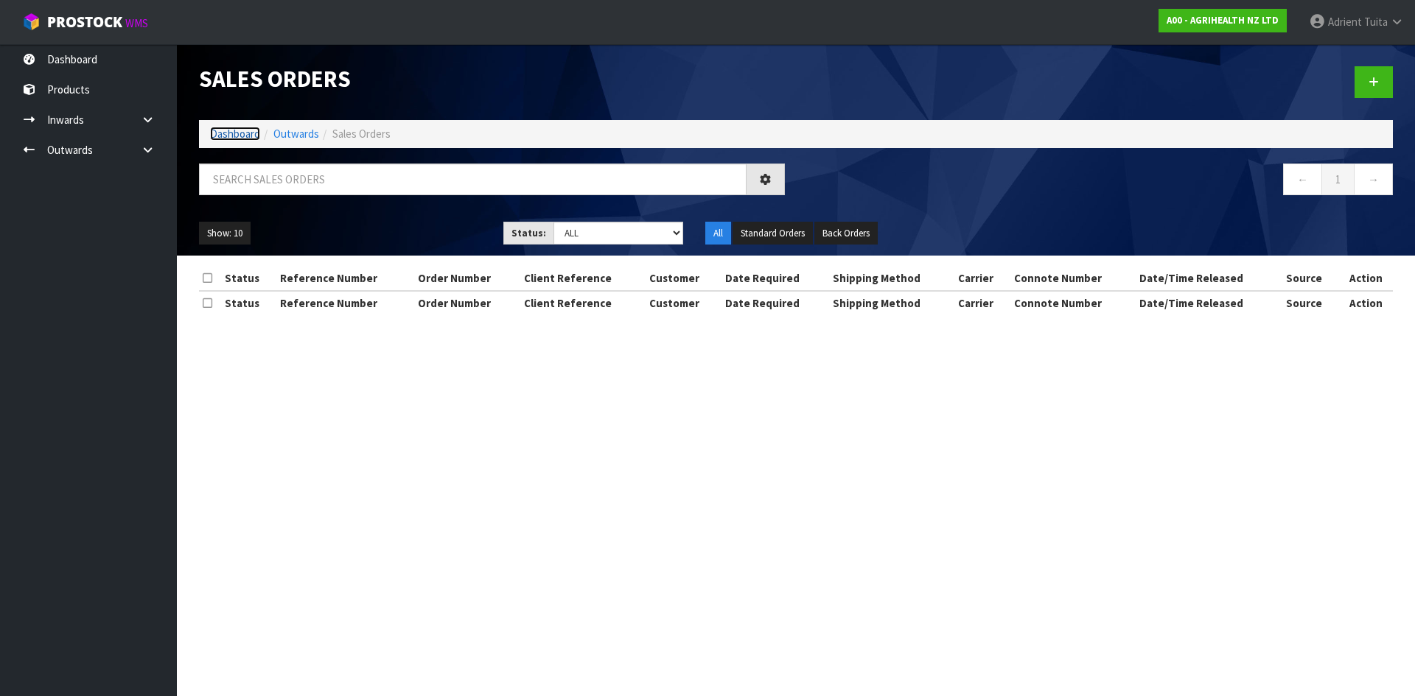
click at [234, 138] on link "Dashboard" at bounding box center [235, 134] width 50 height 14
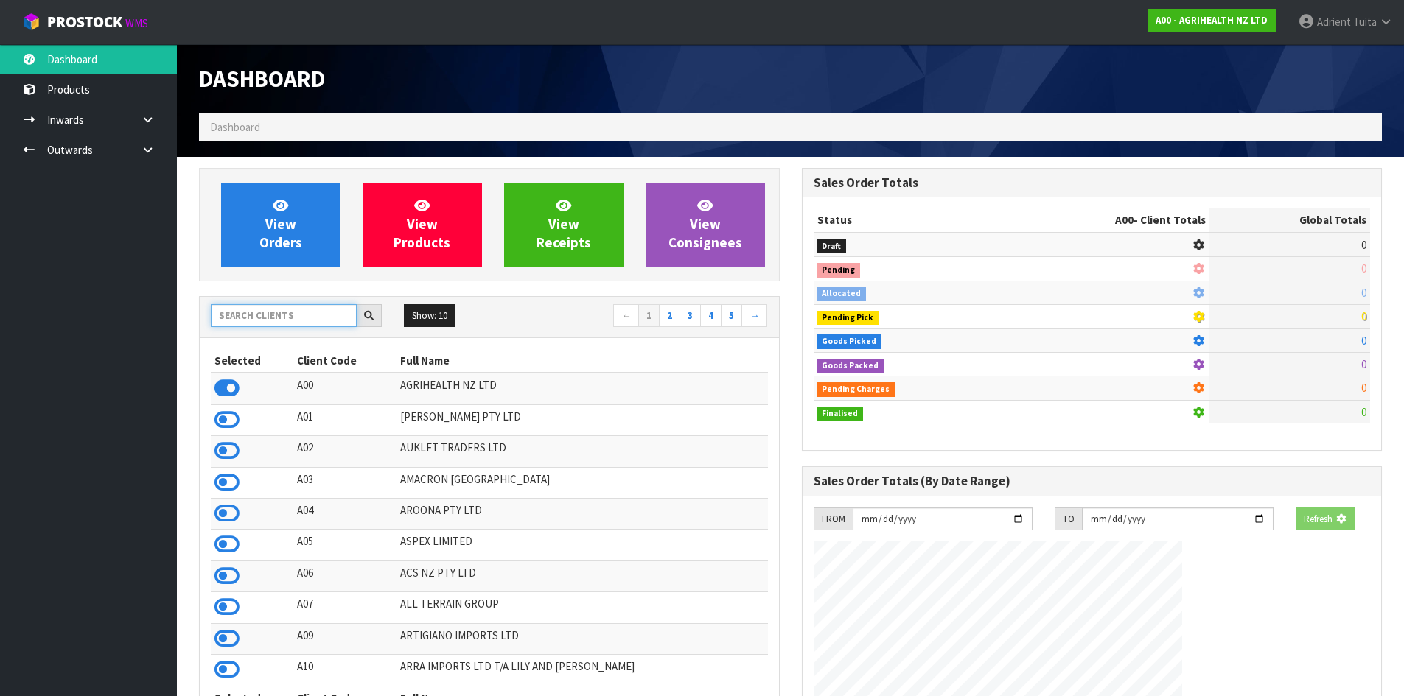
click at [249, 313] on input "text" at bounding box center [284, 315] width 146 height 23
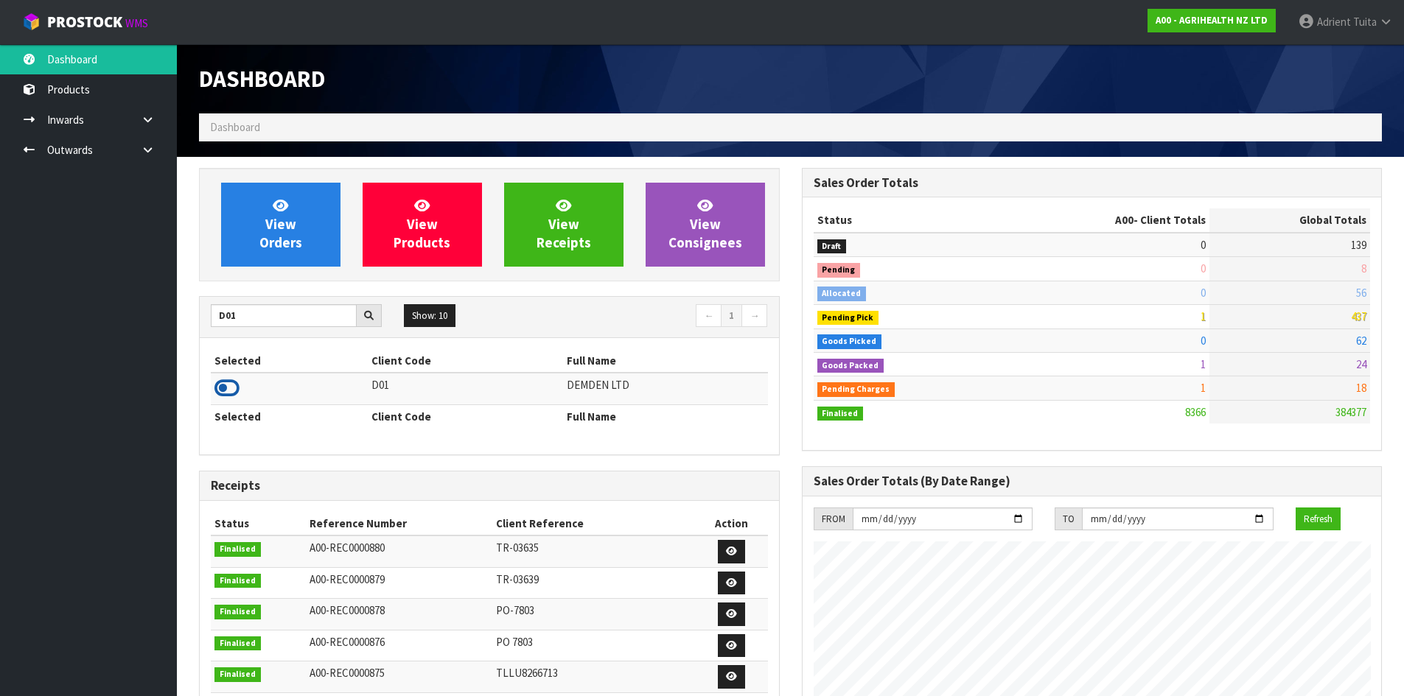
click at [220, 392] on icon at bounding box center [226, 388] width 25 height 22
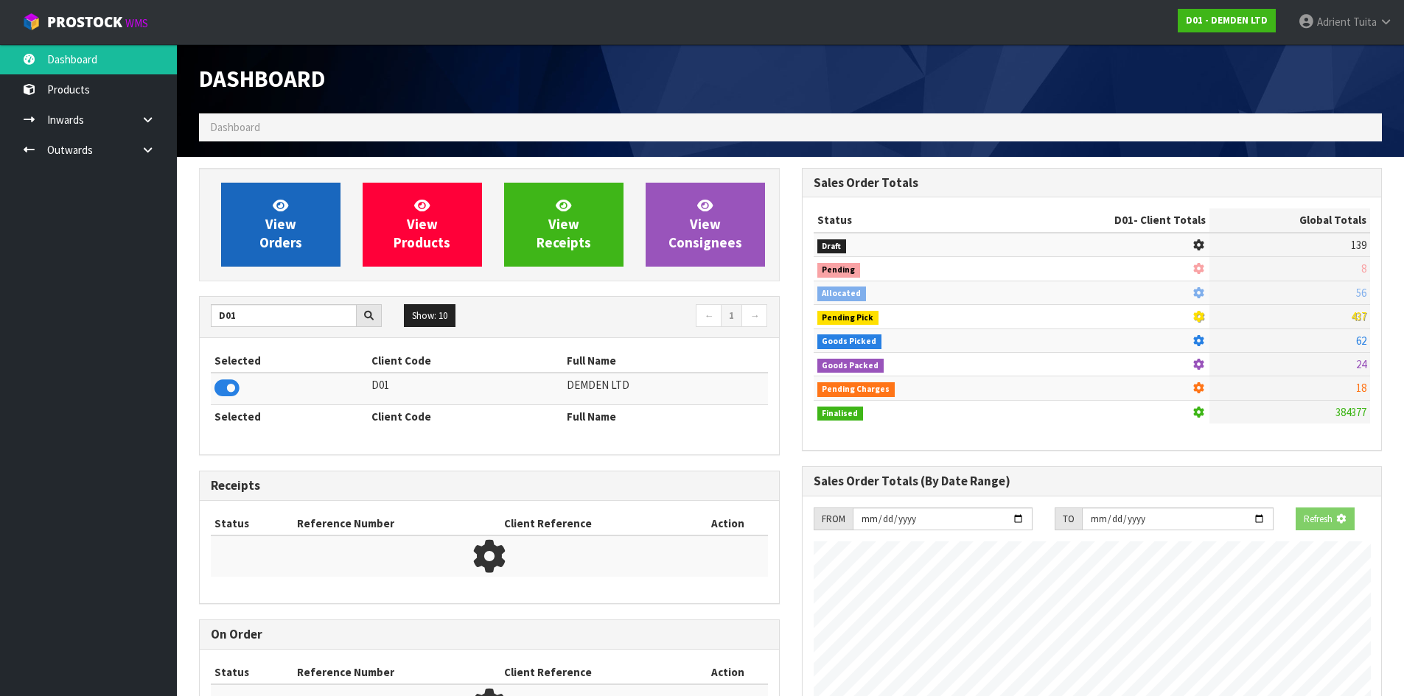
scroll to position [919, 602]
click at [254, 231] on link "View Orders" at bounding box center [280, 225] width 119 height 84
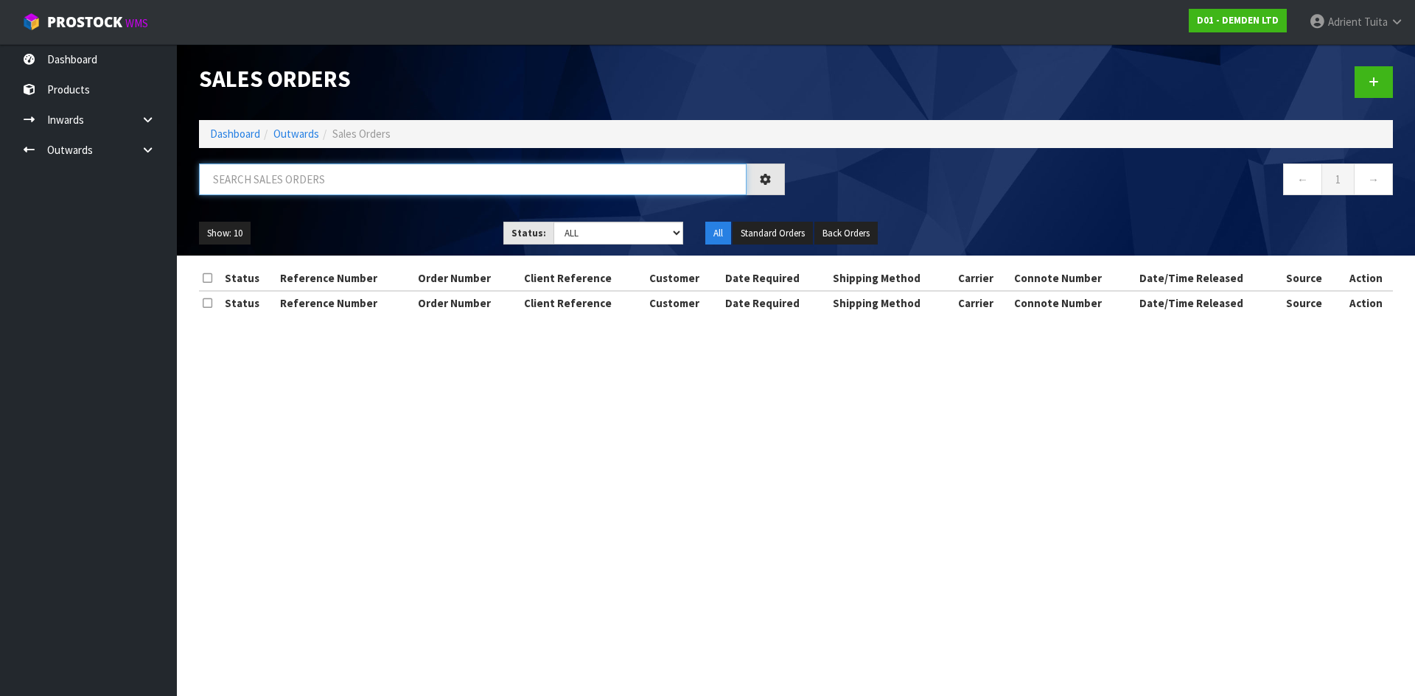
click at [317, 174] on input "text" at bounding box center [472, 180] width 547 height 32
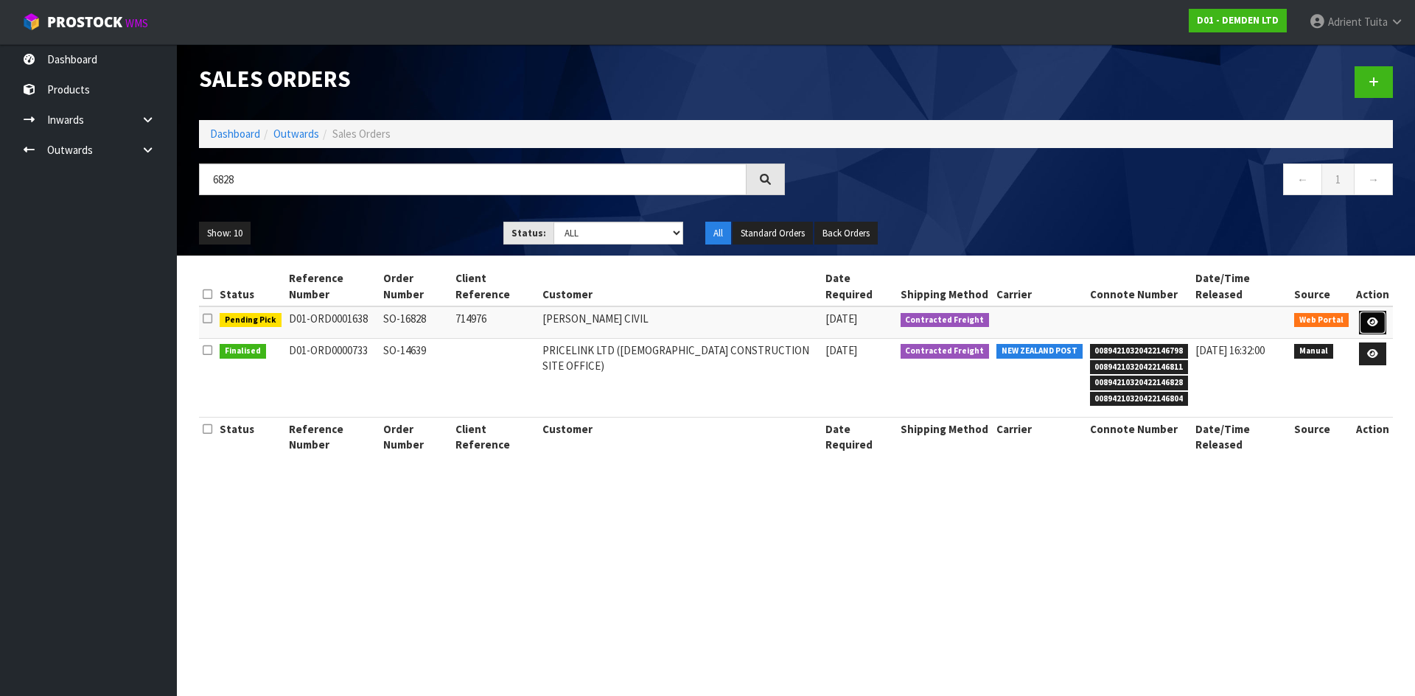
click at [1373, 318] on icon at bounding box center [1372, 323] width 11 height 10
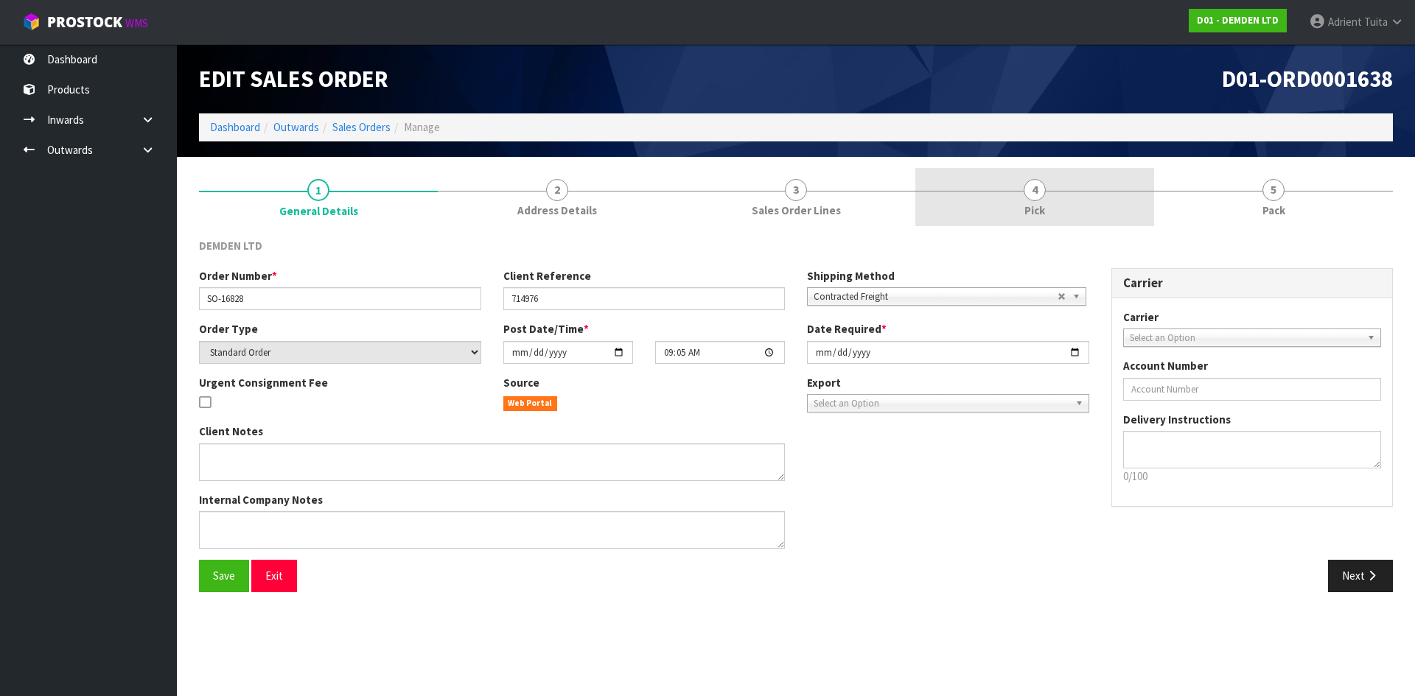
drag, startPoint x: 1085, startPoint y: 213, endPoint x: 1086, endPoint y: 225, distance: 12.6
click at [1084, 213] on link "4 Pick" at bounding box center [1034, 197] width 239 height 58
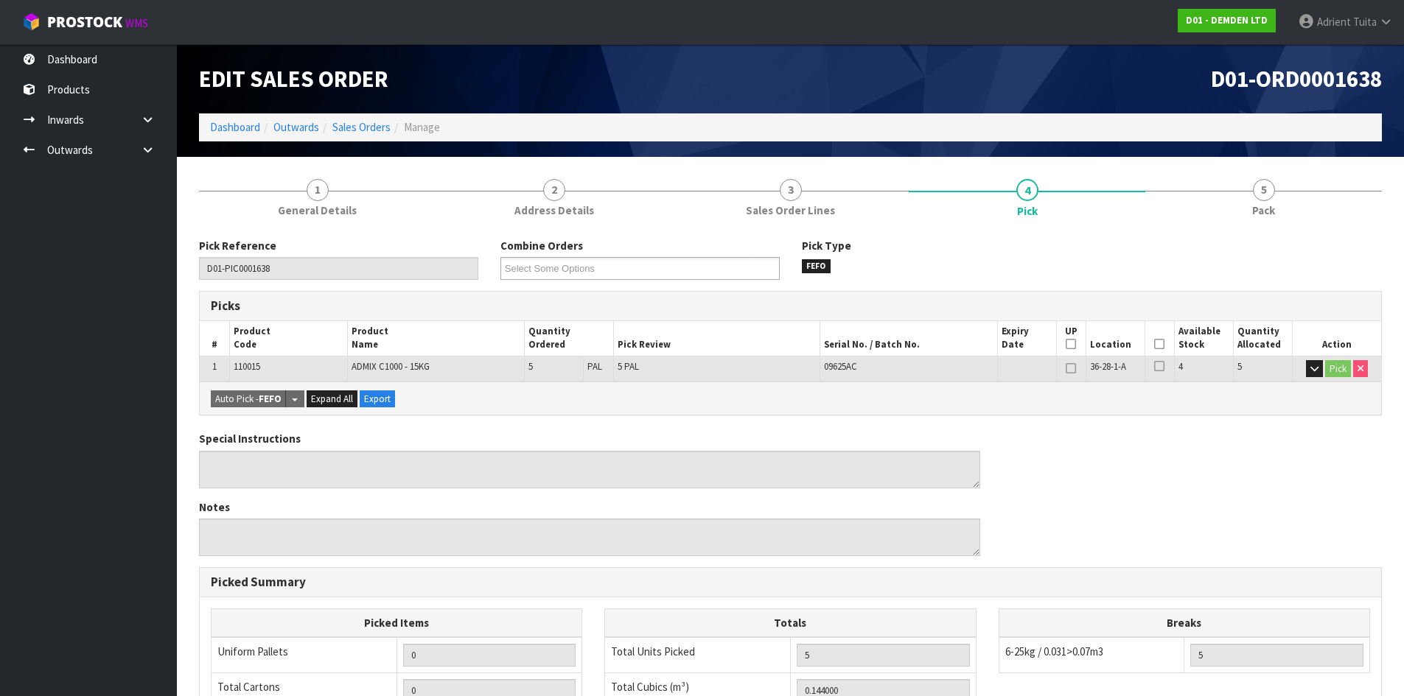
click at [1162, 345] on icon at bounding box center [1159, 344] width 10 height 1
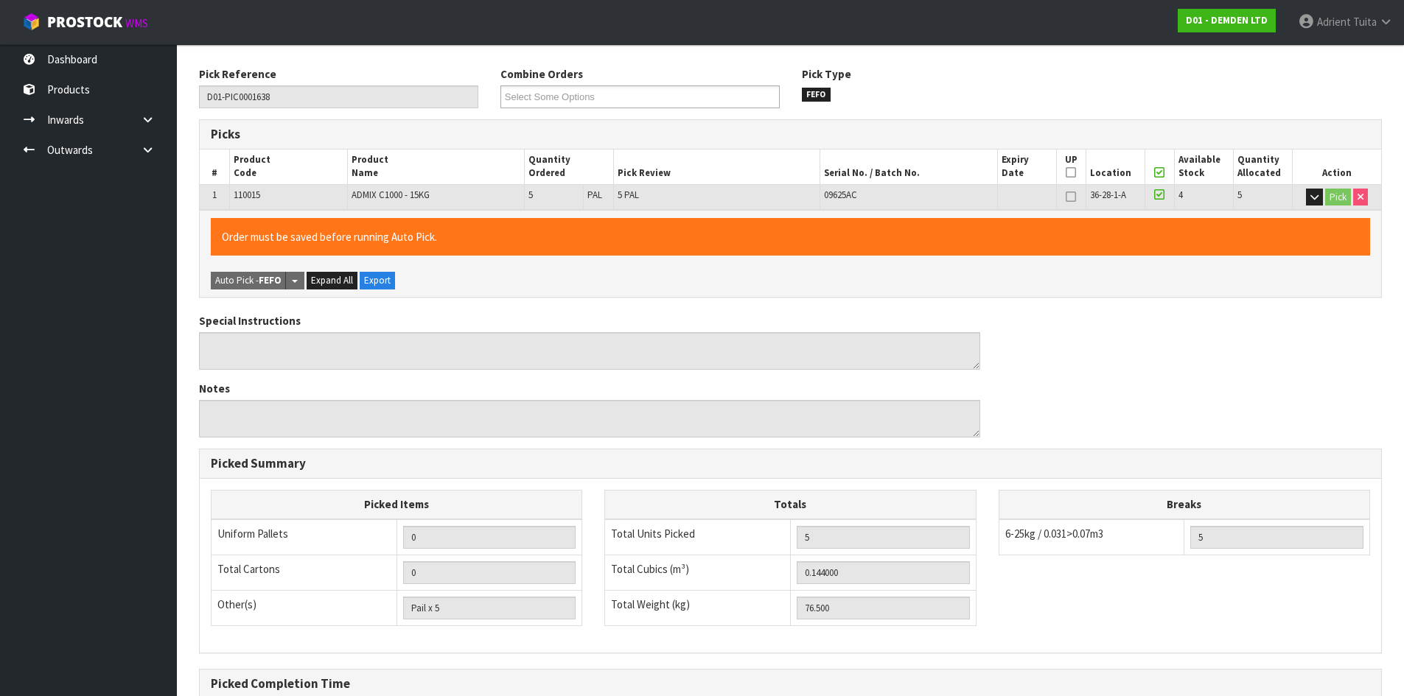
scroll to position [331, 0]
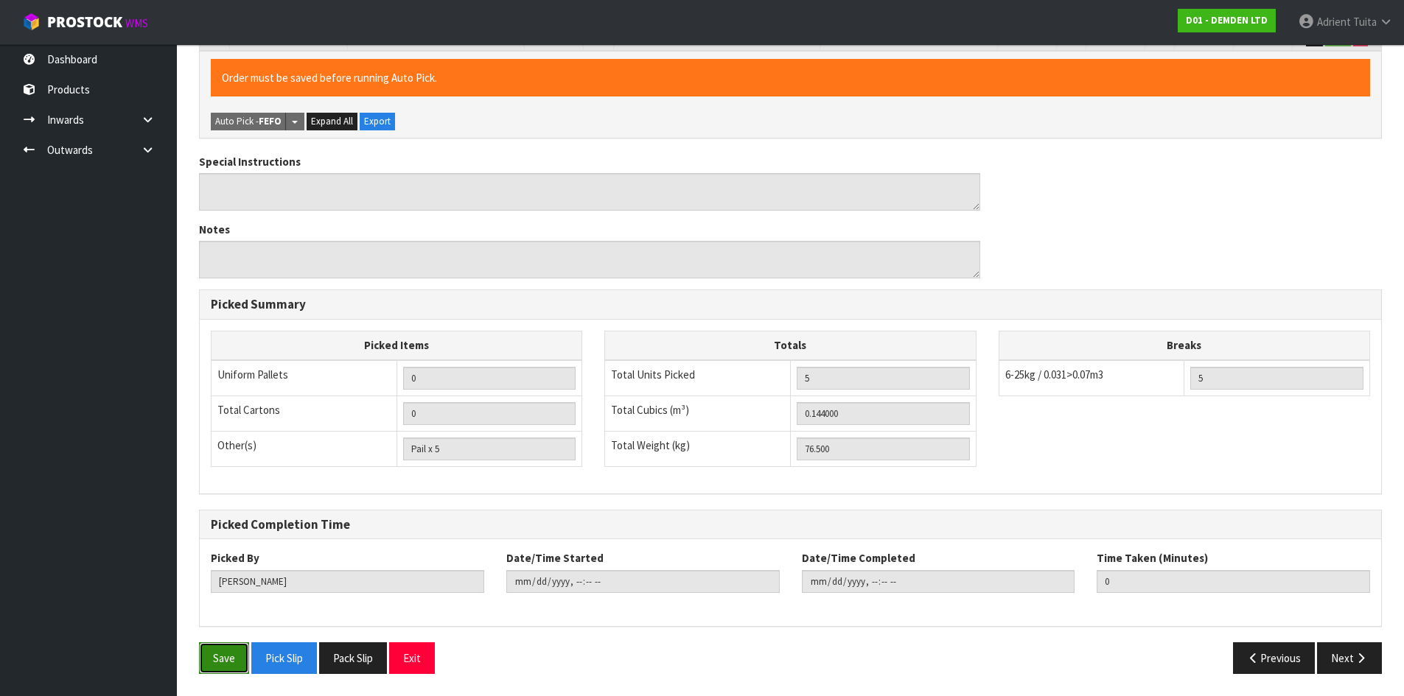
click at [211, 658] on button "Save" at bounding box center [224, 658] width 50 height 32
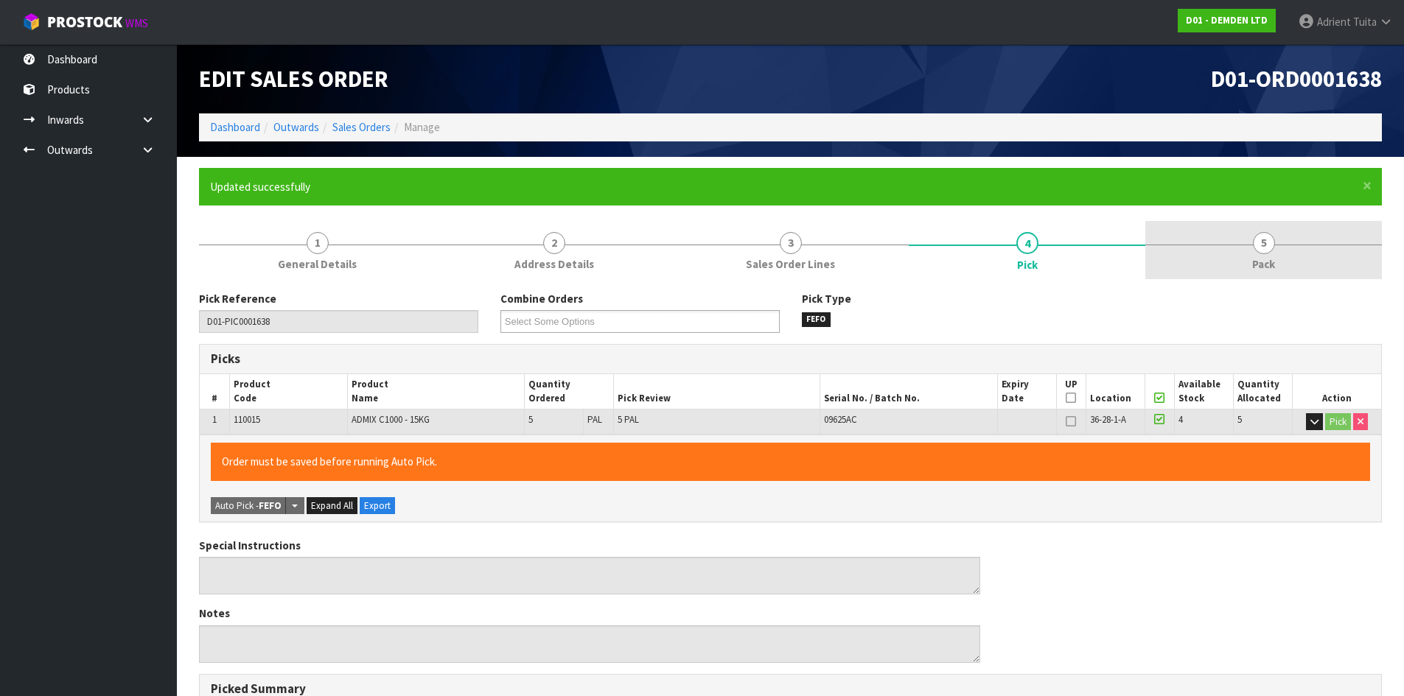
click at [1289, 245] on link "5 Pack" at bounding box center [1263, 250] width 237 height 58
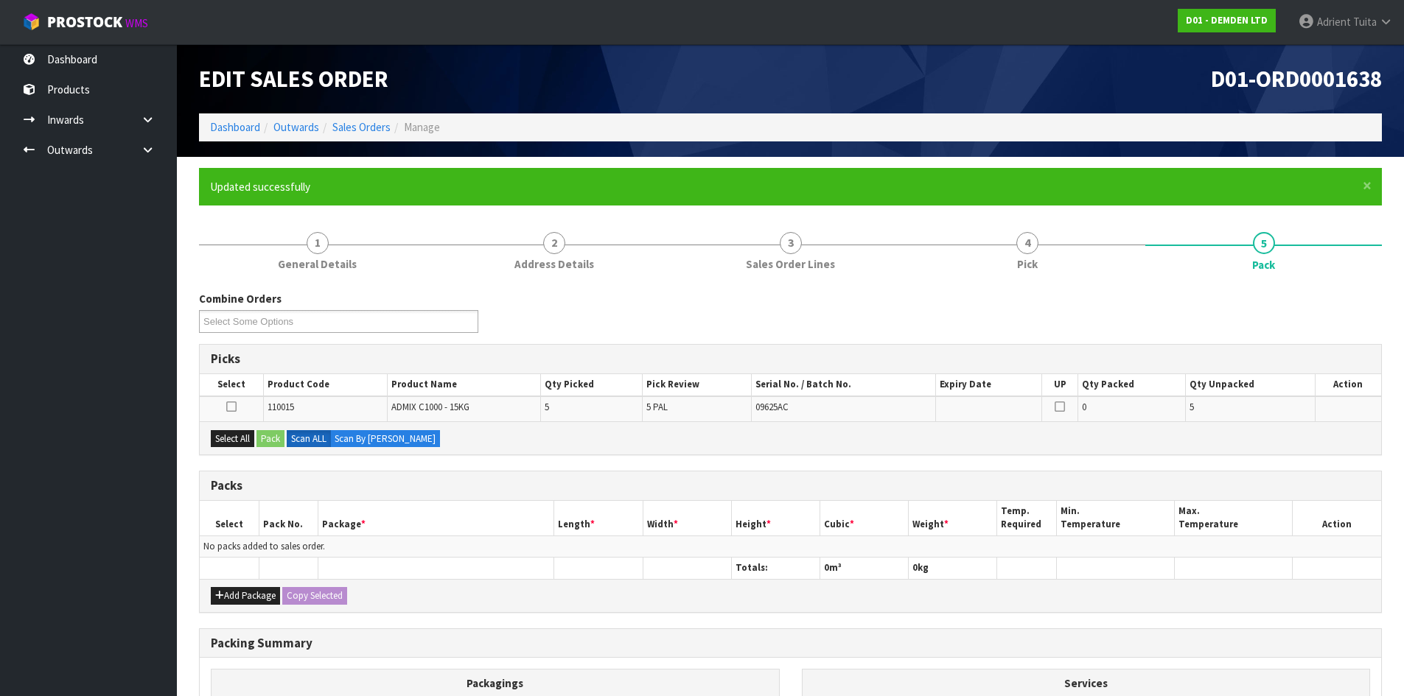
drag, startPoint x: 227, startPoint y: 429, endPoint x: 265, endPoint y: 440, distance: 39.2
click at [235, 432] on div "Select All Pack Scan ALL Scan By [PERSON_NAME]" at bounding box center [790, 437] width 1181 height 33
click at [251, 441] on button "Select All" at bounding box center [232, 439] width 43 height 18
drag, startPoint x: 266, startPoint y: 442, endPoint x: 276, endPoint y: 442, distance: 10.3
click at [276, 442] on button "Pack" at bounding box center [270, 439] width 28 height 18
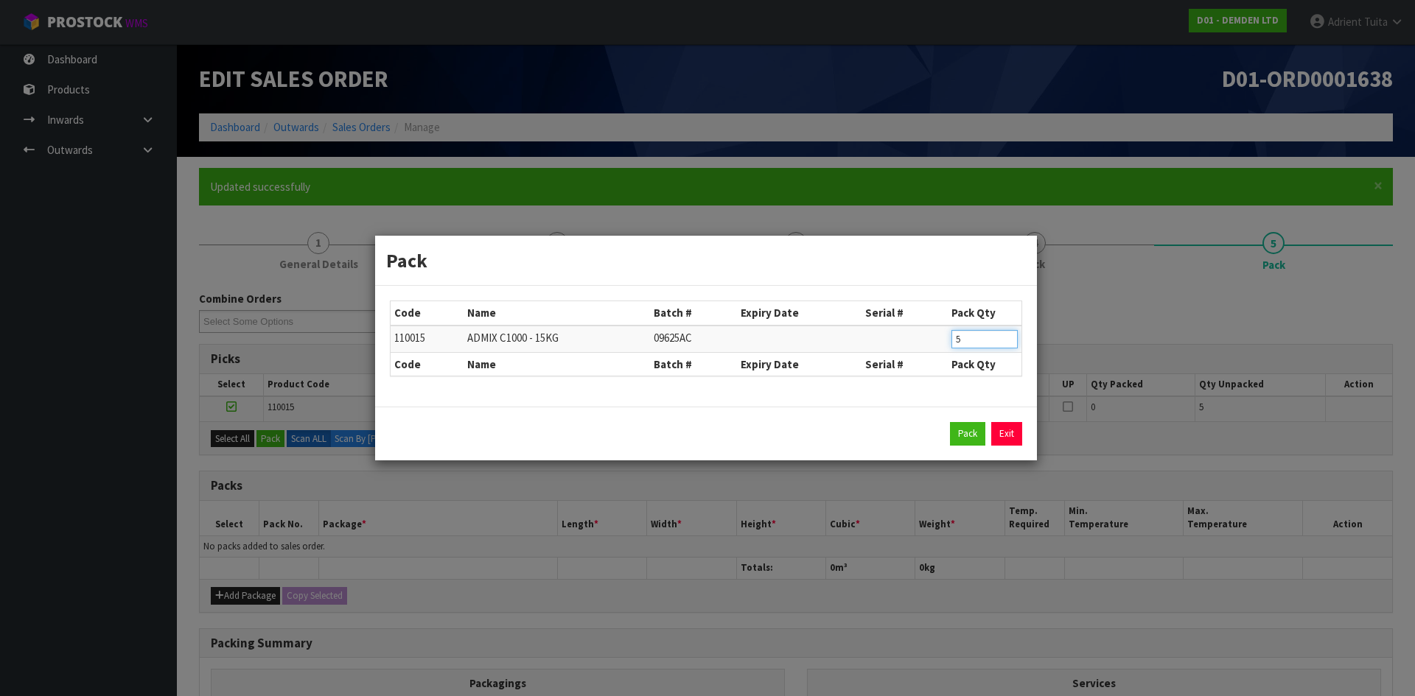
click at [956, 332] on input "5" at bounding box center [984, 339] width 66 height 18
click at [956, 331] on input "5" at bounding box center [984, 339] width 66 height 18
click at [973, 430] on button "Pack" at bounding box center [967, 434] width 35 height 24
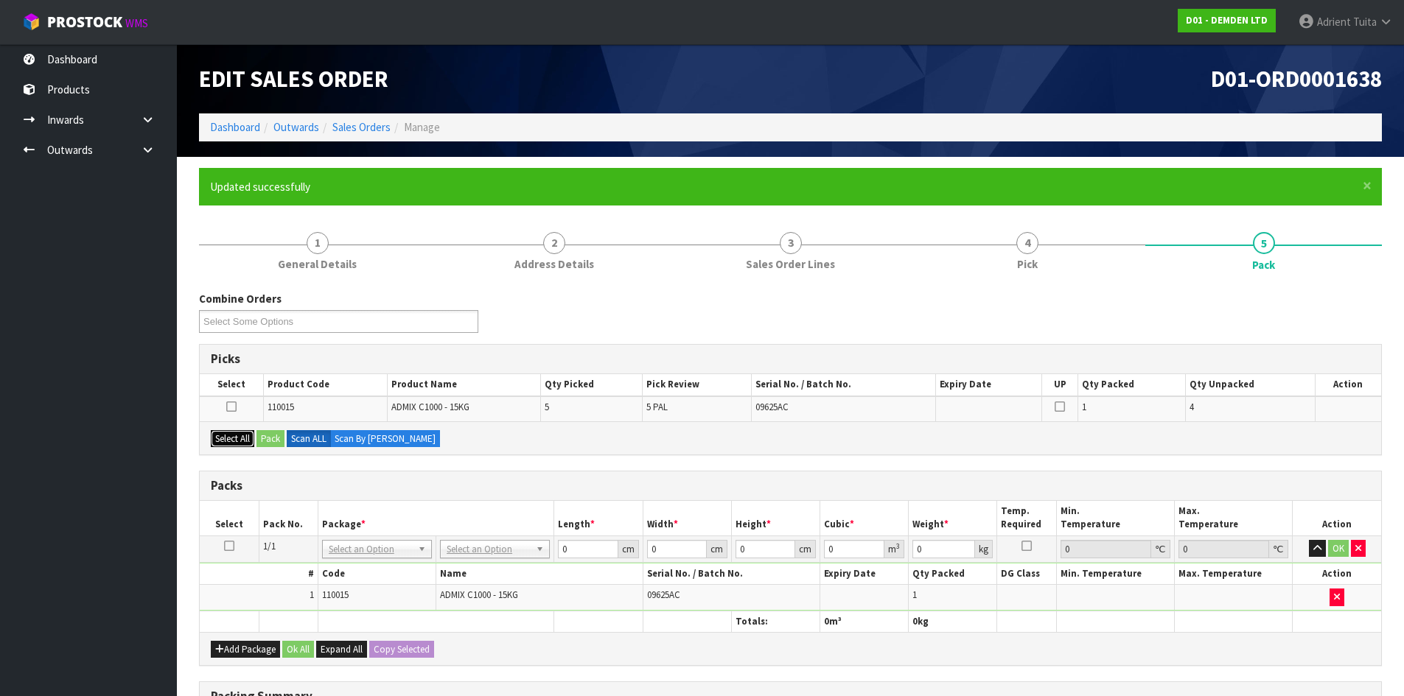
click at [233, 443] on button "Select All" at bounding box center [232, 439] width 43 height 18
click at [273, 441] on button "Pack" at bounding box center [270, 439] width 28 height 18
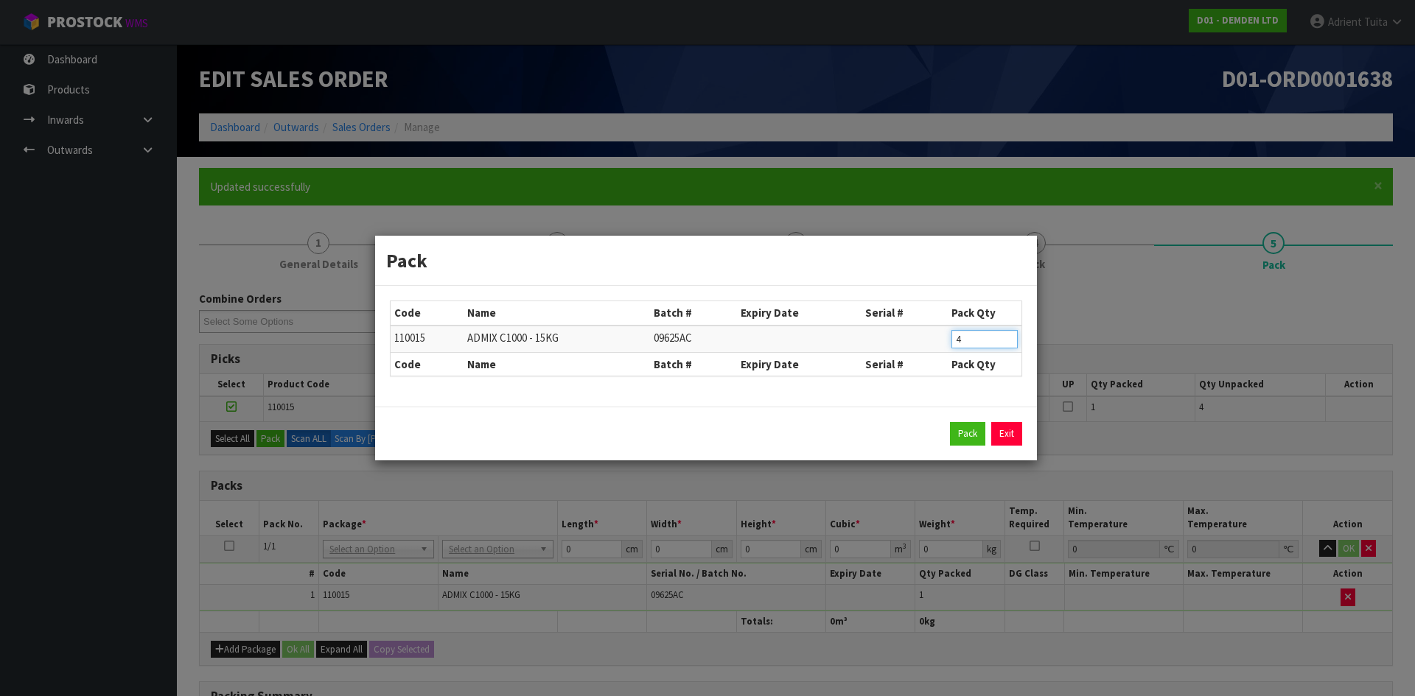
click at [953, 342] on input "4" at bounding box center [984, 339] width 66 height 18
click at [965, 441] on button "Pack" at bounding box center [967, 434] width 35 height 24
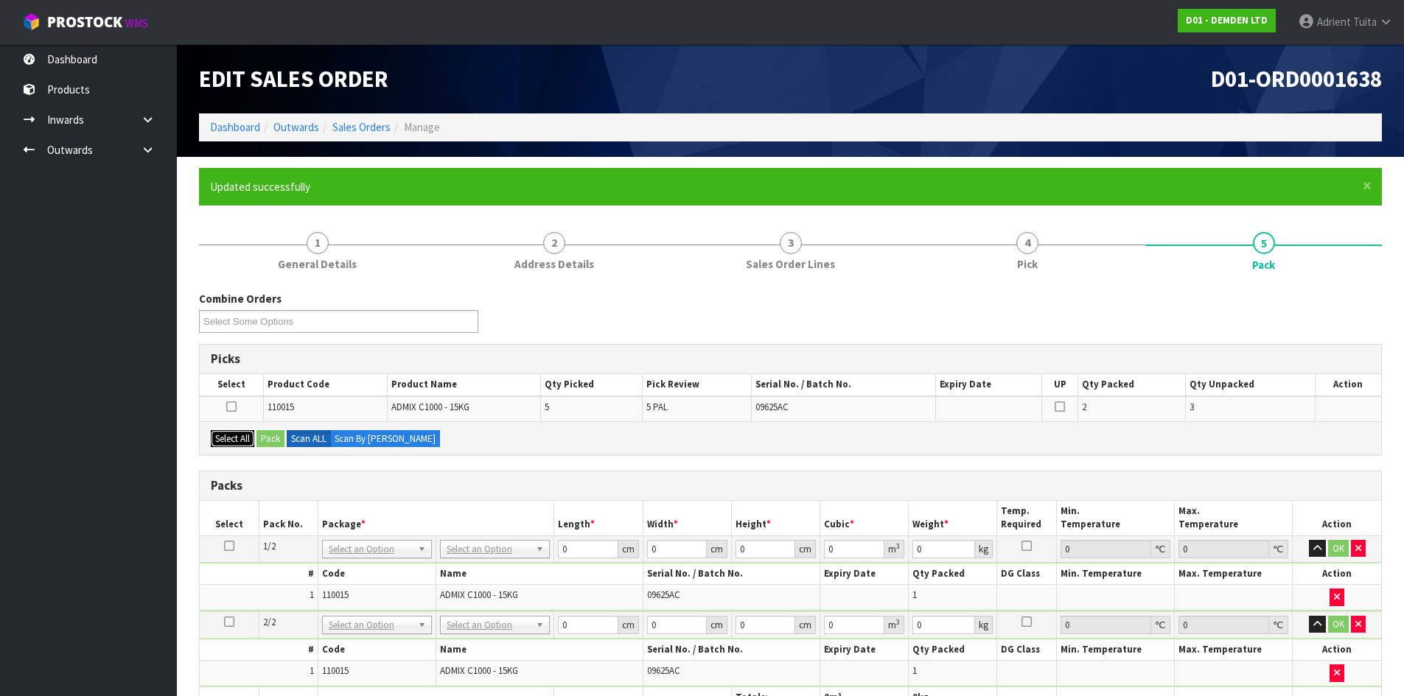
click at [251, 439] on button "Select All" at bounding box center [232, 439] width 43 height 18
click at [264, 439] on button "Pack" at bounding box center [270, 439] width 28 height 18
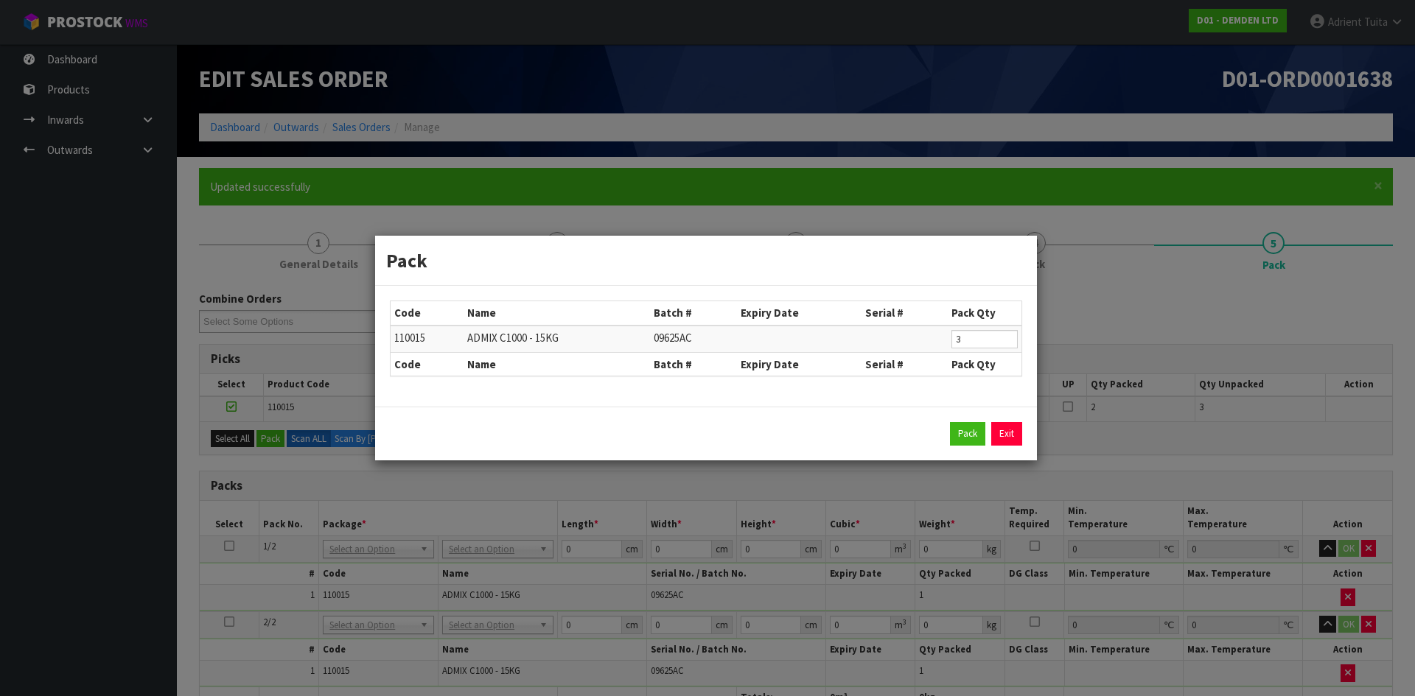
click at [966, 322] on th "Pack Qty" at bounding box center [985, 313] width 74 height 24
click at [966, 341] on input "3" at bounding box center [984, 339] width 66 height 18
click at [961, 438] on button "Pack" at bounding box center [967, 434] width 35 height 24
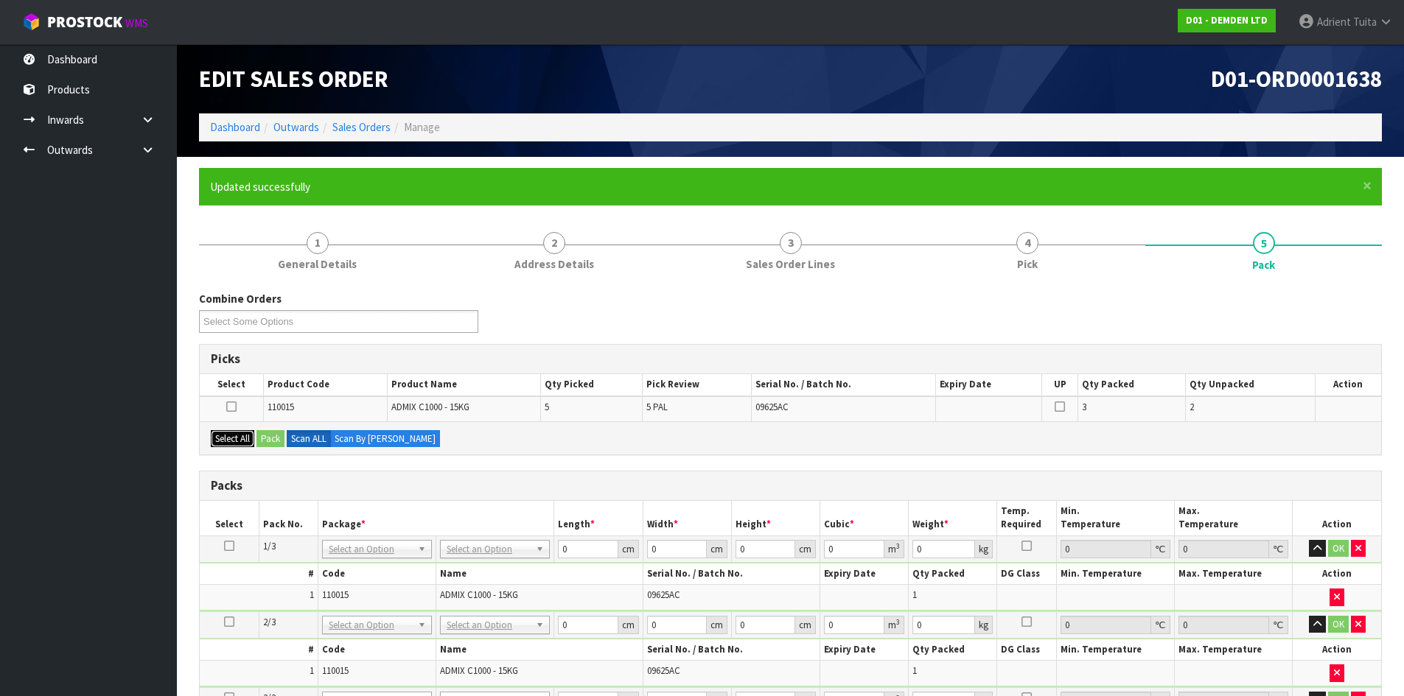
drag, startPoint x: 239, startPoint y: 442, endPoint x: 264, endPoint y: 442, distance: 25.1
click at [242, 442] on button "Select All" at bounding box center [232, 439] width 43 height 18
click at [279, 440] on button "Pack" at bounding box center [270, 439] width 28 height 18
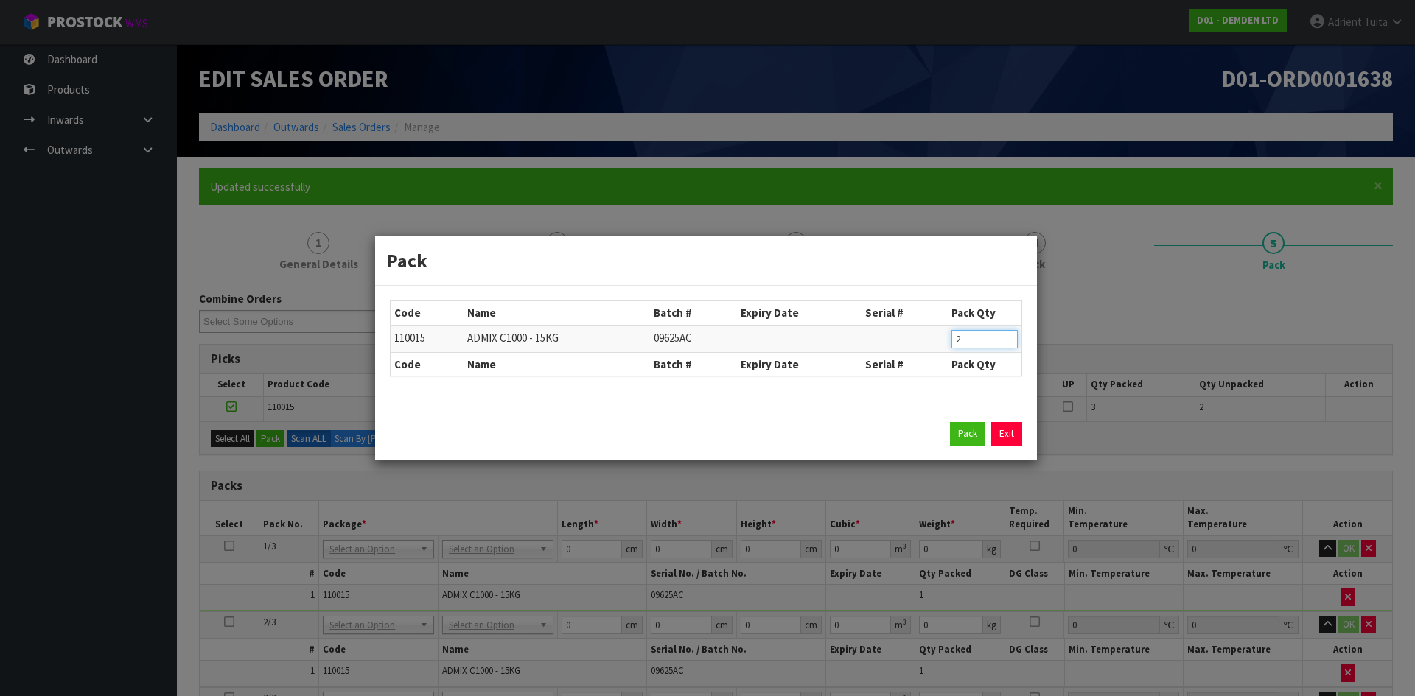
click at [969, 346] on input "2" at bounding box center [984, 339] width 66 height 18
click at [970, 346] on input "2" at bounding box center [984, 339] width 66 height 18
click at [953, 430] on button "Pack" at bounding box center [967, 434] width 35 height 24
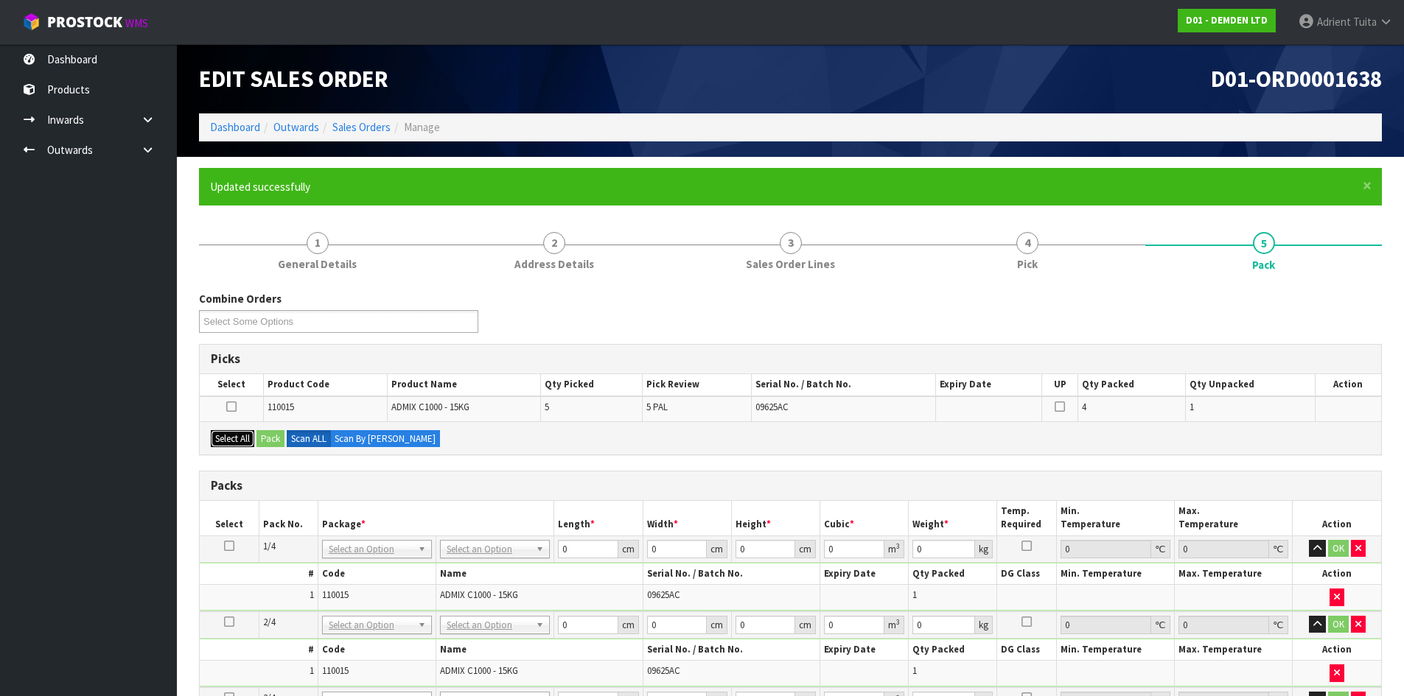
drag, startPoint x: 238, startPoint y: 435, endPoint x: 259, endPoint y: 435, distance: 20.6
click at [239, 435] on button "Select All" at bounding box center [232, 439] width 43 height 18
drag, startPoint x: 261, startPoint y: 435, endPoint x: 272, endPoint y: 435, distance: 11.1
click at [272, 435] on button "Pack" at bounding box center [270, 439] width 28 height 18
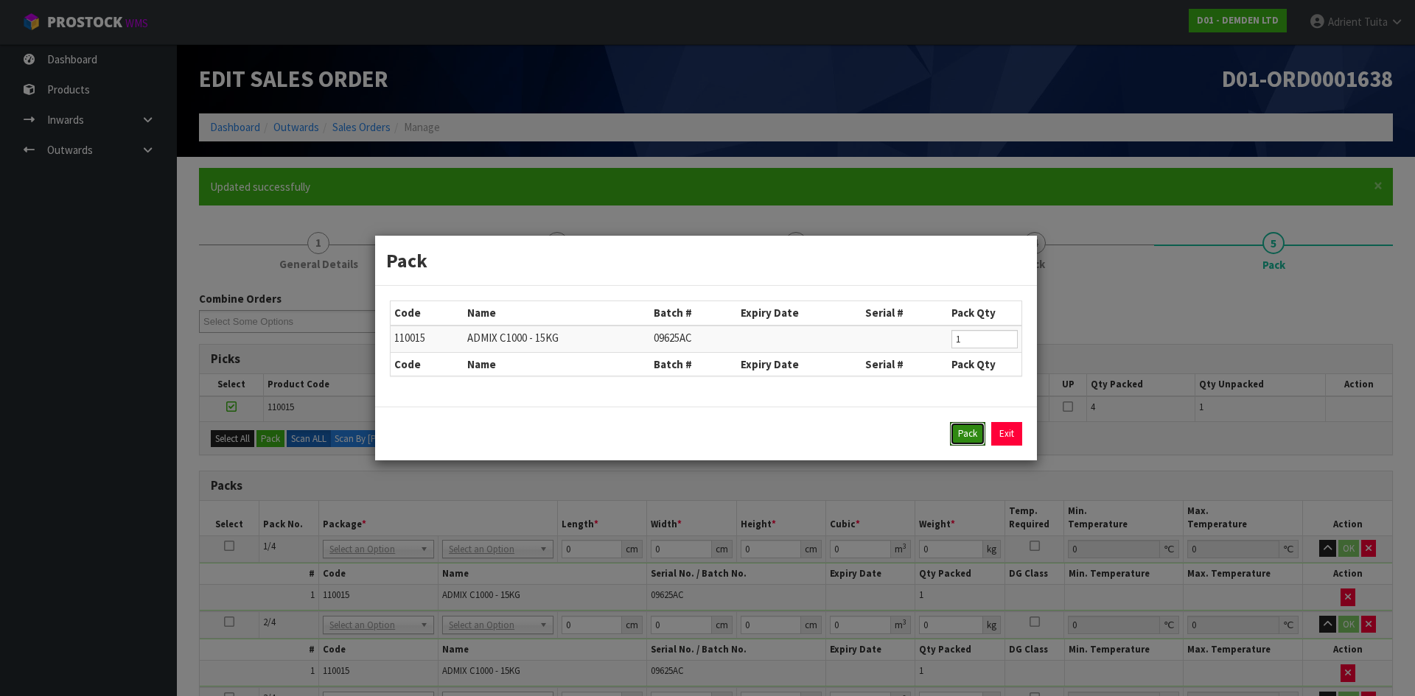
click at [984, 428] on button "Pack" at bounding box center [967, 434] width 35 height 24
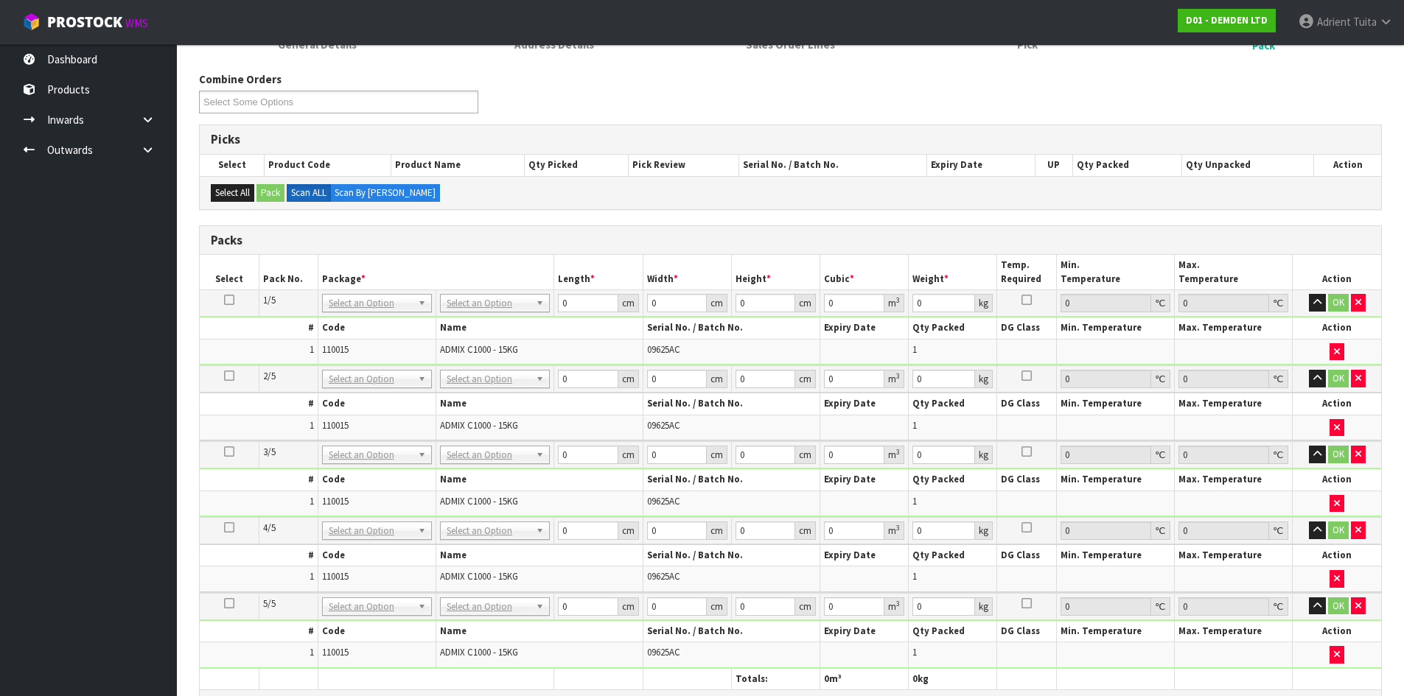
scroll to position [221, 0]
drag, startPoint x: 473, startPoint y: 301, endPoint x: 477, endPoint y: 328, distance: 26.8
drag, startPoint x: 482, startPoint y: 371, endPoint x: 478, endPoint y: 398, distance: 27.5
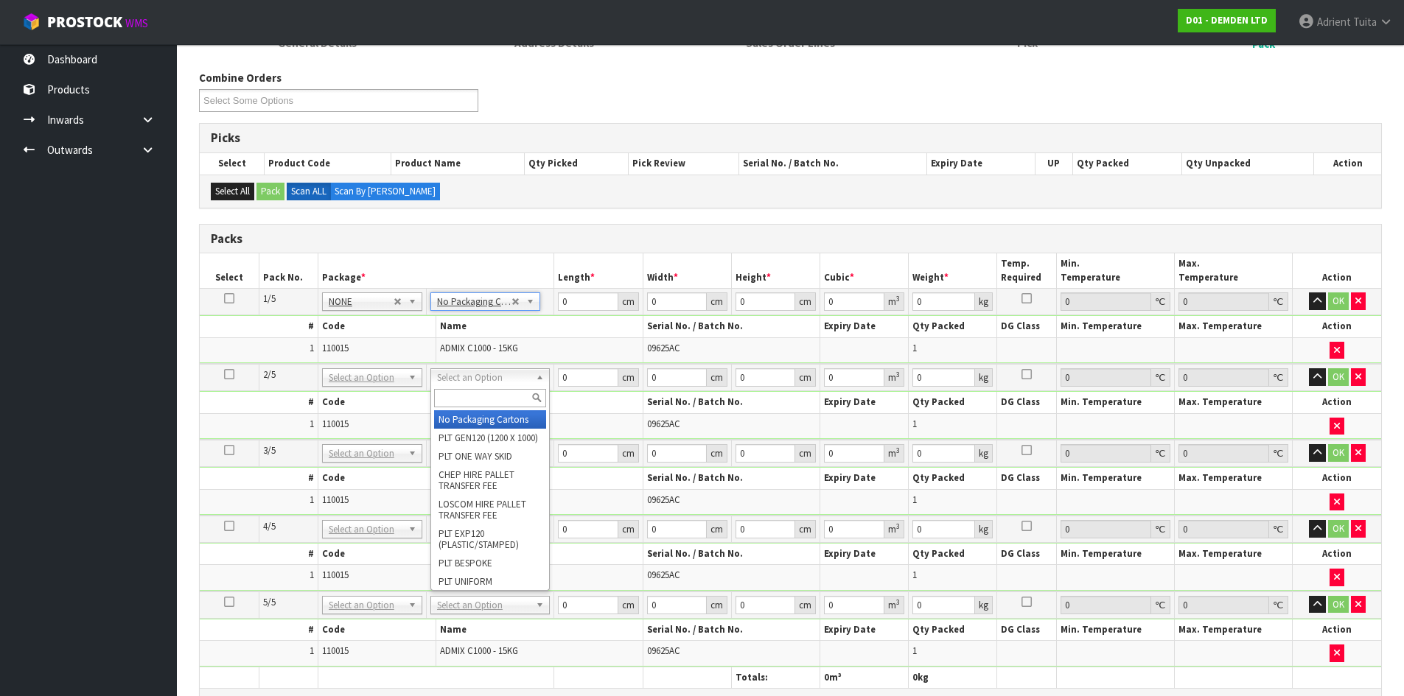
drag, startPoint x: 467, startPoint y: 428, endPoint x: 467, endPoint y: 455, distance: 27.3
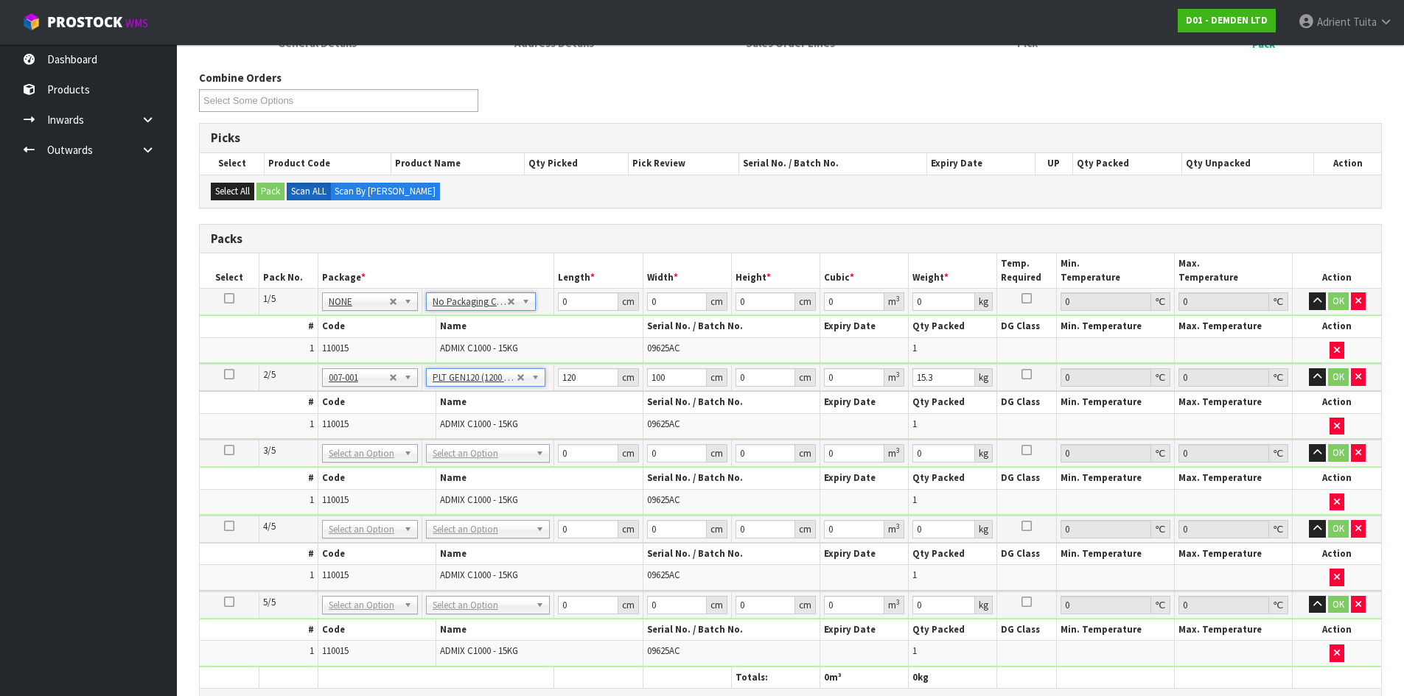
drag, startPoint x: 468, startPoint y: 456, endPoint x: 468, endPoint y: 466, distance: 9.6
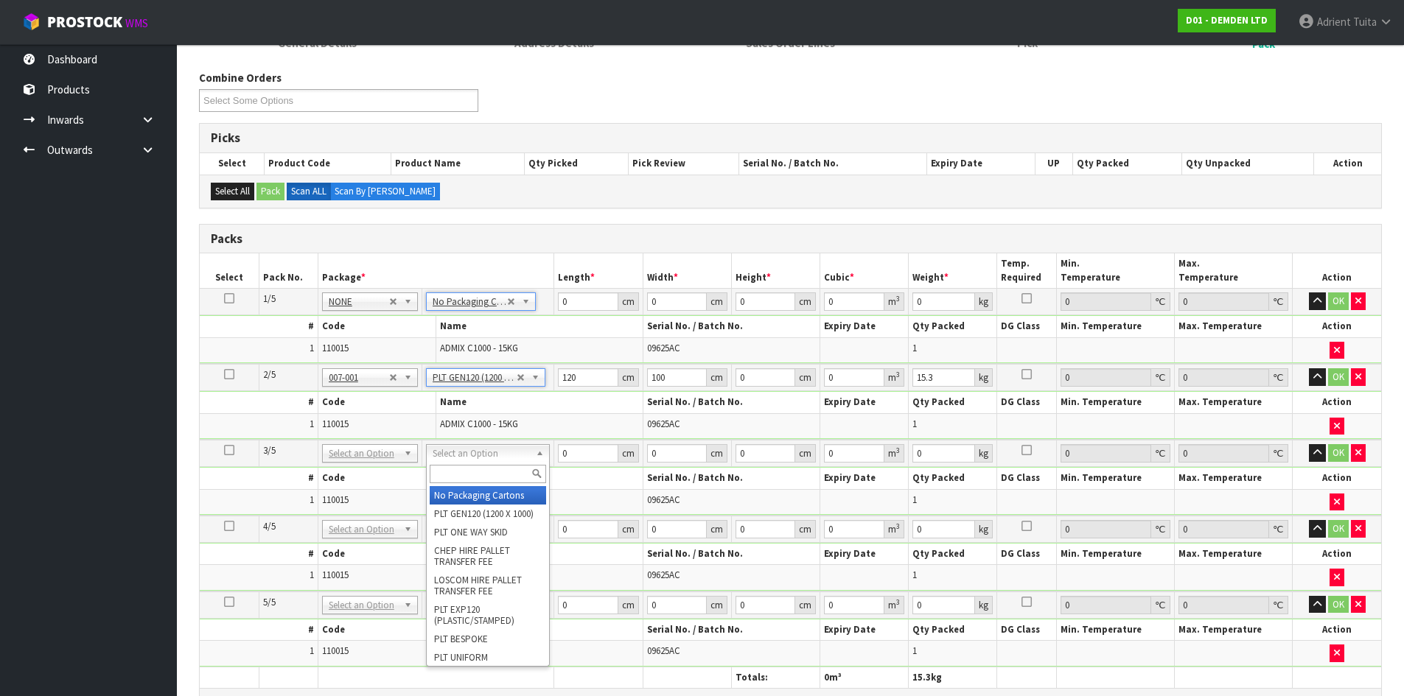
drag, startPoint x: 465, startPoint y: 489, endPoint x: 463, endPoint y: 499, distance: 9.8
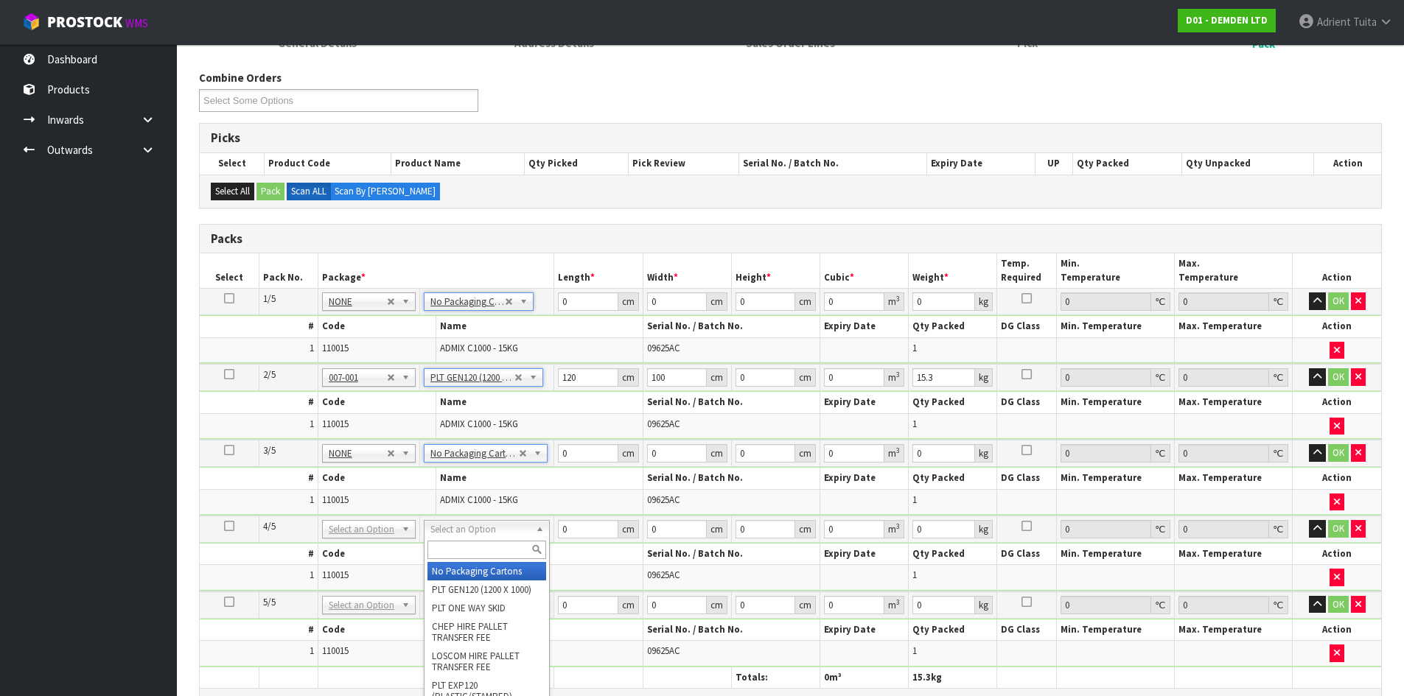
drag, startPoint x: 458, startPoint y: 529, endPoint x: 456, endPoint y: 557, distance: 28.1
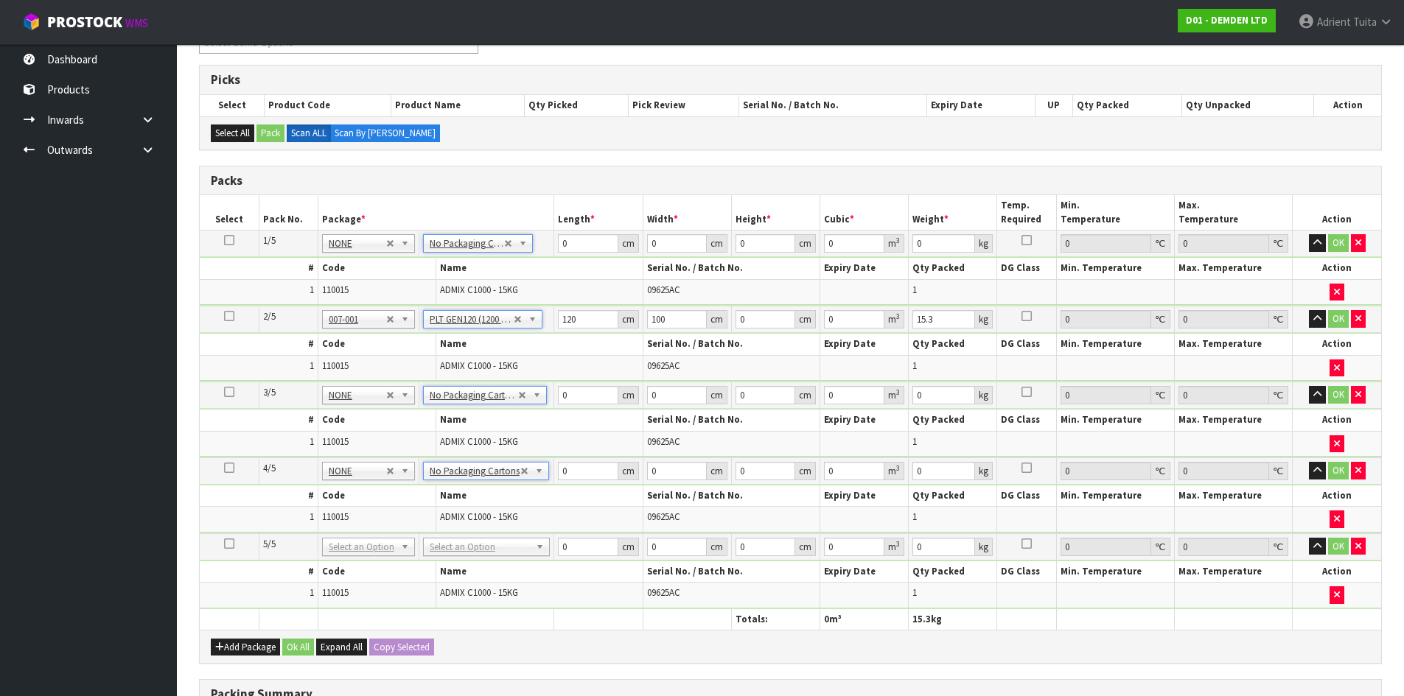
scroll to position [368, 0]
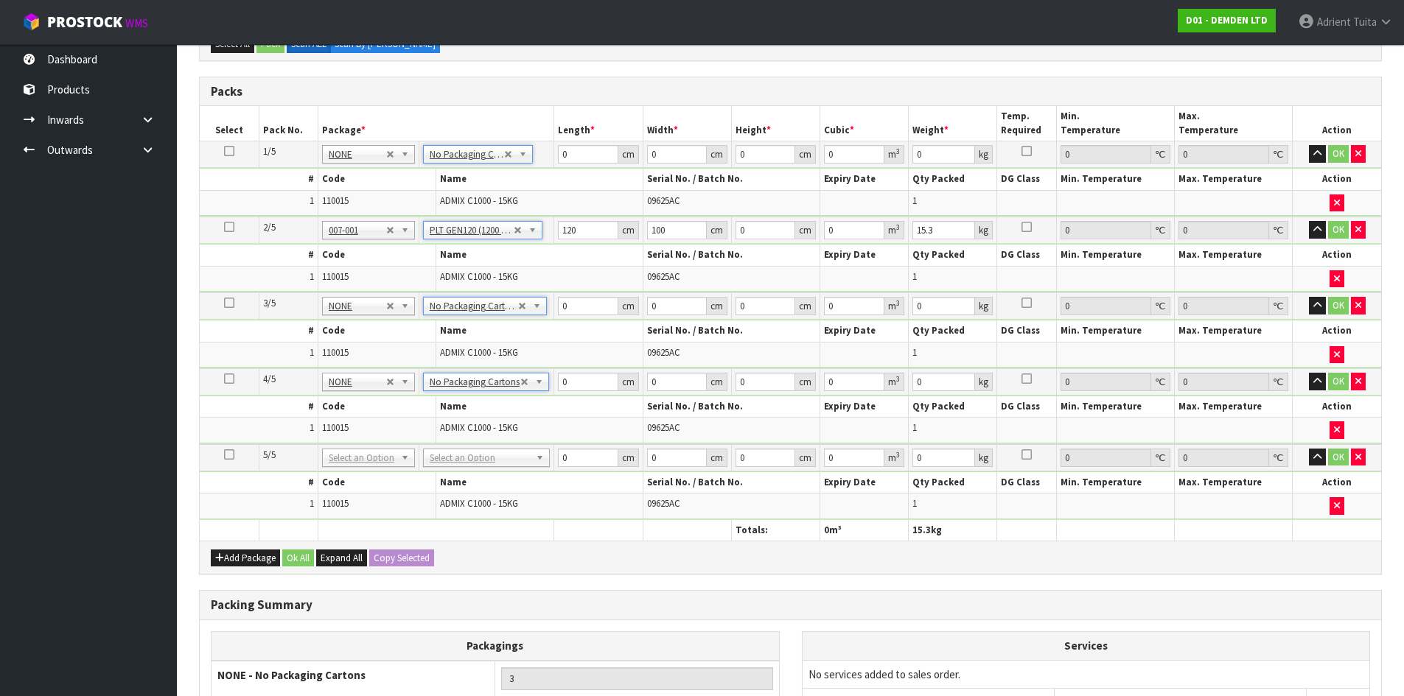
drag, startPoint x: 452, startPoint y: 455, endPoint x: 461, endPoint y: 489, distance: 35.0
click at [584, 155] on input "0" at bounding box center [588, 154] width 60 height 18
drag, startPoint x: 487, startPoint y: 213, endPoint x: 483, endPoint y: 235, distance: 22.4
click at [486, 223] on table "Select Pack No. Package * Length * Width * Height * Cubic * Weight * Temp. Requ…" at bounding box center [790, 323] width 1181 height 435
drag, startPoint x: 480, startPoint y: 229, endPoint x: 469, endPoint y: 258, distance: 31.1
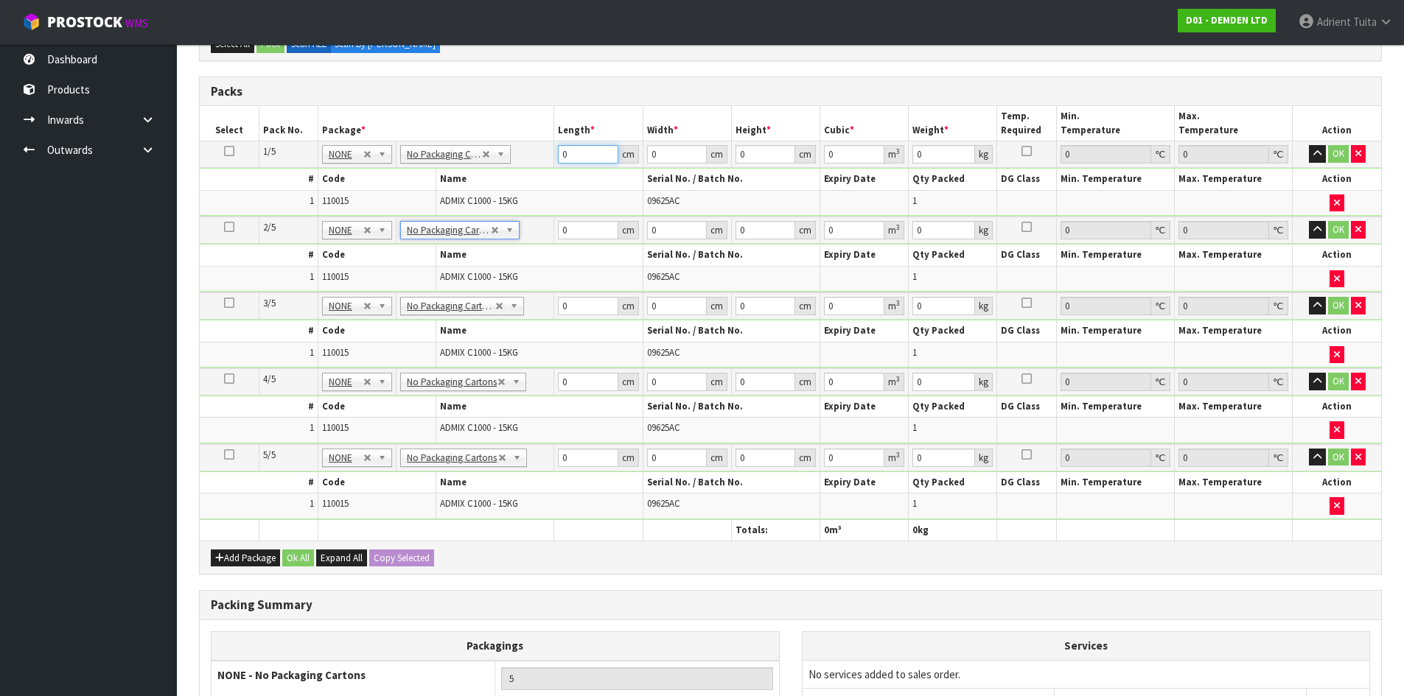
drag, startPoint x: 607, startPoint y: 155, endPoint x: 594, endPoint y: 154, distance: 13.3
click at [606, 154] on input "0" at bounding box center [588, 154] width 60 height 18
click at [588, 229] on input "0" at bounding box center [588, 230] width 60 height 18
click at [588, 229] on input "303" at bounding box center [588, 230] width 60 height 18
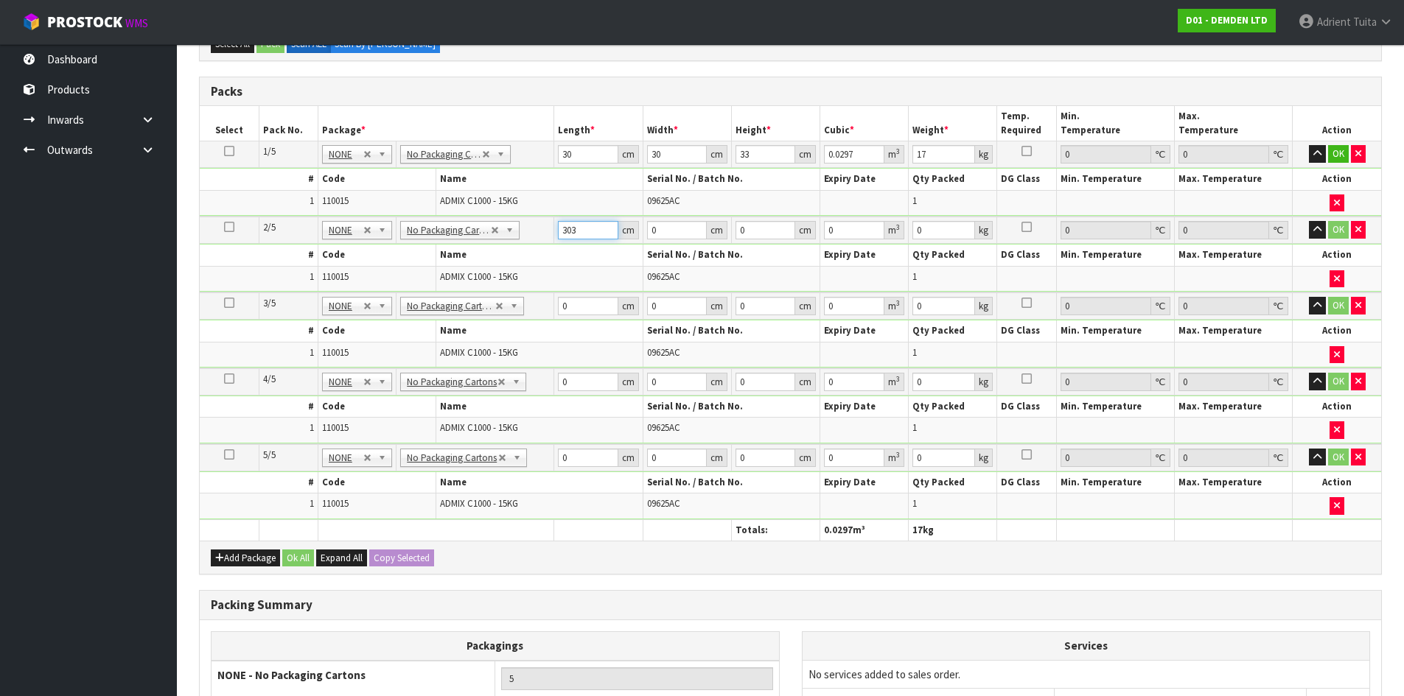
click at [588, 230] on input "303" at bounding box center [588, 230] width 60 height 18
drag, startPoint x: 579, startPoint y: 294, endPoint x: 579, endPoint y: 307, distance: 12.5
click at [579, 299] on td "0 cm" at bounding box center [598, 306] width 88 height 27
click at [579, 307] on input "0" at bounding box center [588, 306] width 60 height 18
click at [584, 382] on input "0" at bounding box center [588, 382] width 60 height 18
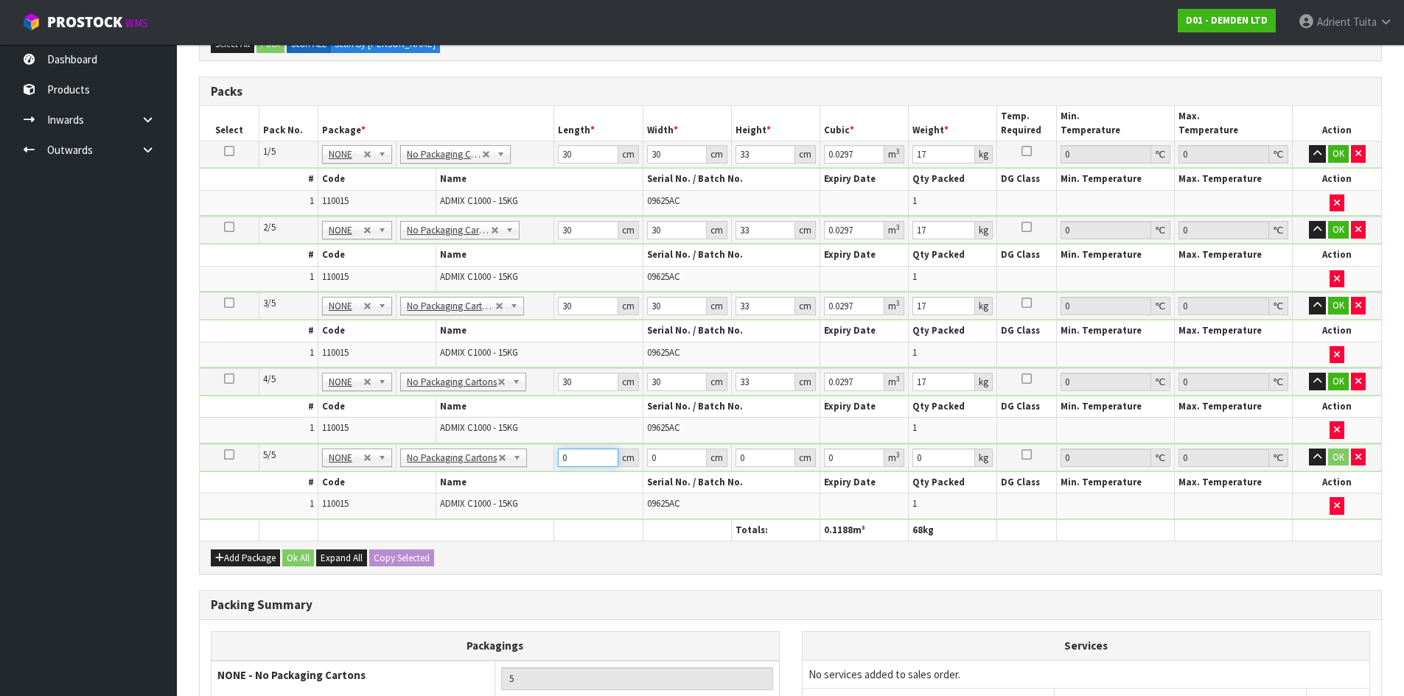
click at [570, 460] on input "0" at bounding box center [588, 458] width 60 height 18
click at [1332, 150] on button "OK" at bounding box center [1338, 154] width 21 height 18
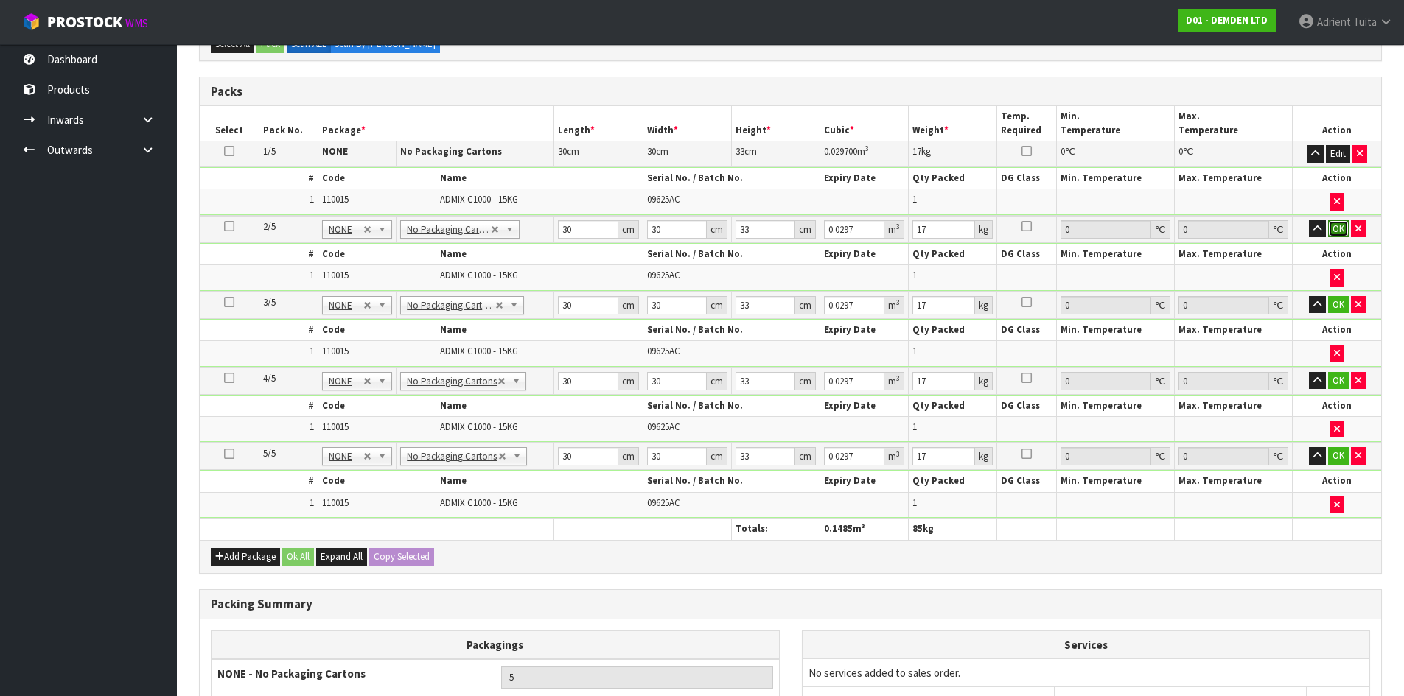
click at [1331, 223] on button "OK" at bounding box center [1338, 229] width 21 height 18
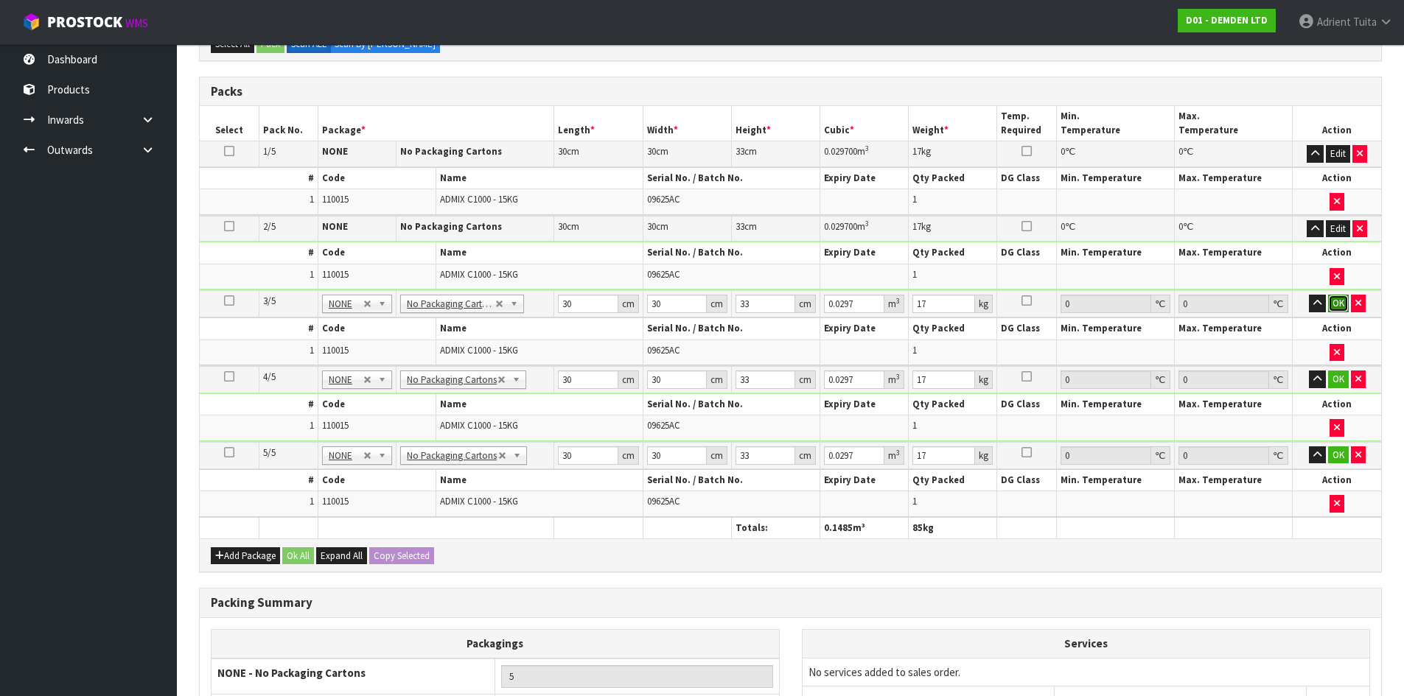
click at [1333, 305] on button "OK" at bounding box center [1338, 304] width 21 height 18
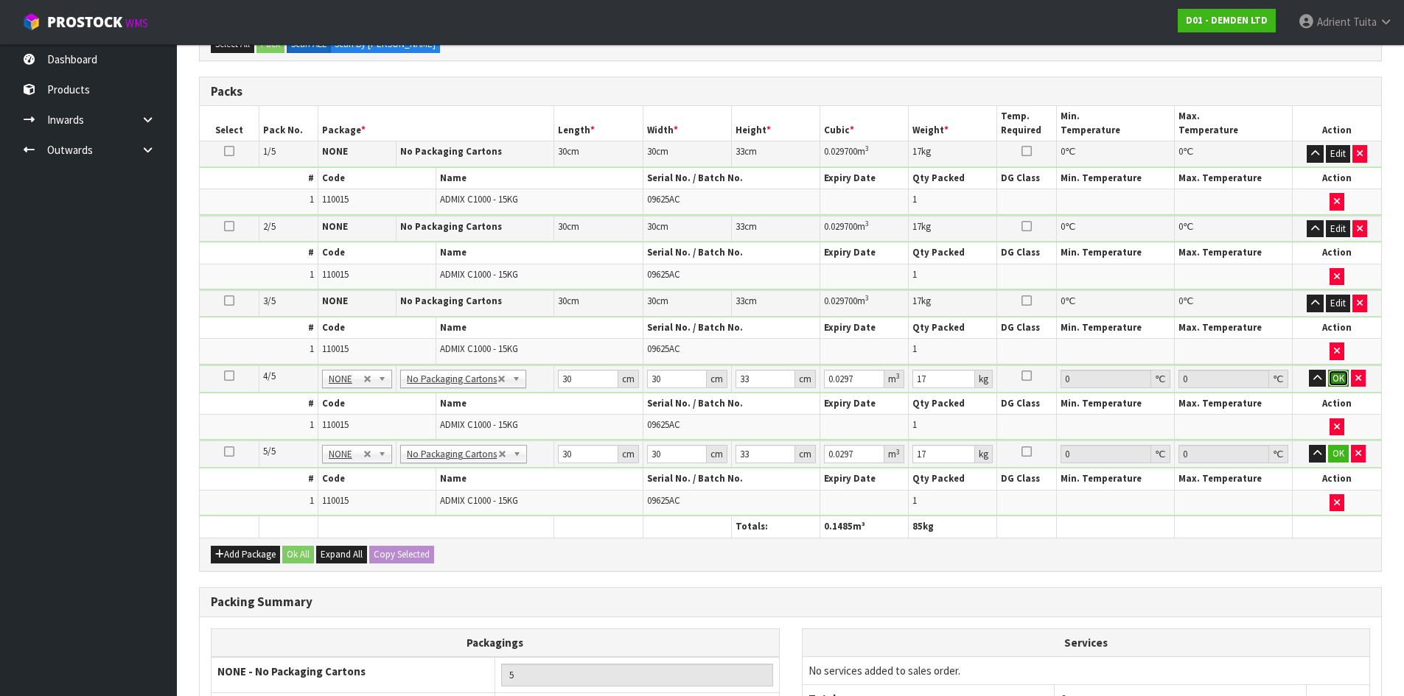
click at [1339, 376] on button "OK" at bounding box center [1338, 379] width 21 height 18
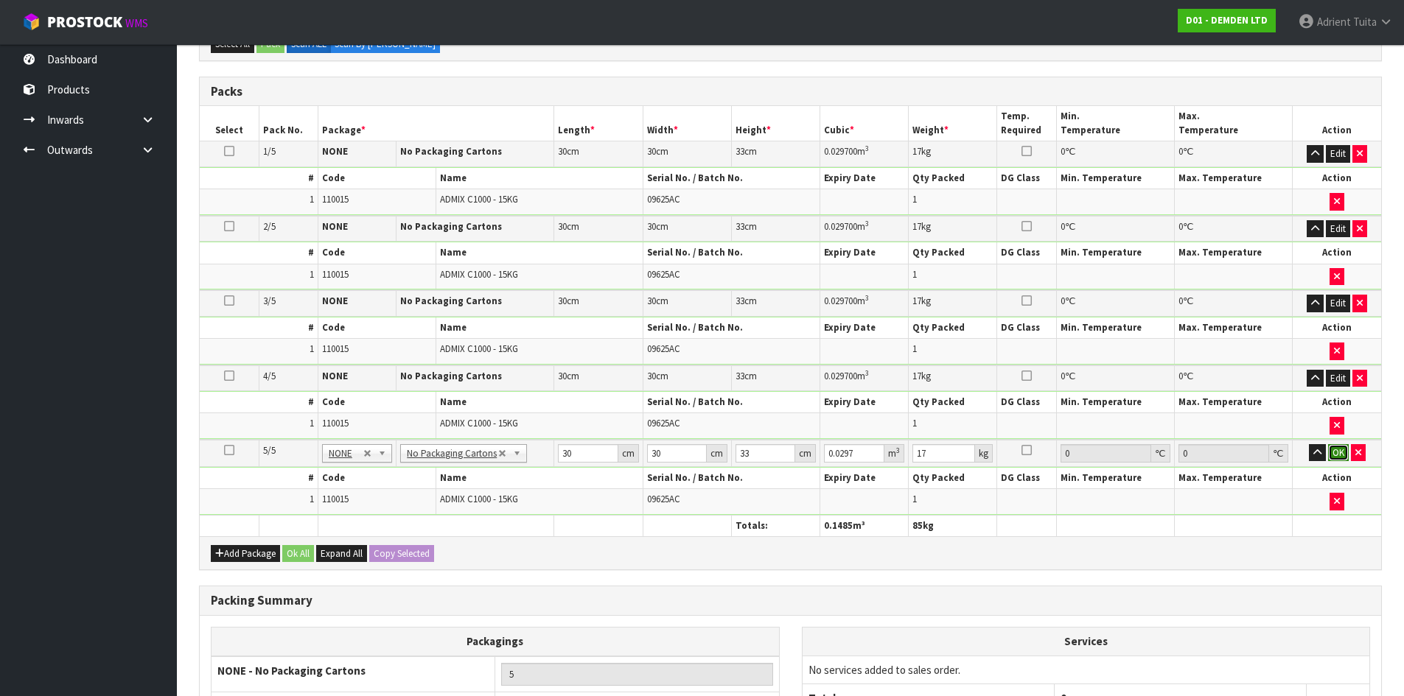
click at [1333, 452] on button "OK" at bounding box center [1338, 453] width 21 height 18
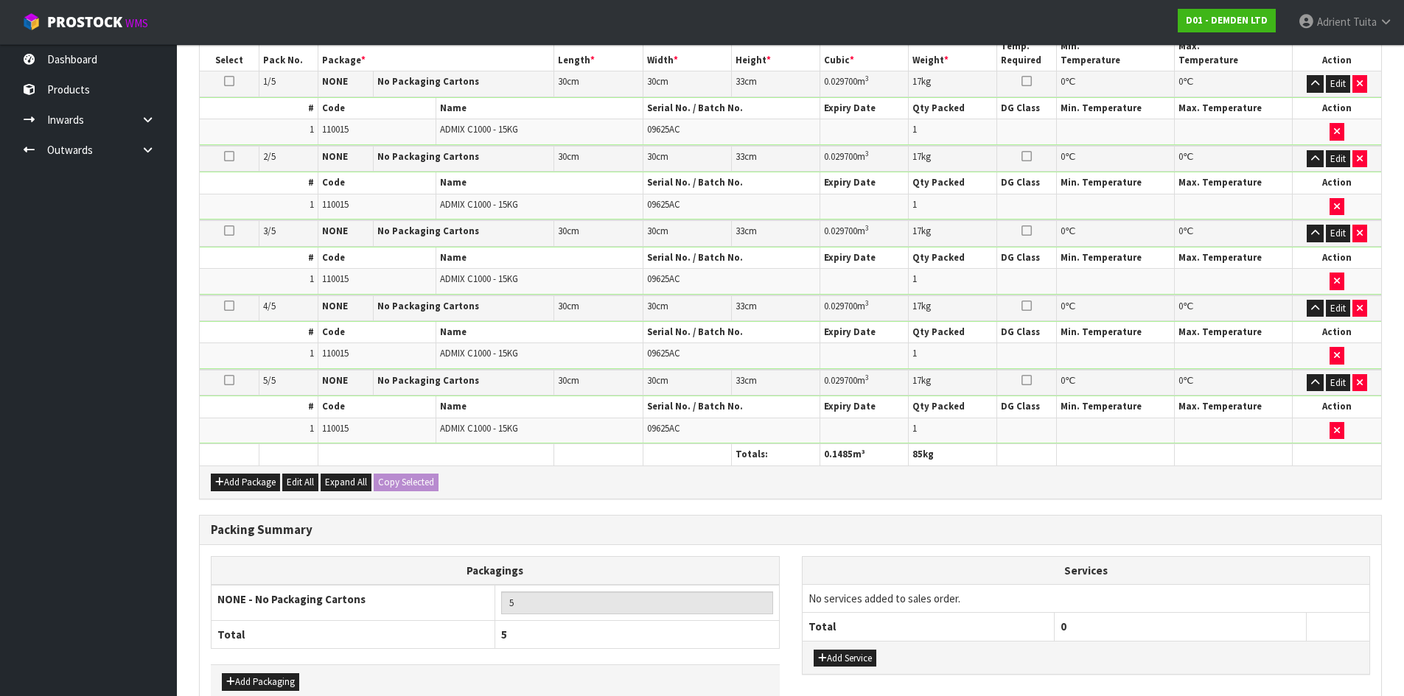
scroll to position [522, 0]
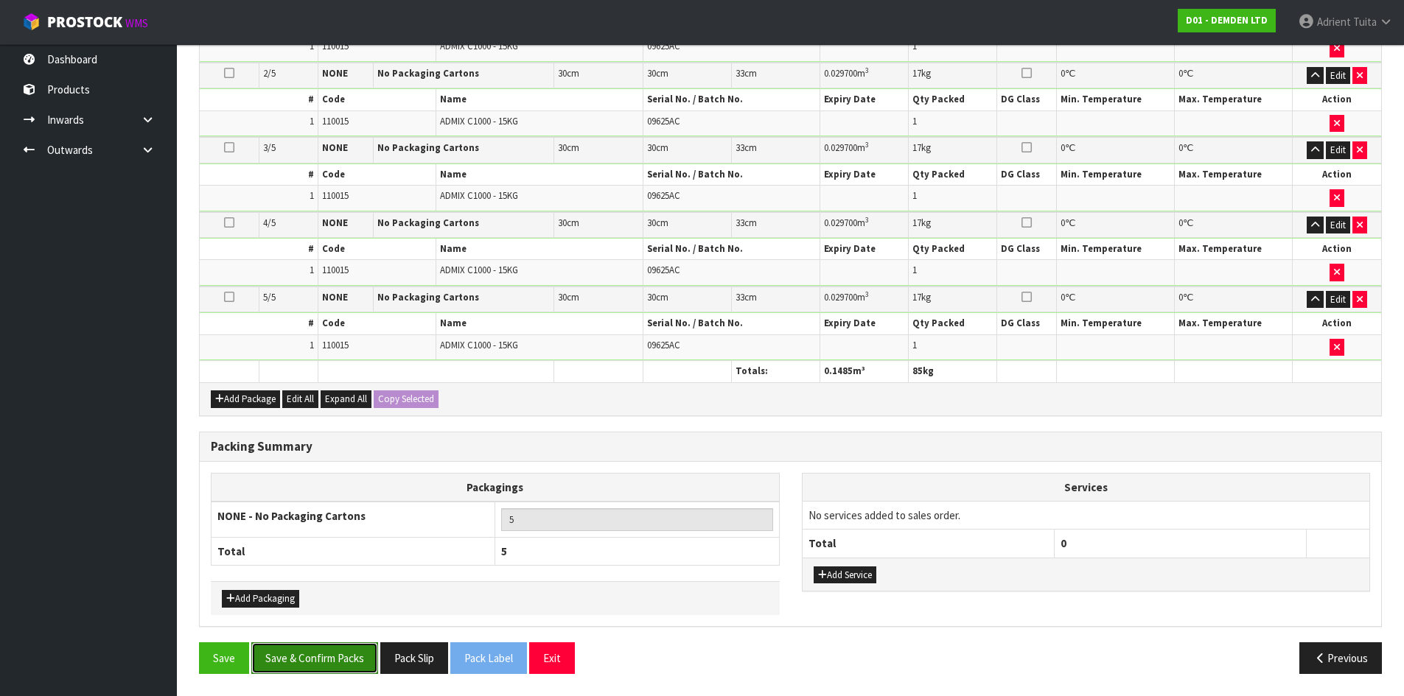
click at [293, 668] on button "Save & Confirm Packs" at bounding box center [314, 658] width 127 height 32
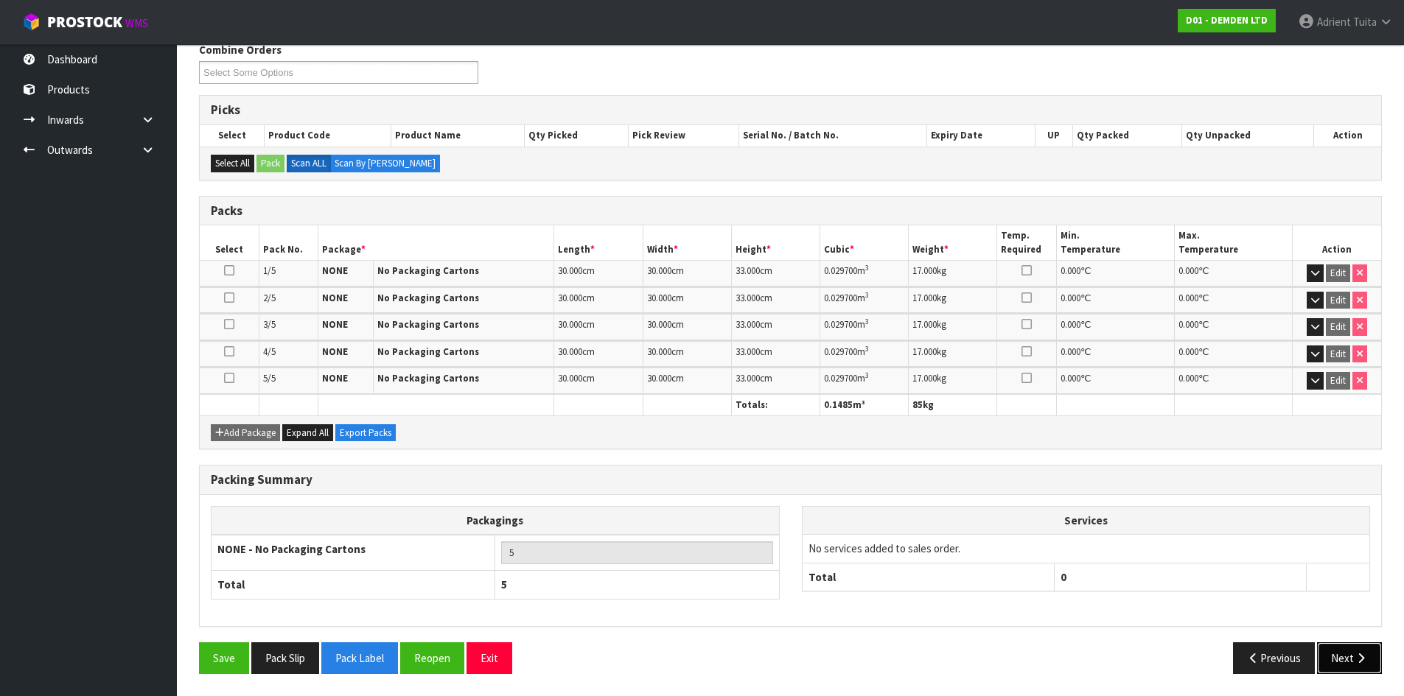
click at [1328, 651] on button "Next" at bounding box center [1349, 658] width 65 height 32
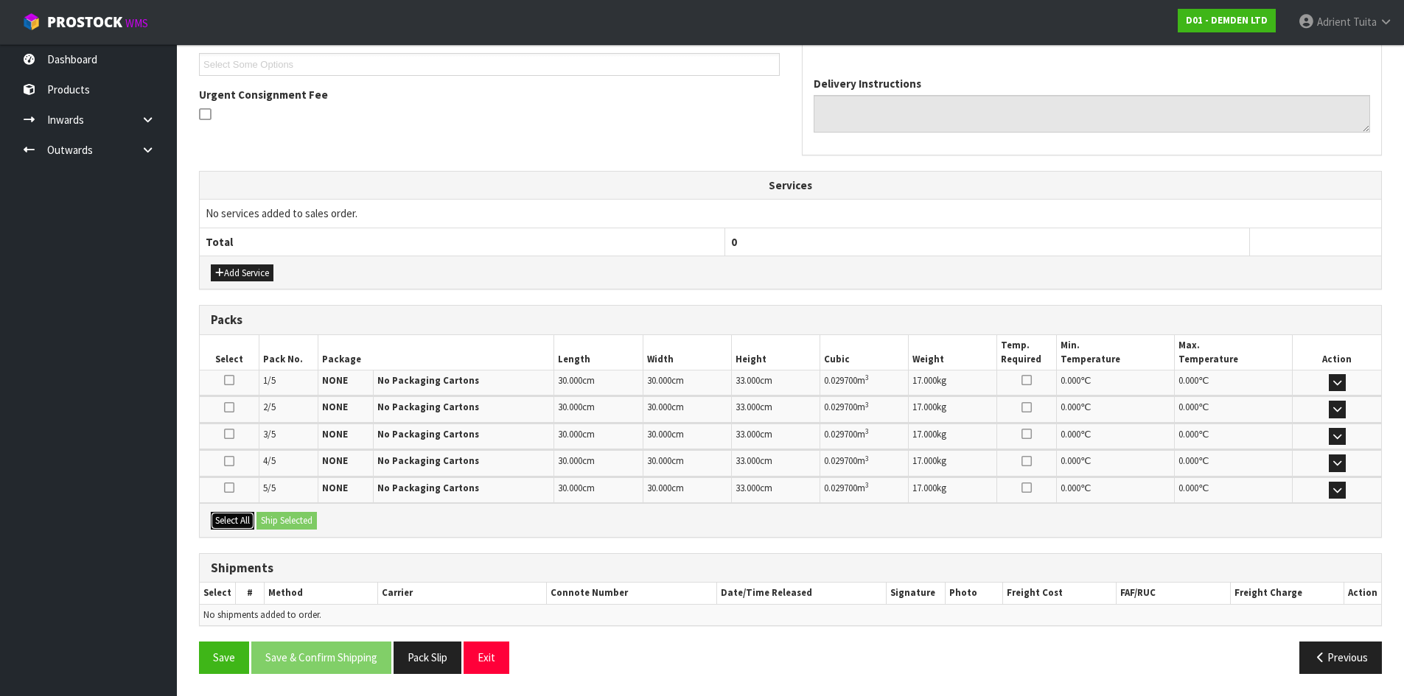
click at [238, 519] on button "Select All" at bounding box center [232, 521] width 43 height 18
click at [288, 516] on button "Ship Selected" at bounding box center [286, 521] width 60 height 18
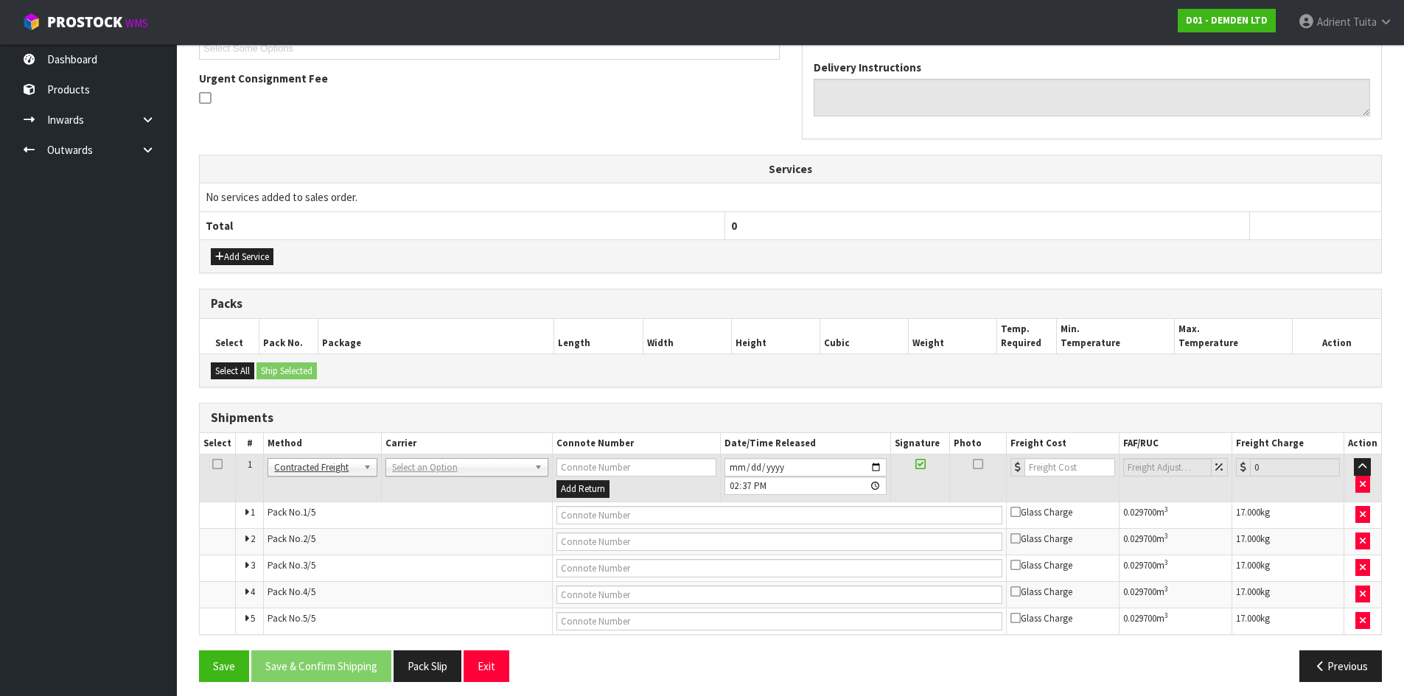
scroll to position [429, 0]
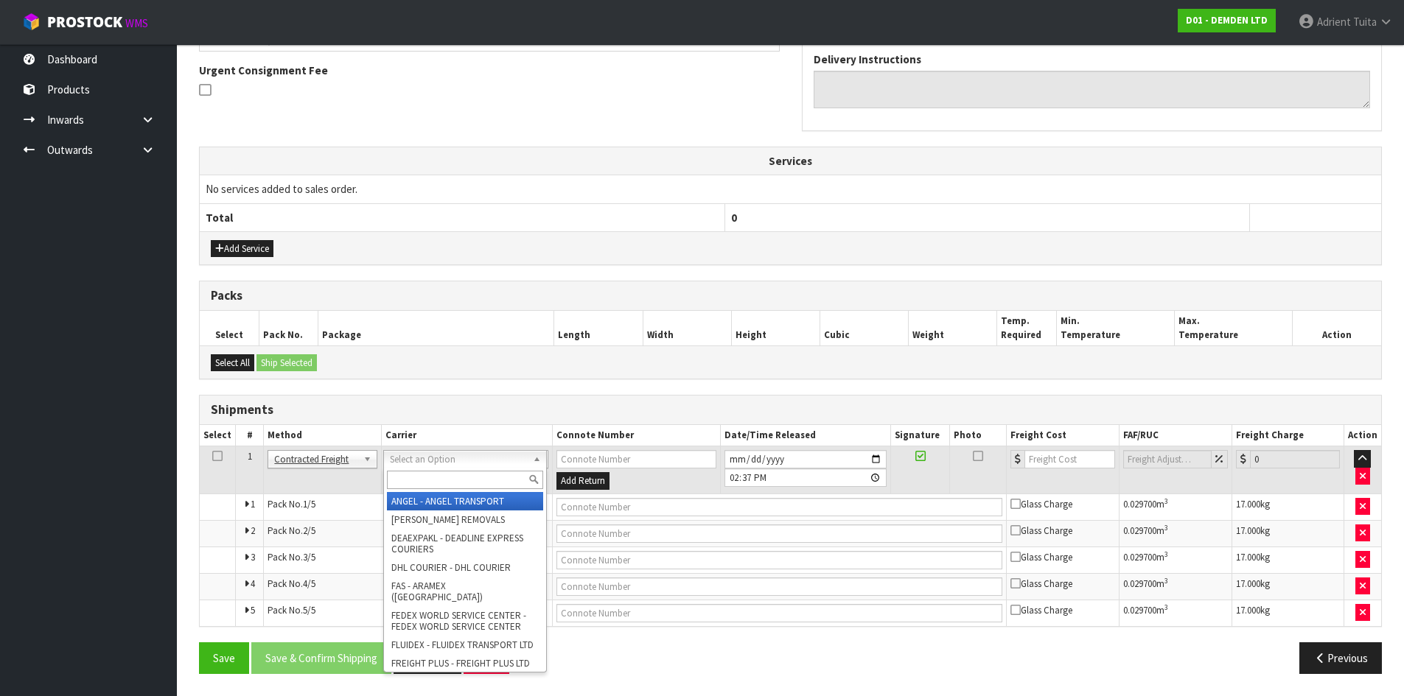
click at [435, 478] on input "text" at bounding box center [465, 480] width 156 height 18
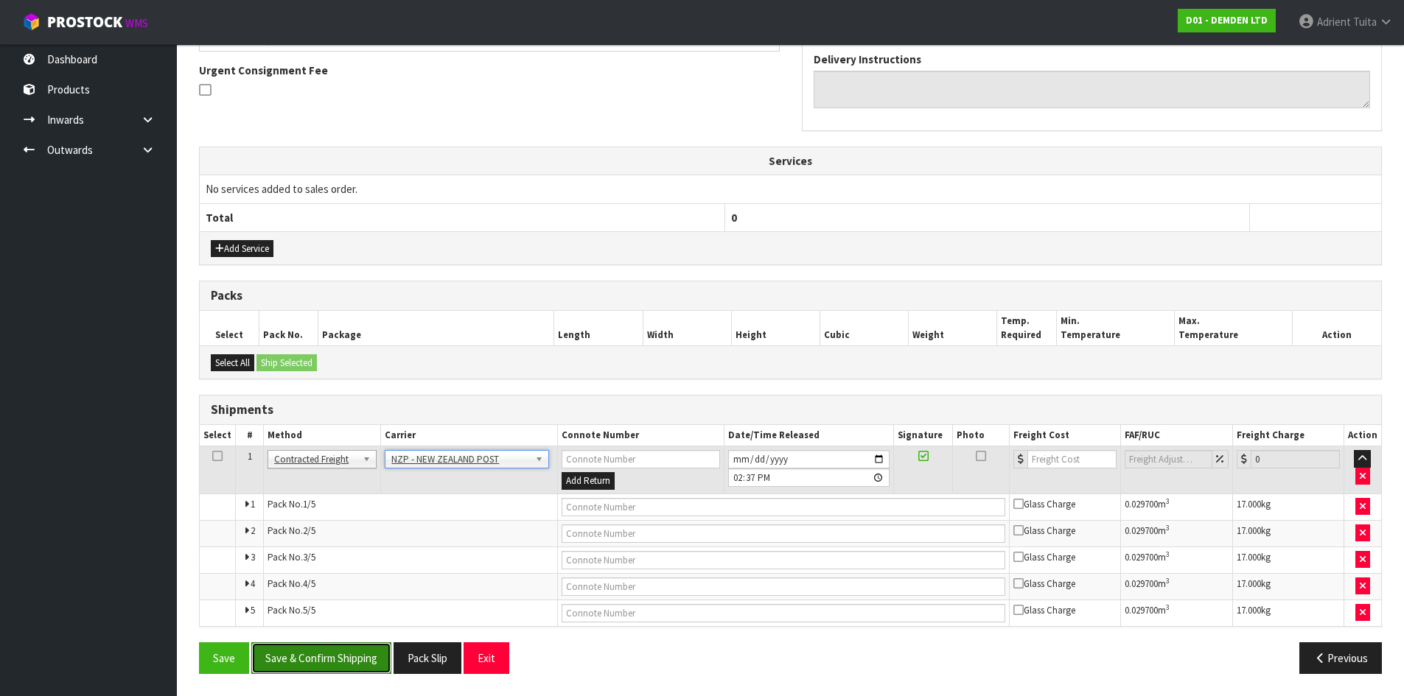
click at [298, 656] on button "Save & Confirm Shipping" at bounding box center [321, 658] width 140 height 32
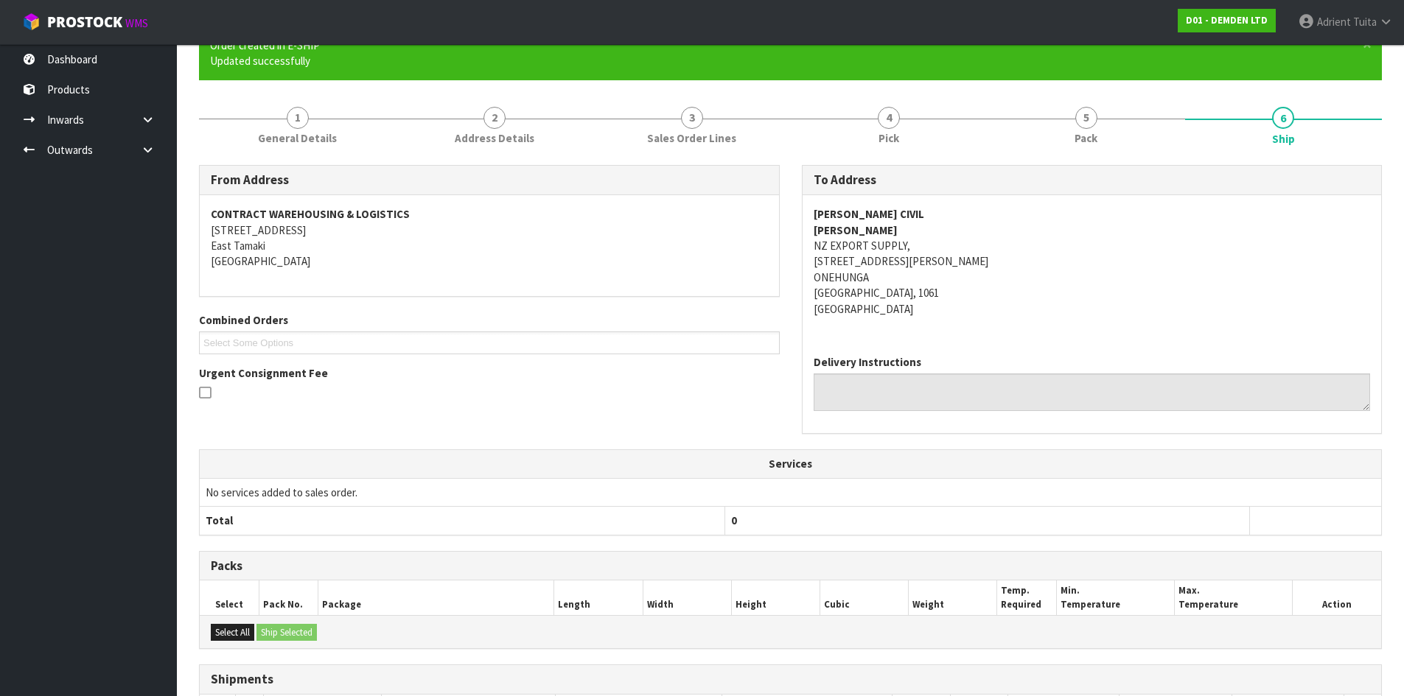
scroll to position [403, 0]
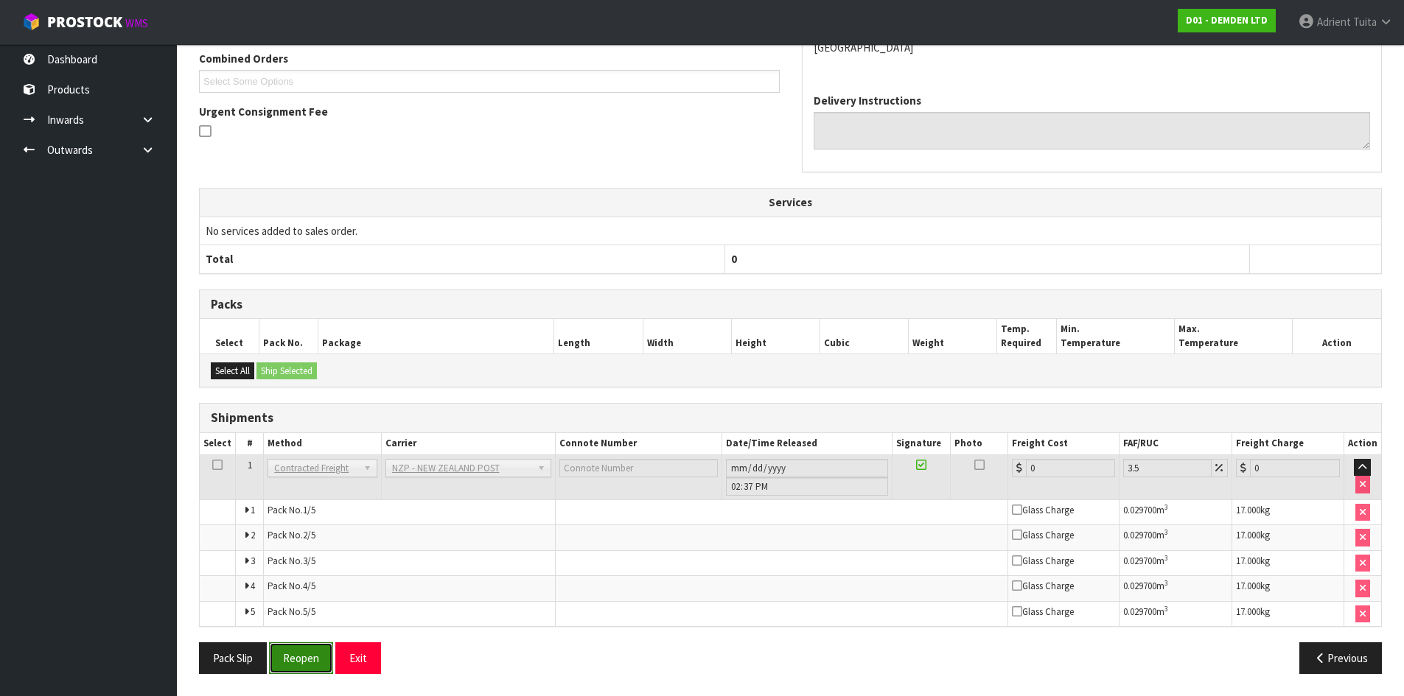
click at [304, 649] on button "Reopen" at bounding box center [301, 658] width 64 height 32
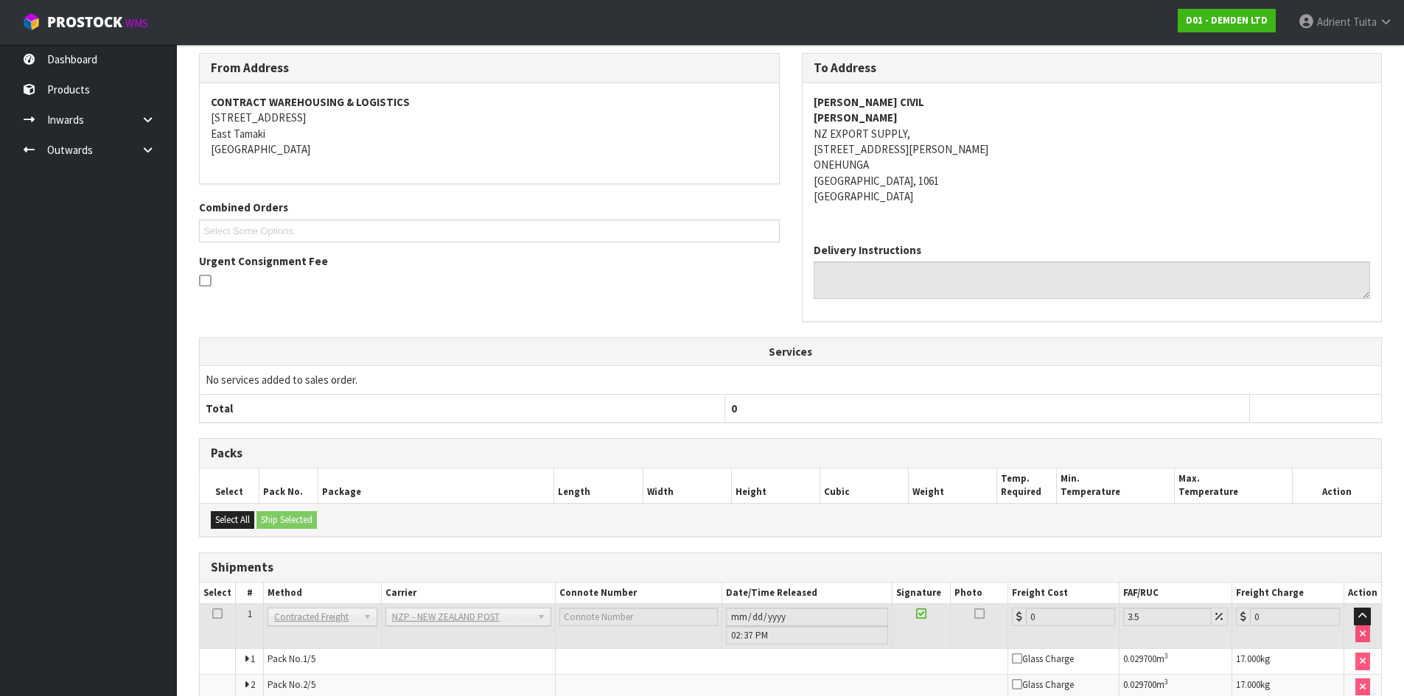
scroll to position [388, 0]
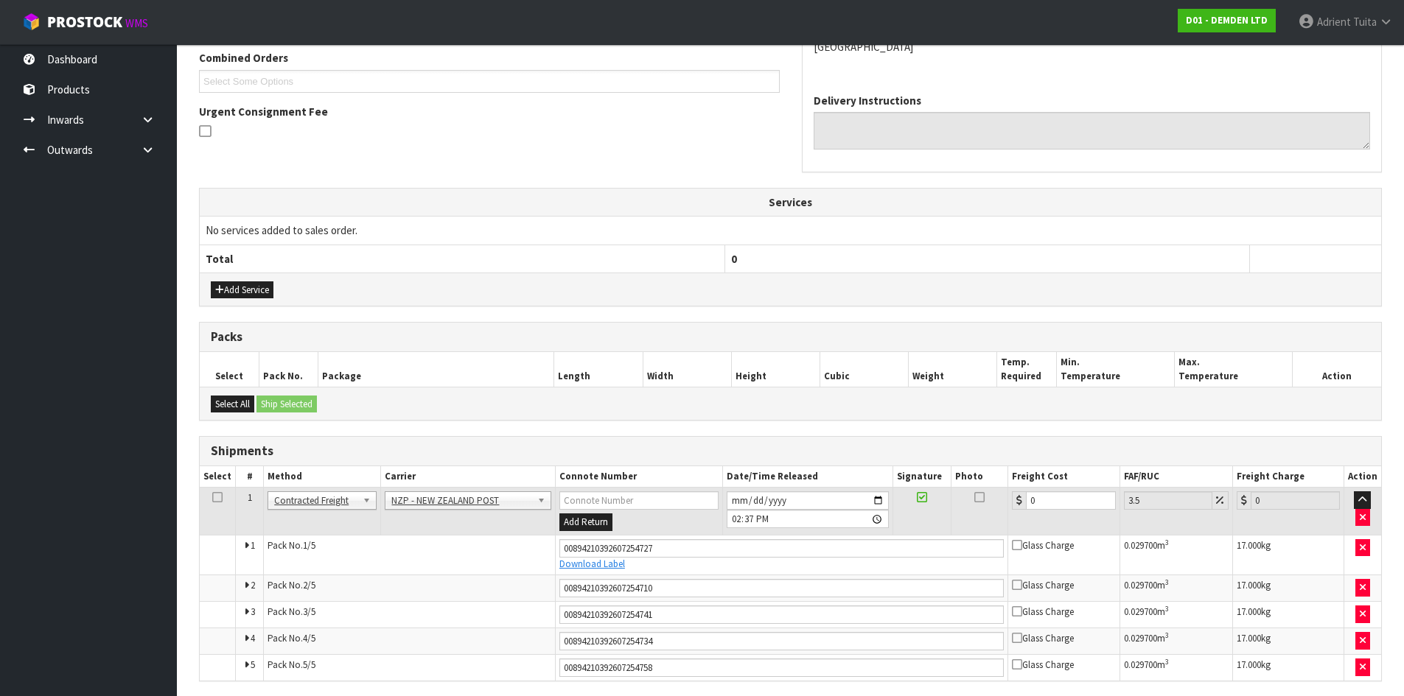
click at [1073, 491] on td "0" at bounding box center [1063, 512] width 111 height 48
click at [1074, 491] on td "0" at bounding box center [1063, 512] width 111 height 48
click at [1075, 497] on input "0" at bounding box center [1070, 500] width 89 height 18
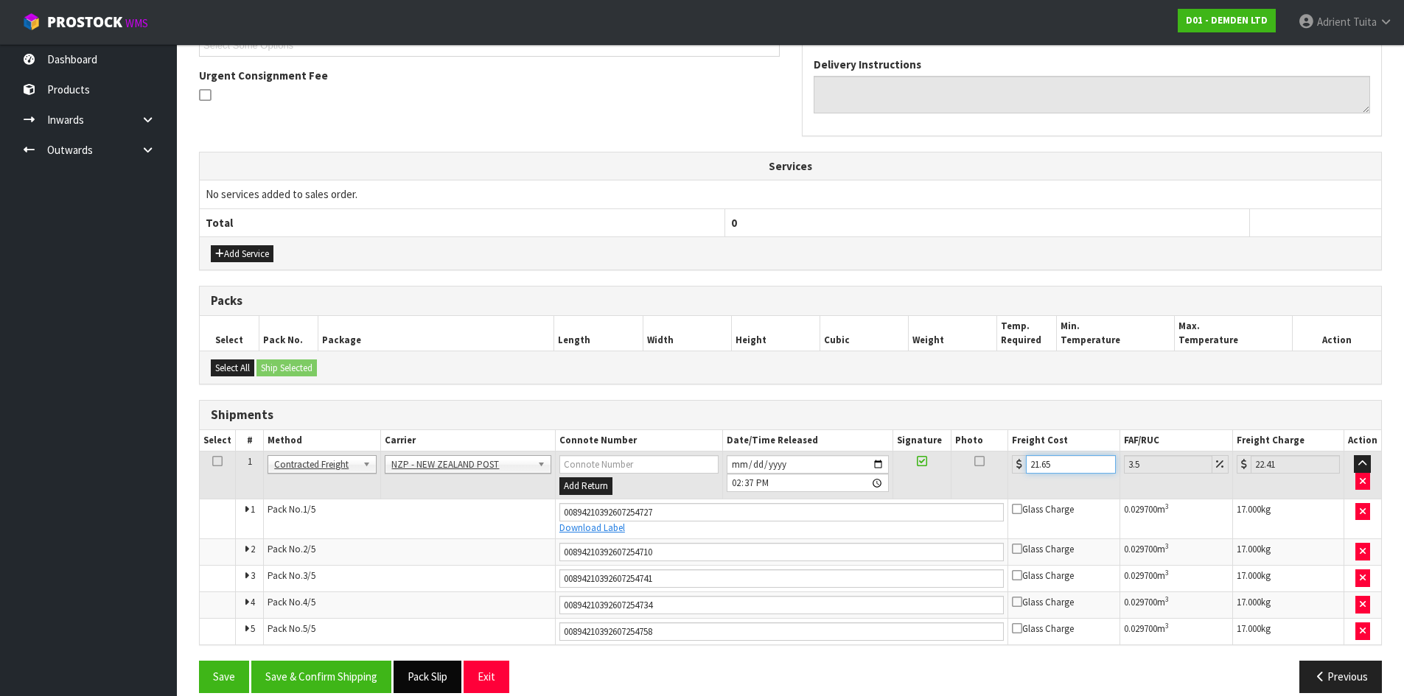
scroll to position [443, 0]
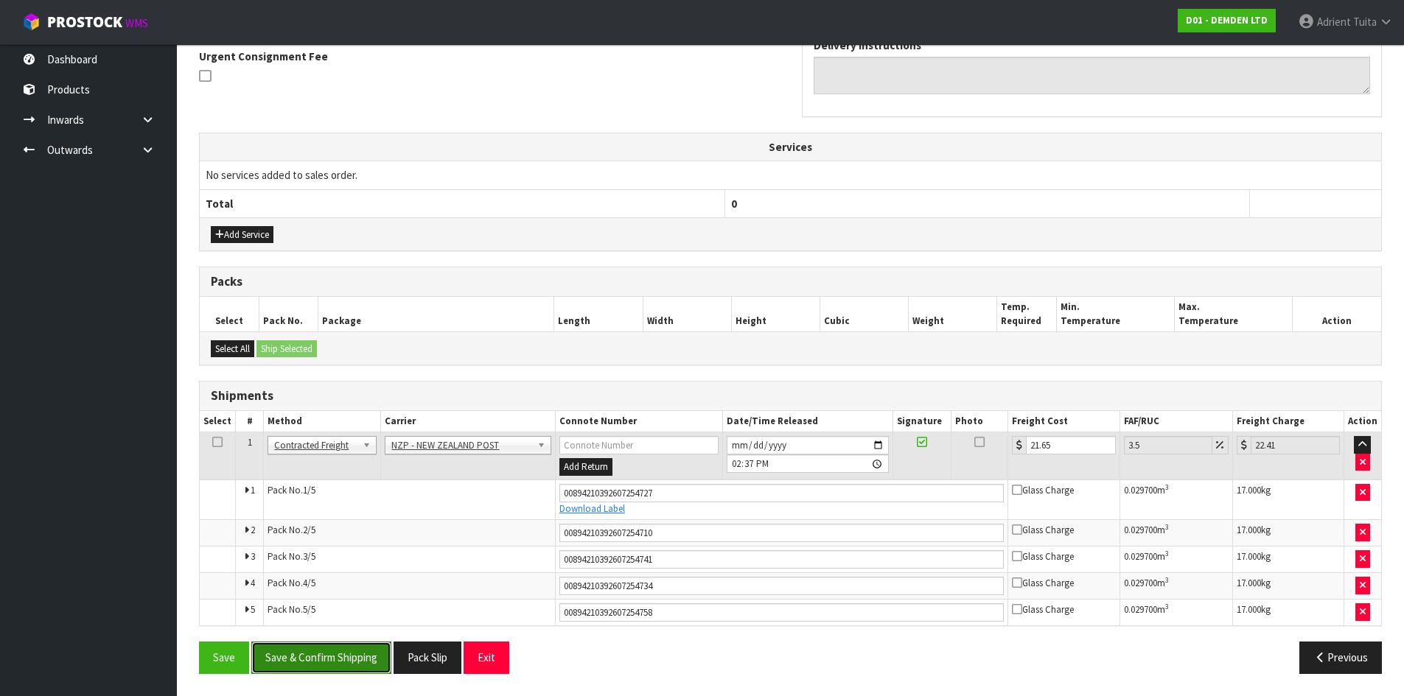
click at [331, 651] on button "Save & Confirm Shipping" at bounding box center [321, 658] width 140 height 32
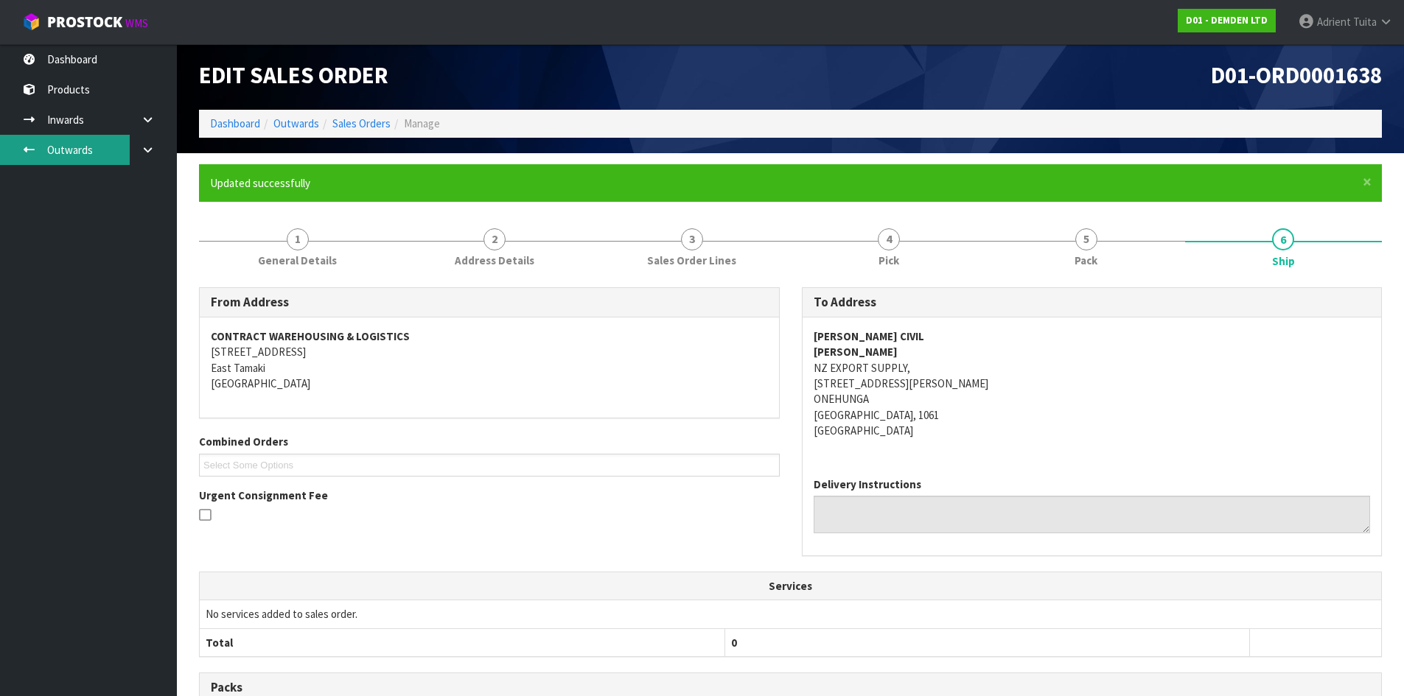
scroll to position [0, 0]
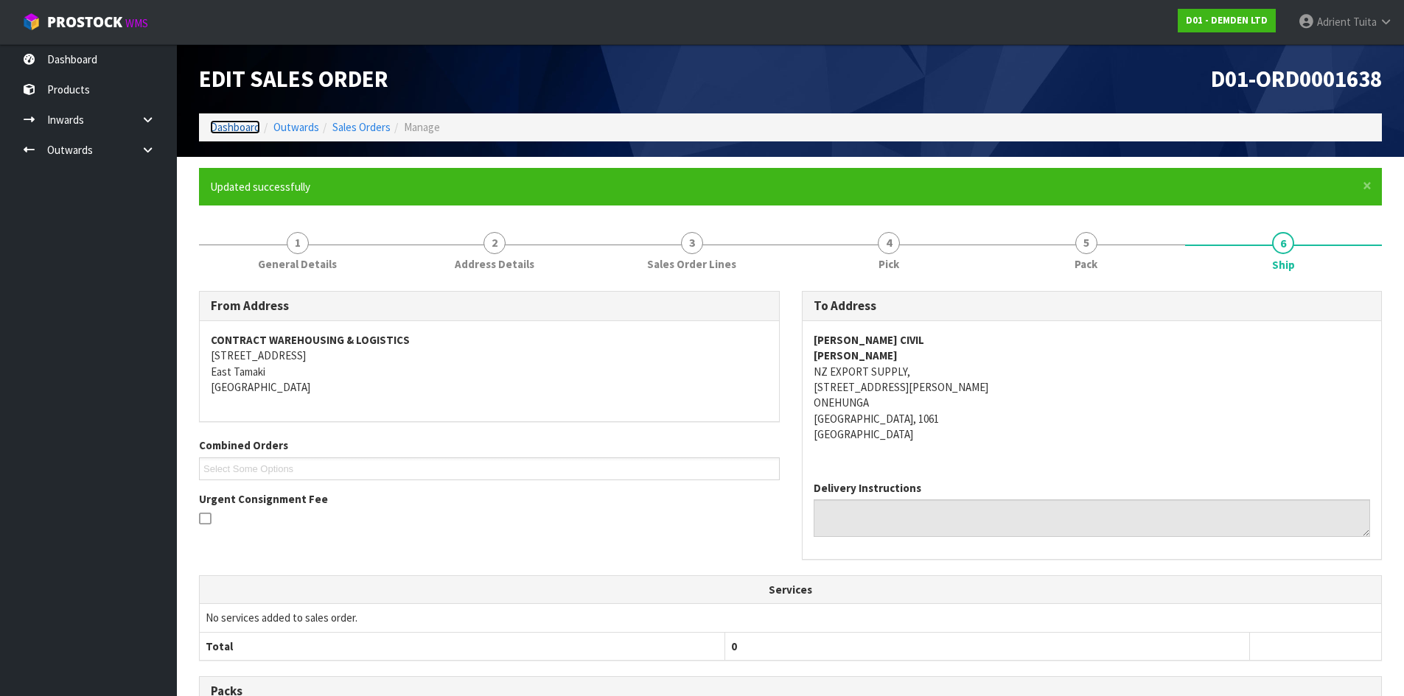
click at [228, 130] on link "Dashboard" at bounding box center [235, 127] width 50 height 14
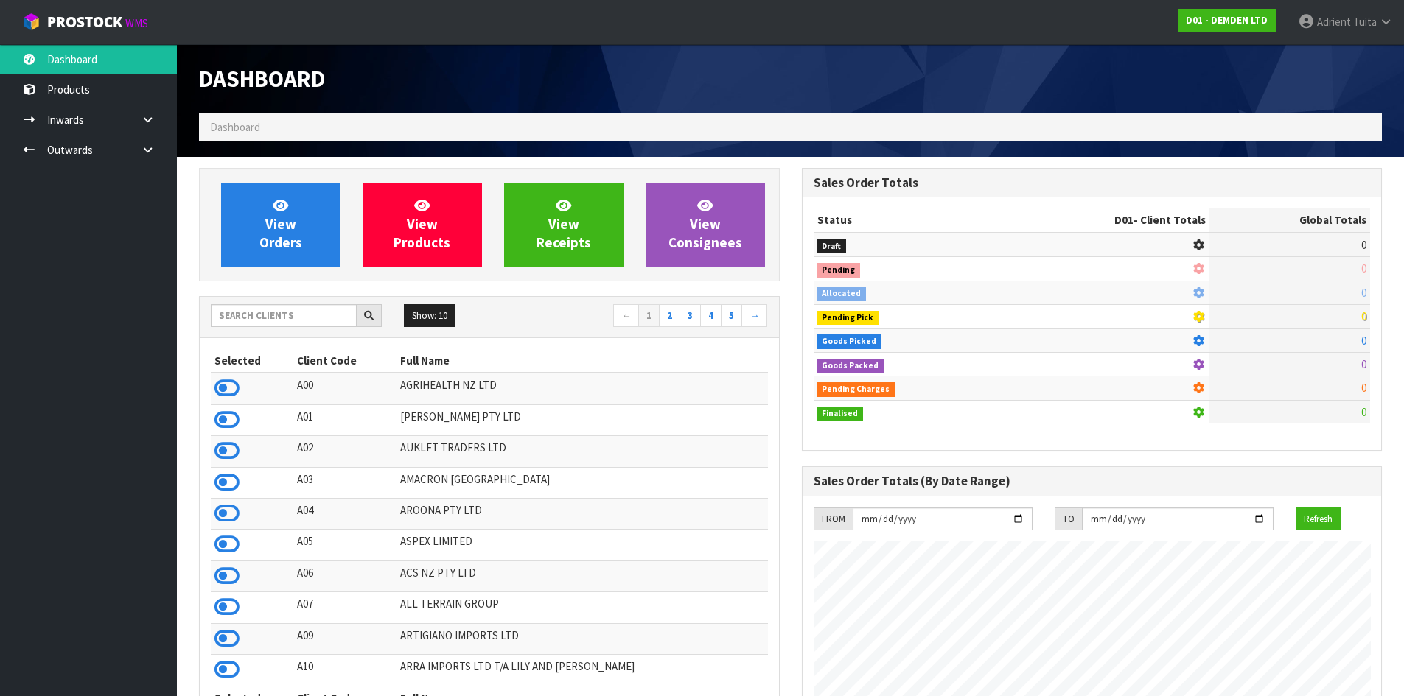
scroll to position [925, 602]
drag, startPoint x: 1325, startPoint y: 2, endPoint x: 1329, endPoint y: 26, distance: 23.9
click at [1325, 7] on link "[PERSON_NAME]" at bounding box center [1344, 22] width 117 height 44
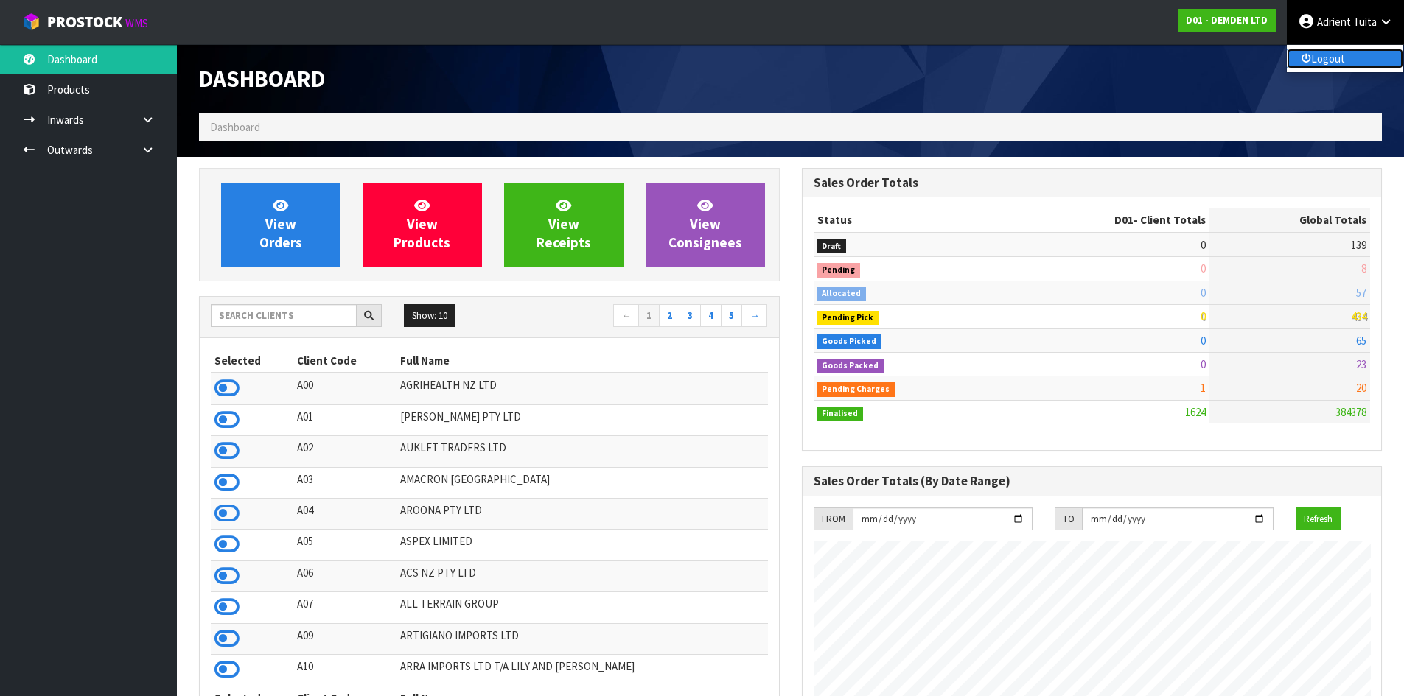
click at [1342, 51] on link "Logout" at bounding box center [1344, 59] width 116 height 20
